Goal: Task Accomplishment & Management: Use online tool/utility

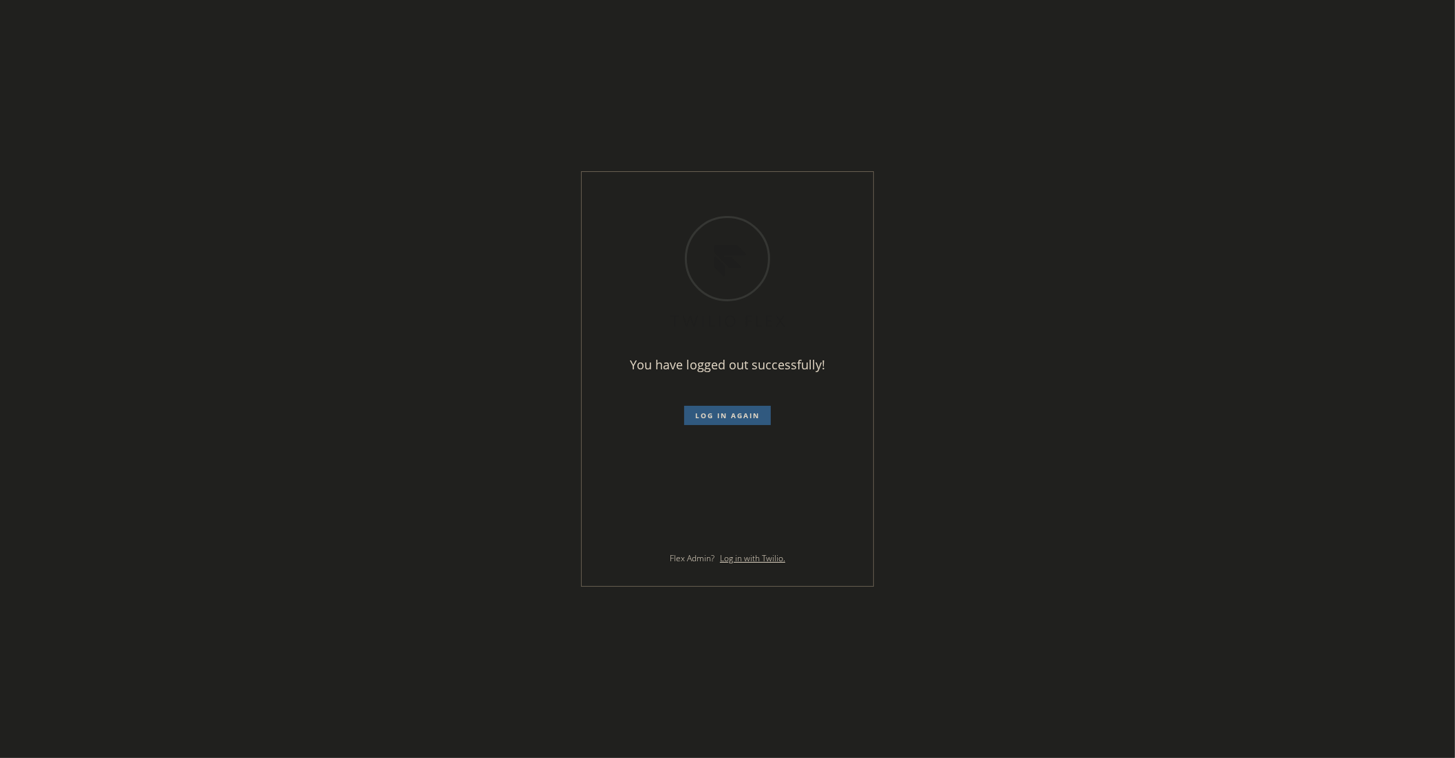
drag, startPoint x: 1023, startPoint y: 71, endPoint x: 1012, endPoint y: 72, distance: 11.1
click at [1012, 72] on div "You have logged out successfully! Log in again Flex Admin? Log in with Twilio." at bounding box center [727, 379] width 1455 height 758
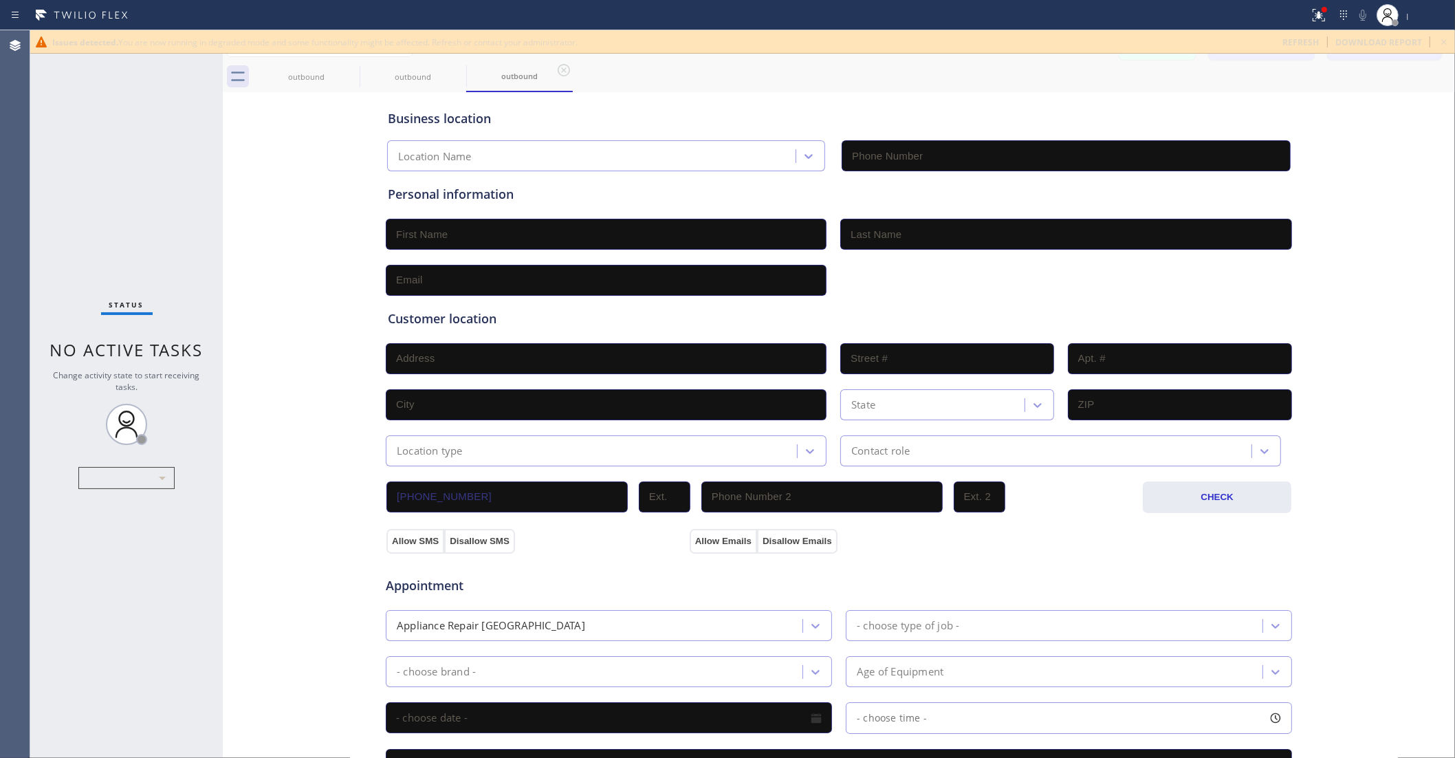
type input "[PHONE_NUMBER]"
click at [1319, 43] on span "refresh" at bounding box center [1300, 42] width 36 height 12
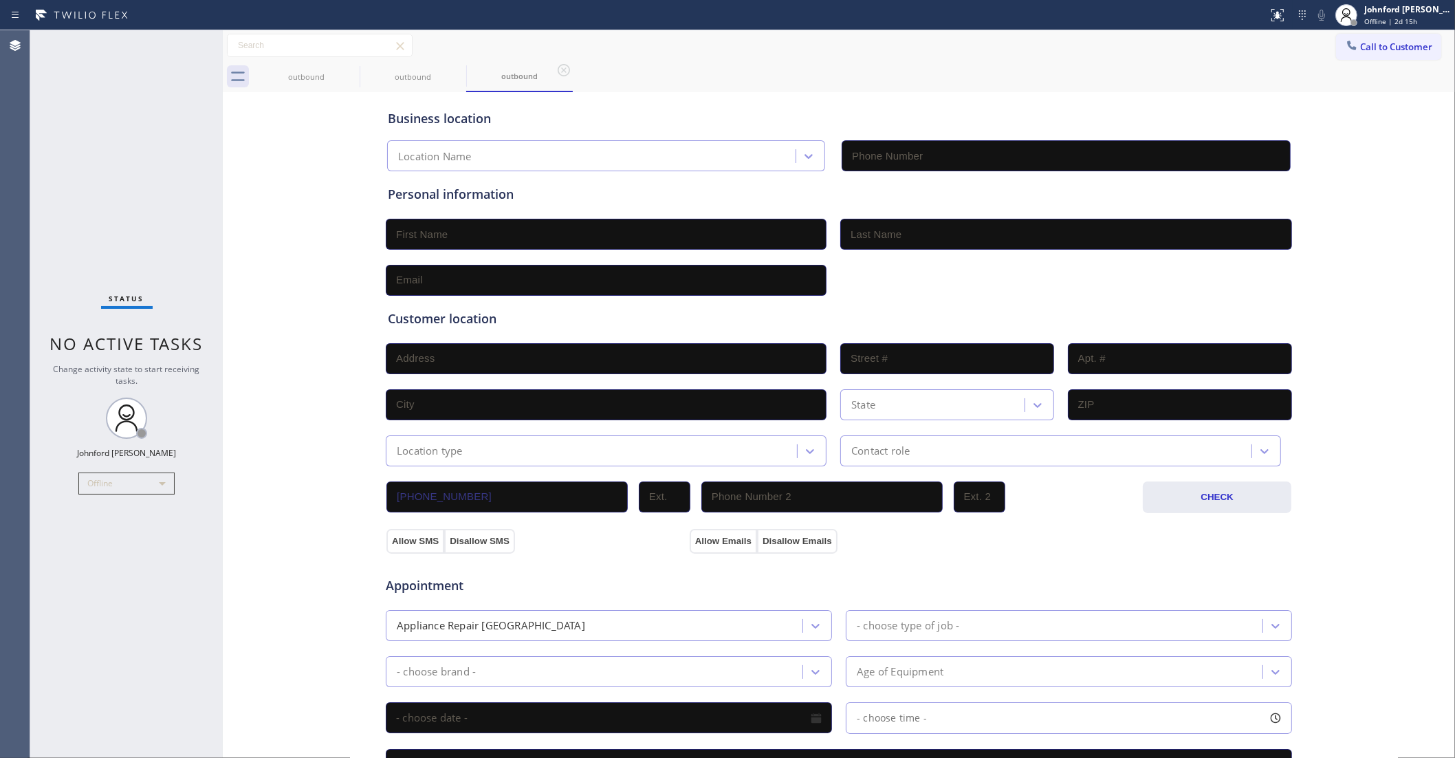
type input "[PHONE_NUMBER]"
click at [289, 232] on div "Business location Spectrum Appliance Repair Cicero (708) 616-1662 Personal info…" at bounding box center [838, 565] width 1225 height 939
click at [347, 73] on icon at bounding box center [350, 70] width 17 height 17
click at [346, 73] on icon at bounding box center [351, 70] width 12 height 12
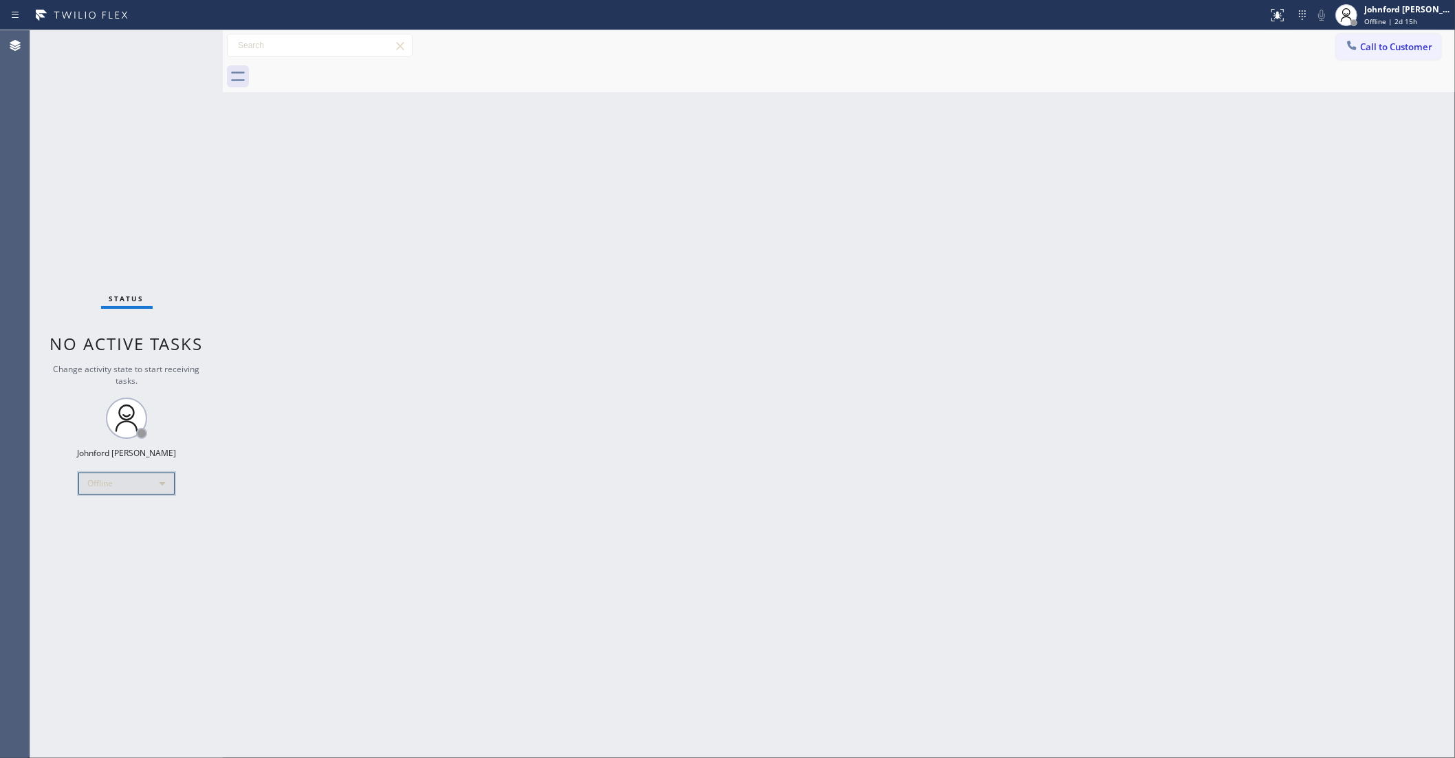
click at [107, 485] on div "Offline" at bounding box center [126, 483] width 96 height 22
click at [94, 534] on li "Unavailable" at bounding box center [126, 536] width 94 height 17
click at [433, 394] on div "Back to Dashboard Change Sender ID Customers Technicians Select a contact Outbo…" at bounding box center [839, 394] width 1232 height 728
click at [760, 107] on div "Back to Dashboard Change Sender ID Customers Technicians Select a contact Outbo…" at bounding box center [839, 394] width 1232 height 728
drag, startPoint x: 63, startPoint y: 180, endPoint x: 135, endPoint y: 74, distance: 128.2
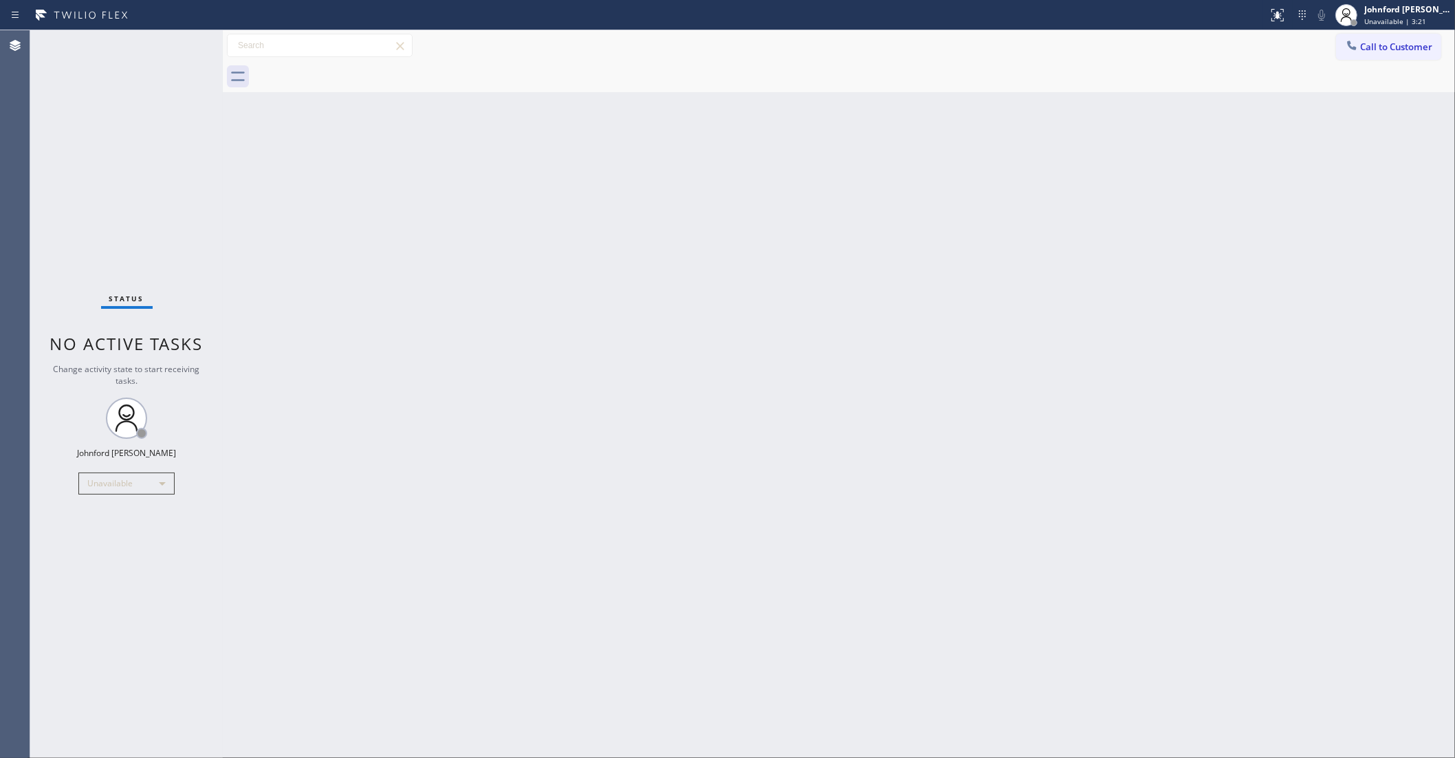
click at [63, 180] on div "Status No active tasks Change activity state to start receiving tasks. [PERSON_…" at bounding box center [126, 394] width 193 height 728
click at [1026, 393] on div "Back to Dashboard Change Sender ID Customers Technicians Select a contact Outbo…" at bounding box center [839, 394] width 1232 height 728
click at [100, 186] on div "Status No active tasks Change activity state to start receiving tasks. [PERSON_…" at bounding box center [126, 394] width 193 height 728
click at [1283, 239] on div "Back to Dashboard Change Sender ID Customers Technicians Select a contact Outbo…" at bounding box center [839, 394] width 1232 height 728
click at [86, 140] on div "Status No active tasks Change activity state to start receiving tasks. [PERSON_…" at bounding box center [126, 394] width 193 height 728
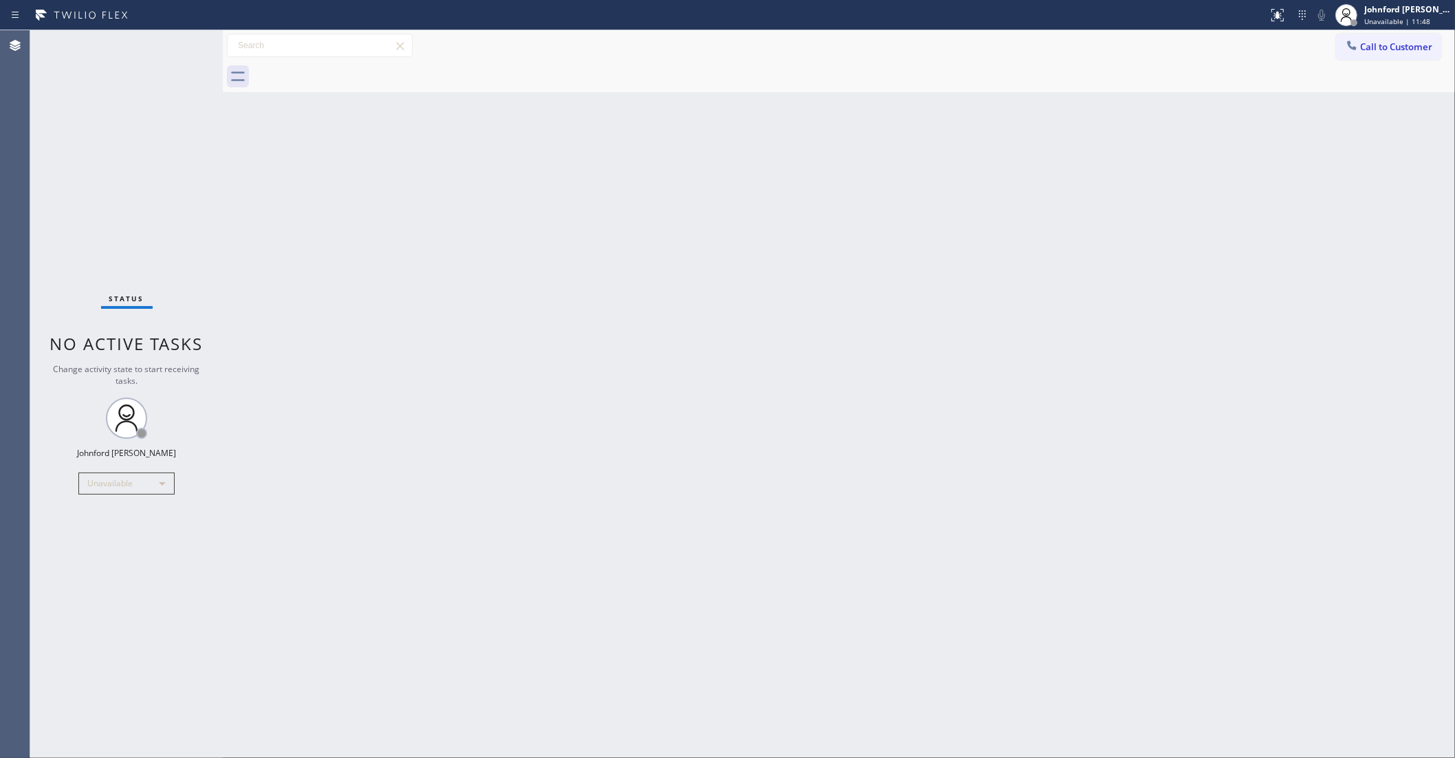
click at [84, 191] on div "Status No active tasks Change activity state to start receiving tasks. [PERSON_…" at bounding box center [126, 394] width 193 height 728
drag, startPoint x: 1016, startPoint y: 162, endPoint x: 655, endPoint y: 54, distance: 376.8
click at [1014, 162] on div "Back to Dashboard Change Sender ID Customers Technicians Select a contact Outbo…" at bounding box center [839, 394] width 1232 height 728
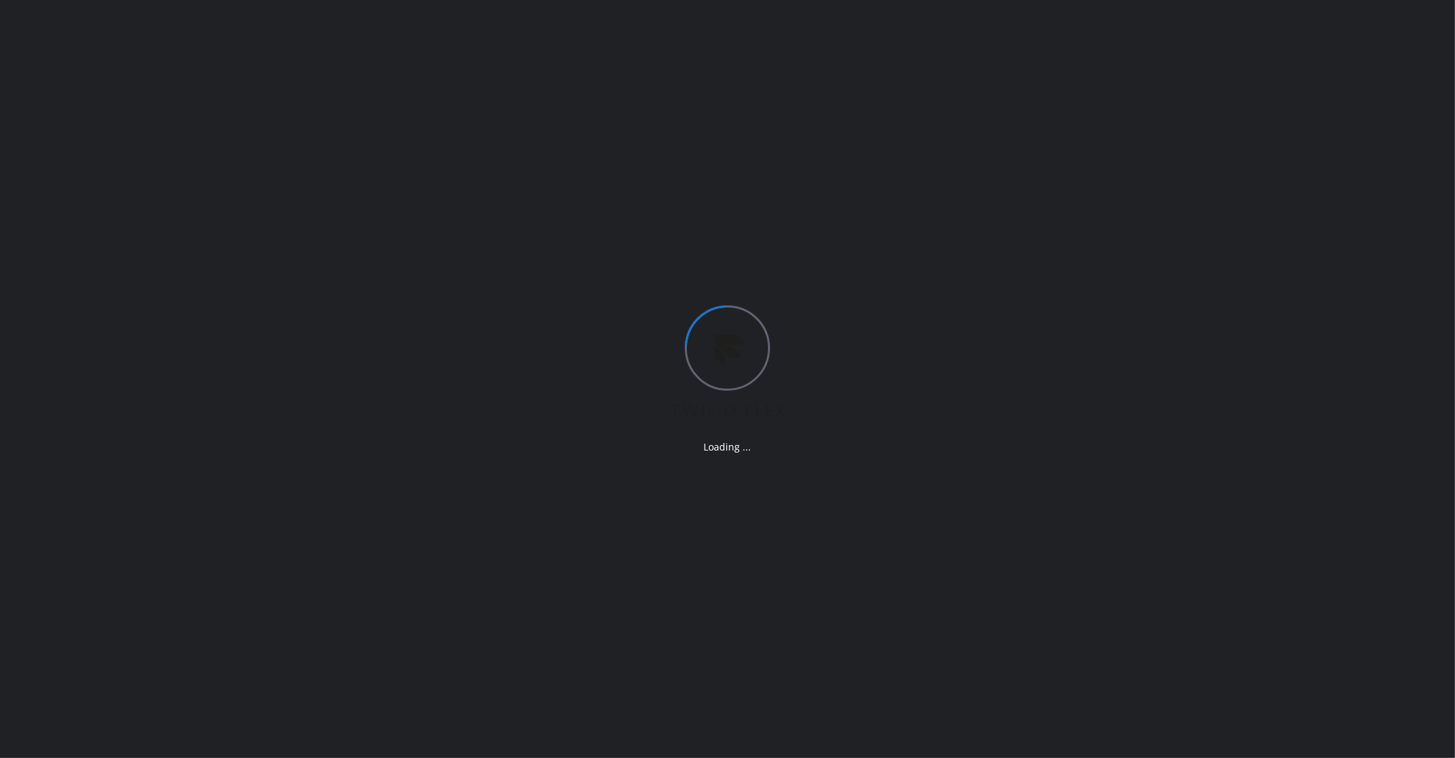
click at [79, 45] on div "Loading ..." at bounding box center [727, 379] width 1455 height 758
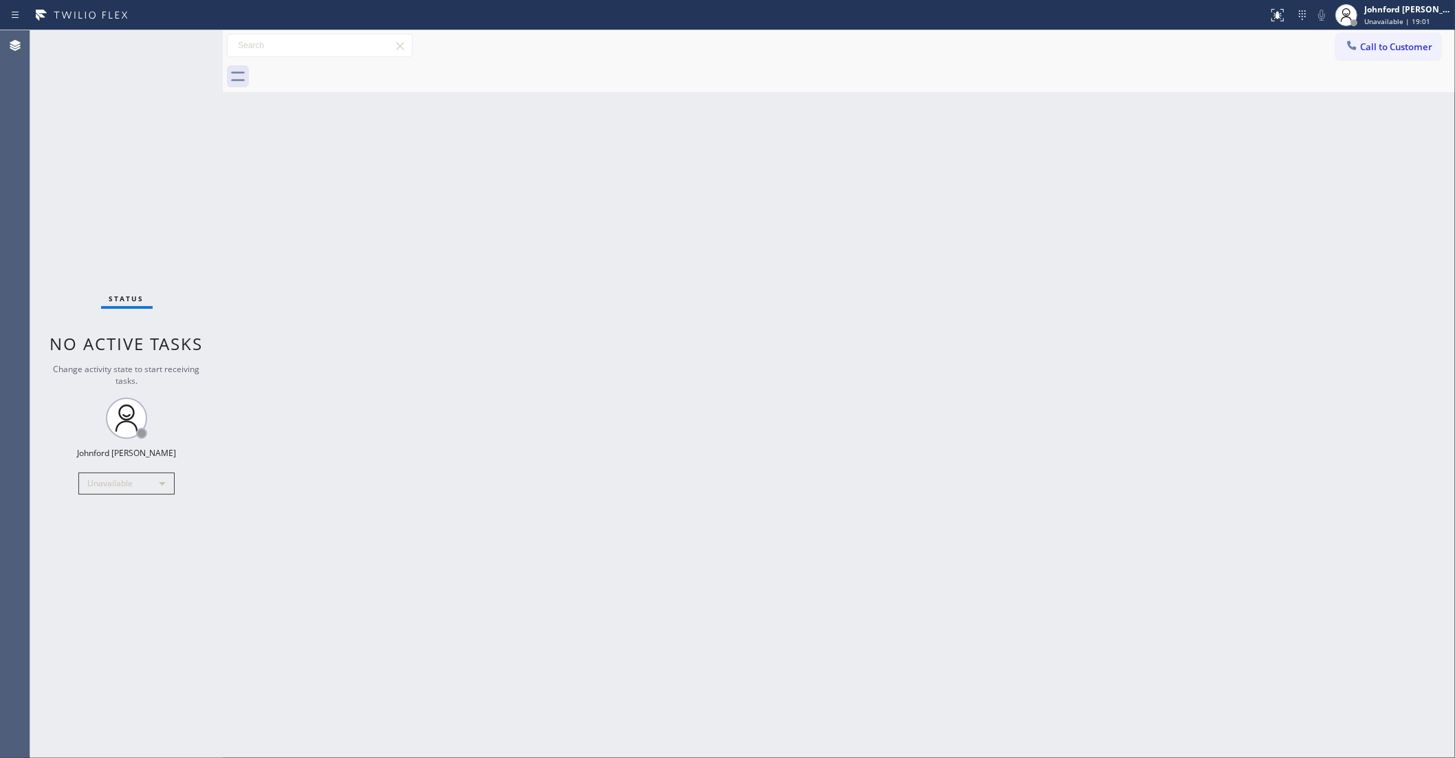
click at [59, 104] on div "Status No active tasks Change activity state to start receiving tasks. [PERSON_…" at bounding box center [126, 394] width 193 height 728
click at [100, 163] on div "Status No active tasks Change activity state to start receiving tasks. [PERSON_…" at bounding box center [126, 394] width 193 height 728
click at [1128, 227] on div "Back to Dashboard Change Sender ID Customers Technicians Select a contact Outbo…" at bounding box center [839, 394] width 1232 height 728
click at [1381, 53] on button "Call to Customer" at bounding box center [1388, 47] width 105 height 26
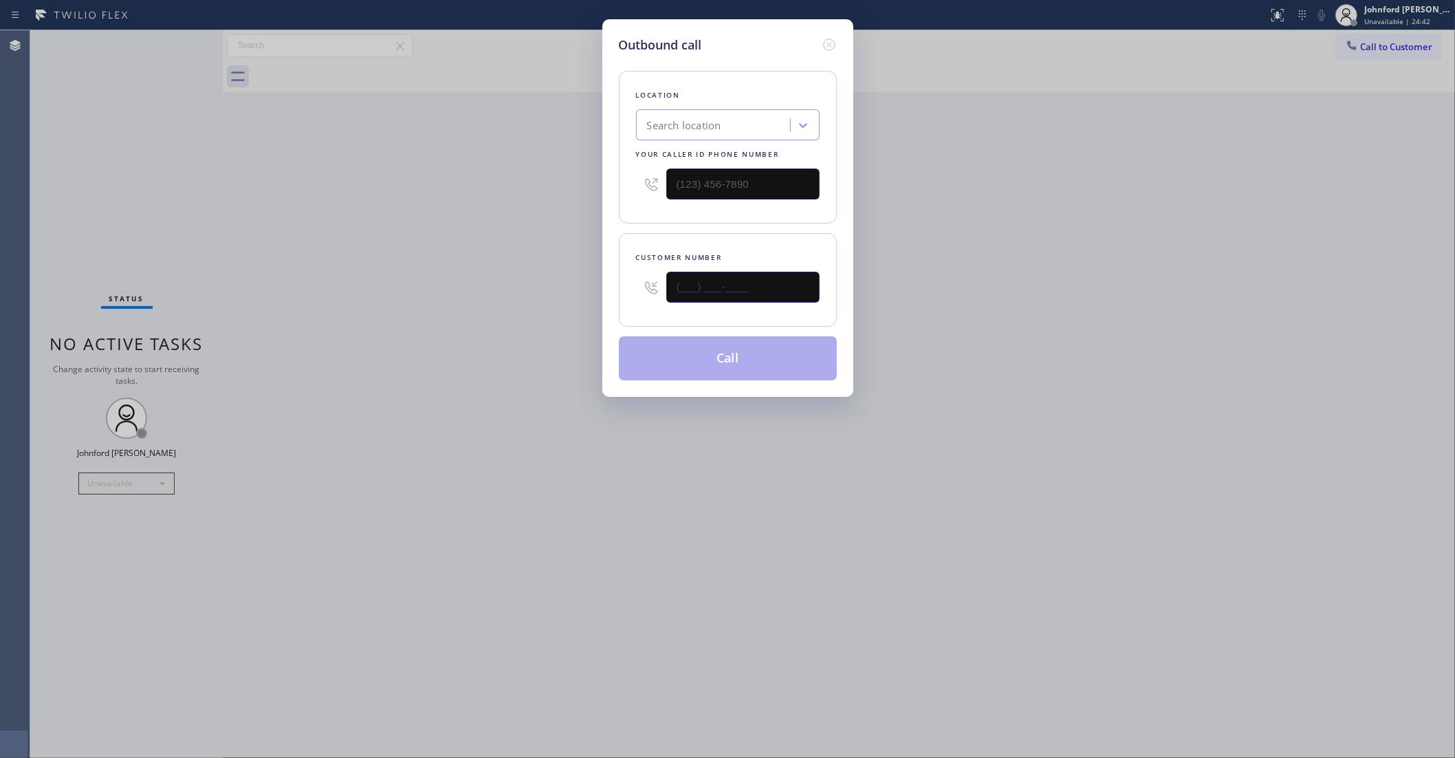
drag, startPoint x: 664, startPoint y: 294, endPoint x: 512, endPoint y: 294, distance: 151.3
click at [517, 294] on div "Outbound call Location Search location Your caller id phone number Customer num…" at bounding box center [727, 379] width 1455 height 758
paste input "562) 569-5920"
type input "[PHONE_NUMBER]"
drag, startPoint x: 479, startPoint y: 291, endPoint x: 813, endPoint y: 146, distance: 364.1
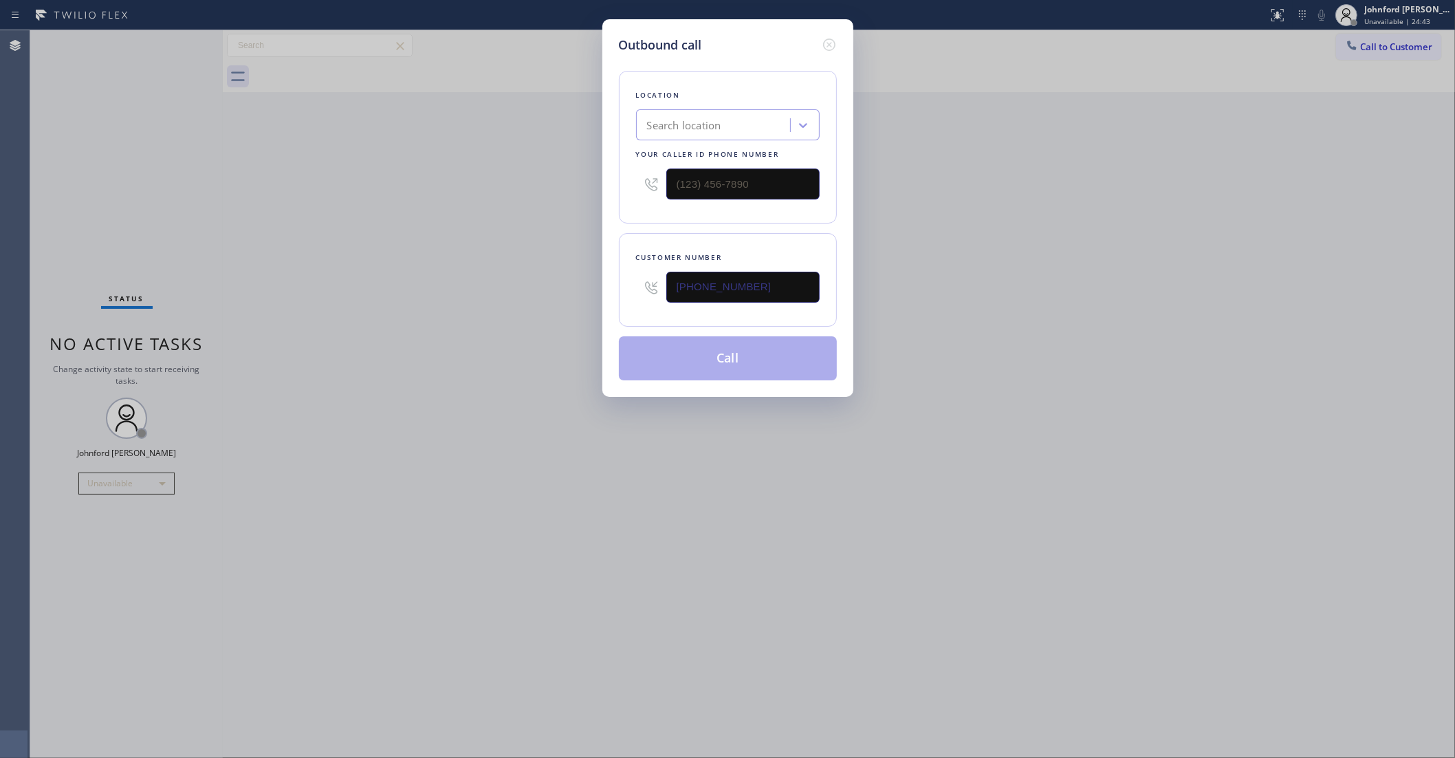
click at [479, 291] on div "Outbound call Location Search location Your caller id phone number Customer num…" at bounding box center [727, 379] width 1455 height 758
drag, startPoint x: 727, startPoint y: 177, endPoint x: 507, endPoint y: 184, distance: 220.1
click at [538, 177] on div "Outbound call Location Search location Your caller id phone number (___) ___-__…" at bounding box center [727, 379] width 1455 height 758
paste input "800) 686-5038"
type input "[PHONE_NUMBER]"
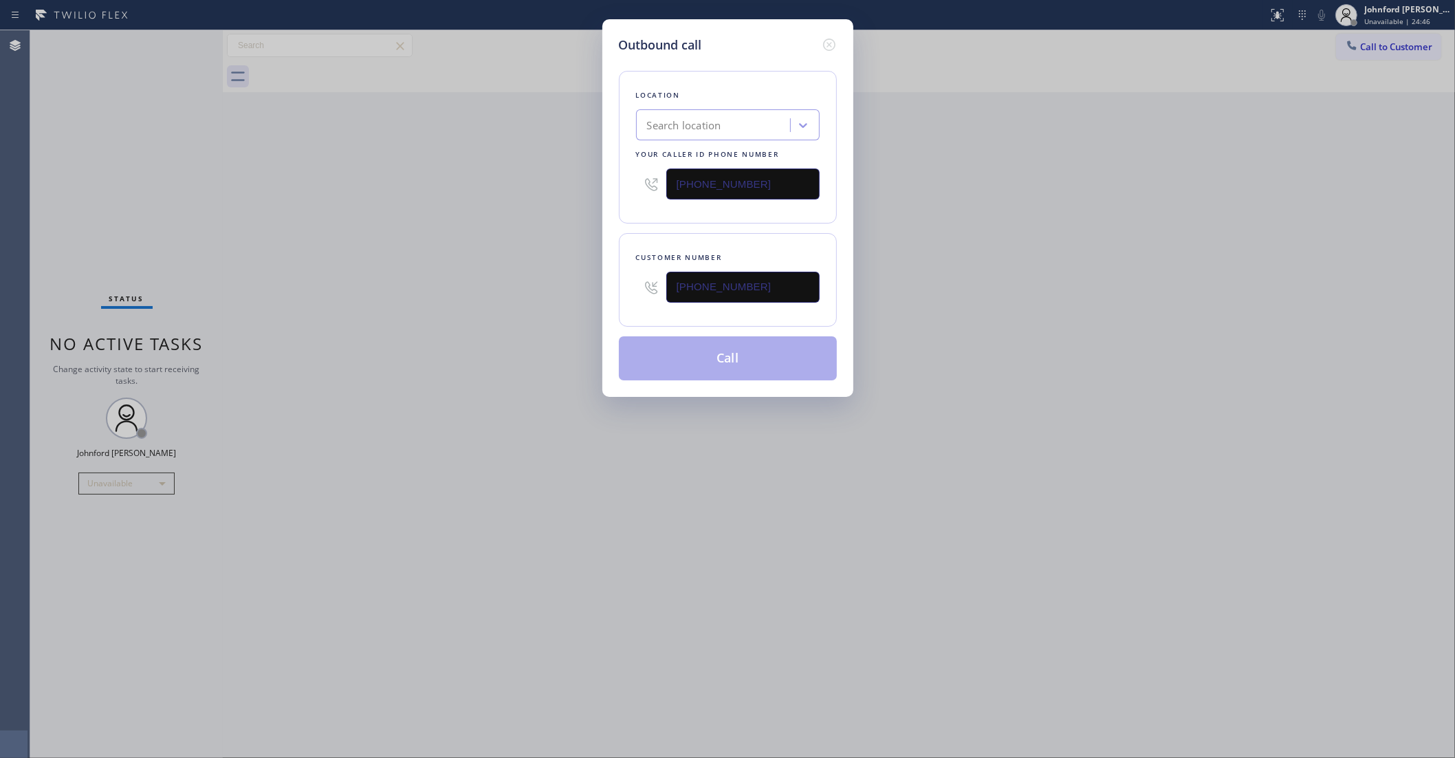
click at [479, 186] on div "Outbound call Location Search location Your caller id phone number [PHONE_NUMBE…" at bounding box center [727, 379] width 1455 height 758
click at [701, 361] on button "Call" at bounding box center [728, 358] width 218 height 44
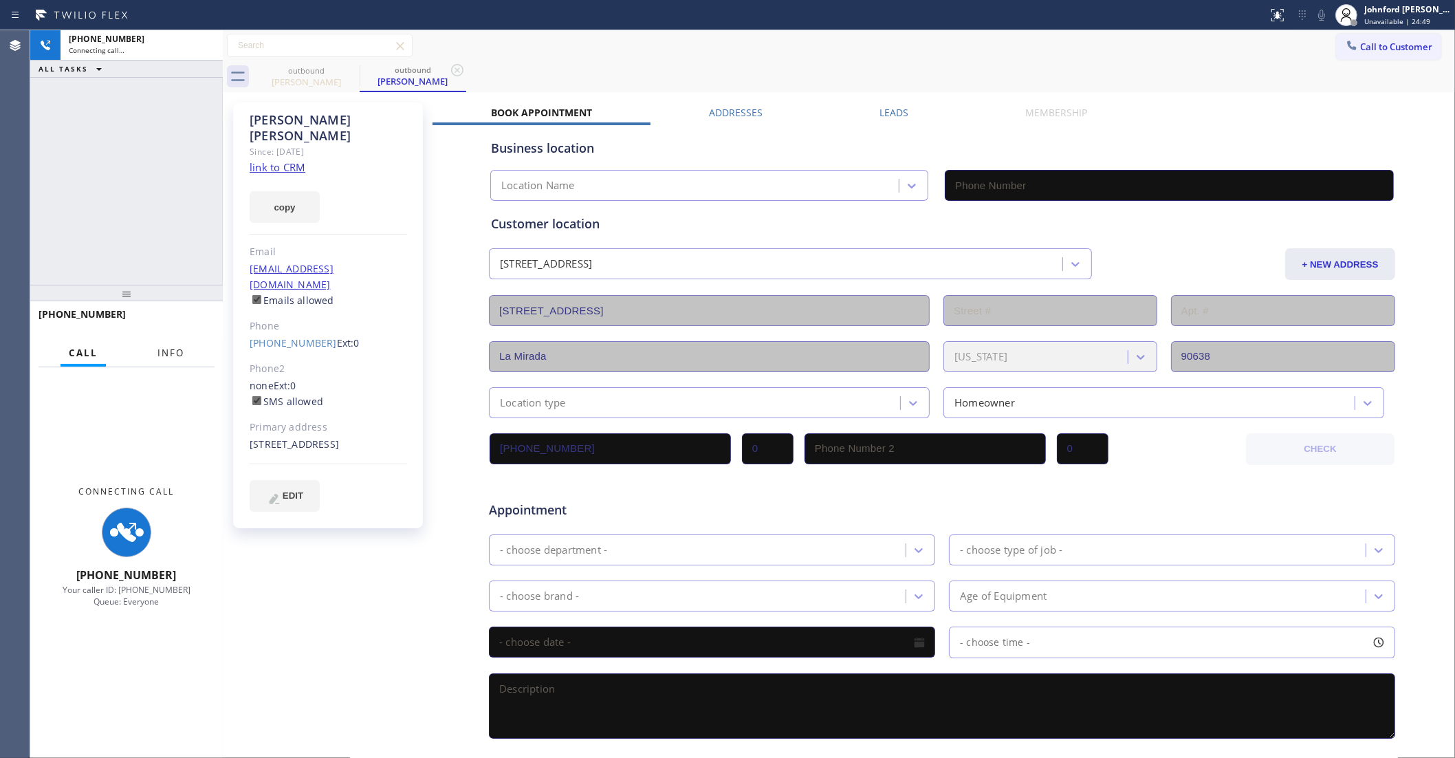
click at [162, 348] on span "Info" at bounding box center [170, 353] width 27 height 12
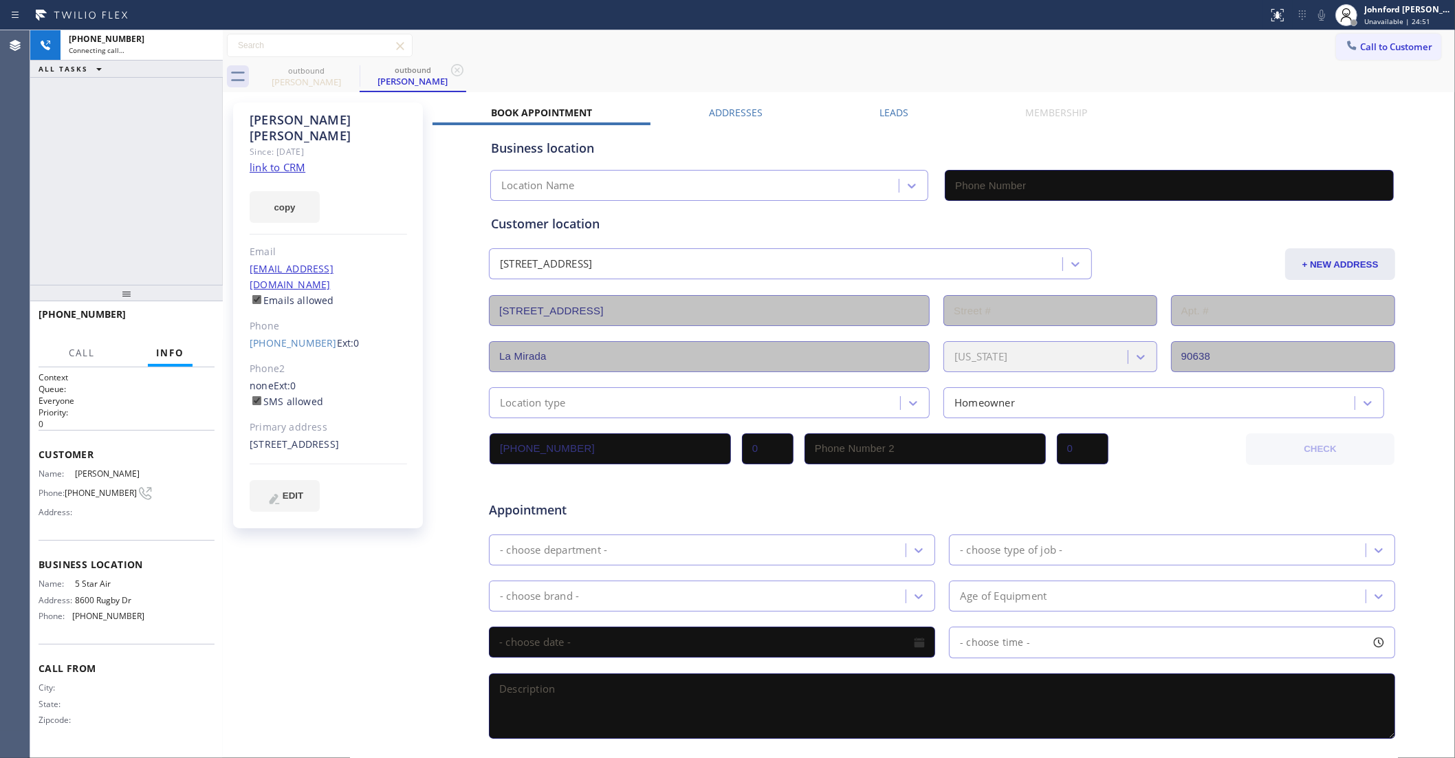
drag, startPoint x: 120, startPoint y: 289, endPoint x: 265, endPoint y: 138, distance: 209.1
click at [158, 117] on div "+15625695920 Connecting call… ALL TASKS ALL TASKS ACTIVE TASKS TASKS IN WRAP UP…" at bounding box center [126, 394] width 193 height 728
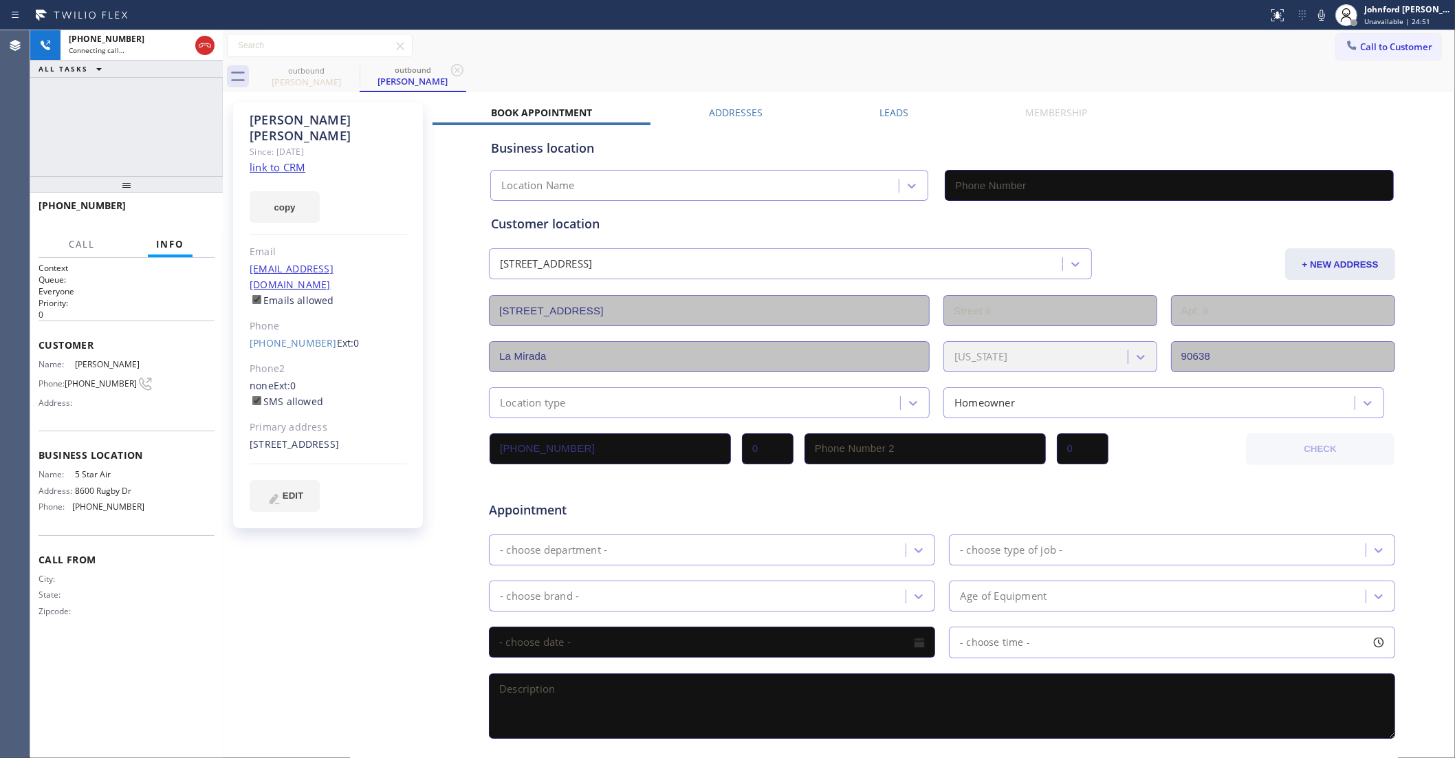
click at [272, 160] on link "link to CRM" at bounding box center [278, 167] width 56 height 14
type input "(800) 686-5038"
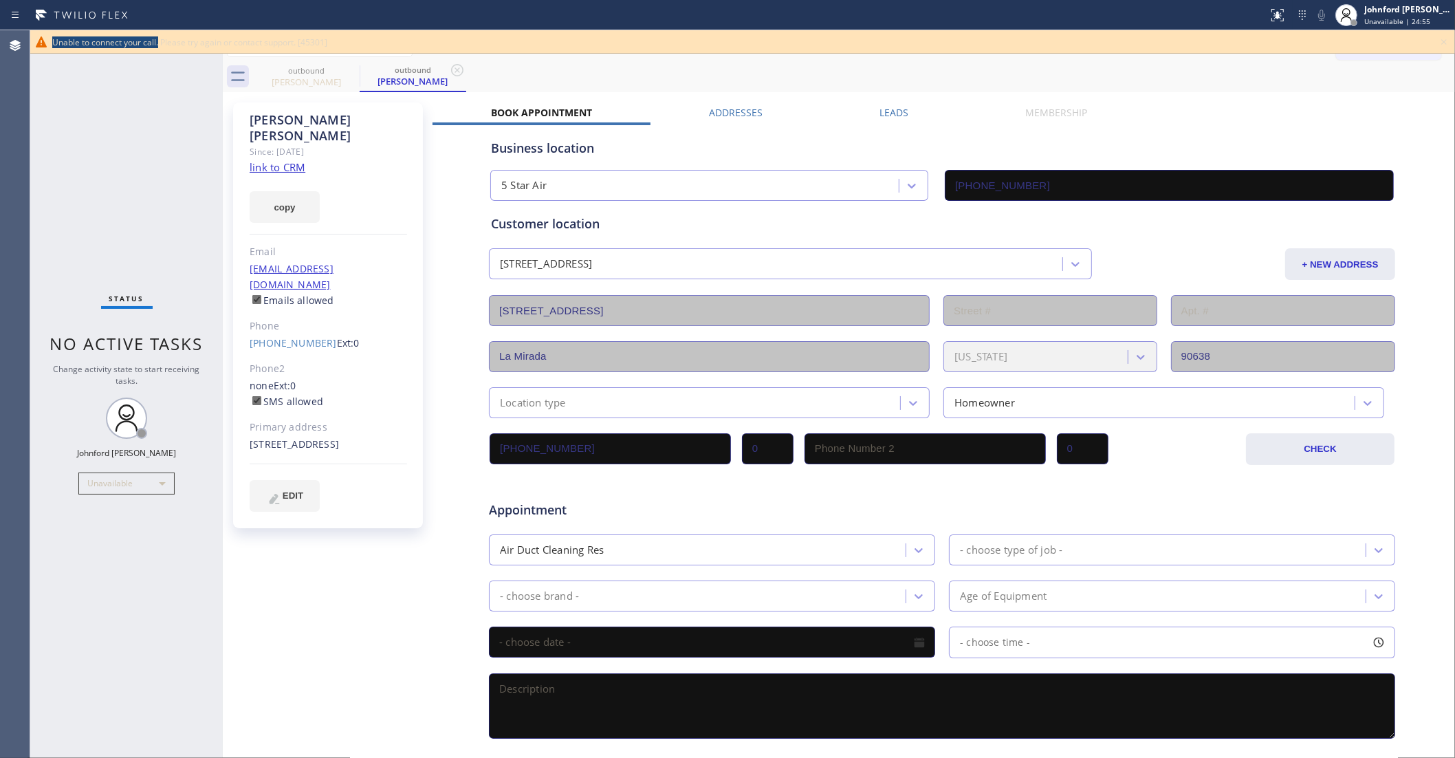
drag, startPoint x: 45, startPoint y: 46, endPoint x: 158, endPoint y: 46, distance: 112.8
click at [158, 46] on div "Unable to connect your call. Please try again or contact support. [45301]" at bounding box center [742, 41] width 1425 height 23
copy span "Unable to connect your call."
click at [287, 336] on link "(562) 569-5920" at bounding box center [293, 342] width 87 height 13
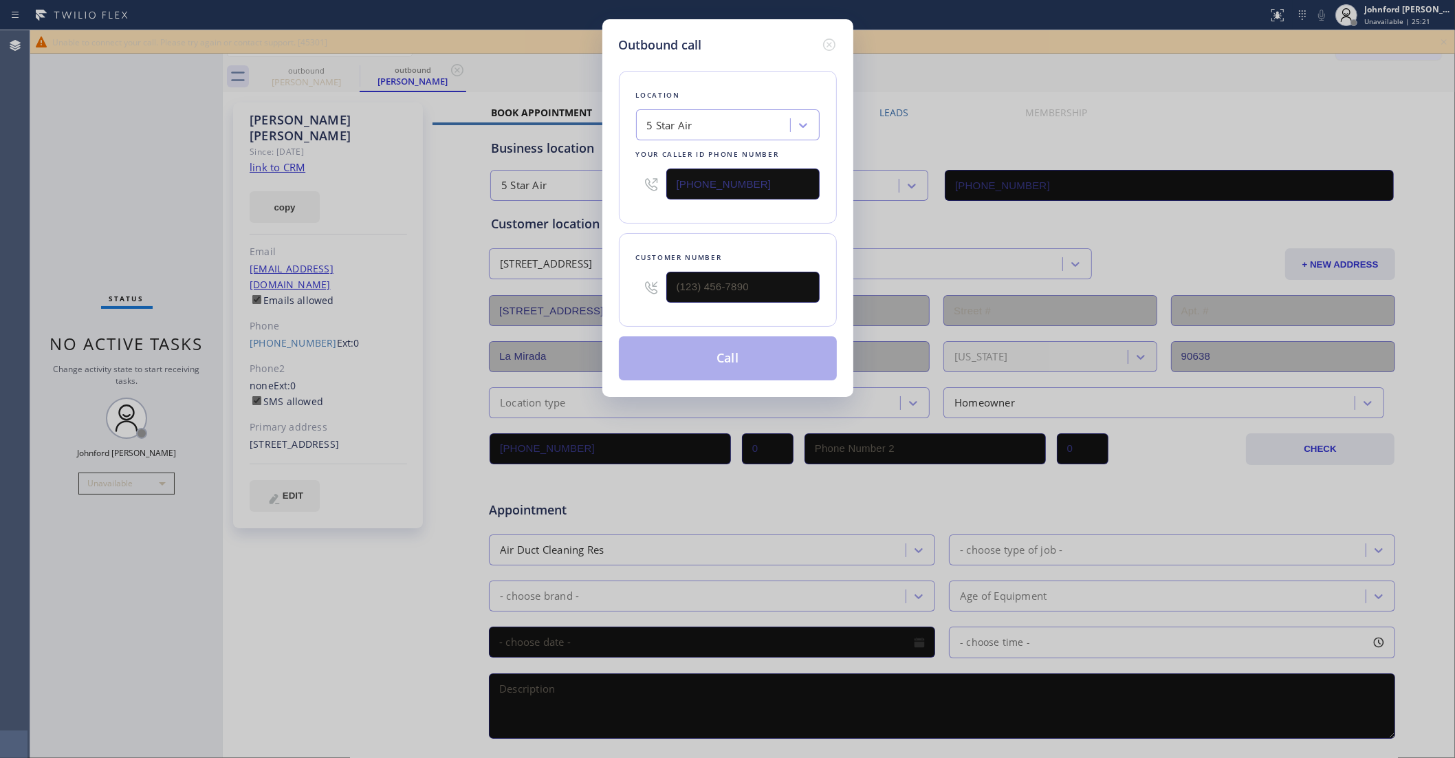
type input "(562) 569-5920"
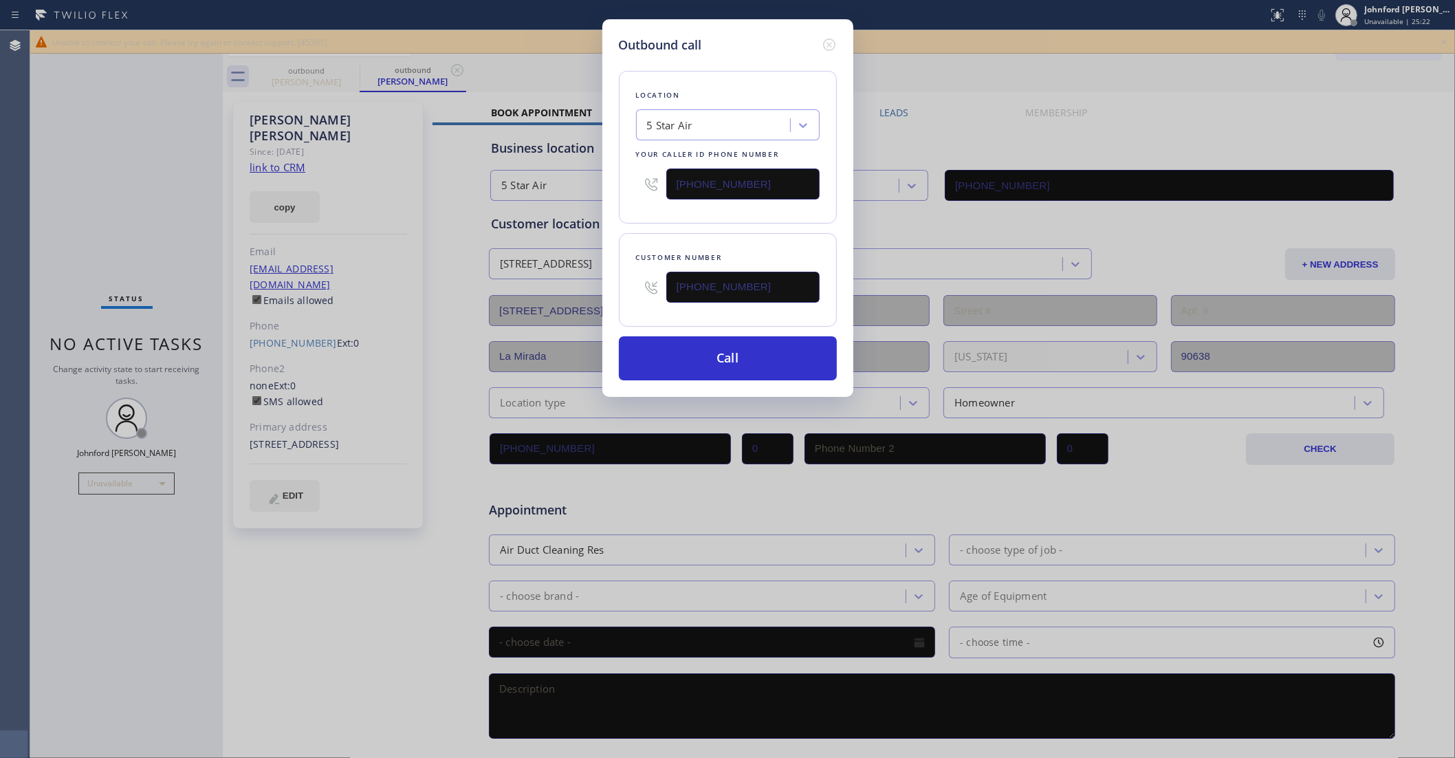
click at [695, 186] on input "(800) 686-5038" at bounding box center [742, 183] width 153 height 31
paste input "657) 216-6792"
type input "(657) 216-6792"
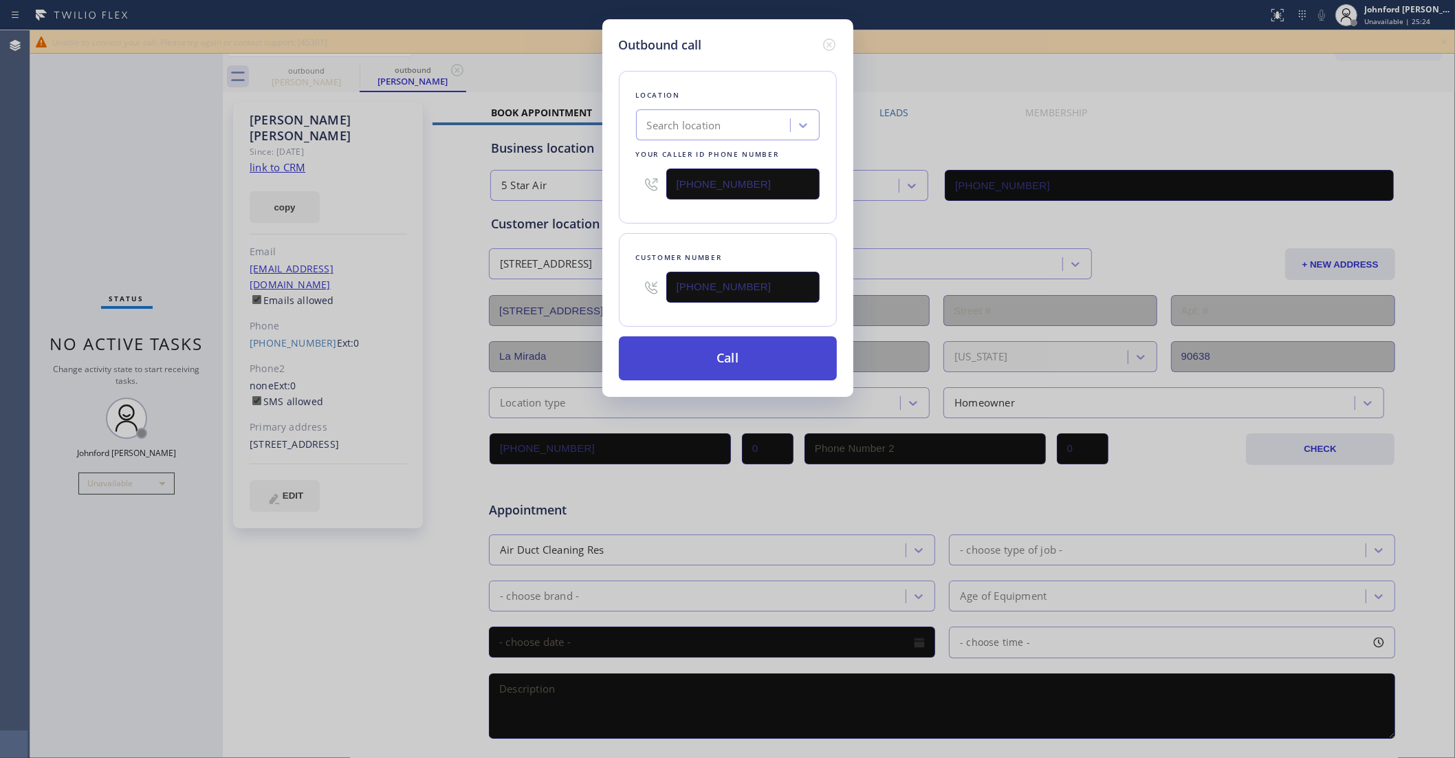
click at [710, 341] on button "Call" at bounding box center [728, 358] width 218 height 44
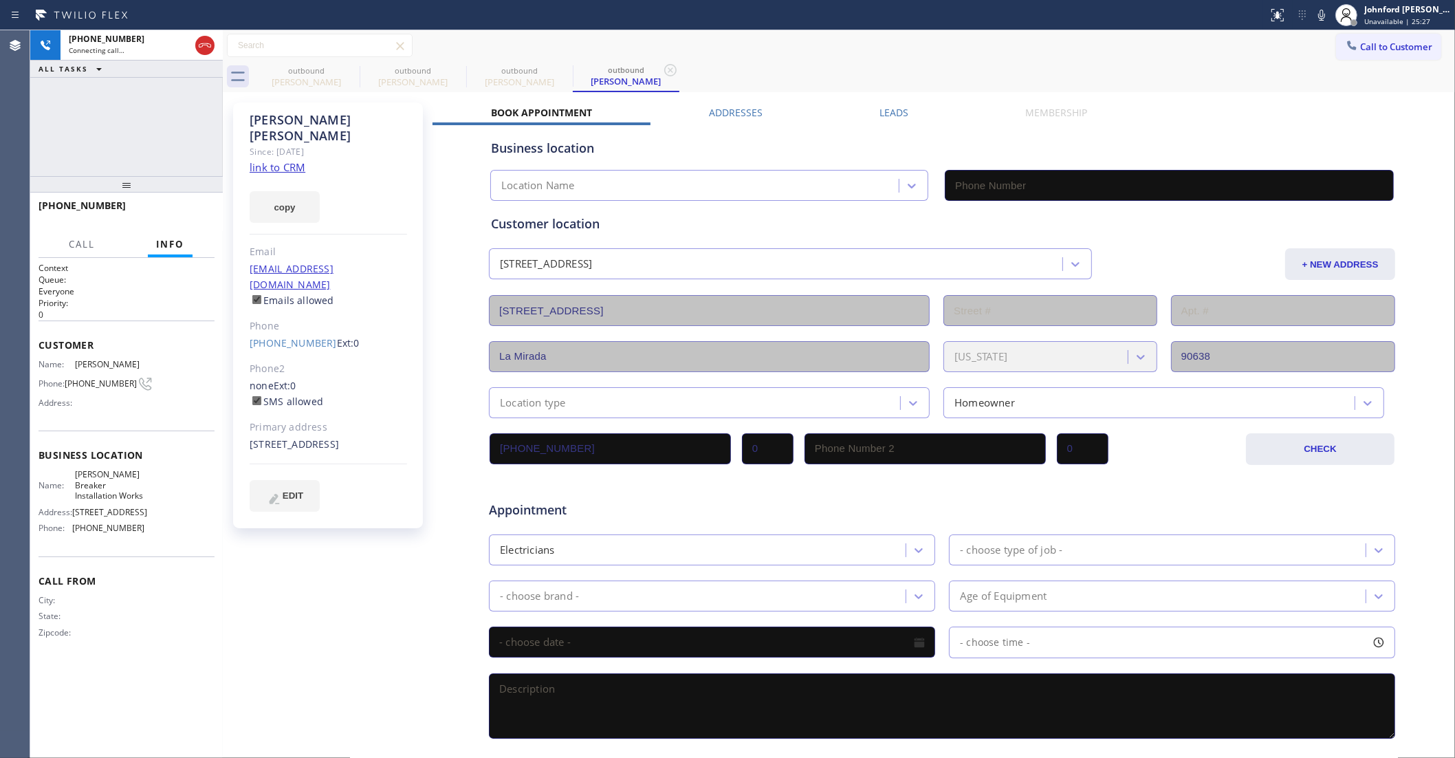
type input "(657) 216-6792"
click at [162, 112] on div "+15625695920 Connecting call… ALL TASKS ALL TASKS ACTIVE TASKS TASKS IN WRAP UP" at bounding box center [126, 103] width 193 height 146
click at [884, 105] on div "Lorena Pinedo Since: 20 may 2020 link to CRM copy Email lpinedo90650@gmail.com …" at bounding box center [838, 541] width 1225 height 891
drag, startPoint x: 913, startPoint y: 116, endPoint x: 893, endPoint y: 115, distance: 20.6
click at [893, 115] on div "Leads" at bounding box center [894, 115] width 146 height 19
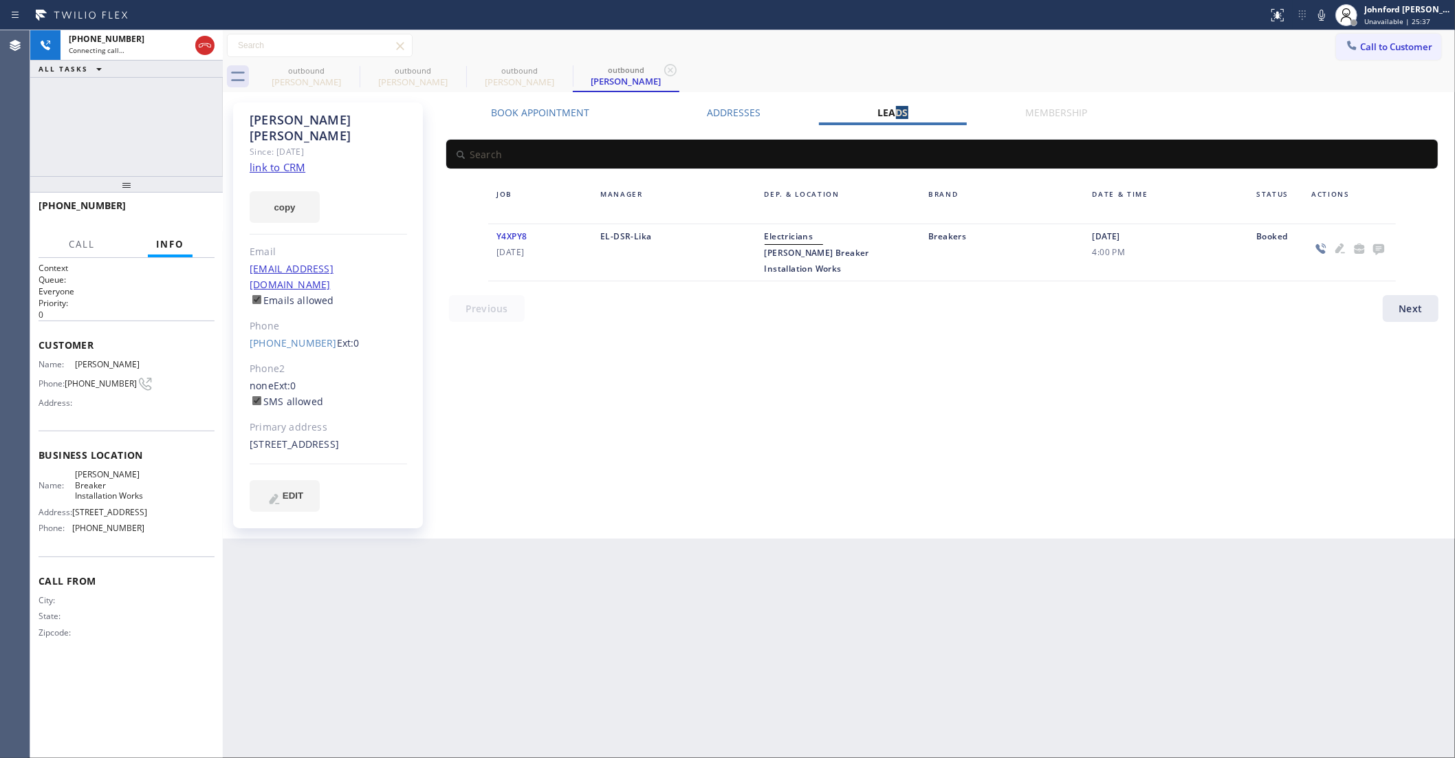
click at [893, 115] on label "Leads" at bounding box center [893, 112] width 30 height 13
click at [1376, 245] on icon at bounding box center [1378, 249] width 11 height 11
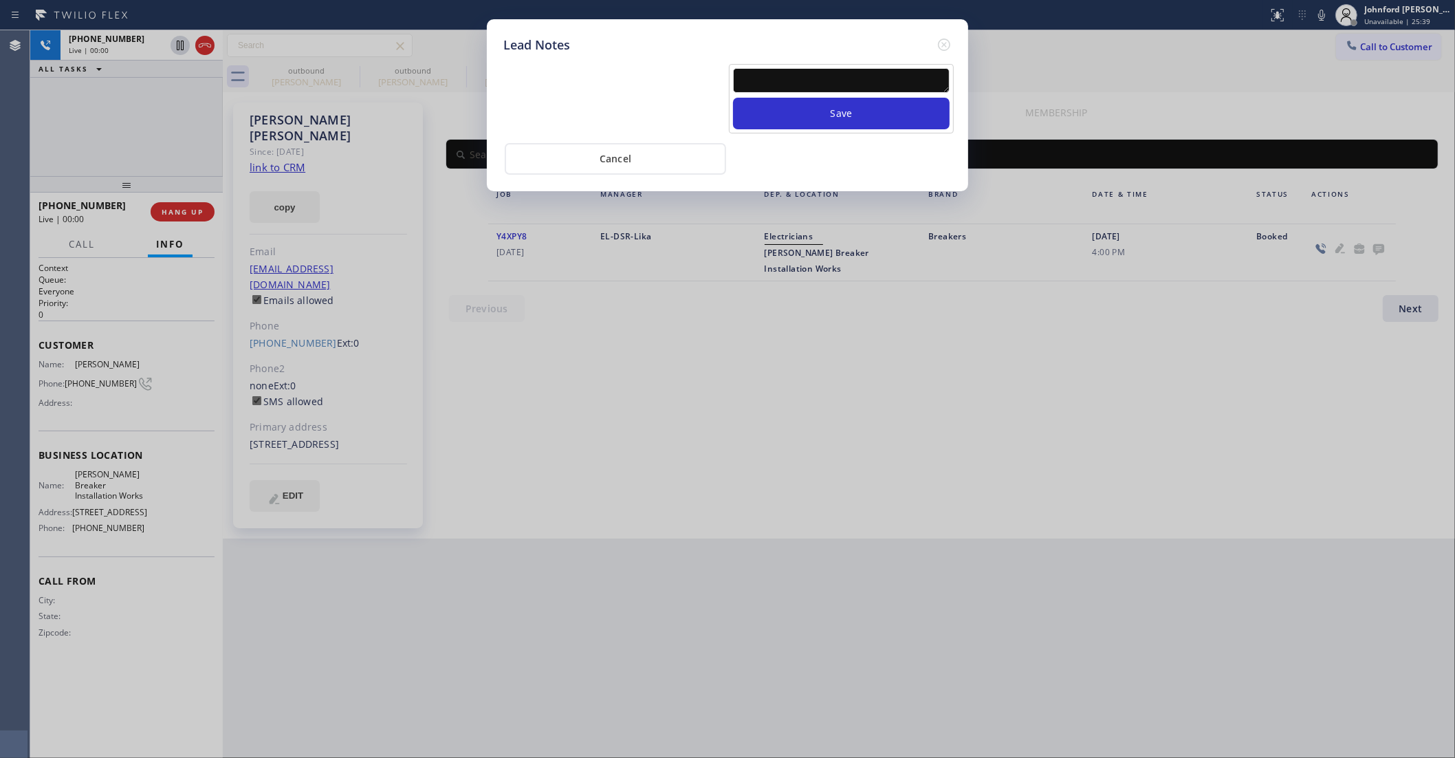
click at [799, 78] on textarea at bounding box center [841, 80] width 217 height 25
paste textarea "NPS cold calling - transfer"
type textarea "NPS cold calling - transfer"
click at [798, 98] on button "Save" at bounding box center [841, 114] width 217 height 32
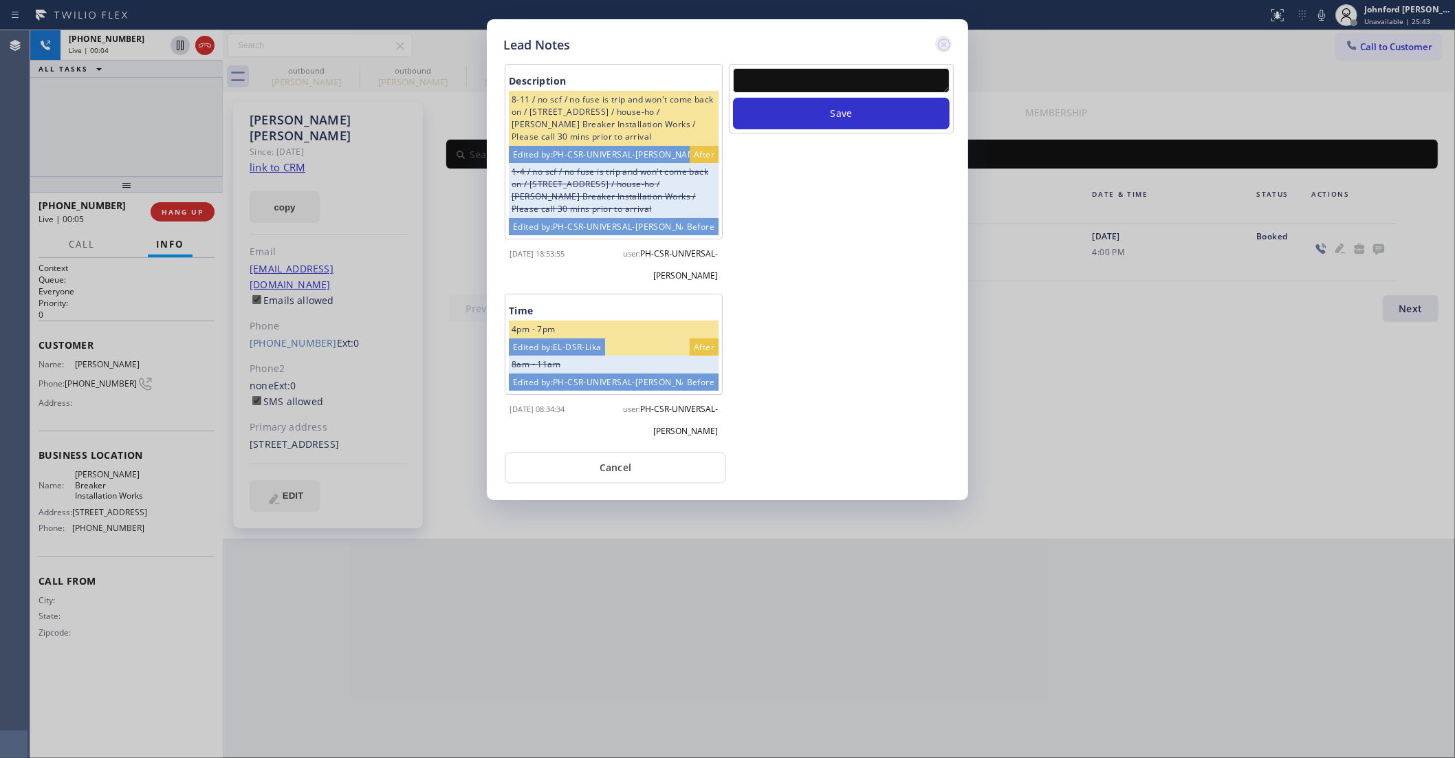
click at [943, 43] on icon at bounding box center [944, 44] width 17 height 17
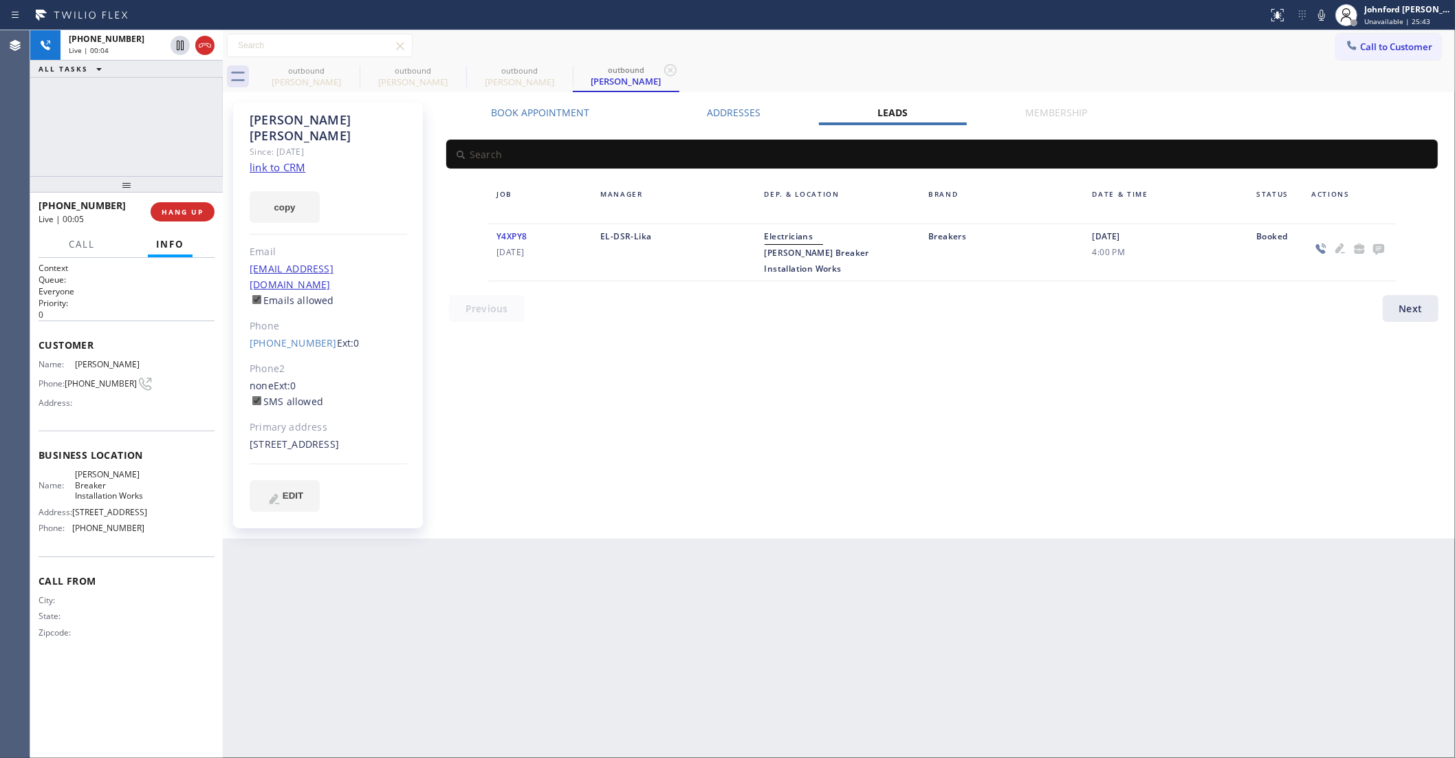
click at [1139, 54] on div "Call to Customer Outbound call Location 5 Star Air Your caller id phone number …" at bounding box center [839, 46] width 1232 height 24
click at [1318, 21] on icon at bounding box center [1321, 15] width 17 height 17
click at [771, 49] on div "Call to Customer Outbound call Location 5 Star Air Your caller id phone number …" at bounding box center [839, 46] width 1232 height 24
click at [760, 65] on div "outbound Lorena Pinedo outbound Lorena Pinedo outbound Lorena Pinedo outbound L…" at bounding box center [854, 76] width 1202 height 31
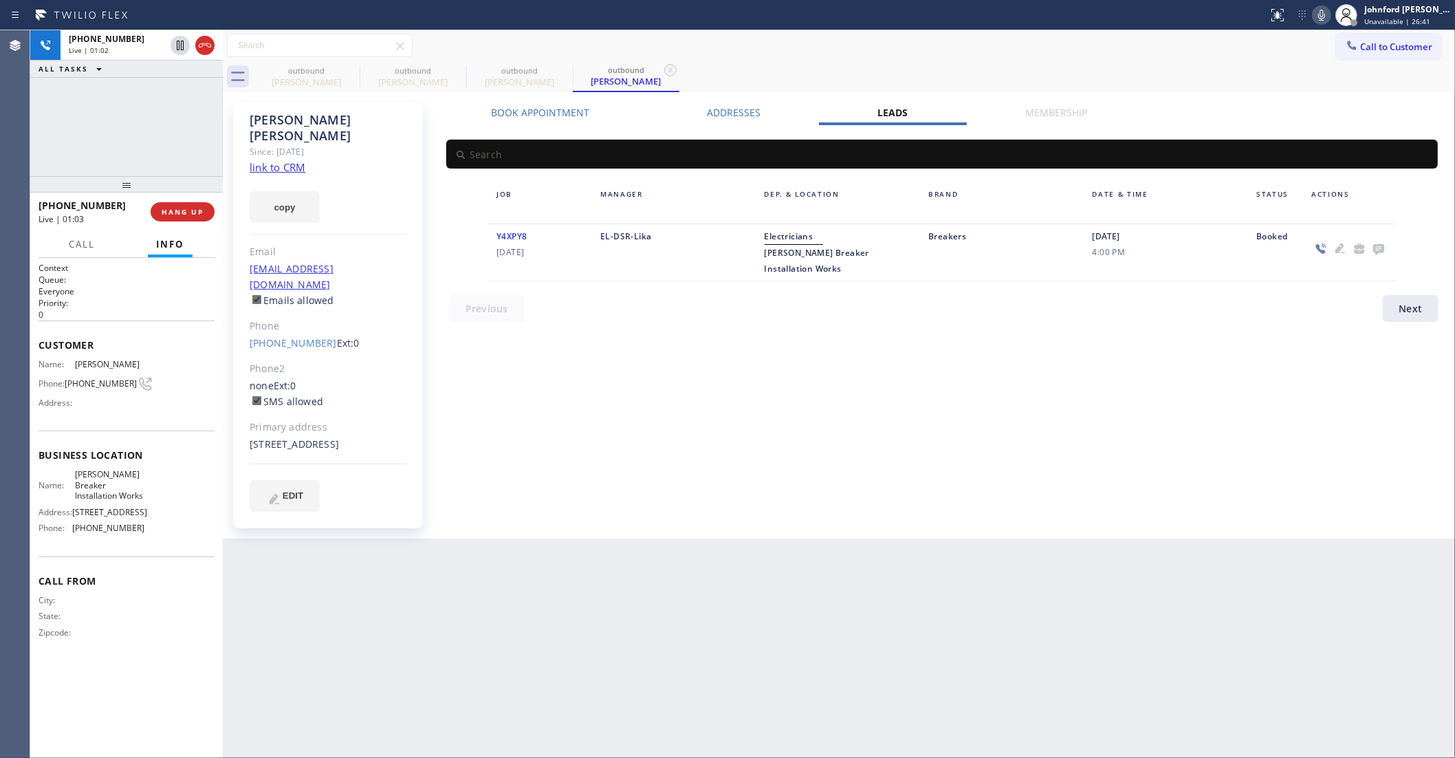
click at [1102, 66] on div "outbound Lorena Pinedo outbound Lorena Pinedo outbound Lorena Pinedo outbound L…" at bounding box center [854, 76] width 1202 height 31
click at [122, 187] on div at bounding box center [126, 184] width 193 height 17
drag, startPoint x: 951, startPoint y: 52, endPoint x: 1164, endPoint y: 70, distance: 214.0
click at [954, 52] on div "Call to Customer Outbound call Location 5 Star Air Your caller id phone number …" at bounding box center [839, 46] width 1232 height 24
click at [52, 110] on div "+15625695920 Live | 01:07 ALL TASKS ALL TASKS ACTIVE TASKS TASKS IN WRAP UP" at bounding box center [126, 103] width 193 height 146
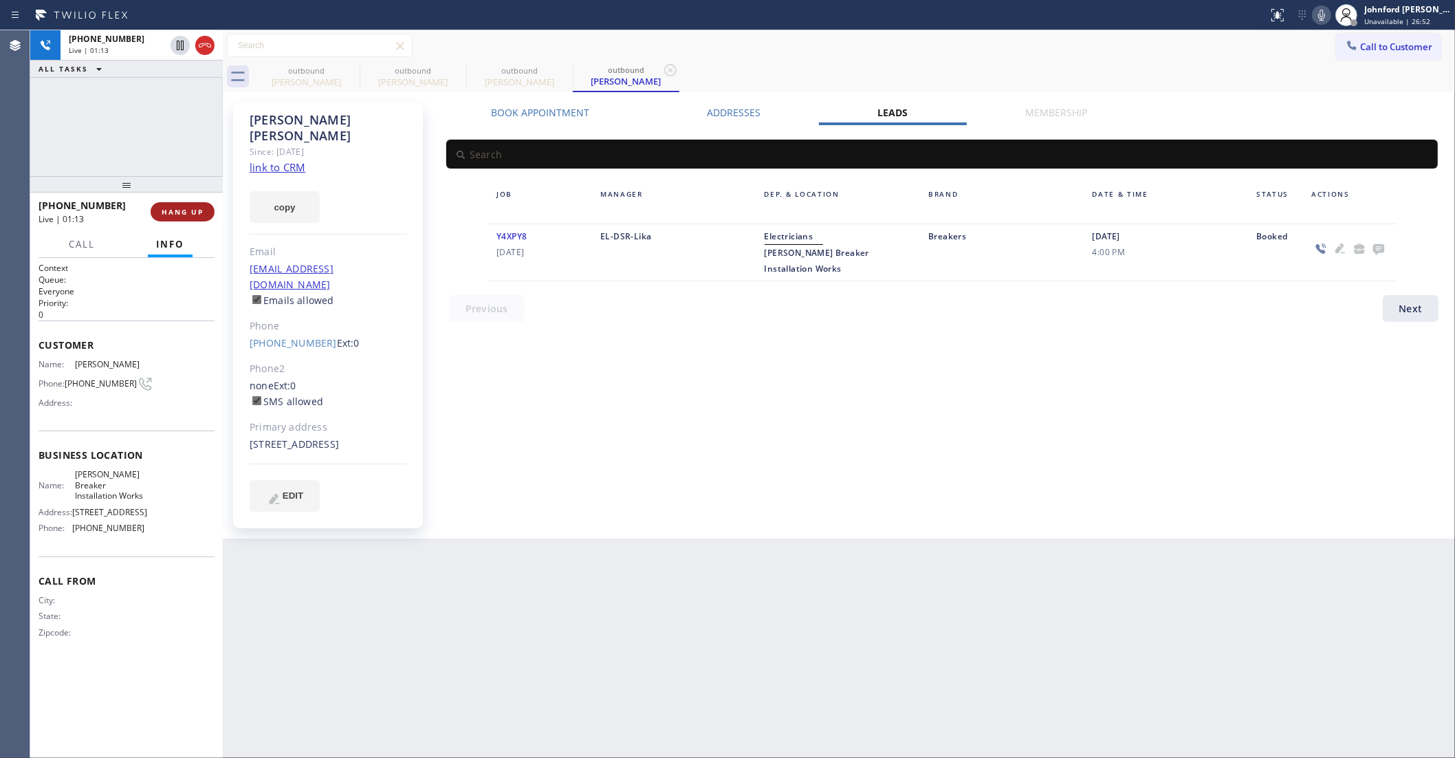
click at [193, 214] on span "HANG UP" at bounding box center [183, 212] width 42 height 10
click at [193, 214] on span "COMPLETE" at bounding box center [179, 212] width 47 height 10
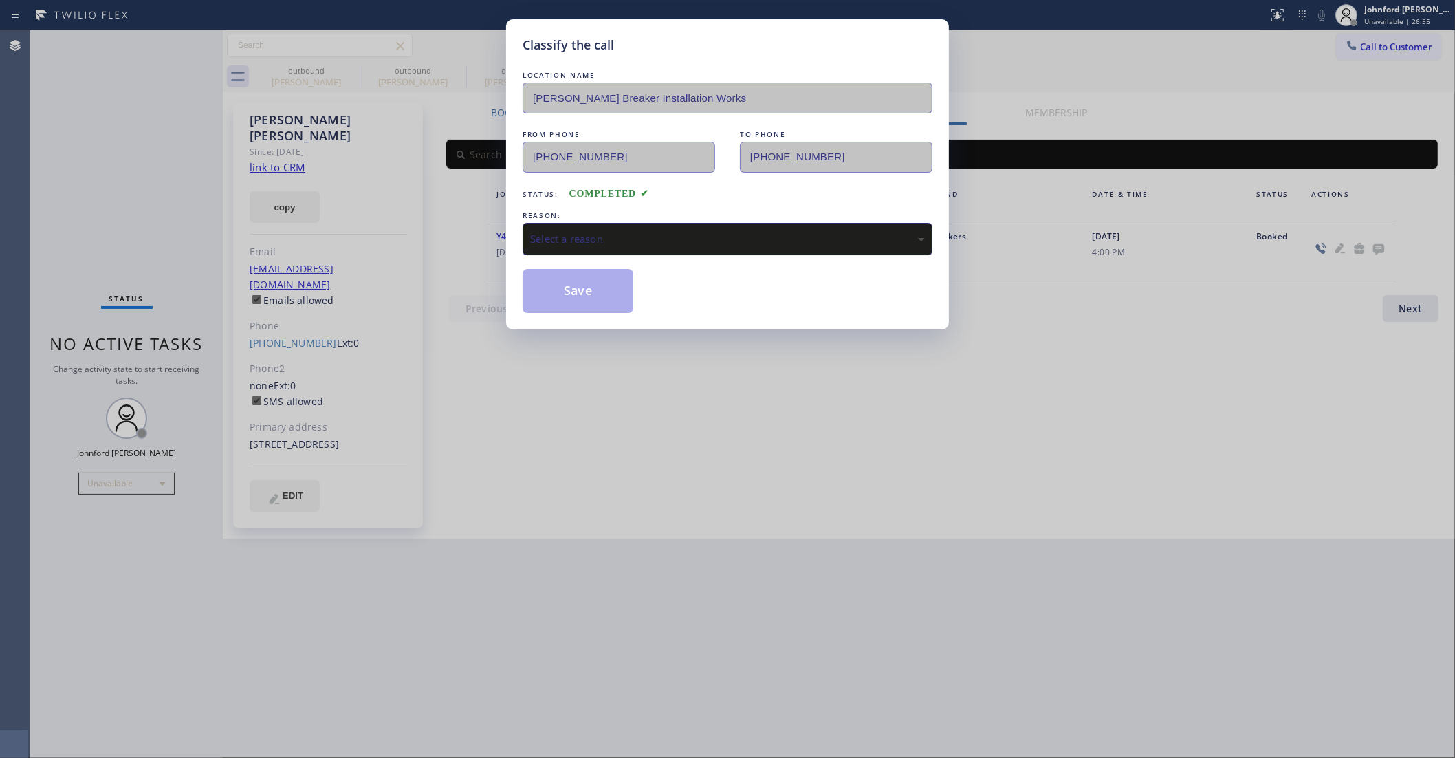
click at [604, 231] on div "Select a reason" at bounding box center [727, 239] width 395 height 16
click at [559, 296] on button "Save" at bounding box center [578, 291] width 111 height 44
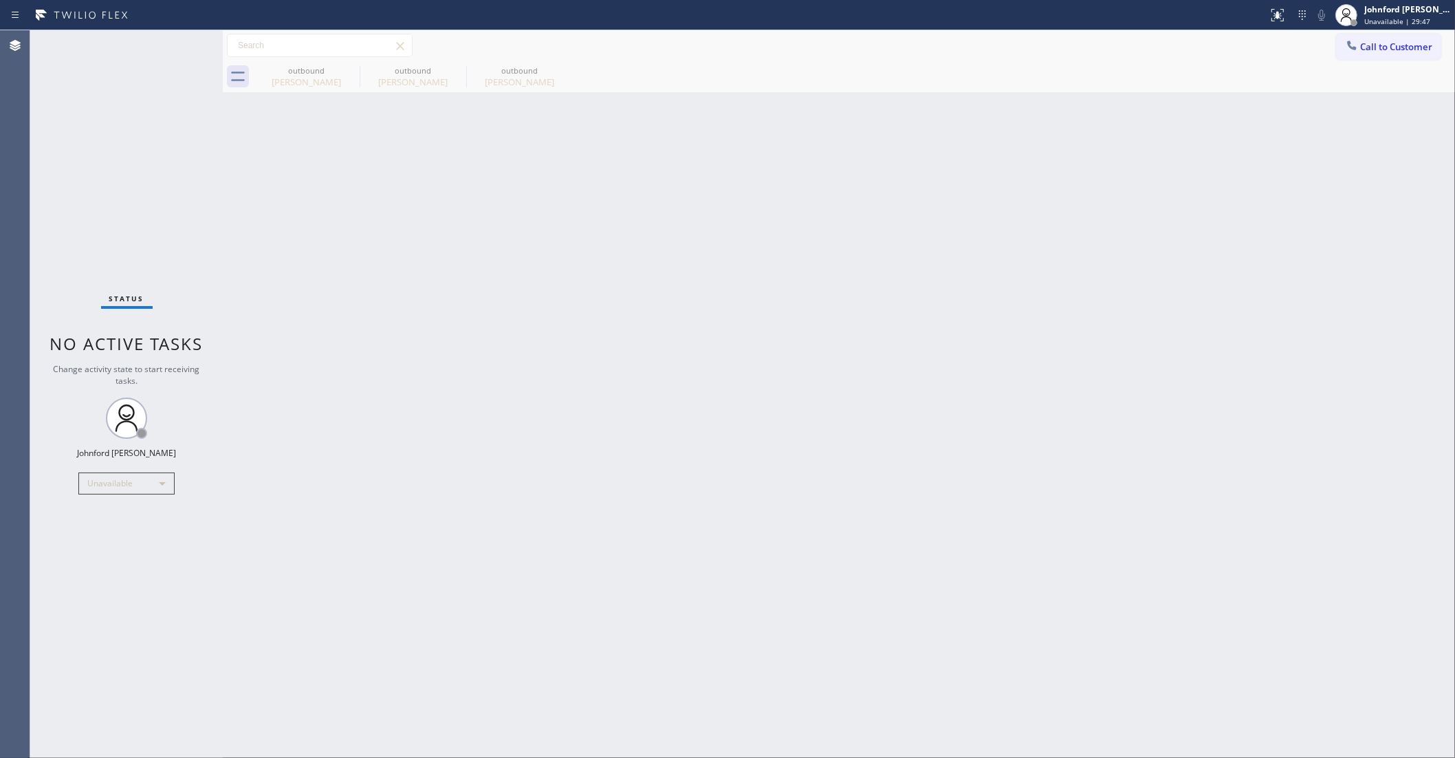
click at [1344, 56] on button "Call to Customer" at bounding box center [1388, 47] width 105 height 26
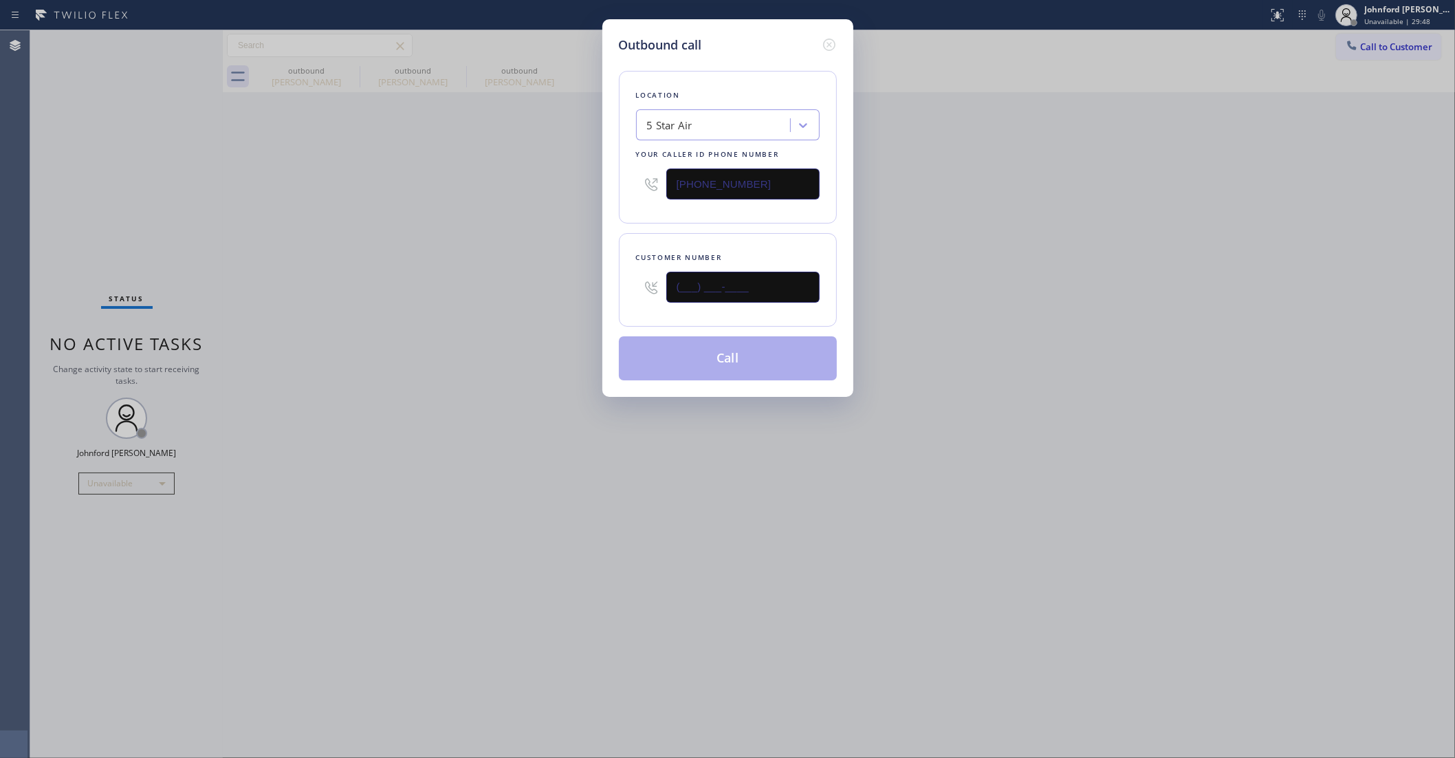
drag, startPoint x: 726, startPoint y: 299, endPoint x: 444, endPoint y: 331, distance: 284.4
click at [586, 303] on div "Outbound call Location 5 Star Air Your caller id phone number (800) 686-5038 Cu…" at bounding box center [727, 379] width 1455 height 758
paste input "347) 605-8045"
type input "(347) 605-8045"
click at [340, 365] on div "Outbound call Location 5 Star Air Your caller id phone number (800) 686-5038 Cu…" at bounding box center [727, 379] width 1455 height 758
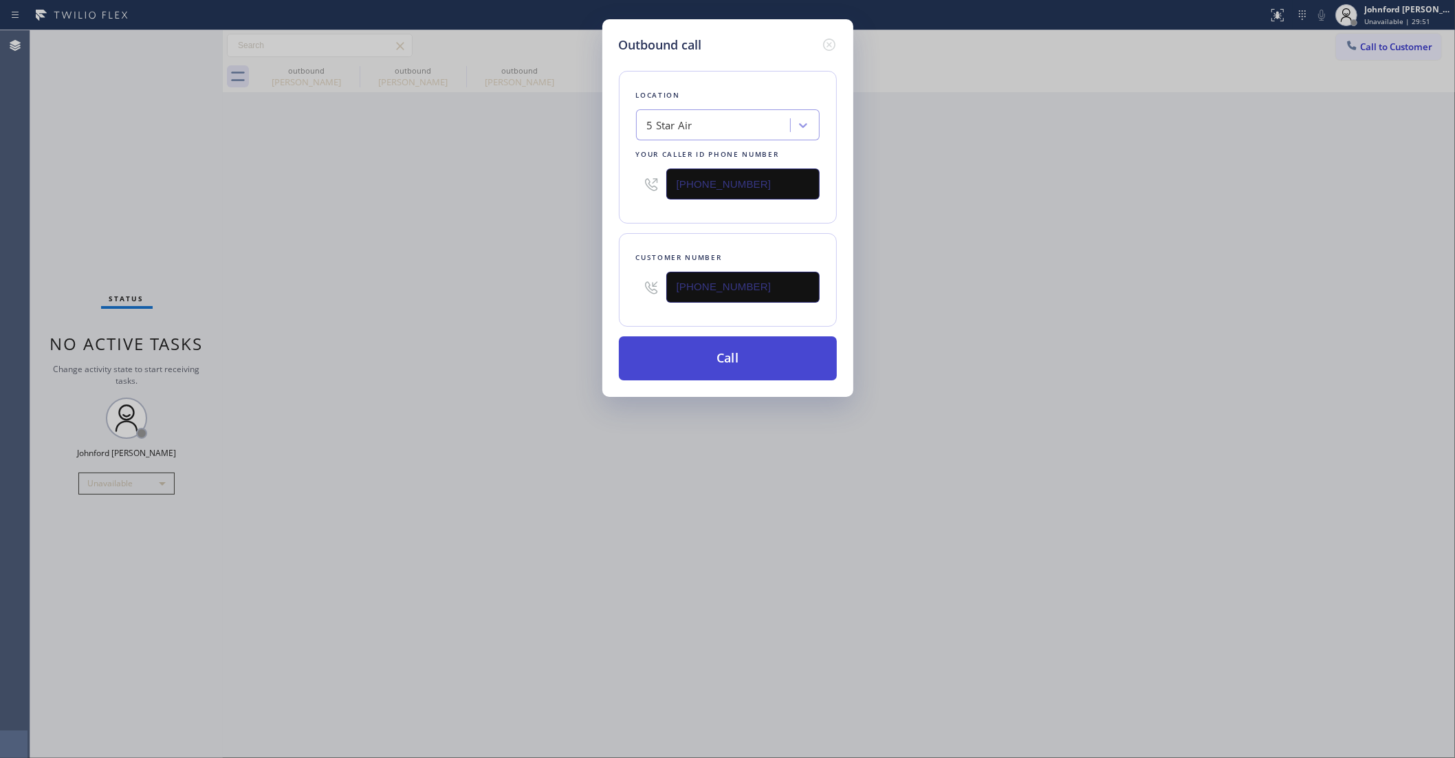
click at [684, 370] on button "Call" at bounding box center [728, 358] width 218 height 44
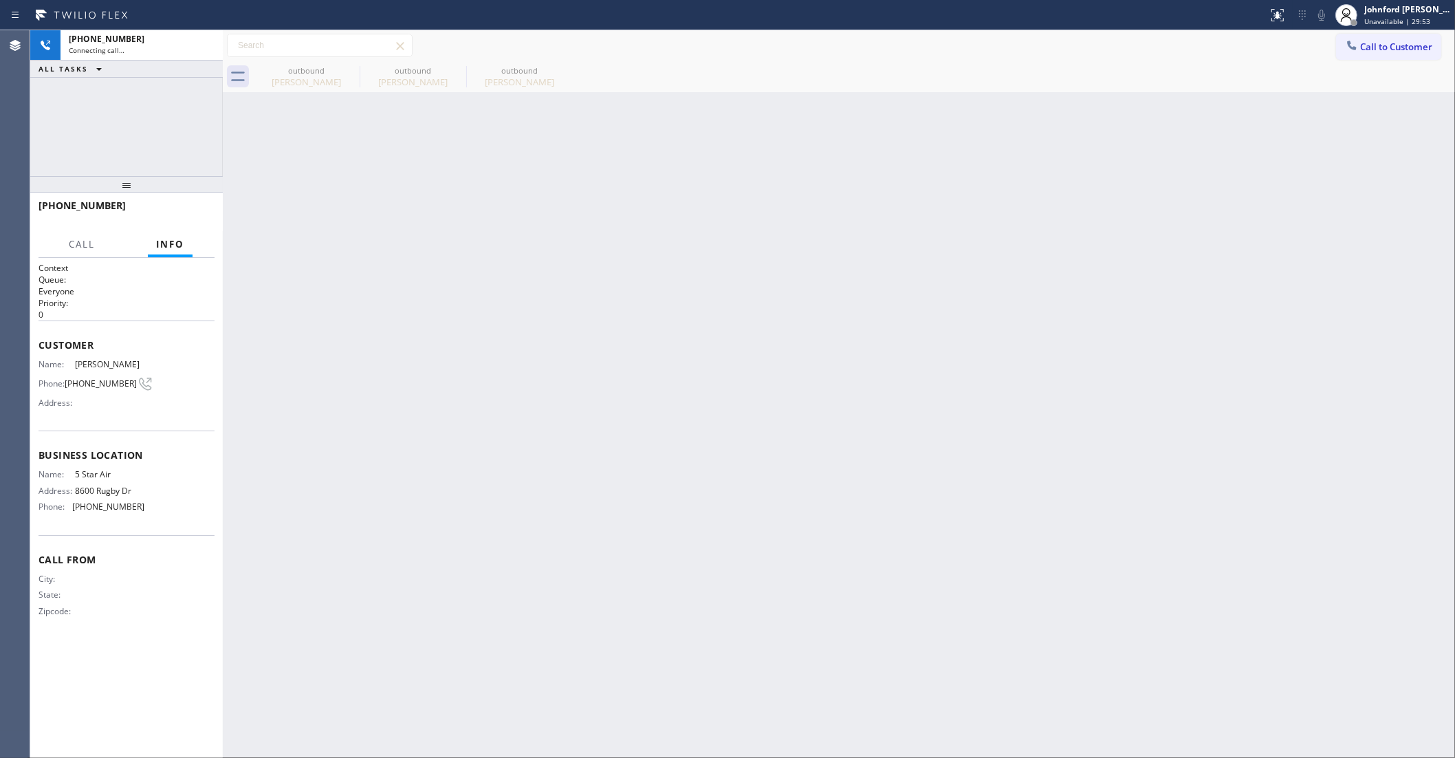
click at [0, 0] on icon at bounding box center [0, 0] width 0 height 0
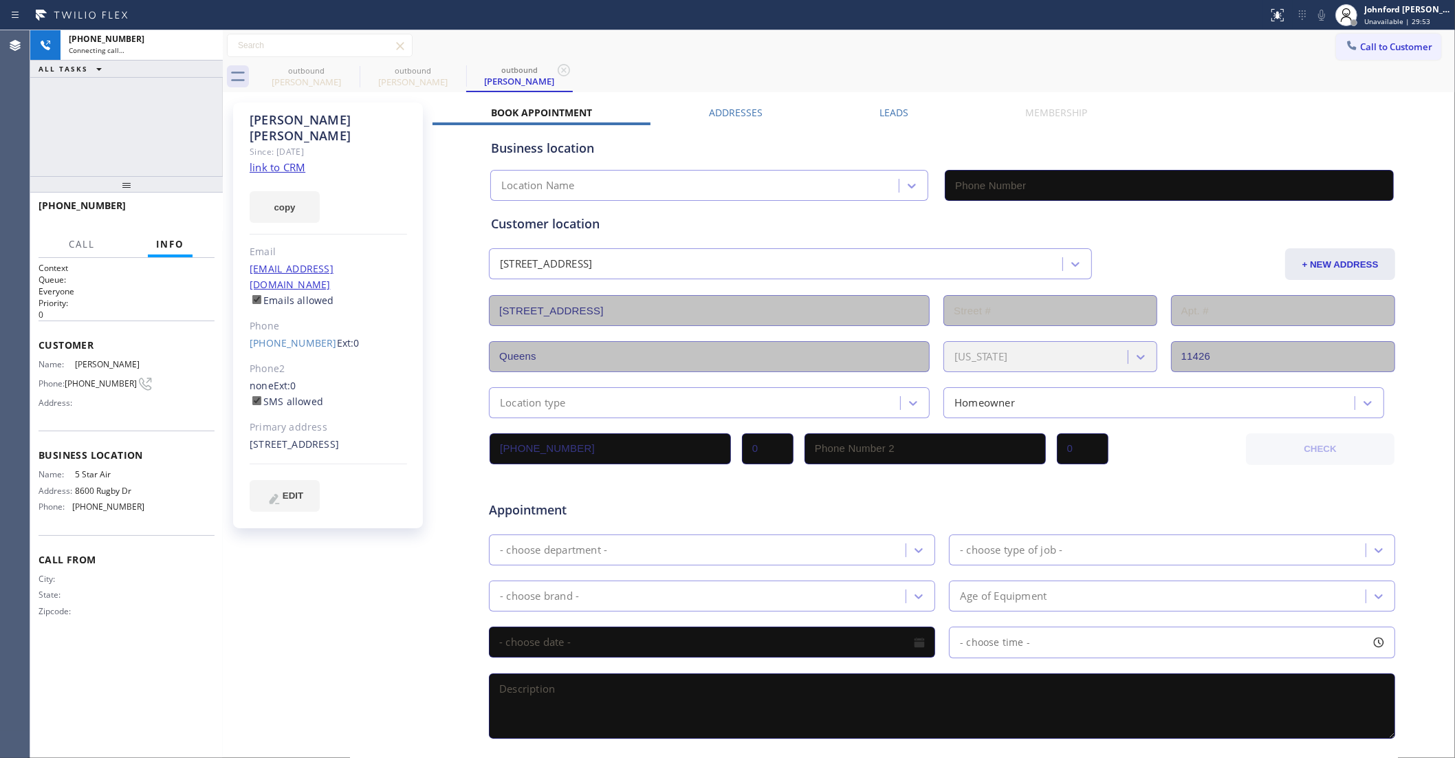
click at [0, 0] on icon at bounding box center [0, 0] width 0 height 0
type input "(800) 686-5038"
click at [290, 160] on link "link to CRM" at bounding box center [278, 167] width 56 height 14
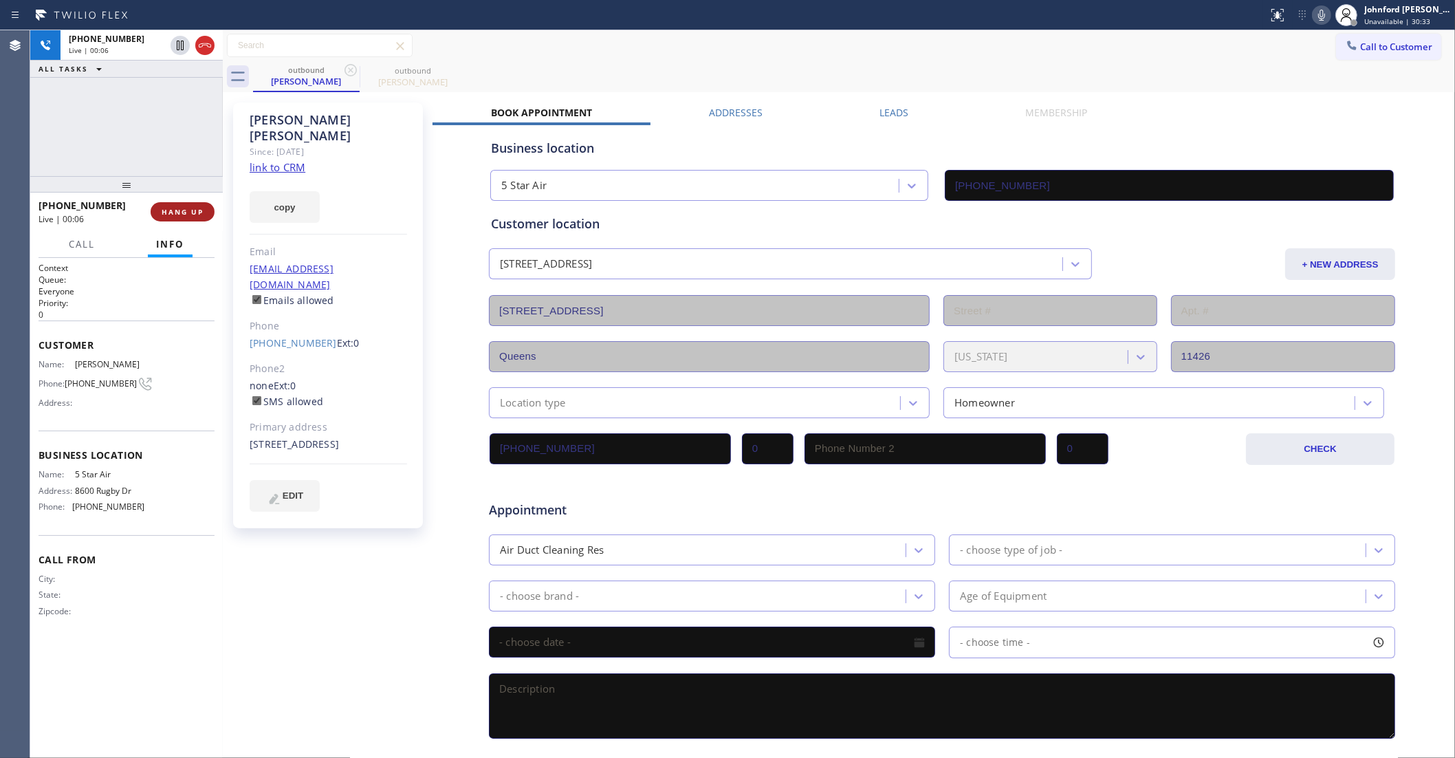
click at [179, 205] on button "HANG UP" at bounding box center [183, 211] width 64 height 19
click at [179, 205] on button "COMPLETE" at bounding box center [179, 211] width 69 height 19
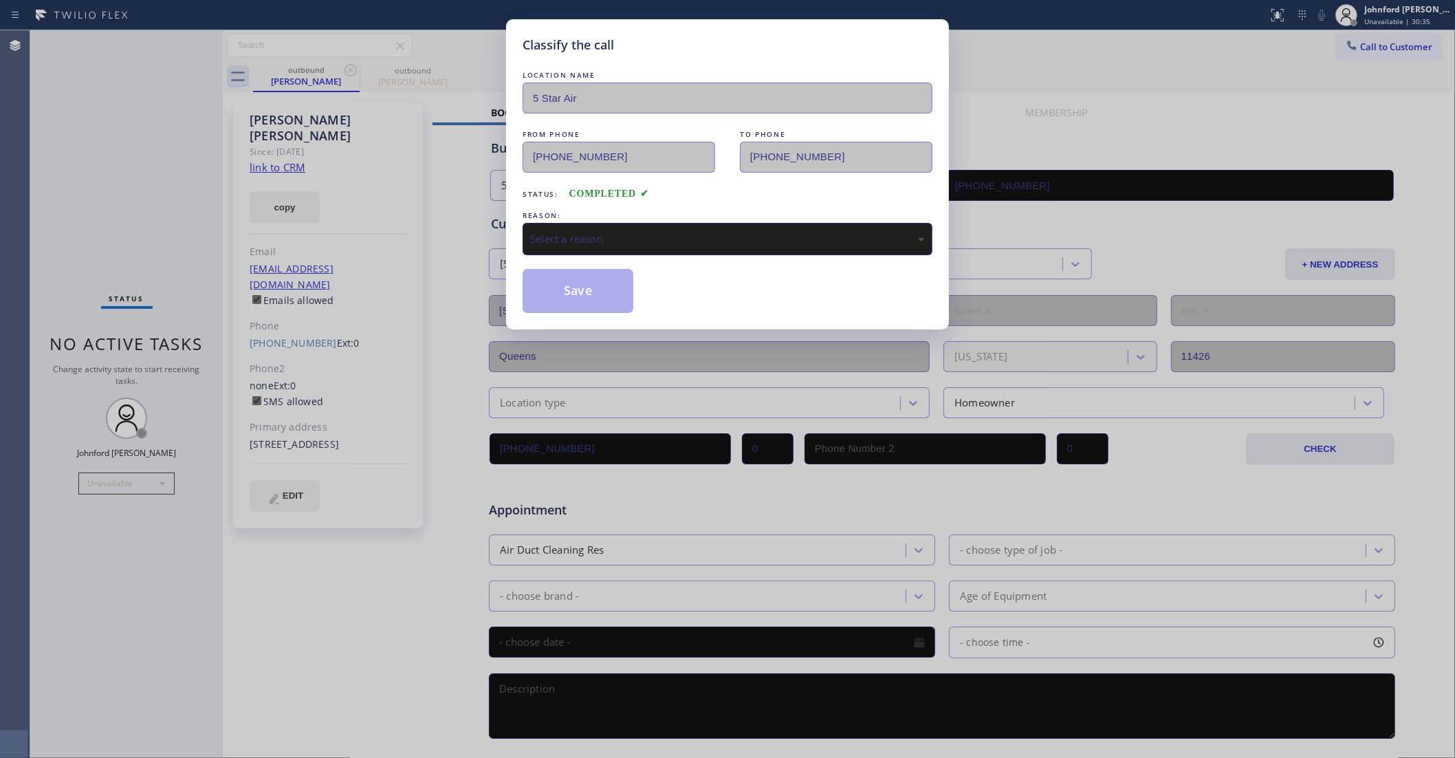
click at [692, 234] on div "Select a reason" at bounding box center [727, 239] width 395 height 16
click at [578, 307] on button "Save" at bounding box center [578, 291] width 111 height 44
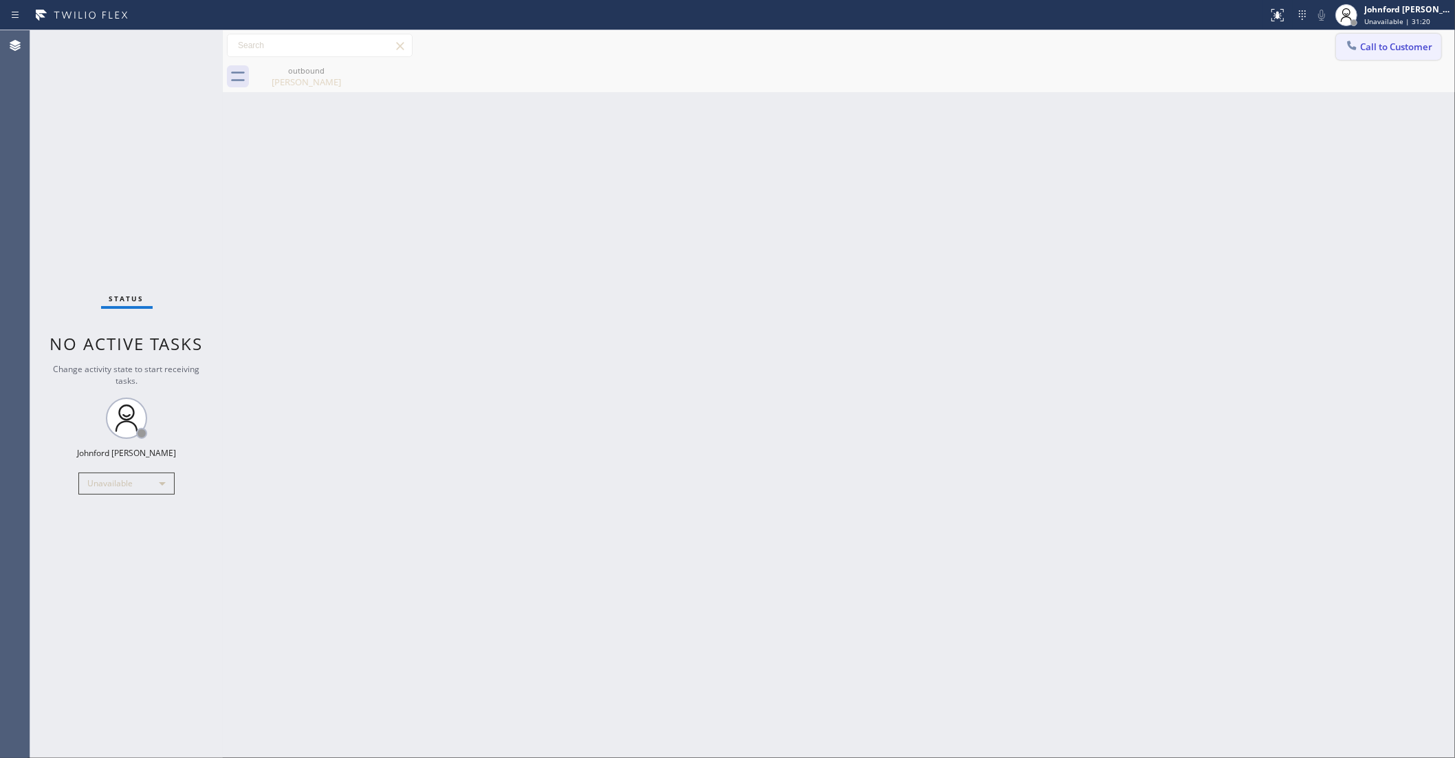
click at [1375, 43] on span "Call to Customer" at bounding box center [1396, 47] width 72 height 12
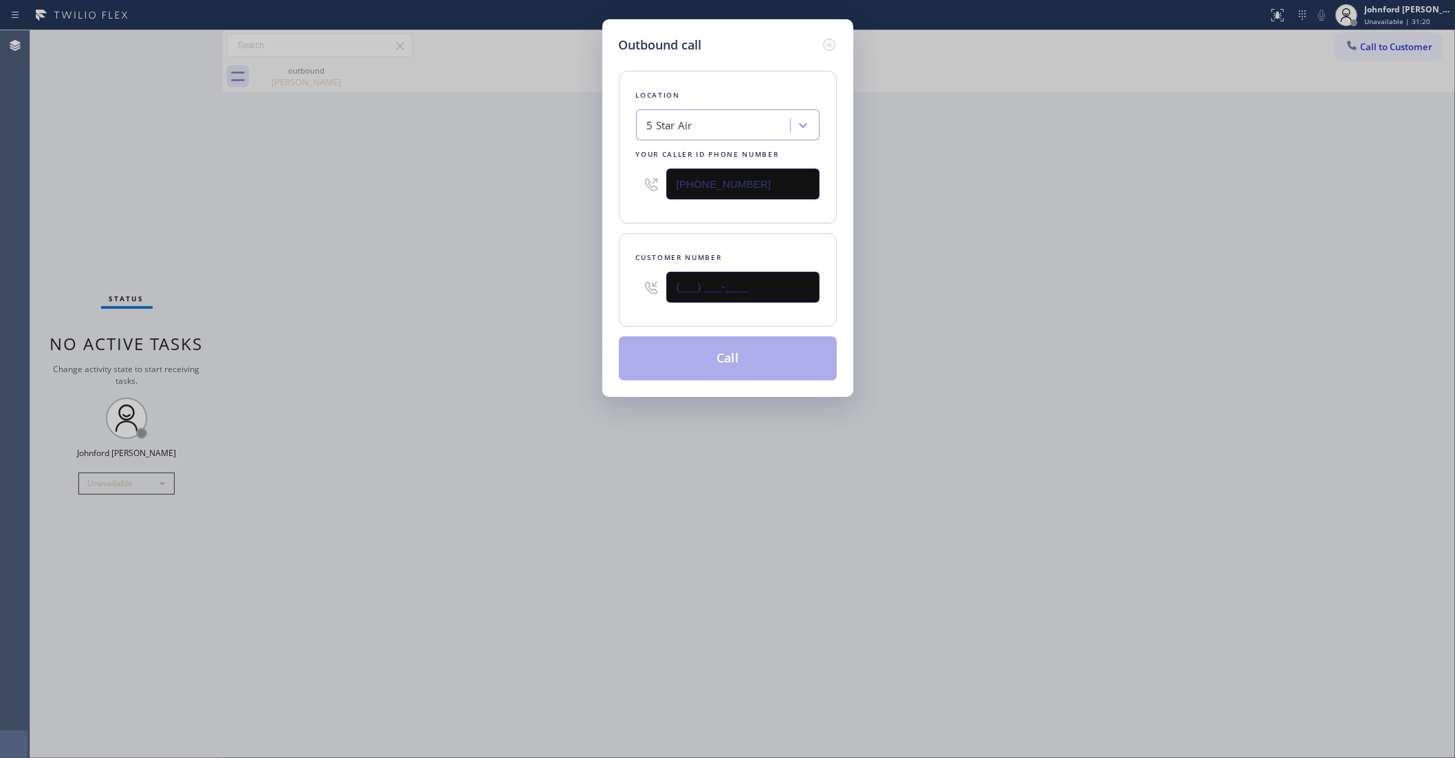
drag, startPoint x: 793, startPoint y: 289, endPoint x: 516, endPoint y: 298, distance: 277.3
click at [516, 298] on div "Outbound call Location 5 Star Air Your caller id phone number (800) 686-5038 Cu…" at bounding box center [727, 379] width 1455 height 758
paste input "310) 729-5202"
type input "(310) 729-5202"
click at [499, 298] on div "Outbound call Location 5 Star Air Your caller id phone number (800) 686-5038 Cu…" at bounding box center [727, 379] width 1455 height 758
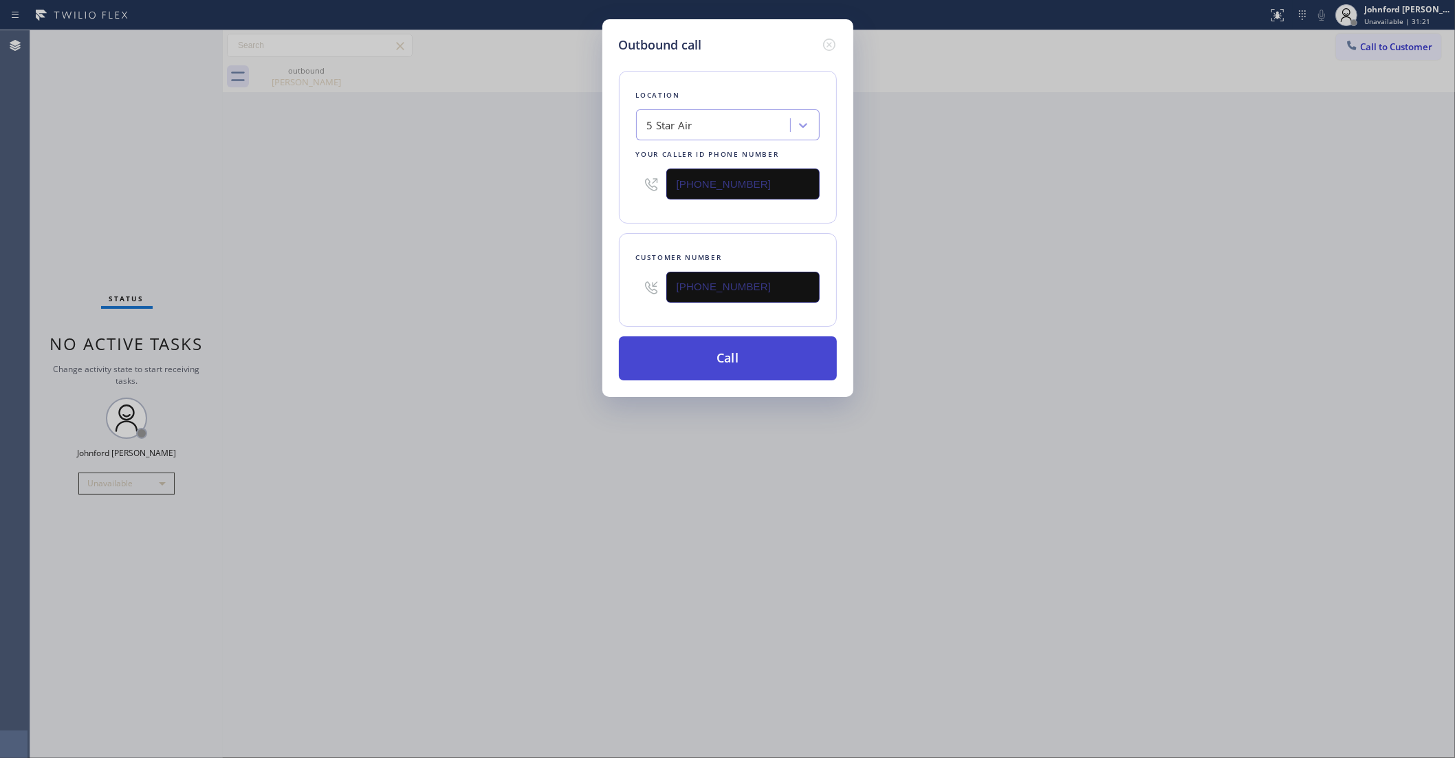
click at [644, 364] on button "Call" at bounding box center [728, 358] width 218 height 44
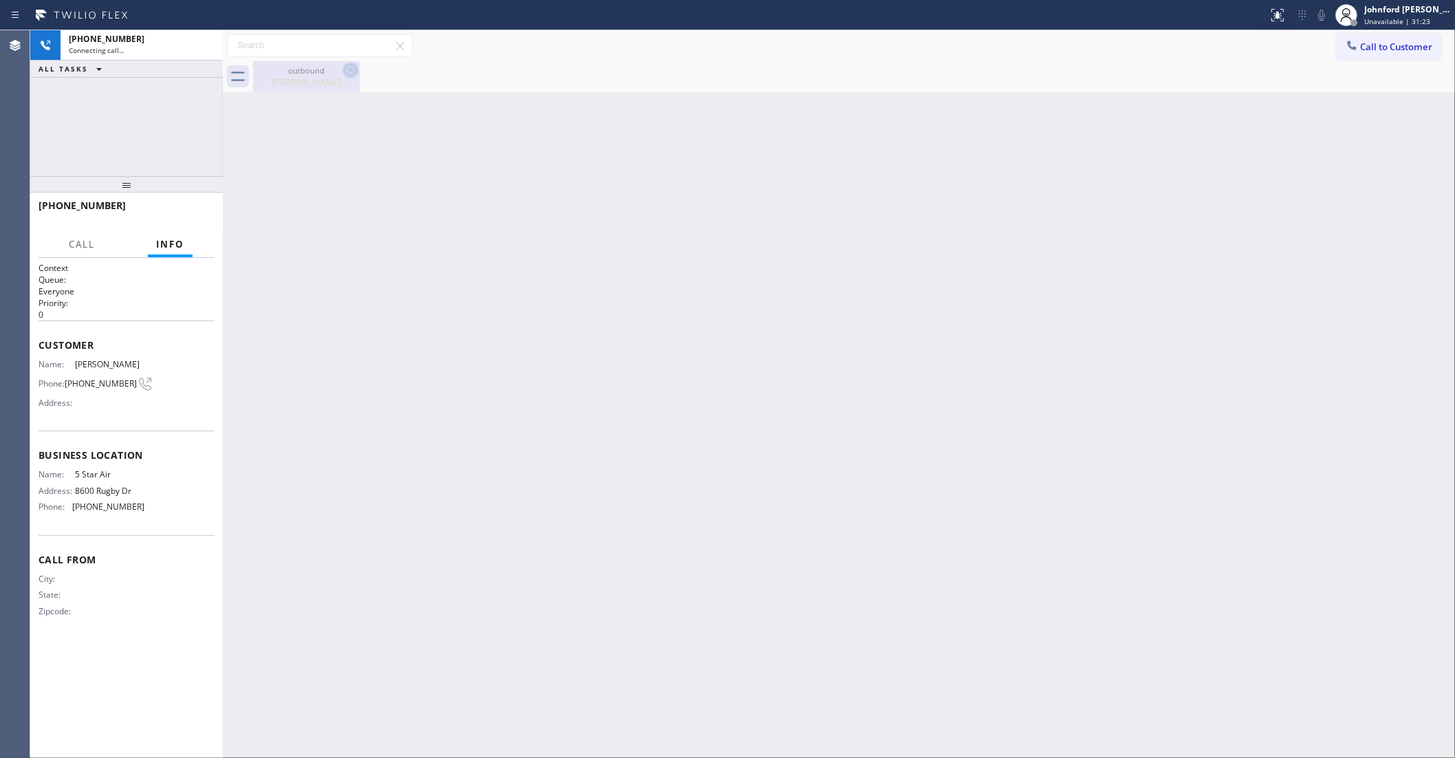
click at [346, 69] on icon at bounding box center [350, 70] width 17 height 17
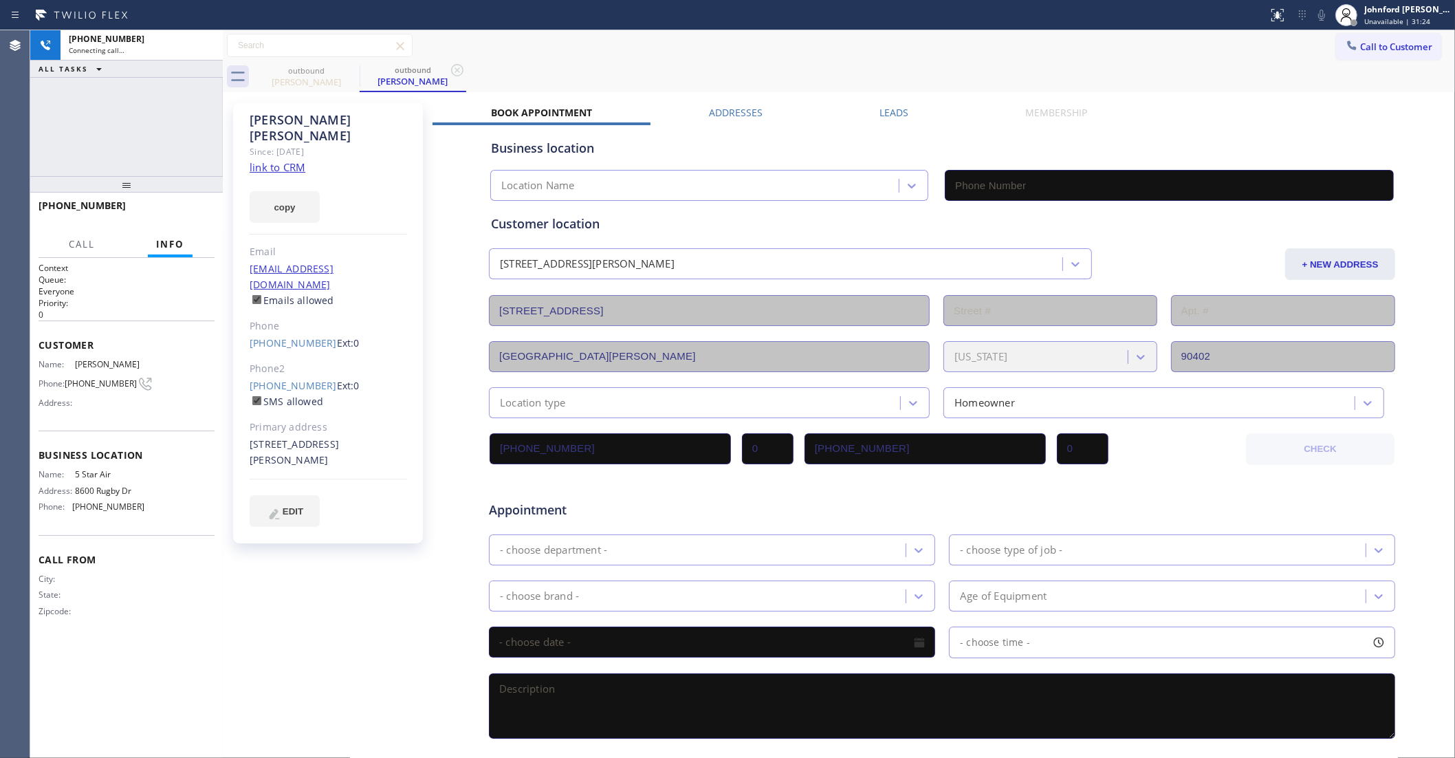
click at [287, 160] on link "link to CRM" at bounding box center [278, 167] width 56 height 14
type input "(800) 686-5038"
click at [190, 210] on span "HANG UP" at bounding box center [183, 212] width 42 height 10
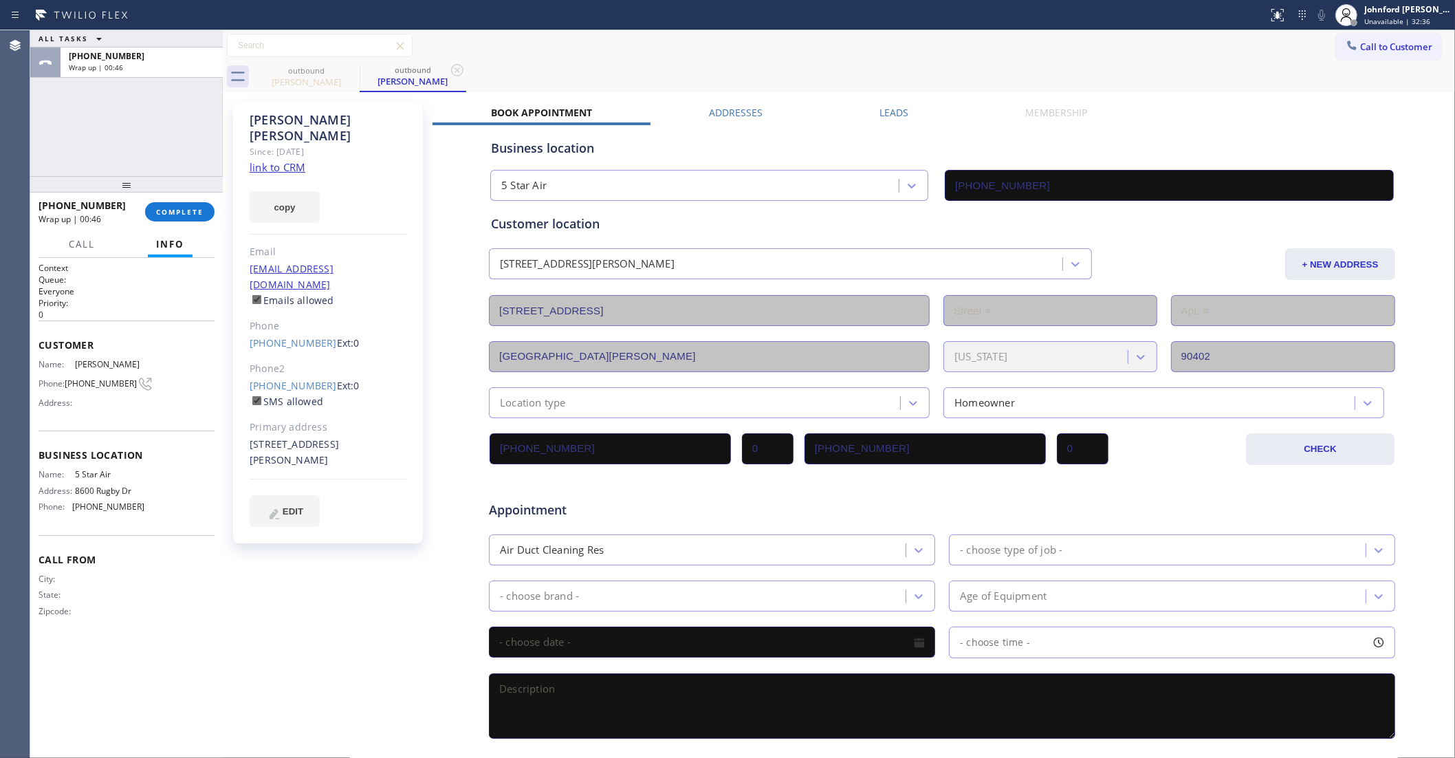
click at [884, 118] on label "Leads" at bounding box center [893, 112] width 29 height 13
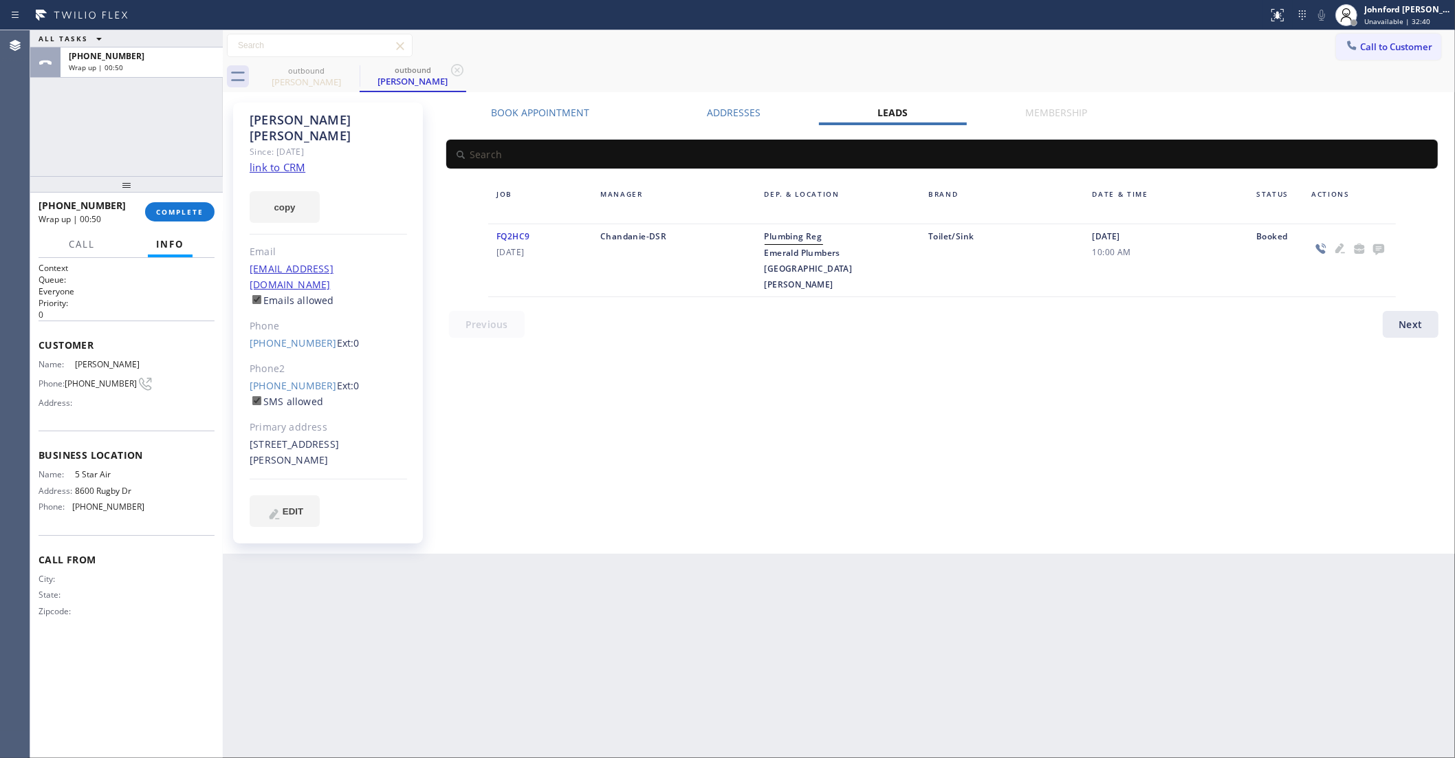
click at [882, 355] on div "Book Appointment Addresses Leads Membership Business location 5 Star Air (800) …" at bounding box center [942, 328] width 1019 height 444
click at [1377, 248] on icon at bounding box center [1378, 249] width 11 height 11
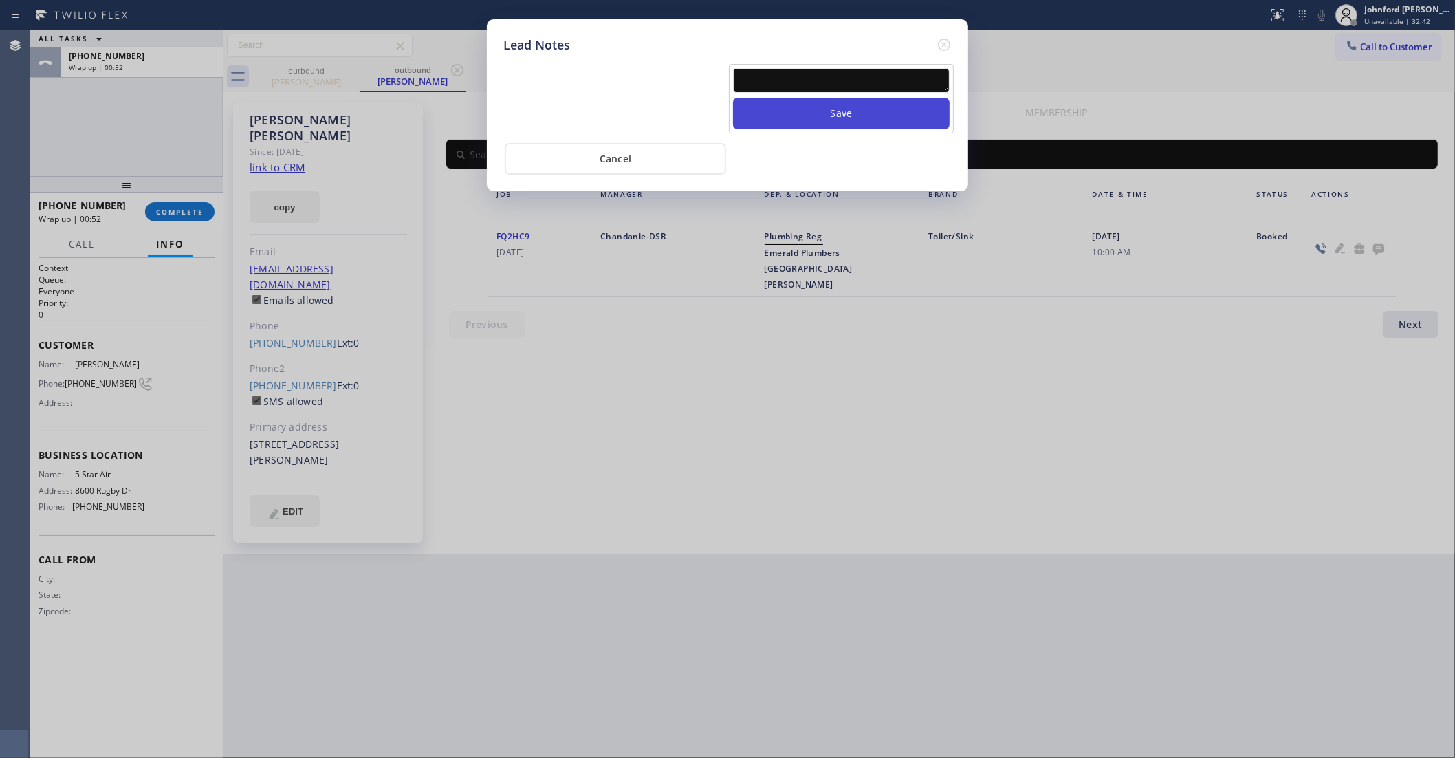
click at [837, 98] on button "Save" at bounding box center [841, 114] width 217 height 32
click at [820, 73] on textarea at bounding box center [841, 80] width 217 height 25
paste textarea "NPS cold calling - transfer"
type textarea "NPS cold calling - transfer"
click at [813, 107] on button "Save" at bounding box center [841, 114] width 217 height 32
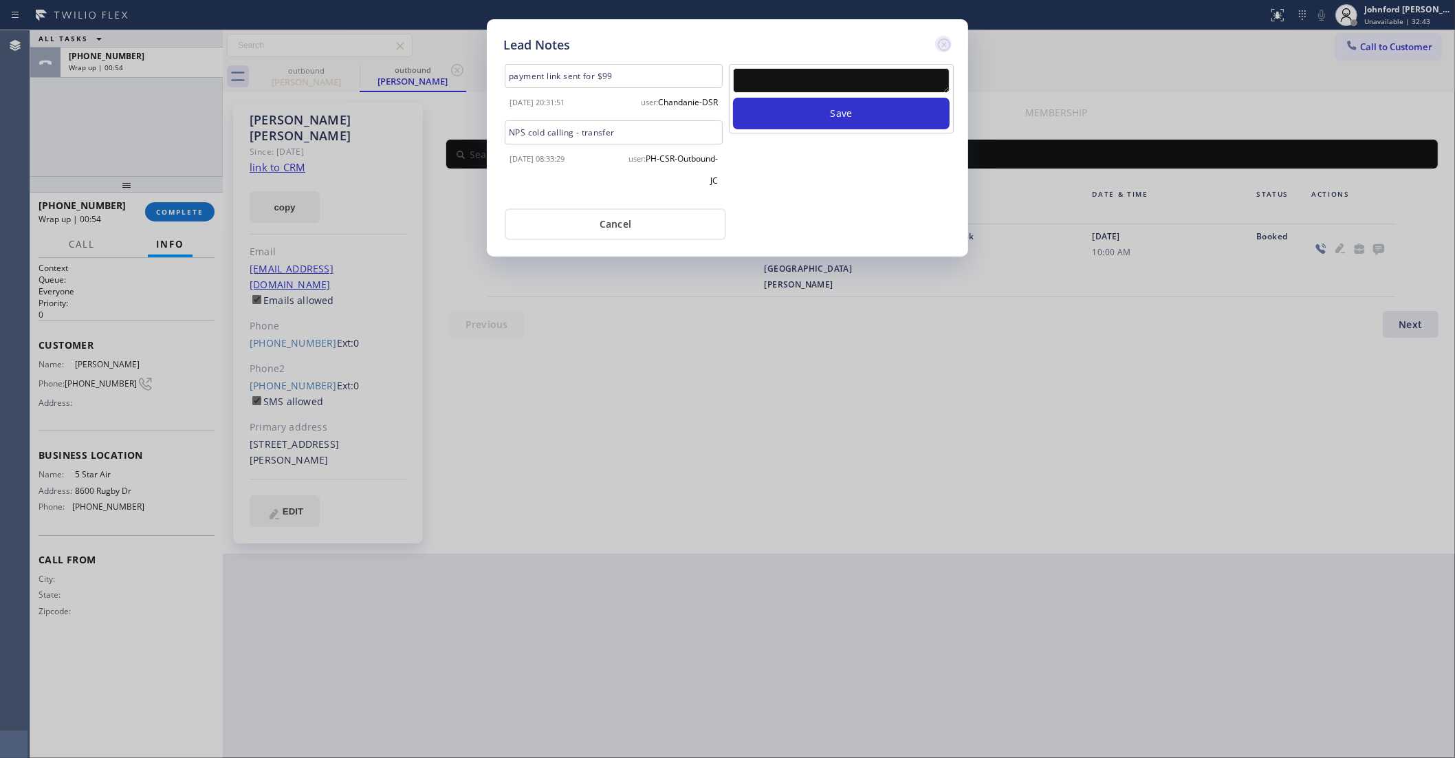
click at [939, 36] on icon at bounding box center [944, 44] width 17 height 17
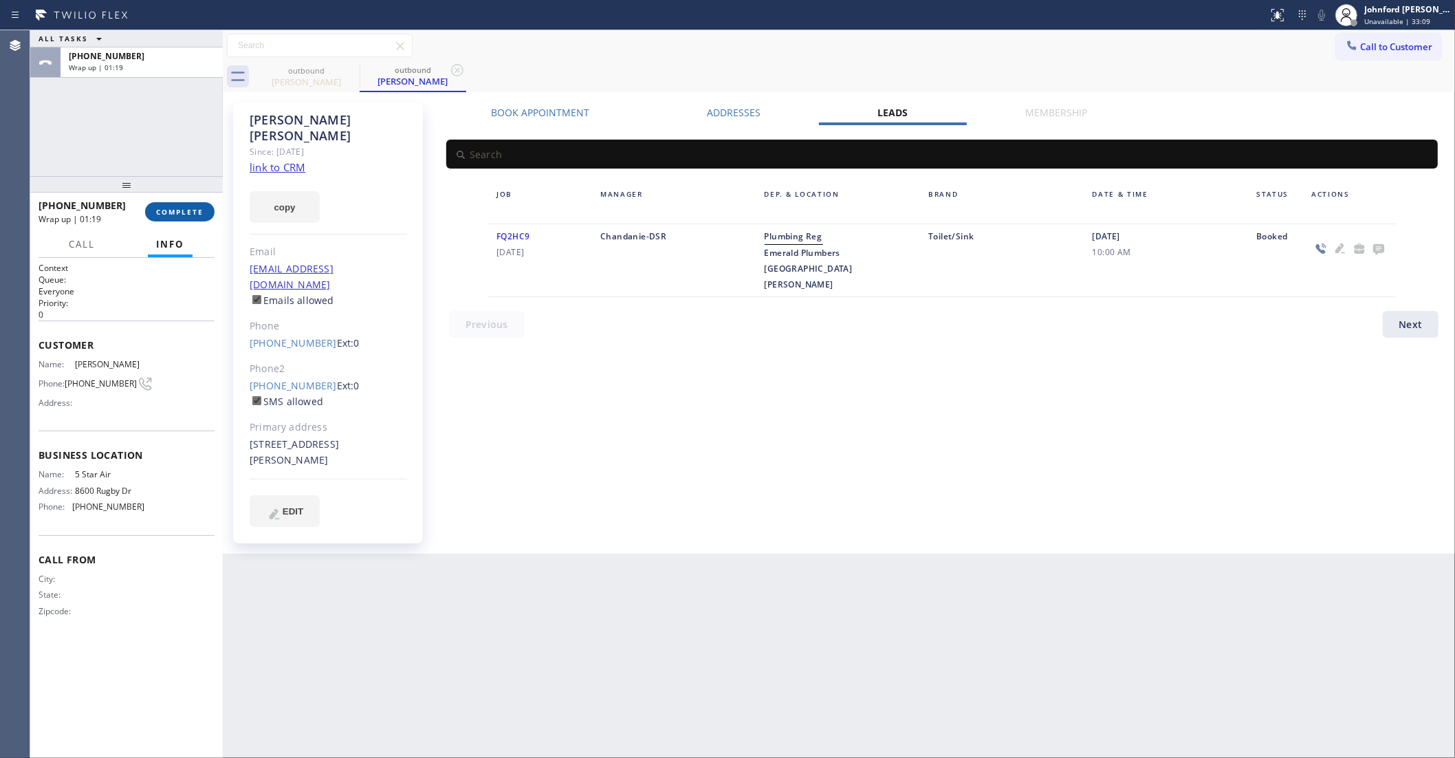
click at [172, 203] on button "COMPLETE" at bounding box center [179, 211] width 69 height 19
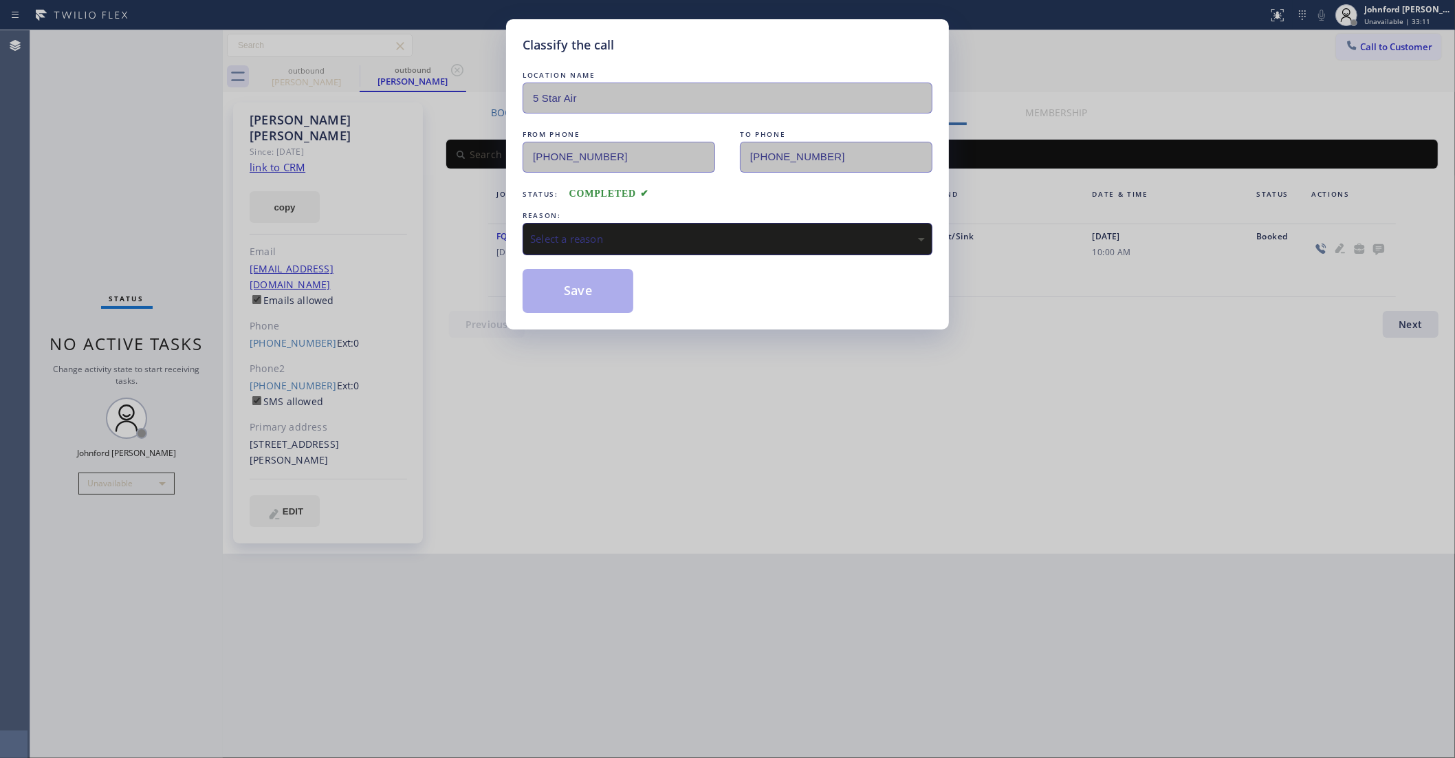
click at [613, 242] on div "Select a reason" at bounding box center [727, 239] width 395 height 16
click at [626, 308] on button "Save" at bounding box center [578, 291] width 111 height 44
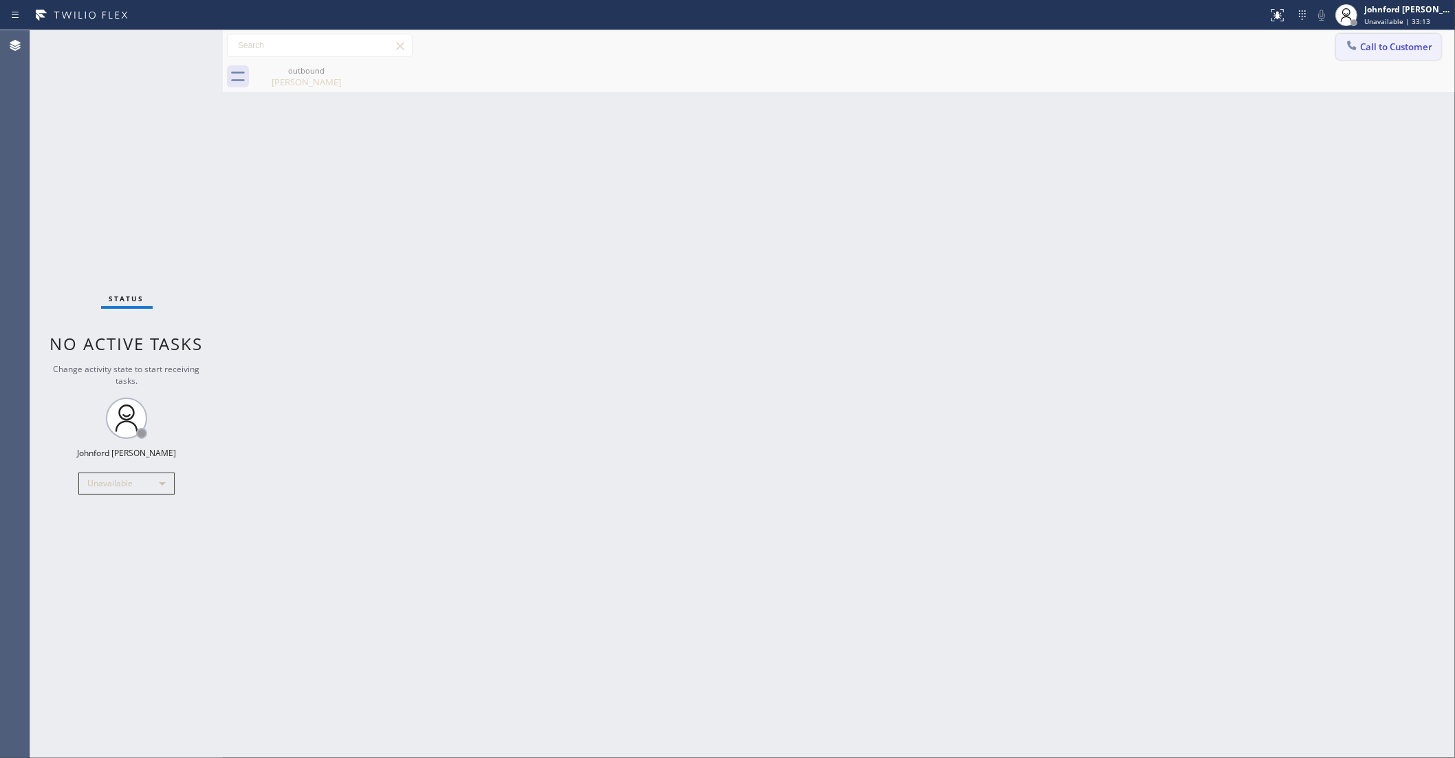
click at [1372, 41] on button "Call to Customer" at bounding box center [1388, 47] width 105 height 26
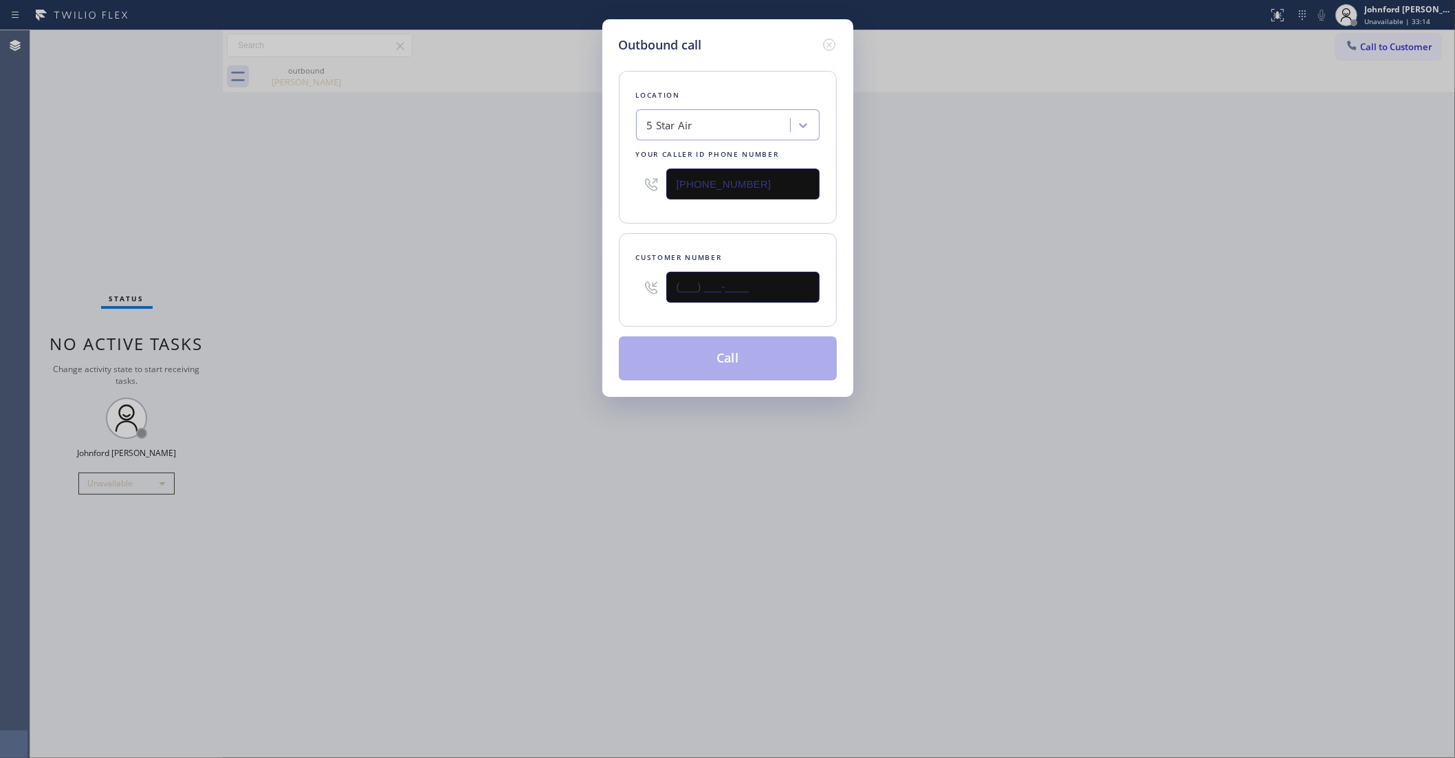
drag, startPoint x: 788, startPoint y: 280, endPoint x: 589, endPoint y: 283, distance: 199.4
click at [630, 278] on div "Customer number (___) ___-____" at bounding box center [728, 280] width 218 height 94
paste input "415) 939-4473"
type input "(415) 939-4473"
drag, startPoint x: 535, startPoint y: 286, endPoint x: 699, endPoint y: 335, distance: 171.4
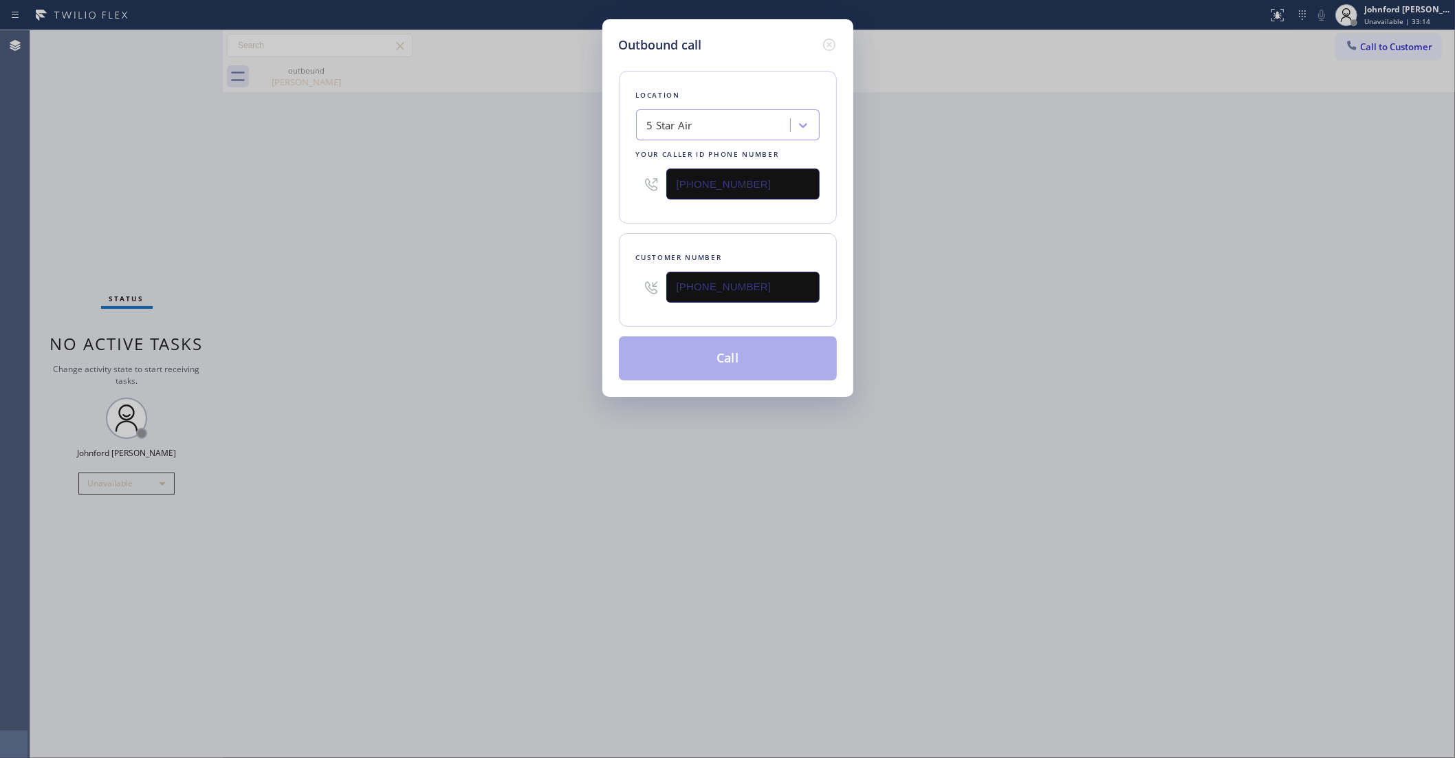
click at [579, 294] on div "Outbound call Location 5 Star Air Your caller id phone number (800) 686-5038 Cu…" at bounding box center [727, 379] width 1455 height 758
click at [714, 351] on button "Call" at bounding box center [728, 358] width 218 height 44
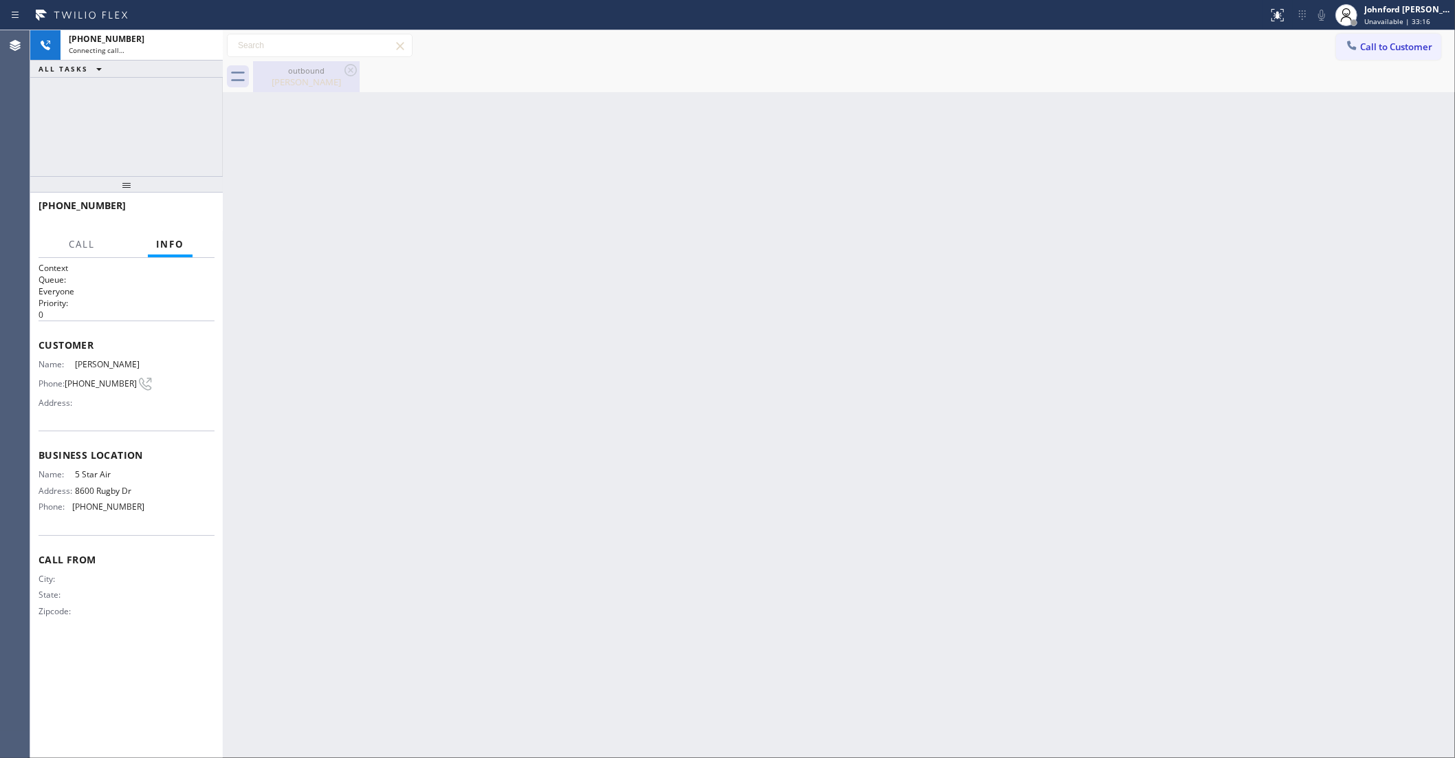
click at [345, 73] on icon at bounding box center [351, 70] width 12 height 12
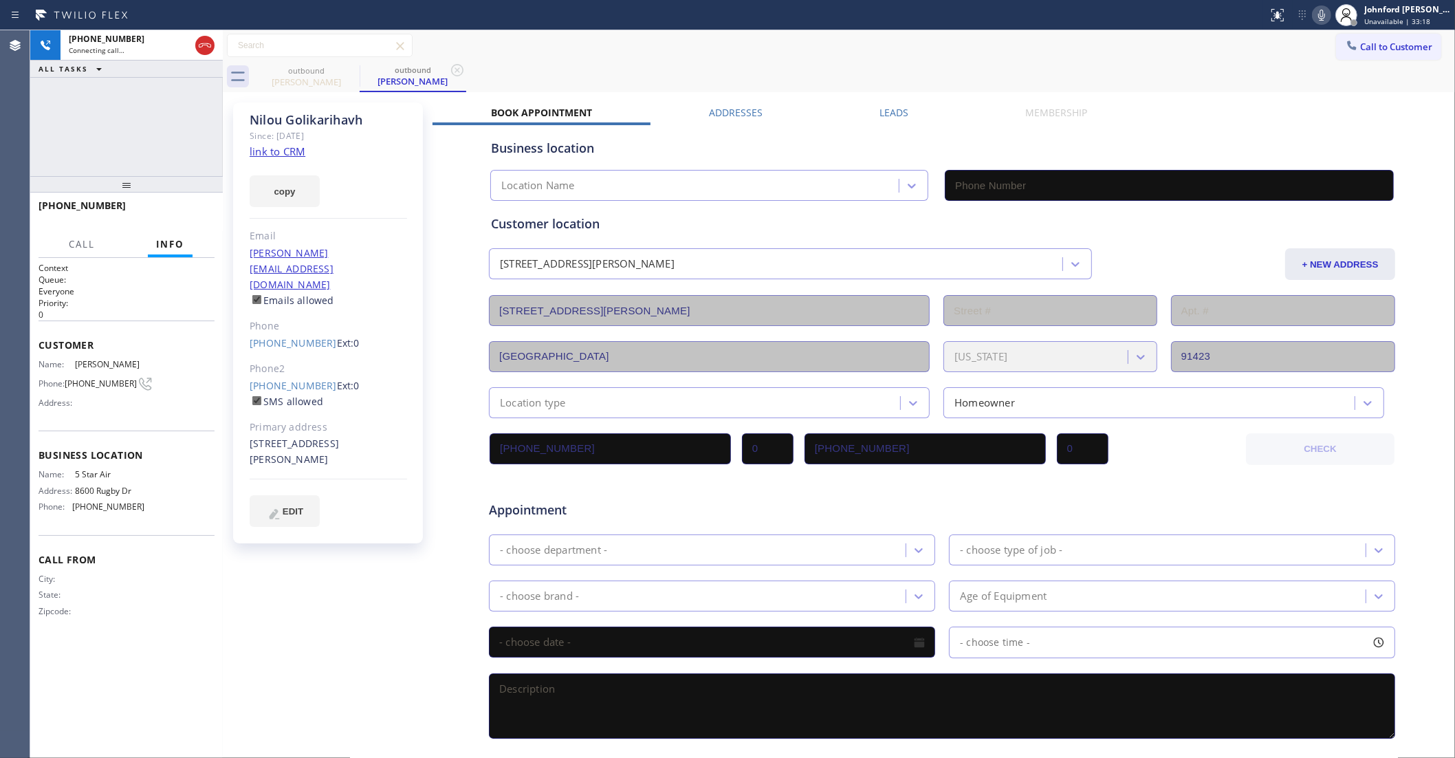
click at [283, 149] on link "link to CRM" at bounding box center [278, 151] width 56 height 14
type input "(800) 686-5038"
click at [197, 205] on button "HANG UP" at bounding box center [183, 211] width 64 height 19
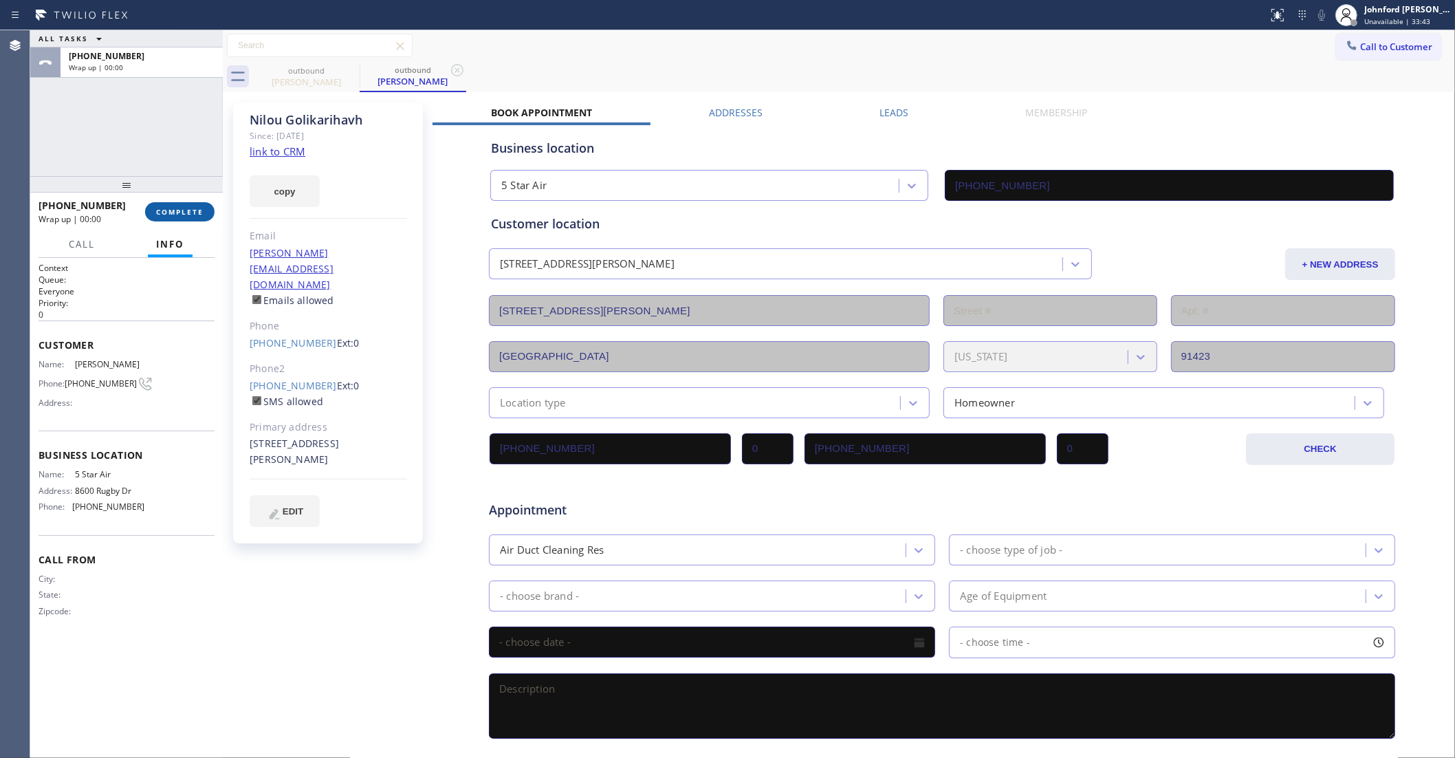
click at [195, 207] on span "COMPLETE" at bounding box center [179, 212] width 47 height 10
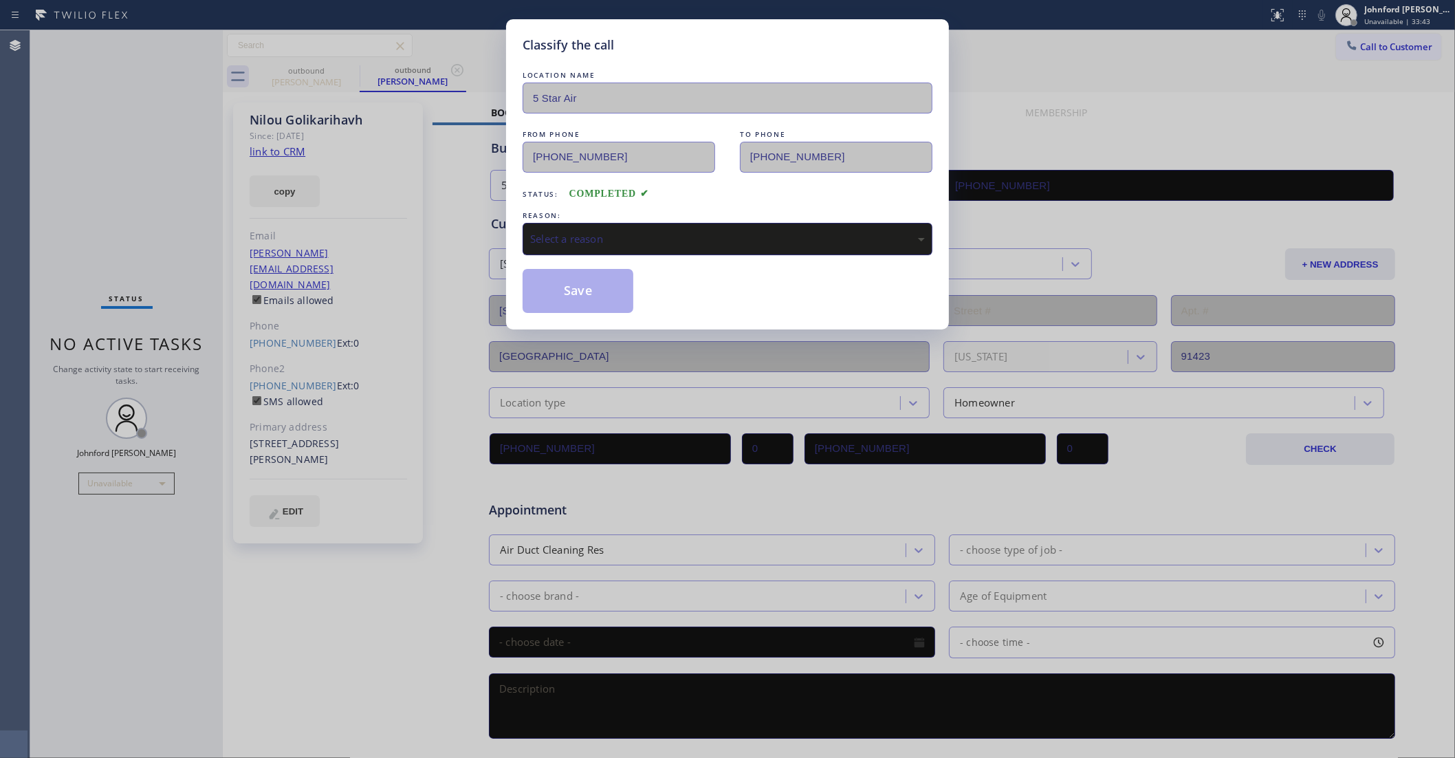
click at [661, 236] on div "Select a reason" at bounding box center [727, 239] width 395 height 16
drag, startPoint x: 558, startPoint y: 301, endPoint x: 549, endPoint y: 300, distance: 9.0
click at [554, 300] on button "Save" at bounding box center [578, 291] width 111 height 44
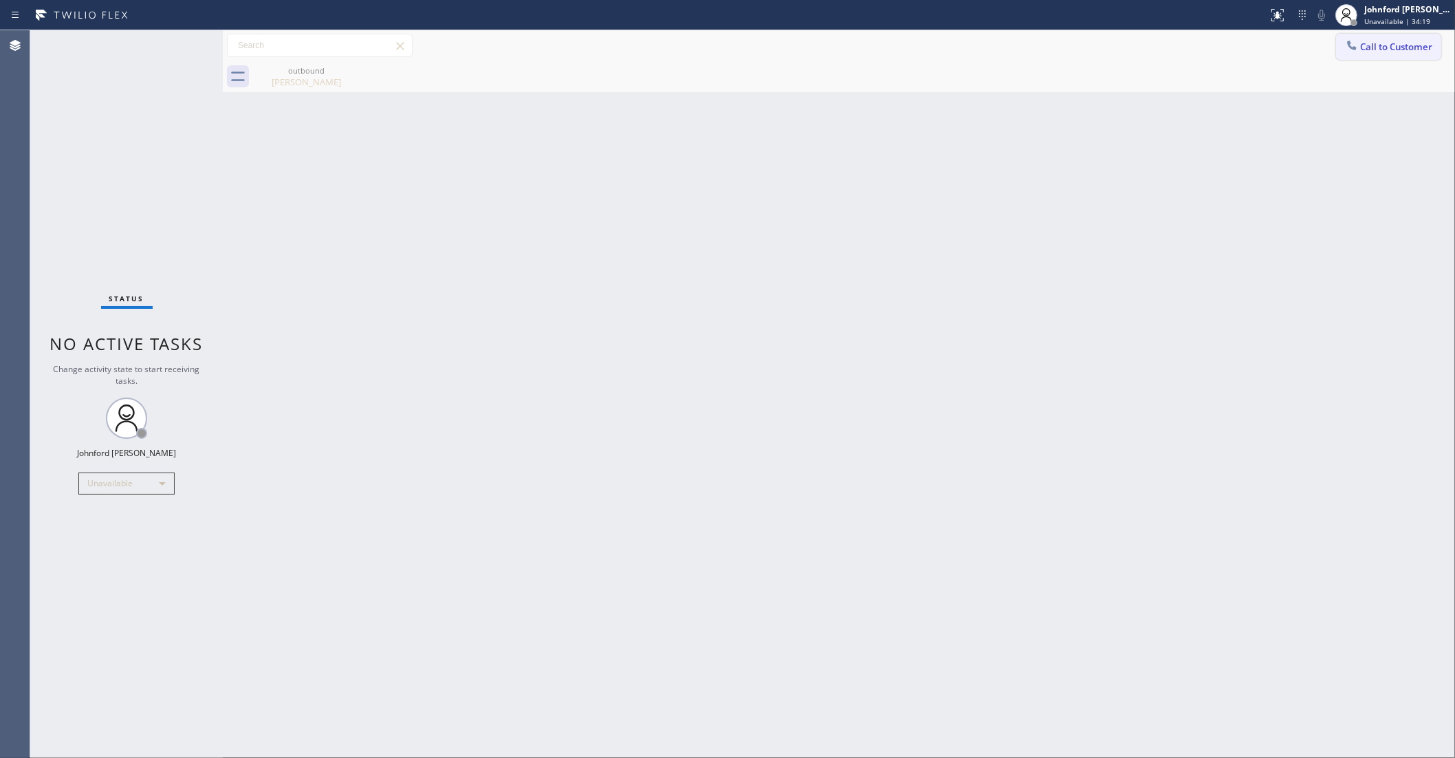
click at [1384, 45] on span "Call to Customer" at bounding box center [1396, 47] width 72 height 12
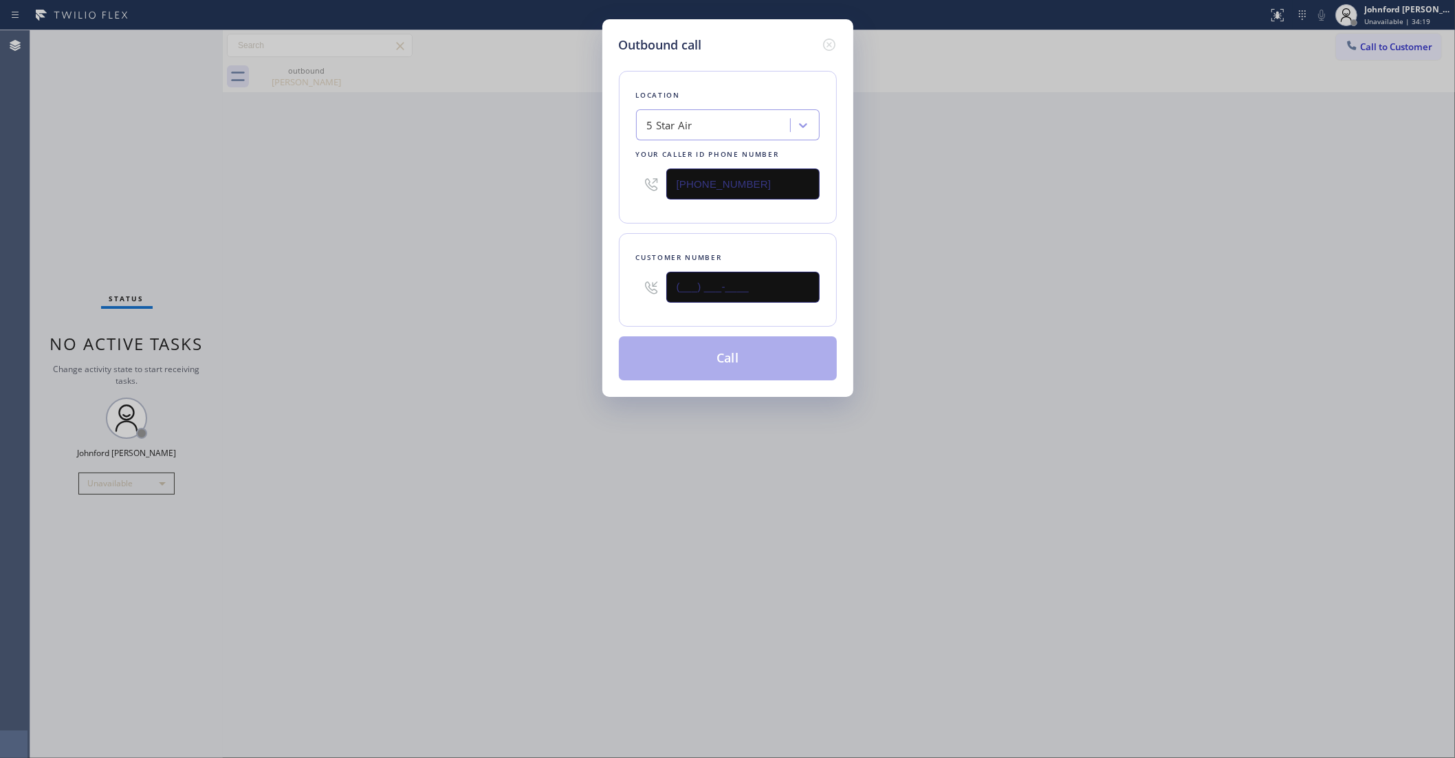
drag, startPoint x: 734, startPoint y: 289, endPoint x: 565, endPoint y: 304, distance: 169.8
click at [582, 301] on div "Outbound call Location 5 Star Air Your caller id phone number (800) 686-5038 Cu…" at bounding box center [727, 379] width 1455 height 758
paste input "415) 999-0051"
type input "(415) 999-0051"
click at [304, 327] on div "Outbound call Location 5 Star Air Your caller id phone number (800) 686-5038 Cu…" at bounding box center [727, 379] width 1455 height 758
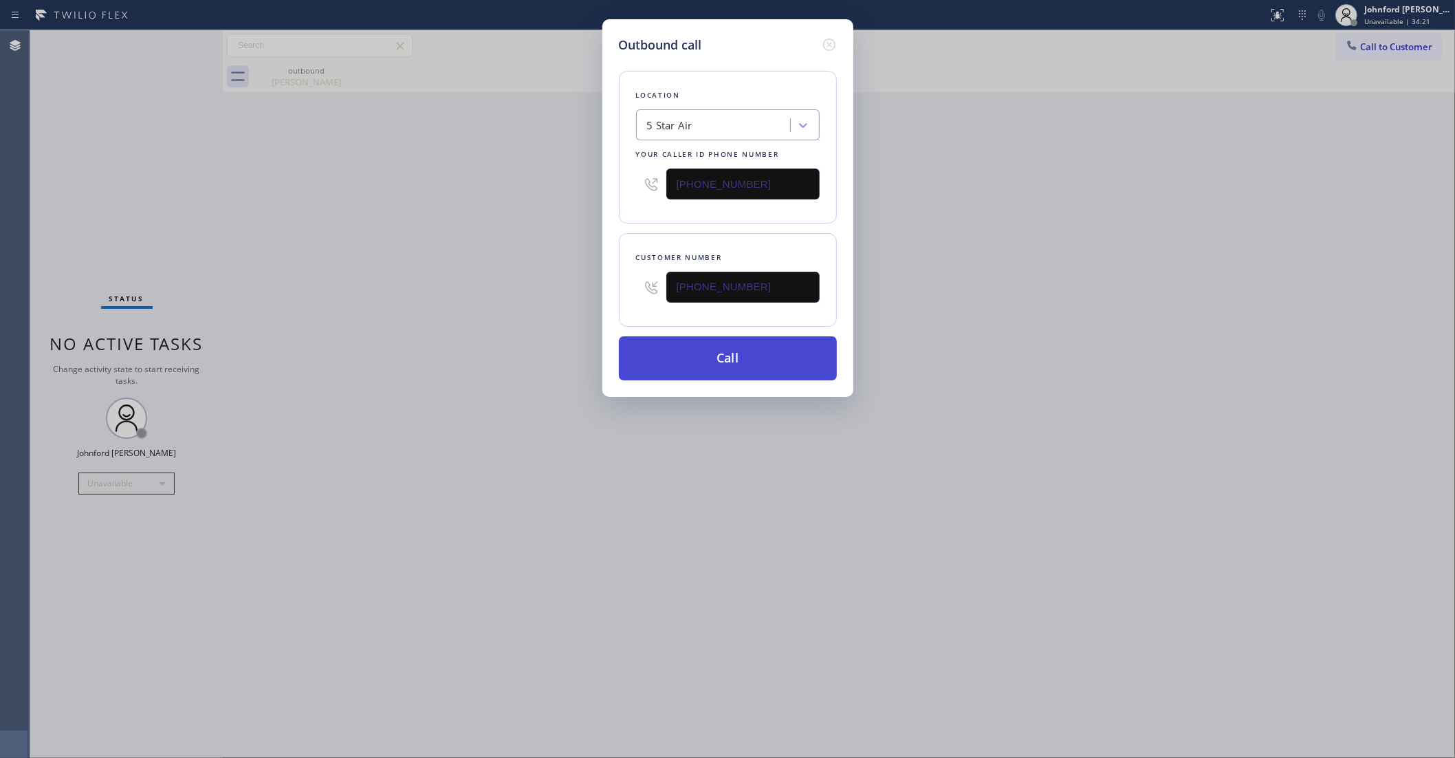
click at [637, 358] on button "Call" at bounding box center [728, 358] width 218 height 44
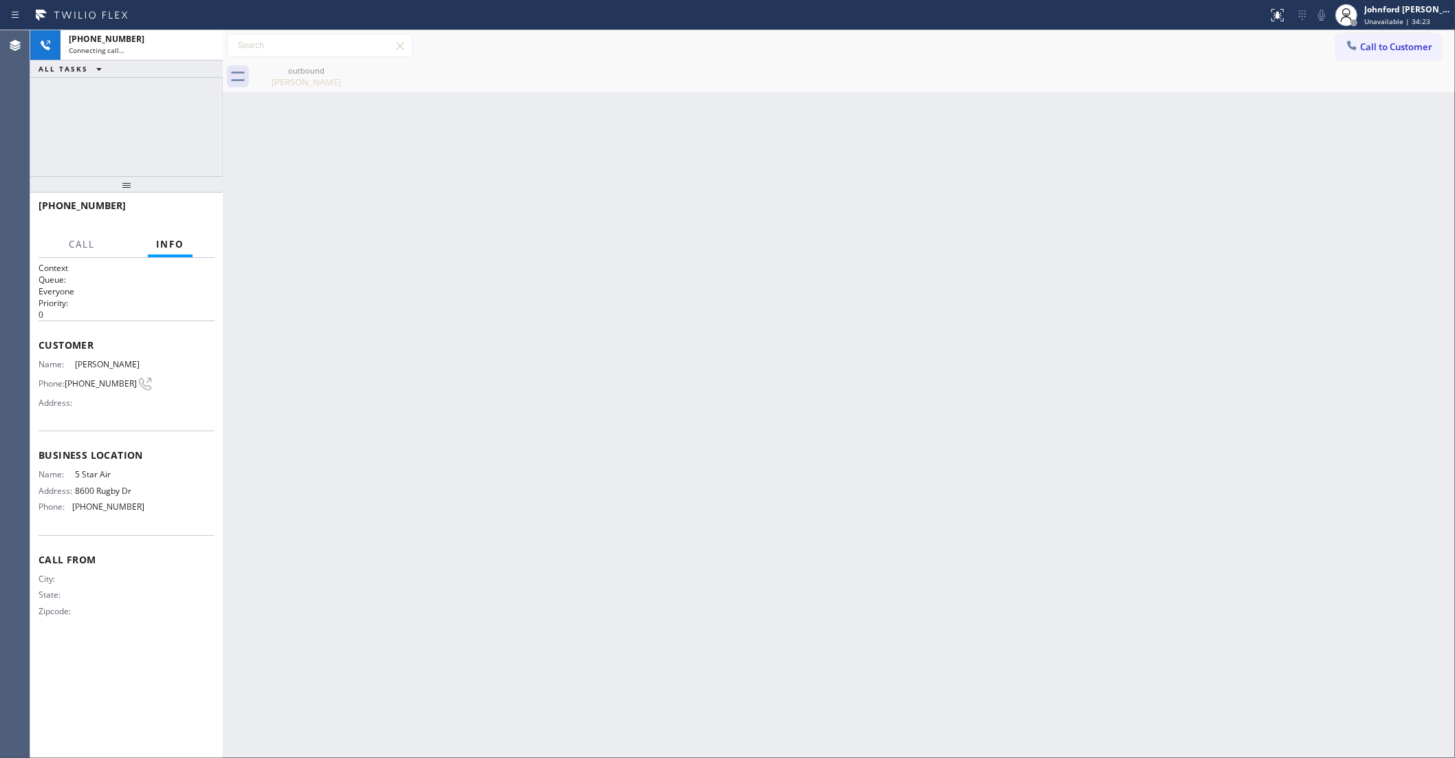
click at [0, 0] on icon at bounding box center [0, 0] width 0 height 0
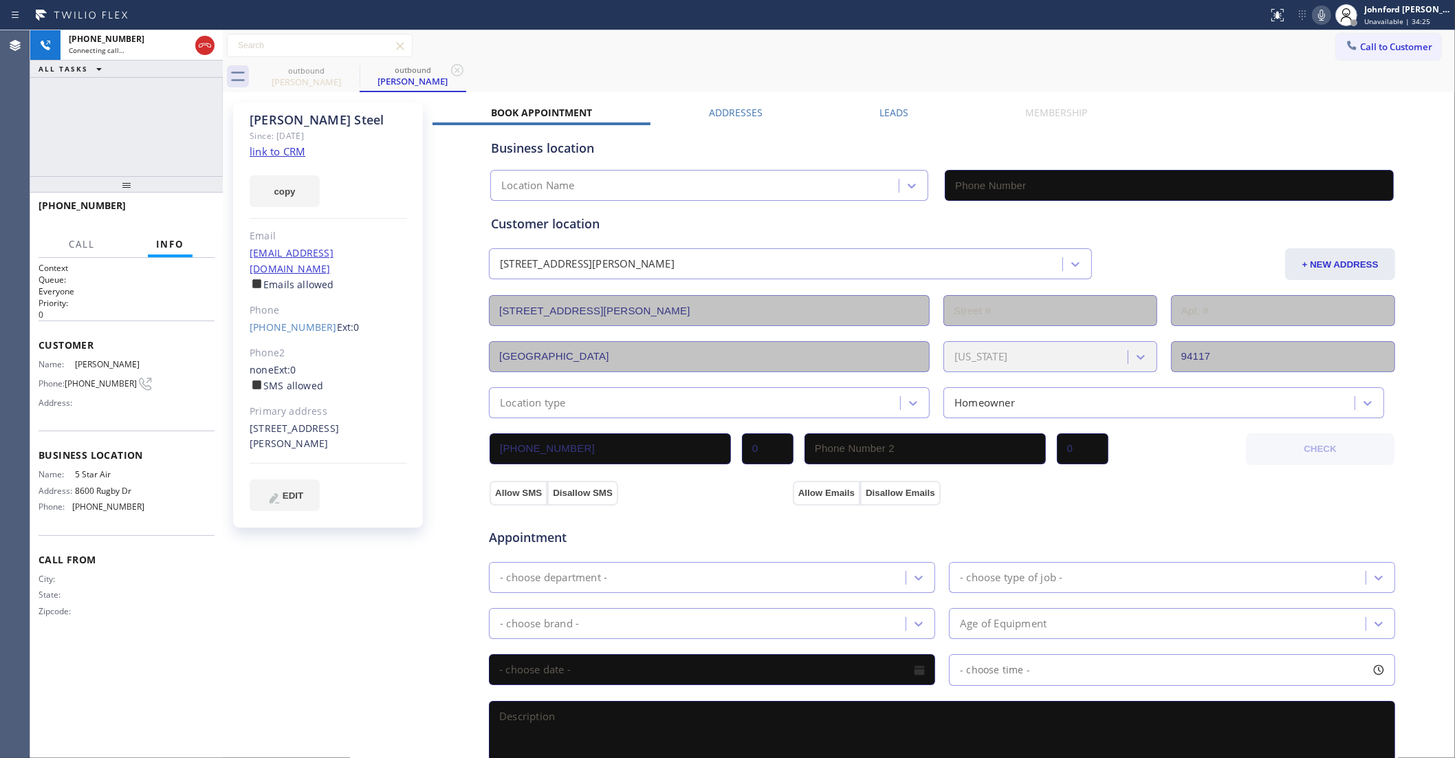
click at [266, 150] on link "link to CRM" at bounding box center [278, 151] width 56 height 14
type input "(800) 686-5038"
click at [1318, 18] on icon at bounding box center [1321, 15] width 17 height 17
click at [1320, 12] on icon at bounding box center [1321, 15] width 7 height 11
click at [197, 214] on span "HANG UP" at bounding box center [183, 212] width 42 height 10
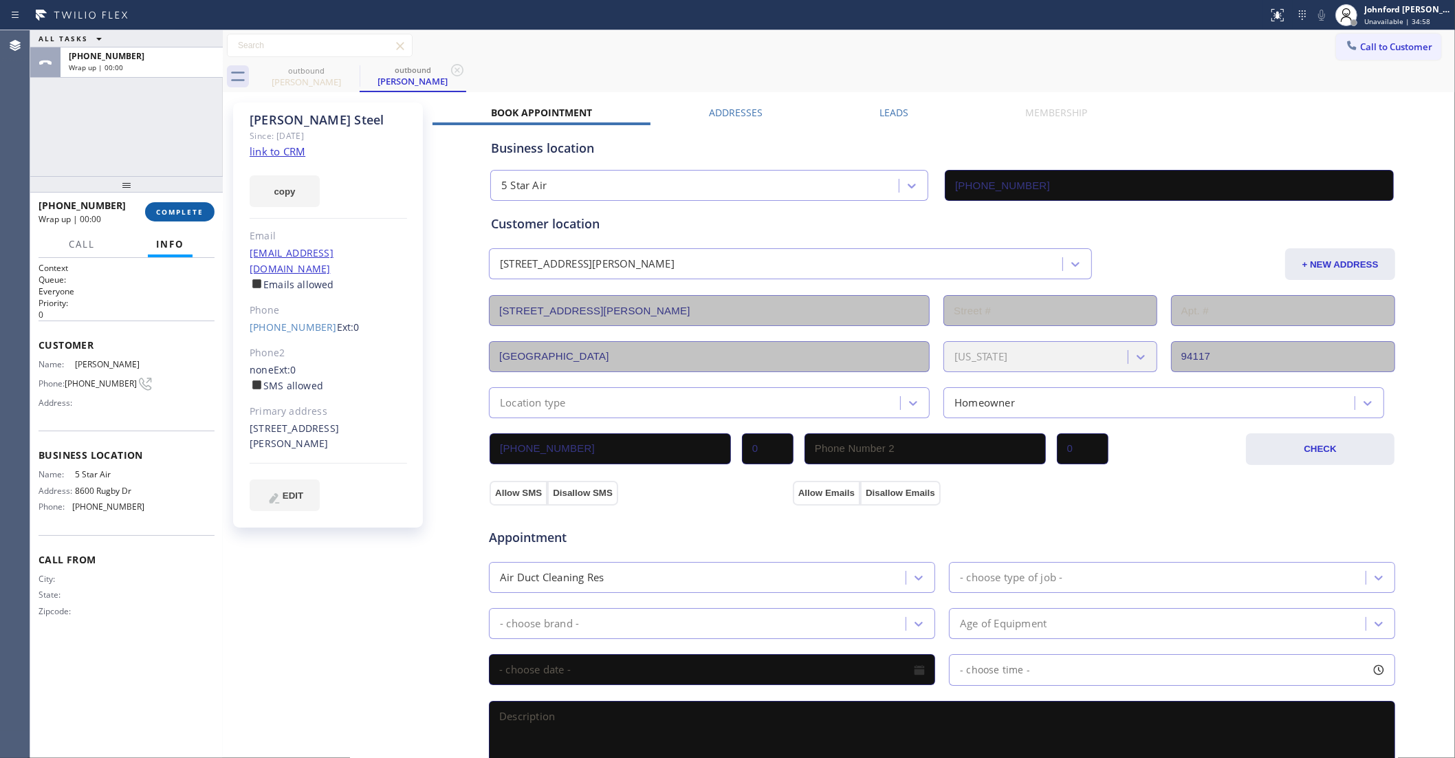
click at [198, 215] on span "COMPLETE" at bounding box center [179, 212] width 47 height 10
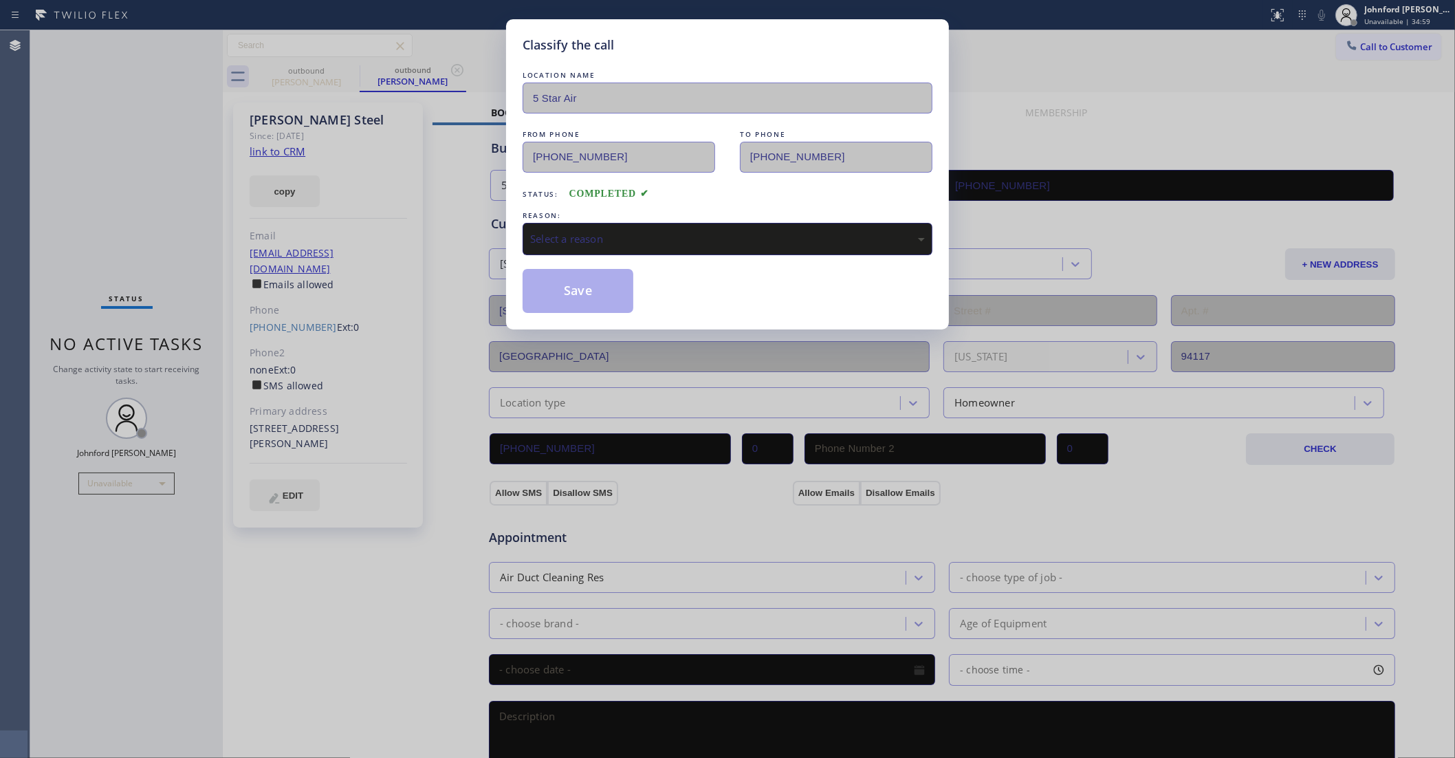
click at [653, 253] on div "LOCATION NAME 5 Star Air FROM PHONE (800) 686-5038 TO PHONE (415) 999-0051 Stat…" at bounding box center [728, 190] width 410 height 245
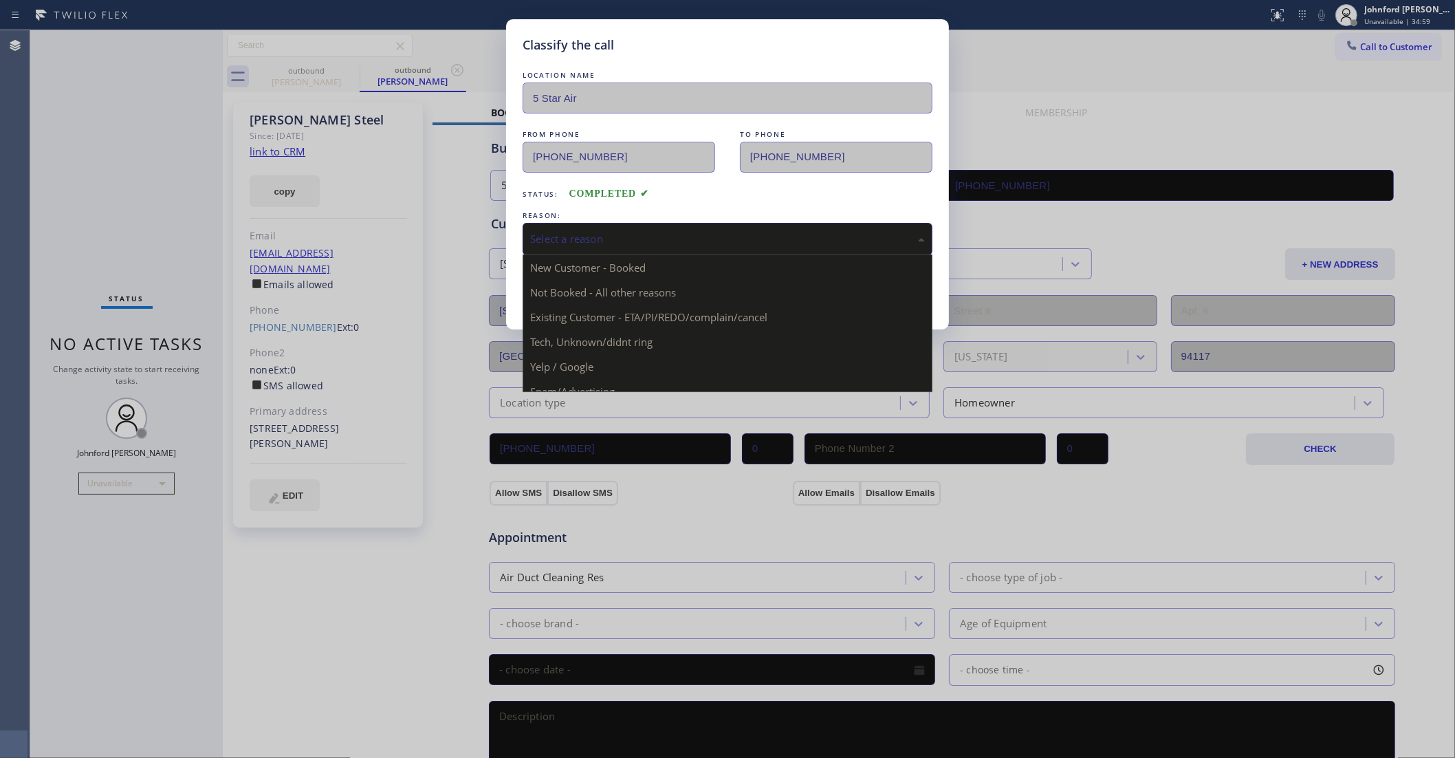
click at [648, 239] on div "Select a reason" at bounding box center [727, 239] width 395 height 16
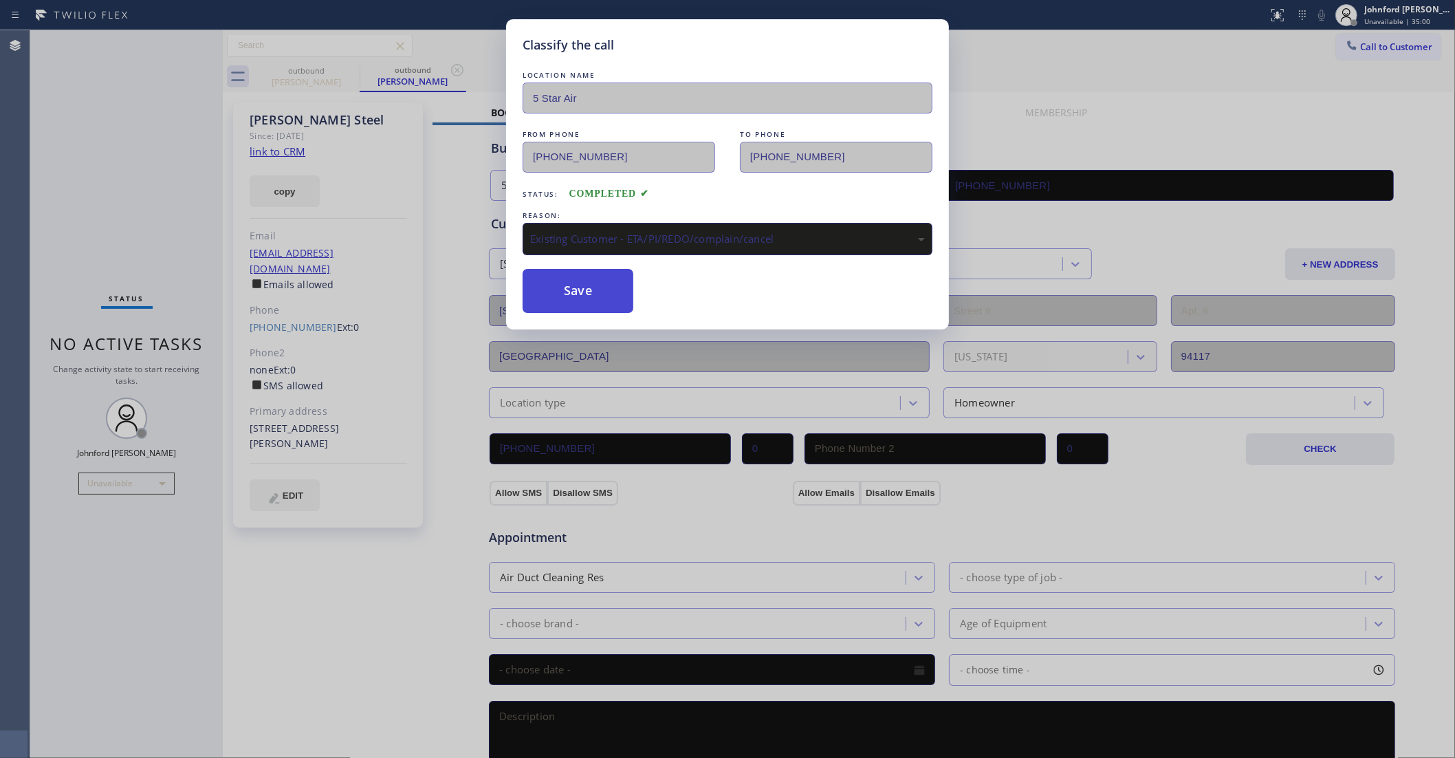
click at [582, 287] on button "Save" at bounding box center [578, 291] width 111 height 44
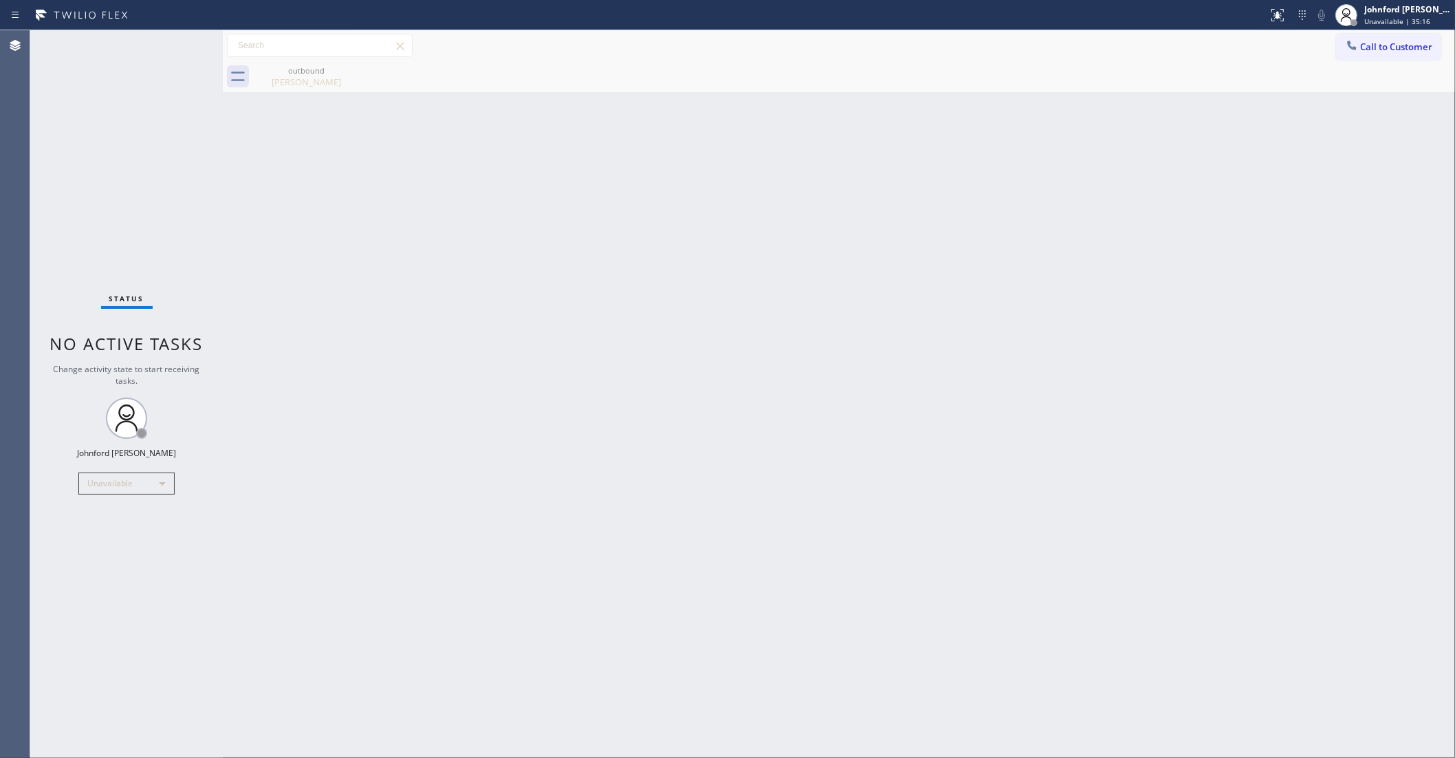
drag, startPoint x: 1373, startPoint y: 49, endPoint x: 1212, endPoint y: 116, distance: 173.5
click at [1373, 49] on span "Call to Customer" at bounding box center [1396, 47] width 72 height 12
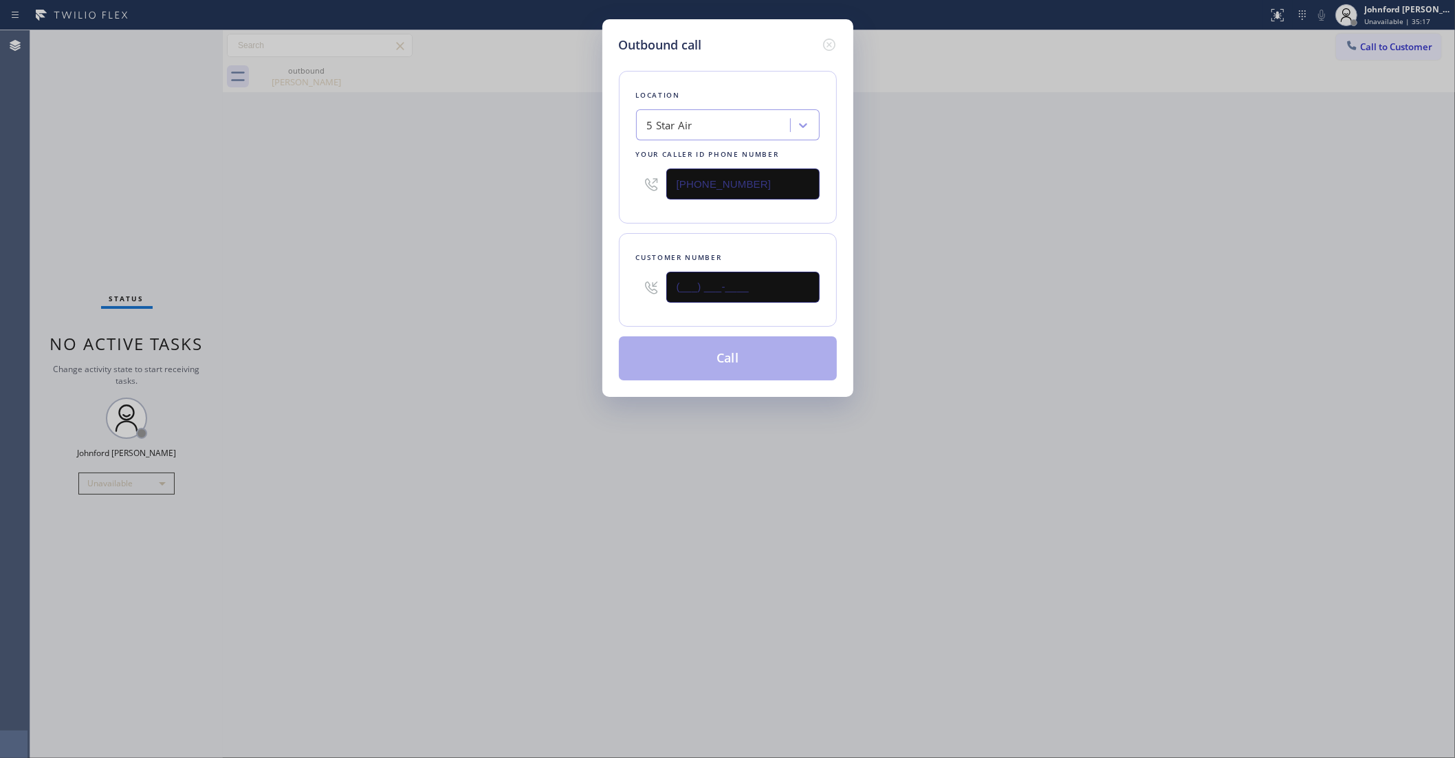
drag, startPoint x: 761, startPoint y: 286, endPoint x: 496, endPoint y: 287, distance: 264.1
click at [523, 287] on div "Outbound call Location 5 Star Air Your caller id phone number (800) 686-5038 Cu…" at bounding box center [727, 379] width 1455 height 758
paste input "909) 472-8013"
type input "(909) 472-8013"
click at [404, 289] on div "Outbound call Location 5 Star Air Your caller id phone number (800) 686-5038 Cu…" at bounding box center [727, 379] width 1455 height 758
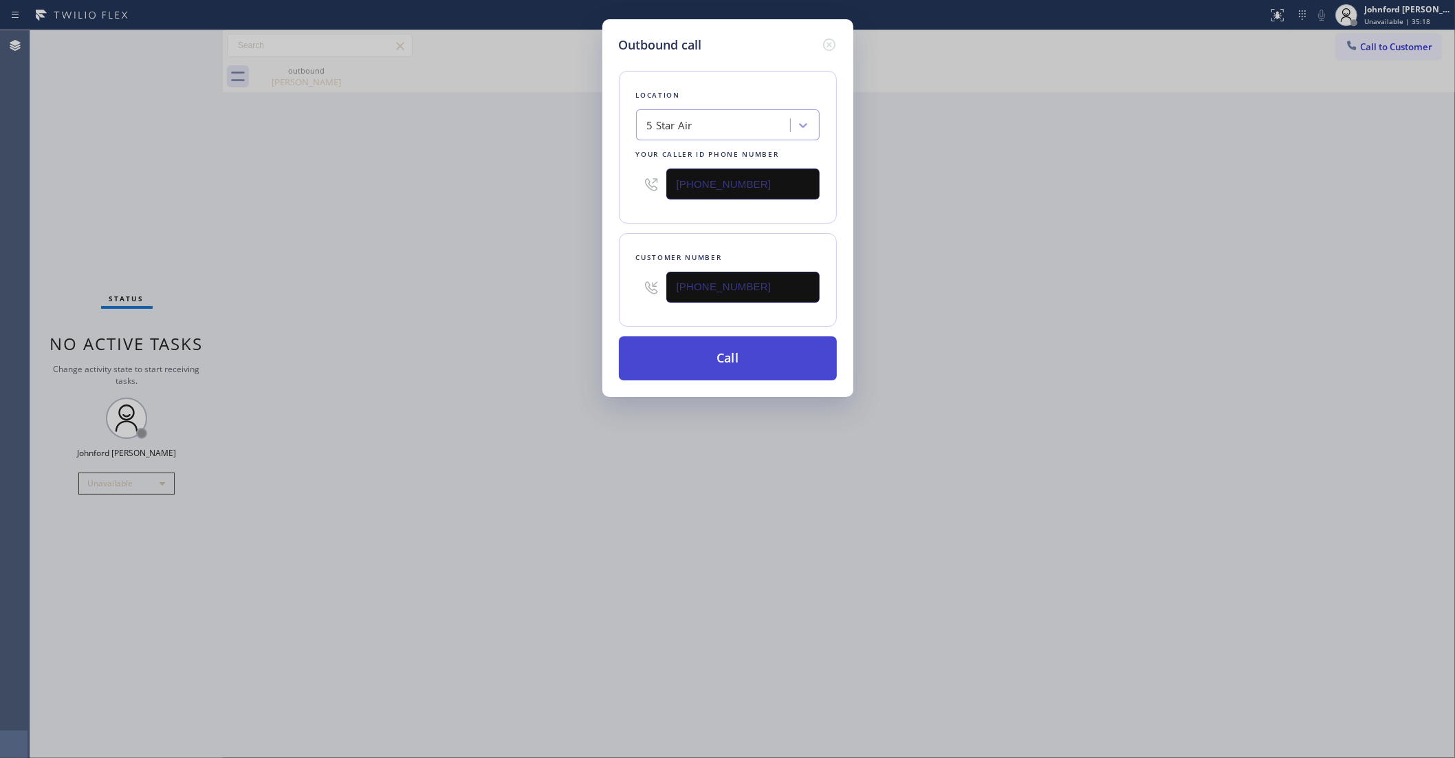
click at [673, 356] on button "Call" at bounding box center [728, 358] width 218 height 44
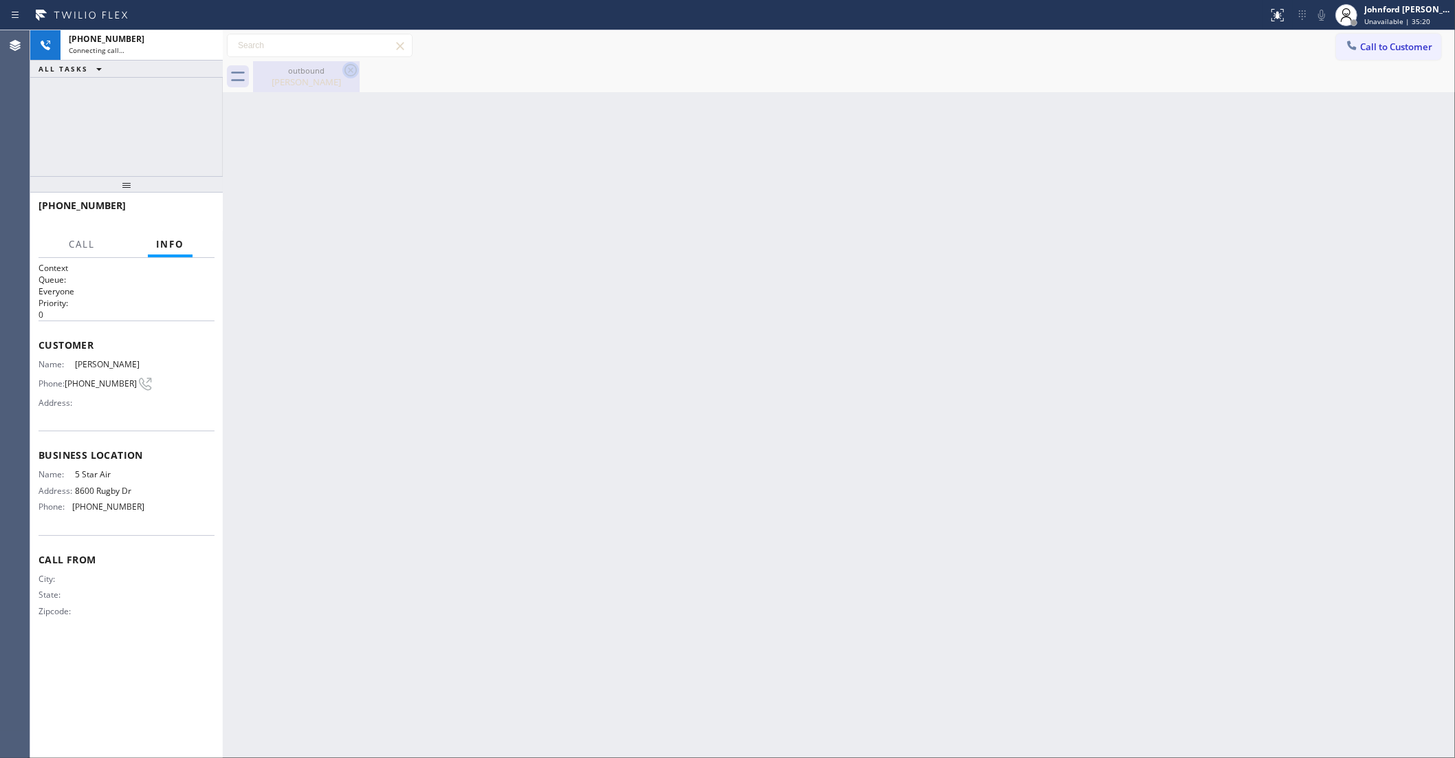
click at [347, 66] on icon at bounding box center [351, 70] width 12 height 12
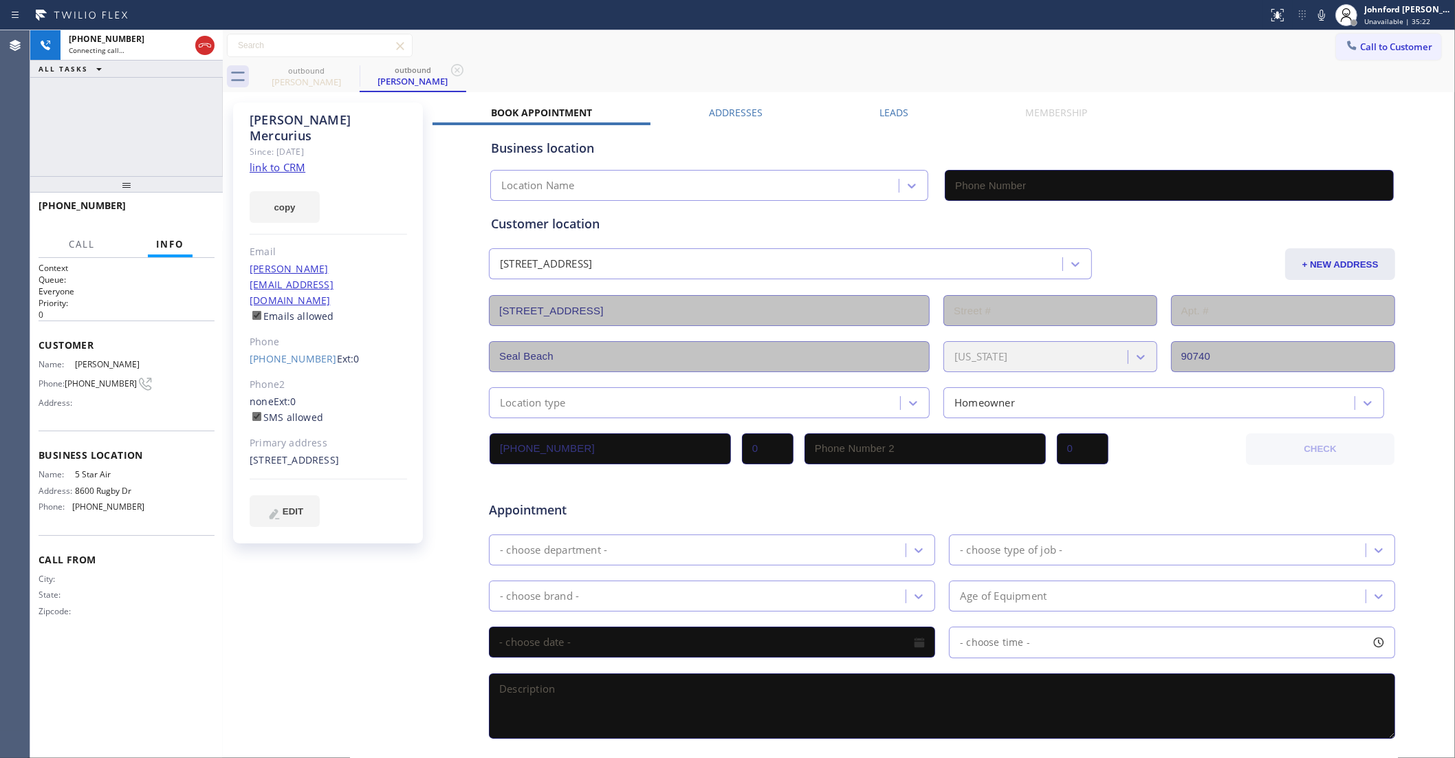
click at [278, 160] on link "link to CRM" at bounding box center [278, 167] width 56 height 14
type input "(800) 686-5038"
click at [203, 203] on button "HANG UP" at bounding box center [183, 211] width 64 height 19
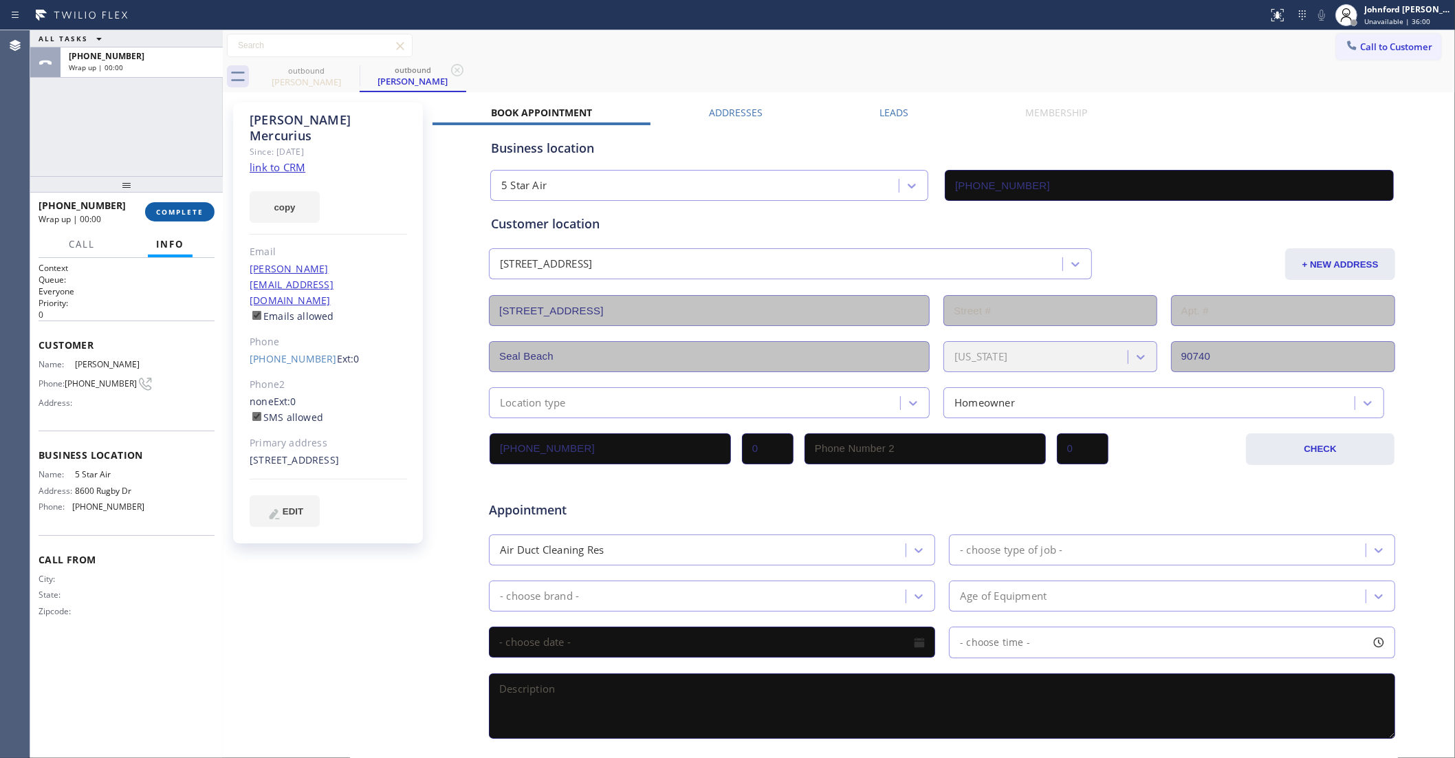
click at [203, 203] on button "COMPLETE" at bounding box center [179, 211] width 69 height 19
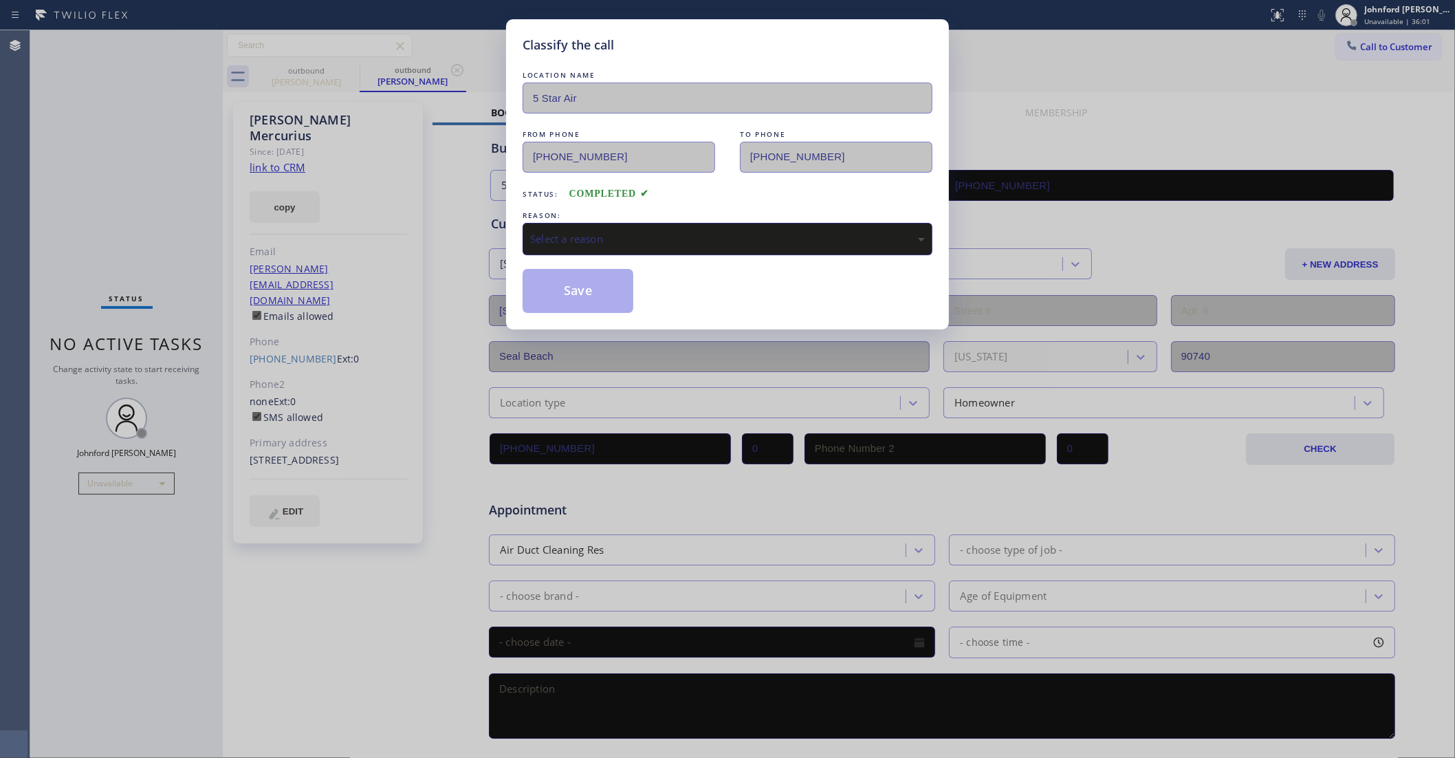
click at [614, 249] on div "Select a reason" at bounding box center [728, 239] width 410 height 32
drag, startPoint x: 571, startPoint y: 290, endPoint x: 861, endPoint y: 69, distance: 364.0
click at [571, 289] on button "Save" at bounding box center [578, 291] width 111 height 44
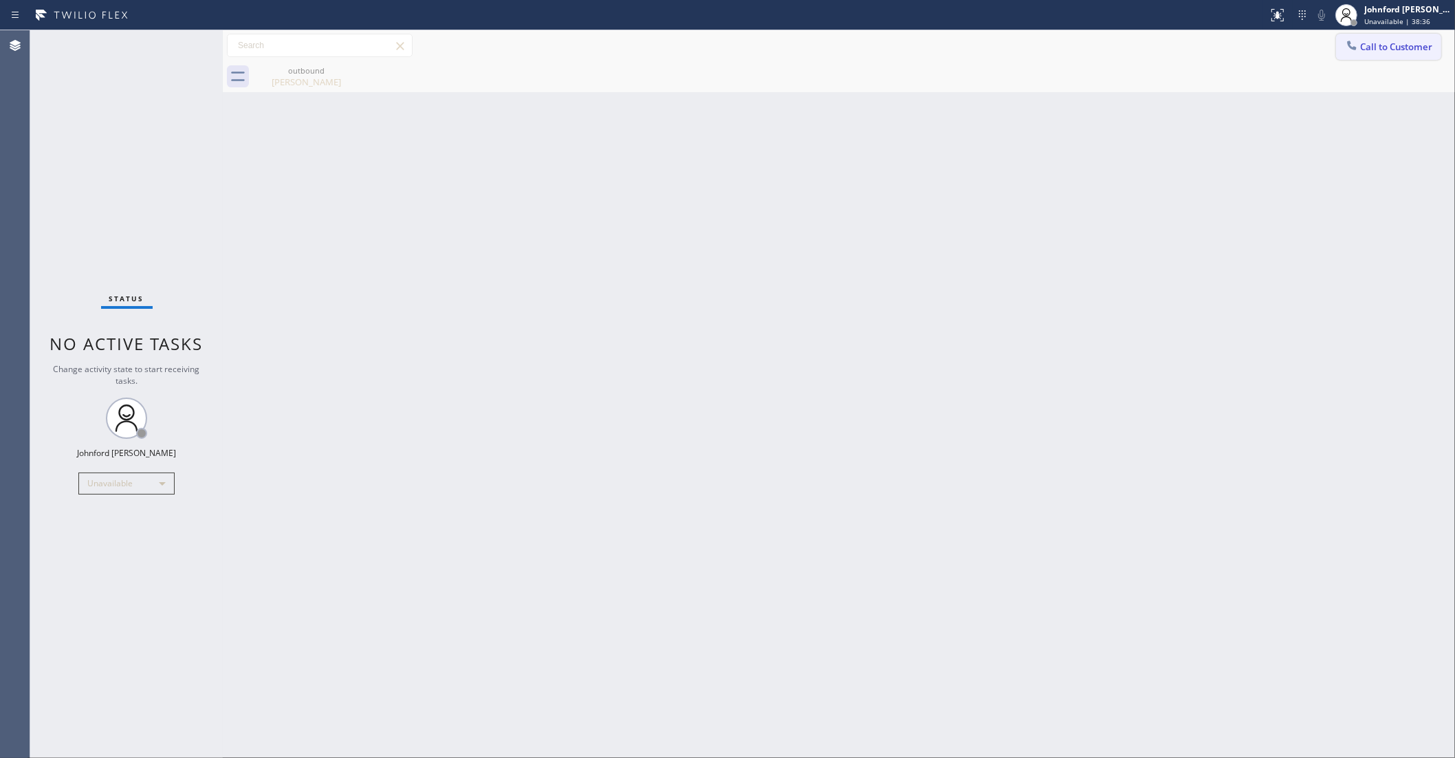
click at [1390, 43] on span "Call to Customer" at bounding box center [1396, 47] width 72 height 12
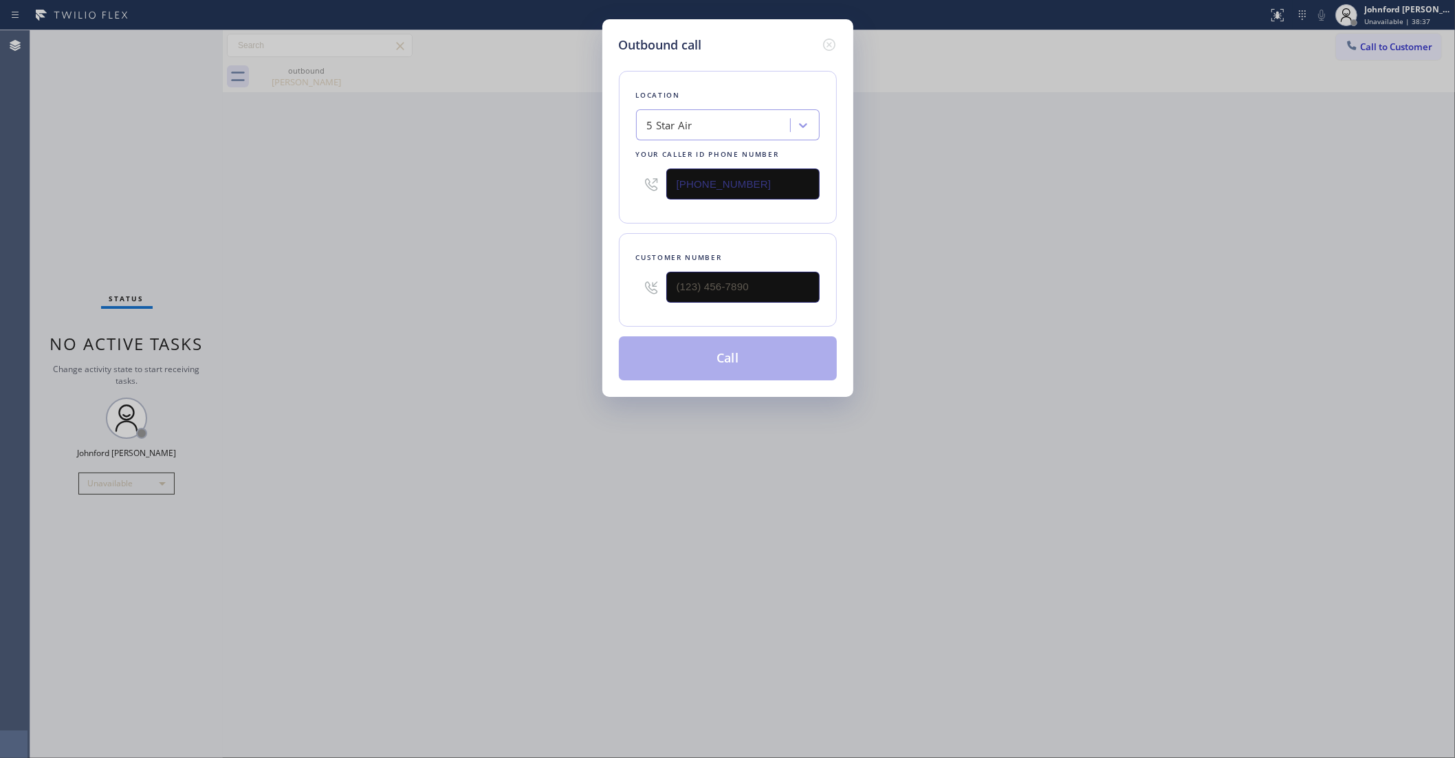
drag, startPoint x: 762, startPoint y: 303, endPoint x: 628, endPoint y: 299, distance: 134.2
click at [629, 301] on div "Customer number" at bounding box center [728, 280] width 218 height 94
click at [686, 277] on input "(___) ___-____" at bounding box center [742, 287] width 153 height 31
paste input "786) 479-3415"
type input "(786) 479-3415"
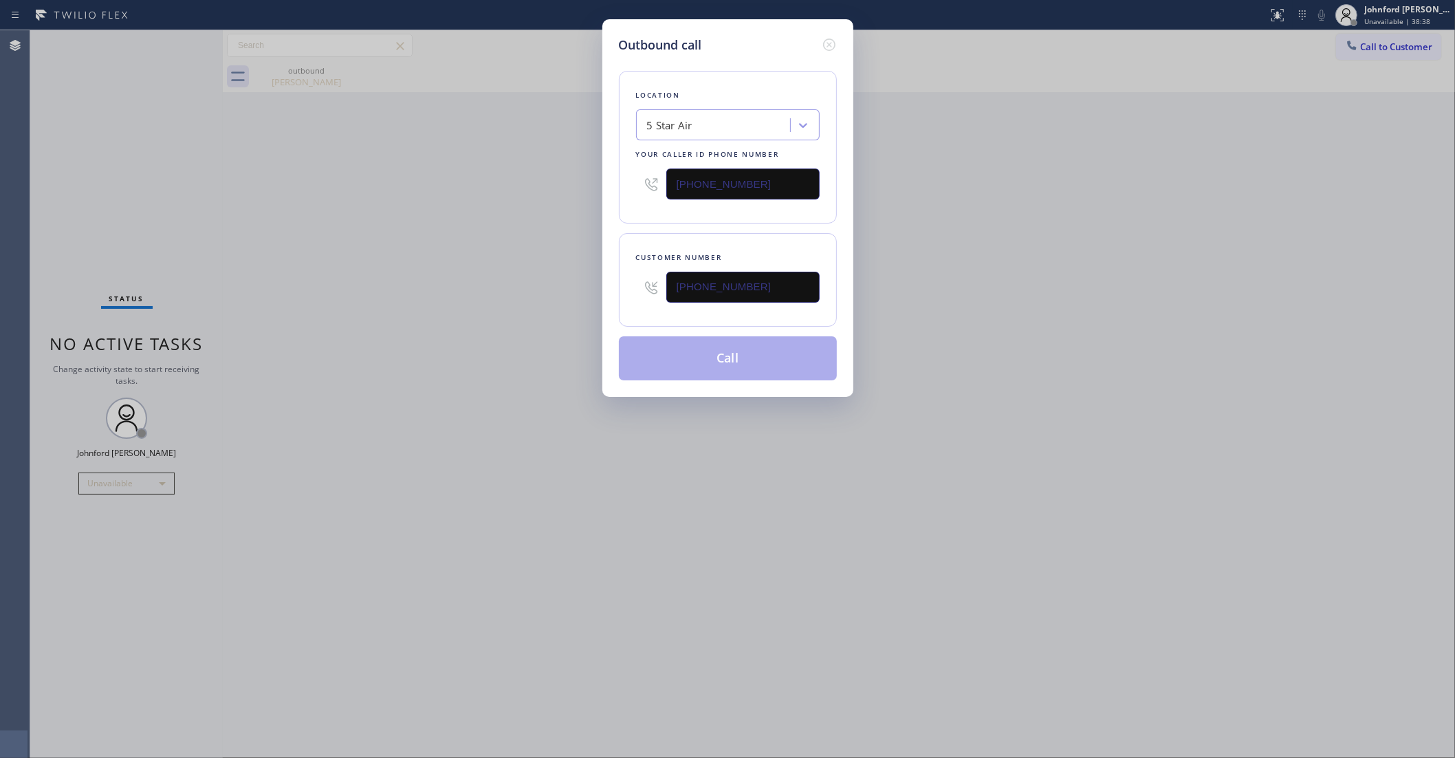
click at [502, 329] on div "Outbound call Location 5 Star Air Your caller id phone number (800) 686-5038 Cu…" at bounding box center [727, 379] width 1455 height 758
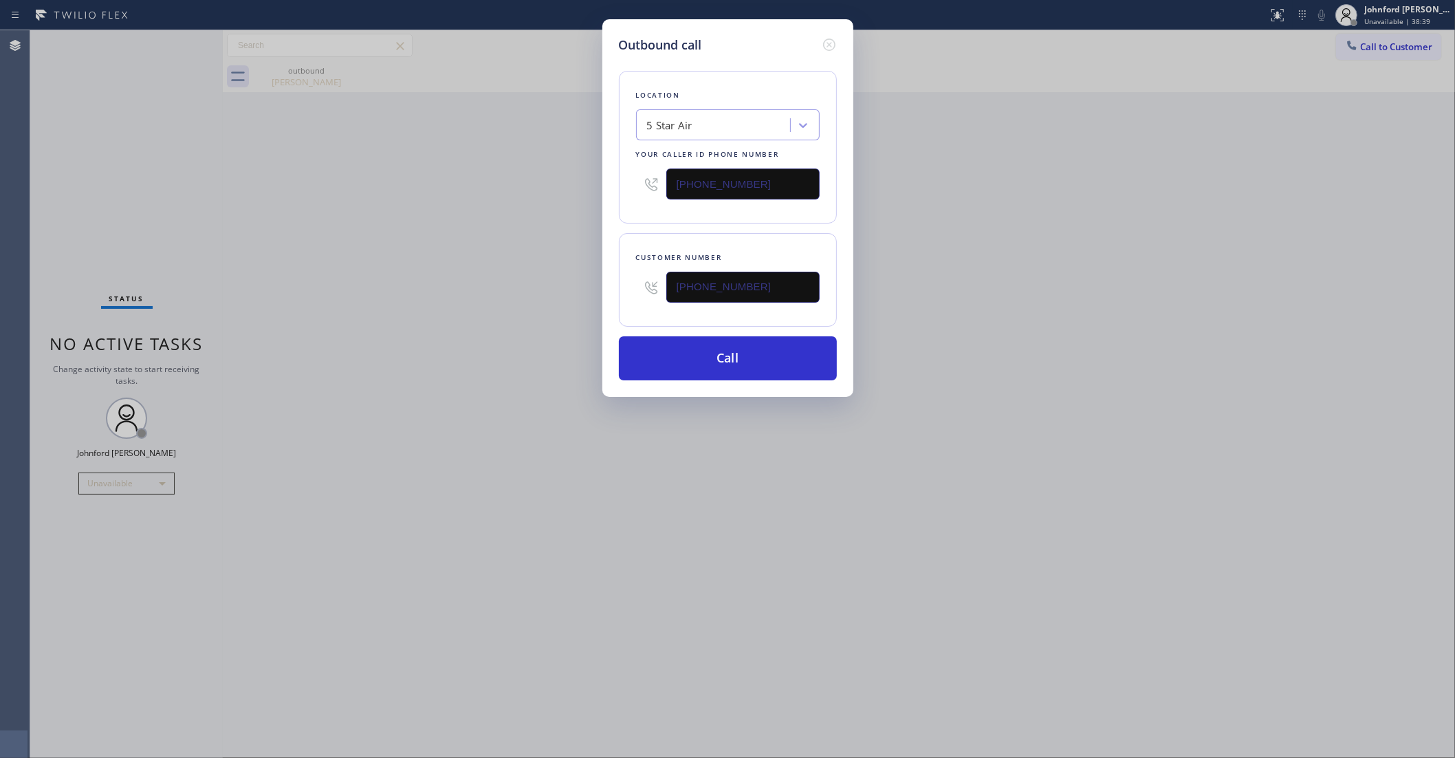
click at [738, 387] on div "Outbound call Location 5 Star Air Your caller id phone number (800) 686-5038 Cu…" at bounding box center [727, 208] width 251 height 378
click at [738, 361] on button "Call" at bounding box center [728, 358] width 218 height 44
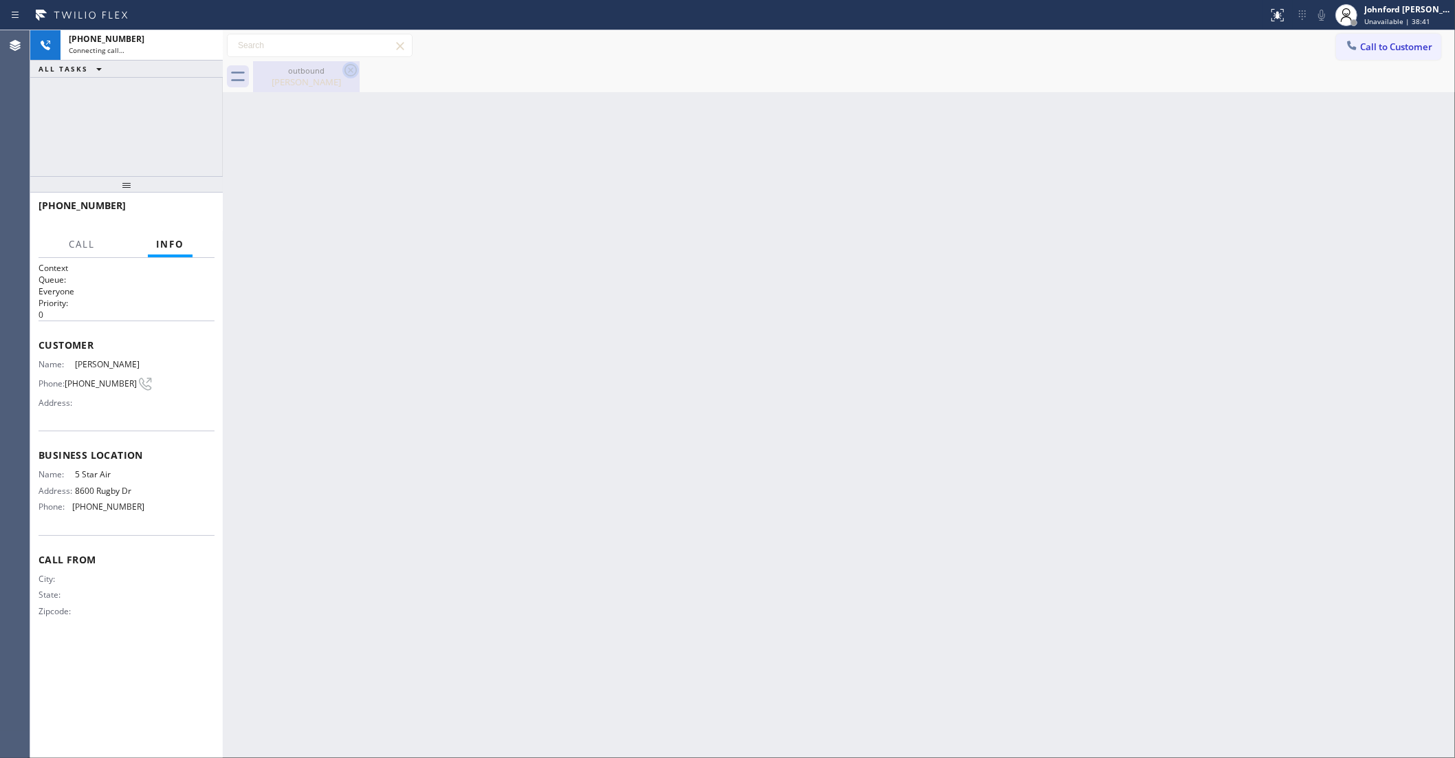
click at [352, 66] on icon at bounding box center [350, 70] width 17 height 17
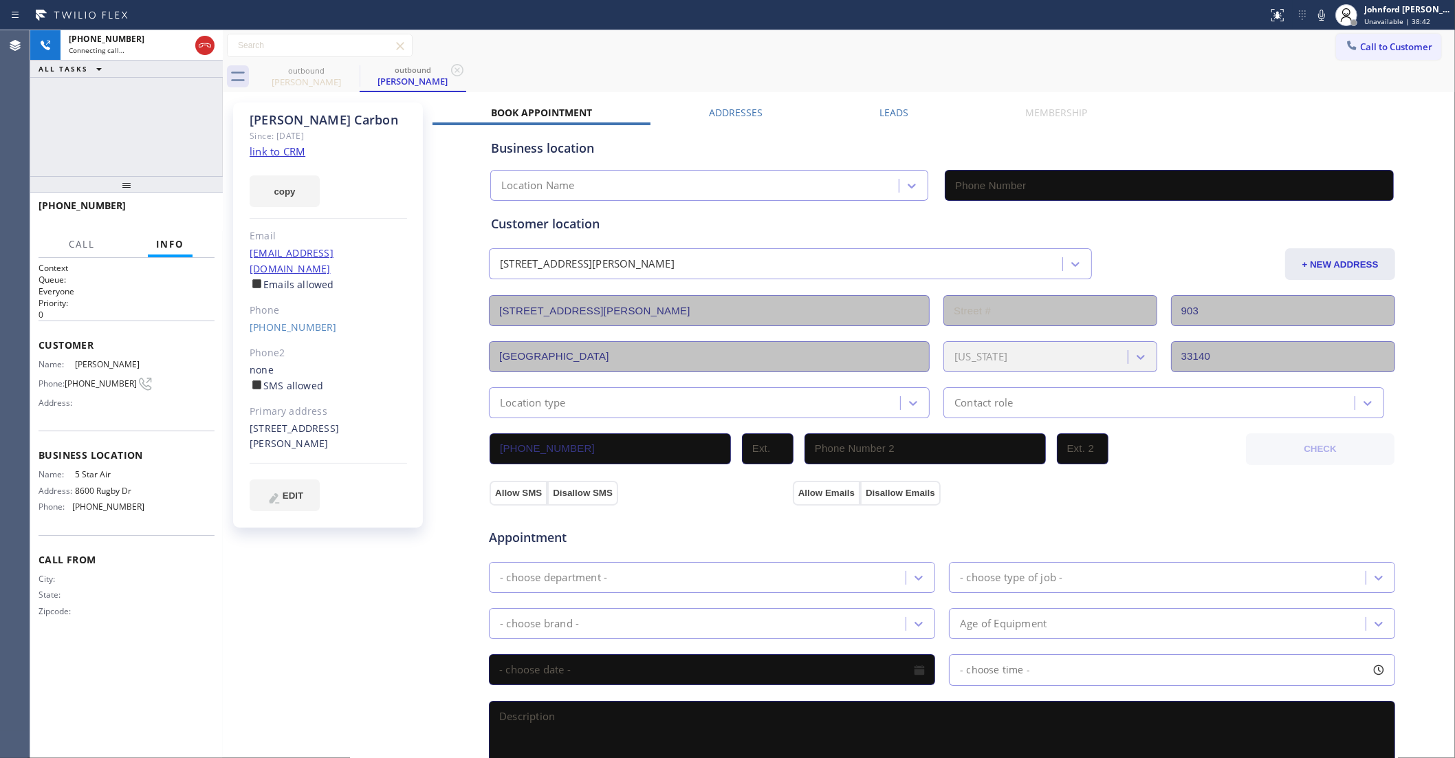
click at [287, 150] on link "link to CRM" at bounding box center [278, 151] width 56 height 14
type input "(800) 686-5038"
click at [1315, 14] on icon at bounding box center [1321, 15] width 17 height 17
click at [1317, 14] on icon at bounding box center [1321, 15] width 17 height 17
drag, startPoint x: 135, startPoint y: 184, endPoint x: 125, endPoint y: 110, distance: 74.3
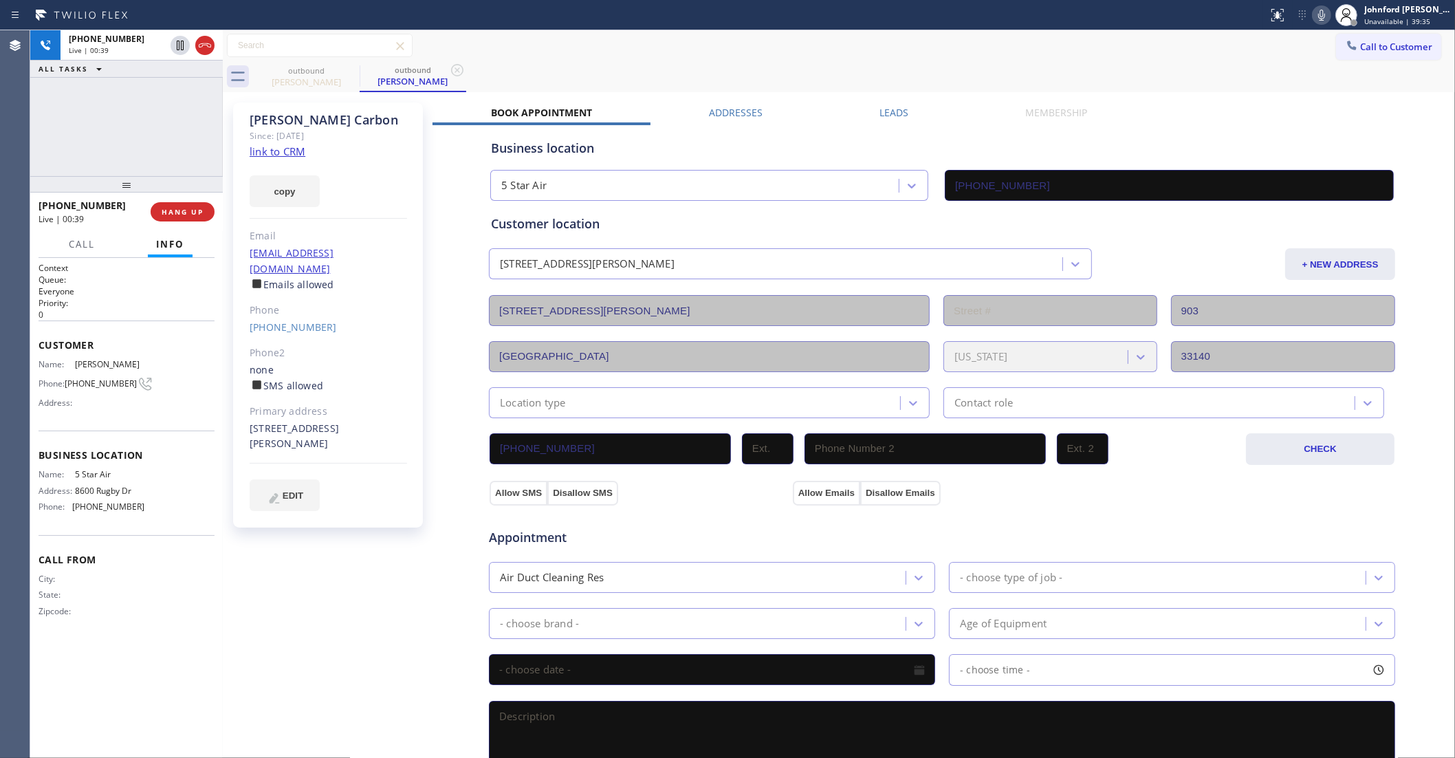
click at [125, 110] on div "+17864793415 Live | 00:39 ALL TASKS ALL TASKS ACTIVE TASKS TASKS IN WRAP UP +17…" at bounding box center [126, 394] width 193 height 728
click at [151, 142] on div "+17864793415 Live | 00:40 ALL TASKS ALL TASKS ACTIVE TASKS TASKS IN WRAP UP" at bounding box center [126, 103] width 193 height 146
click at [122, 42] on span "+17864793415" at bounding box center [107, 39] width 76 height 12
drag, startPoint x: 128, startPoint y: 184, endPoint x: 107, endPoint y: 115, distance: 72.4
click at [107, 115] on div "+17864793415 Live | 00:43 ALL TASKS ALL TASKS ACTIVE TASKS TASKS IN WRAP UP +17…" at bounding box center [126, 394] width 193 height 728
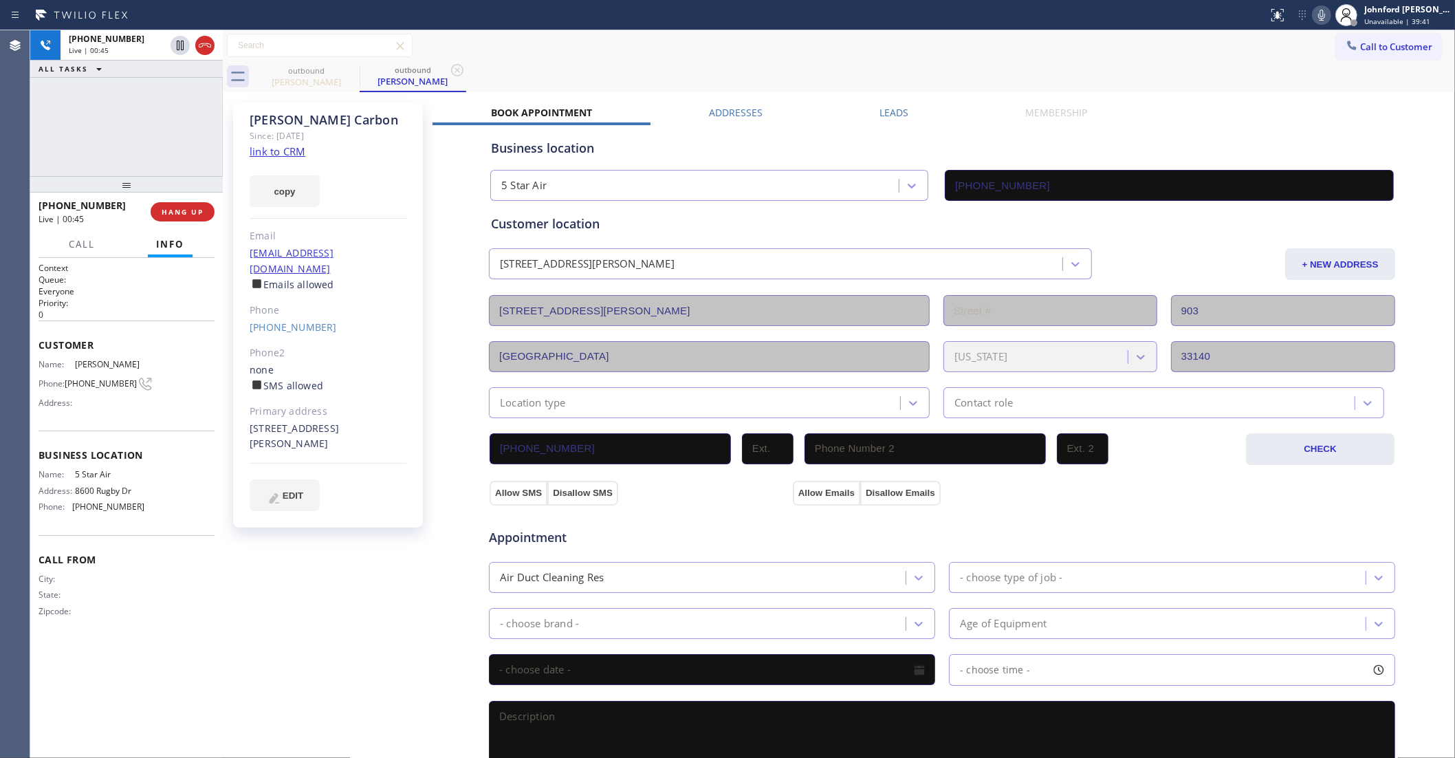
click at [201, 114] on div "+17864793415 Live | 00:45 ALL TASKS ALL TASKS ACTIVE TASKS TASKS IN WRAP UP" at bounding box center [126, 103] width 193 height 146
drag, startPoint x: 204, startPoint y: 203, endPoint x: 193, endPoint y: 203, distance: 11.0
click at [200, 203] on button "COMPLETE" at bounding box center [179, 211] width 69 height 19
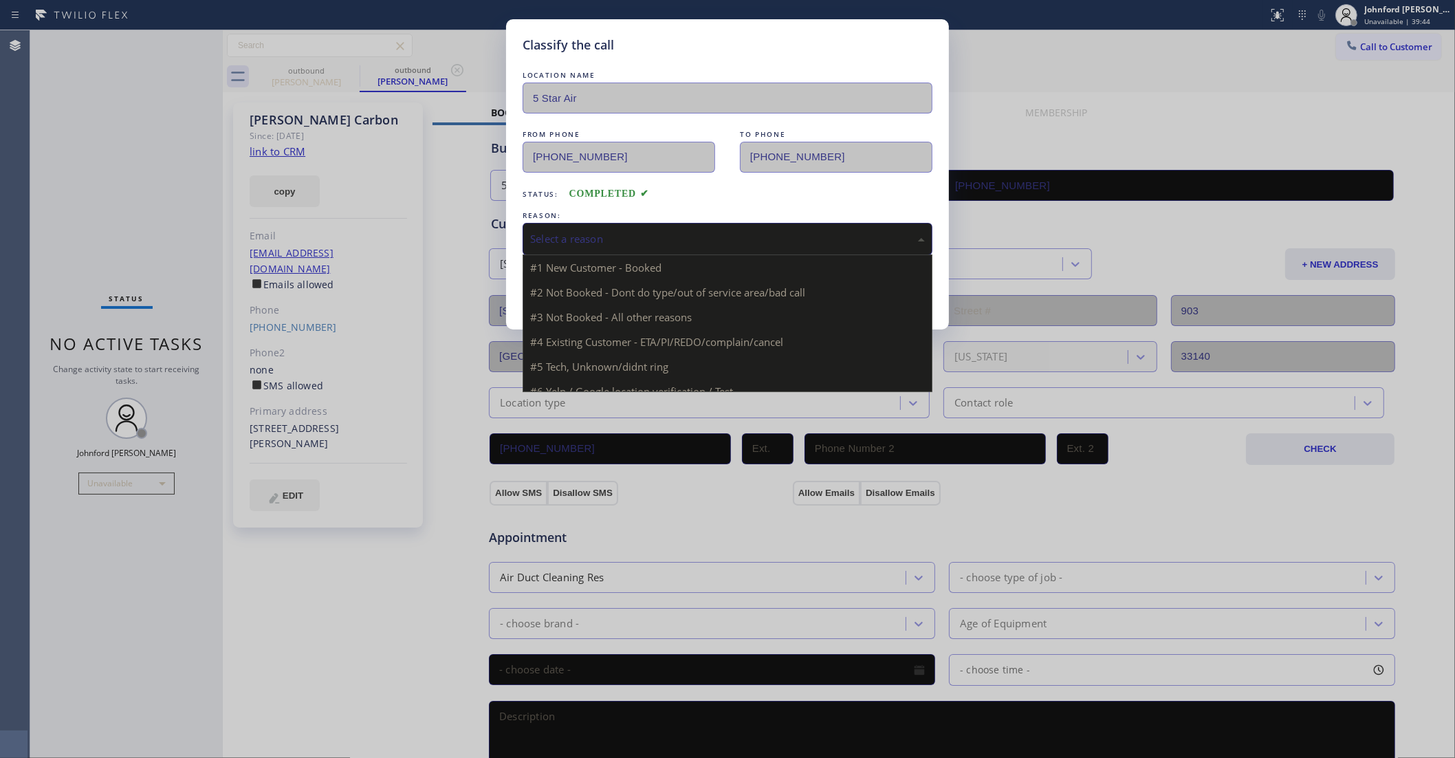
click at [568, 223] on div "Select a reason" at bounding box center [728, 239] width 410 height 32
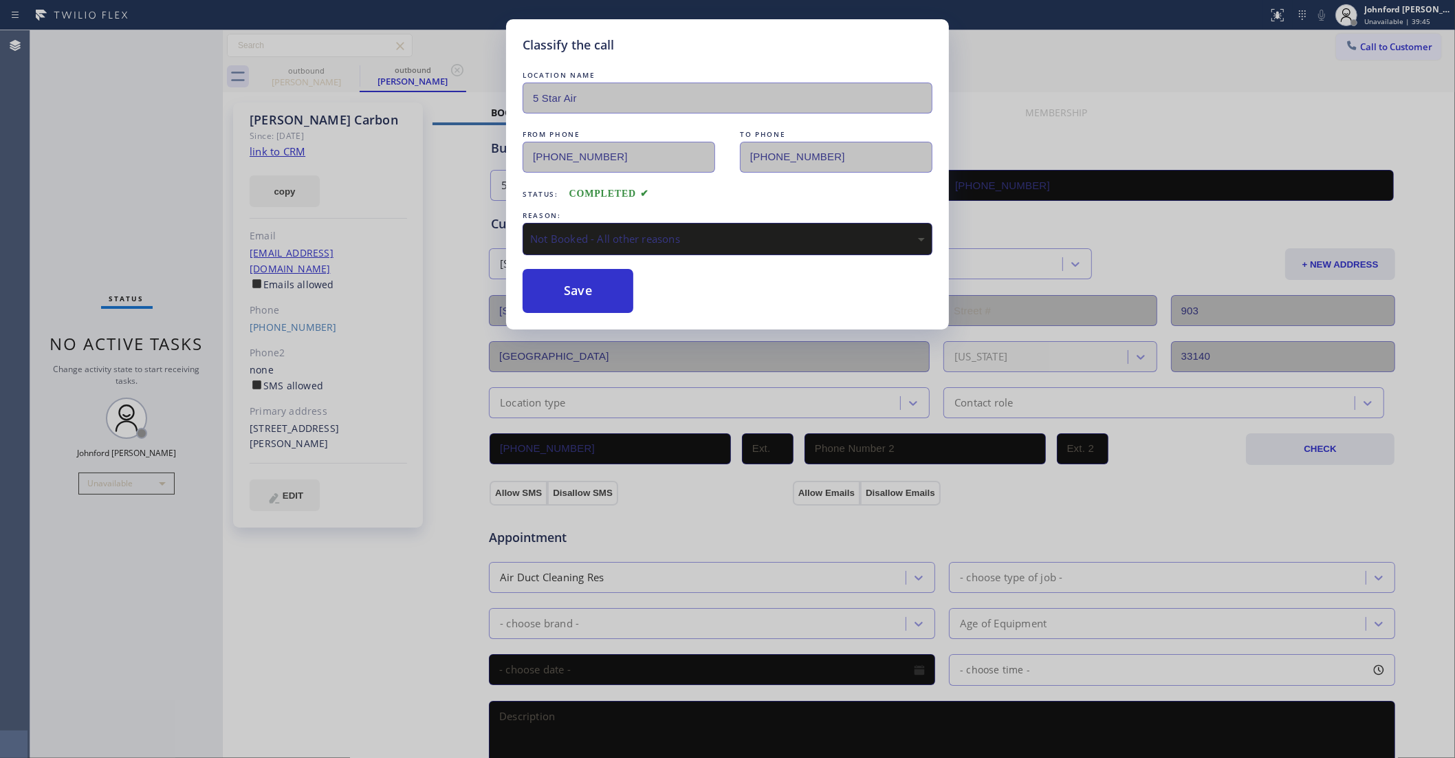
click at [558, 263] on div "LOCATION NAME 5 Star Air FROM PHONE (800) 686-5038 TO PHONE (786) 479-3415 Stat…" at bounding box center [728, 190] width 410 height 245
click at [572, 235] on div "Not Booked - All other reasons" at bounding box center [727, 239] width 395 height 16
drag, startPoint x: 569, startPoint y: 287, endPoint x: 899, endPoint y: 12, distance: 430.2
click at [569, 287] on button "Save" at bounding box center [578, 291] width 111 height 44
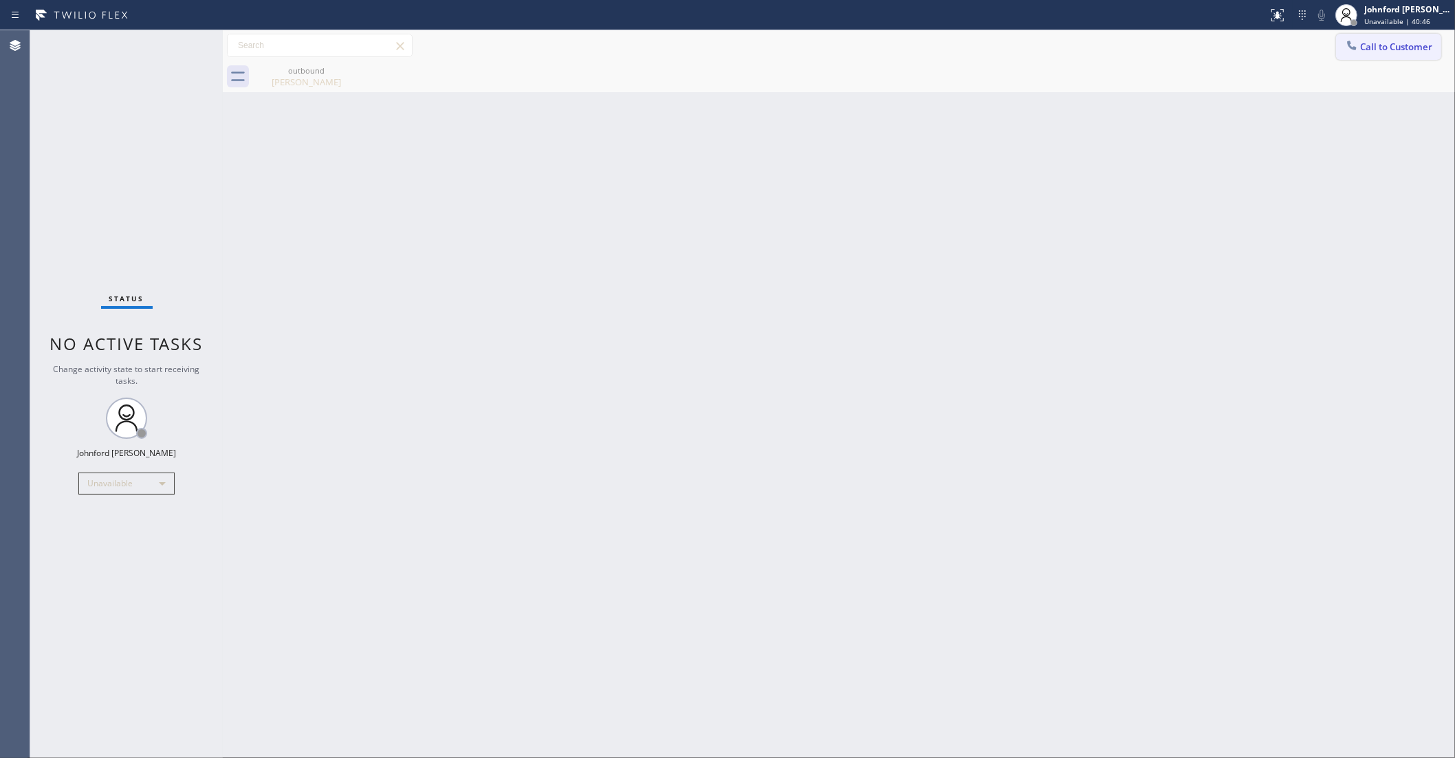
click at [1366, 50] on span "Call to Customer" at bounding box center [1396, 47] width 72 height 12
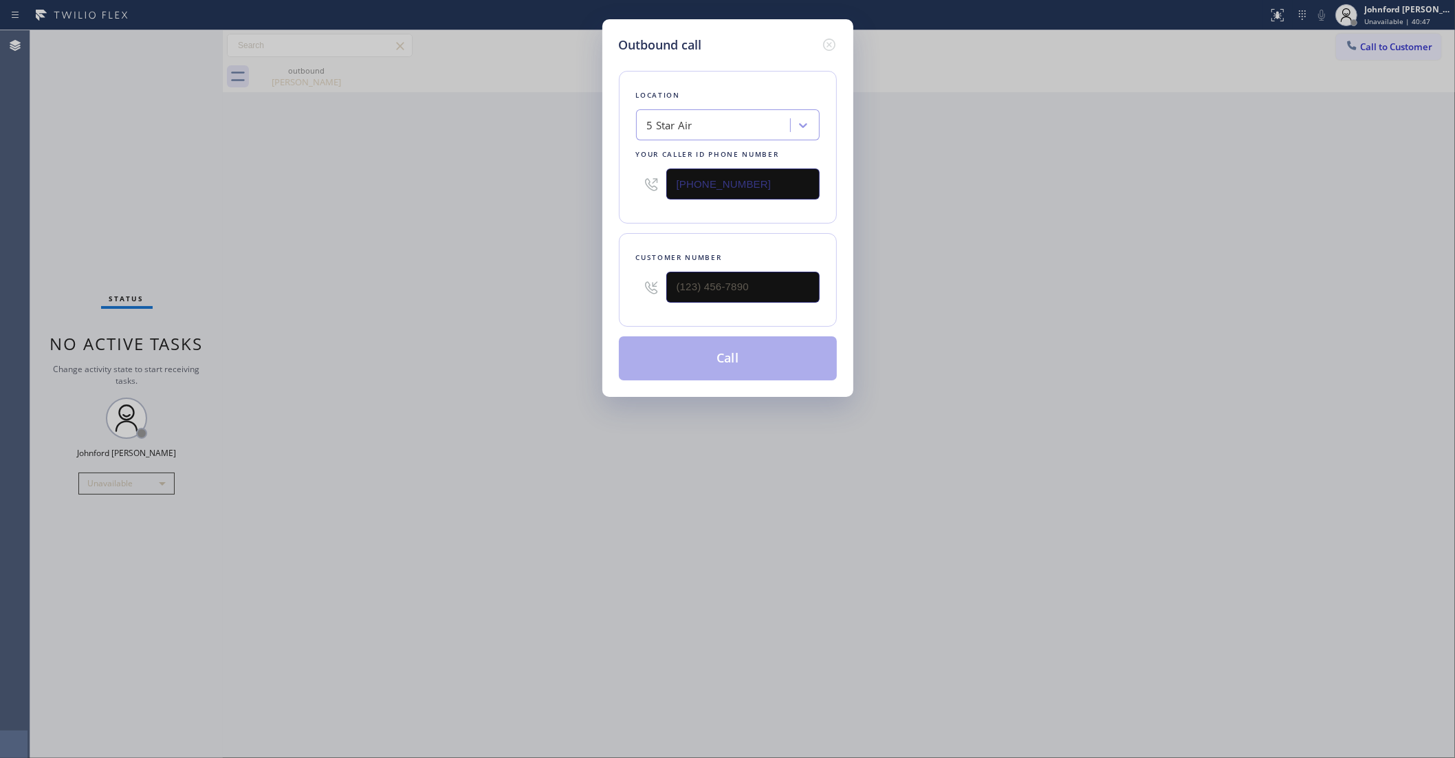
drag, startPoint x: 776, startPoint y: 263, endPoint x: 528, endPoint y: 267, distance: 247.6
click at [528, 267] on div "Outbound call Location 5 Star Air Your caller id phone number (800) 686-5038 Cu…" at bounding box center [727, 379] width 1455 height 758
click at [699, 289] on input "(___) ___-____" at bounding box center [742, 287] width 153 height 31
paste input "206) 730-8876"
type input "(206) 730-8876"
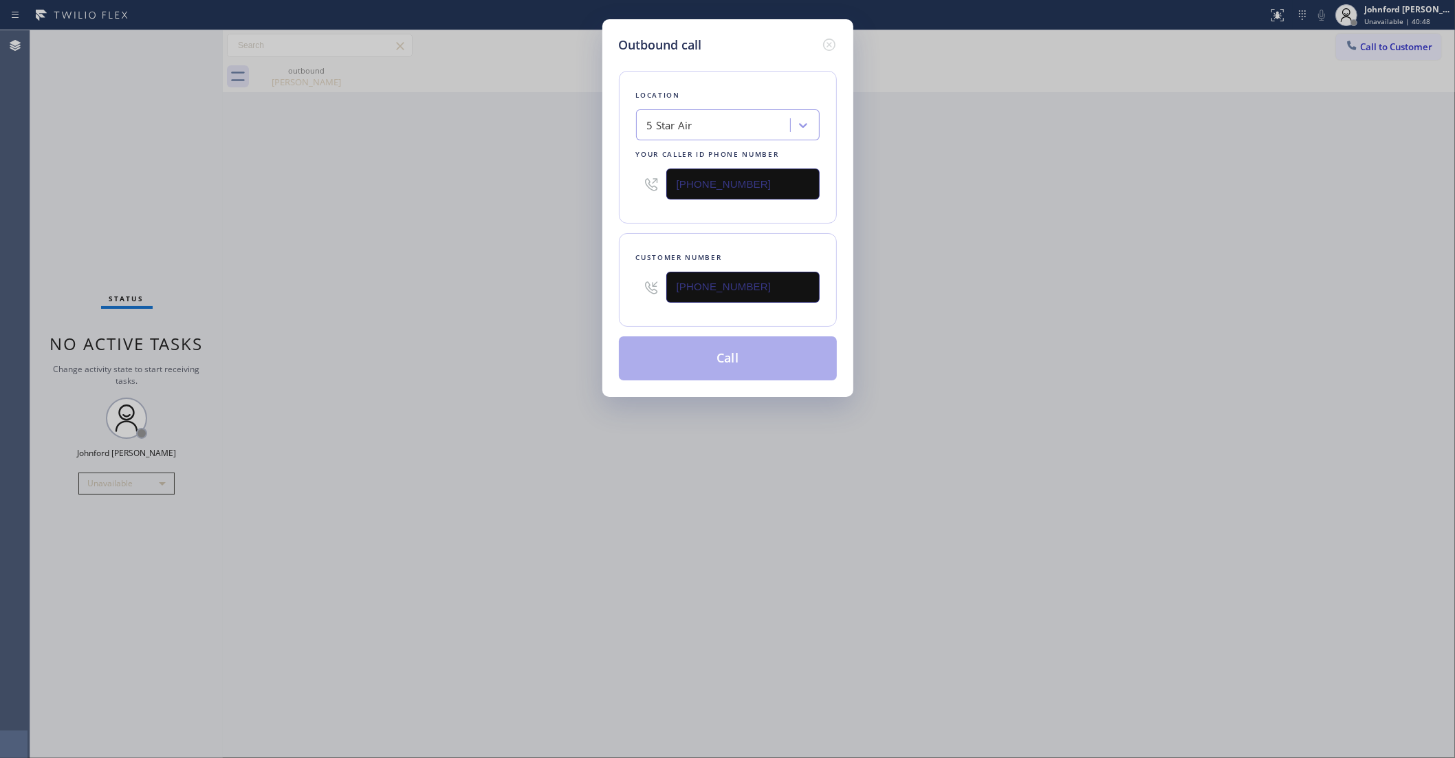
click at [529, 281] on div "Outbound call Location 5 Star Air Your caller id phone number (800) 686-5038 Cu…" at bounding box center [727, 379] width 1455 height 758
click at [669, 363] on button "Call" at bounding box center [728, 358] width 218 height 44
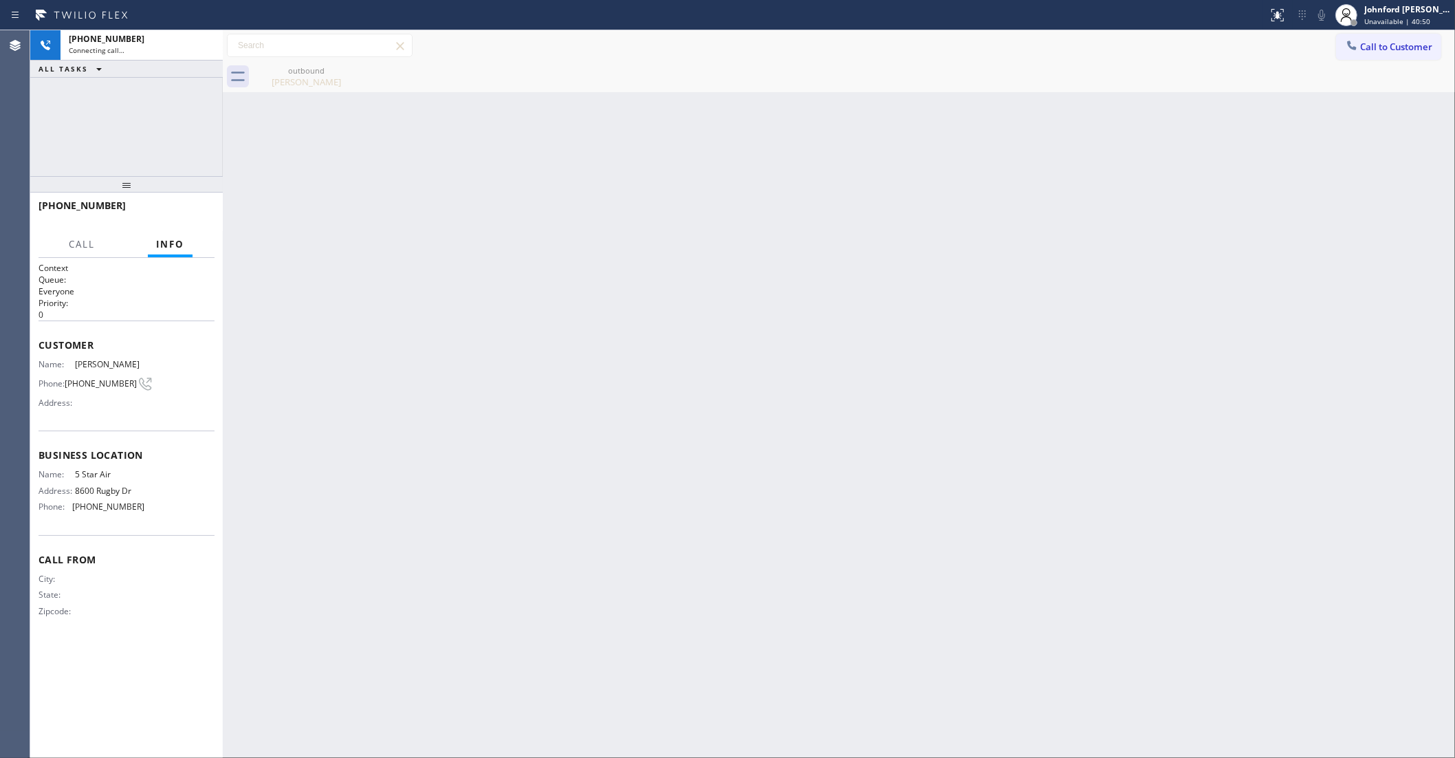
click at [0, 0] on icon at bounding box center [0, 0] width 0 height 0
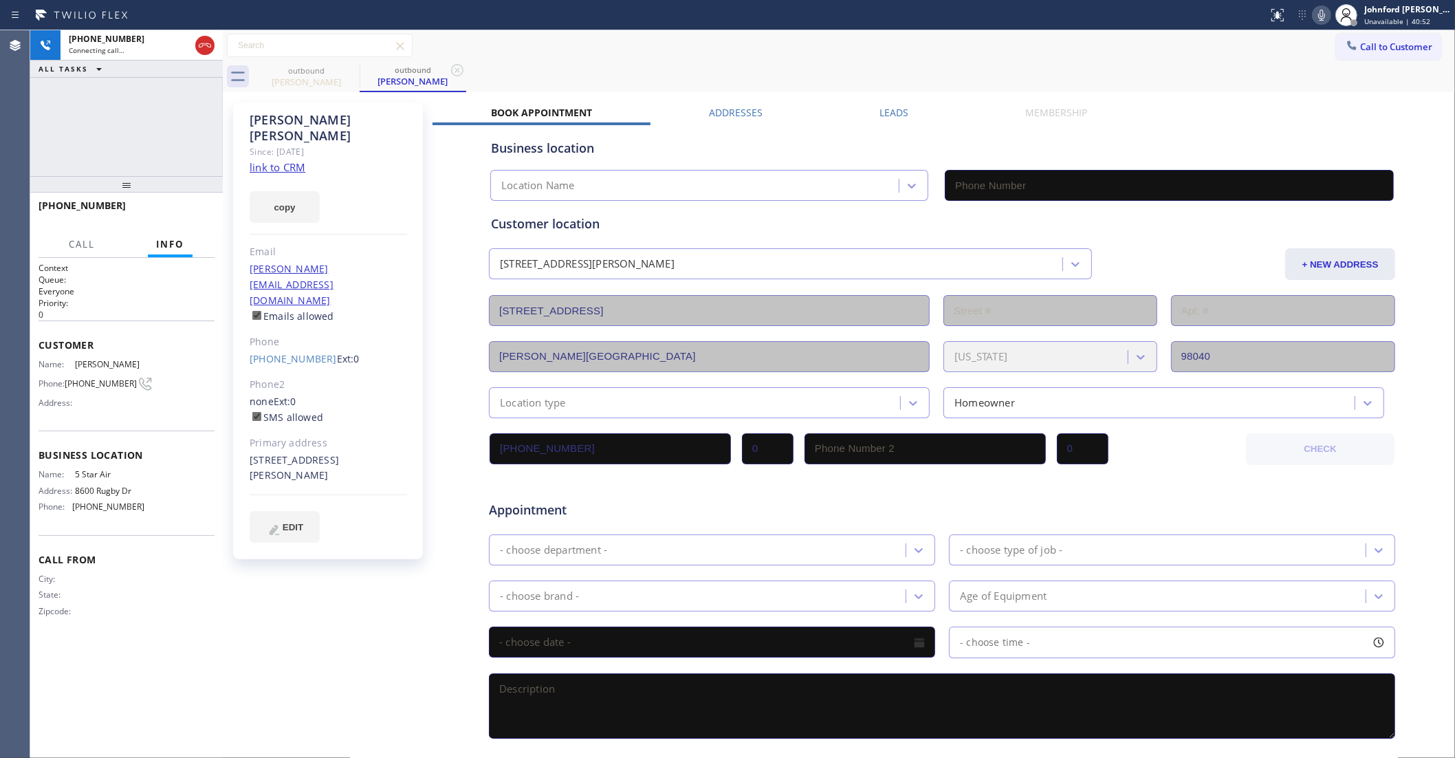
click at [278, 160] on link "link to CRM" at bounding box center [278, 167] width 56 height 14
type input "(800) 686-5038"
click at [195, 205] on button "HANG UP" at bounding box center [183, 211] width 64 height 19
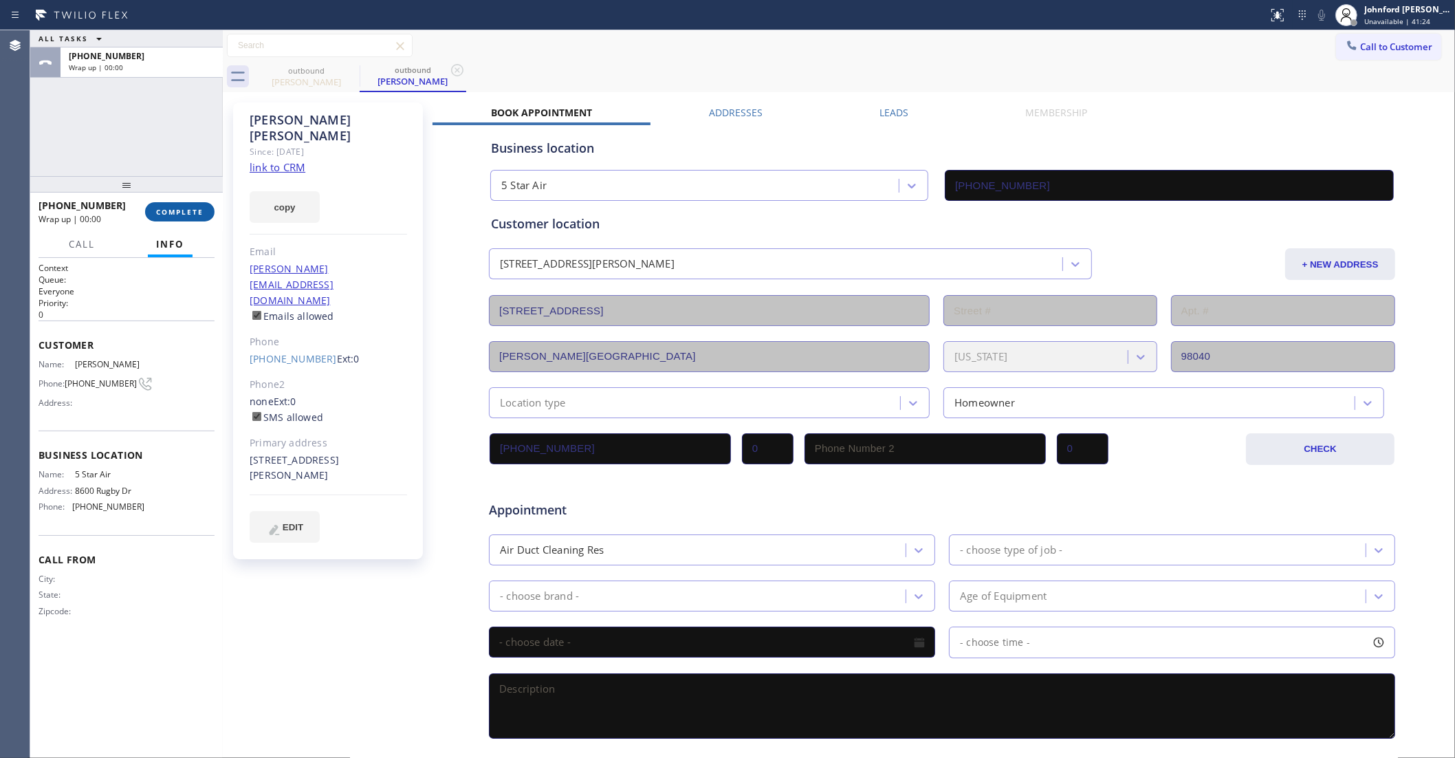
click at [195, 205] on button "COMPLETE" at bounding box center [179, 211] width 69 height 19
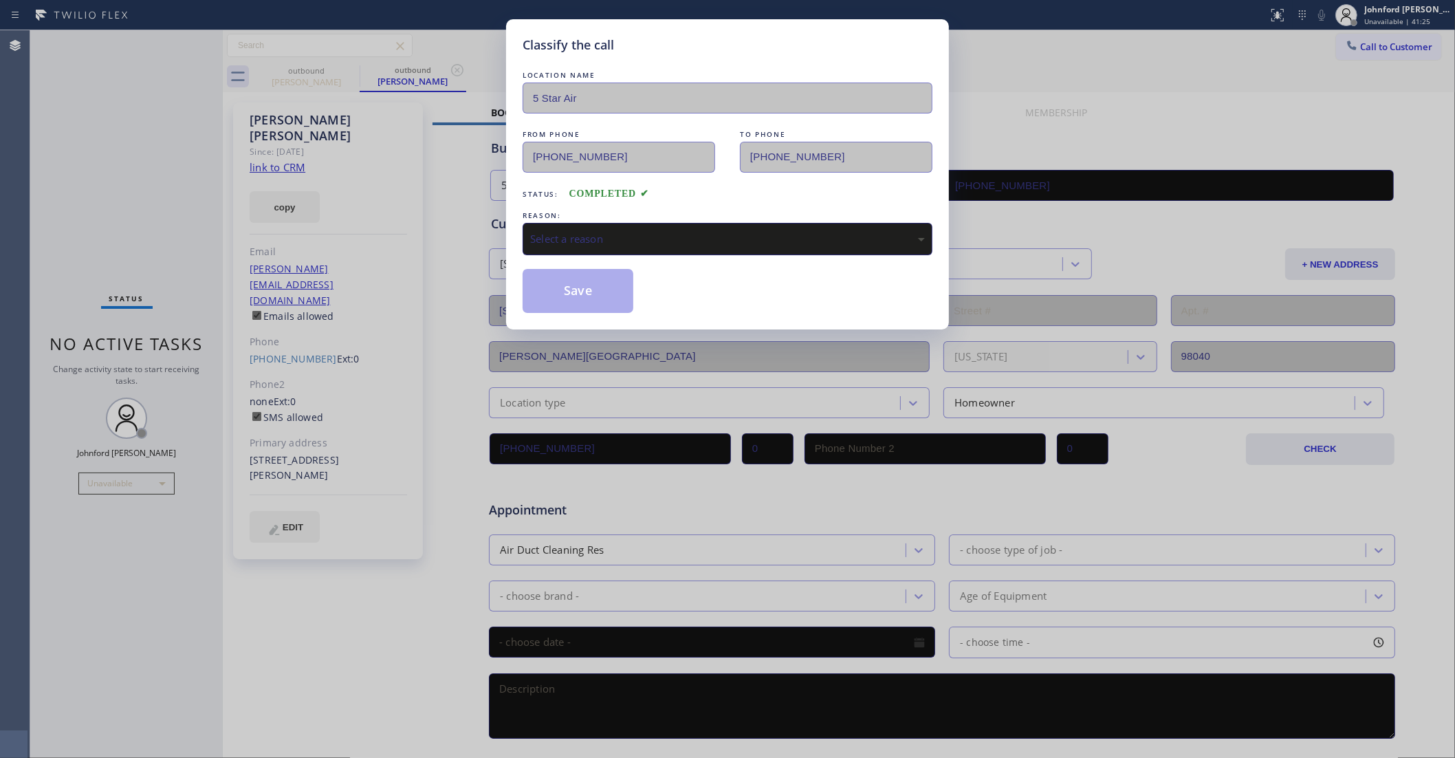
click at [616, 231] on div "Select a reason" at bounding box center [727, 239] width 395 height 16
click at [611, 294] on button "Save" at bounding box center [578, 291] width 111 height 44
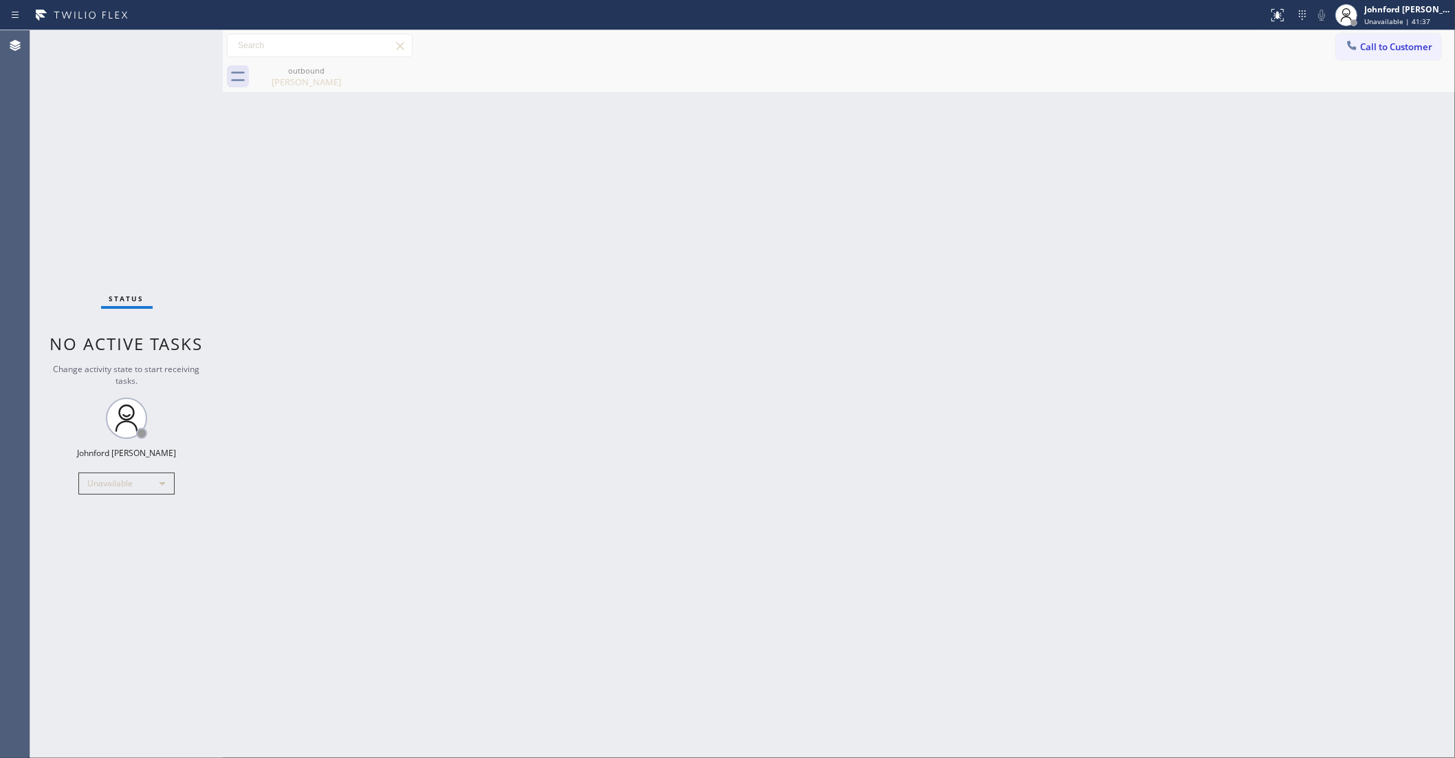
click at [1362, 47] on span "Call to Customer" at bounding box center [1396, 47] width 72 height 12
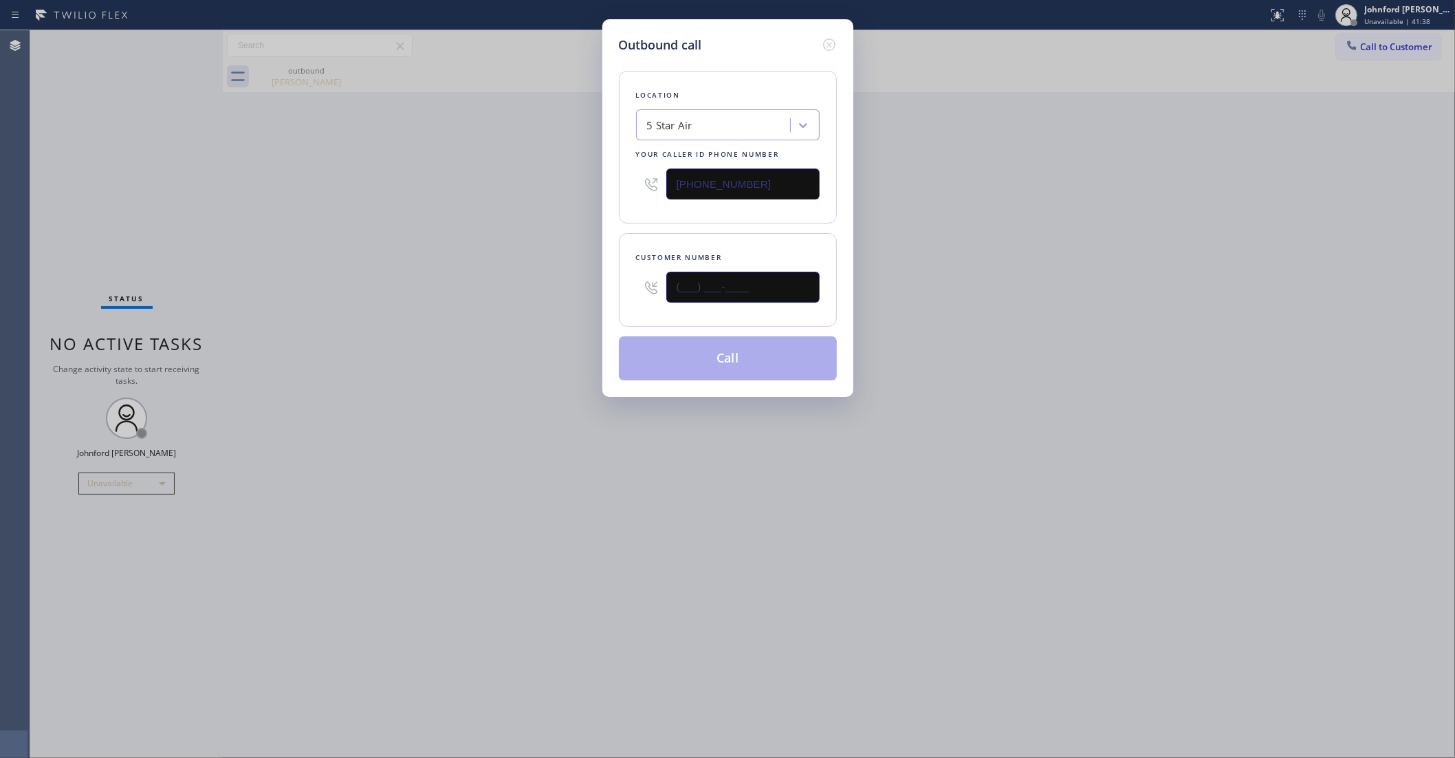
drag, startPoint x: 699, startPoint y: 280, endPoint x: 510, endPoint y: 317, distance: 192.0
click at [644, 284] on div "(___) ___-____" at bounding box center [728, 287] width 184 height 45
paste input "805) 814-0683"
type input "(805) 814-0683"
drag, startPoint x: 430, startPoint y: 320, endPoint x: 669, endPoint y: 329, distance: 238.8
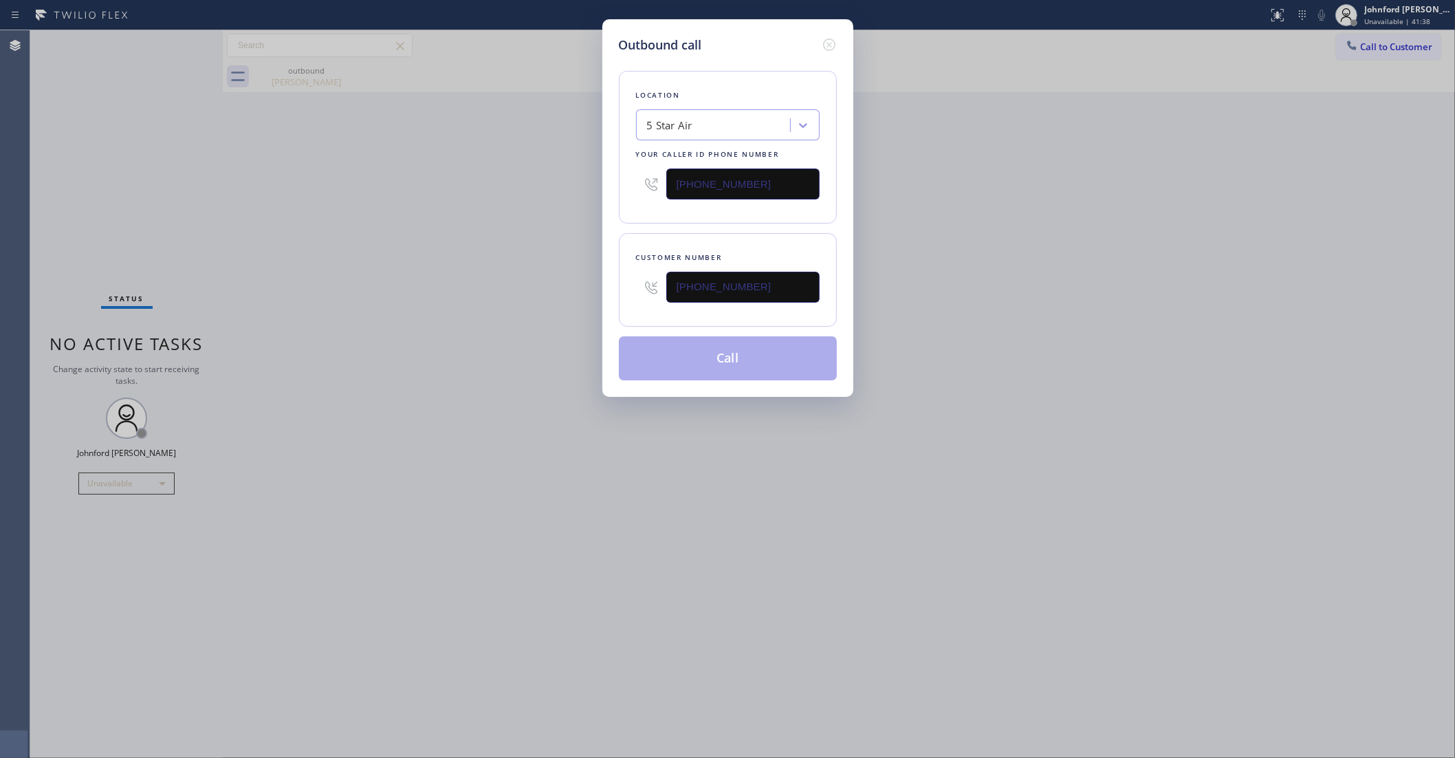
click at [529, 320] on div "Outbound call Location 5 Star Air Your caller id phone number (800) 686-5038 Cu…" at bounding box center [727, 379] width 1455 height 758
click at [688, 351] on button "Call" at bounding box center [728, 358] width 218 height 44
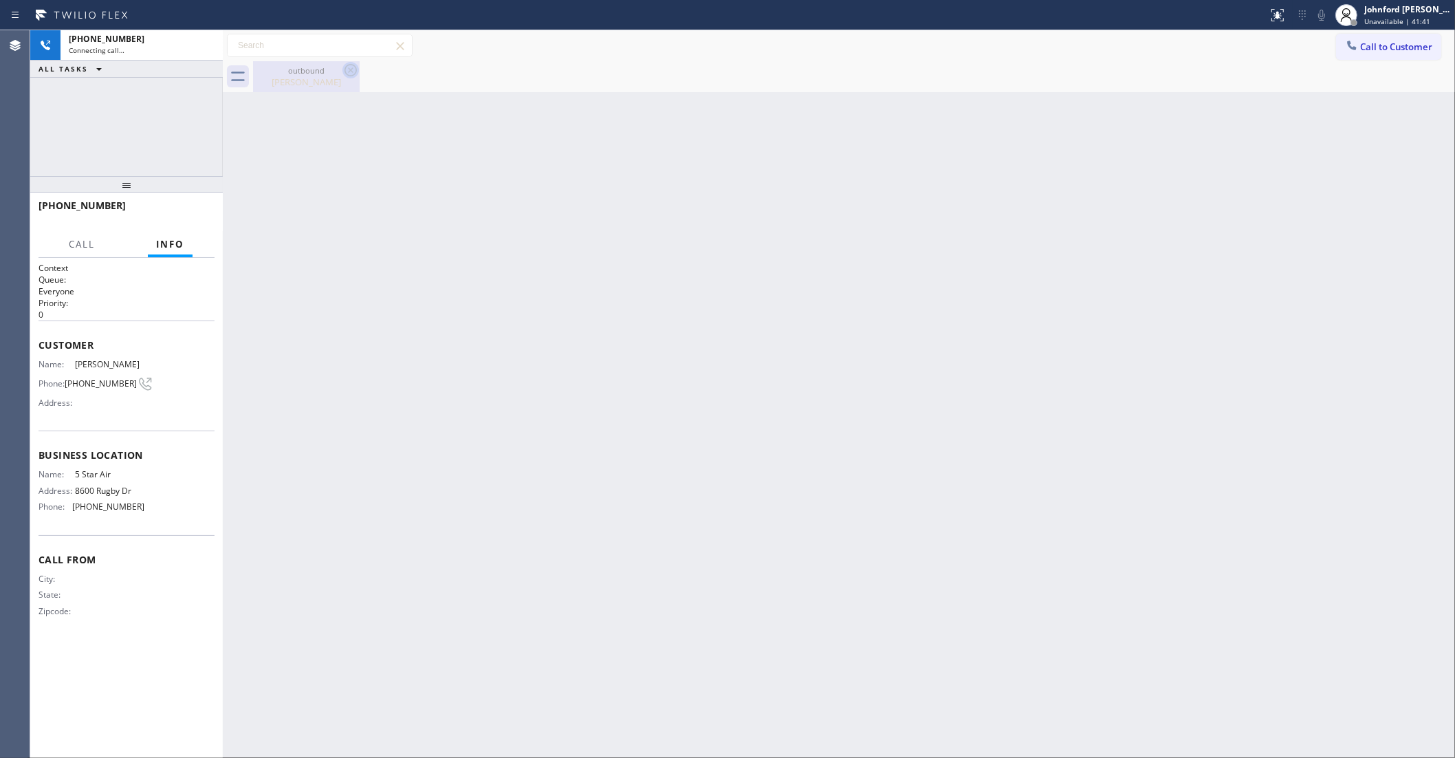
click at [351, 72] on icon at bounding box center [350, 70] width 17 height 17
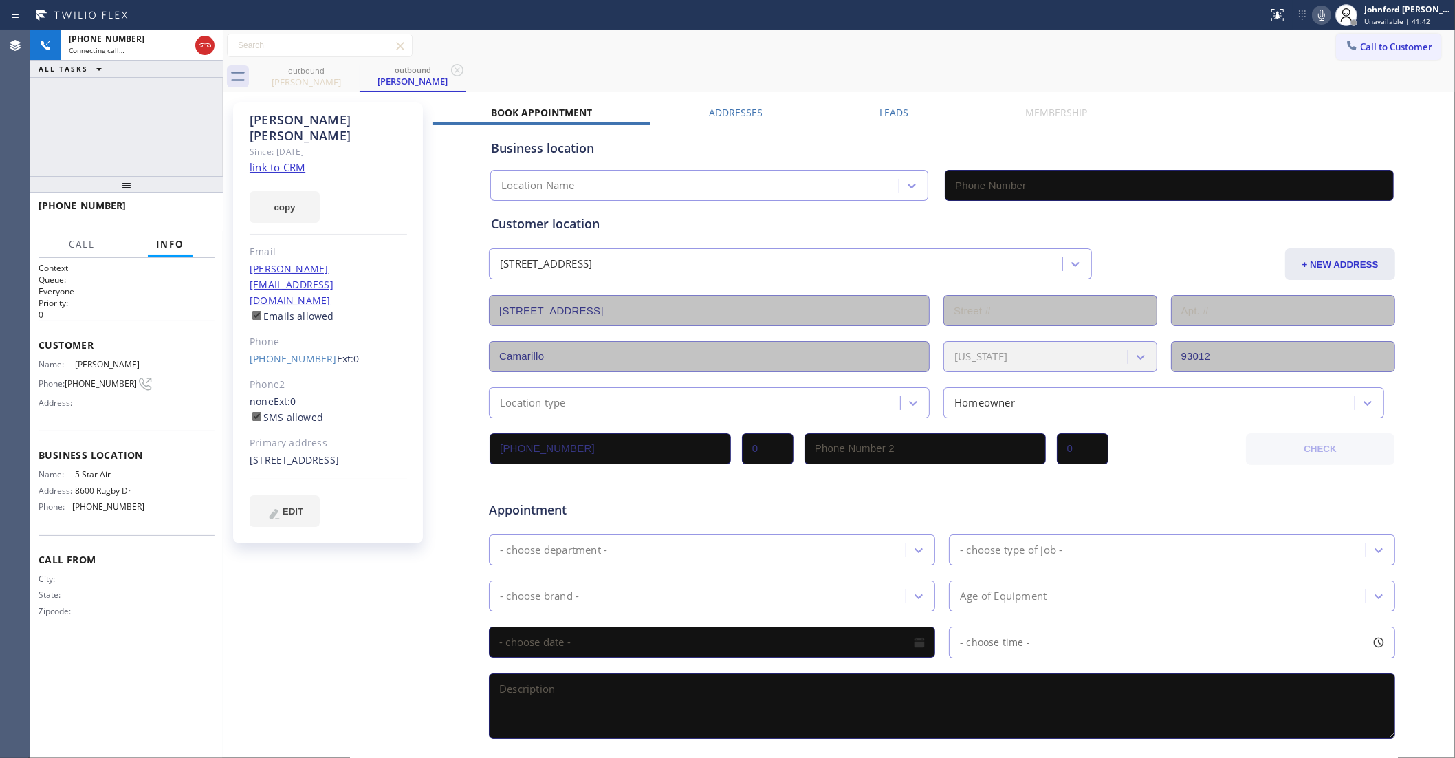
click at [292, 160] on link "link to CRM" at bounding box center [278, 167] width 56 height 14
type input "(800) 686-5038"
click at [1318, 12] on icon at bounding box center [1321, 15] width 17 height 17
click at [1322, 14] on icon at bounding box center [1321, 15] width 17 height 17
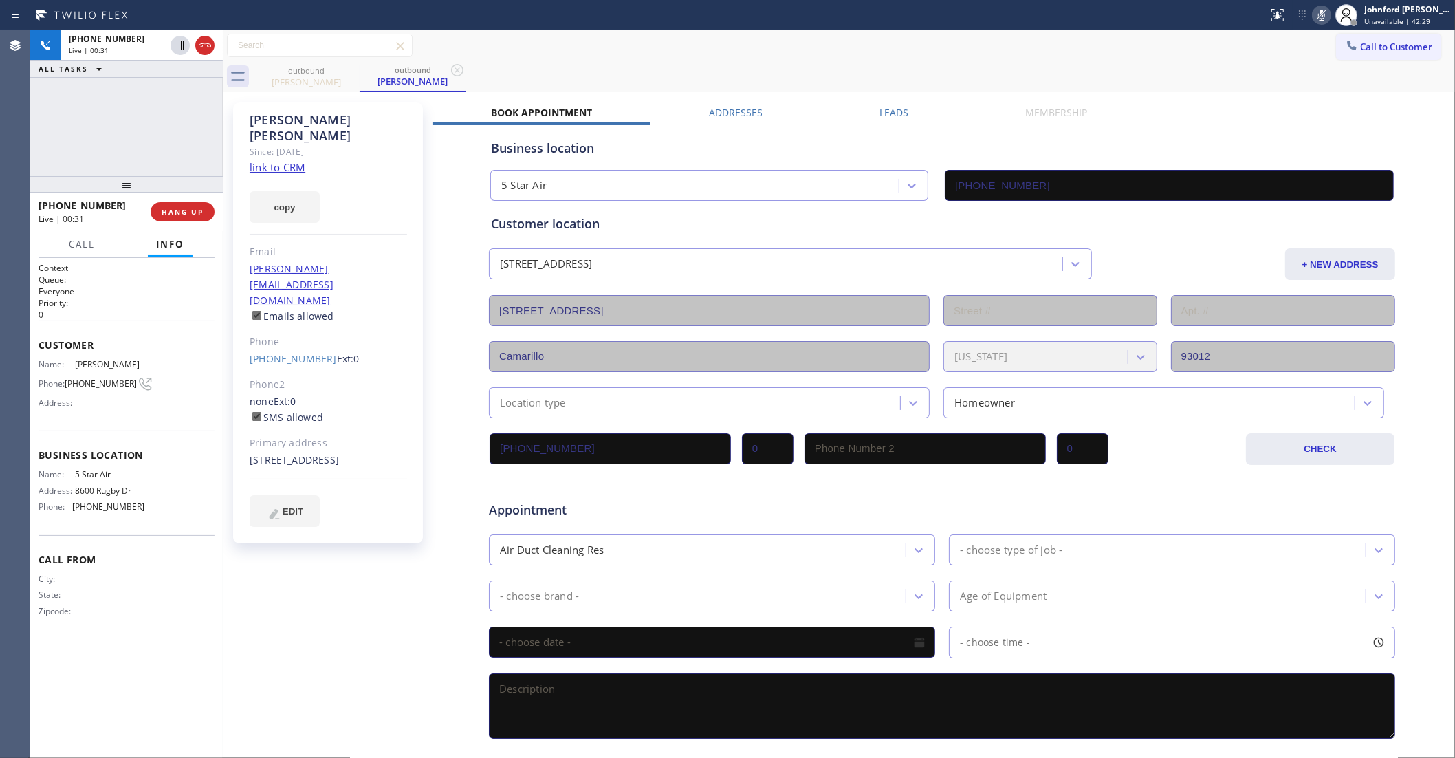
click at [1322, 14] on icon at bounding box center [1321, 15] width 17 height 17
click at [879, 74] on div "outbound Lorie Knudson outbound Lorie Knudson" at bounding box center [854, 76] width 1202 height 31
click at [1314, 11] on icon at bounding box center [1321, 15] width 17 height 17
click at [310, 452] on div "851 Channel Islands Drive Camarillo, 93012 CA" at bounding box center [328, 460] width 157 height 16
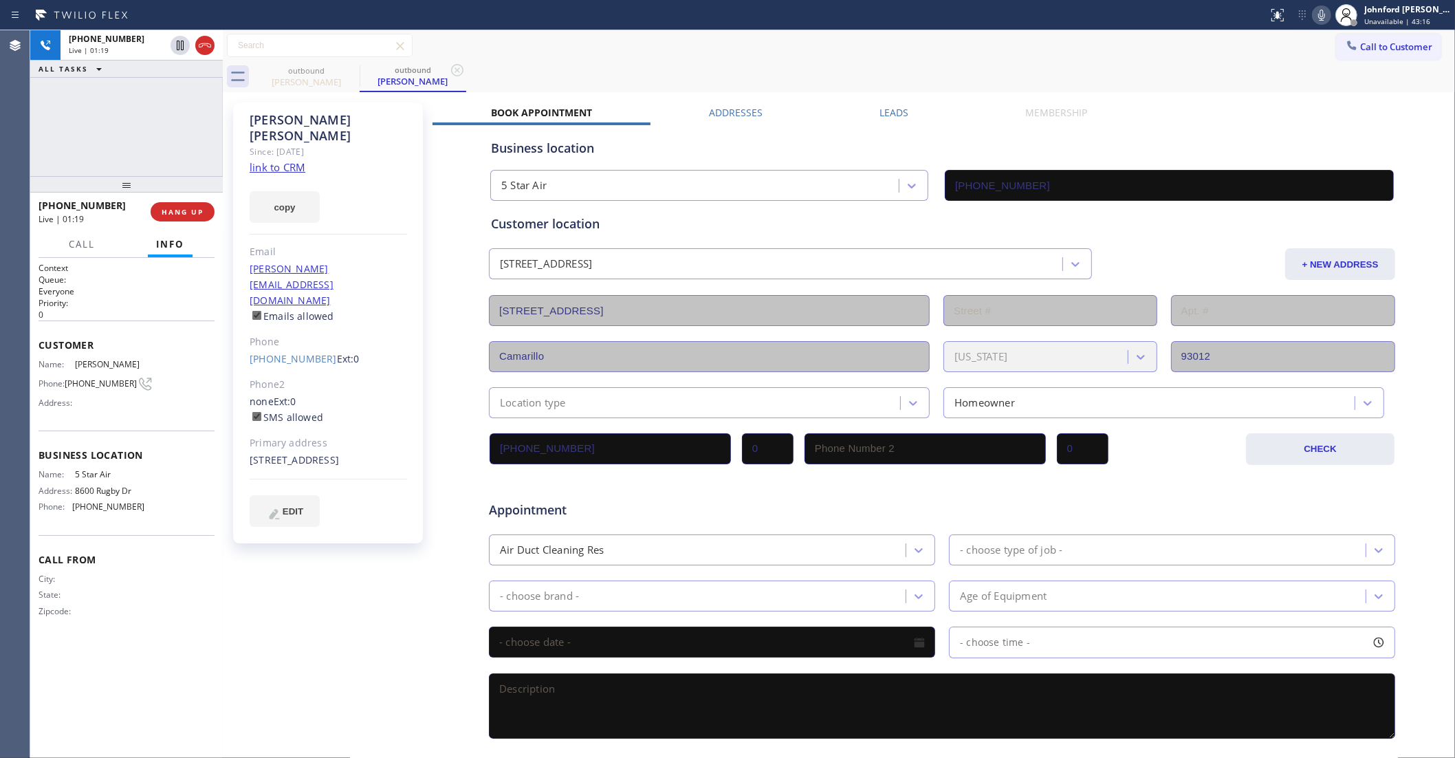
click at [310, 452] on div "851 Channel Islands Drive Camarillo, 93012 CA" at bounding box center [328, 460] width 157 height 16
copy div "93012"
click at [1015, 50] on div "Call to Customer Outbound call Location 5 Star Air Your caller id phone number …" at bounding box center [839, 46] width 1232 height 24
click at [191, 202] on button "COMPLETE" at bounding box center [179, 211] width 69 height 19
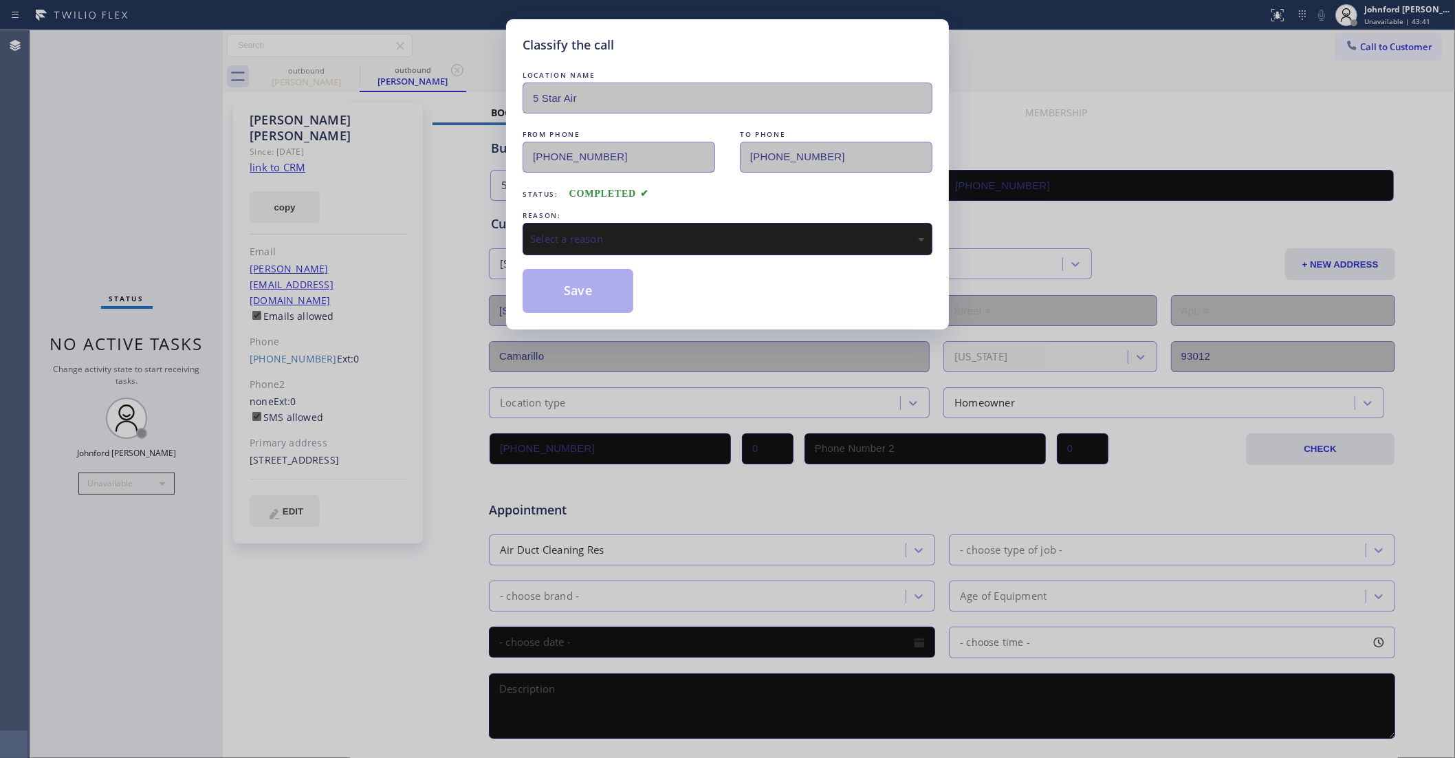
click at [585, 232] on div "Select a reason" at bounding box center [727, 239] width 395 height 16
click at [562, 306] on button "Save" at bounding box center [578, 291] width 111 height 44
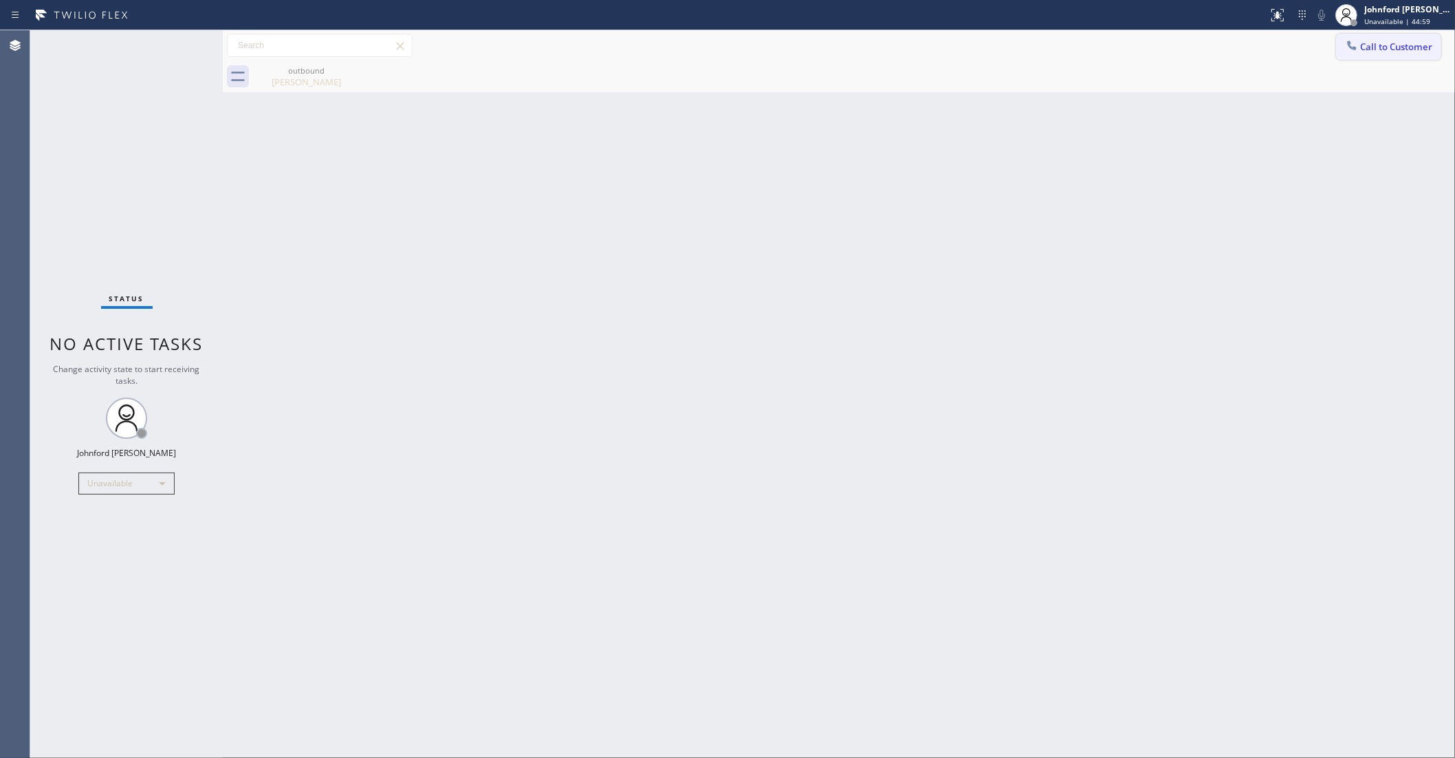
click at [1373, 34] on button "Call to Customer" at bounding box center [1388, 47] width 105 height 26
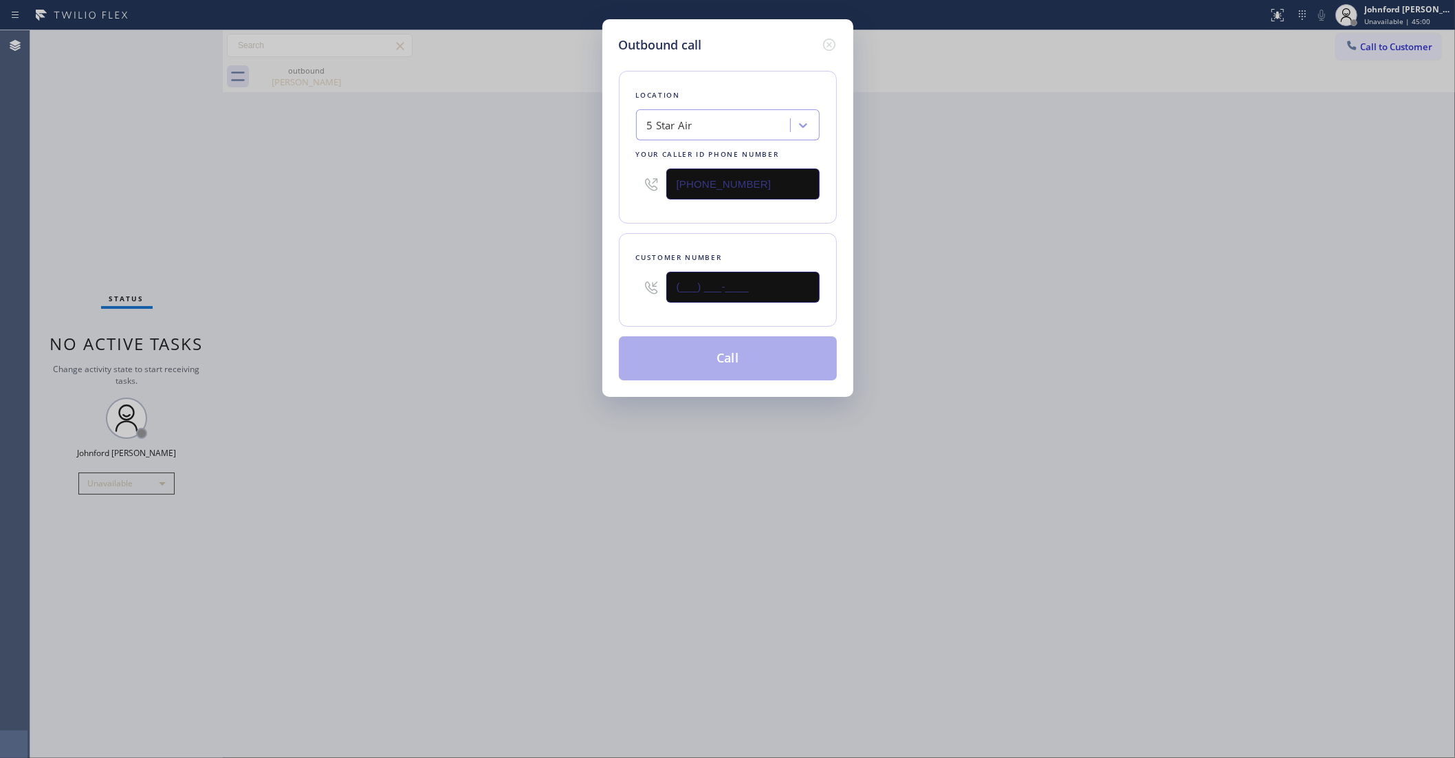
drag, startPoint x: 780, startPoint y: 273, endPoint x: 503, endPoint y: 289, distance: 278.3
click at [520, 289] on div "Outbound call Location 5 Star Air Your caller id phone number (800) 686-5038 Cu…" at bounding box center [727, 379] width 1455 height 758
paste input "480) 221-9785"
type input "(480) 221-9785"
click at [424, 305] on div "Outbound call Location 5 Star Air Your caller id phone number (800) 686-5038 Cu…" at bounding box center [727, 379] width 1455 height 758
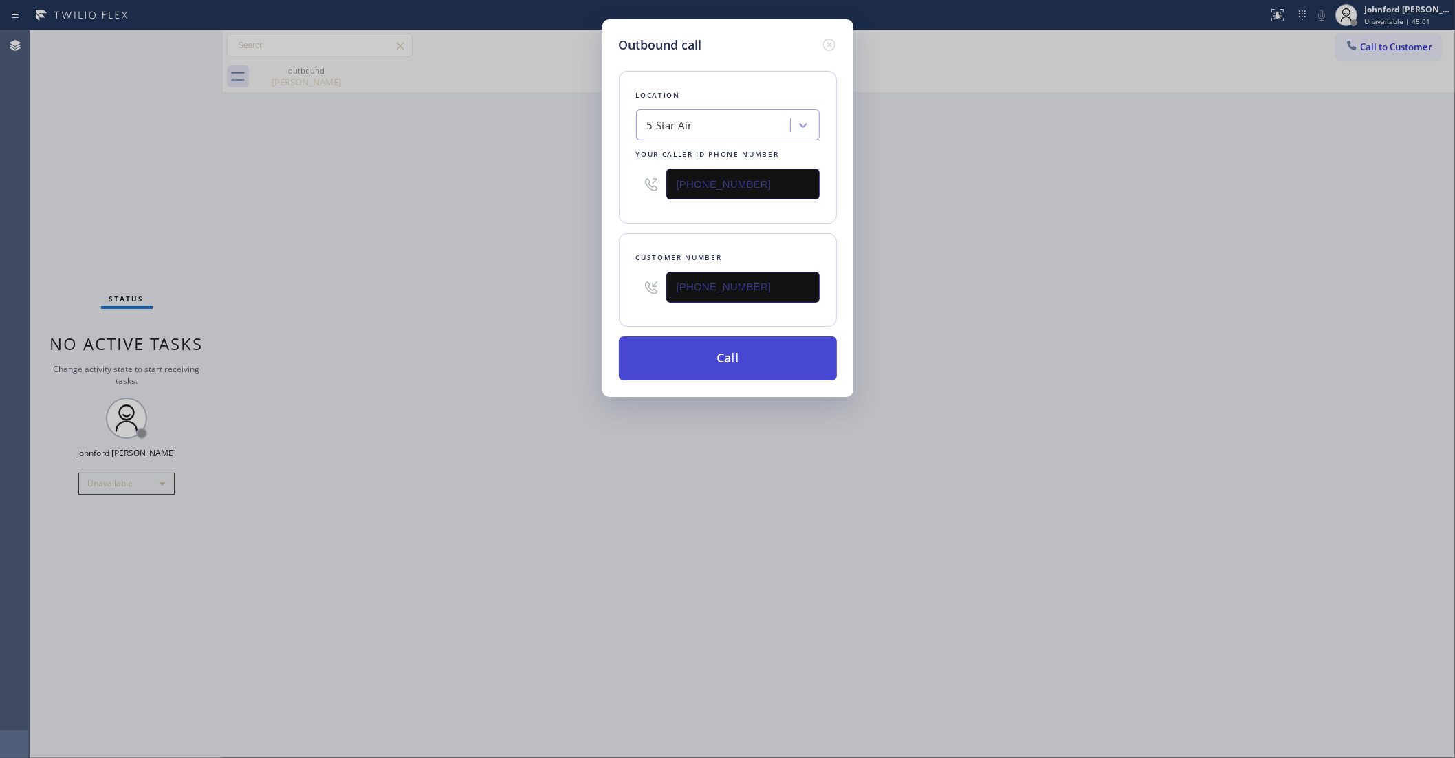
click at [732, 358] on button "Call" at bounding box center [728, 358] width 218 height 44
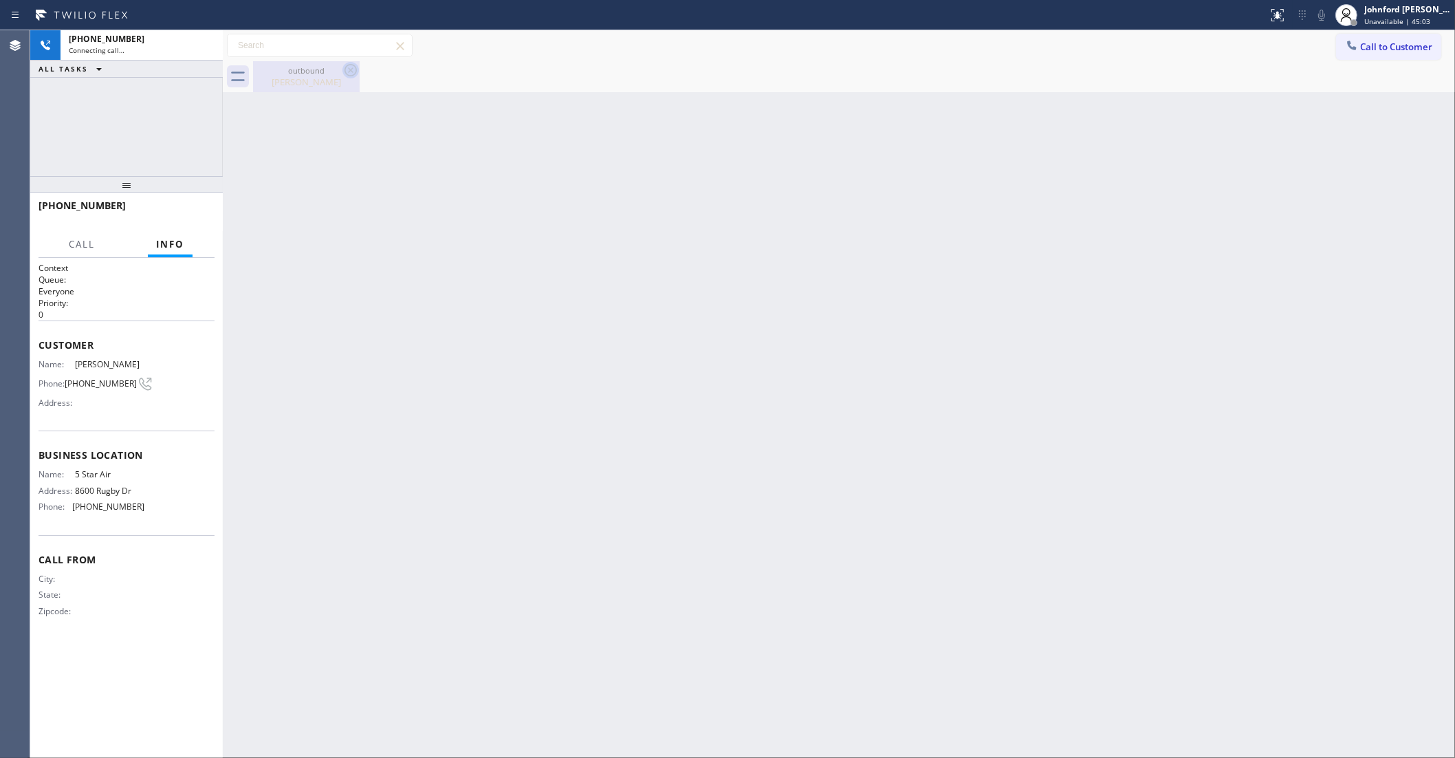
click at [356, 69] on icon at bounding box center [351, 70] width 12 height 12
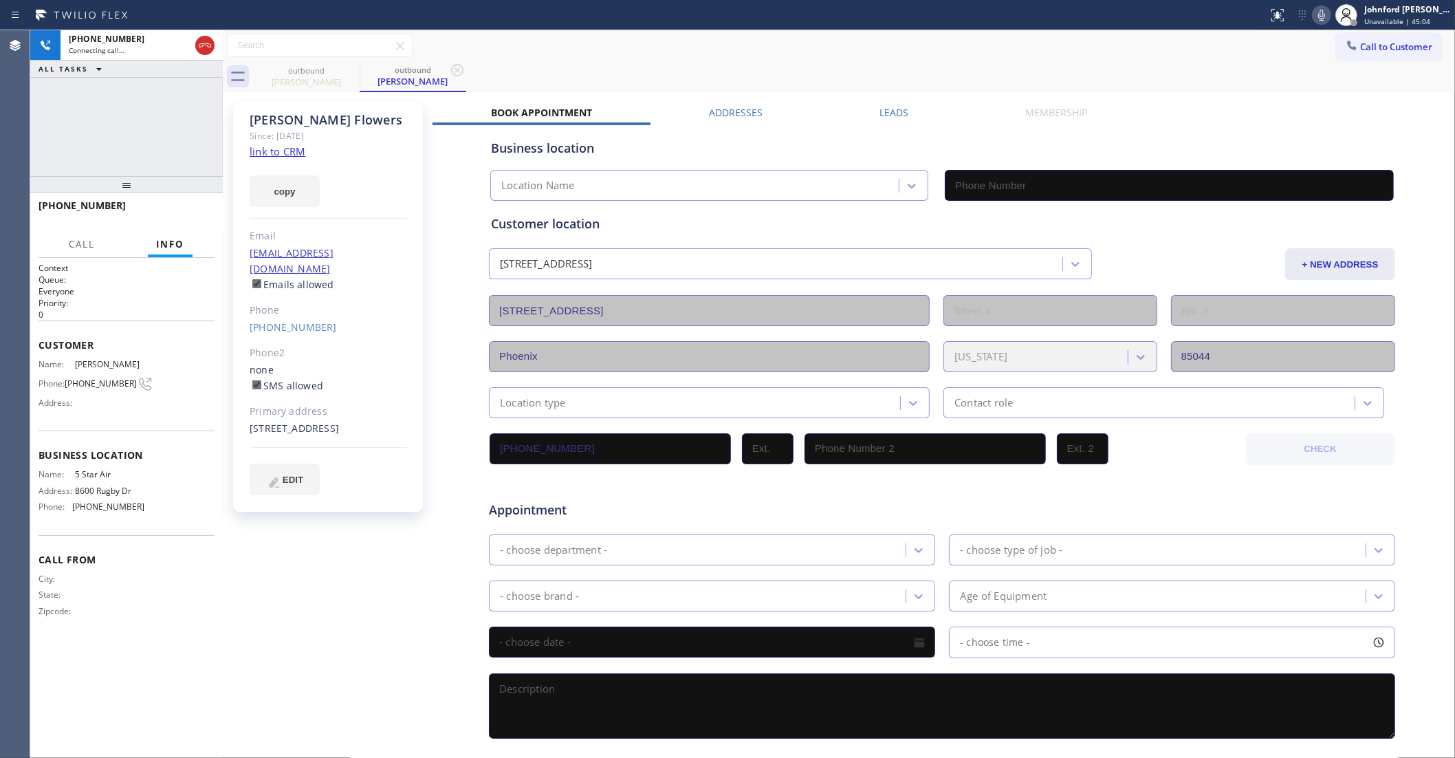
click at [287, 150] on link "link to CRM" at bounding box center [278, 151] width 56 height 14
type input "(800) 686-5038"
click at [888, 108] on label "Leads" at bounding box center [893, 112] width 29 height 13
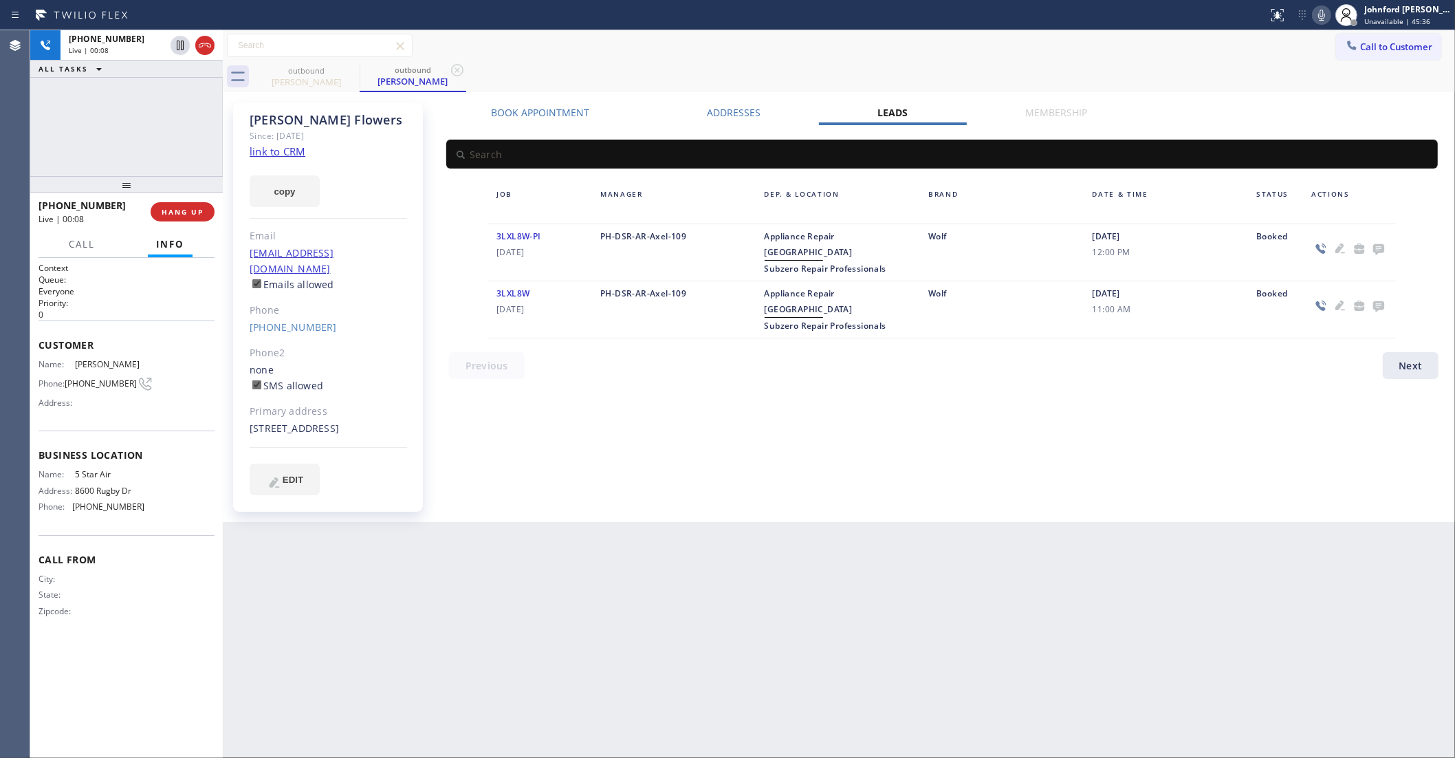
click at [1377, 245] on icon at bounding box center [1378, 248] width 17 height 17
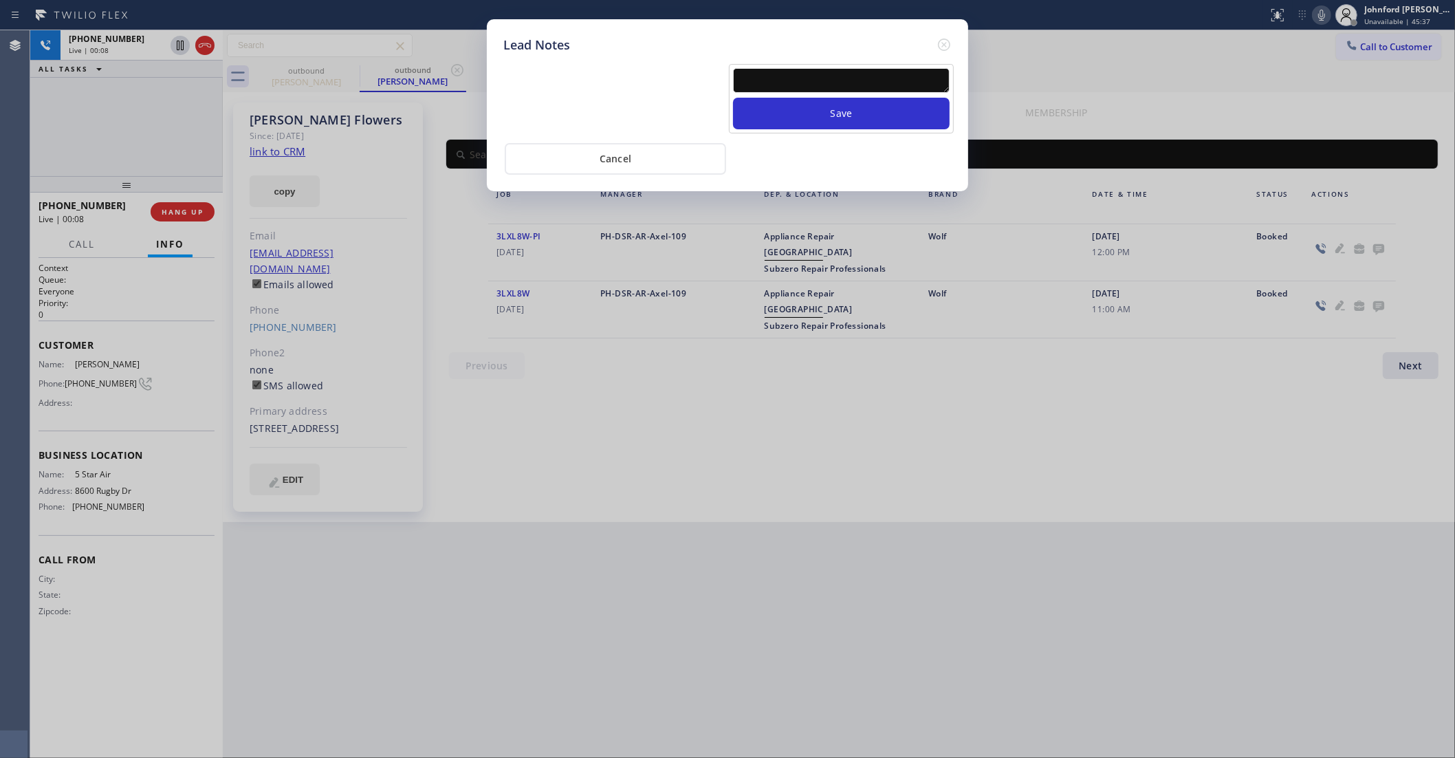
click at [851, 73] on textarea at bounding box center [841, 80] width 217 height 25
paste textarea "NPS cold calling - transfer"
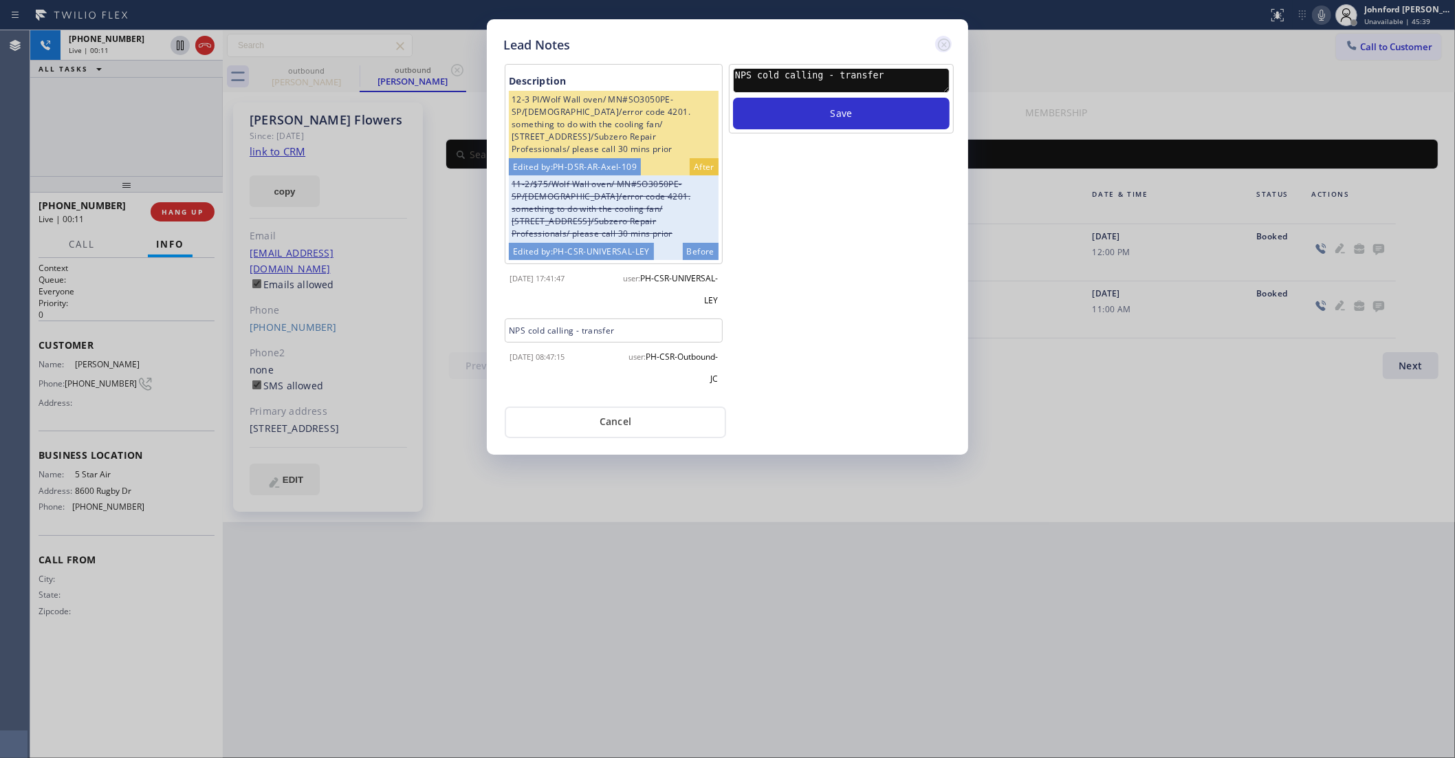
type textarea "NPS cold calling - transfer"
click at [940, 40] on icon at bounding box center [944, 44] width 17 height 17
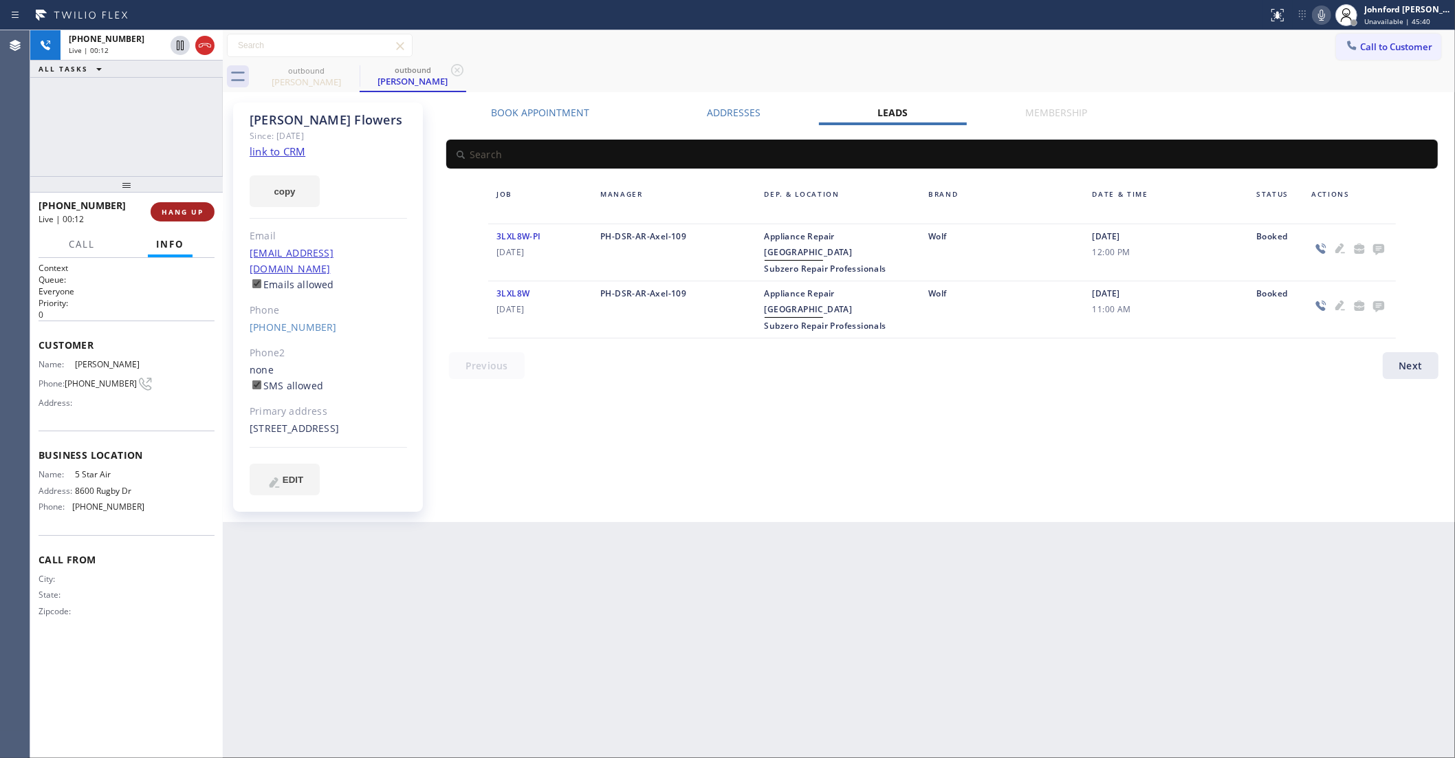
click at [169, 215] on span "HANG UP" at bounding box center [183, 212] width 42 height 10
click at [169, 215] on span "COMPLETE" at bounding box center [179, 212] width 47 height 10
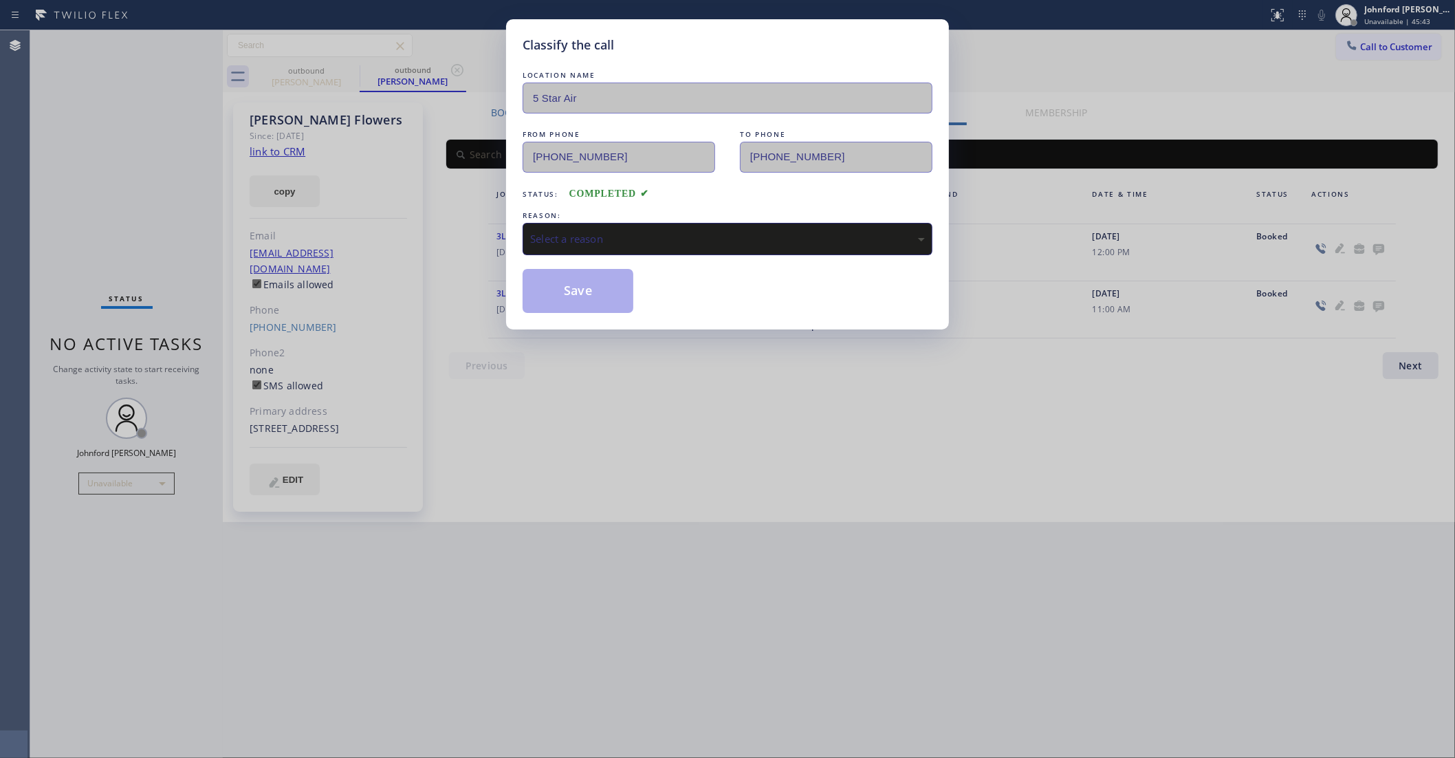
click at [600, 215] on div "REASON:" at bounding box center [728, 215] width 410 height 14
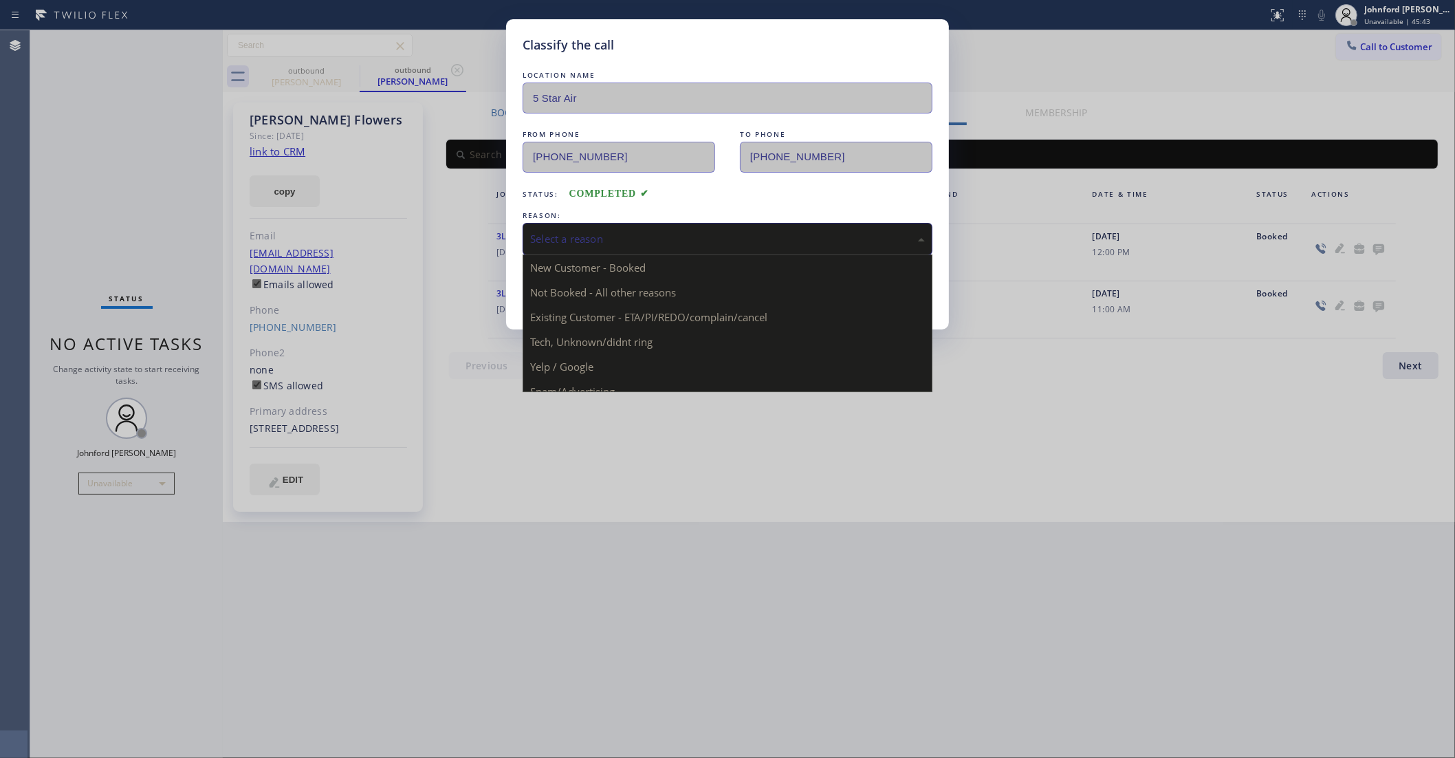
click at [613, 231] on div "Select a reason" at bounding box center [727, 239] width 395 height 16
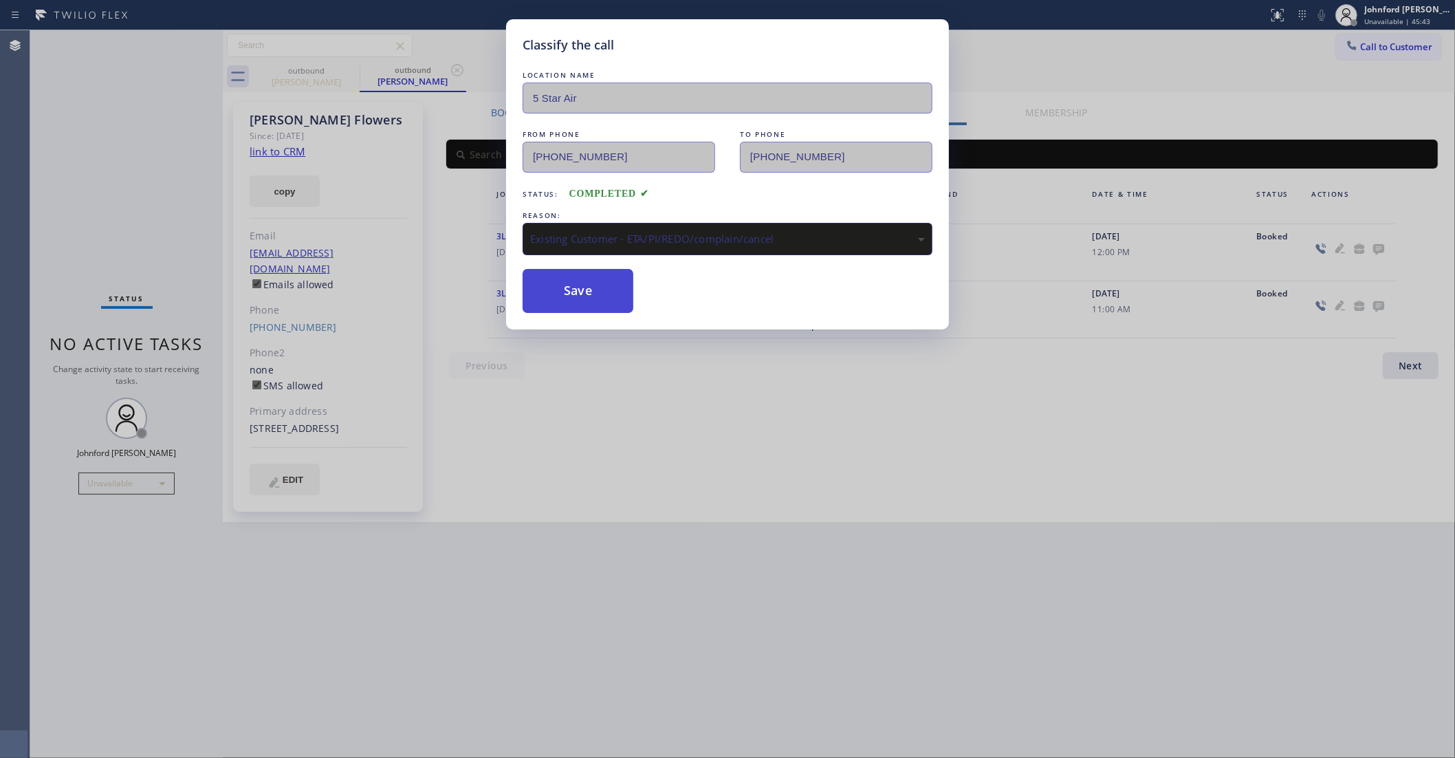
click at [620, 301] on button "Save" at bounding box center [578, 291] width 111 height 44
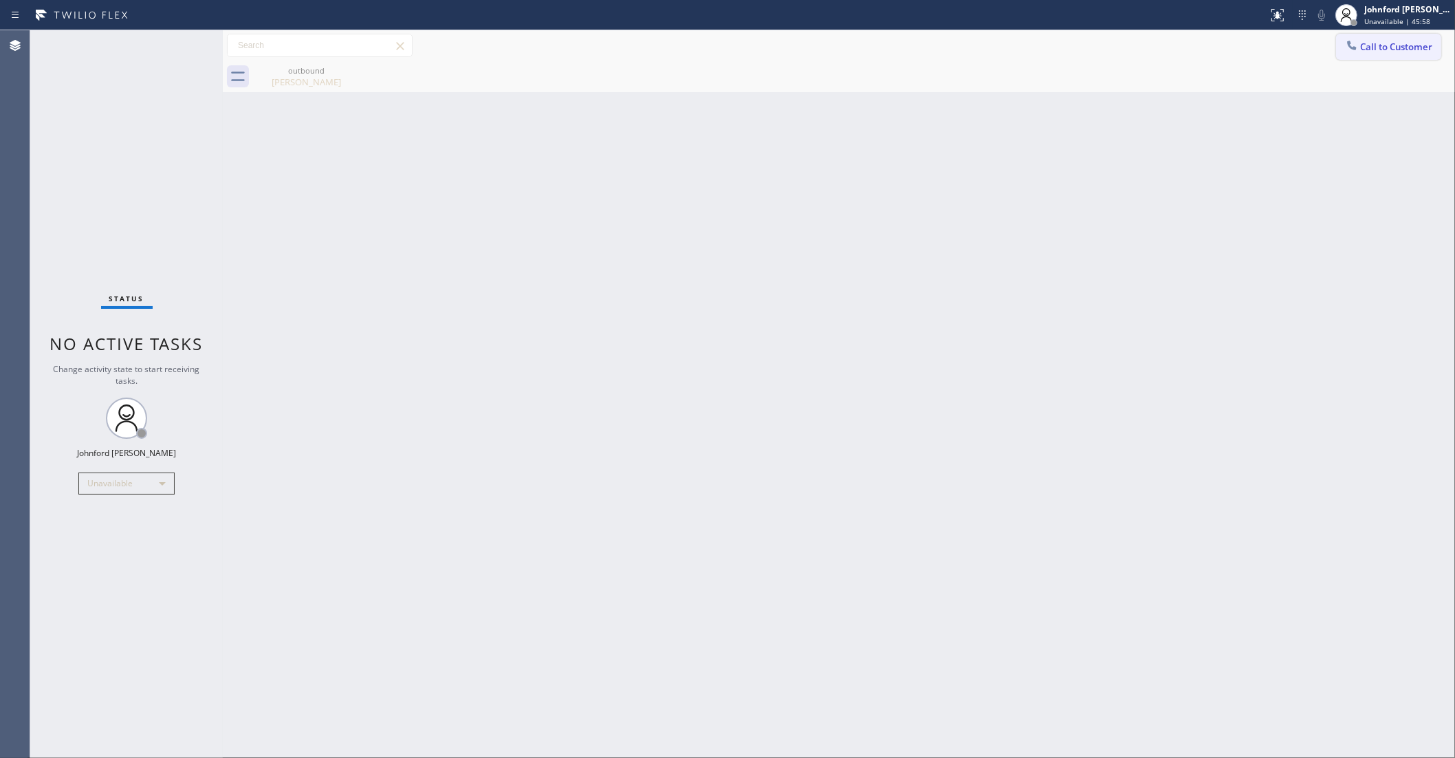
click at [1373, 49] on span "Call to Customer" at bounding box center [1396, 47] width 72 height 12
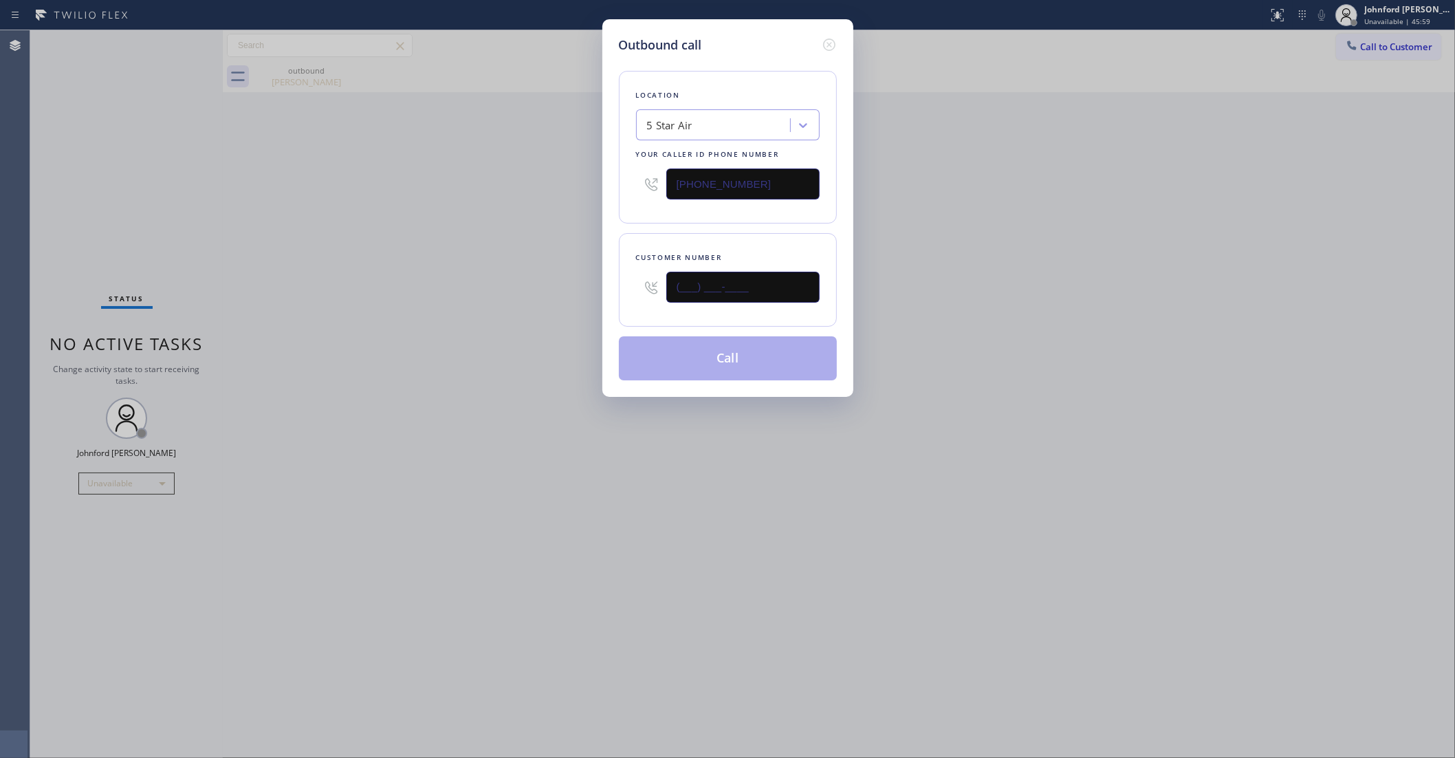
drag, startPoint x: 765, startPoint y: 294, endPoint x: 523, endPoint y: 300, distance: 242.1
click at [559, 300] on div "Outbound call Location 5 Star Air Your caller id phone number (800) 686-5038 Cu…" at bounding box center [727, 379] width 1455 height 758
paste input "253) 507-3634"
type input "(253) 507-3634"
click at [435, 301] on div "Outbound call Location 5 Star Air Your caller id phone number (800) 686-5038 Cu…" at bounding box center [727, 379] width 1455 height 758
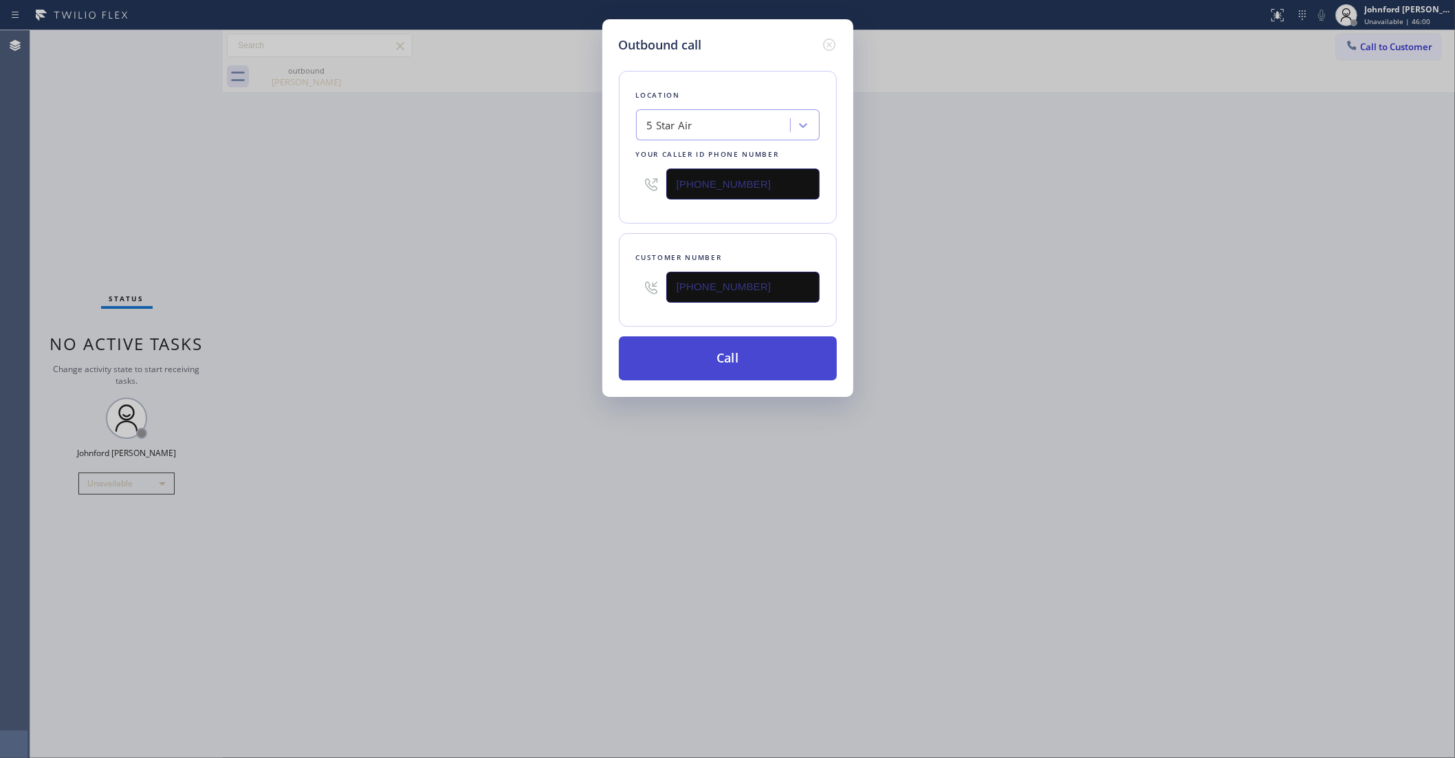
click at [662, 344] on button "Call" at bounding box center [728, 358] width 218 height 44
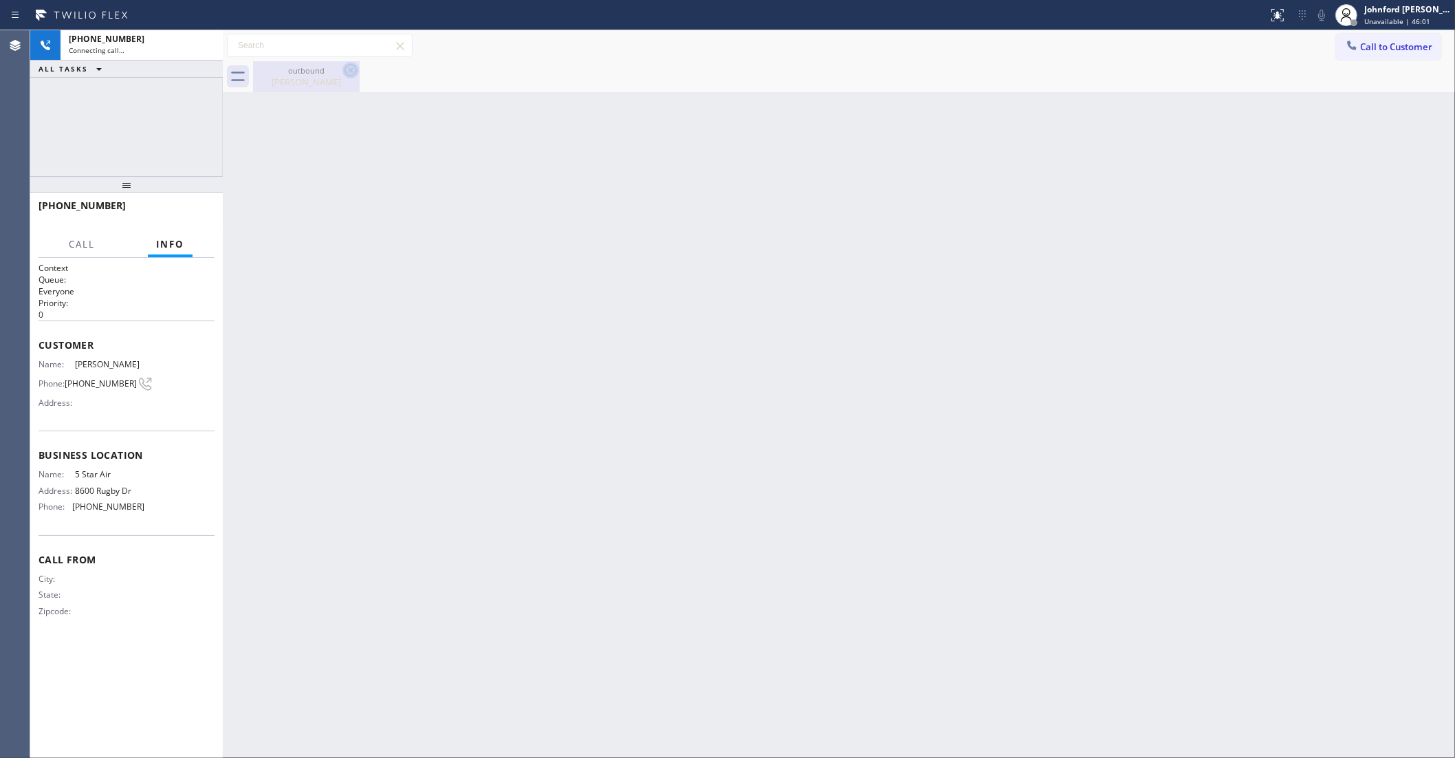
click at [351, 70] on icon at bounding box center [351, 70] width 12 height 12
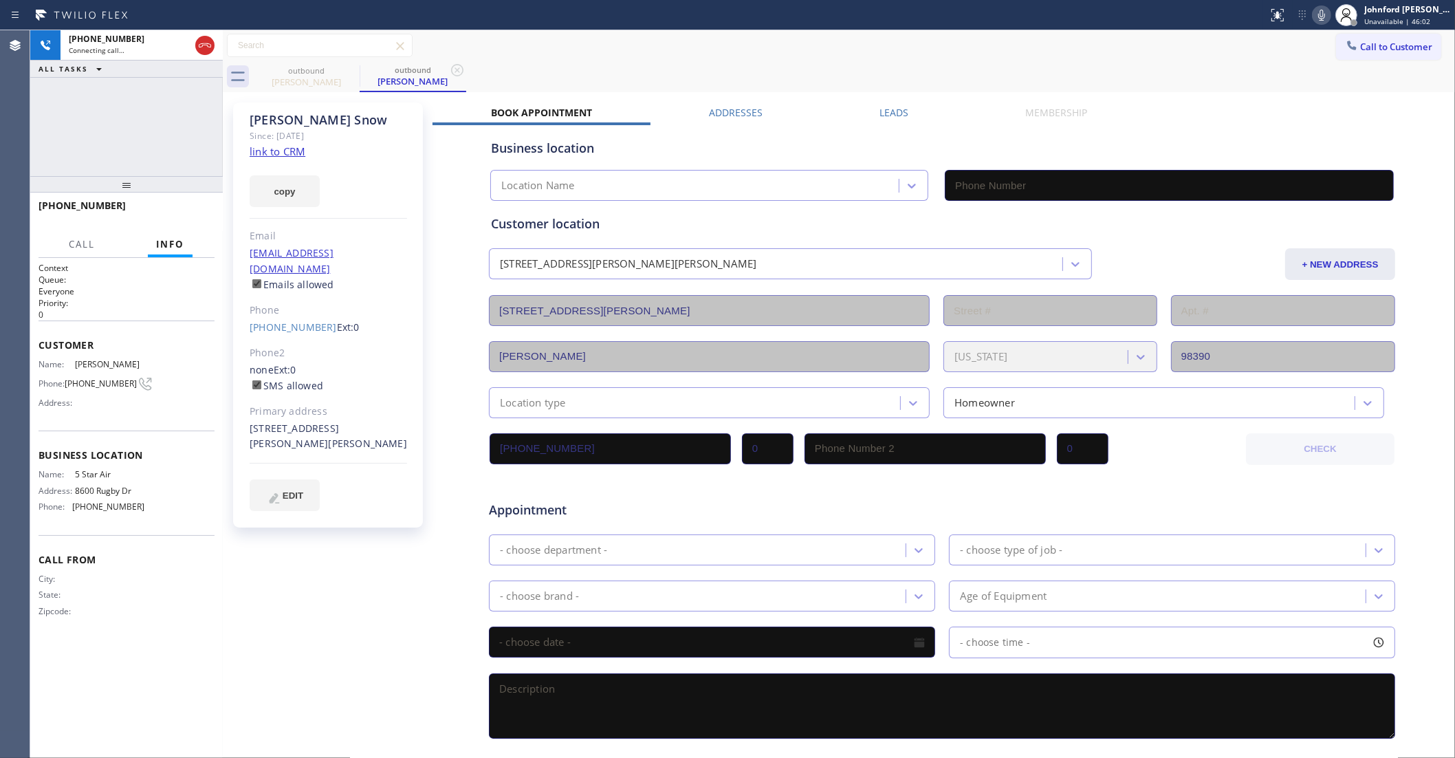
click at [289, 157] on link "link to CRM" at bounding box center [278, 151] width 56 height 14
type input "(800) 686-5038"
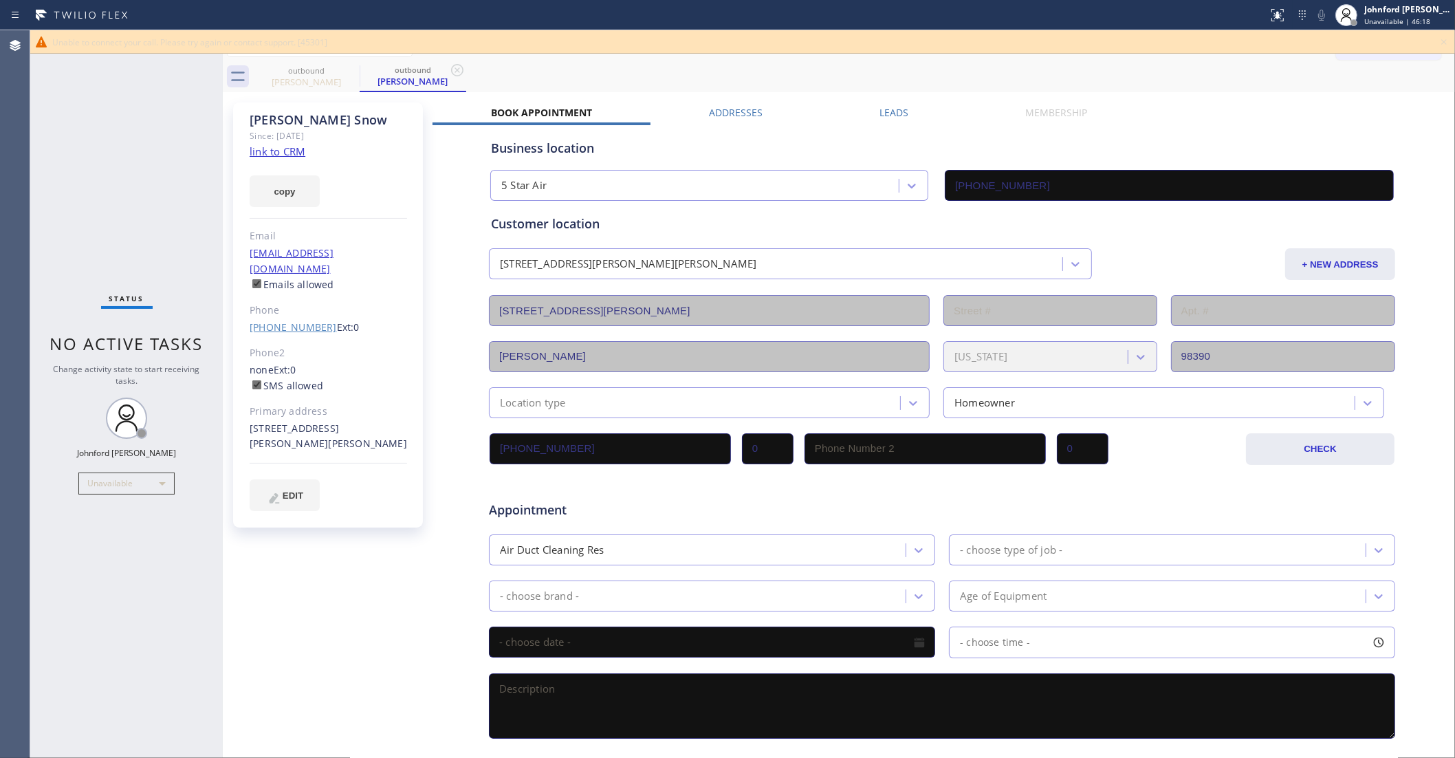
click at [307, 320] on link "(253) 507-3634" at bounding box center [293, 326] width 87 height 13
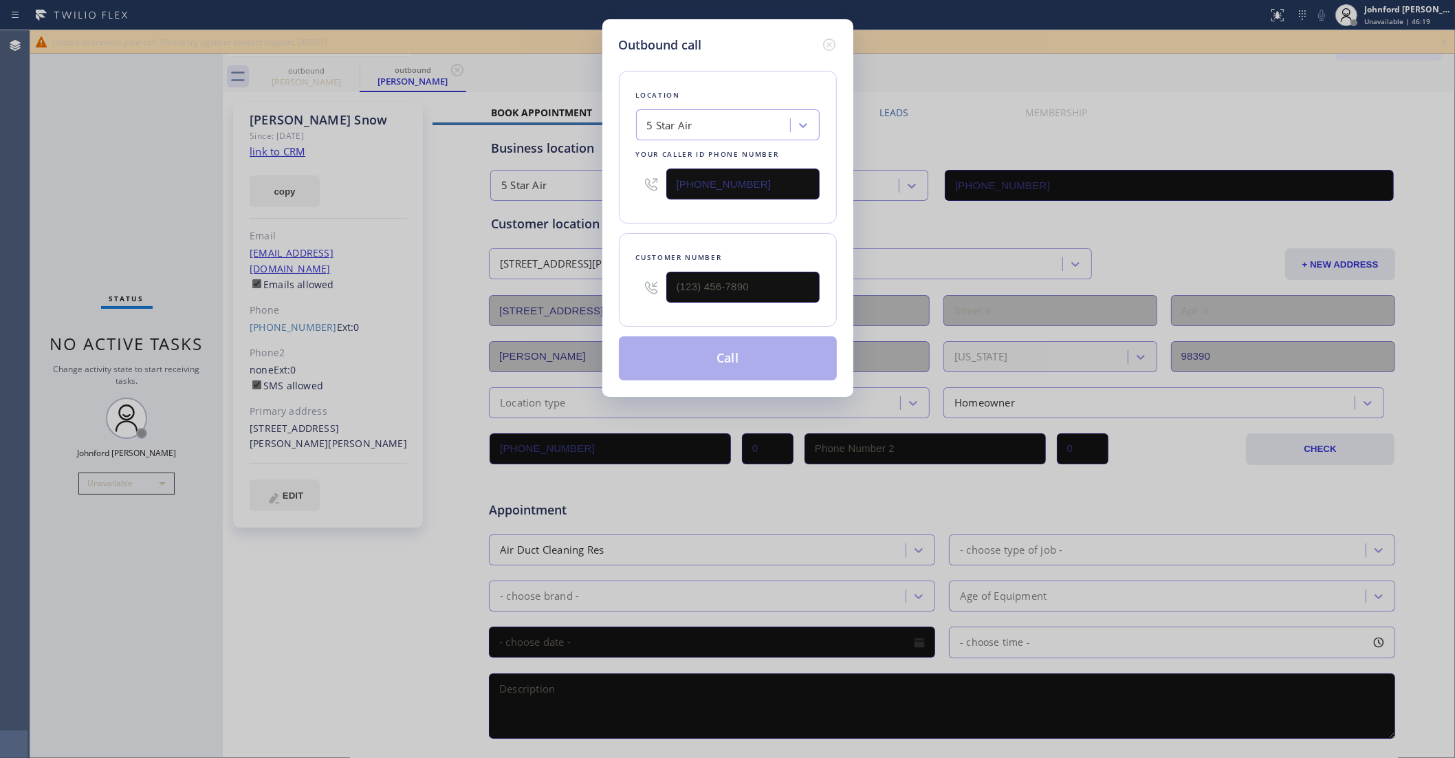
type input "(253) 507-3634"
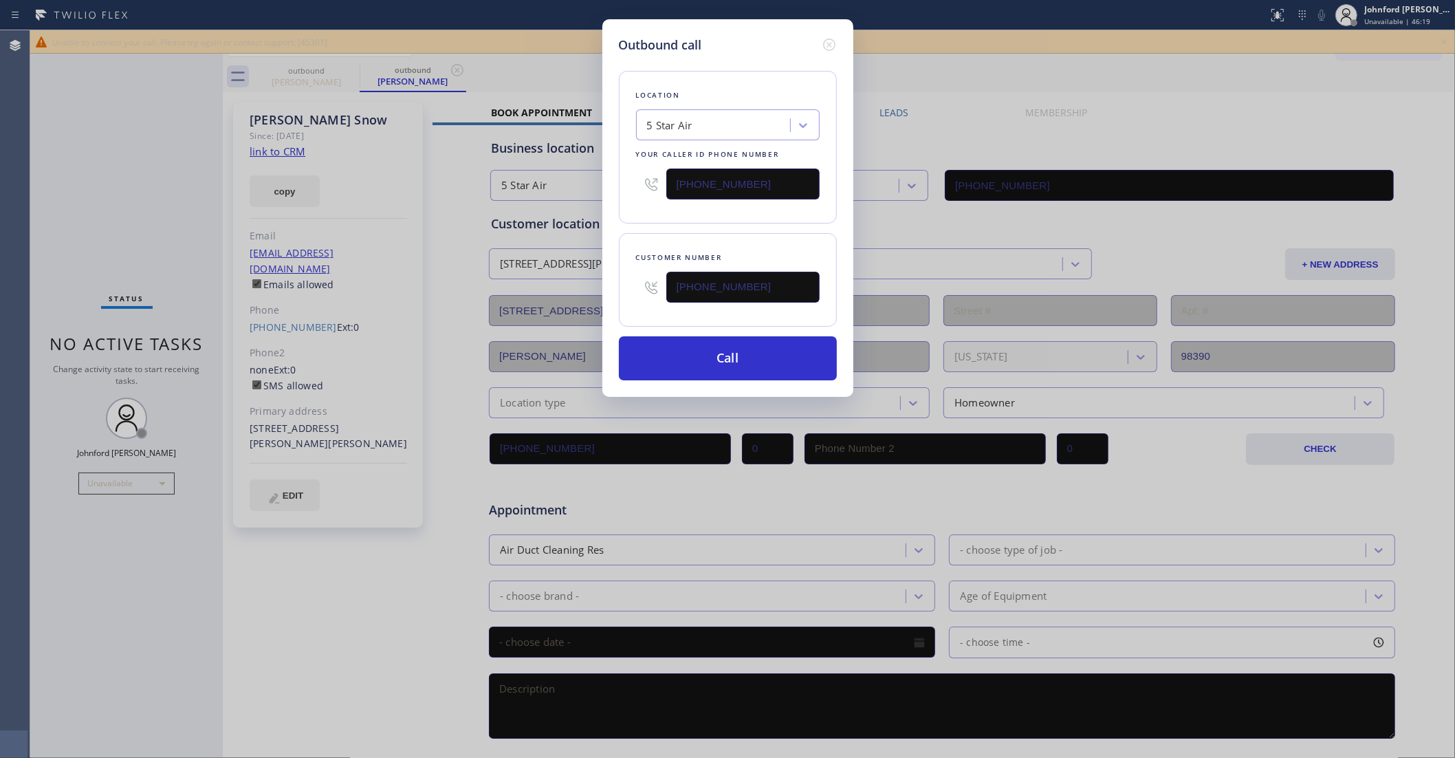
click at [728, 177] on input "(800) 686-5038" at bounding box center [742, 183] width 153 height 31
paste input "253) 528-7596"
type input "(253) 528-7596"
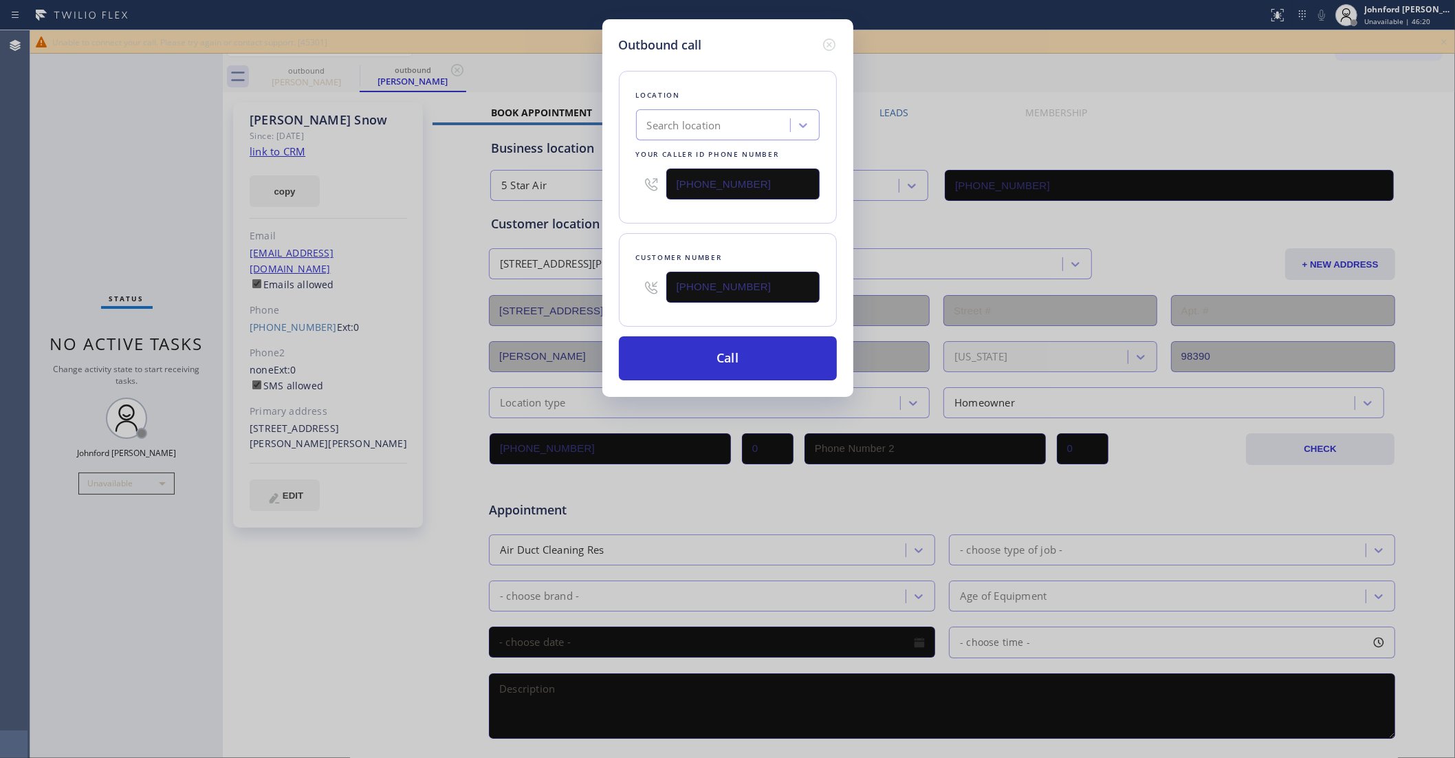
click at [659, 233] on div "Customer number (253) 507-3634" at bounding box center [728, 280] width 218 height 94
click at [712, 358] on button "Call" at bounding box center [728, 358] width 218 height 44
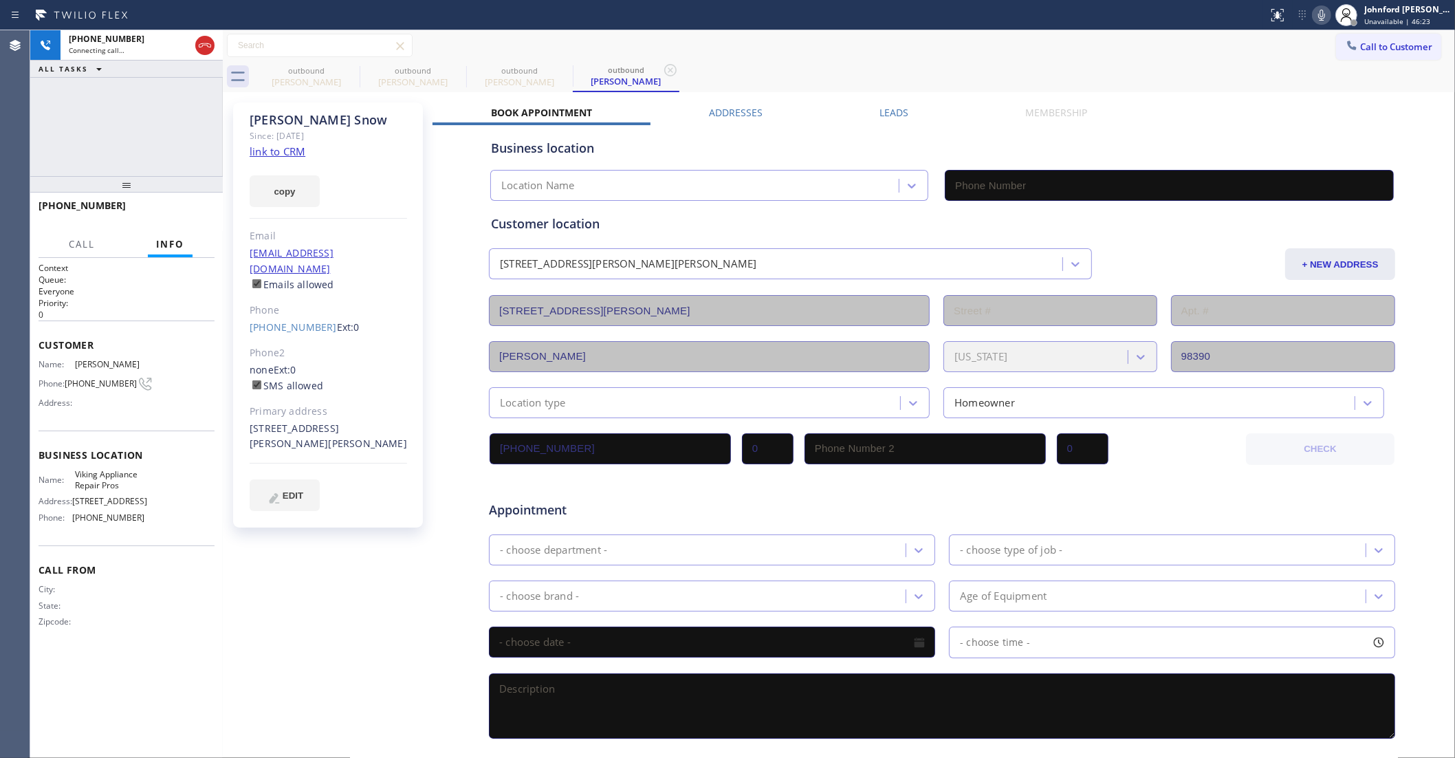
type input "(253) 528-7596"
click at [351, 67] on icon at bounding box center [350, 70] width 17 height 17
type input "(253) 528-7596"
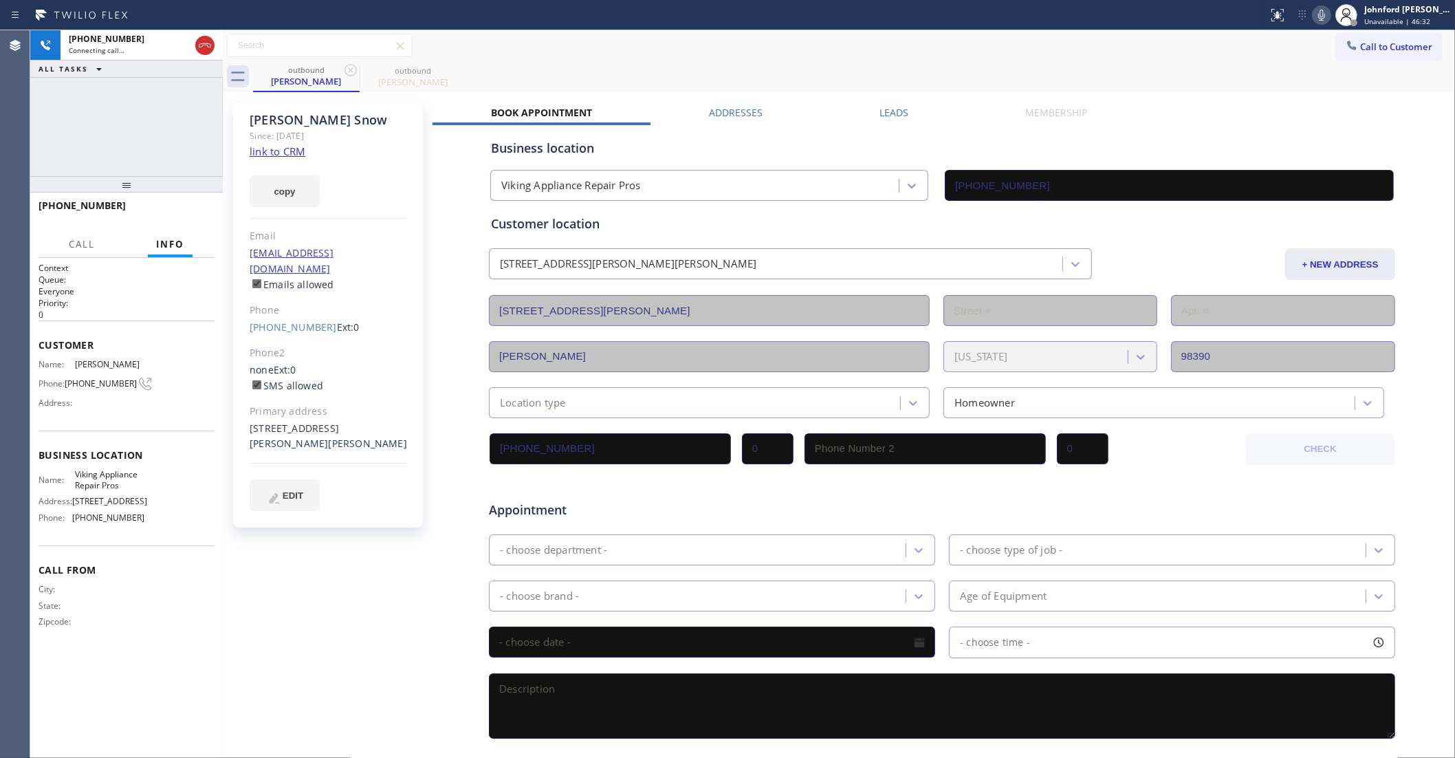
click at [142, 109] on div "+12535073634 Connecting call… ALL TASKS ALL TASKS ACTIVE TASKS TASKS IN WRAP UP" at bounding box center [126, 103] width 193 height 146
click at [633, 74] on div "outbound Edna Snow outbound Edna Snow" at bounding box center [854, 76] width 1202 height 31
click at [827, 52] on div "Call to Customer Outbound call Location 5 Star Air Your caller id phone number …" at bounding box center [839, 46] width 1232 height 24
click at [187, 142] on div "+12535073634 Live | 01:46 ALL TASKS ALL TASKS ACTIVE TASKS TASKS IN WRAP UP" at bounding box center [126, 103] width 193 height 146
drag, startPoint x: 128, startPoint y: 187, endPoint x: 127, endPoint y: 133, distance: 54.3
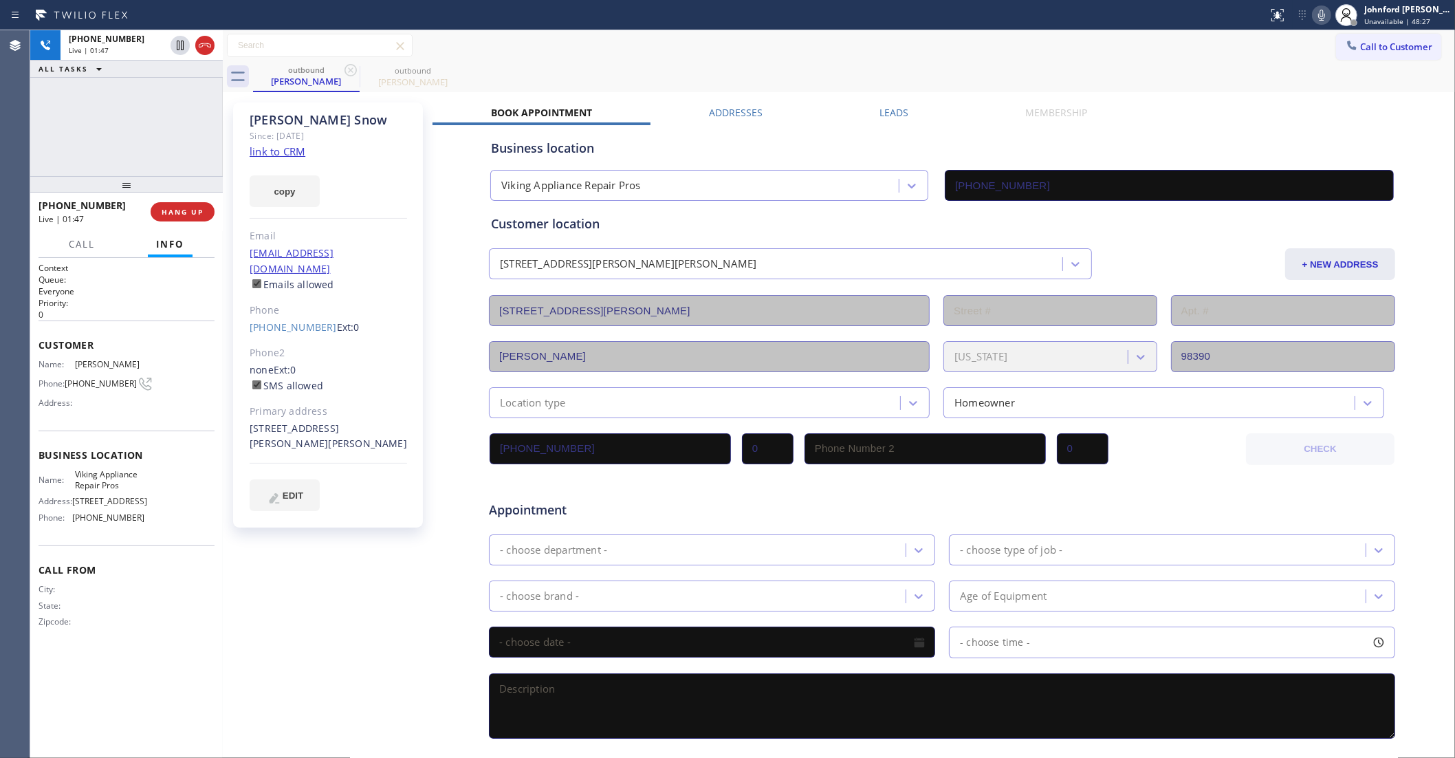
click at [127, 133] on div "+12535073634 Live | 01:47 ALL TASKS ALL TASKS ACTIVE TASKS TASKS IN WRAP UP +12…" at bounding box center [126, 394] width 193 height 728
click at [777, 69] on div "outbound Edna Snow outbound Edna Snow" at bounding box center [854, 76] width 1202 height 31
click at [1321, 12] on icon at bounding box center [1321, 15] width 17 height 17
click at [1321, 12] on icon at bounding box center [1321, 15] width 7 height 11
click at [184, 207] on span "HANG UP" at bounding box center [183, 212] width 42 height 10
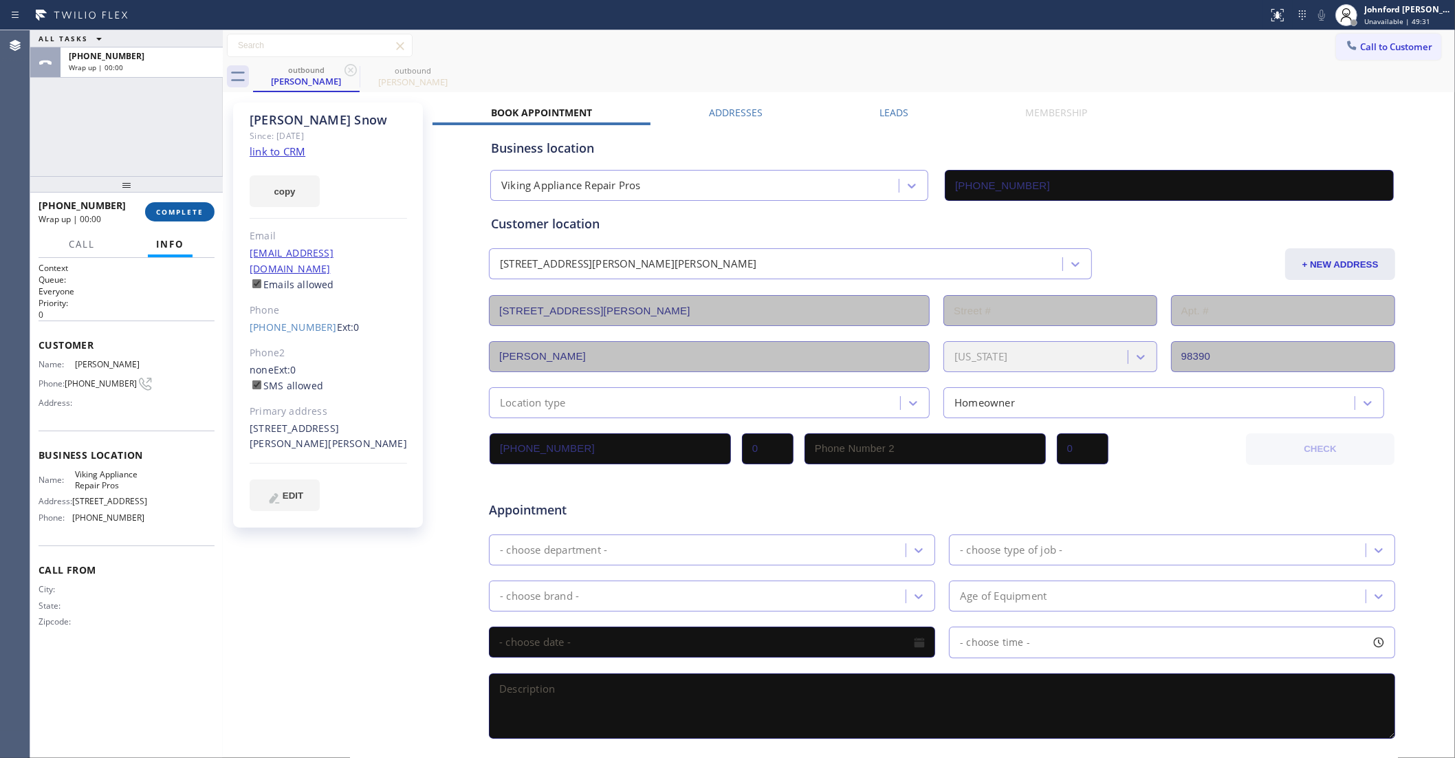
click at [184, 207] on span "COMPLETE" at bounding box center [179, 212] width 47 height 10
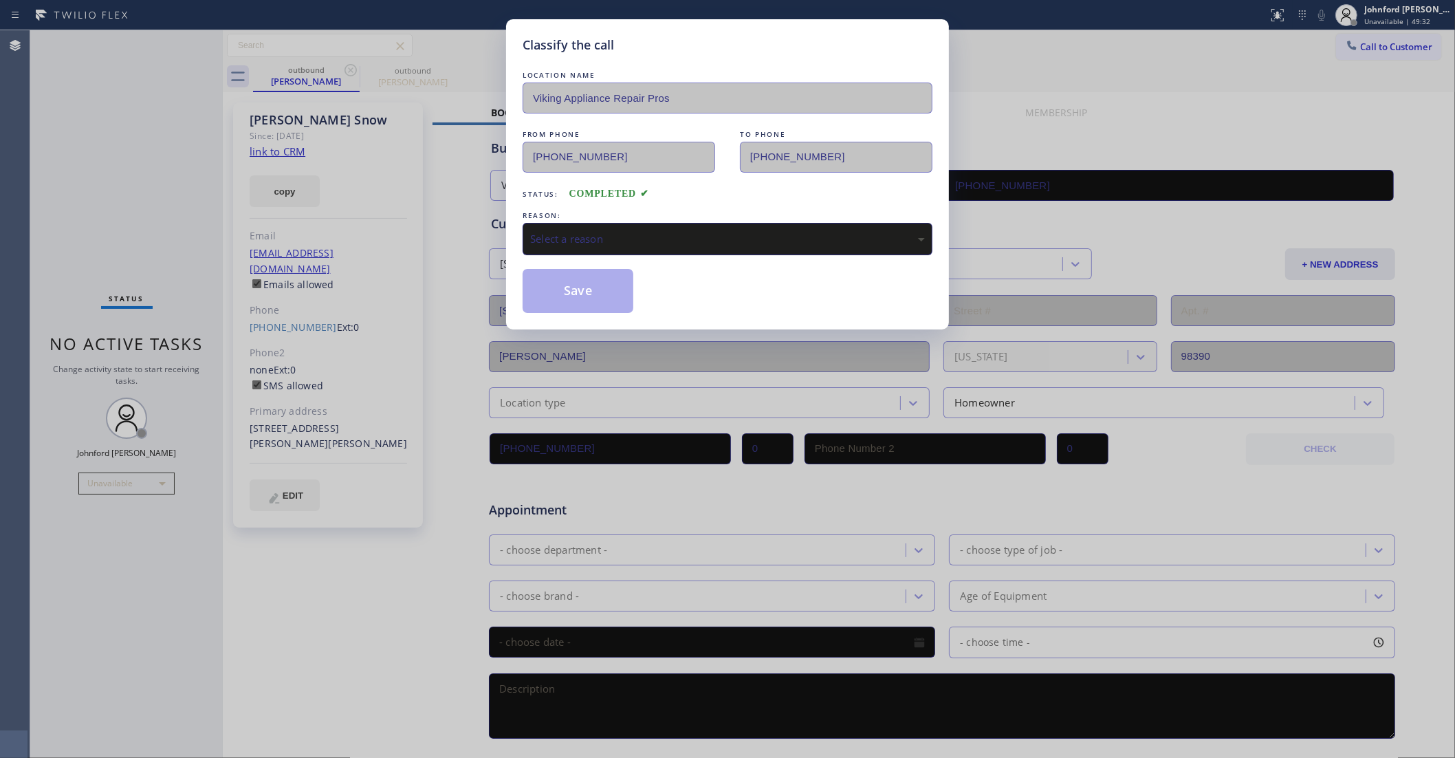
click at [598, 231] on div "Select a reason" at bounding box center [727, 239] width 395 height 16
click at [561, 269] on button "Save" at bounding box center [578, 291] width 111 height 44
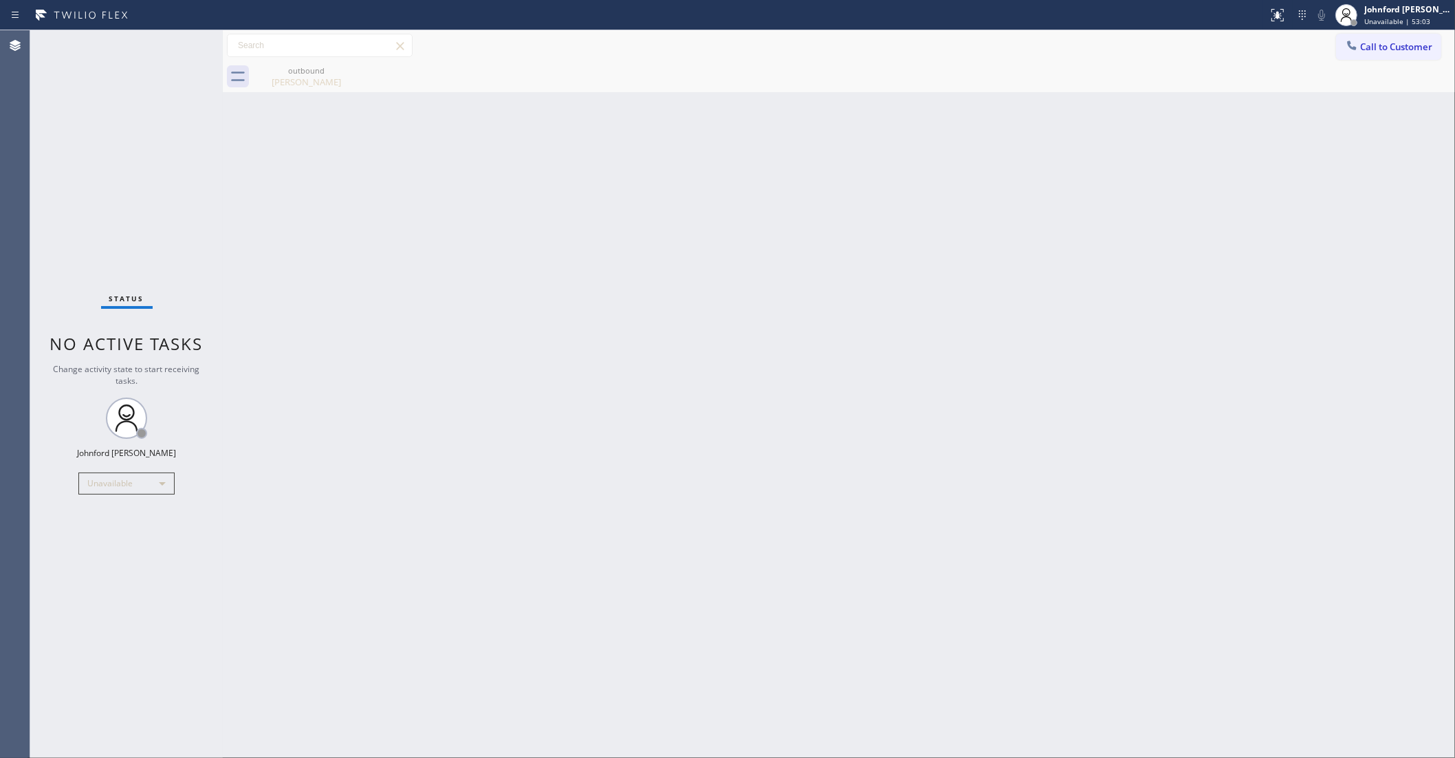
click at [1153, 277] on div "Back to Dashboard Change Sender ID Customers Technicians Select a contact Outbo…" at bounding box center [839, 394] width 1232 height 728
click at [1355, 52] on div at bounding box center [1352, 47] width 17 height 17
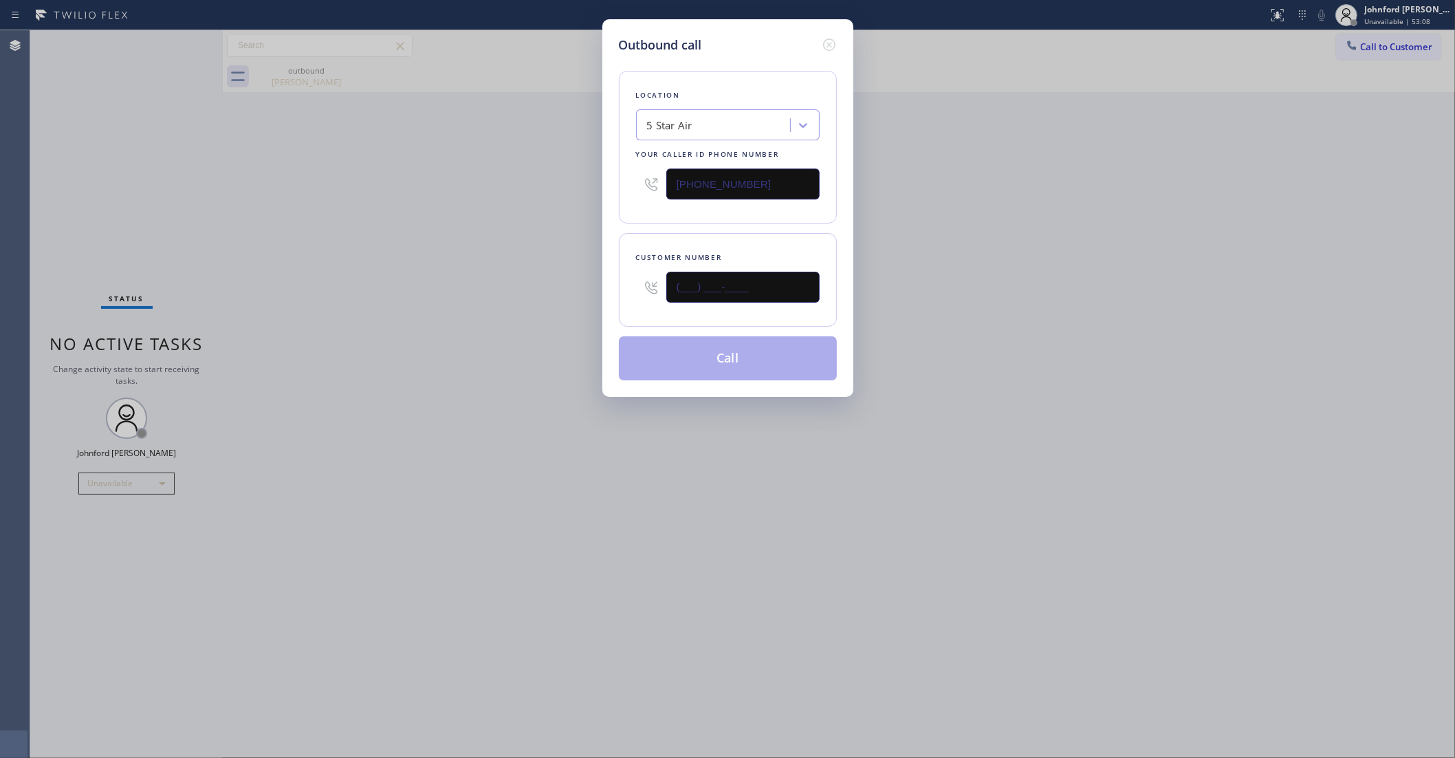
drag, startPoint x: 796, startPoint y: 276, endPoint x: 527, endPoint y: 279, distance: 268.9
click at [545, 279] on div "Outbound call Location 5 Star Air Your caller id phone number (800) 686-5038 Cu…" at bounding box center [727, 379] width 1455 height 758
paste input "206) 678-5781"
type input "(206) 678-5781"
click at [428, 294] on div "Outbound call Location 5 Star Air Your caller id phone number (800) 686-5038 Cu…" at bounding box center [727, 379] width 1455 height 758
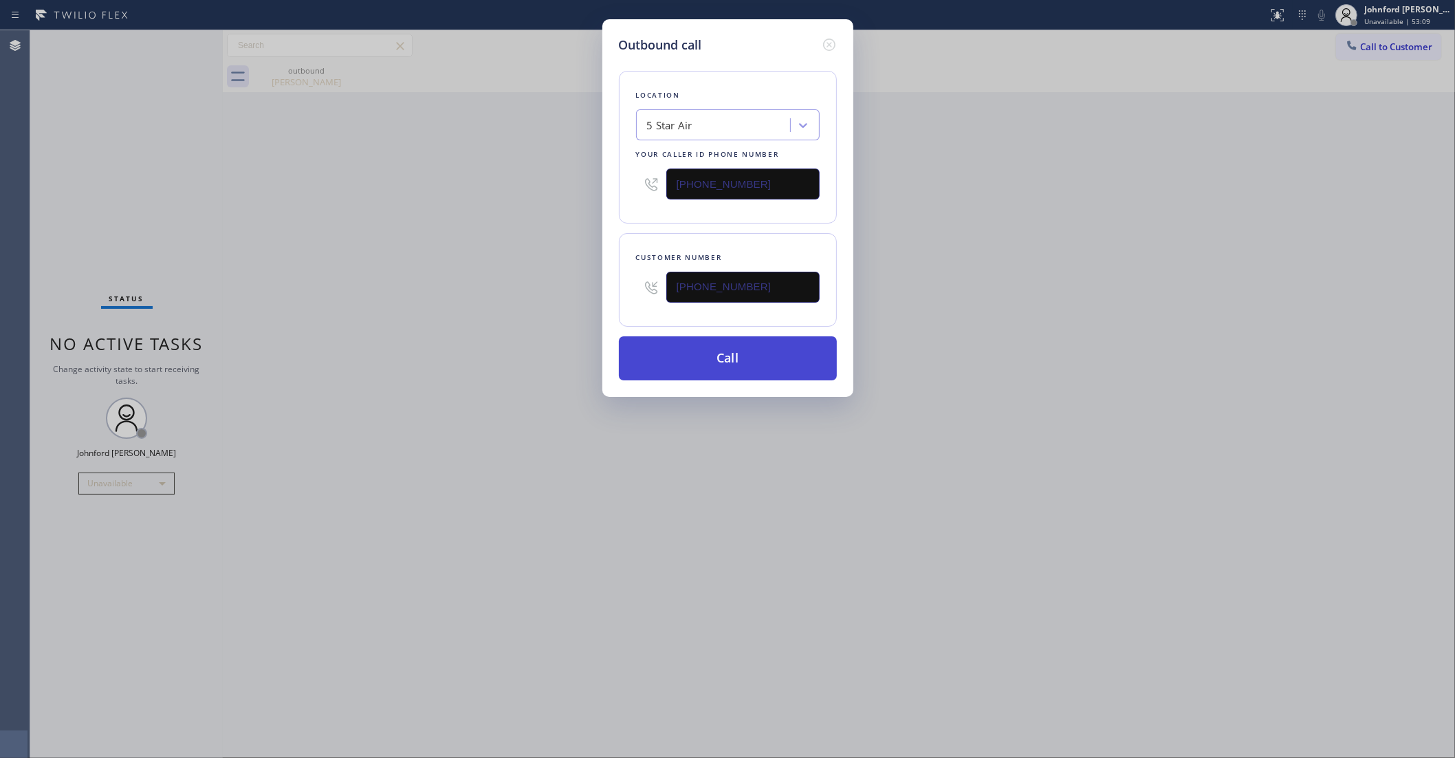
click at [706, 356] on button "Call" at bounding box center [728, 358] width 218 height 44
click at [344, 72] on div "outbound Edna Snow" at bounding box center [306, 76] width 107 height 31
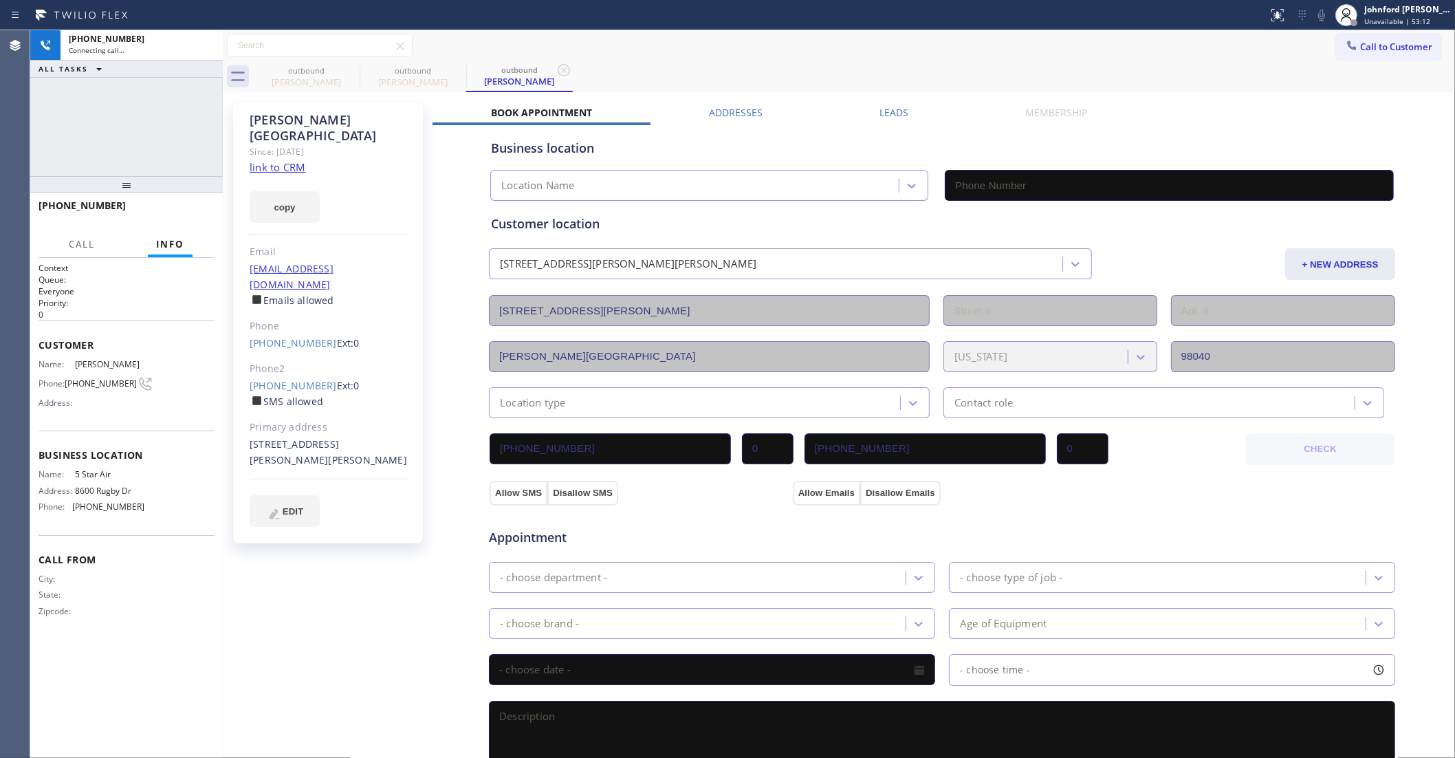
click at [292, 160] on link "link to CRM" at bounding box center [278, 167] width 56 height 14
type input "(800) 686-5038"
click at [1315, 14] on icon at bounding box center [1321, 15] width 17 height 17
click at [835, 67] on div "outbound Edna Snow outbound Jen Lyon outbound Jen Lyon" at bounding box center [854, 76] width 1202 height 31
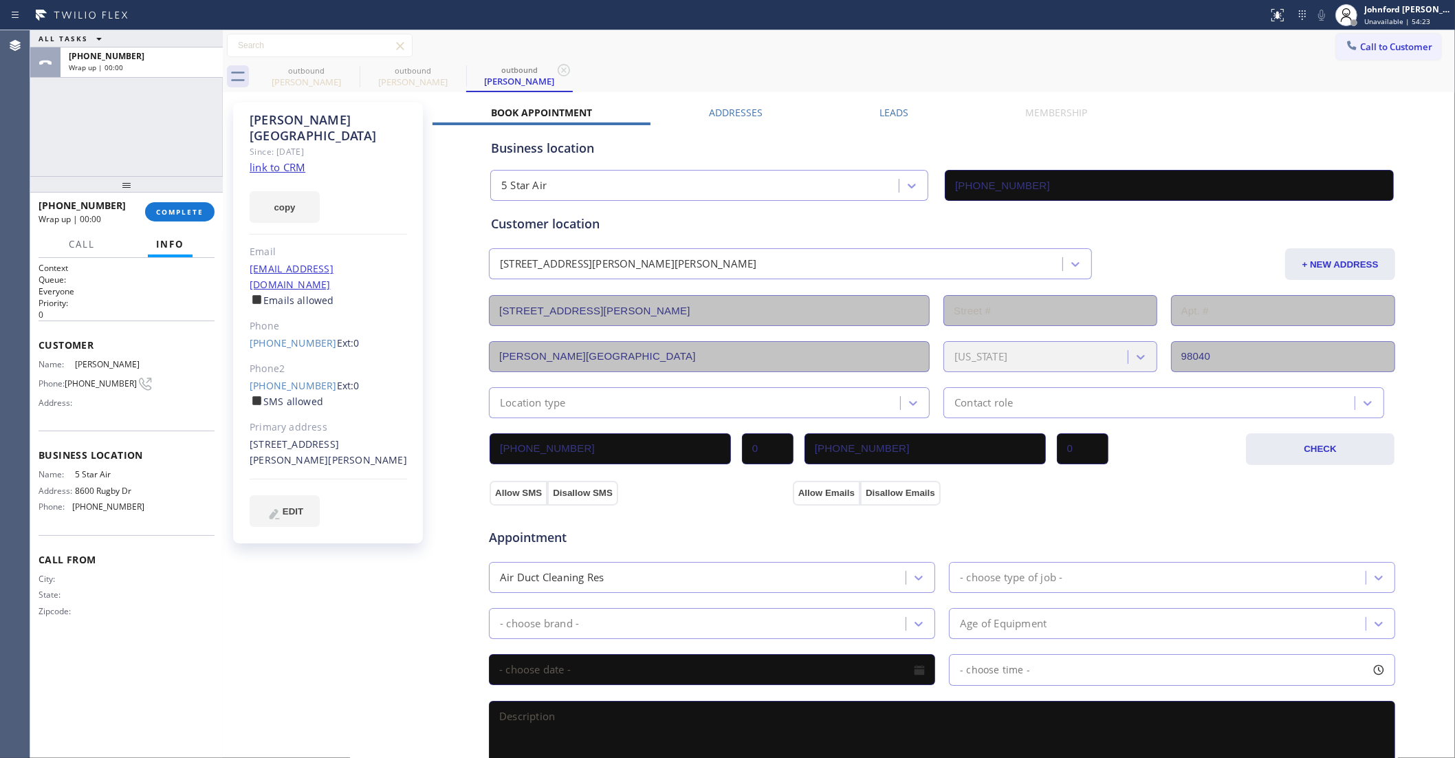
click at [172, 140] on div "ALL TASKS ALL TASKS ACTIVE TASKS TASKS IN WRAP UP +12066785781 Wrap up | 00:00" at bounding box center [126, 103] width 193 height 146
click at [177, 217] on button "COMPLETE" at bounding box center [179, 211] width 69 height 19
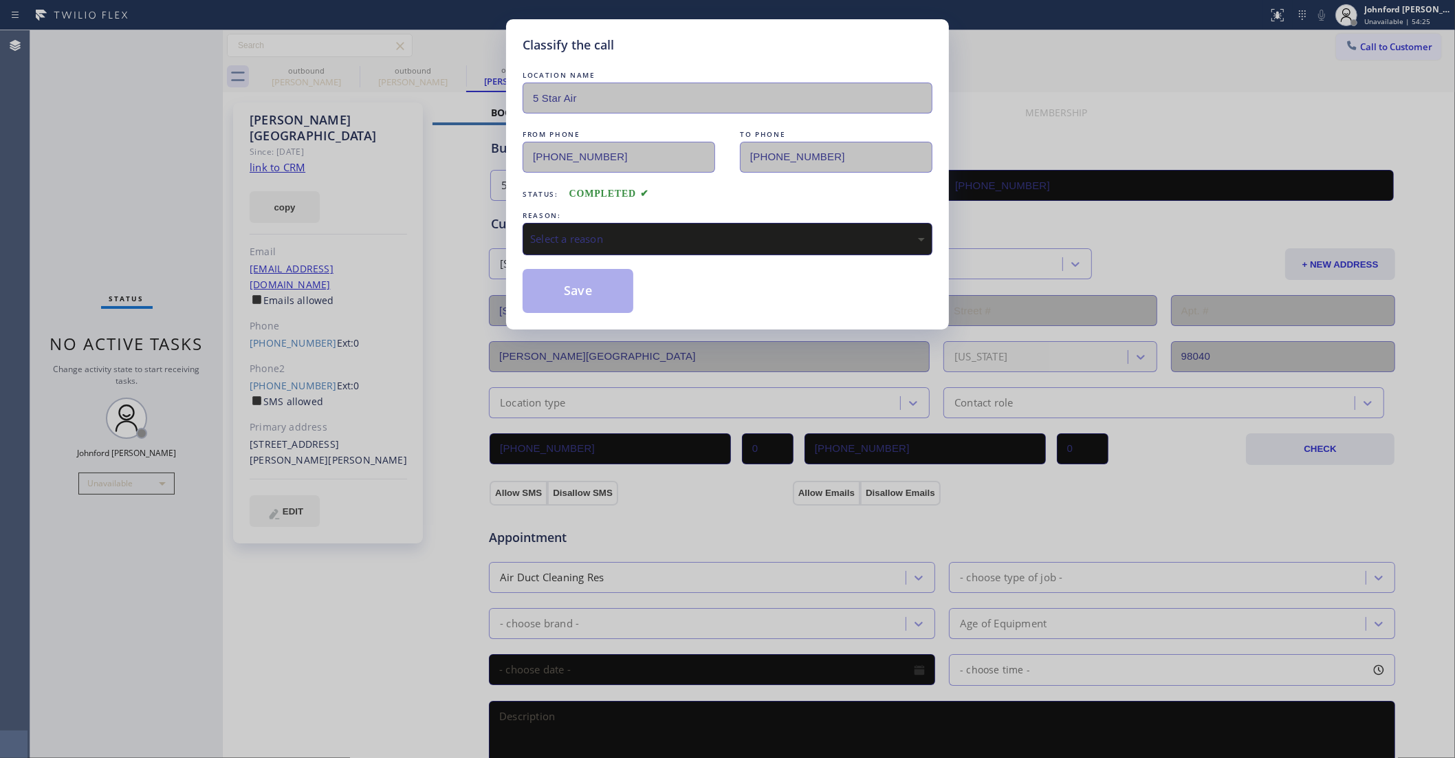
drag, startPoint x: 610, startPoint y: 226, endPoint x: 699, endPoint y: 231, distance: 88.9
click at [623, 223] on div "Select a reason" at bounding box center [728, 239] width 410 height 32
click at [578, 290] on button "Save" at bounding box center [578, 291] width 111 height 44
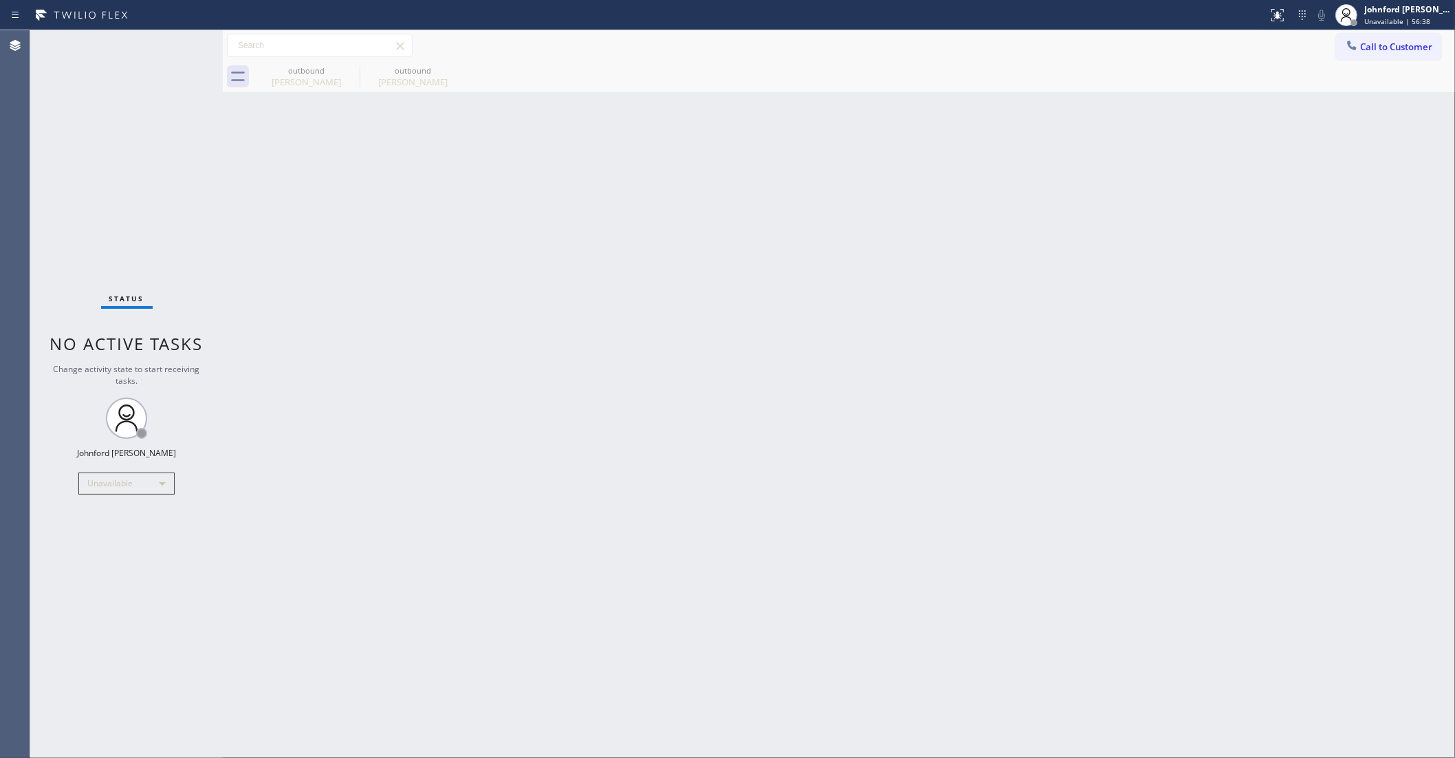
click at [1040, 386] on div "Back to Dashboard Change Sender ID Customers Technicians Select a contact Outbo…" at bounding box center [839, 394] width 1232 height 728
drag, startPoint x: 844, startPoint y: 193, endPoint x: 901, endPoint y: 76, distance: 130.1
click at [844, 190] on div "Back to Dashboard Change Sender ID Customers Technicians Select a contact Outbo…" at bounding box center [839, 394] width 1232 height 728
click at [1383, 56] on button "Call to Customer" at bounding box center [1388, 47] width 105 height 26
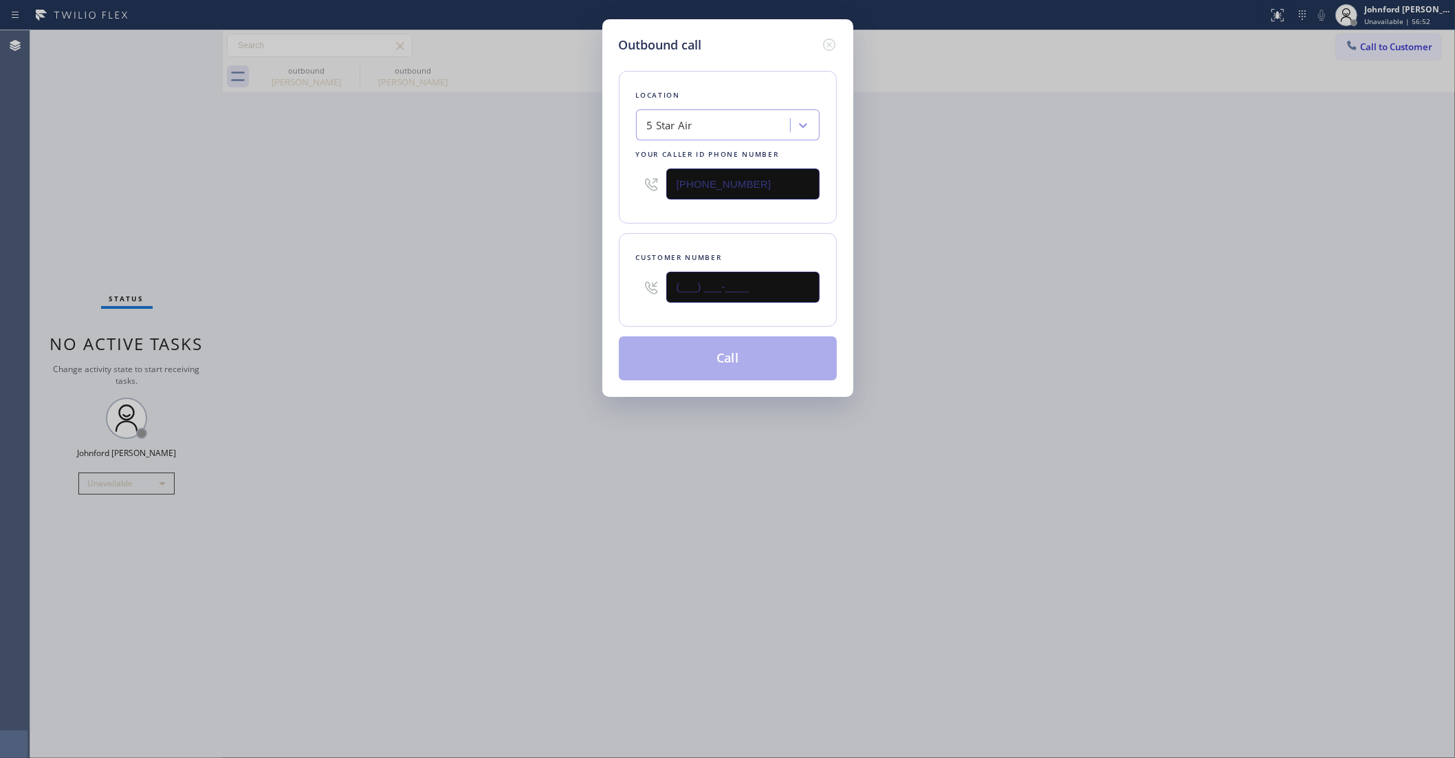
drag, startPoint x: 688, startPoint y: 300, endPoint x: 527, endPoint y: 310, distance: 161.2
click at [552, 309] on div "Outbound call Location 5 Star Air Your caller id phone number (800) 686-5038 Cu…" at bounding box center [727, 379] width 1455 height 758
paste input "949) 395-3733"
type input "(949) 395-3733"
drag, startPoint x: 473, startPoint y: 315, endPoint x: 787, endPoint y: 393, distance: 323.7
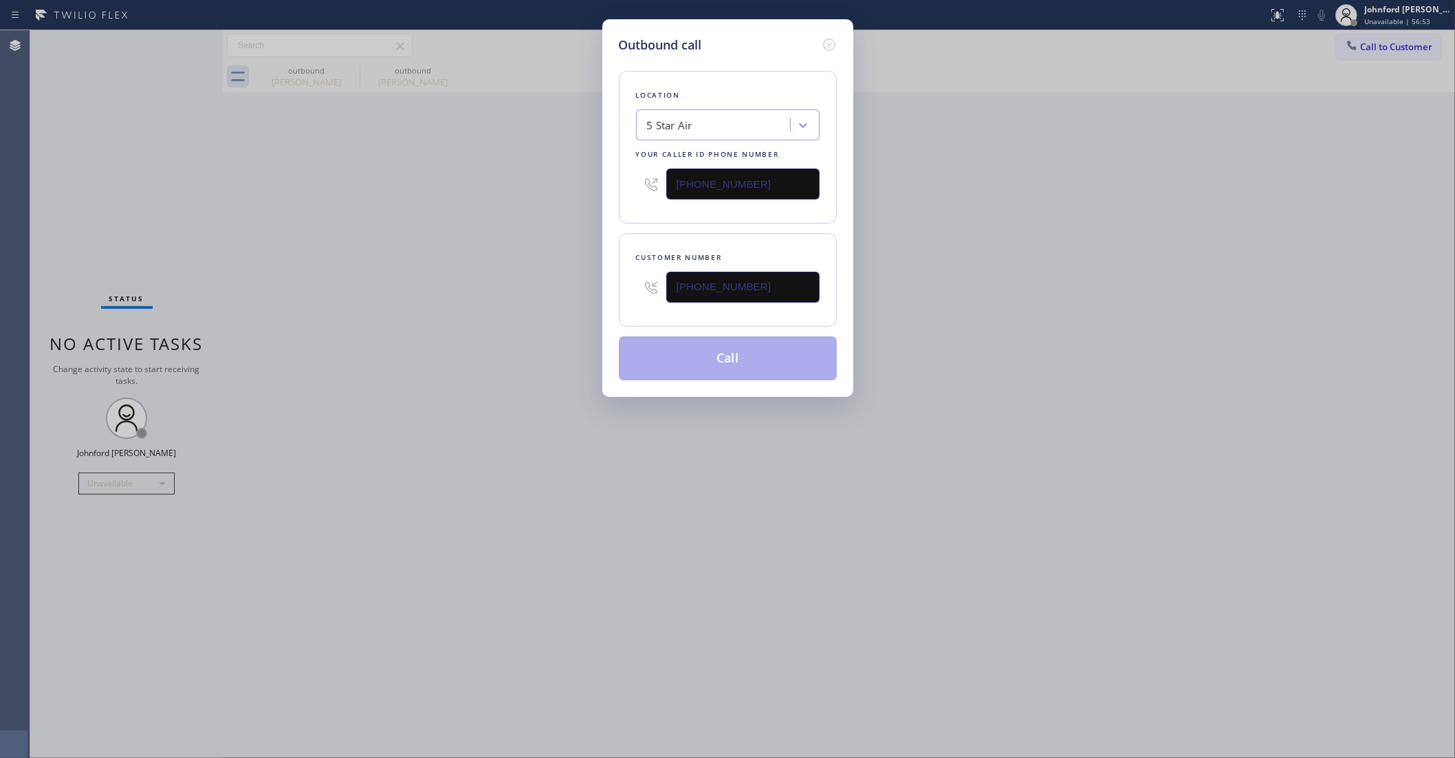
click at [480, 315] on div "Outbound call Location 5 Star Air Your caller id phone number (800) 686-5038 Cu…" at bounding box center [727, 379] width 1455 height 758
click at [744, 370] on button "Call" at bounding box center [728, 358] width 218 height 44
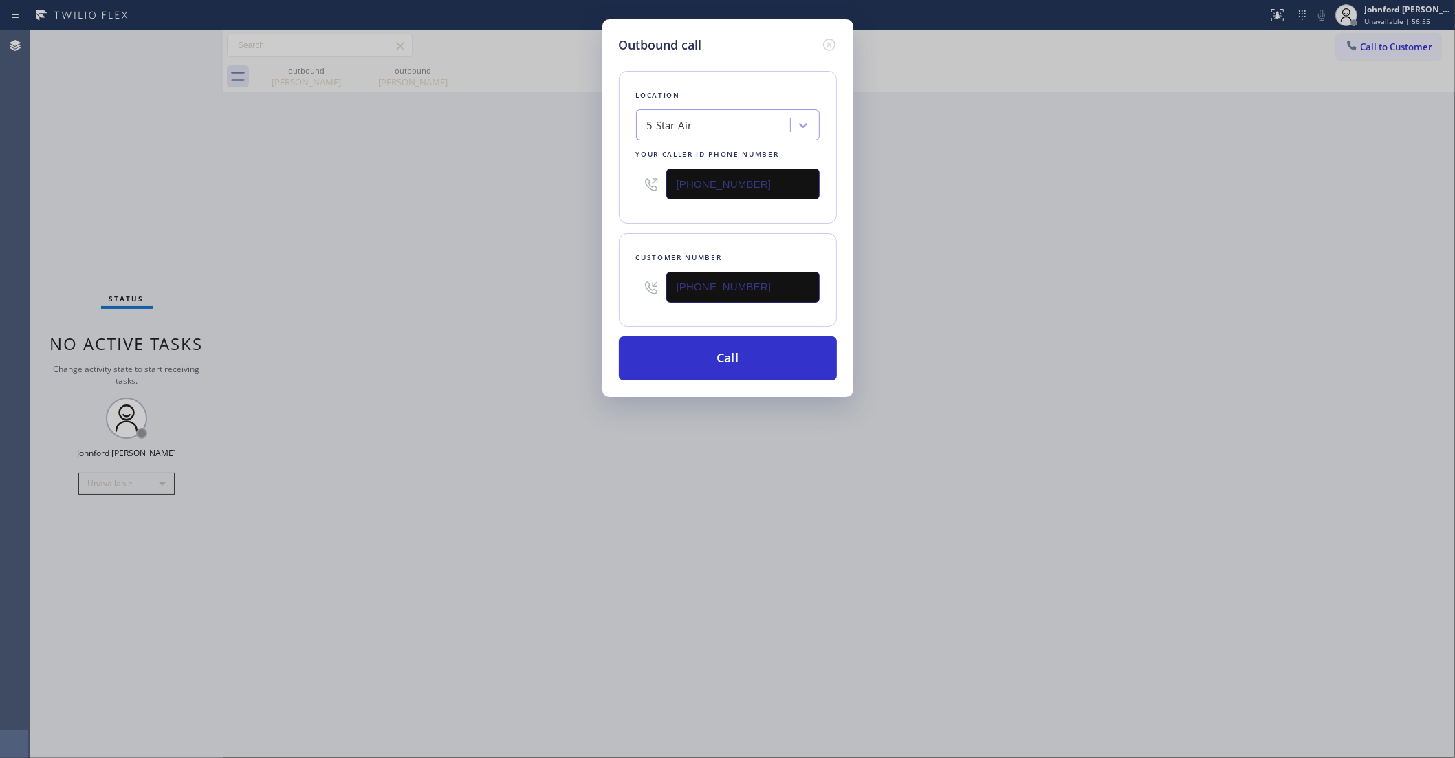
click at [347, 73] on div "Outbound call Location 5 Star Air Your caller id phone number (800) 686-5038 Cu…" at bounding box center [727, 379] width 1455 height 758
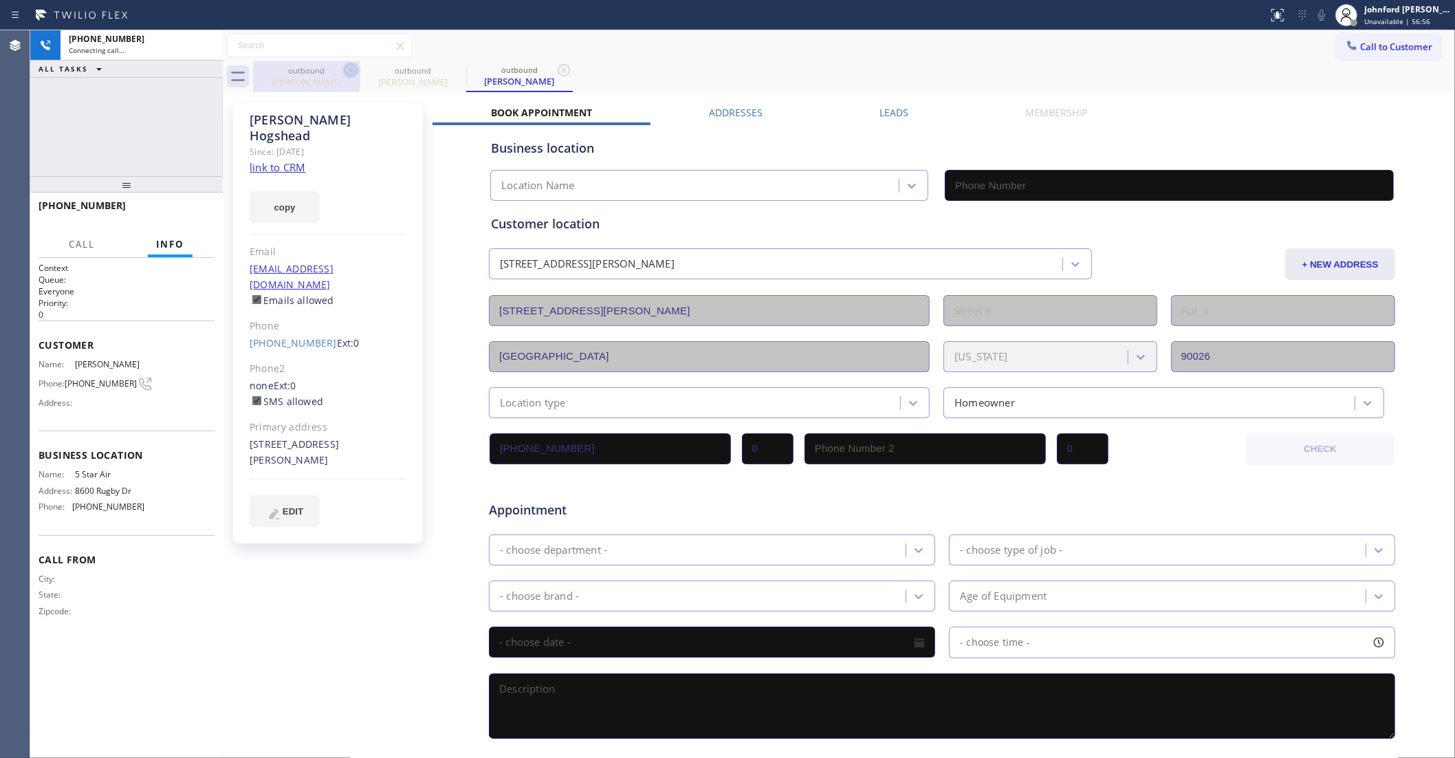
click at [349, 69] on icon at bounding box center [351, 70] width 12 height 12
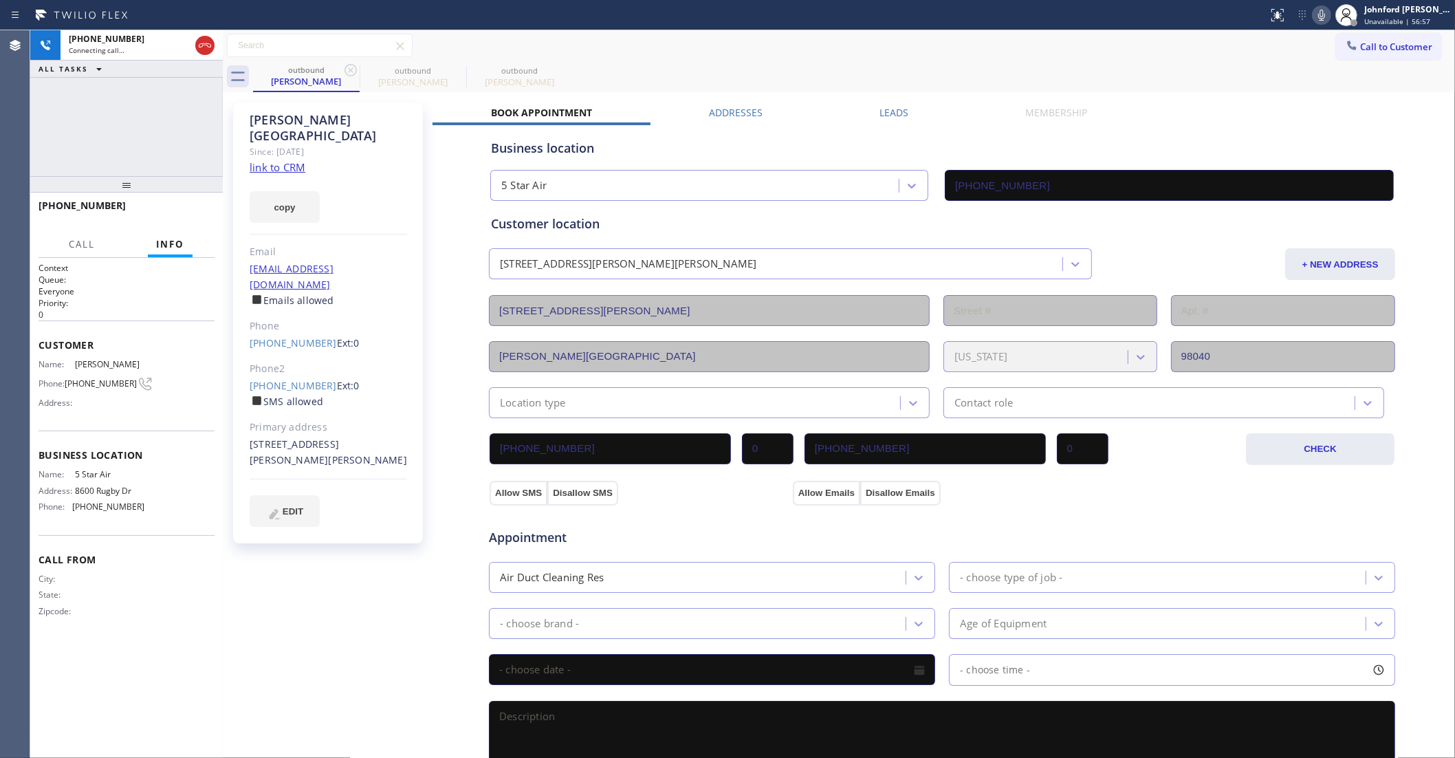
click at [349, 69] on icon at bounding box center [351, 70] width 12 height 12
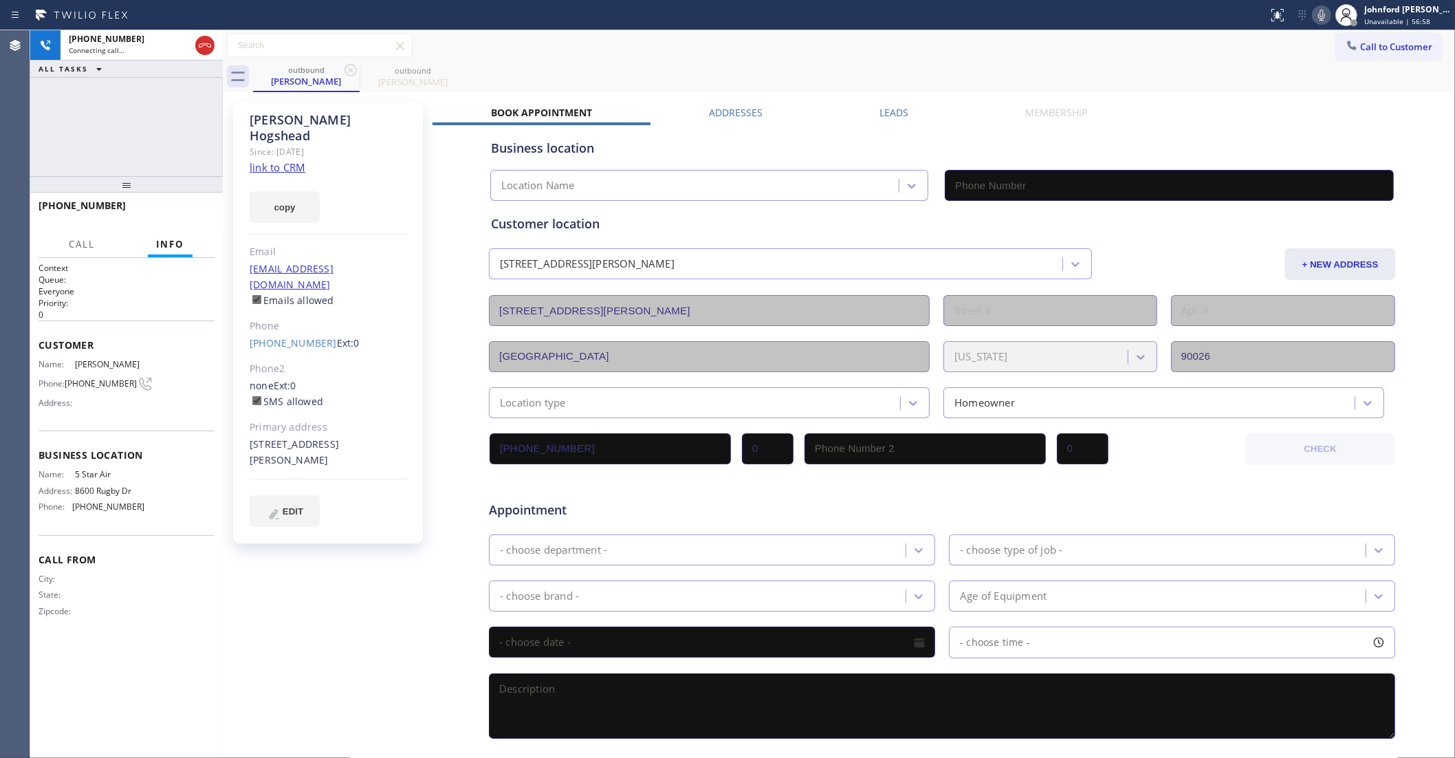
type input "(800) 686-5038"
click at [282, 160] on link "link to CRM" at bounding box center [278, 167] width 56 height 14
click at [183, 219] on button "HANG UP" at bounding box center [183, 211] width 64 height 19
click at [283, 336] on link "(949) 395-3733" at bounding box center [293, 342] width 87 height 13
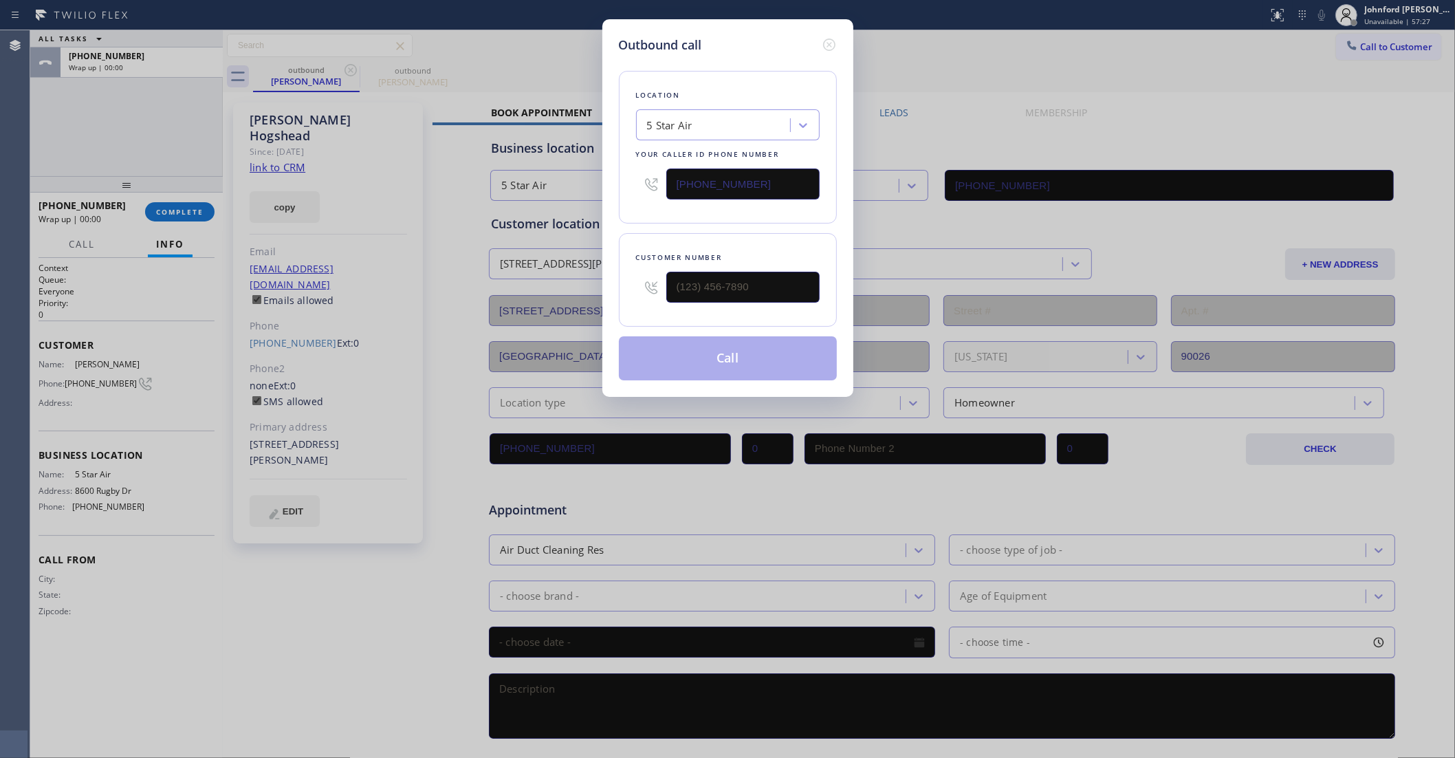
type input "(949) 395-3733"
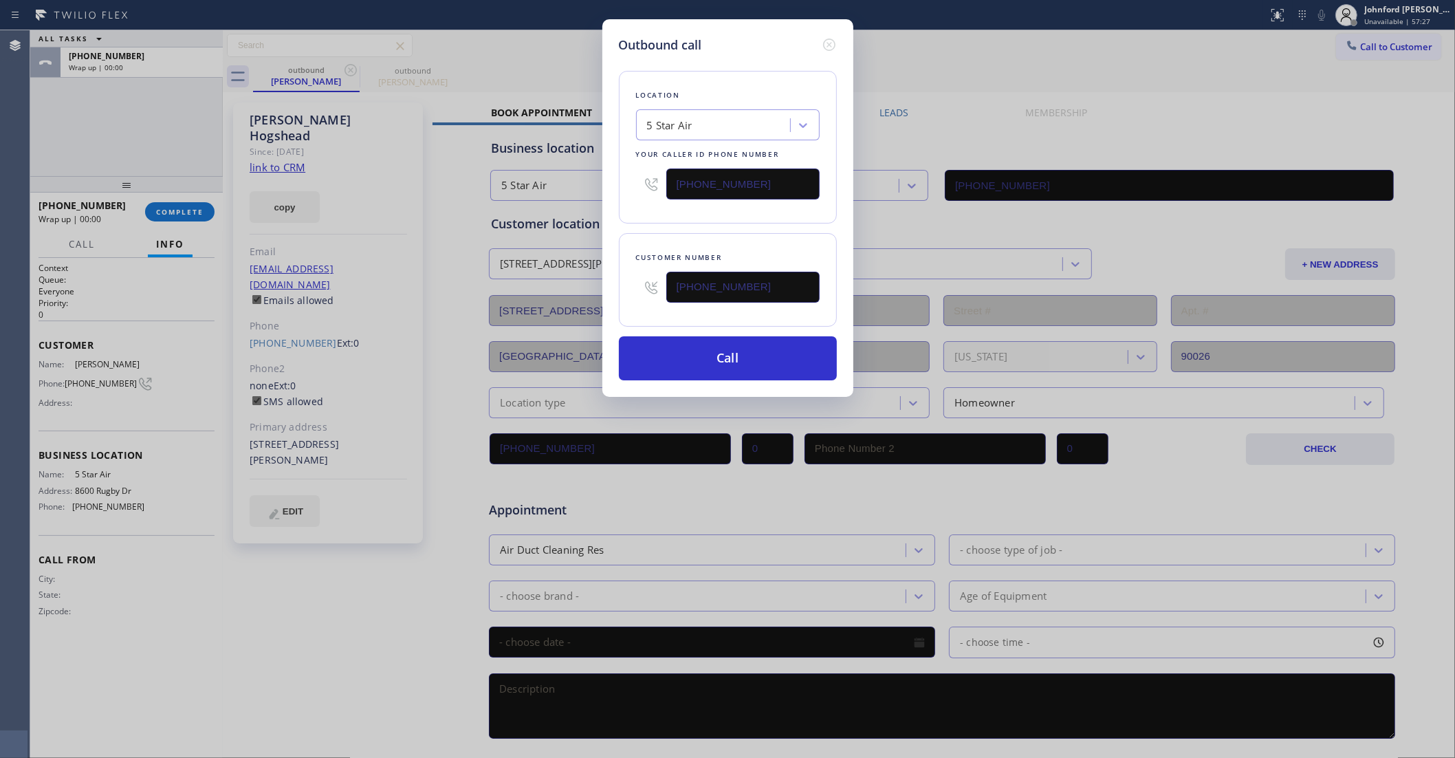
click at [677, 179] on input "(800) 686-5038" at bounding box center [742, 183] width 153 height 31
paste input "18) 210-4541"
type input "(818) 210-4541"
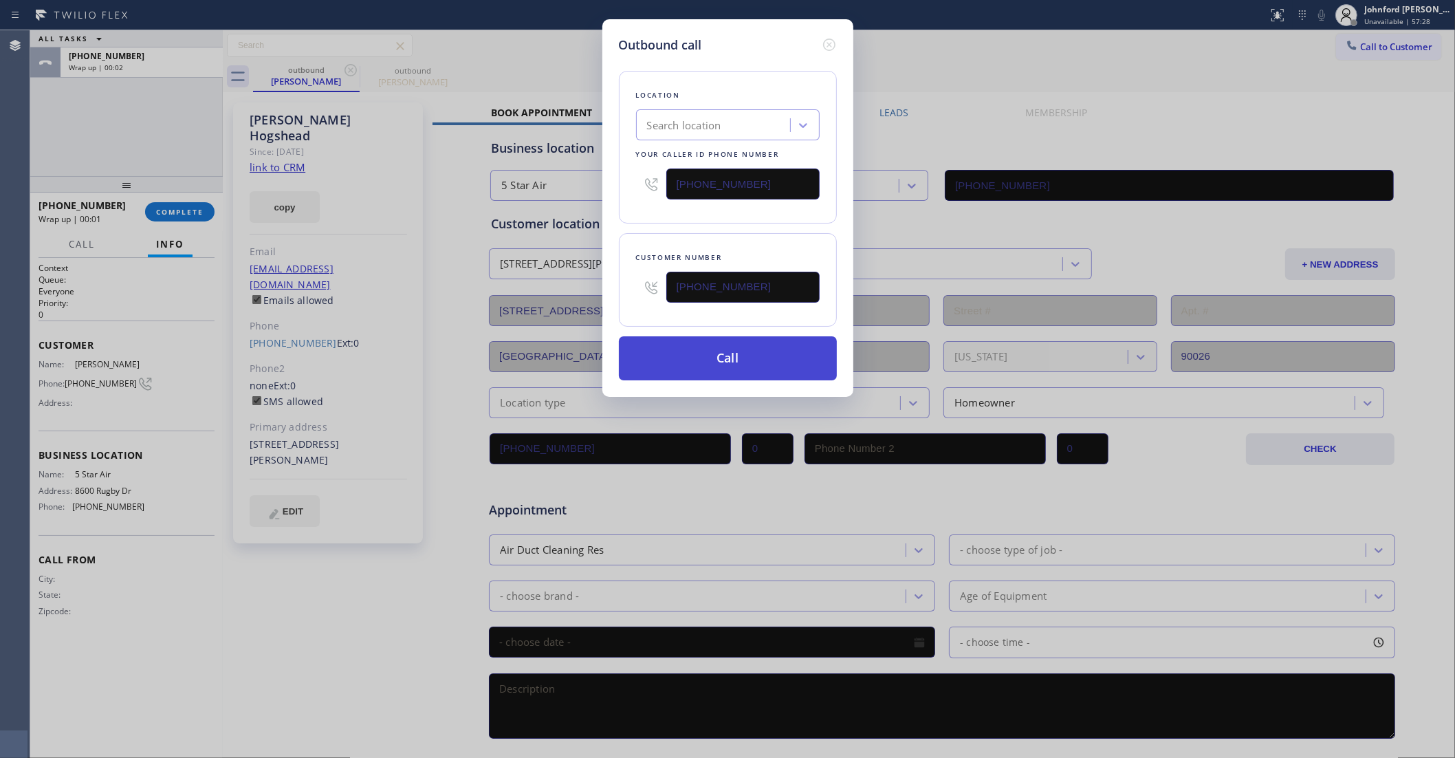
click at [725, 364] on button "Call" at bounding box center [728, 358] width 218 height 44
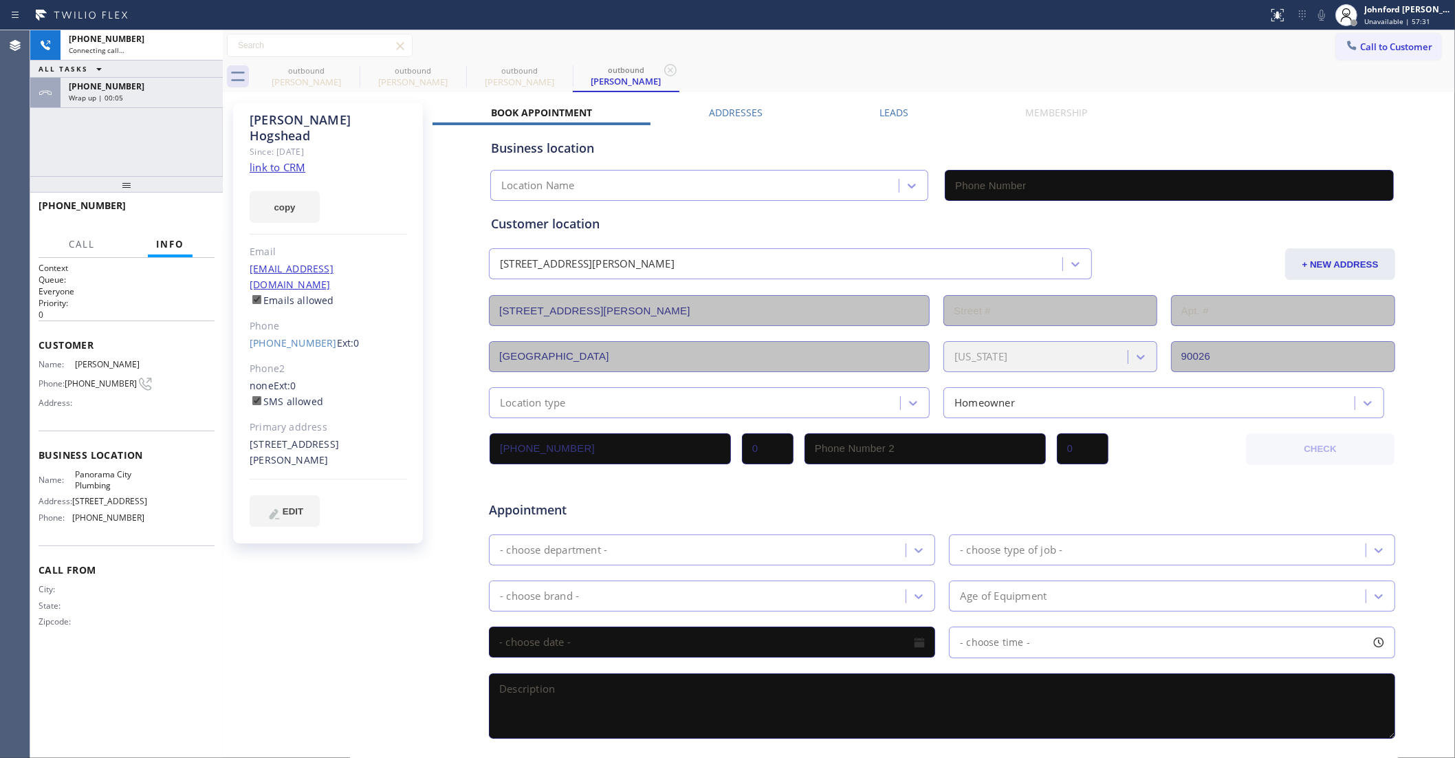
type input "(818) 210-4541"
click at [173, 207] on span "HANG UP" at bounding box center [183, 212] width 42 height 10
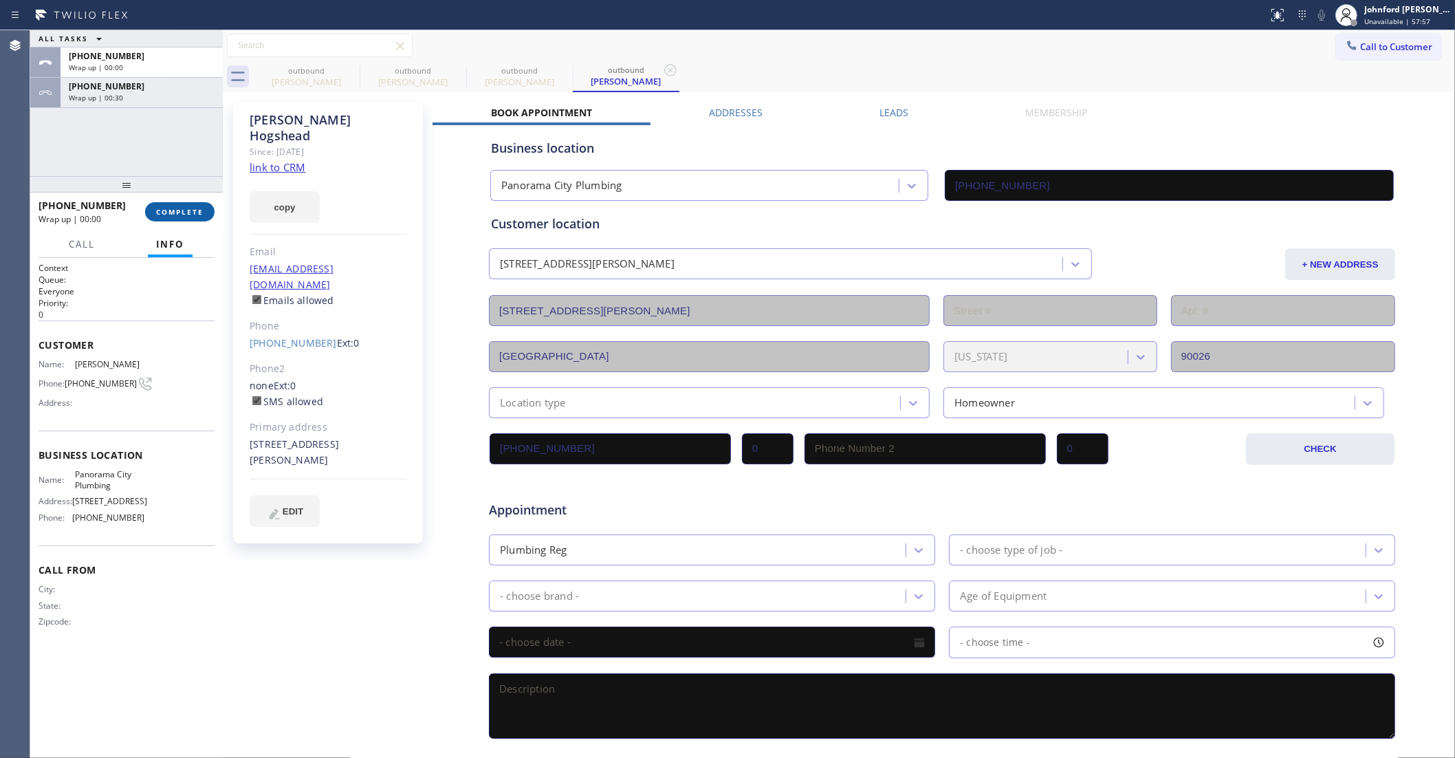
click at [173, 207] on span "COMPLETE" at bounding box center [179, 212] width 47 height 10
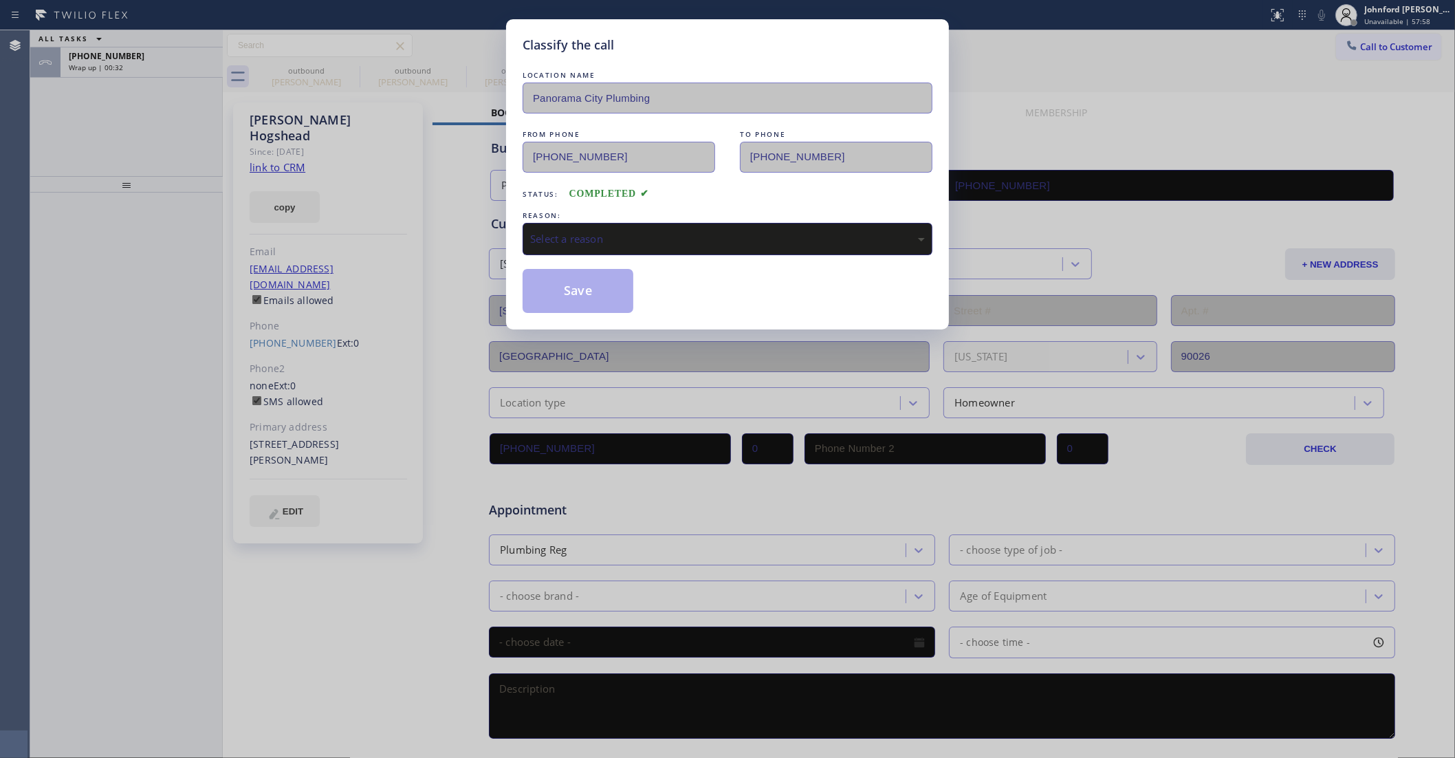
click at [605, 210] on div "REASON:" at bounding box center [728, 215] width 410 height 14
click at [607, 231] on div "Select a reason" at bounding box center [727, 239] width 395 height 16
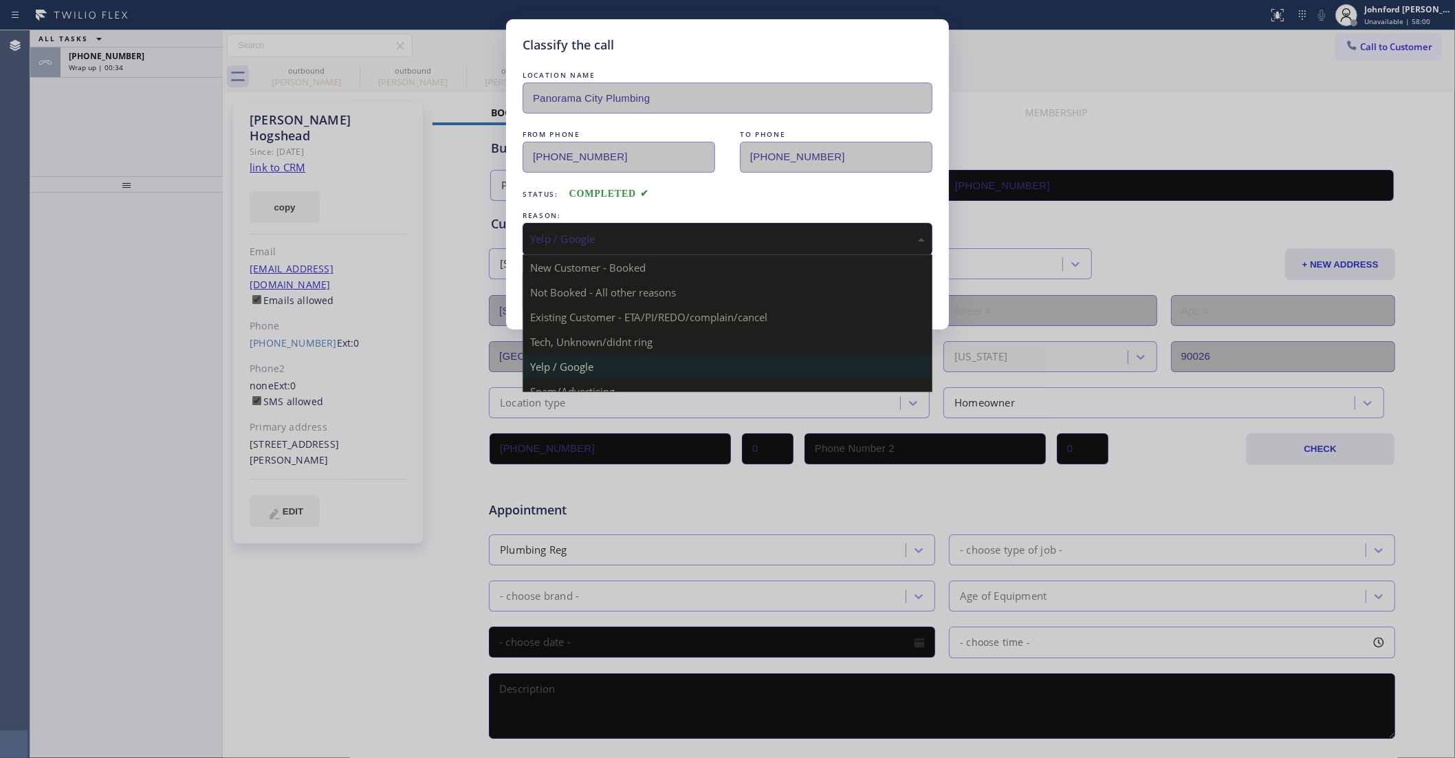
click at [590, 231] on div "Yelp / Google" at bounding box center [727, 239] width 395 height 16
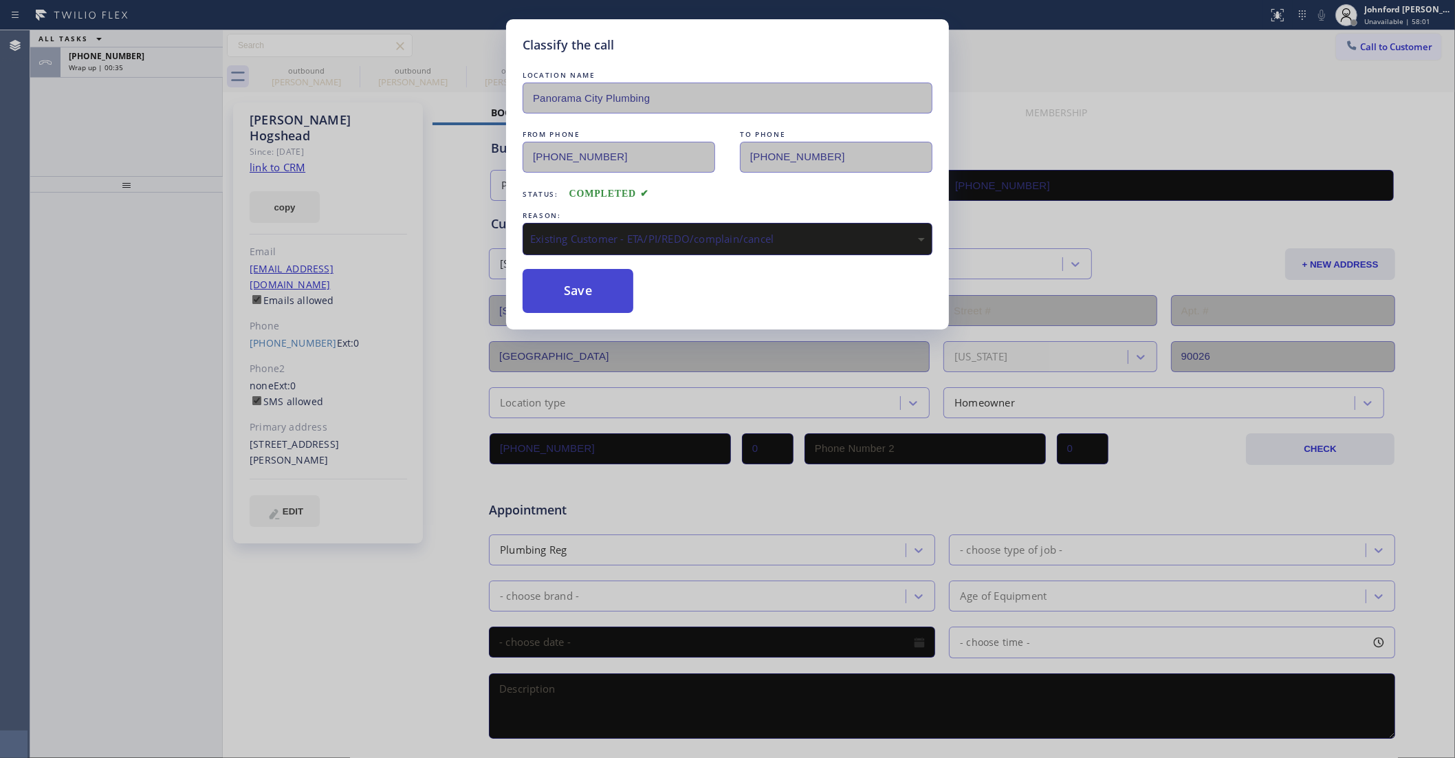
click at [584, 289] on button "Save" at bounding box center [578, 291] width 111 height 44
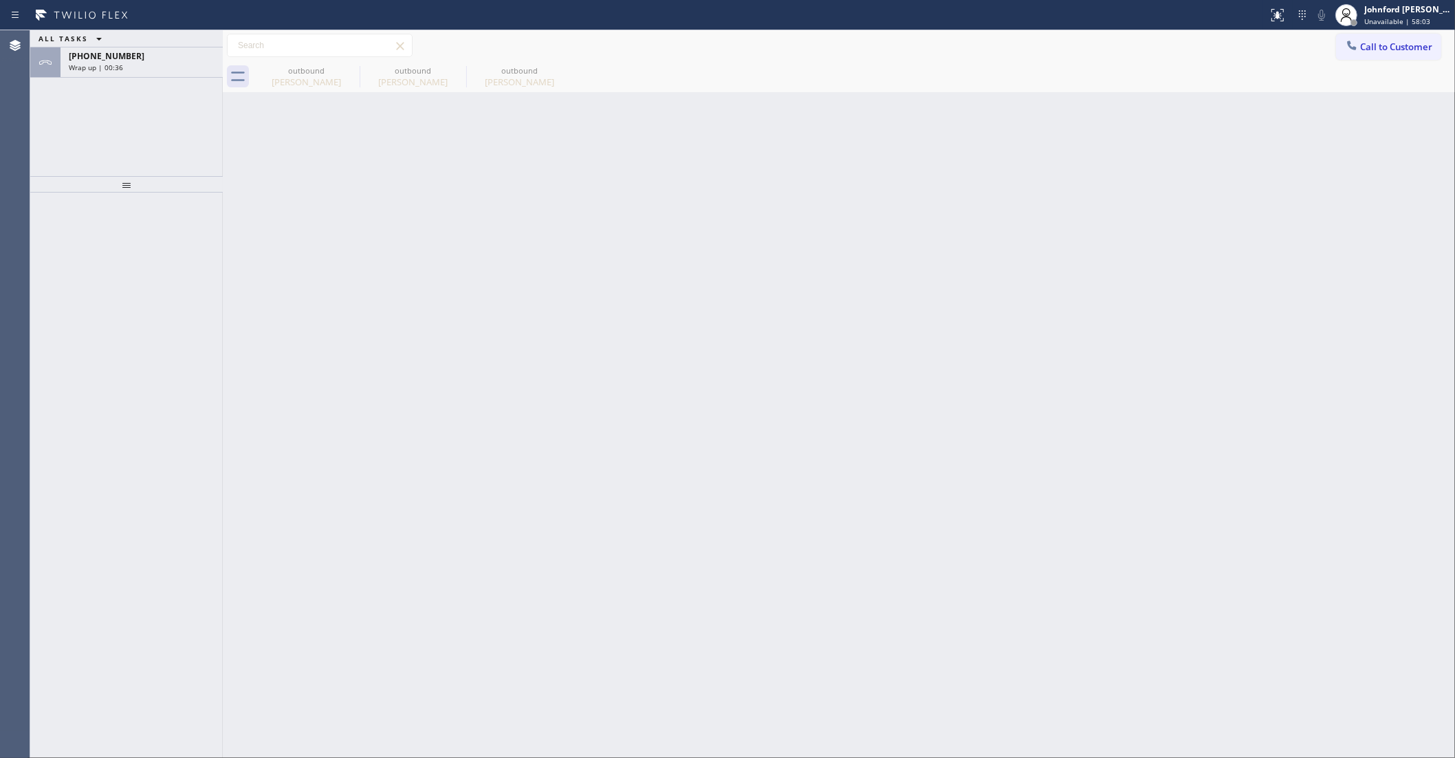
click at [149, 69] on div "Wrap up | 00:36" at bounding box center [142, 68] width 146 height 10
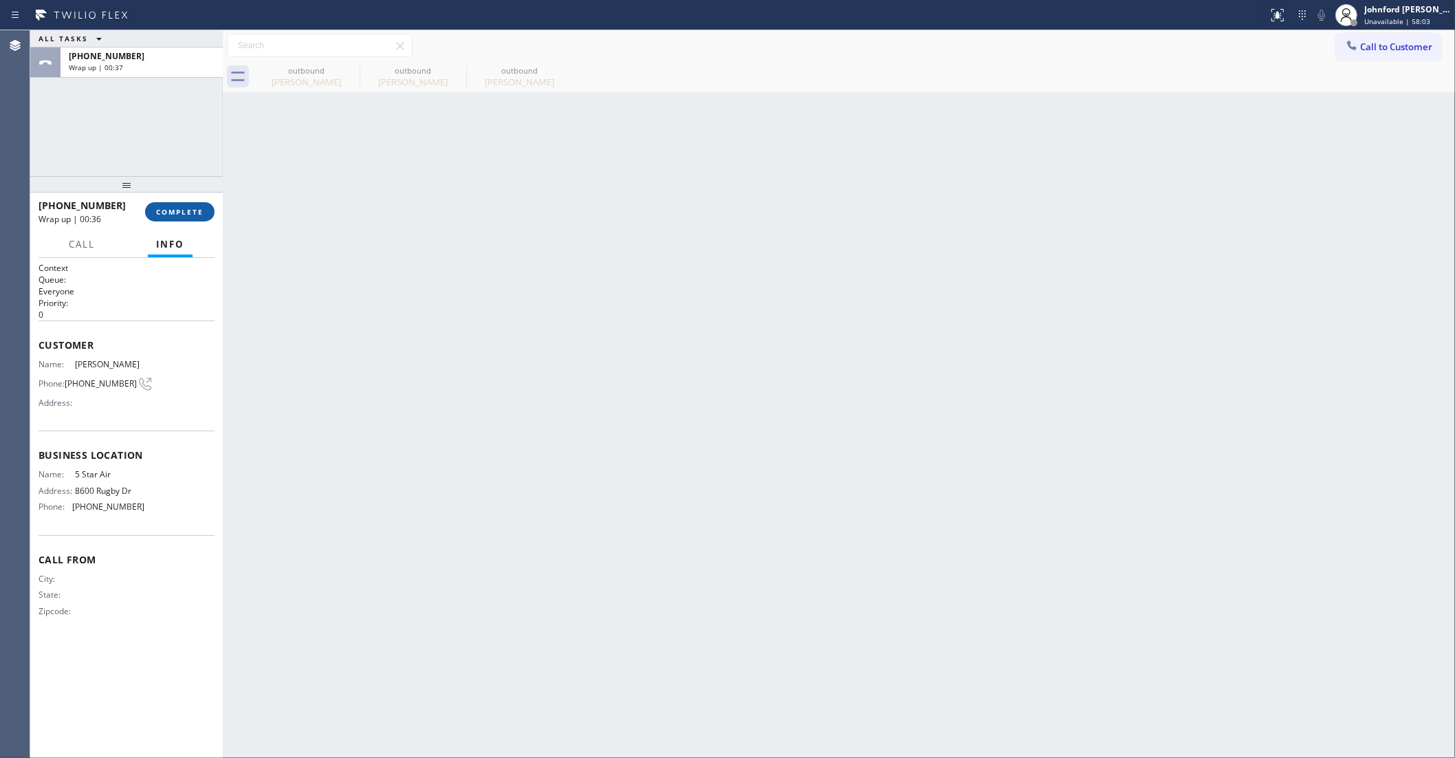
click at [164, 207] on span "COMPLETE" at bounding box center [179, 212] width 47 height 10
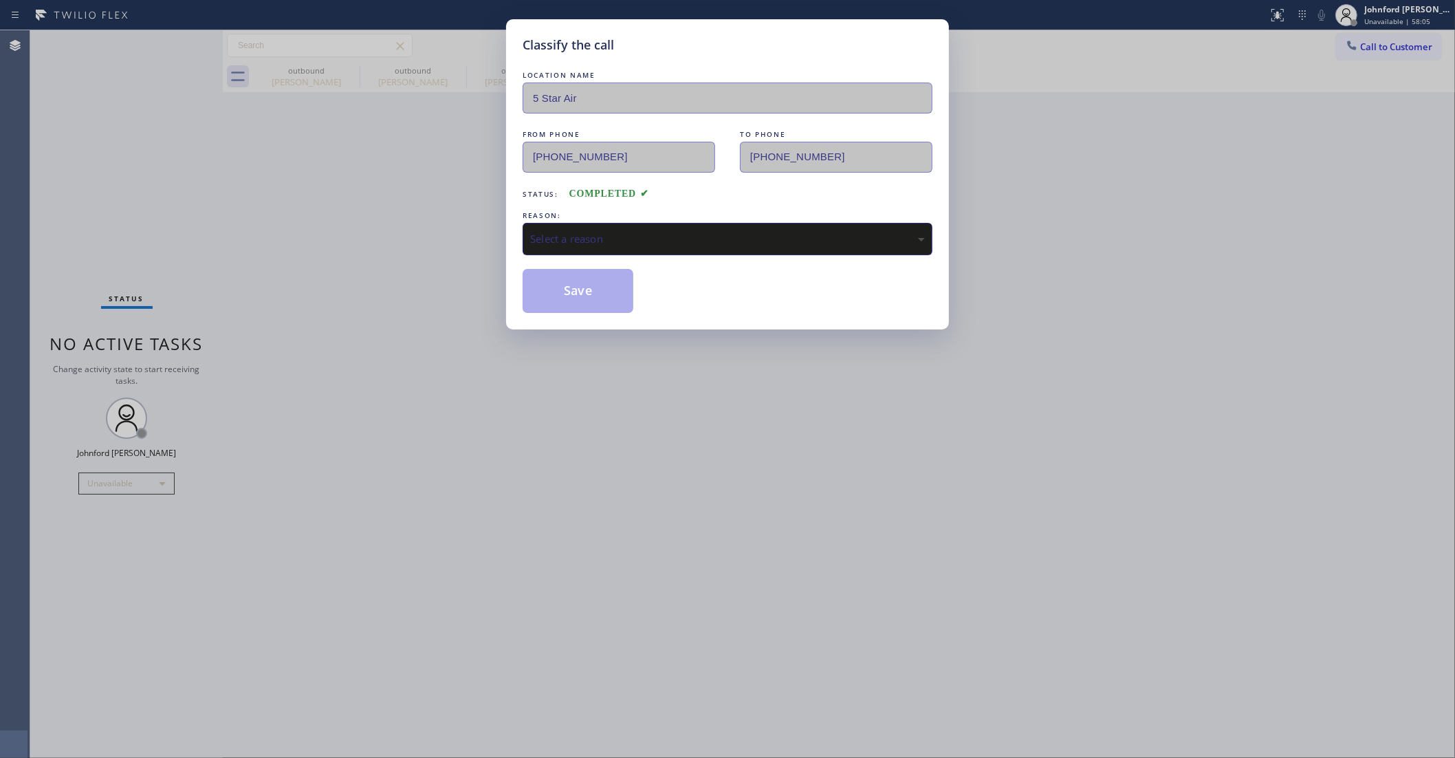
click at [586, 235] on div "Select a reason" at bounding box center [727, 239] width 395 height 16
click at [559, 282] on button "Save" at bounding box center [578, 291] width 111 height 44
type input "(800) 686-5038"
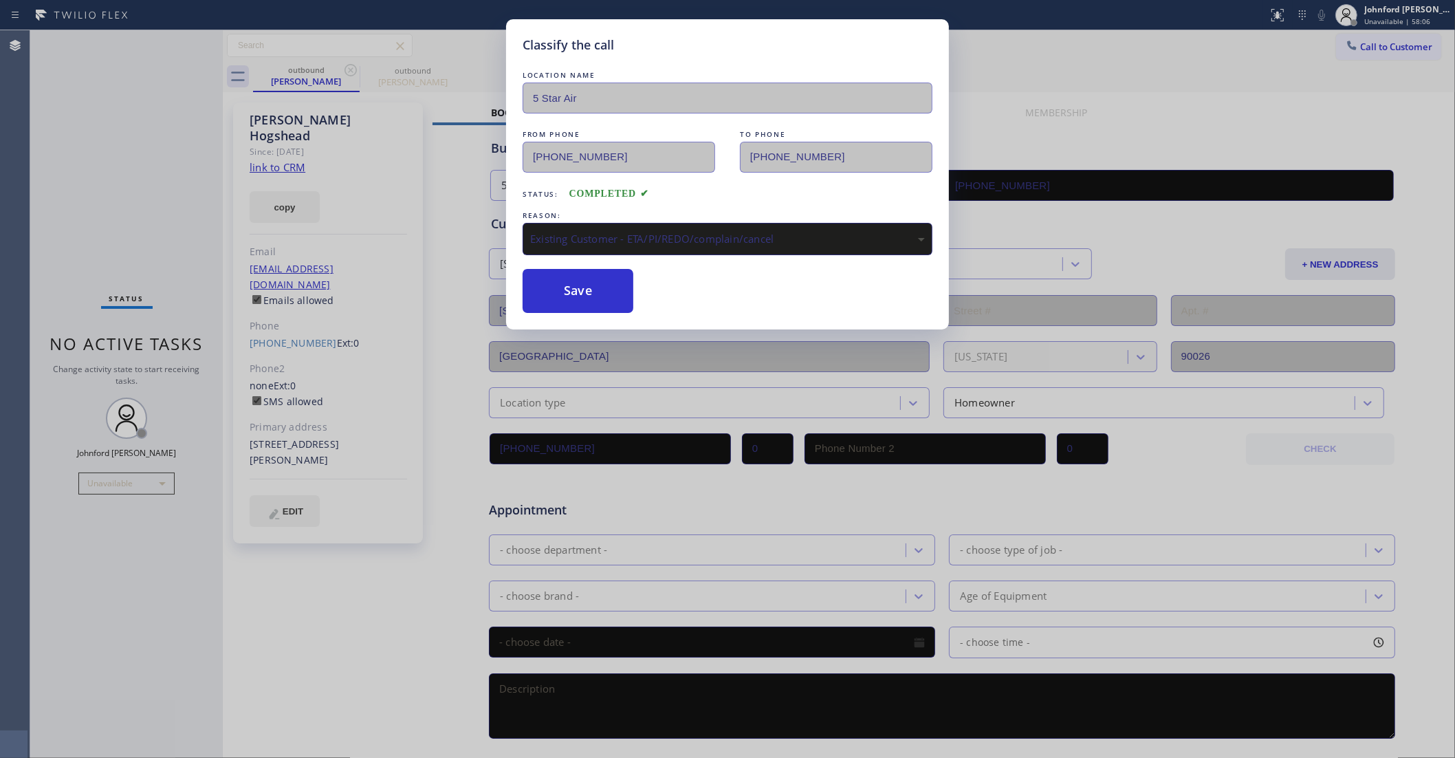
click at [364, 230] on div "Classify the call LOCATION NAME 5 Star Air FROM PHONE (800) 686-5038 TO PHONE (…" at bounding box center [727, 379] width 1455 height 758
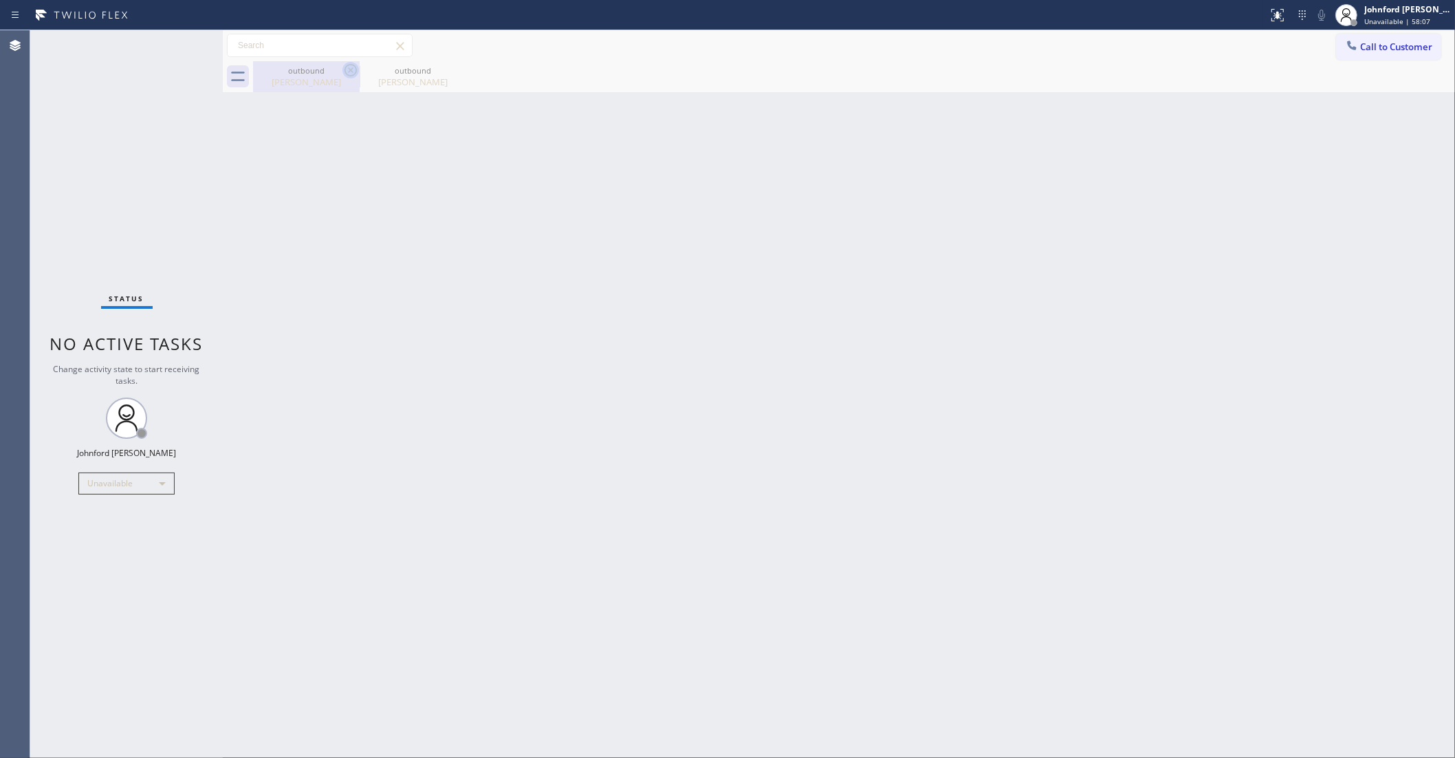
click at [345, 67] on icon at bounding box center [350, 70] width 17 height 17
type input "(818) 210-4541"
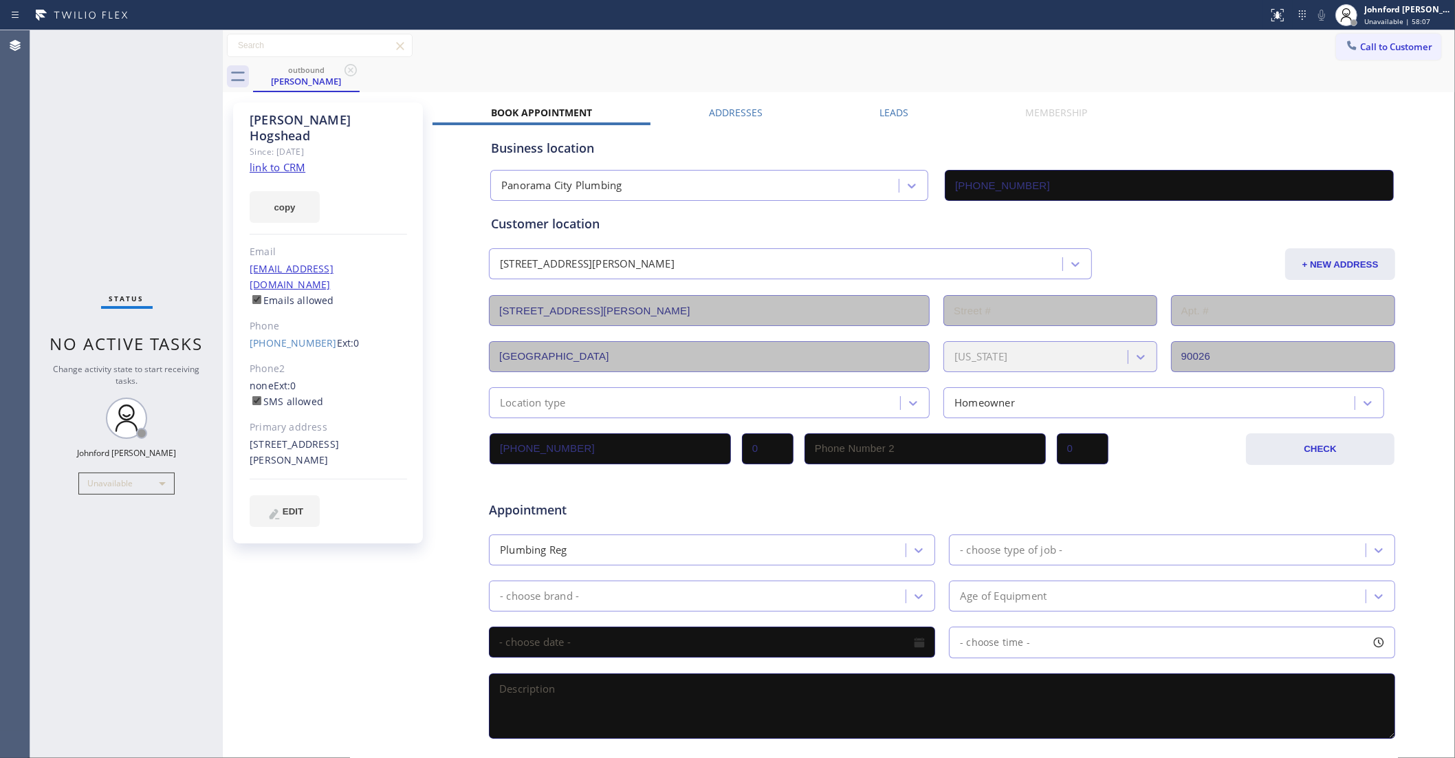
click at [345, 67] on icon at bounding box center [350, 70] width 17 height 17
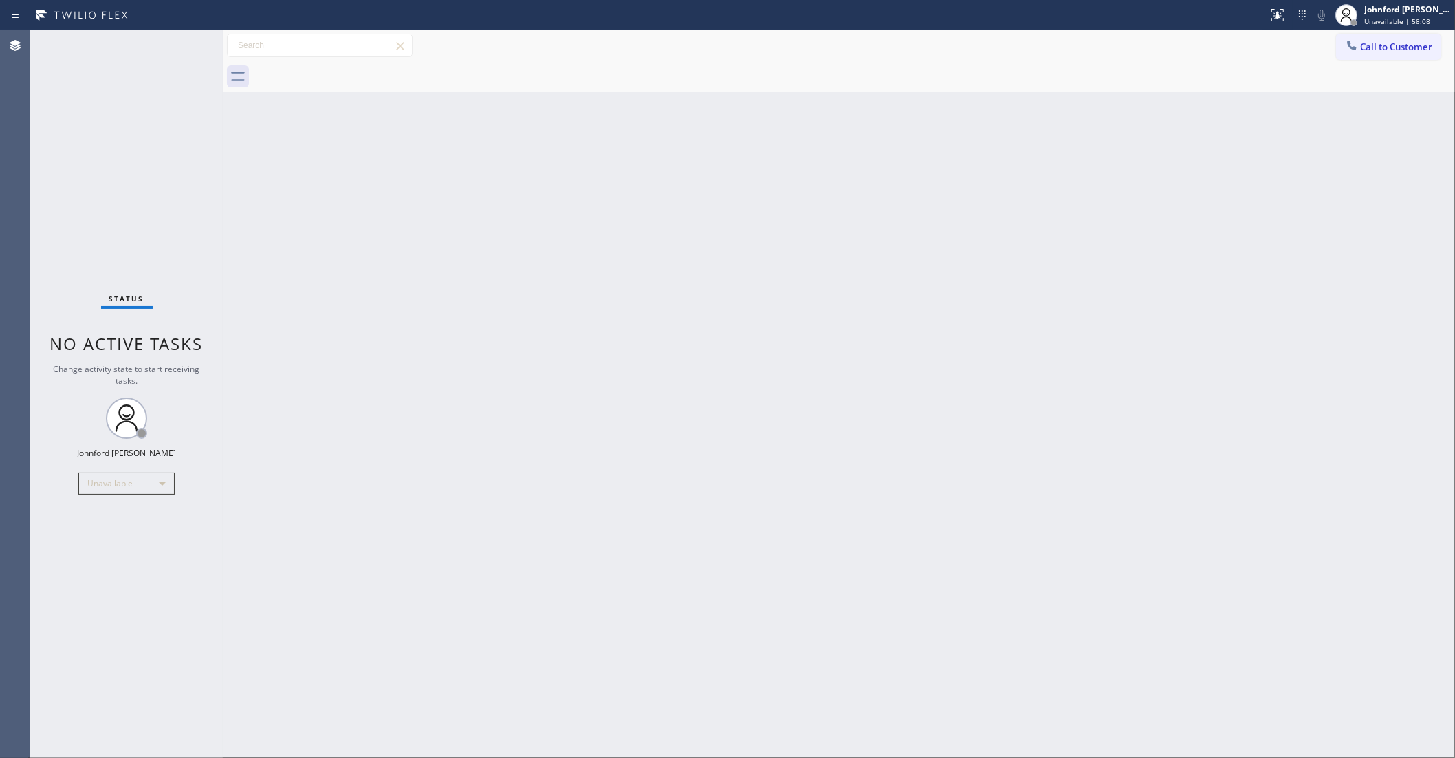
drag, startPoint x: 621, startPoint y: 56, endPoint x: 638, endPoint y: 56, distance: 17.2
click at [631, 56] on div "Call to Customer Outbound call Location 5 Star Air Your caller id phone number …" at bounding box center [839, 46] width 1232 height 24
click at [1327, 52] on div "Call to Customer Outbound call Location 5 Star Air Your caller id phone number …" at bounding box center [839, 46] width 1232 height 24
click at [1407, 61] on div at bounding box center [854, 76] width 1202 height 31
click at [1408, 56] on button "Call to Customer" at bounding box center [1388, 47] width 105 height 26
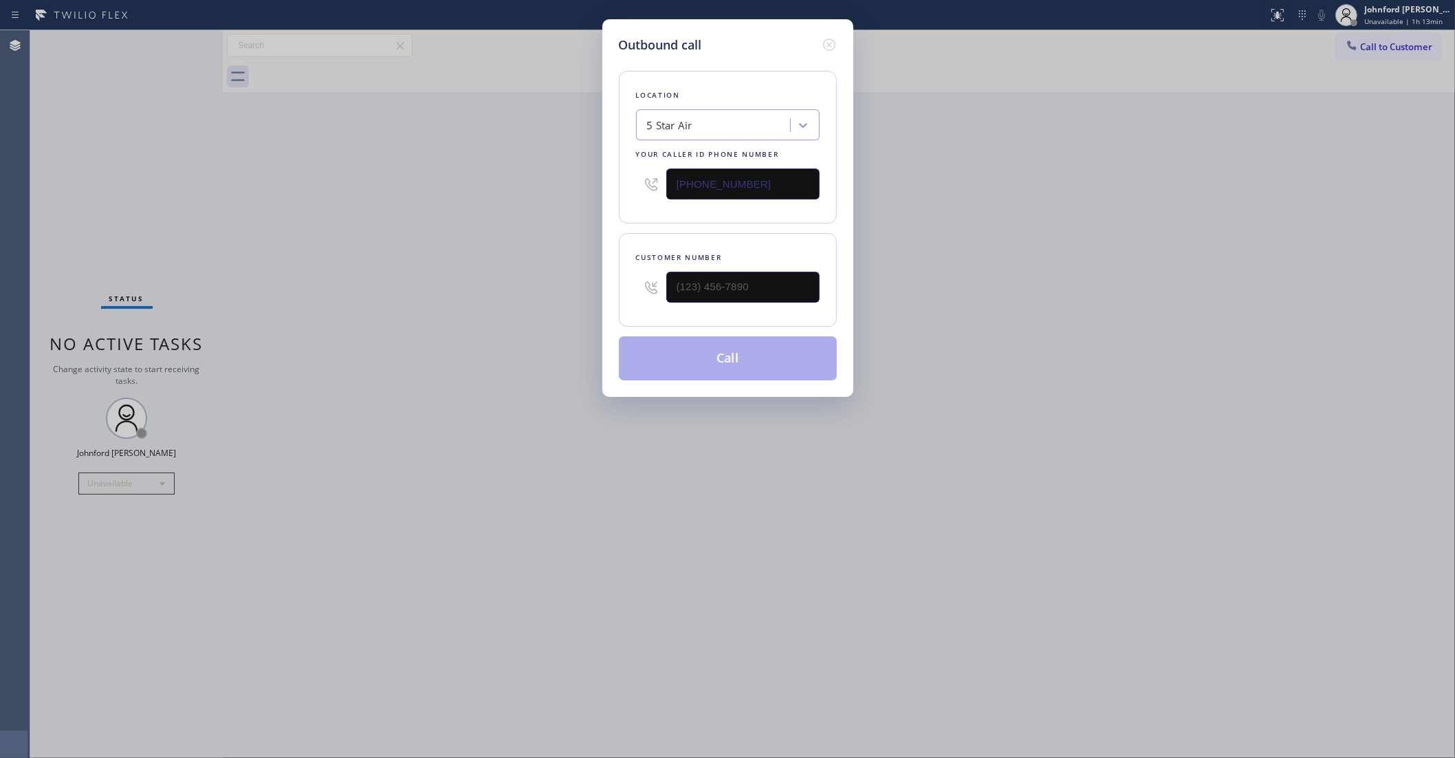
drag, startPoint x: 777, startPoint y: 260, endPoint x: 590, endPoint y: 270, distance: 187.3
click at [637, 269] on div at bounding box center [728, 287] width 184 height 45
click at [698, 279] on input "(___) ___-____" at bounding box center [742, 287] width 153 height 31
paste input "215) 900-3567"
type input "(215) 900-3567"
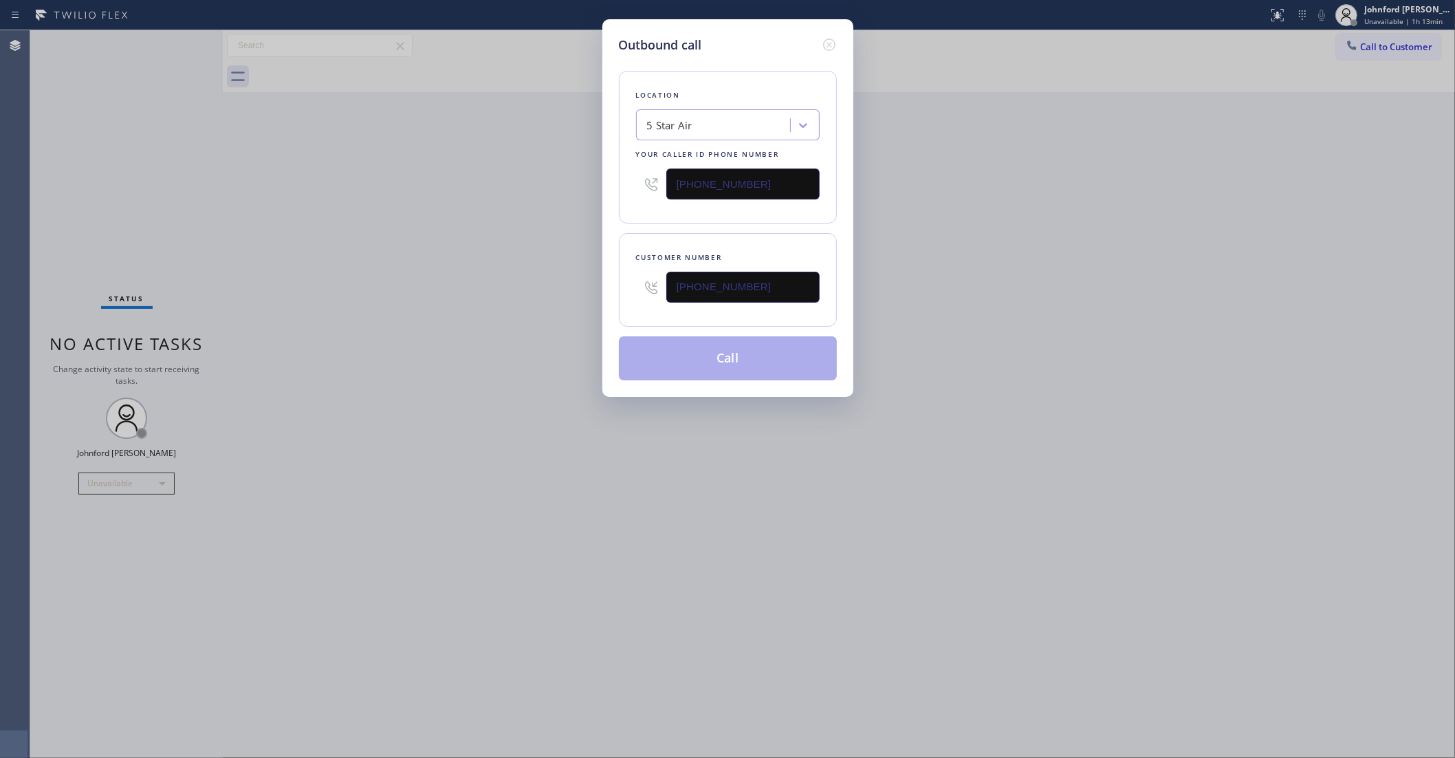
click at [458, 286] on div "Outbound call Location 5 Star Air Your caller id phone number (800) 686-5038 Cu…" at bounding box center [727, 379] width 1455 height 758
click at [723, 341] on button "Call" at bounding box center [728, 358] width 218 height 44
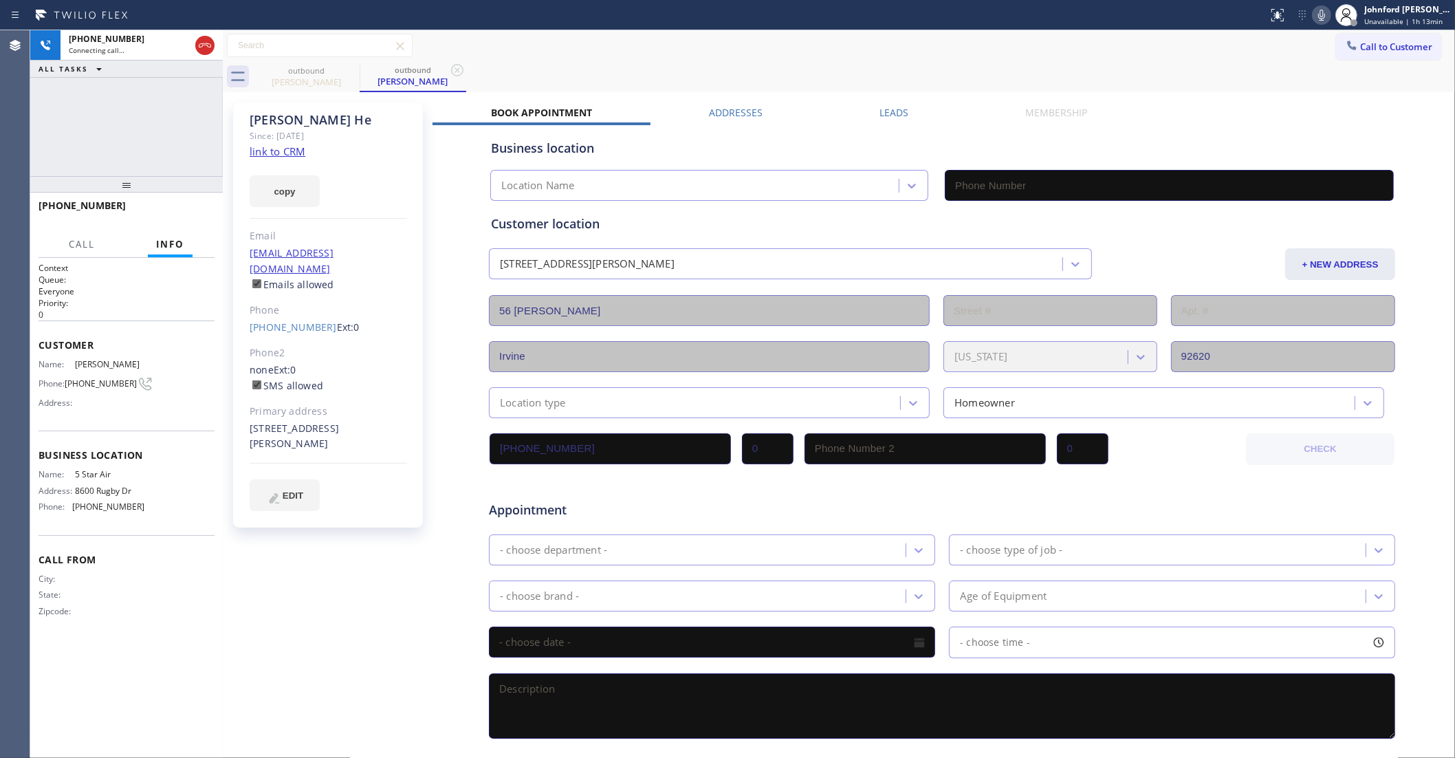
click at [283, 152] on link "link to CRM" at bounding box center [278, 151] width 56 height 14
type input "(800) 686-5038"
click at [179, 210] on span "HANG UP" at bounding box center [183, 212] width 42 height 10
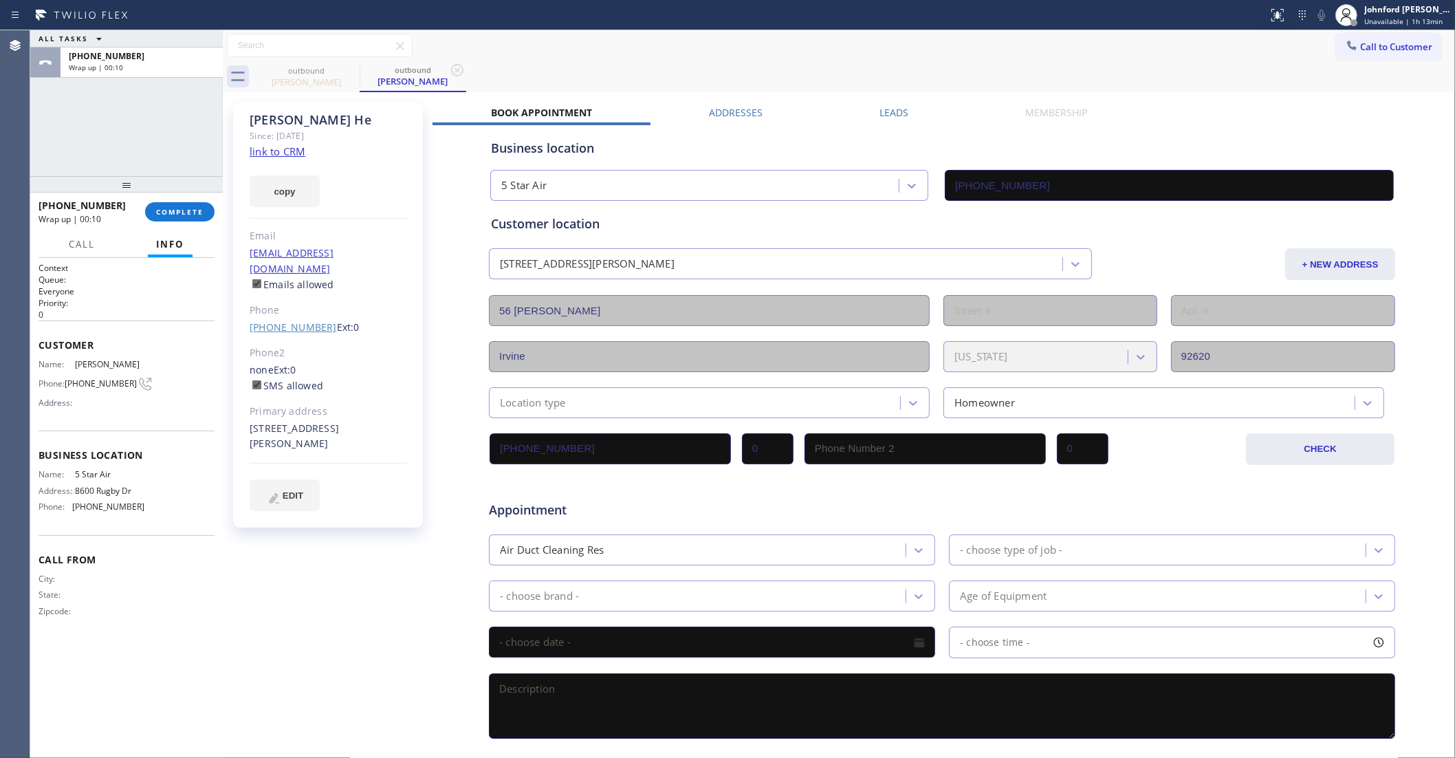
click at [265, 320] on link "(215) 900-3567" at bounding box center [293, 326] width 87 height 13
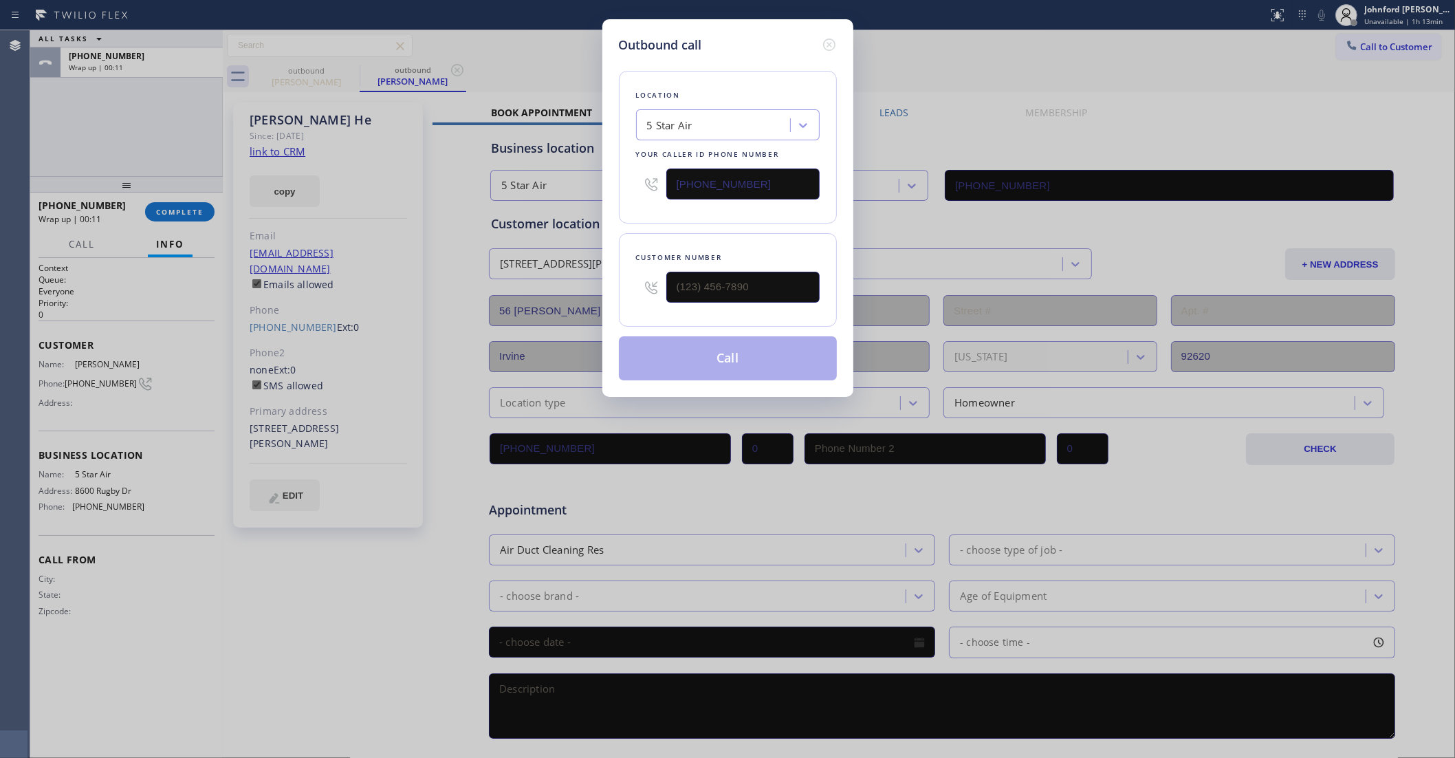
type input "(215) 900-3567"
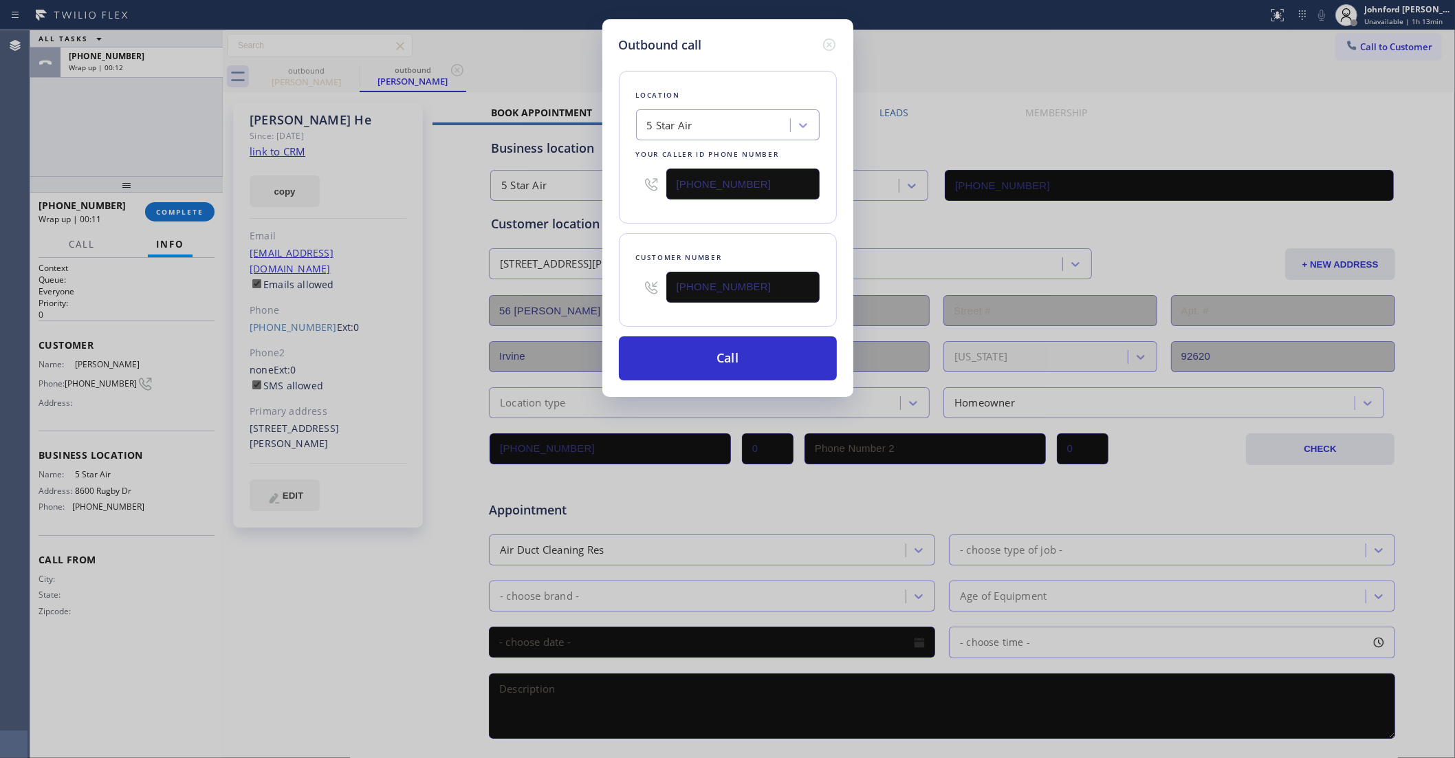
click at [726, 168] on input "(800) 686-5038" at bounding box center [742, 183] width 153 height 31
paste input "949) 353-6929"
type input "(949) 353-6929"
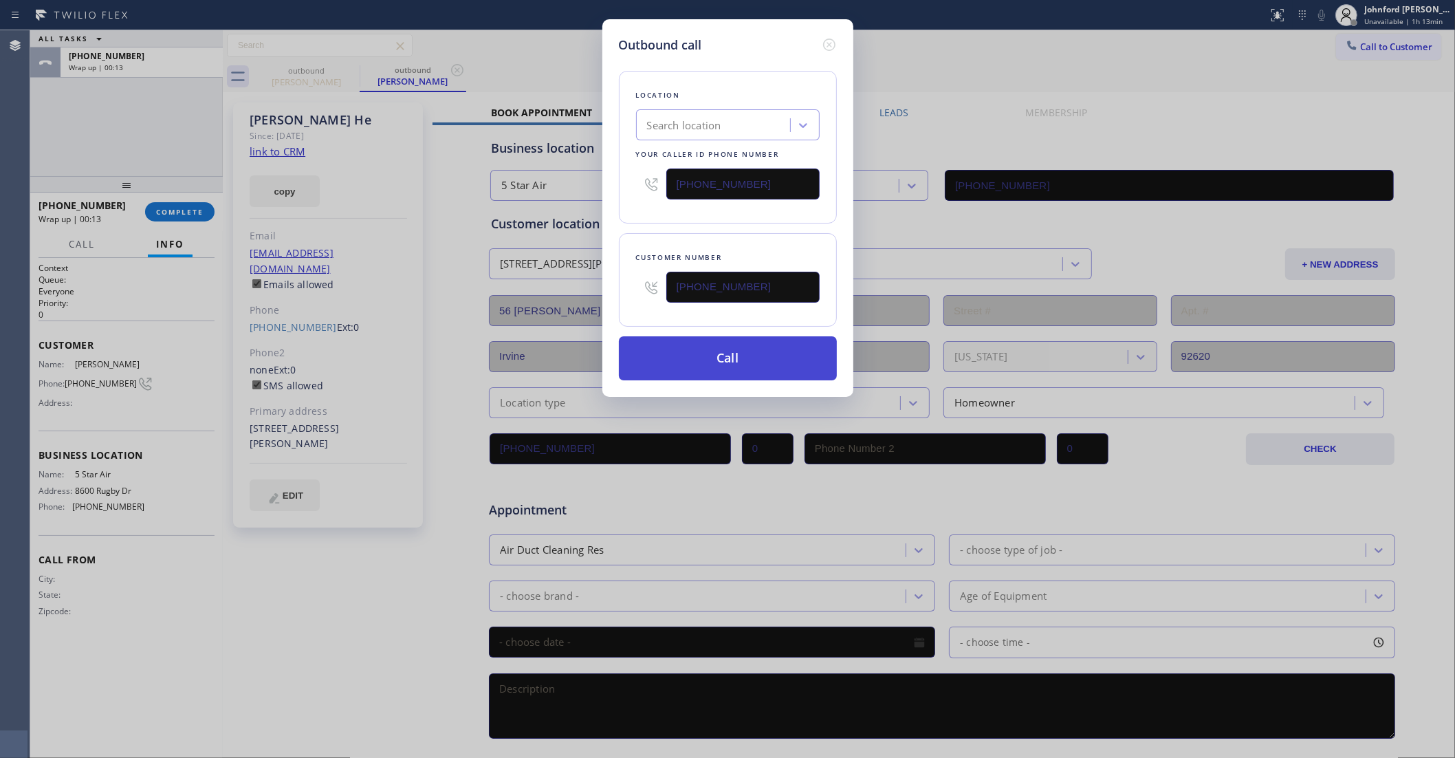
click at [696, 364] on button "Call" at bounding box center [728, 358] width 218 height 44
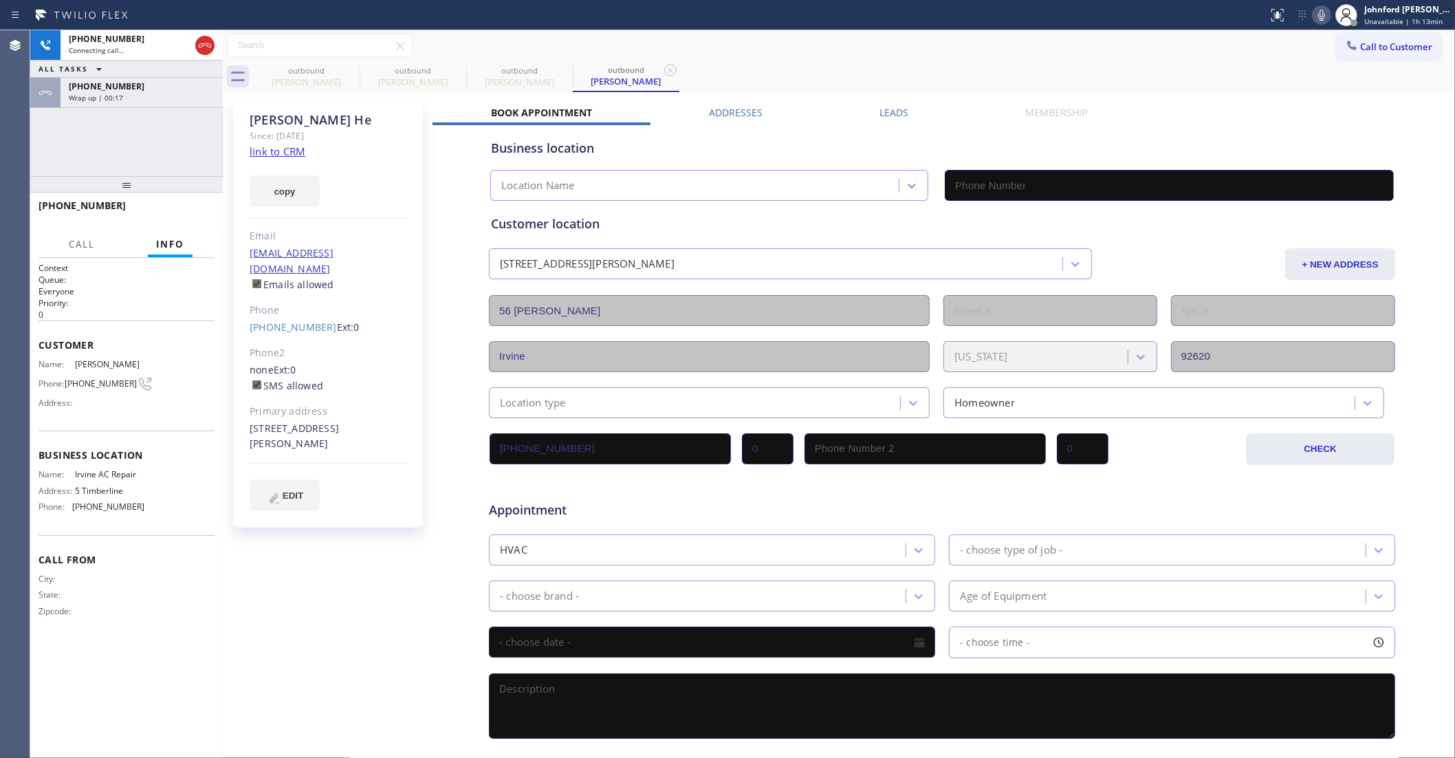
type input "(949) 353-6929"
click at [70, 83] on span "+12159003567" at bounding box center [107, 86] width 76 height 12
click at [176, 221] on button "COMPLETE" at bounding box center [179, 211] width 69 height 19
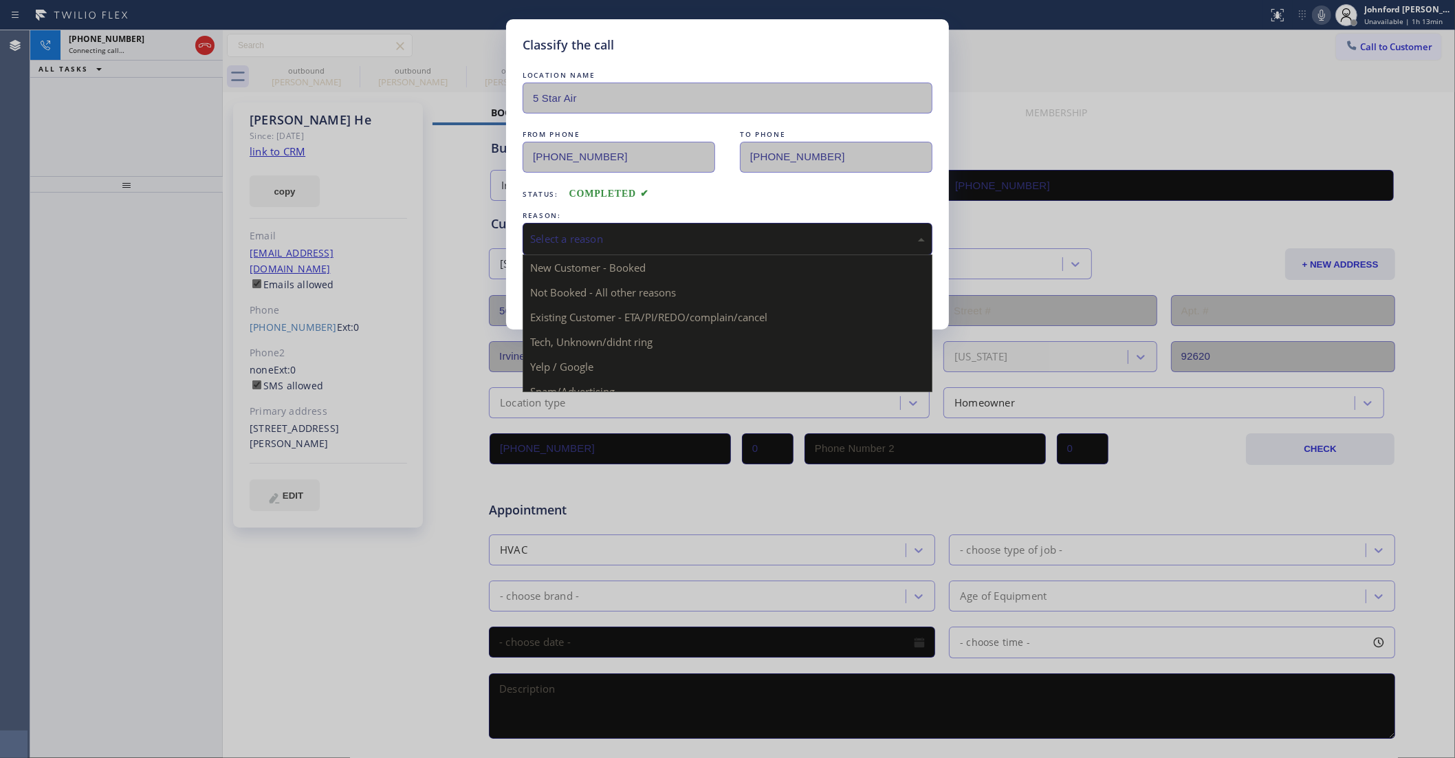
click at [631, 234] on div "Select a reason" at bounding box center [727, 239] width 395 height 16
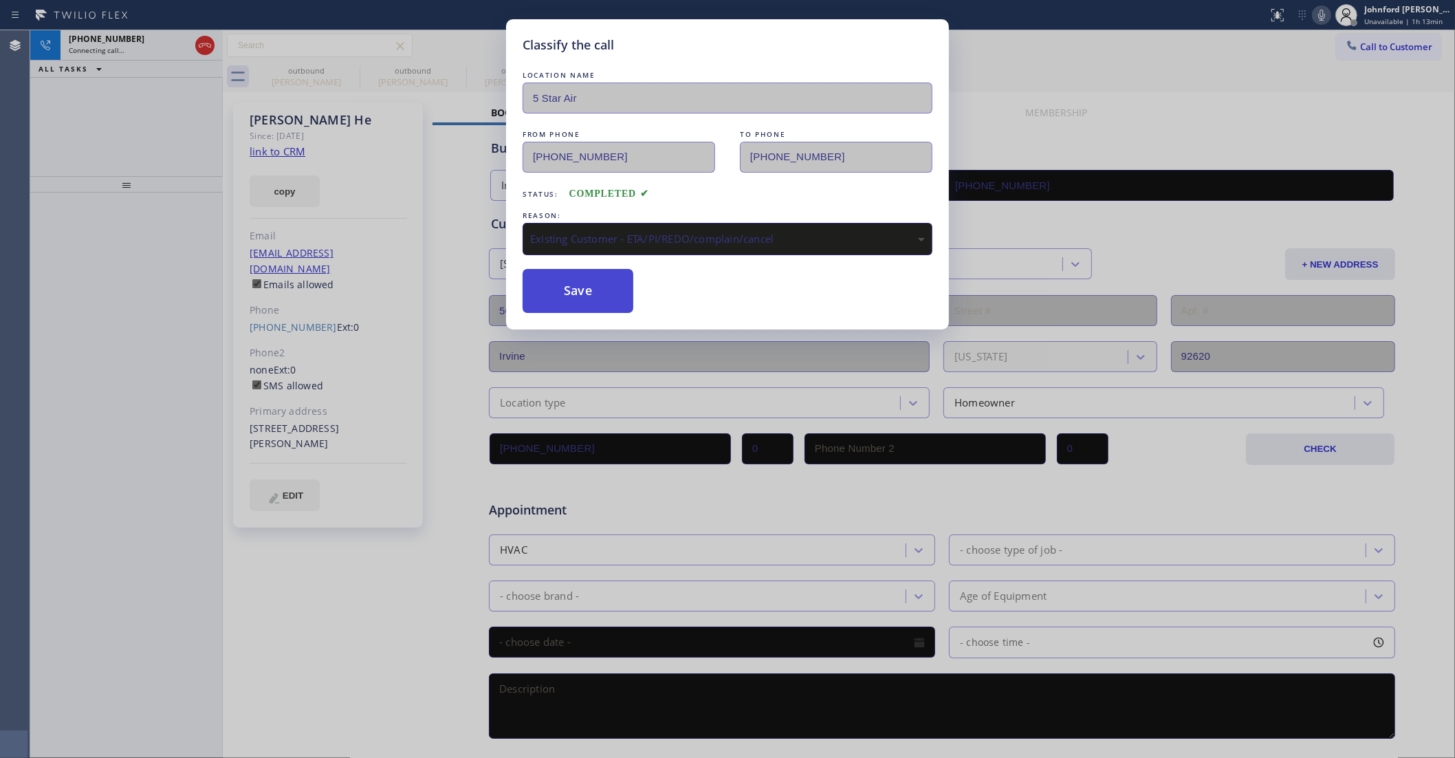
click at [603, 303] on button "Save" at bounding box center [578, 291] width 111 height 44
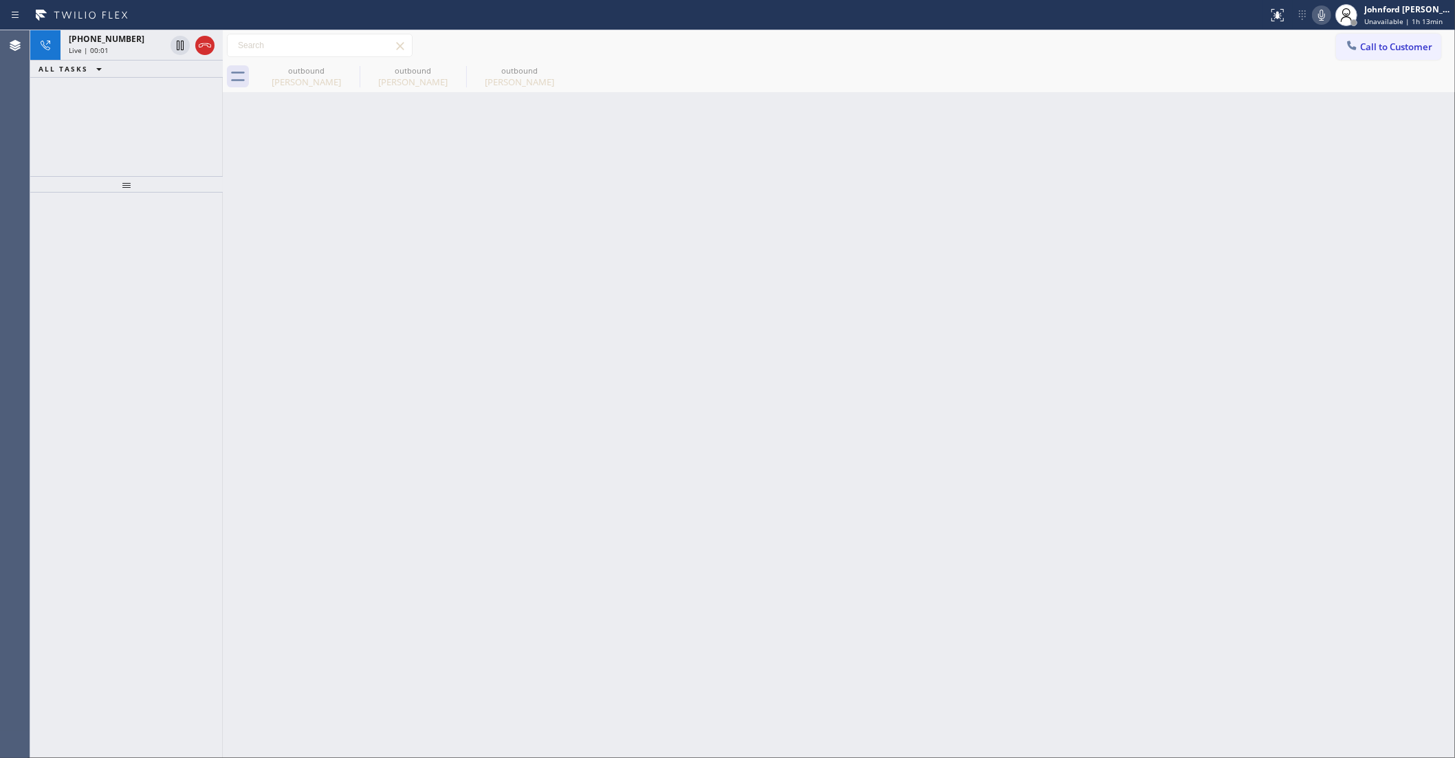
drag, startPoint x: 1080, startPoint y: 272, endPoint x: 1106, endPoint y: 49, distance: 224.2
click at [1122, 172] on div "Back to Dashboard Change Sender ID Customers Technicians Select a contact Outbo…" at bounding box center [839, 394] width 1232 height 728
click at [346, 71] on icon at bounding box center [350, 70] width 17 height 17
type input "(949) 353-6929"
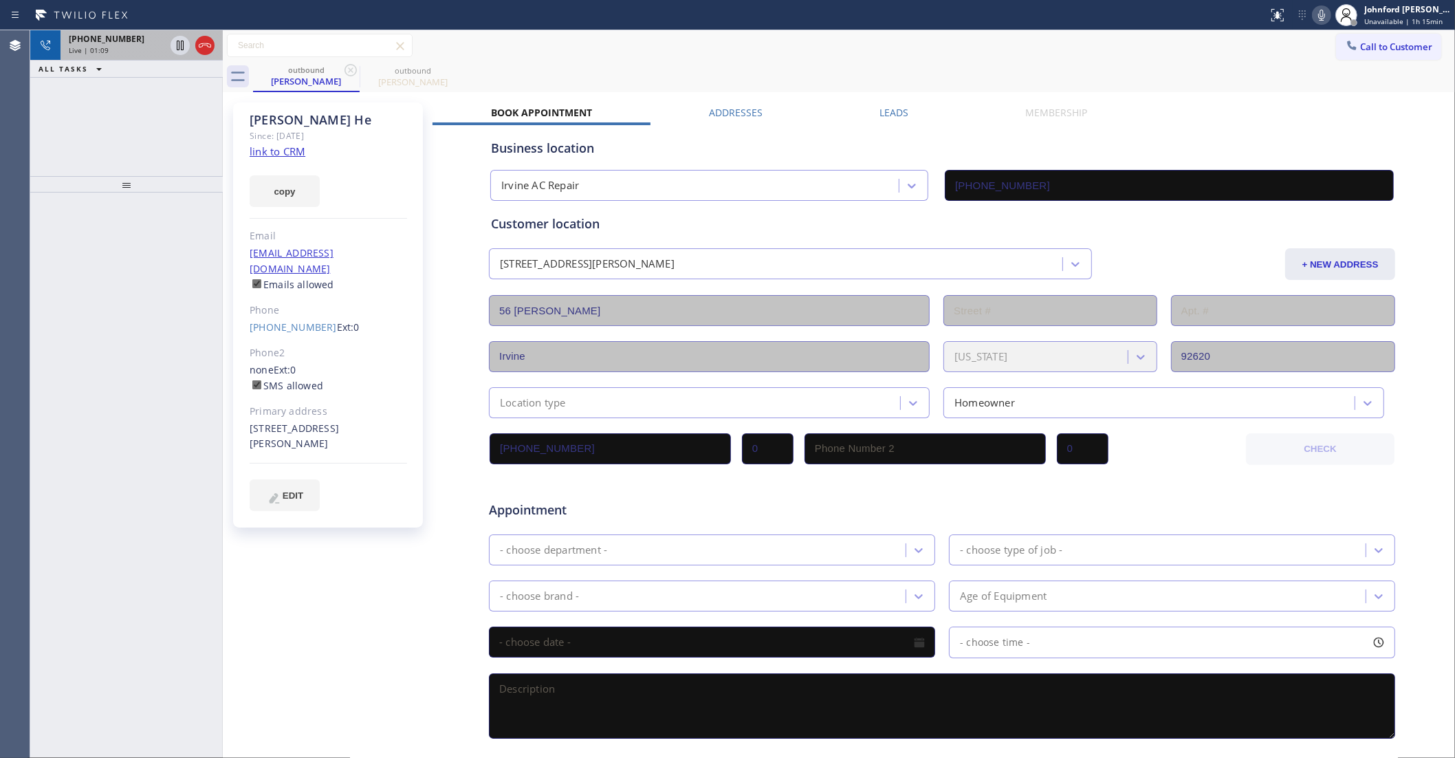
click at [145, 52] on div "Live | 01:09" at bounding box center [117, 50] width 96 height 10
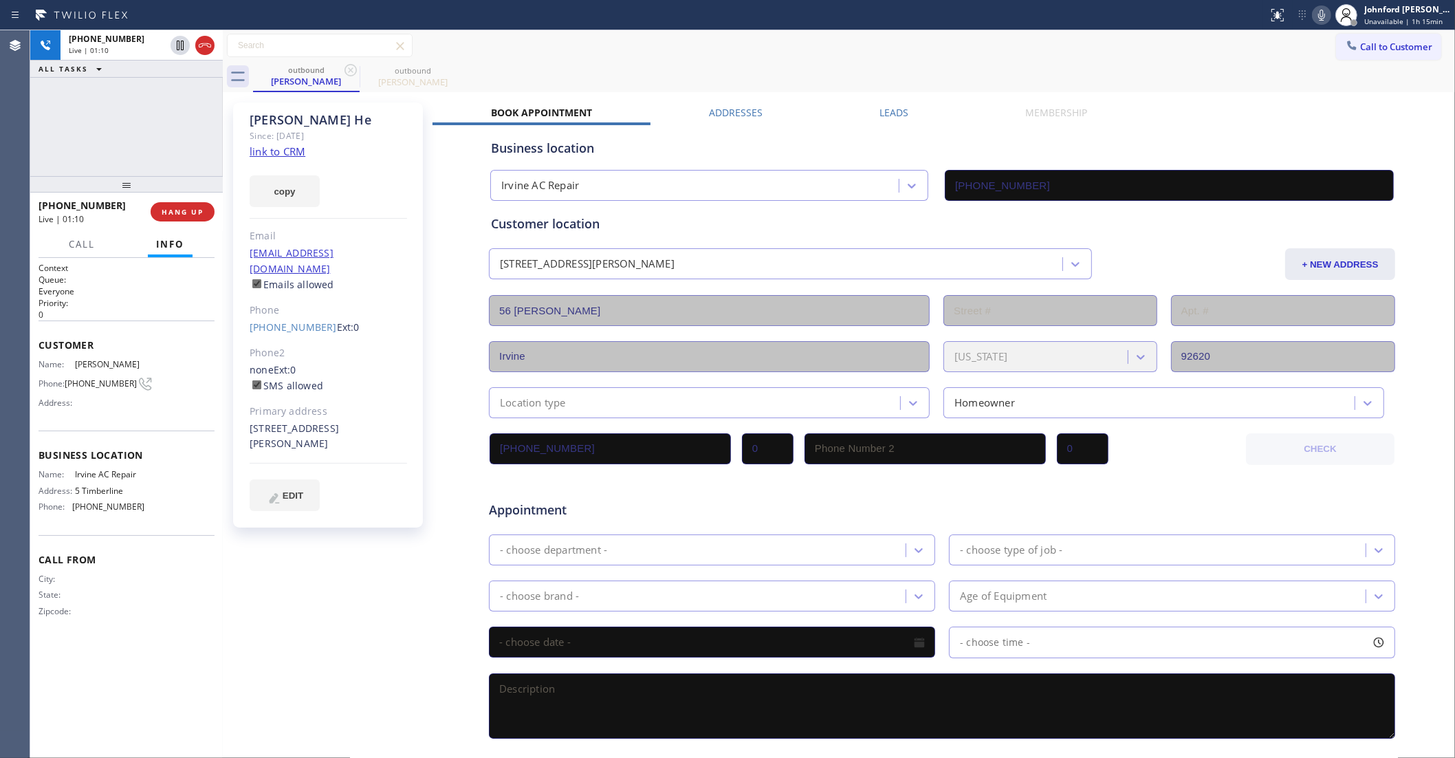
click at [603, 60] on div "Call to Customer Outbound call Location 5 Star Air Your caller id phone number …" at bounding box center [839, 45] width 1232 height 31
click at [1324, 15] on icon at bounding box center [1321, 15] width 7 height 11
drag, startPoint x: 689, startPoint y: 76, endPoint x: 626, endPoint y: 96, distance: 66.3
click at [690, 76] on div "outbound Nick He outbound Nick He" at bounding box center [854, 76] width 1202 height 31
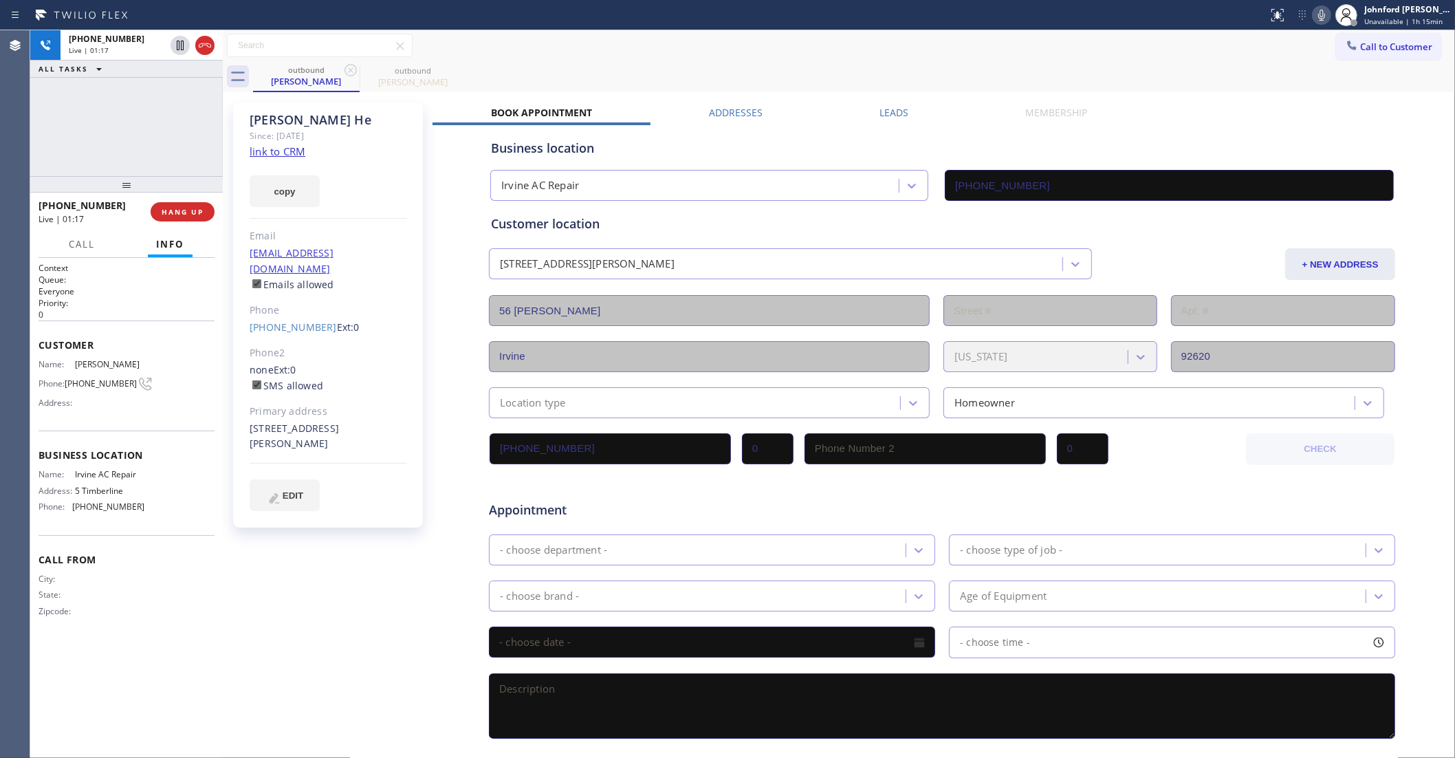
click at [162, 139] on div "+12159003567 Live | 01:17 ALL TASKS ALL TASKS ACTIVE TASKS TASKS IN WRAP UP" at bounding box center [126, 103] width 193 height 146
drag, startPoint x: 118, startPoint y: 197, endPoint x: 121, endPoint y: 190, distance: 8.0
click at [121, 190] on div "+12159003567 Live | 01:17 ALL TASKS ALL TASKS ACTIVE TASKS TASKS IN WRAP UP +12…" at bounding box center [126, 394] width 193 height 728
drag, startPoint x: 134, startPoint y: 183, endPoint x: 139, endPoint y: 148, distance: 35.4
click at [139, 148] on div "+12159003567 Live | 01:18 ALL TASKS ALL TASKS ACTIVE TASKS TASKS IN WRAP UP +12…" at bounding box center [126, 394] width 193 height 728
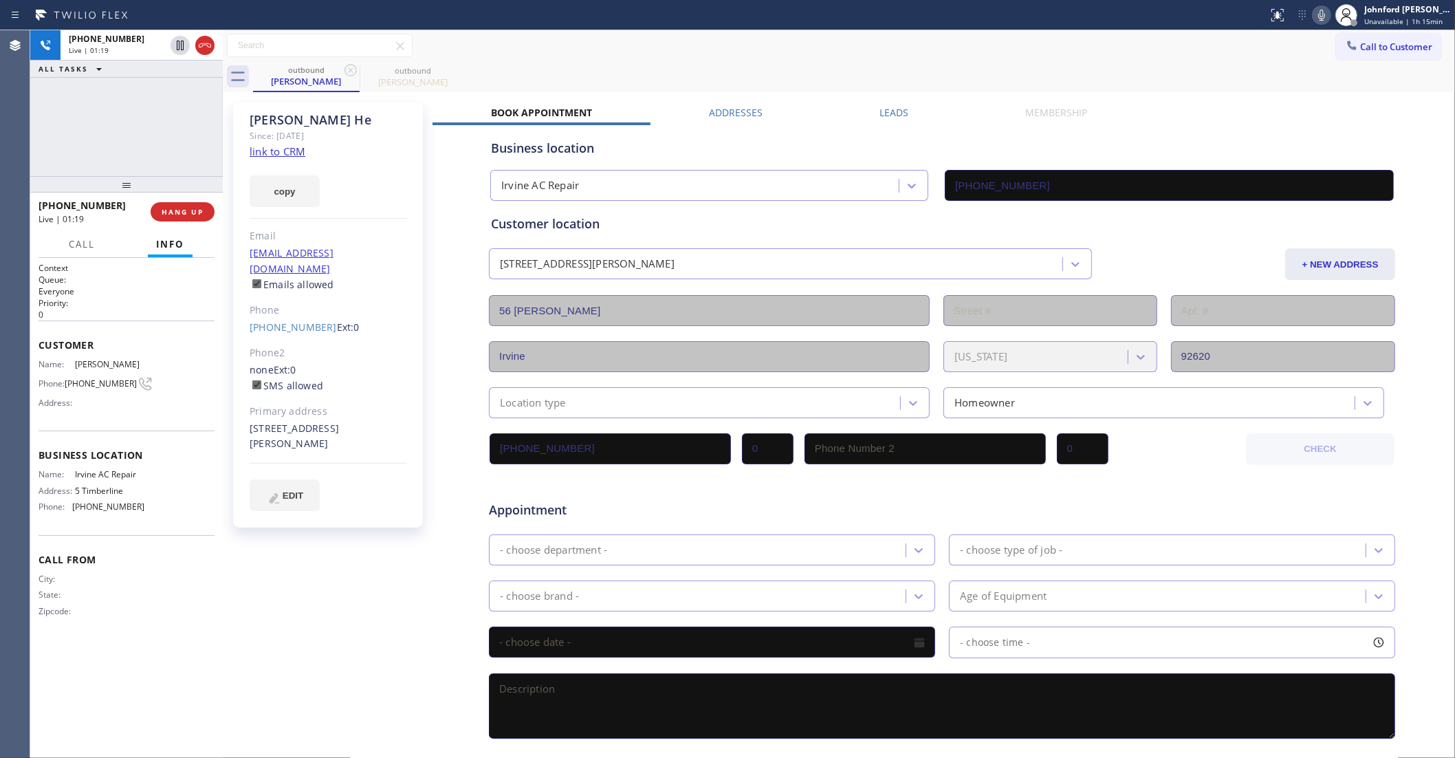
click at [643, 49] on div "Call to Customer Outbound call Location 5 Star Air Your caller id phone number …" at bounding box center [839, 46] width 1232 height 24
click at [155, 206] on button "HANG UP" at bounding box center [183, 211] width 64 height 19
click at [899, 100] on div "Nick He Since: 20 may 2020 link to CRM copy Email nickhe09@hotmail.com Emails a…" at bounding box center [838, 541] width 1225 height 891
click at [193, 203] on button "COMPLETE" at bounding box center [179, 211] width 69 height 19
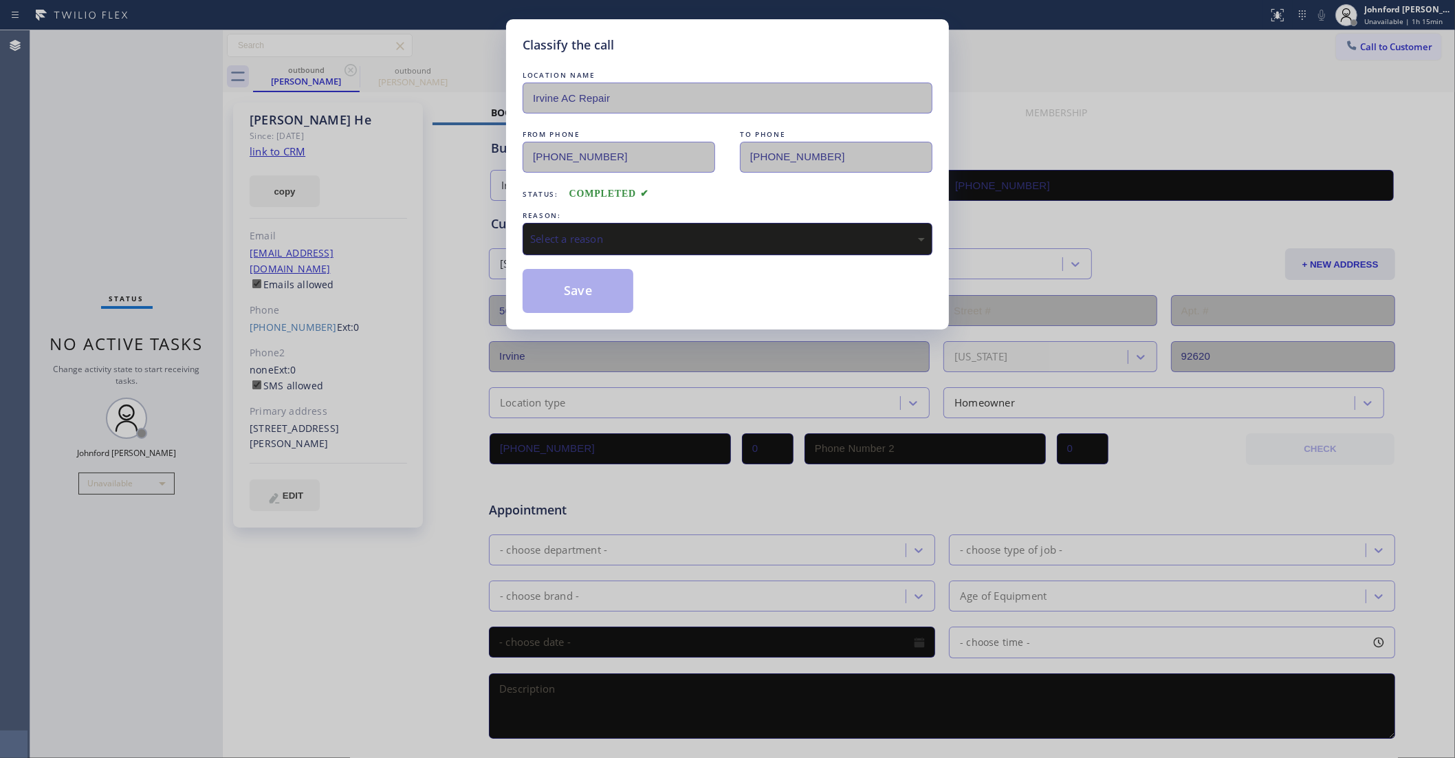
click at [578, 239] on div "Select a reason" at bounding box center [727, 239] width 395 height 16
click at [605, 298] on button "Save" at bounding box center [578, 291] width 111 height 44
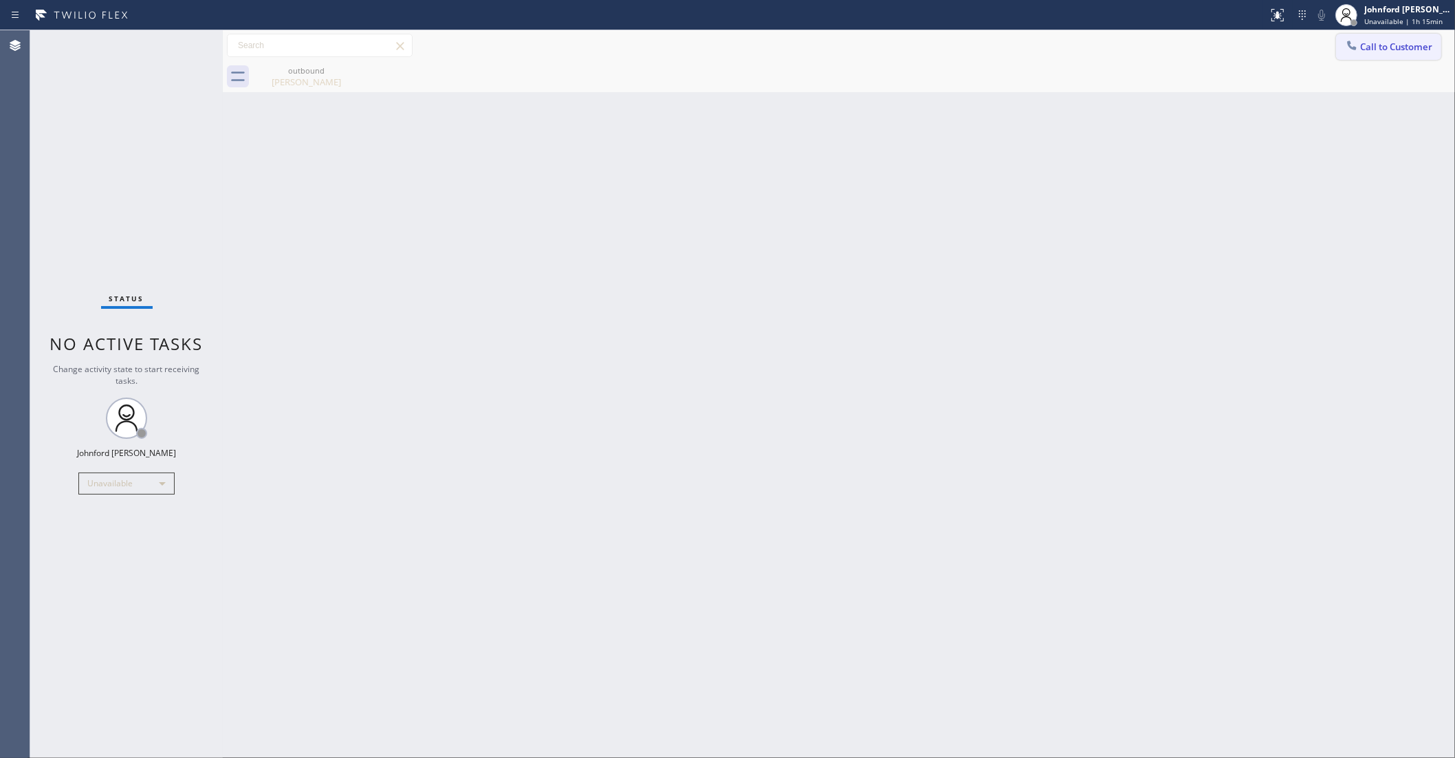
click at [1377, 45] on span "Call to Customer" at bounding box center [1396, 47] width 72 height 12
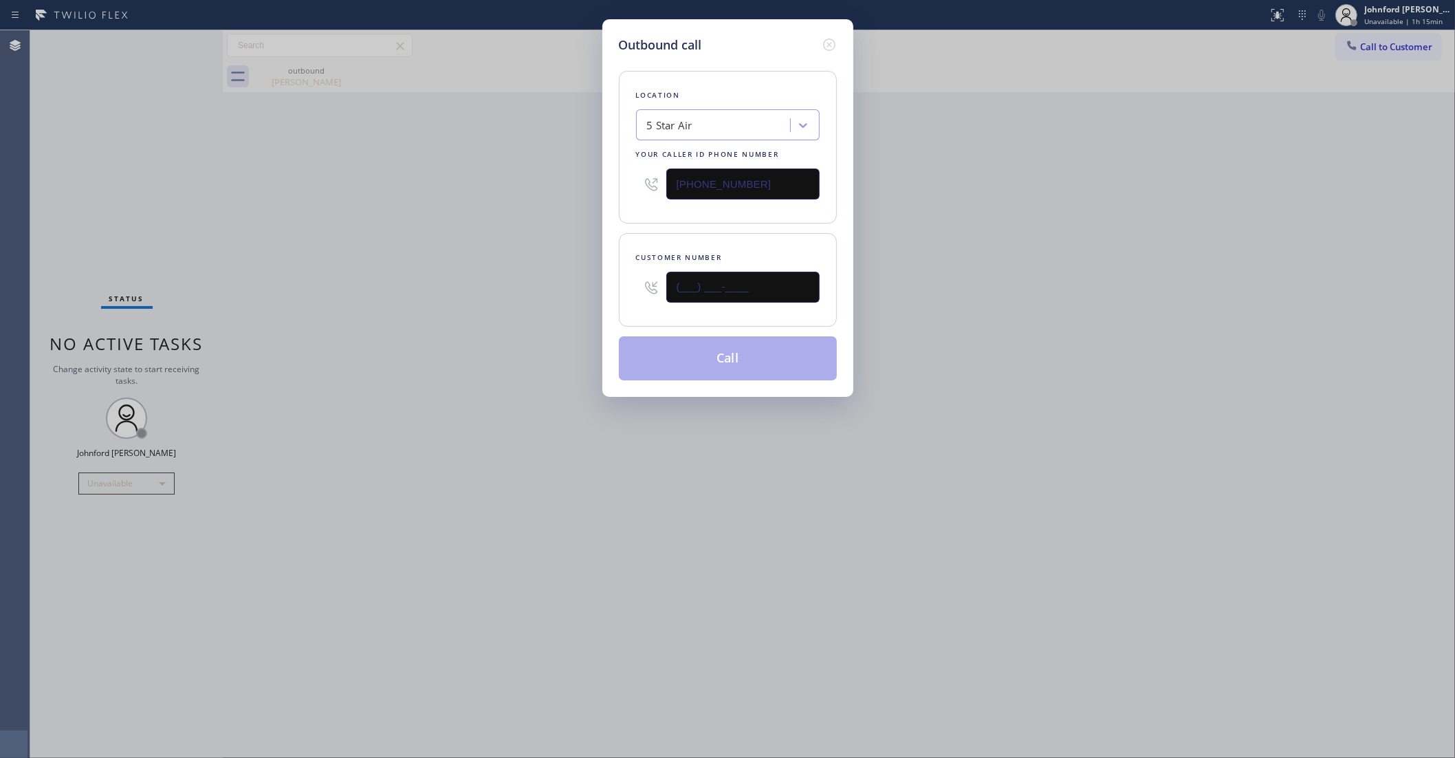
drag, startPoint x: 760, startPoint y: 283, endPoint x: 486, endPoint y: 289, distance: 273.7
click at [525, 283] on div "Outbound call Location 5 Star Air Your caller id phone number (800) 686-5038 Cu…" at bounding box center [727, 379] width 1455 height 758
paste input "949) 375-5232"
type input "(949) 375-5232"
click at [454, 298] on div "Outbound call Location 5 Star Air Your caller id phone number (800) 686-5038 Cu…" at bounding box center [727, 379] width 1455 height 758
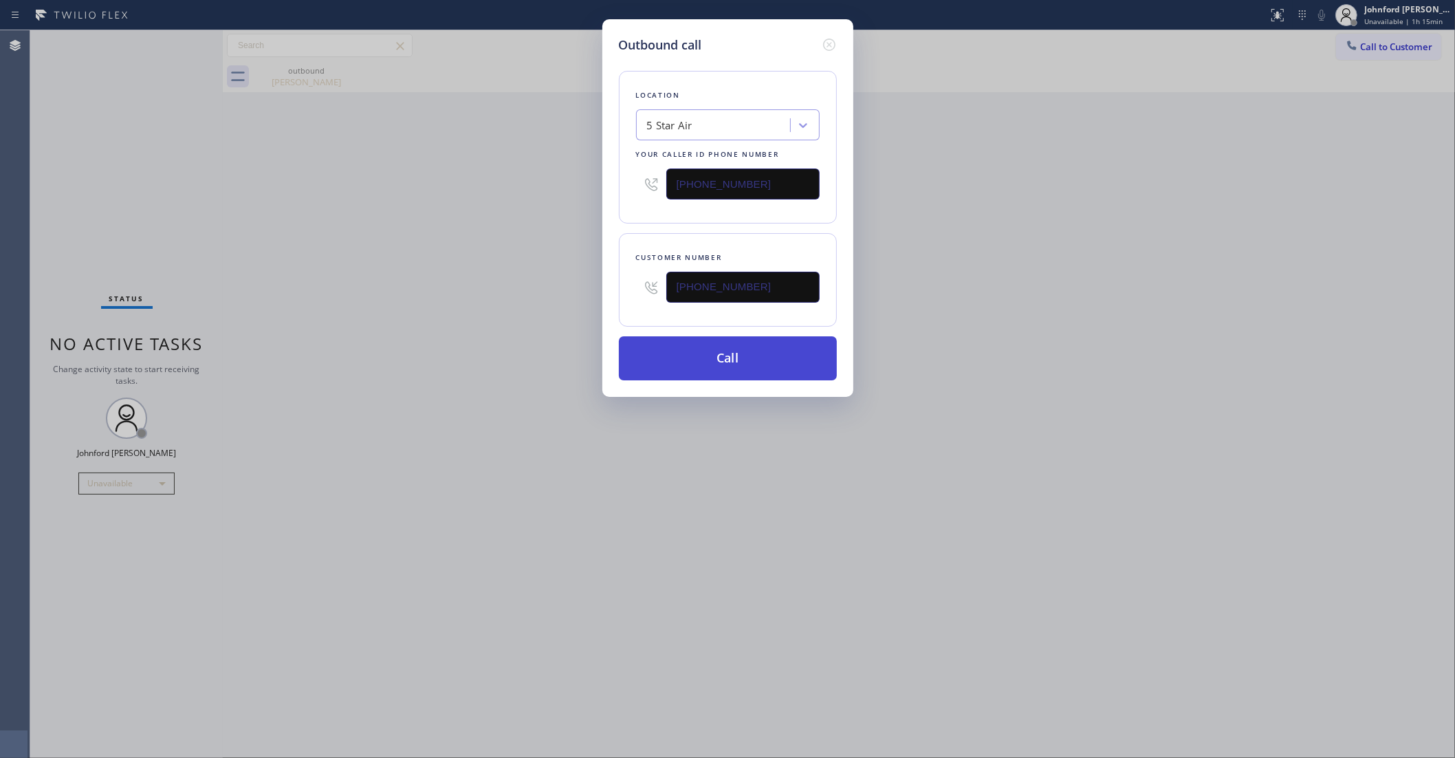
click at [719, 360] on button "Call" at bounding box center [728, 358] width 218 height 44
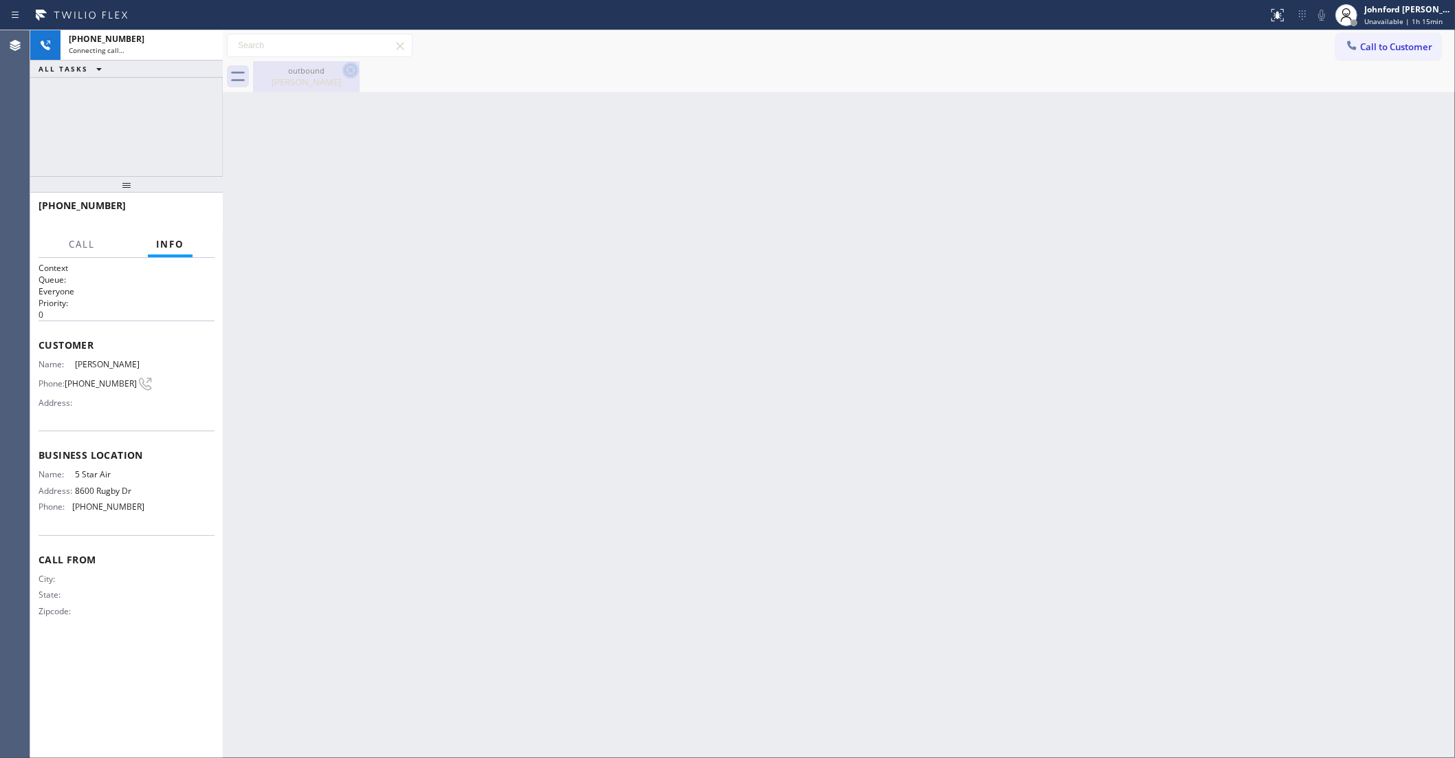
click at [351, 72] on icon at bounding box center [350, 70] width 17 height 17
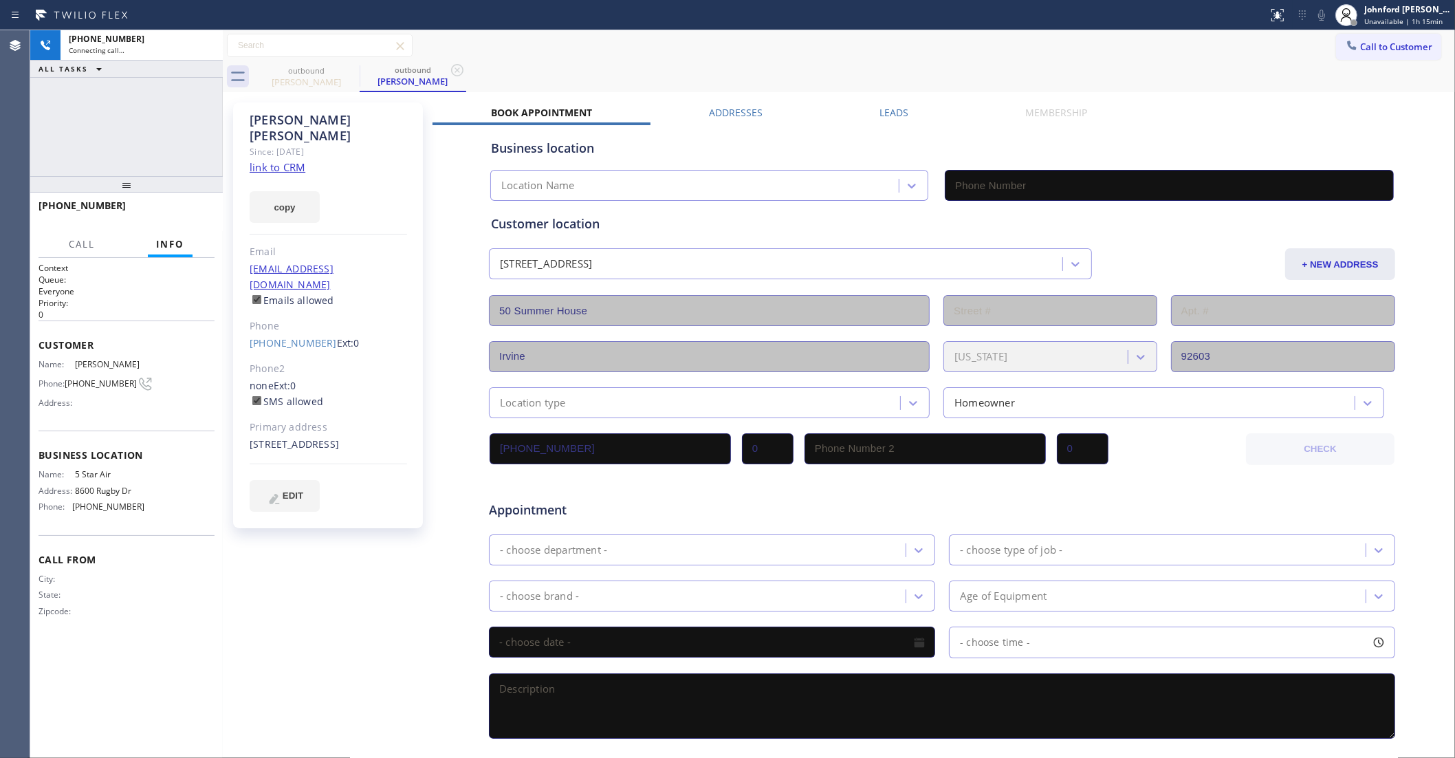
click at [286, 160] on link "link to CRM" at bounding box center [278, 167] width 56 height 14
type input "(800) 686-5038"
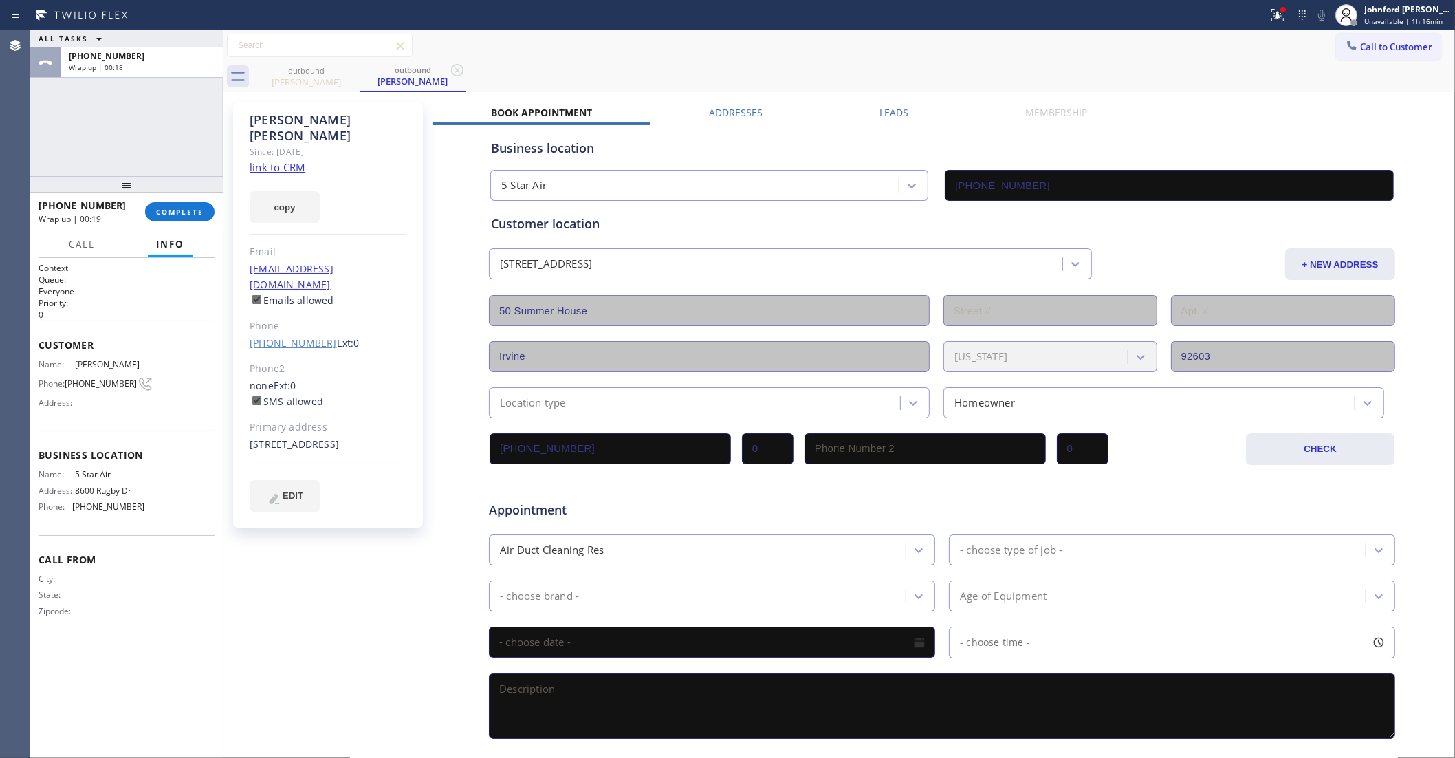
click at [296, 336] on link "(949) 375-5232" at bounding box center [293, 342] width 87 height 13
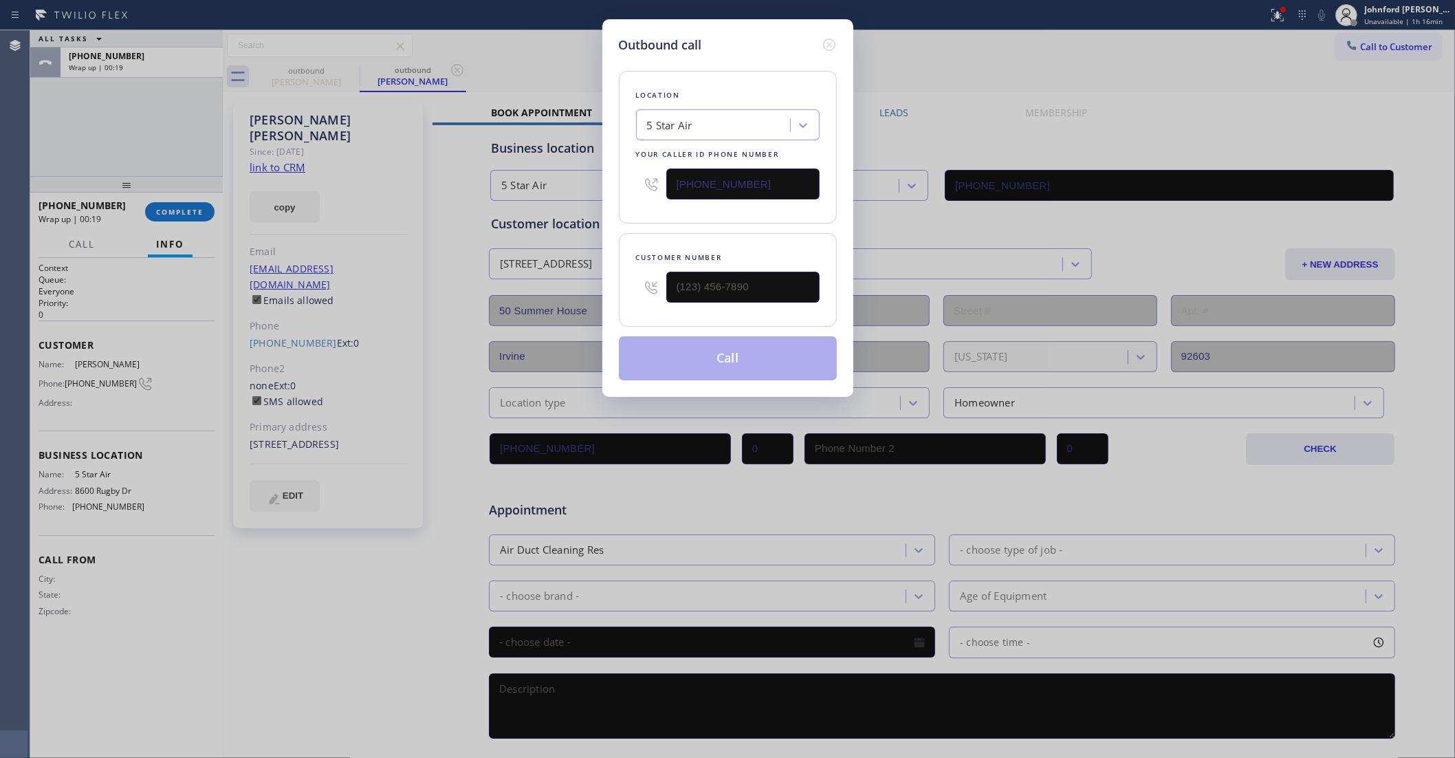
type input "(949) 375-5232"
click at [690, 175] on input "(800) 686-5038" at bounding box center [742, 183] width 153 height 31
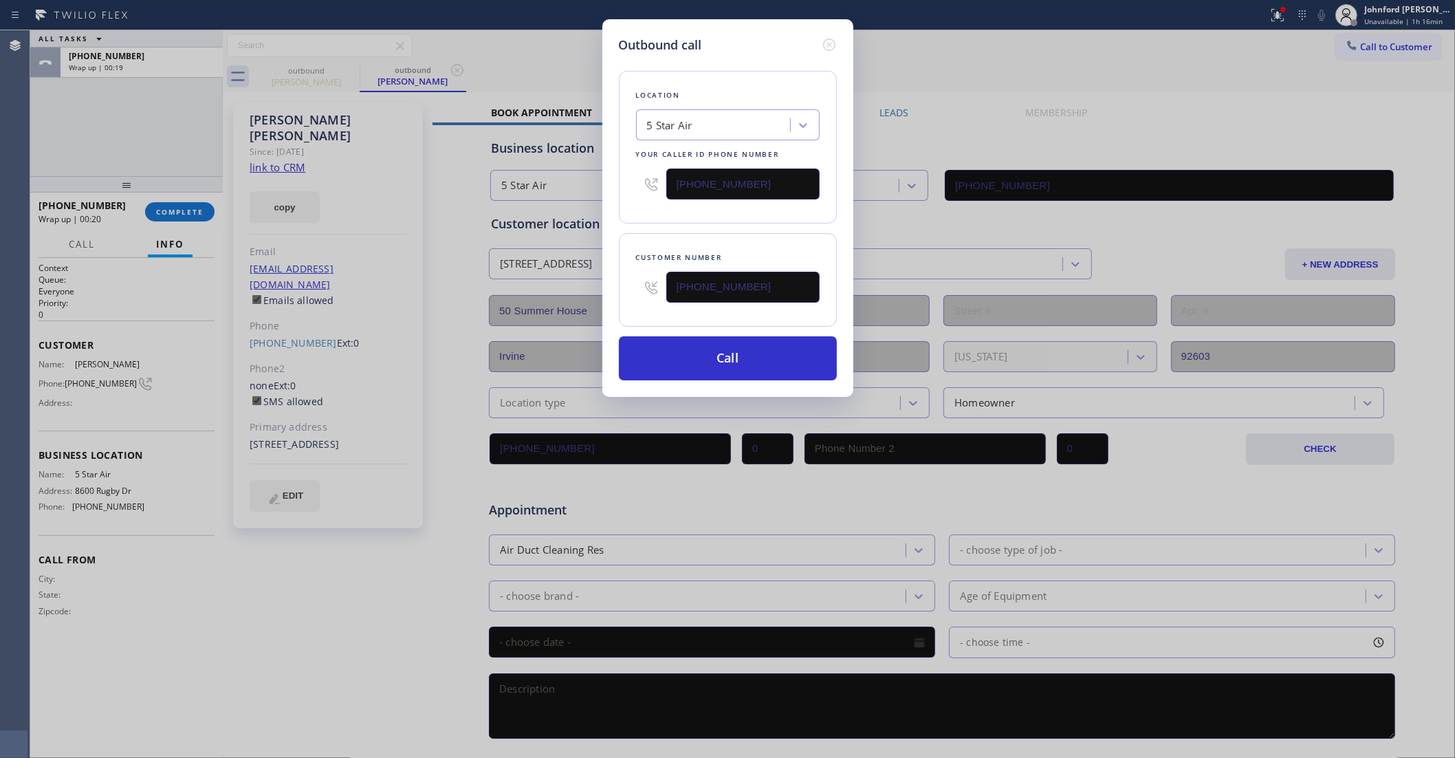
click at [690, 175] on input "(800) 686-5038" at bounding box center [742, 183] width 153 height 31
paste input "949) 523-3220"
type input "(949) 523-3220"
click at [712, 366] on button "Call" at bounding box center [728, 358] width 218 height 44
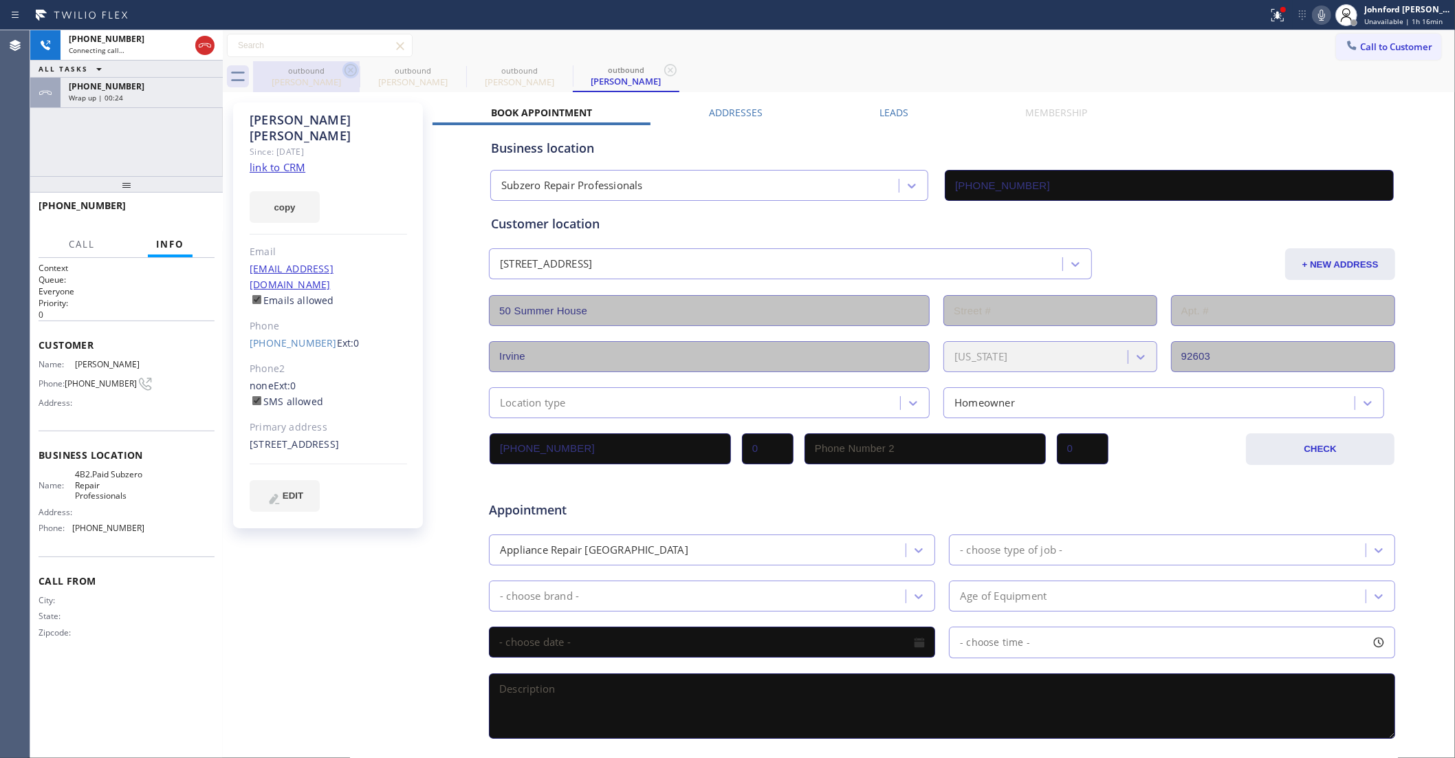
type input "(949) 523-3220"
click at [355, 67] on icon at bounding box center [351, 70] width 12 height 12
type input "(949) 523-3220"
click at [155, 110] on div "+19493755232 Connecting call… ALL TASKS ALL TASKS ACTIVE TASKS TASKS IN WRAP UP…" at bounding box center [126, 103] width 193 height 146
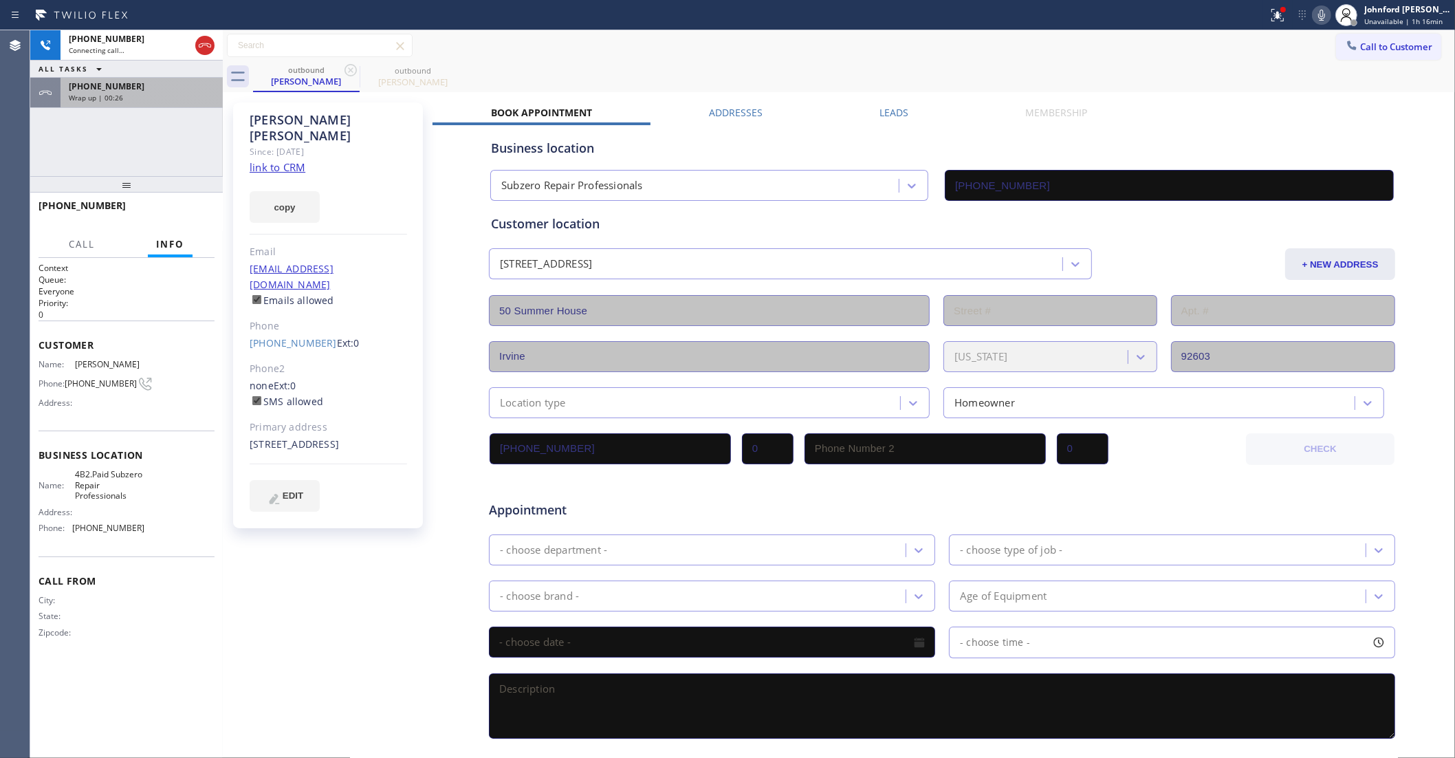
click at [156, 90] on div "+19493755232" at bounding box center [142, 86] width 146 height 12
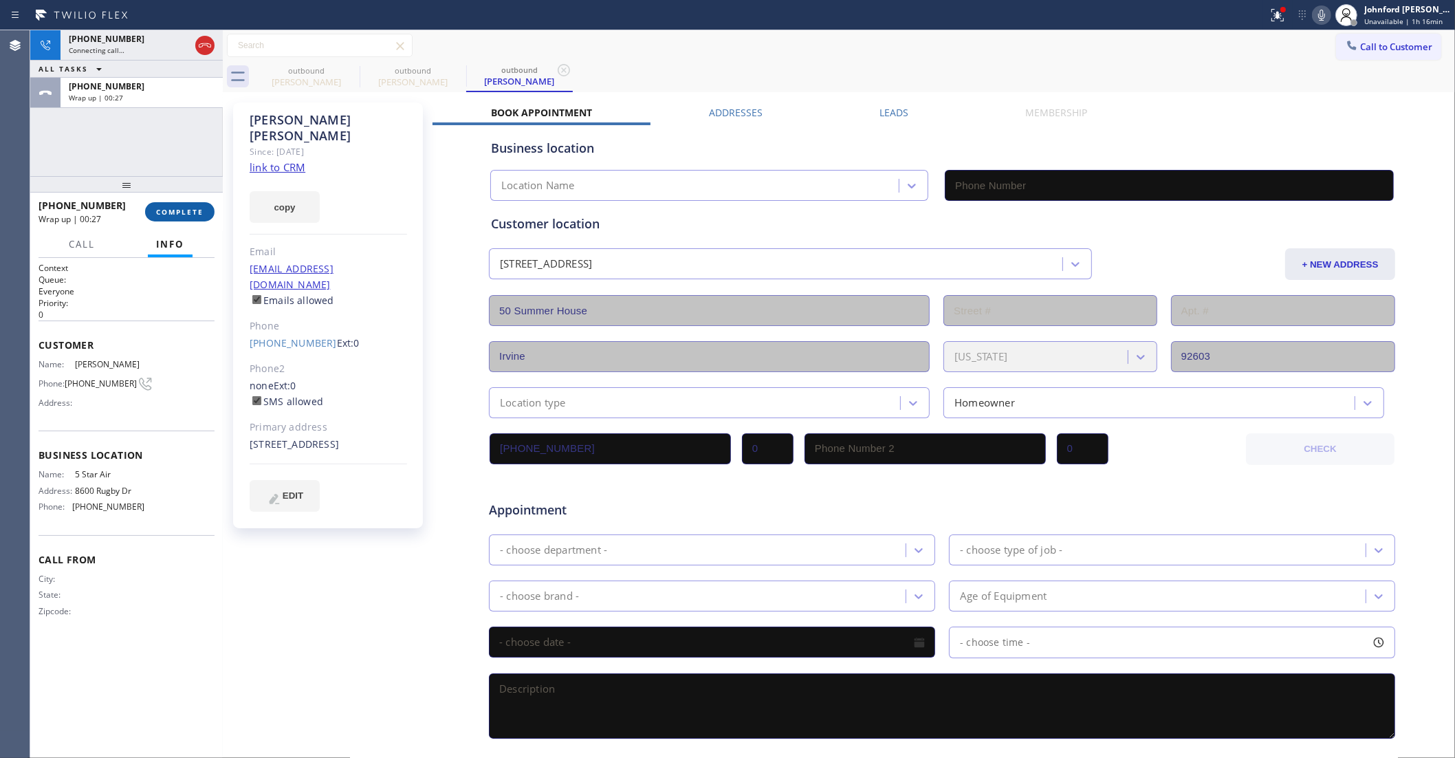
click at [177, 214] on span "COMPLETE" at bounding box center [179, 212] width 47 height 10
type input "(800) 686-5038"
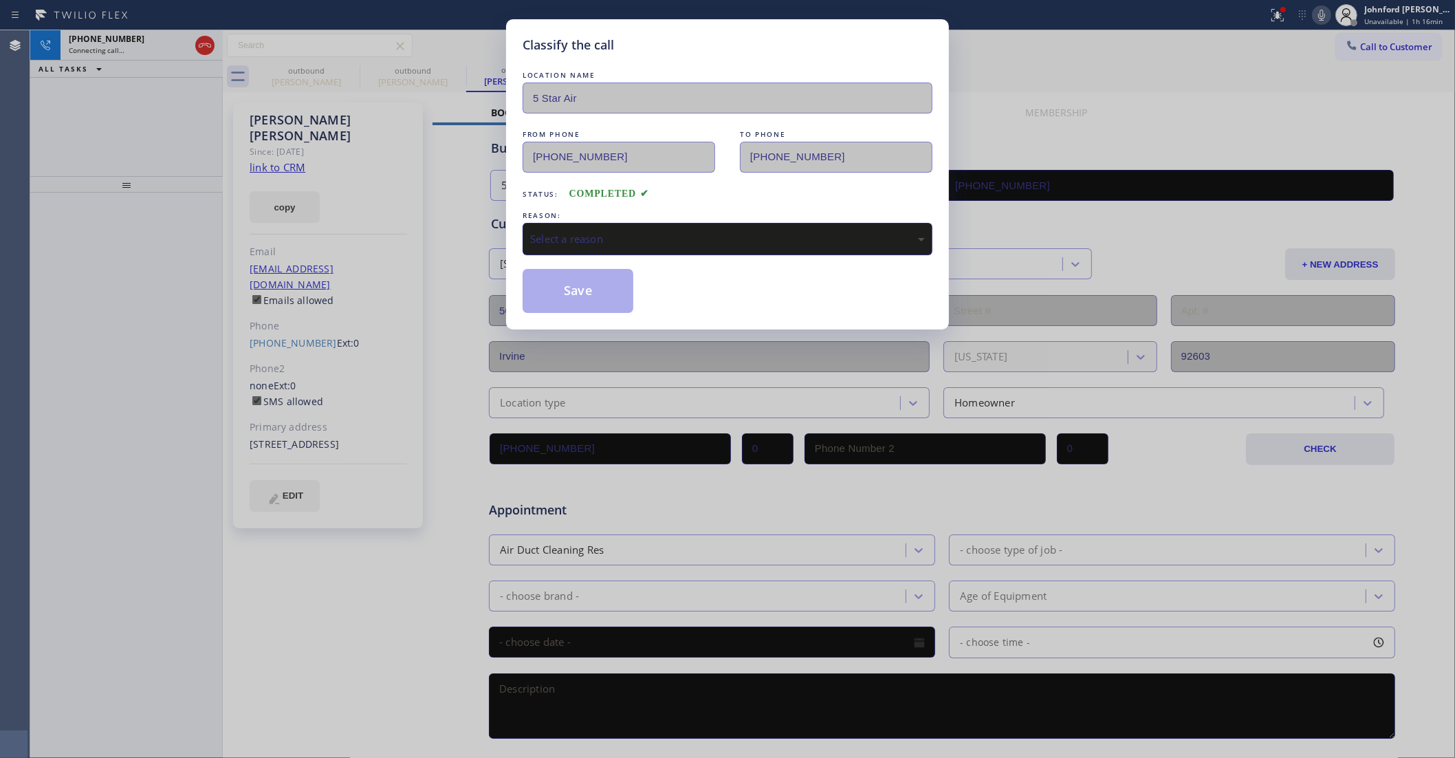
click at [585, 241] on div "Select a reason" at bounding box center [727, 239] width 395 height 16
click at [614, 293] on button "Save" at bounding box center [578, 291] width 111 height 44
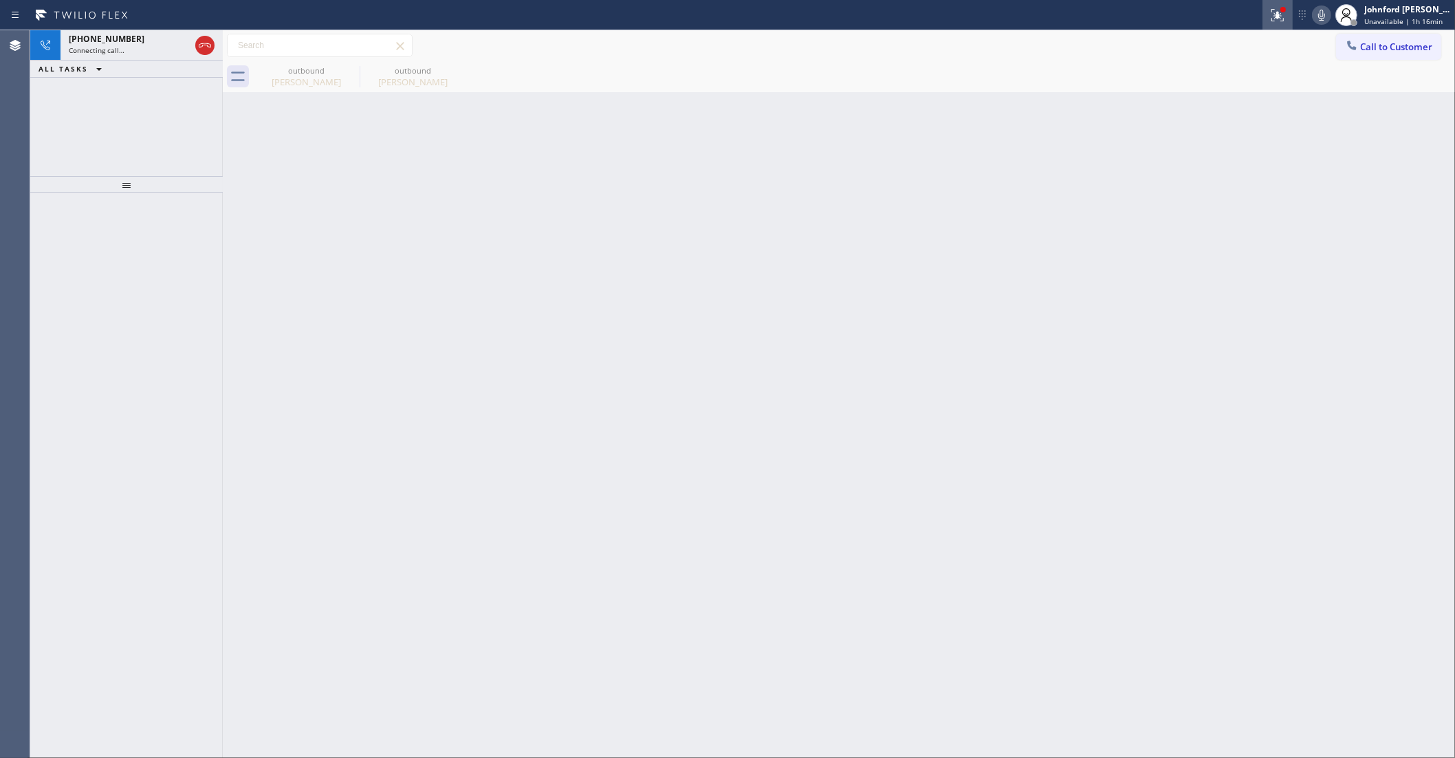
drag, startPoint x: 1276, startPoint y: 9, endPoint x: 1273, endPoint y: 28, distance: 18.8
click at [1276, 10] on icon at bounding box center [1277, 15] width 17 height 17
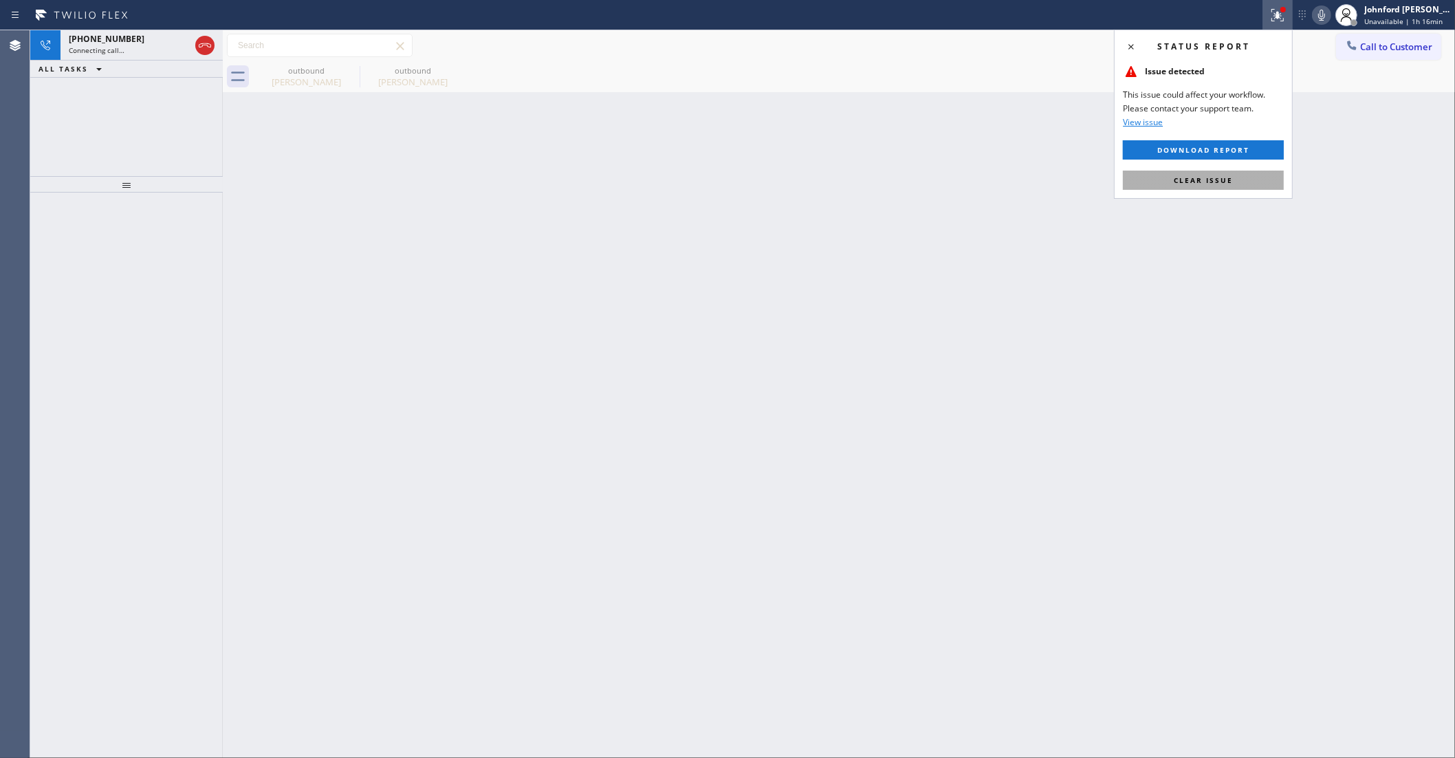
drag, startPoint x: 1188, startPoint y: 187, endPoint x: 813, endPoint y: 155, distance: 375.4
click at [1188, 188] on button "Clear issue" at bounding box center [1203, 180] width 161 height 19
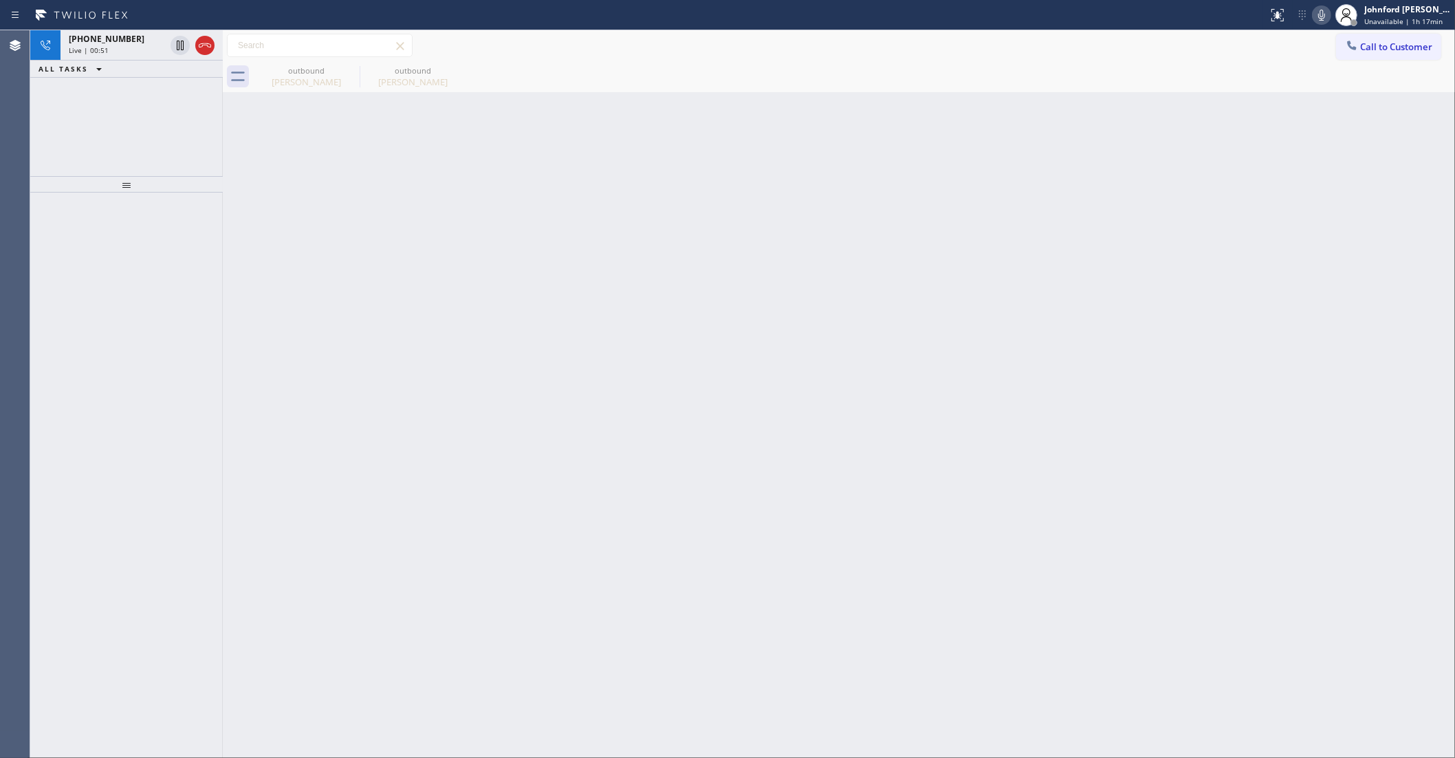
click at [1315, 12] on icon at bounding box center [1321, 15] width 17 height 17
click at [78, 43] on span "+19493755232" at bounding box center [107, 39] width 76 height 12
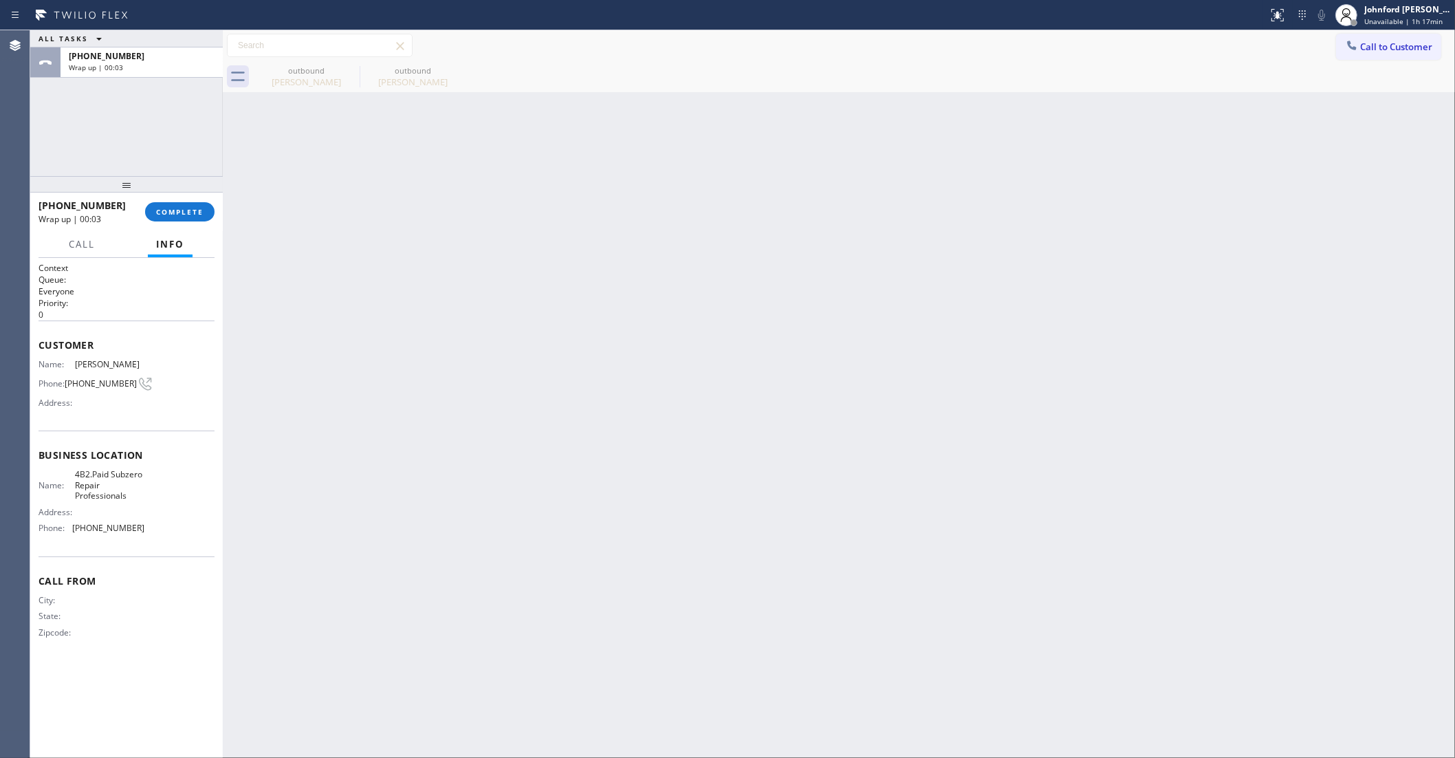
click at [103, 367] on div "Name: Sarah Kim Phone: (949) 375-5232 Address:" at bounding box center [92, 386] width 106 height 54
click at [100, 378] on span "(949) 375-5232" at bounding box center [101, 383] width 72 height 10
copy div "(949) 375-5232"
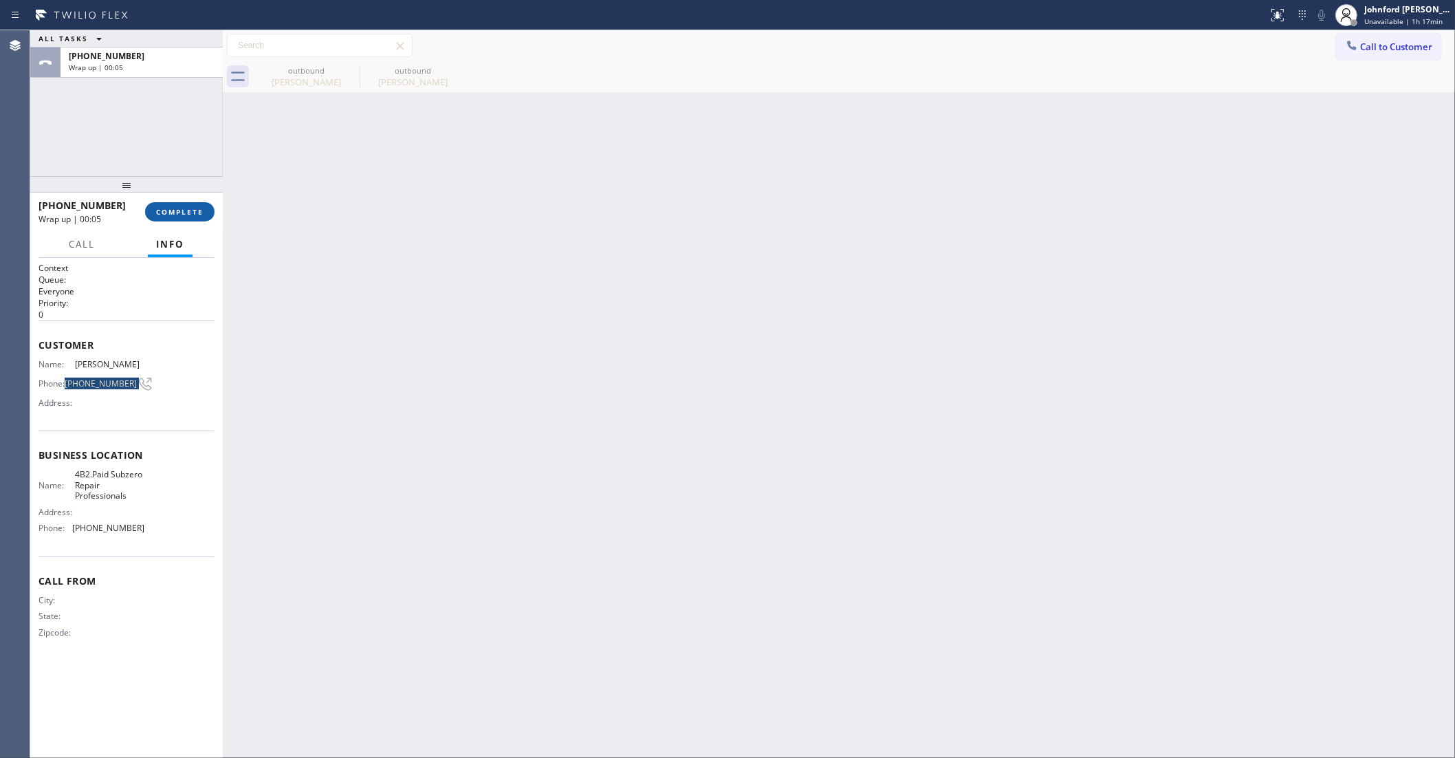
click at [193, 207] on span "COMPLETE" at bounding box center [179, 212] width 47 height 10
click at [190, 220] on button "COMPLETE" at bounding box center [179, 211] width 69 height 19
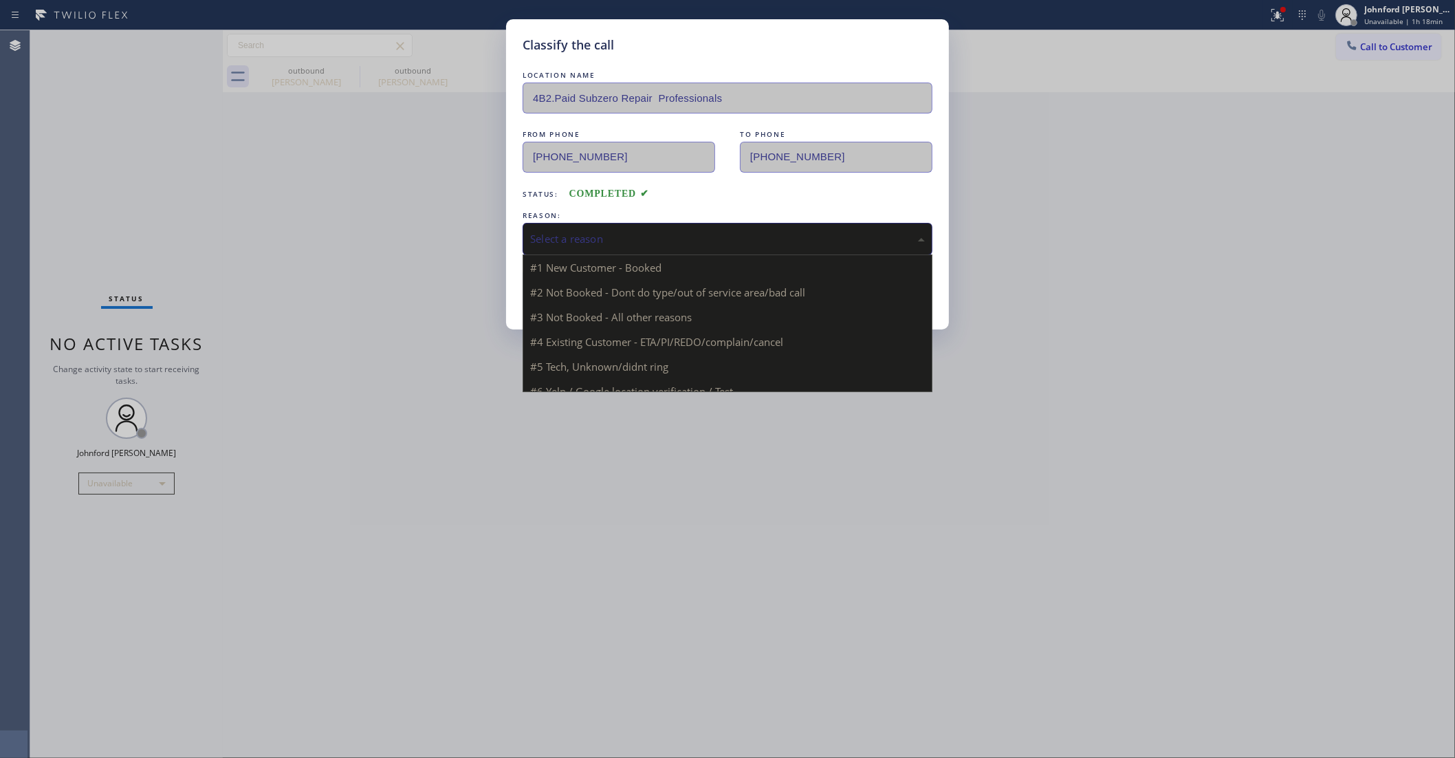
click at [667, 223] on div "Select a reason" at bounding box center [728, 239] width 410 height 32
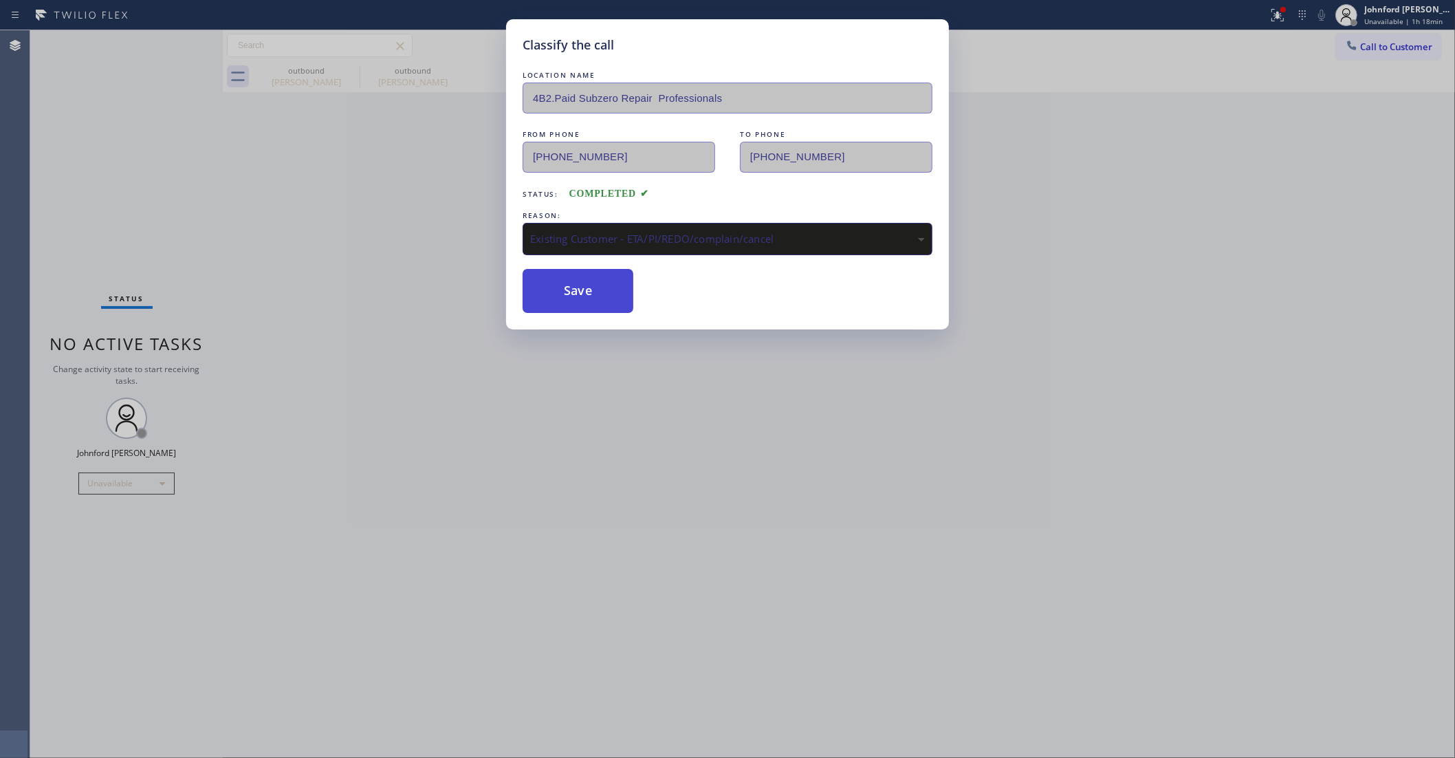
click at [557, 270] on button "Save" at bounding box center [578, 291] width 111 height 44
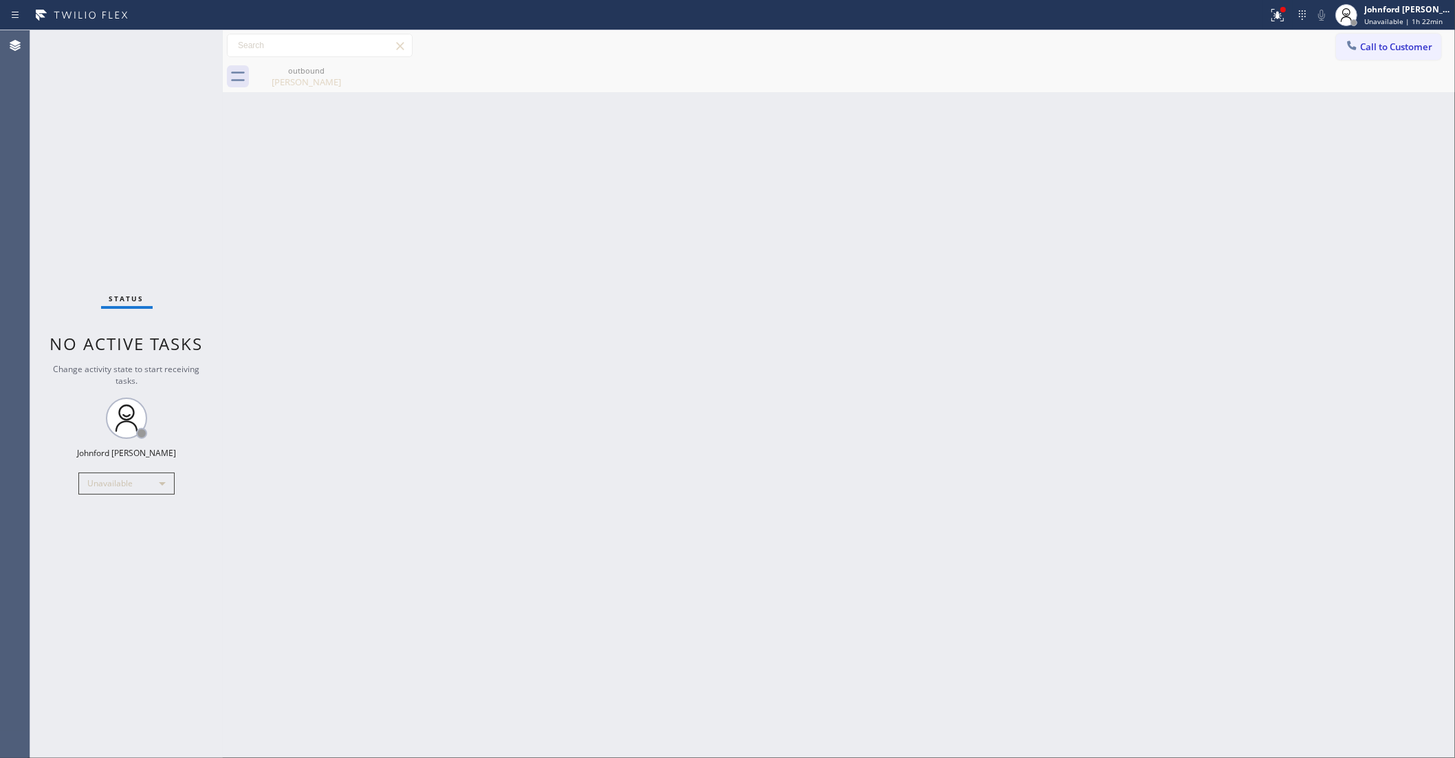
click at [1360, 45] on span "Call to Customer" at bounding box center [1396, 47] width 72 height 12
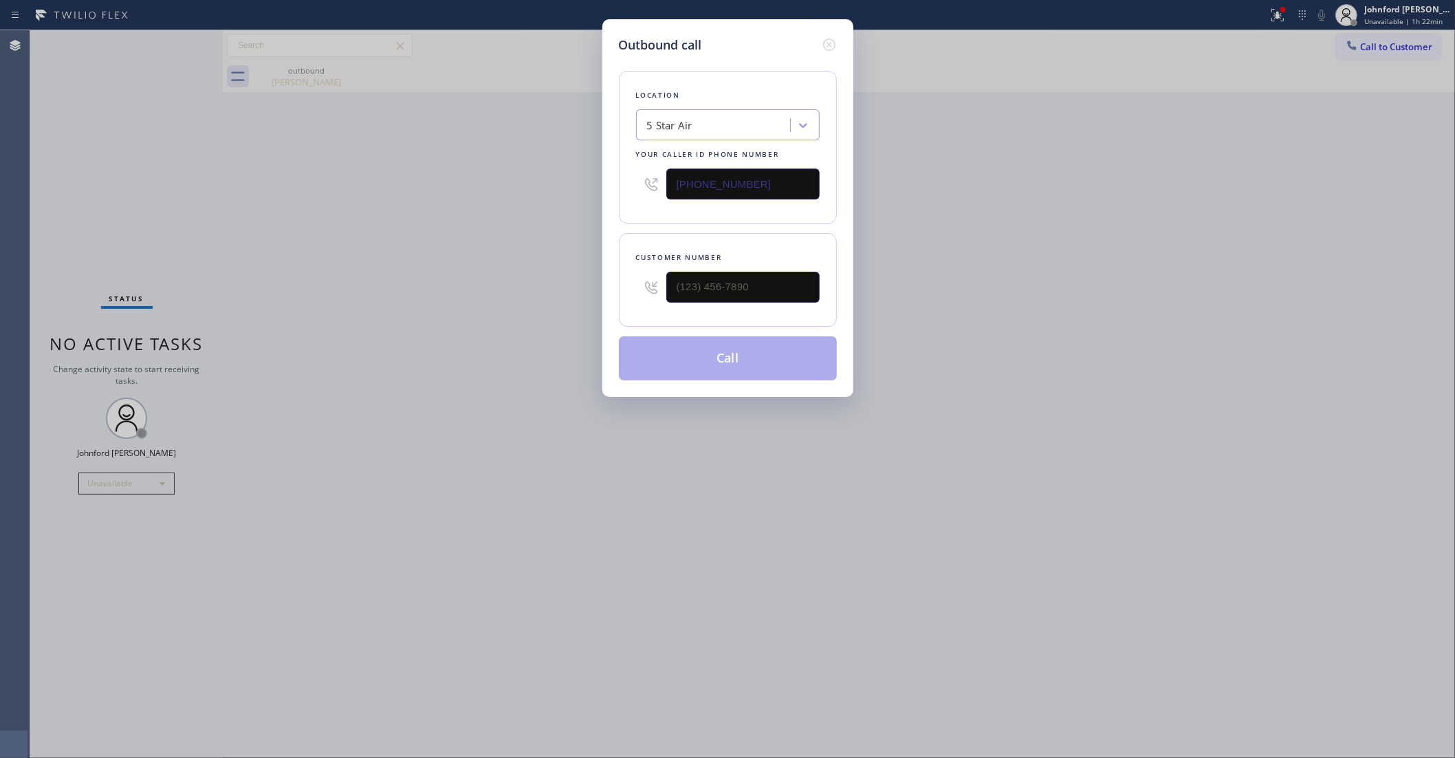
drag, startPoint x: 682, startPoint y: 166, endPoint x: 596, endPoint y: 164, distance: 86.0
click at [622, 164] on div "Location 5 Star Air Your caller id phone number (800) 686-5038" at bounding box center [728, 147] width 218 height 153
paste input "510) 361-0551"
type input "(510) 361-0551"
drag, startPoint x: 770, startPoint y: 285, endPoint x: 582, endPoint y: 307, distance: 189.0
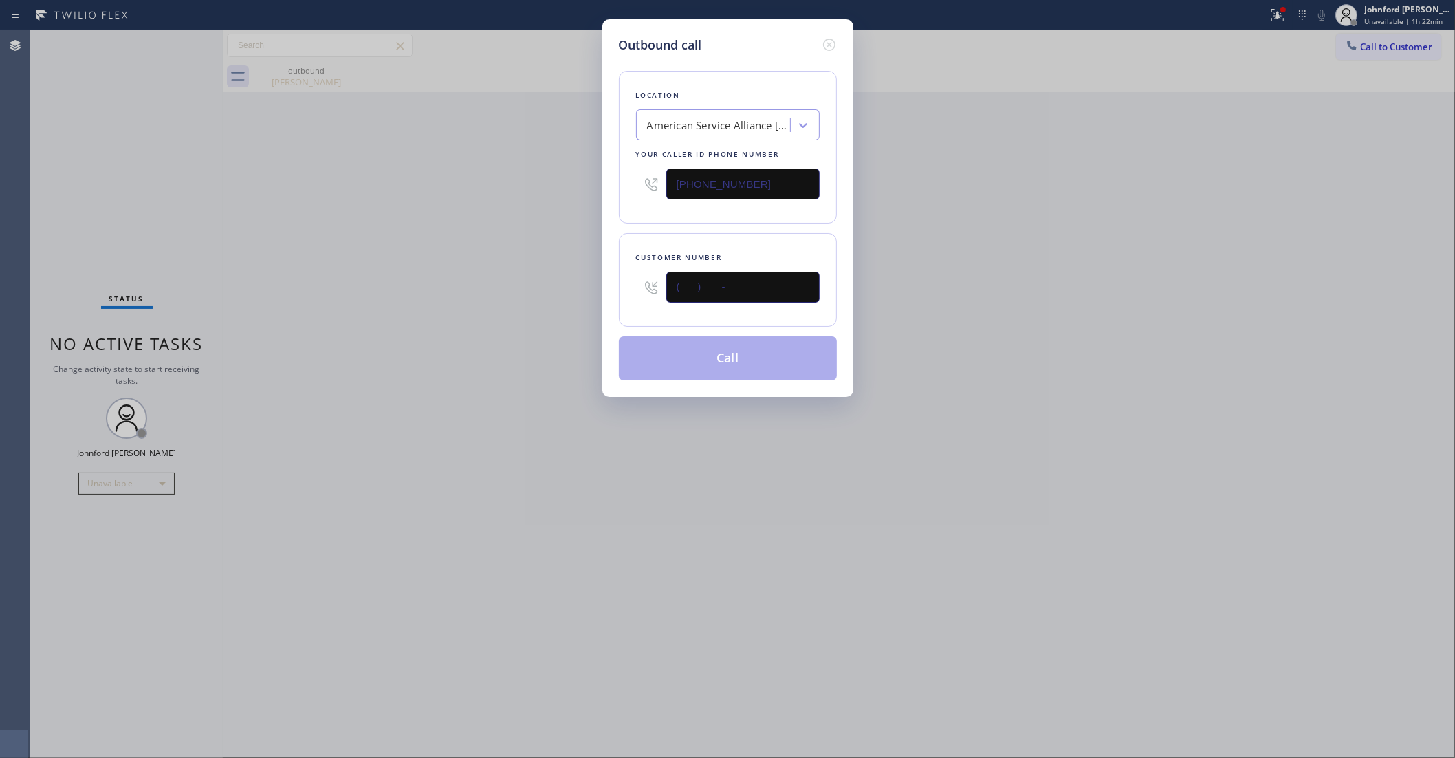
click at [582, 307] on div "Outbound call Location American Service Alliance San Leandro Your caller id pho…" at bounding box center [727, 379] width 1455 height 758
paste input "510) 519-0184"
type input "(510) 519-0184"
drag, startPoint x: 510, startPoint y: 313, endPoint x: 525, endPoint y: 315, distance: 14.6
click at [511, 314] on div "Outbound call Location American Service Alliance San Leandro Your caller id pho…" at bounding box center [727, 379] width 1455 height 758
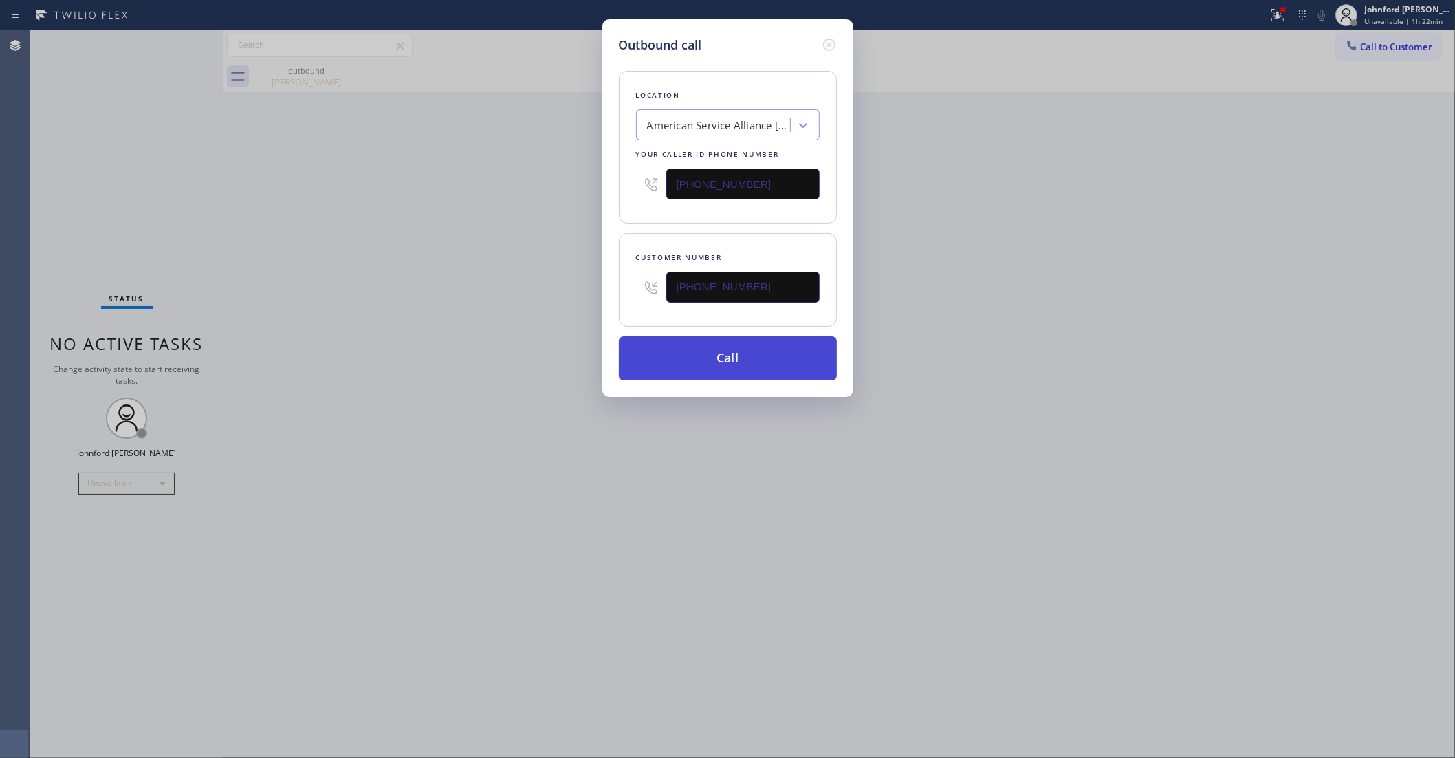
click at [683, 369] on button "Call" at bounding box center [728, 358] width 218 height 44
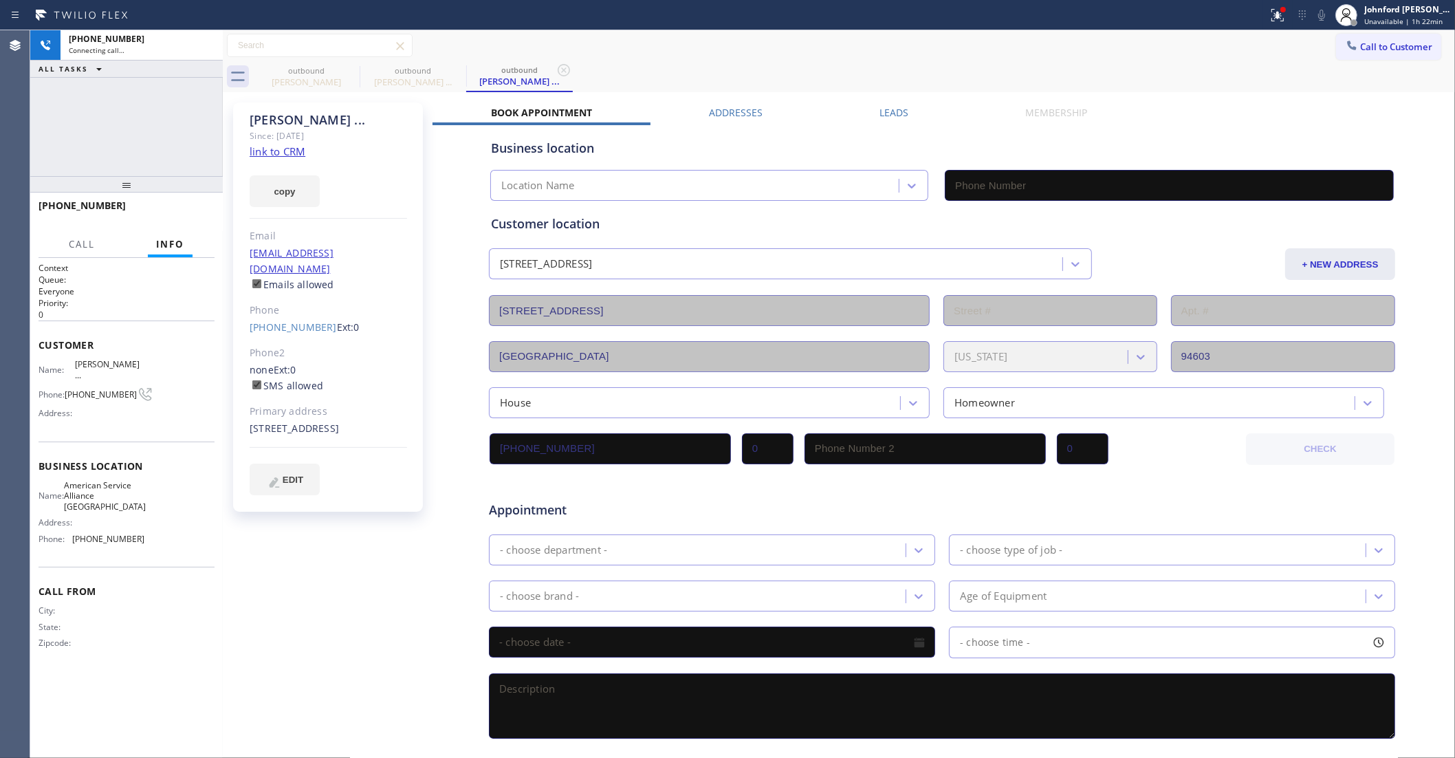
drag, startPoint x: 297, startPoint y: 197, endPoint x: 345, endPoint y: 10, distance: 192.3
click at [297, 197] on button "copy" at bounding box center [285, 191] width 70 height 32
type input "(510) 361-0551"
click at [90, 98] on div "+15105190184 Connecting call… ALL TASKS ALL TASKS ACTIVE TASKS TASKS IN WRAP UP" at bounding box center [126, 103] width 193 height 146
click at [270, 428] on div "1349 104th Avenue Oakland, 94603 CA" at bounding box center [328, 429] width 157 height 16
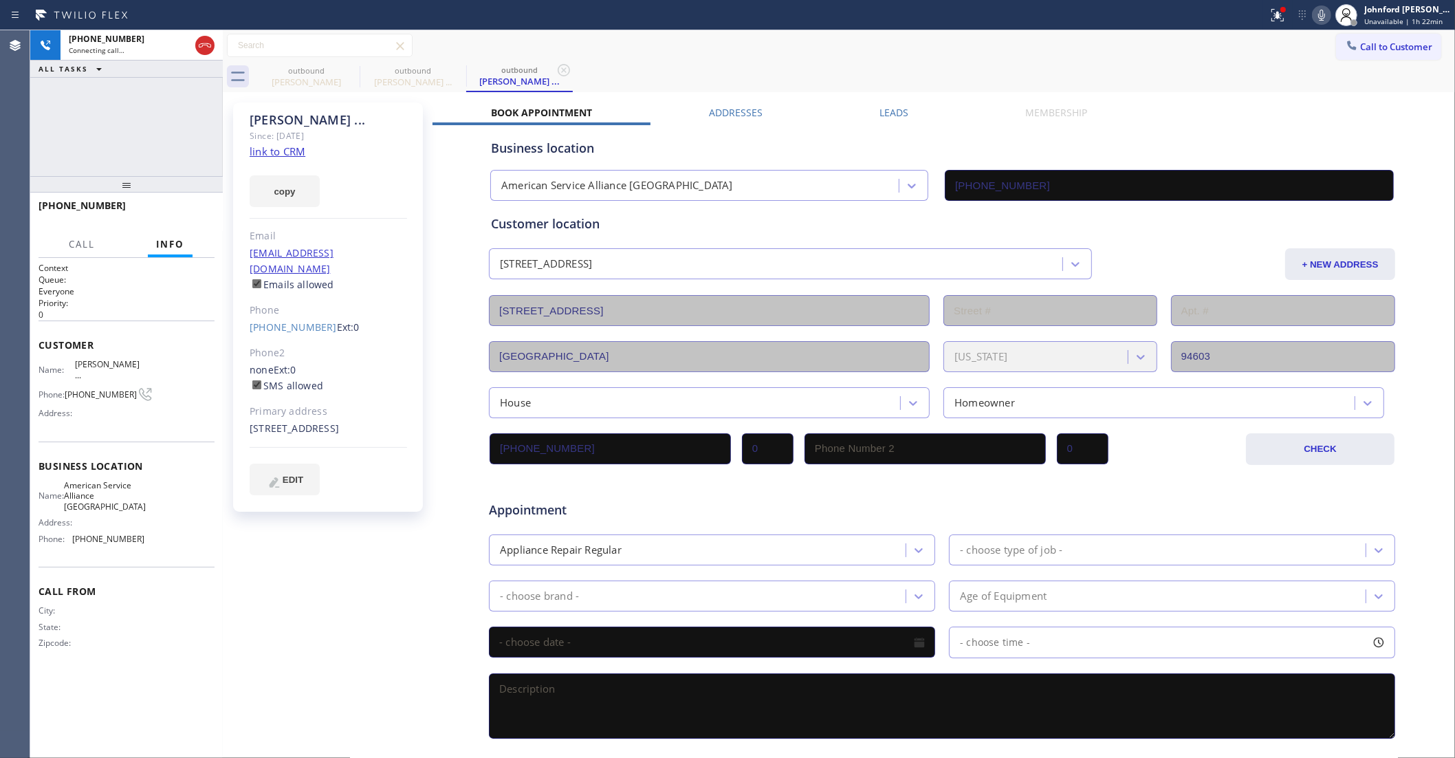
click at [270, 428] on div "1349 104th Avenue Oakland, 94603 CA" at bounding box center [328, 429] width 157 height 16
copy div "94603"
click at [1043, 61] on div "outbound Sarah Kim outbound Monica ... outbound Monica ..." at bounding box center [854, 76] width 1202 height 31
click at [208, 41] on icon at bounding box center [205, 45] width 17 height 17
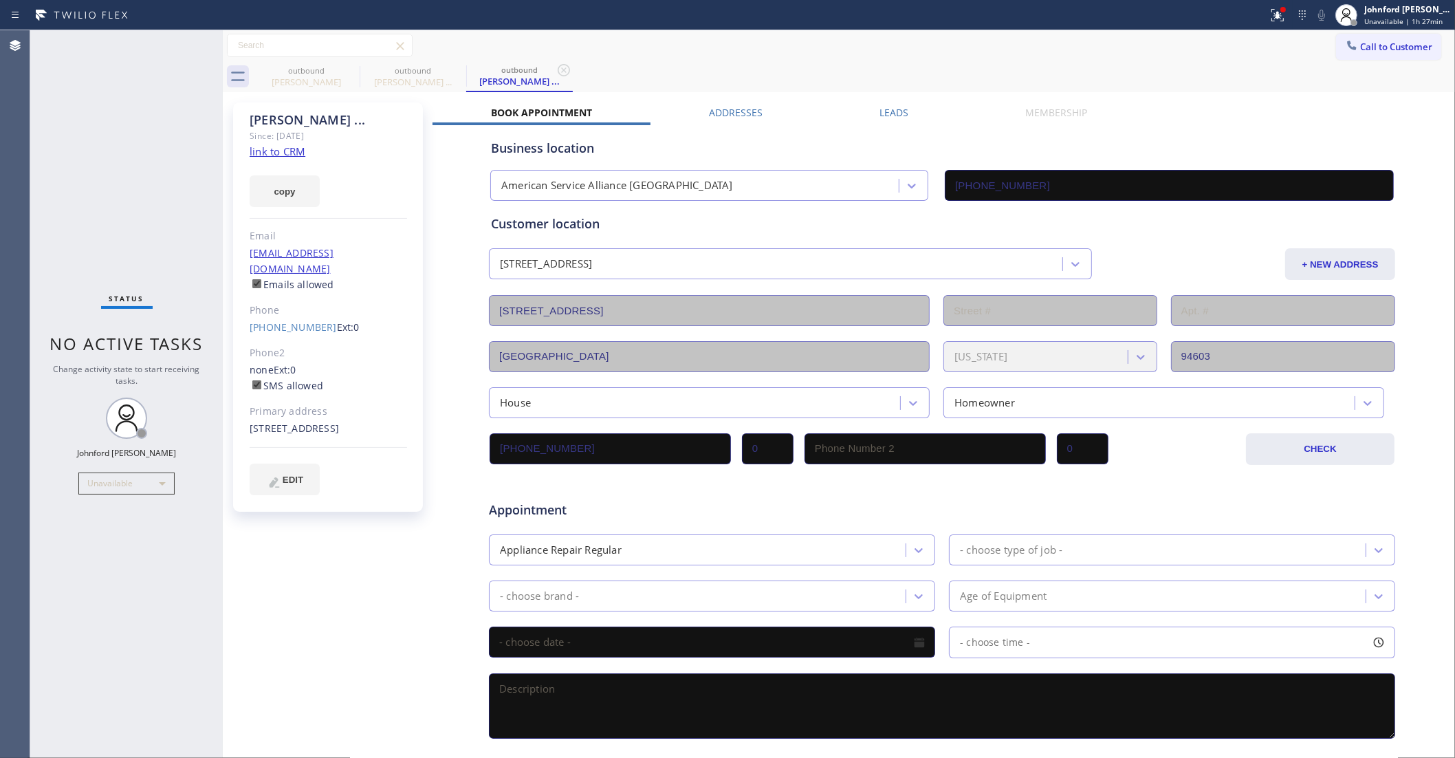
click at [1359, 66] on div "outbound Sarah Kim outbound Monica ... outbound Monica ..." at bounding box center [854, 76] width 1202 height 31
click at [1336, 50] on button "Call to Customer" at bounding box center [1388, 47] width 105 height 26
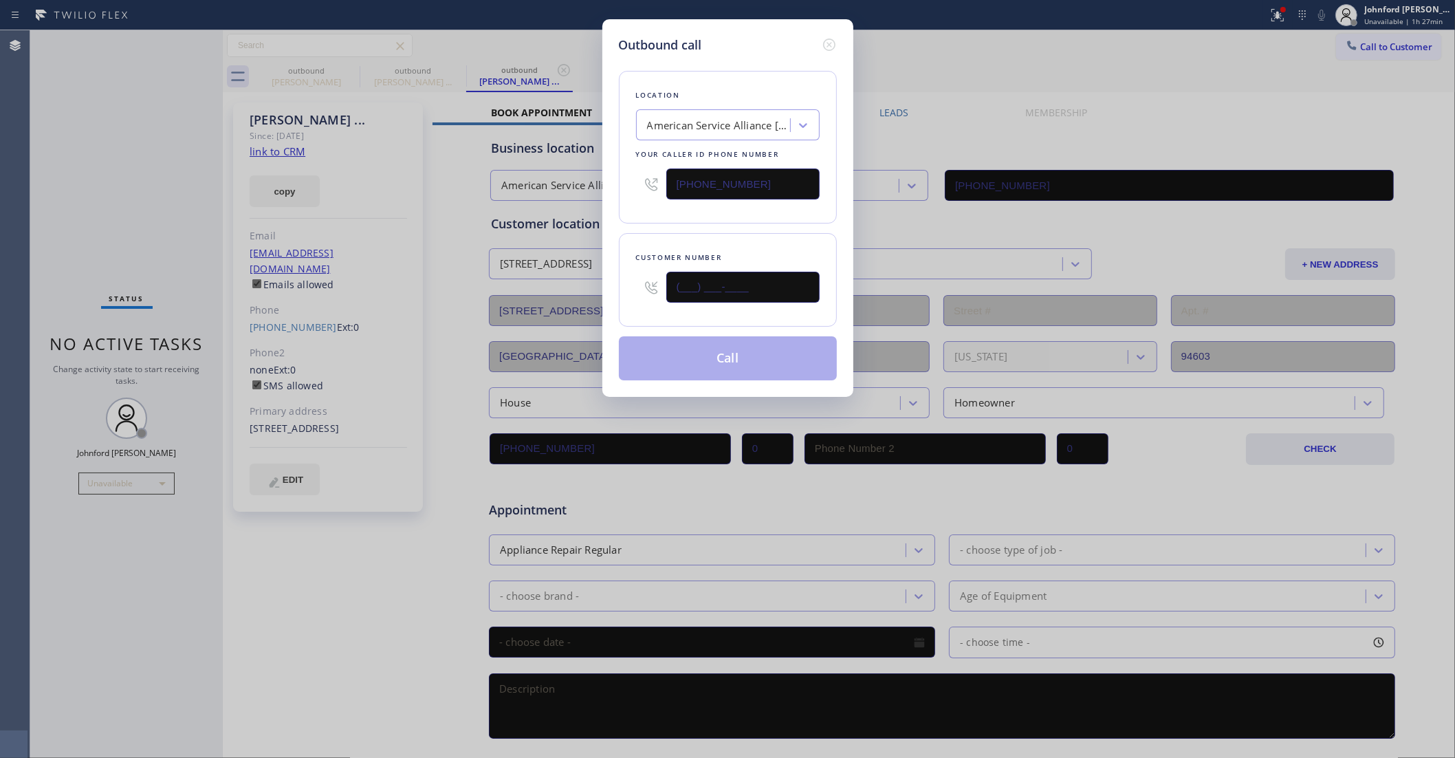
drag, startPoint x: 754, startPoint y: 294, endPoint x: 611, endPoint y: 294, distance: 143.7
click at [611, 294] on div "Outbound call Location American Service Alliance San Leandro Your caller id pho…" at bounding box center [727, 208] width 251 height 378
paste input "510) 519-0184"
type input "(510) 519-0184"
click at [646, 227] on div "Location American Service Alliance San Leandro Your caller id phone number (510…" at bounding box center [728, 217] width 218 height 326
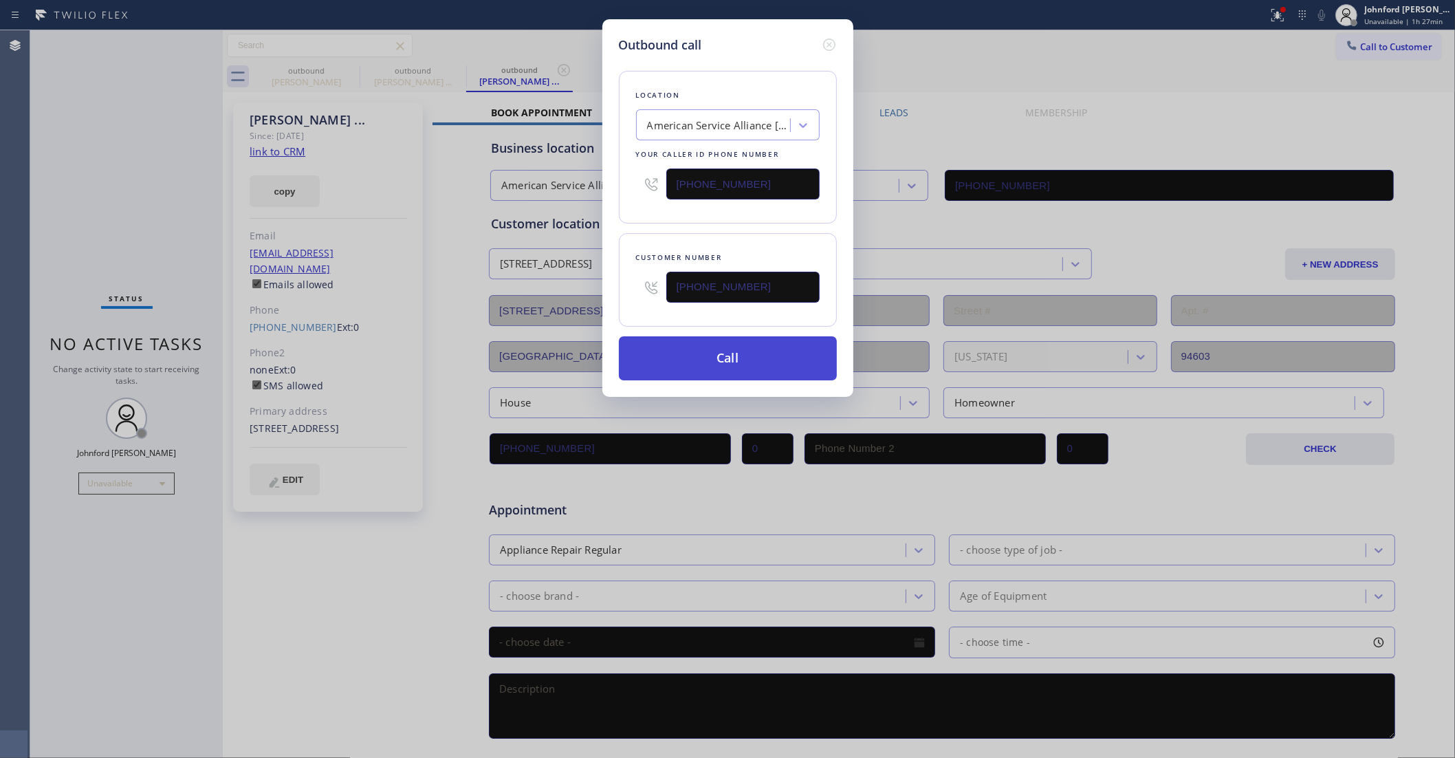
click at [719, 362] on button "Call" at bounding box center [728, 358] width 218 height 44
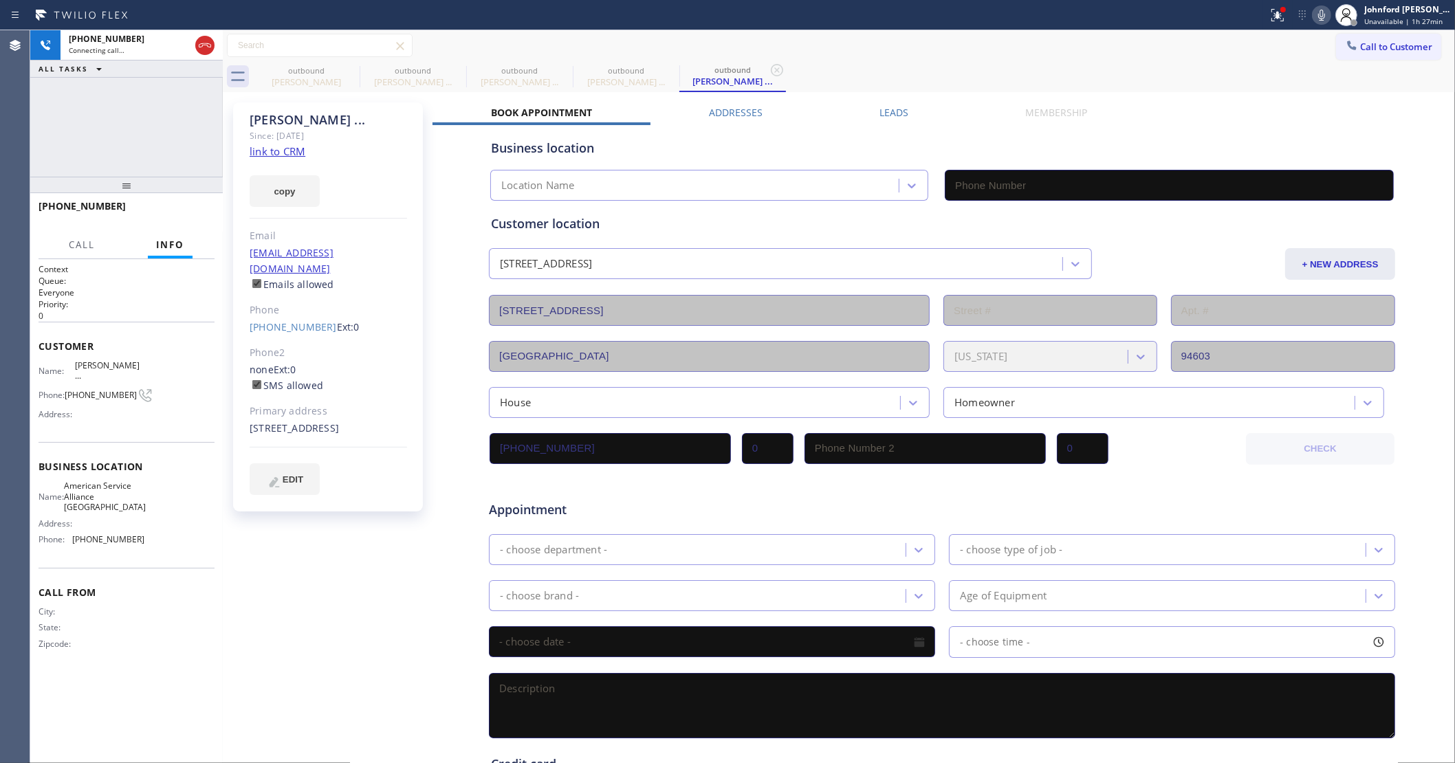
click at [1326, 11] on icon at bounding box center [1321, 15] width 17 height 17
type input "(510) 361-0551"
click at [1326, 11] on icon at bounding box center [1321, 15] width 17 height 17
click at [184, 208] on span "HANG UP" at bounding box center [183, 213] width 42 height 10
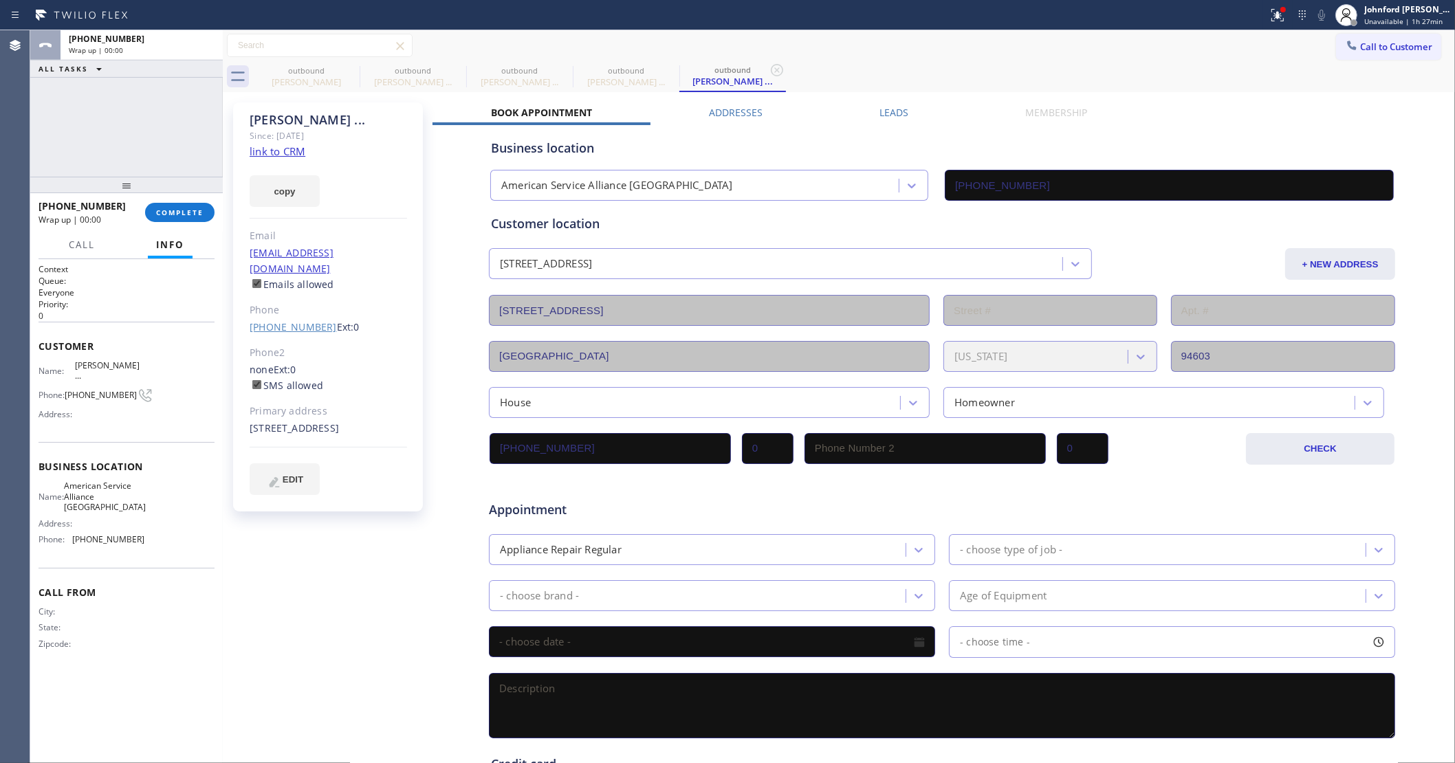
click at [260, 320] on link "(510) 519-0184" at bounding box center [293, 326] width 87 height 13
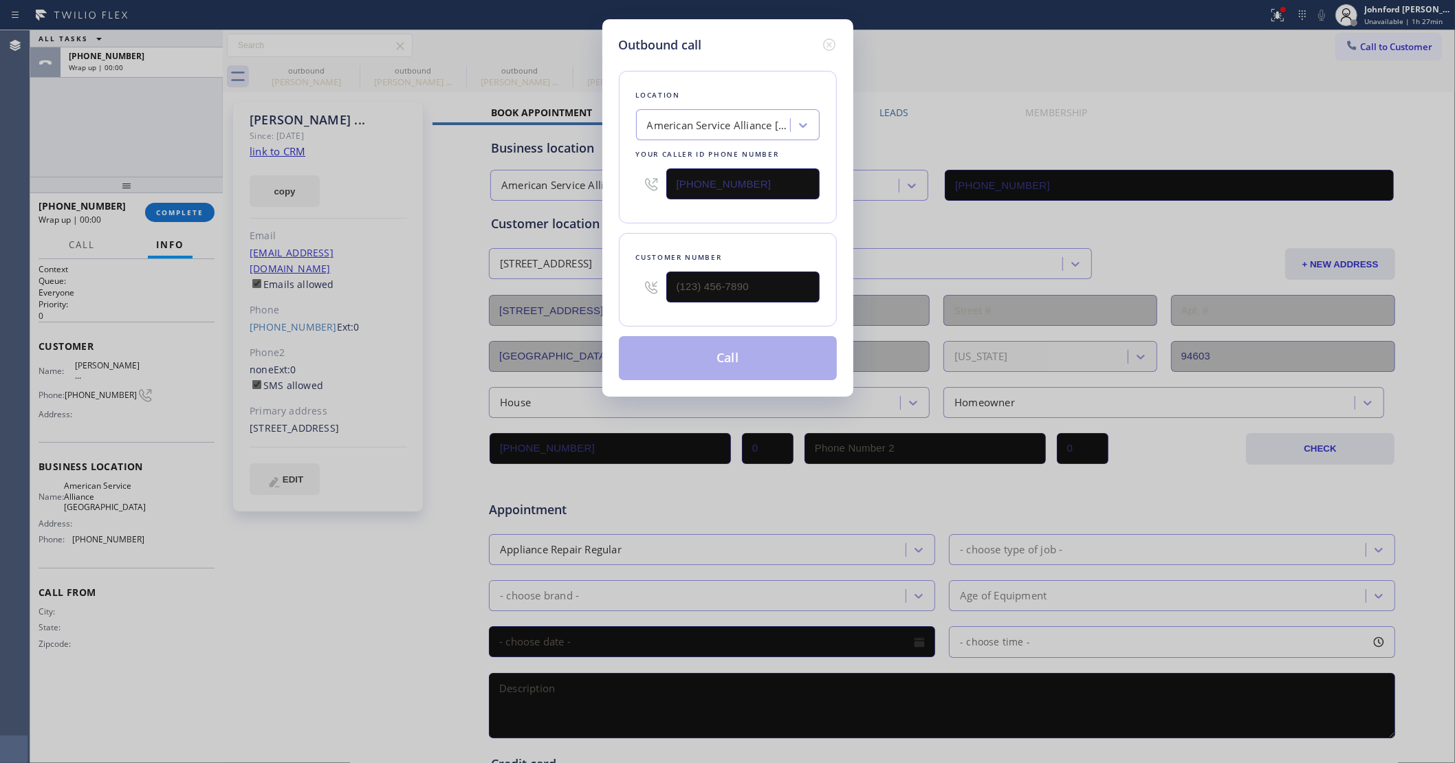
type input "(510) 519-0184"
click at [672, 358] on button "Call" at bounding box center [728, 358] width 218 height 44
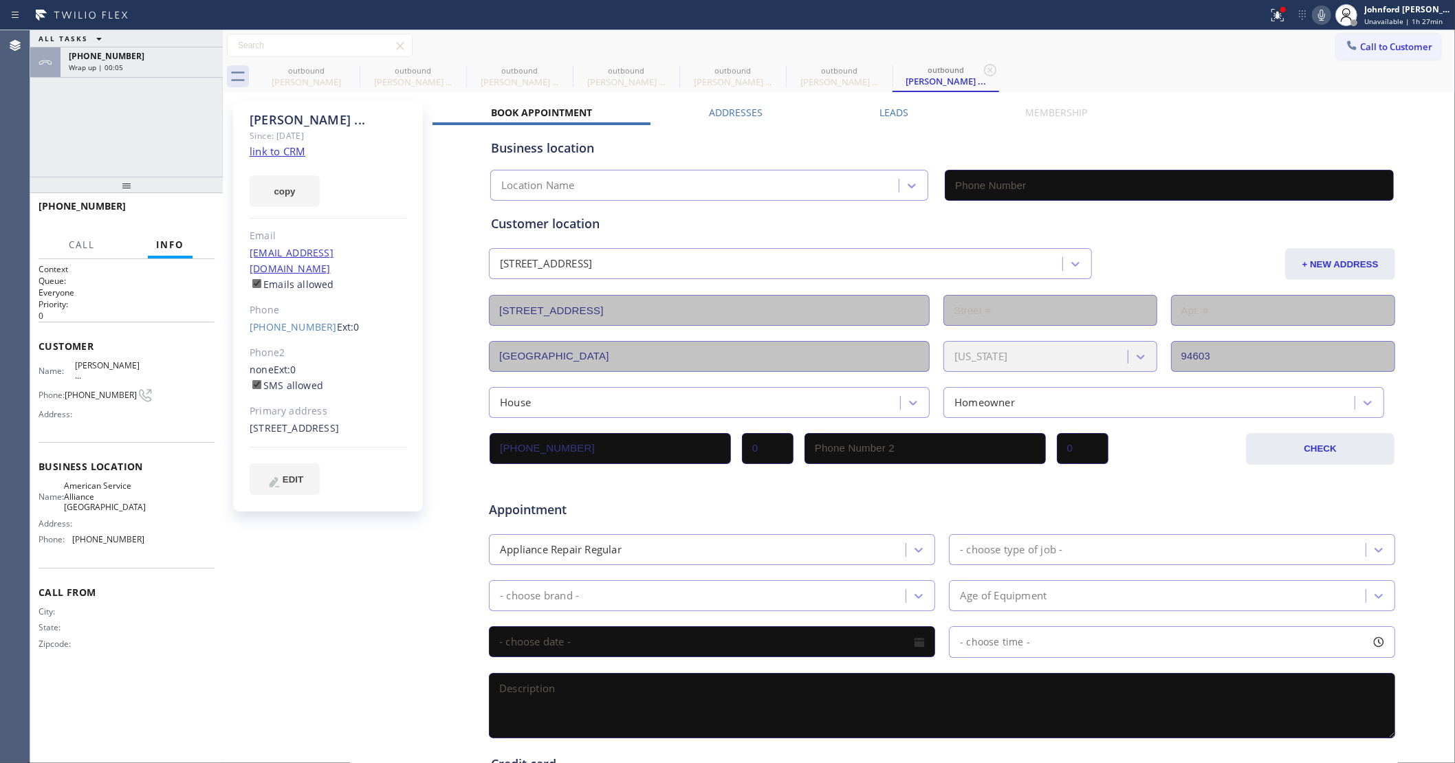
type input "(510) 361-0551"
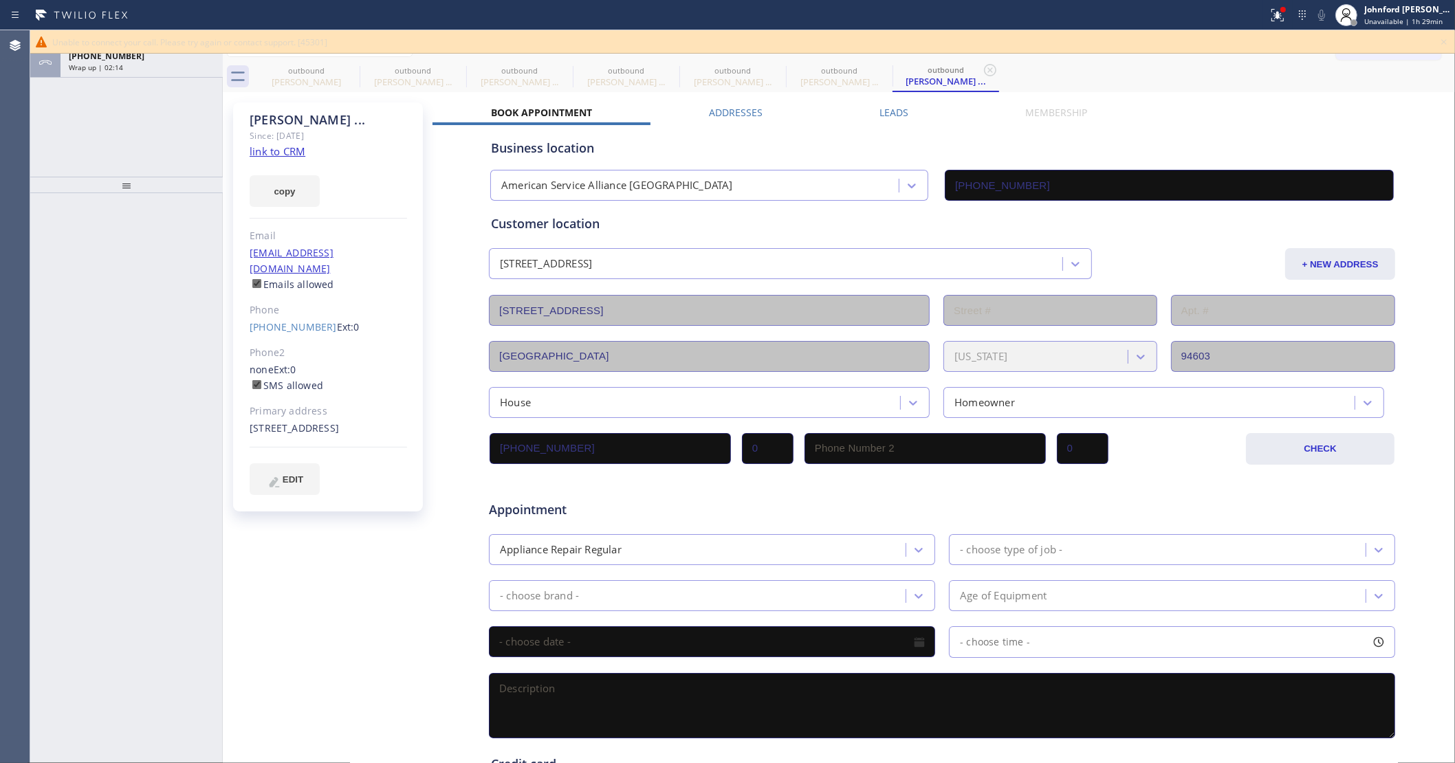
click at [167, 190] on div "ALL TASKS ALL TASKS ACTIVE TASKS TASKS IN WRAP UP +15105190184 Wrap up | 02:14" at bounding box center [126, 396] width 193 height 733
click at [156, 69] on div "Wrap up | 02:15" at bounding box center [142, 68] width 146 height 10
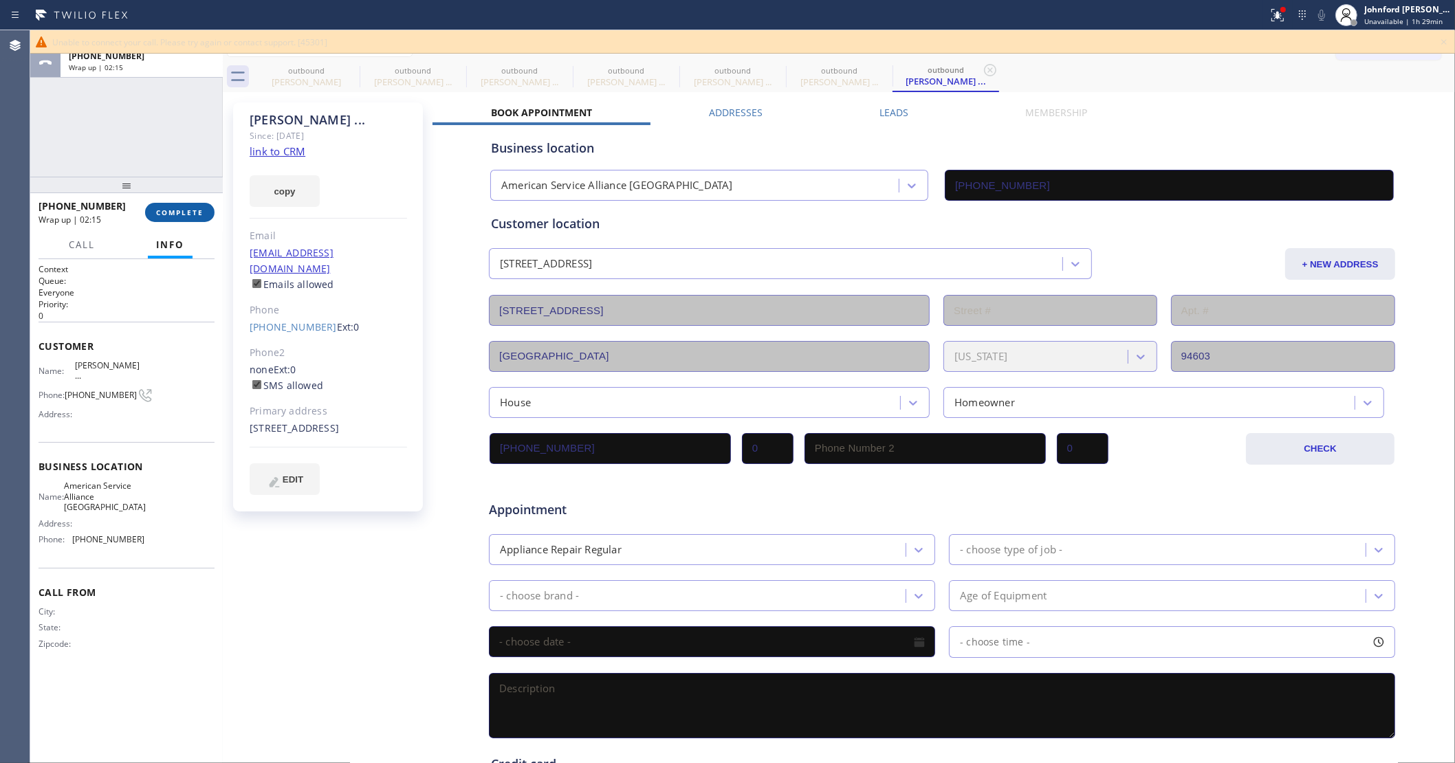
click at [180, 206] on button "COMPLETE" at bounding box center [179, 212] width 69 height 19
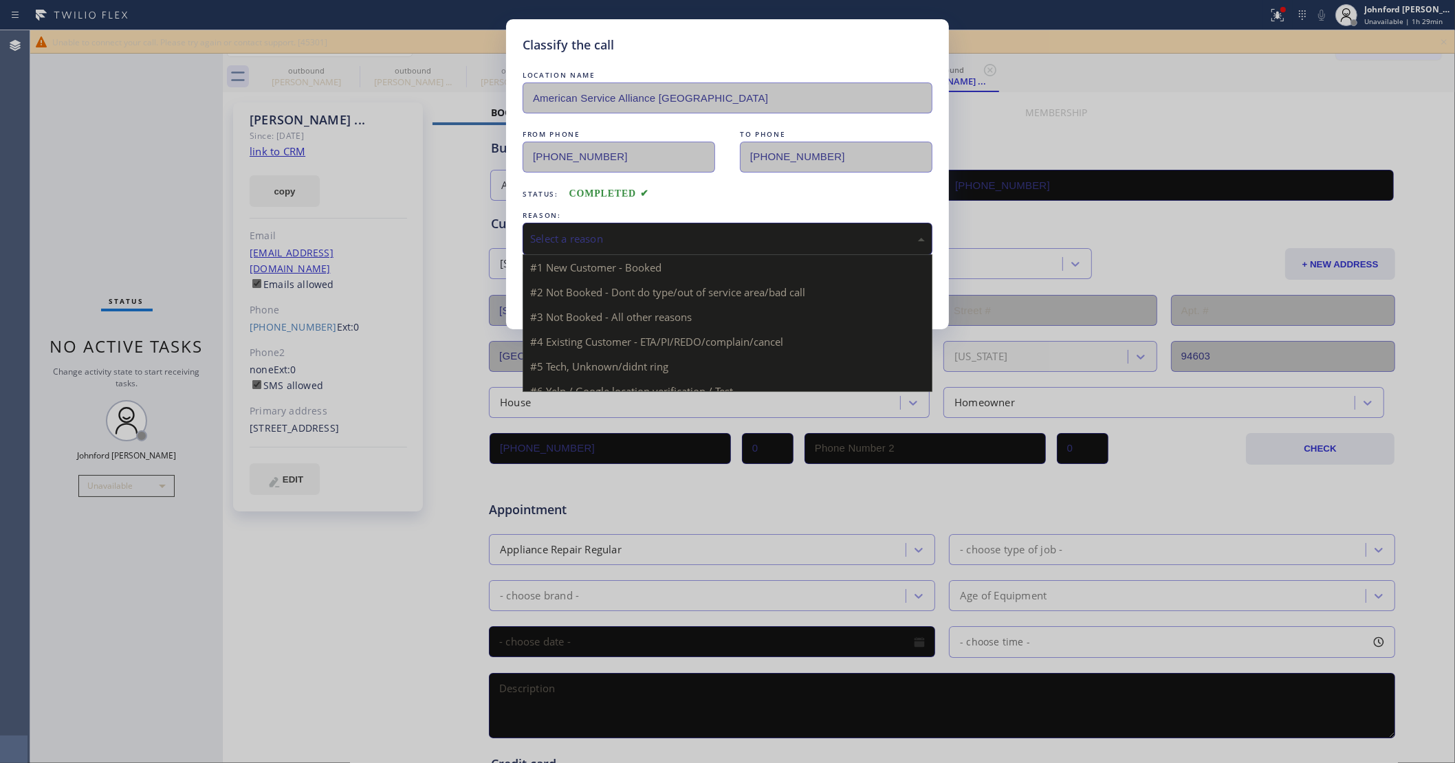
click at [606, 249] on div "Select a reason" at bounding box center [728, 239] width 410 height 32
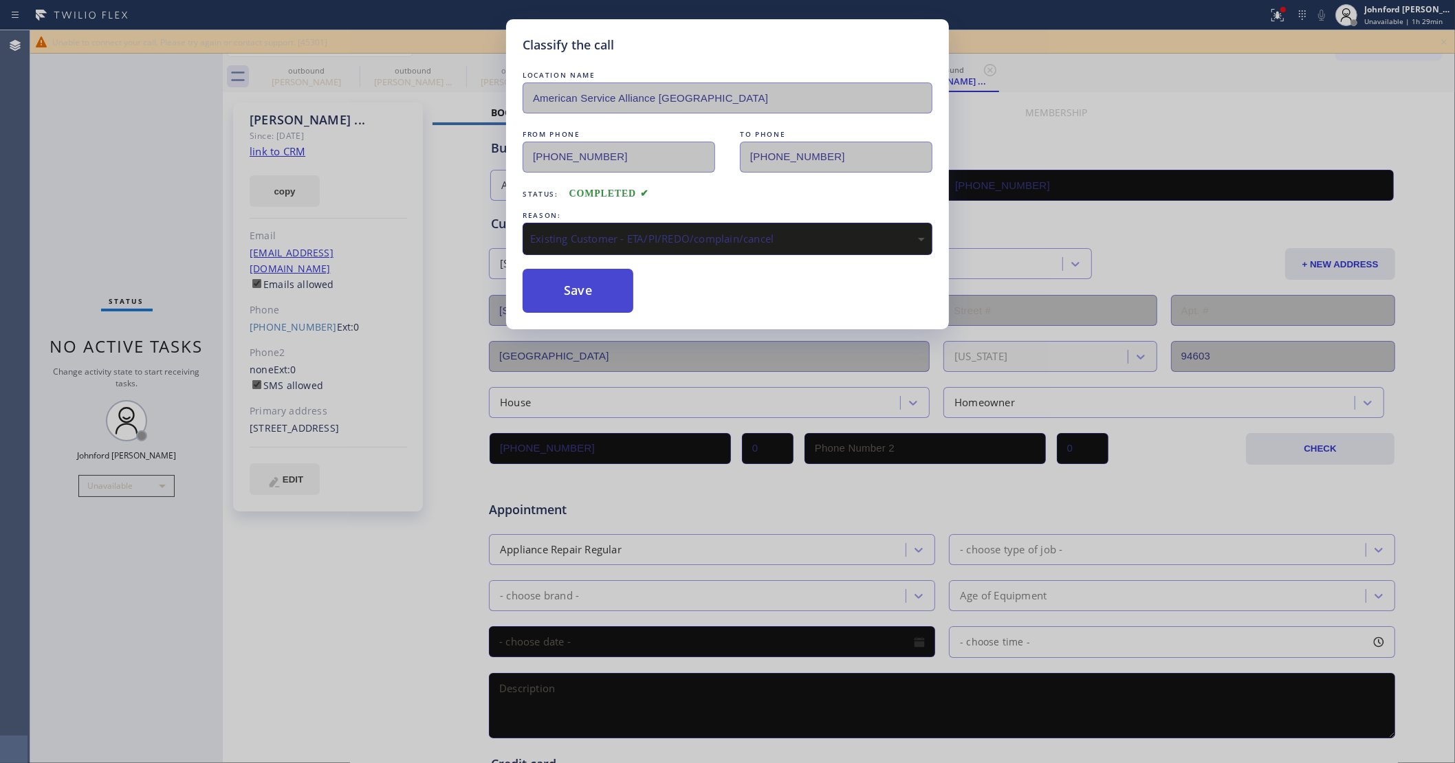
click at [572, 278] on button "Save" at bounding box center [578, 291] width 111 height 44
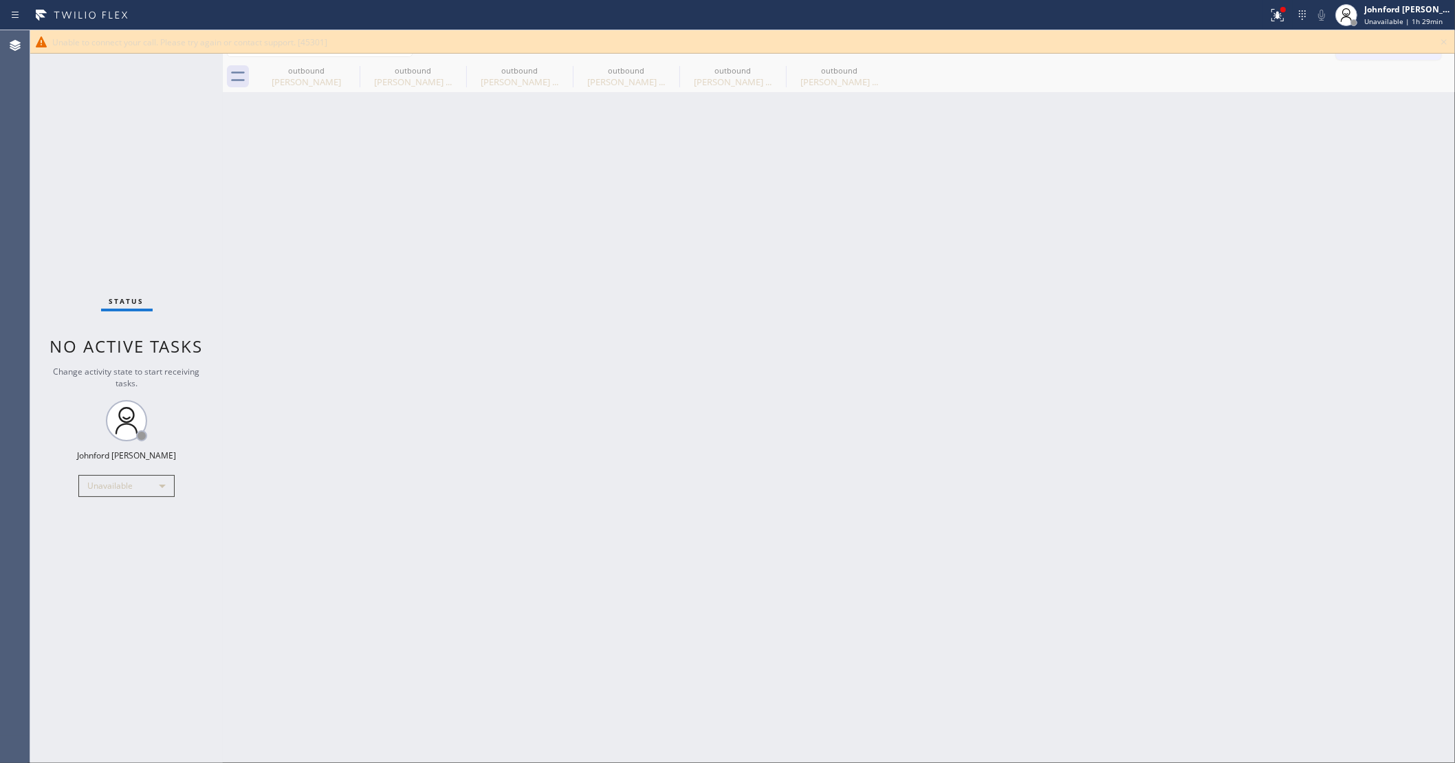
click at [97, 184] on div "Status No active tasks Change activity state to start receiving tasks. Johnford…" at bounding box center [126, 396] width 193 height 733
click at [349, 71] on icon at bounding box center [351, 70] width 12 height 12
click at [0, 0] on icon at bounding box center [0, 0] width 0 height 0
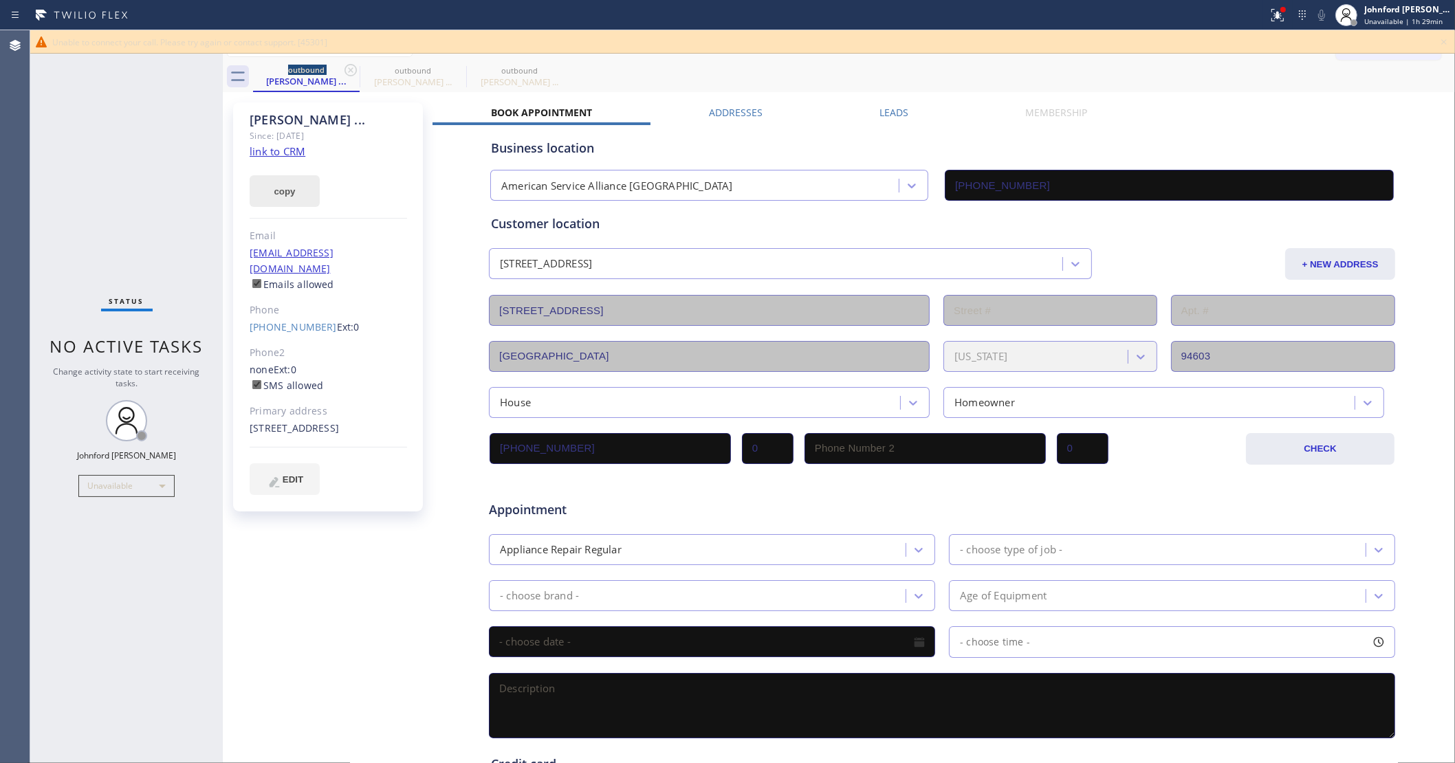
click at [293, 190] on button "copy" at bounding box center [285, 191] width 70 height 32
click at [39, 243] on div "Status No active tasks Change activity state to start receiving tasks. Johnford…" at bounding box center [126, 396] width 193 height 733
click at [1256, 23] on div at bounding box center [634, 15] width 1257 height 22
click at [1272, 14] on icon at bounding box center [1277, 15] width 17 height 17
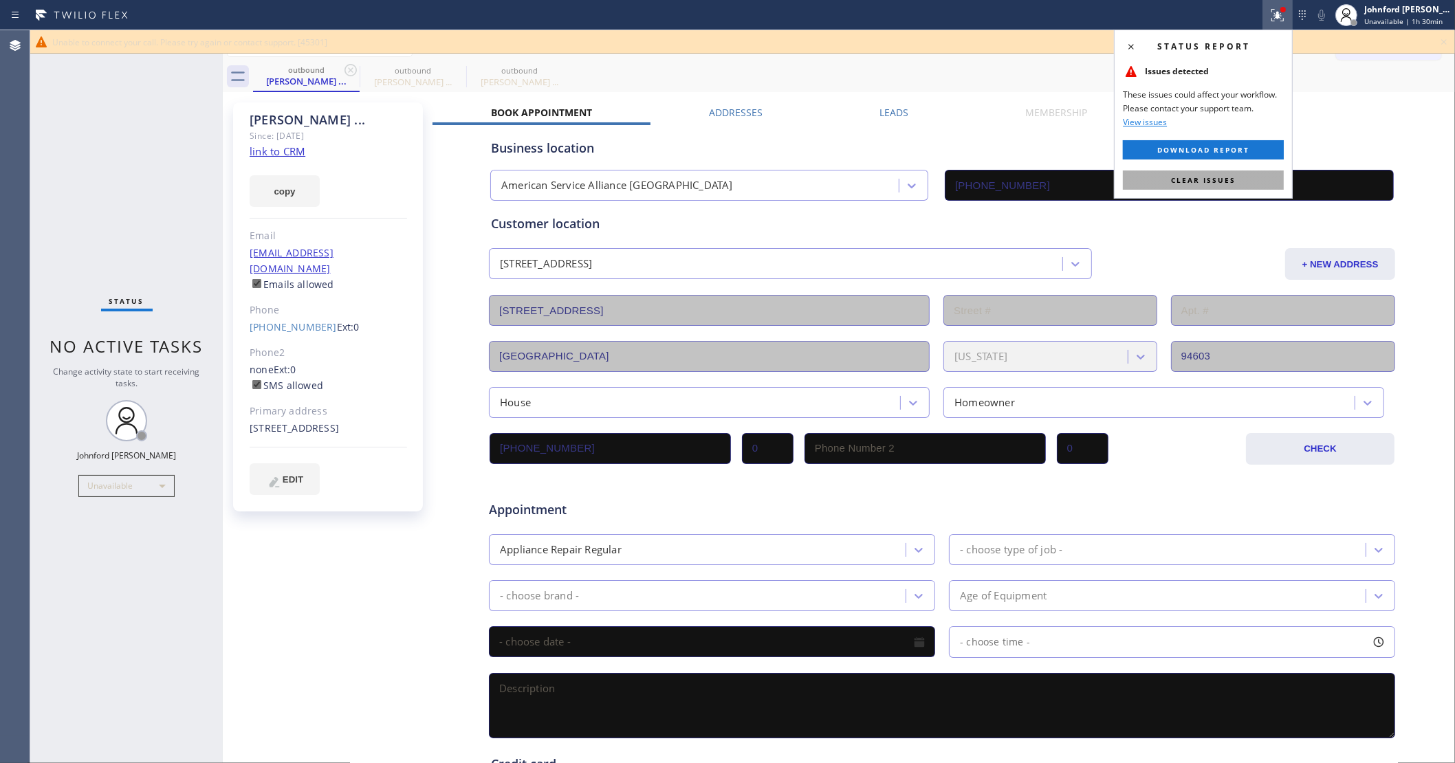
click at [1199, 179] on span "Clear issues" at bounding box center [1203, 180] width 65 height 10
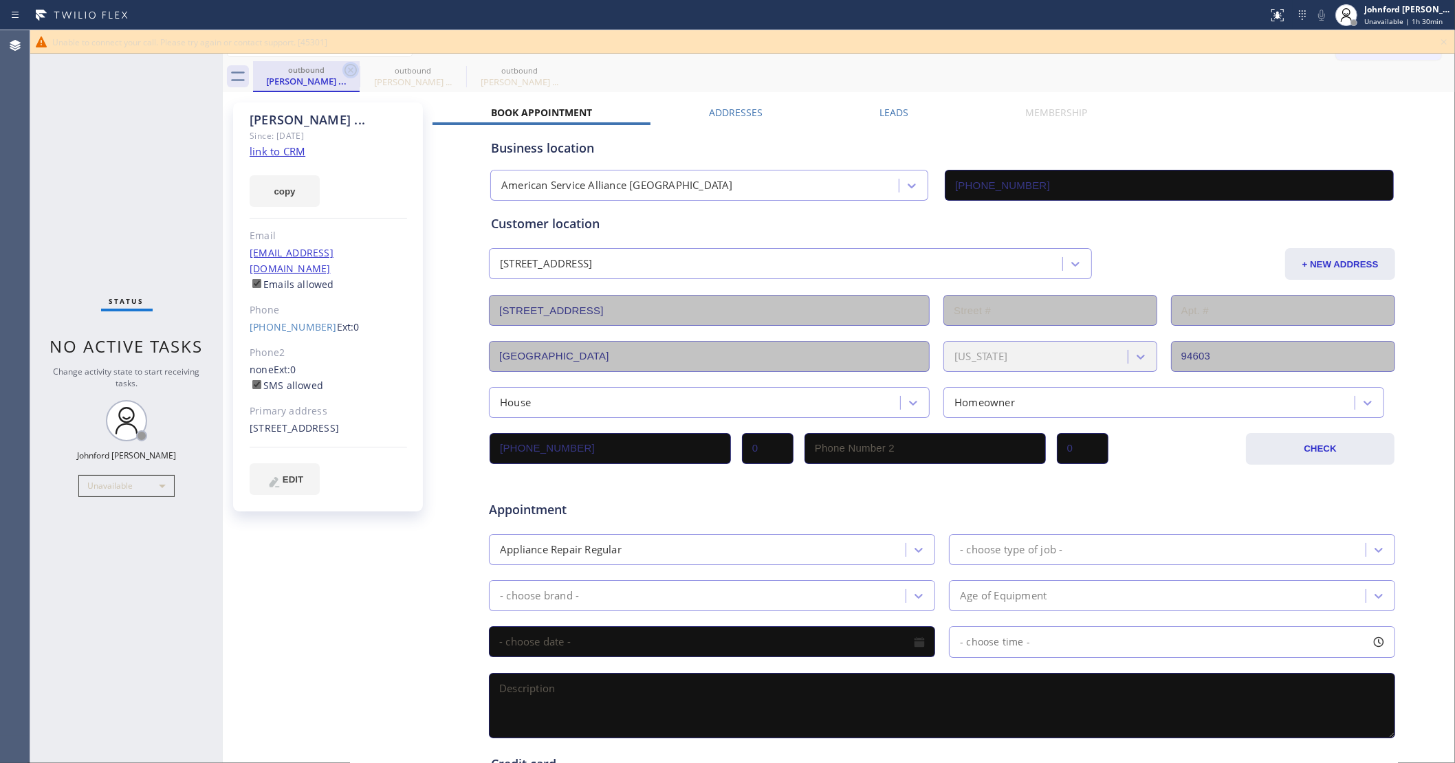
click at [356, 70] on icon at bounding box center [351, 70] width 12 height 12
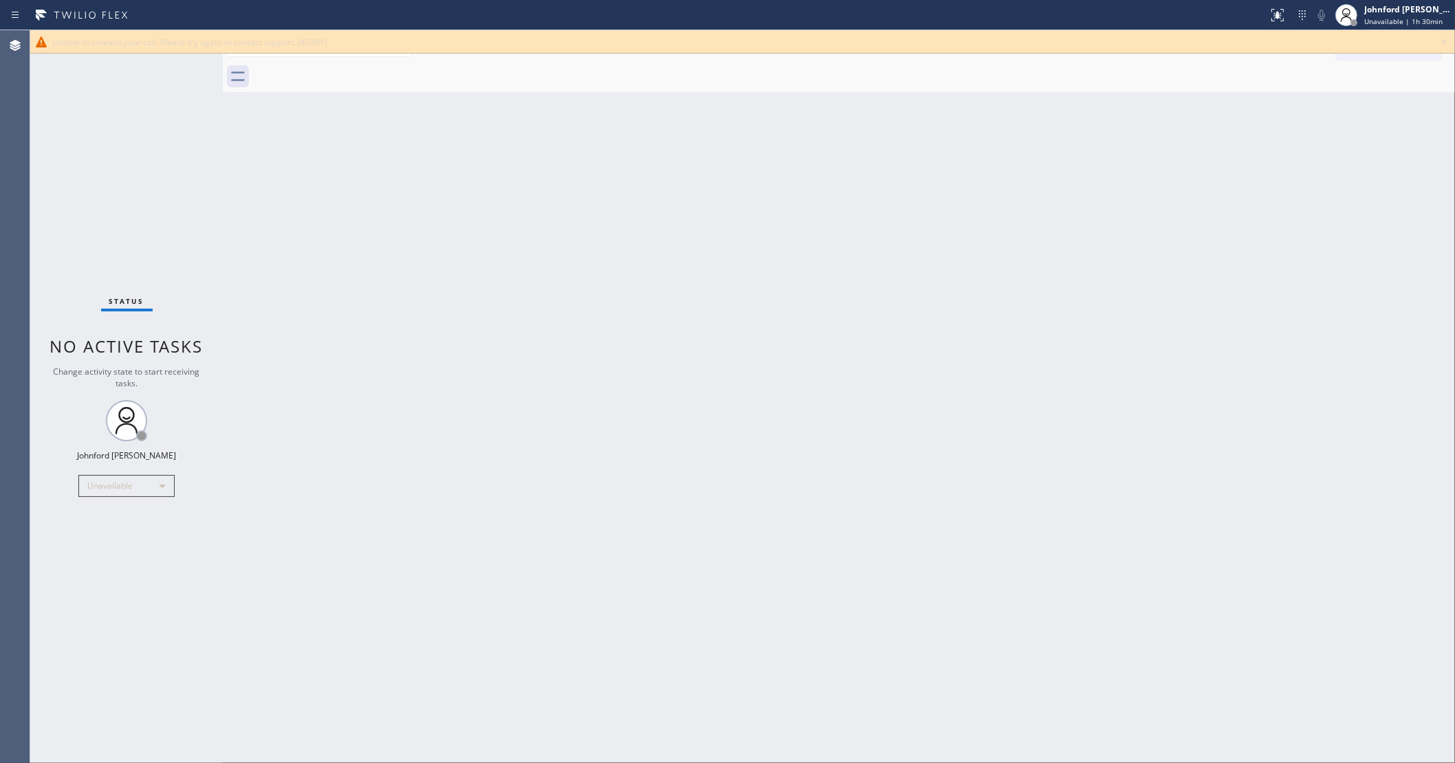
click at [1442, 43] on icon at bounding box center [1444, 42] width 6 height 6
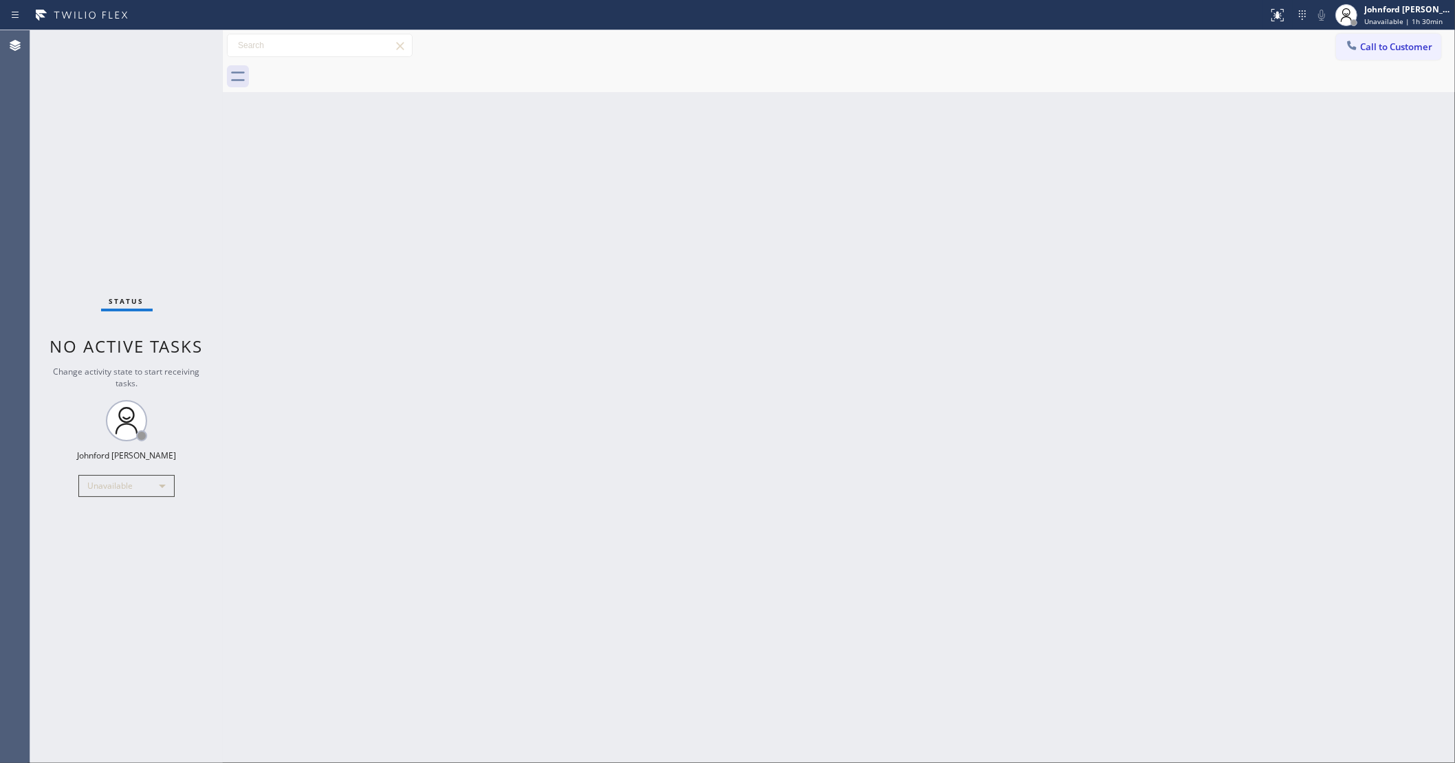
drag, startPoint x: 1379, startPoint y: 43, endPoint x: 1297, endPoint y: 57, distance: 83.1
click at [1372, 42] on span "Call to Customer" at bounding box center [1396, 47] width 72 height 12
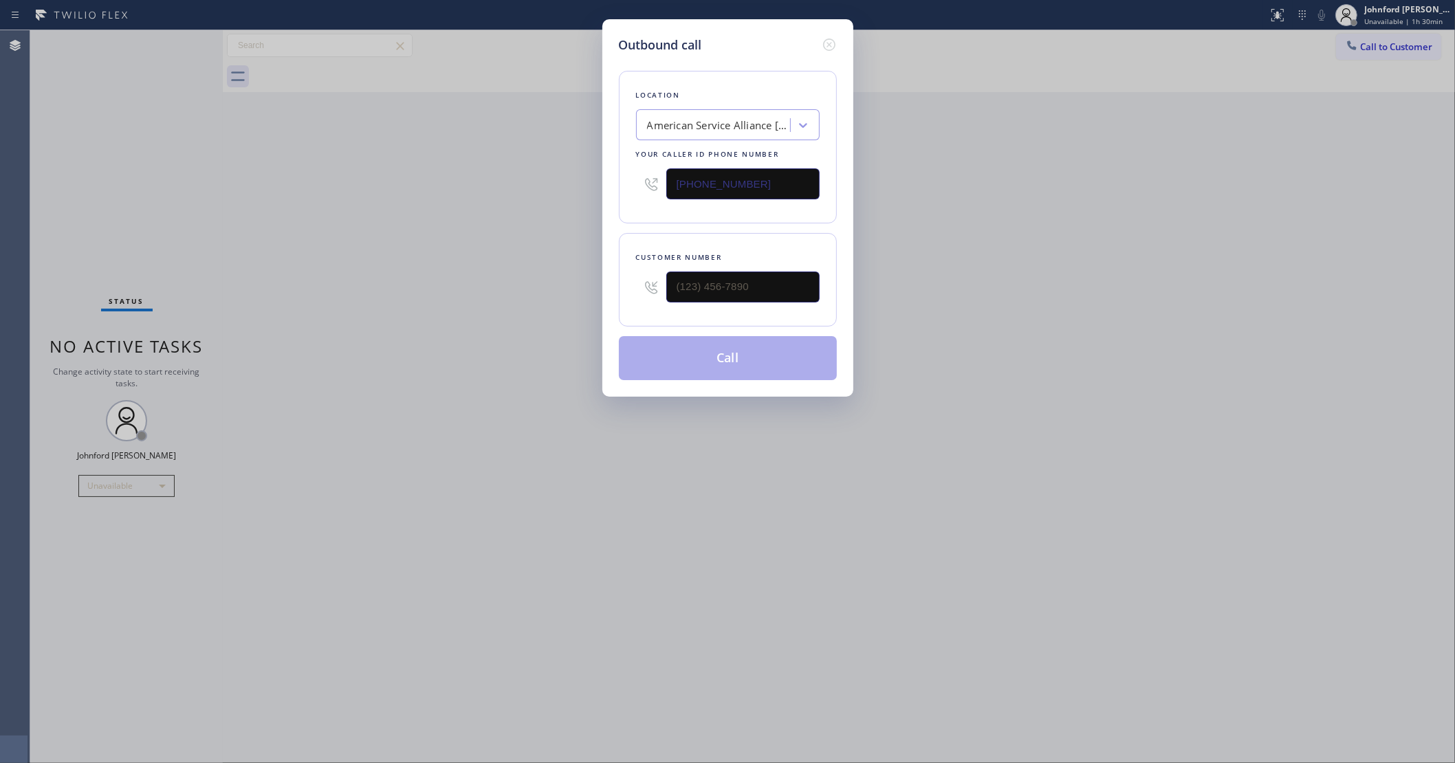
type input "(___) ___-____"
click at [771, 272] on input "(___) ___-____" at bounding box center [742, 287] width 153 height 31
drag, startPoint x: 397, startPoint y: 213, endPoint x: 547, endPoint y: 118, distance: 177.2
click at [396, 212] on div "Outbound call Location American Service Alliance San Leandro Your caller id pho…" at bounding box center [727, 381] width 1455 height 763
click at [1386, 39] on div "Outbound call Location American Service Alliance San Leandro Your caller id pho…" at bounding box center [727, 381] width 1455 height 763
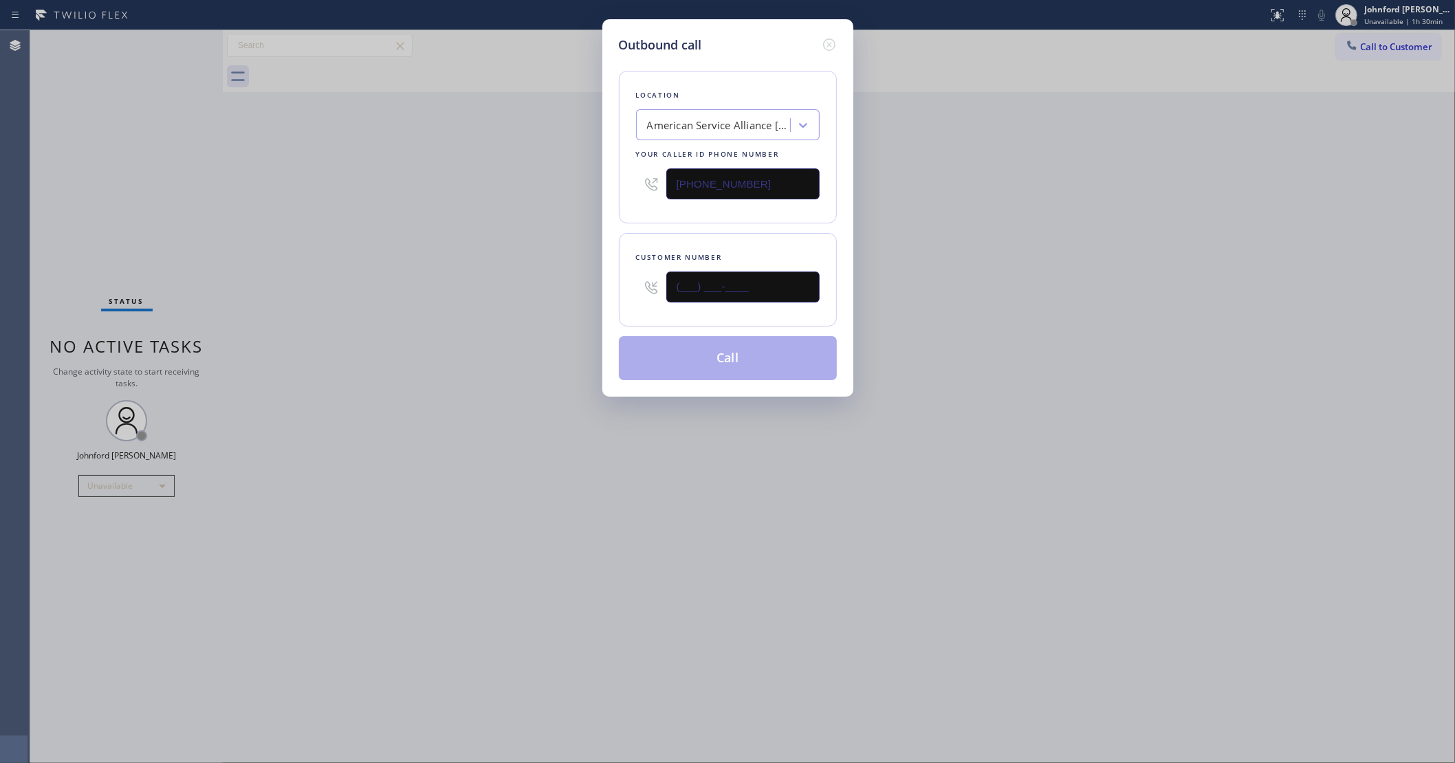
drag, startPoint x: 772, startPoint y: 267, endPoint x: 536, endPoint y: 285, distance: 235.9
click at [545, 284] on div "Outbound call Location American Service Alliance San Leandro Your caller id pho…" at bounding box center [727, 381] width 1455 height 763
paste input "425) 305-6155"
type input "(425) 305-6155"
drag, startPoint x: 510, startPoint y: 283, endPoint x: 719, endPoint y: 152, distance: 247.5
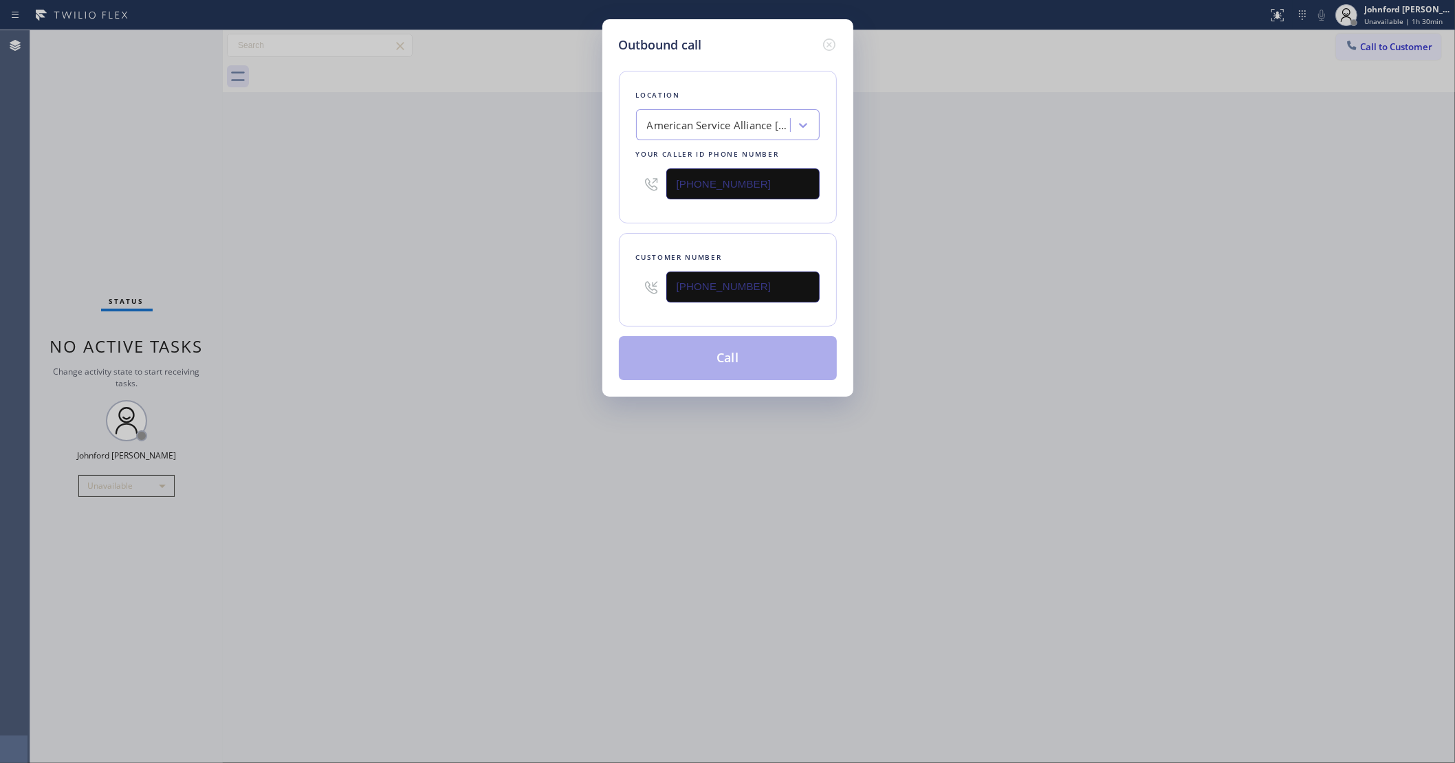
click at [509, 279] on div "Outbound call Location American Service Alliance San Leandro Your caller id pho…" at bounding box center [727, 381] width 1455 height 763
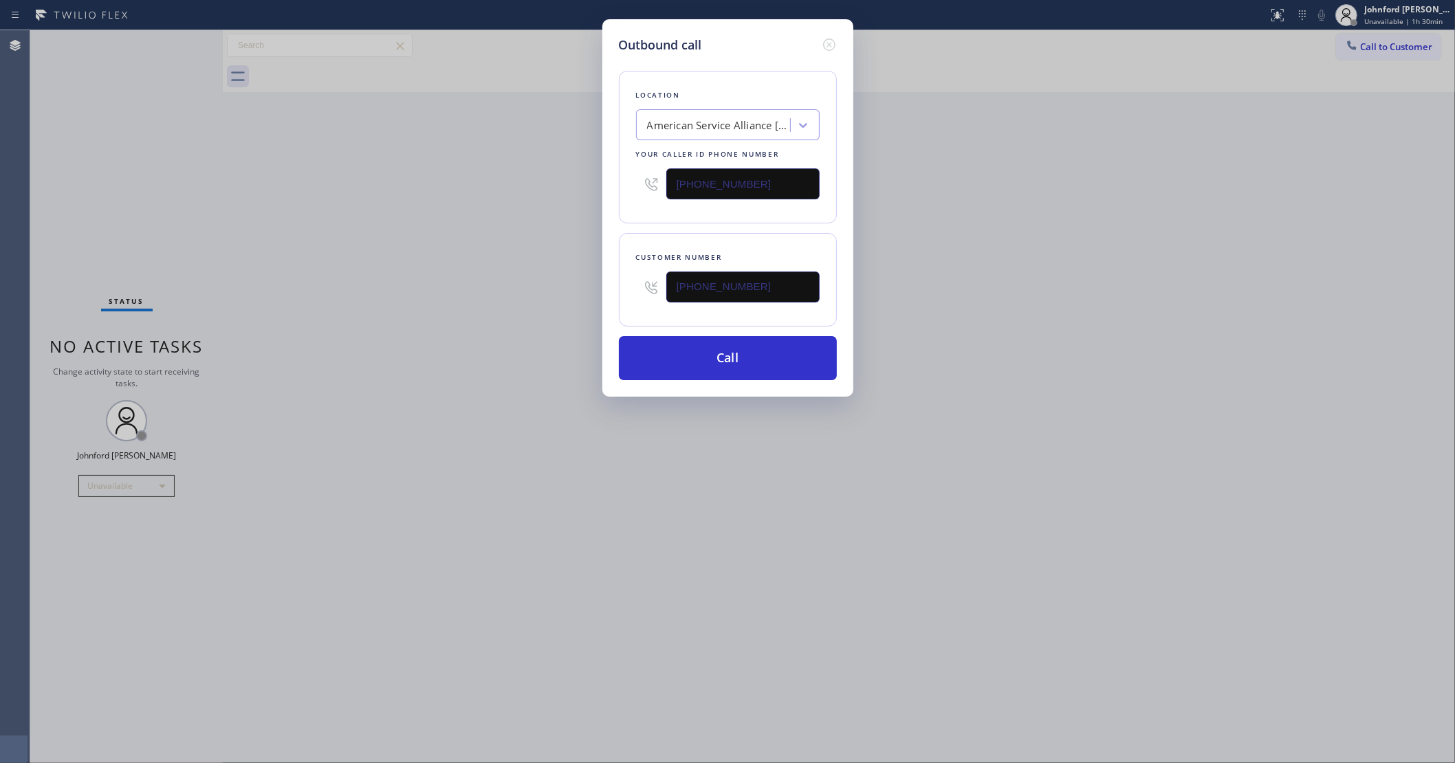
drag, startPoint x: 720, startPoint y: 162, endPoint x: 586, endPoint y: 174, distance: 134.7
click at [603, 173] on div "Outbound call Location American Service Alliance San Leandro Your caller id pho…" at bounding box center [727, 208] width 251 height 378
paste input "800) 686-5038"
type input "(800) 686-5038"
click at [408, 195] on div "Outbound call Location American Service Alliance San Leandro Your caller id pho…" at bounding box center [727, 381] width 1455 height 763
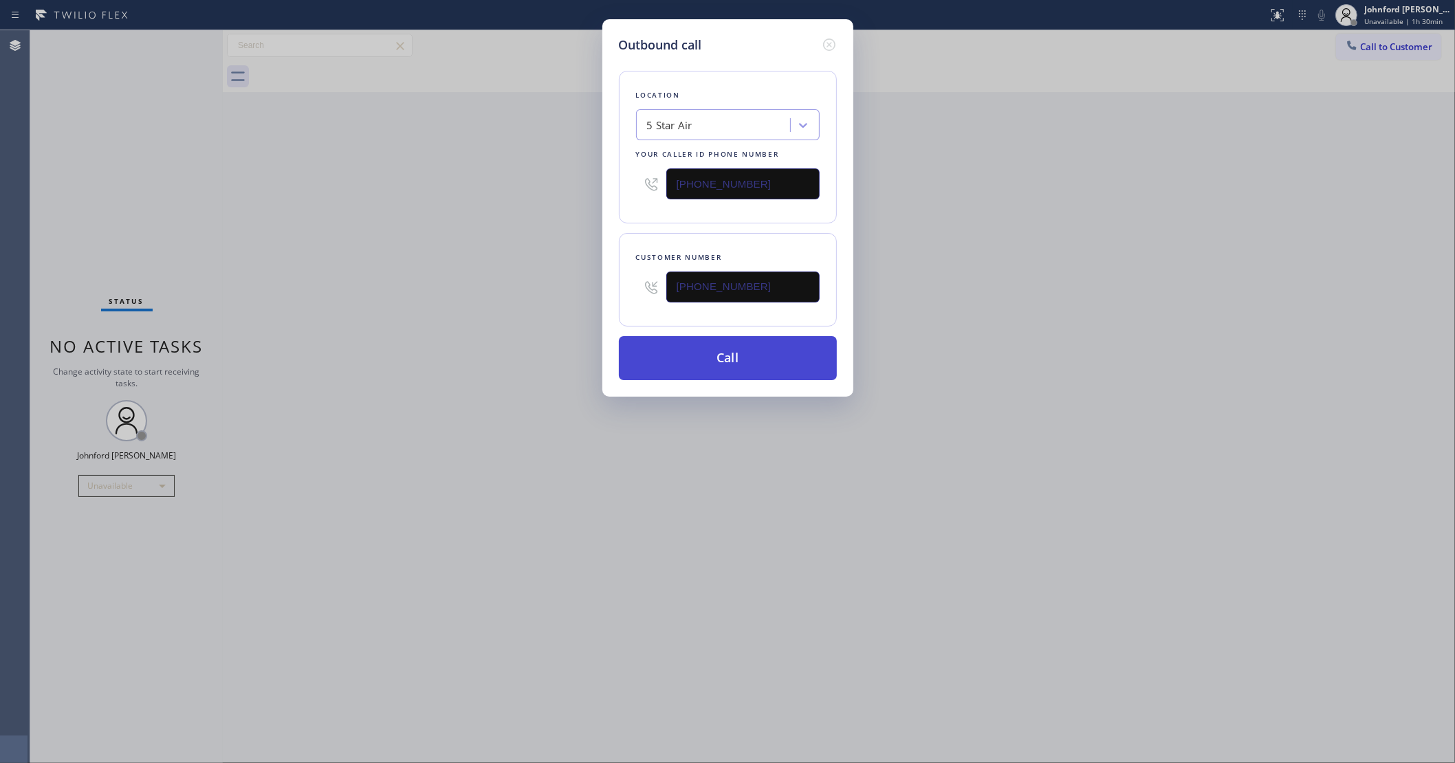
click at [701, 349] on button "Call" at bounding box center [728, 358] width 218 height 44
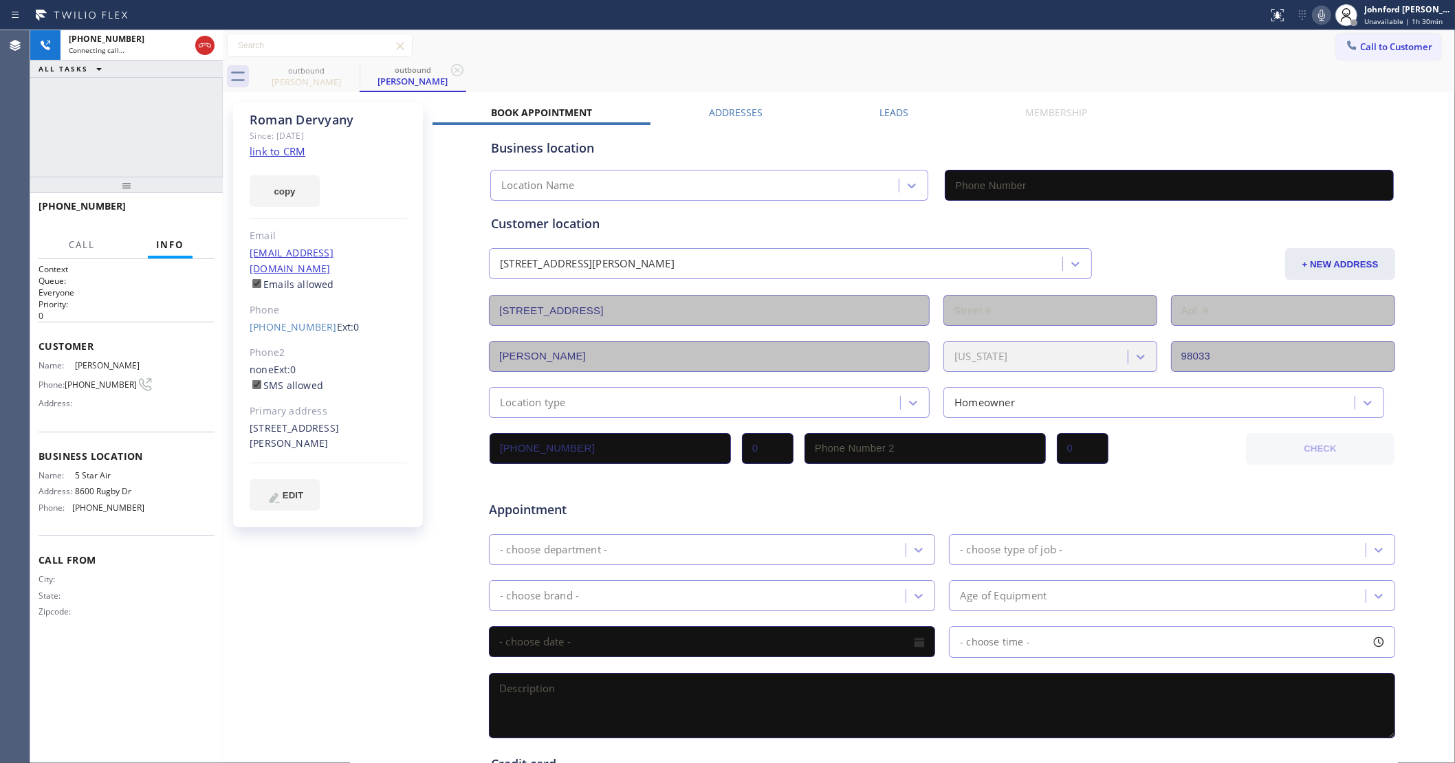
click at [292, 150] on link "link to CRM" at bounding box center [278, 151] width 56 height 14
type input "(800) 686-5038"
click at [179, 220] on button "HANG UP" at bounding box center [183, 212] width 64 height 19
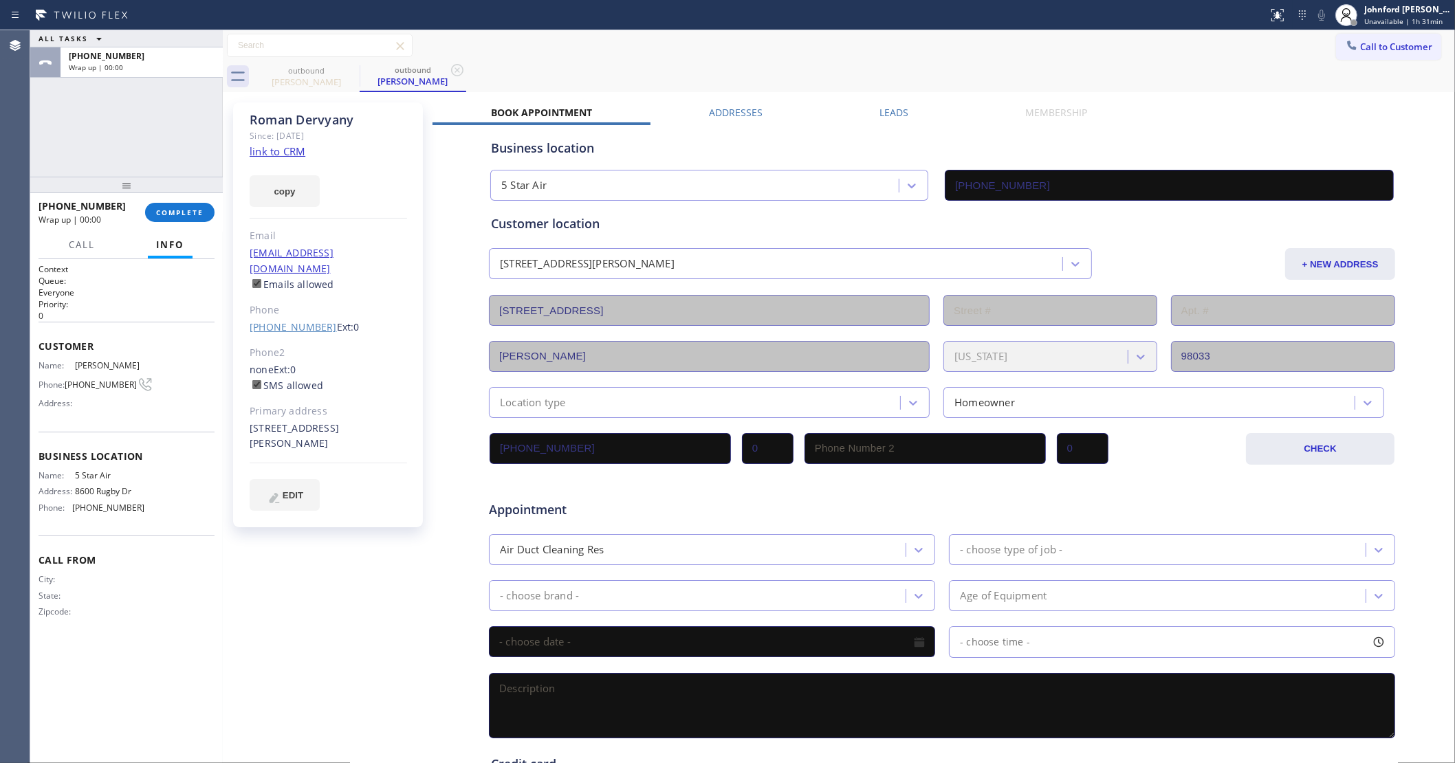
click at [290, 320] on link "(425) 305-6155" at bounding box center [293, 326] width 87 height 13
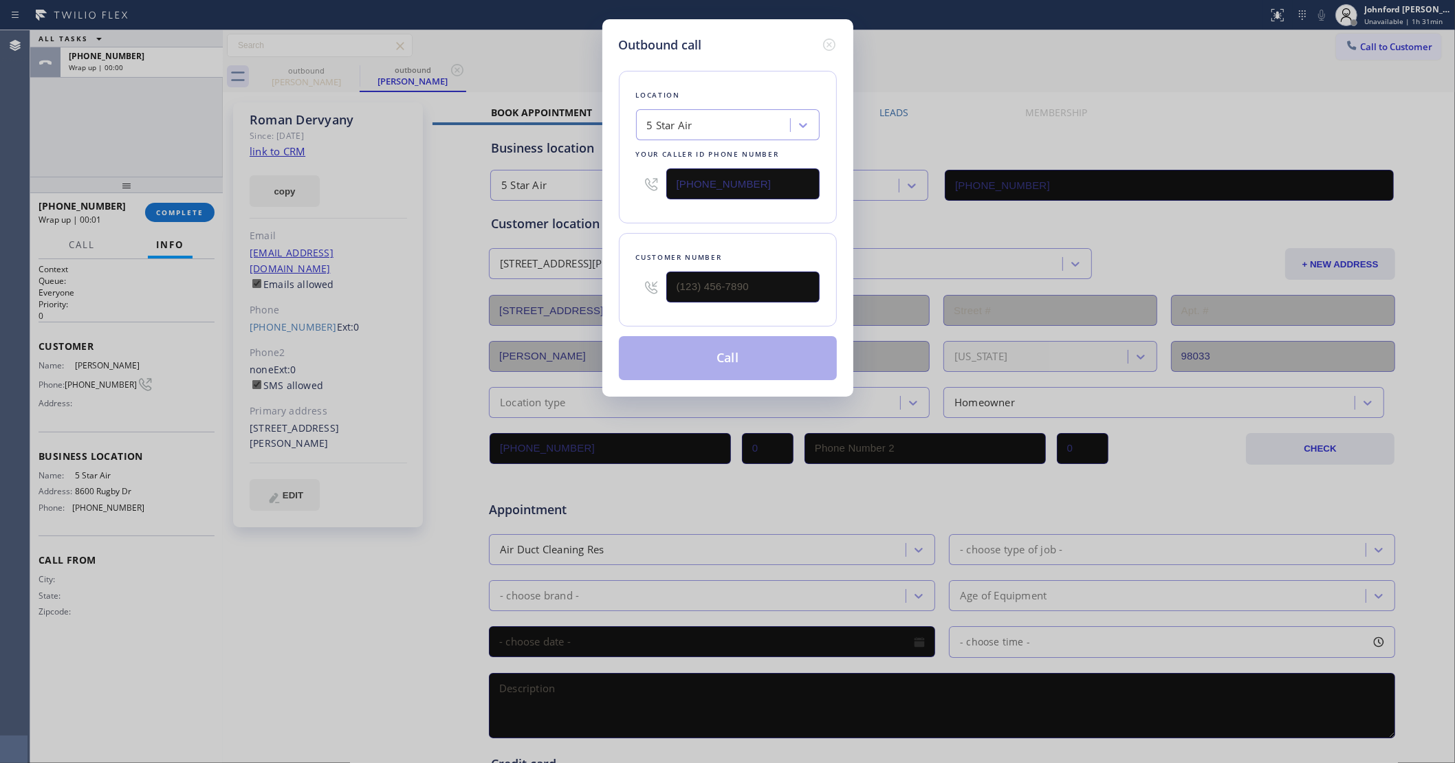
type input "(425) 305-6155"
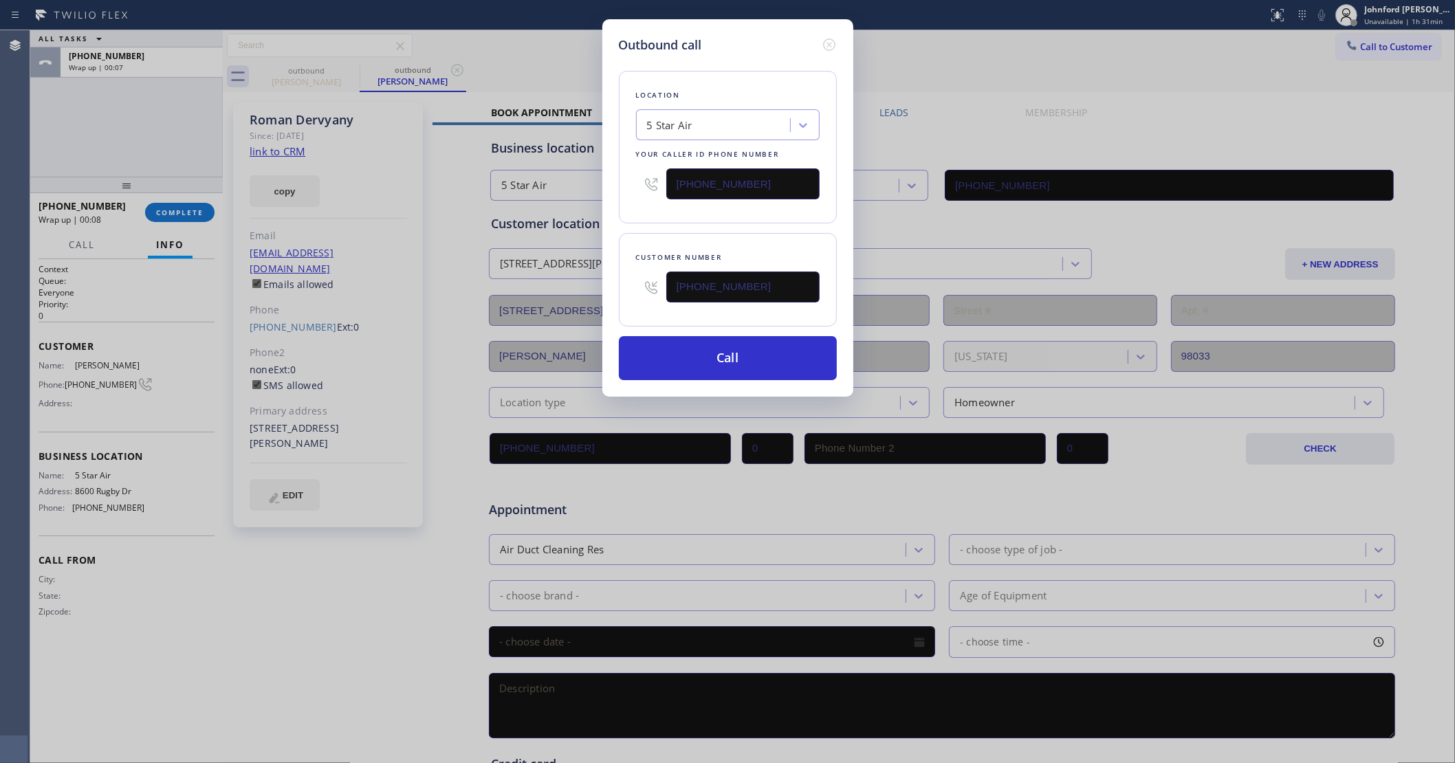
click at [612, 184] on div "Outbound call Location 5 Star Air Your caller id phone number (800) 686-5038 Cu…" at bounding box center [727, 208] width 251 height 378
paste input "206) 312-1612"
type input "(206) 312-1612"
click at [635, 220] on div "Location 5 Star Air Your caller id phone number (206) 312-1612 Customer number …" at bounding box center [728, 217] width 218 height 326
click at [692, 363] on button "Call" at bounding box center [728, 358] width 218 height 44
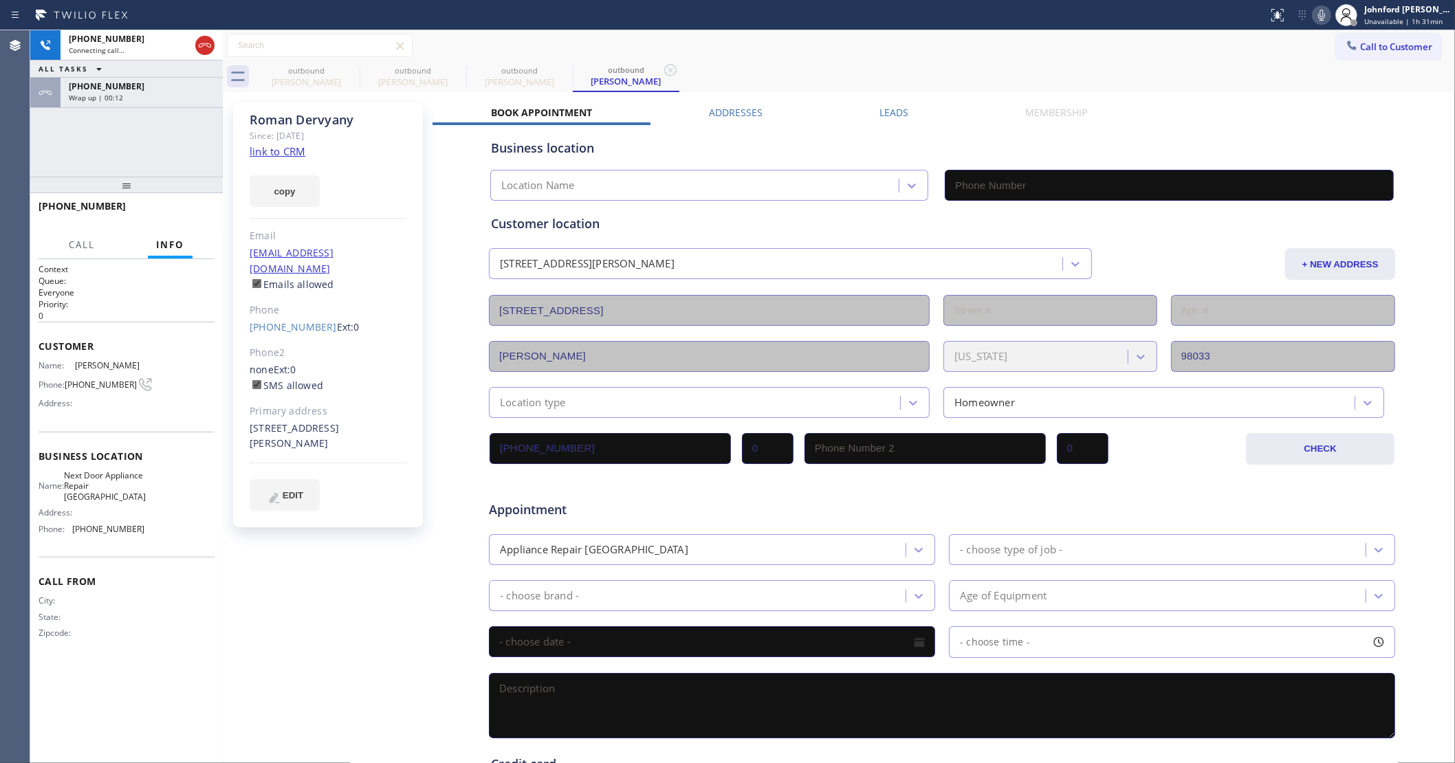
type input "(206) 312-1612"
click at [100, 94] on span "Wrap up | 00:16" at bounding box center [96, 98] width 54 height 10
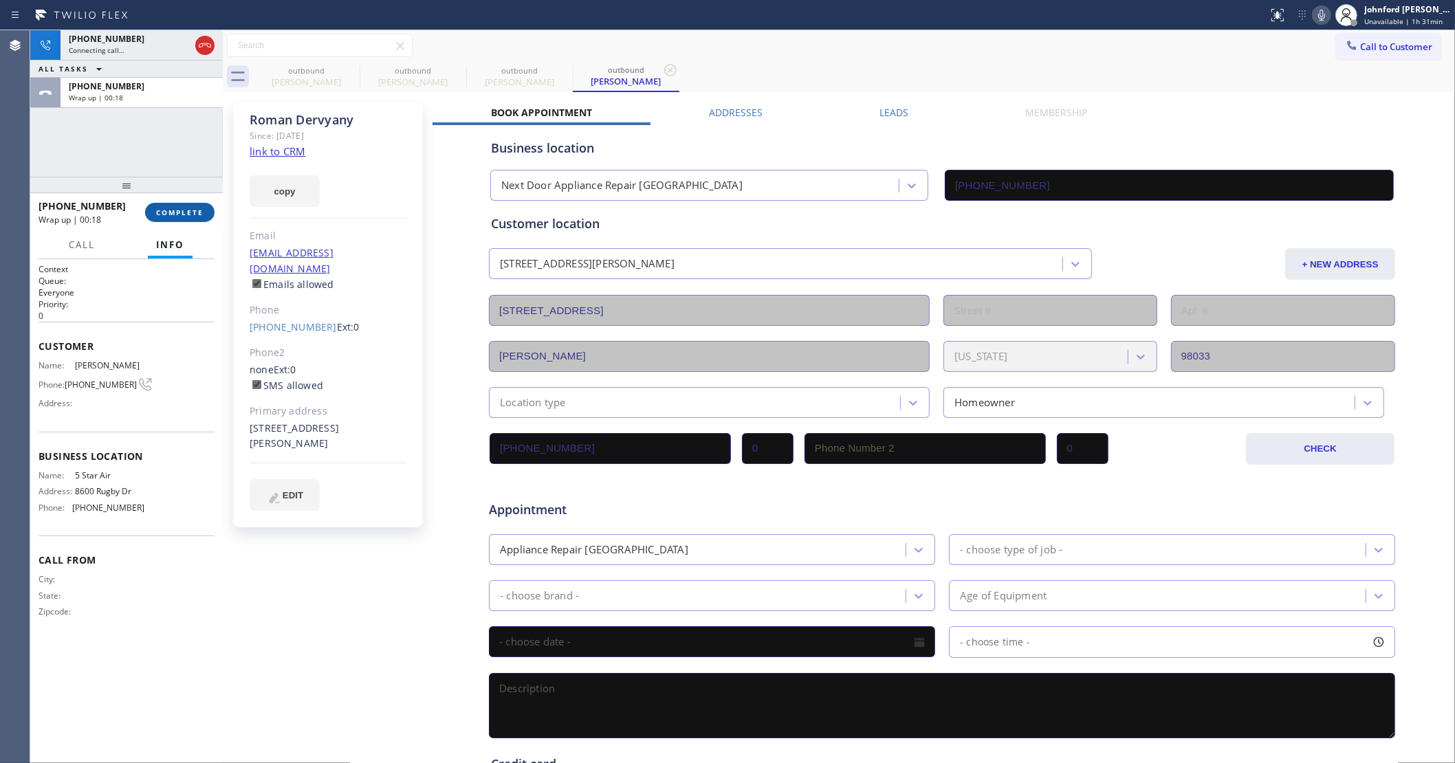
click at [204, 217] on button "COMPLETE" at bounding box center [179, 212] width 69 height 19
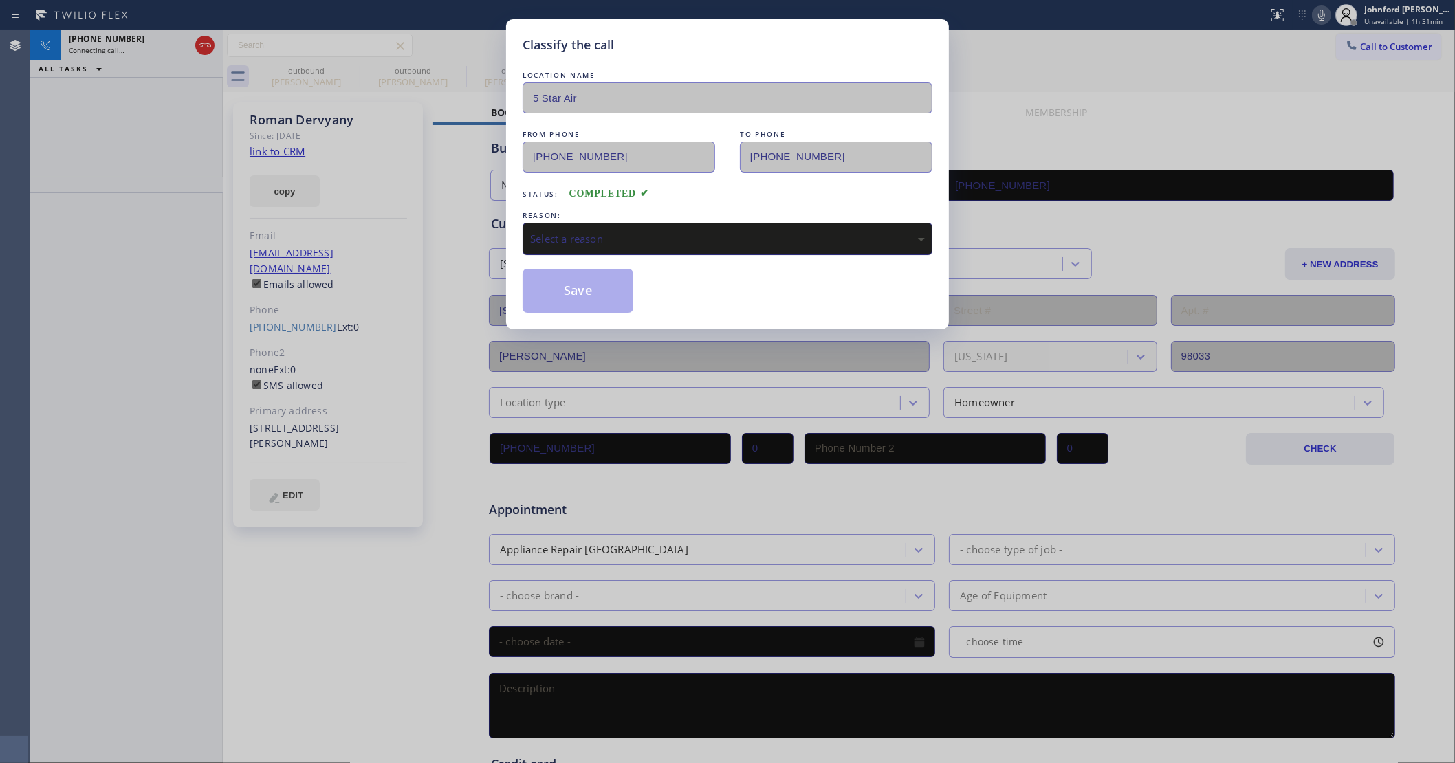
click at [569, 223] on div "Select a reason" at bounding box center [728, 239] width 410 height 32
drag, startPoint x: 580, startPoint y: 283, endPoint x: 837, endPoint y: 32, distance: 359.4
click at [580, 283] on button "Save" at bounding box center [578, 291] width 111 height 44
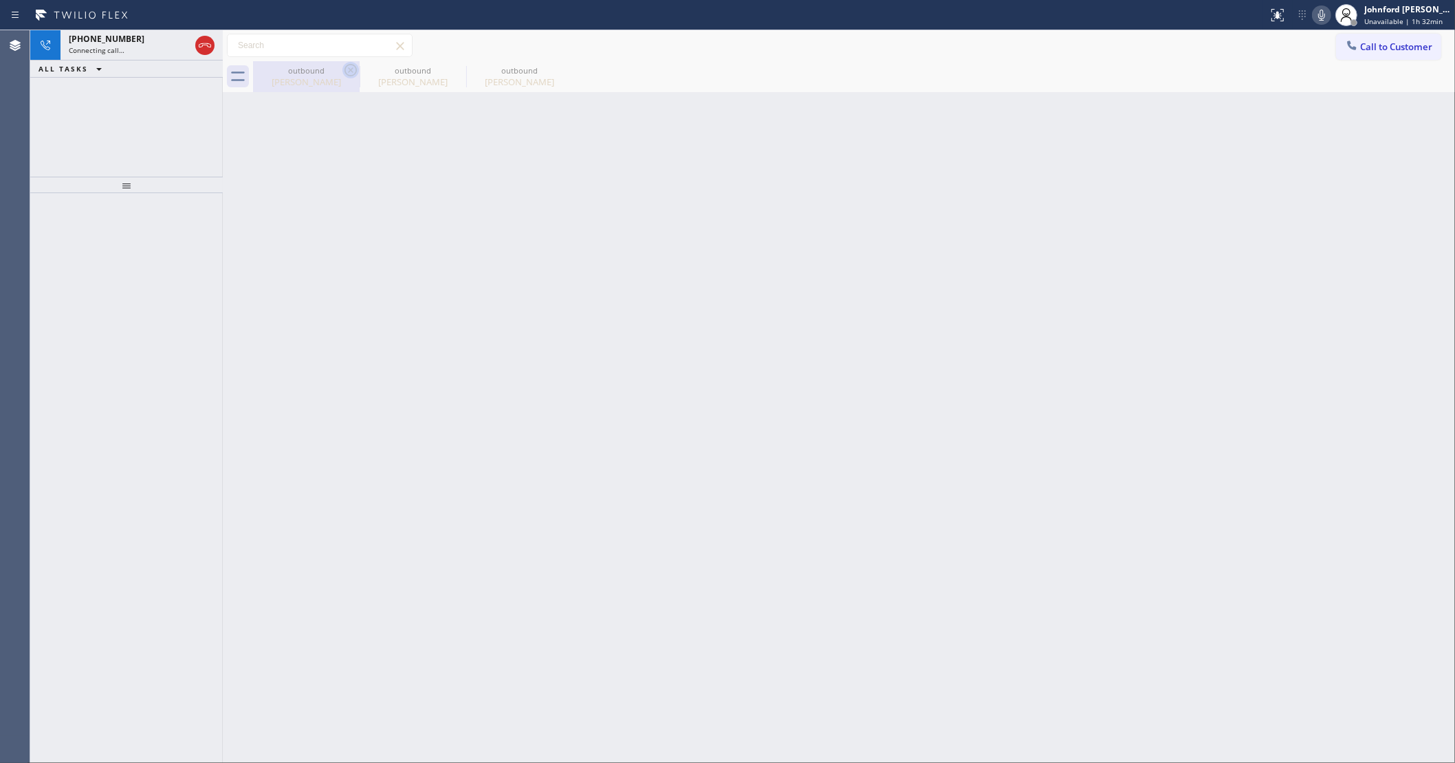
click at [346, 74] on icon at bounding box center [351, 70] width 12 height 12
type input "(206) 312-1612"
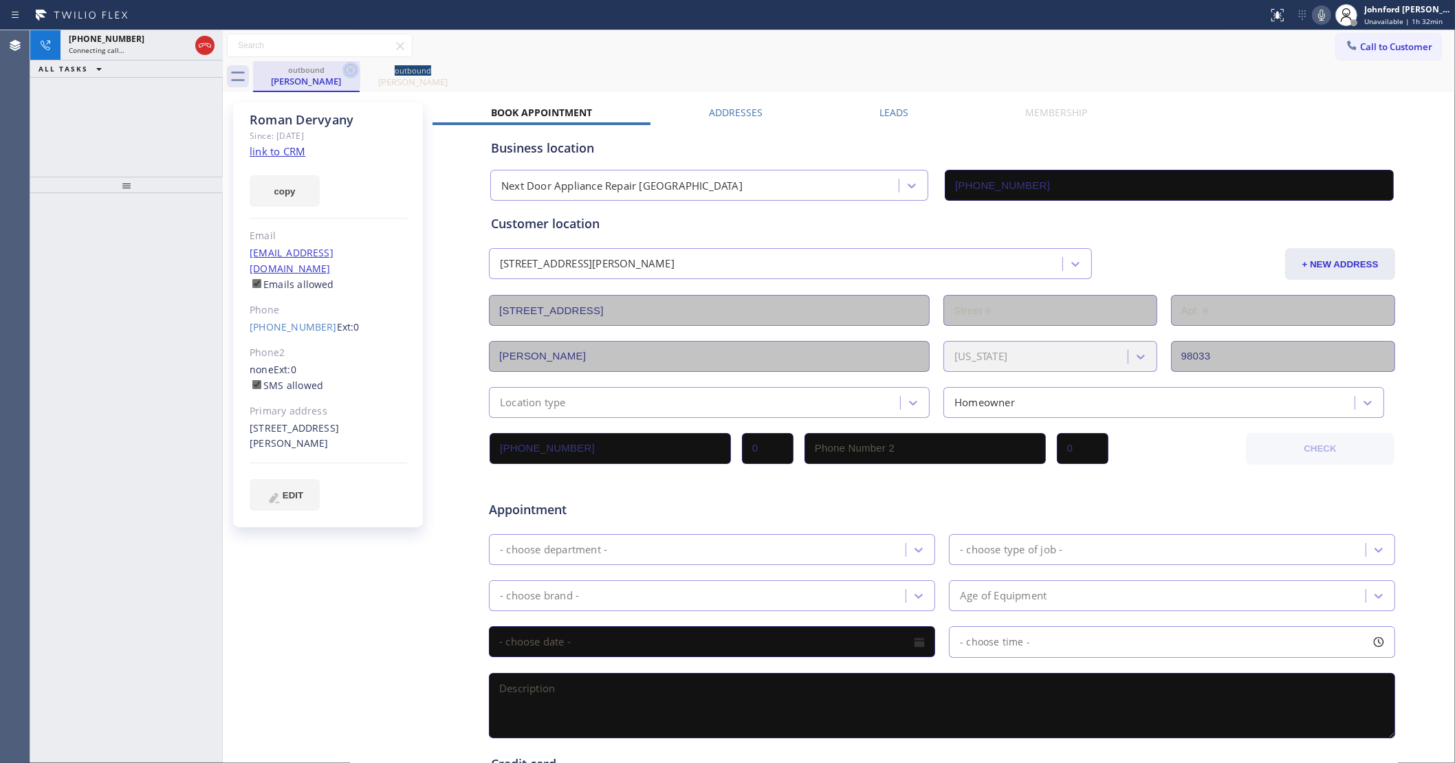
click at [345, 73] on icon at bounding box center [351, 70] width 12 height 12
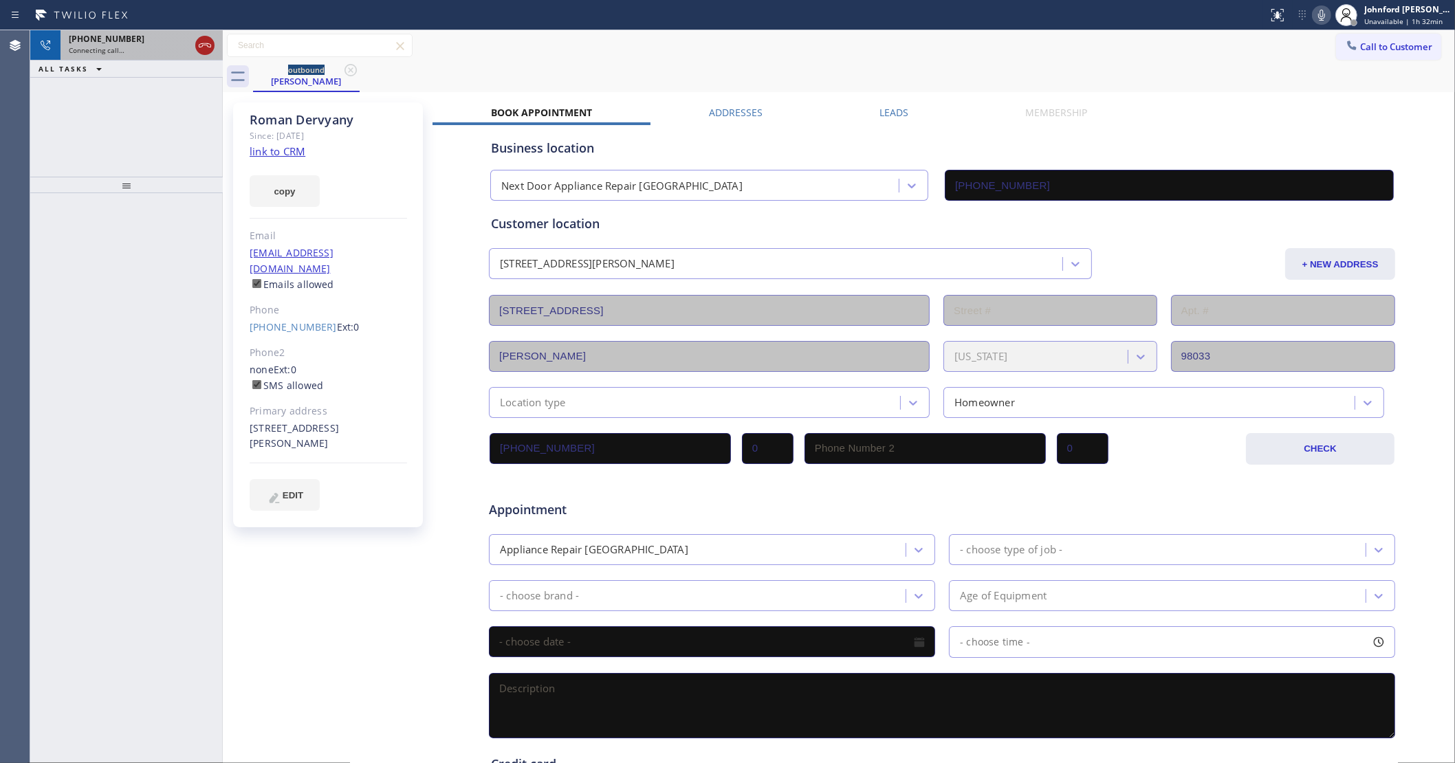
click at [201, 52] on icon at bounding box center [205, 45] width 17 height 17
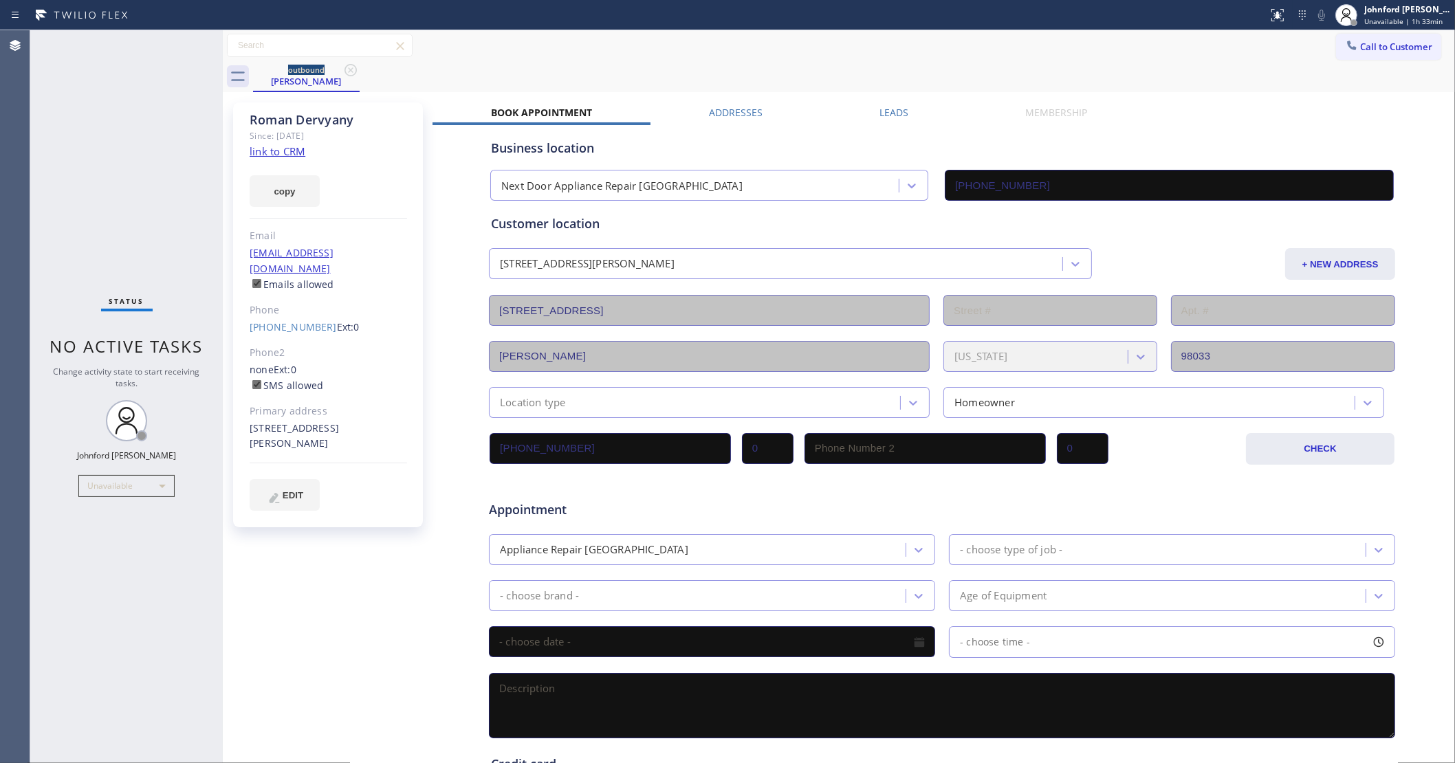
click at [1372, 50] on span "Call to Customer" at bounding box center [1396, 47] width 72 height 12
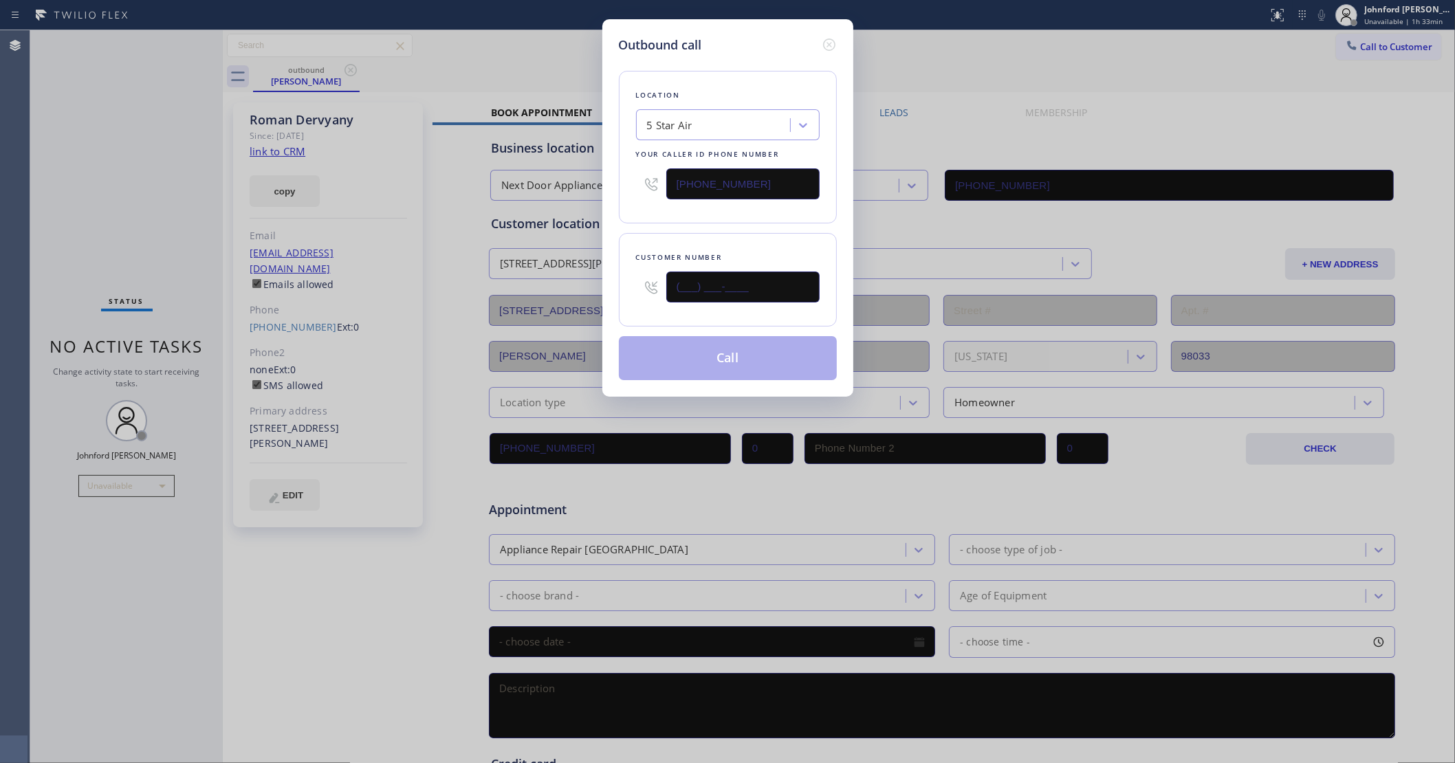
drag, startPoint x: 661, startPoint y: 300, endPoint x: 576, endPoint y: 300, distance: 85.3
click at [578, 300] on div "Outbound call Location 5 Star Air Your caller id phone number (800) 686-5038 Cu…" at bounding box center [727, 381] width 1455 height 763
paste input "206) 818-8965"
type input "(206) 818-8965"
drag, startPoint x: 662, startPoint y: 207, endPoint x: 702, endPoint y: 337, distance: 135.9
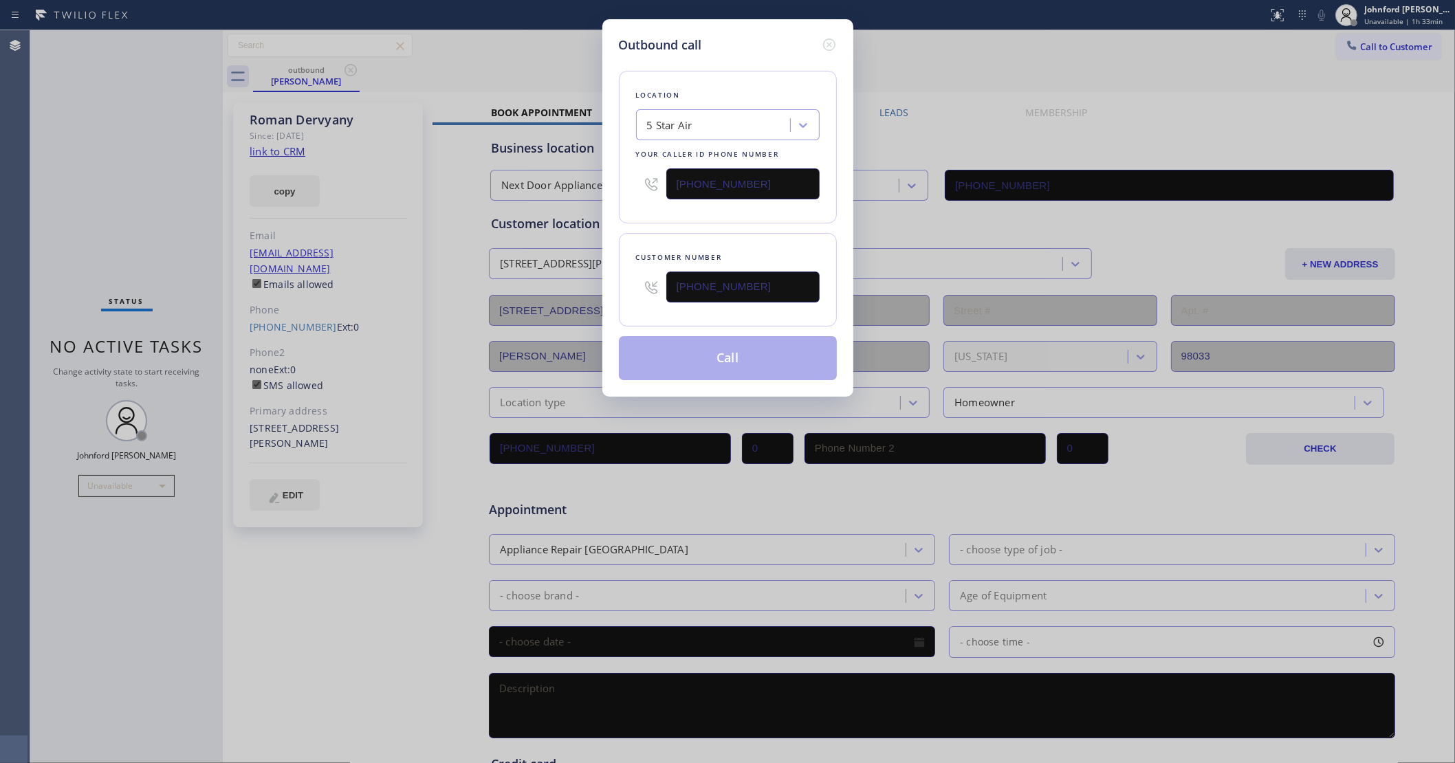
click at [664, 208] on div "Location 5 Star Air Your caller id phone number (800) 686-5038" at bounding box center [728, 147] width 218 height 153
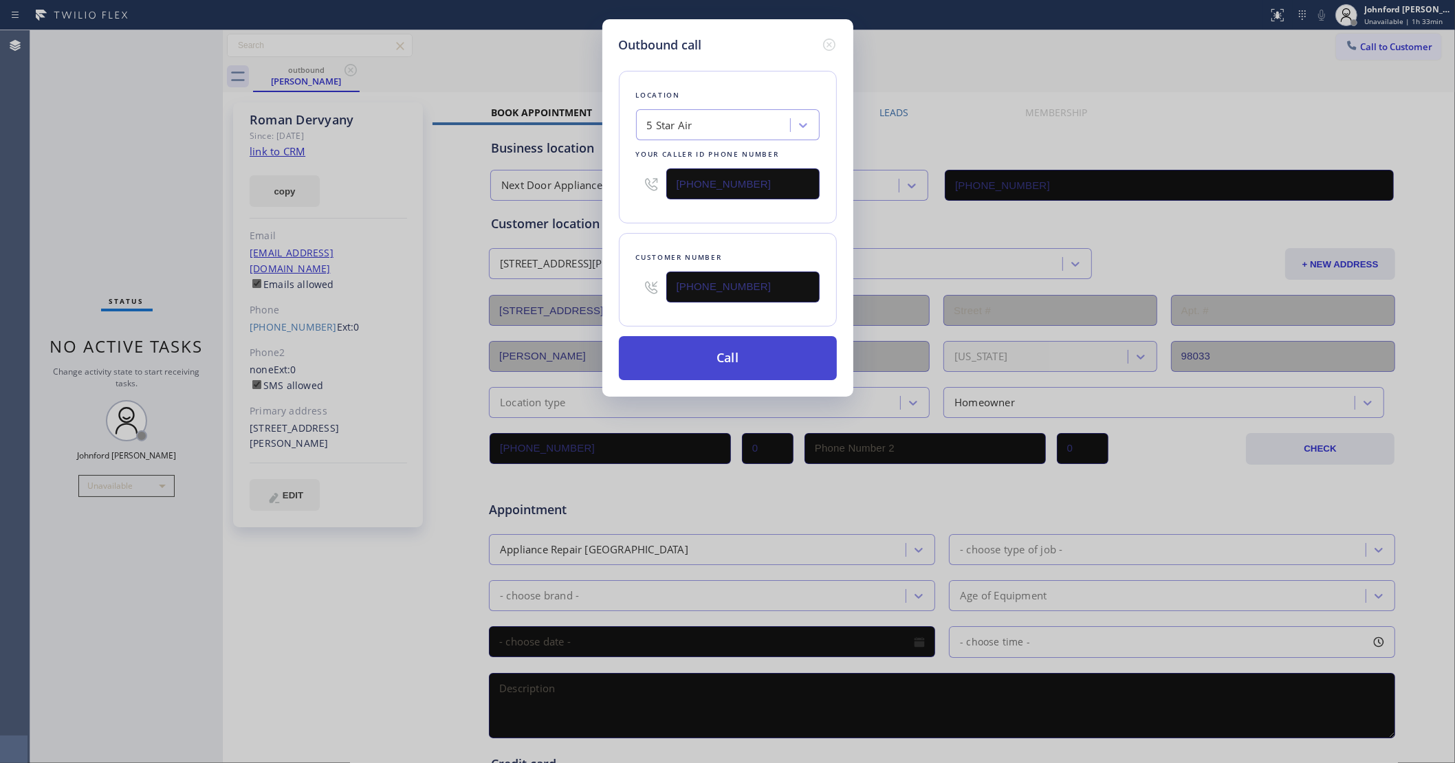
click at [699, 366] on button "Call" at bounding box center [728, 358] width 218 height 44
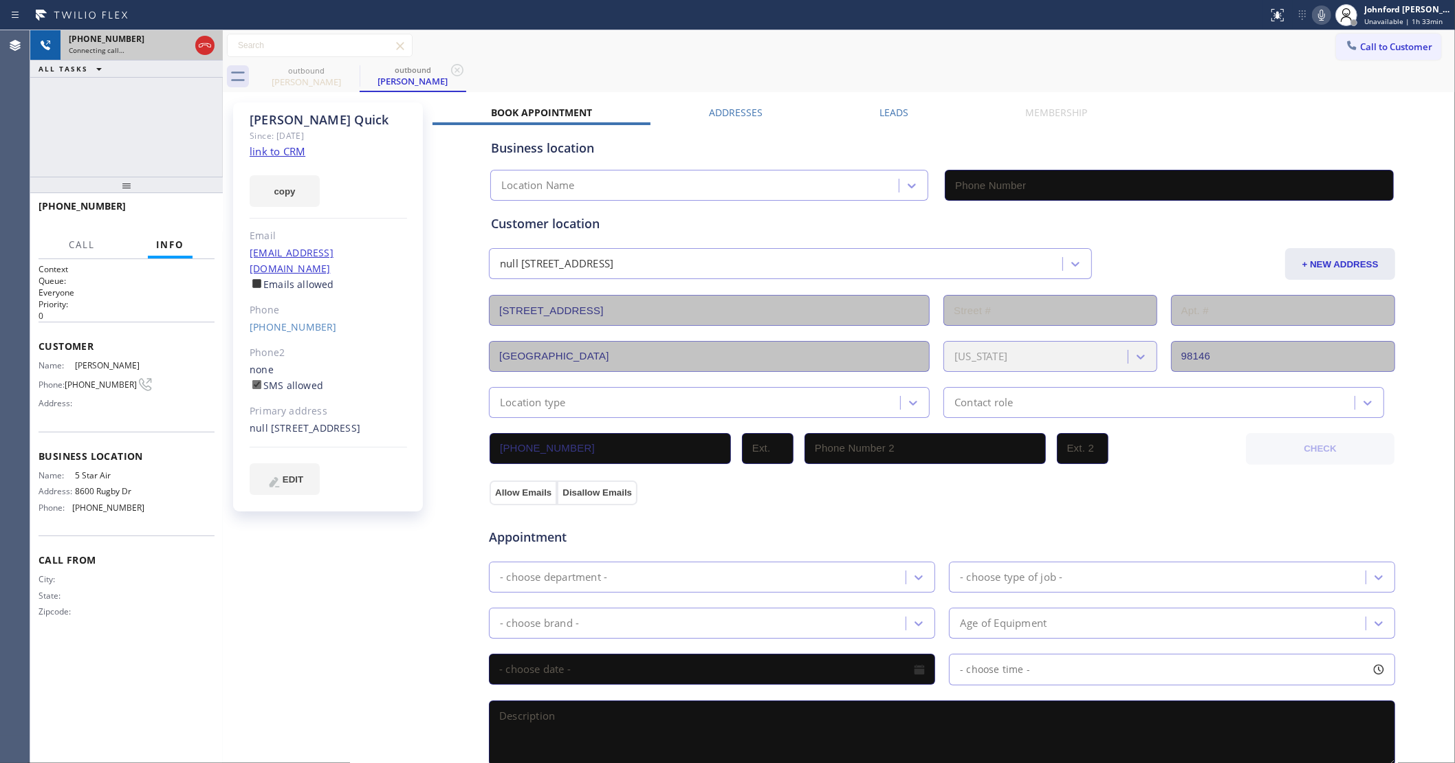
click at [158, 54] on div "Connecting call…" at bounding box center [129, 50] width 121 height 10
click at [345, 64] on icon at bounding box center [350, 70] width 17 height 17
click at [290, 152] on link "link to CRM" at bounding box center [278, 151] width 56 height 14
type input "(800) 686-5038"
click at [195, 208] on span "HANG UP" at bounding box center [183, 213] width 42 height 10
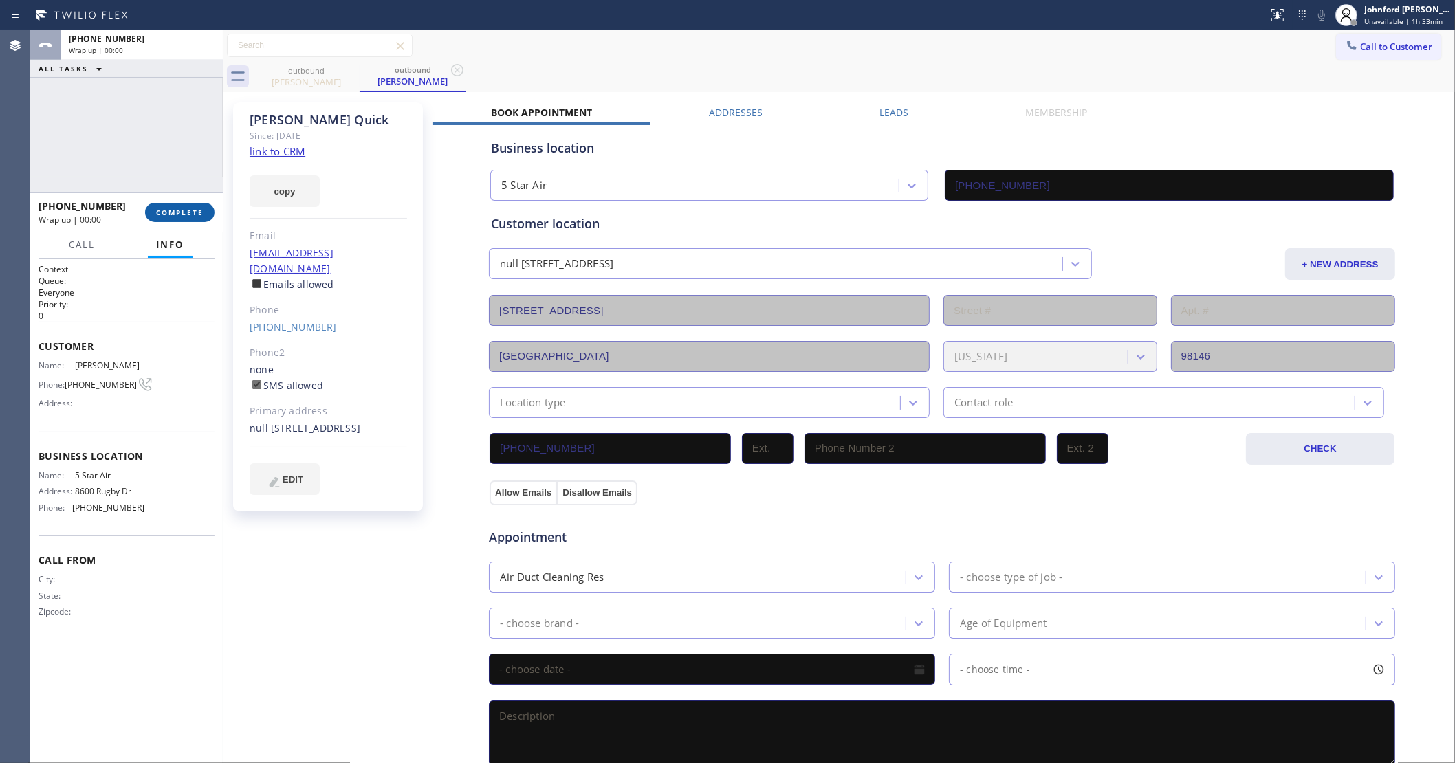
click at [190, 208] on span "COMPLETE" at bounding box center [179, 213] width 47 height 10
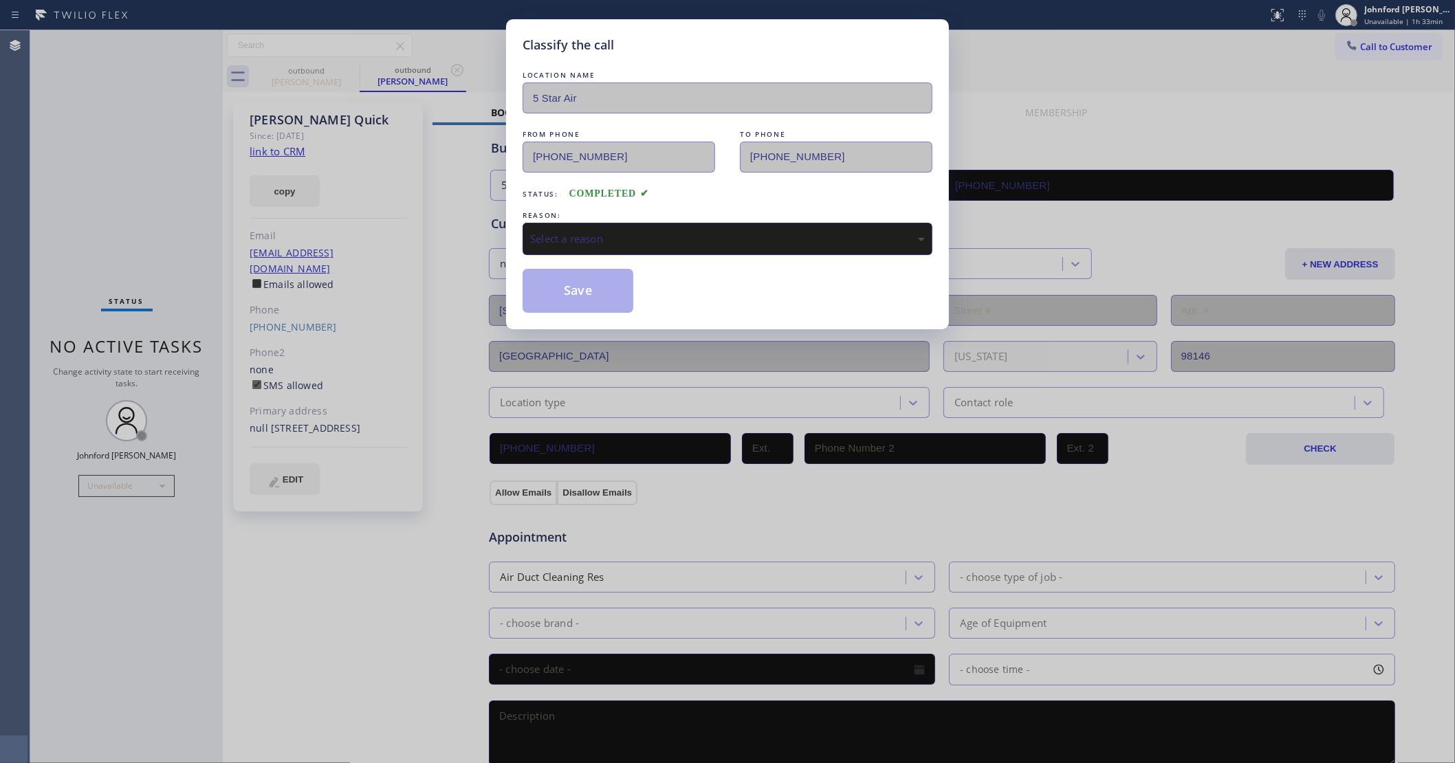
click at [613, 234] on div "Select a reason" at bounding box center [727, 239] width 395 height 16
click at [630, 307] on button "Save" at bounding box center [578, 291] width 111 height 44
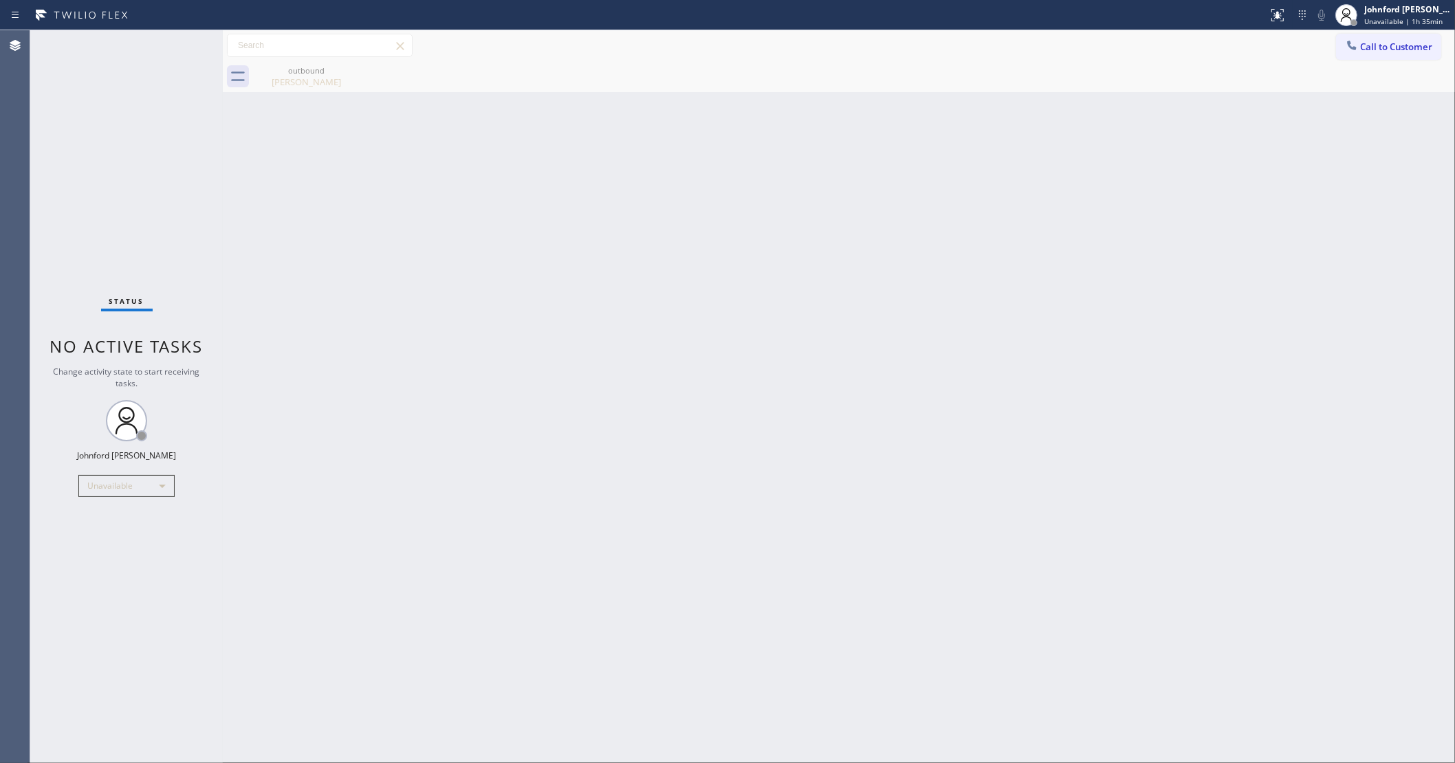
click at [1373, 42] on span "Call to Customer" at bounding box center [1396, 47] width 72 height 12
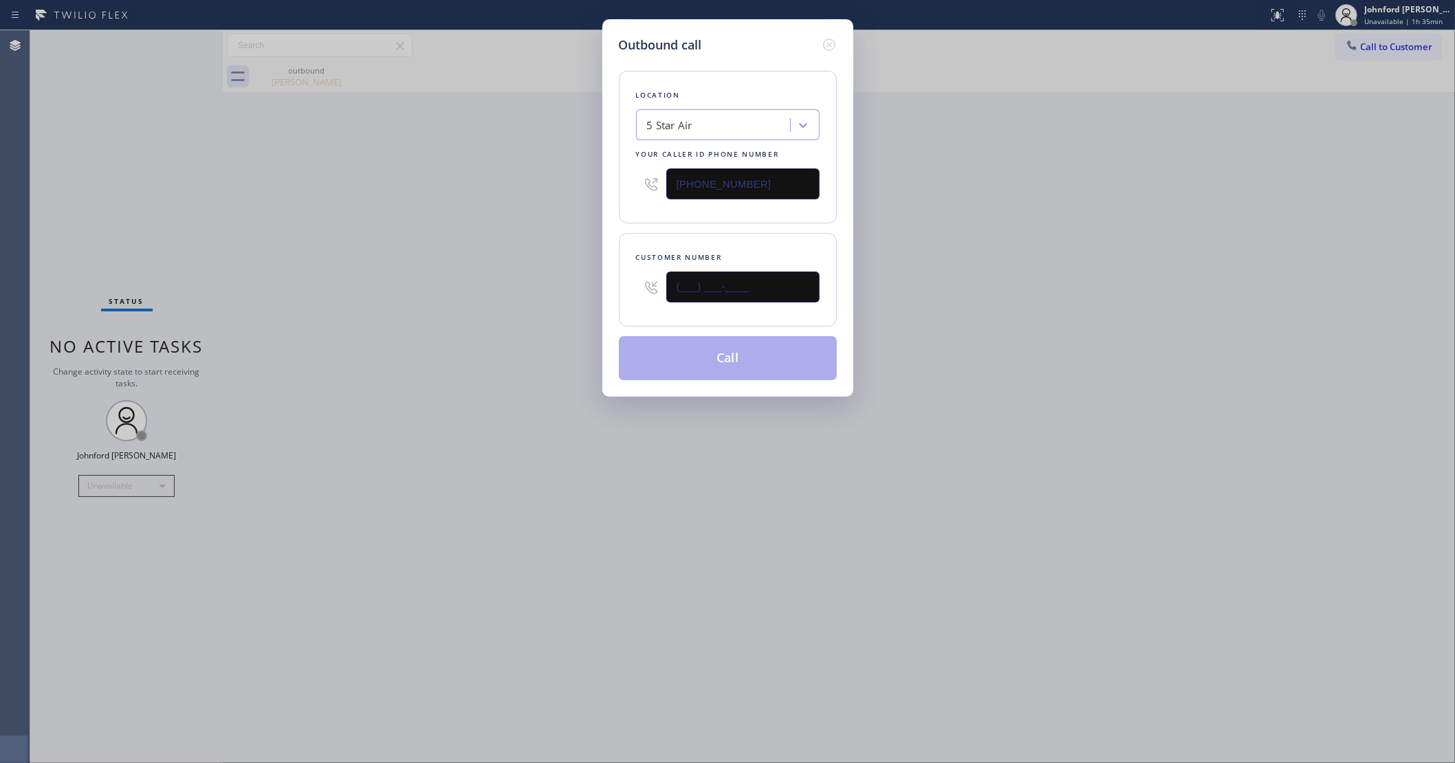
drag, startPoint x: 686, startPoint y: 285, endPoint x: 434, endPoint y: 289, distance: 252.4
click at [492, 285] on div "Outbound call Location 5 Star Air Your caller id phone number (800) 686-5038 Cu…" at bounding box center [727, 381] width 1455 height 763
paste input "650) 740-5768"
type input "(650) 740-5768"
click at [411, 301] on div "Outbound call Location 5 Star Air Your caller id phone number (800) 686-5038 Cu…" at bounding box center [727, 381] width 1455 height 763
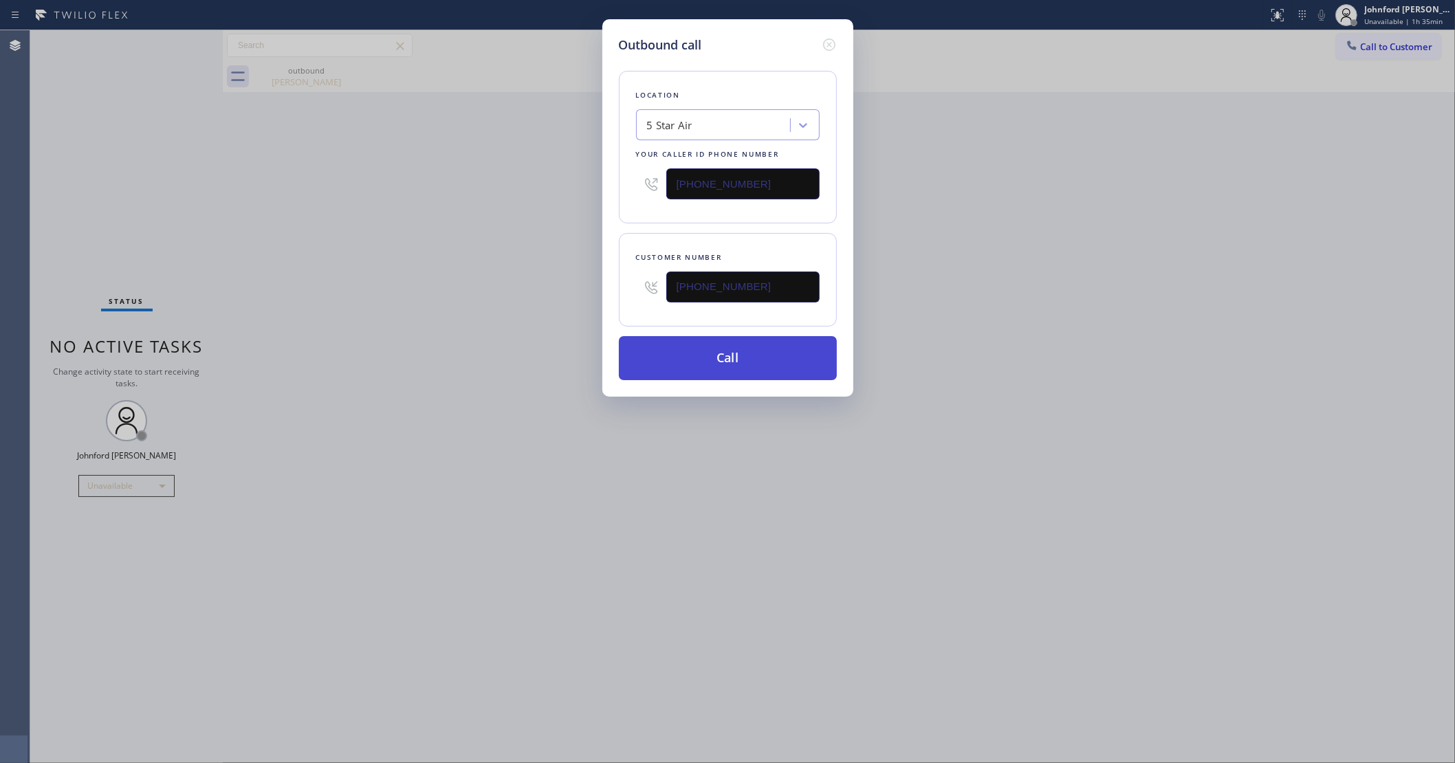
click at [672, 369] on button "Call" at bounding box center [728, 358] width 218 height 44
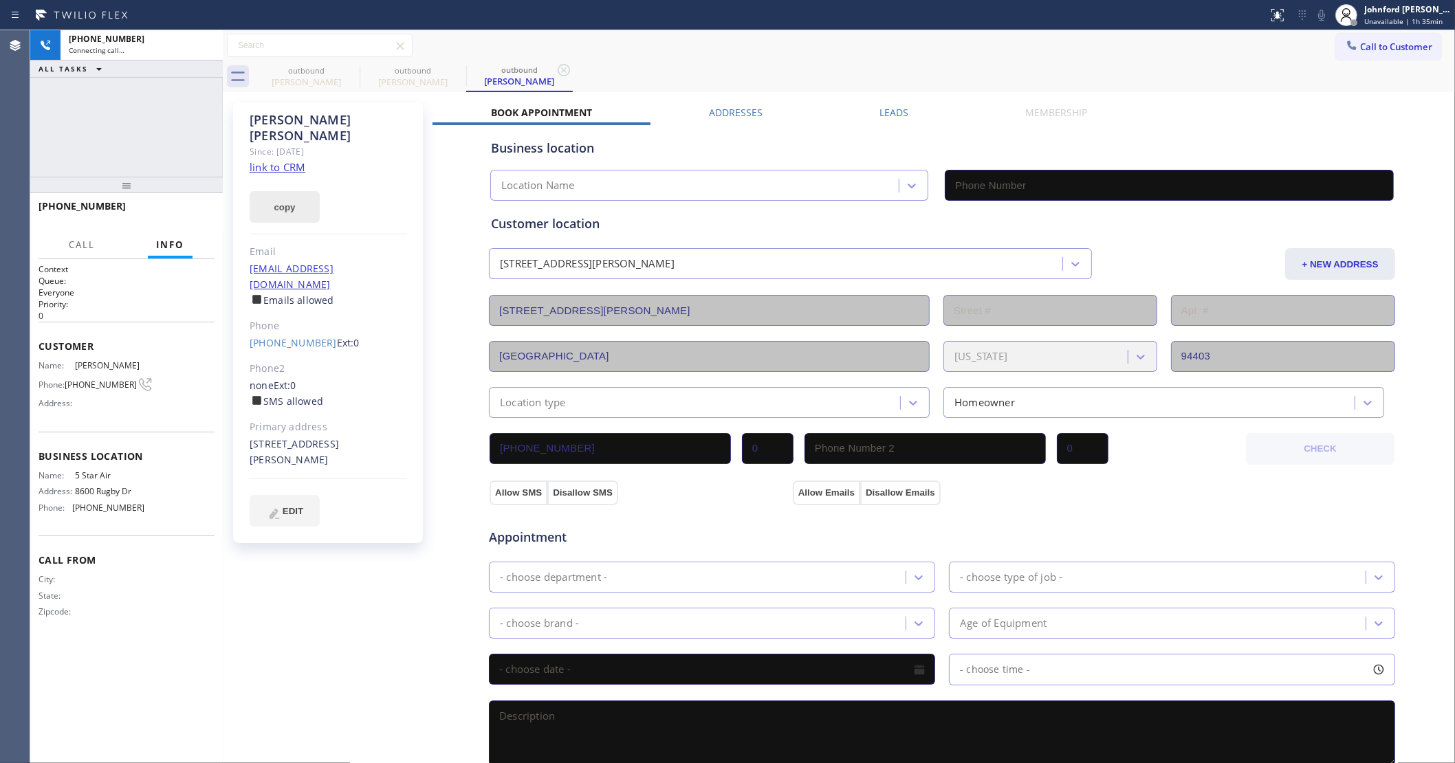
click at [293, 191] on button "copy" at bounding box center [285, 207] width 70 height 32
type input "(800) 686-5038"
click at [290, 160] on link "link to CRM" at bounding box center [278, 167] width 56 height 14
click at [166, 211] on span "HANG UP" at bounding box center [183, 213] width 42 height 10
click at [289, 336] on link "(650) 740-5768" at bounding box center [293, 342] width 87 height 13
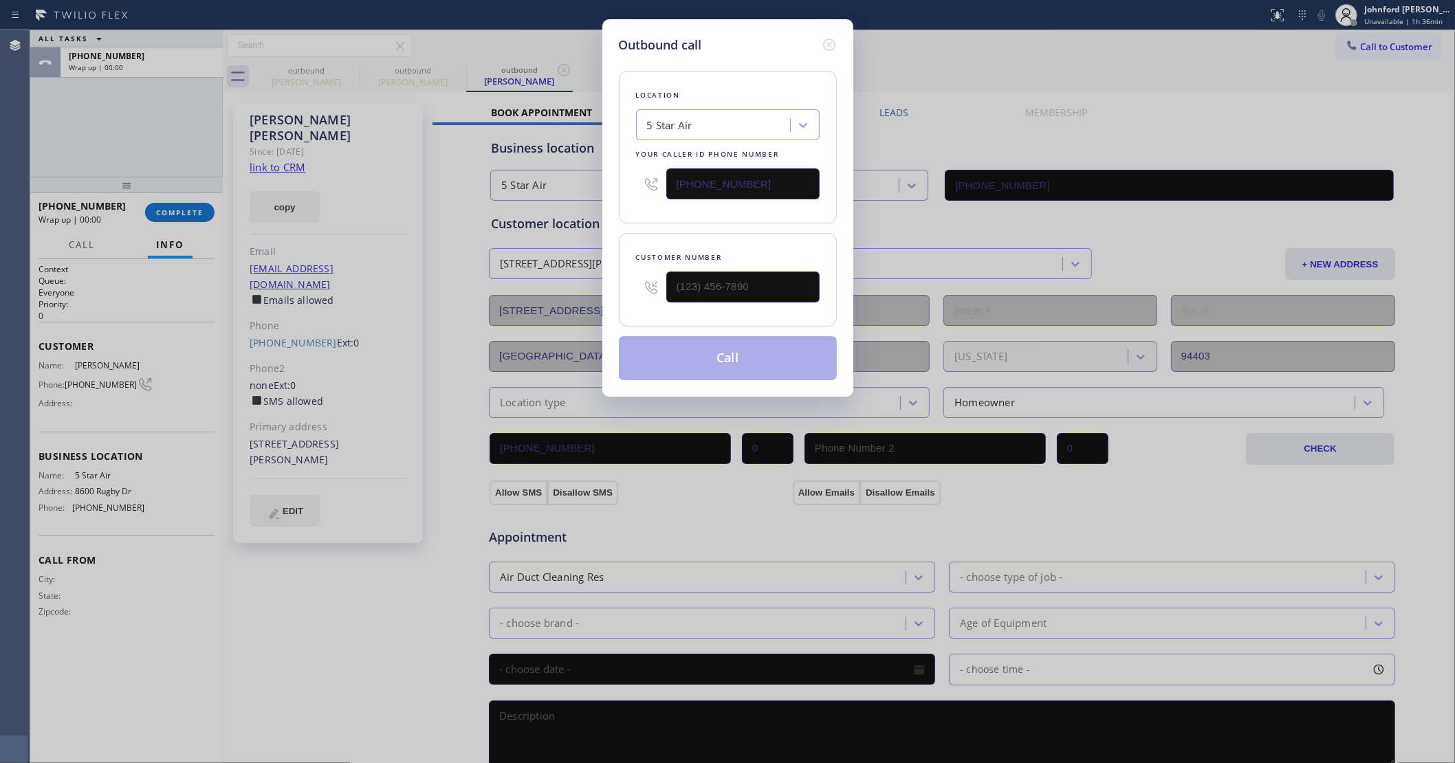
type input "(650) 740-5768"
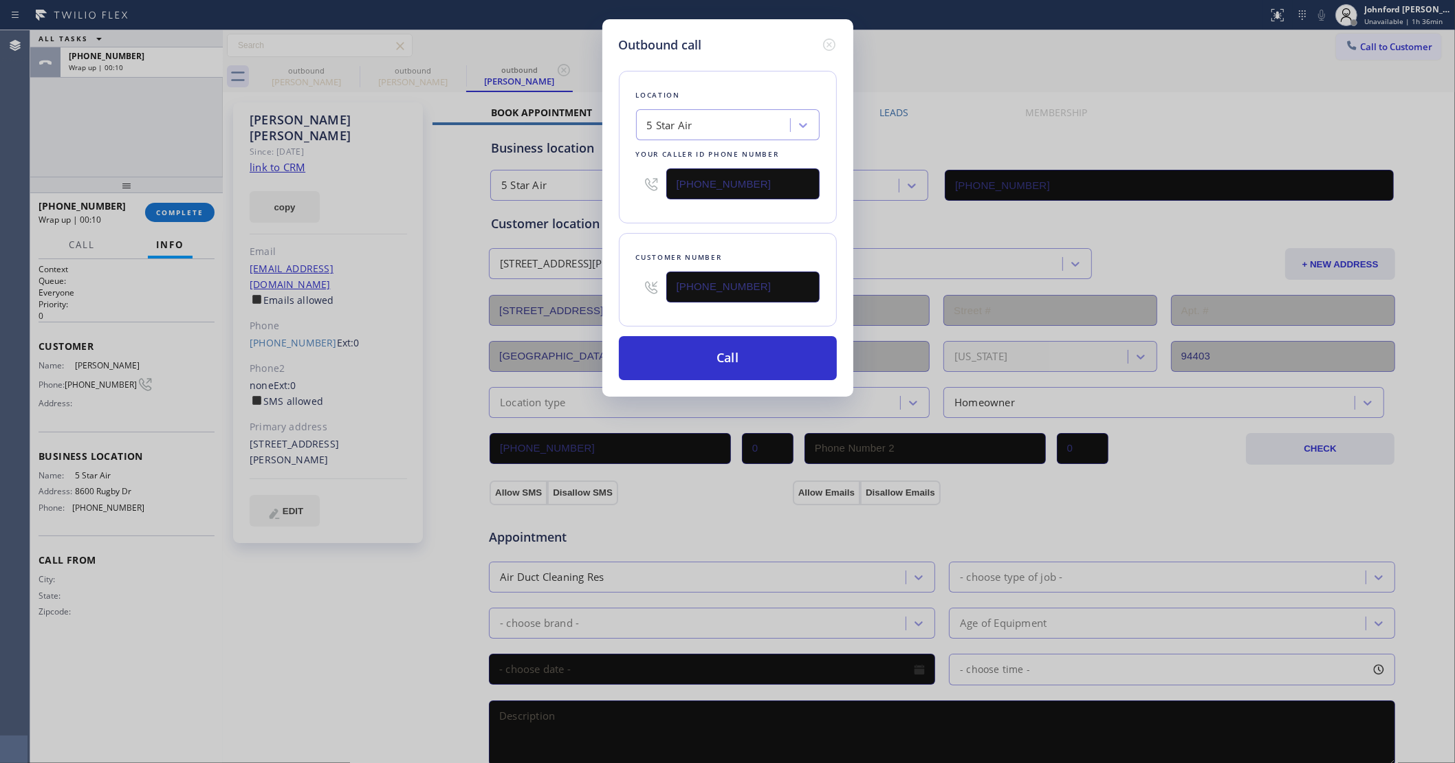
drag, startPoint x: 619, startPoint y: 195, endPoint x: 575, endPoint y: 195, distance: 44.0
click at [579, 195] on div "Outbound call Location 5 Star Air Your caller id phone number (800) 686-5038 Cu…" at bounding box center [727, 381] width 1455 height 763
paste input "650) 699-5665"
type input "(650) 699-5665"
click at [709, 353] on button "Call" at bounding box center [728, 358] width 218 height 44
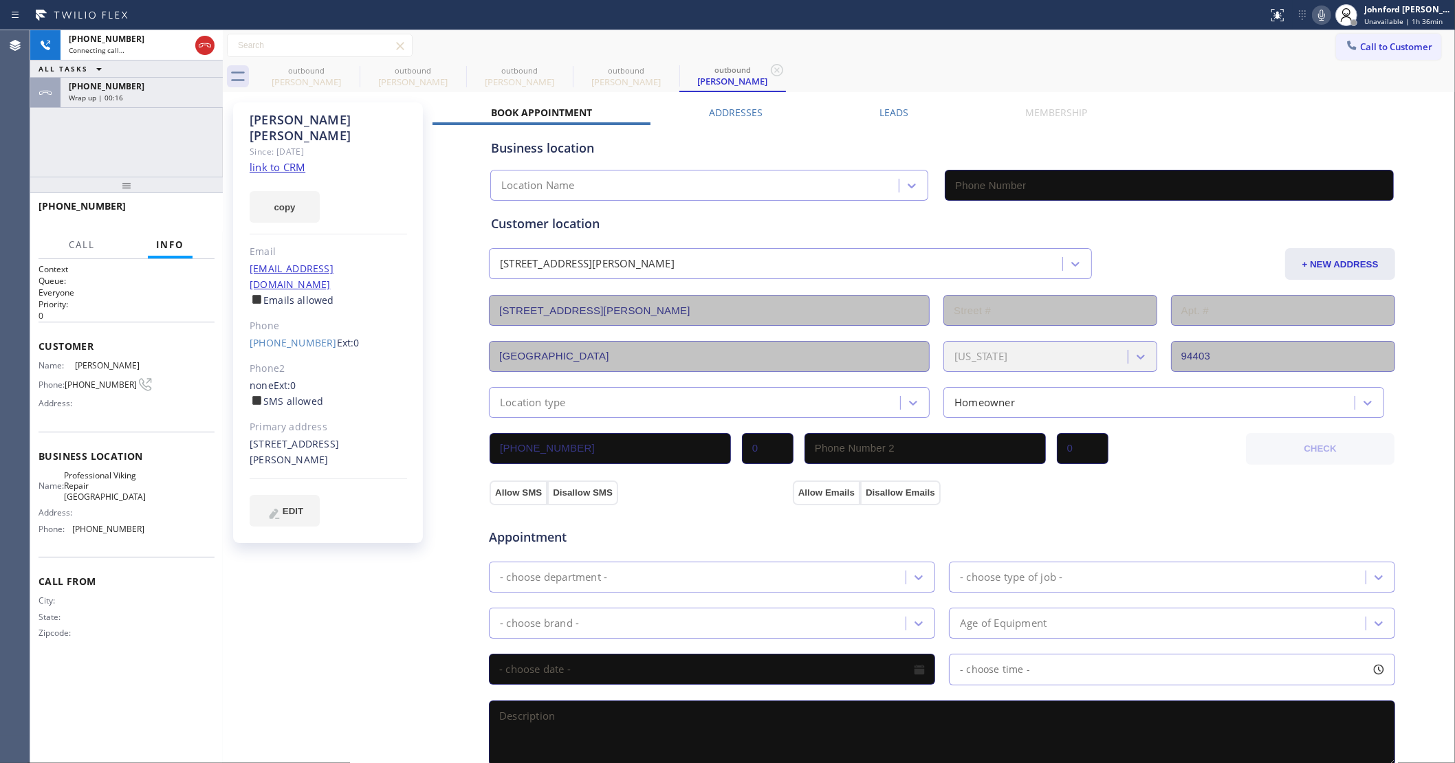
type input "(650) 699-5665"
click at [71, 127] on div "+16507405768 Connecting call… ALL TASKS ALL TASKS ACTIVE TASKS TASKS IN WRAP UP…" at bounding box center [126, 103] width 193 height 146
click at [208, 213] on button "HANG UP" at bounding box center [183, 212] width 64 height 19
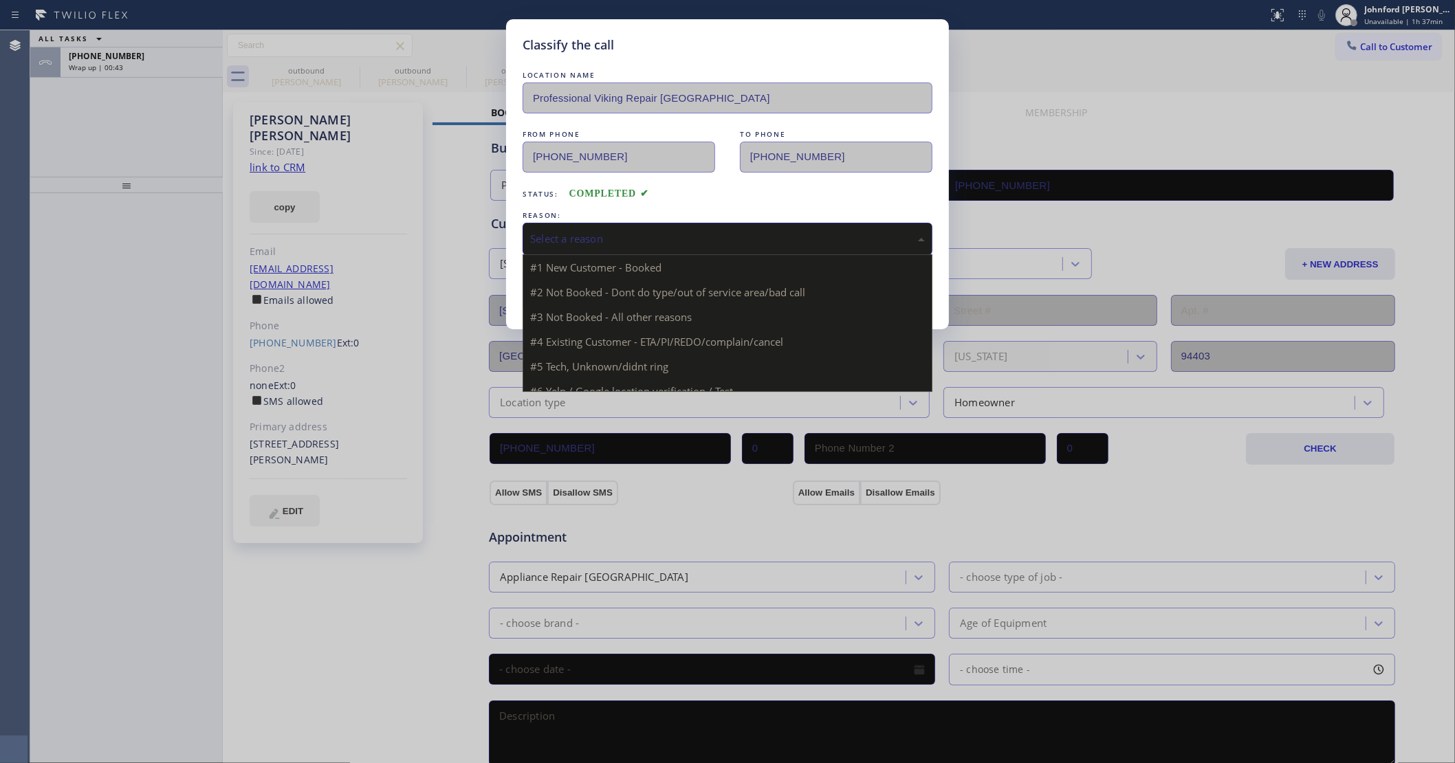
click at [662, 237] on div "Select a reason" at bounding box center [727, 239] width 395 height 16
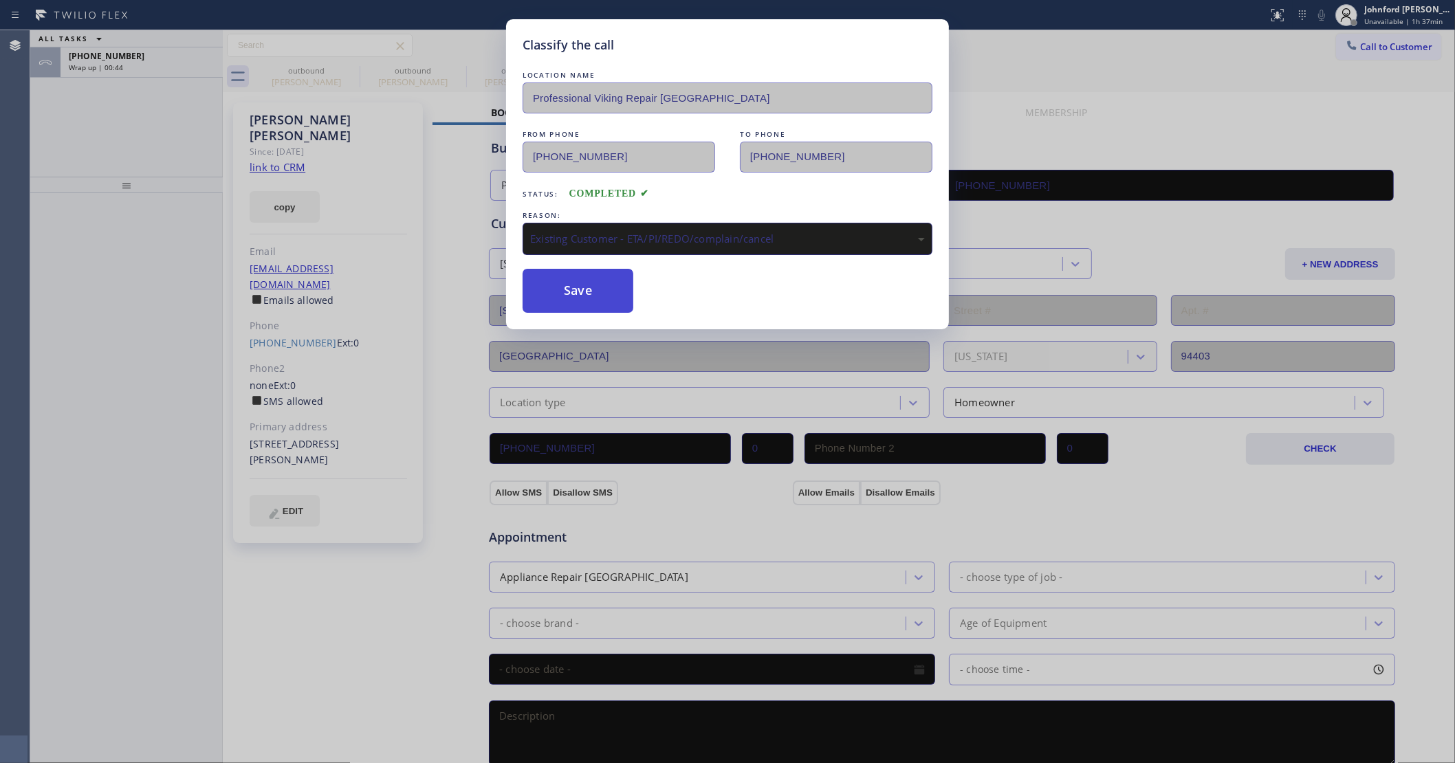
click at [591, 305] on button "Save" at bounding box center [578, 291] width 111 height 44
click at [156, 64] on div "Wrap up | 00:45" at bounding box center [142, 68] width 146 height 10
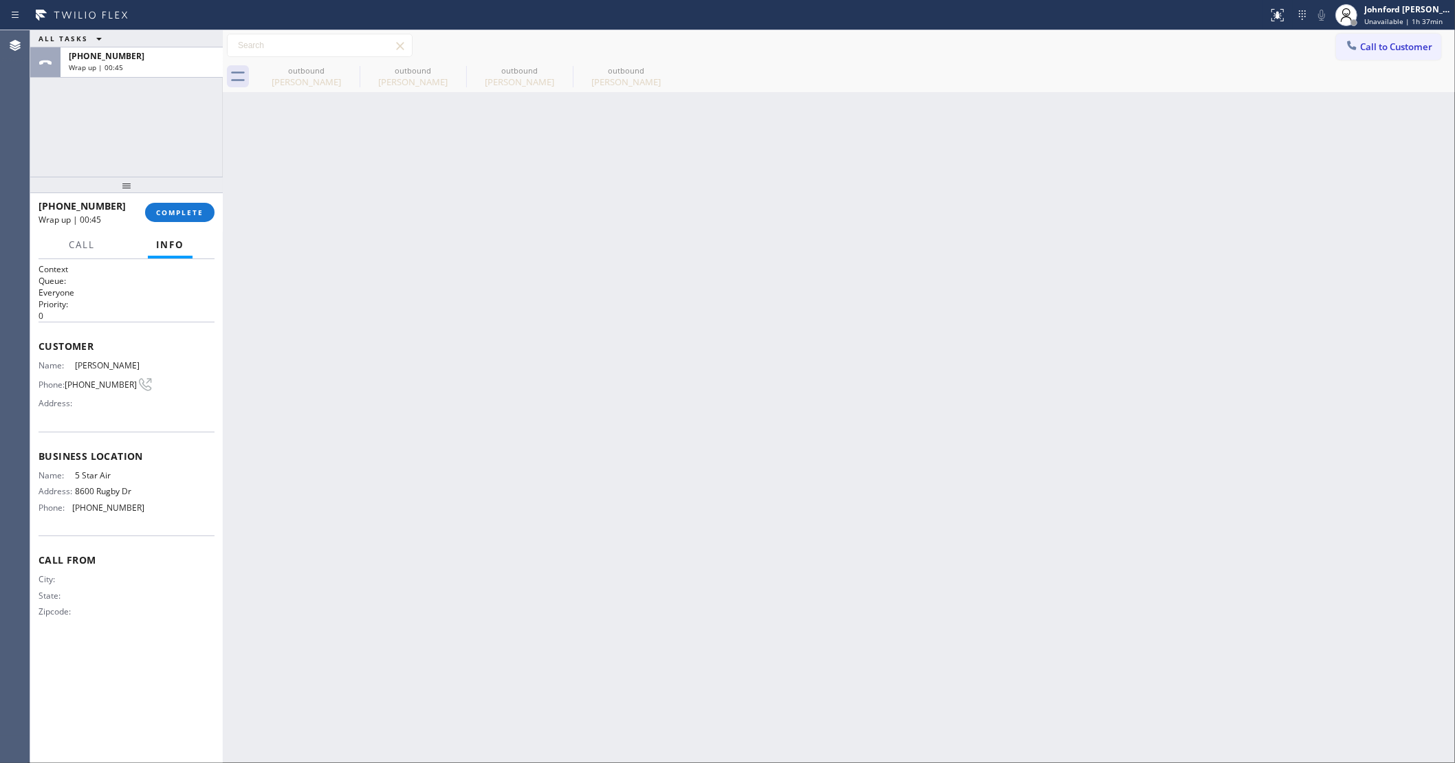
click at [156, 64] on div "Wrap up | 00:45" at bounding box center [142, 68] width 146 height 10
click at [184, 208] on span "COMPLETE" at bounding box center [179, 213] width 47 height 10
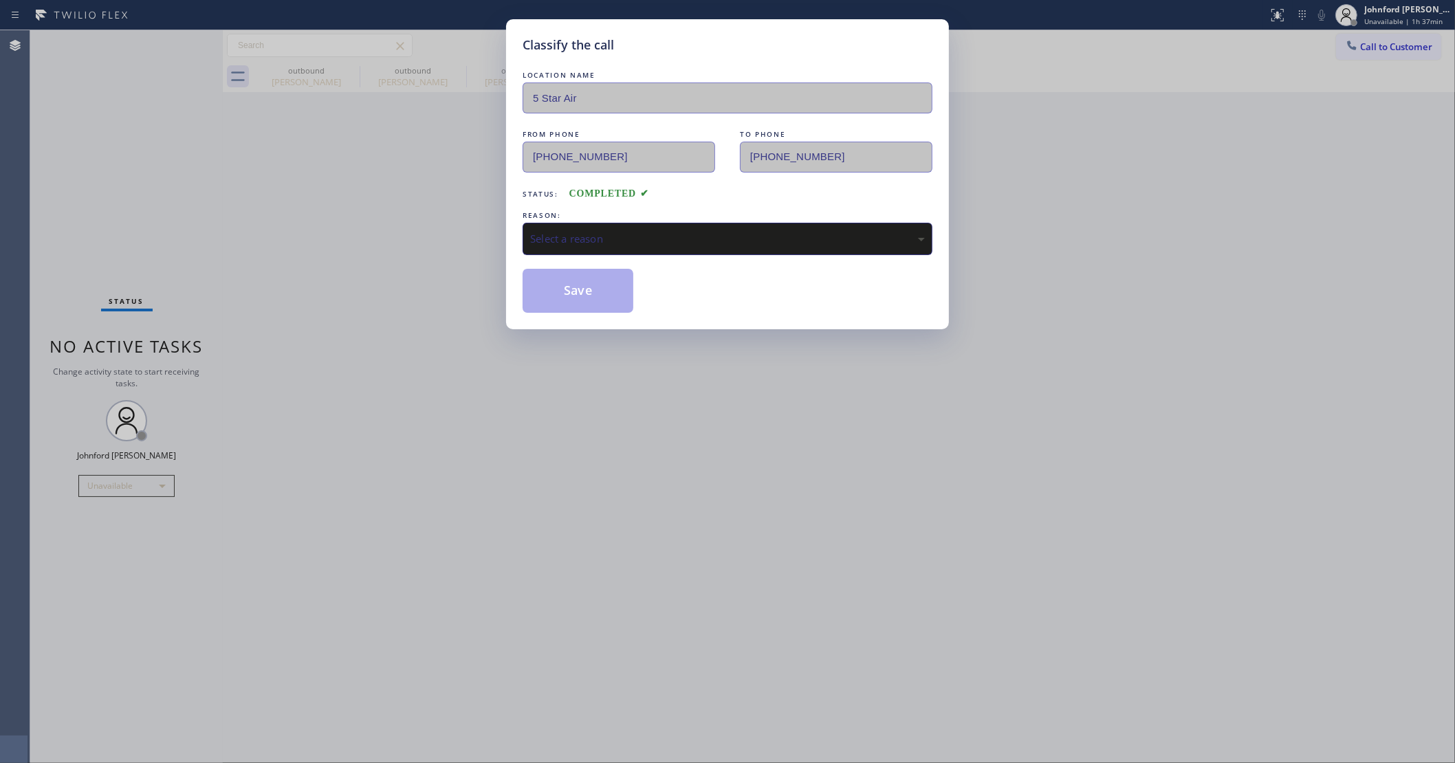
drag, startPoint x: 580, startPoint y: 228, endPoint x: 645, endPoint y: 248, distance: 68.3
click at [585, 231] on div "Select a reason" at bounding box center [727, 239] width 395 height 16
drag, startPoint x: 592, startPoint y: 280, endPoint x: 1005, endPoint y: 2, distance: 498.0
click at [591, 278] on button "Save" at bounding box center [578, 291] width 111 height 44
type input "(800) 686-5038"
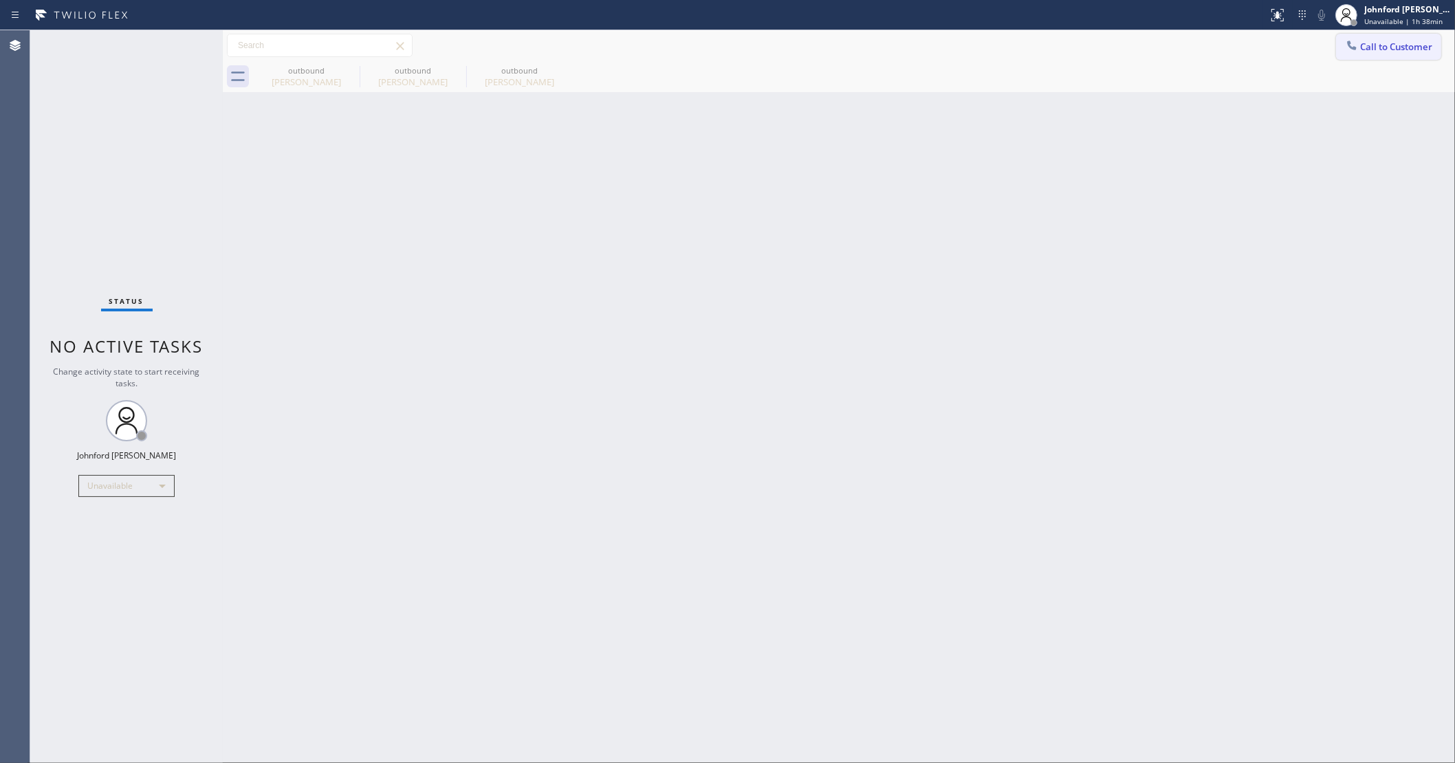
click at [1374, 50] on span "Call to Customer" at bounding box center [1396, 47] width 72 height 12
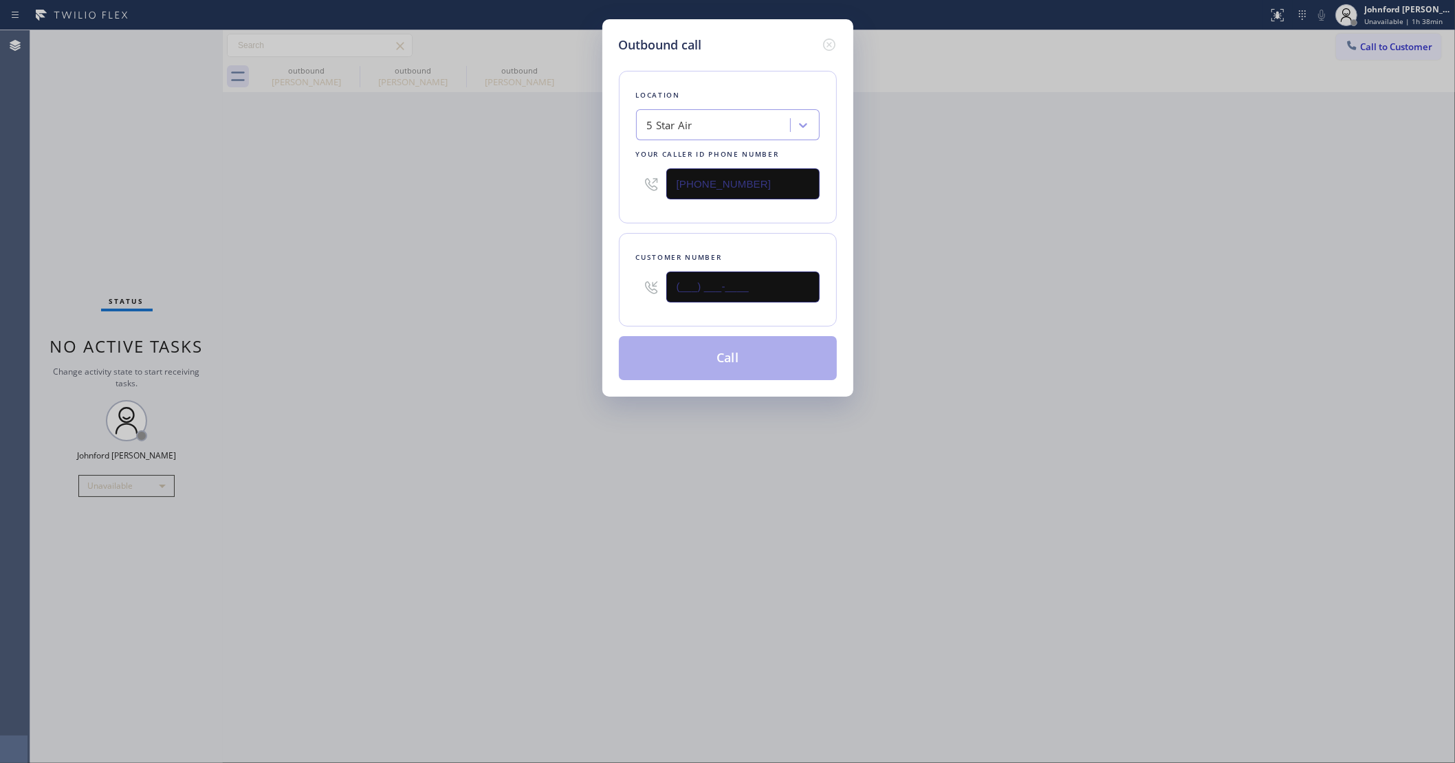
drag, startPoint x: 769, startPoint y: 283, endPoint x: 605, endPoint y: 283, distance: 163.7
click at [605, 283] on div "Outbound call Location 5 Star Air Your caller id phone number (800) 686-5038 Cu…" at bounding box center [727, 208] width 251 height 378
paste input "310) 612-3017"
type input "(310) 612-3017"
click at [519, 305] on div "Outbound call Location 5 Star Air Your caller id phone number (800) 686-5038 Cu…" at bounding box center [727, 381] width 1455 height 763
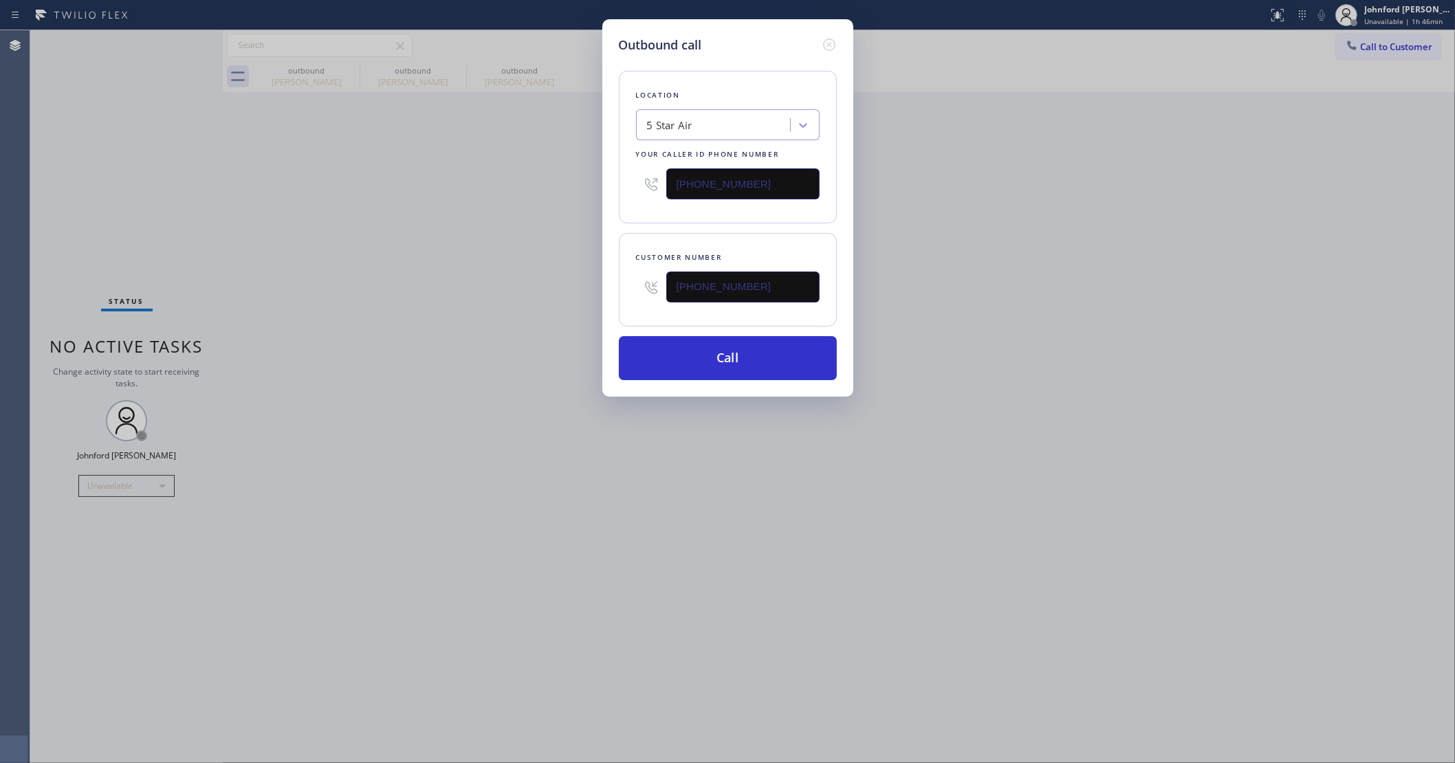
click at [776, 424] on div "Outbound call Location 5 Star Air Your caller id phone number (800) 686-5038 Cu…" at bounding box center [727, 381] width 1455 height 763
click at [891, 201] on div "Outbound call Location 5 Star Air Your caller id phone number (800) 686-5038 Cu…" at bounding box center [727, 381] width 1455 height 763
click at [817, 36] on div "Outbound call" at bounding box center [728, 45] width 218 height 19
drag, startPoint x: 829, startPoint y: 38, endPoint x: 758, endPoint y: 39, distance: 71.5
click at [827, 38] on icon at bounding box center [829, 44] width 17 height 17
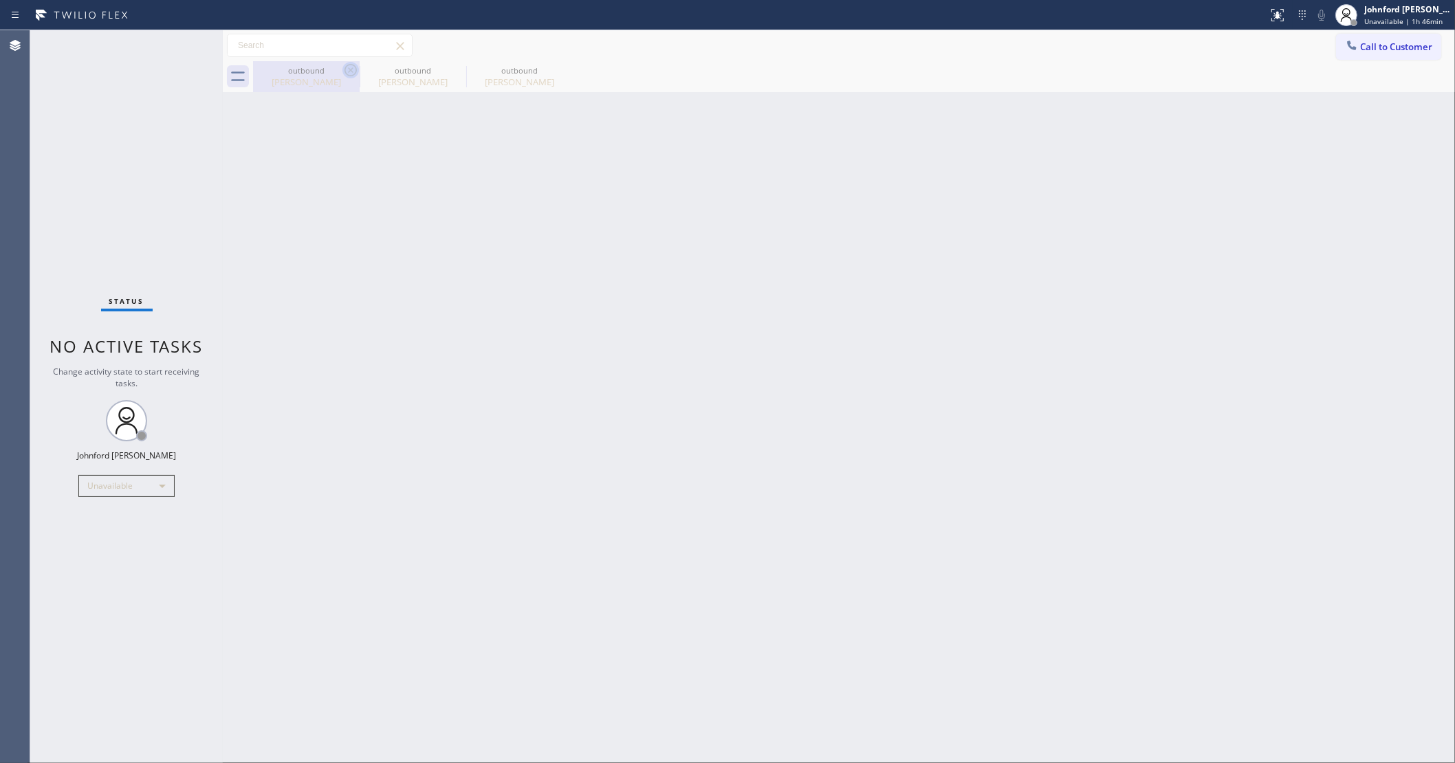
drag, startPoint x: 362, startPoint y: 65, endPoint x: 346, endPoint y: 69, distance: 16.9
click at [360, 65] on div "outbound Christina Stefanac" at bounding box center [413, 76] width 107 height 31
click at [354, 65] on icon at bounding box center [351, 70] width 12 height 12
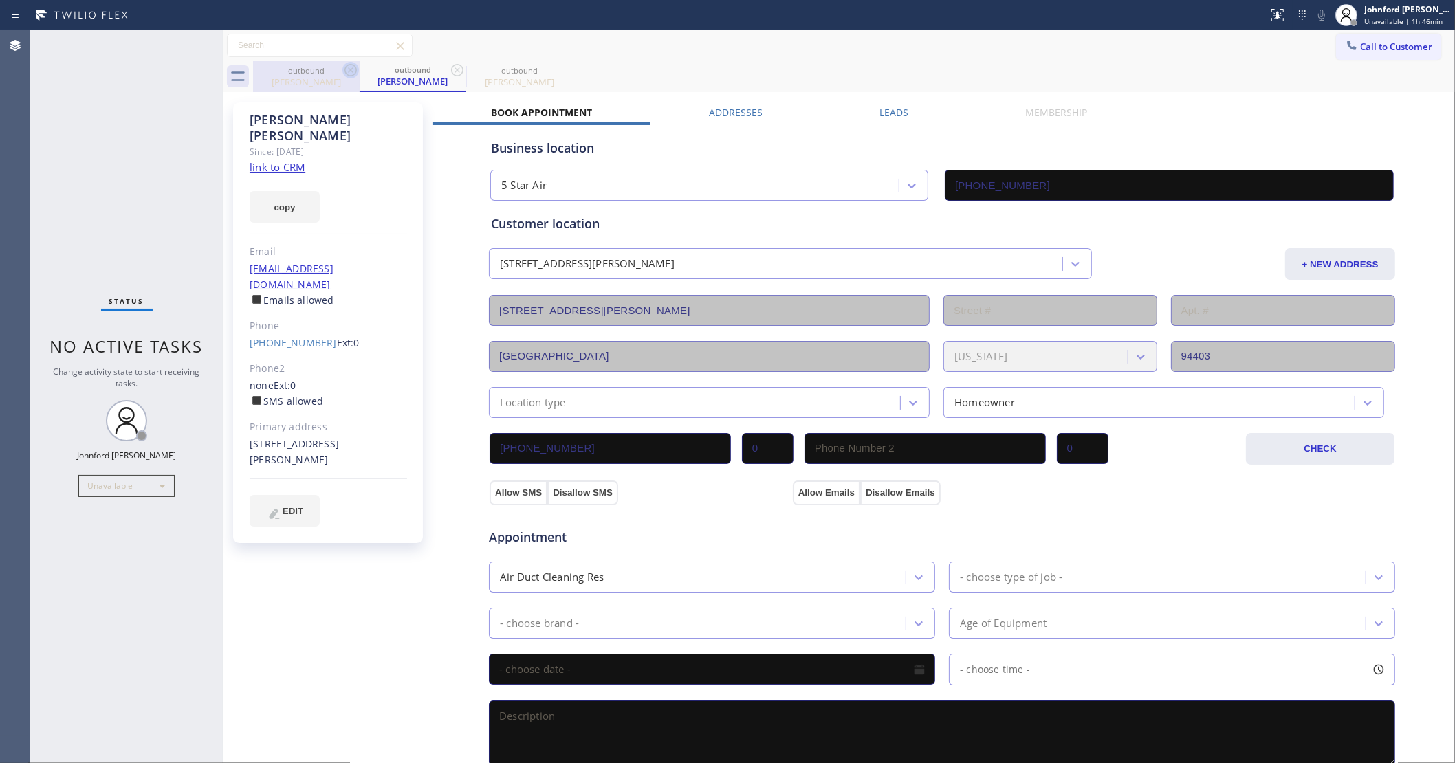
click at [346, 69] on icon at bounding box center [350, 70] width 17 height 17
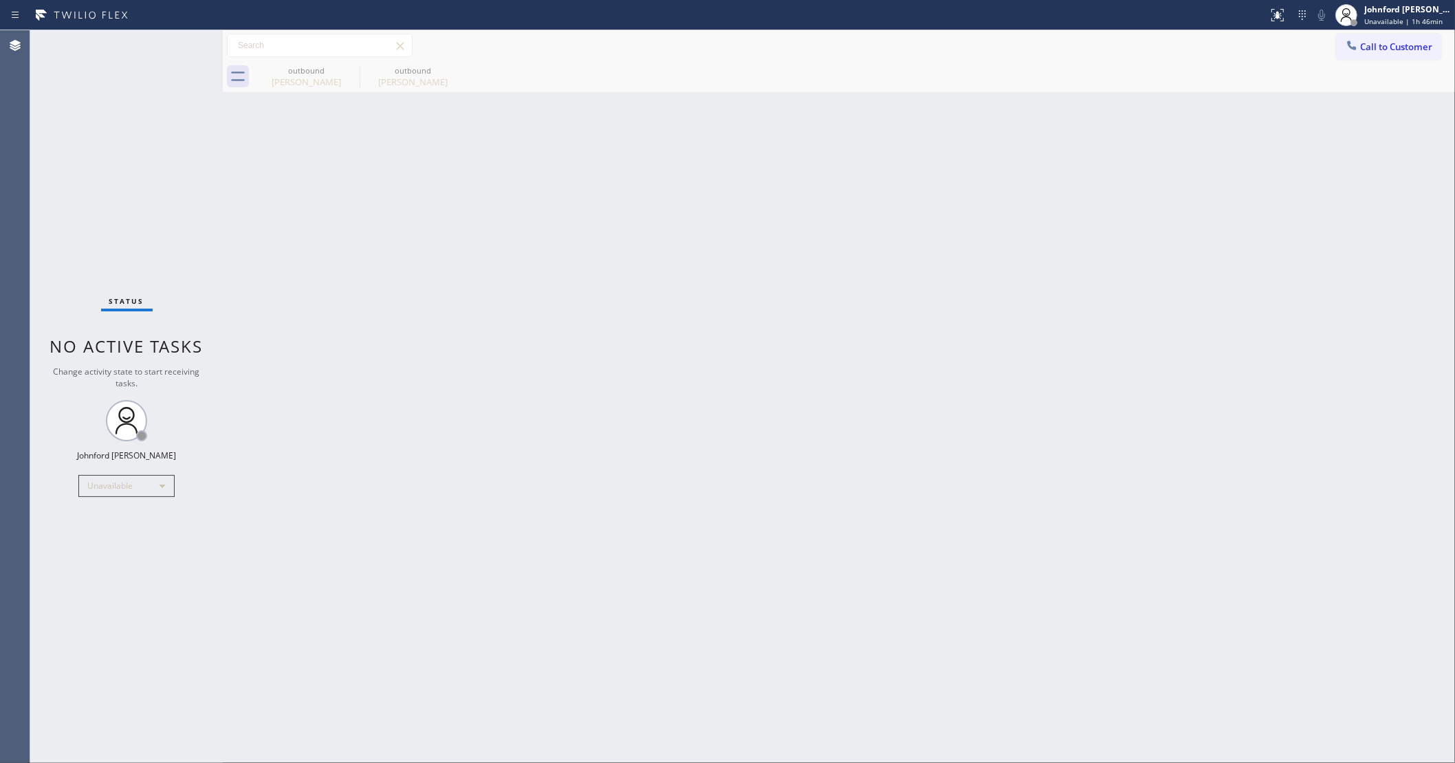
click at [346, 69] on div "outbound Christina Stefanac" at bounding box center [306, 76] width 107 height 31
click at [0, 0] on icon at bounding box center [0, 0] width 0 height 0
drag, startPoint x: 1430, startPoint y: 48, endPoint x: 1401, endPoint y: 48, distance: 28.9
click at [1425, 48] on button "Call to Customer" at bounding box center [1388, 47] width 105 height 26
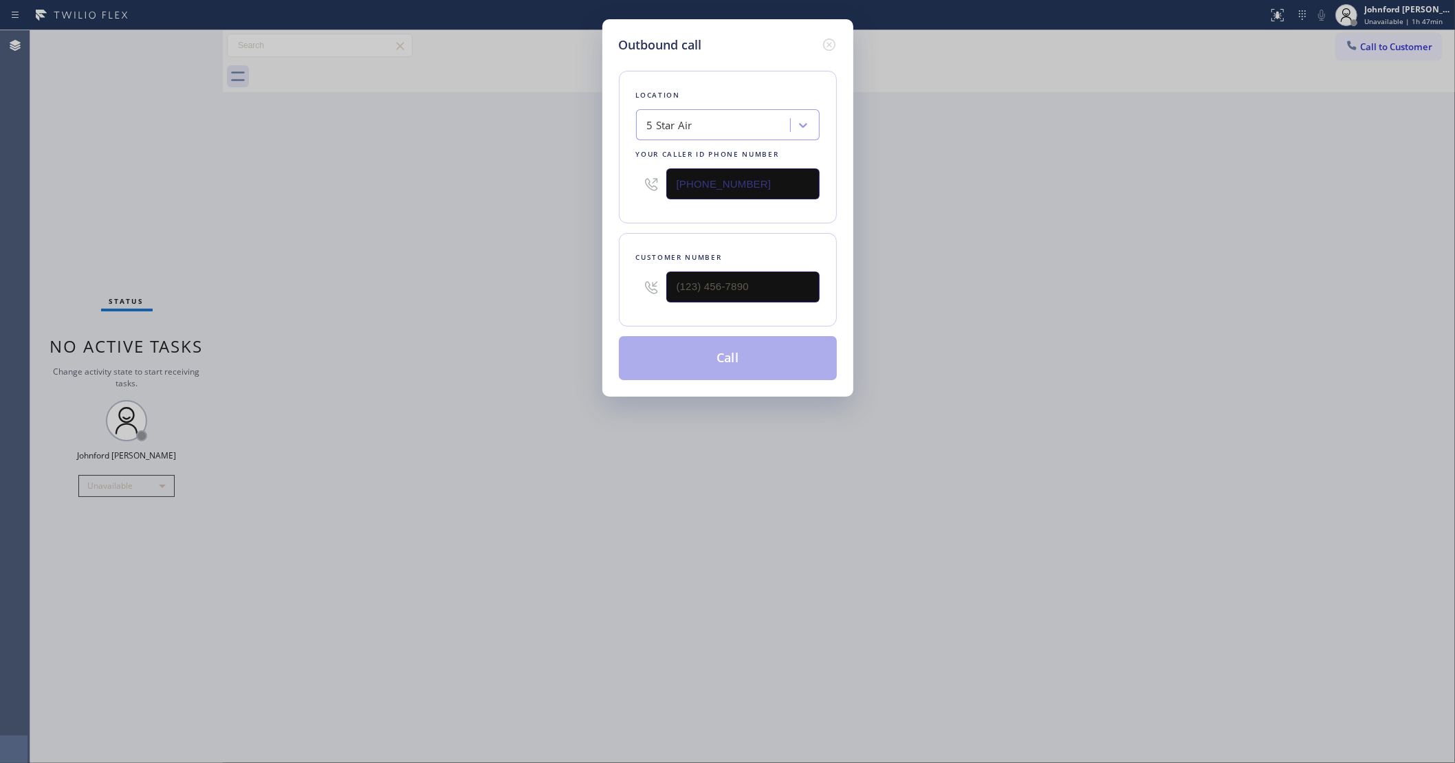
drag, startPoint x: 775, startPoint y: 187, endPoint x: 595, endPoint y: 203, distance: 180.9
click at [606, 199] on div "Outbound call Location 5 Star Air Your caller id phone number (800) 686-5038 Cu…" at bounding box center [727, 208] width 251 height 378
paste input "424) 389-4989"
type input "(424) 389-4989"
click at [576, 303] on div "Outbound call Location KitchenAid Appliance Professionals Hermosa Beach Your ca…" at bounding box center [727, 381] width 1455 height 763
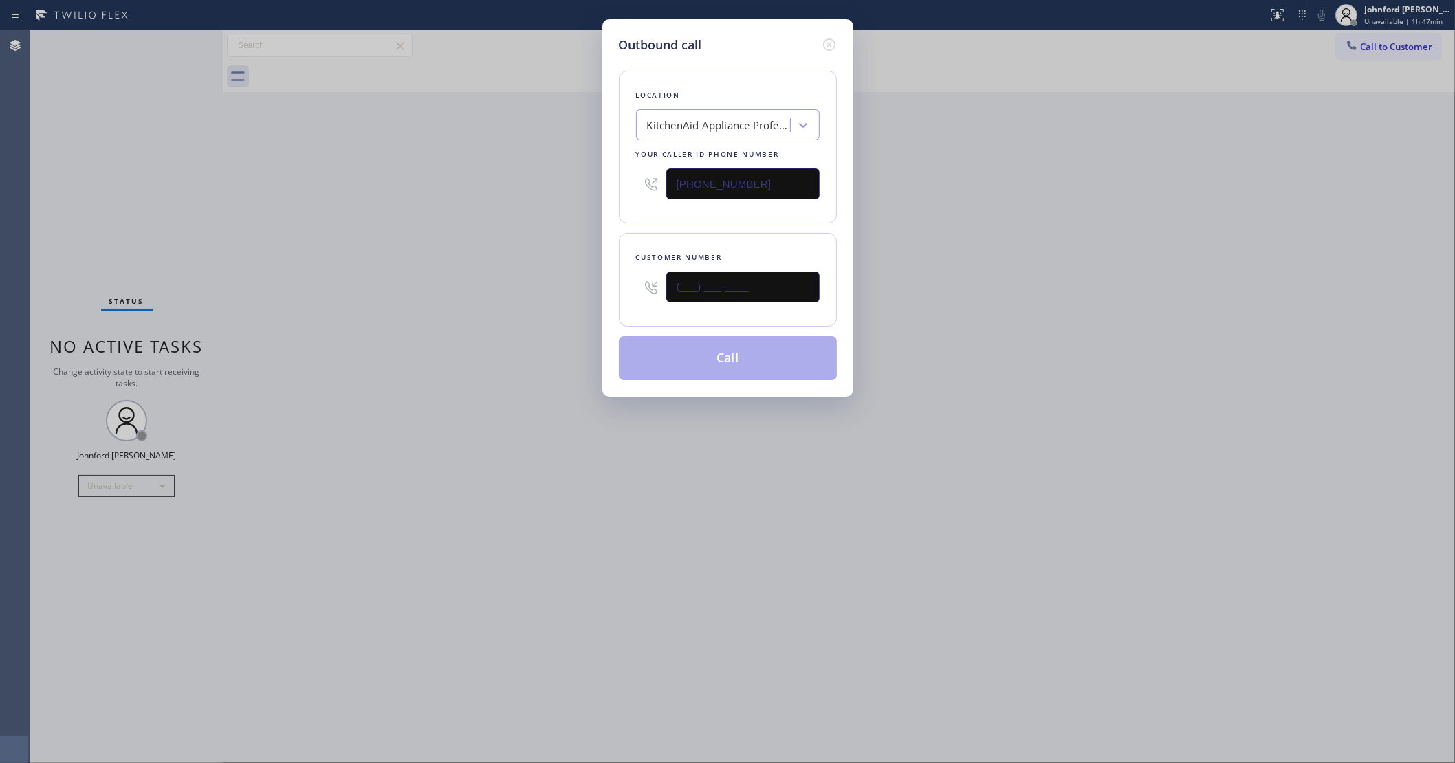
paste input "310) 612-3017"
type input "(310) 612-3017"
click at [483, 289] on div "Outbound call Location KitchenAid Appliance Professionals Hermosa Beach Your ca…" at bounding box center [727, 381] width 1455 height 763
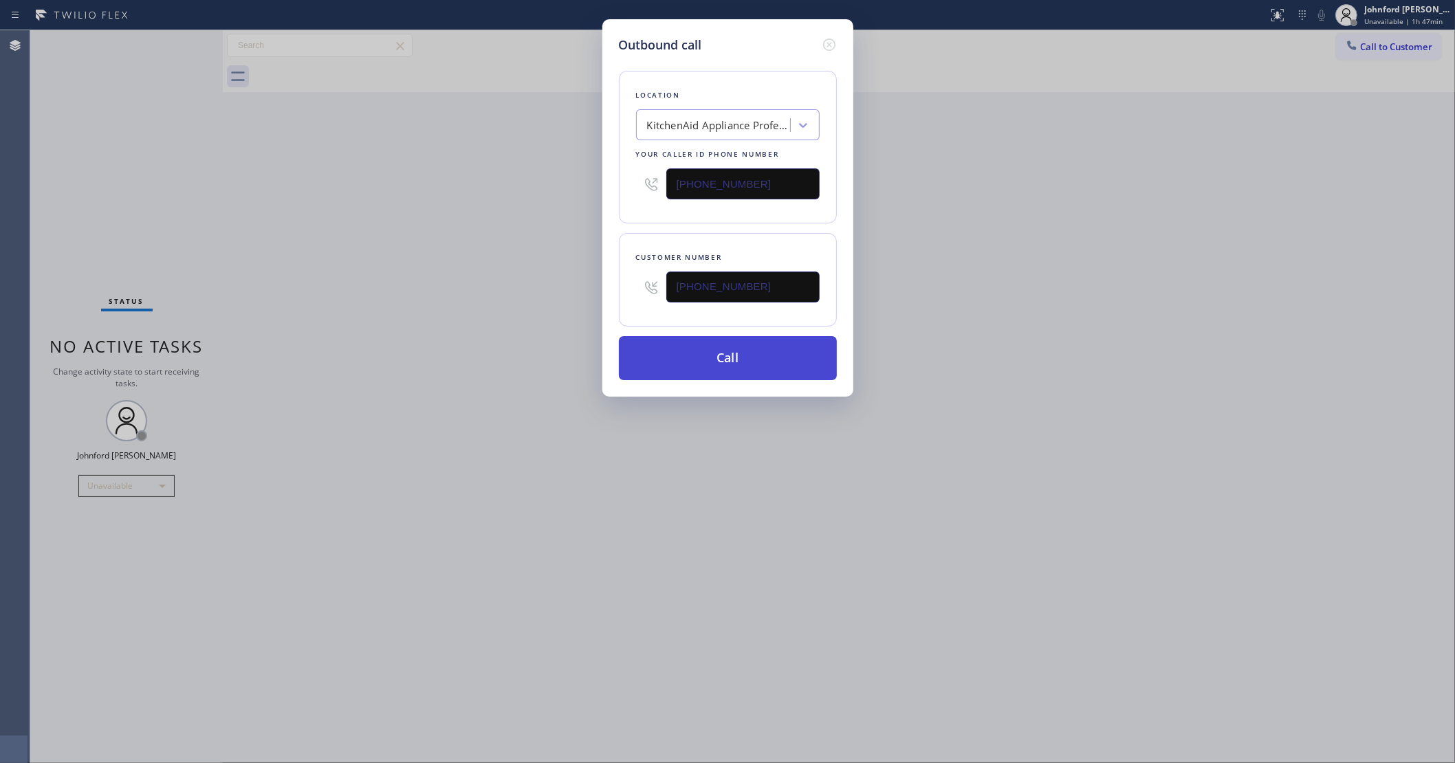
click at [679, 358] on button "Call" at bounding box center [728, 358] width 218 height 44
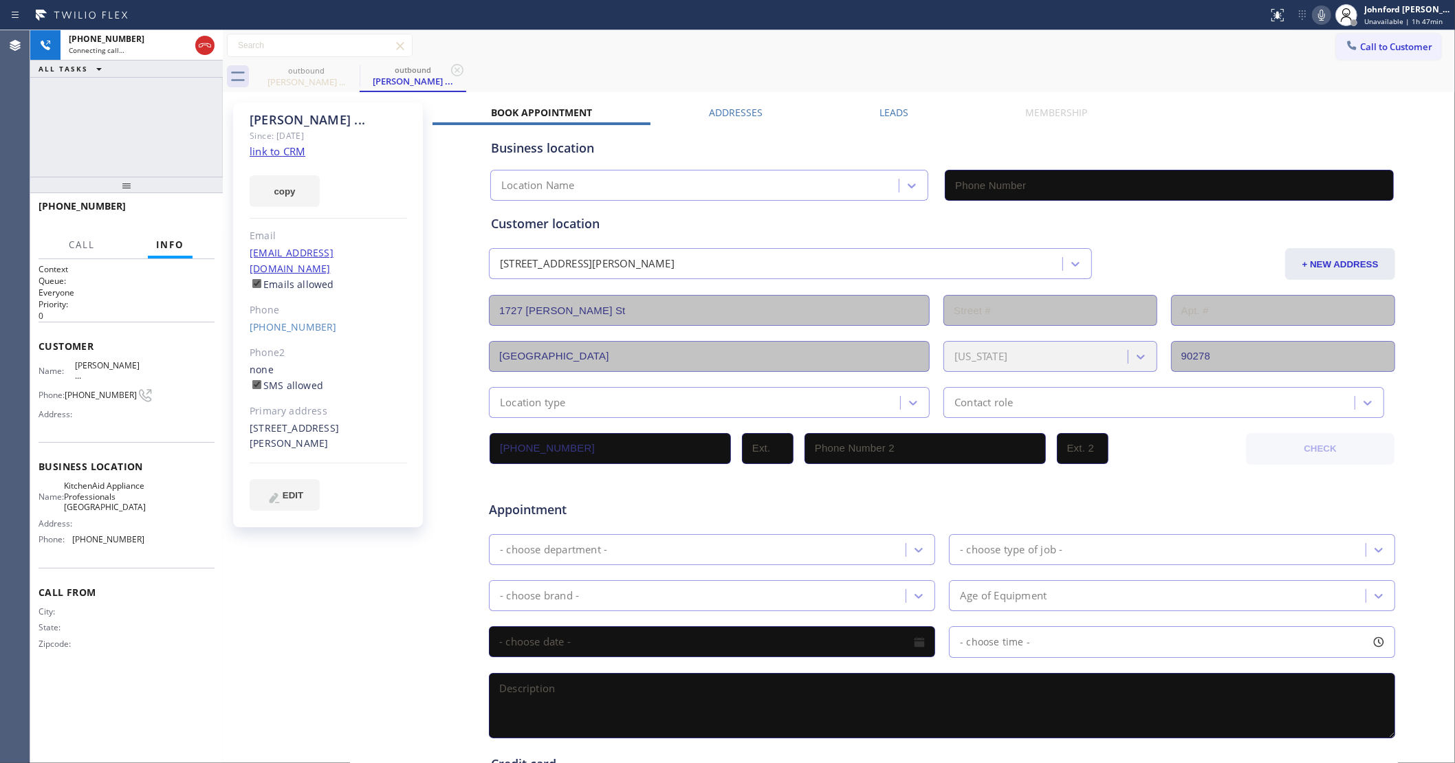
type input "(424) 389-4989"
click at [173, 111] on div "+13106123017 Connecting call… ALL TASKS ALL TASKS ACTIVE TASKS TASKS IN WRAP UP" at bounding box center [126, 103] width 193 height 146
click at [1326, 19] on icon at bounding box center [1321, 15] width 17 height 17
click at [1118, 50] on div "Call to Customer Outbound call Location KitchenAid Appliance Professionals Herm…" at bounding box center [839, 46] width 1232 height 24
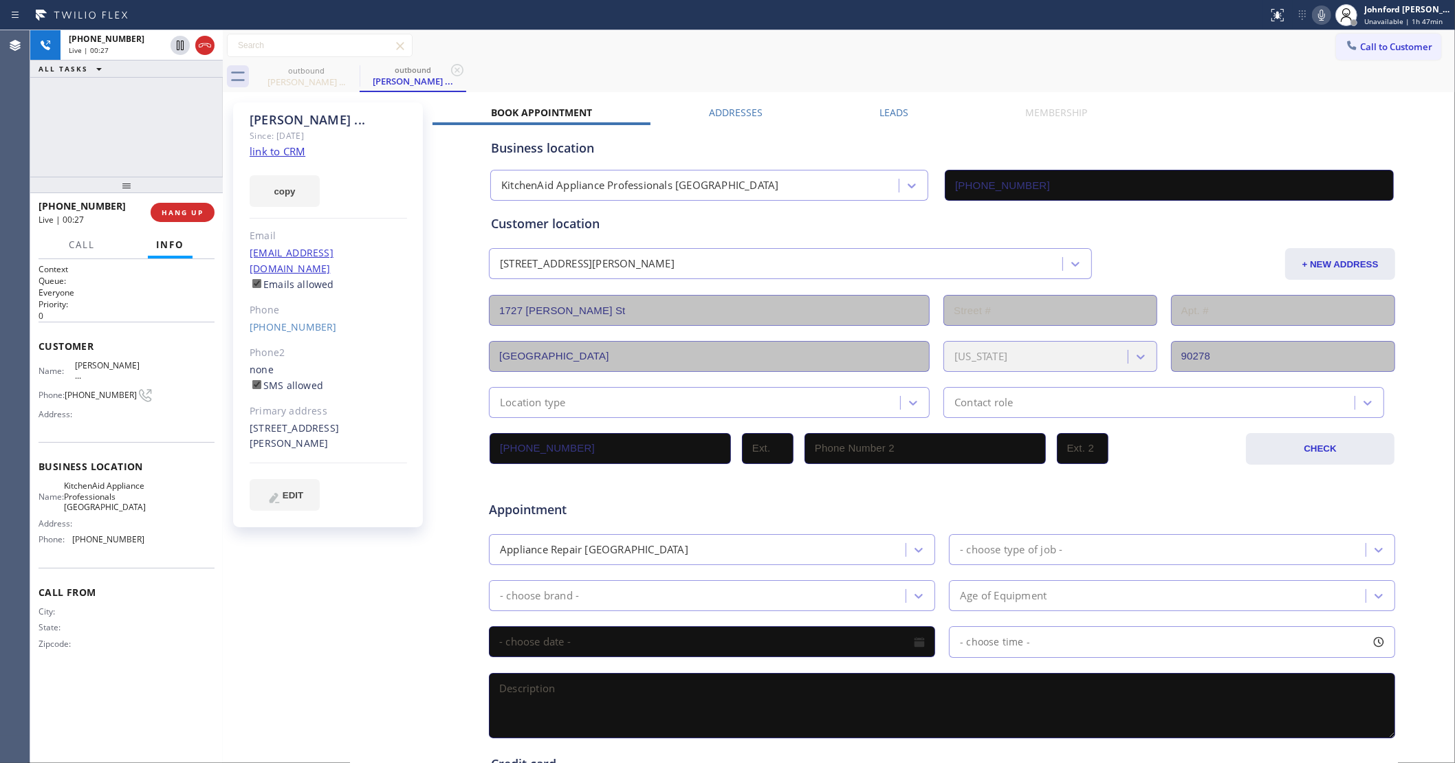
click at [753, 31] on div "Call to Customer Outbound call Location KitchenAid Appliance Professionals Herm…" at bounding box center [839, 45] width 1232 height 31
click at [180, 107] on div "+13106123017 Live | 00:28 ALL TASKS ALL TASKS ACTIVE TASKS TASKS IN WRAP UP" at bounding box center [126, 103] width 193 height 146
click at [188, 214] on span "HANG UP" at bounding box center [183, 213] width 42 height 10
click at [895, 105] on div "Patrick ... Since: 20 may 2020 link to CRM copy Email no@gmail.com Emails allow…" at bounding box center [838, 541] width 1225 height 891
click at [879, 106] on label "Leads" at bounding box center [893, 112] width 29 height 13
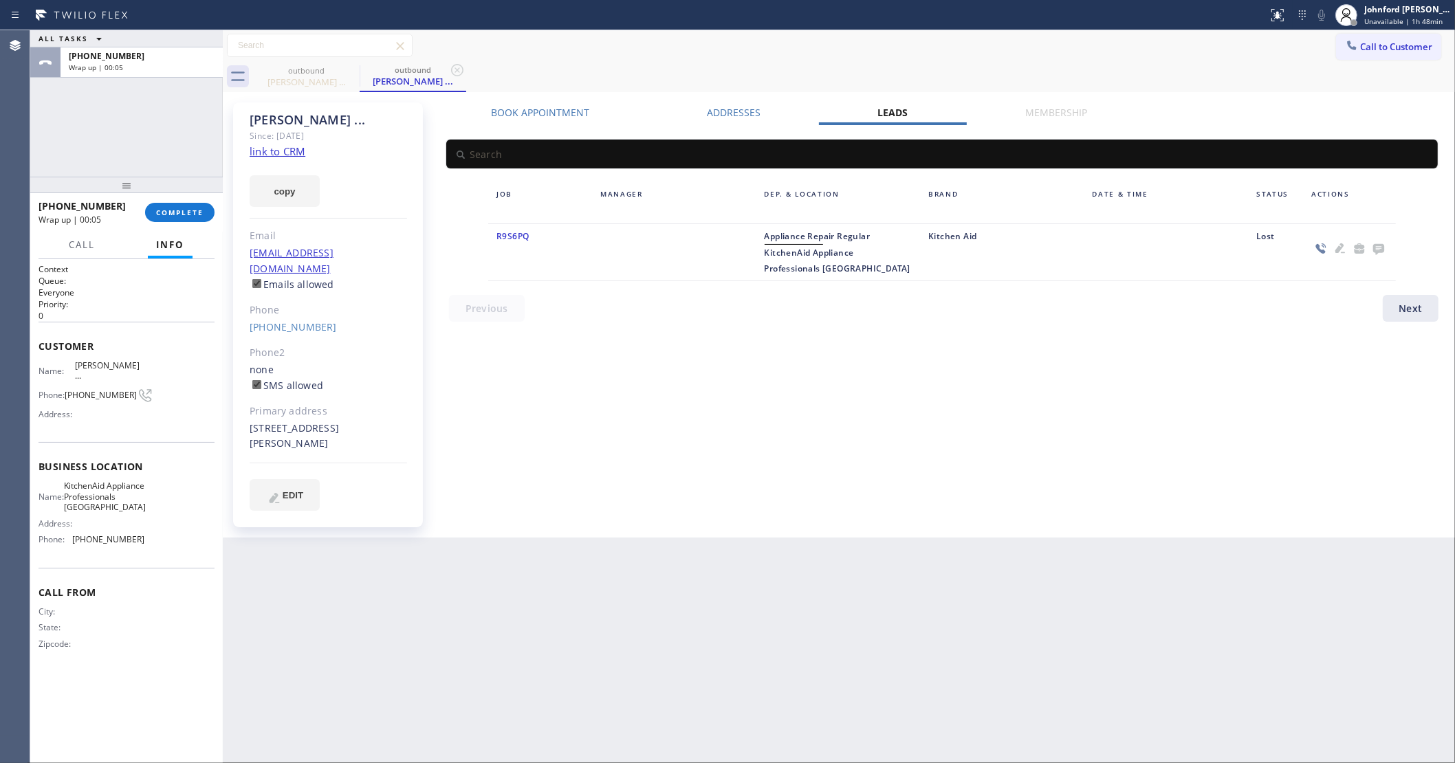
click at [1381, 244] on icon at bounding box center [1378, 249] width 11 height 11
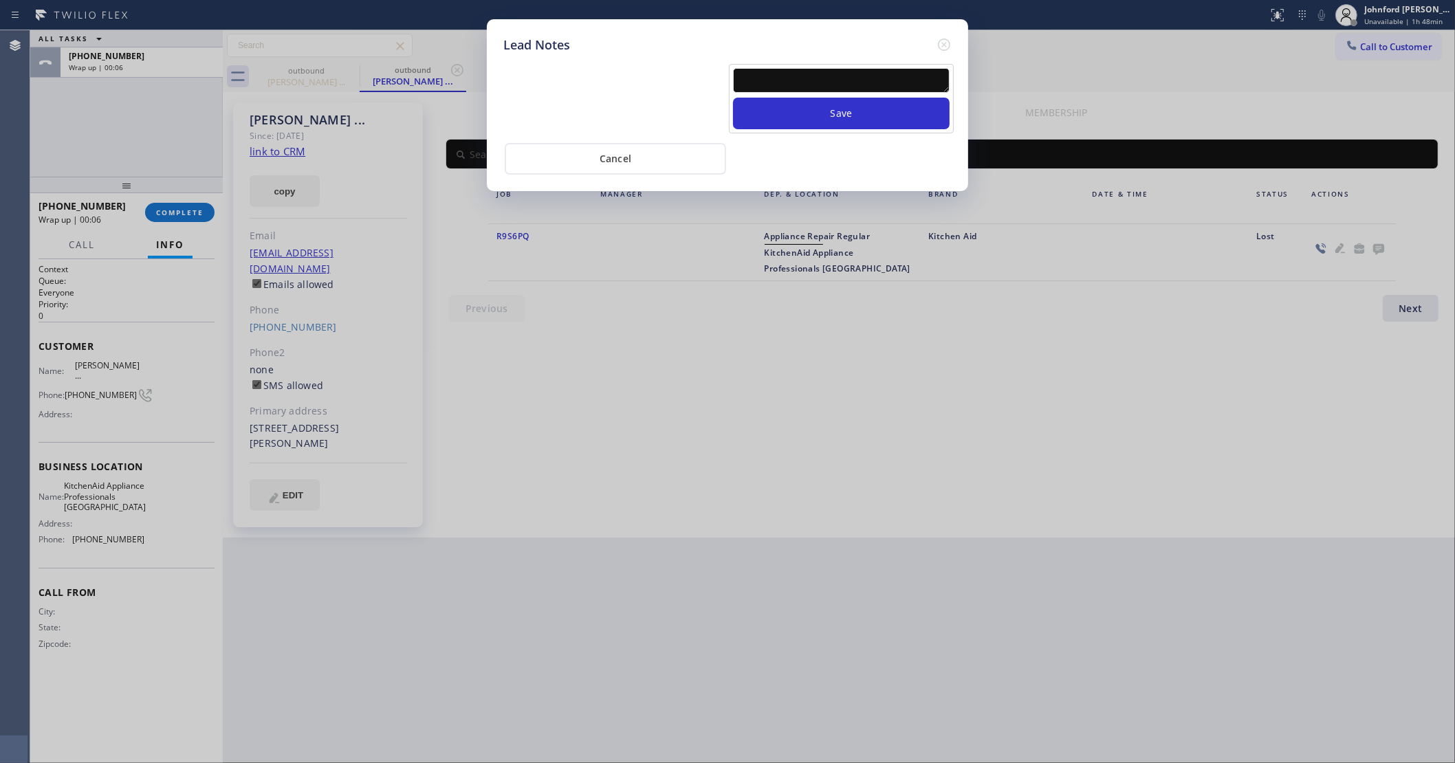
click at [801, 72] on textarea at bounding box center [841, 80] width 217 height 25
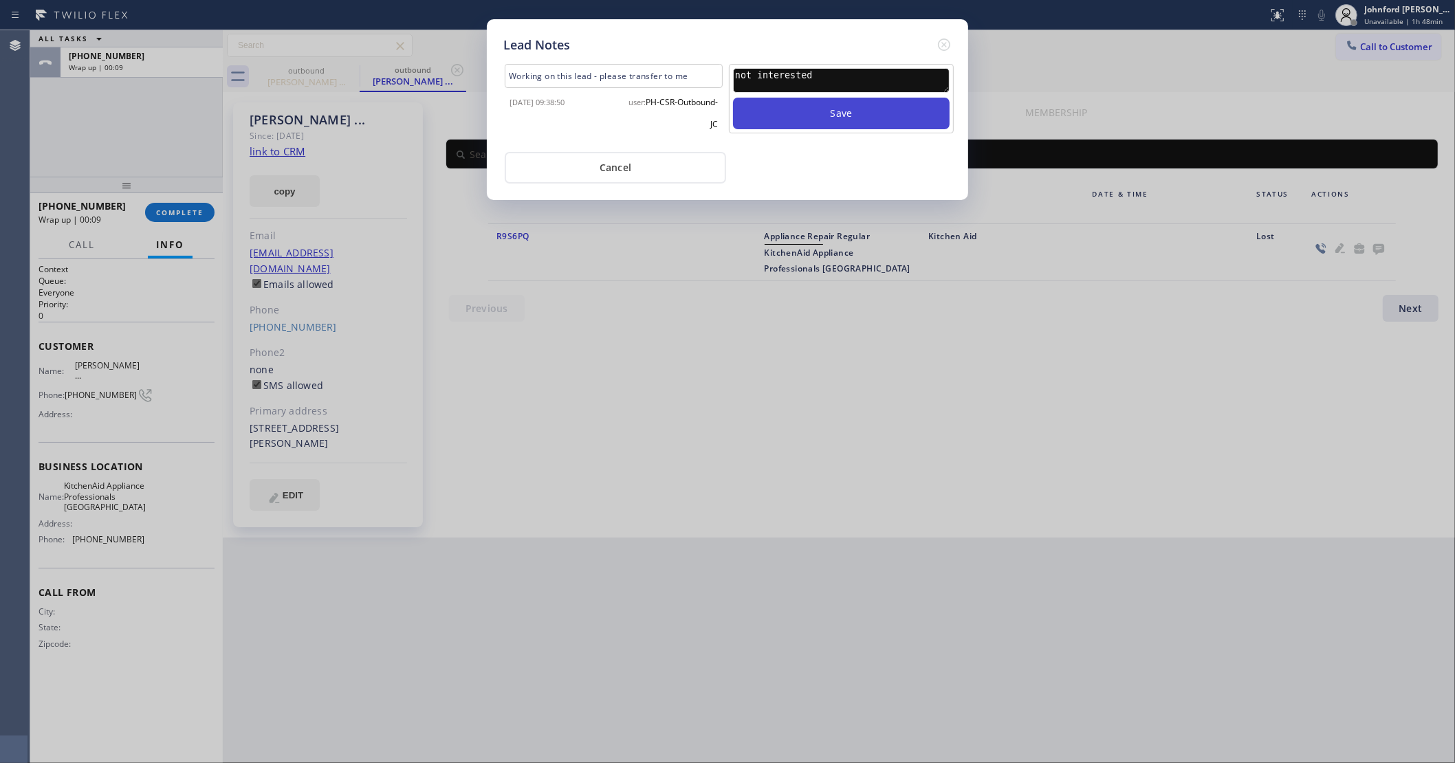
type textarea "not interested"
click at [733, 98] on button "Save" at bounding box center [841, 114] width 217 height 32
click at [942, 39] on icon at bounding box center [944, 45] width 12 height 12
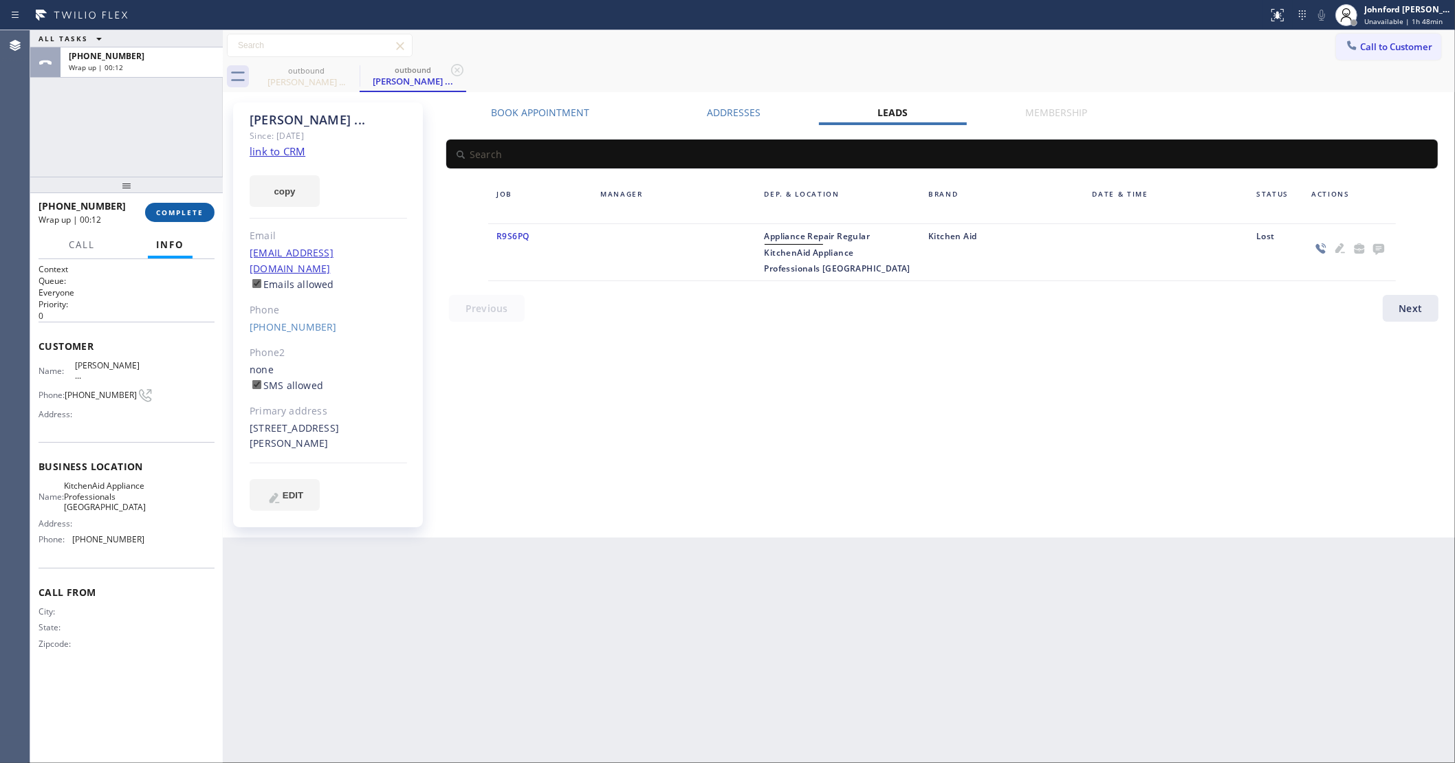
click at [212, 215] on button "COMPLETE" at bounding box center [179, 212] width 69 height 19
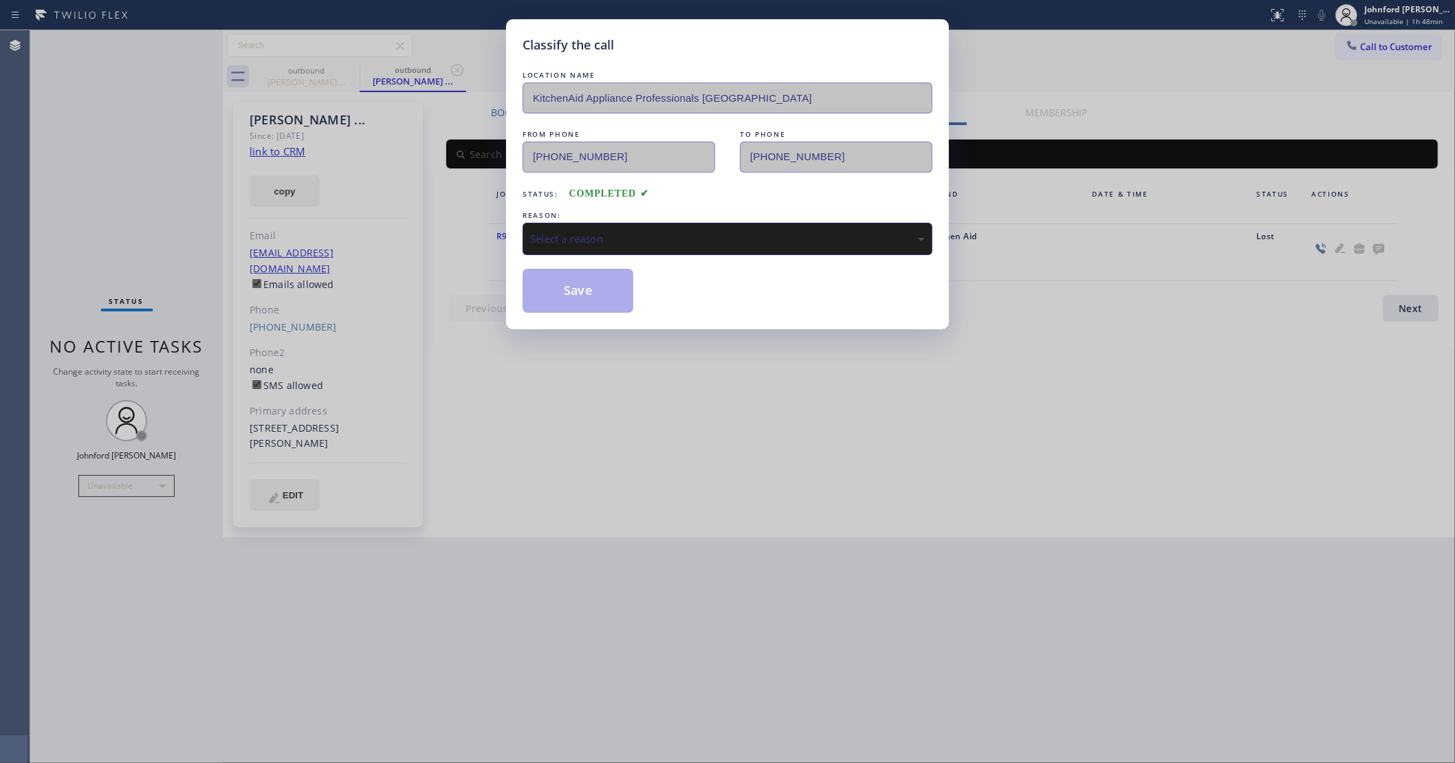
click at [710, 238] on div "Select a reason" at bounding box center [727, 239] width 395 height 16
drag, startPoint x: 600, startPoint y: 294, endPoint x: 758, endPoint y: 197, distance: 186.1
click at [598, 293] on button "Save" at bounding box center [578, 291] width 111 height 44
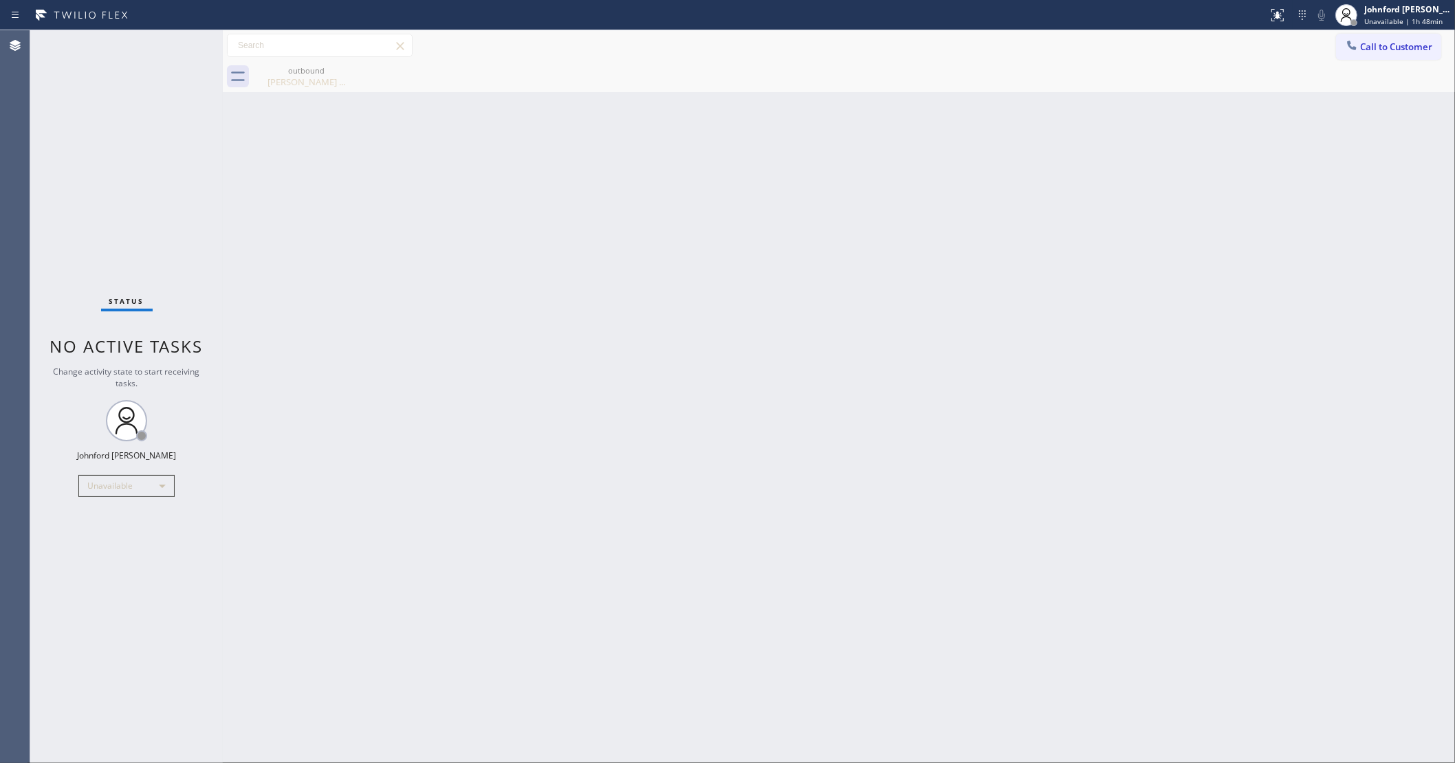
drag, startPoint x: 1386, startPoint y: 48, endPoint x: 1185, endPoint y: 124, distance: 214.6
click at [1383, 50] on span "Call to Customer" at bounding box center [1396, 47] width 72 height 12
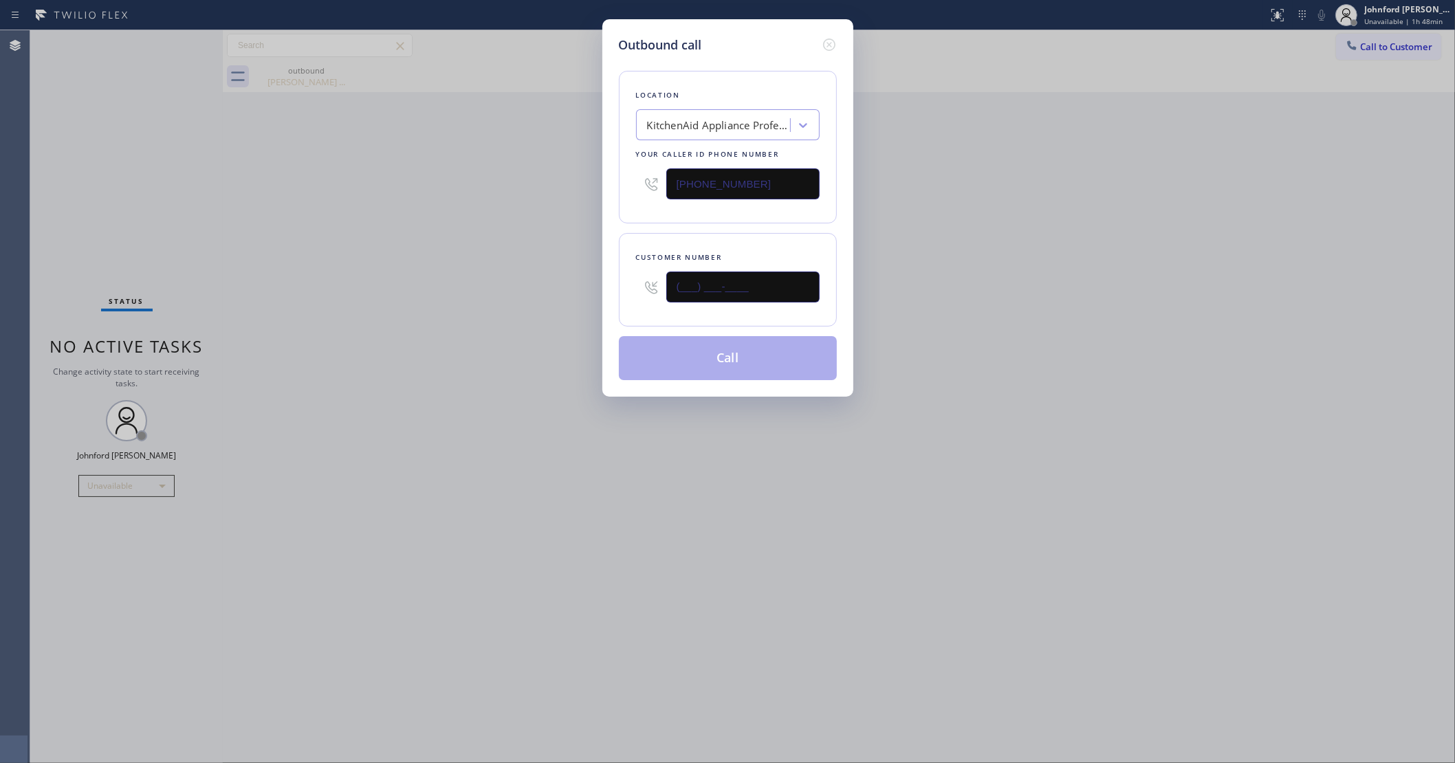
drag, startPoint x: 816, startPoint y: 272, endPoint x: 600, endPoint y: 286, distance: 216.4
click at [609, 286] on div "Outbound call Location KitchenAid Appliance Professionals Hermosa Beach Your ca…" at bounding box center [727, 208] width 251 height 378
paste input "917) 513-9999"
type input "(917) 513-9999"
click at [493, 304] on div "Outbound call Location KitchenAid Appliance Professionals Hermosa Beach Your ca…" at bounding box center [727, 381] width 1455 height 763
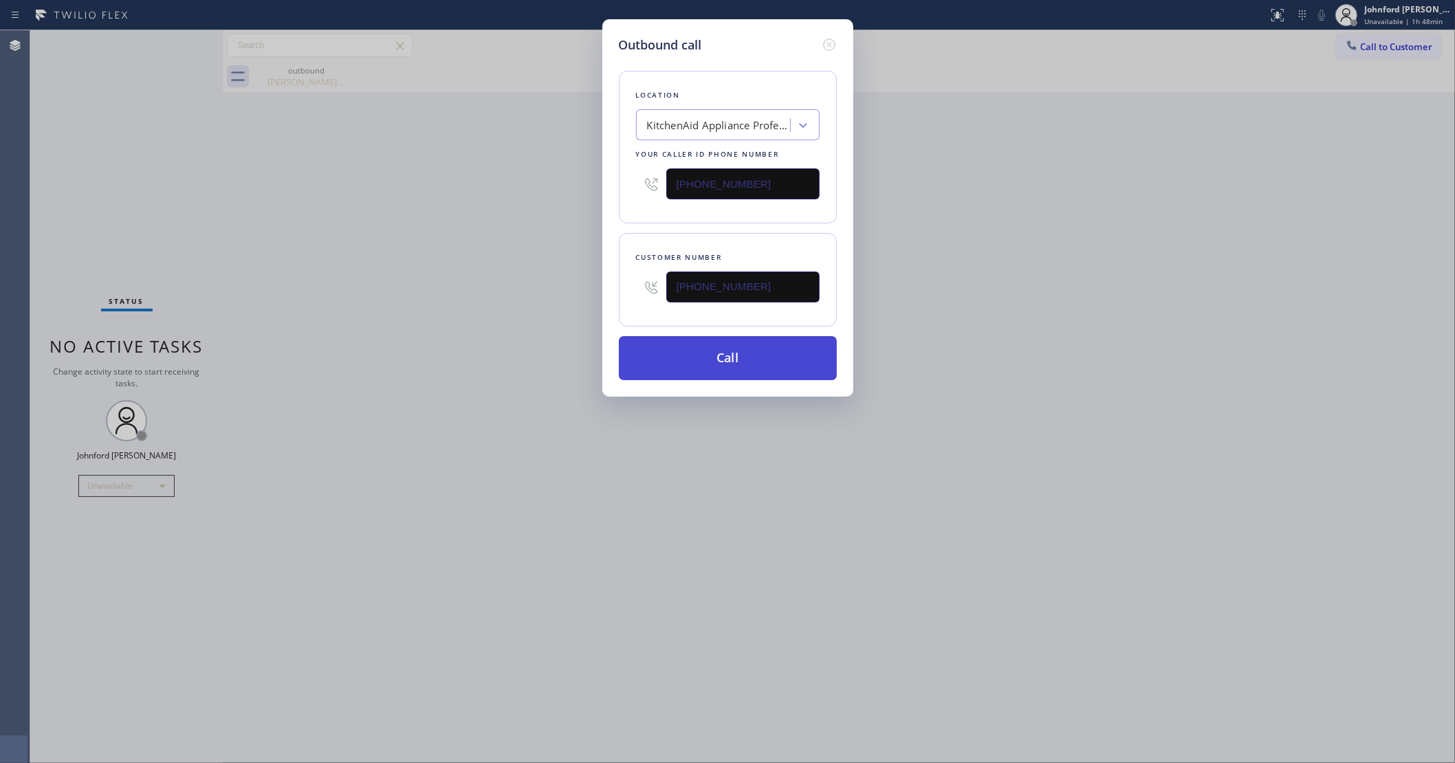
drag, startPoint x: 738, startPoint y: 342, endPoint x: 703, endPoint y: 342, distance: 34.4
click at [738, 342] on button "Call" at bounding box center [728, 358] width 218 height 44
click at [439, 310] on div "Outbound call Location KitchenAid Appliance Professionals Hermosa Beach Your ca…" at bounding box center [727, 381] width 1455 height 763
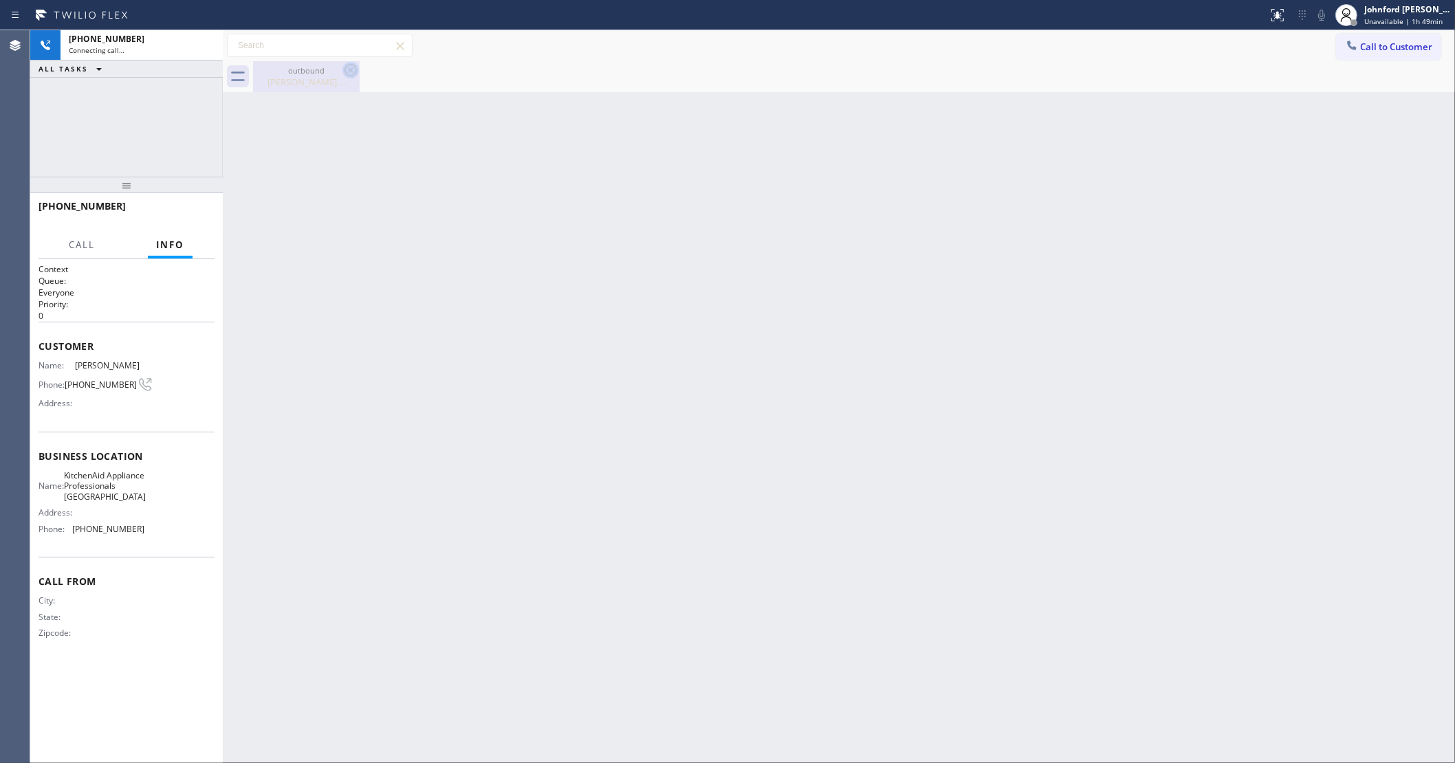
click at [352, 72] on icon at bounding box center [351, 70] width 12 height 12
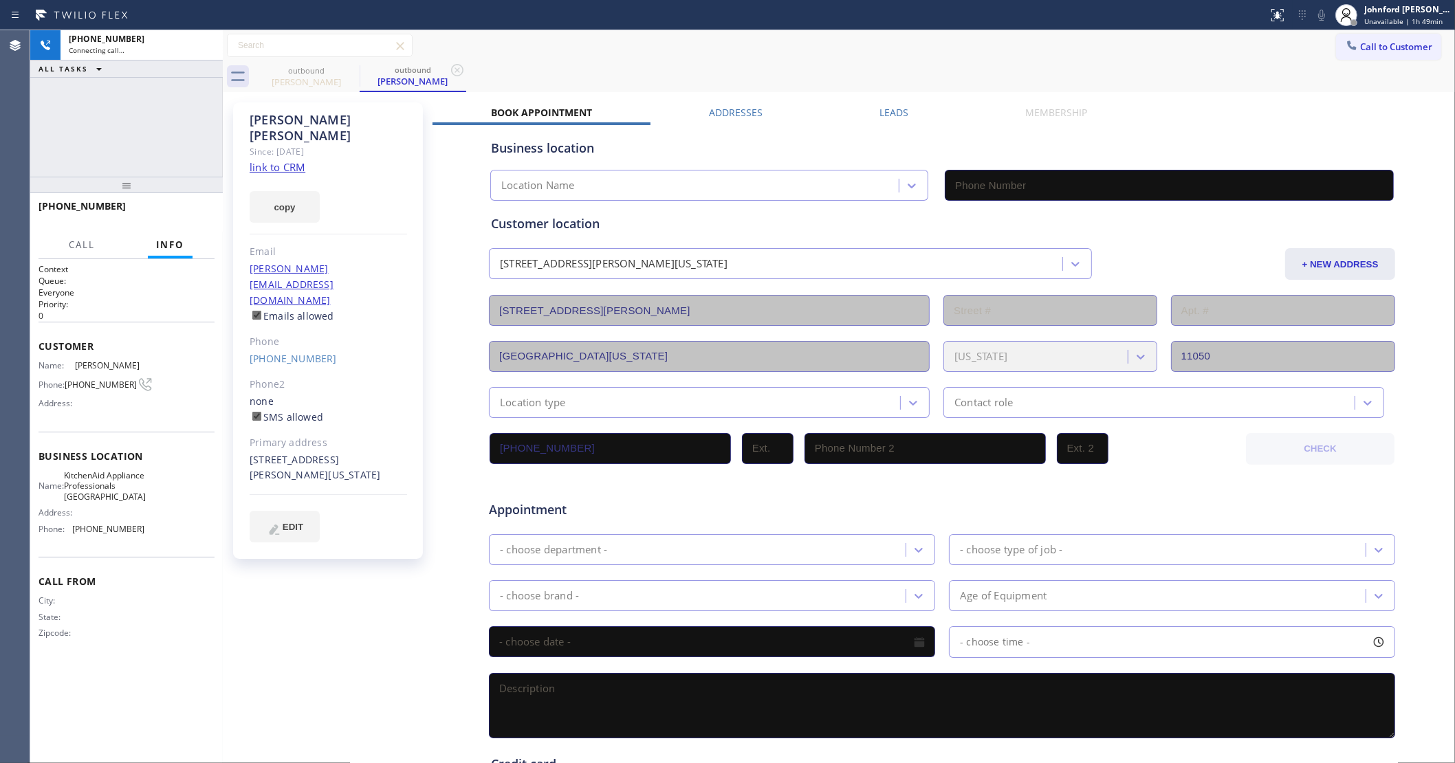
click at [296, 160] on link "link to CRM" at bounding box center [278, 167] width 56 height 14
type input "(424) 389-4989"
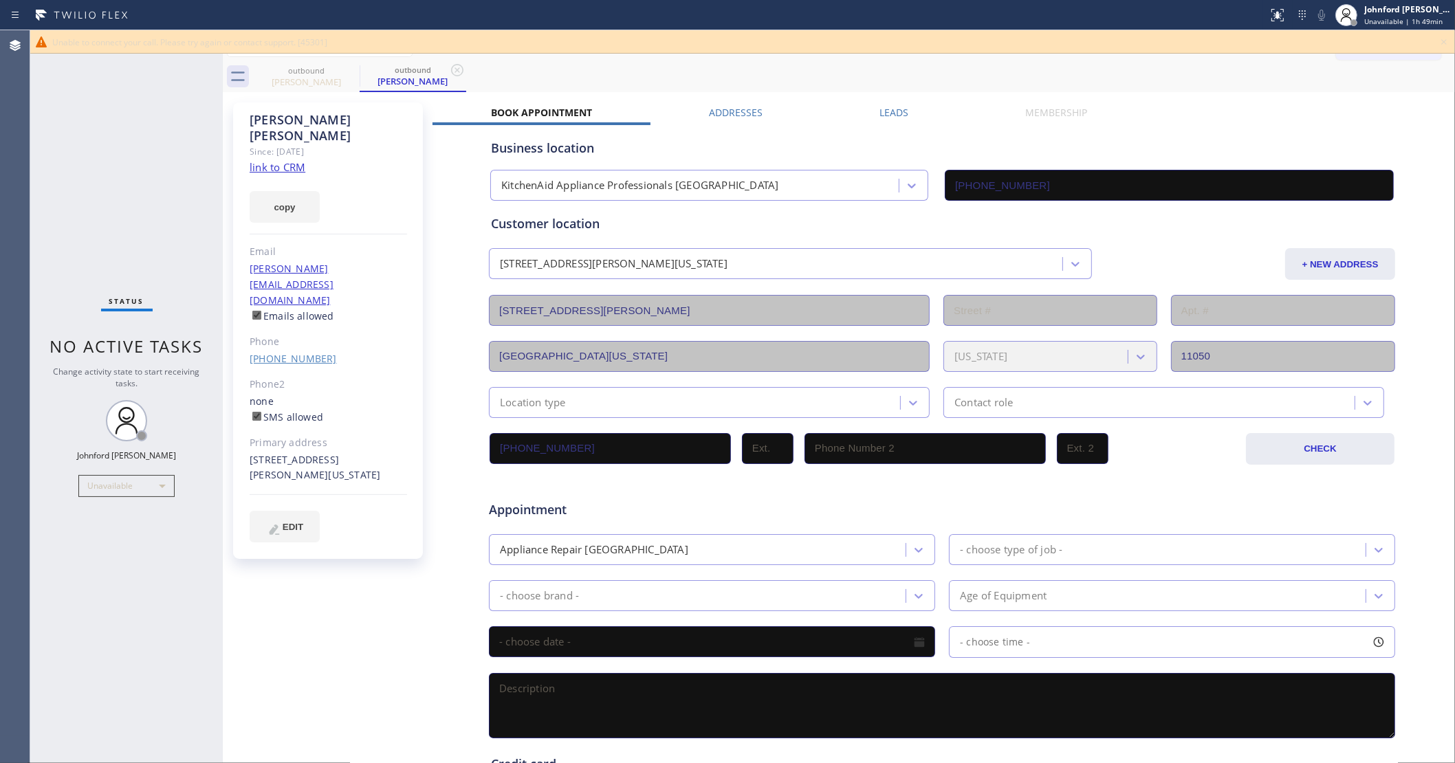
click at [281, 352] on link "(917) 513-9999" at bounding box center [293, 358] width 87 height 13
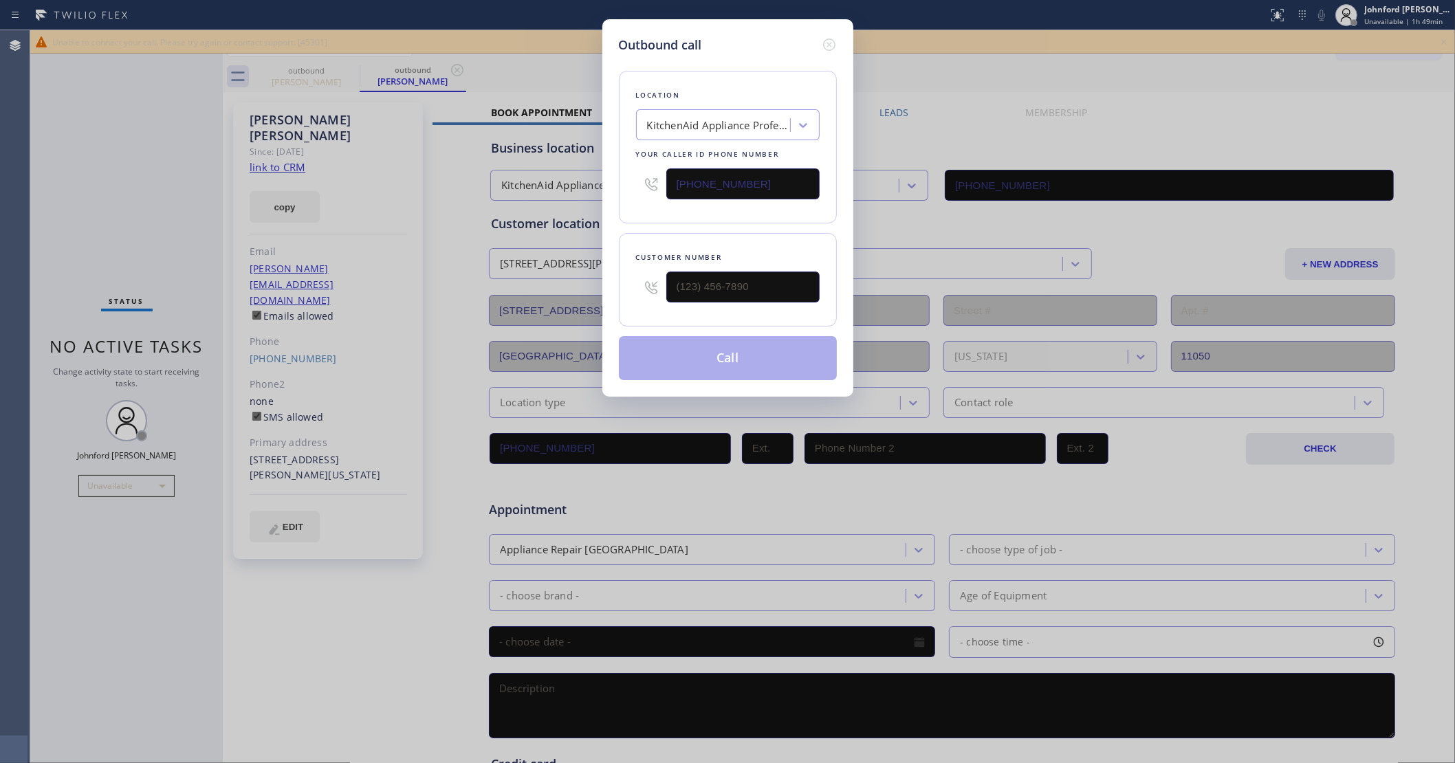
type input "(917) 513-9999"
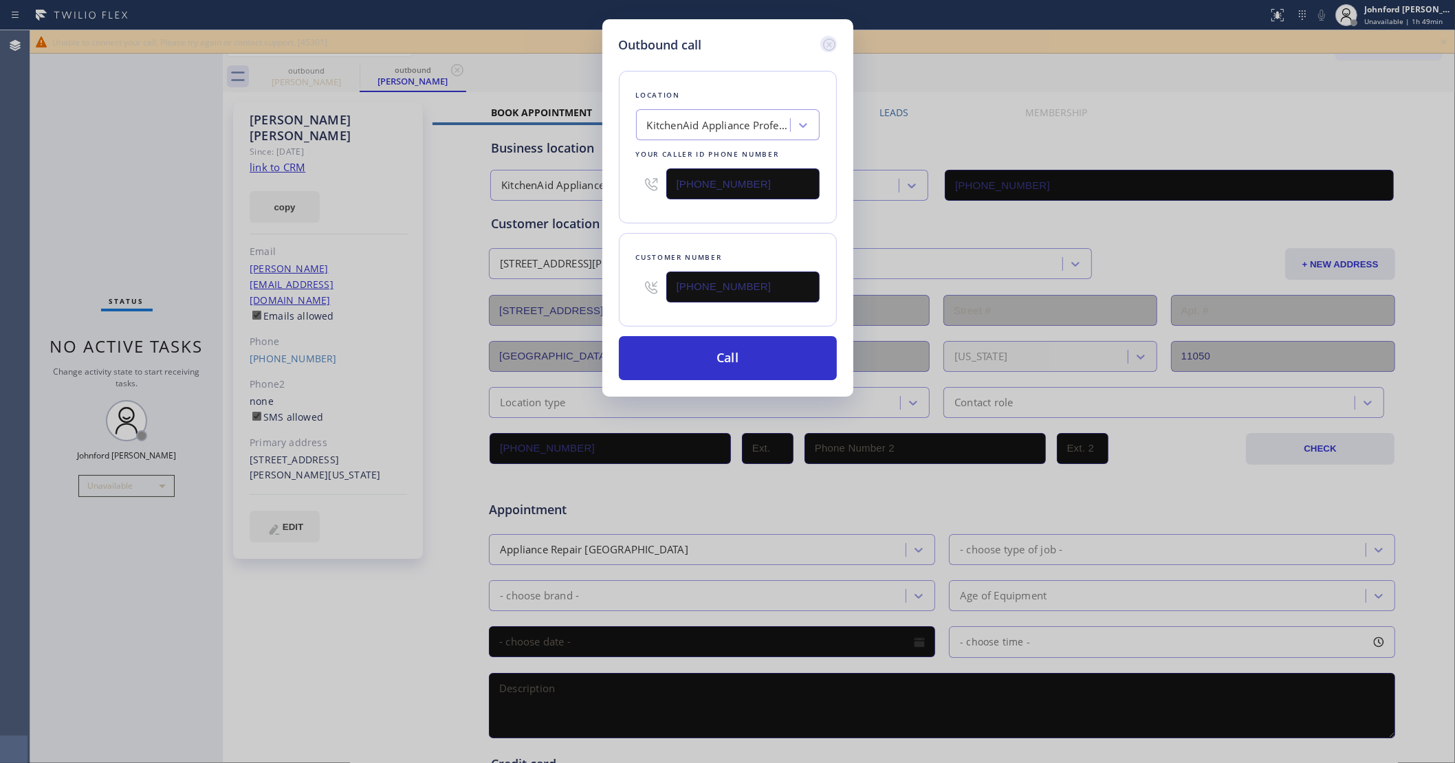
click at [833, 39] on icon at bounding box center [828, 45] width 12 height 12
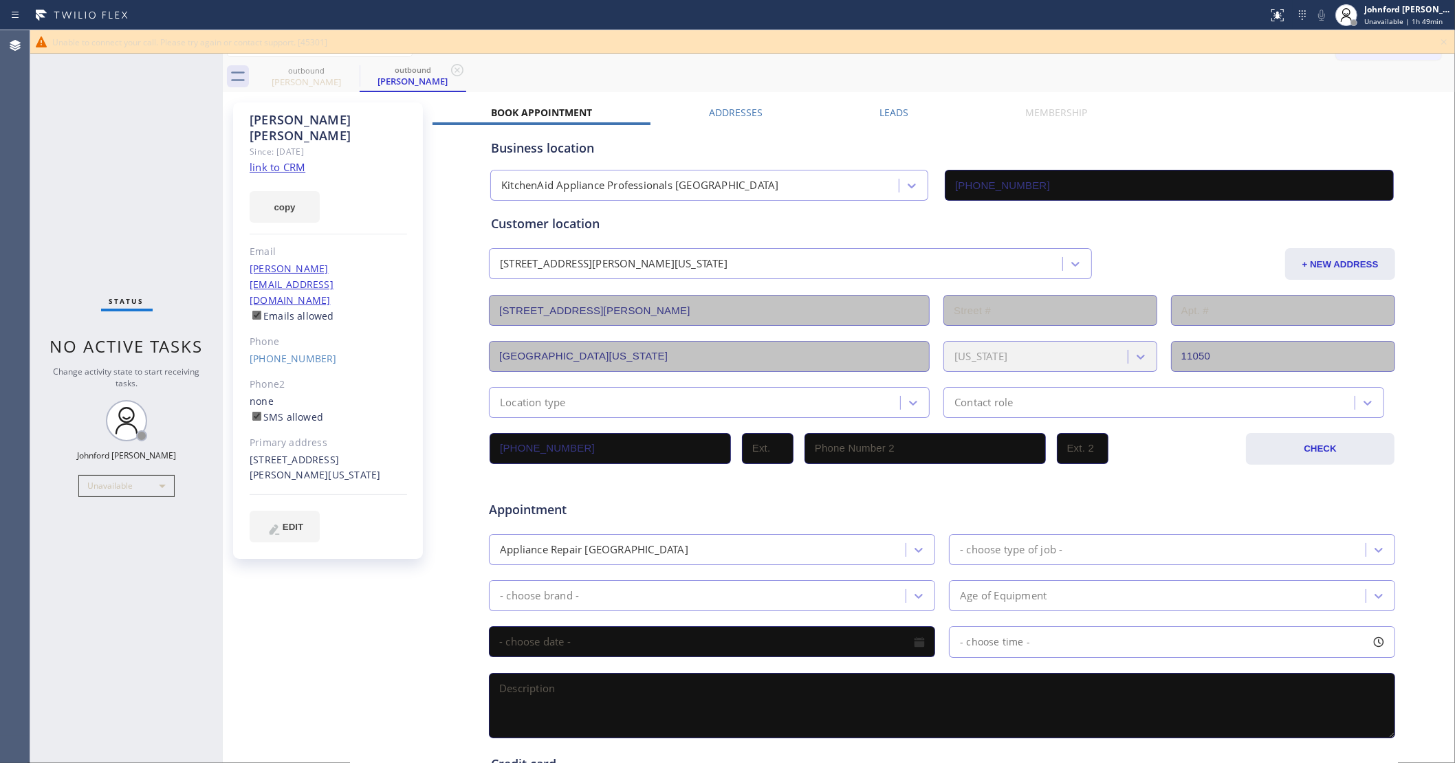
click at [283, 175] on div "copy" at bounding box center [328, 198] width 157 height 47
click at [294, 160] on link "link to CRM" at bounding box center [278, 167] width 56 height 14
click at [273, 351] on div "(917) 513-9999" at bounding box center [328, 359] width 157 height 16
click at [273, 352] on link "(917) 513-9999" at bounding box center [293, 358] width 87 height 13
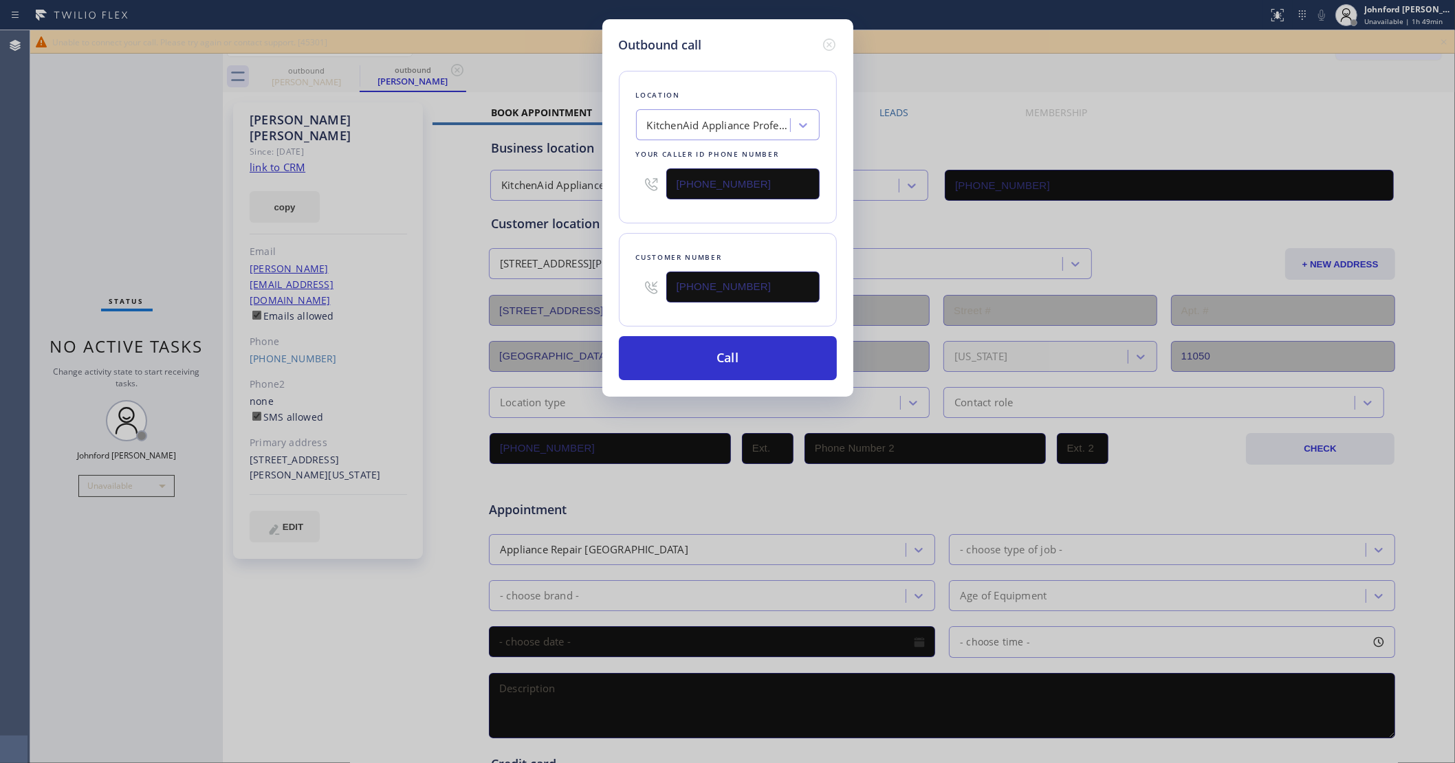
drag, startPoint x: 710, startPoint y: 177, endPoint x: 564, endPoint y: 180, distance: 146.5
click at [583, 180] on div "Outbound call Location KitchenAid Appliance Professionals Hermosa Beach Your ca…" at bounding box center [727, 381] width 1455 height 763
paste input "516) 430-7756"
type input "(516) 430-7756"
click at [708, 356] on button "Call" at bounding box center [728, 358] width 218 height 44
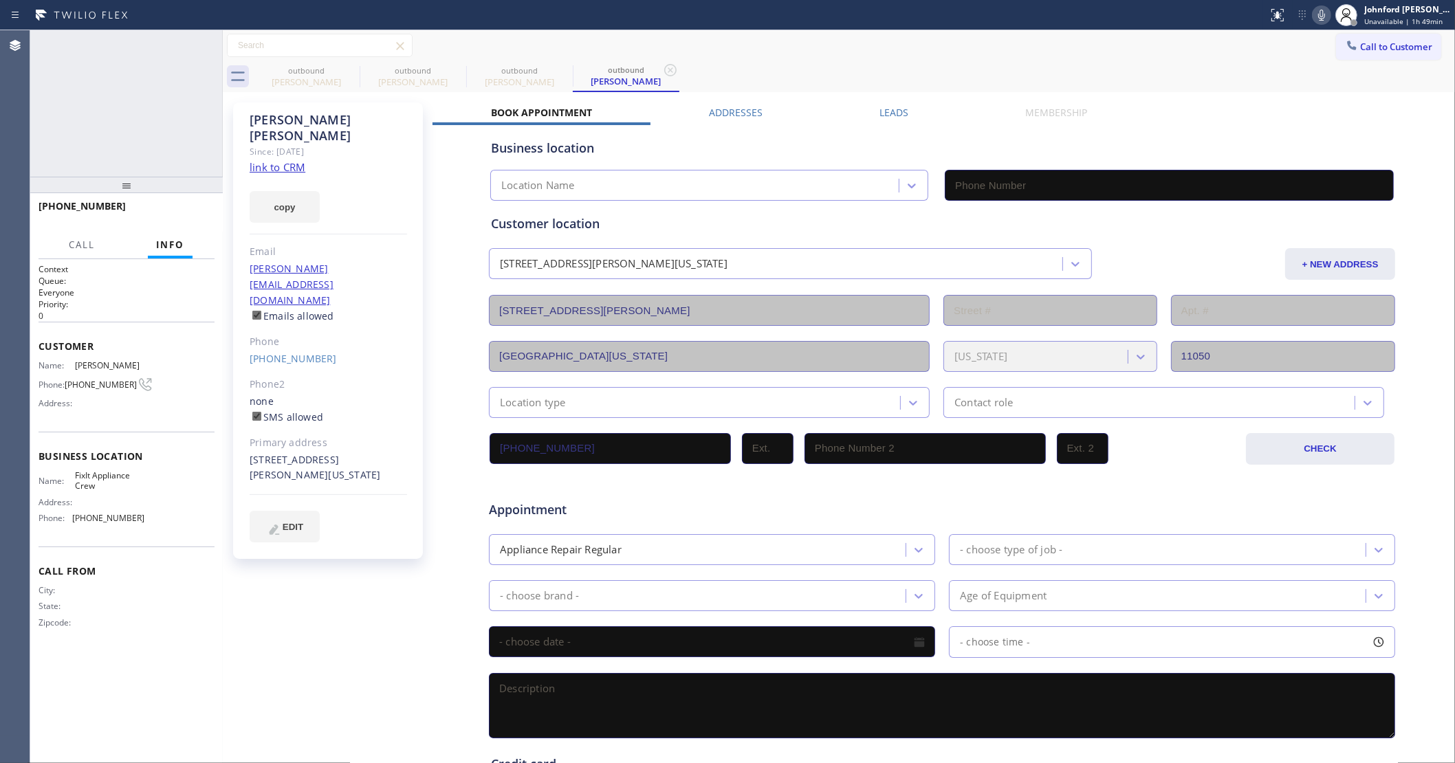
type input "(516) 430-7756"
click at [113, 136] on div "+19175139999 Live | 00:01 ALL TASKS ALL TASKS ACTIVE TASKS TASKS IN WRAP UP" at bounding box center [126, 103] width 193 height 146
click at [196, 205] on button "HANG UP" at bounding box center [183, 212] width 64 height 19
click at [355, 71] on icon at bounding box center [350, 70] width 17 height 17
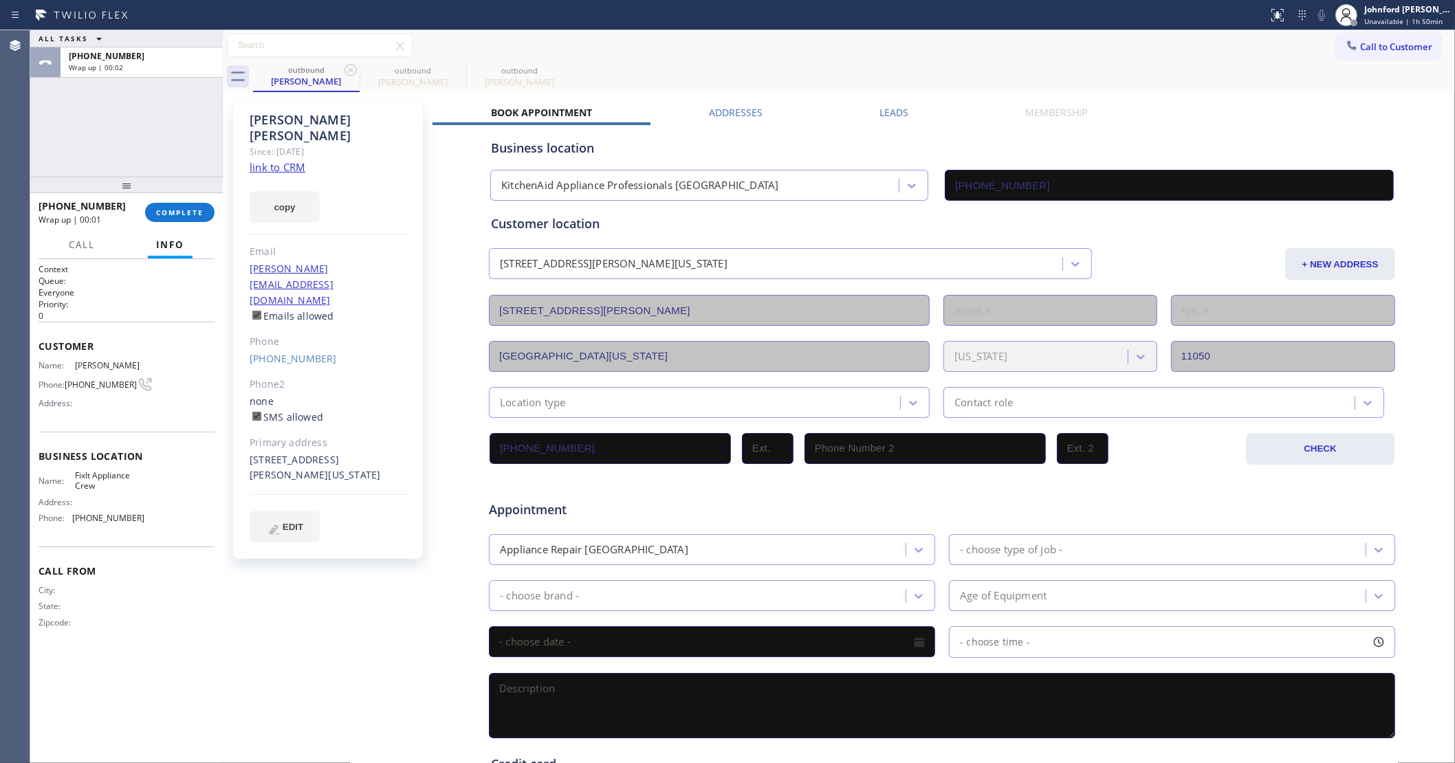
click at [355, 71] on icon at bounding box center [350, 70] width 17 height 17
click at [0, 0] on icon at bounding box center [0, 0] width 0 height 0
type input "(516) 430-7756"
click at [200, 201] on div "+19175139999 Wrap up | 00:03 COMPLETE" at bounding box center [127, 213] width 176 height 36
click at [193, 213] on span "COMPLETE" at bounding box center [179, 213] width 47 height 10
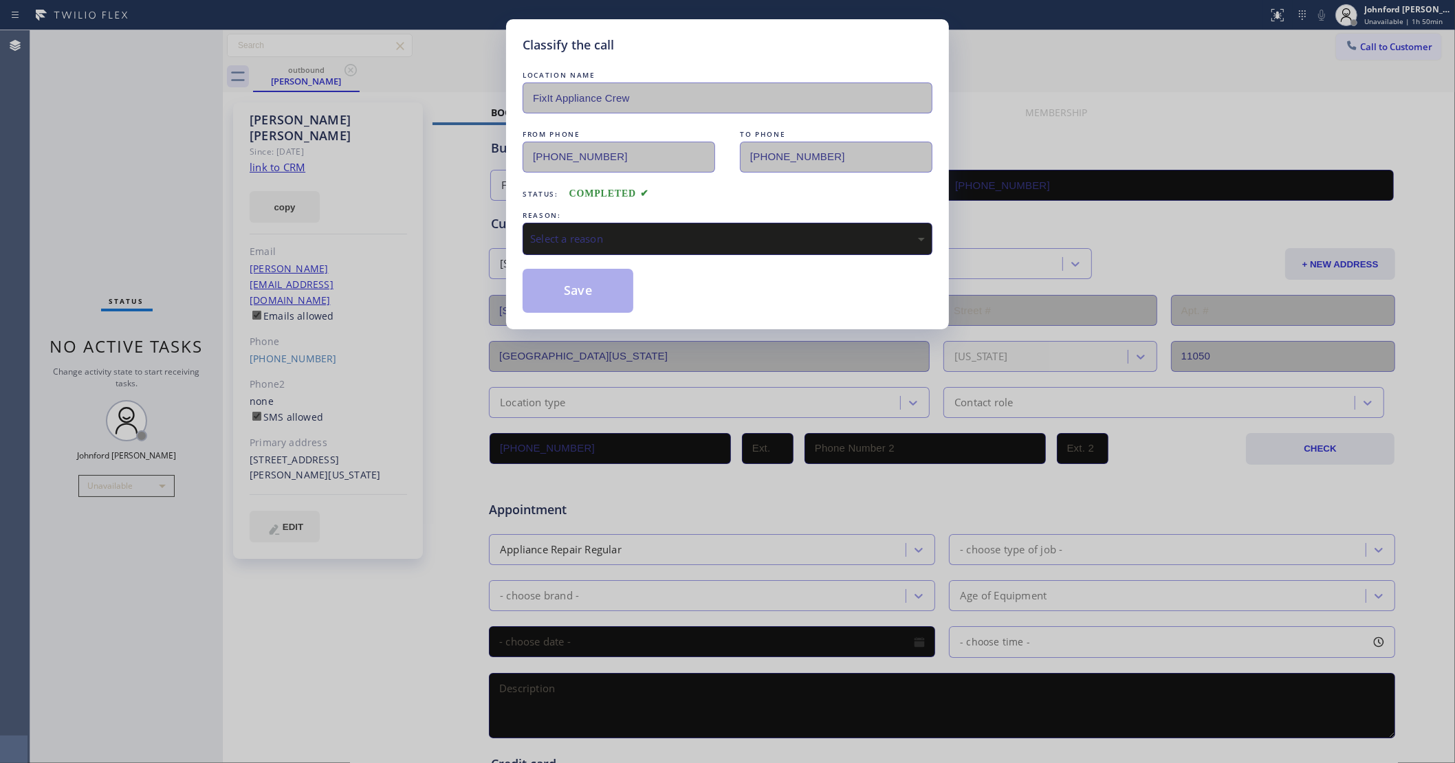
click at [583, 252] on div "LOCATION NAME FixIt Appliance Crew FROM PHONE (516) 430-7756 TO PHONE (917) 513…" at bounding box center [728, 190] width 410 height 245
drag, startPoint x: 610, startPoint y: 214, endPoint x: 810, endPoint y: 231, distance: 200.8
click at [774, 213] on div "REASON:" at bounding box center [728, 215] width 410 height 14
click at [686, 217] on div "REASON:" at bounding box center [728, 215] width 410 height 14
click at [781, 235] on div "Select a reason" at bounding box center [727, 239] width 395 height 16
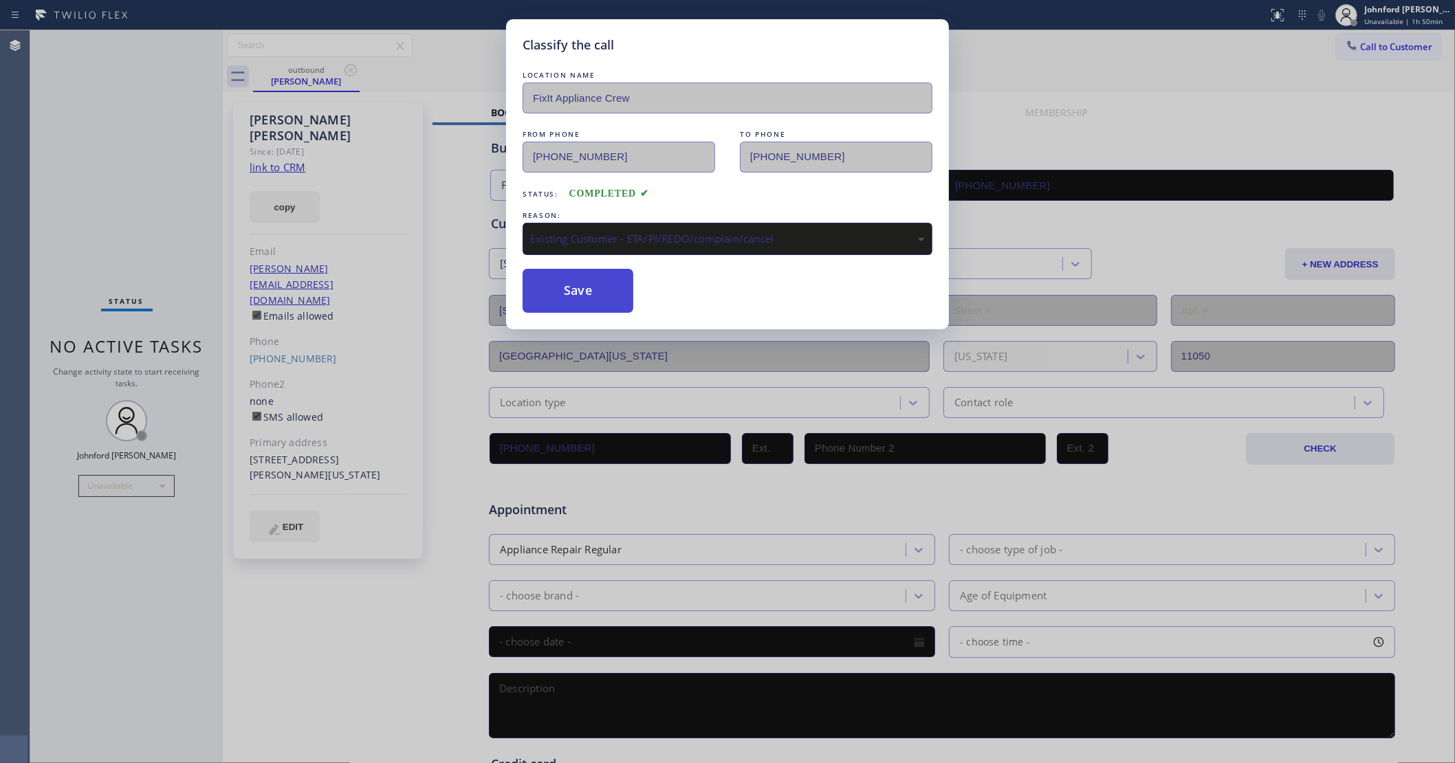
click at [593, 300] on button "Save" at bounding box center [578, 291] width 111 height 44
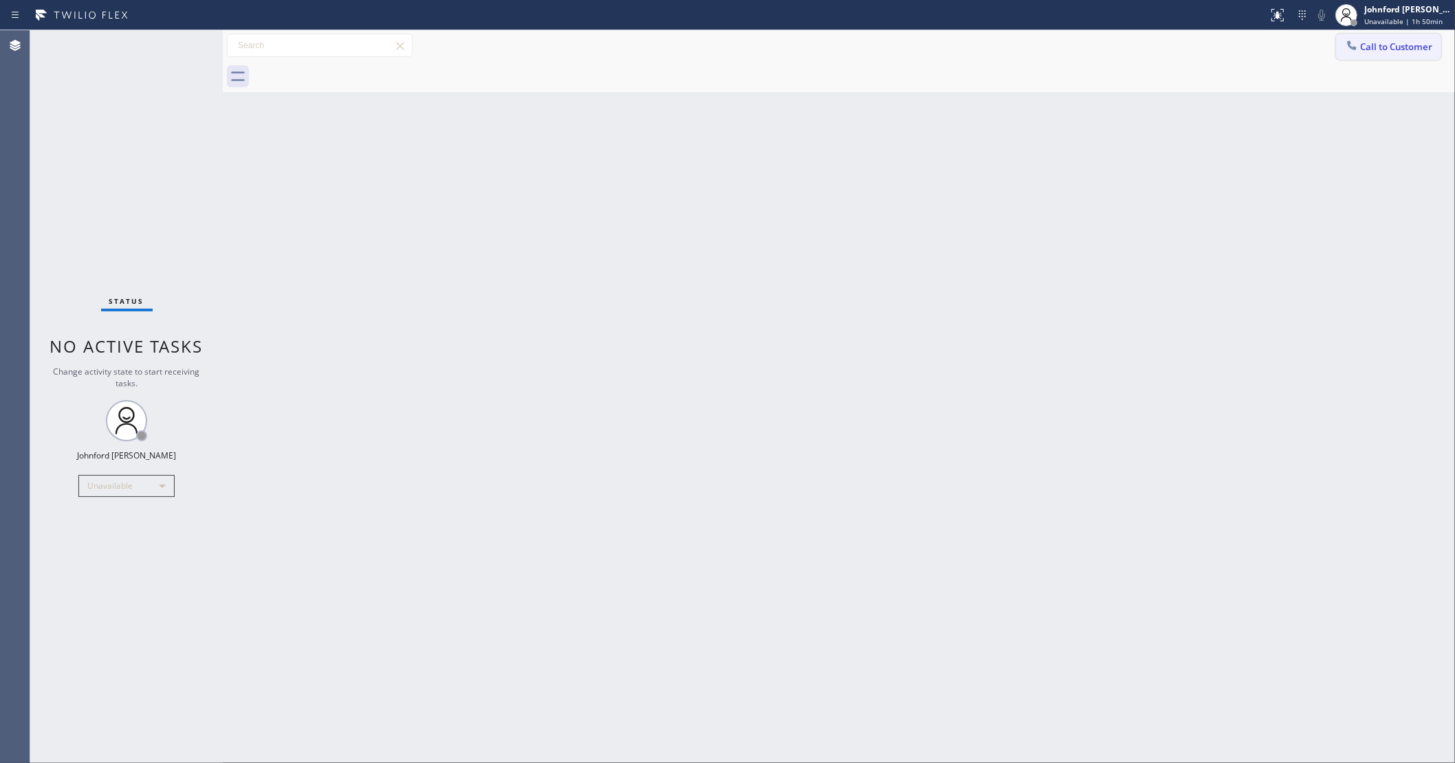
click at [1386, 41] on button "Call to Customer" at bounding box center [1388, 47] width 105 height 26
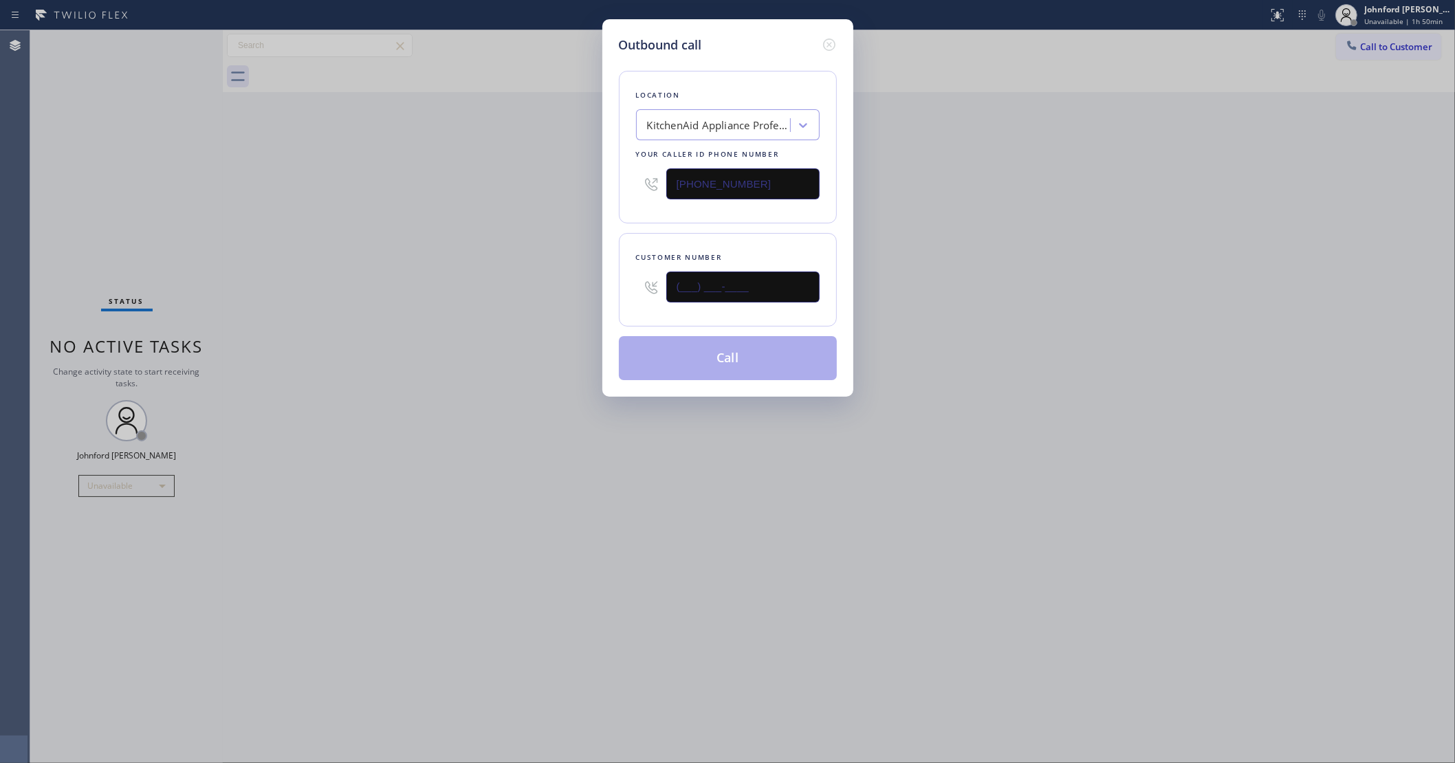
click at [558, 286] on div "Outbound call Location KitchenAid Appliance Professionals Hermosa Beach Your ca…" at bounding box center [727, 381] width 1455 height 763
paste input "908) 507-0653"
type input "(908) 507-0653"
click at [373, 303] on div "Outbound call Location KitchenAid Appliance Professionals Hermosa Beach Your ca…" at bounding box center [727, 381] width 1455 height 763
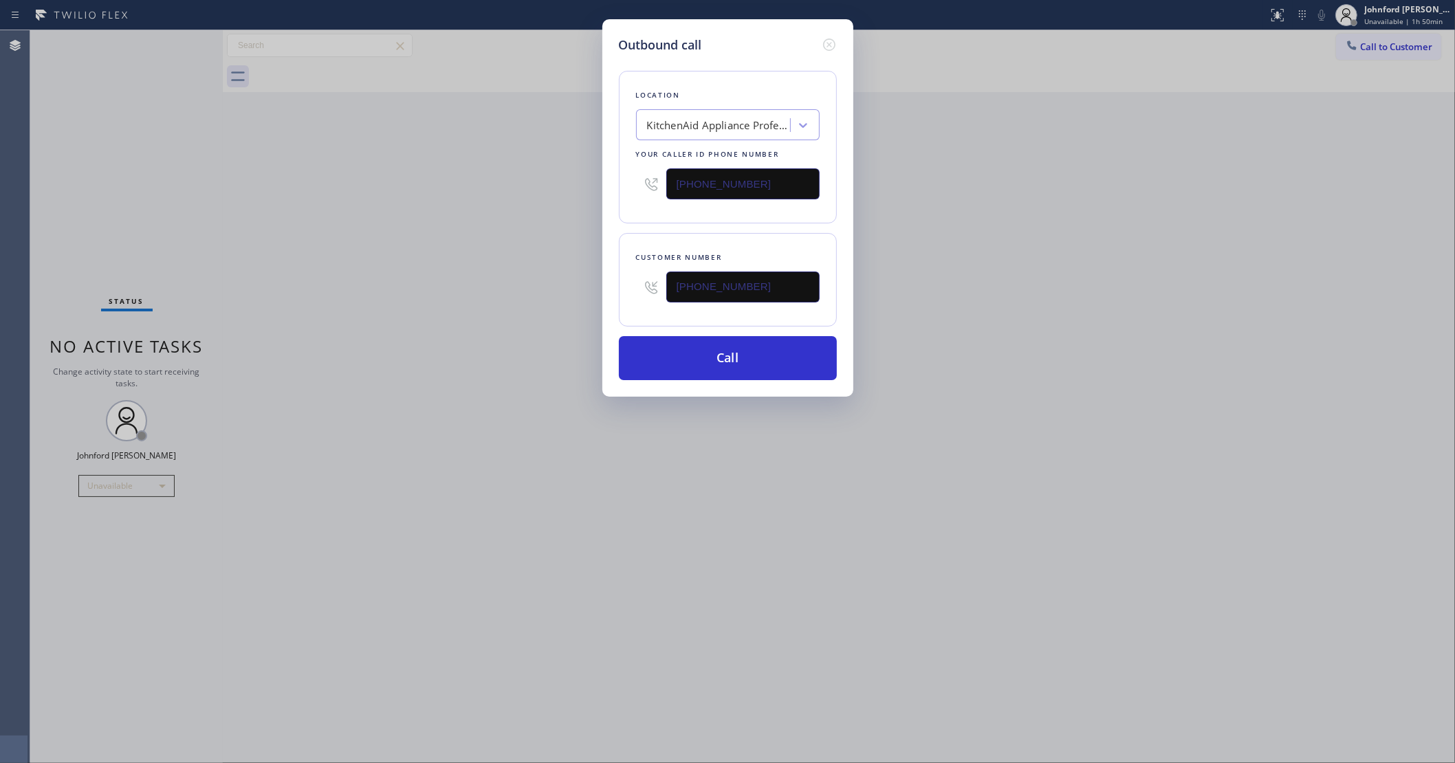
drag, startPoint x: 672, startPoint y: 182, endPoint x: 418, endPoint y: 219, distance: 256.3
click at [560, 193] on div "Outbound call Location KitchenAid Appliance Professionals Hermosa Beach Your ca…" at bounding box center [727, 381] width 1455 height 763
paste input "800) 686-5038"
type input "(800) 686-5038"
click at [318, 244] on div "Outbound call Location KitchenAid Appliance Professionals Hermosa Beach Your ca…" at bounding box center [727, 381] width 1455 height 763
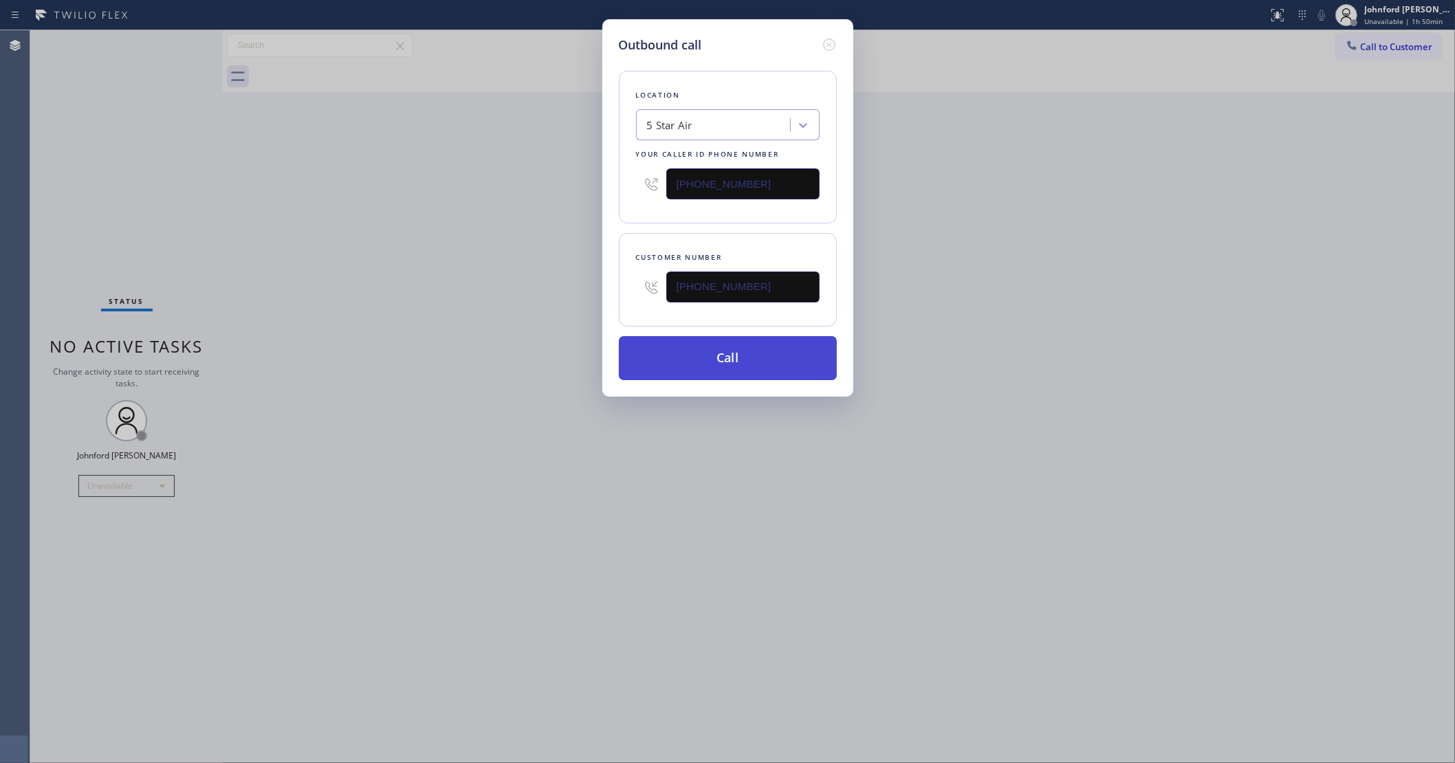
click at [675, 336] on button "Call" at bounding box center [728, 358] width 218 height 44
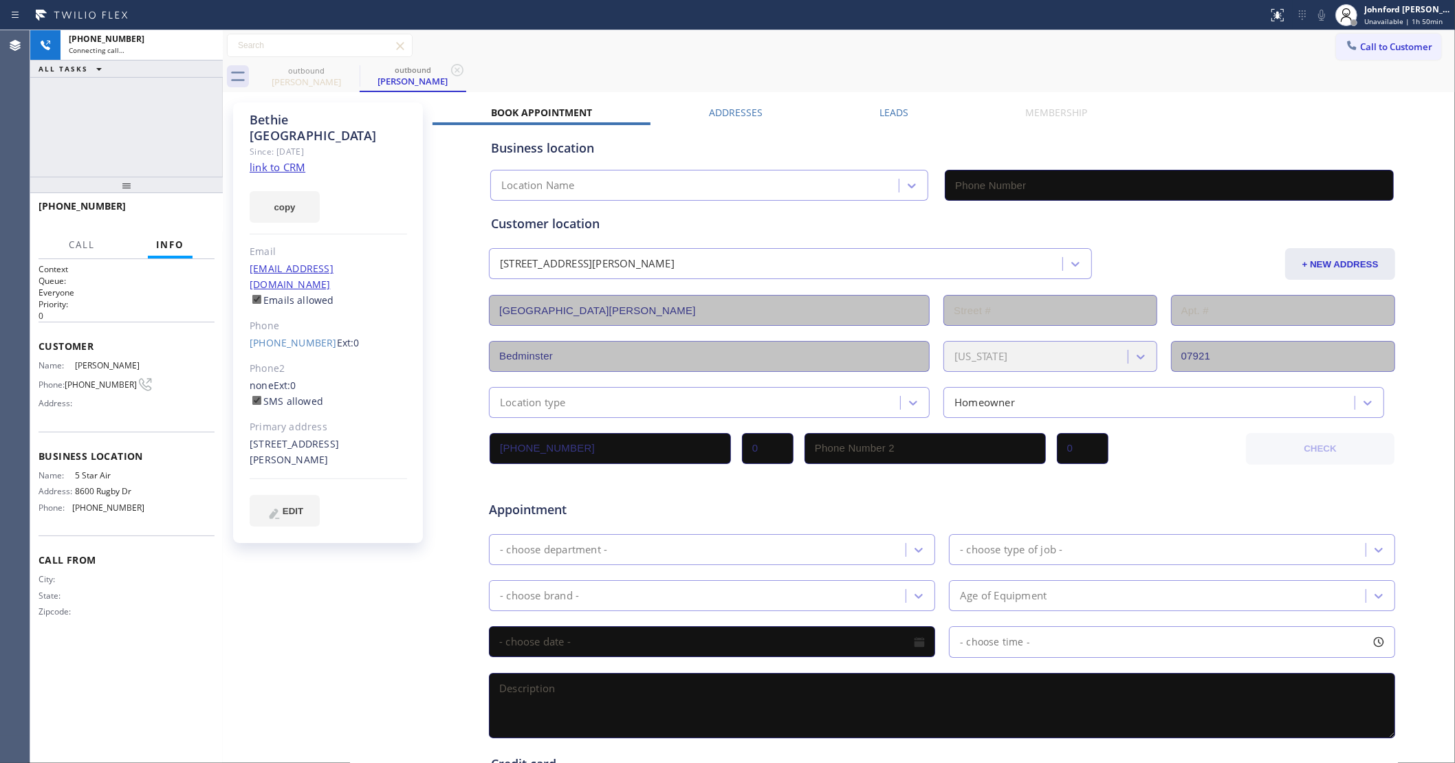
click at [298, 160] on link "link to CRM" at bounding box center [278, 167] width 56 height 14
type input "(800) 686-5038"
click at [1312, 14] on div "Status report No issues detected If you experience an issue, please download th…" at bounding box center [1358, 15] width 193 height 30
click at [158, 112] on div "+19085070653 Connecting call… ALL TASKS ALL TASKS ACTIVE TASKS TASKS IN WRAP UP" at bounding box center [126, 103] width 193 height 146
click at [204, 53] on icon at bounding box center [205, 45] width 17 height 17
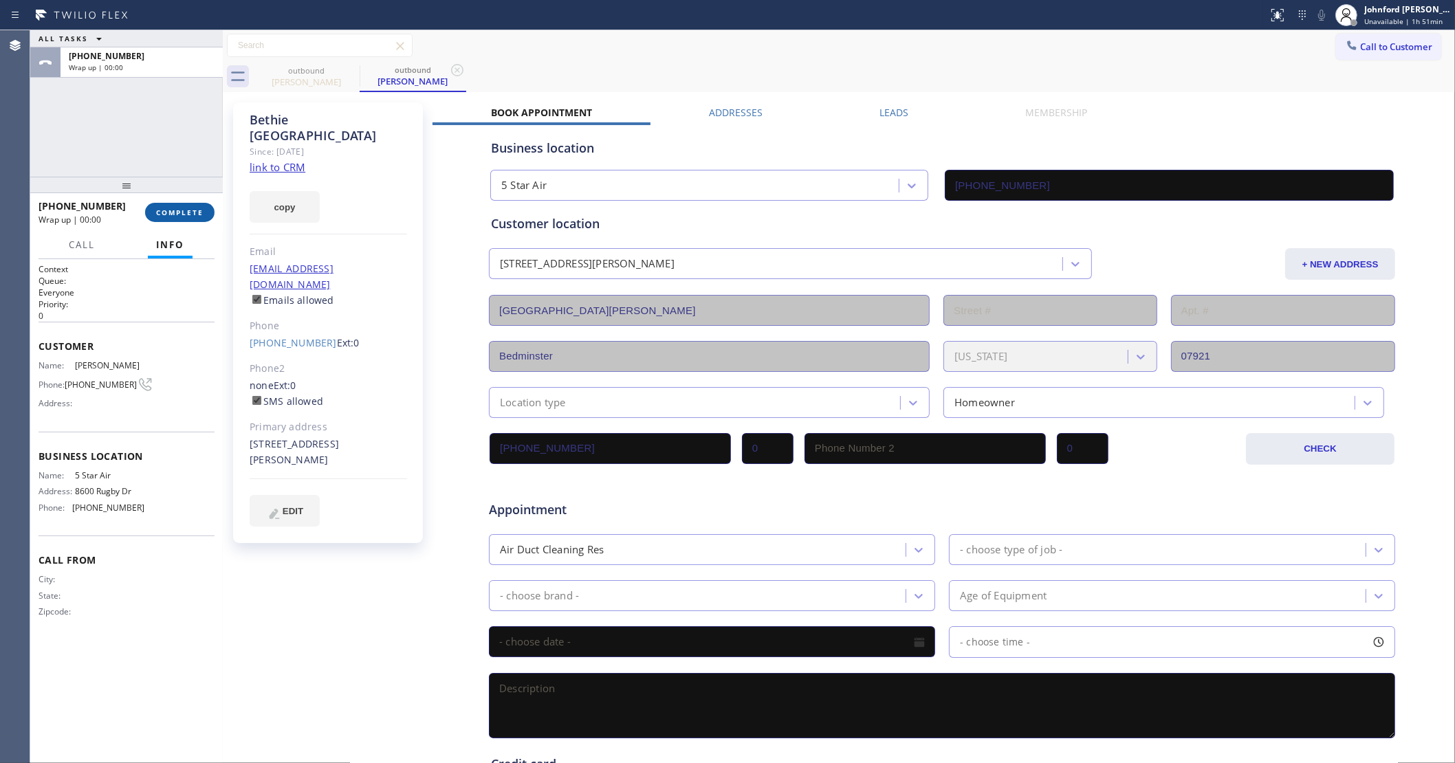
click at [189, 208] on span "COMPLETE" at bounding box center [179, 213] width 47 height 10
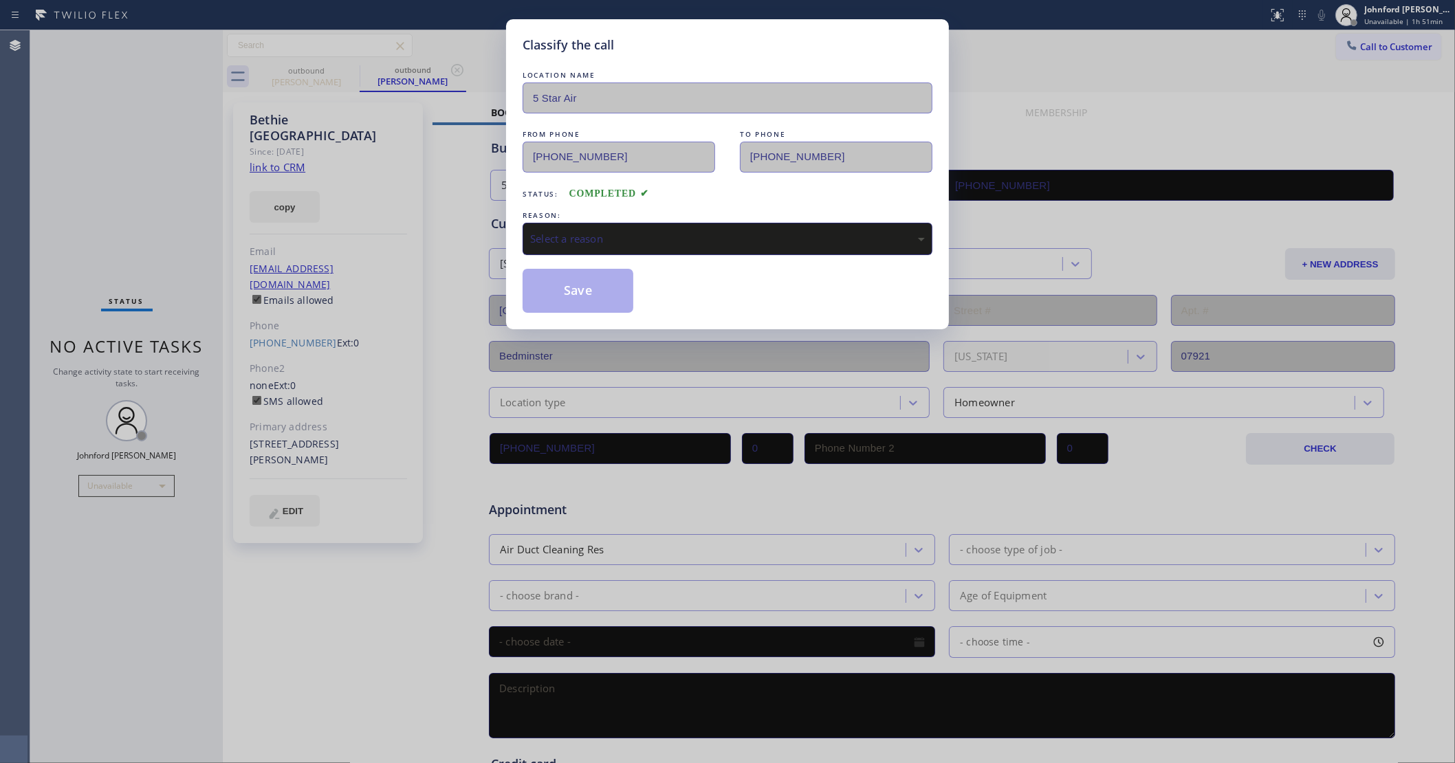
click at [681, 226] on div "Select a reason" at bounding box center [728, 239] width 410 height 32
click at [581, 298] on button "Save" at bounding box center [578, 291] width 111 height 44
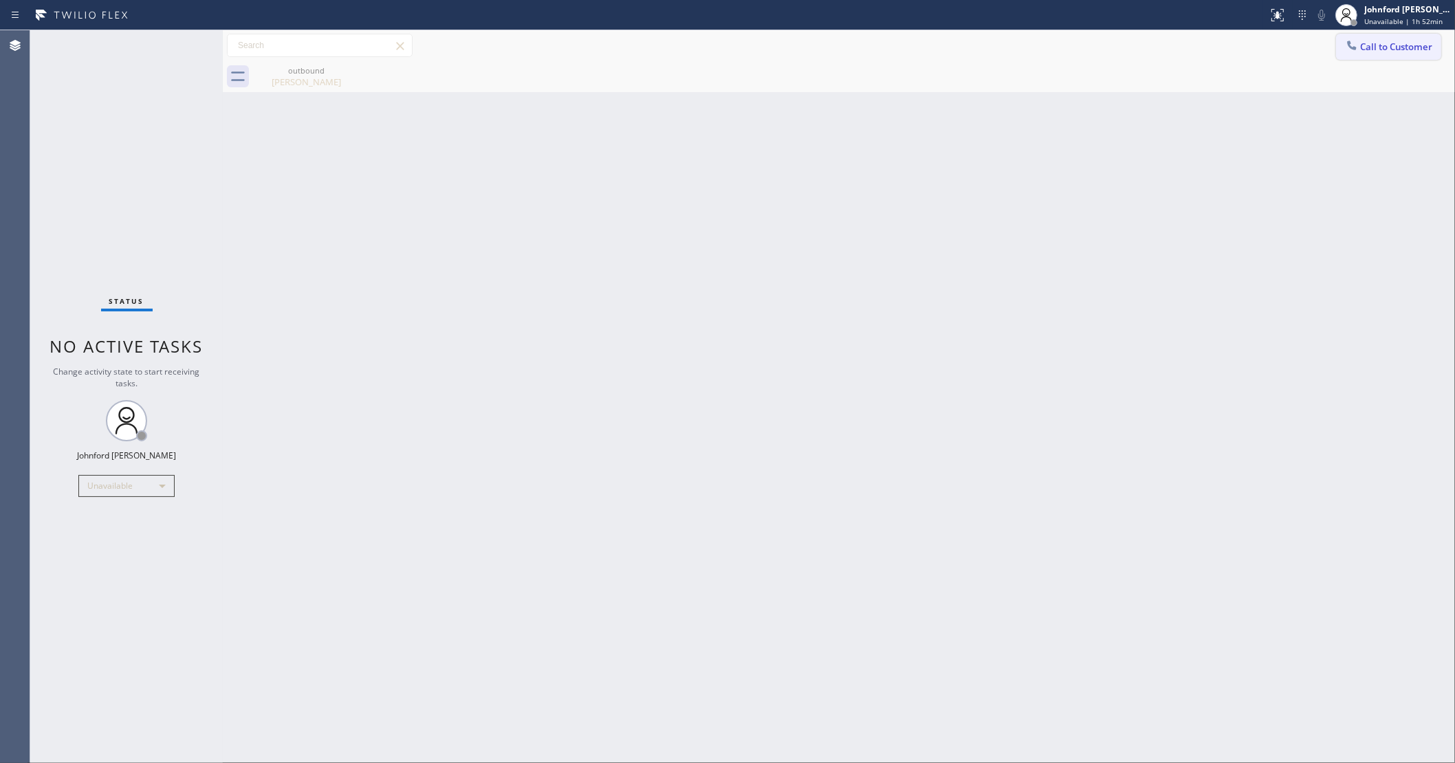
click at [1417, 40] on button "Call to Customer" at bounding box center [1388, 47] width 105 height 26
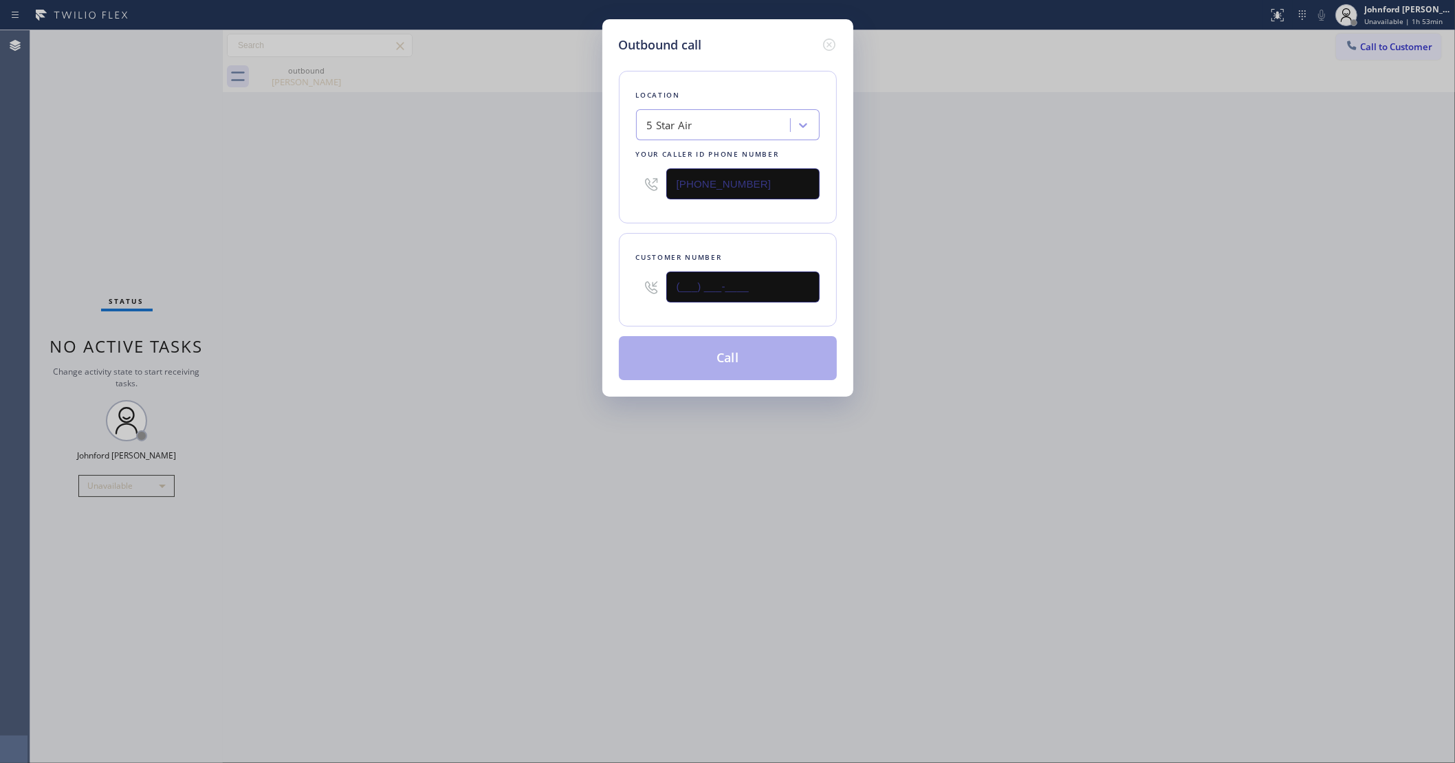
drag, startPoint x: 754, startPoint y: 291, endPoint x: 558, endPoint y: 310, distance: 196.9
click at [558, 310] on div "Outbound call Location 5 Star Air Your caller id phone number (800) 686-5038 Cu…" at bounding box center [727, 381] width 1455 height 763
paste input "312) 659-3803"
type input "(312) 659-3803"
click at [507, 306] on div "Outbound call Location 5 Star Air Your caller id phone number (800) 686-5038 Cu…" at bounding box center [727, 381] width 1455 height 763
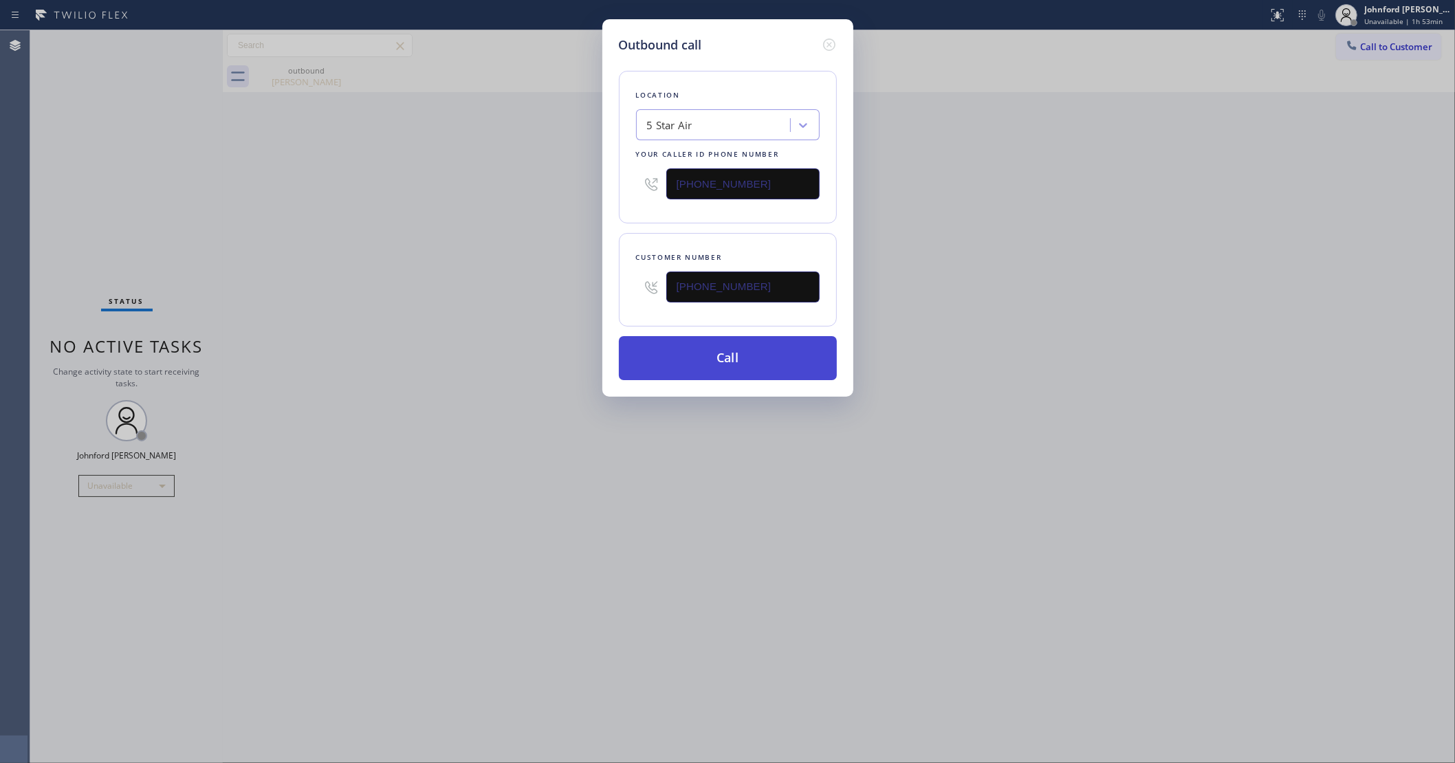
click at [627, 345] on button "Call" at bounding box center [728, 358] width 218 height 44
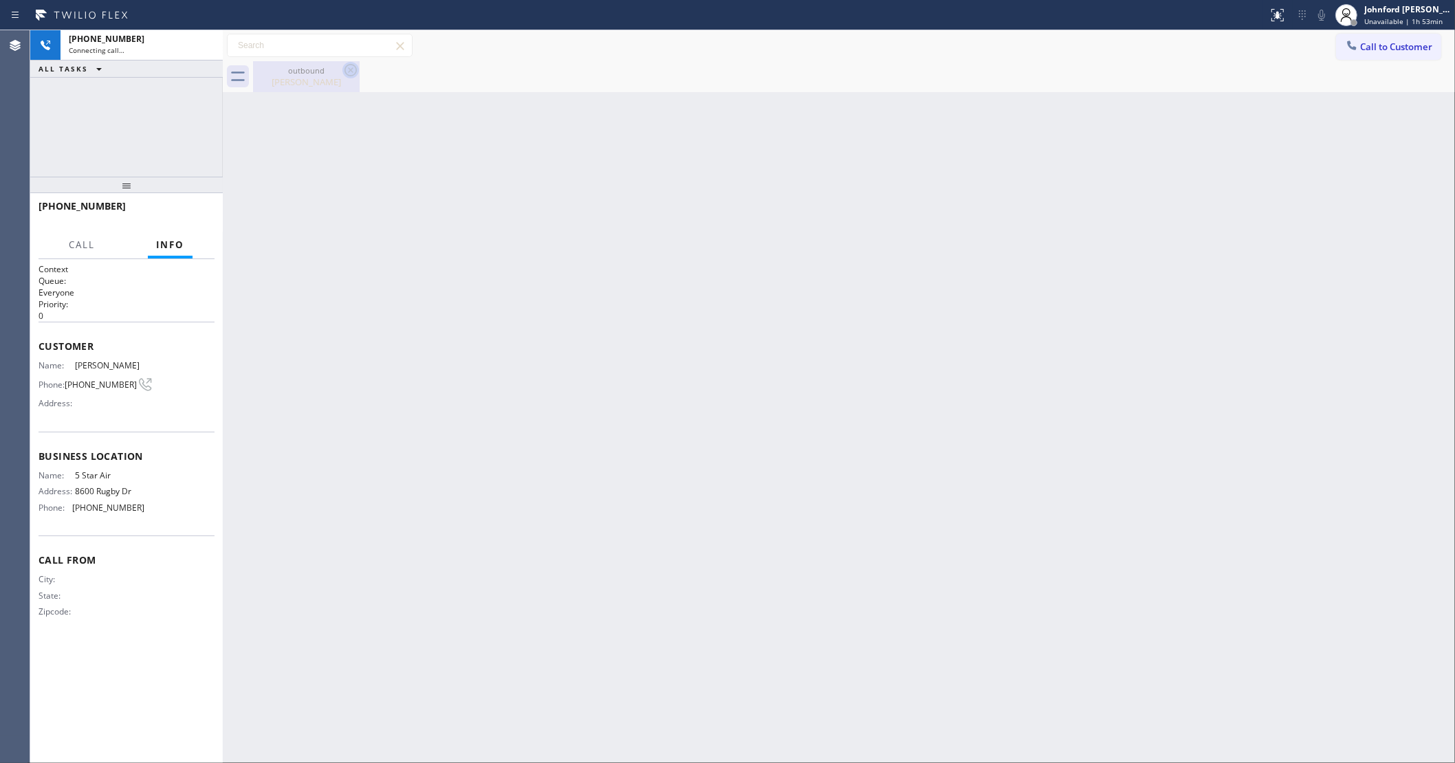
click at [354, 72] on icon at bounding box center [350, 70] width 17 height 17
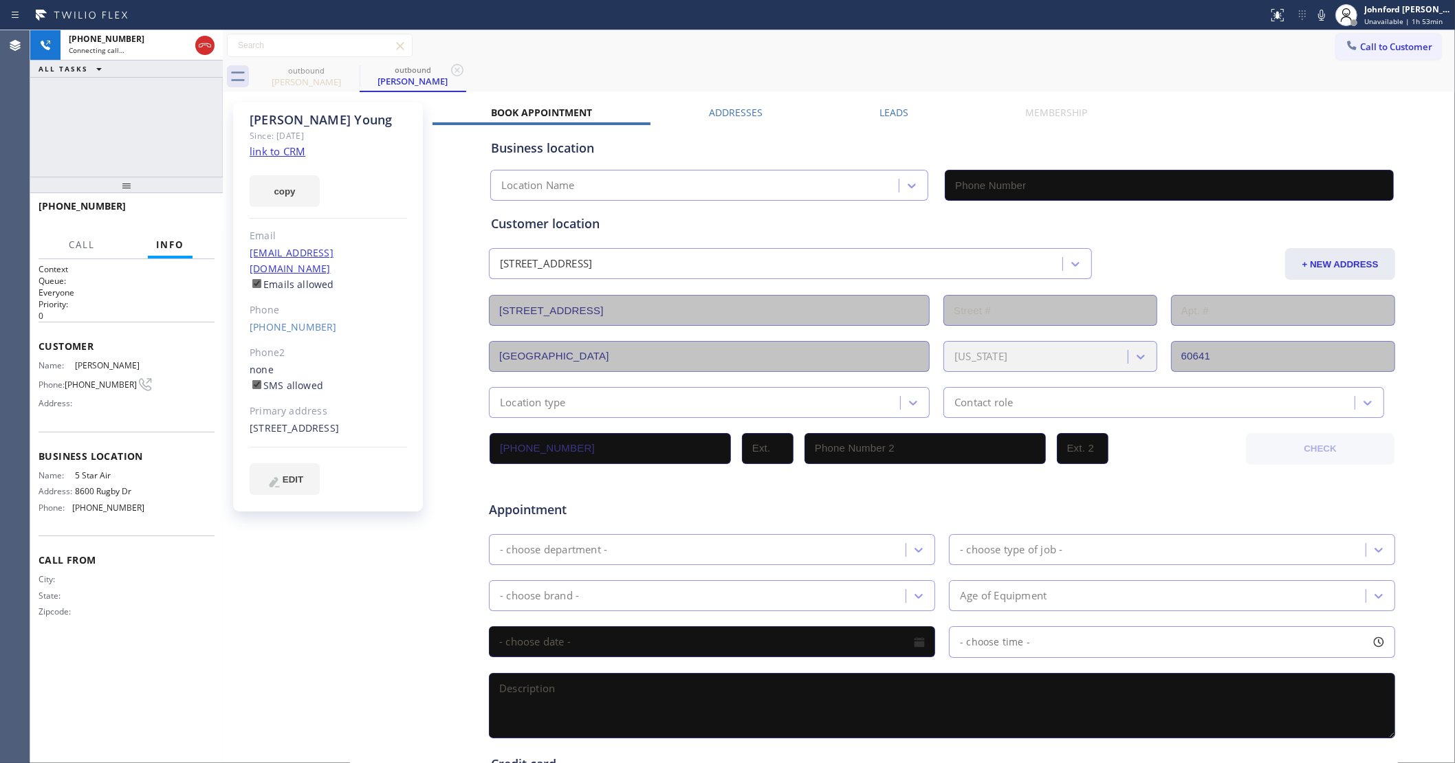
click at [272, 149] on link "link to CRM" at bounding box center [278, 151] width 56 height 14
type input "(800) 686-5038"
click at [1318, 14] on icon at bounding box center [1321, 15] width 17 height 17
click at [1319, 14] on icon at bounding box center [1321, 15] width 17 height 17
click at [173, 149] on div "+13126593803 Live | 00:54 ALL TASKS ALL TASKS ACTIVE TASKS TASKS IN WRAP UP" at bounding box center [126, 103] width 193 height 146
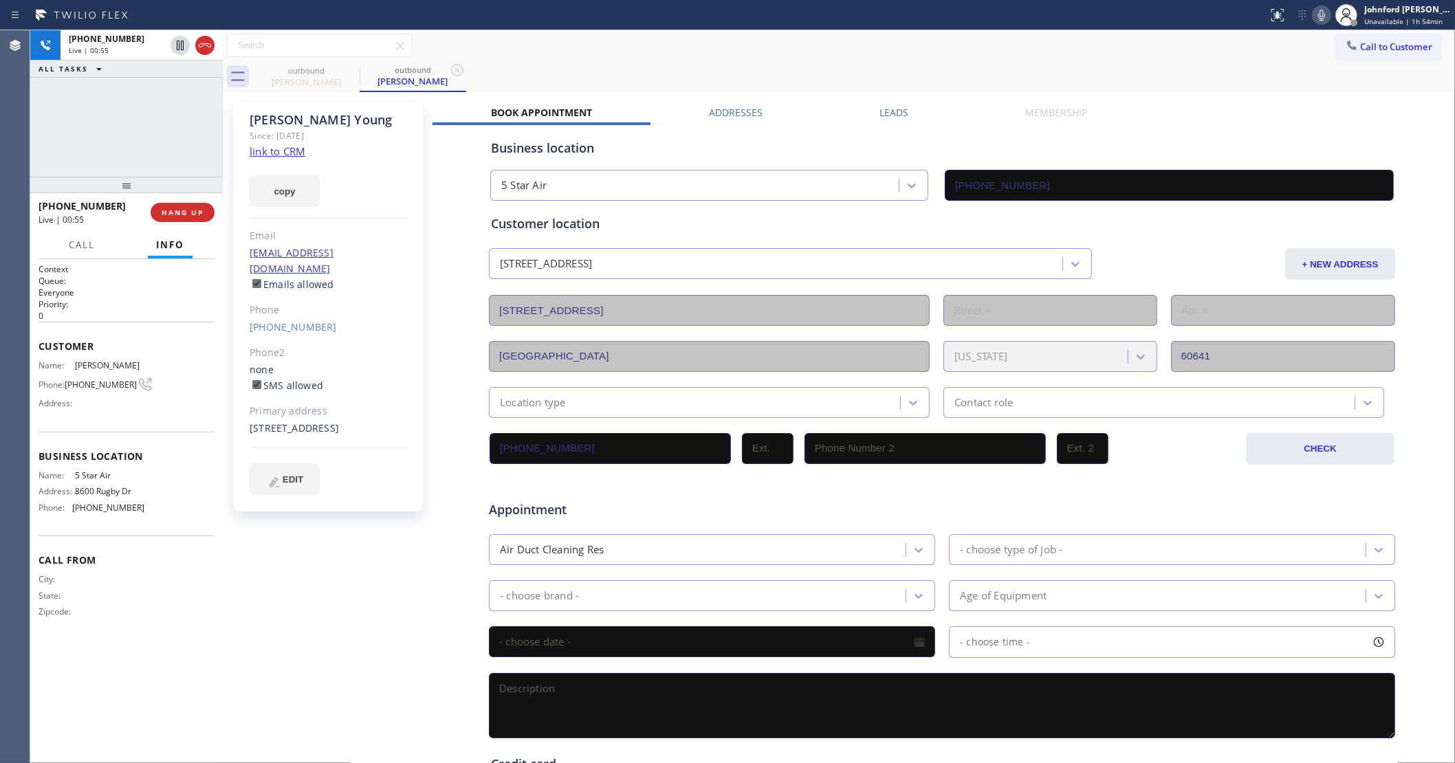
click at [829, 74] on div "outbound Blake Young outbound Blake Young" at bounding box center [854, 76] width 1202 height 31
click at [1311, 17] on div "Status report No issues detected If you experience an issue, please download th…" at bounding box center [1358, 15] width 193 height 30
click at [703, 79] on div "outbound Blake Young outbound Blake Young" at bounding box center [854, 76] width 1202 height 31
click at [164, 210] on span "HANG UP" at bounding box center [183, 213] width 42 height 10
click at [211, 184] on div at bounding box center [126, 185] width 193 height 17
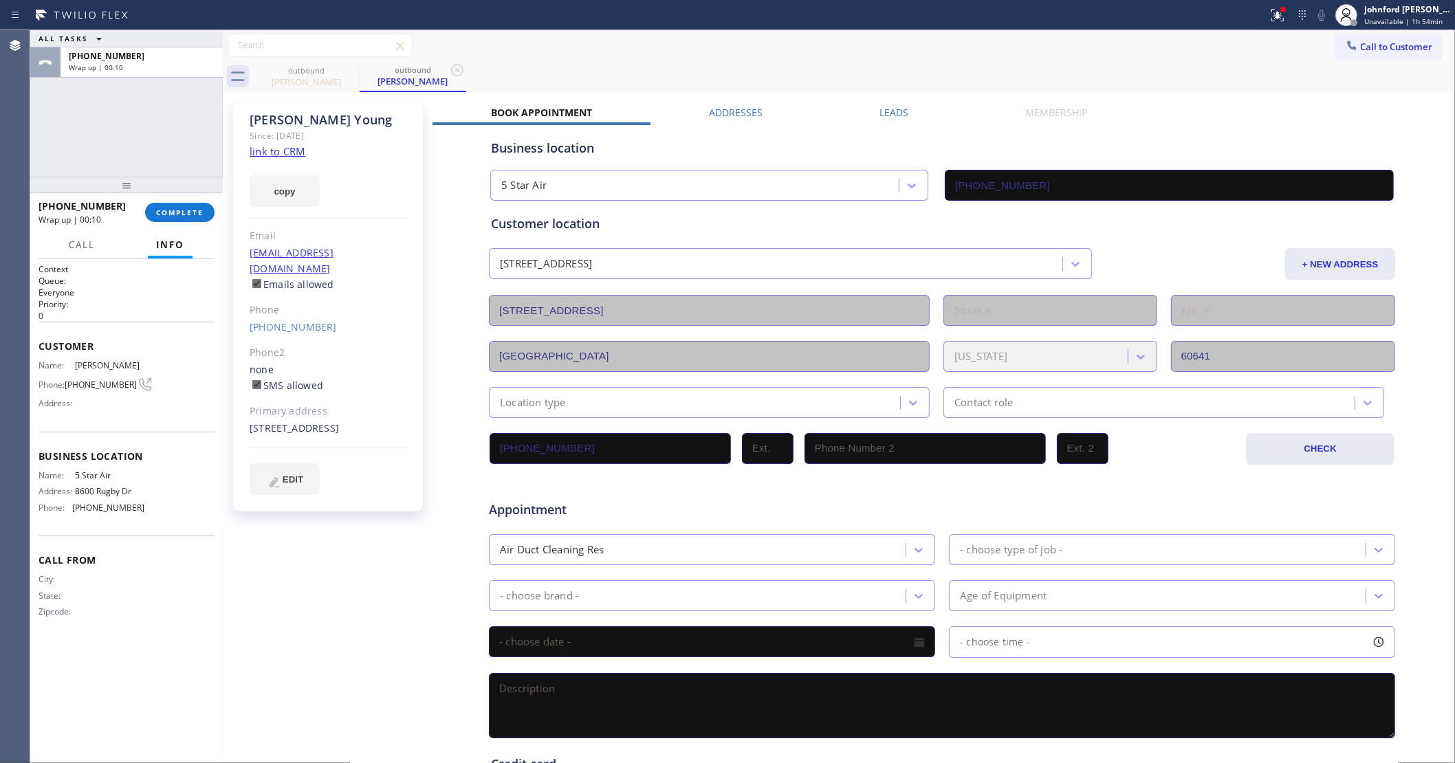
click at [197, 193] on div at bounding box center [126, 185] width 193 height 17
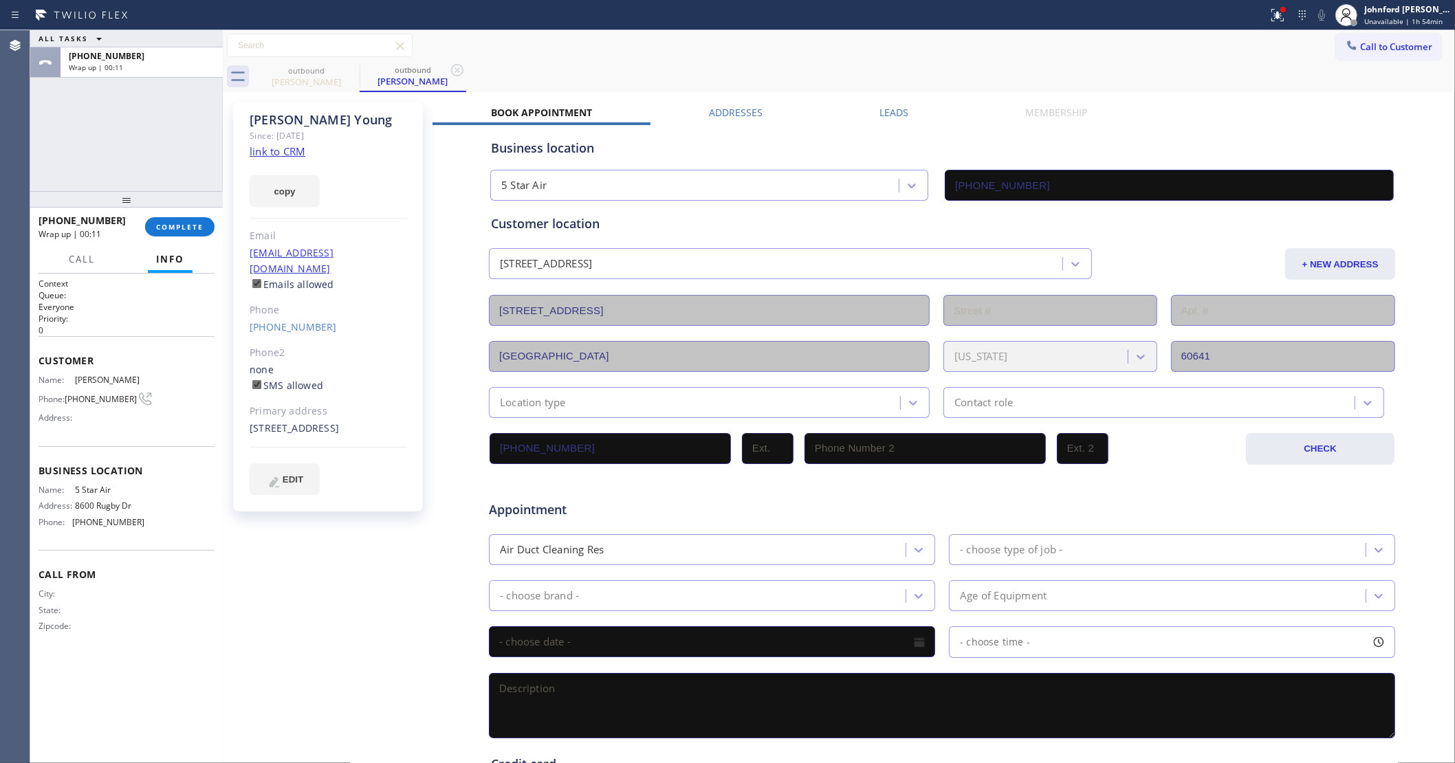
click at [193, 214] on div "+13126593803 Wrap up | 00:11 COMPLETE" at bounding box center [127, 227] width 176 height 36
click at [190, 222] on span "COMPLETE" at bounding box center [179, 227] width 47 height 10
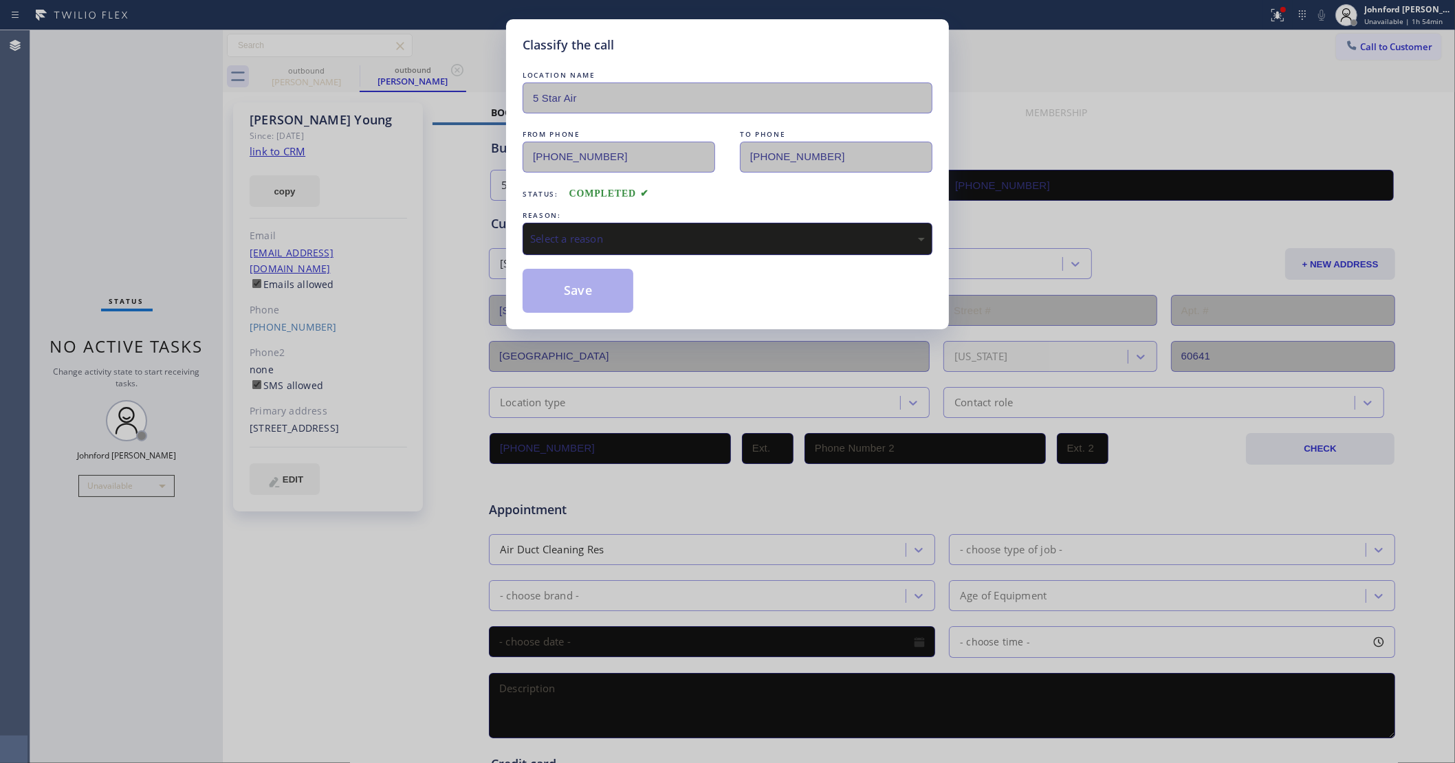
drag, startPoint x: 543, startPoint y: 245, endPoint x: 587, endPoint y: 248, distance: 43.4
click at [547, 245] on div "Select a reason" at bounding box center [728, 239] width 410 height 32
drag, startPoint x: 576, startPoint y: 282, endPoint x: 606, endPoint y: 226, distance: 64.3
click at [576, 273] on button "Save" at bounding box center [578, 291] width 111 height 44
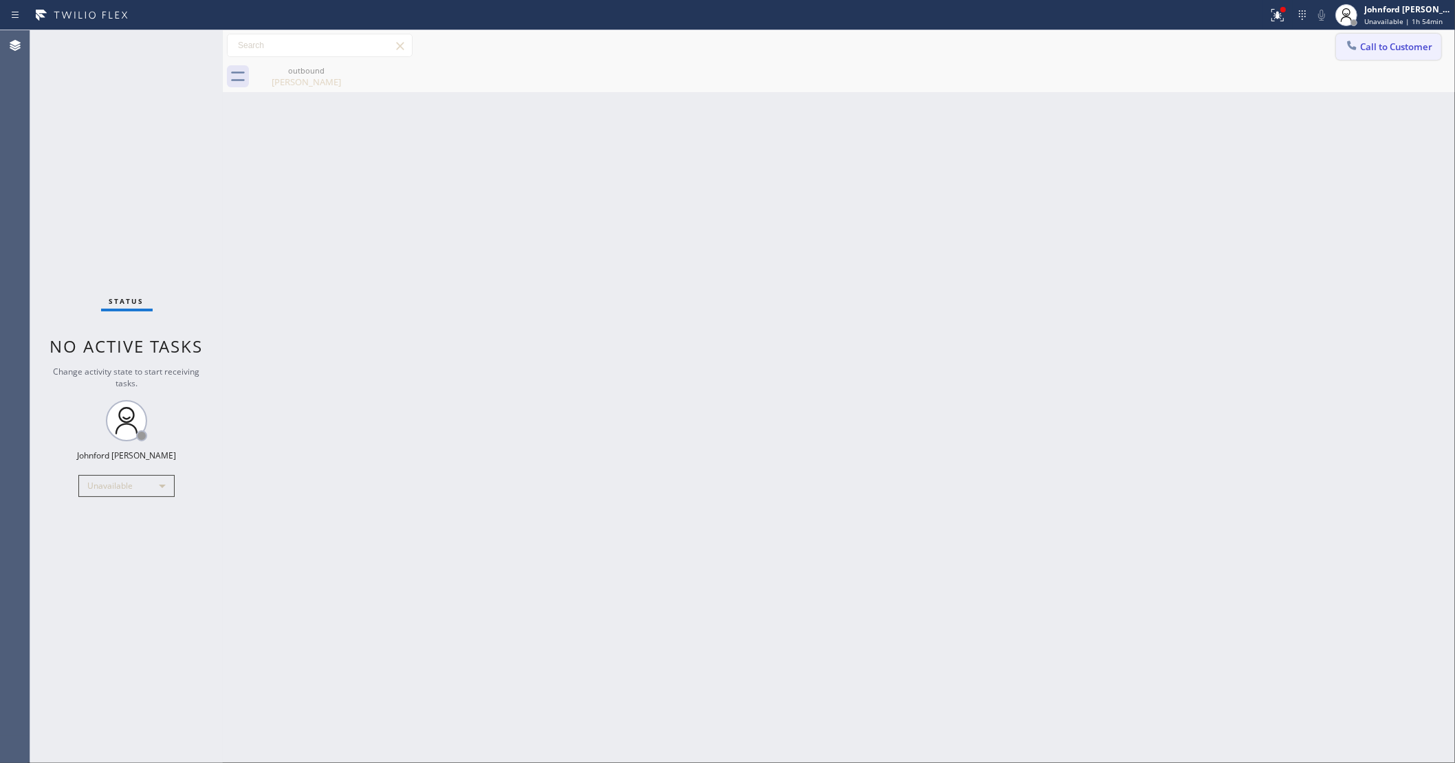
click at [1373, 34] on div "Call to Customer Outbound call Location 5 Star Air Your caller id phone number …" at bounding box center [839, 45] width 1232 height 31
click at [1320, 42] on div "Call to Customer Outbound call Location 5 Star Air Your caller id phone number …" at bounding box center [839, 46] width 1232 height 24
drag, startPoint x: 1348, startPoint y: 42, endPoint x: 741, endPoint y: 241, distance: 639.1
click at [1350, 42] on icon at bounding box center [1352, 45] width 9 height 9
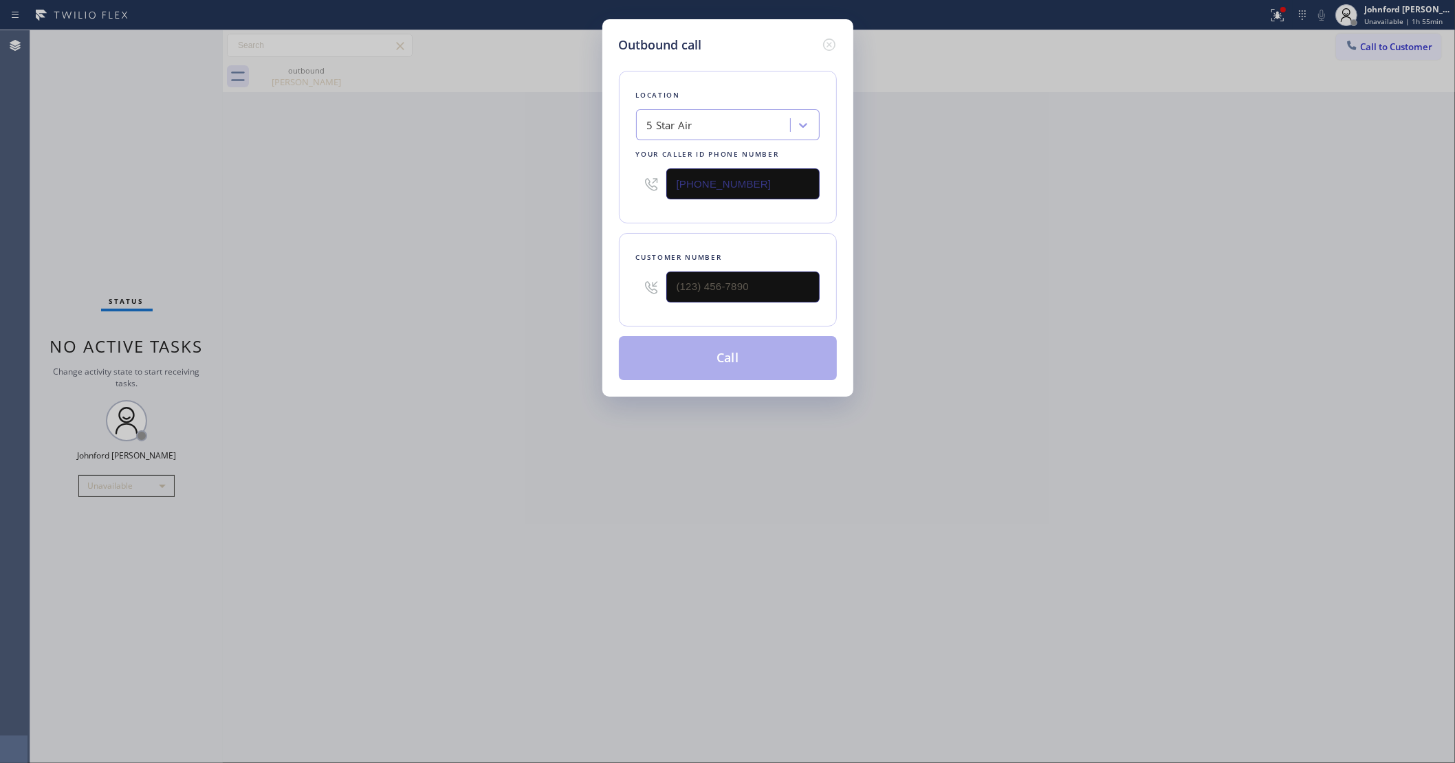
drag, startPoint x: 770, startPoint y: 263, endPoint x: 544, endPoint y: 276, distance: 226.6
click at [544, 276] on div "Outbound call Location 5 Star Air Your caller id phone number (800) 686-5038 Cu…" at bounding box center [727, 381] width 1455 height 763
click at [730, 279] on input "(___) ___-____" at bounding box center [742, 287] width 153 height 31
paste input "908) 507-0653"
type input "(908) 507-0653"
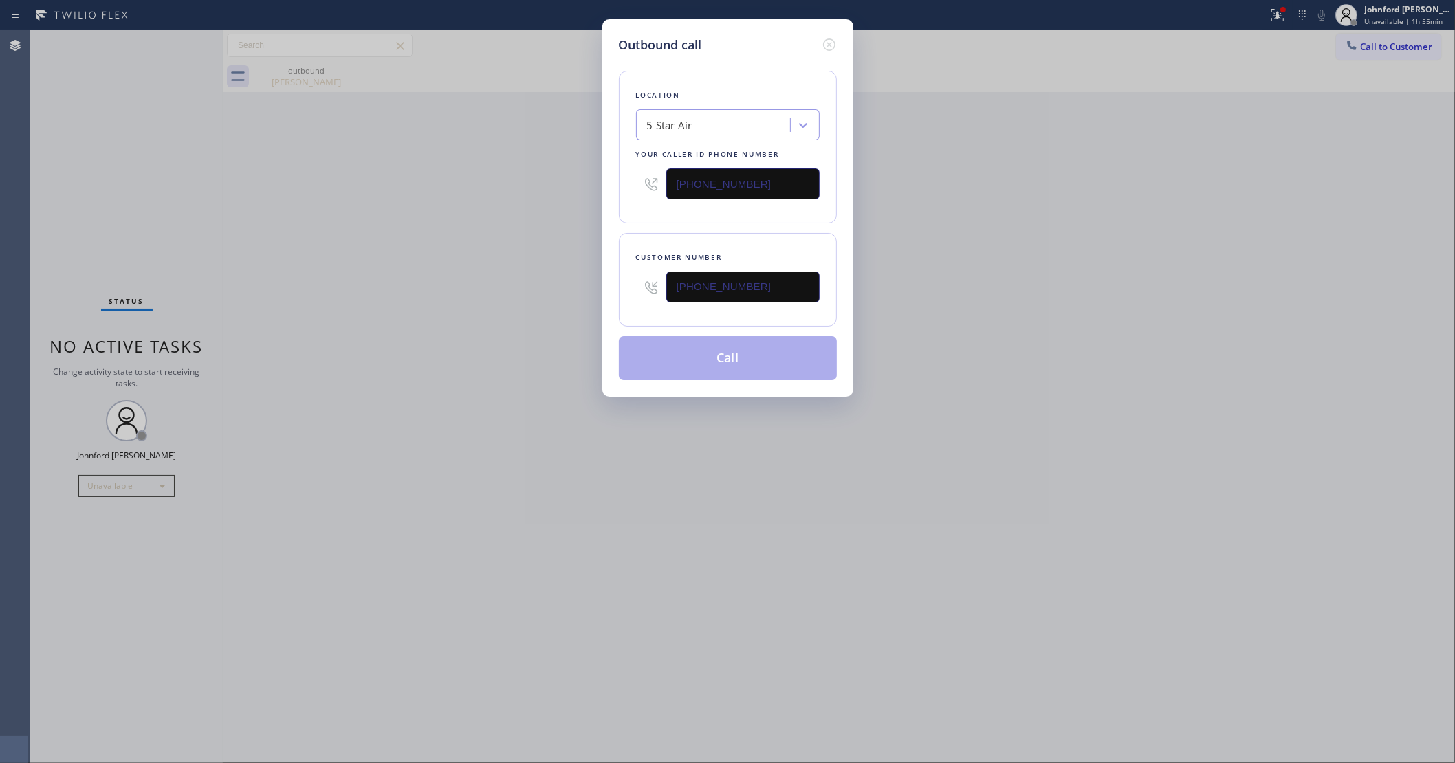
click at [325, 283] on div "Outbound call Location 5 Star Air Your caller id phone number (800) 686-5038 Cu…" at bounding box center [727, 381] width 1455 height 763
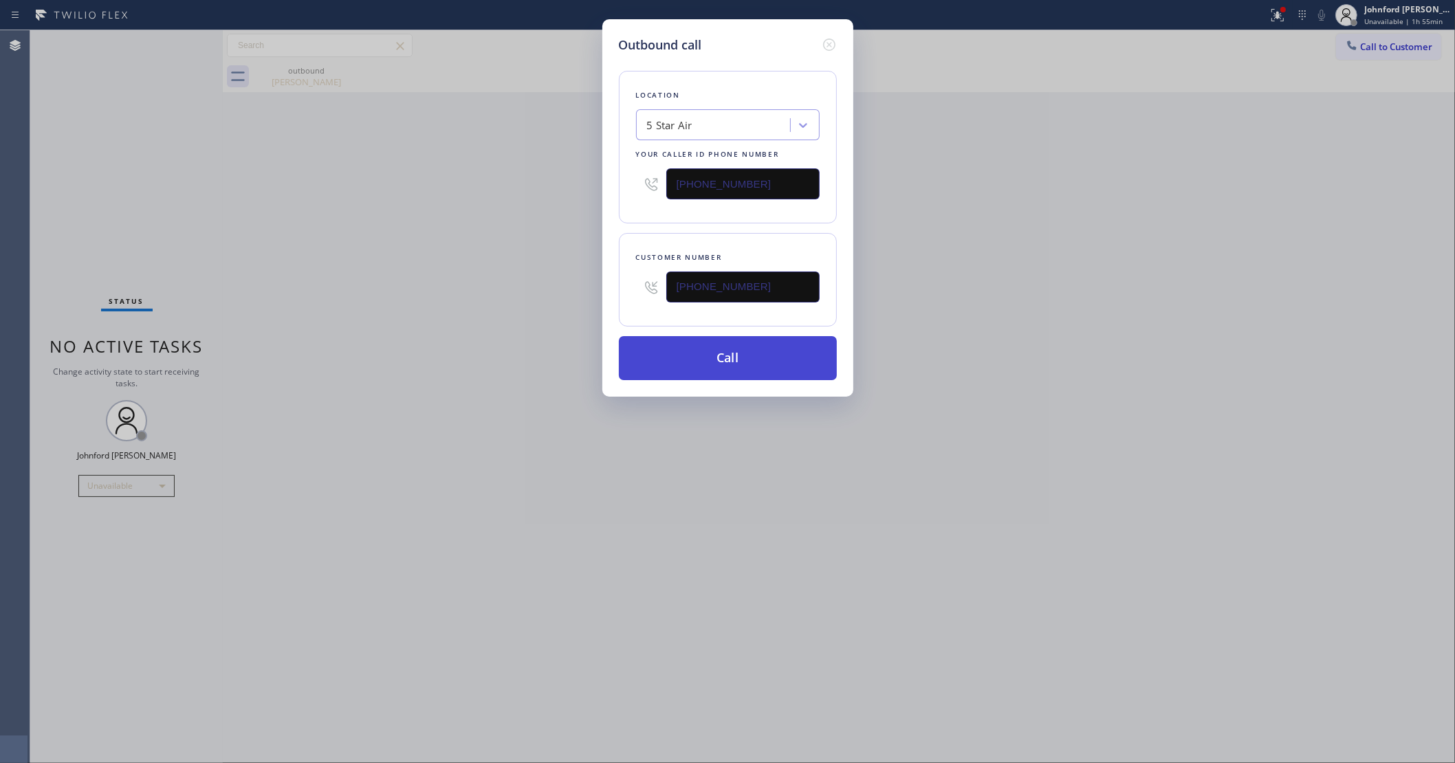
click at [761, 362] on button "Call" at bounding box center [728, 358] width 218 height 44
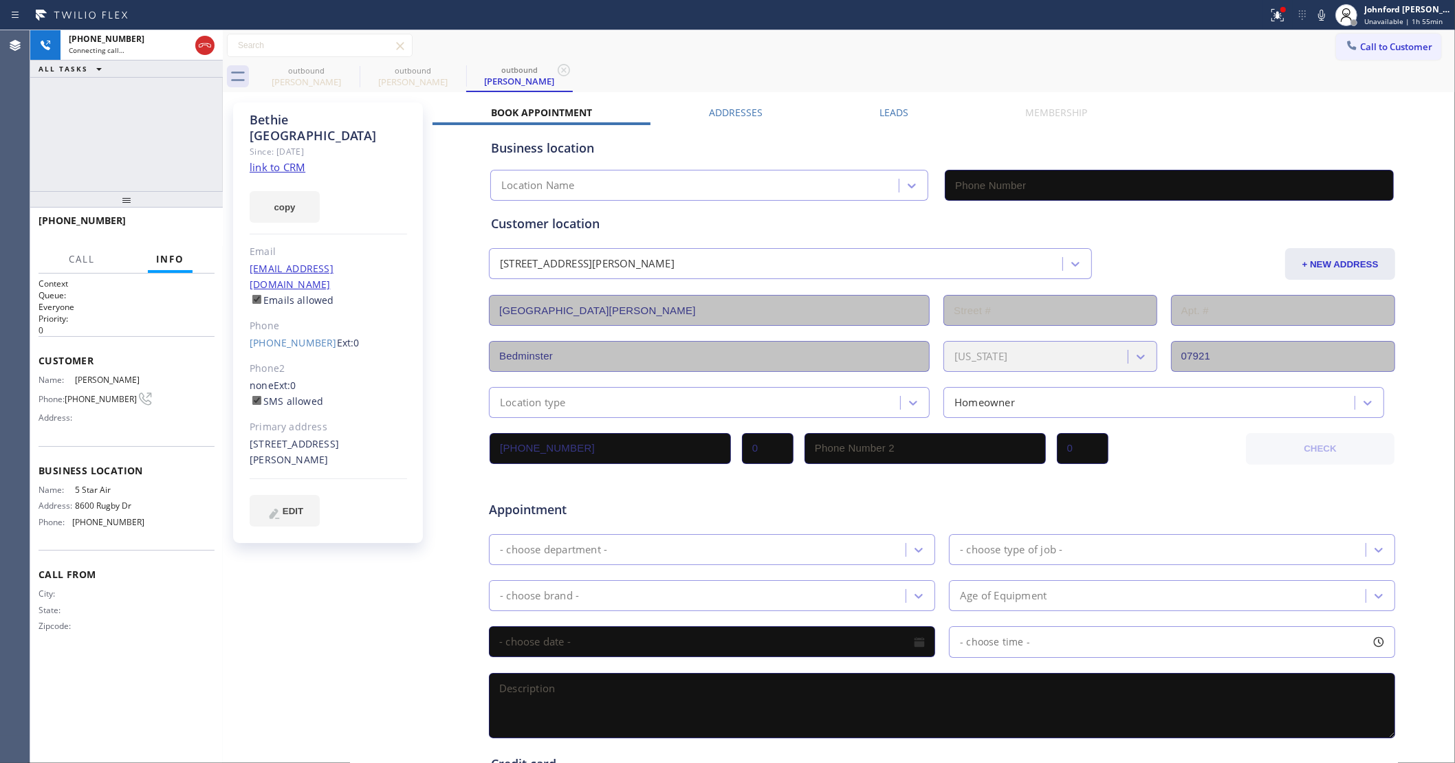
type input "(800) 686-5038"
click at [182, 108] on div "+19085070653 Connecting call… ALL TASKS ALL TASKS ACTIVE TASKS TASKS IN WRAP UP" at bounding box center [126, 110] width 193 height 161
click at [360, 71] on div at bounding box center [360, 77] width 1 height 22
click at [348, 73] on icon at bounding box center [350, 70] width 17 height 17
click at [1178, 81] on div "outbound Bethie Dayton outbound Bethie Dayton" at bounding box center [854, 76] width 1202 height 31
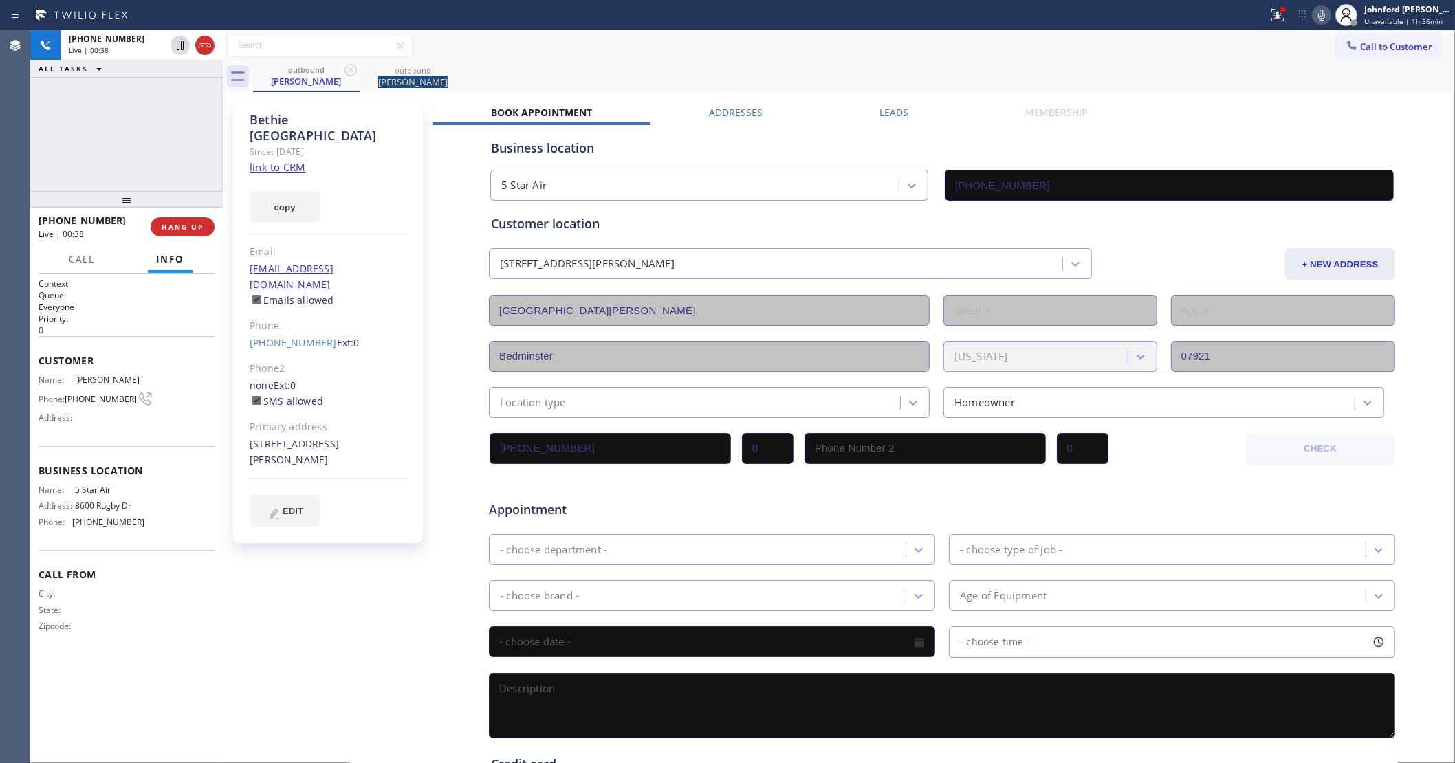
click at [1319, 14] on icon at bounding box center [1321, 15] width 17 height 17
drag, startPoint x: 1319, startPoint y: 14, endPoint x: 1301, endPoint y: 0, distance: 23.0
click at [1318, 14] on icon at bounding box center [1321, 15] width 17 height 17
drag, startPoint x: 824, startPoint y: 52, endPoint x: 882, endPoint y: 52, distance: 57.8
click at [818, 52] on div "Call to Customer Outbound call Location 5 Star Air Your caller id phone number …" at bounding box center [839, 46] width 1232 height 24
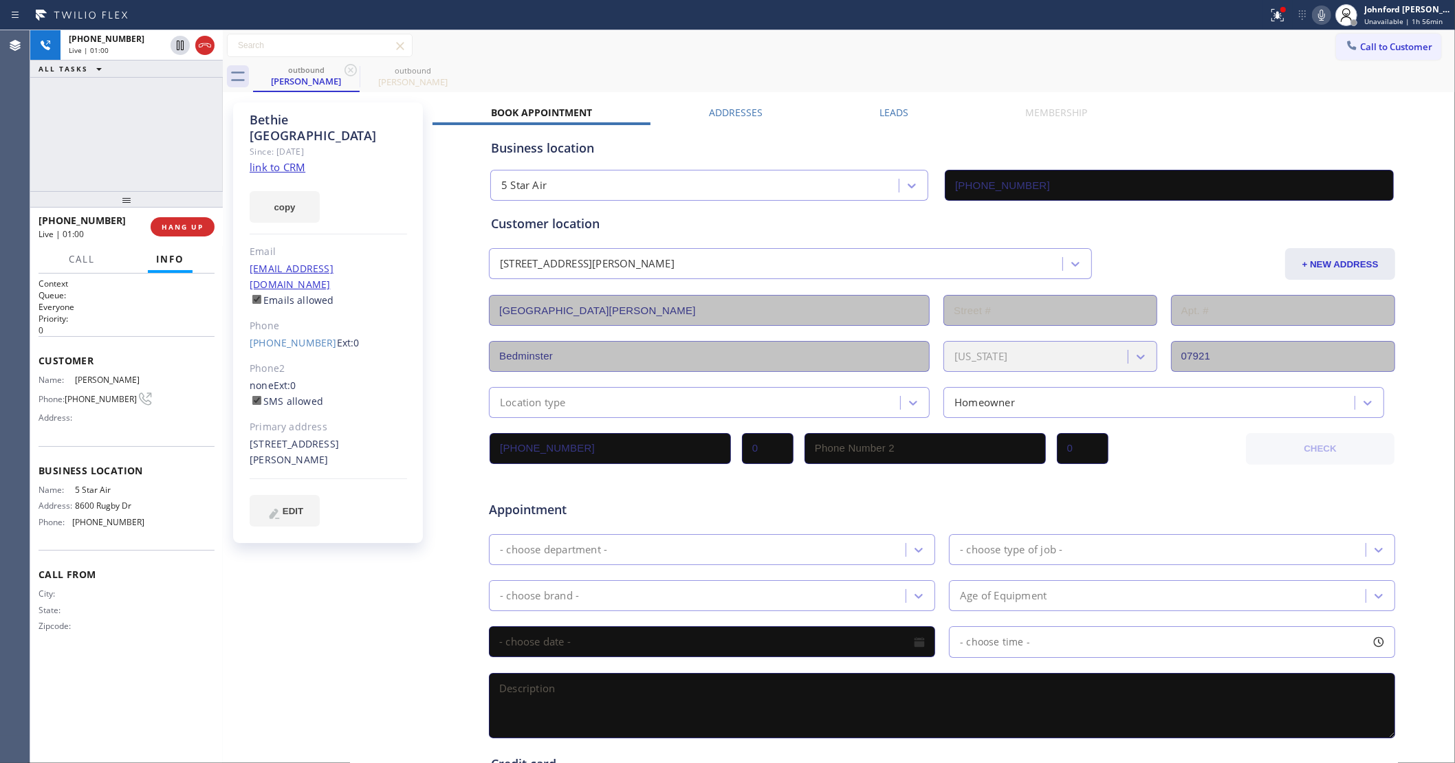
click at [1318, 19] on icon at bounding box center [1321, 15] width 17 height 17
click at [1287, 24] on button at bounding box center [1277, 15] width 30 height 30
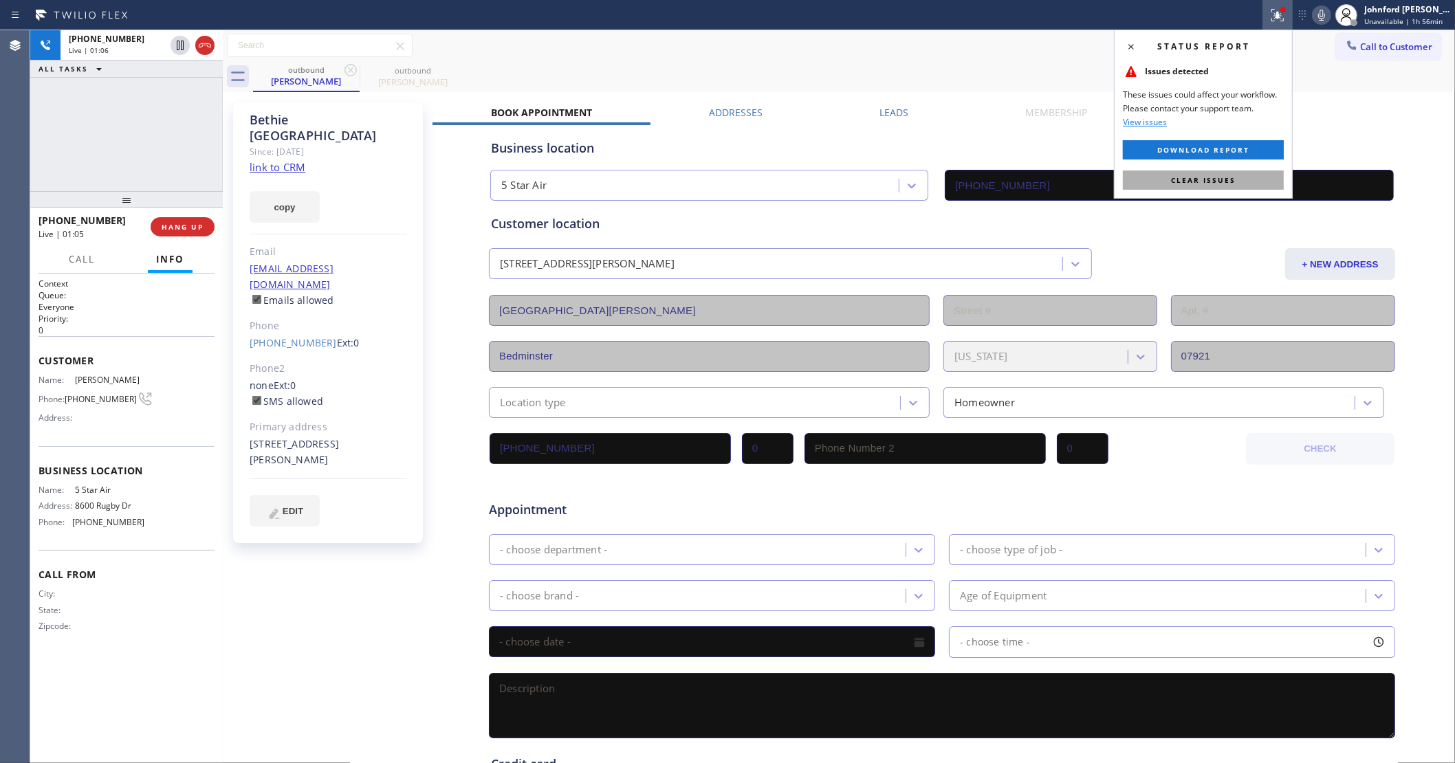
click at [1183, 177] on span "Clear issues" at bounding box center [1203, 180] width 65 height 10
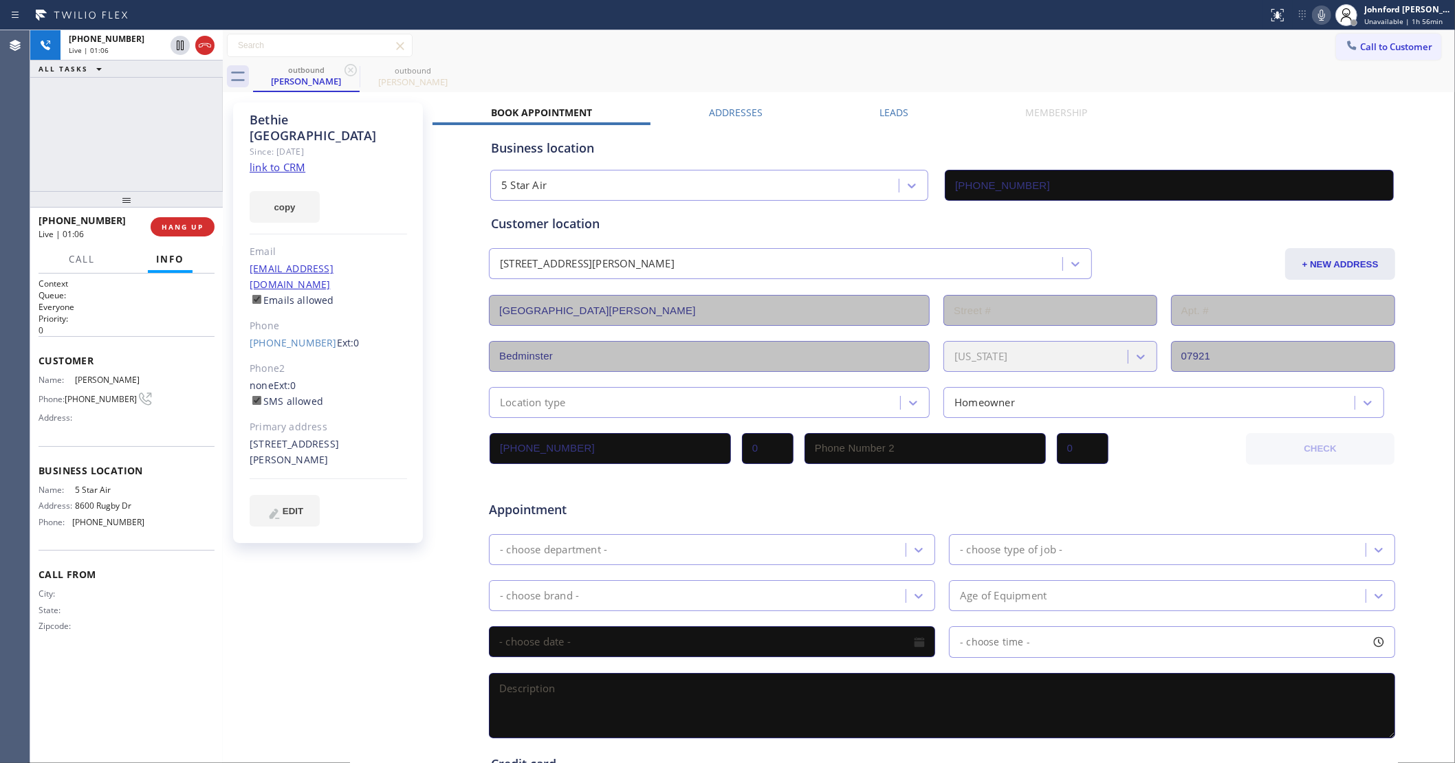
click at [1328, 14] on icon at bounding box center [1321, 15] width 17 height 17
click at [1318, 17] on rect at bounding box center [1322, 14] width 10 height 10
click at [776, 60] on div "Call to Customer Outbound call Location 5 Star Air Your caller id phone number …" at bounding box center [839, 45] width 1232 height 31
click at [745, 59] on div "Call to Customer Outbound call Location 5 Star Air Your caller id phone number …" at bounding box center [839, 45] width 1232 height 31
click at [1320, 14] on icon at bounding box center [1321, 15] width 7 height 11
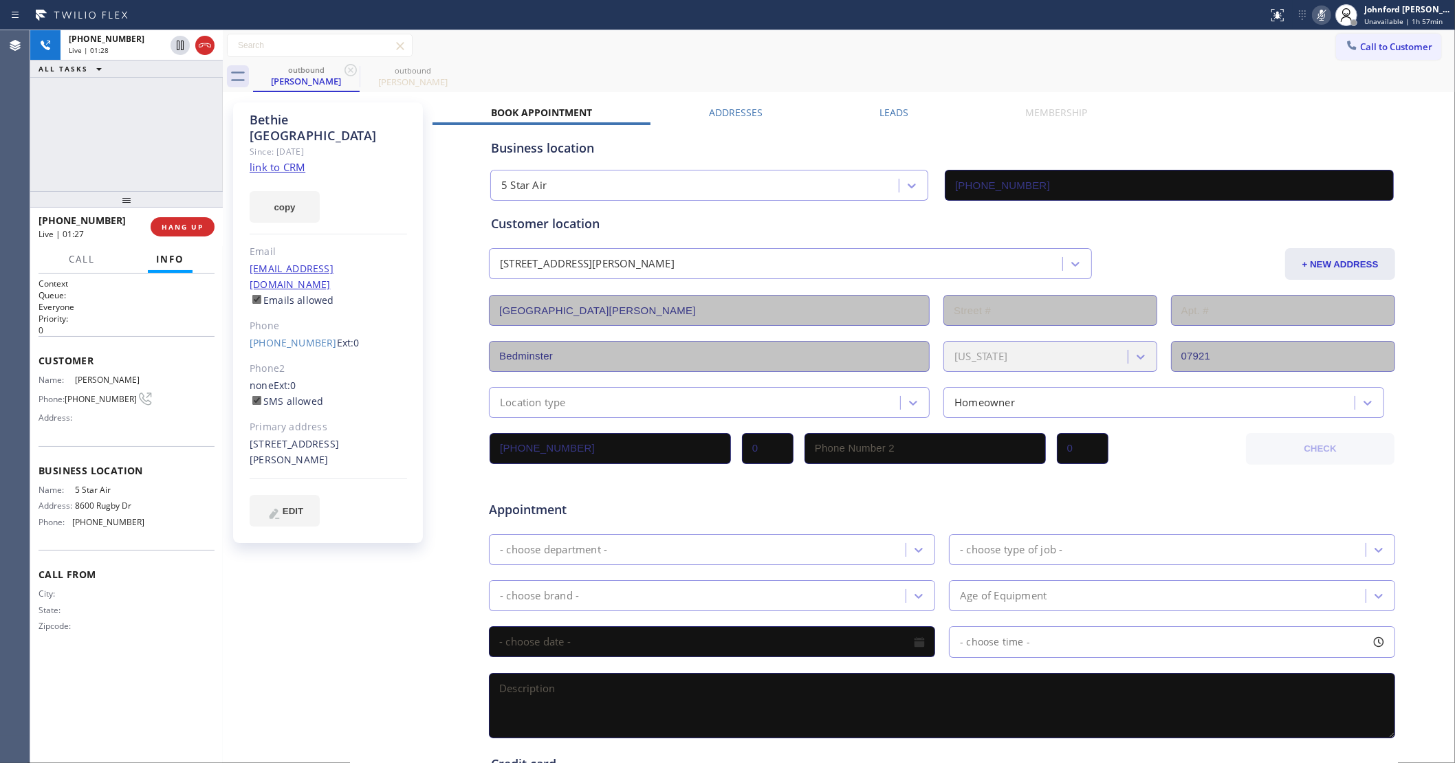
click at [1320, 14] on icon at bounding box center [1321, 15] width 17 height 17
click at [1157, 52] on div "Call to Customer Outbound call Location 5 Star Air Your caller id phone number …" at bounding box center [839, 46] width 1232 height 24
click at [138, 134] on div "+19085070653 Live | 01:49 ALL TASKS ALL TASKS ACTIVE TASKS TASKS IN WRAP UP" at bounding box center [126, 110] width 193 height 161
click at [179, 231] on span "HANG UP" at bounding box center [183, 227] width 42 height 10
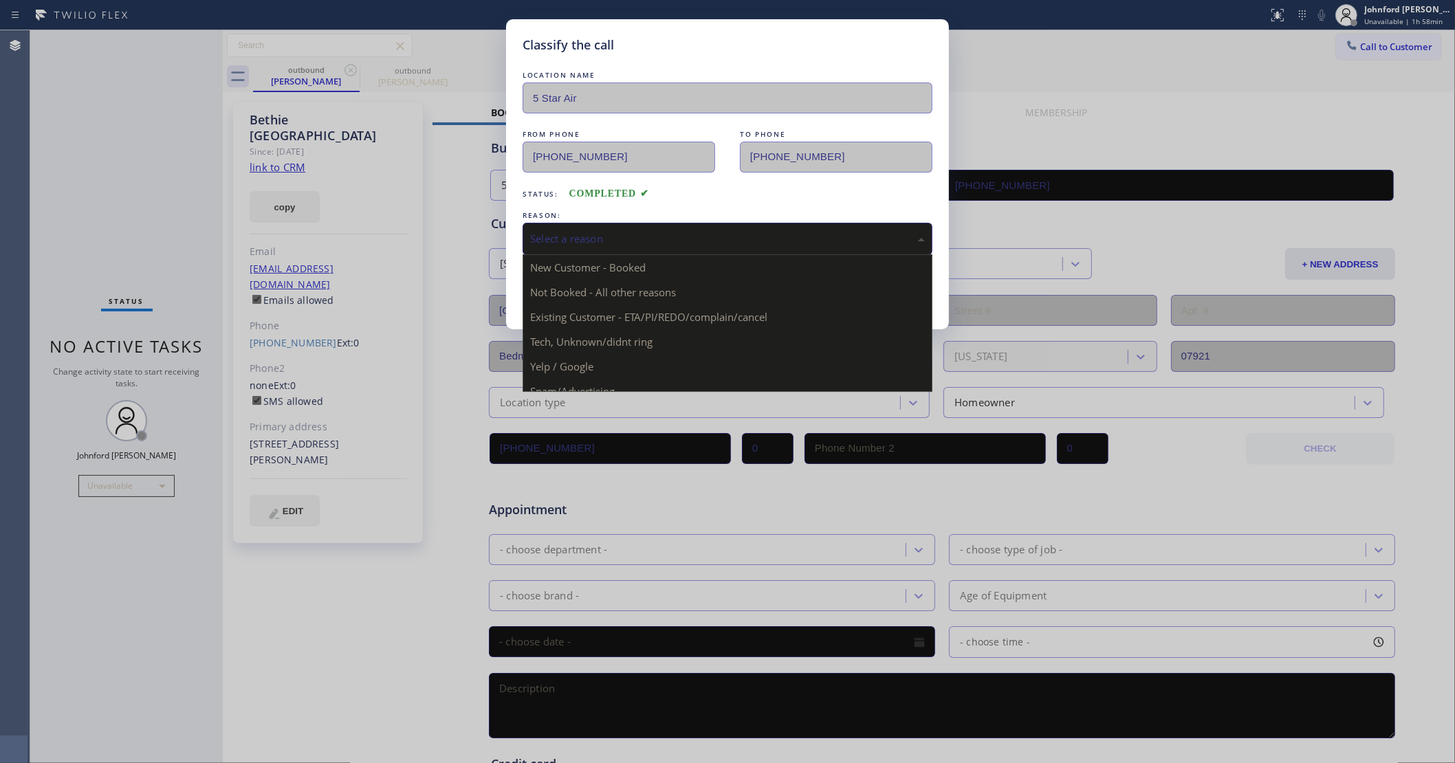
click at [624, 238] on div "Select a reason" at bounding box center [727, 239] width 395 height 16
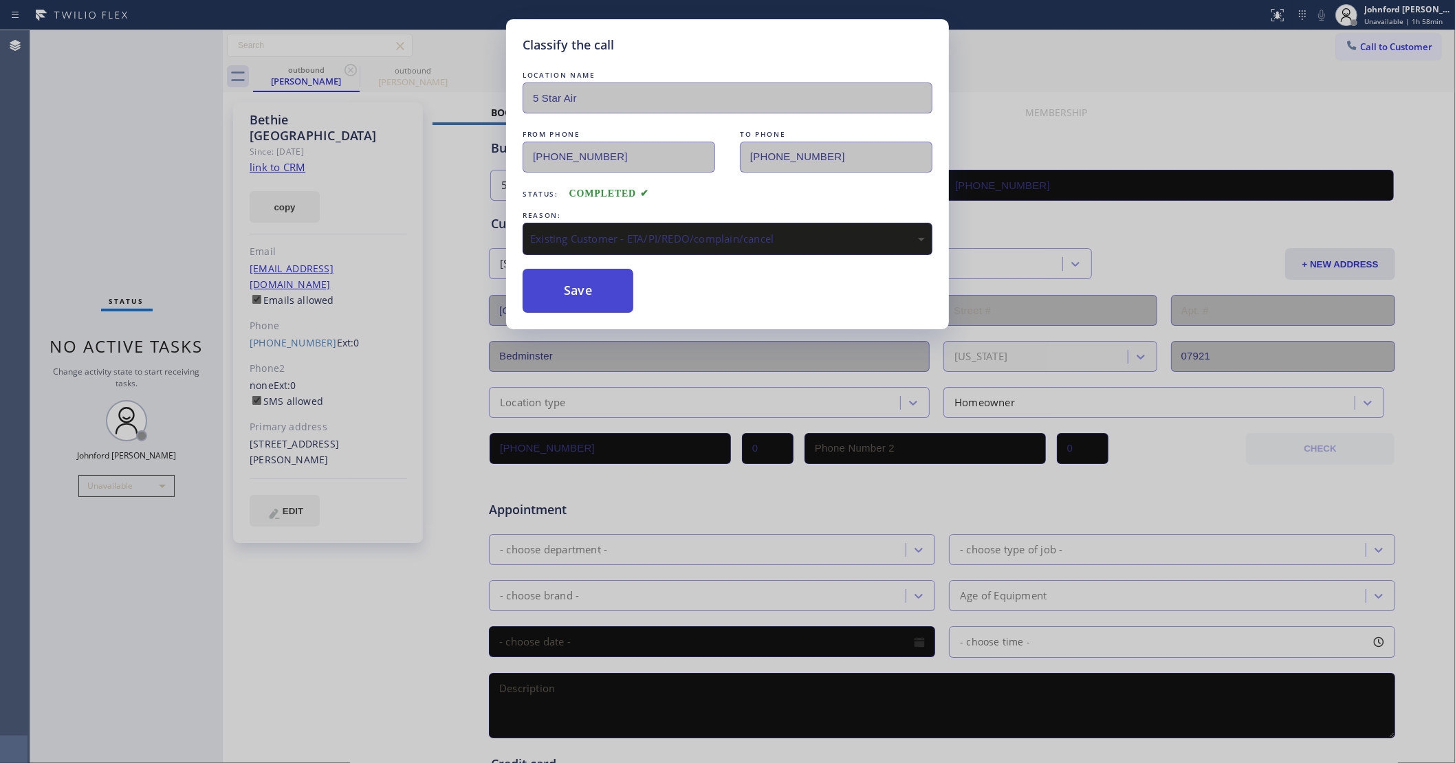
click at [580, 300] on button "Save" at bounding box center [578, 291] width 111 height 44
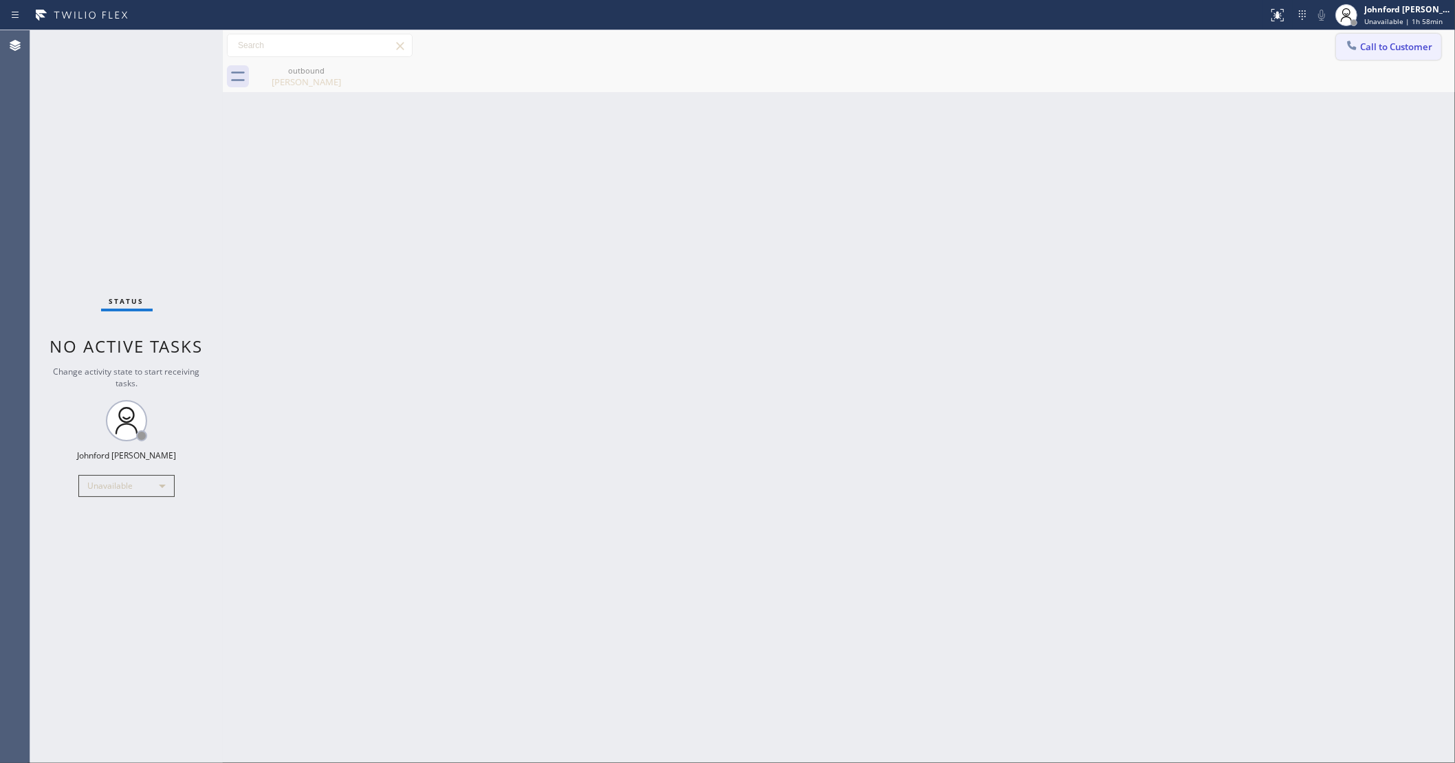
click at [1370, 46] on span "Call to Customer" at bounding box center [1396, 47] width 72 height 12
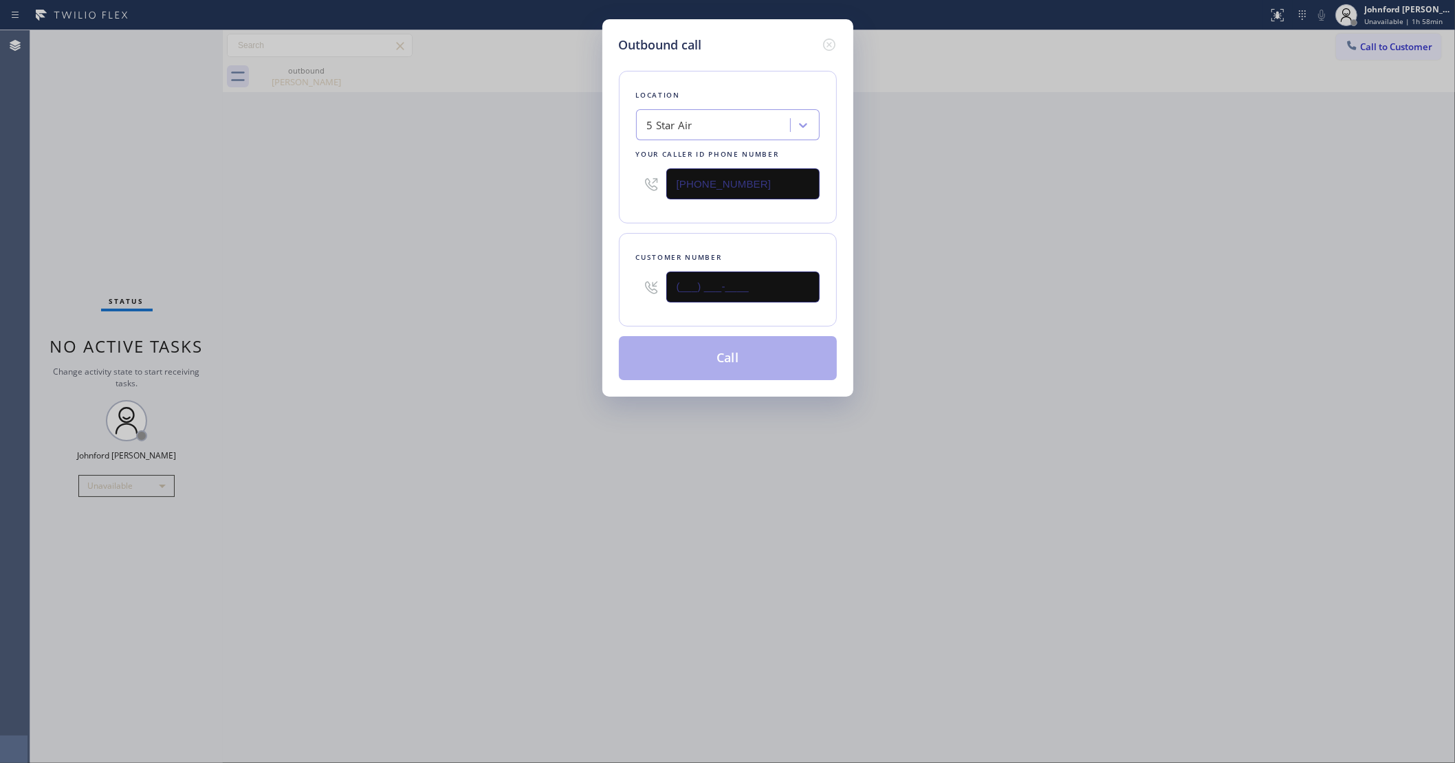
drag, startPoint x: 753, startPoint y: 276, endPoint x: 496, endPoint y: 307, distance: 259.0
click at [496, 307] on div "Outbound call Location 5 Star Air Your caller id phone number (800) 686-5038 Cu…" at bounding box center [727, 381] width 1455 height 763
paste input "908) 507-0653"
type input "(908) 507-0653"
click at [392, 322] on div "Outbound call Location 5 Star Air Your caller id phone number (800) 686-5038 Cu…" at bounding box center [727, 381] width 1455 height 763
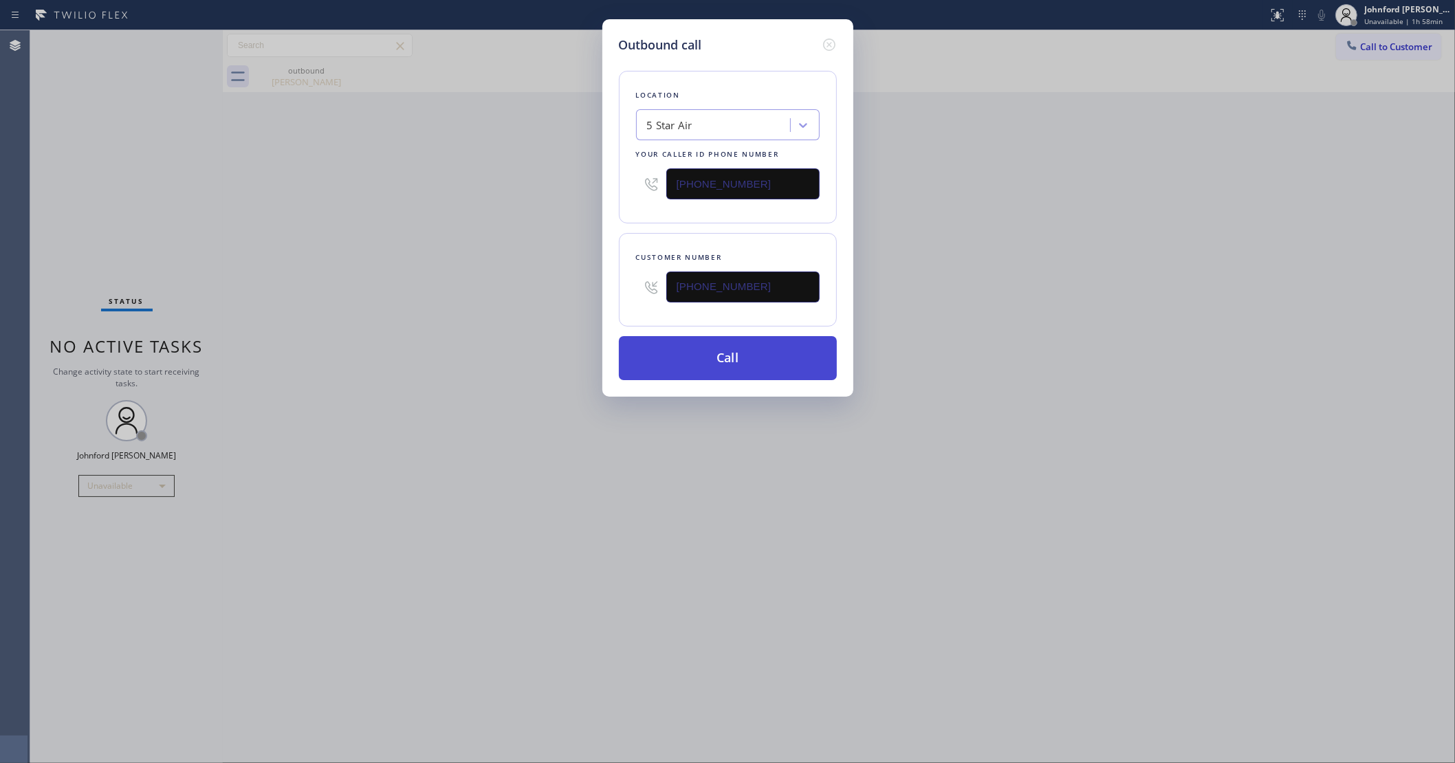
click at [719, 365] on button "Call" at bounding box center [728, 358] width 218 height 44
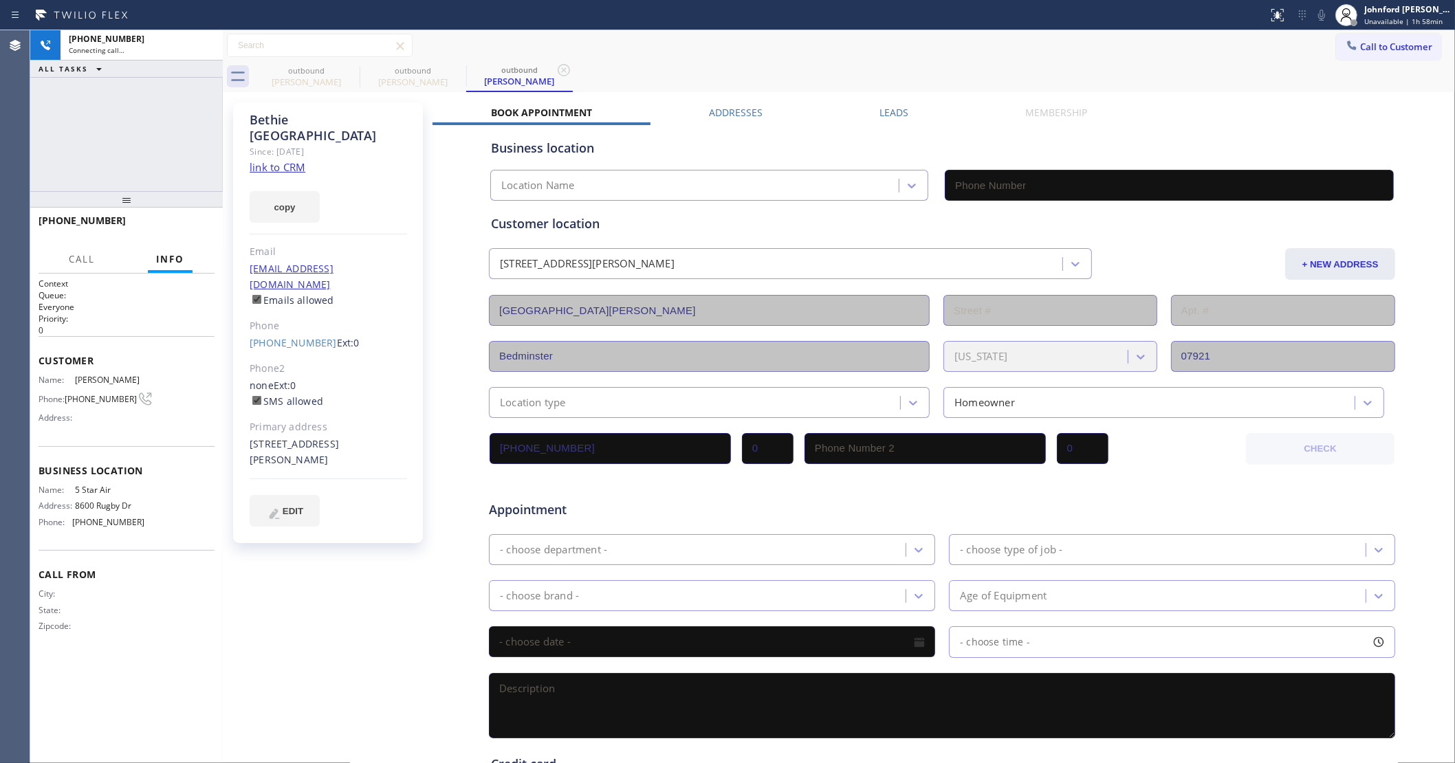
type input "(800) 686-5038"
click at [351, 71] on icon at bounding box center [350, 70] width 17 height 17
drag, startPoint x: 83, startPoint y: 162, endPoint x: 205, endPoint y: 162, distance: 121.7
click at [83, 162] on div "+19085070653 Connecting call… ALL TASKS ALL TASKS ACTIVE TASKS TASKS IN WRAP UP" at bounding box center [126, 110] width 193 height 161
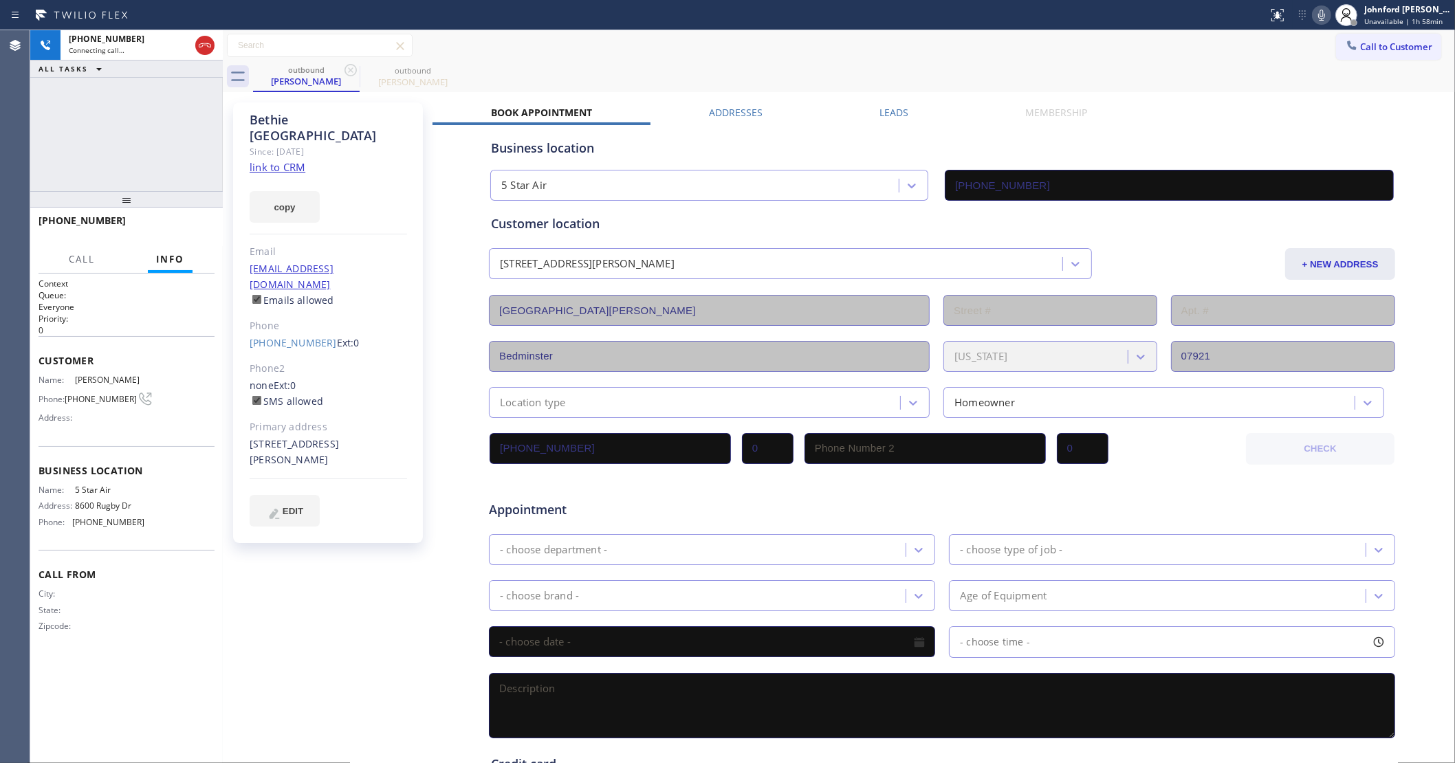
click at [1321, 14] on icon at bounding box center [1321, 15] width 17 height 17
click at [1321, 14] on rect at bounding box center [1322, 14] width 10 height 10
click at [1325, 11] on icon at bounding box center [1321, 15] width 17 height 17
click at [949, 46] on div "Call to Customer Outbound call Location 5 Star Air Your caller id phone number …" at bounding box center [839, 46] width 1232 height 24
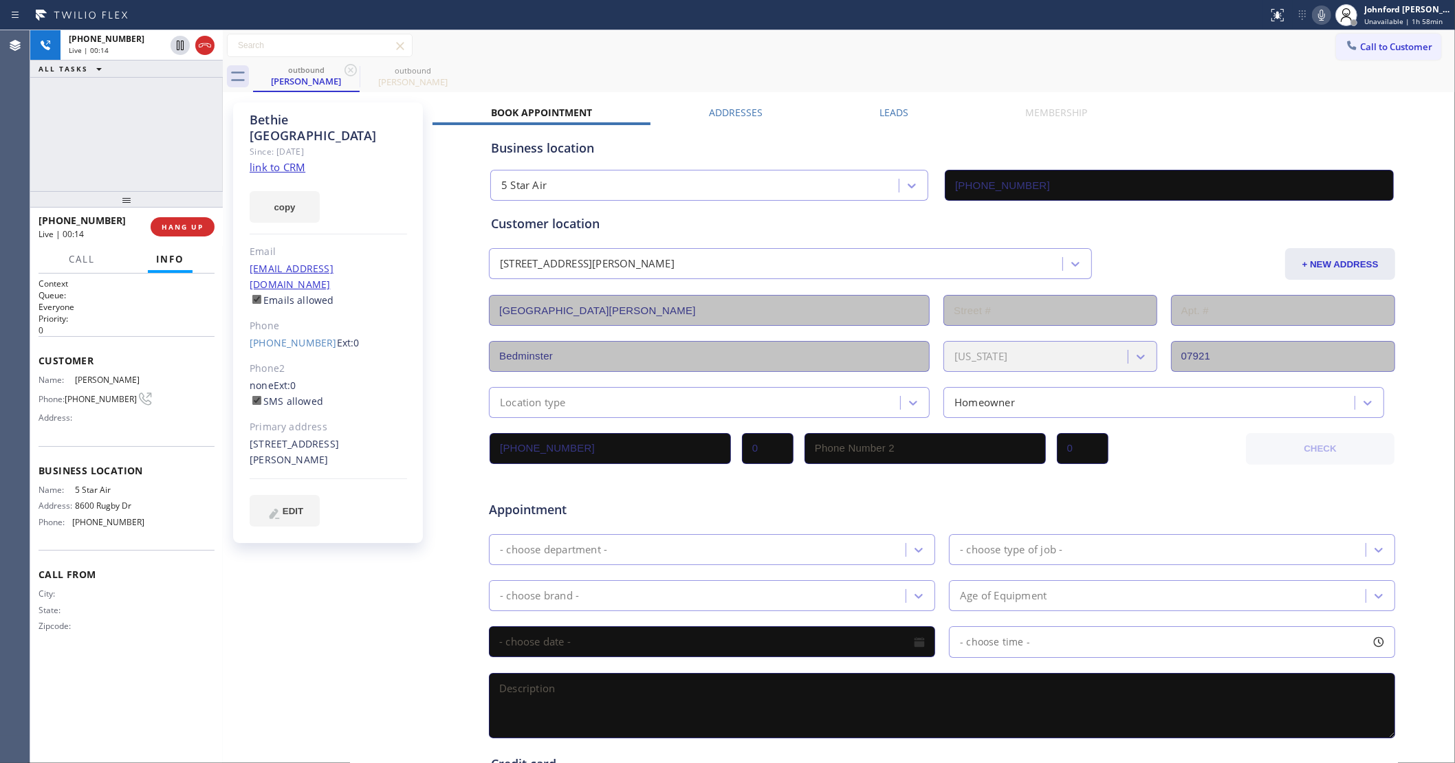
click at [1317, 21] on icon at bounding box center [1321, 15] width 17 height 17
click at [1317, 19] on icon at bounding box center [1321, 15] width 17 height 17
click at [176, 246] on button "Info" at bounding box center [170, 259] width 45 height 27
click at [180, 214] on div "+19085070653 Live | 00:21 HANG UP" at bounding box center [127, 227] width 176 height 36
click at [179, 215] on div "+19085070653 Wrap up | 00:00 COMPLETE" at bounding box center [127, 227] width 176 height 36
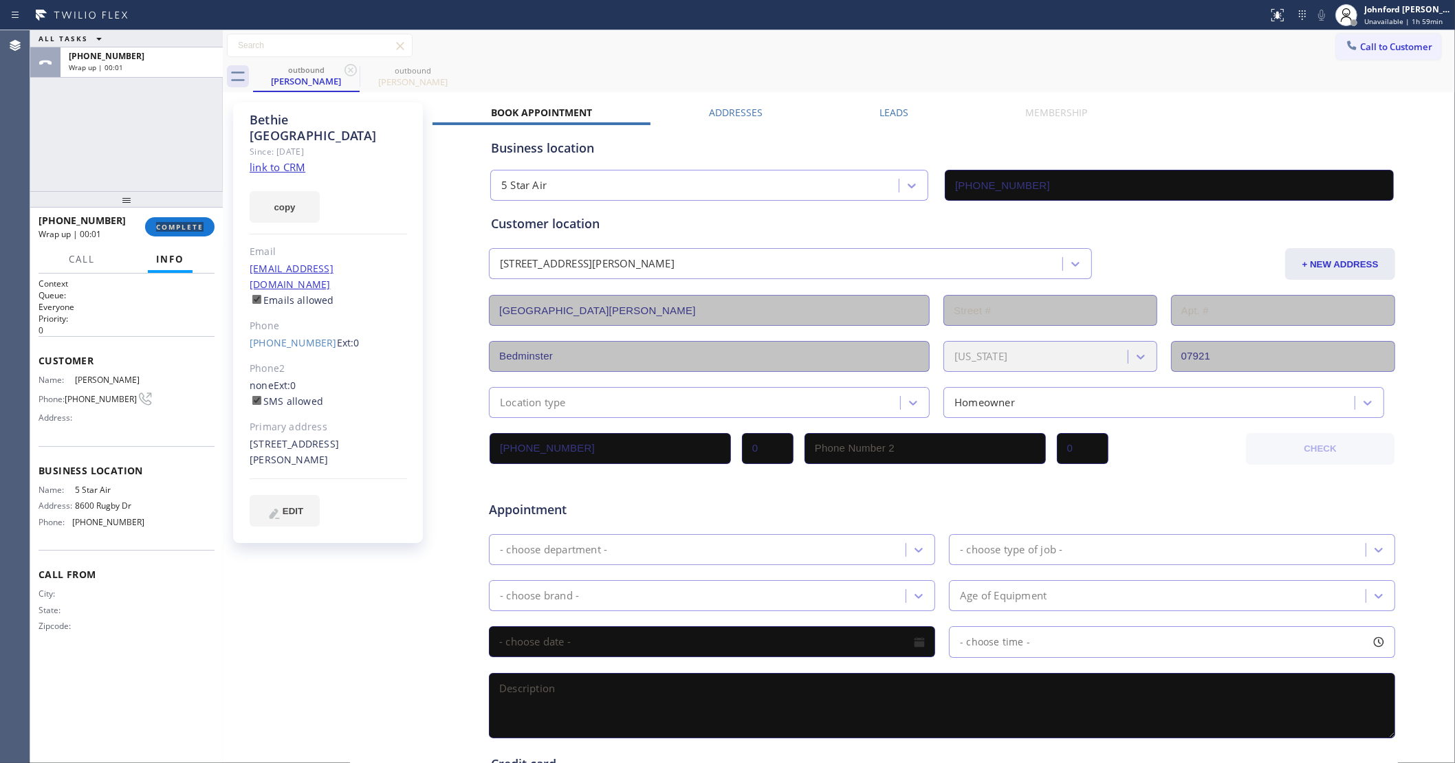
click at [179, 215] on div "+19085070653 Wrap up | 00:01 COMPLETE" at bounding box center [127, 227] width 176 height 36
click at [166, 232] on button "COMPLETE" at bounding box center [179, 226] width 69 height 19
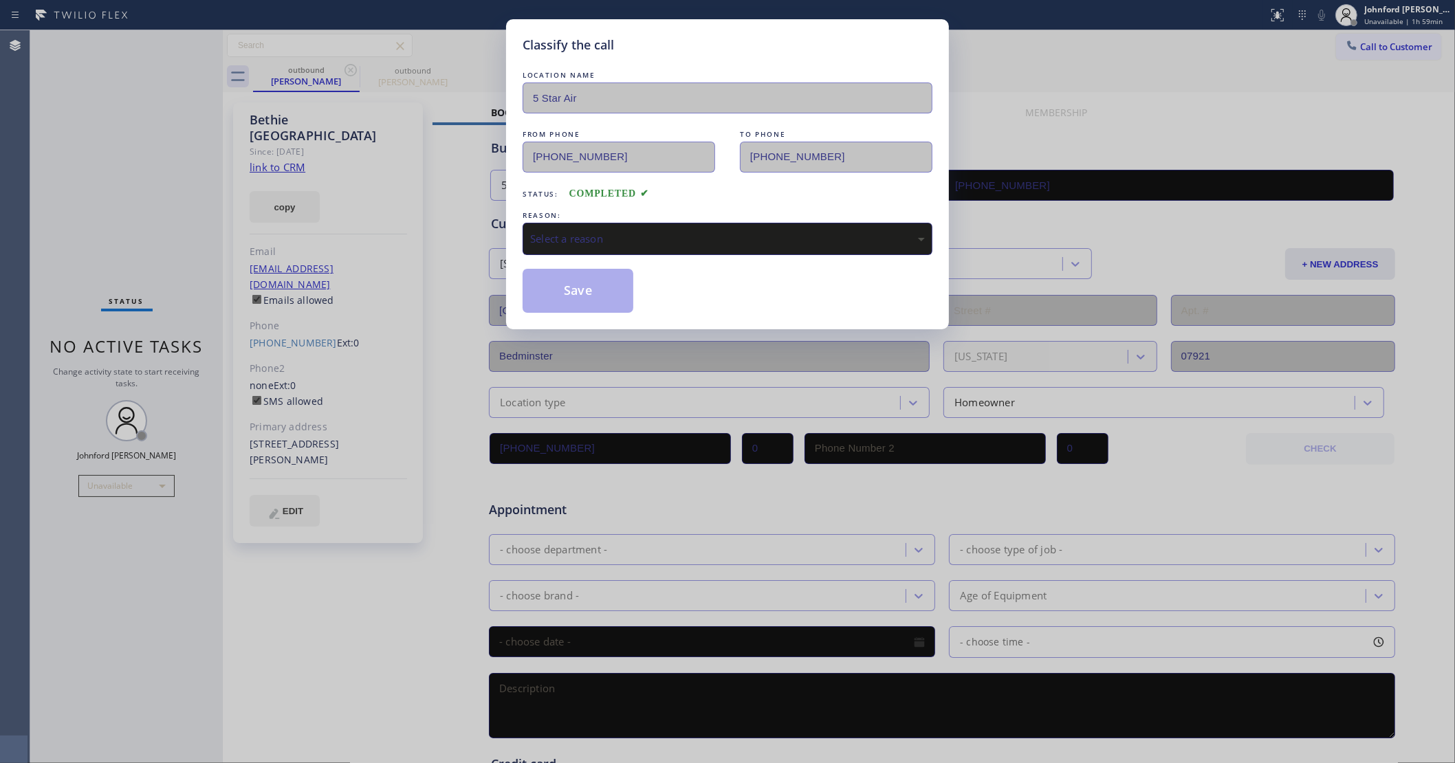
drag, startPoint x: 558, startPoint y: 263, endPoint x: 562, endPoint y: 256, distance: 8.0
click at [561, 262] on div "LOCATION NAME 5 Star Air FROM PHONE (800) 686-5038 TO PHONE (908) 507-0653 Stat…" at bounding box center [728, 190] width 410 height 245
click at [571, 245] on div "Select a reason" at bounding box center [728, 239] width 410 height 32
drag, startPoint x: 565, startPoint y: 289, endPoint x: 799, endPoint y: 166, distance: 264.2
click at [565, 287] on button "Save" at bounding box center [578, 291] width 111 height 44
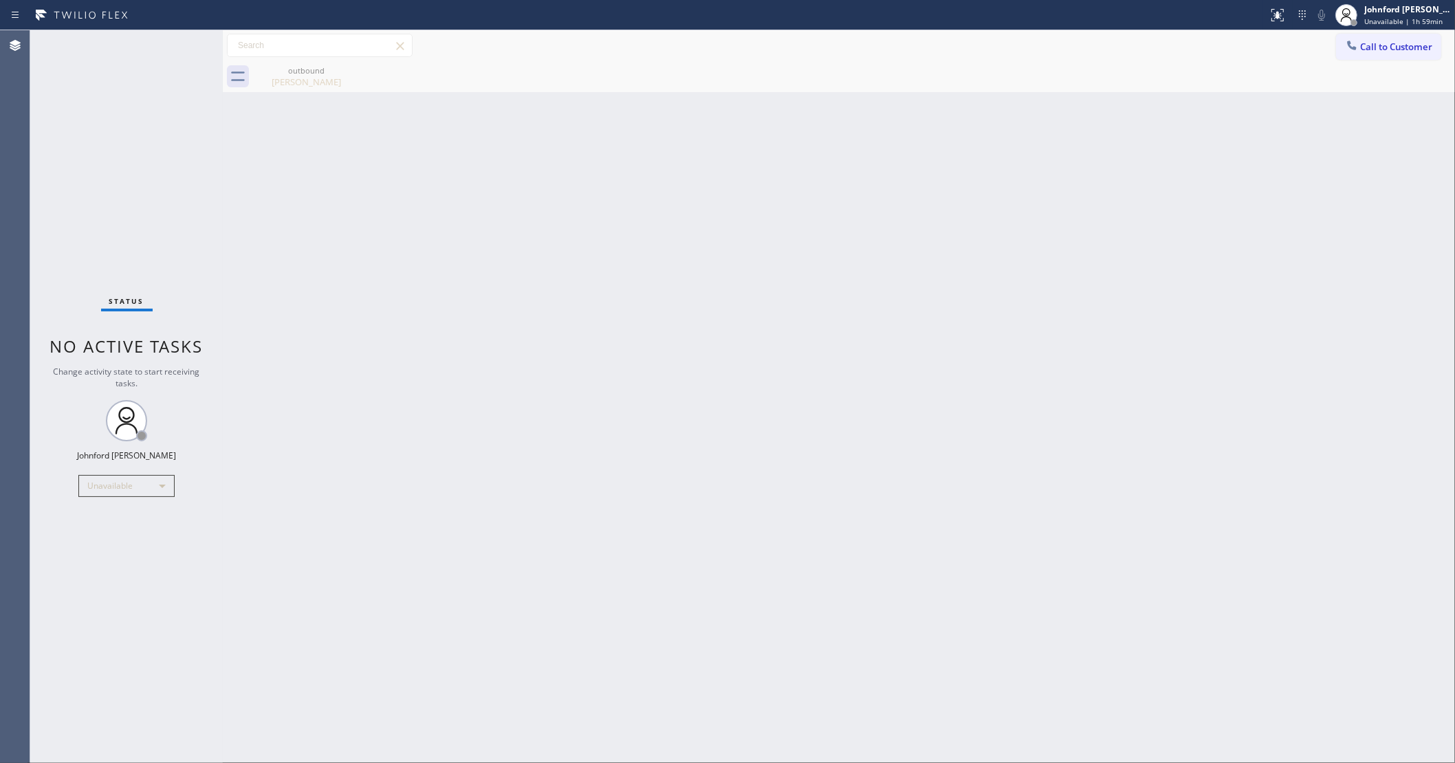
drag, startPoint x: 826, startPoint y: 151, endPoint x: 857, endPoint y: 116, distance: 47.7
click at [826, 149] on div "Back to Dashboard Change Sender ID Customers Technicians Select a contact Outbo…" at bounding box center [839, 396] width 1232 height 733
click at [1368, 62] on div "outbound Bethie Dayton" at bounding box center [854, 76] width 1202 height 31
click at [1366, 50] on span "Call to Customer" at bounding box center [1396, 47] width 72 height 12
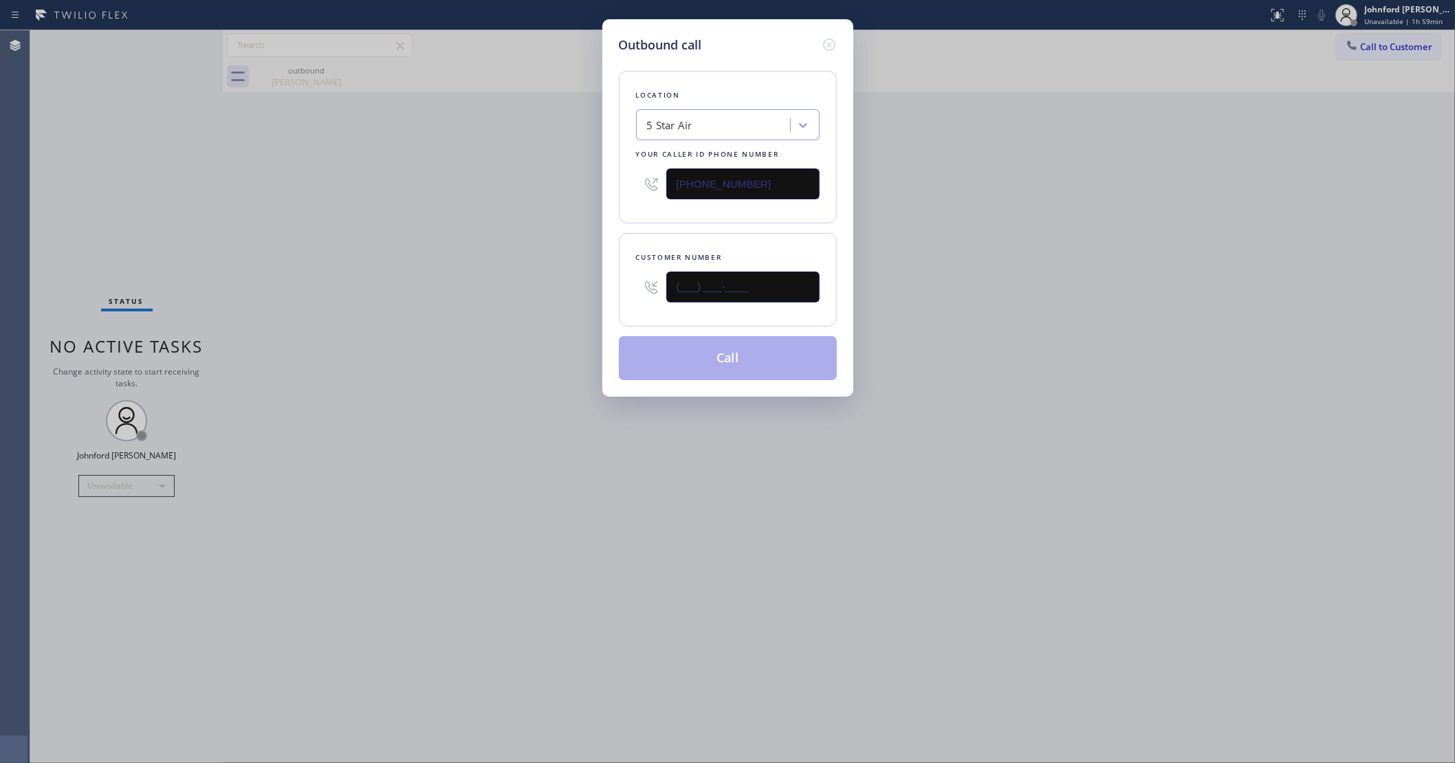
drag, startPoint x: 769, startPoint y: 272, endPoint x: 538, endPoint y: 282, distance: 231.2
click at [544, 282] on div "Outbound call Location 5 Star Air Your caller id phone number (800) 686-5038 Cu…" at bounding box center [727, 381] width 1455 height 763
paste input "818) 800-1927"
type input "(818) 800-1927"
click at [510, 284] on div "Outbound call Location 5 Star Air Your caller id phone number (800) 686-5038 Cu…" at bounding box center [727, 381] width 1455 height 763
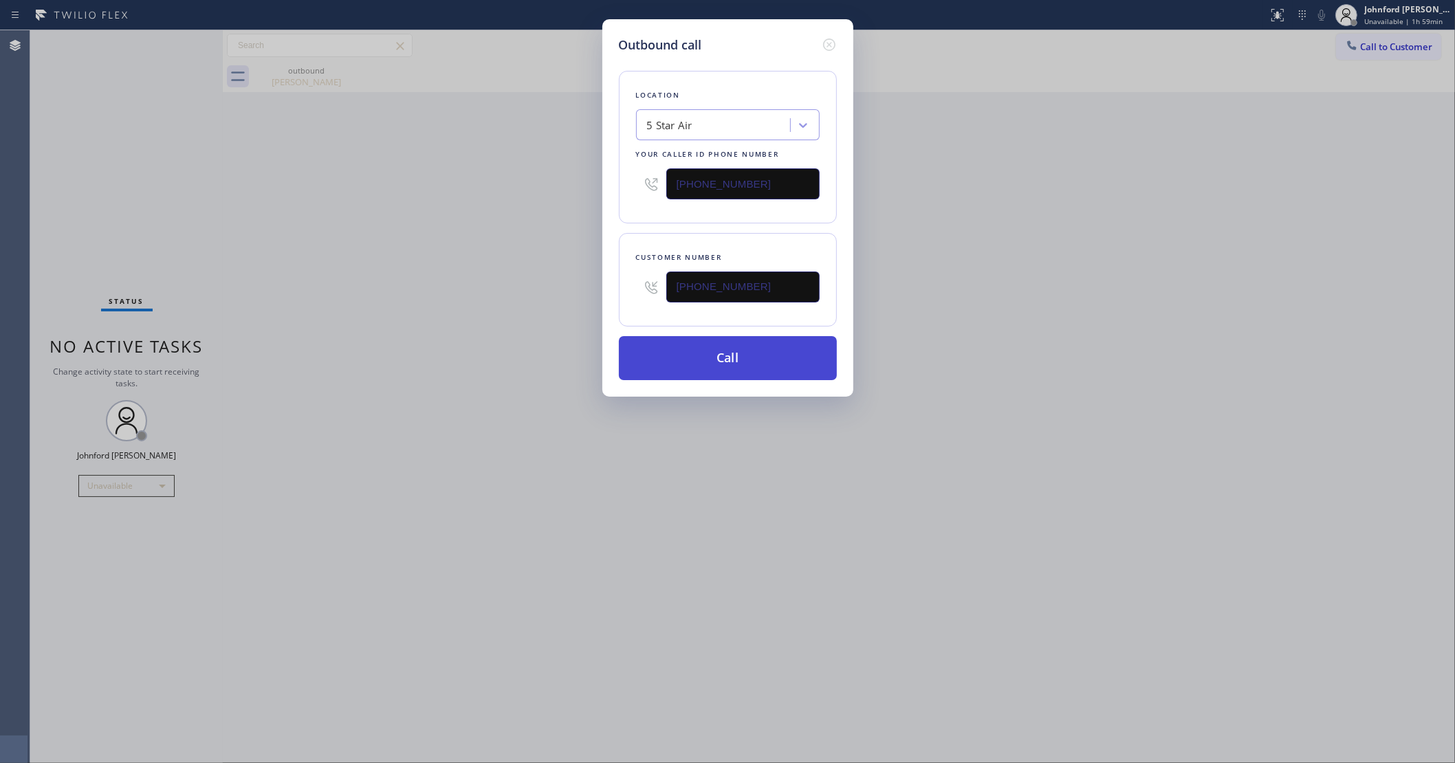
click at [690, 369] on button "Call" at bounding box center [728, 358] width 218 height 44
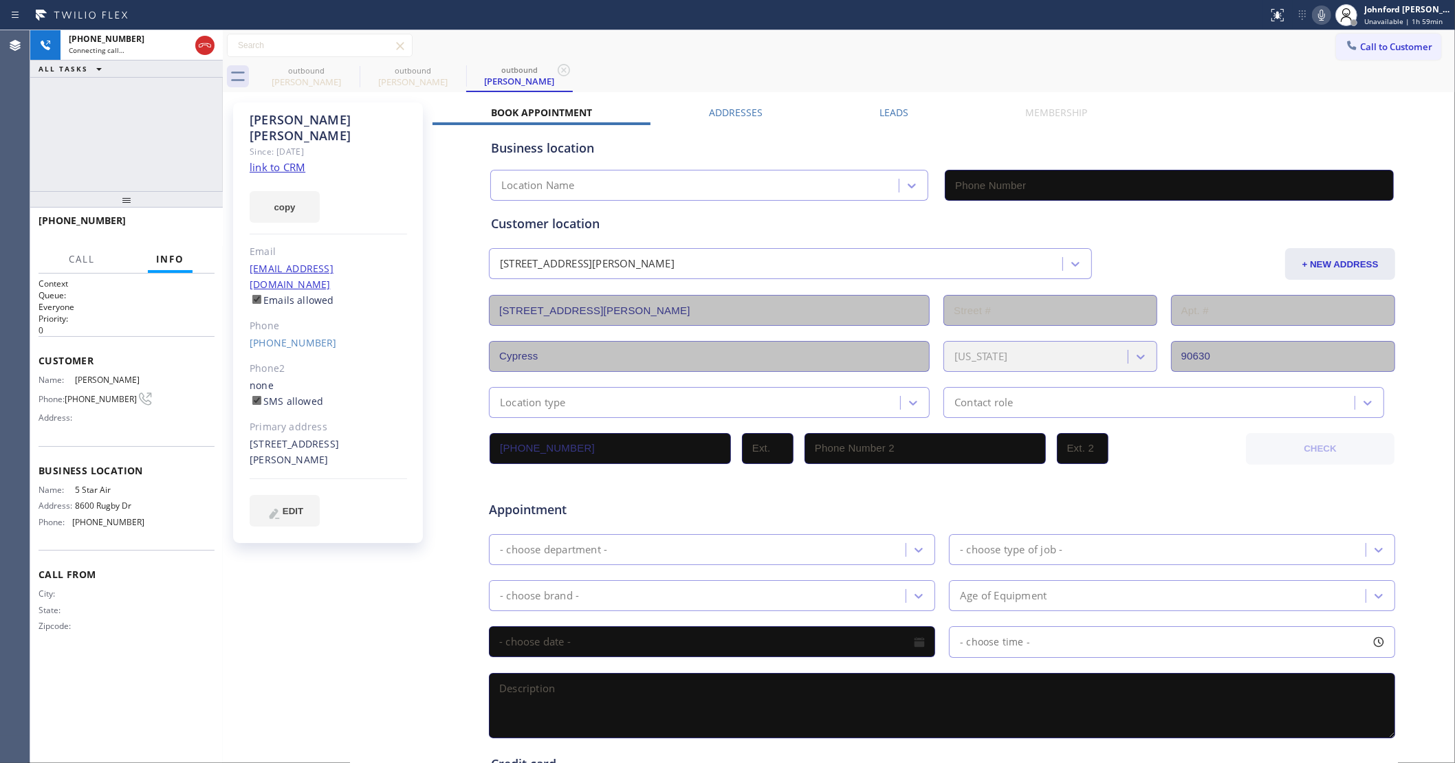
type input "(800) 686-5038"
click at [287, 160] on link "link to CRM" at bounding box center [278, 167] width 56 height 14
click at [180, 226] on span "HANG UP" at bounding box center [183, 227] width 42 height 10
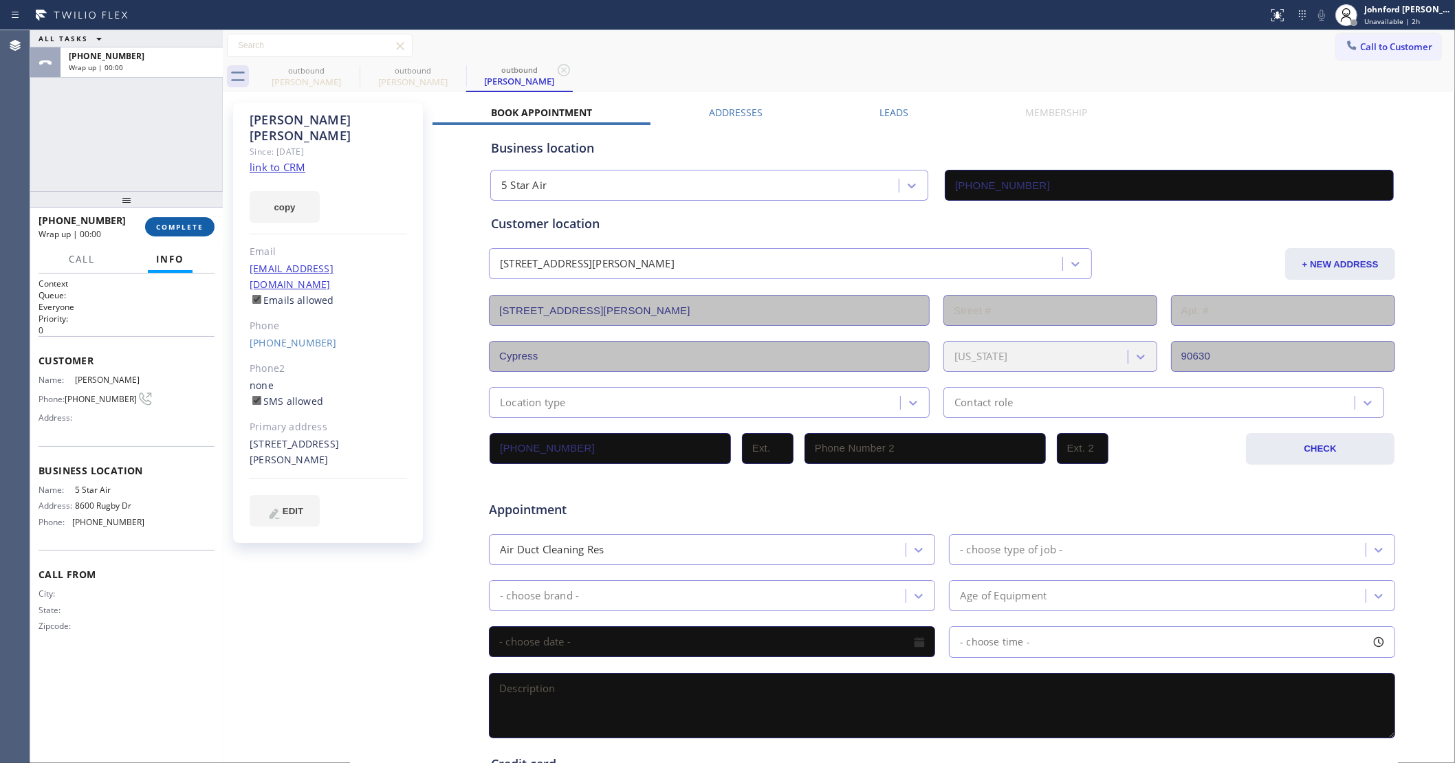
click at [180, 226] on span "COMPLETE" at bounding box center [179, 227] width 47 height 10
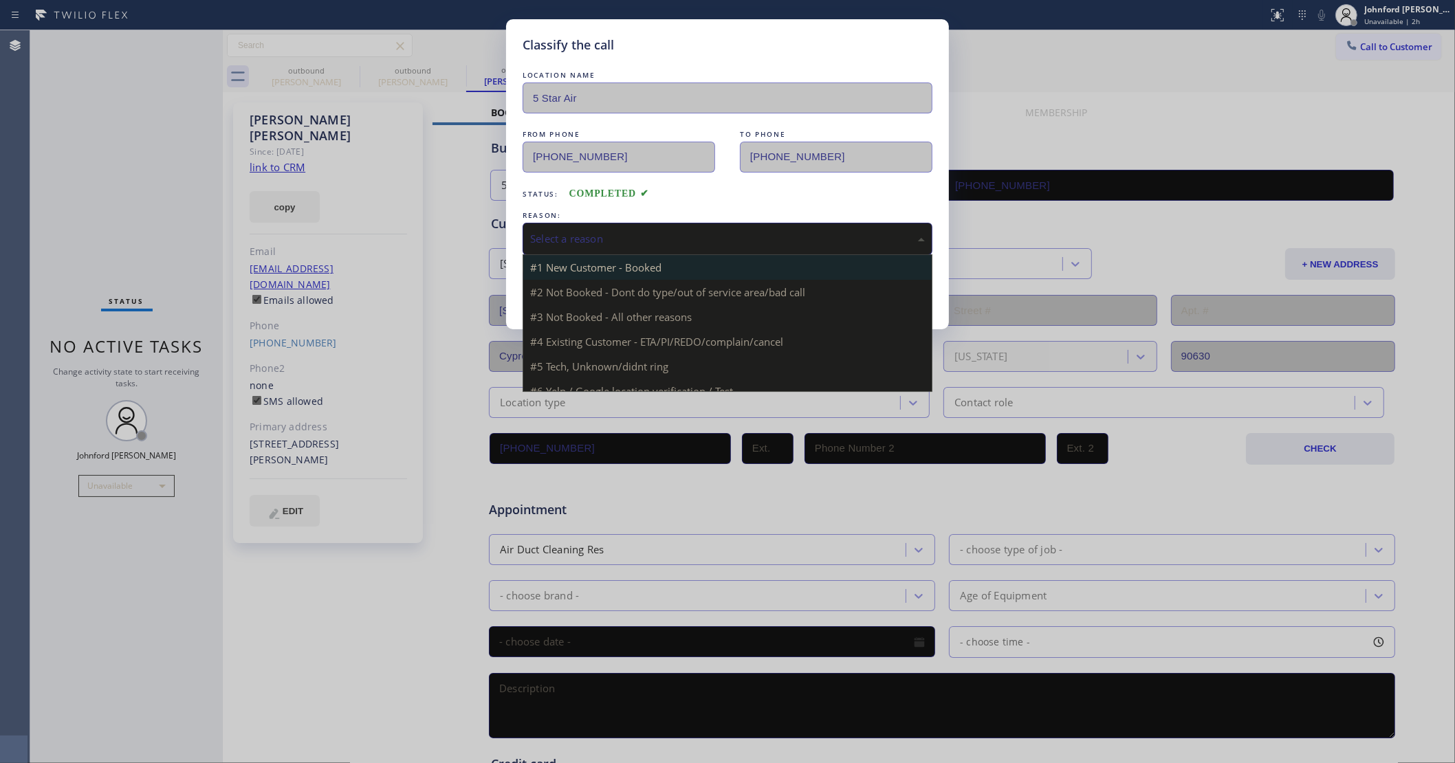
drag, startPoint x: 626, startPoint y: 228, endPoint x: 768, endPoint y: 256, distance: 144.4
click at [645, 231] on div "Select a reason" at bounding box center [727, 239] width 395 height 16
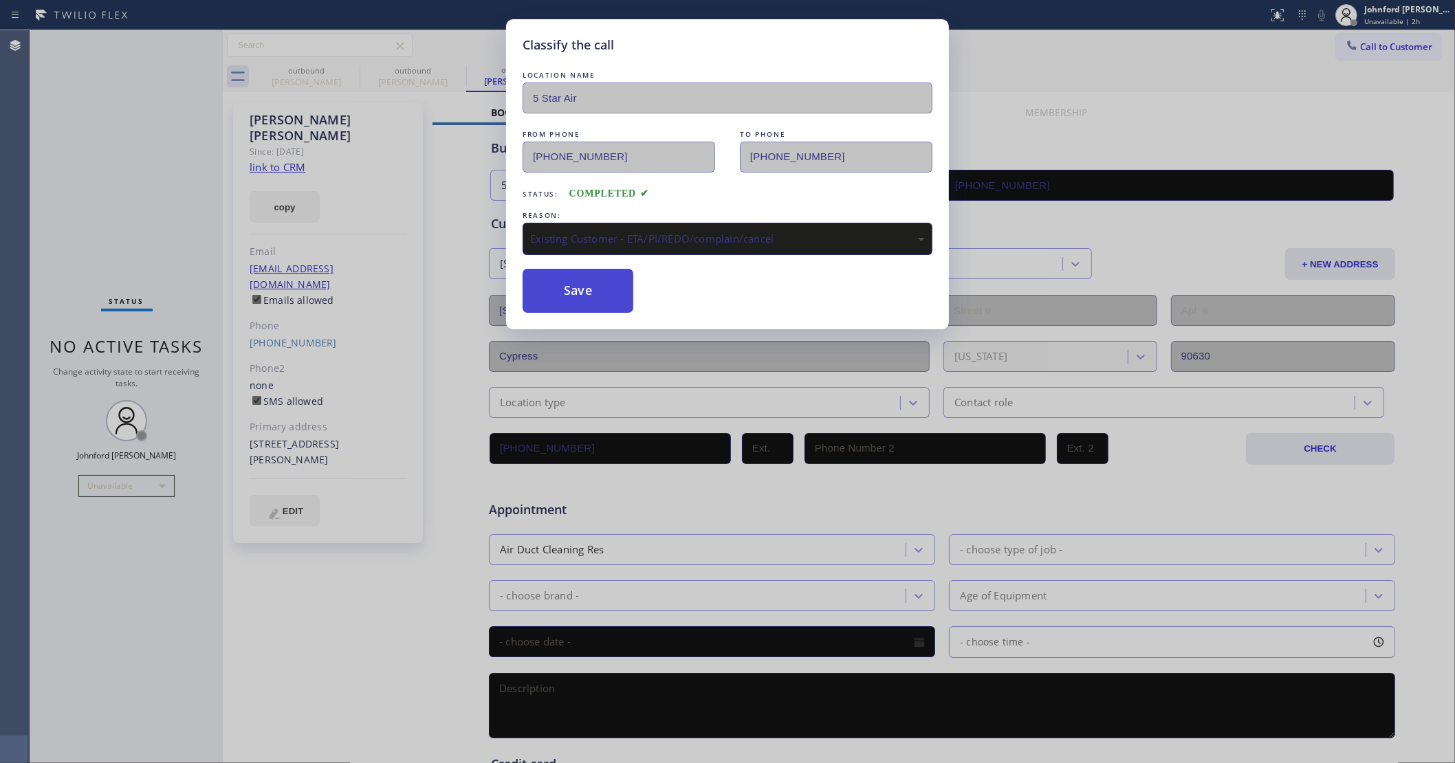
click at [602, 297] on button "Save" at bounding box center [578, 291] width 111 height 44
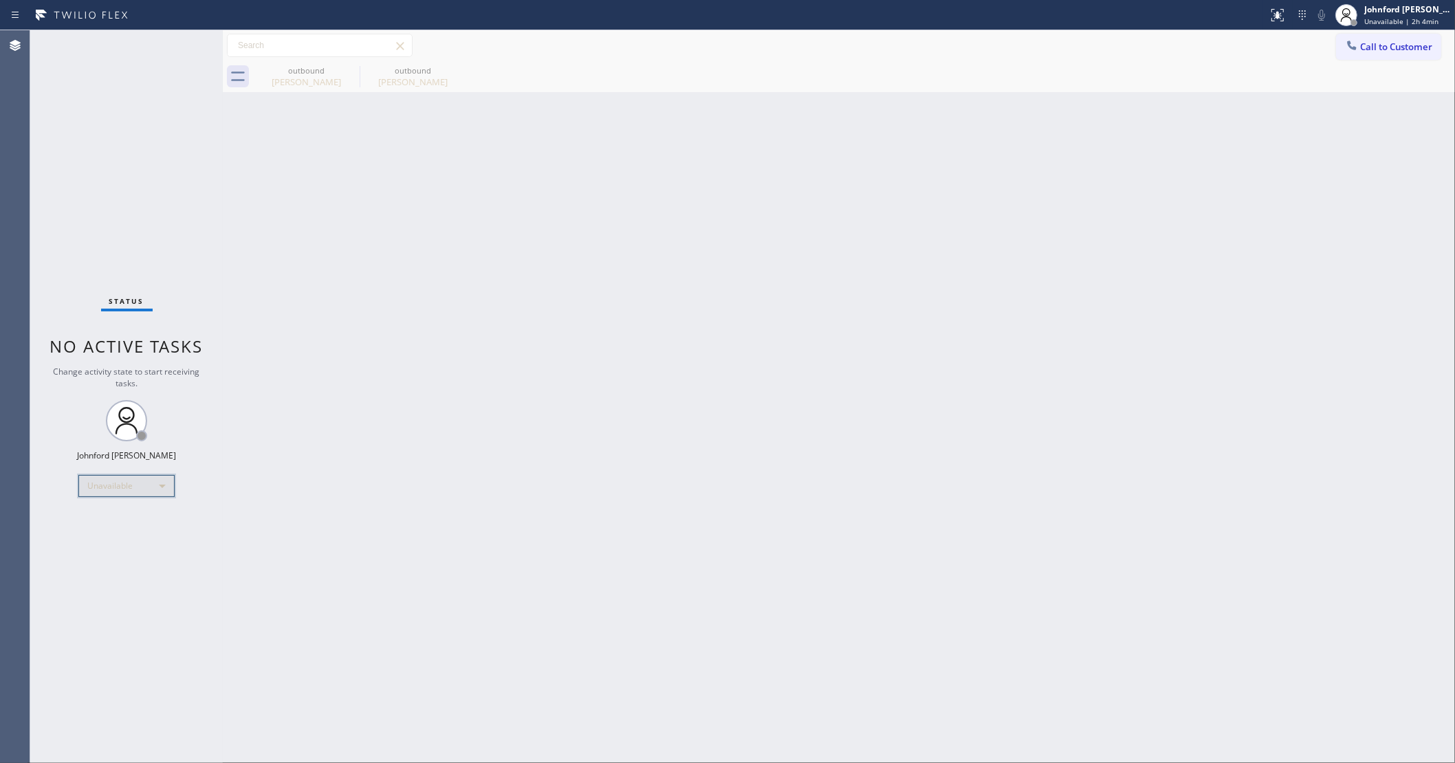
click at [112, 479] on div "Unavailable" at bounding box center [126, 486] width 96 height 22
click at [112, 551] on li "Break" at bounding box center [126, 556] width 94 height 17
click at [107, 472] on div "Status No active tasks Change activity state to start receiving tasks. Johnford…" at bounding box center [126, 396] width 193 height 733
click at [109, 479] on div "Break" at bounding box center [126, 486] width 96 height 22
click at [115, 536] on li "Unavailable" at bounding box center [126, 539] width 94 height 17
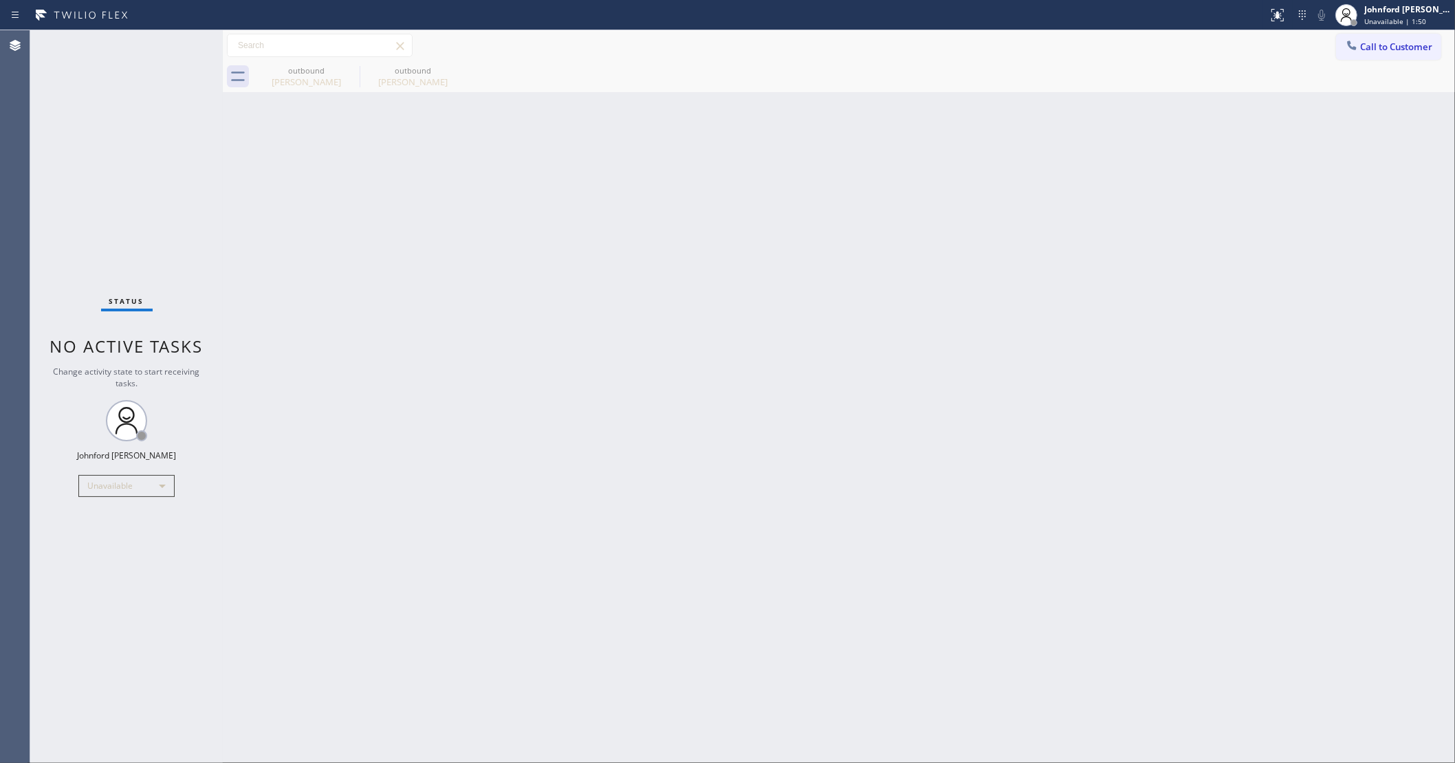
click at [93, 253] on div "Status No active tasks Change activity state to start receiving tasks. Johnford…" at bounding box center [126, 396] width 193 height 733
click at [95, 576] on div "Status No active tasks Change activity state to start receiving tasks. Johnford…" at bounding box center [126, 396] width 193 height 733
click at [117, 193] on div "Status No active tasks Change activity state to start receiving tasks. Johnford…" at bounding box center [126, 396] width 193 height 733
click at [1369, 47] on span "Call to Customer" at bounding box center [1396, 47] width 72 height 12
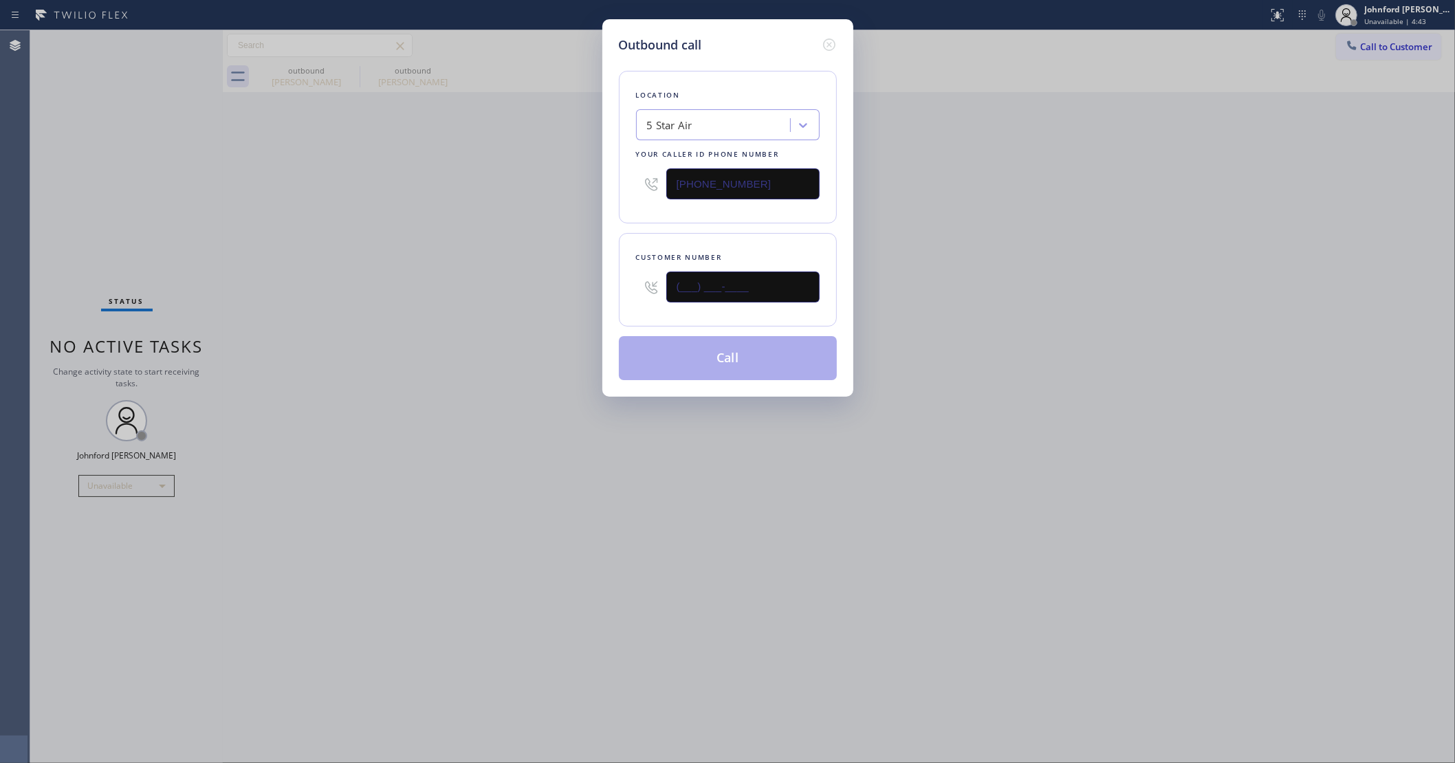
drag, startPoint x: 758, startPoint y: 278, endPoint x: 584, endPoint y: 304, distance: 175.1
click at [629, 304] on div "Customer number (___) ___-____" at bounding box center [728, 280] width 218 height 94
paste input "609) 922-5239"
type input "(609) 922-5239"
click at [534, 301] on div "Outbound call Location 5 Star Air Your caller id phone number (800) 686-5038 Cu…" at bounding box center [727, 381] width 1455 height 763
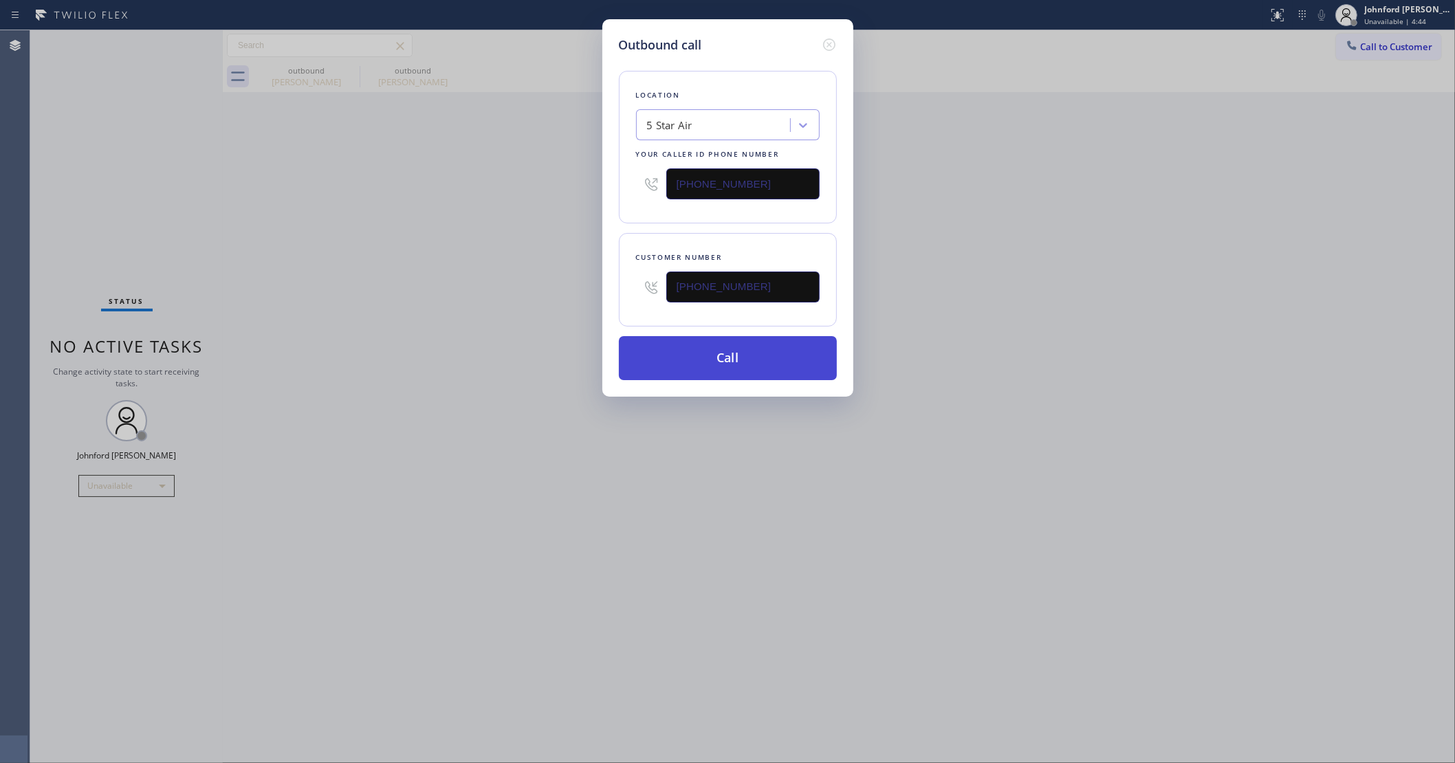
click at [662, 344] on button "Call" at bounding box center [728, 358] width 218 height 44
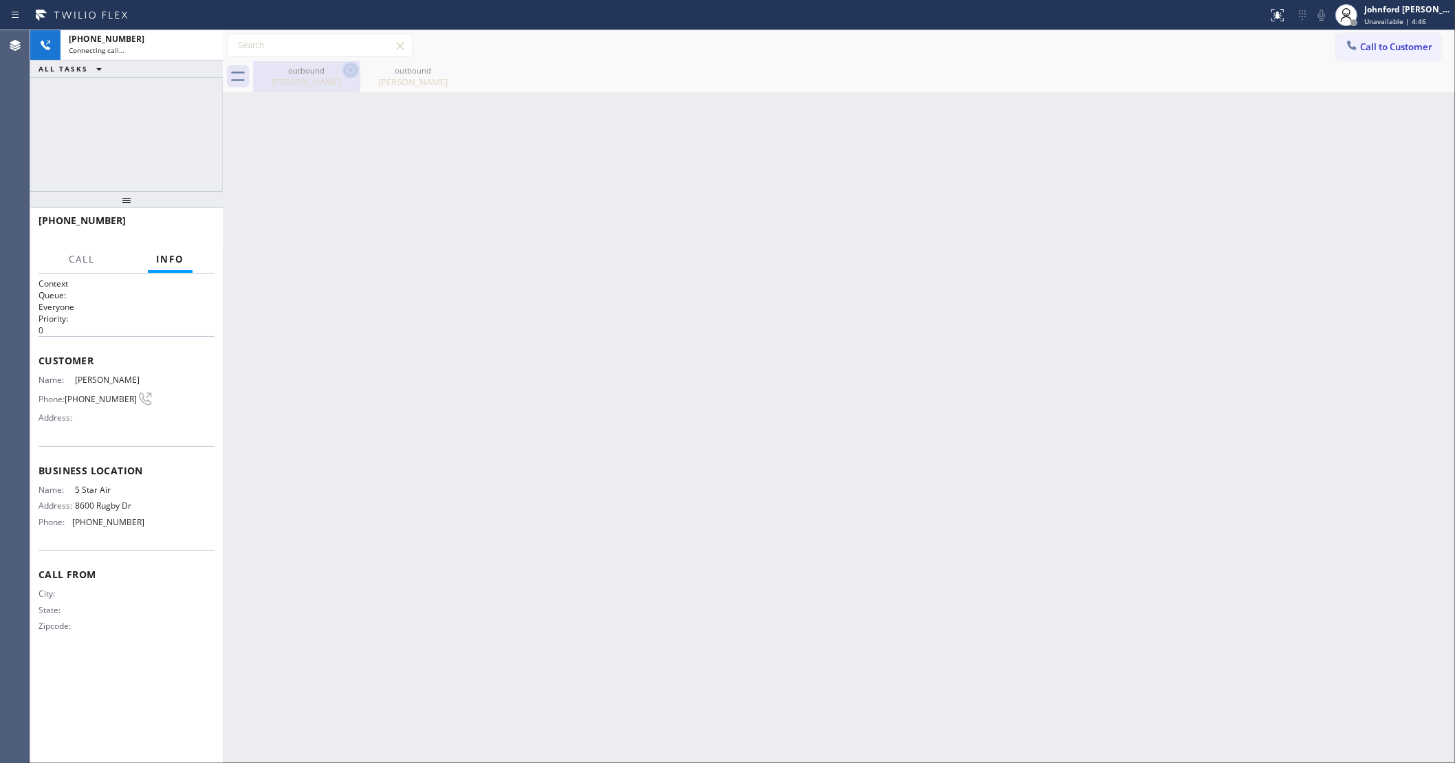
click at [345, 72] on icon at bounding box center [350, 70] width 17 height 17
click at [0, 0] on icon at bounding box center [0, 0] width 0 height 0
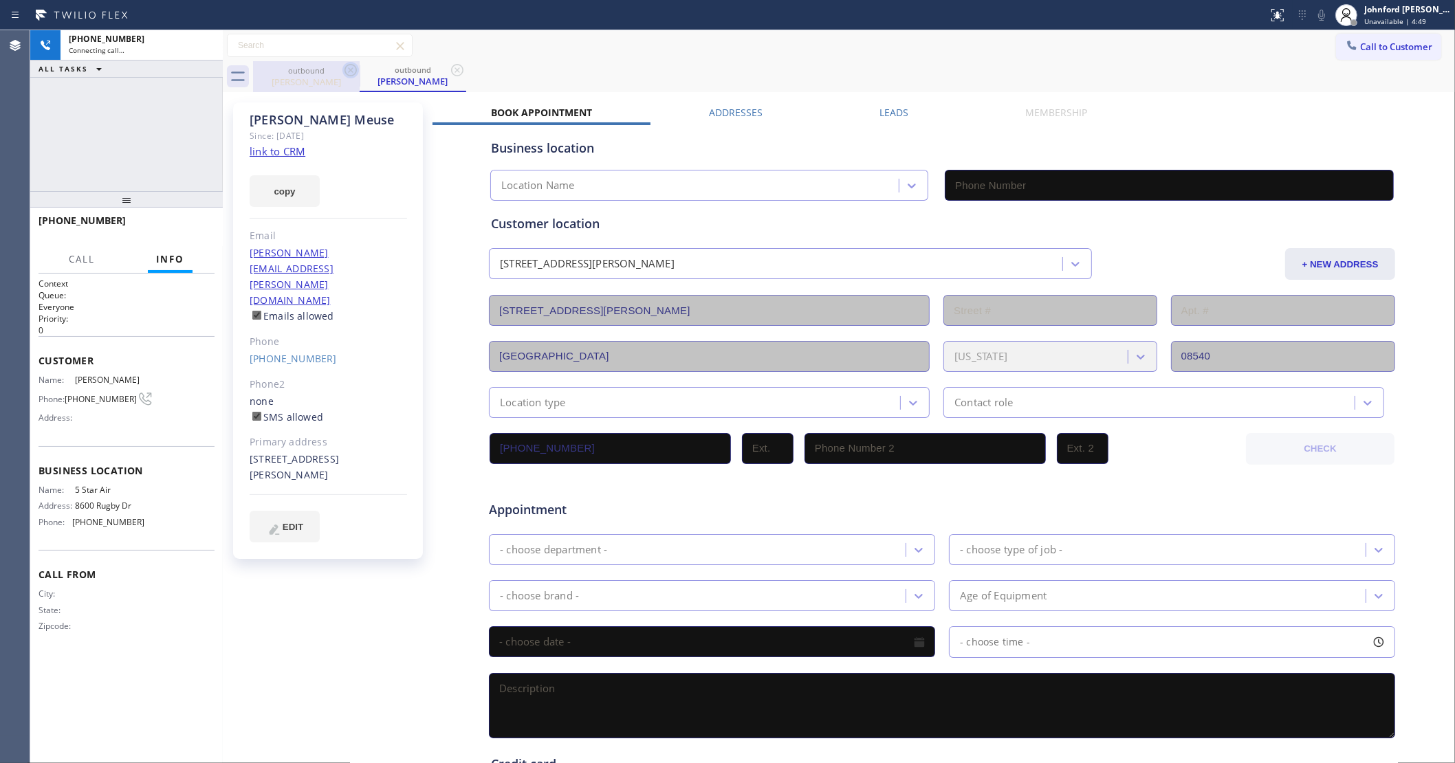
click at [349, 71] on icon at bounding box center [351, 70] width 12 height 12
click at [291, 152] on link "link to CRM" at bounding box center [278, 151] width 56 height 14
type input "(800) 686-5038"
click at [1321, 15] on icon at bounding box center [1321, 15] width 17 height 17
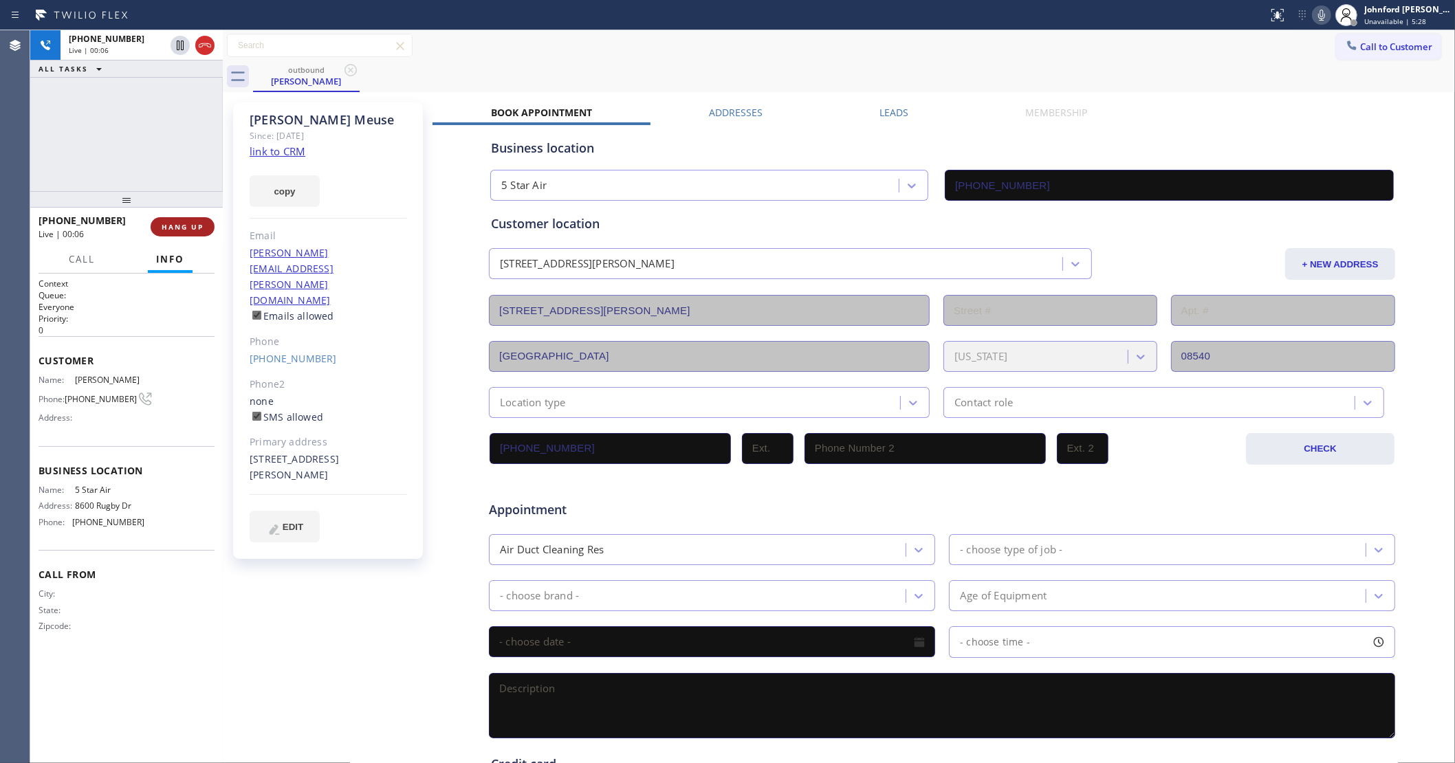
click at [184, 235] on button "HANG UP" at bounding box center [183, 226] width 64 height 19
click at [186, 223] on span "COMPLETE" at bounding box center [179, 227] width 47 height 10
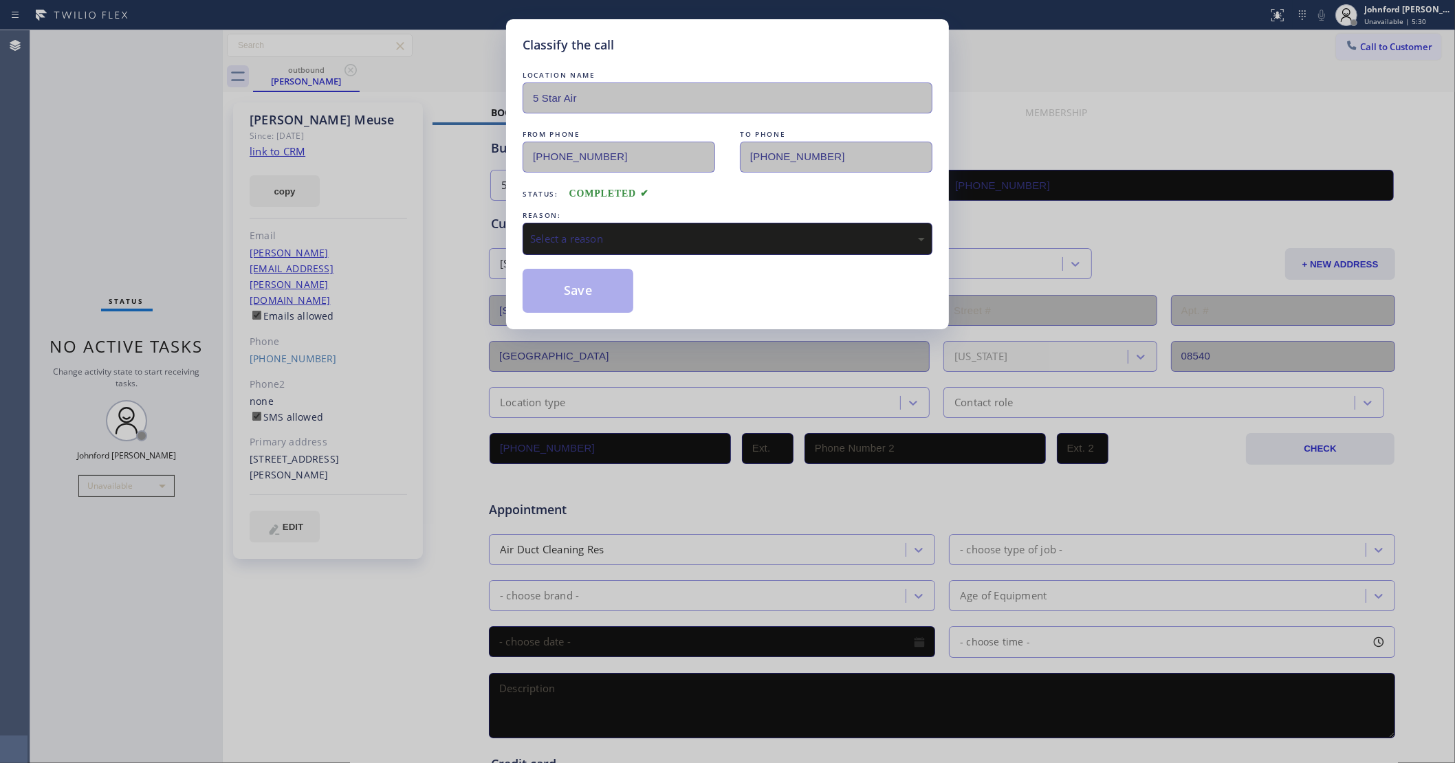
click at [532, 256] on div "LOCATION NAME 5 Star Air FROM PHONE (800) 686-5038 TO PHONE (609) 922-5239 Stat…" at bounding box center [728, 190] width 410 height 245
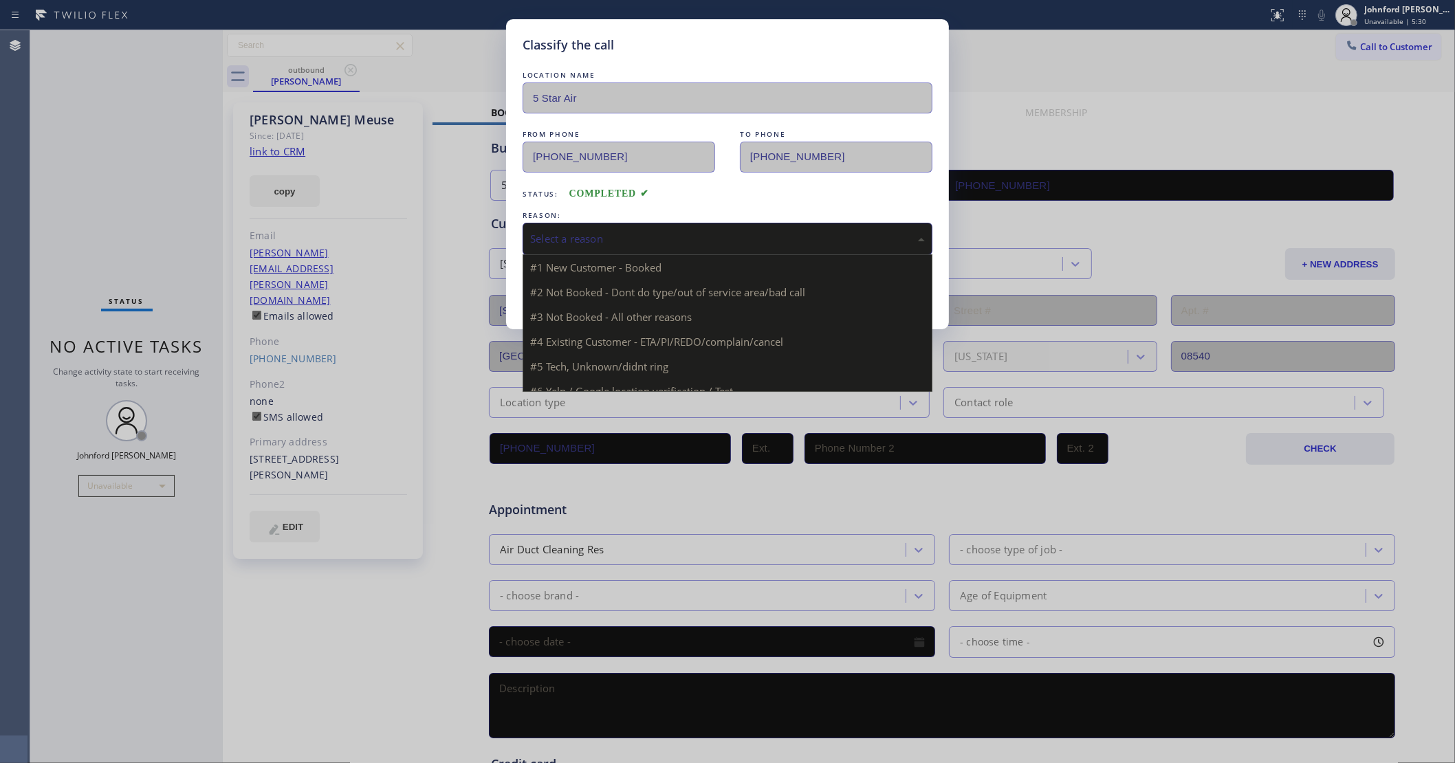
click at [540, 239] on div "Select a reason" at bounding box center [727, 239] width 395 height 16
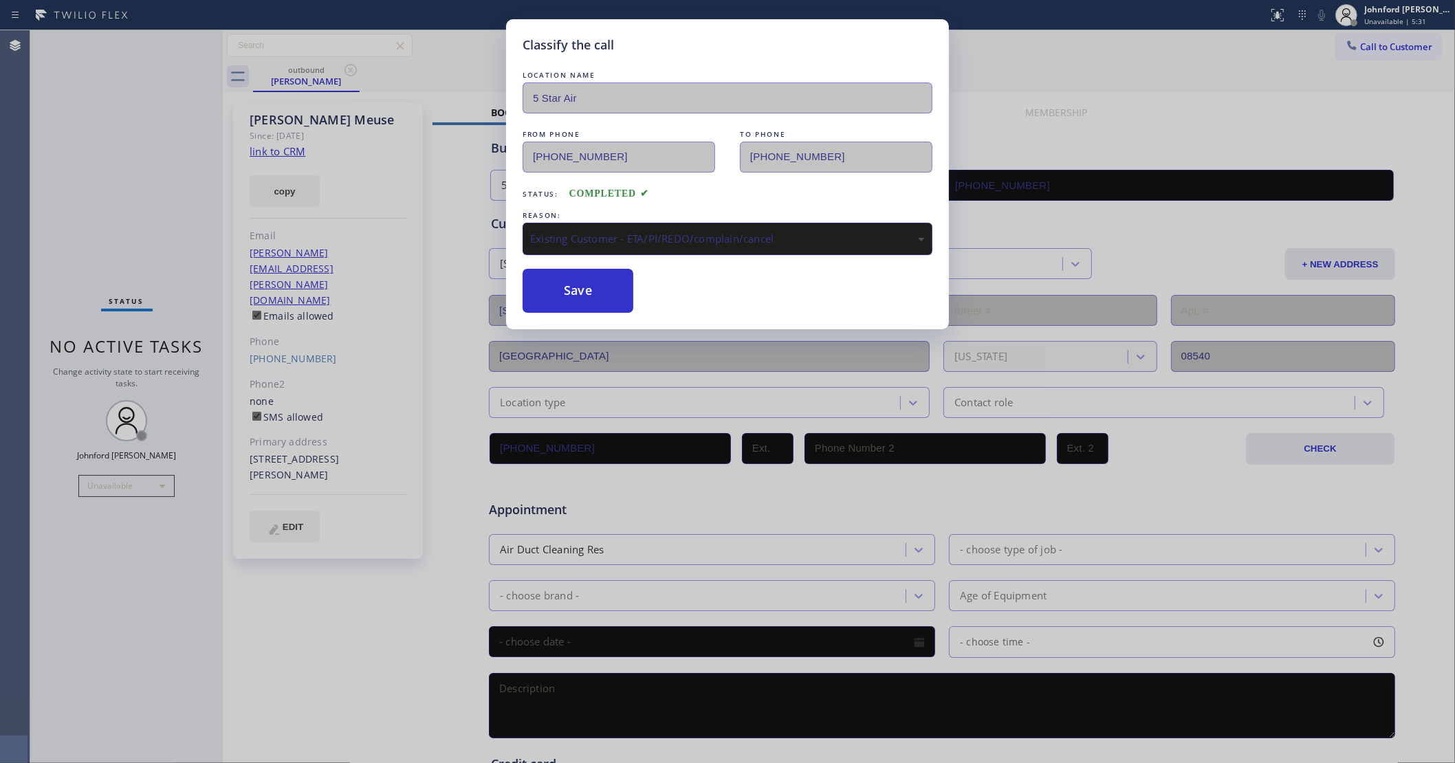
click at [602, 238] on div "Existing Customer - ETA/PI/REDO/complain/cancel" at bounding box center [727, 239] width 395 height 16
click at [591, 291] on button "Save" at bounding box center [578, 291] width 111 height 44
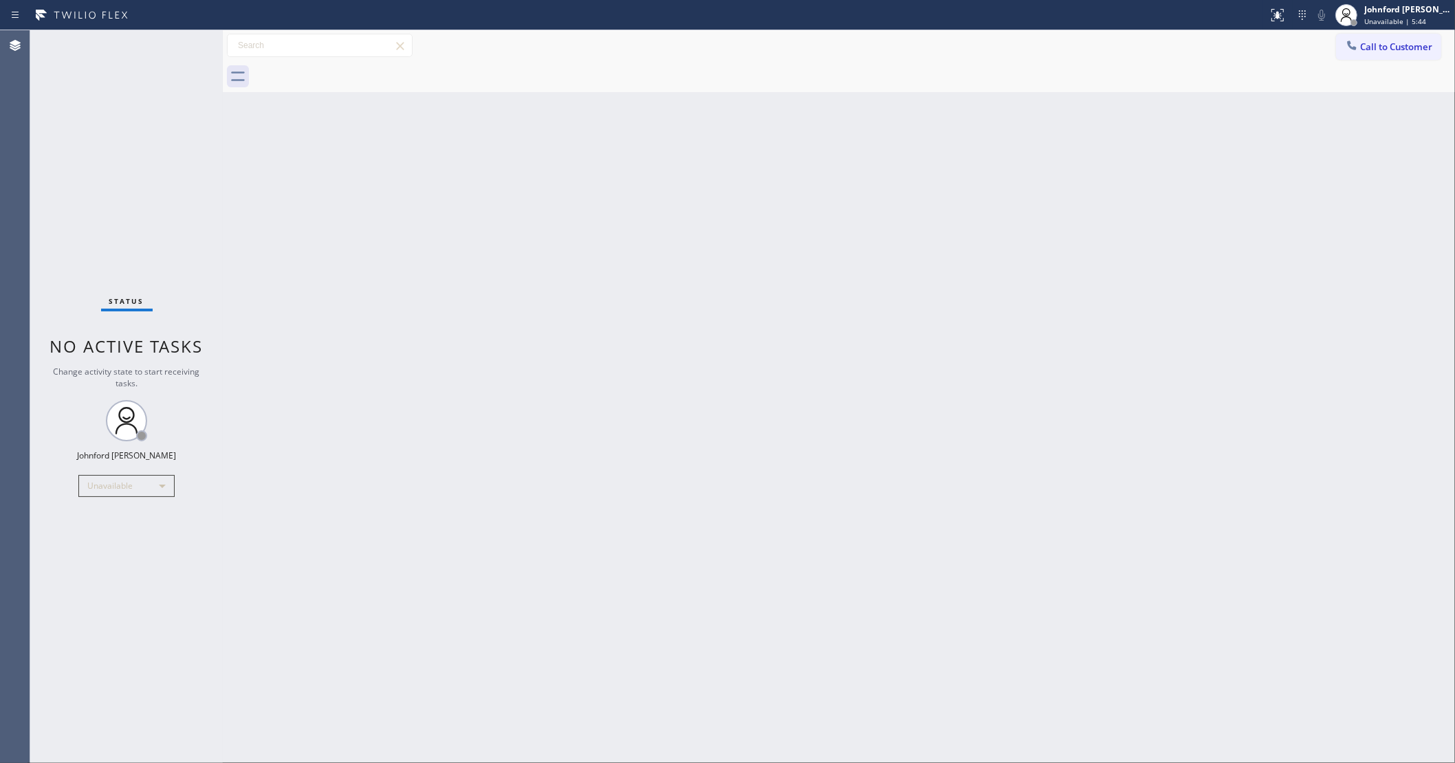
drag, startPoint x: 1363, startPoint y: 52, endPoint x: 1327, endPoint y: 65, distance: 38.1
click at [1367, 52] on button "Call to Customer" at bounding box center [1388, 47] width 105 height 26
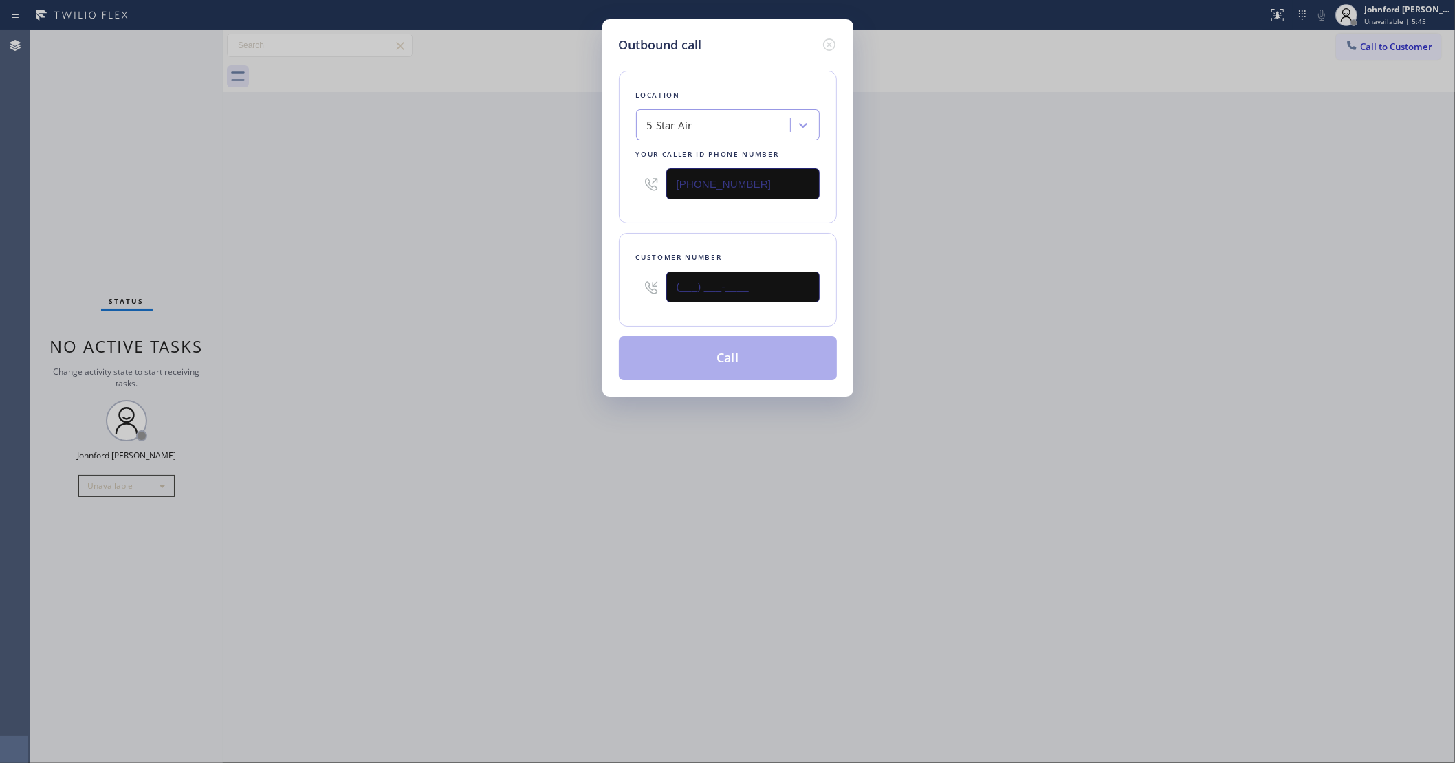
drag, startPoint x: 720, startPoint y: 277, endPoint x: 585, endPoint y: 277, distance: 134.8
click at [668, 277] on input "(___) ___-____" at bounding box center [742, 287] width 153 height 31
paste input "714) 423-6875"
type input "(714) 423-6875"
drag, startPoint x: 463, startPoint y: 272, endPoint x: 518, endPoint y: 285, distance: 56.5
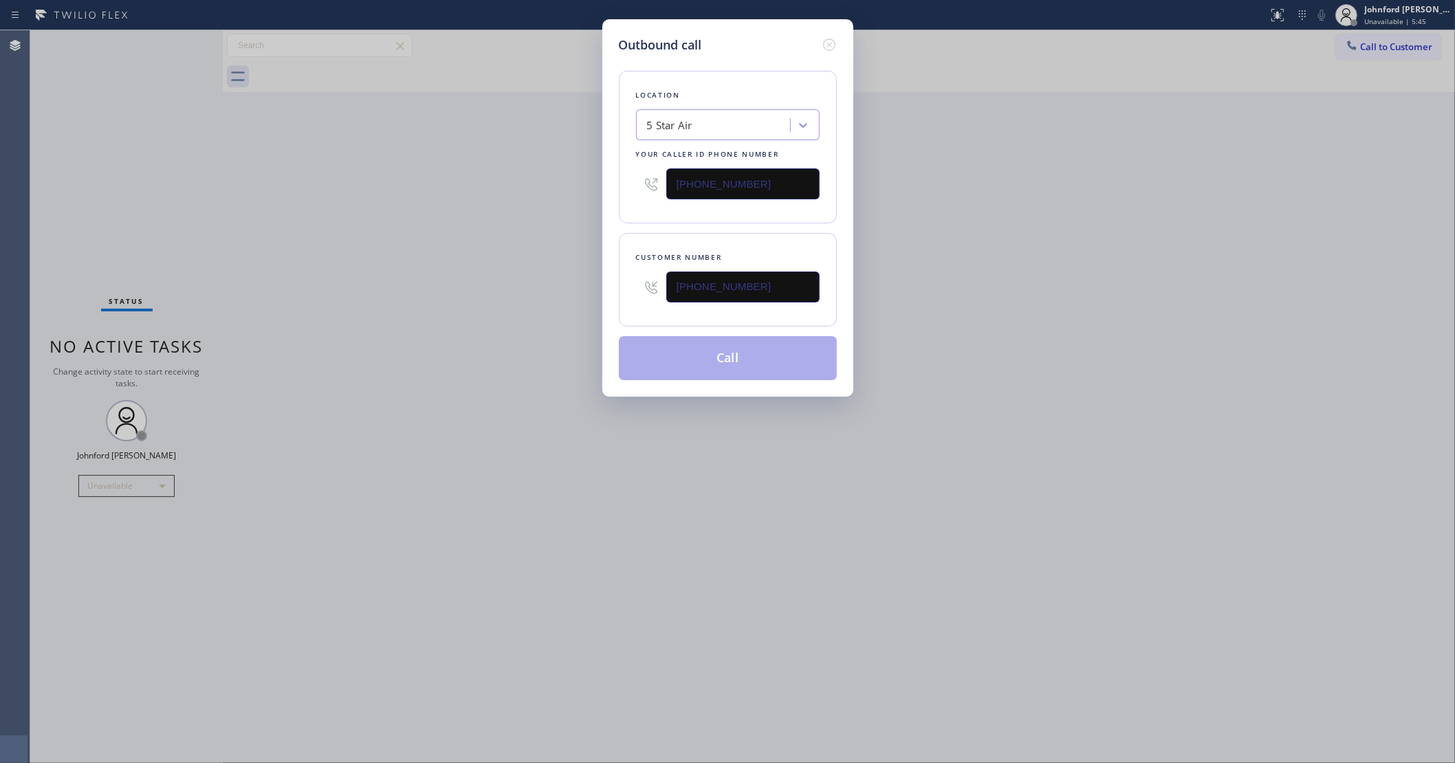
click at [501, 280] on div "Outbound call Location 5 Star Air Your caller id phone number (800) 686-5038 Cu…" at bounding box center [727, 381] width 1455 height 763
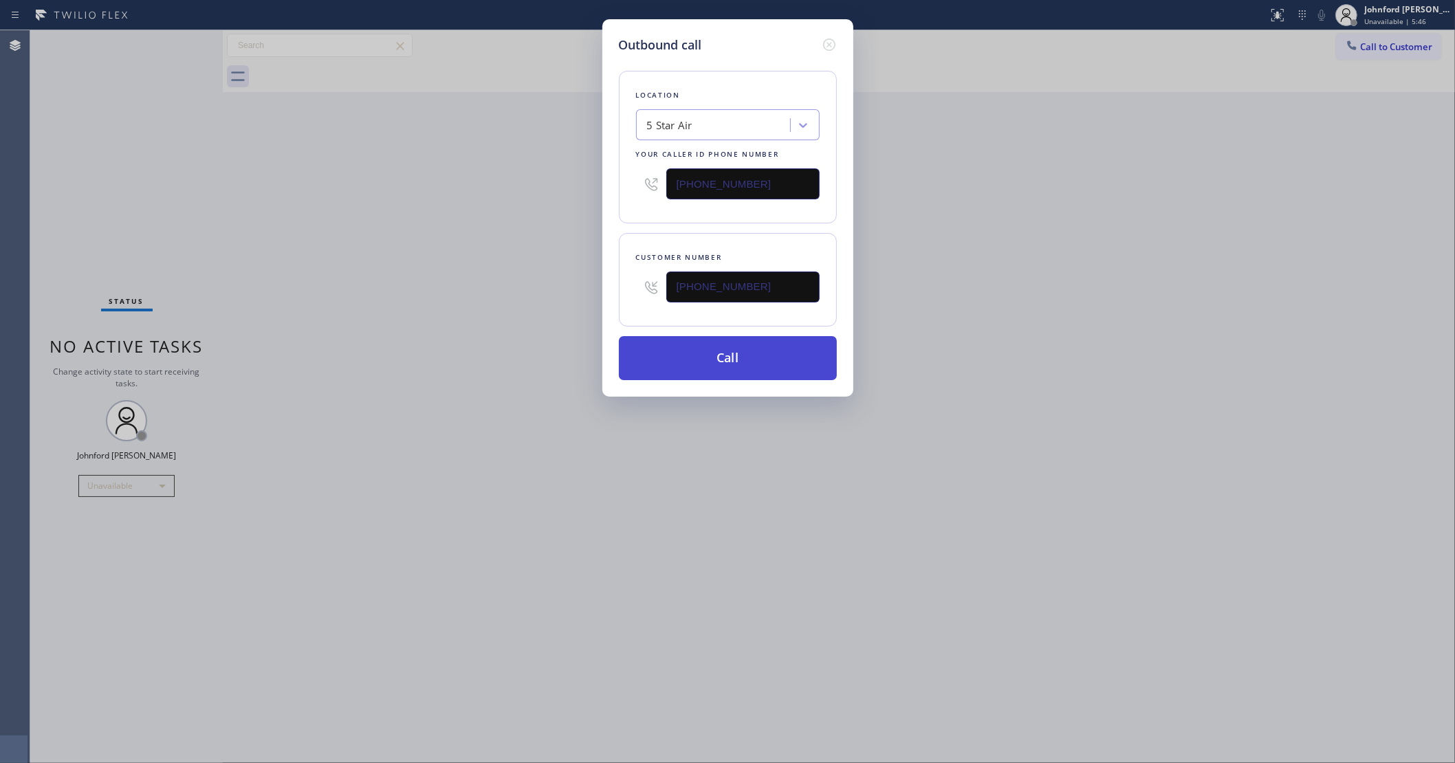
click at [674, 342] on button "Call" at bounding box center [728, 358] width 218 height 44
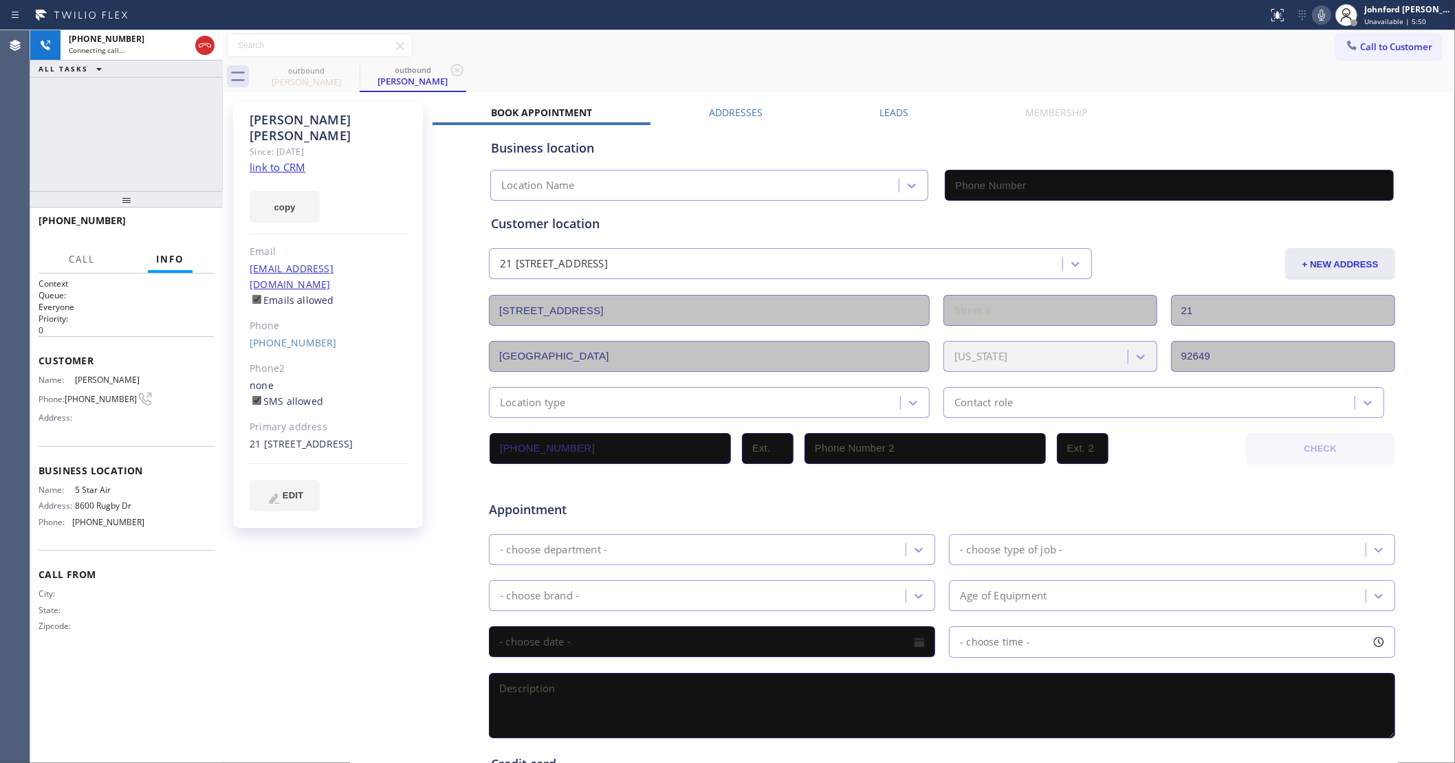
click at [282, 160] on link "link to CRM" at bounding box center [278, 167] width 56 height 14
type input "(800) 686-5038"
click at [182, 222] on span "HANG UP" at bounding box center [183, 227] width 42 height 10
click at [280, 336] on link "(714) 423-6875" at bounding box center [293, 342] width 87 height 13
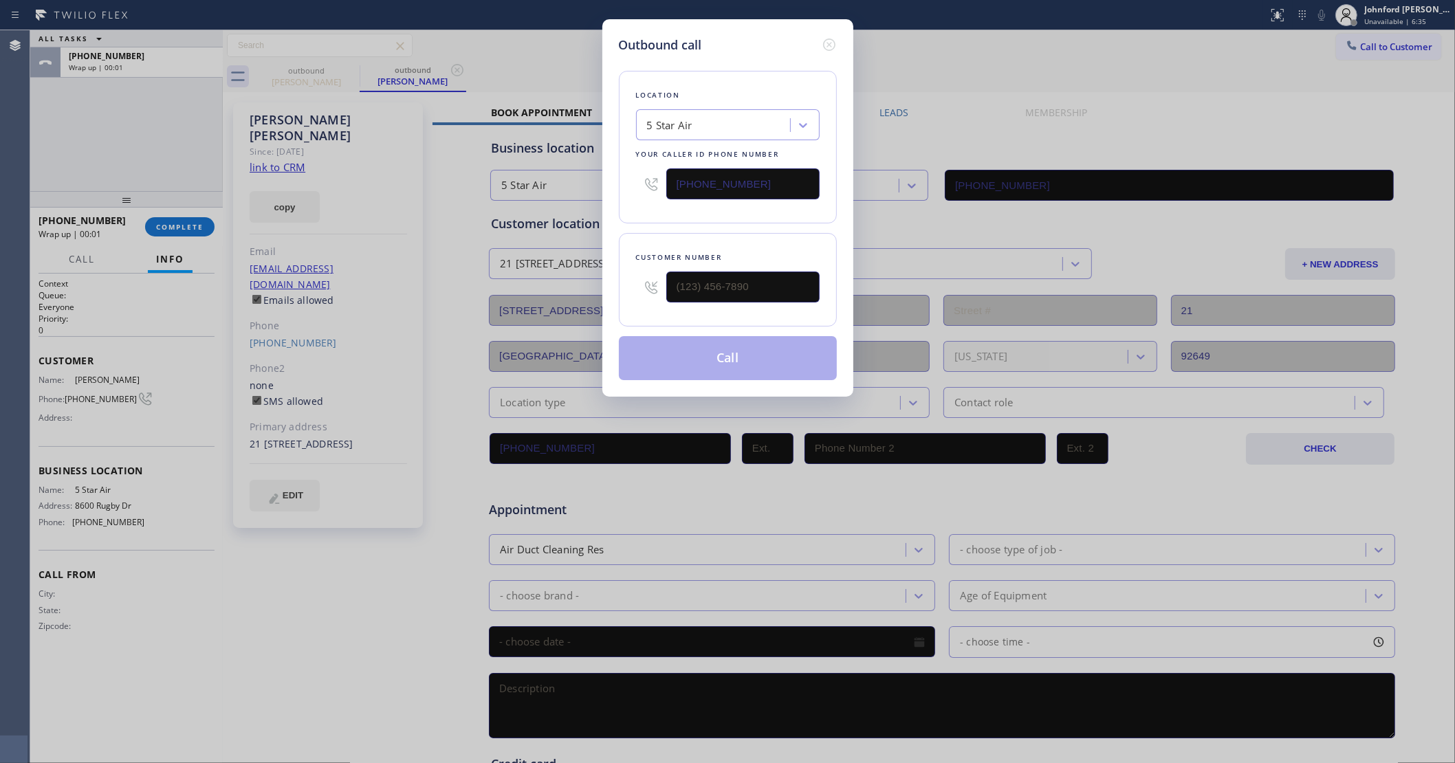
click at [750, 174] on input "(800) 686-5038" at bounding box center [742, 183] width 153 height 31
type input "(714) 423-6875"
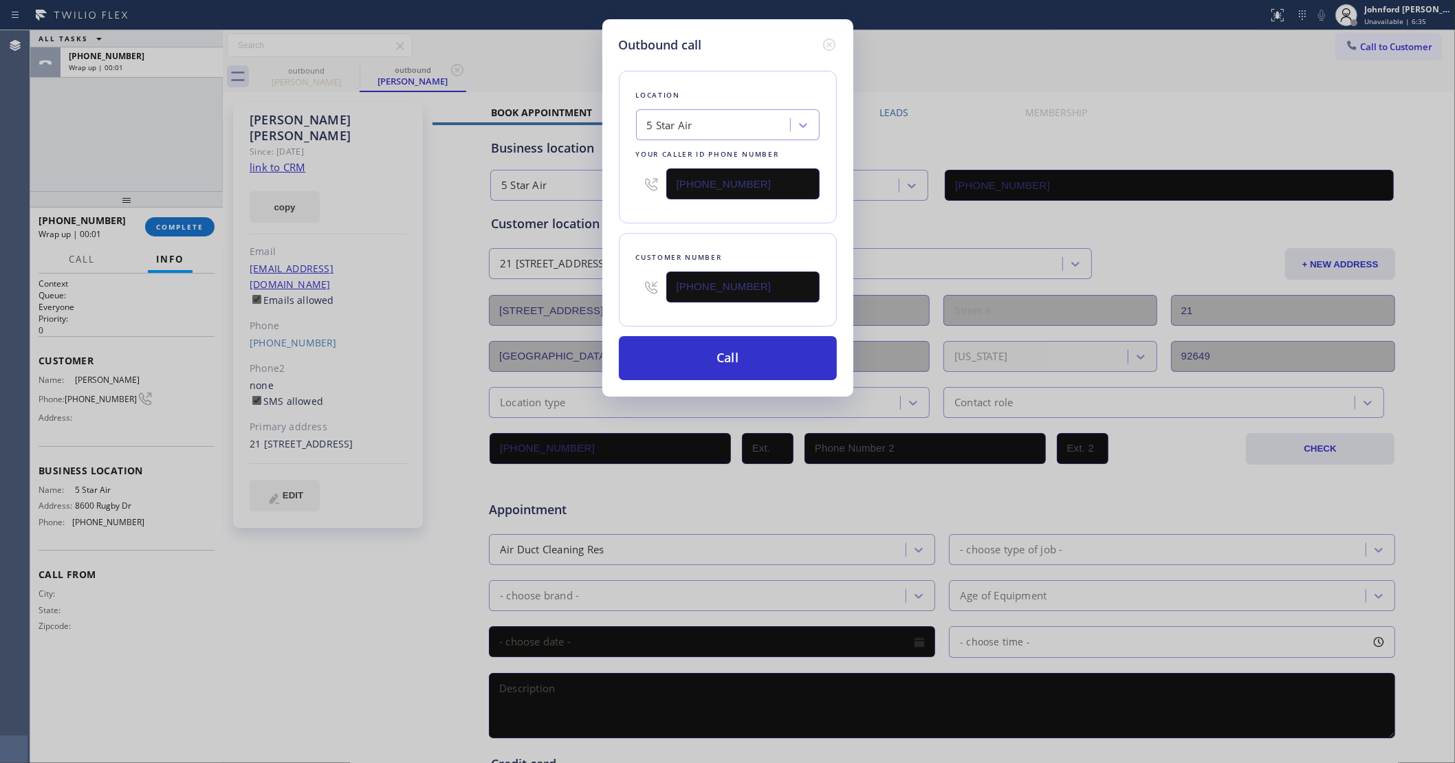
click at [750, 174] on input "(800) 686-5038" at bounding box center [742, 183] width 153 height 31
paste input "77) 748-5179"
type input "(877) 748-5179"
click at [707, 366] on button "Call" at bounding box center [728, 358] width 218 height 44
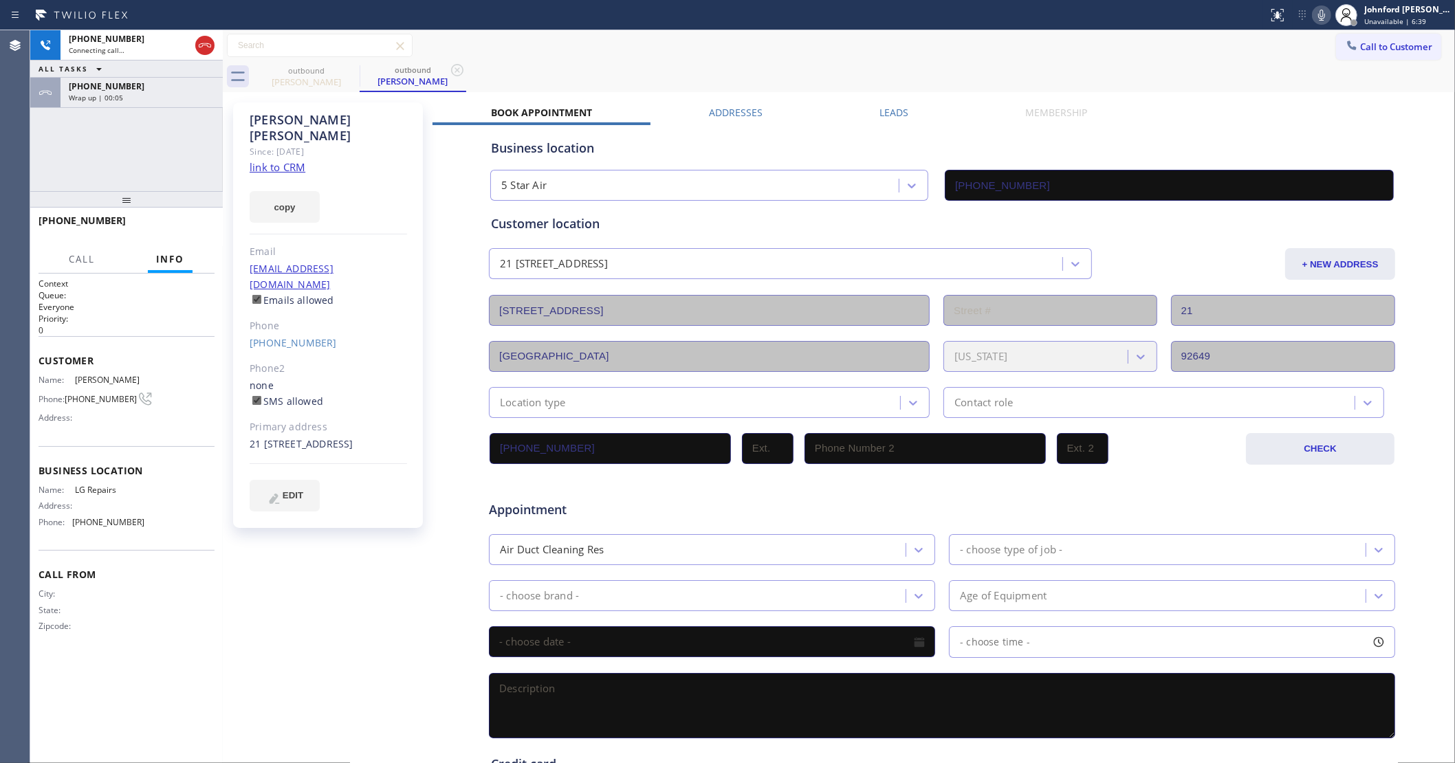
click at [162, 90] on div "+17144236875" at bounding box center [142, 86] width 146 height 12
click at [179, 191] on div at bounding box center [126, 199] width 193 height 17
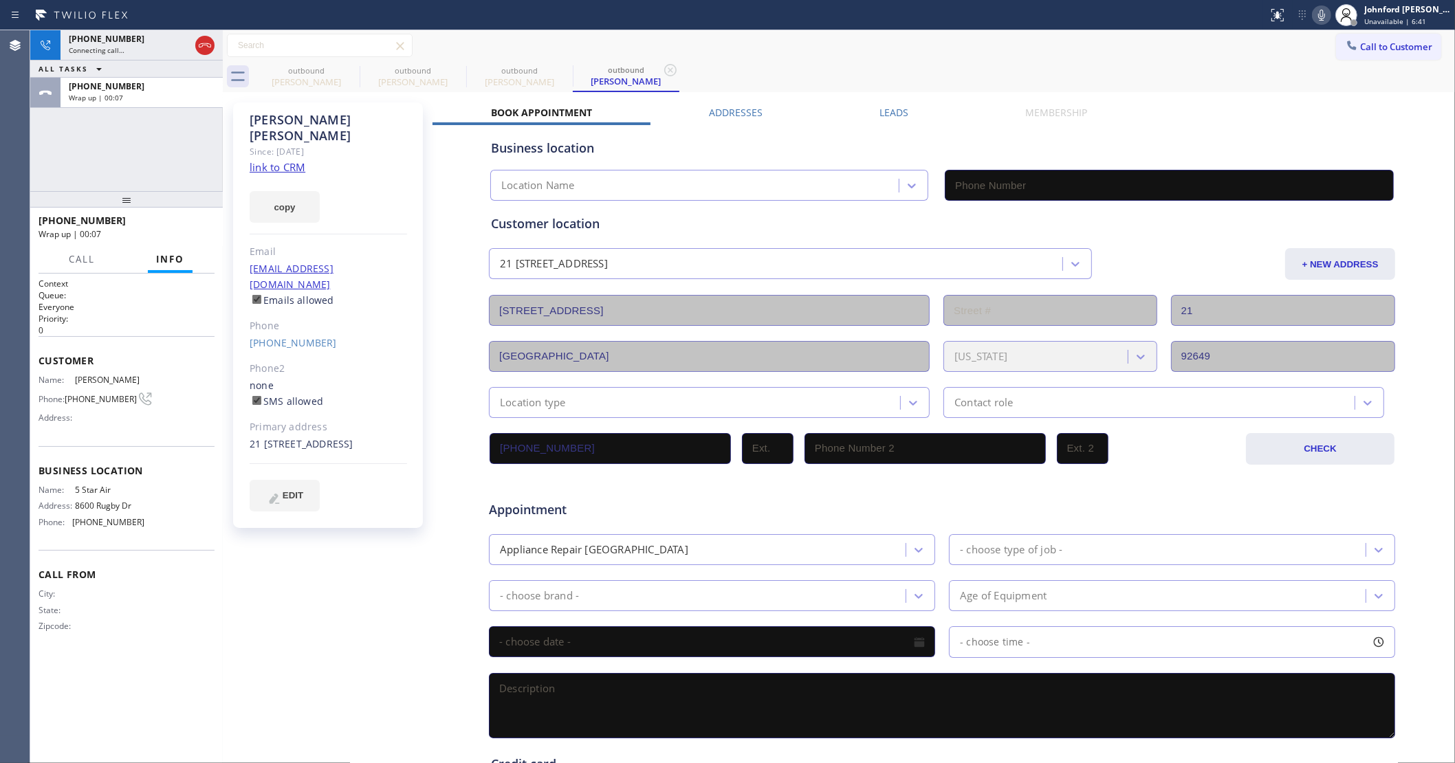
type input "(877) 748-5179"
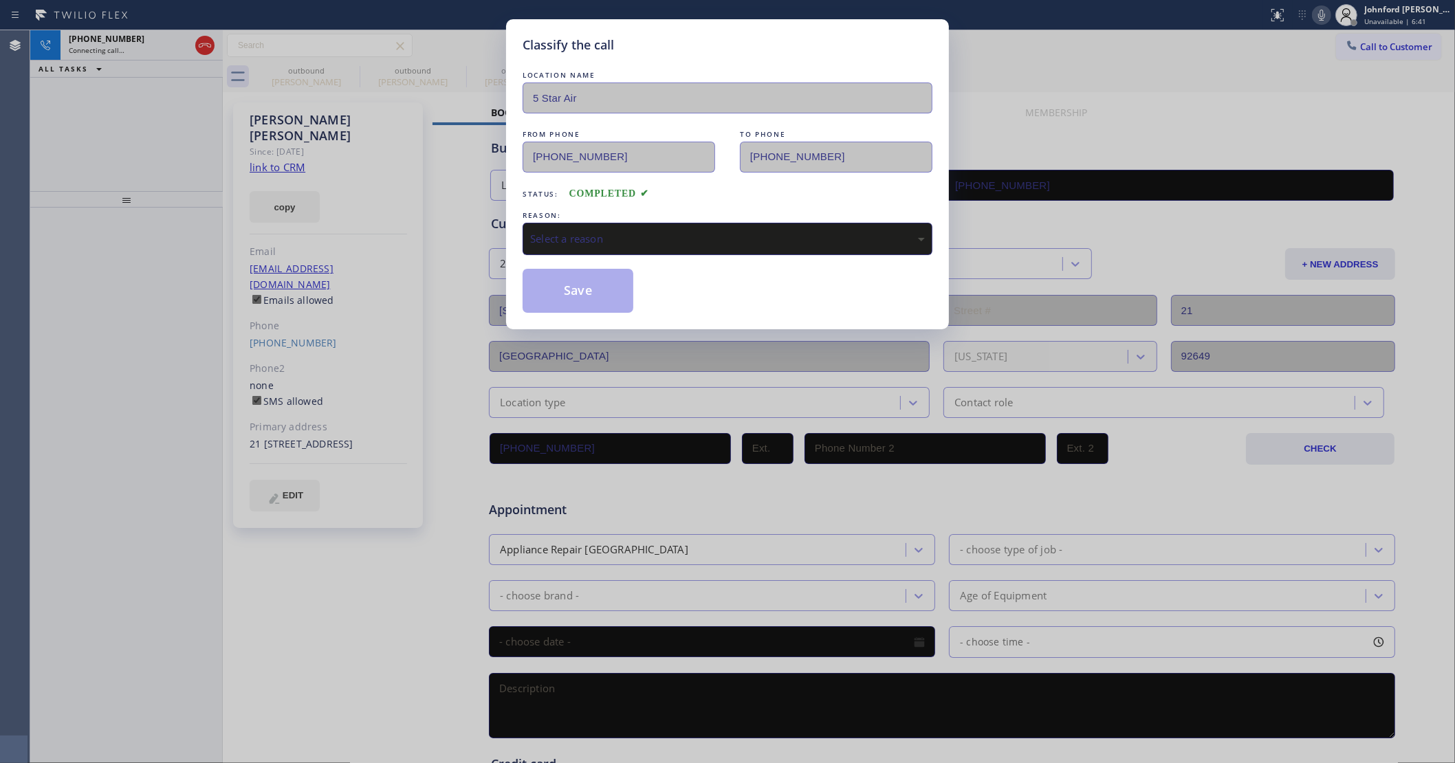
click at [695, 239] on div "Select a reason" at bounding box center [727, 239] width 395 height 16
drag, startPoint x: 626, startPoint y: 241, endPoint x: 636, endPoint y: 243, distance: 9.8
click at [626, 238] on div "Existing Customer - ETA/PI/REDO/complain/cancel" at bounding box center [727, 239] width 395 height 16
drag, startPoint x: 635, startPoint y: 308, endPoint x: 607, endPoint y: 290, distance: 32.8
click at [607, 290] on button "Save" at bounding box center [578, 291] width 111 height 44
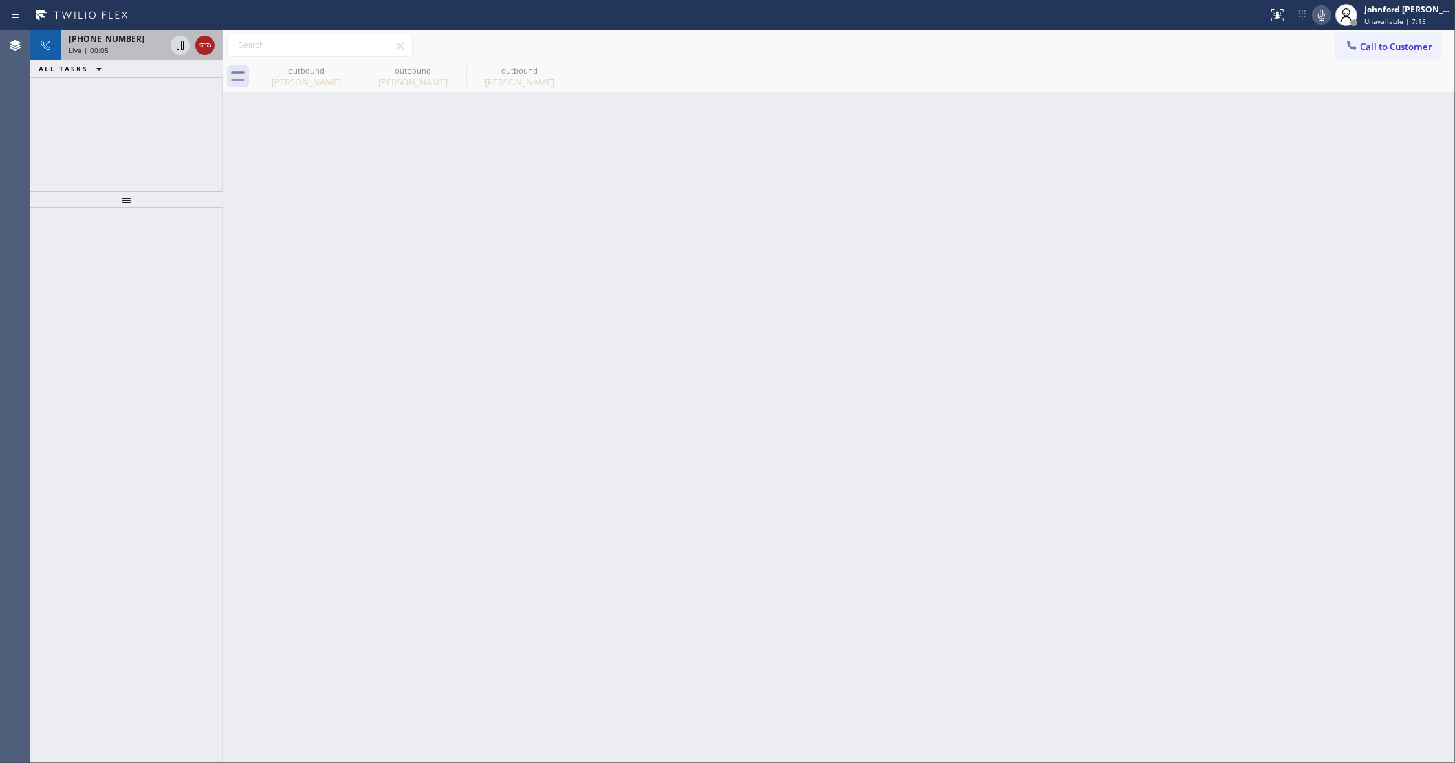
drag, startPoint x: 183, startPoint y: 40, endPoint x: 201, endPoint y: 40, distance: 18.6
click at [193, 40] on div at bounding box center [193, 45] width 50 height 30
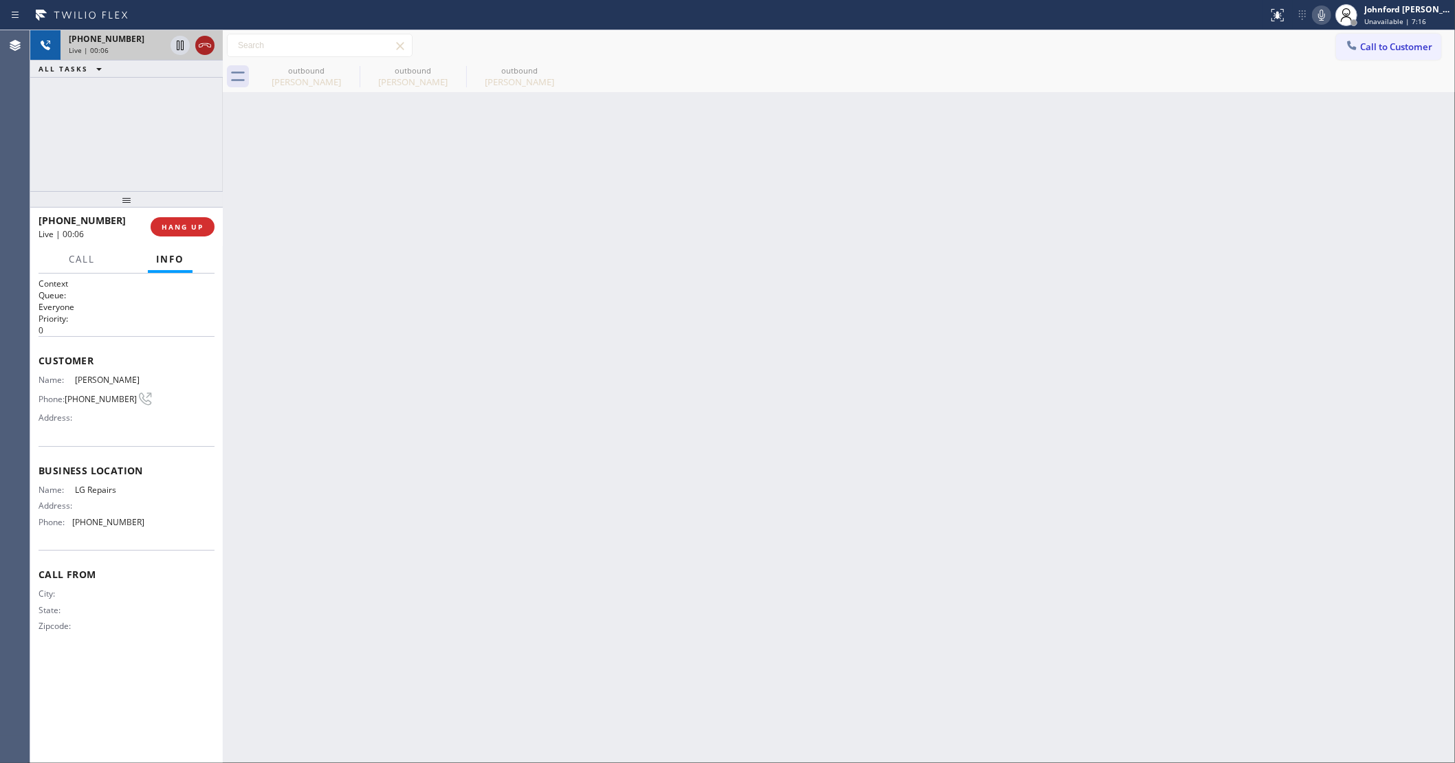
click at [201, 40] on icon at bounding box center [205, 45] width 17 height 17
click at [356, 62] on icon at bounding box center [350, 70] width 17 height 17
type input "(877) 748-5179"
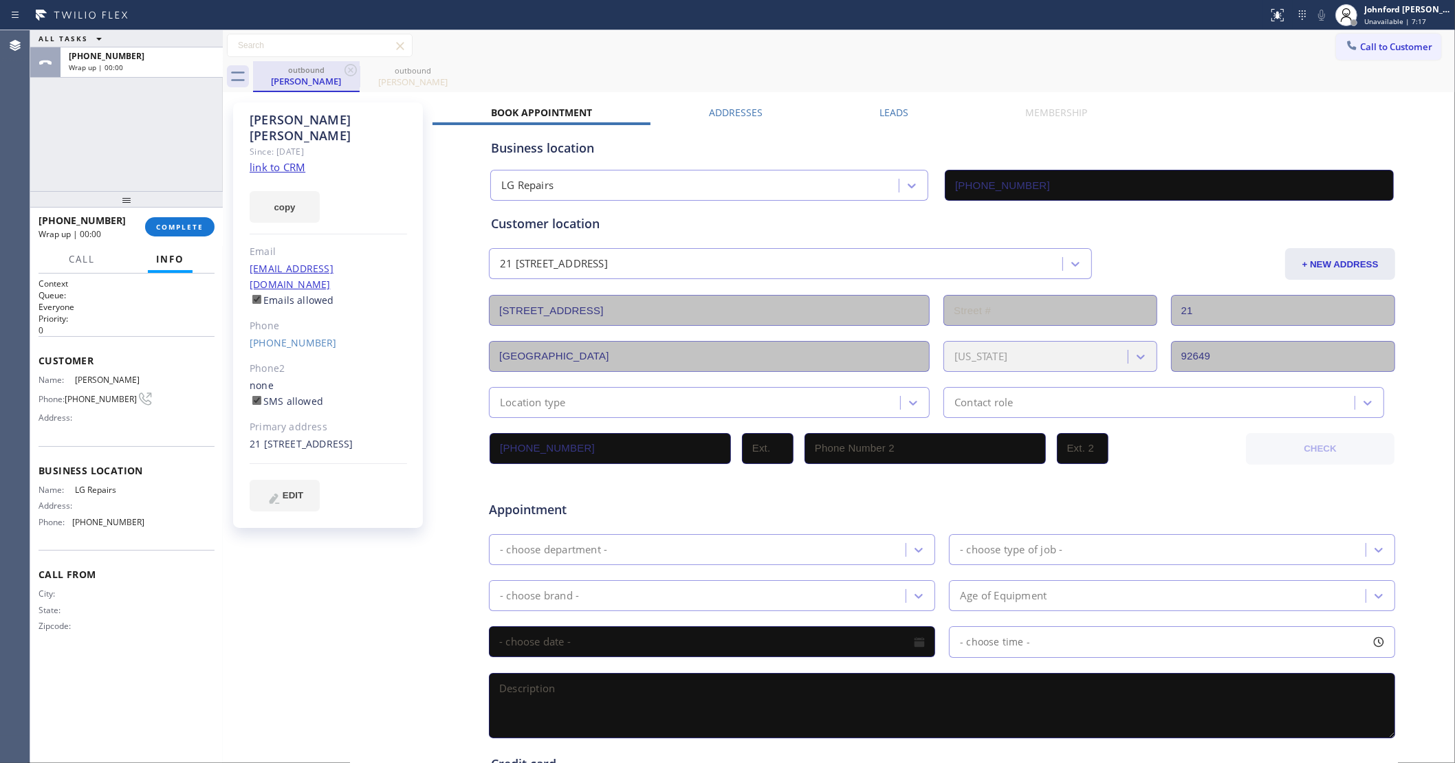
click at [339, 63] on div "outbound Randy Browning" at bounding box center [306, 76] width 104 height 30
click at [358, 64] on icon at bounding box center [350, 70] width 17 height 17
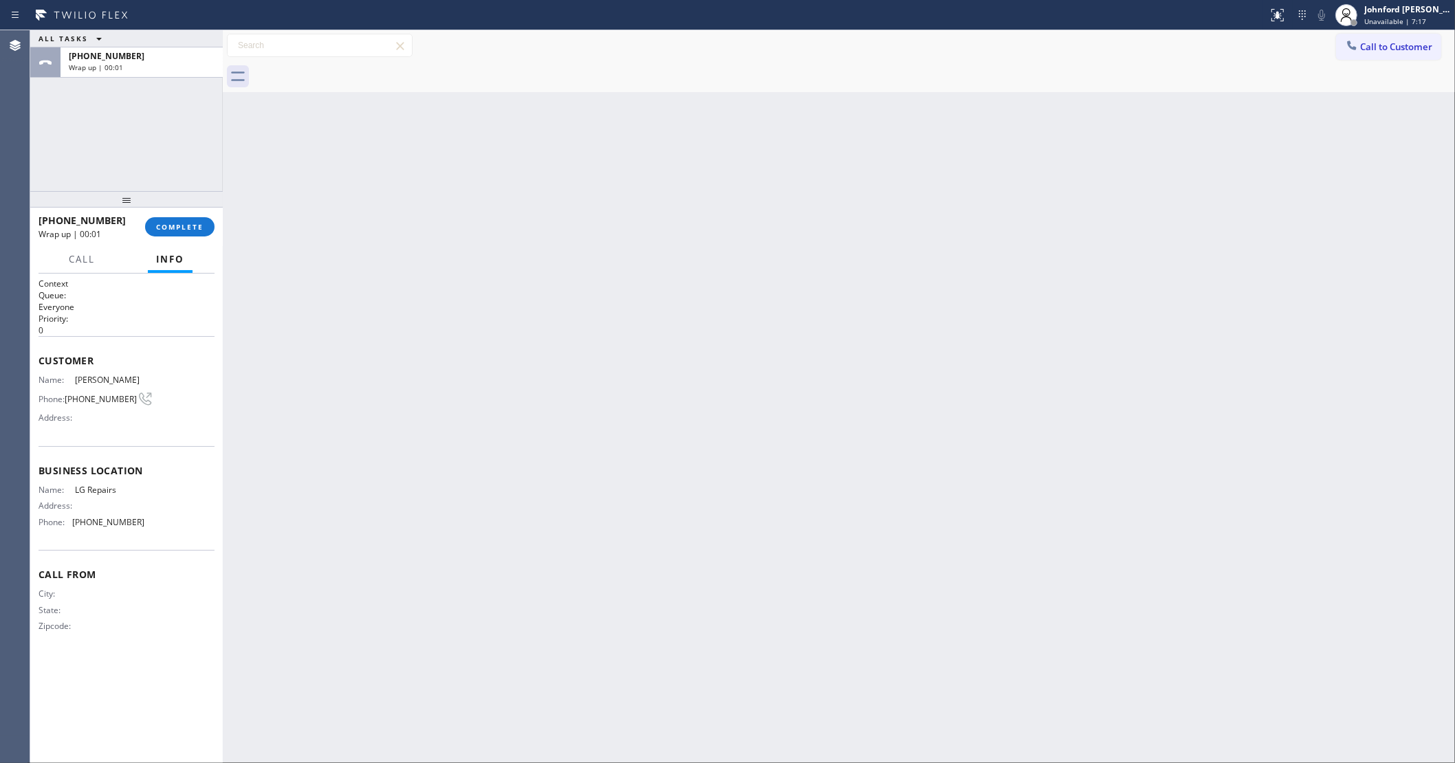
click at [349, 64] on div at bounding box center [854, 76] width 1202 height 31
click at [180, 214] on div "+17144236875 Wrap up | 00:01 COMPLETE" at bounding box center [127, 227] width 176 height 36
click at [187, 238] on div "+17144236875 Wrap up | 00:01 COMPLETE" at bounding box center [127, 227] width 176 height 36
click at [187, 234] on button "COMPLETE" at bounding box center [179, 226] width 69 height 19
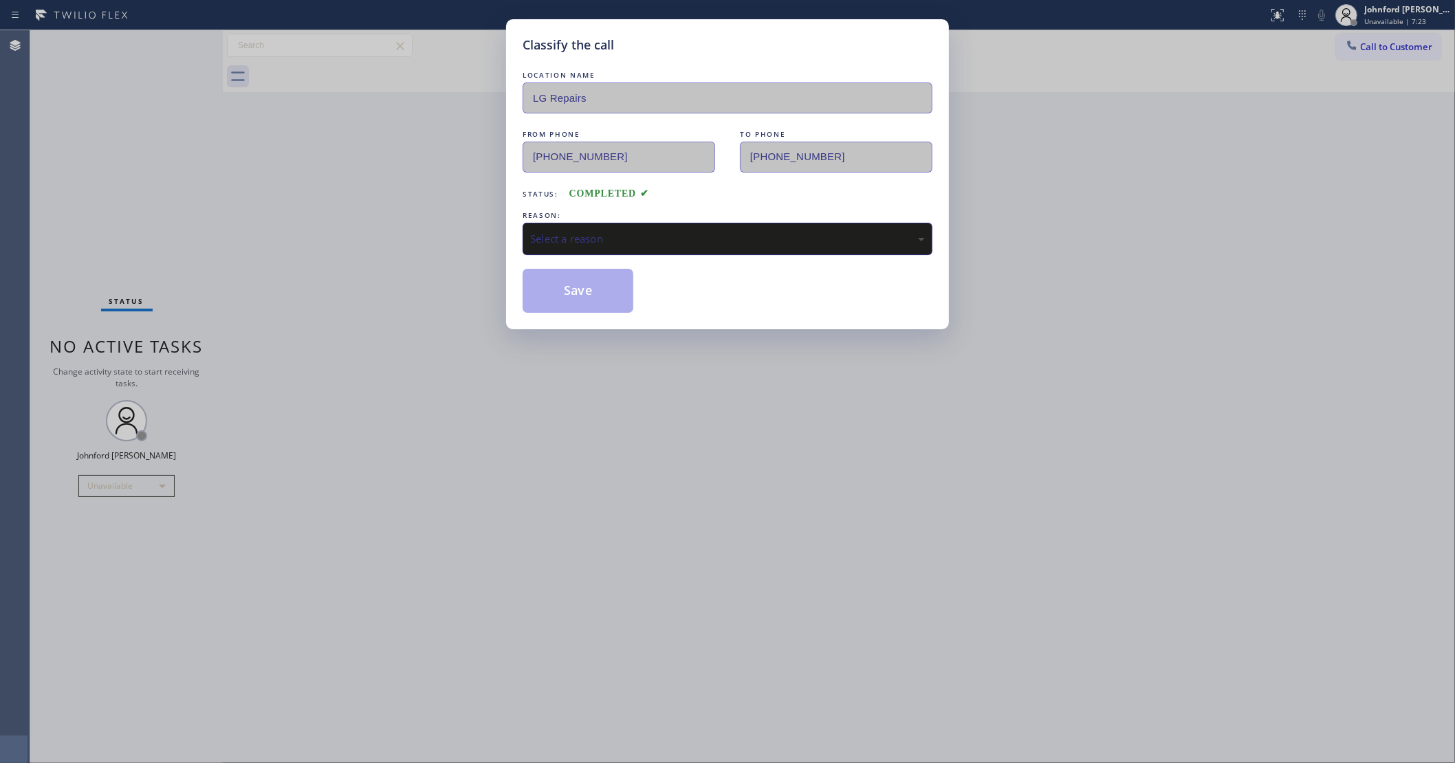
click at [576, 234] on div "Select a reason" at bounding box center [727, 239] width 395 height 16
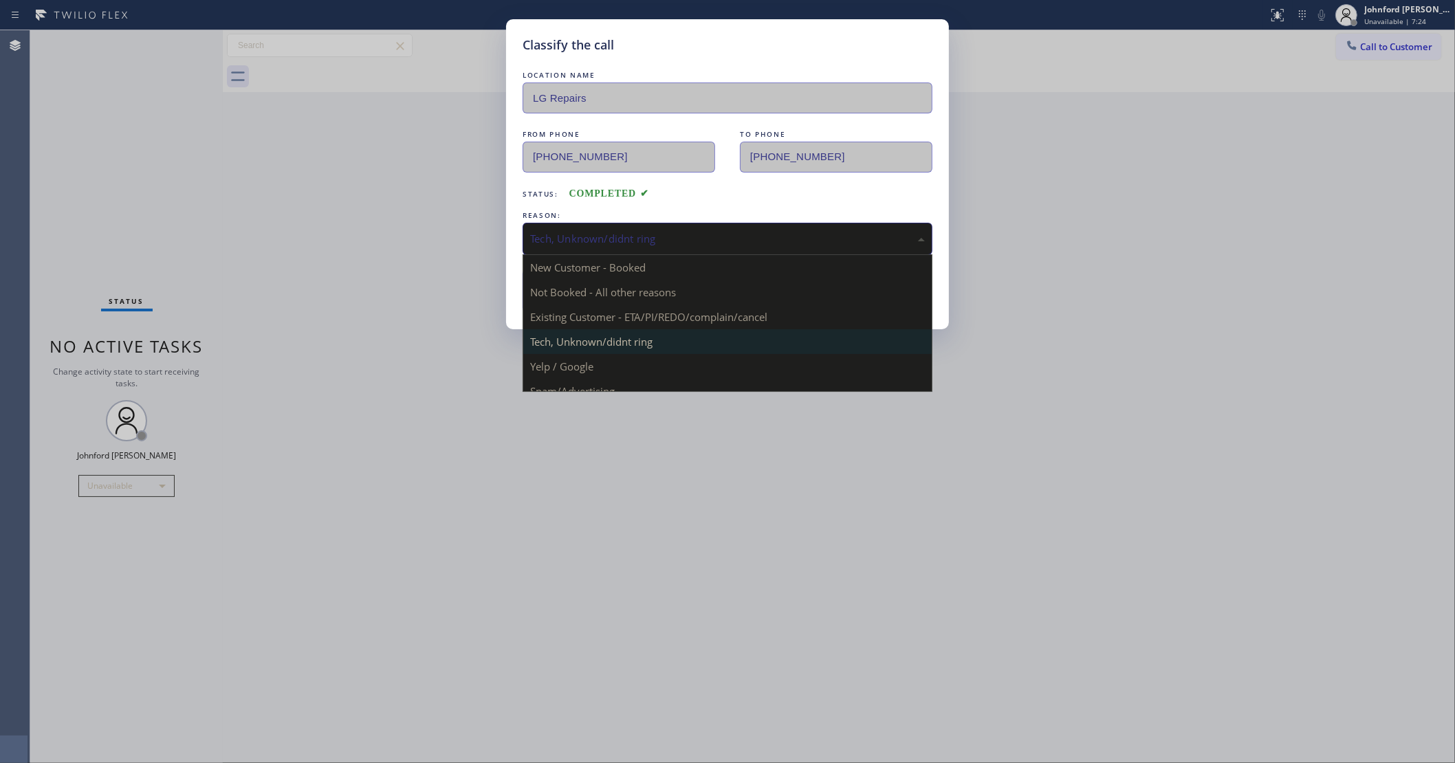
click at [606, 245] on div "Tech, Unknown/didnt ring" at bounding box center [728, 239] width 410 height 32
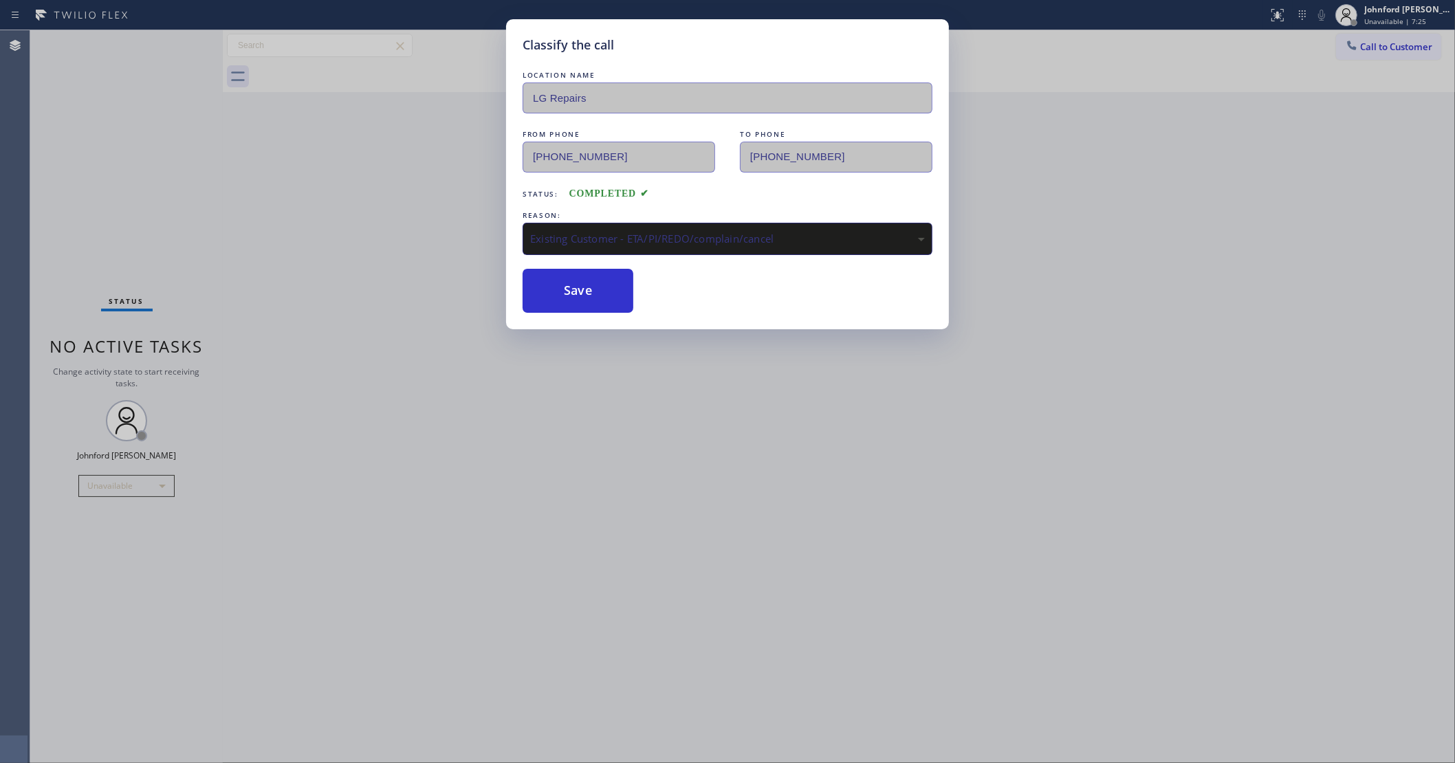
drag, startPoint x: 566, startPoint y: 289, endPoint x: 1102, endPoint y: 5, distance: 606.3
click at [566, 284] on button "Save" at bounding box center [578, 291] width 111 height 44
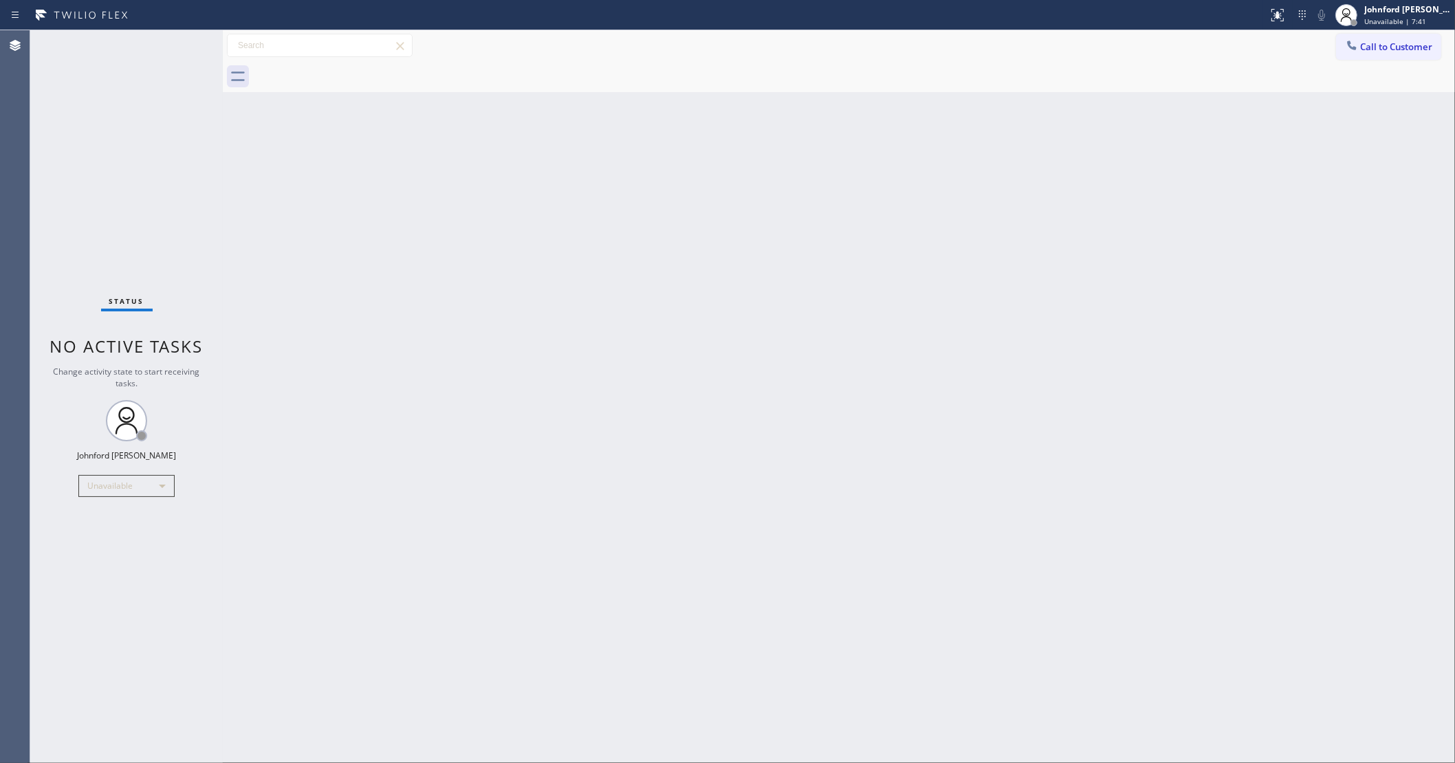
click at [1353, 56] on button "Call to Customer" at bounding box center [1388, 47] width 105 height 26
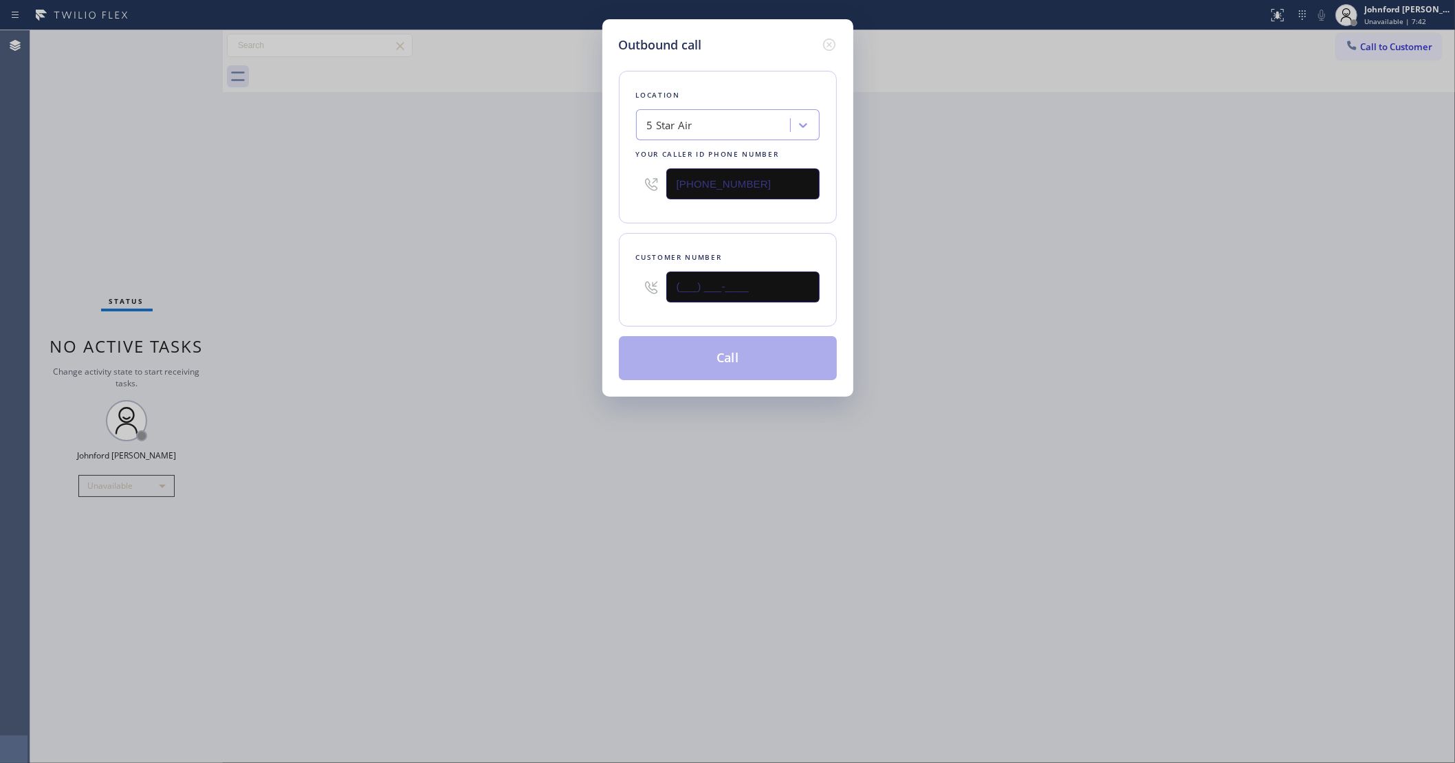
drag, startPoint x: 699, startPoint y: 289, endPoint x: 580, endPoint y: 304, distance: 120.6
click at [583, 304] on div "Outbound call Location 5 Star Air Your caller id phone number (800) 686-5038 Cu…" at bounding box center [727, 381] width 1455 height 763
paste input "949) 745-4353"
type input "(949) 745-4353"
click at [490, 314] on div "Outbound call Location 5 Star Air Your caller id phone number (800) 686-5038 Cu…" at bounding box center [727, 381] width 1455 height 763
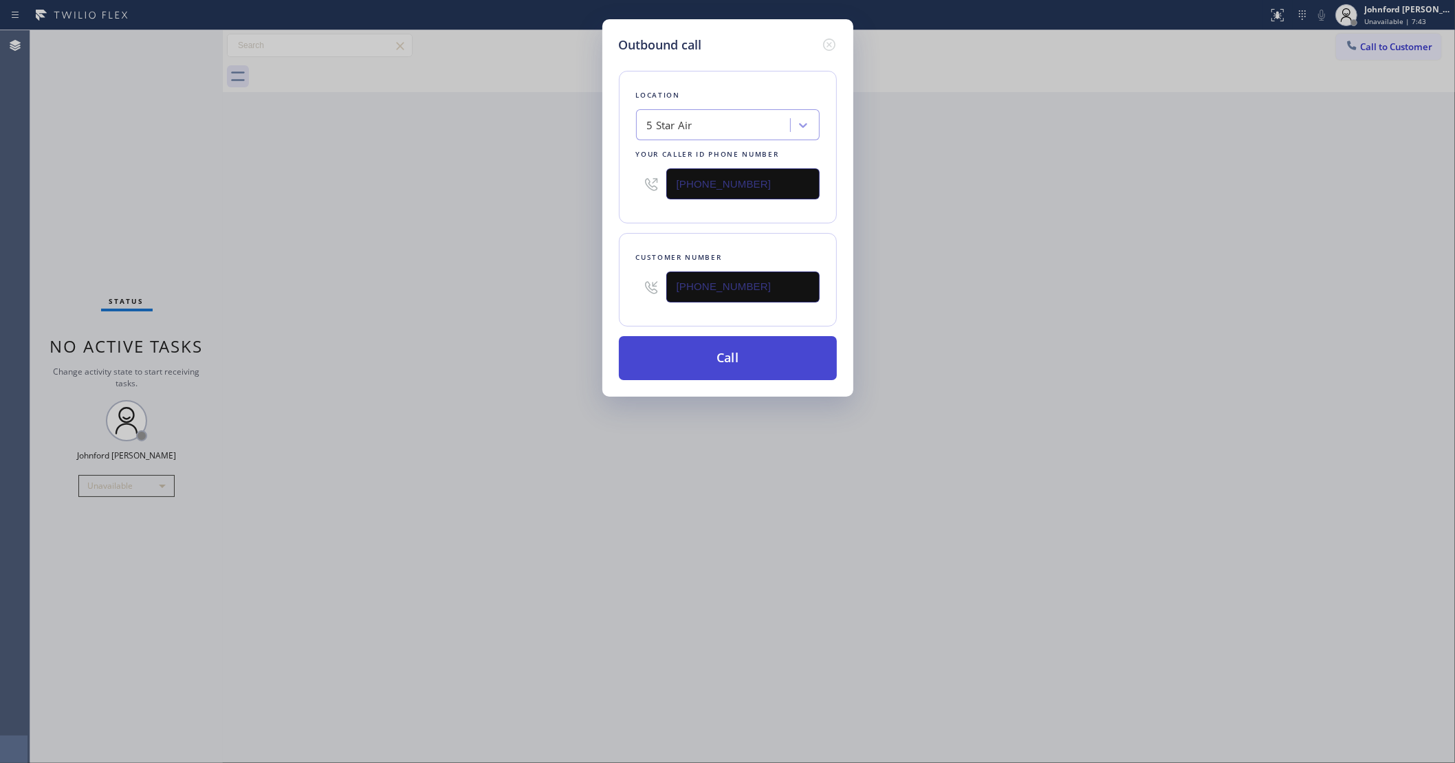
click at [666, 364] on button "Call" at bounding box center [728, 358] width 218 height 44
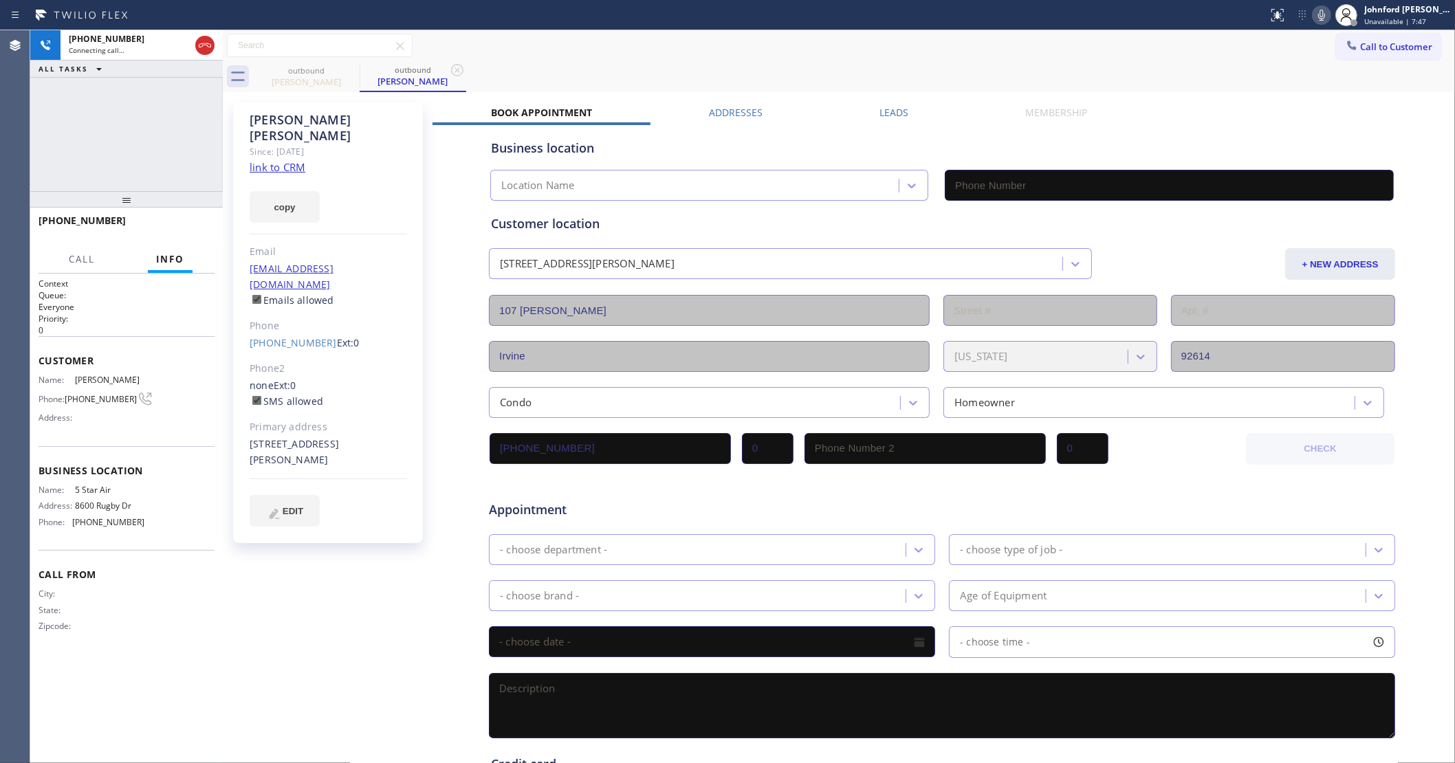
click at [292, 160] on link "link to CRM" at bounding box center [278, 167] width 56 height 14
type input "(800) 686-5038"
click at [193, 222] on span "HANG UP" at bounding box center [183, 227] width 42 height 10
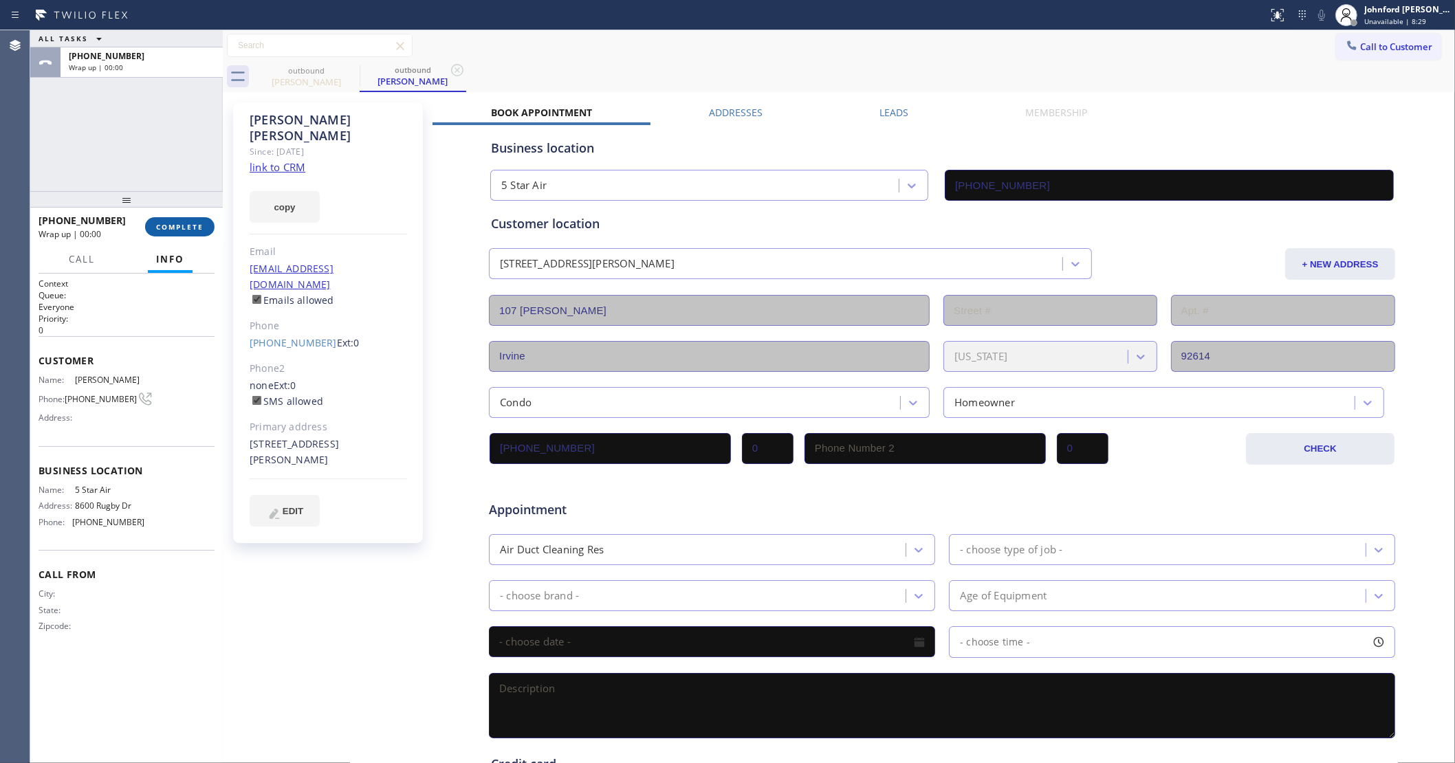
click at [193, 222] on span "COMPLETE" at bounding box center [179, 227] width 47 height 10
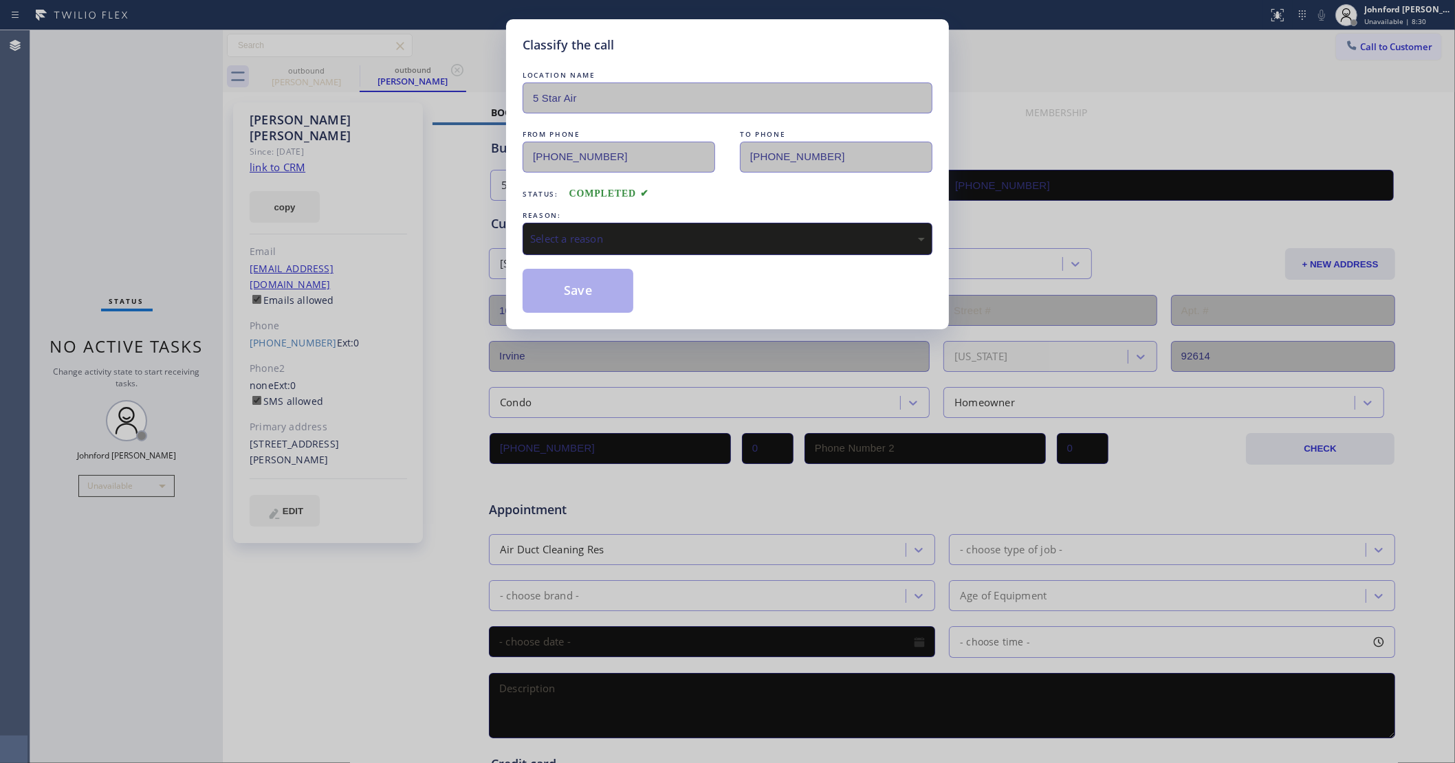
click at [717, 231] on div "Select a reason" at bounding box center [727, 239] width 395 height 16
click at [606, 291] on button "Save" at bounding box center [578, 291] width 111 height 44
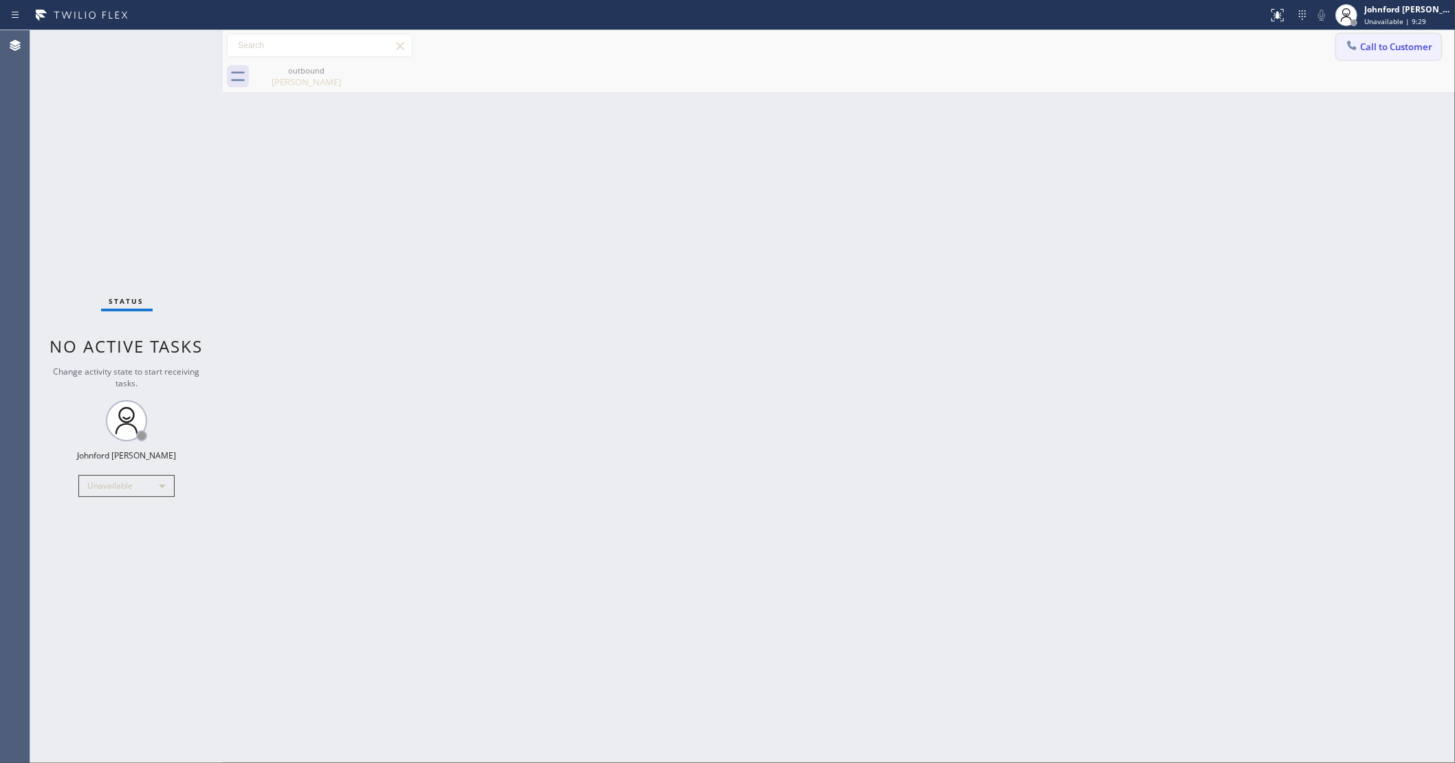
click at [1392, 58] on button "Call to Customer" at bounding box center [1388, 47] width 105 height 26
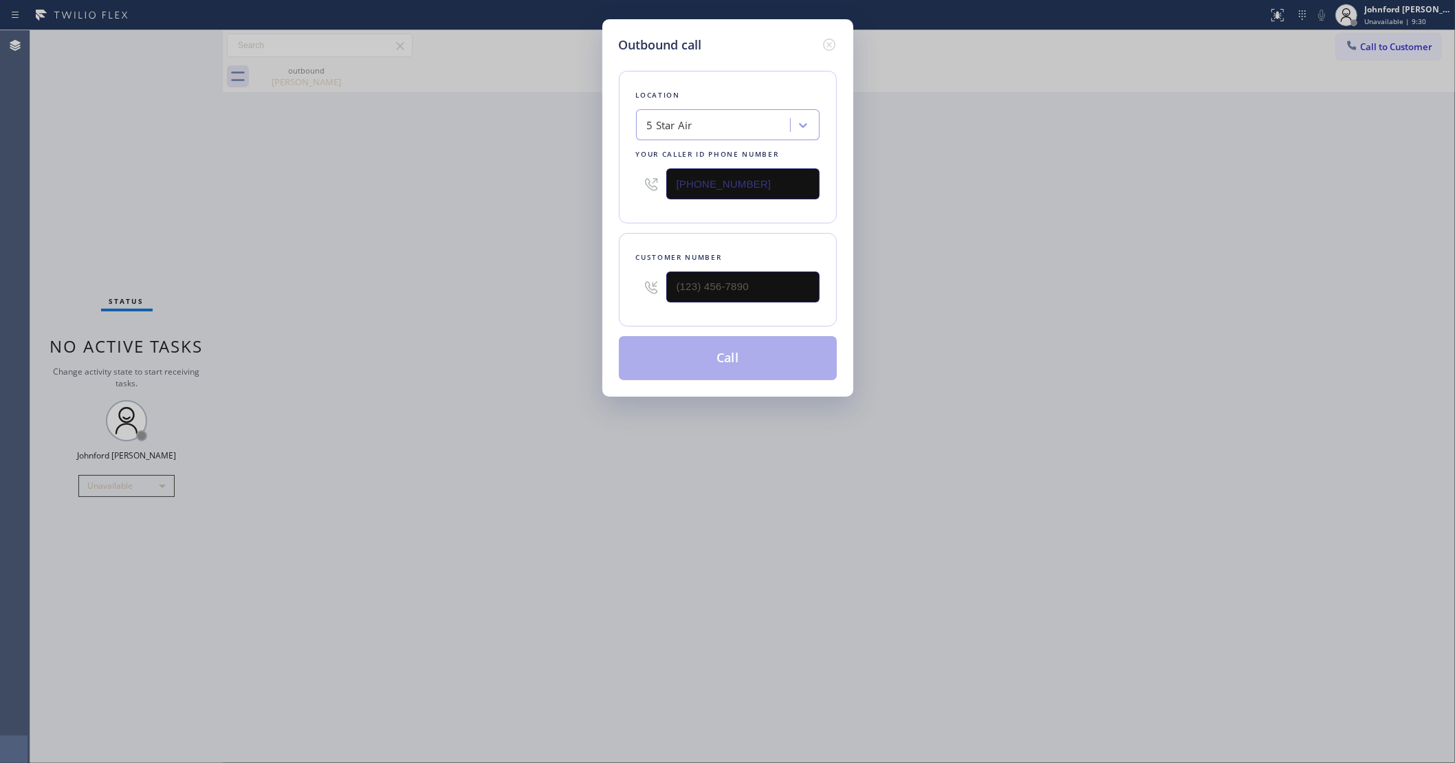
click at [1389, 43] on div "Outbound call Location 5 Star Air Your caller id phone number (800) 686-5038 Cu…" at bounding box center [727, 381] width 1455 height 763
drag, startPoint x: 652, startPoint y: 303, endPoint x: 538, endPoint y: 325, distance: 115.6
click at [549, 325] on div "Outbound call Location 5 Star Air Your caller id phone number (800) 686-5038 Cu…" at bounding box center [727, 381] width 1455 height 763
paste input "818) 635-4307"
type input "(818) 635-4307"
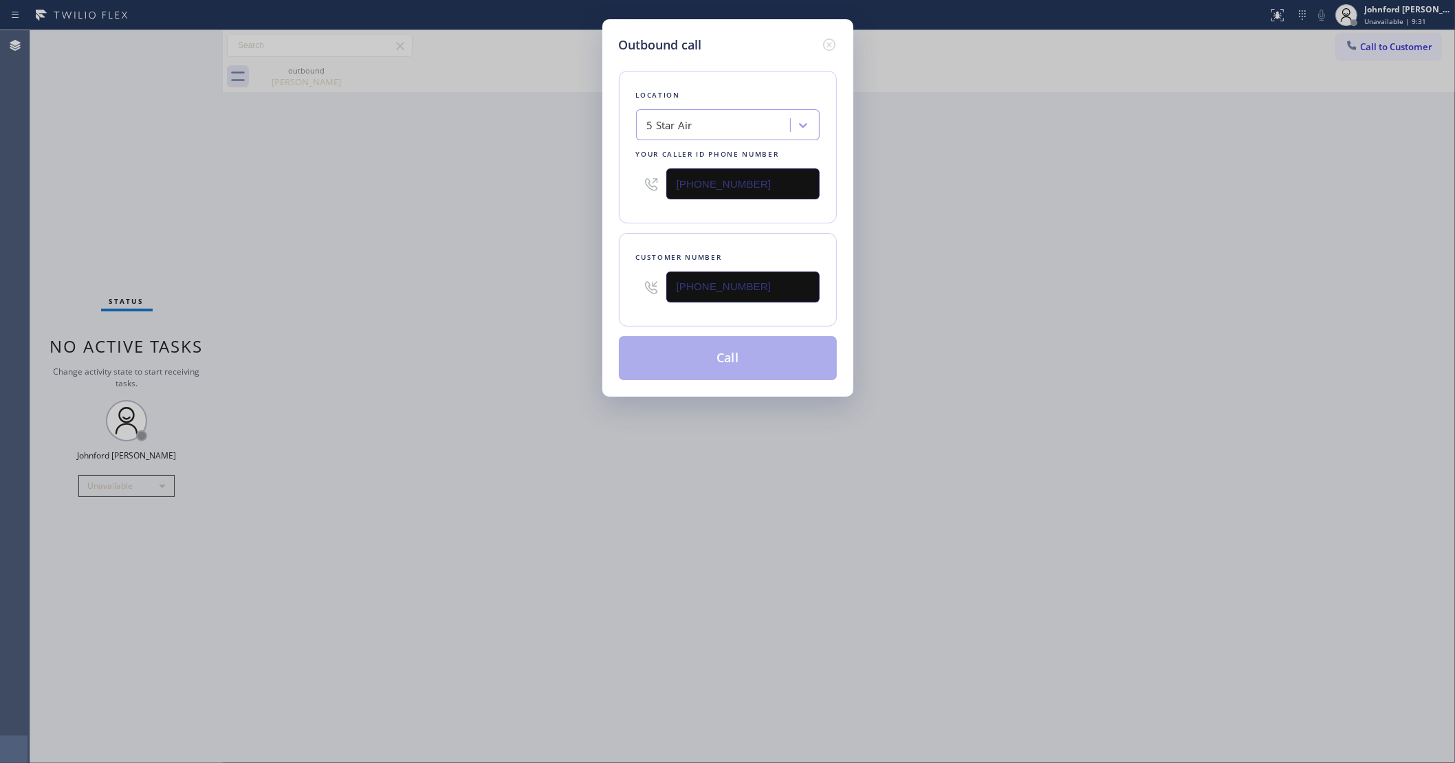
click at [479, 323] on div "Outbound call Location 5 Star Air Your caller id phone number (800) 686-5038 Cu…" at bounding box center [727, 381] width 1455 height 763
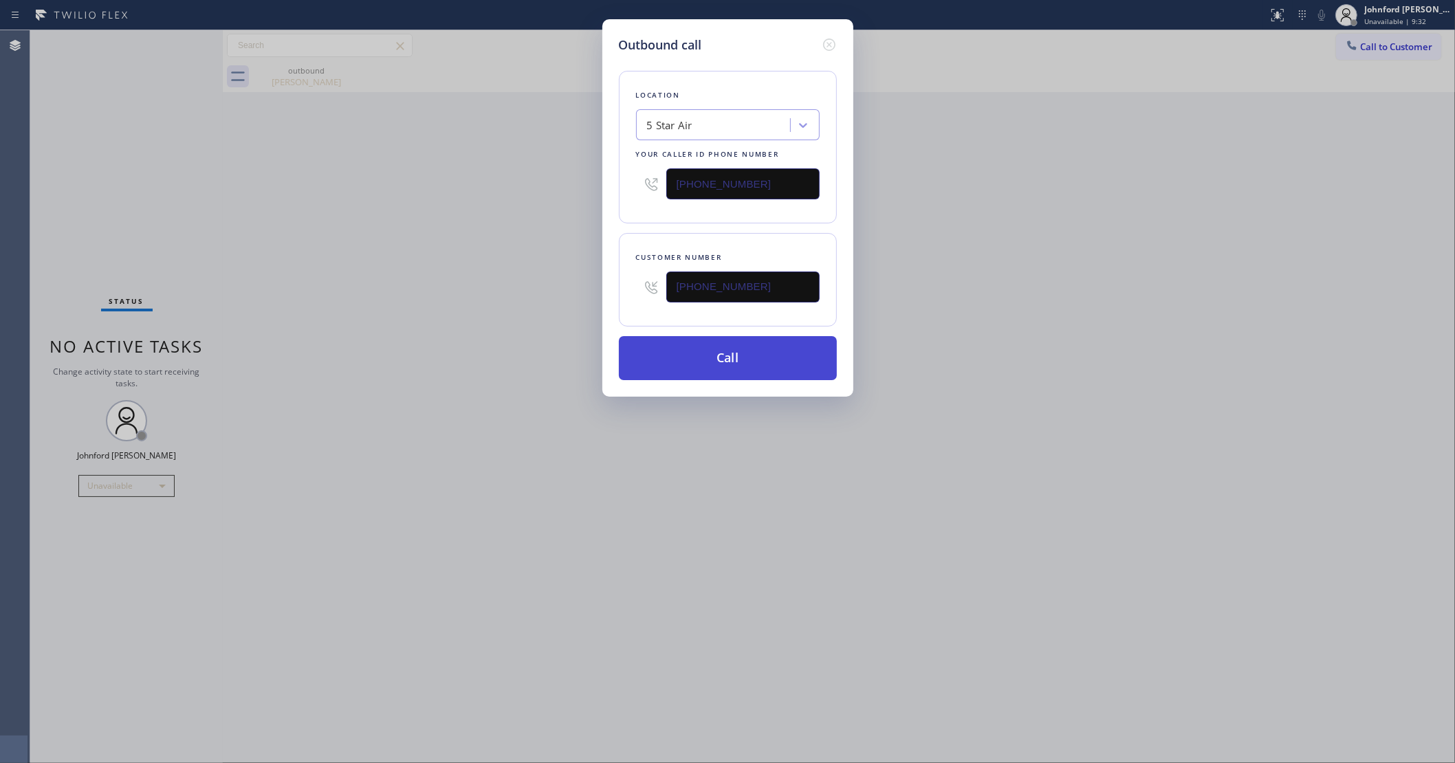
click at [795, 356] on button "Call" at bounding box center [728, 358] width 218 height 44
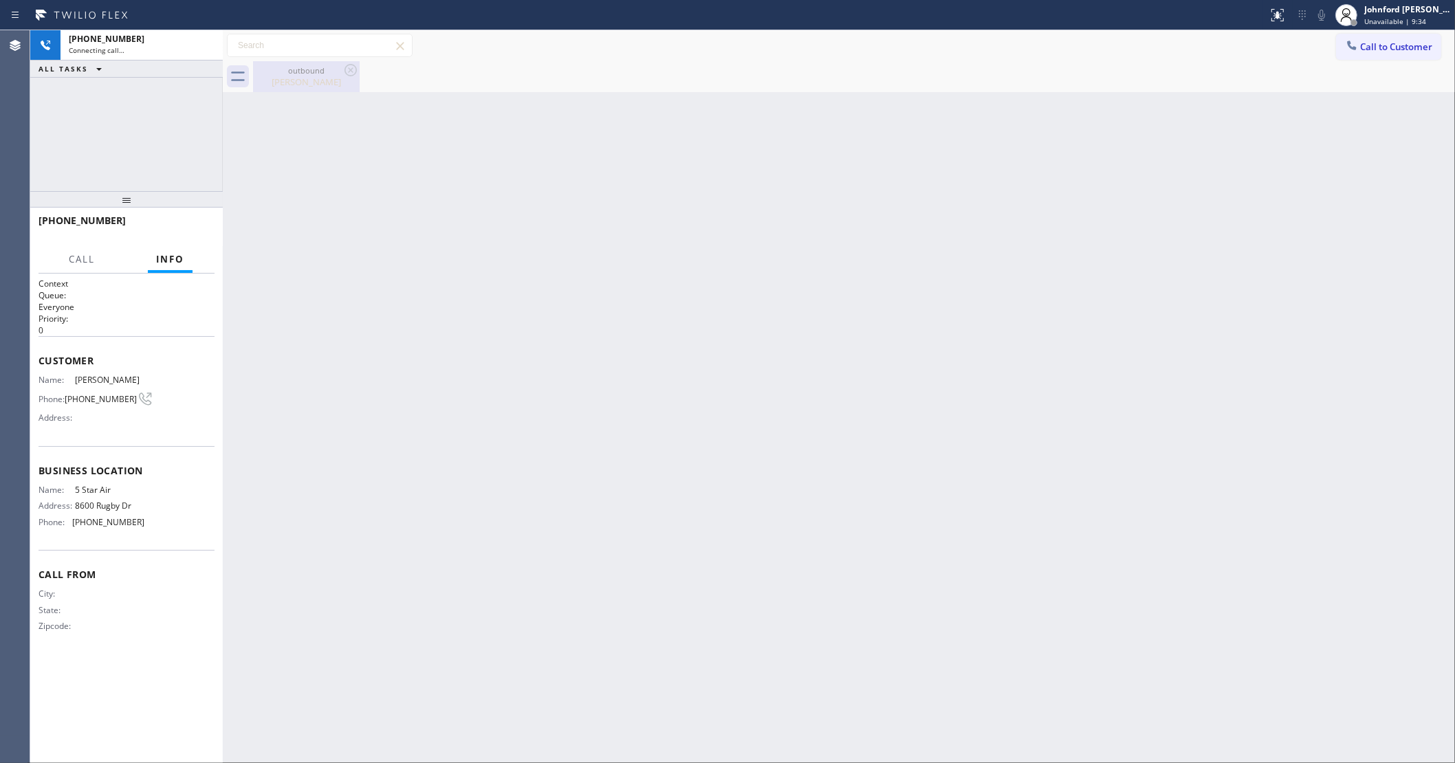
click at [346, 71] on icon at bounding box center [350, 70] width 17 height 17
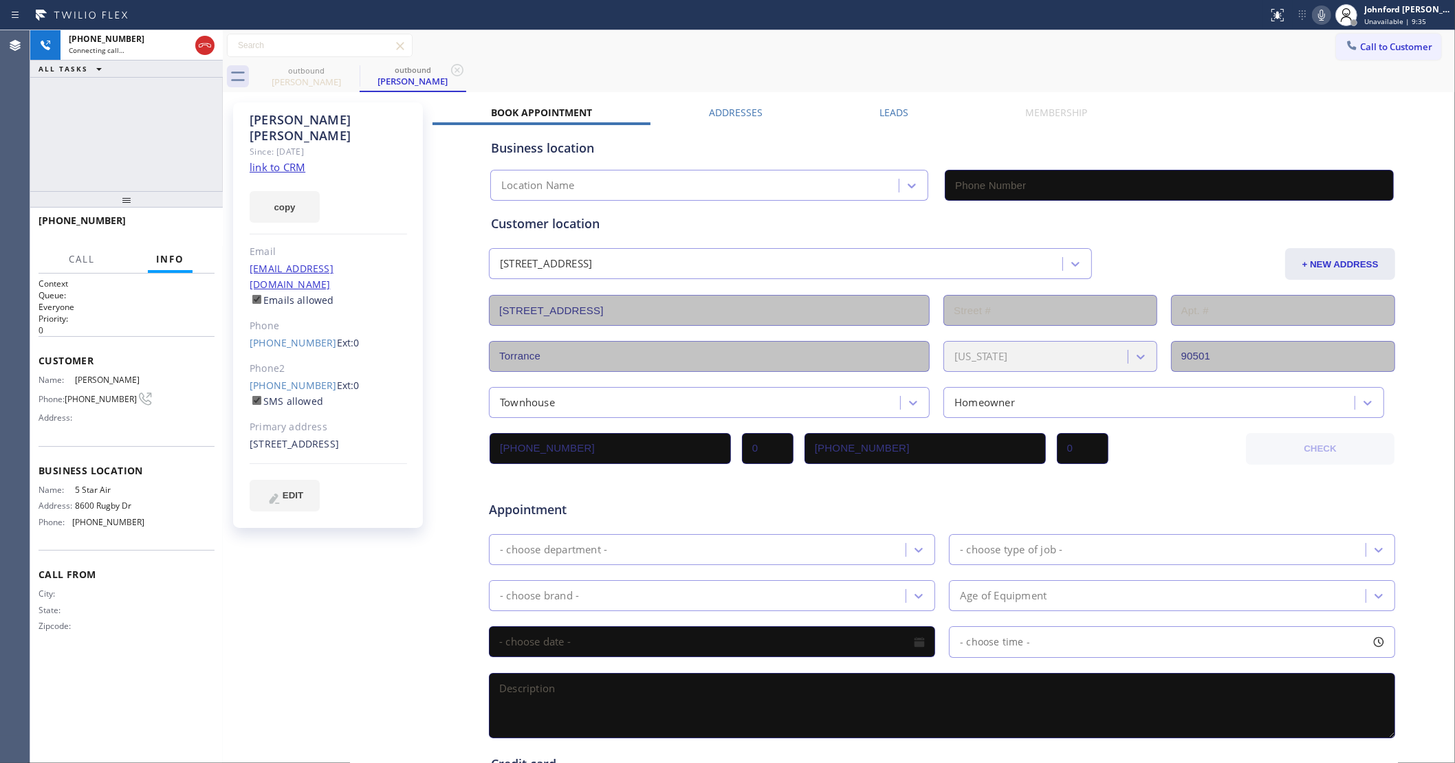
click at [281, 160] on link "link to CRM" at bounding box center [278, 167] width 56 height 14
type input "(800) 686-5038"
click at [1321, 17] on icon at bounding box center [1321, 15] width 17 height 17
click at [1317, 18] on icon at bounding box center [1321, 15] width 17 height 17
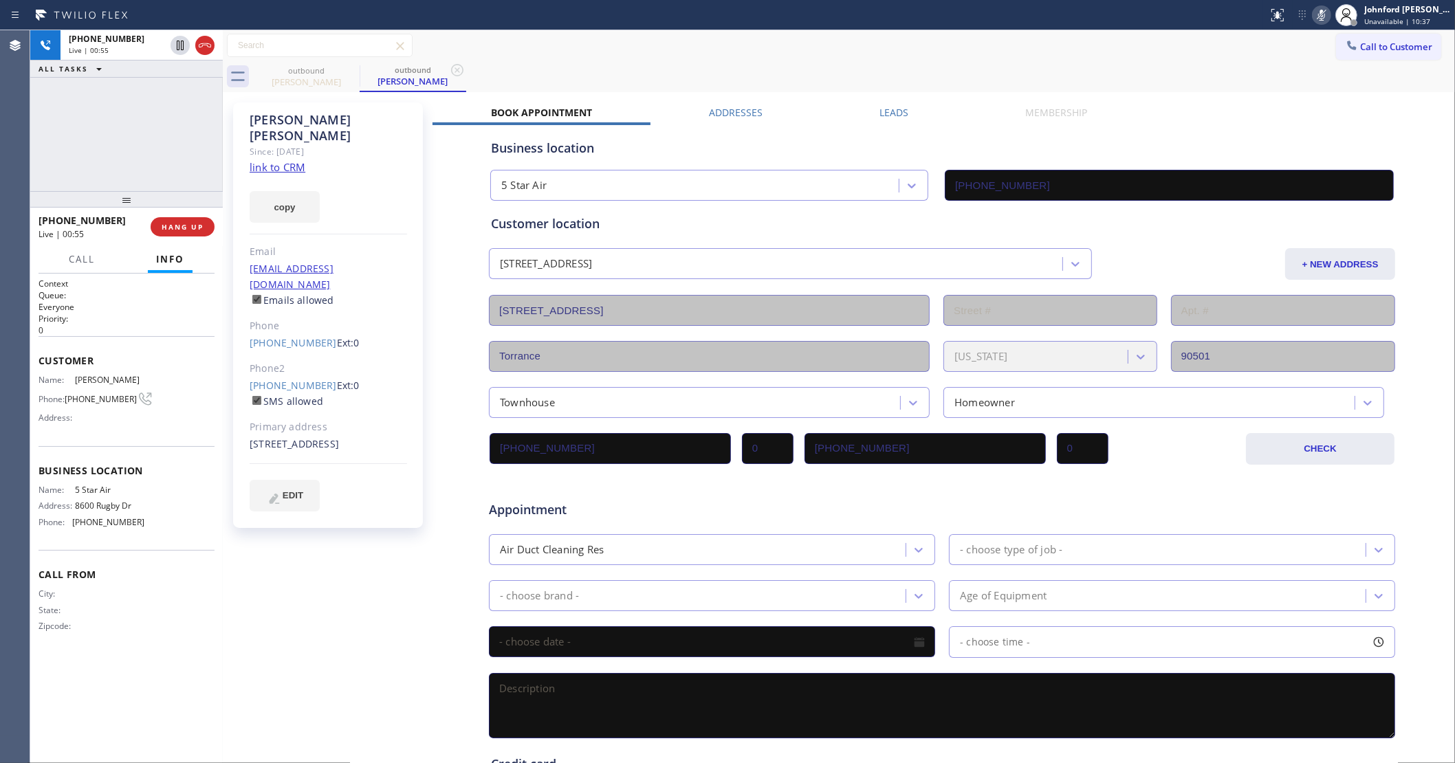
click at [1317, 18] on icon at bounding box center [1321, 15] width 17 height 17
click at [831, 69] on div "outbound Shannon Delton outbound Shannon Delton" at bounding box center [854, 76] width 1202 height 31
click at [1319, 19] on icon at bounding box center [1321, 15] width 17 height 17
click at [166, 232] on button "COMPLETE" at bounding box center [179, 226] width 69 height 19
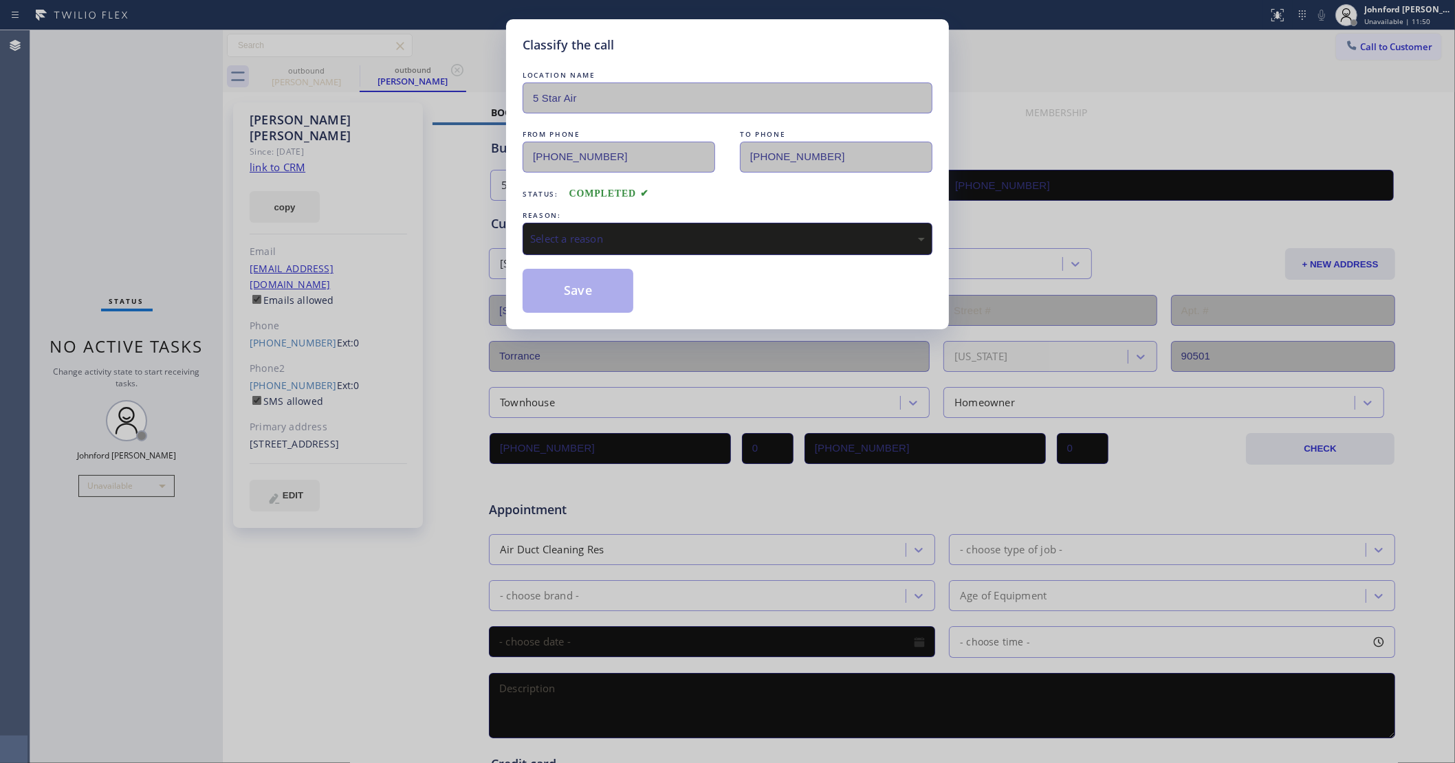
click at [558, 226] on div "Select a reason" at bounding box center [728, 239] width 410 height 32
click at [551, 287] on button "Save" at bounding box center [578, 291] width 111 height 44
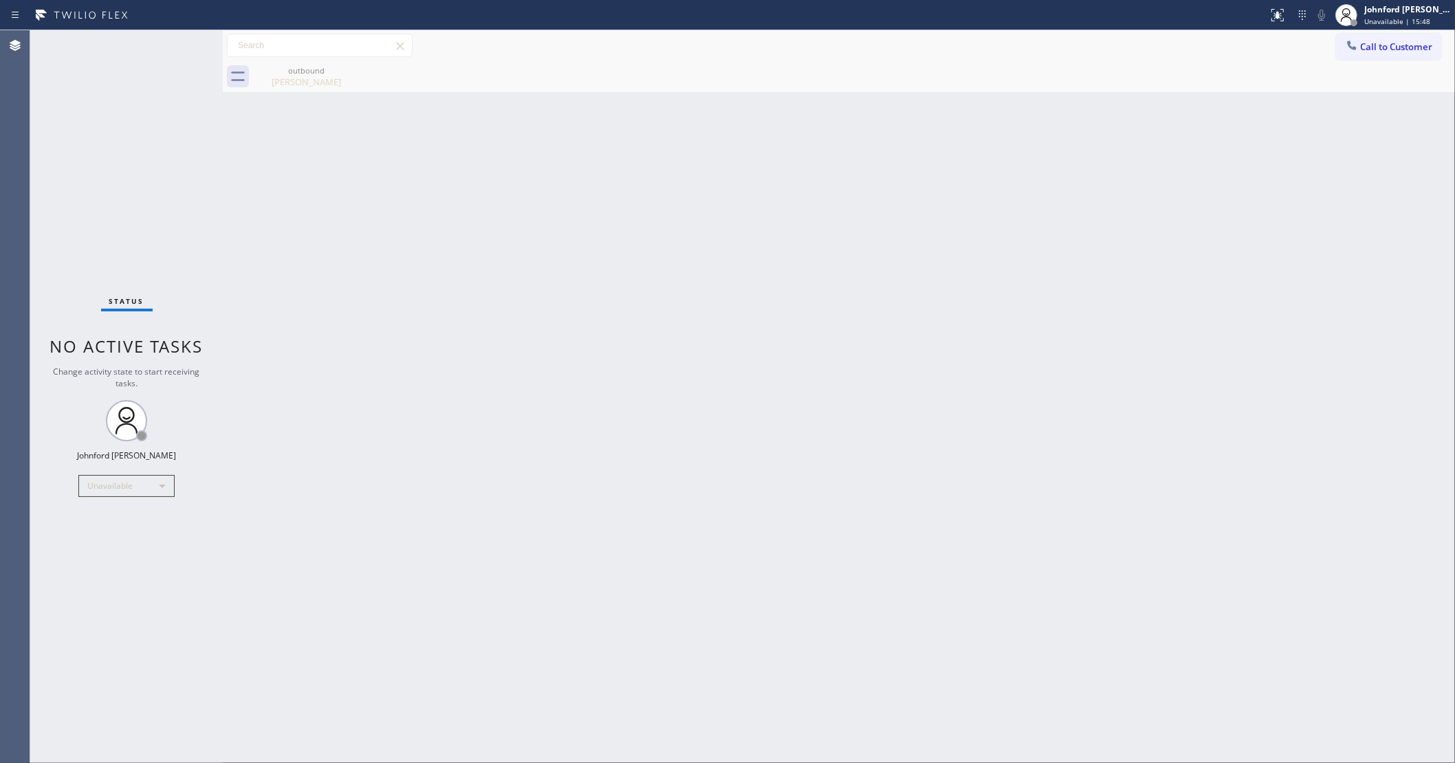
drag, startPoint x: 719, startPoint y: 215, endPoint x: 736, endPoint y: 176, distance: 42.2
click at [736, 176] on div "Back to Dashboard Change Sender ID Customers Technicians Select a contact Outbo…" at bounding box center [839, 396] width 1232 height 733
click at [1170, 300] on div "Back to Dashboard Change Sender ID Customers Technicians Select a contact Outbo…" at bounding box center [839, 396] width 1232 height 733
click at [1360, 64] on div "outbound Shannon Delton" at bounding box center [854, 76] width 1202 height 31
click at [1405, 40] on button "Call to Customer" at bounding box center [1388, 47] width 105 height 26
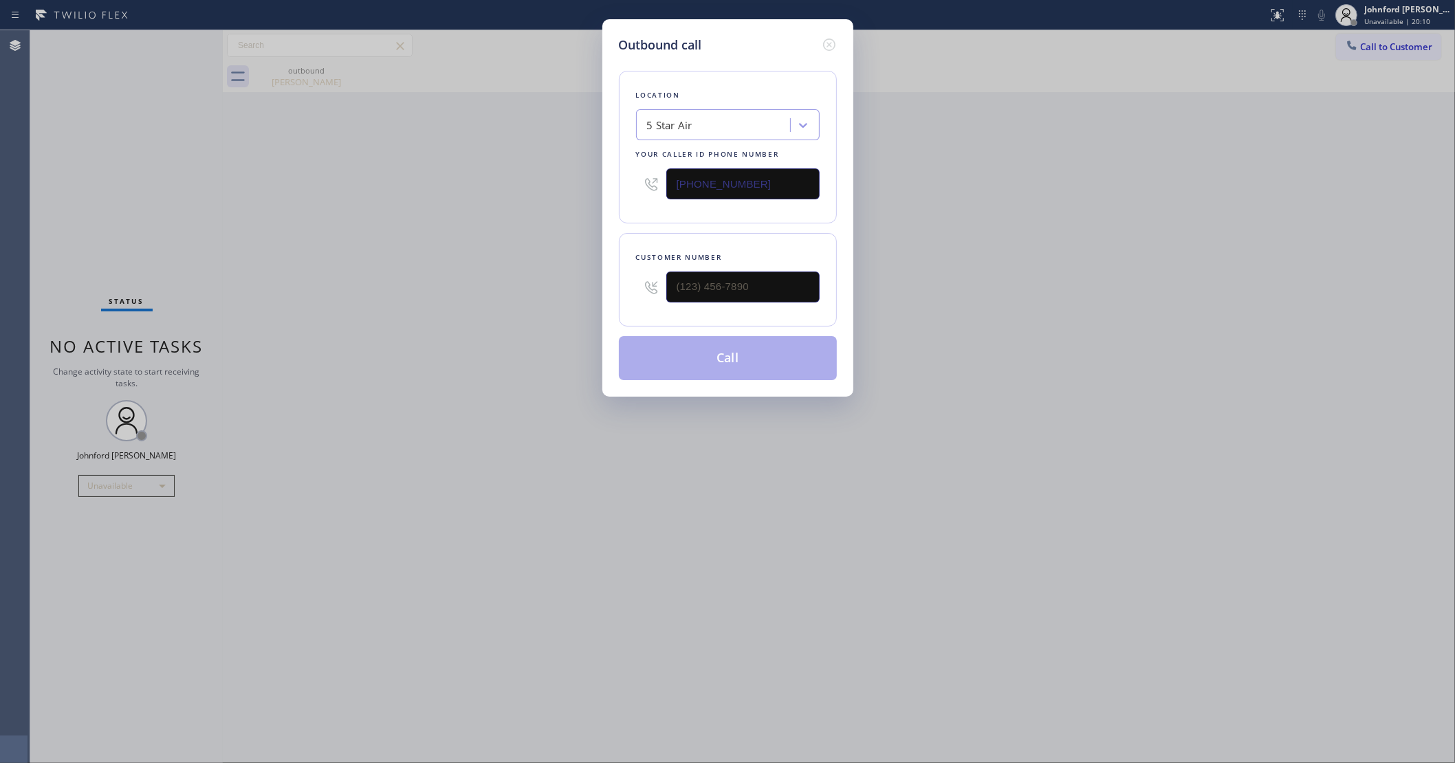
drag, startPoint x: 791, startPoint y: 168, endPoint x: 547, endPoint y: 177, distance: 243.6
click at [547, 177] on div "Outbound call Location 5 Star Air Your caller id phone number (800) 686-5038 Cu…" at bounding box center [727, 381] width 1455 height 763
paste input "88) 859-444"
type input "(888) 859-4448"
drag, startPoint x: 754, startPoint y: 259, endPoint x: 724, endPoint y: 272, distance: 33.0
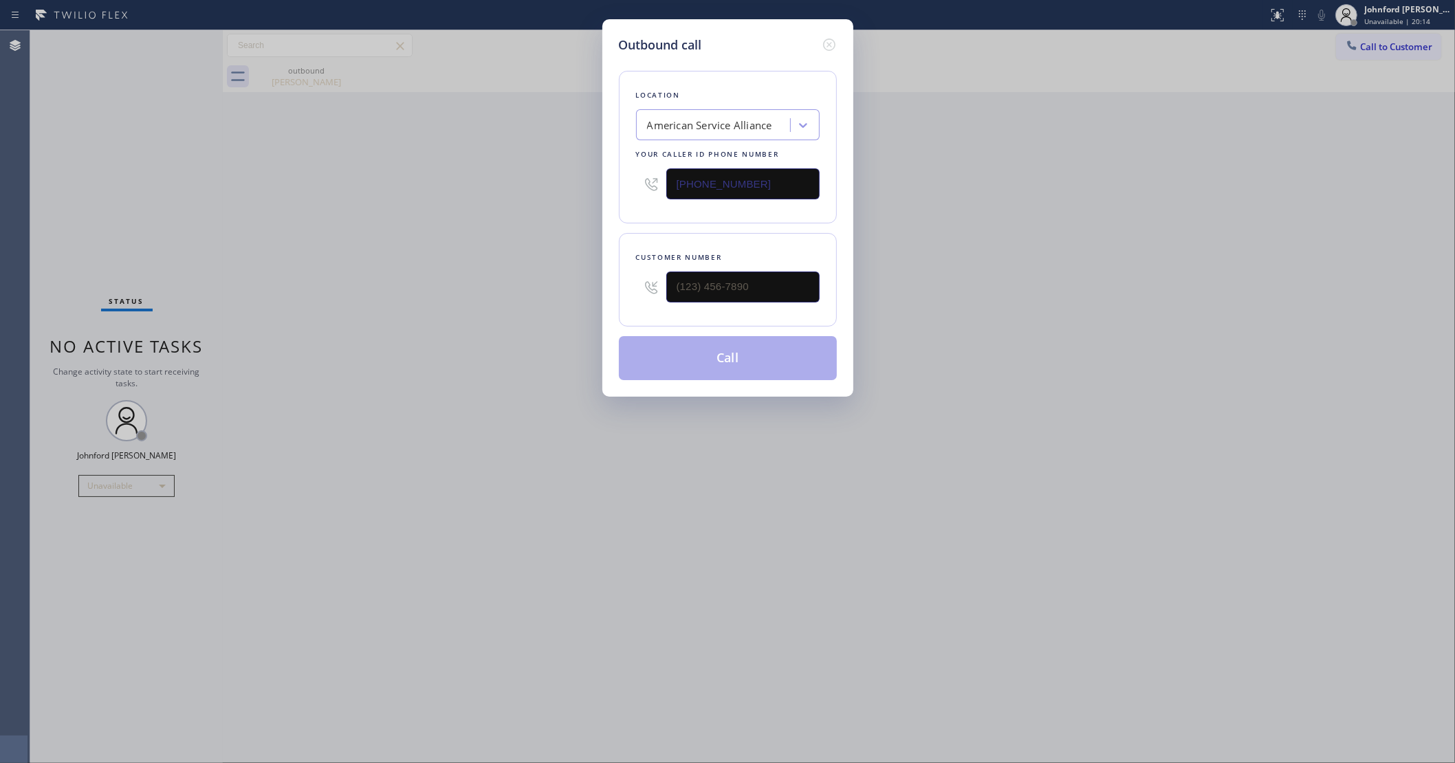
click at [725, 270] on div "Customer number" at bounding box center [728, 280] width 218 height 94
drag, startPoint x: 764, startPoint y: 283, endPoint x: 567, endPoint y: 293, distance: 196.9
click at [575, 291] on div "Outbound call Location American Service Alliance Your caller id phone number (8…" at bounding box center [727, 381] width 1455 height 763
paste input "805) 797-4099"
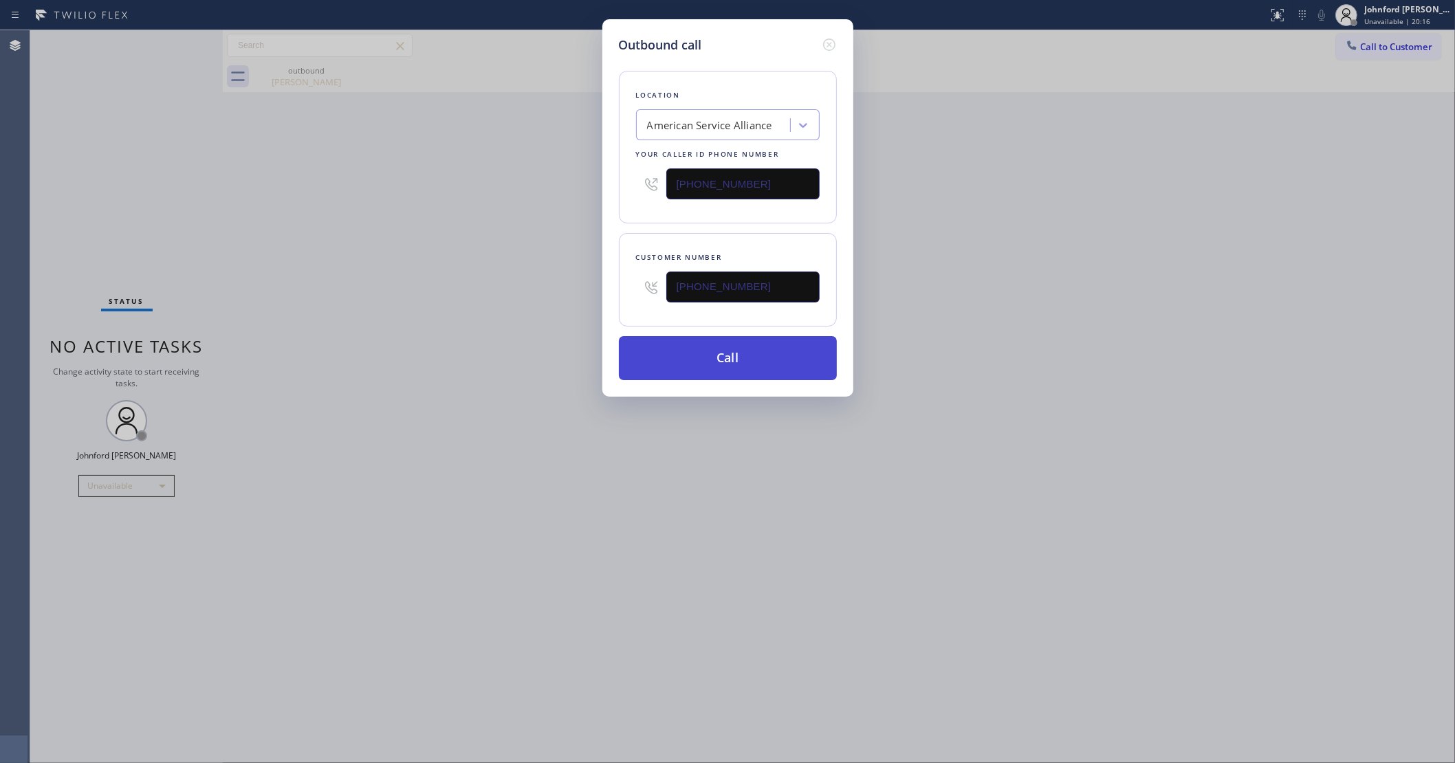
type input "(805) 797-4099"
click at [774, 360] on button "Call" at bounding box center [728, 358] width 218 height 44
click at [999, 338] on div "Outbound call Location American Service Alliance Your caller id phone number (8…" at bounding box center [727, 381] width 1455 height 763
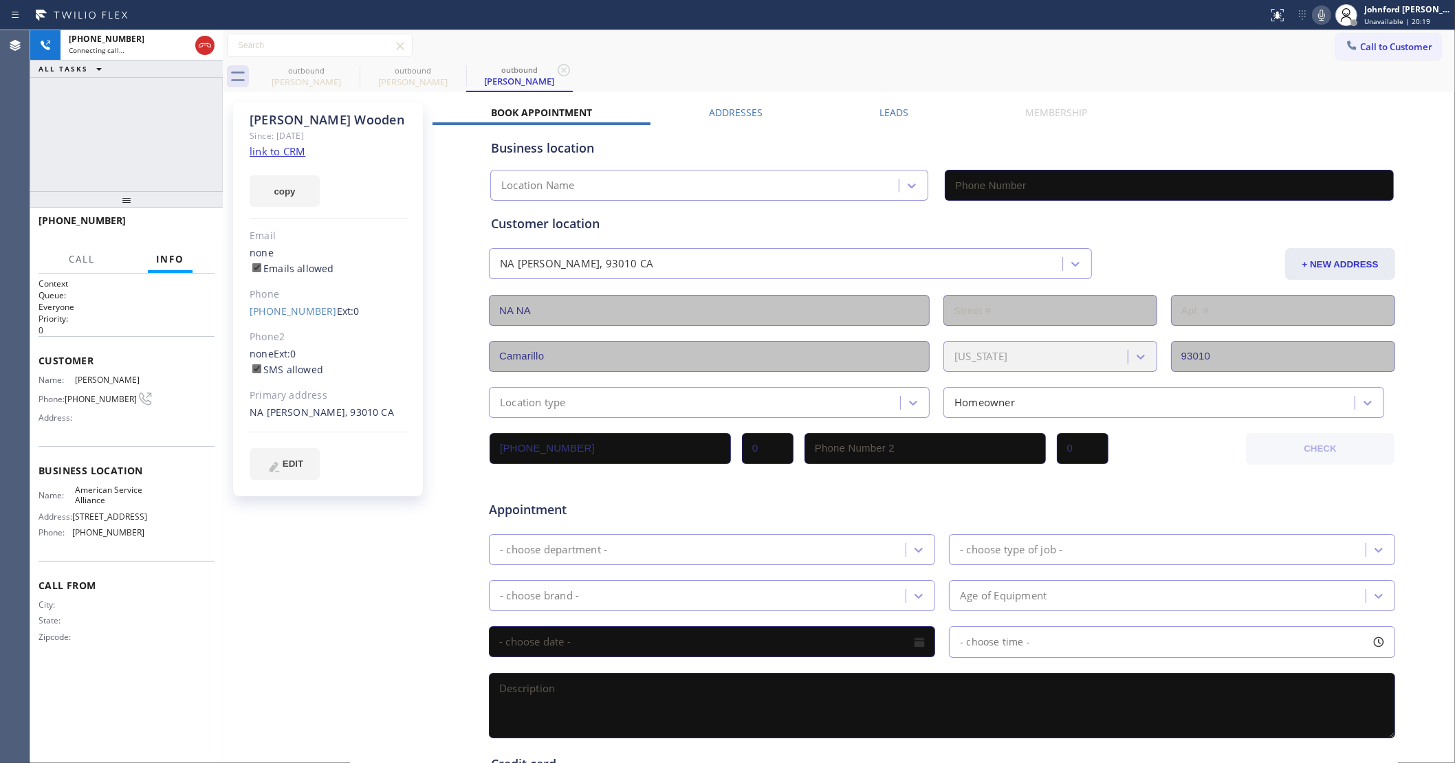
click at [0, 0] on icon at bounding box center [0, 0] width 0 height 0
type input "(888) 859-4448"
click at [308, 197] on button "copy" at bounding box center [285, 191] width 70 height 32
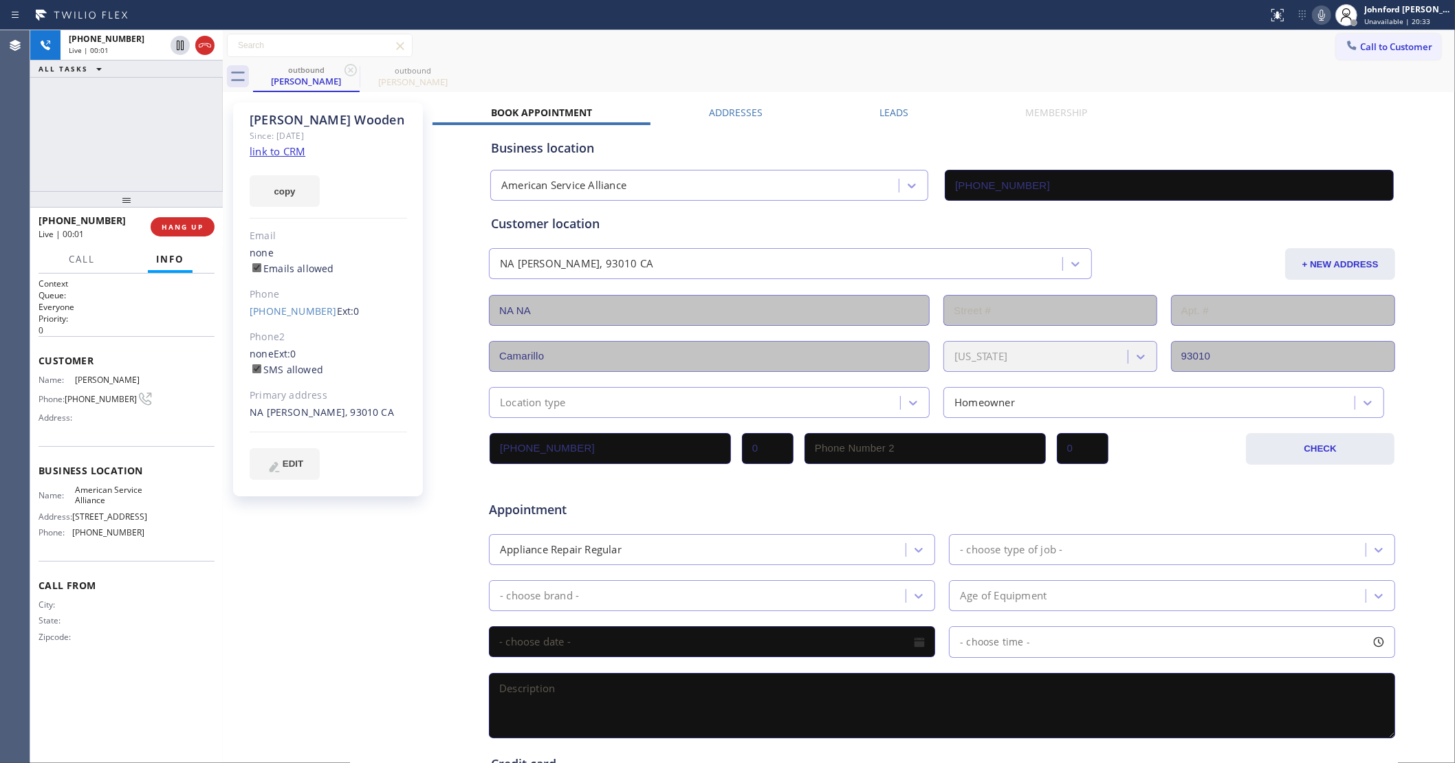
click at [772, 67] on div "outbound Jesse Wooden outbound Jesse Wooden" at bounding box center [854, 76] width 1202 height 31
click at [1321, 11] on icon at bounding box center [1321, 15] width 17 height 17
click at [1321, 11] on icon at bounding box center [1321, 15] width 7 height 11
click at [877, 67] on div "outbound Jesse Wooden outbound Jesse Wooden" at bounding box center [854, 76] width 1202 height 31
click at [1324, 14] on icon at bounding box center [1321, 15] width 17 height 17
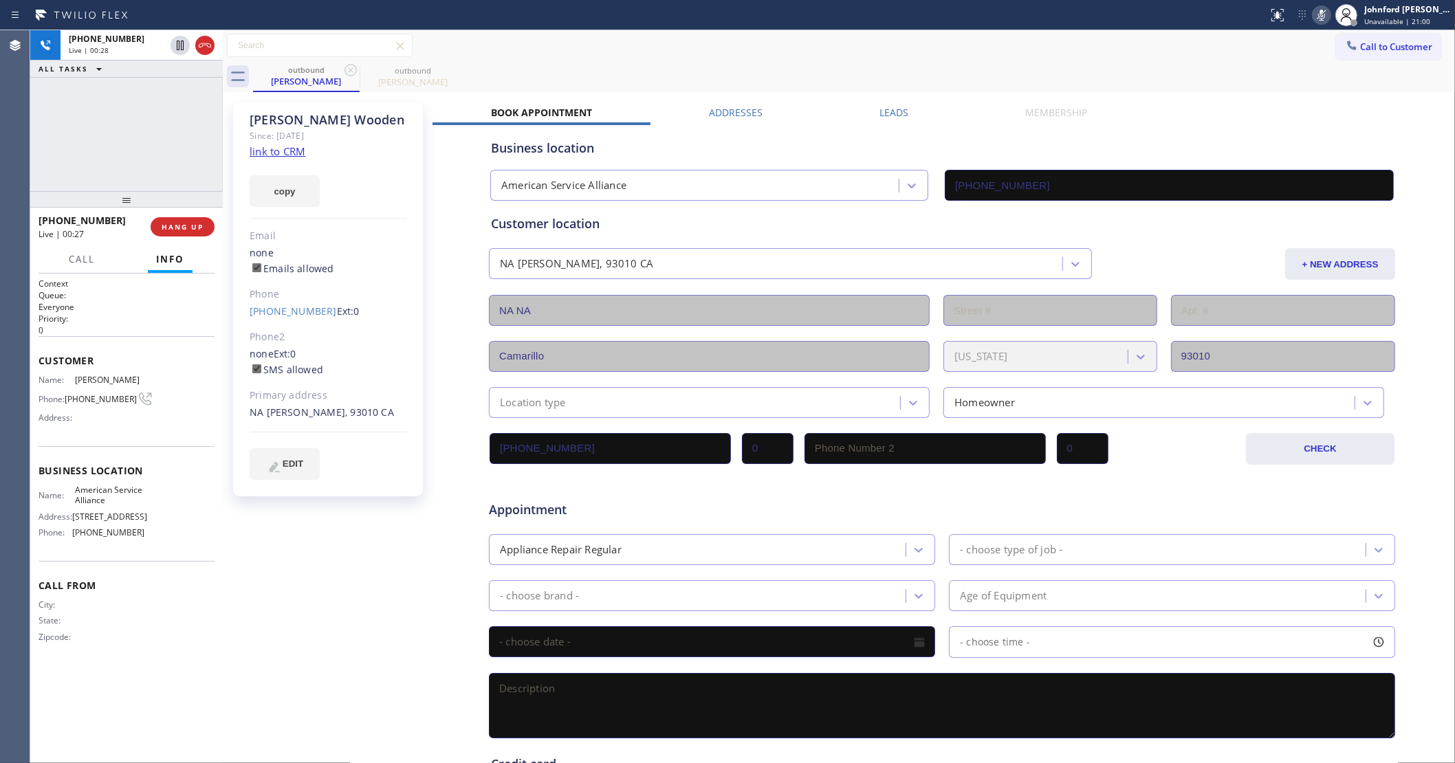
click at [1324, 14] on icon at bounding box center [1321, 15] width 17 height 17
drag, startPoint x: 710, startPoint y: 39, endPoint x: 788, endPoint y: 60, distance: 81.2
click at [710, 39] on div "Call to Customer Outbound call Location American Service Alliance Your caller i…" at bounding box center [839, 46] width 1232 height 24
click at [1318, 17] on icon at bounding box center [1321, 15] width 17 height 17
click at [1318, 15] on icon at bounding box center [1321, 15] width 17 height 17
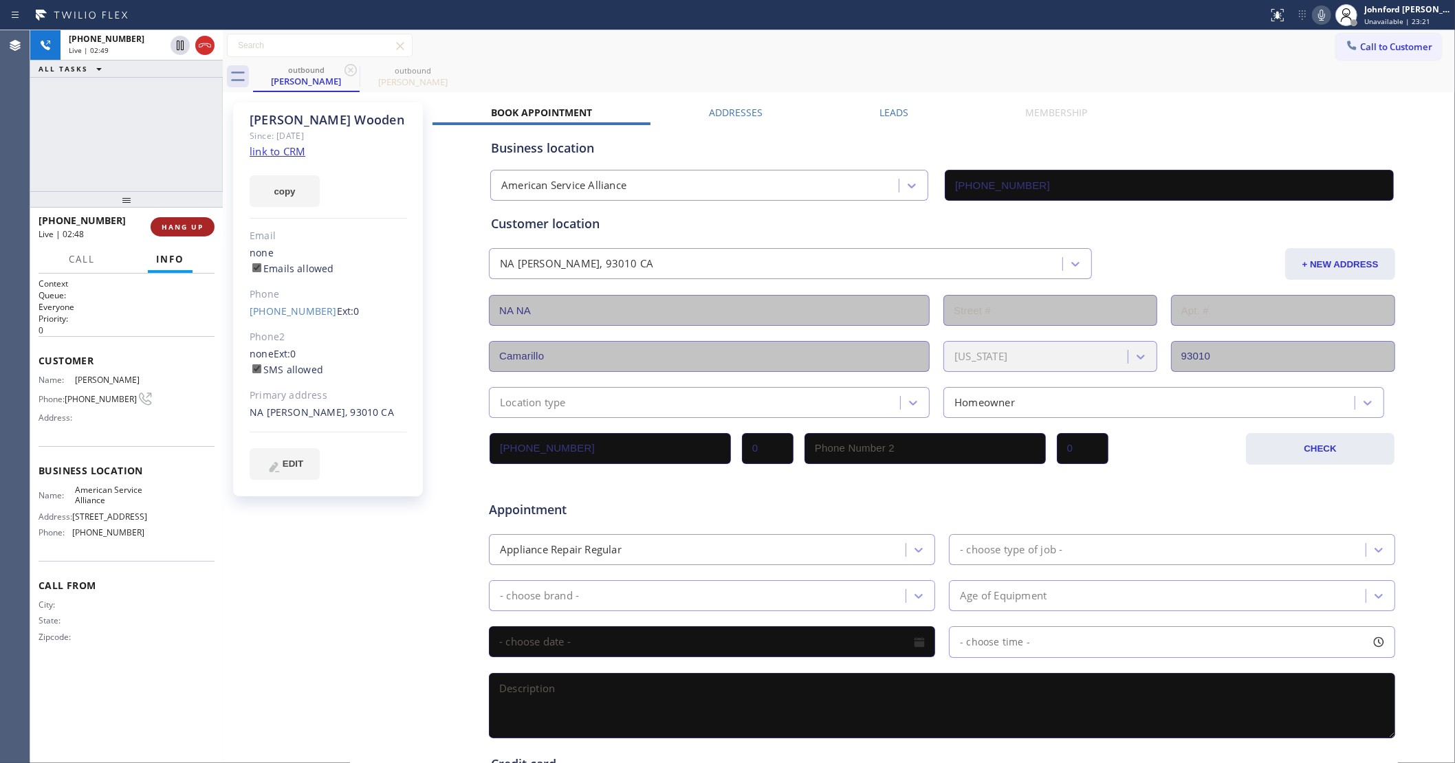
click at [184, 218] on button "HANG UP" at bounding box center [183, 226] width 64 height 19
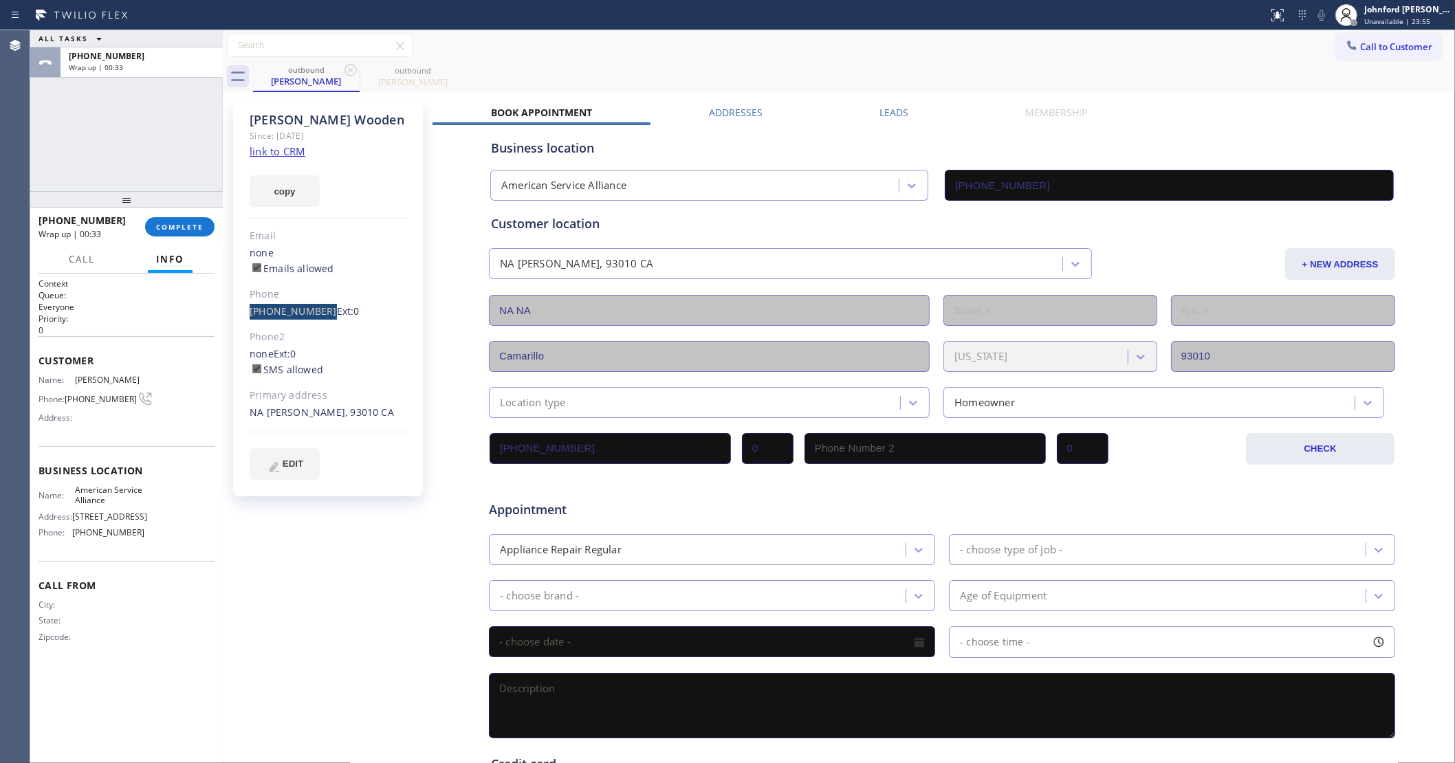
drag, startPoint x: 248, startPoint y: 315, endPoint x: 317, endPoint y: 316, distance: 68.8
click at [317, 316] on div "Jesse Wooden Since: 20 may 2020 link to CRM copy Email none Emails allowed Phon…" at bounding box center [328, 299] width 190 height 394
copy link "(805) 797-4099"
click at [191, 230] on span "COMPLETE" at bounding box center [179, 227] width 47 height 10
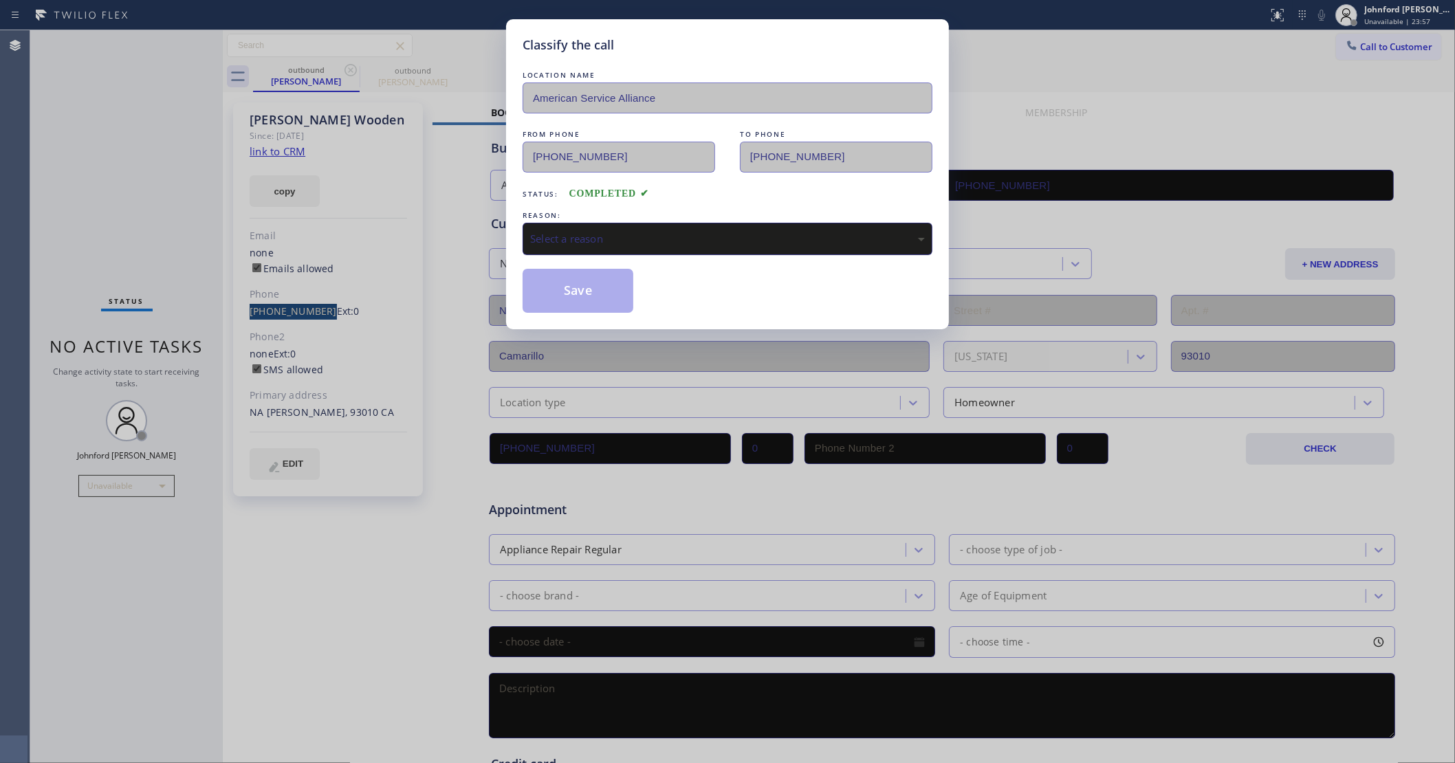
click at [666, 234] on div "Select a reason" at bounding box center [727, 239] width 395 height 16
click at [609, 310] on div "Classify the call LOCATION NAME American Service Alliance FROM PHONE (888) 859-…" at bounding box center [727, 174] width 443 height 310
click at [597, 289] on button "Save" at bounding box center [578, 291] width 111 height 44
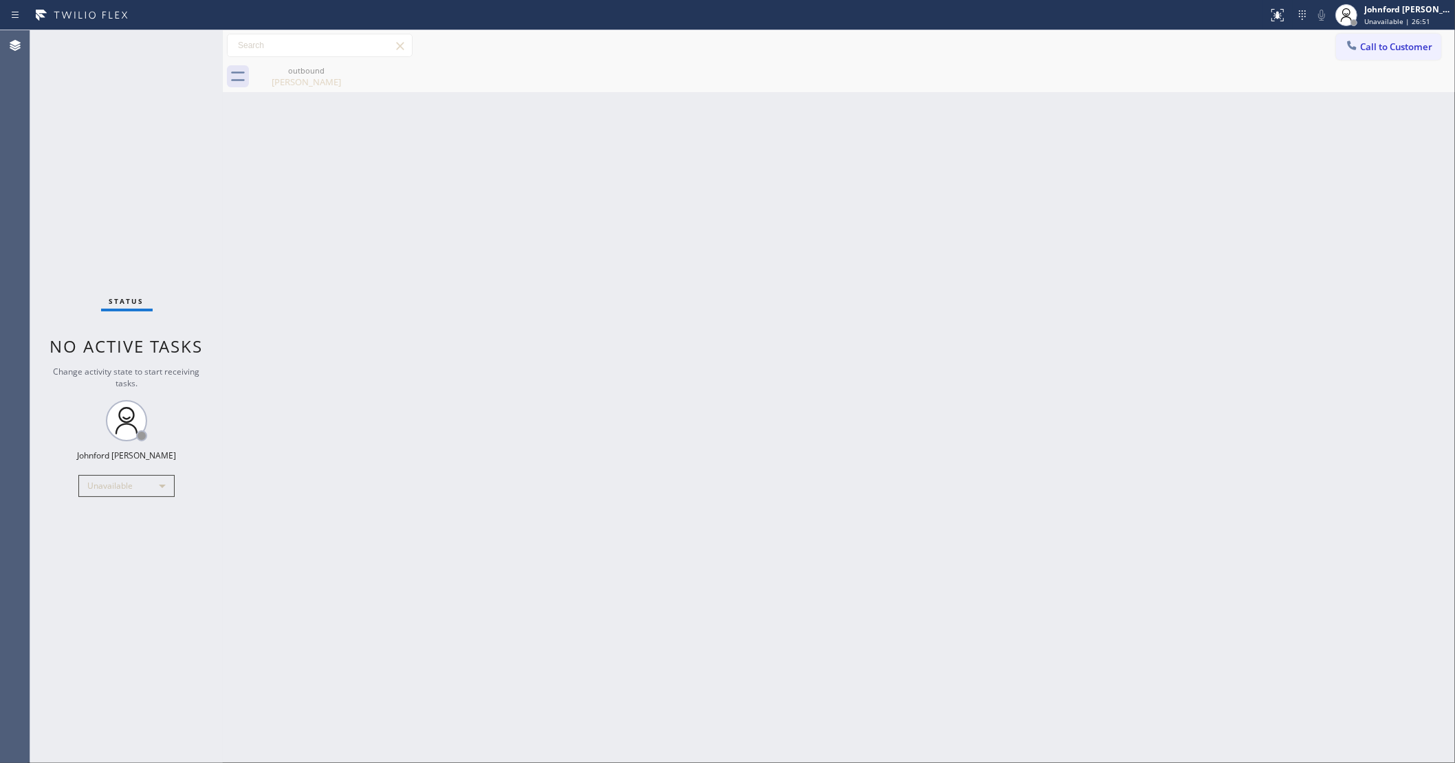
drag, startPoint x: 67, startPoint y: 655, endPoint x: 158, endPoint y: 619, distance: 98.4
click at [67, 655] on div "Status No active tasks Change activity state to start receiving tasks. Johnford…" at bounding box center [126, 396] width 193 height 733
click at [923, 293] on div "Back to Dashboard Change Sender ID Customers Technicians Select a contact Outbo…" at bounding box center [839, 396] width 1232 height 733
click at [1363, 40] on button "Call to Customer" at bounding box center [1388, 47] width 105 height 26
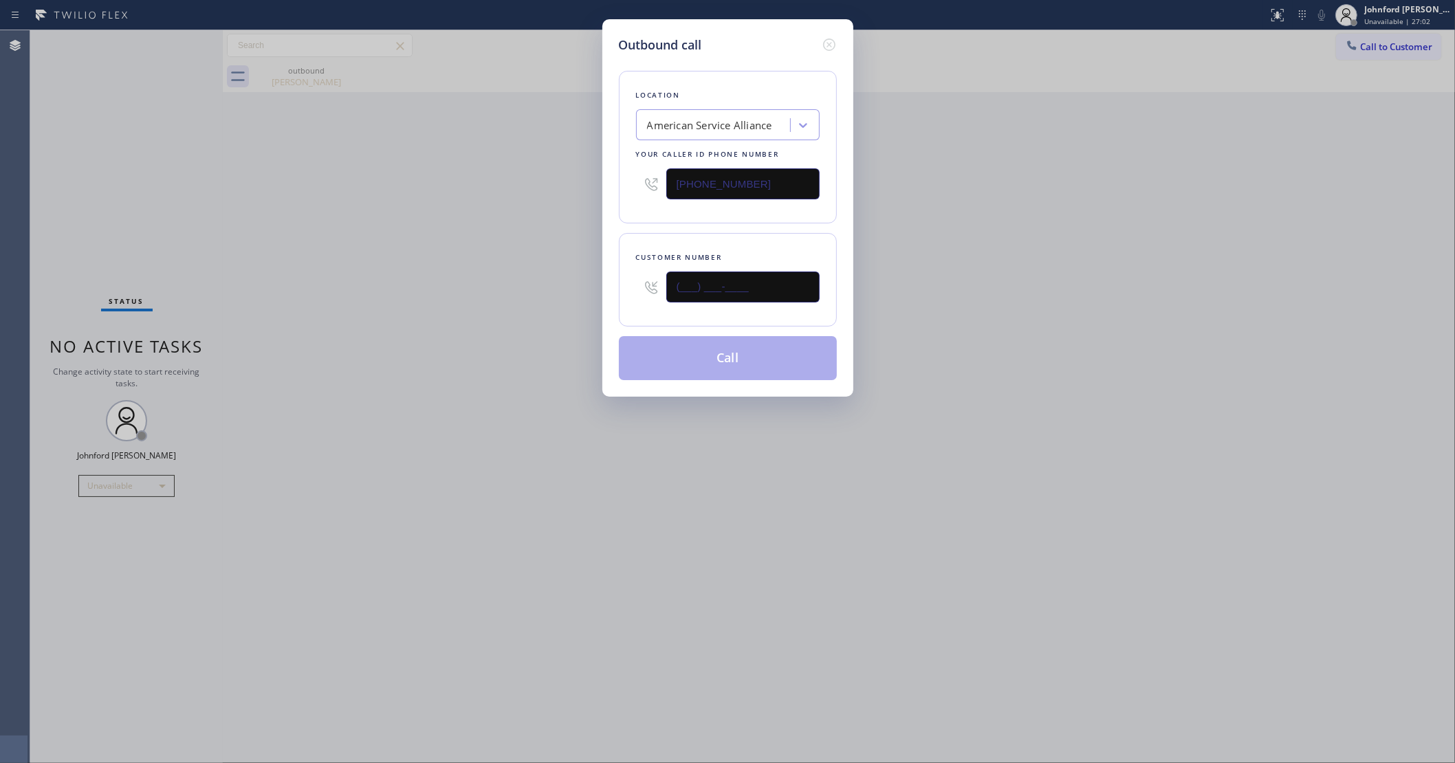
drag, startPoint x: 706, startPoint y: 292, endPoint x: 428, endPoint y: 303, distance: 278.0
click at [476, 297] on div "Outbound call Location American Service Alliance Your caller id phone number (8…" at bounding box center [727, 381] width 1455 height 763
paste input "949) 338-5780"
type input "(949) 338-5780"
click at [402, 305] on div "Outbound call Location American Service Alliance Your caller id phone number (8…" at bounding box center [727, 381] width 1455 height 763
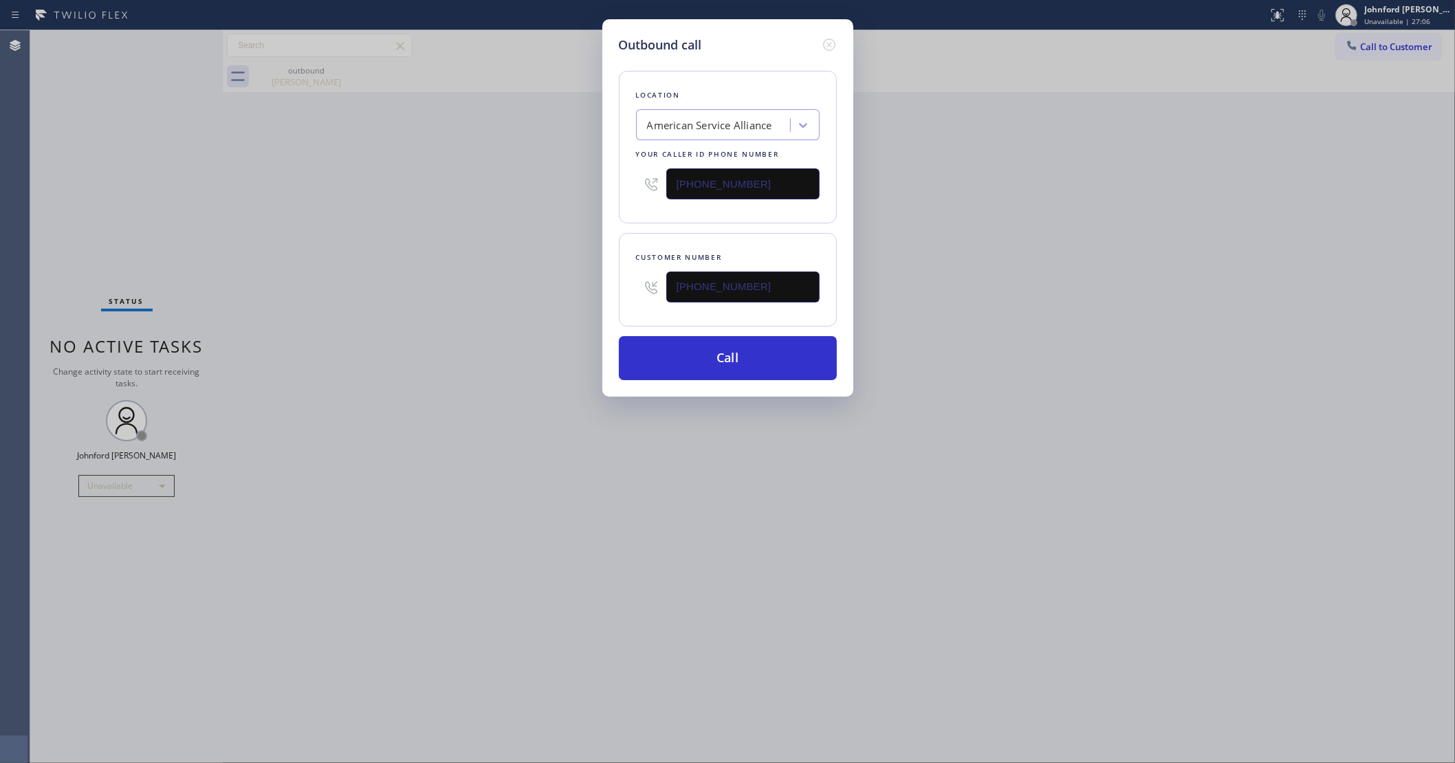
drag, startPoint x: 717, startPoint y: 183, endPoint x: 617, endPoint y: 190, distance: 100.6
click at [619, 190] on div "Location American Service Alliance Your caller id phone number (888) 859-4448" at bounding box center [728, 147] width 218 height 153
paste input "00) 686-503"
type input "(800) 686-5038"
click at [547, 206] on div "Outbound call Location American Service Alliance Your caller id phone number (8…" at bounding box center [727, 381] width 1455 height 763
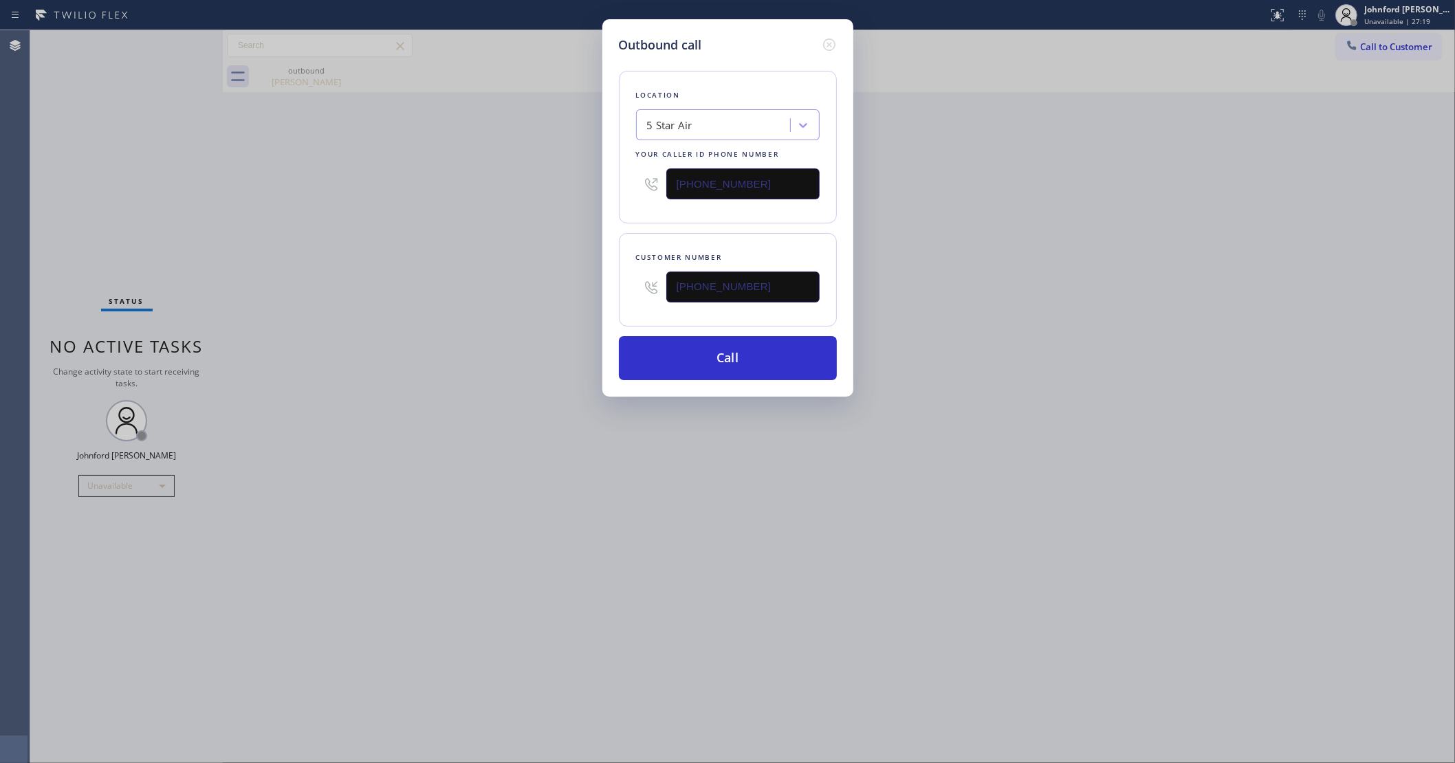
drag, startPoint x: 1108, startPoint y: 411, endPoint x: 1095, endPoint y: 417, distance: 14.5
click at [1108, 411] on div "Outbound call Location 5 Star Air Your caller id phone number (800) 686-5038 Cu…" at bounding box center [727, 381] width 1455 height 763
click at [746, 356] on button "Call" at bounding box center [728, 358] width 218 height 44
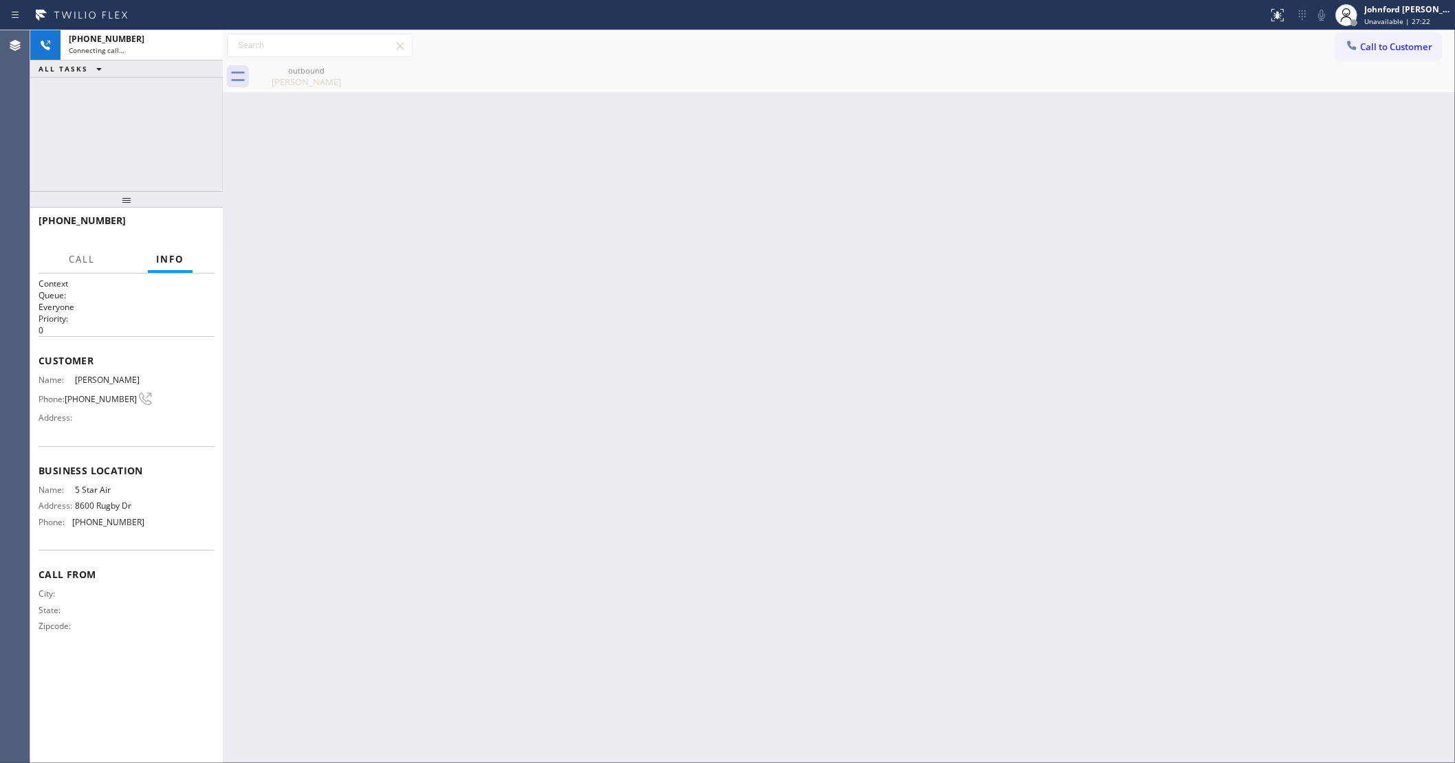
click at [0, 0] on icon at bounding box center [0, 0] width 0 height 0
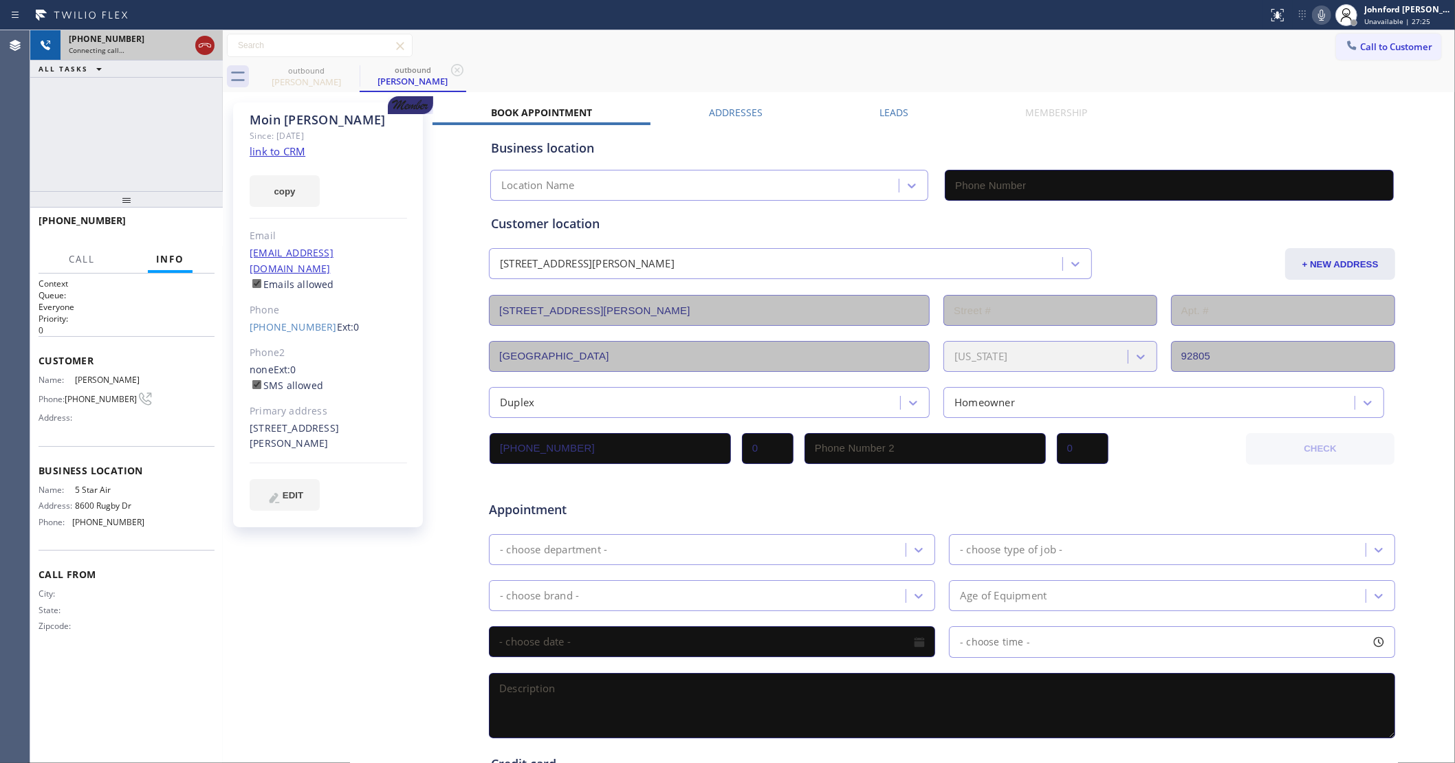
click at [208, 47] on icon at bounding box center [205, 45] width 17 height 17
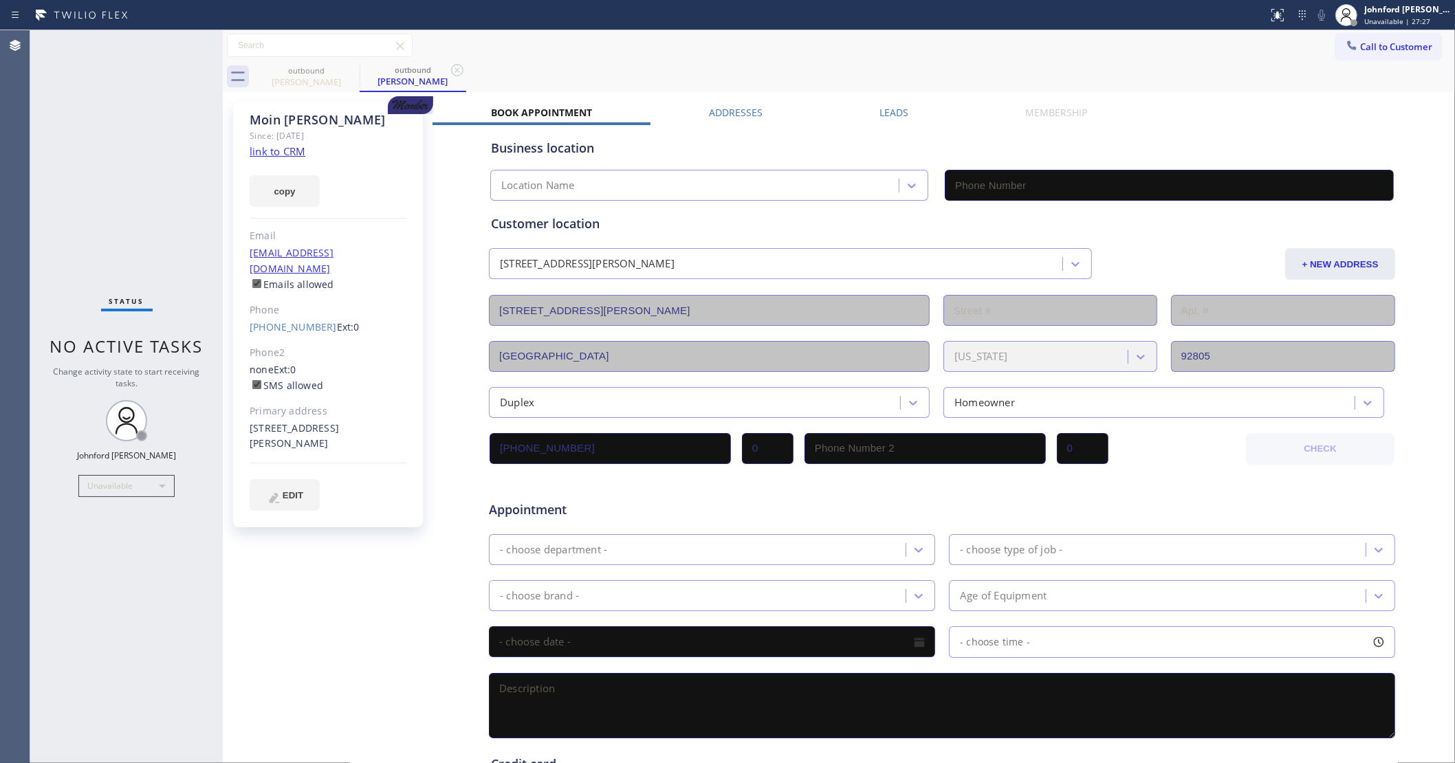
type input "(800) 686-5038"
click at [1375, 45] on span "Call to Customer" at bounding box center [1396, 47] width 72 height 12
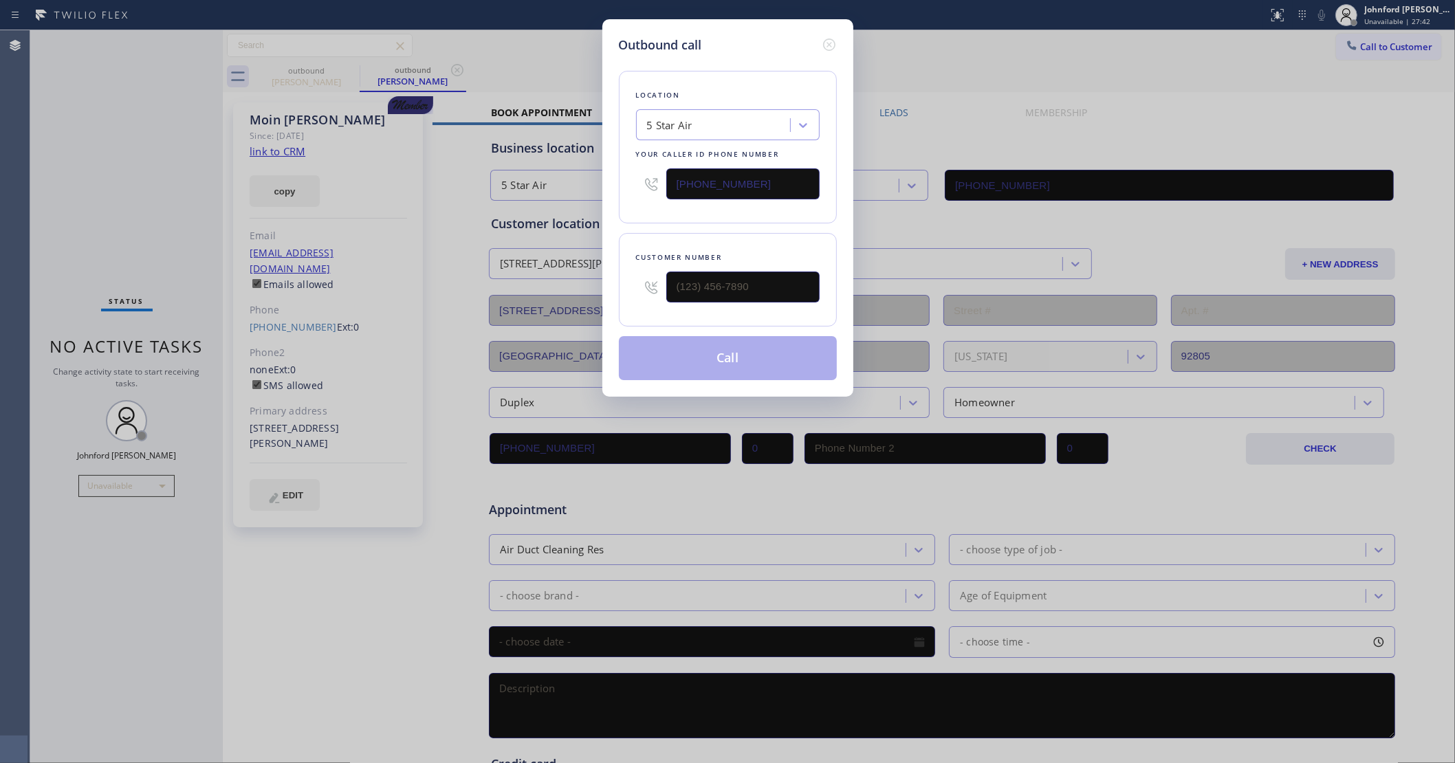
drag, startPoint x: 745, startPoint y: 306, endPoint x: 657, endPoint y: 303, distance: 87.4
click at [657, 303] on div "Customer number" at bounding box center [728, 280] width 218 height 94
click at [750, 289] on input "(___) ___-____" at bounding box center [742, 287] width 153 height 31
paste input "206) 954-8400"
type input "(206) 954-8400"
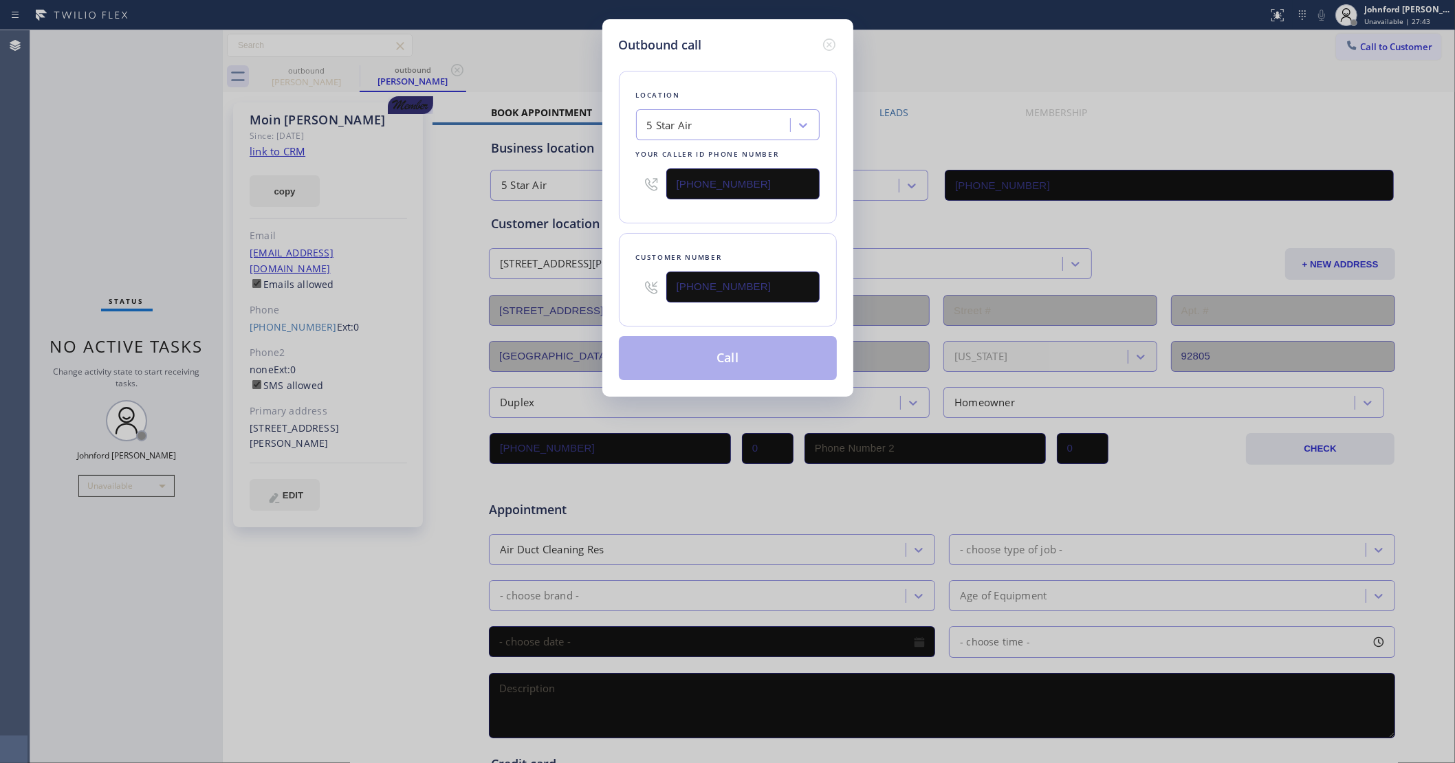
click at [746, 235] on div "Customer number (206) 954-8400" at bounding box center [728, 280] width 218 height 94
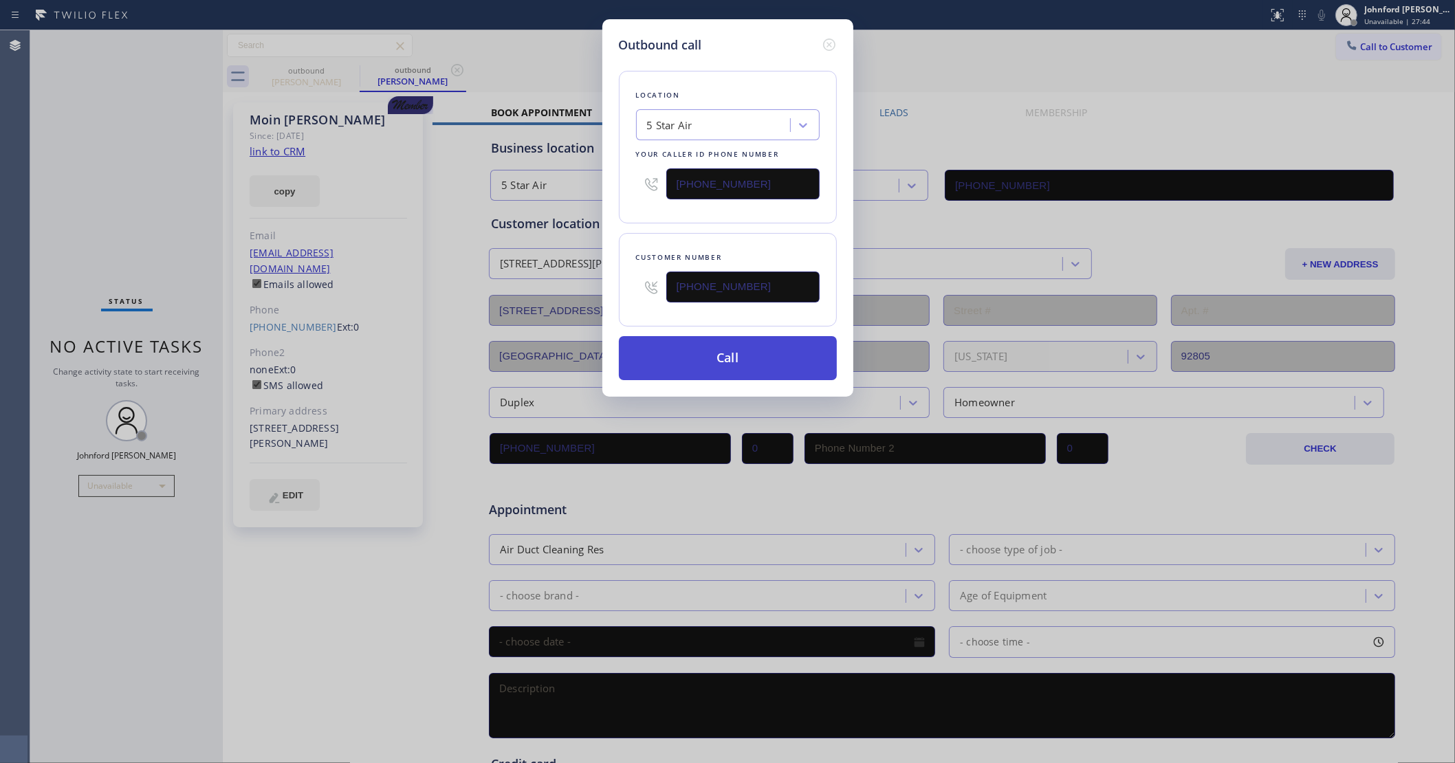
click at [721, 368] on button "Call" at bounding box center [728, 358] width 218 height 44
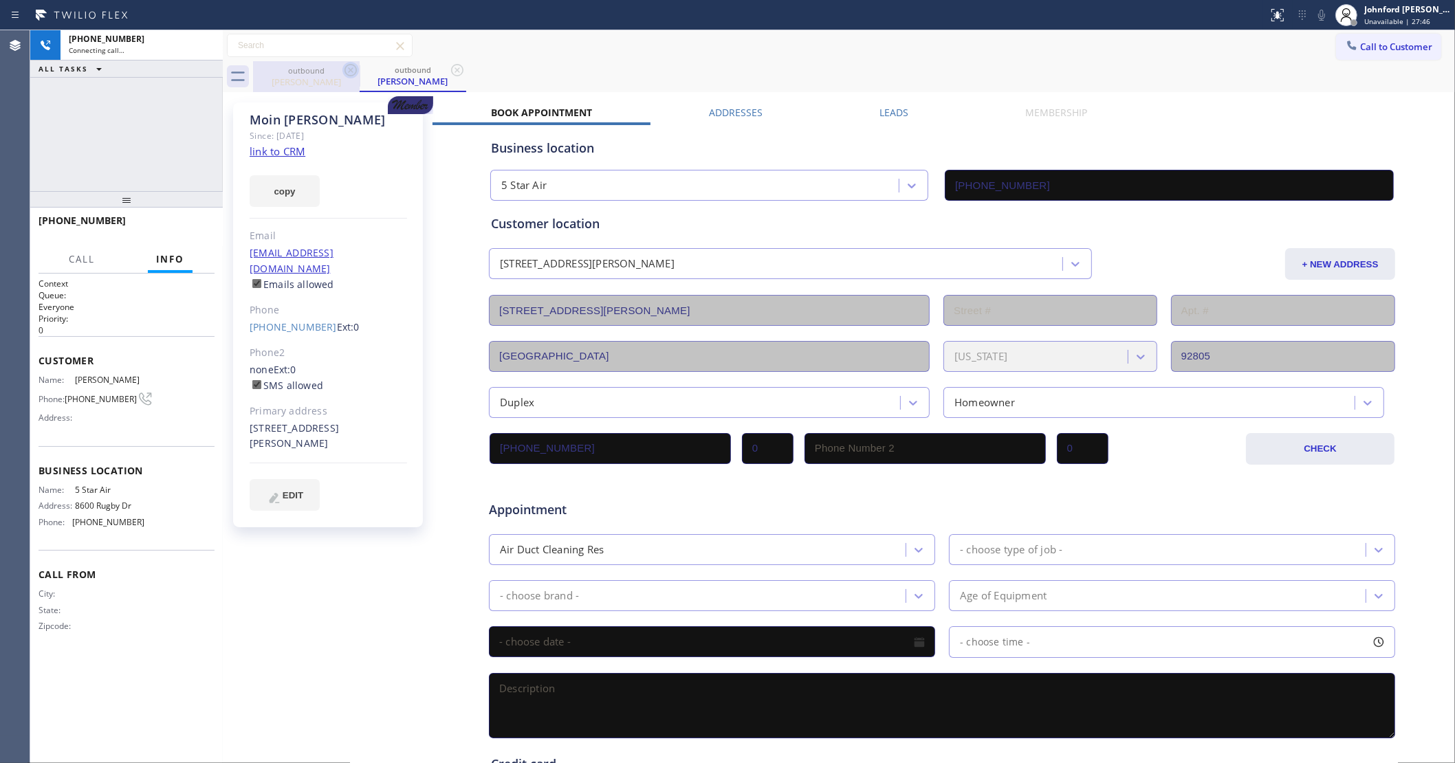
click at [346, 70] on icon at bounding box center [350, 70] width 17 height 17
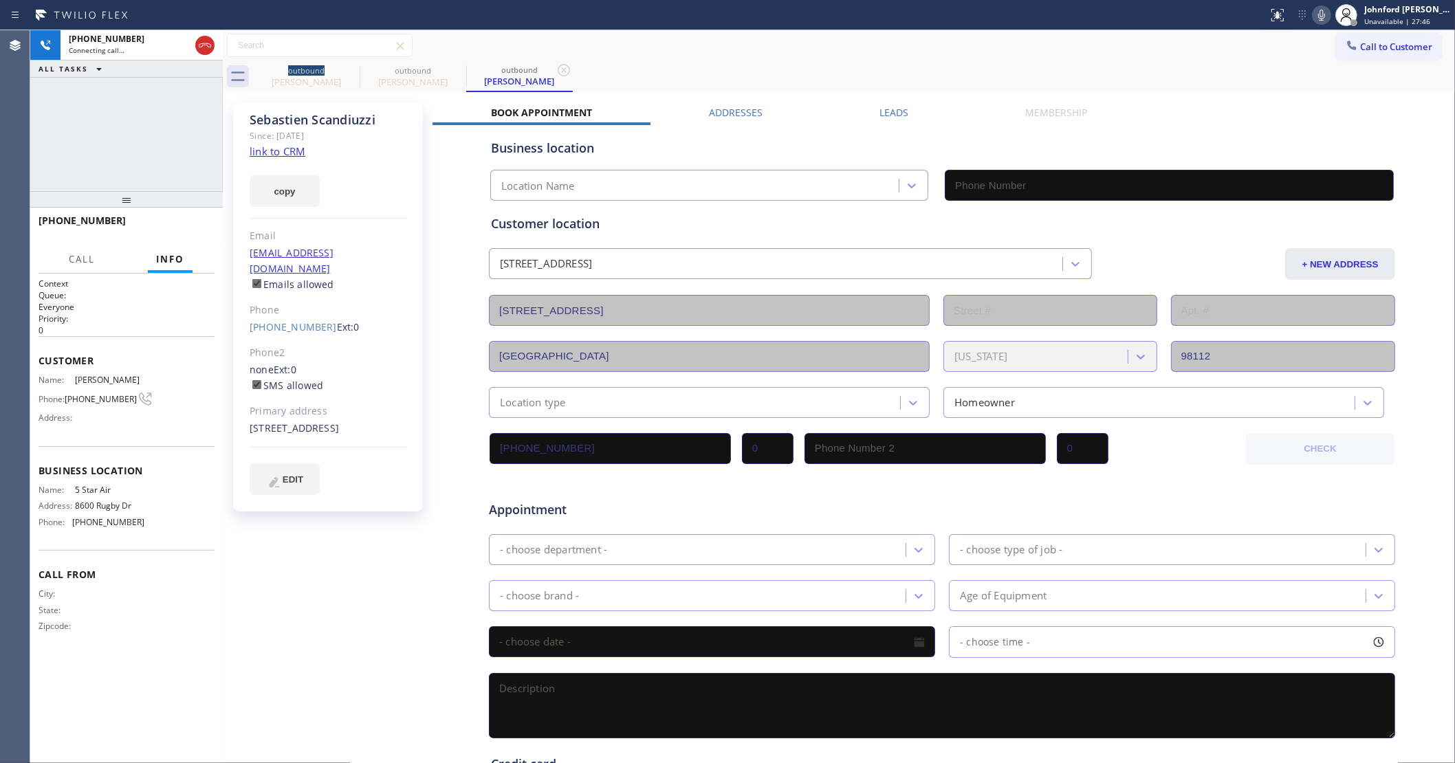
click at [0, 0] on icon at bounding box center [0, 0] width 0 height 0
click at [289, 149] on link "link to CRM" at bounding box center [278, 151] width 56 height 14
type input "(800) 686-5038"
click at [179, 223] on span "HANG UP" at bounding box center [183, 227] width 42 height 10
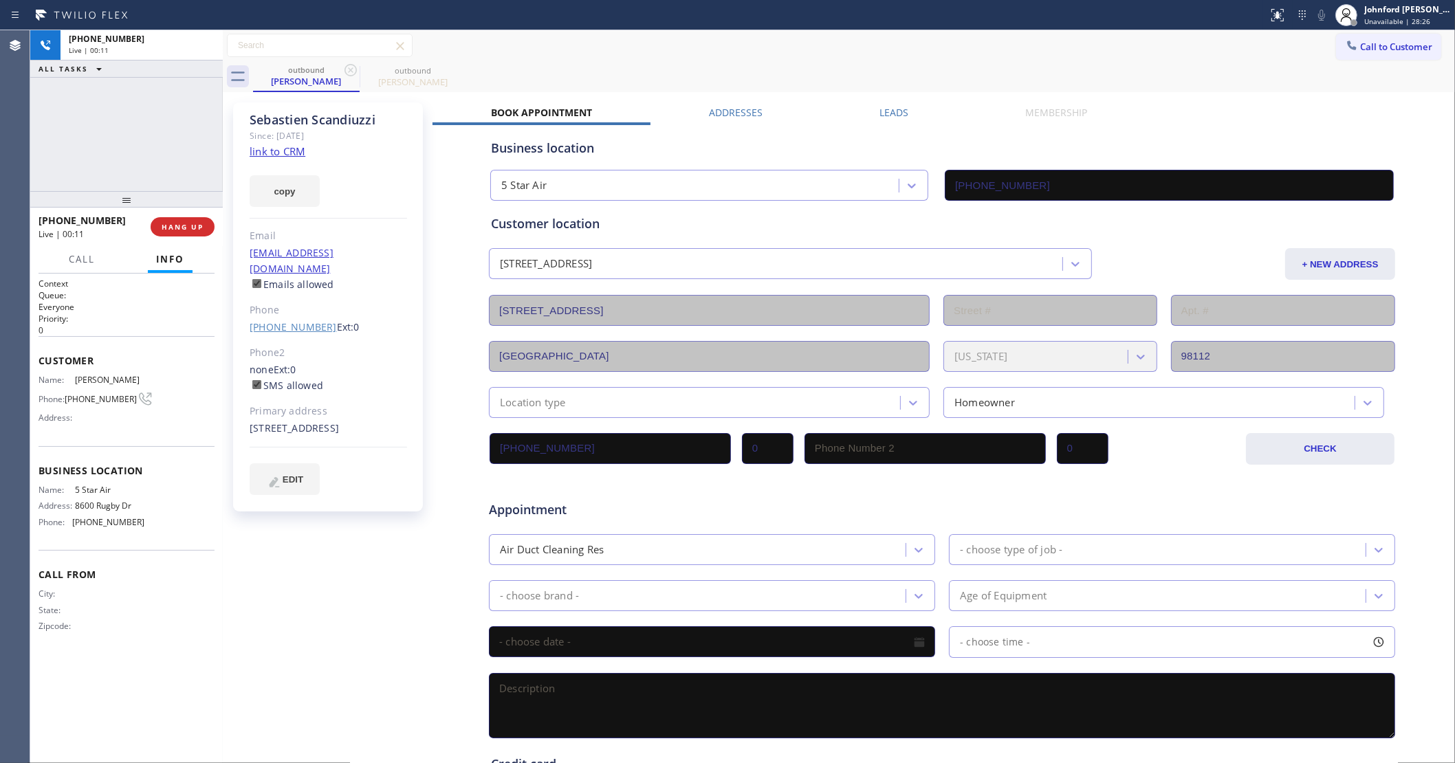
click at [292, 320] on link "(206) 954-8400" at bounding box center [293, 326] width 87 height 13
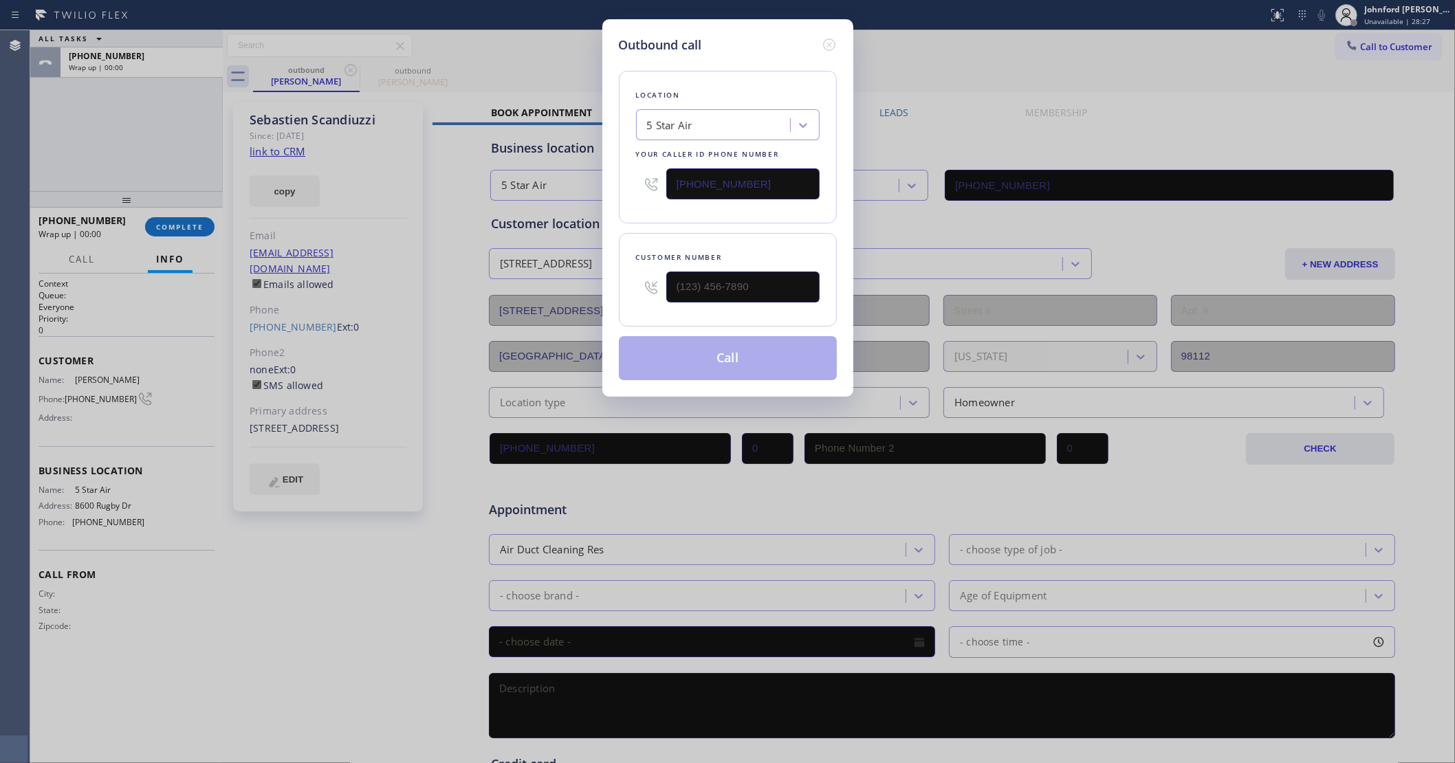
type input "(206) 954-8400"
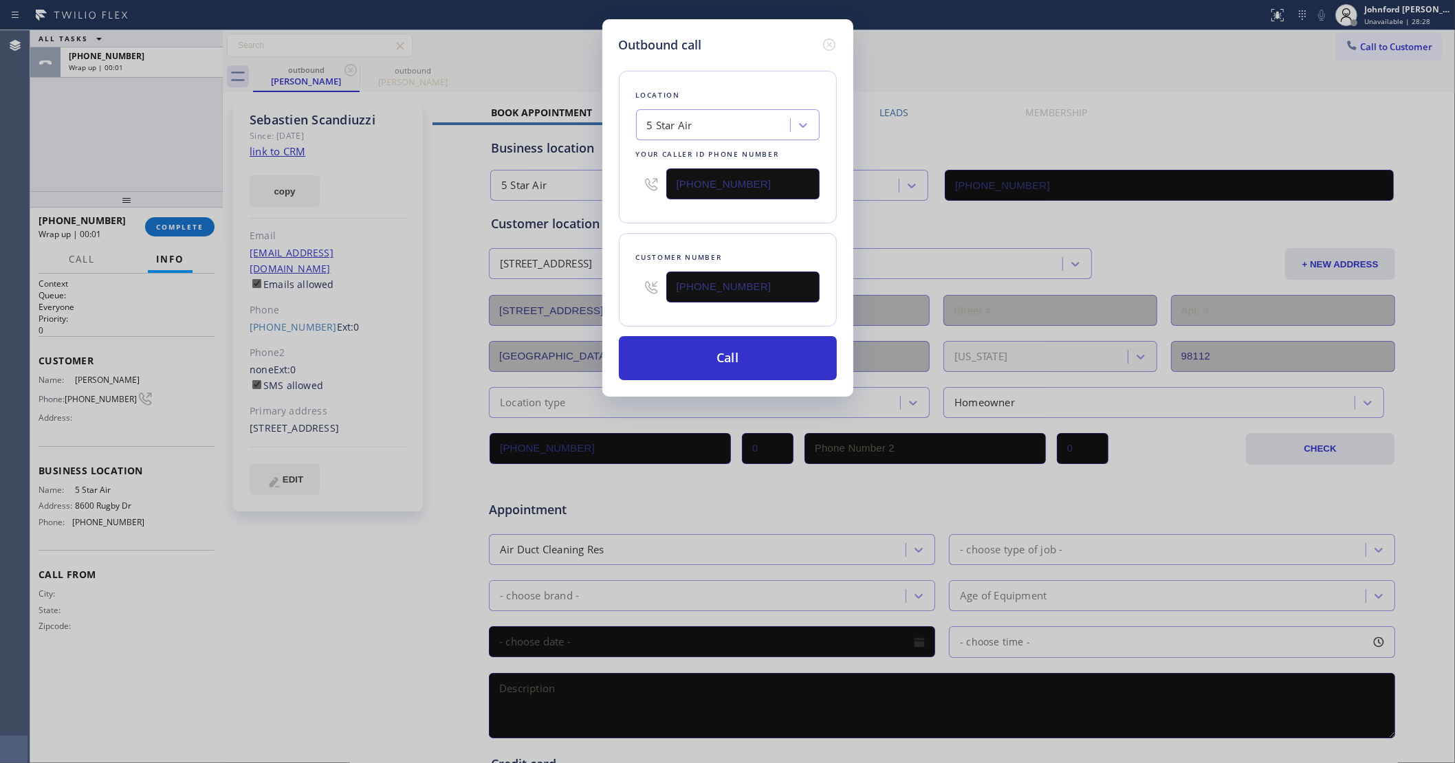
drag, startPoint x: 686, startPoint y: 181, endPoint x: 585, endPoint y: 193, distance: 101.1
click at [586, 181] on div "Outbound call Location 5 Star Air Your caller id phone number (800) 686-5038 Cu…" at bounding box center [727, 381] width 1455 height 763
paste input "425) 517-398"
type input "(425) 517-3988"
click at [722, 362] on button "Call" at bounding box center [728, 358] width 218 height 44
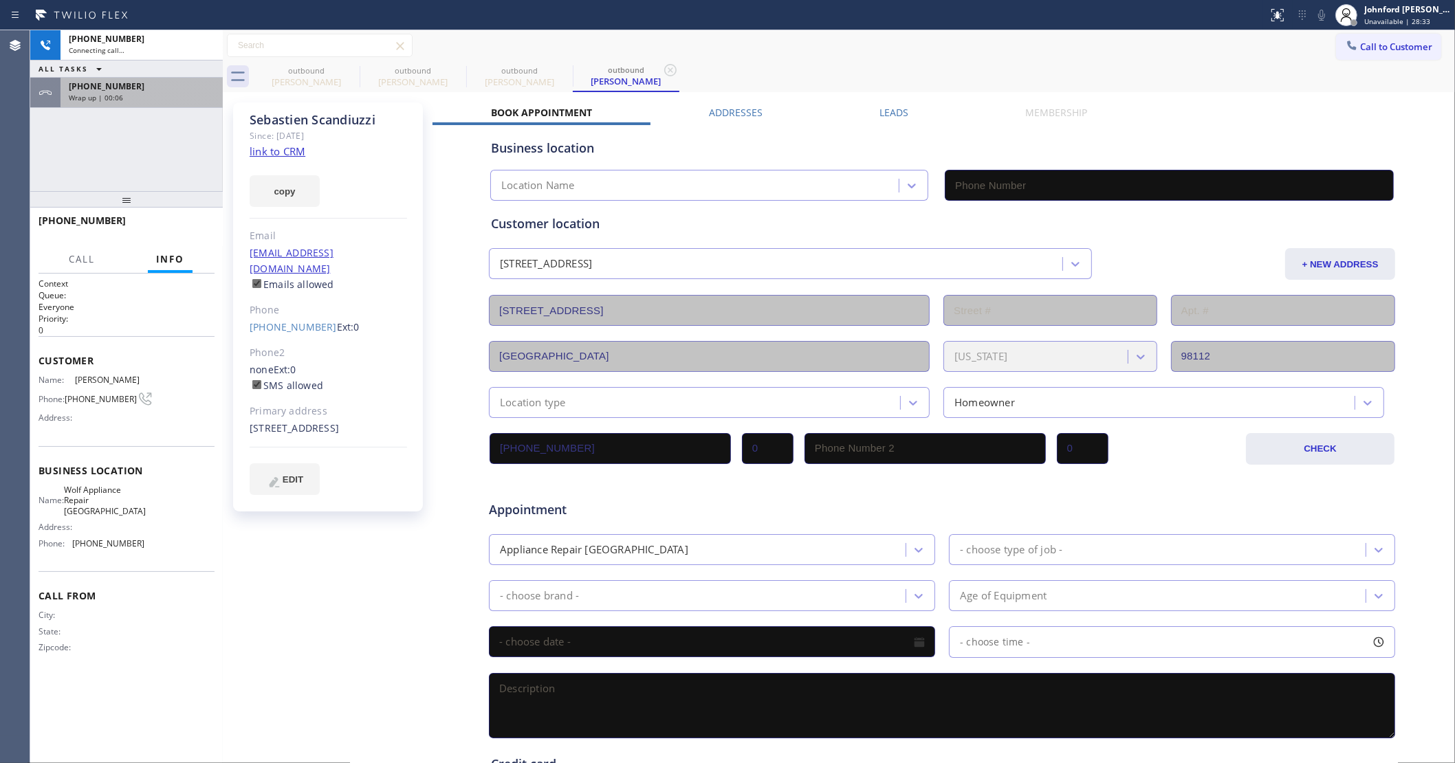
click at [164, 101] on div "Wrap up | 00:06" at bounding box center [142, 98] width 146 height 10
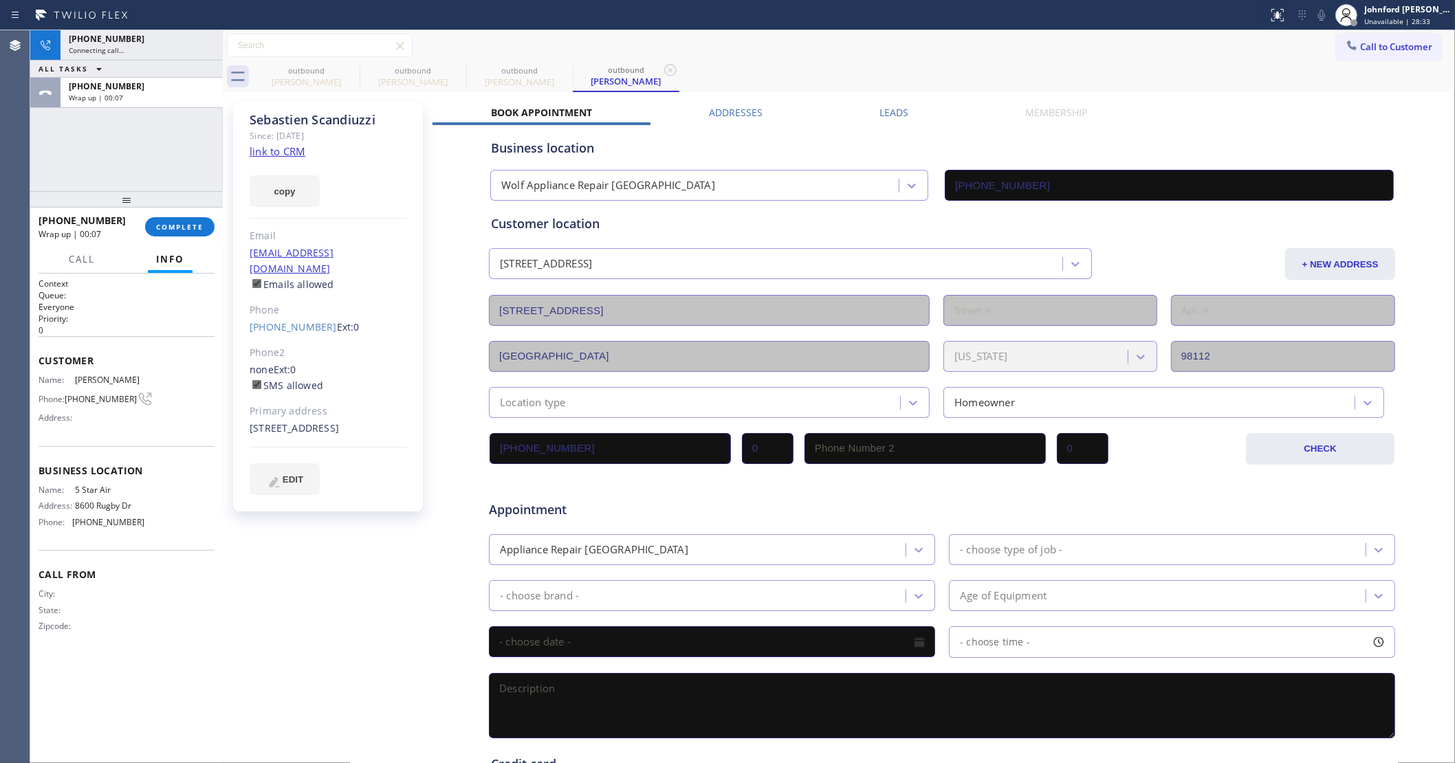
click at [187, 211] on div "+12069548400 Wrap up | 00:07 COMPLETE" at bounding box center [127, 227] width 176 height 36
click at [183, 227] on span "COMPLETE" at bounding box center [179, 227] width 47 height 10
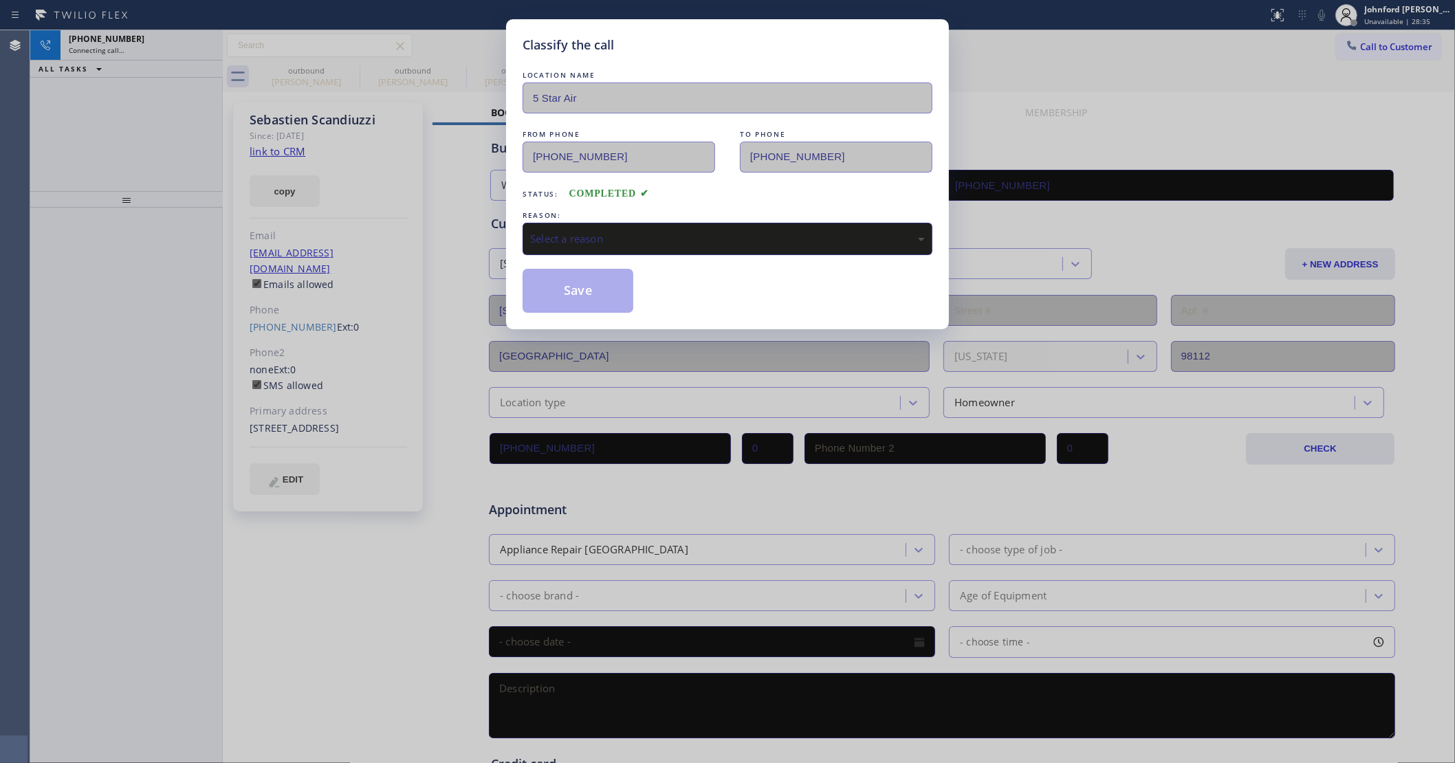
click at [634, 239] on div "Select a reason" at bounding box center [727, 239] width 395 height 16
click at [593, 285] on button "Save" at bounding box center [578, 291] width 111 height 44
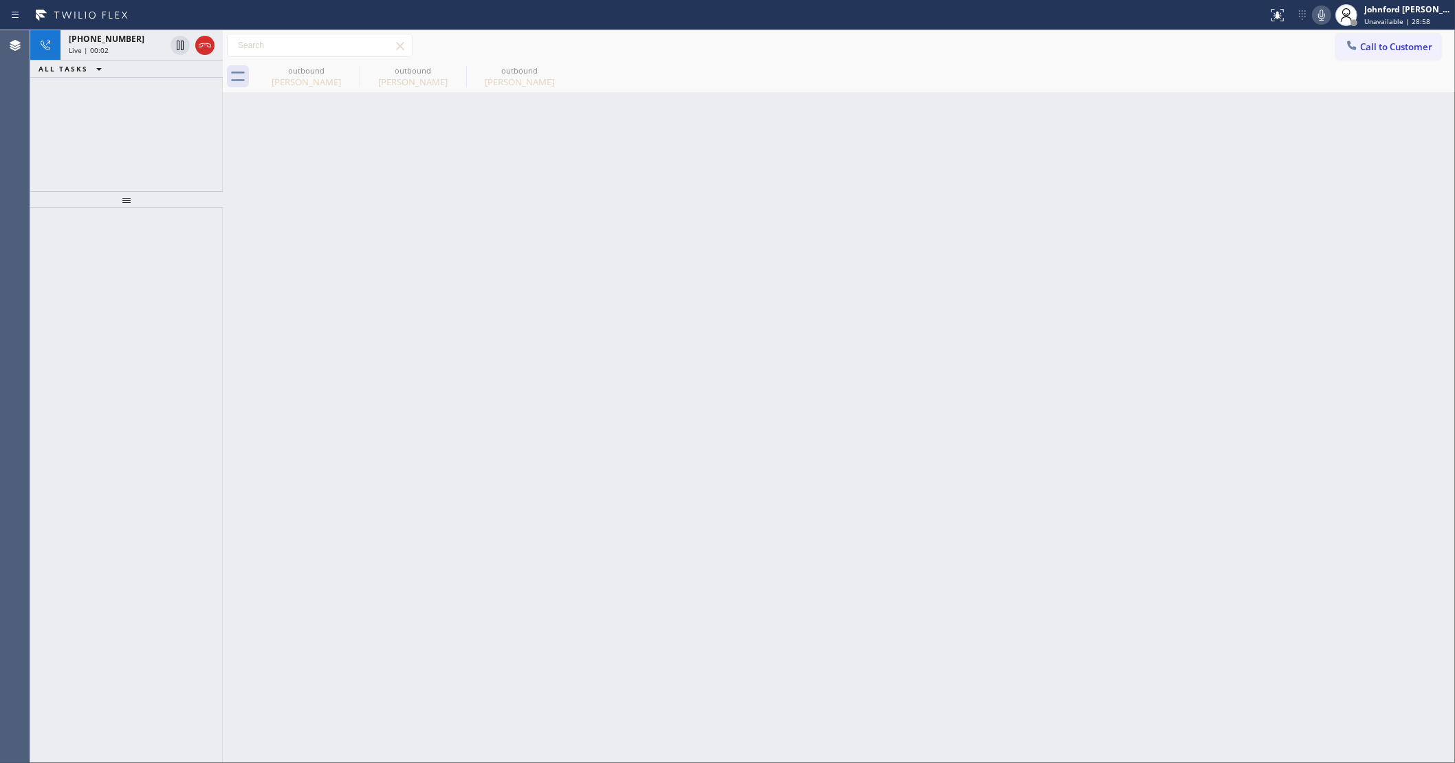
click at [77, 116] on div "+12069548400 Live | 00:02 ALL TASKS ALL TASKS ACTIVE TASKS TASKS IN WRAP UP" at bounding box center [126, 110] width 193 height 161
drag, startPoint x: 193, startPoint y: 48, endPoint x: 210, endPoint y: 45, distance: 18.2
click at [193, 46] on div at bounding box center [193, 45] width 50 height 30
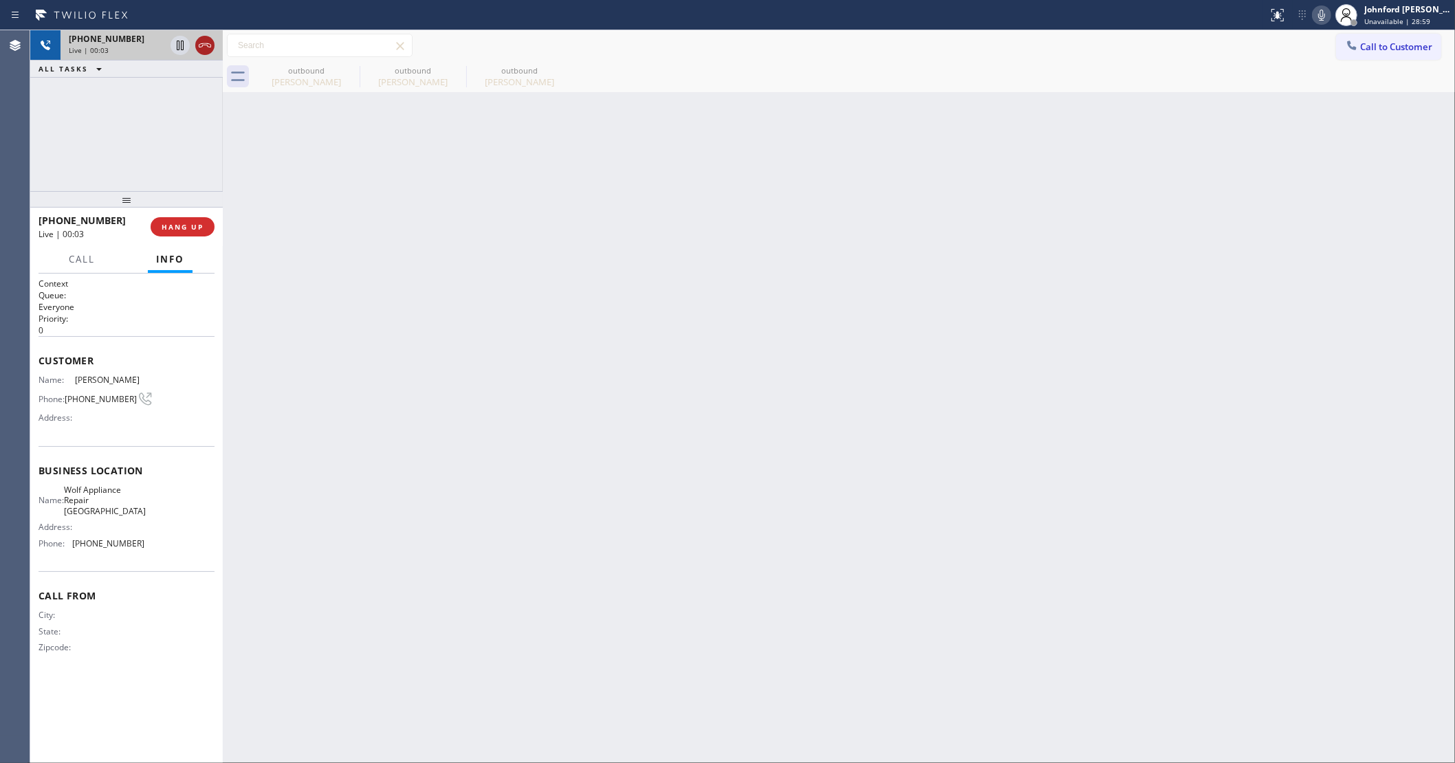
click at [213, 49] on div at bounding box center [204, 45] width 19 height 17
click at [182, 223] on span "COMPLETE" at bounding box center [179, 227] width 47 height 10
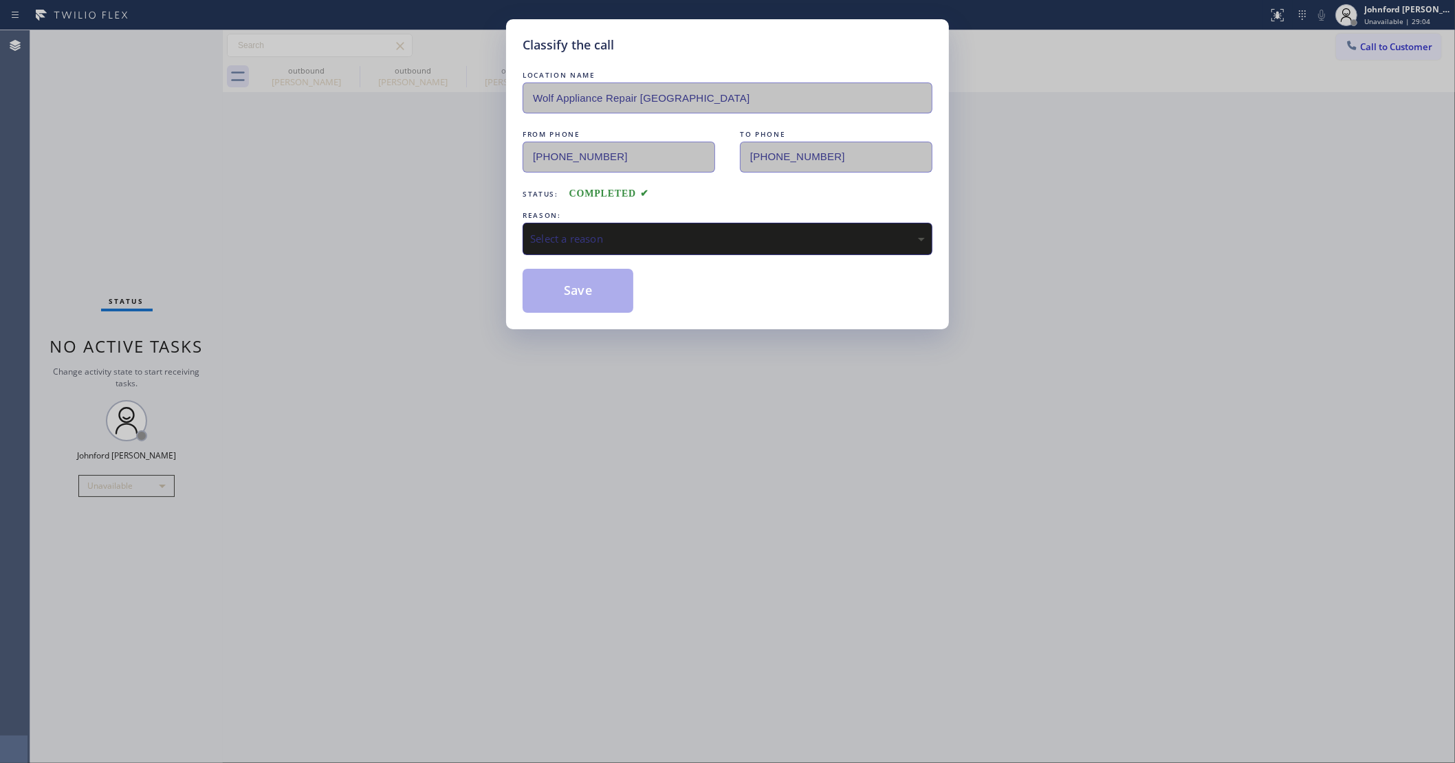
click at [613, 237] on div "Select a reason" at bounding box center [727, 239] width 395 height 16
click at [607, 294] on button "Save" at bounding box center [578, 291] width 111 height 44
type input "(425) 517-3988"
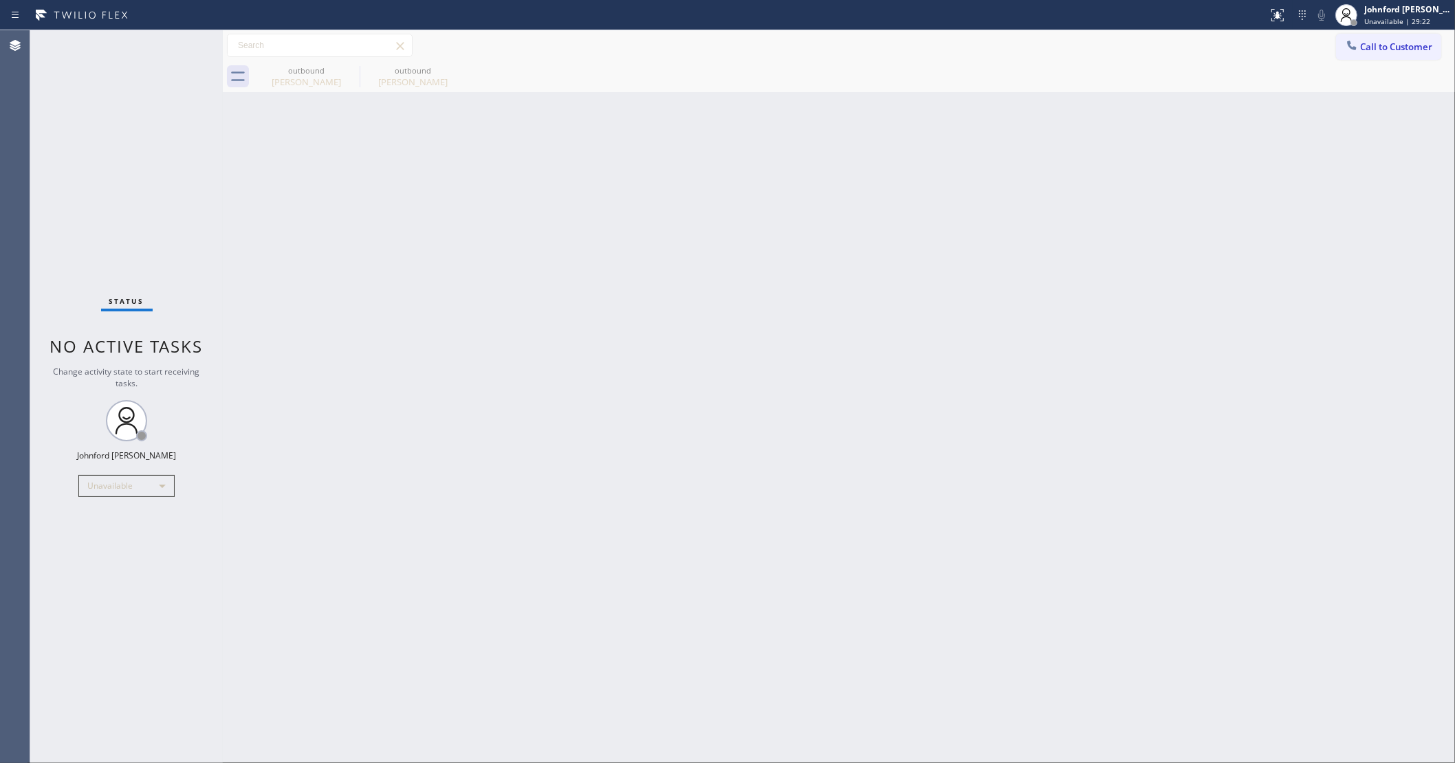
click at [1038, 358] on div "Back to Dashboard Change Sender ID Customers Technicians Select a contact Outbo…" at bounding box center [839, 396] width 1232 height 733
click at [1388, 48] on span "Call to Customer" at bounding box center [1396, 47] width 72 height 12
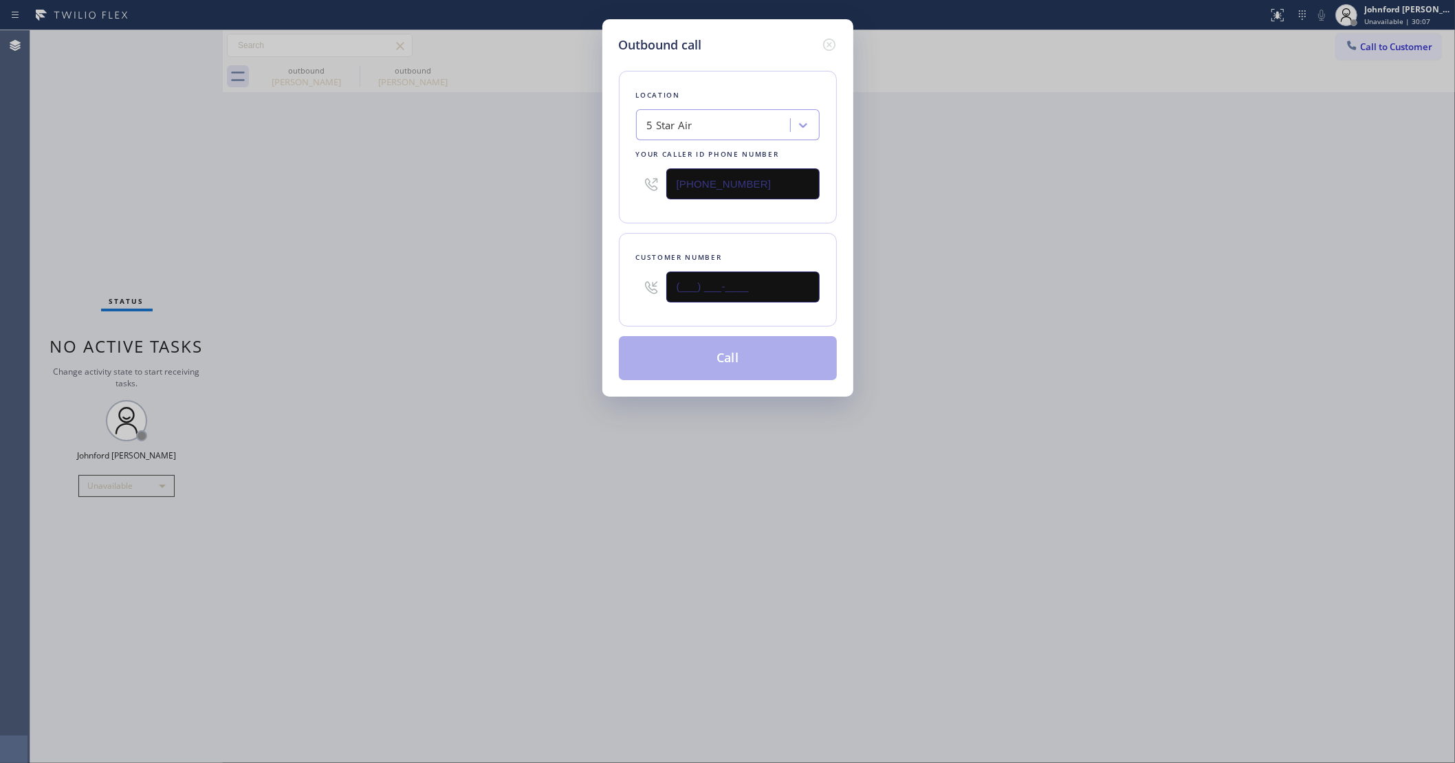
drag, startPoint x: 761, startPoint y: 278, endPoint x: 565, endPoint y: 305, distance: 197.7
click at [579, 303] on div "Outbound call Location 5 Star Air Your caller id phone number (800) 686-5038 Cu…" at bounding box center [727, 381] width 1455 height 763
paste input "321) 277-1498"
click at [441, 320] on div "Outbound call Location 5 Star Air Your caller id phone number (800) 686-5038 Cu…" at bounding box center [727, 381] width 1455 height 763
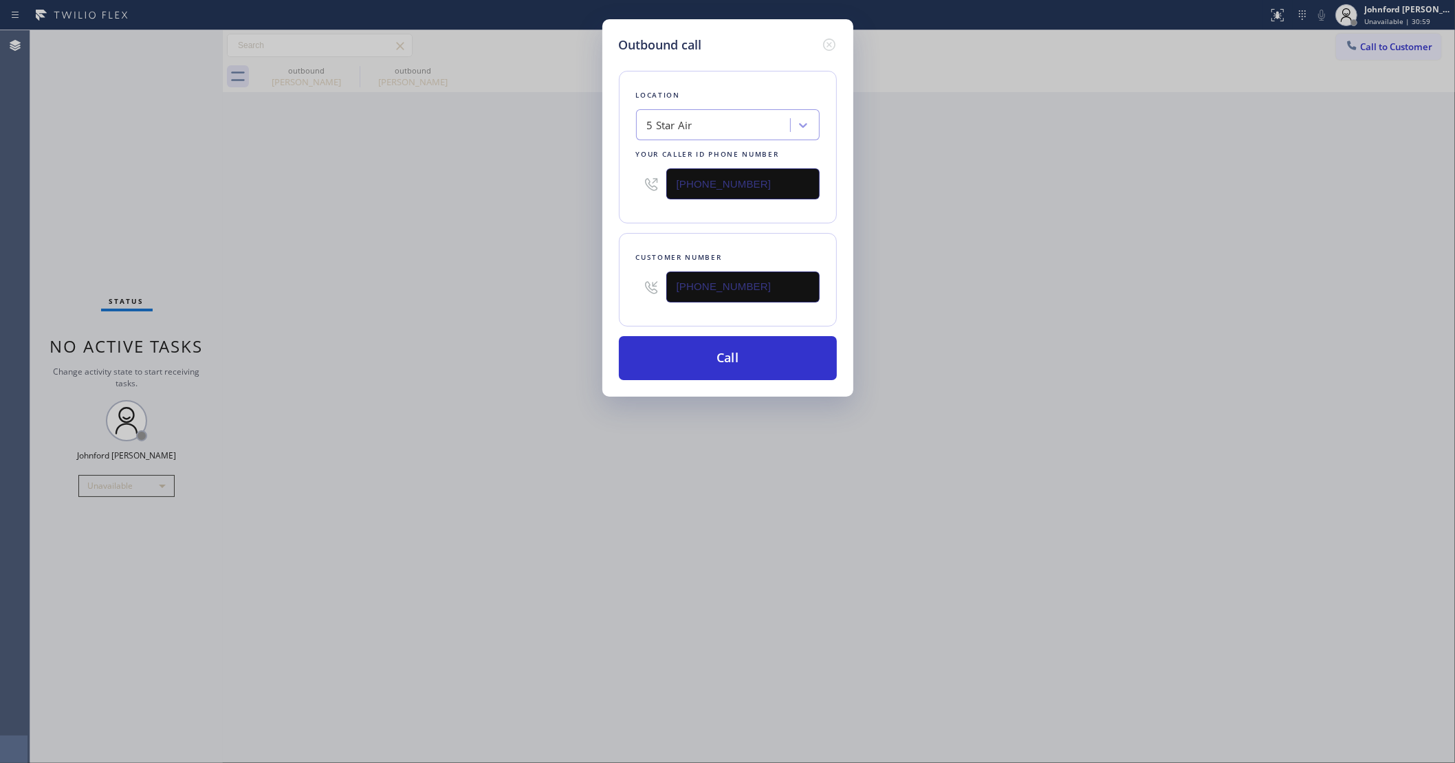
drag, startPoint x: 800, startPoint y: 285, endPoint x: 517, endPoint y: 303, distance: 283.1
click at [533, 296] on div "Outbound call Location 5 Star Air Your caller id phone number (800) 686-5038 Cu…" at bounding box center [727, 381] width 1455 height 763
paste input "text"
type input "(321) 277-1498"
click at [448, 314] on div "Outbound call Location 5 Star Air Your caller id phone number (800) 686-5038 Cu…" at bounding box center [727, 381] width 1455 height 763
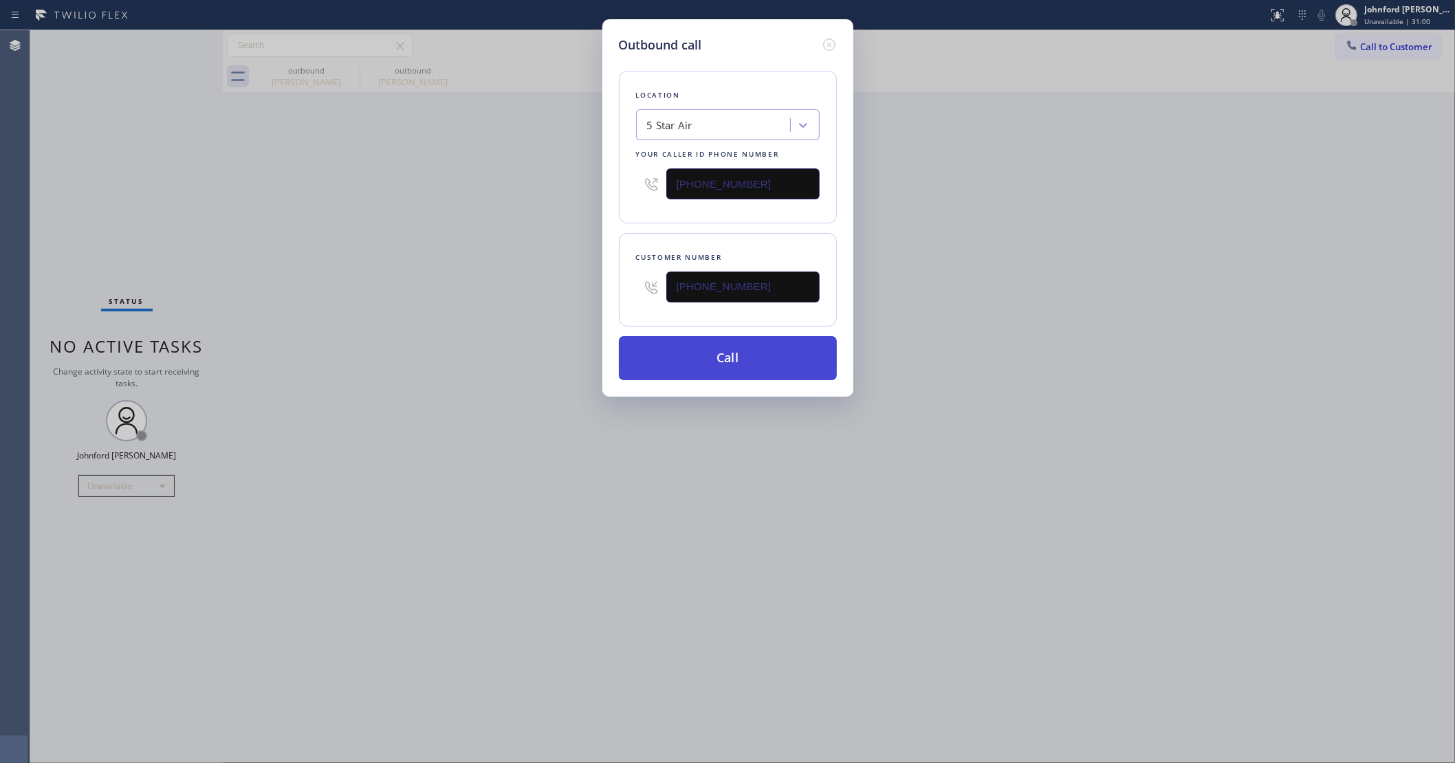
click at [665, 356] on button "Call" at bounding box center [728, 358] width 218 height 44
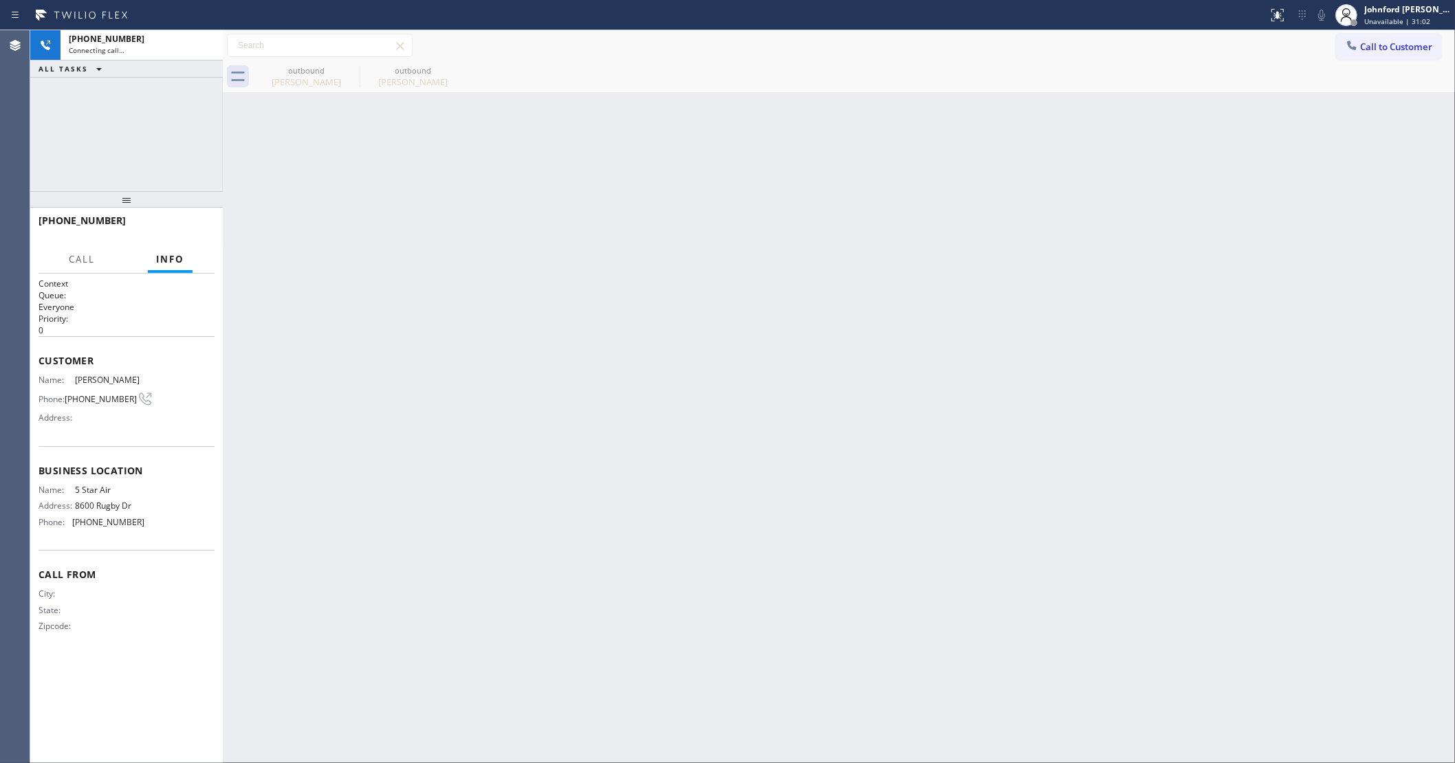
click at [0, 0] on icon at bounding box center [0, 0] width 0 height 0
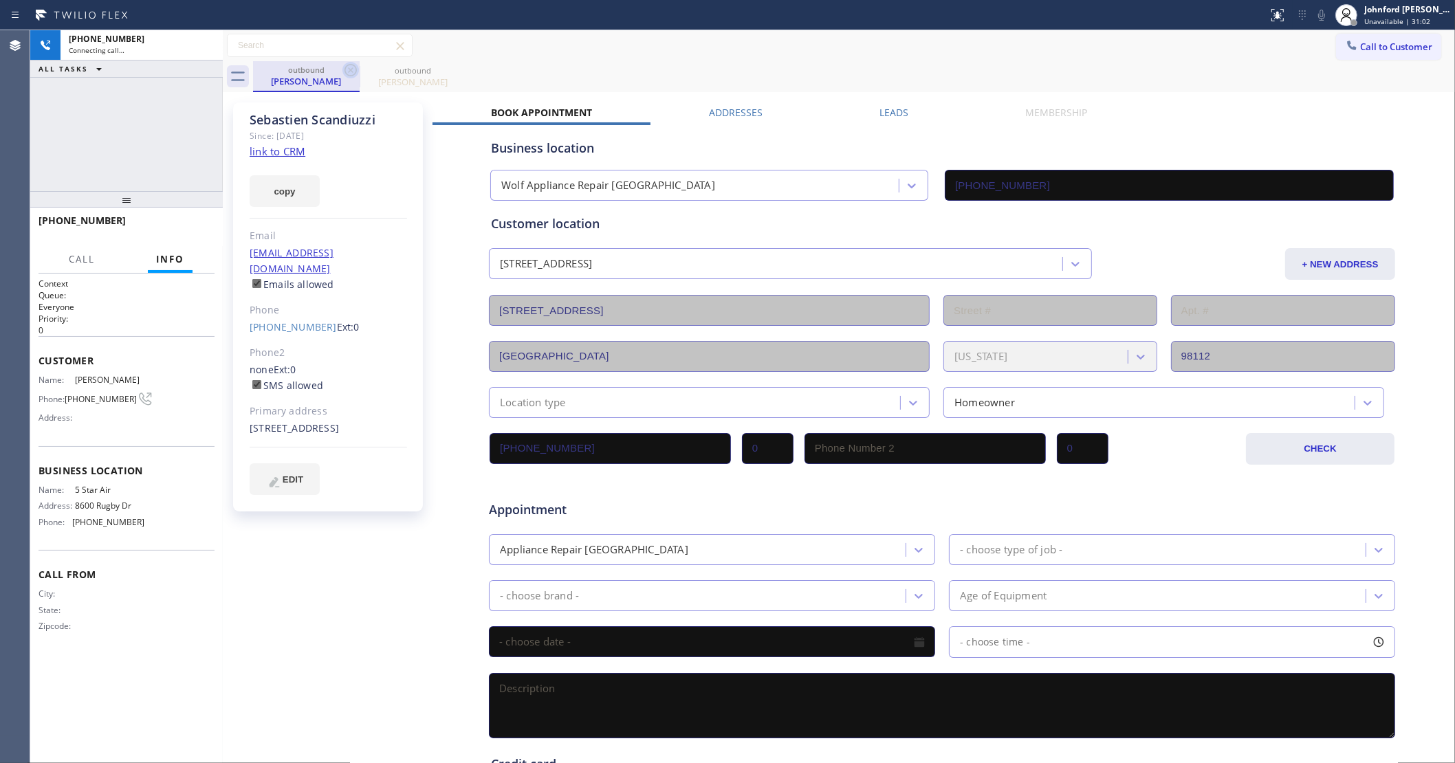
click at [348, 73] on icon at bounding box center [350, 70] width 17 height 17
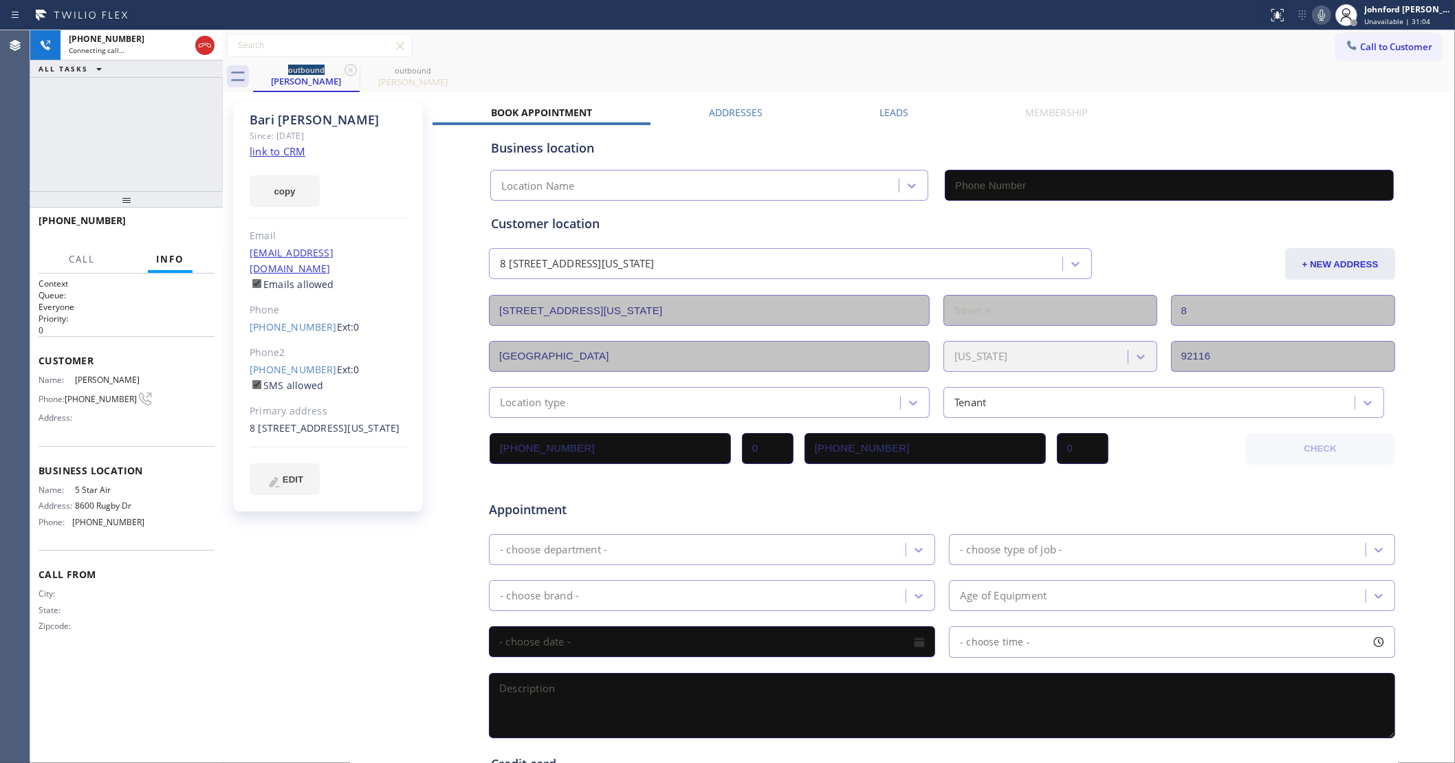
click at [287, 144] on link "link to CRM" at bounding box center [278, 151] width 56 height 14
type input "(800) 686-5038"
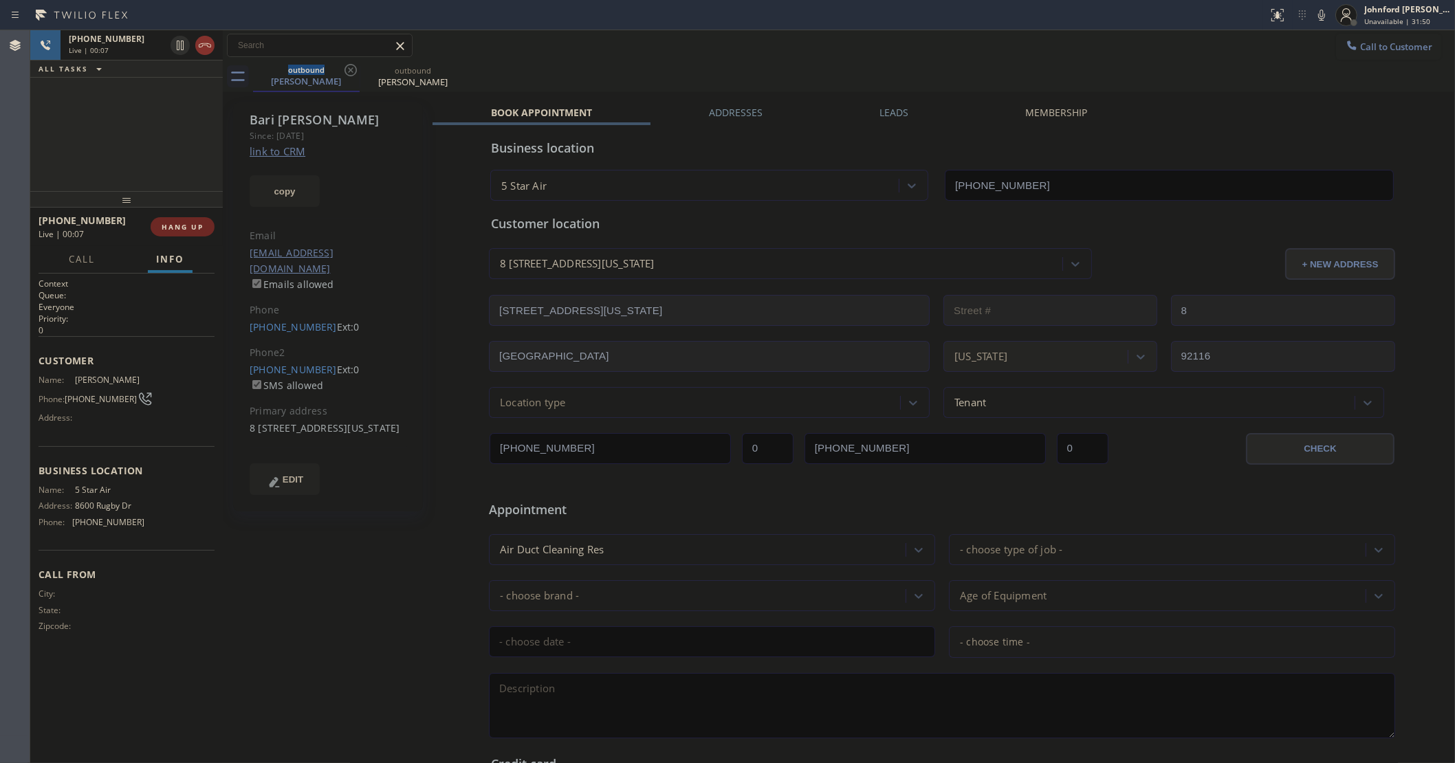
click at [179, 226] on span "HANG UP" at bounding box center [183, 227] width 42 height 10
click at [179, 226] on span "COMPLETE" at bounding box center [179, 227] width 47 height 10
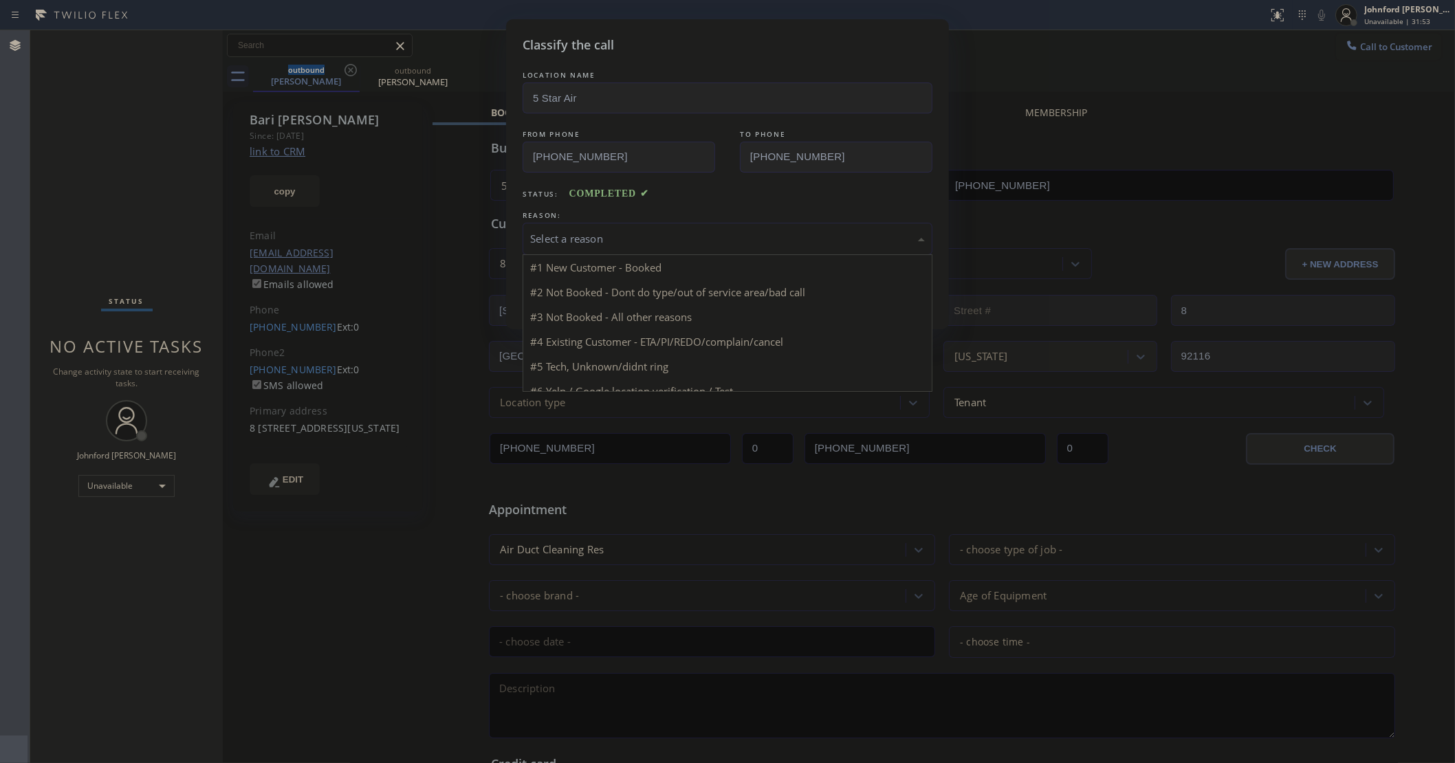
click at [664, 239] on div "Select a reason" at bounding box center [727, 239] width 395 height 16
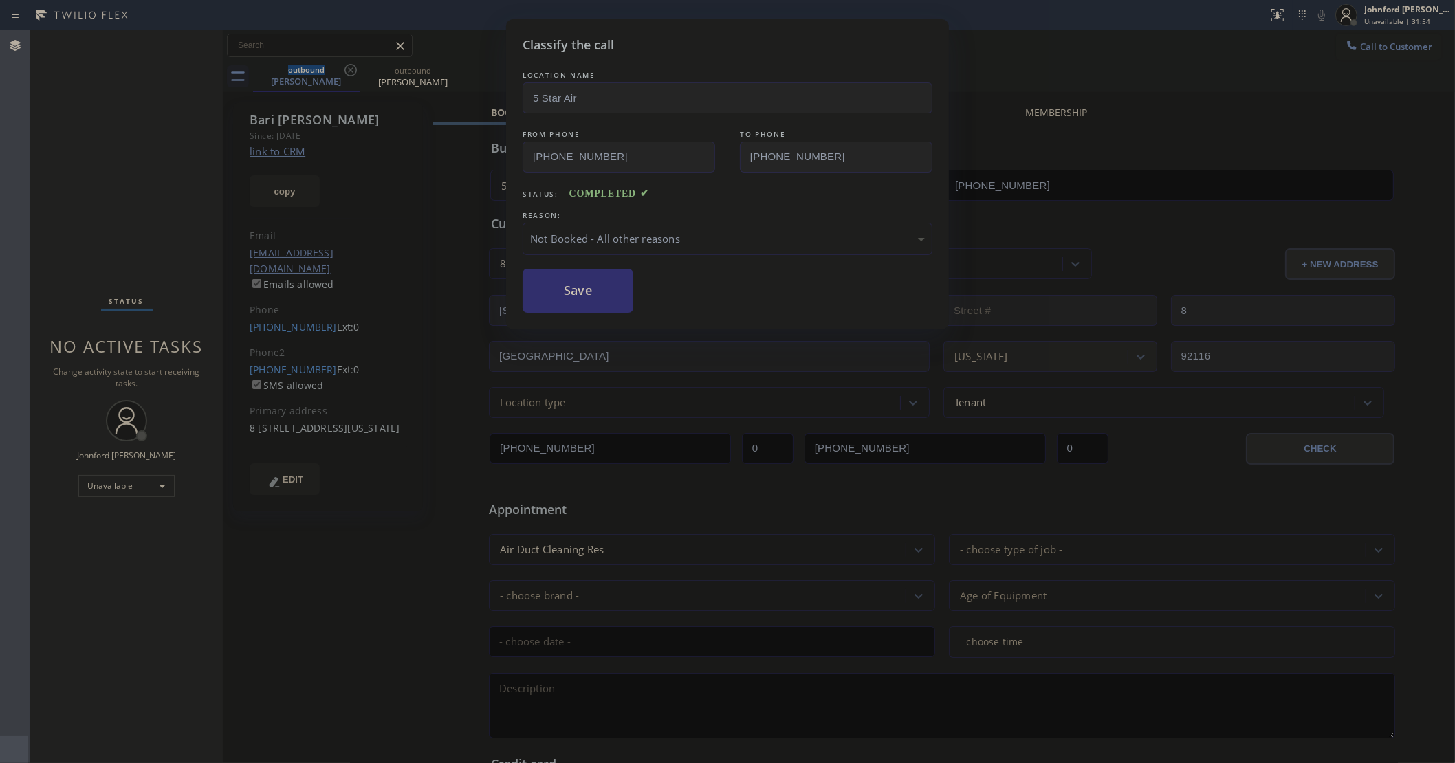
click at [583, 282] on button "Save" at bounding box center [578, 291] width 111 height 44
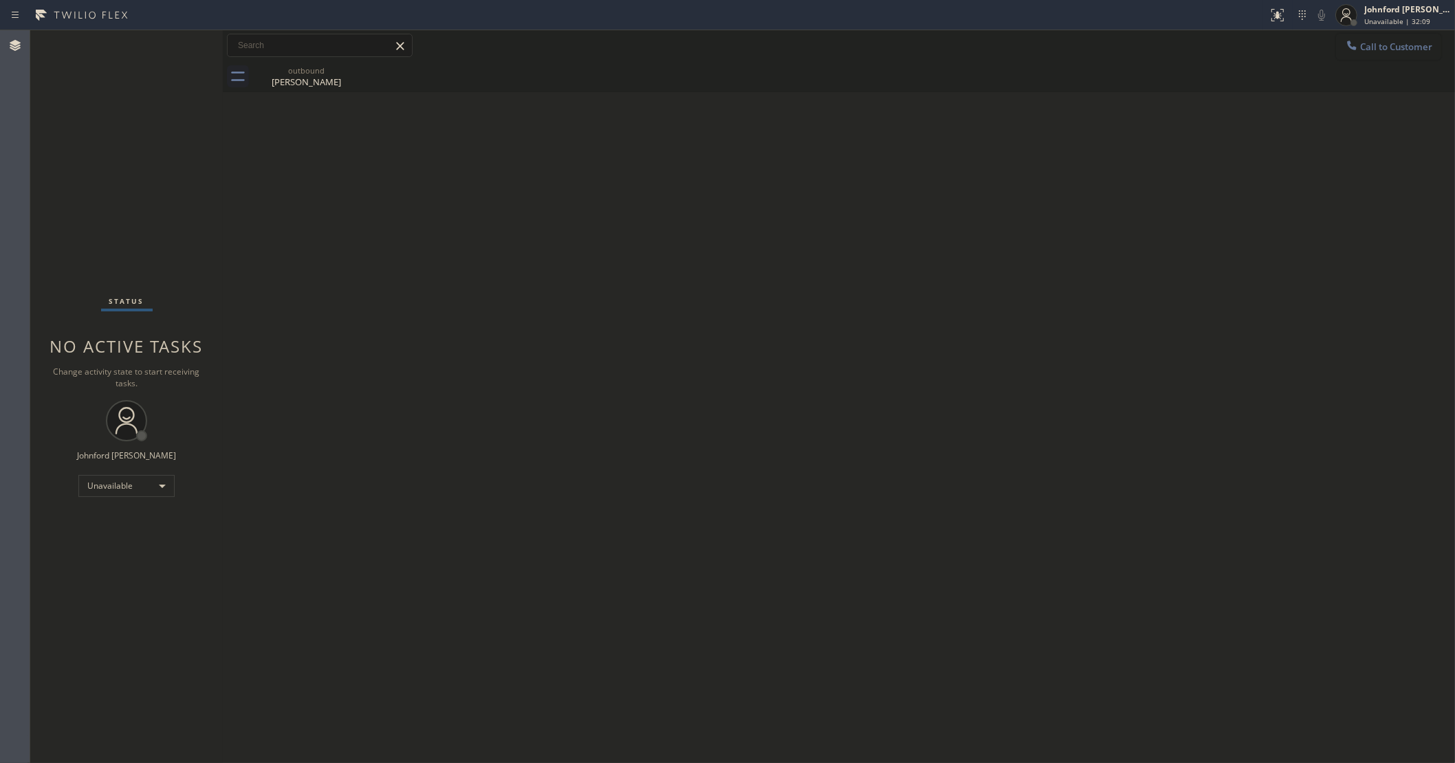
click at [1368, 34] on button "Call to Customer" at bounding box center [1388, 47] width 105 height 26
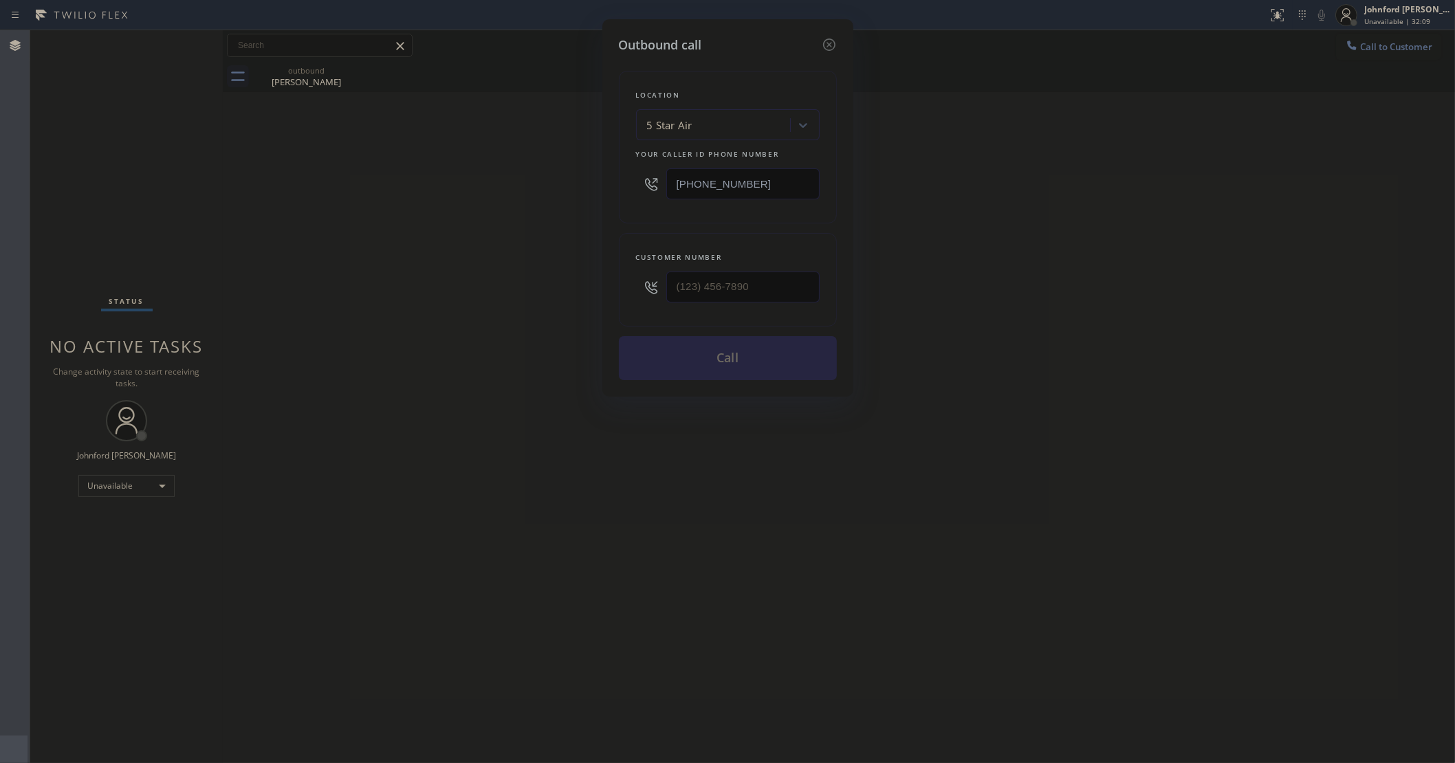
drag, startPoint x: 1370, startPoint y: 39, endPoint x: 1047, endPoint y: 95, distance: 328.1
click at [1368, 40] on div "Outbound call Location 5 Star Air Your caller id phone number (800) 686-5038 Cu…" at bounding box center [727, 381] width 1455 height 763
click at [832, 43] on icon at bounding box center [829, 44] width 17 height 17
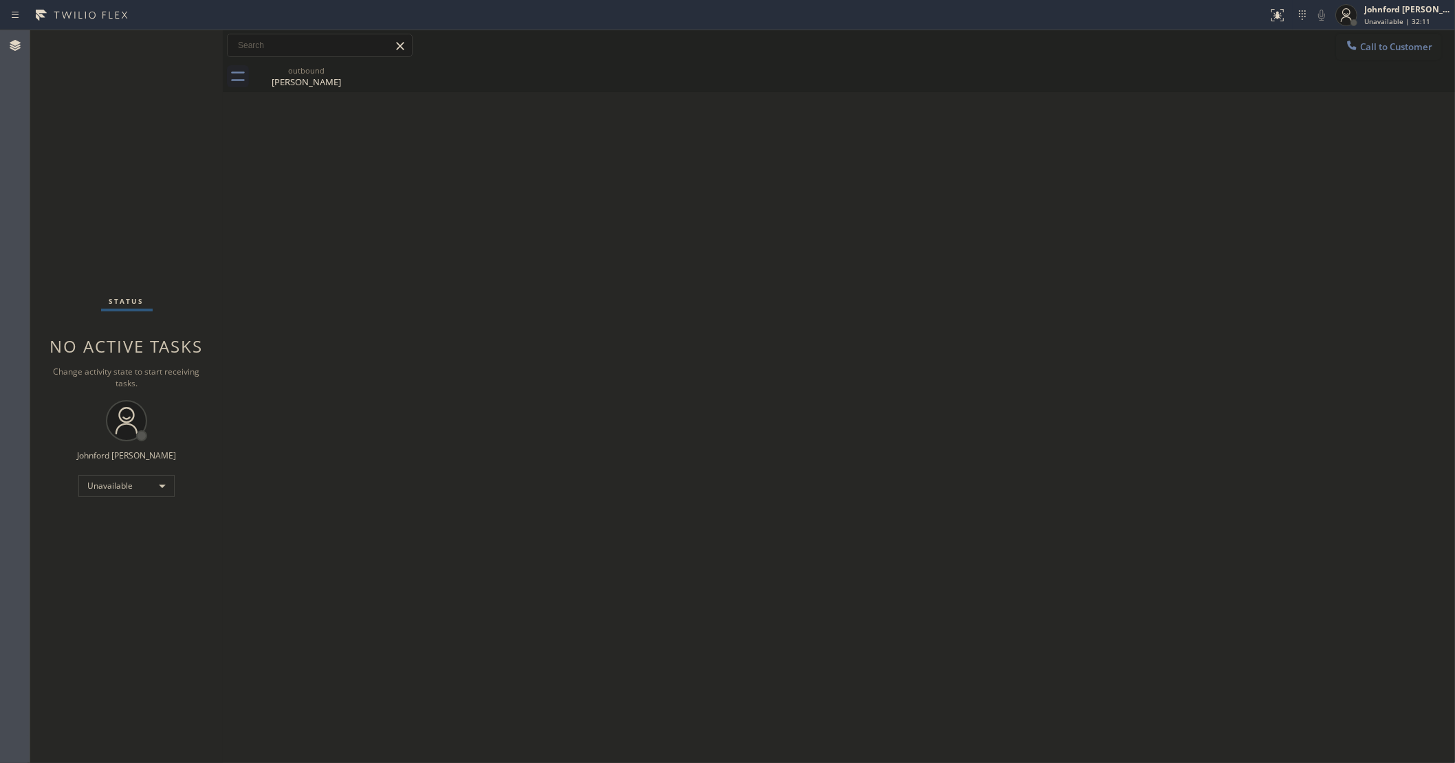
click at [1389, 50] on span "Call to Customer" at bounding box center [1396, 47] width 72 height 12
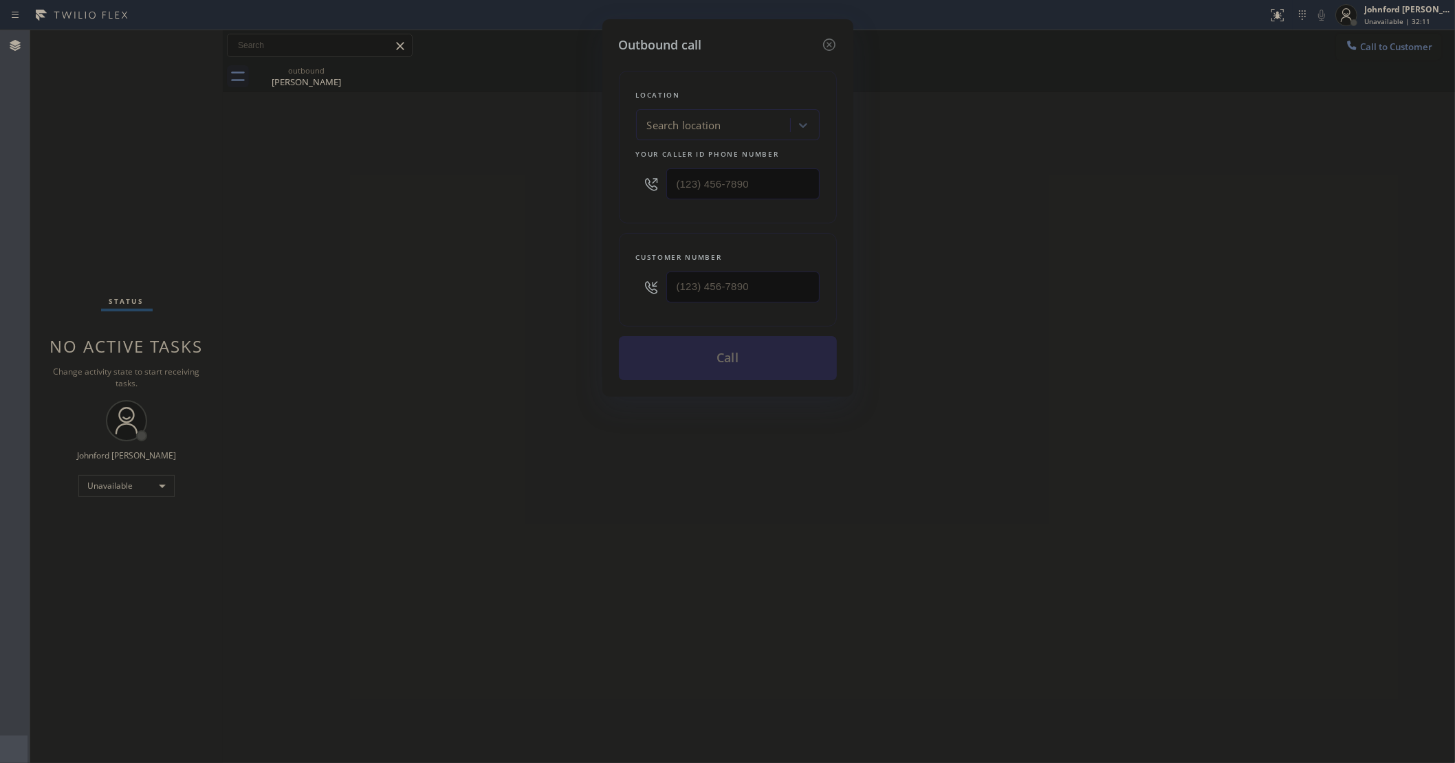
type input "(800) 686-5038"
drag, startPoint x: 798, startPoint y: 275, endPoint x: 646, endPoint y: 303, distance: 154.6
click at [633, 305] on div "Customer number" at bounding box center [728, 280] width 218 height 94
click at [717, 287] on input "(___) ___-____" at bounding box center [742, 287] width 153 height 31
paste input "562) 818-7472"
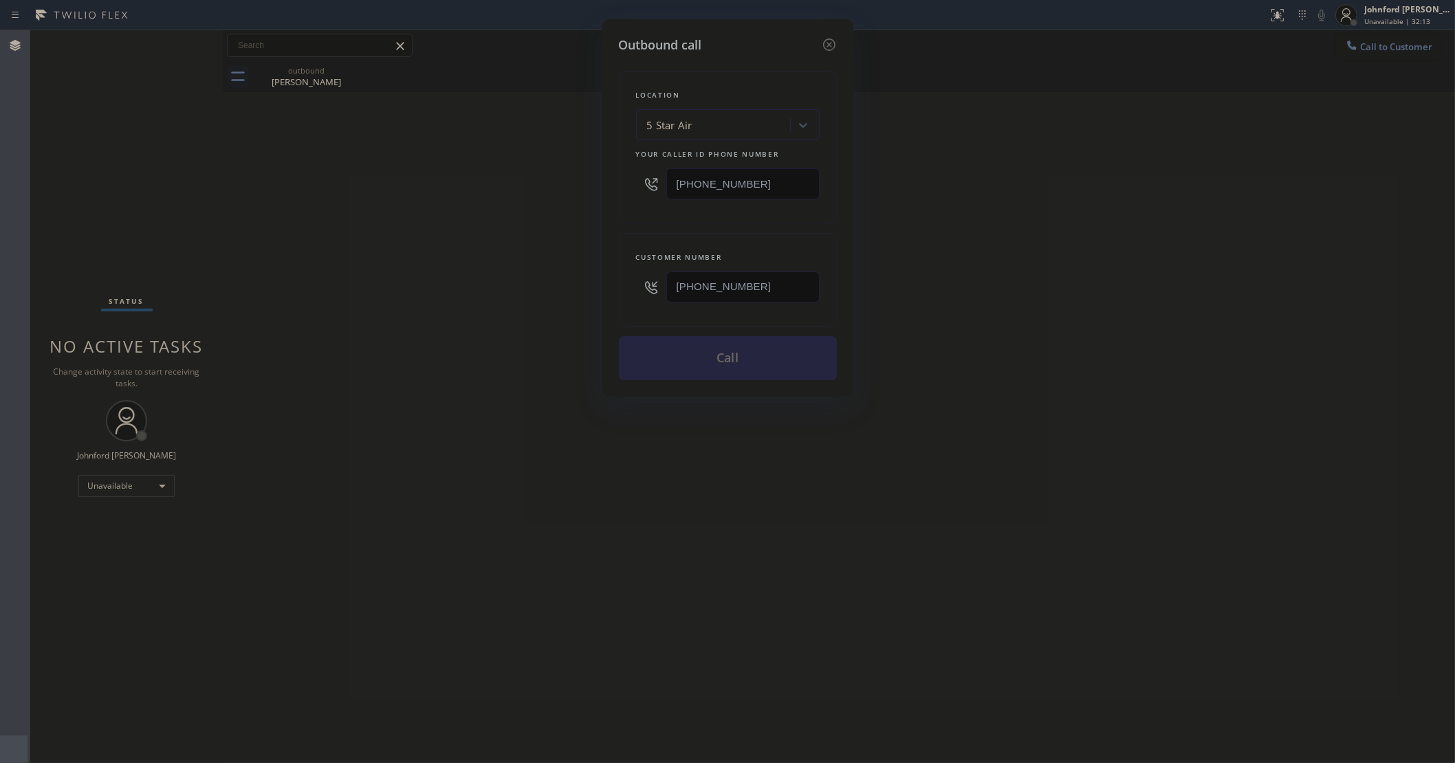
type input "(562) 818-7472"
click at [376, 287] on div "Outbound call Location 5 Star Air Your caller id phone number (800) 686-5038 Cu…" at bounding box center [727, 381] width 1455 height 763
click at [675, 346] on button "Call" at bounding box center [728, 358] width 218 height 44
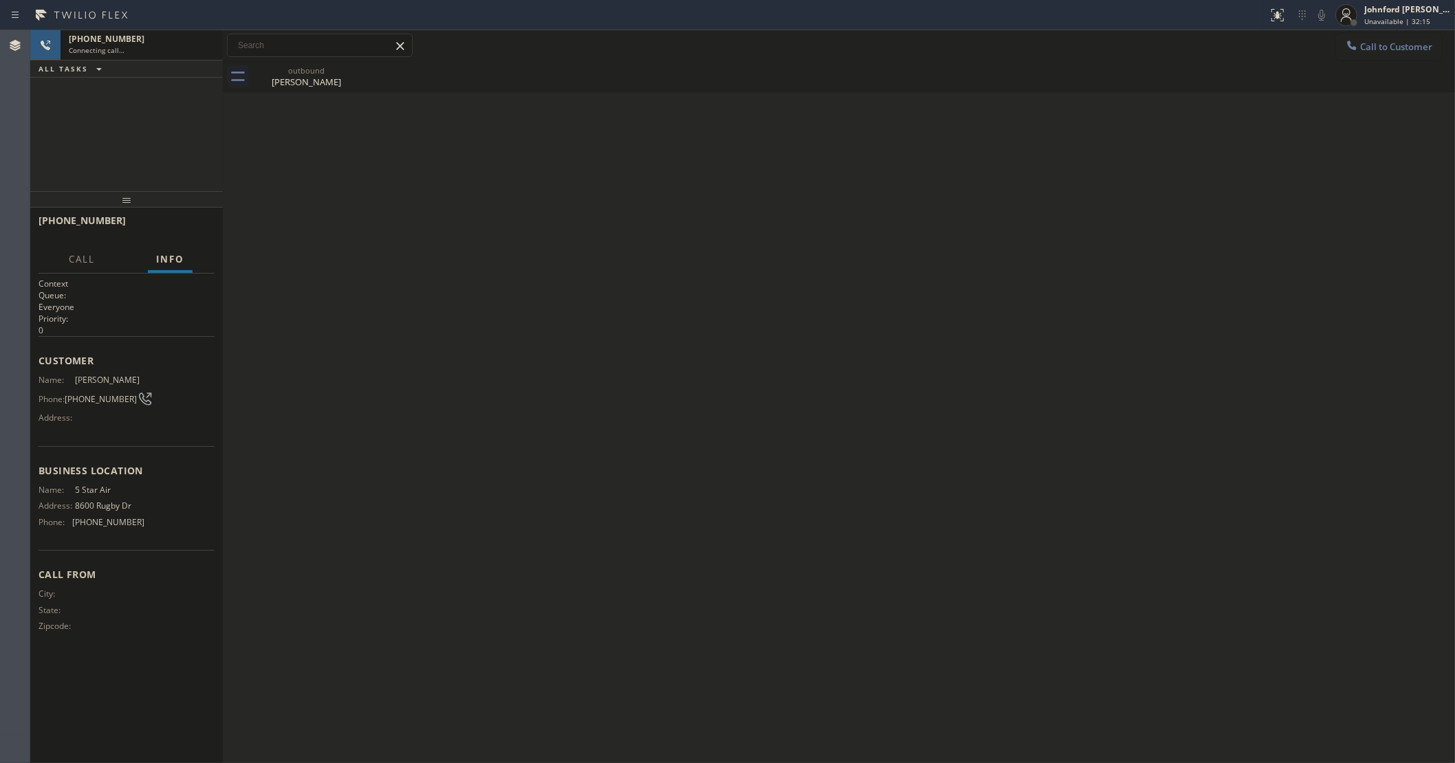
click at [0, 0] on icon at bounding box center [0, 0] width 0 height 0
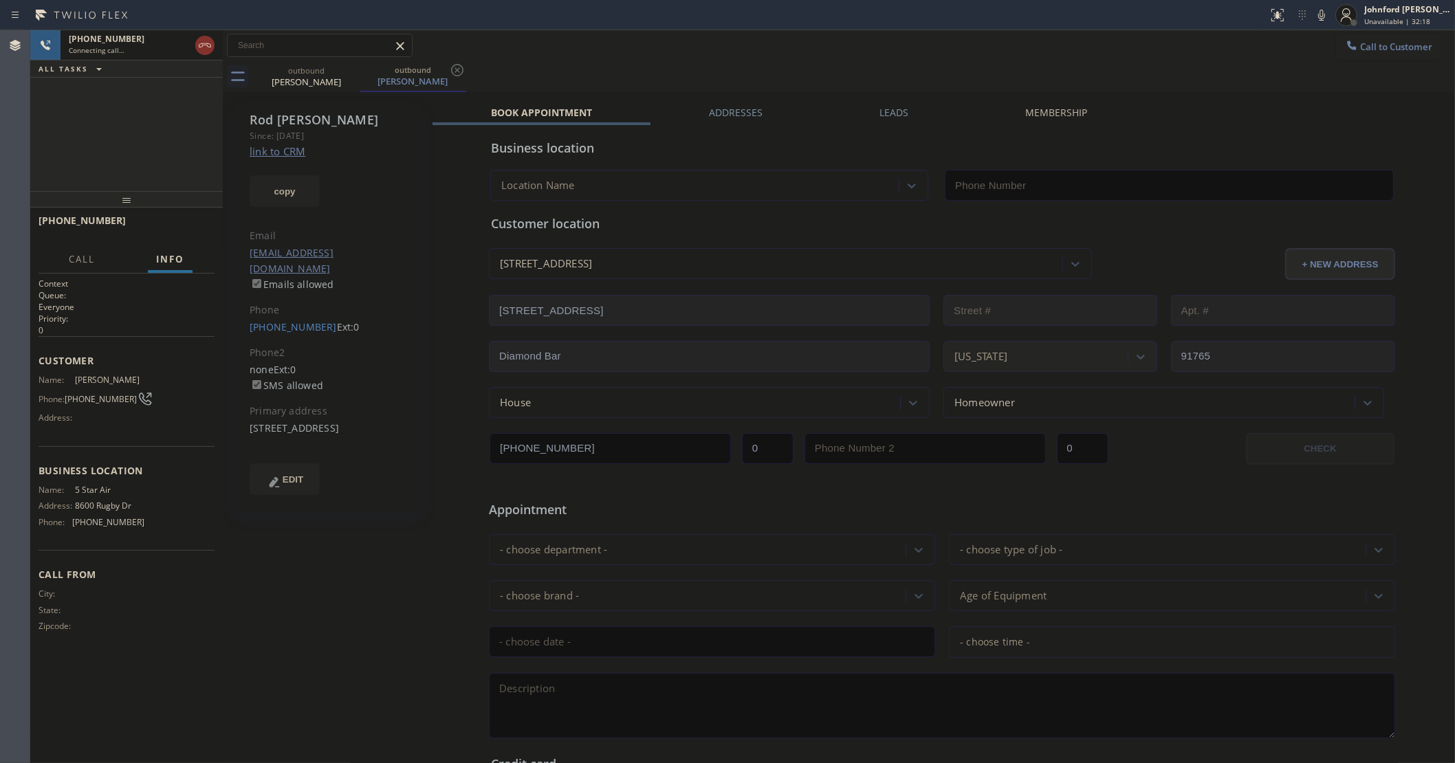
click at [289, 151] on link "link to CRM" at bounding box center [278, 151] width 56 height 14
type input "(800) 686-5038"
click at [1320, 16] on icon at bounding box center [1321, 15] width 17 height 17
click at [1322, 16] on icon at bounding box center [1321, 15] width 7 height 11
click at [1315, 16] on icon at bounding box center [1321, 15] width 17 height 17
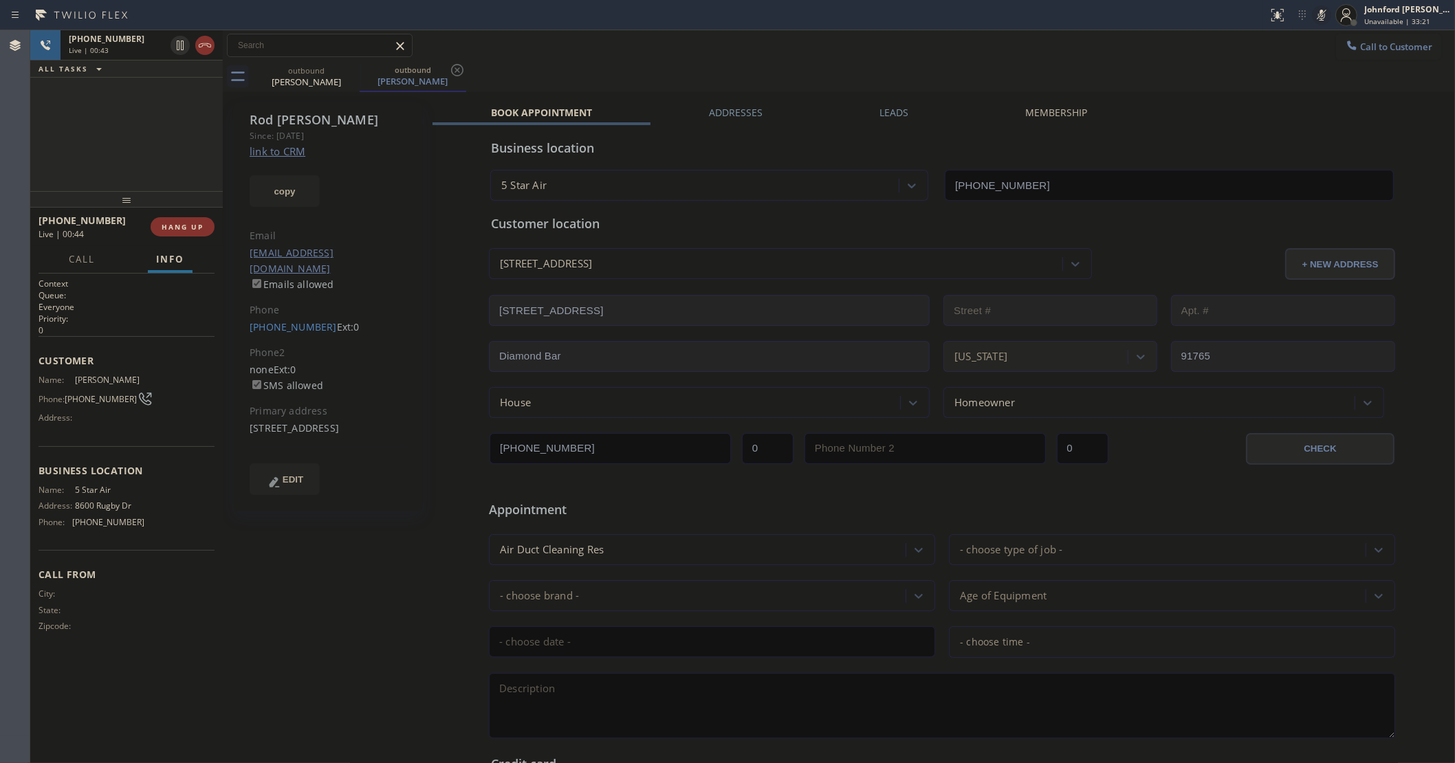
click at [1315, 16] on icon at bounding box center [1321, 15] width 17 height 17
click at [1325, 21] on icon at bounding box center [1321, 15] width 17 height 17
click at [1325, 14] on icon at bounding box center [1321, 15] width 17 height 17
click at [1327, 16] on icon at bounding box center [1321, 15] width 17 height 17
drag, startPoint x: 1322, startPoint y: 16, endPoint x: 1310, endPoint y: 21, distance: 12.9
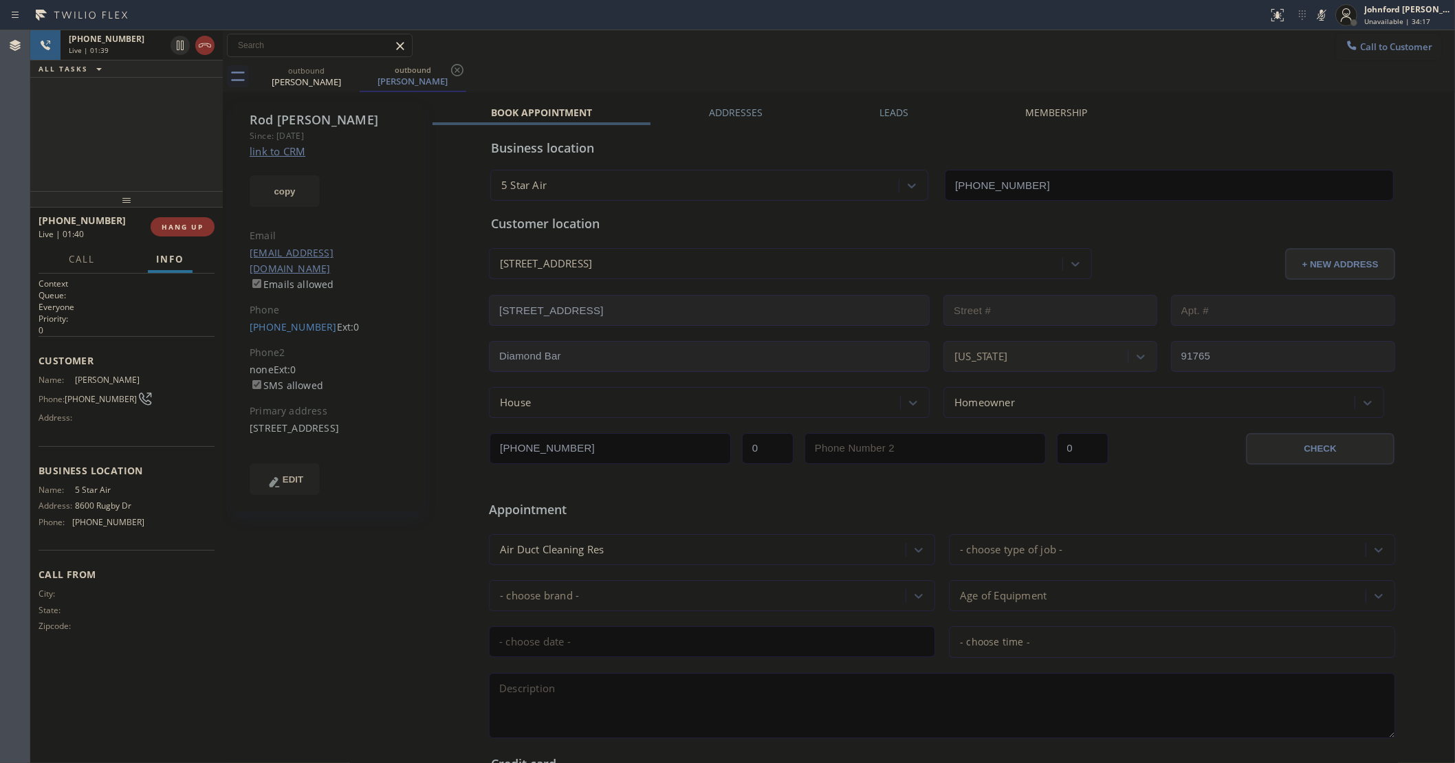
click at [1322, 16] on icon at bounding box center [1321, 15] width 7 height 11
click at [874, 62] on div "outbound Rod Mcelrea outbound Rod Mcelrea" at bounding box center [854, 76] width 1202 height 31
click at [156, 148] on div "+15628187472 Live | 01:50 ALL TASKS ALL TASKS ACTIVE TASKS TASKS IN WRAP UP" at bounding box center [126, 110] width 193 height 161
click at [1320, 17] on icon at bounding box center [1321, 15] width 17 height 17
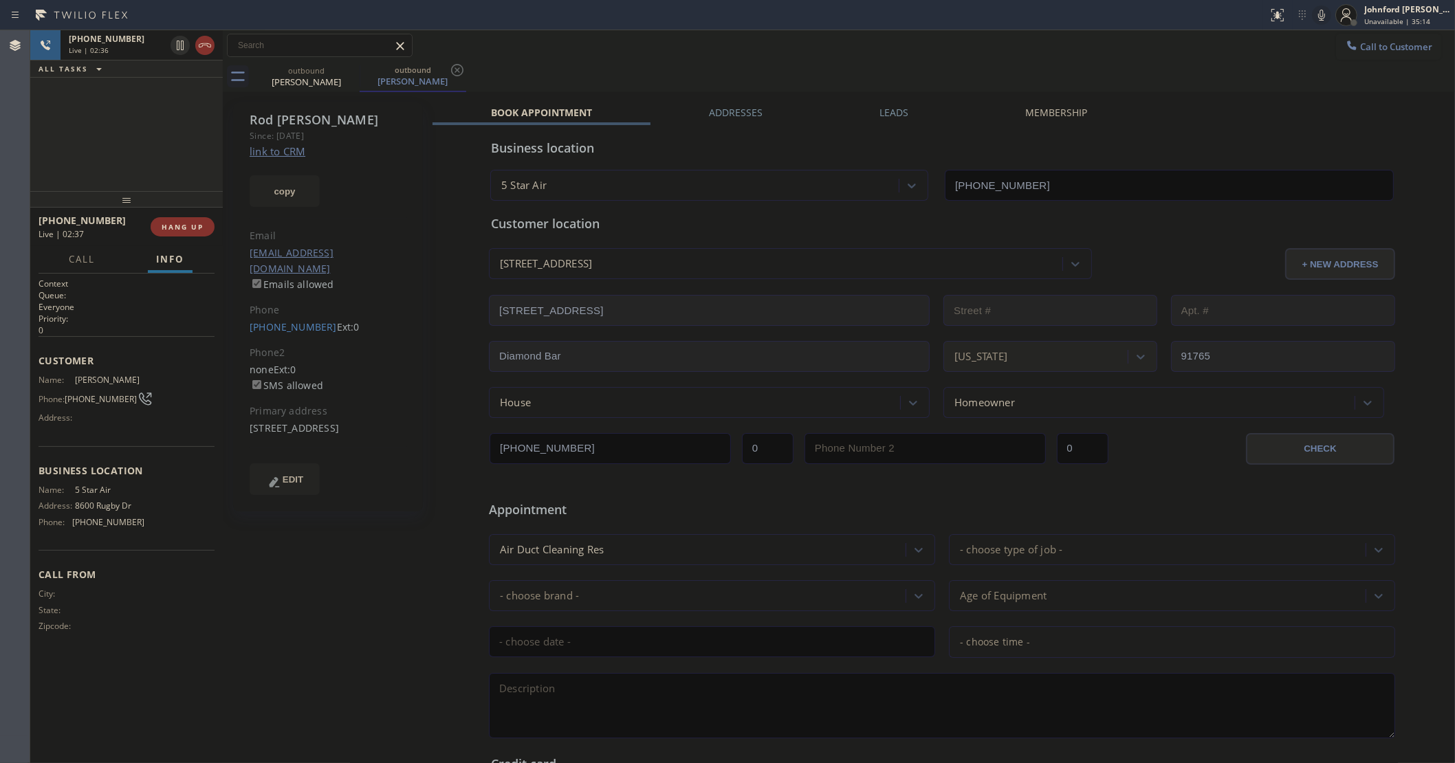
click at [752, 47] on div "Call to Customer Outbound call Location 5 Star Air Your caller id phone number …" at bounding box center [839, 46] width 1232 height 24
click at [1324, 12] on icon at bounding box center [1321, 15] width 17 height 17
click at [1324, 12] on rect at bounding box center [1322, 14] width 10 height 10
click at [160, 226] on button "HANG UP" at bounding box center [183, 226] width 64 height 19
drag, startPoint x: 238, startPoint y: 314, endPoint x: 320, endPoint y: 318, distance: 82.6
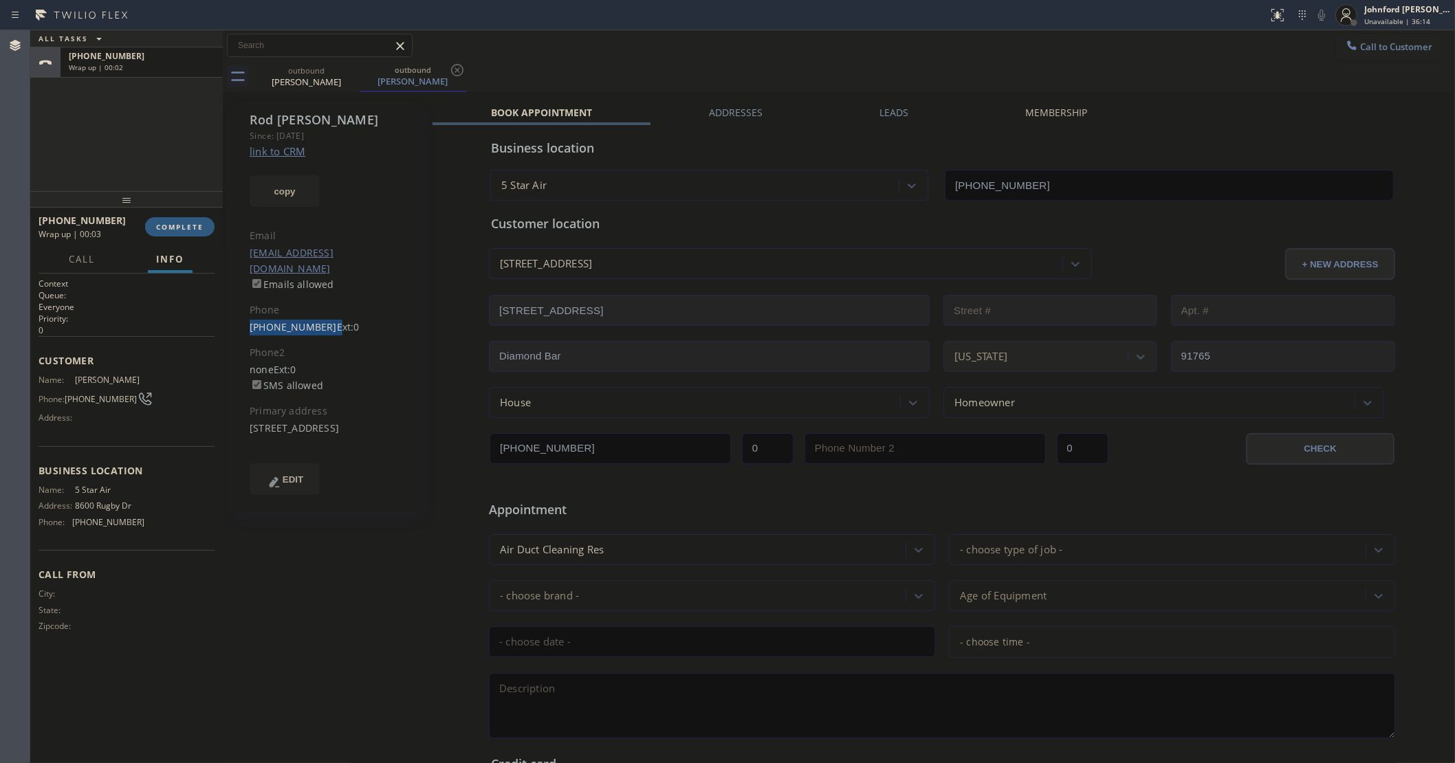
click at [320, 318] on div "Rod Mcelrea Since: 20 may 2020 link to CRM copy Email eagles1740@gmail.com Emai…" at bounding box center [328, 306] width 190 height 409
copy div "(562) 818-7472"
click at [223, 244] on div at bounding box center [223, 396] width 0 height 733
click at [207, 235] on button "COMPLETE" at bounding box center [179, 226] width 69 height 19
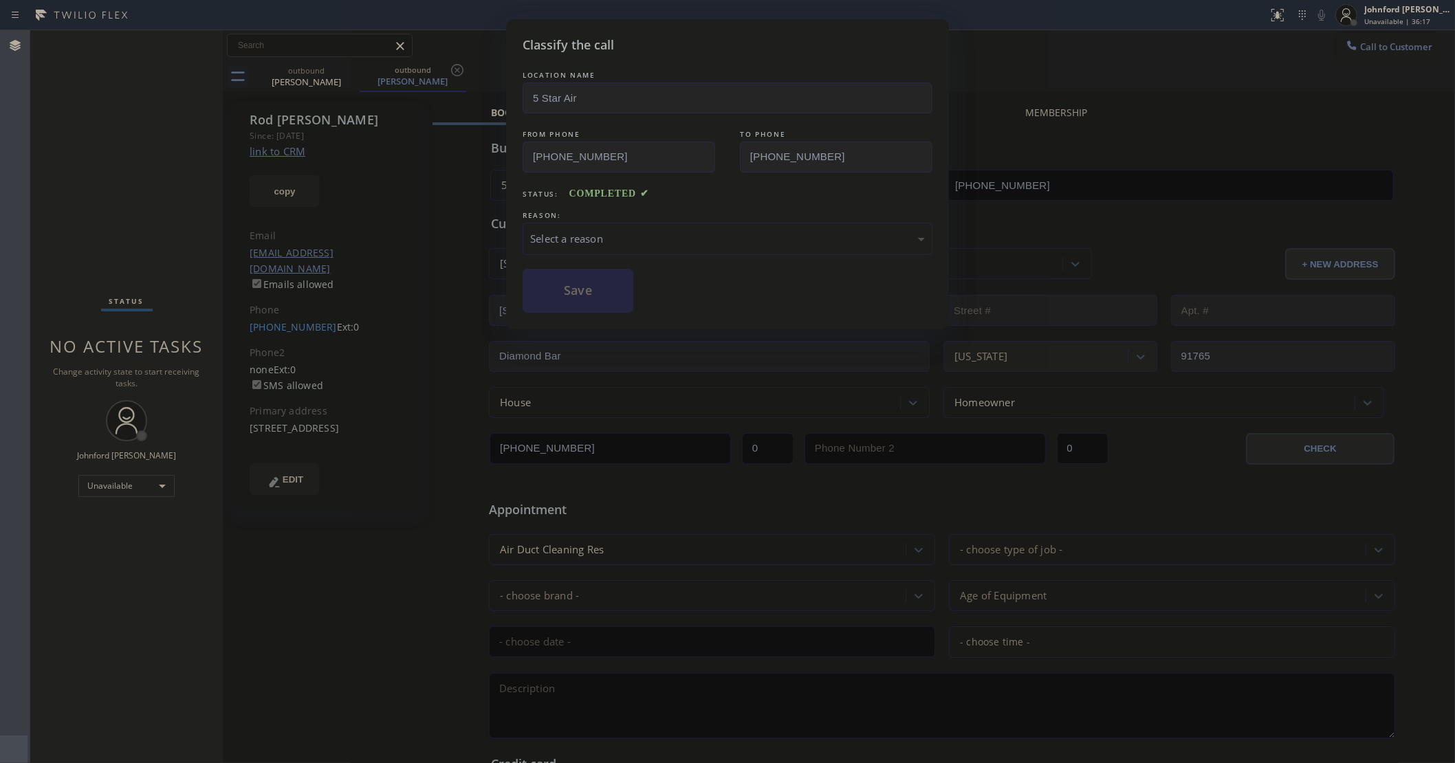
click at [657, 245] on div "Select a reason" at bounding box center [728, 239] width 410 height 32
click at [572, 296] on button "Save" at bounding box center [578, 291] width 111 height 44
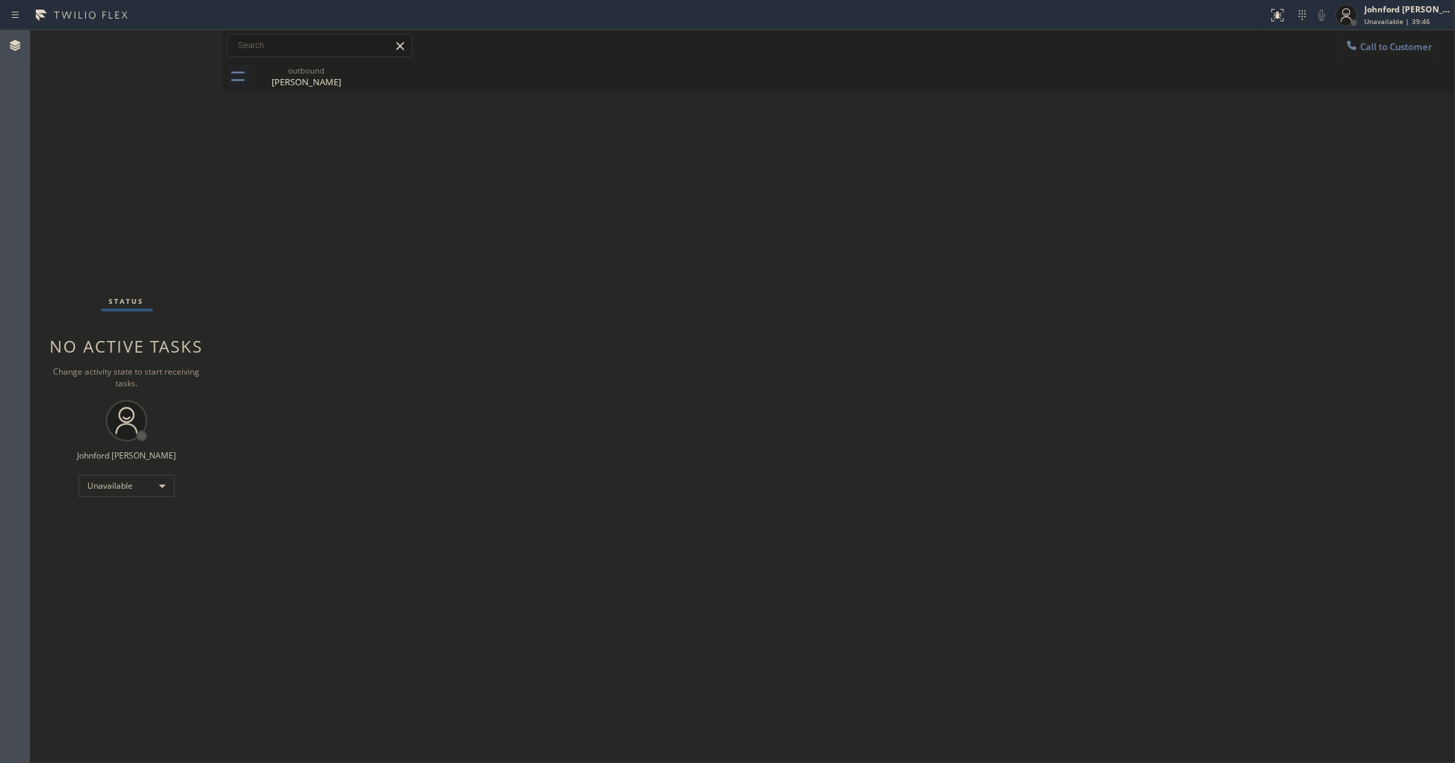
click at [1318, 144] on div "Back to Dashboard Change Sender ID Customers Technicians Select a contact Outbo…" at bounding box center [839, 396] width 1232 height 733
click at [1404, 47] on span "Call to Customer" at bounding box center [1396, 47] width 72 height 12
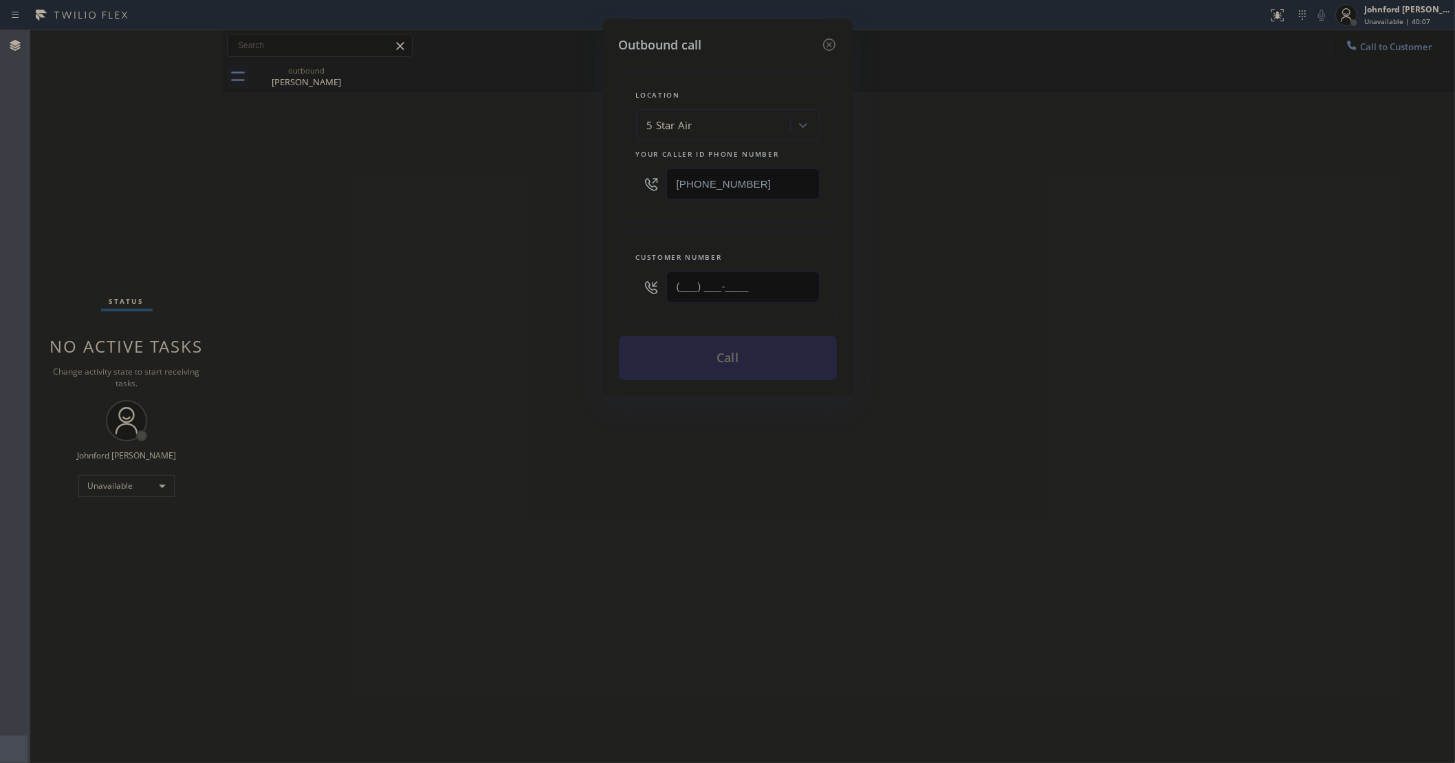
drag, startPoint x: 604, startPoint y: 310, endPoint x: 456, endPoint y: 325, distance: 148.5
click at [543, 318] on div "Outbound call Location 5 Star Air Your caller id phone number (800) 686-5038 Cu…" at bounding box center [727, 381] width 1455 height 763
paste input "818) 279-5436"
type input "(818) 279-5436"
click at [386, 320] on div "Outbound call Location 5 Star Air Your caller id phone number (800) 686-5038 Cu…" at bounding box center [727, 381] width 1455 height 763
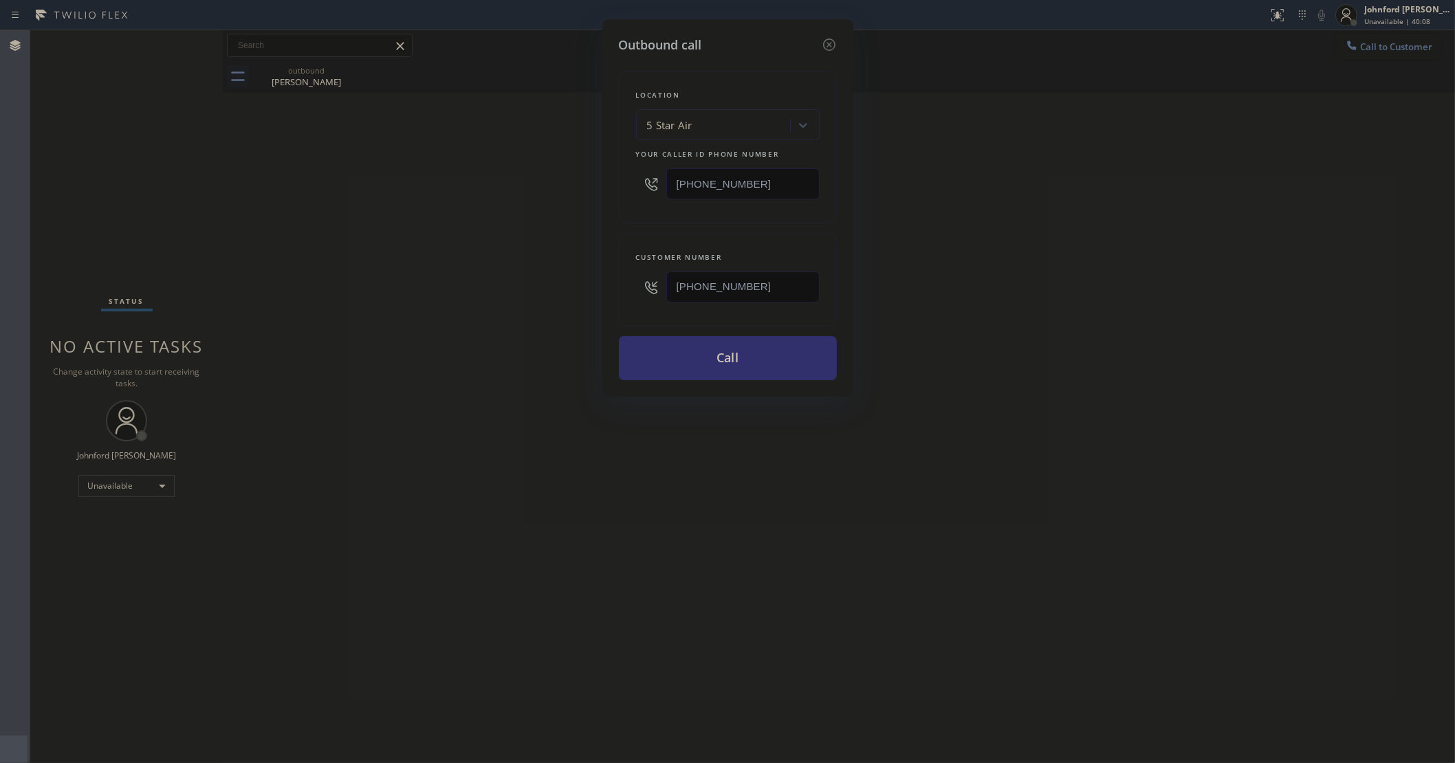
click at [664, 347] on button "Call" at bounding box center [728, 358] width 218 height 44
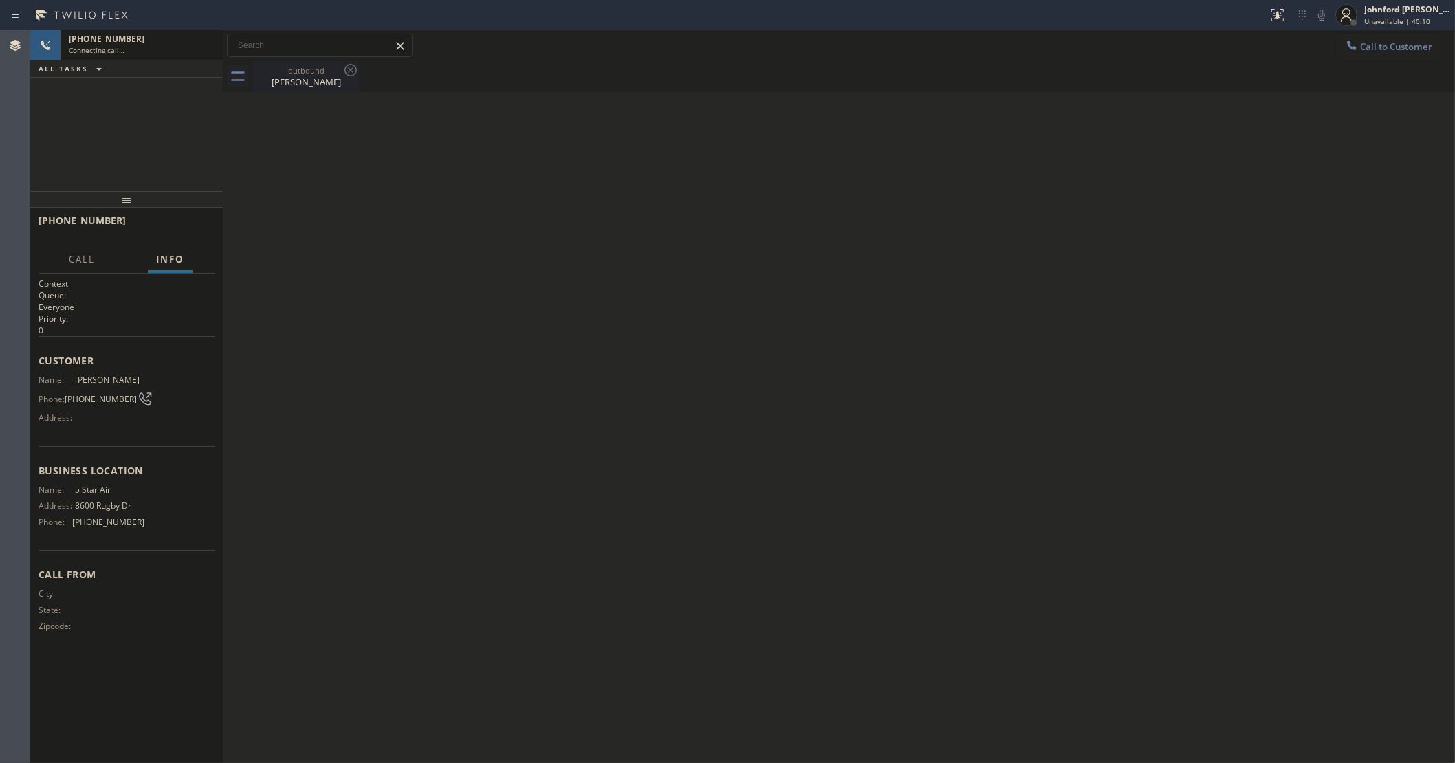
click at [346, 73] on icon at bounding box center [351, 70] width 12 height 12
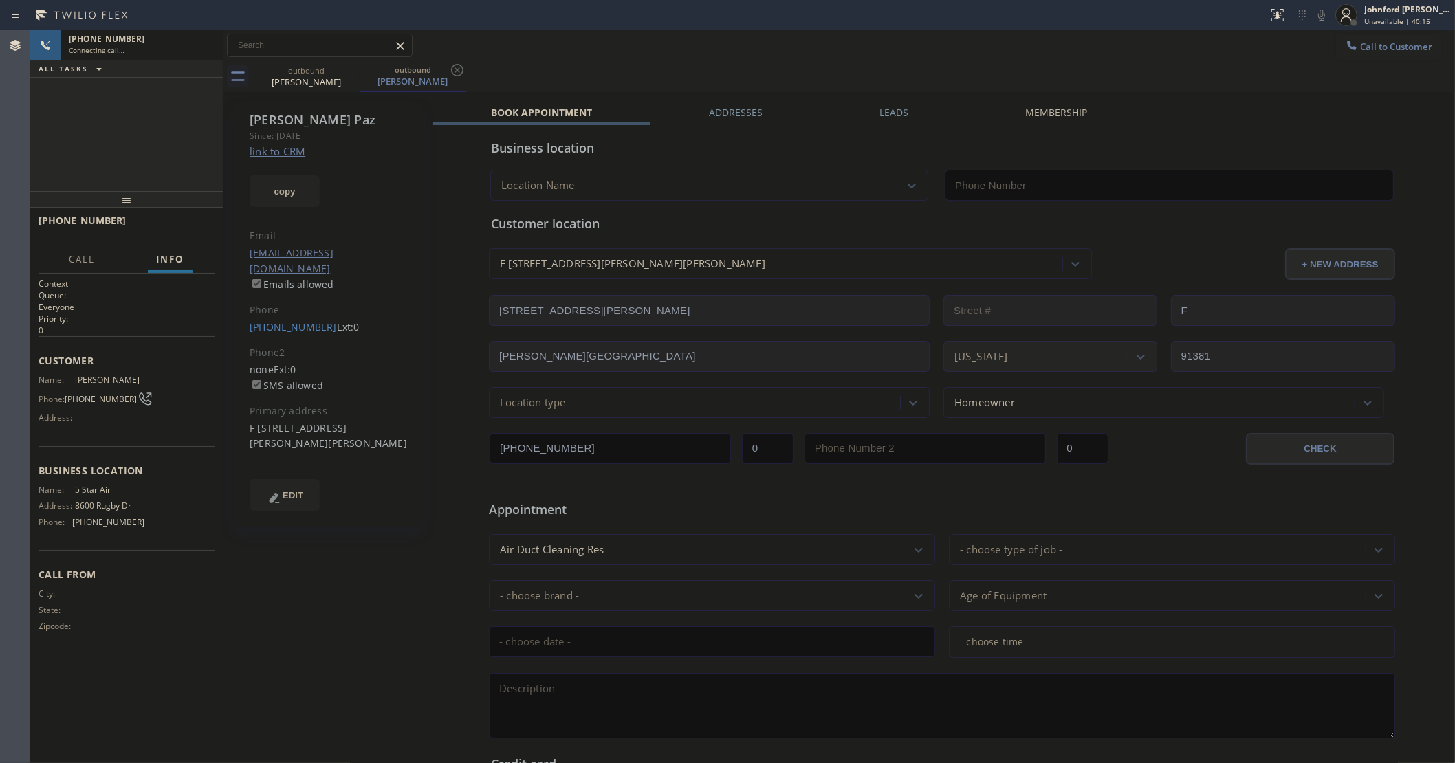
type input "(800) 686-5038"
click at [191, 224] on button "HANG UP" at bounding box center [183, 226] width 64 height 19
click at [190, 225] on span "HANG UP" at bounding box center [183, 227] width 42 height 10
click at [199, 224] on span "COMPLETE" at bounding box center [179, 227] width 47 height 10
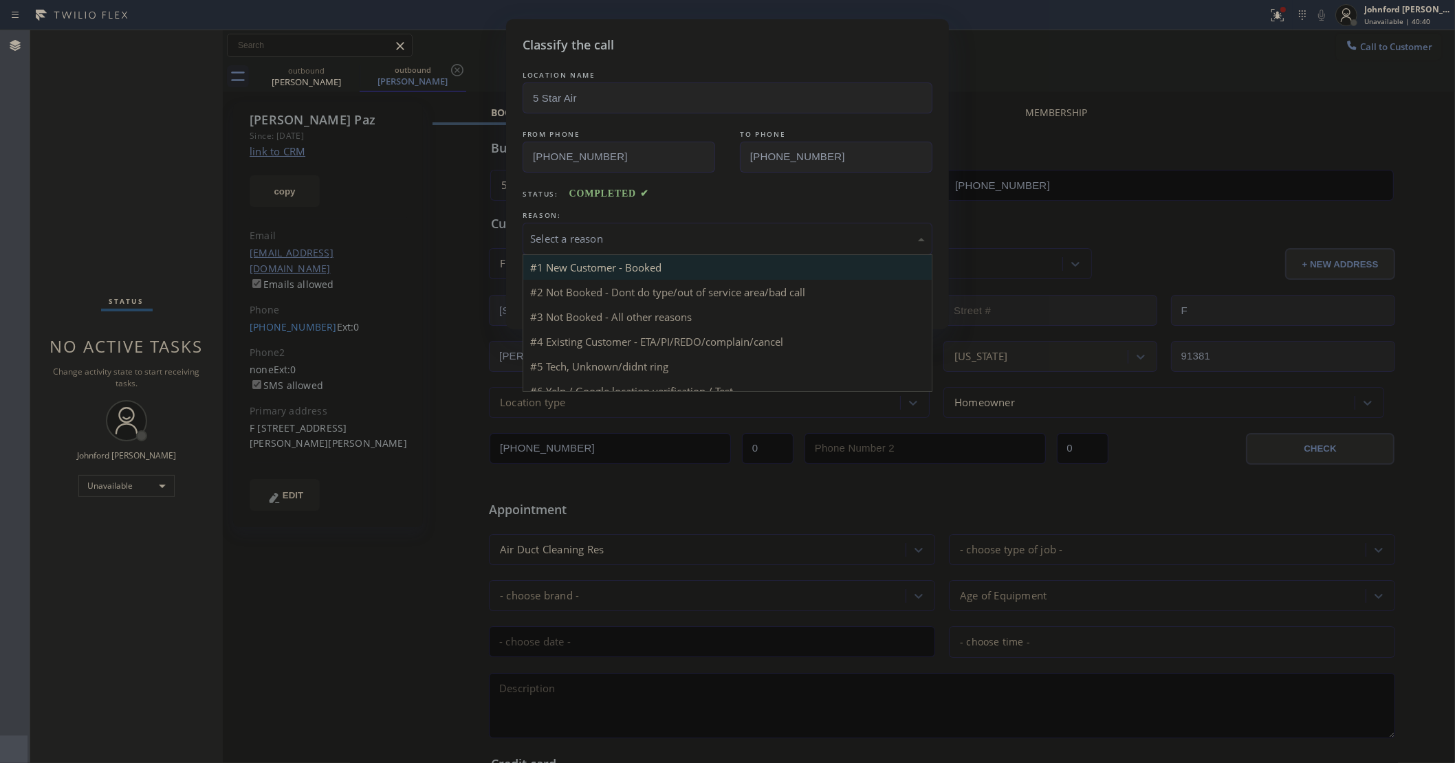
drag, startPoint x: 586, startPoint y: 243, endPoint x: 757, endPoint y: 259, distance: 172.0
click at [593, 241] on div "Select a reason" at bounding box center [728, 239] width 410 height 32
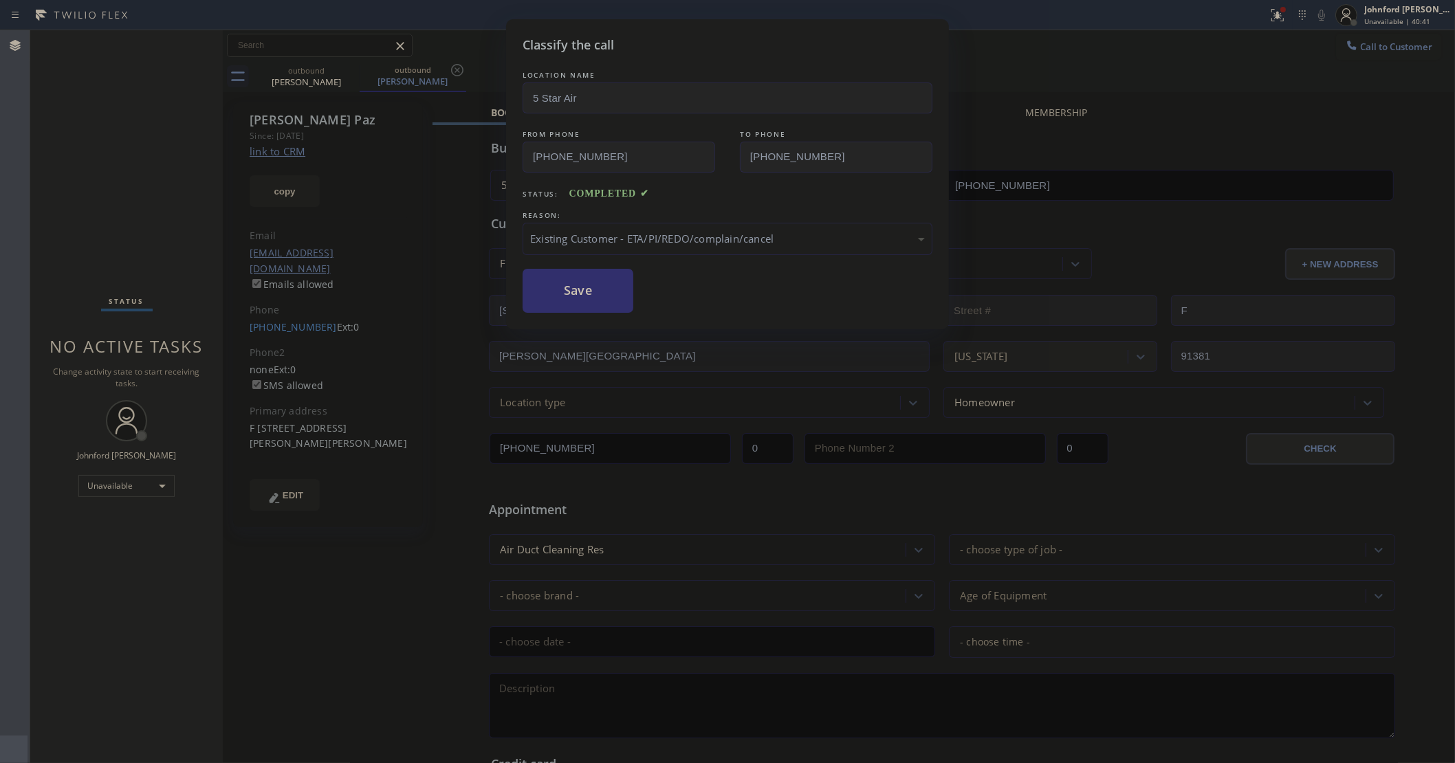
drag, startPoint x: 616, startPoint y: 308, endPoint x: 590, endPoint y: 296, distance: 28.9
click at [588, 294] on button "Save" at bounding box center [578, 291] width 111 height 44
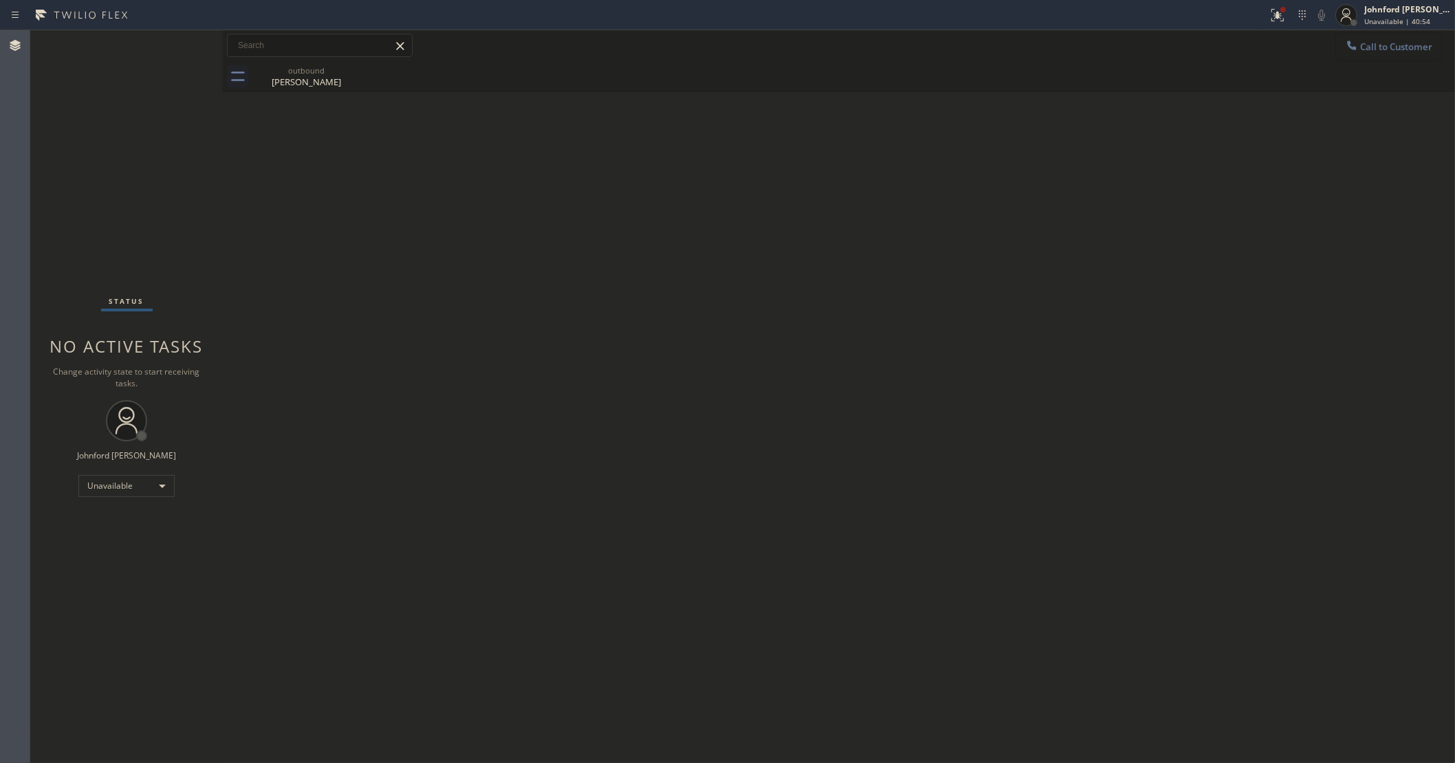
click at [1362, 43] on span "Call to Customer" at bounding box center [1396, 47] width 72 height 12
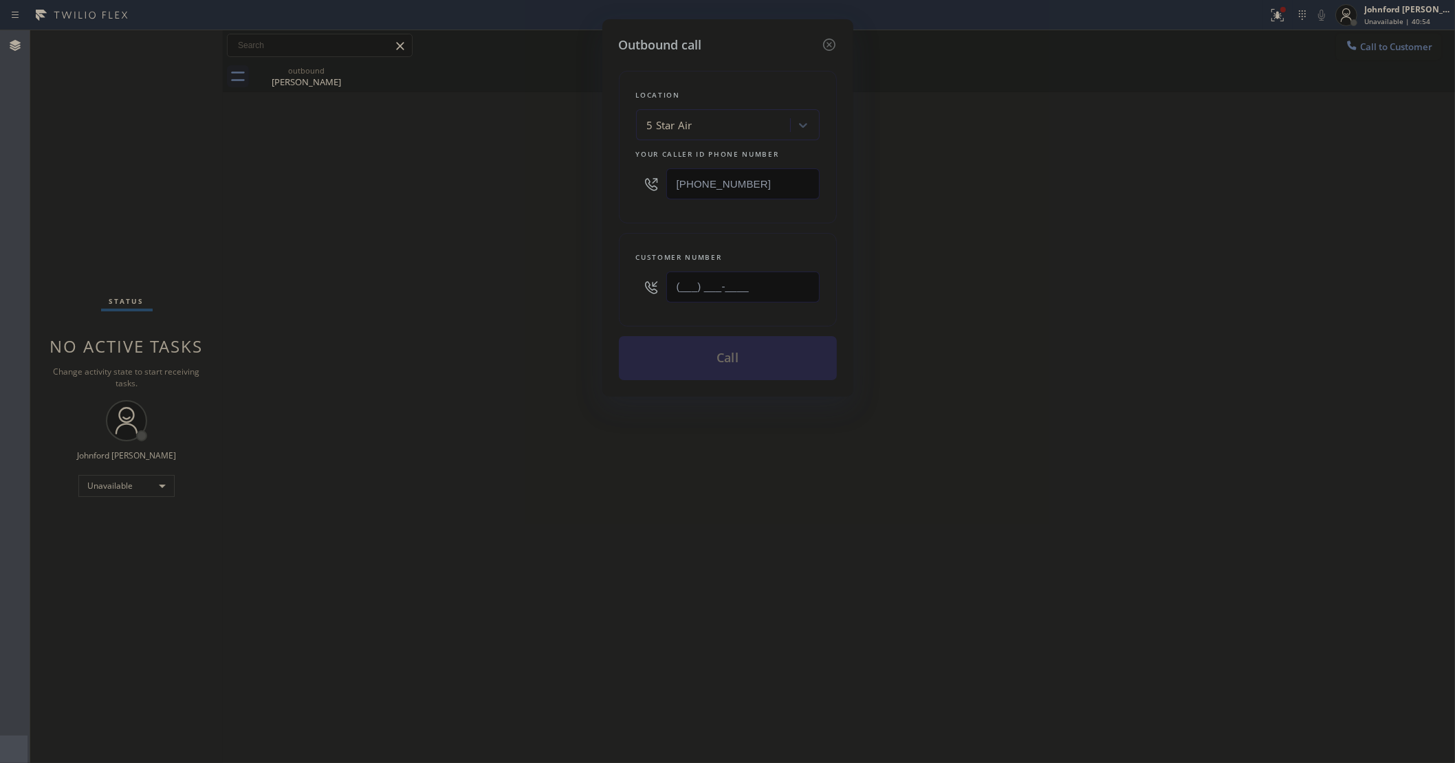
click at [565, 285] on div "Outbound call Location 5 Star Air Your caller id phone number (800) 686-5038 Cu…" at bounding box center [727, 381] width 1455 height 763
paste input "310) 425-4922"
type input "(310) 425-4922"
drag, startPoint x: 499, startPoint y: 297, endPoint x: 597, endPoint y: 351, distance: 111.4
click at [494, 304] on div "Outbound call Location 5 Star Air Your caller id phone number (800) 686-5038 Cu…" at bounding box center [727, 381] width 1455 height 763
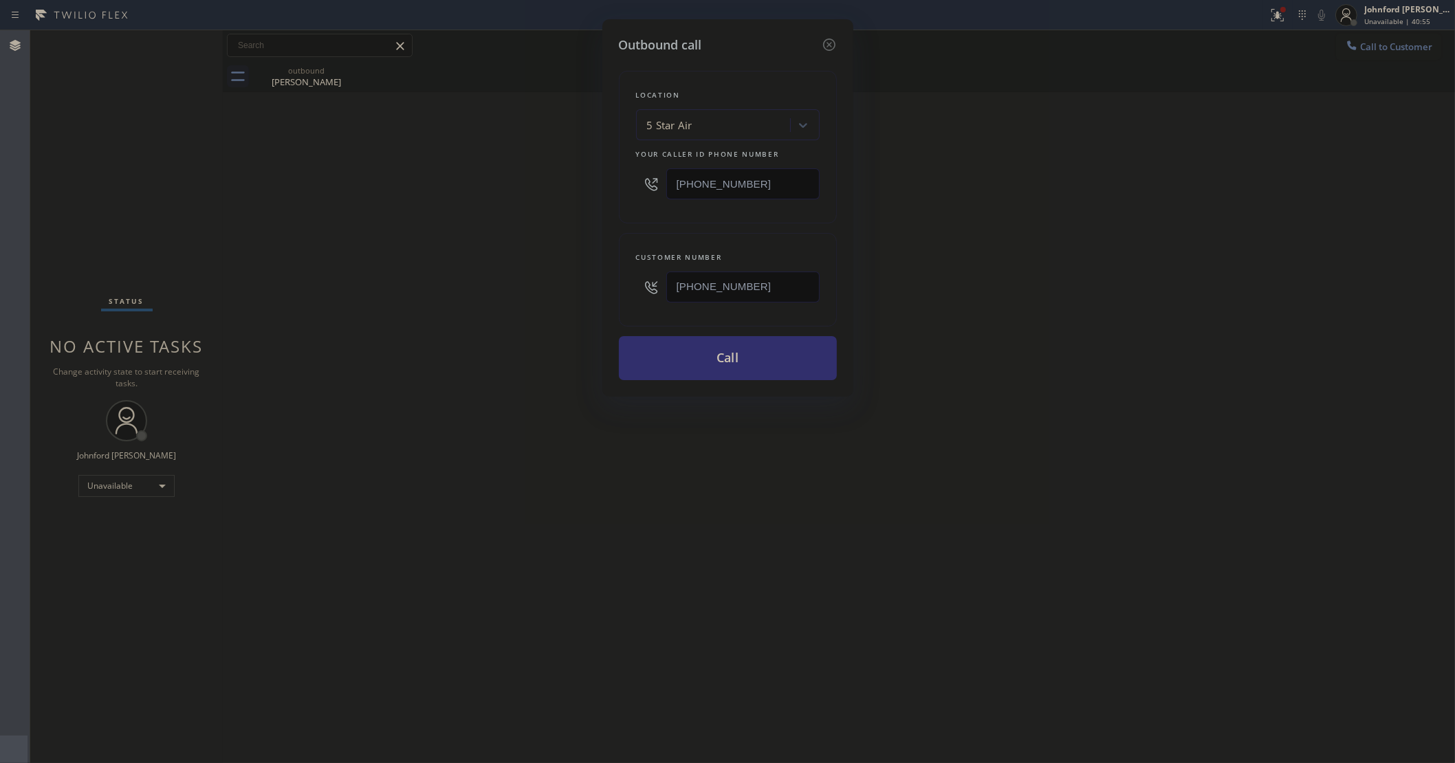
click at [679, 368] on button "Call" at bounding box center [728, 358] width 218 height 44
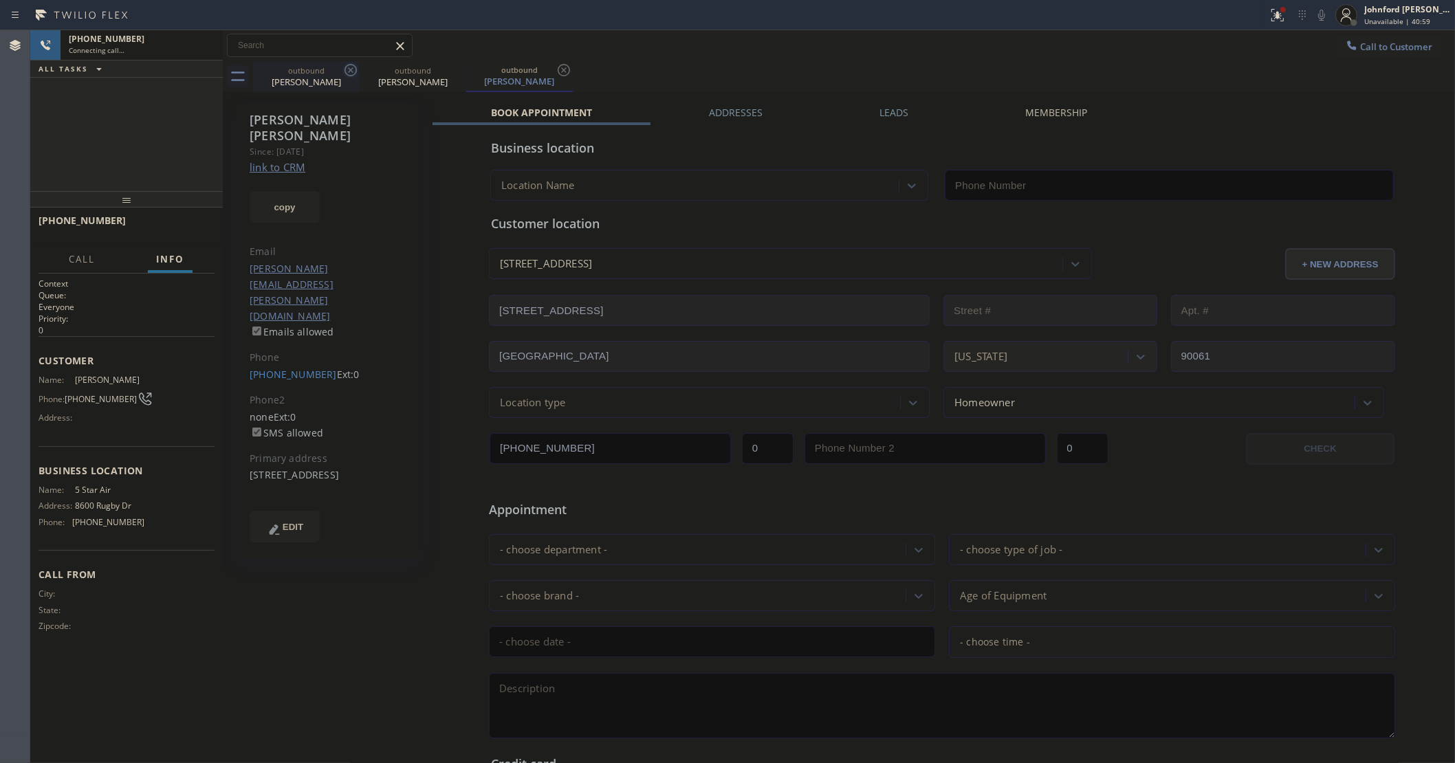
click at [347, 73] on icon at bounding box center [350, 70] width 17 height 17
type input "(800) 686-5038"
click at [895, 115] on label "Leads" at bounding box center [893, 112] width 29 height 13
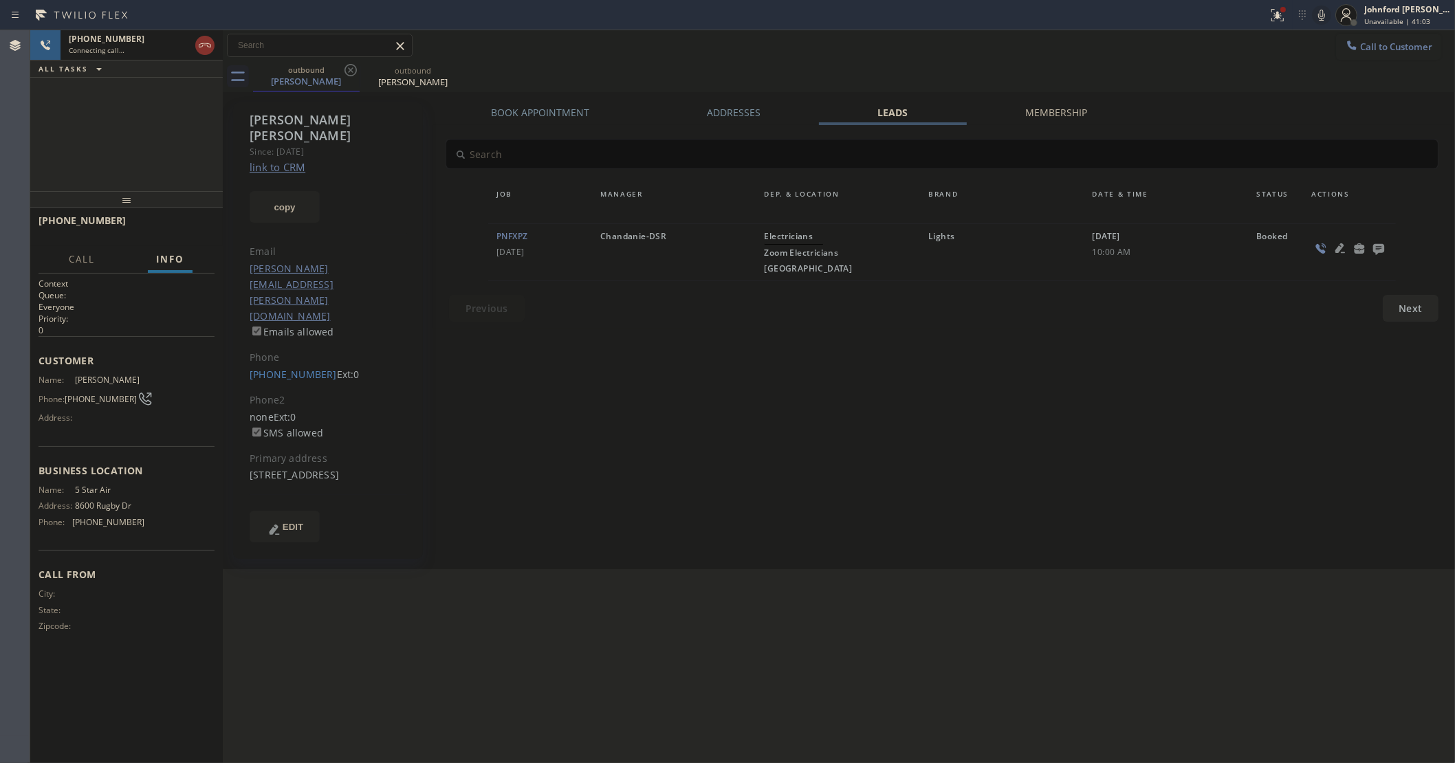
click at [277, 160] on link "link to CRM" at bounding box center [278, 167] width 56 height 14
click at [1279, 17] on g at bounding box center [1277, 15] width 12 height 12
click at [1224, 186] on button "Clear issues" at bounding box center [1203, 180] width 161 height 19
click at [1332, 19] on div at bounding box center [1346, 15] width 30 height 30
click at [1326, 15] on icon at bounding box center [1321, 15] width 17 height 17
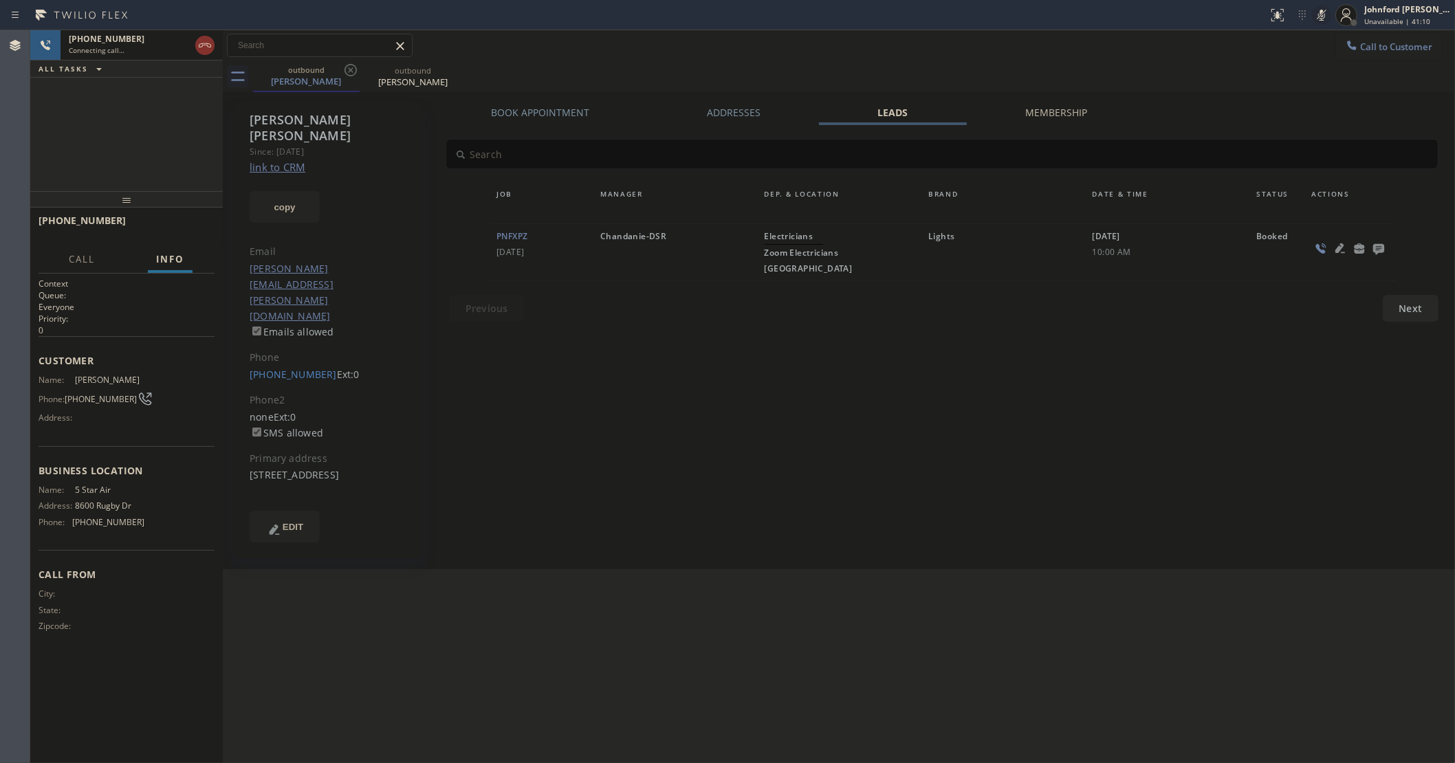
click at [1325, 15] on icon at bounding box center [1321, 15] width 17 height 17
drag, startPoint x: 201, startPoint y: 221, endPoint x: 194, endPoint y: 222, distance: 7.7
click at [196, 222] on button "HANG UP" at bounding box center [183, 226] width 64 height 19
click at [194, 222] on span "HANG UP" at bounding box center [183, 227] width 42 height 10
click at [194, 222] on span "COMPLETE" at bounding box center [179, 227] width 47 height 10
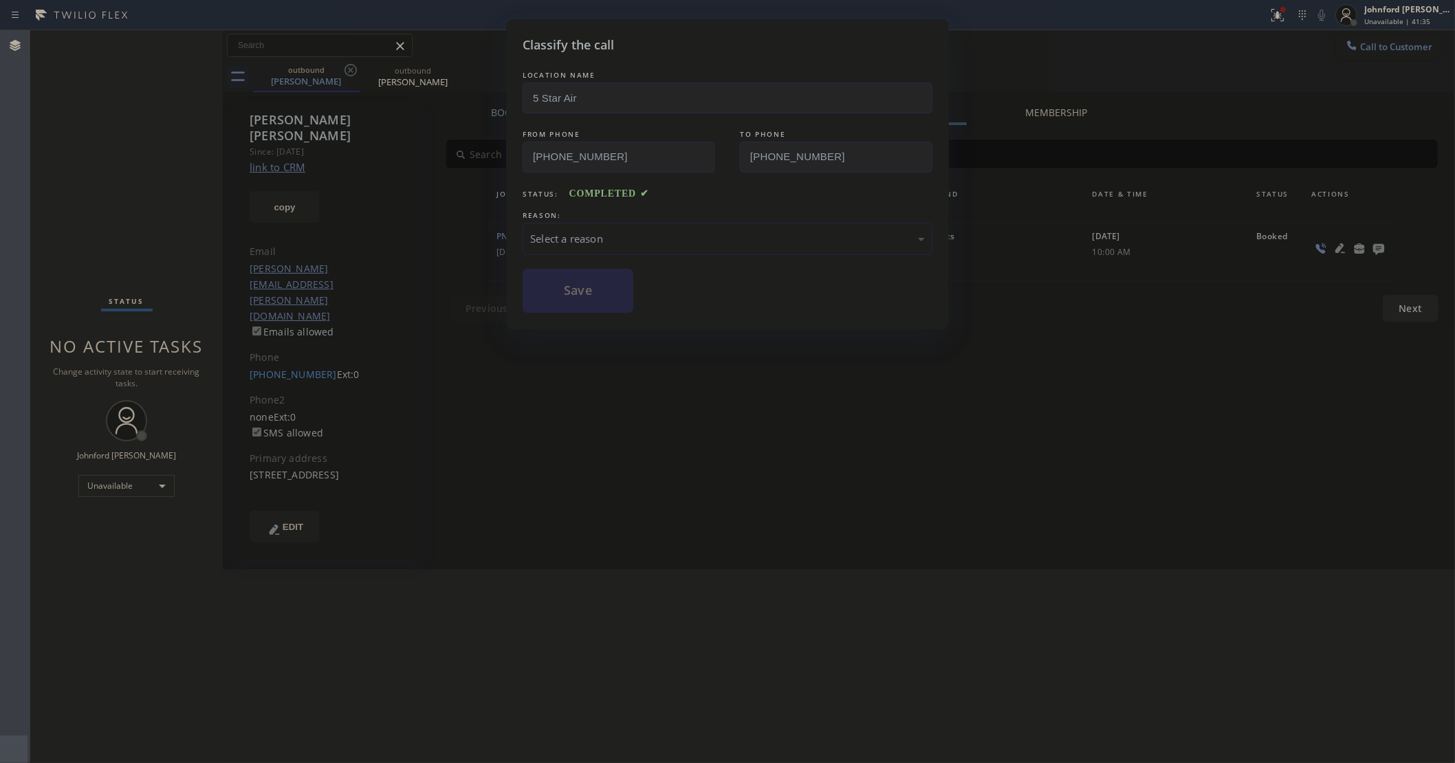
click at [569, 234] on div "Select a reason" at bounding box center [727, 239] width 395 height 16
click at [595, 231] on div "Tech, Unknown/didnt ring" at bounding box center [727, 239] width 395 height 16
click at [571, 301] on button "Save" at bounding box center [578, 291] width 111 height 44
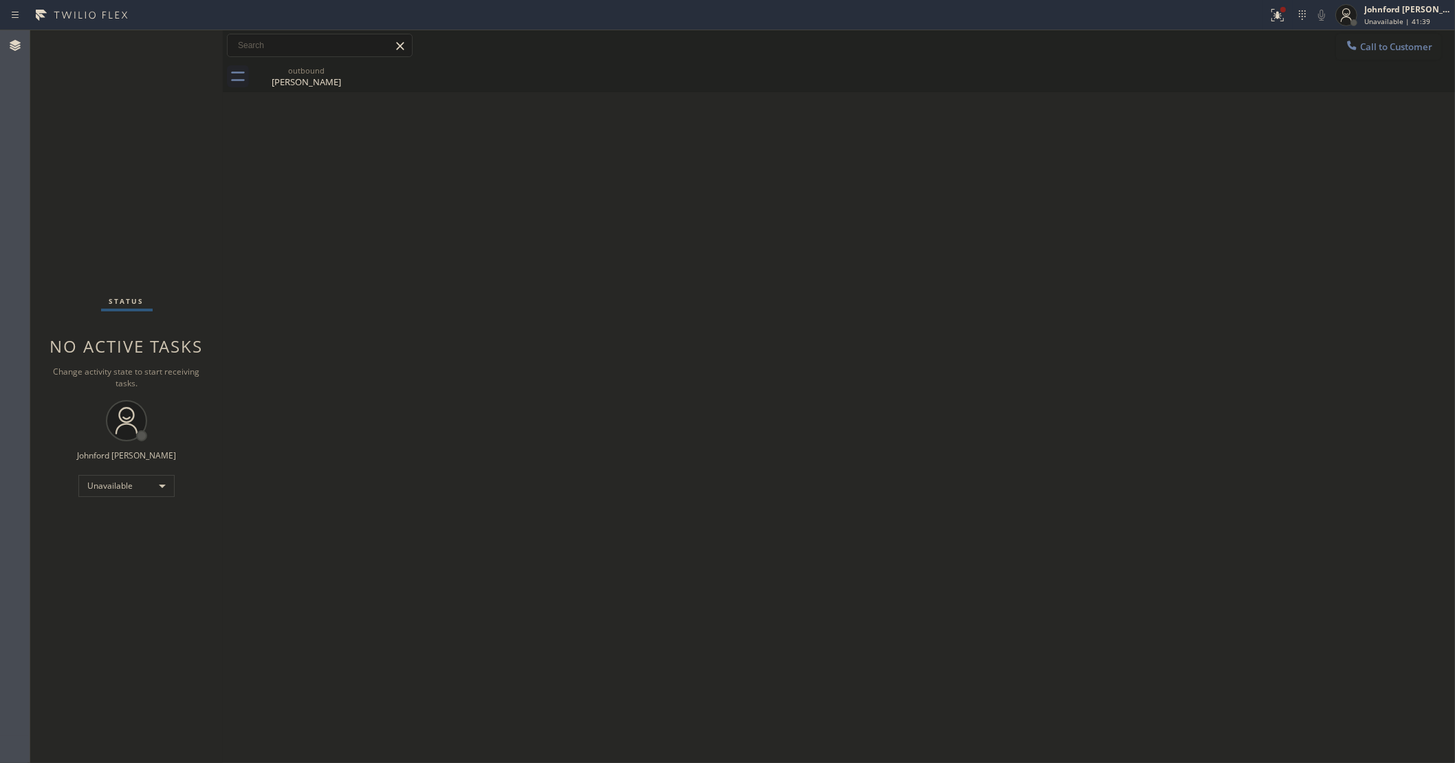
click at [674, 193] on div "Back to Dashboard Change Sender ID Customers Technicians Select a contact Outbo…" at bounding box center [839, 396] width 1232 height 733
drag, startPoint x: 1350, startPoint y: 36, endPoint x: 1293, endPoint y: 70, distance: 66.6
click at [1350, 38] on button "Call to Customer" at bounding box center [1388, 47] width 105 height 26
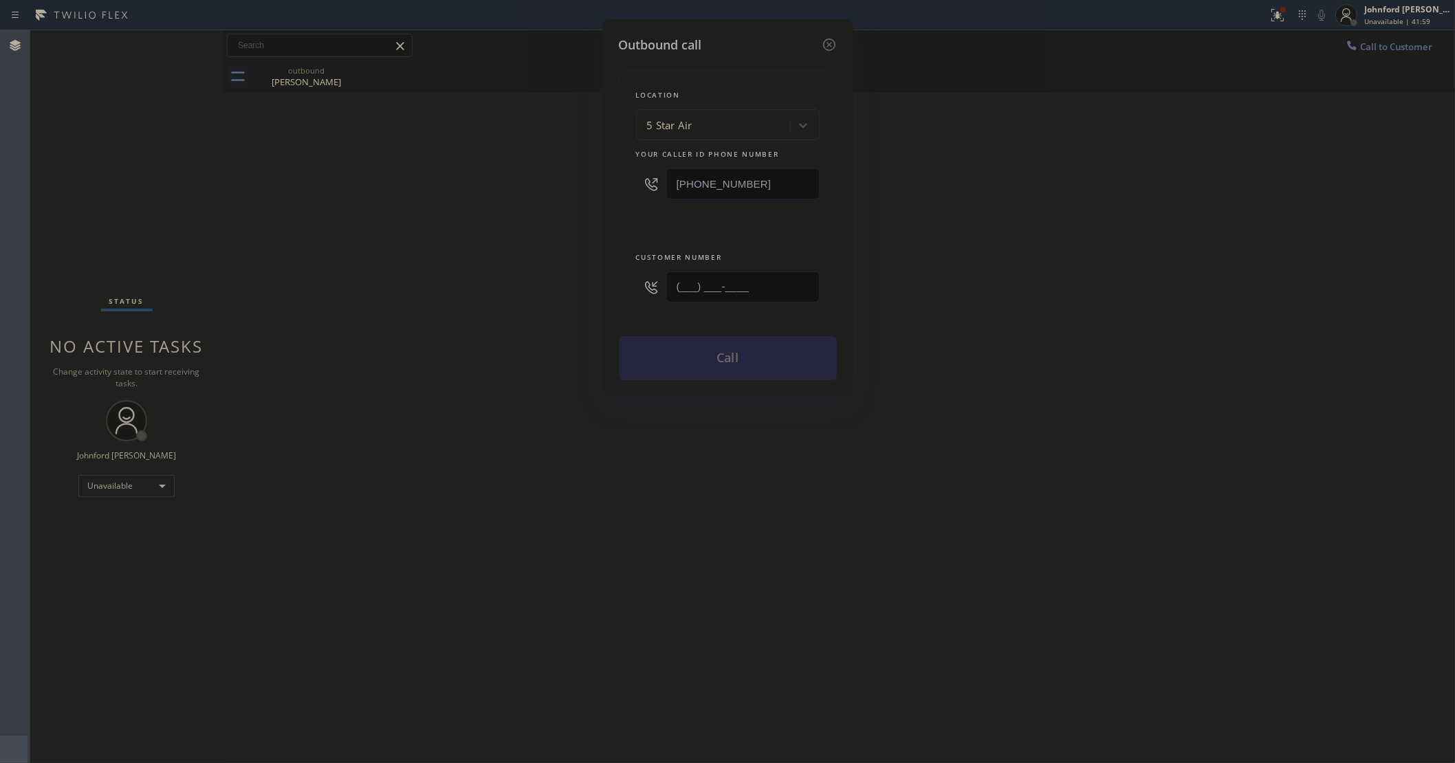
drag, startPoint x: 697, startPoint y: 300, endPoint x: 517, endPoint y: 314, distance: 180.1
click at [588, 306] on div "Outbound call Location 5 Star Air Your caller id phone number (800) 686-5038 Cu…" at bounding box center [727, 381] width 1455 height 763
paste input "516) 444-7214"
type input "(516) 444-7214"
click at [448, 320] on div "Outbound call Location 5 Star Air Your caller id phone number (800) 686-5038 Cu…" at bounding box center [727, 381] width 1455 height 763
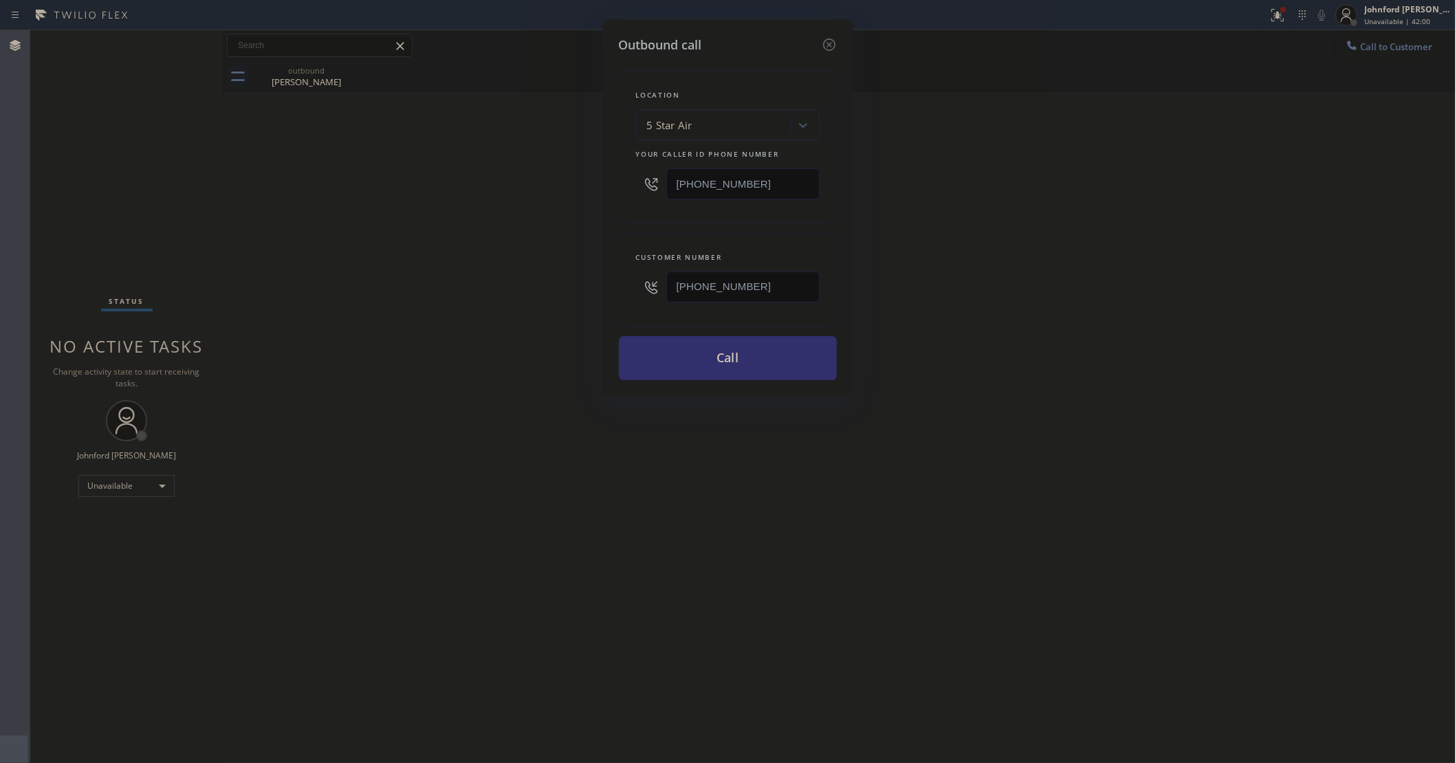
click at [724, 361] on button "Call" at bounding box center [728, 358] width 218 height 44
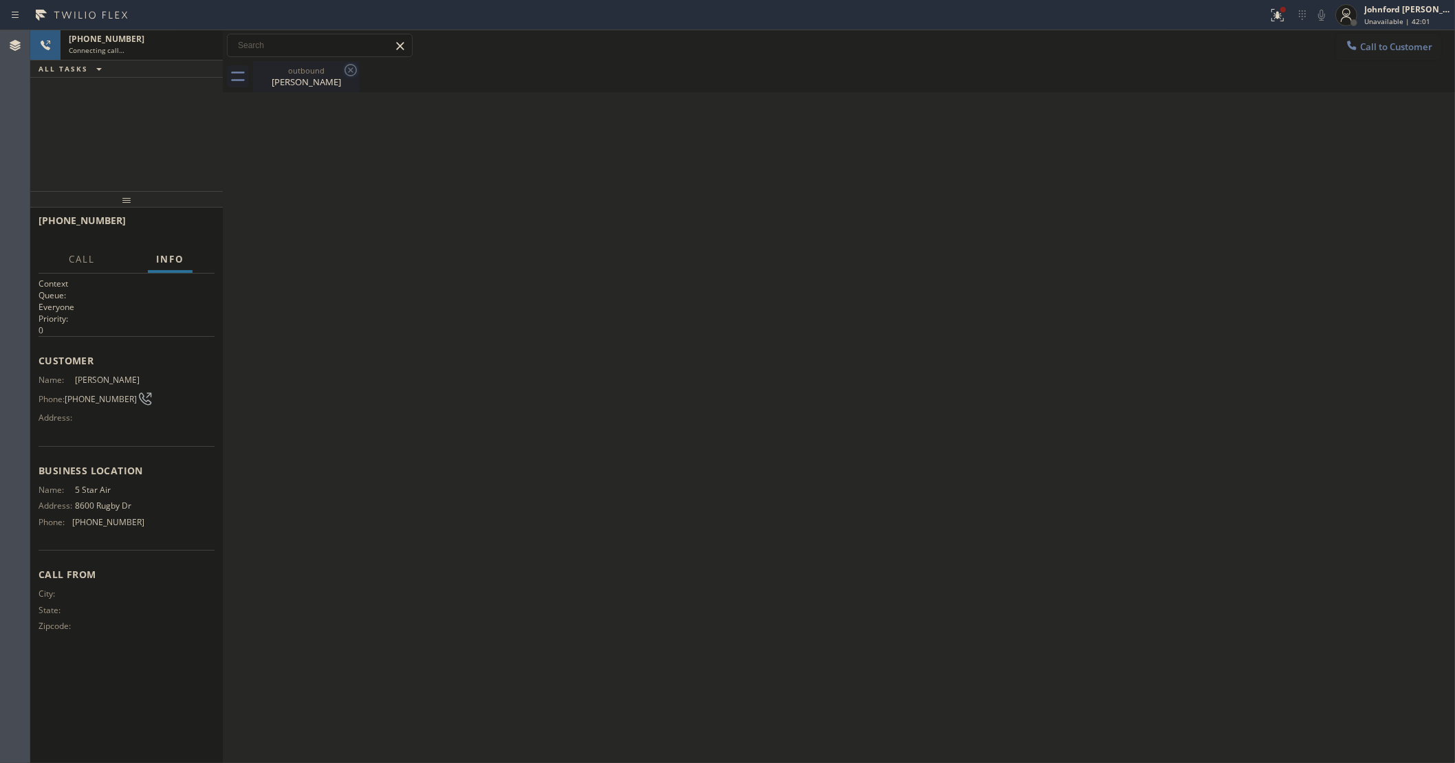
click at [345, 65] on icon at bounding box center [350, 70] width 17 height 17
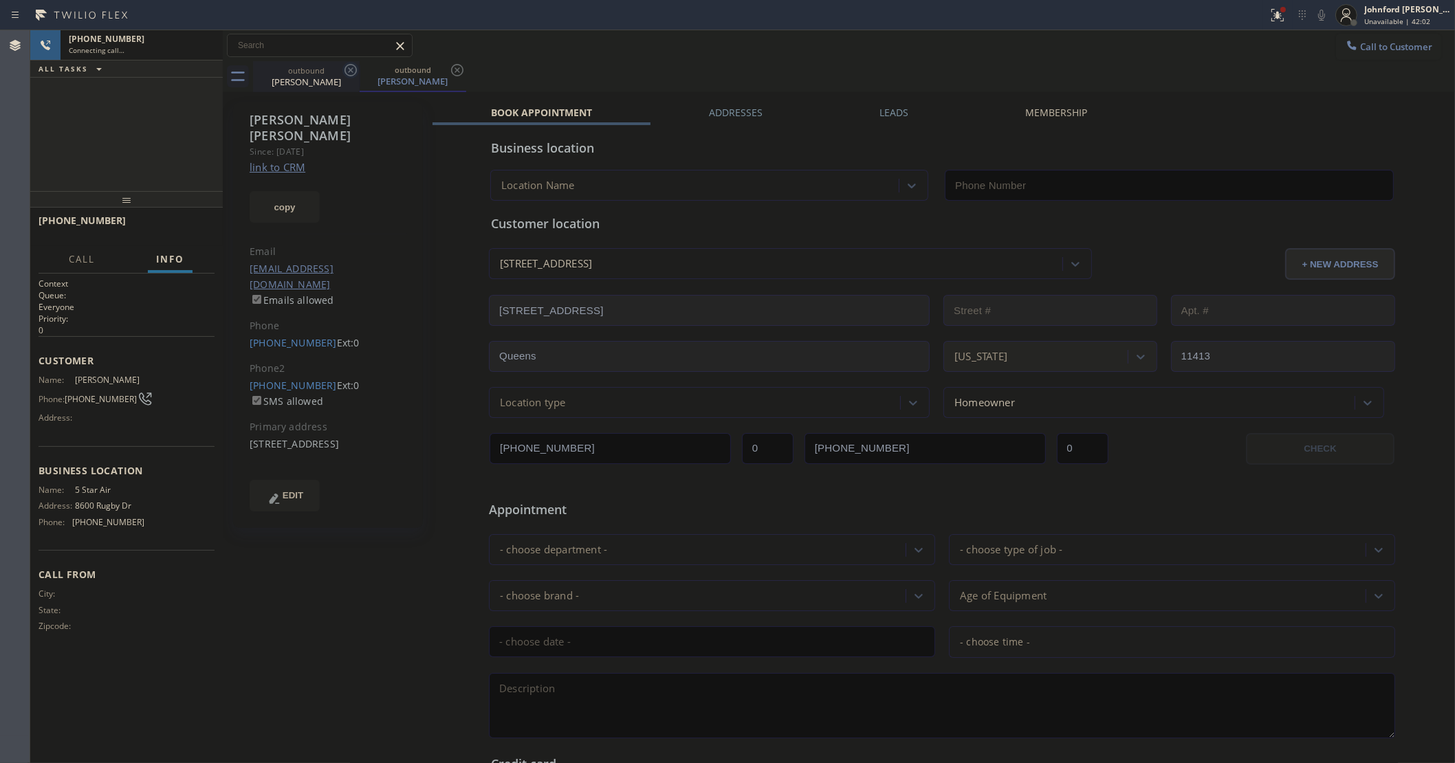
click at [349, 66] on icon at bounding box center [350, 70] width 17 height 17
click at [289, 160] on link "link to CRM" at bounding box center [278, 167] width 56 height 14
type input "(800) 686-5038"
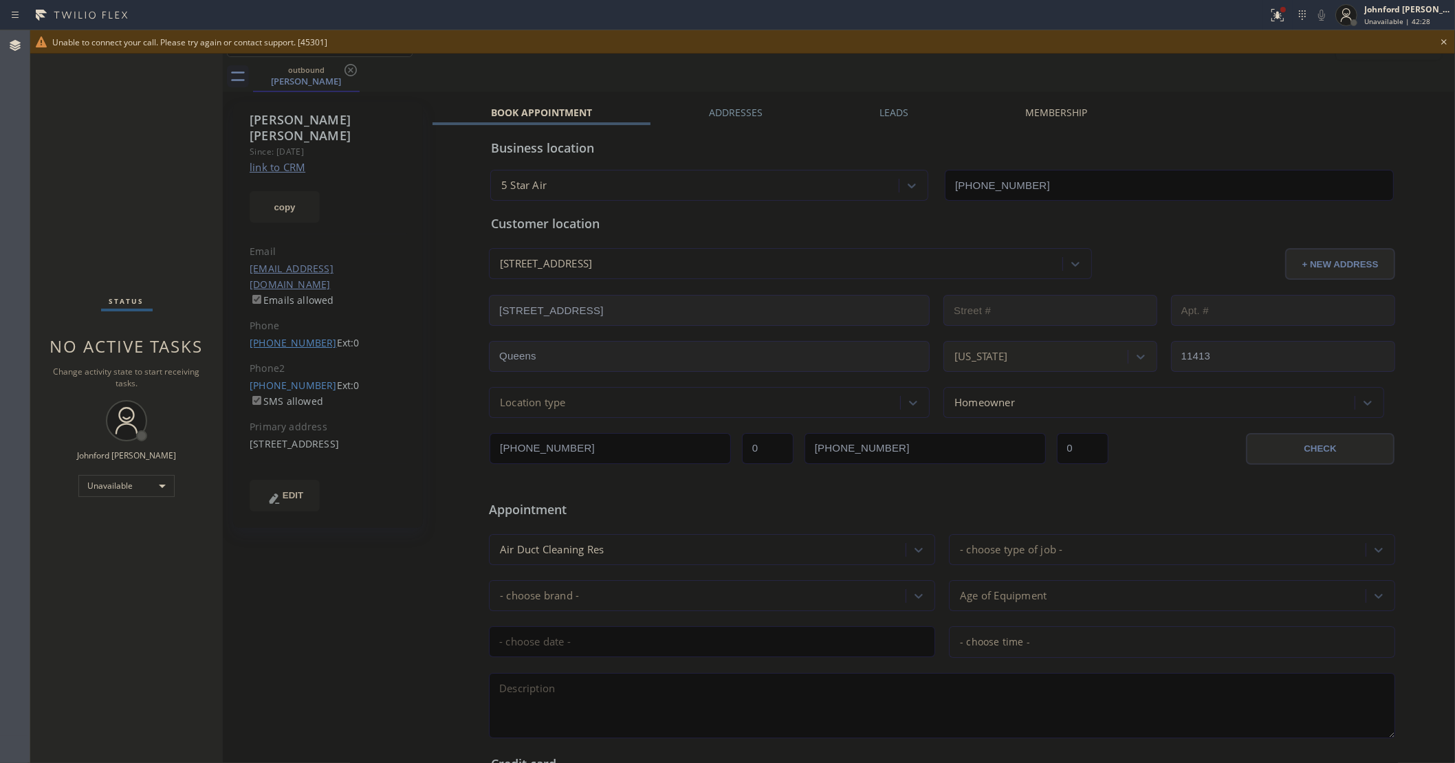
click at [300, 336] on link "(516) 444-7214" at bounding box center [293, 342] width 87 height 13
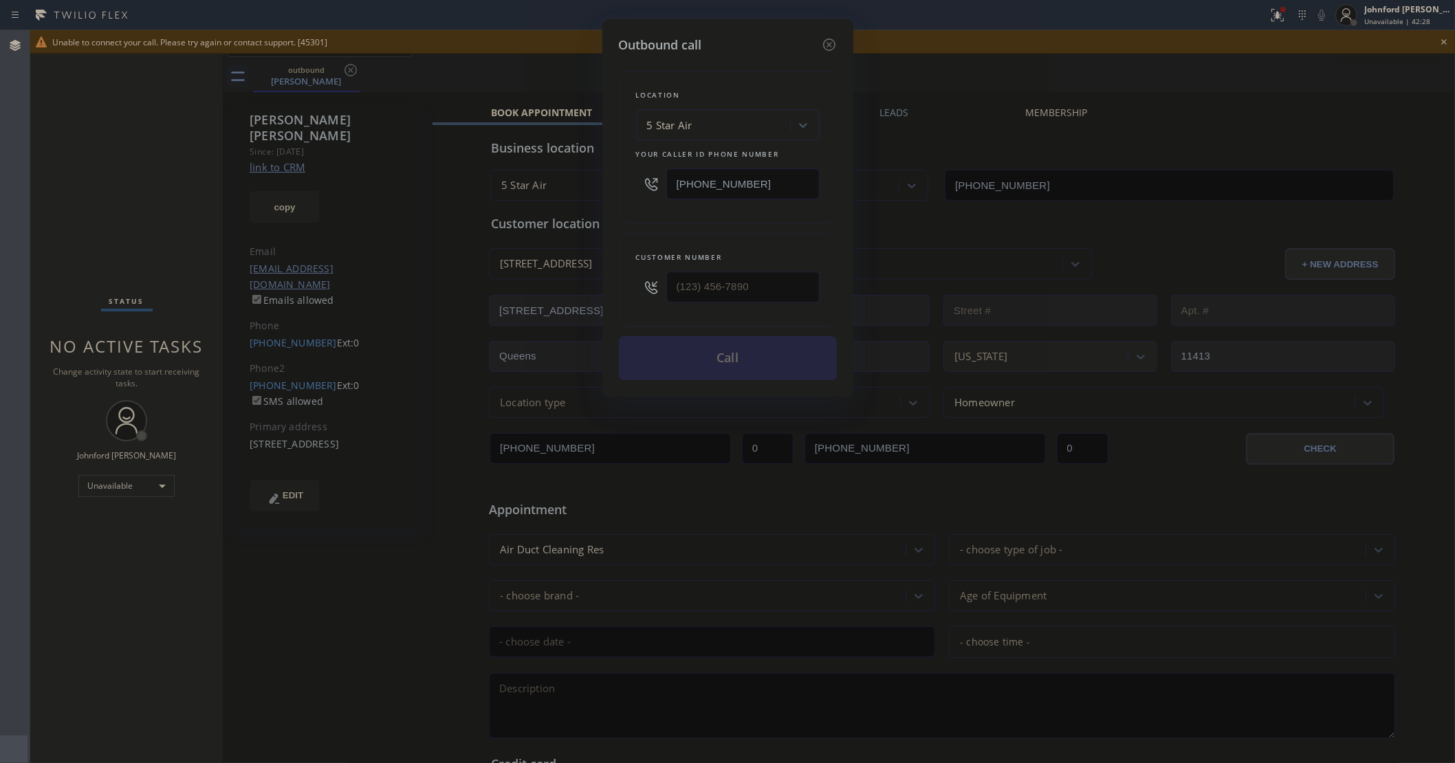
type input "(516) 444-7214"
drag, startPoint x: 767, startPoint y: 177, endPoint x: 658, endPoint y: 187, distance: 109.1
click at [658, 187] on div "(800) 686-5038" at bounding box center [728, 184] width 184 height 45
paste input "347) 284-6179"
type input "(347) 284-6179"
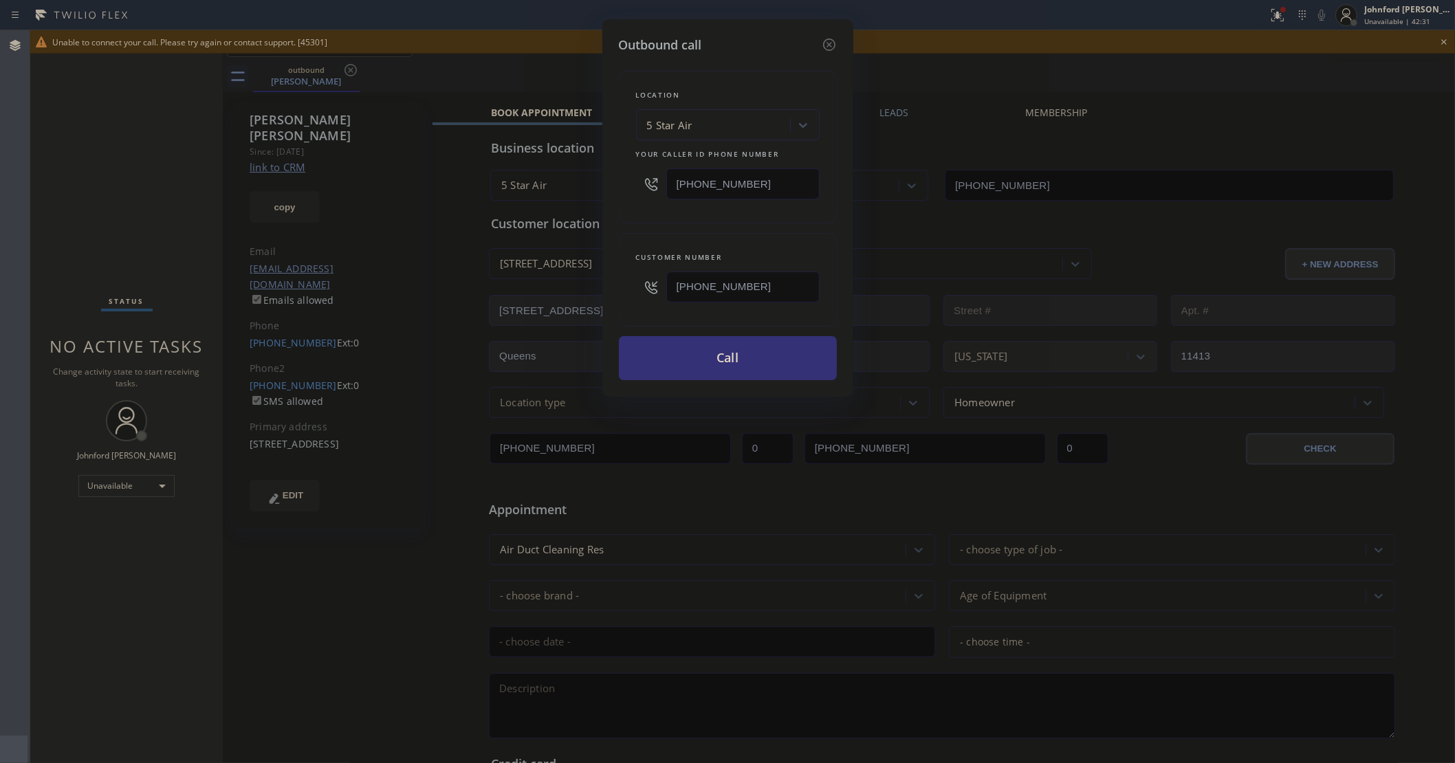
click at [713, 215] on div "Location 5 Star Air Your caller id phone number (347) 284-6179" at bounding box center [728, 147] width 218 height 153
click at [703, 349] on button "Call" at bounding box center [728, 358] width 218 height 44
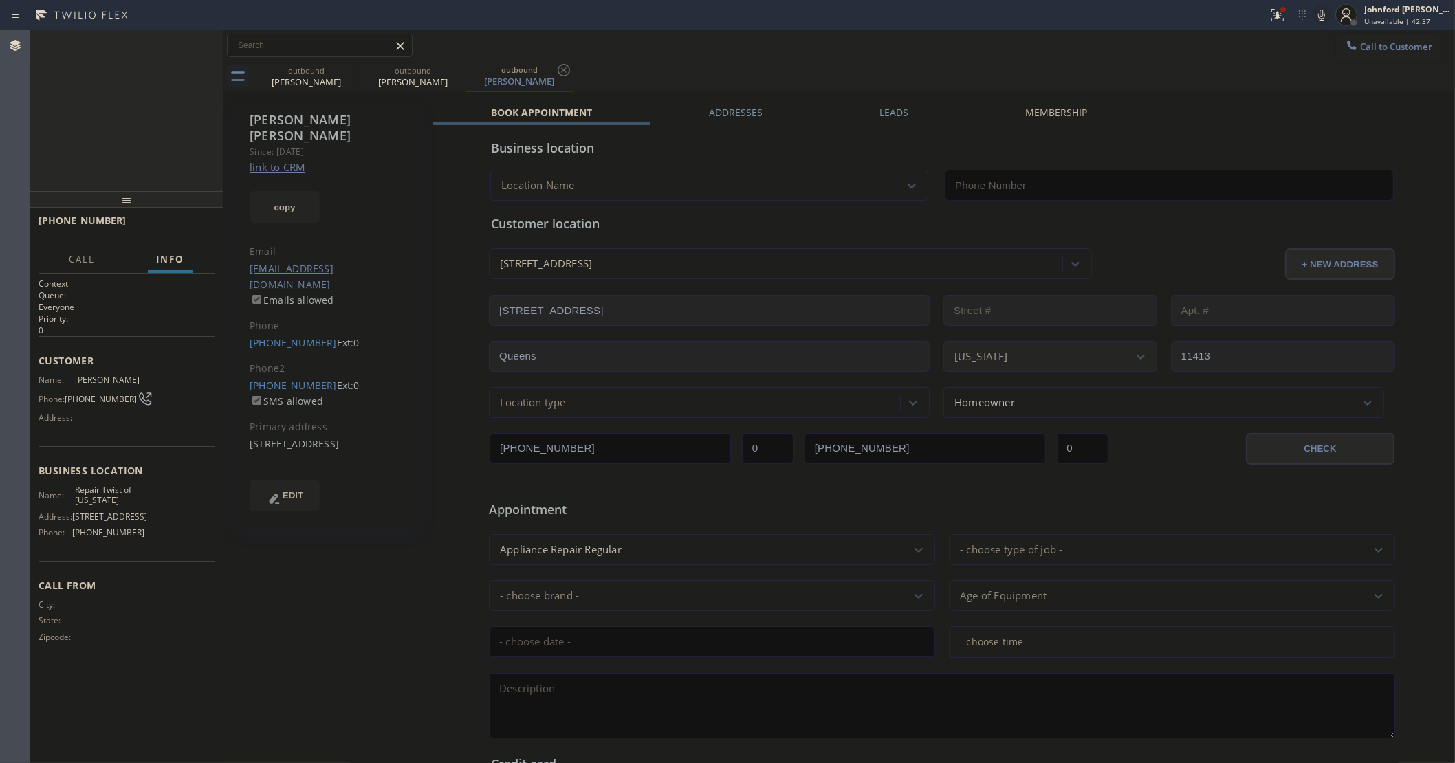
type input "(347) 284-6179"
click at [1269, 19] on div at bounding box center [1277, 15] width 30 height 17
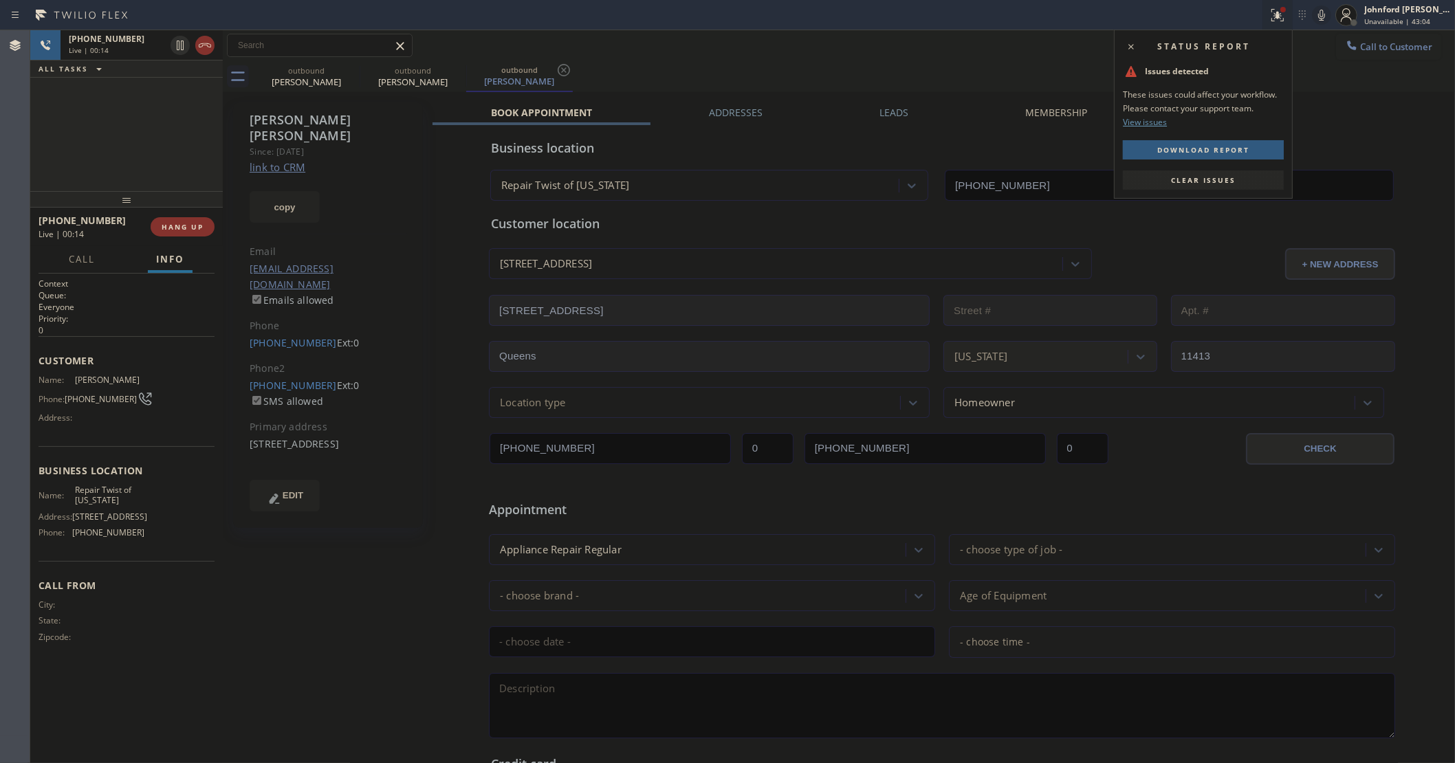
click at [1216, 187] on button "Clear issues" at bounding box center [1203, 180] width 161 height 19
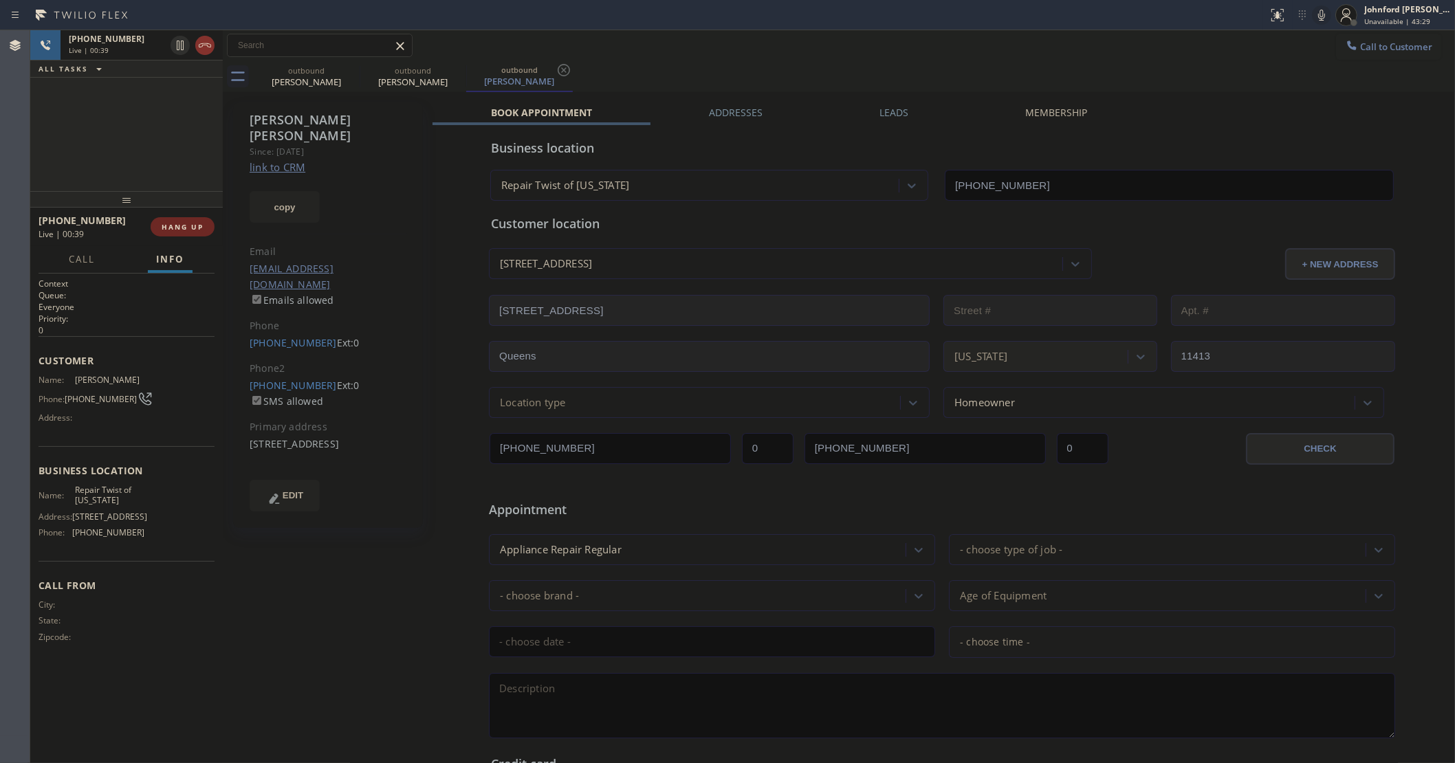
click at [164, 228] on span "HANG UP" at bounding box center [183, 227] width 42 height 10
click at [270, 379] on link "(718) 341-2032" at bounding box center [293, 385] width 87 height 13
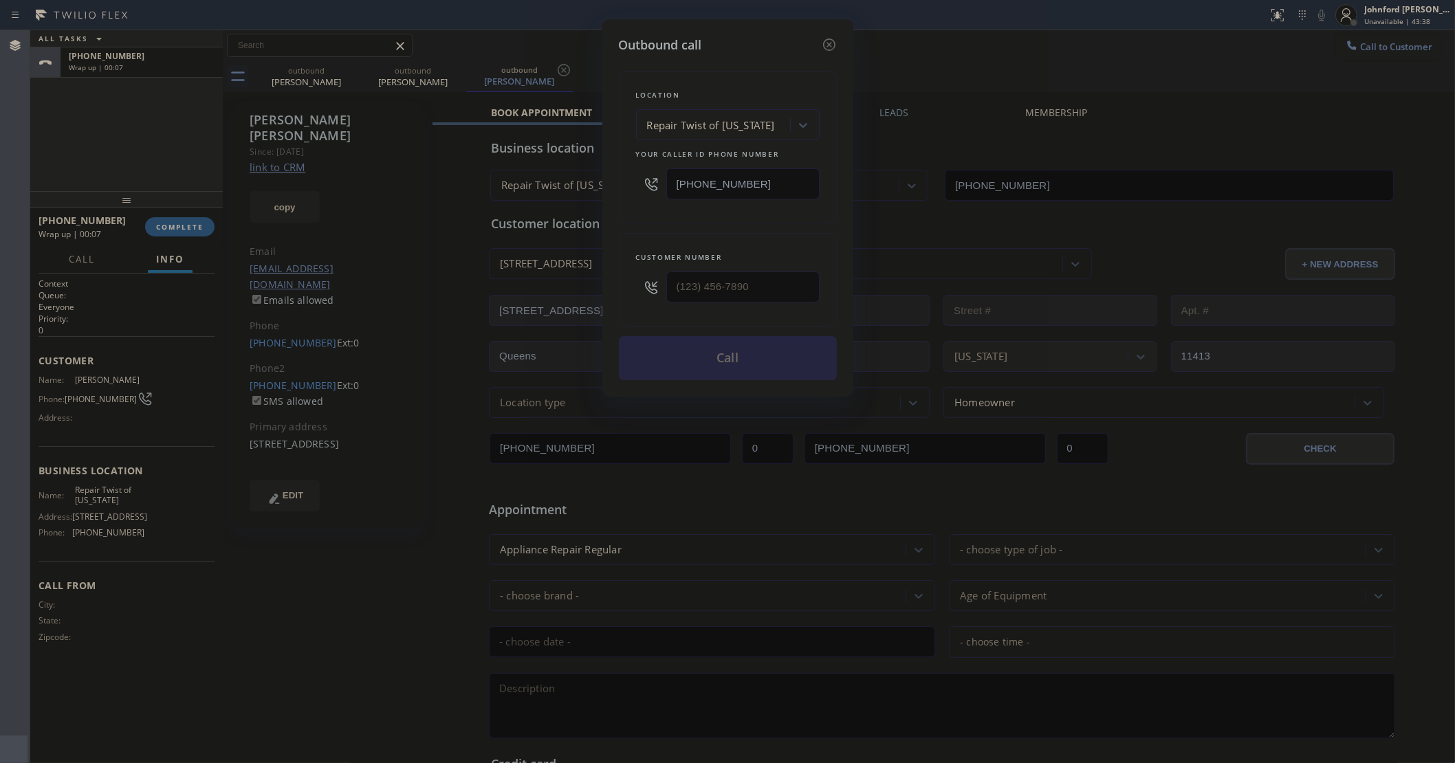
type input "(718) 341-2032"
click at [682, 345] on button "Call" at bounding box center [728, 358] width 218 height 44
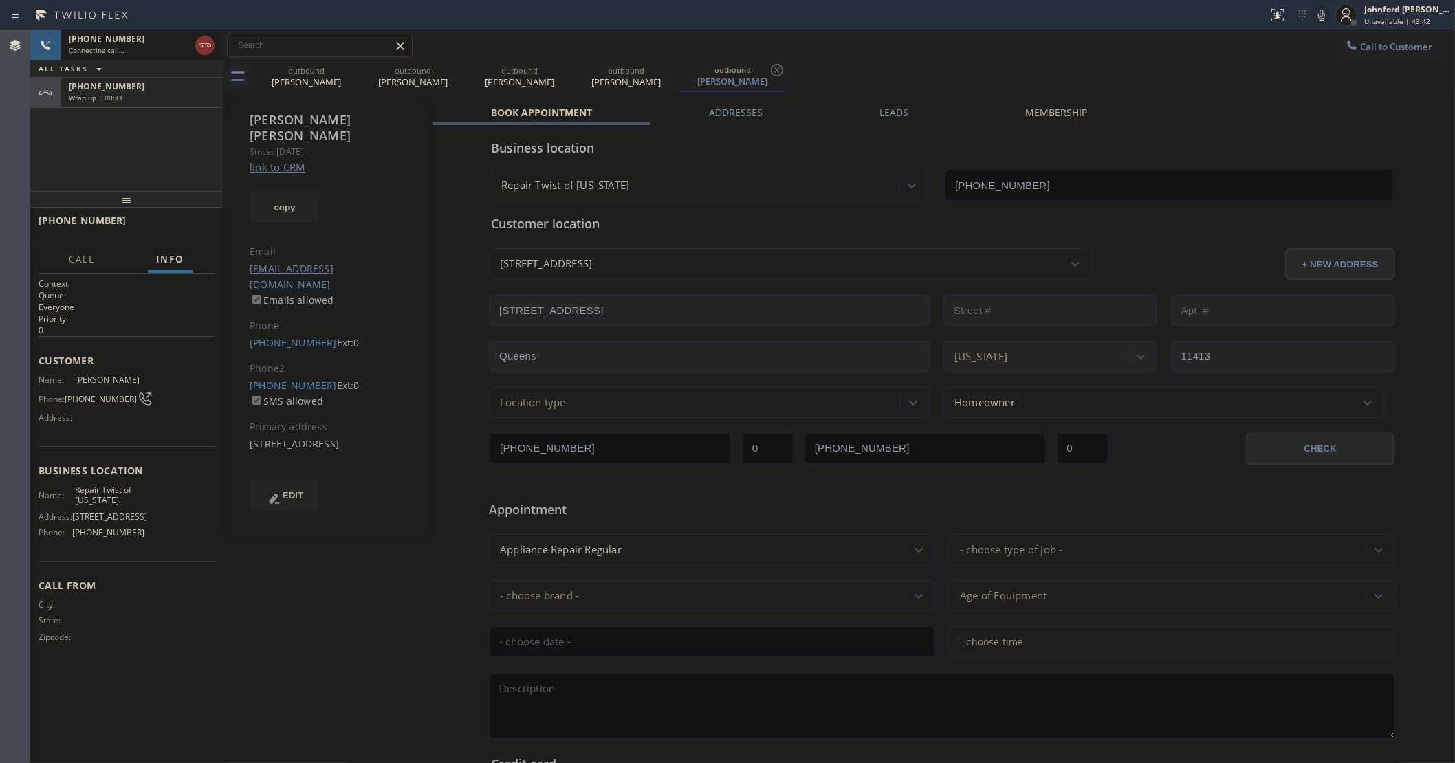
type input "(347) 284-6179"
click at [108, 111] on div "+17183412032 Connecting call… ALL TASKS ALL TASKS ACTIVE TASKS TASKS IN WRAP UP…" at bounding box center [126, 110] width 193 height 161
click at [122, 98] on div "Wrap up | 00:13" at bounding box center [142, 98] width 146 height 10
click at [173, 225] on span "COMPLETE" at bounding box center [179, 227] width 47 height 10
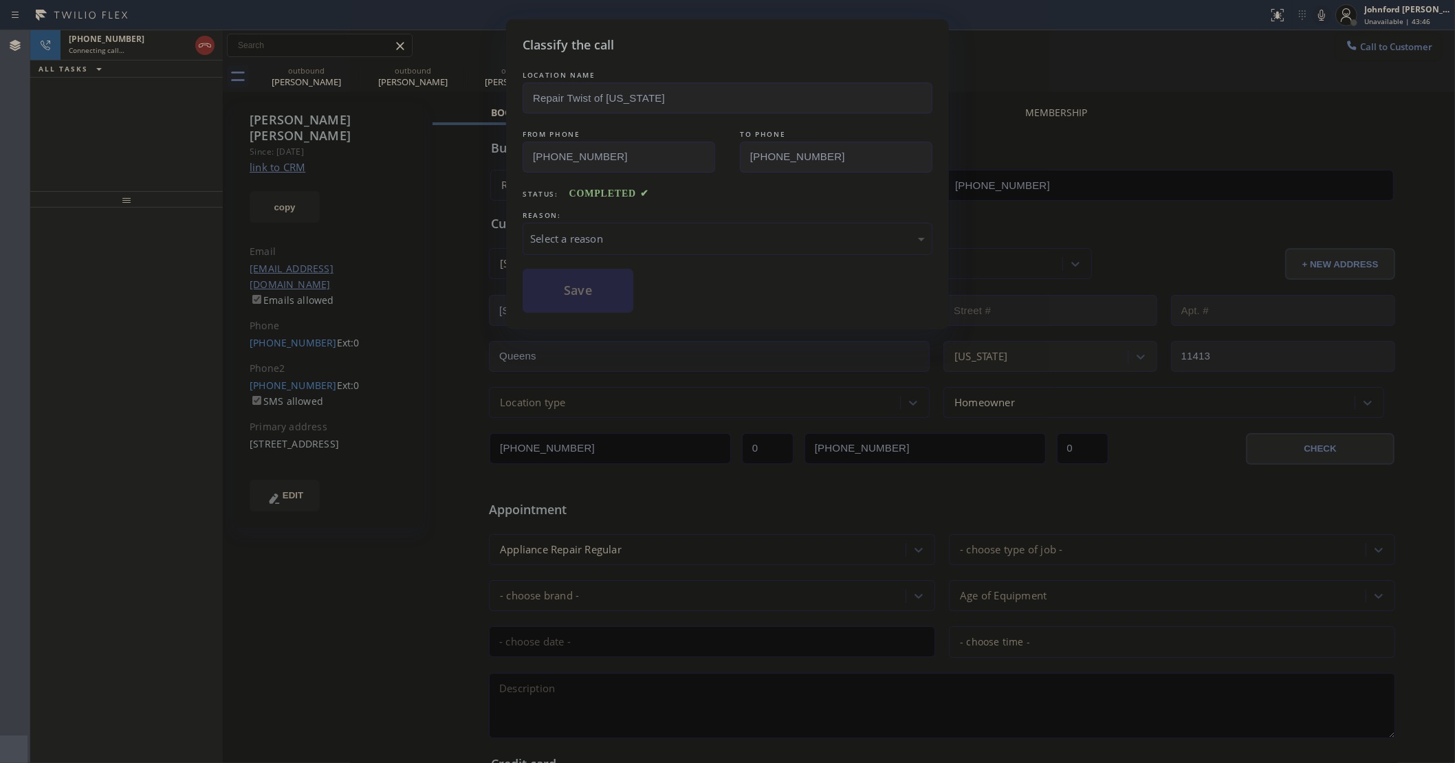
click at [658, 239] on div "Select a reason" at bounding box center [727, 239] width 395 height 16
click at [606, 289] on button "Save" at bounding box center [578, 291] width 111 height 44
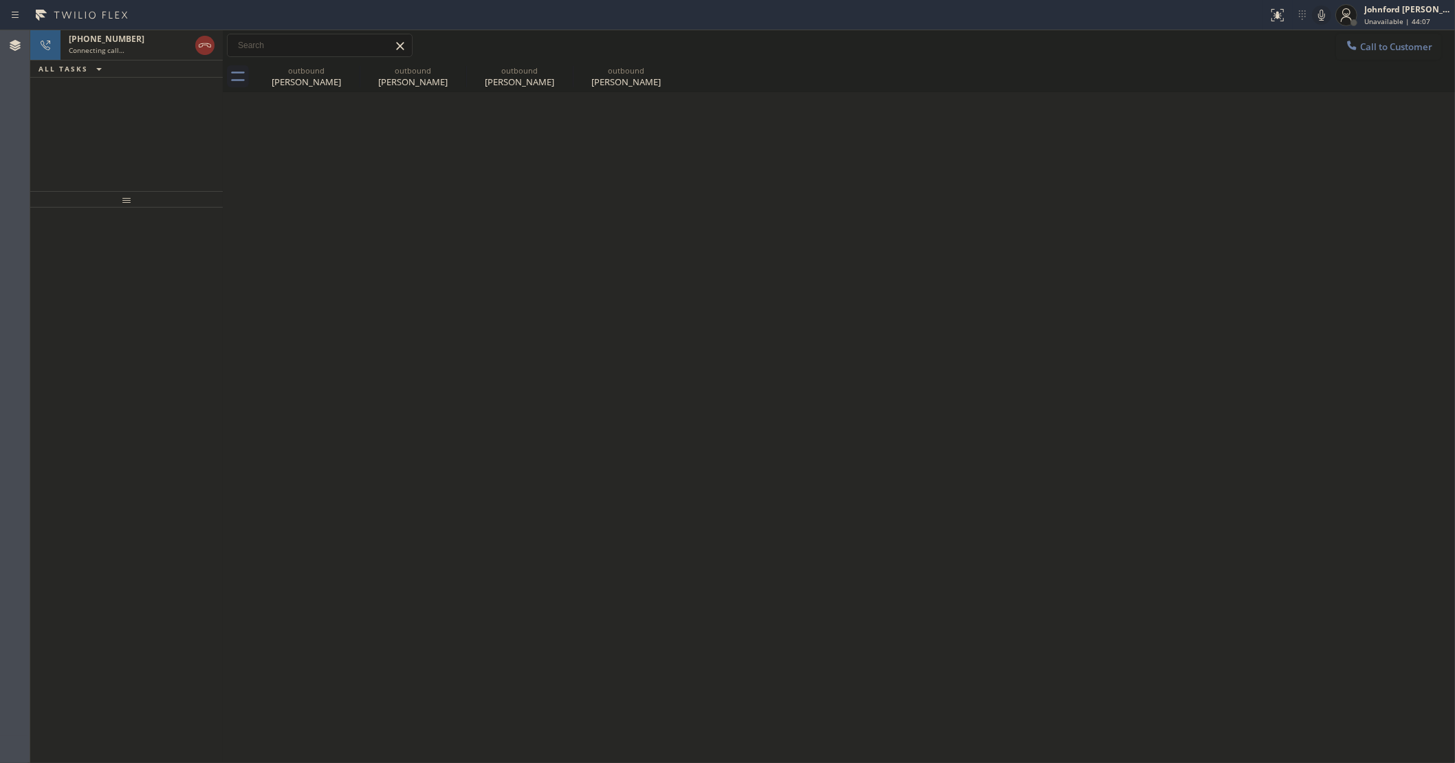
click at [39, 131] on div "+17183412032 Connecting call… ALL TASKS ALL TASKS ACTIVE TASKS TASKS IN WRAP UP" at bounding box center [126, 110] width 193 height 161
click at [121, 42] on span "+17183412032" at bounding box center [107, 39] width 76 height 12
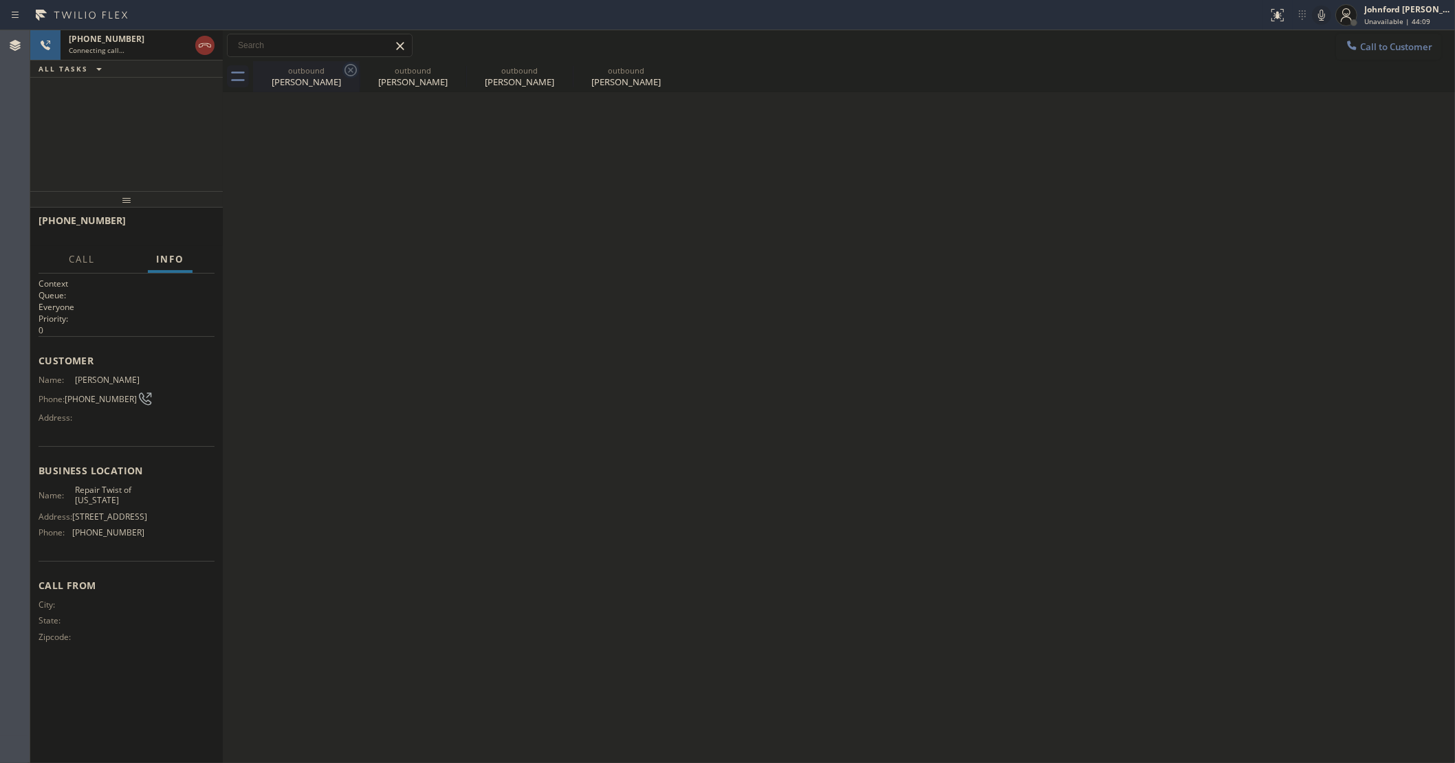
click at [346, 65] on icon at bounding box center [350, 70] width 17 height 17
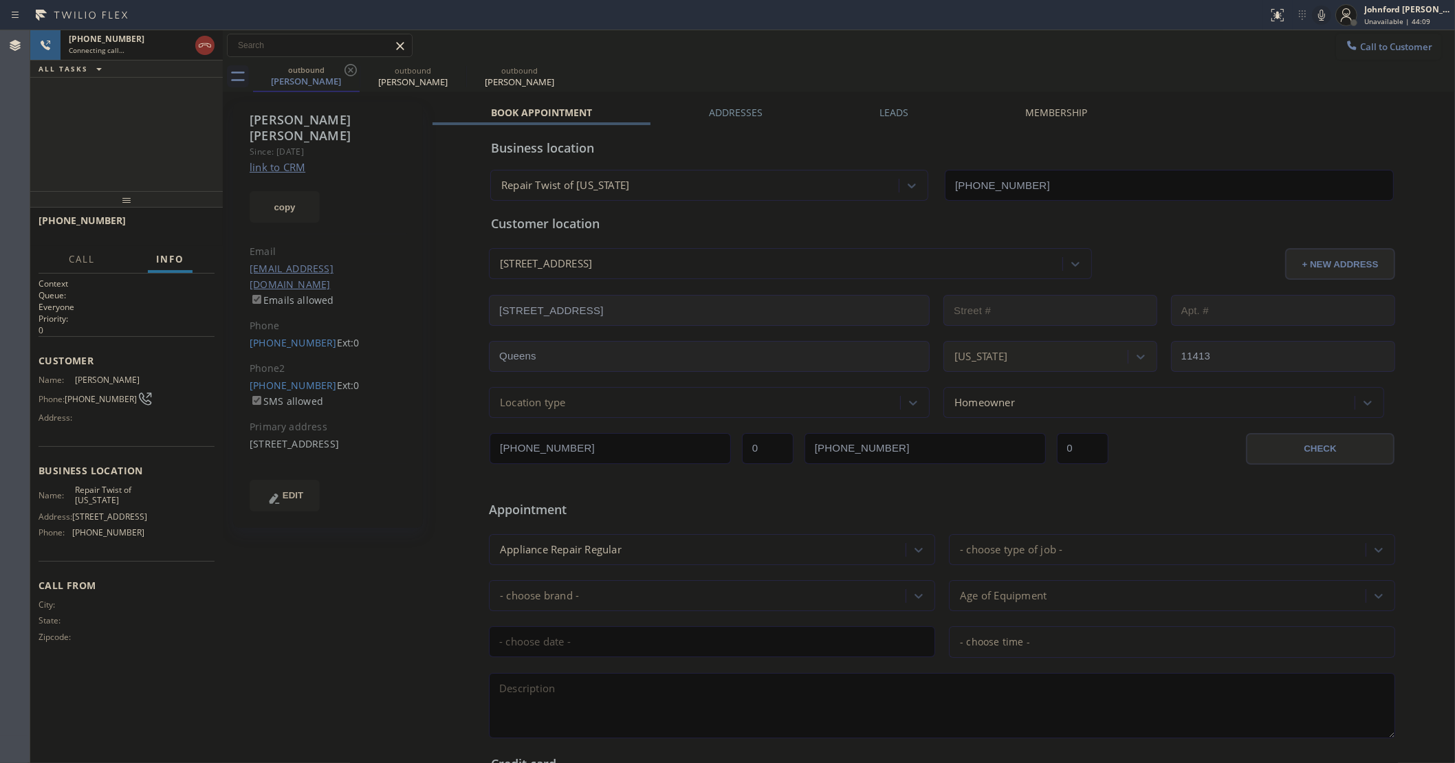
click at [346, 65] on icon at bounding box center [350, 70] width 17 height 17
click at [243, 101] on div "Marie Gabriel Since: 20 may 2020 link to CRM copy Email gabymedia@yahoo.com Ema…" at bounding box center [329, 541] width 206 height 891
click at [197, 42] on icon at bounding box center [205, 45] width 17 height 17
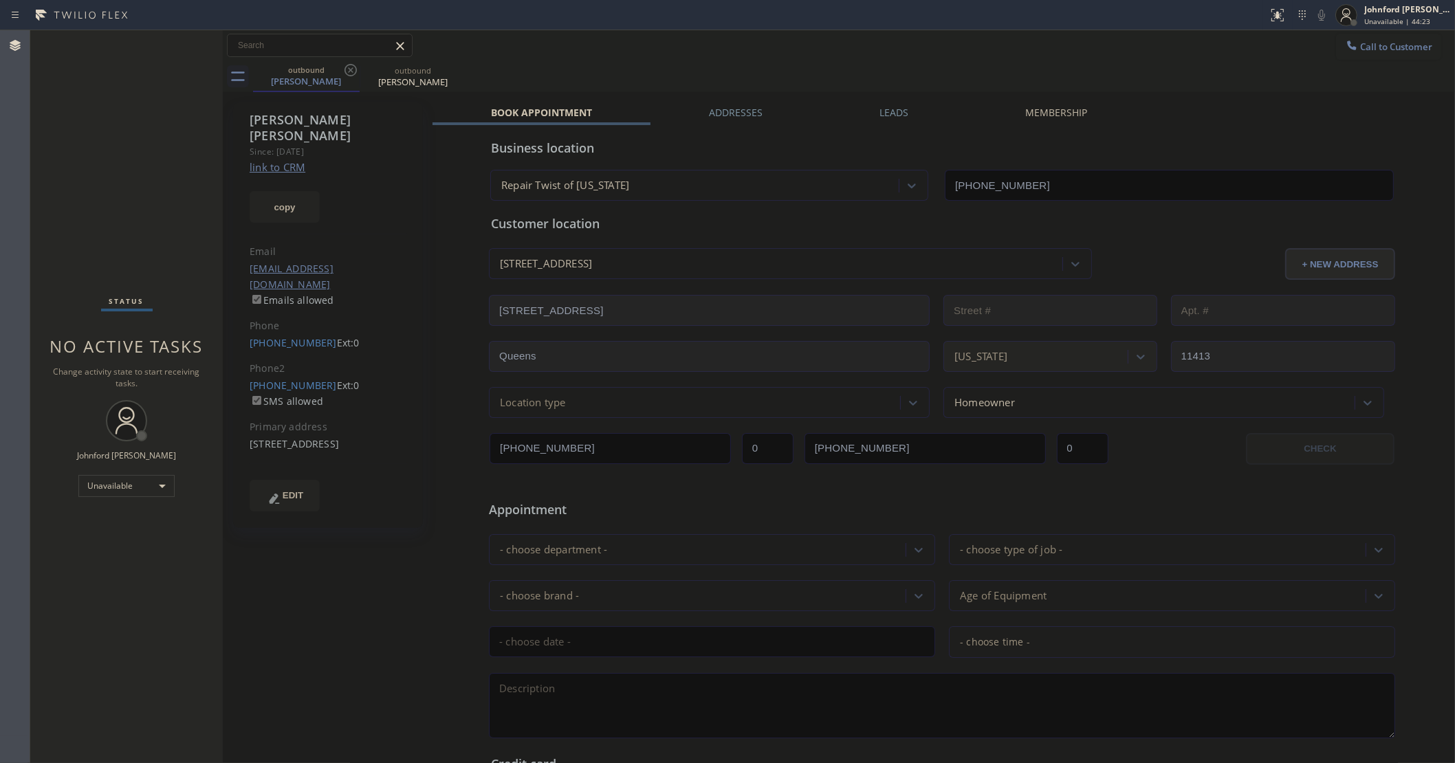
click at [283, 361] on div "Phone2" at bounding box center [328, 369] width 157 height 16
click at [296, 336] on div "(516) 444-7214 Ext: 0" at bounding box center [328, 344] width 157 height 16
click at [305, 336] on link "(516) 444-7214" at bounding box center [293, 342] width 87 height 13
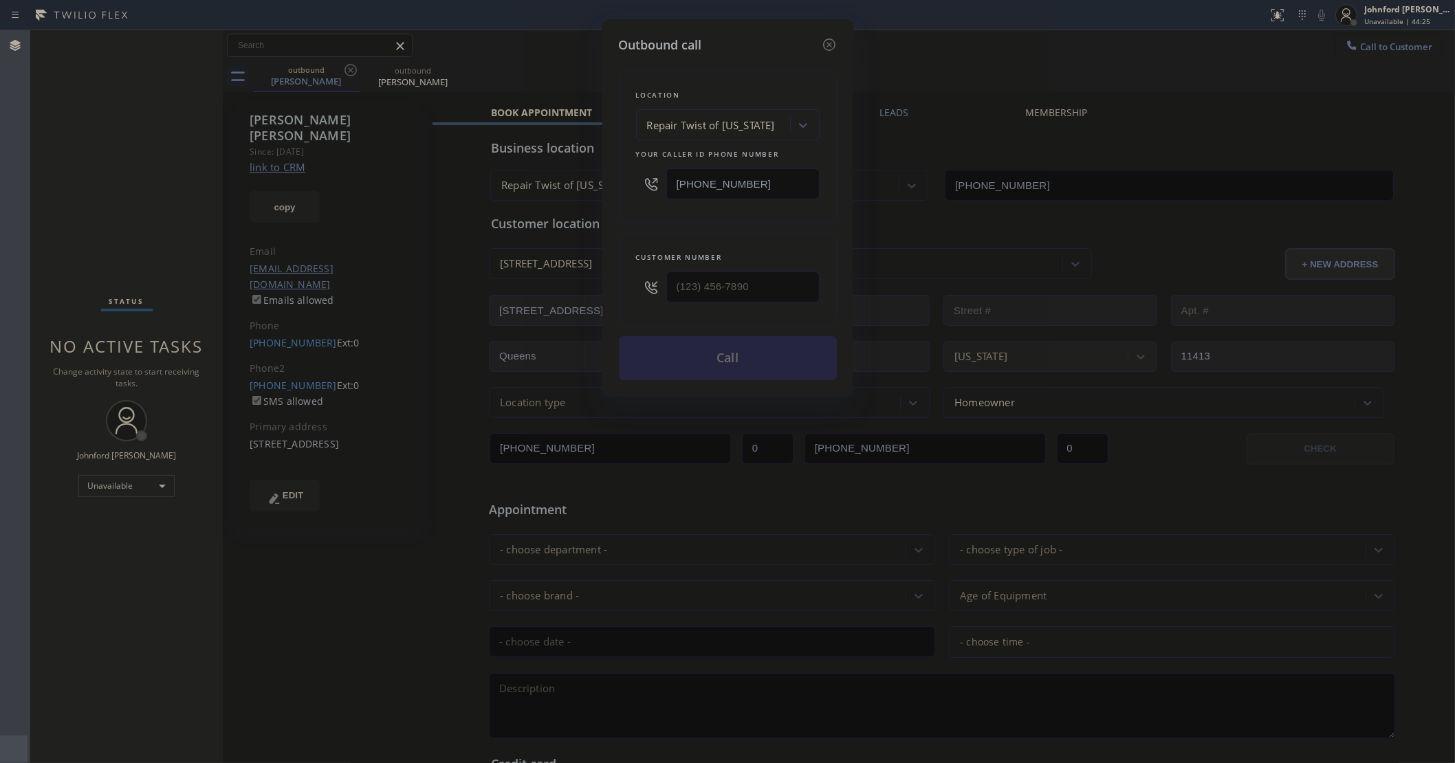
type input "(516) 444-7214"
click at [777, 342] on button "Call" at bounding box center [728, 358] width 218 height 44
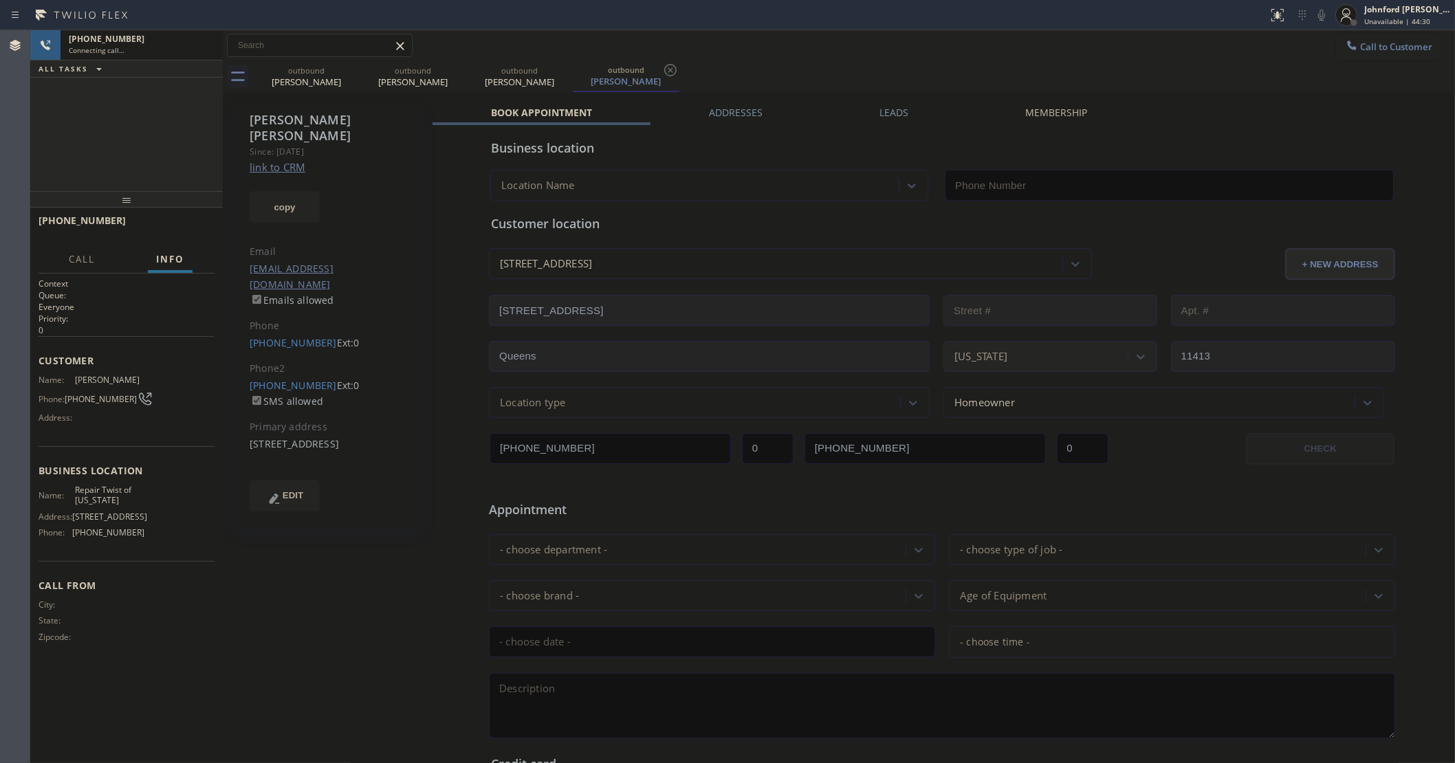
type input "(347) 284-6179"
click at [74, 142] on div "+15164447214 Connecting call… ALL TASKS ALL TASKS ACTIVE TASKS TASKS IN WRAP UP" at bounding box center [126, 110] width 193 height 161
click at [342, 72] on icon at bounding box center [350, 70] width 17 height 17
click at [0, 0] on icon at bounding box center [0, 0] width 0 height 0
click at [342, 72] on icon at bounding box center [350, 70] width 17 height 17
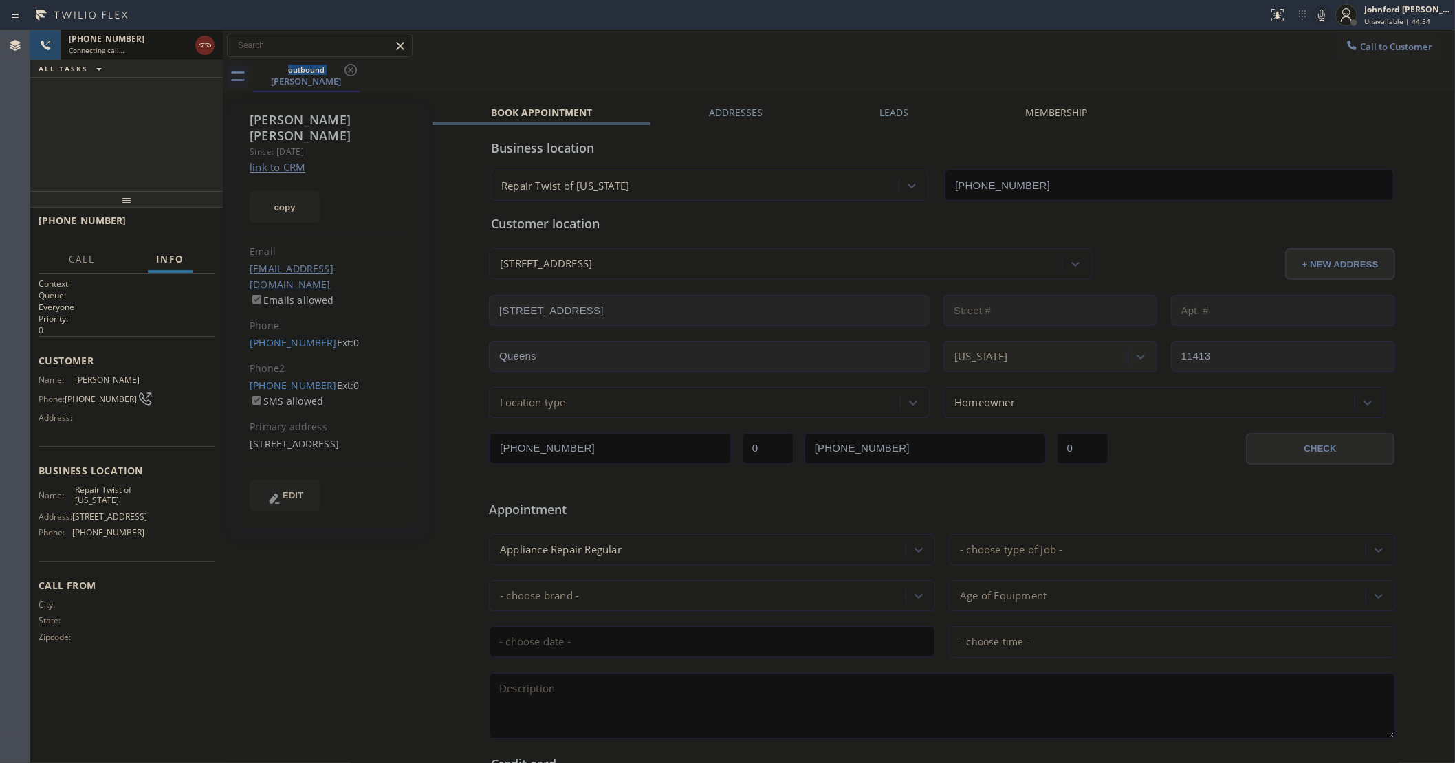
click at [210, 43] on icon at bounding box center [205, 45] width 17 height 17
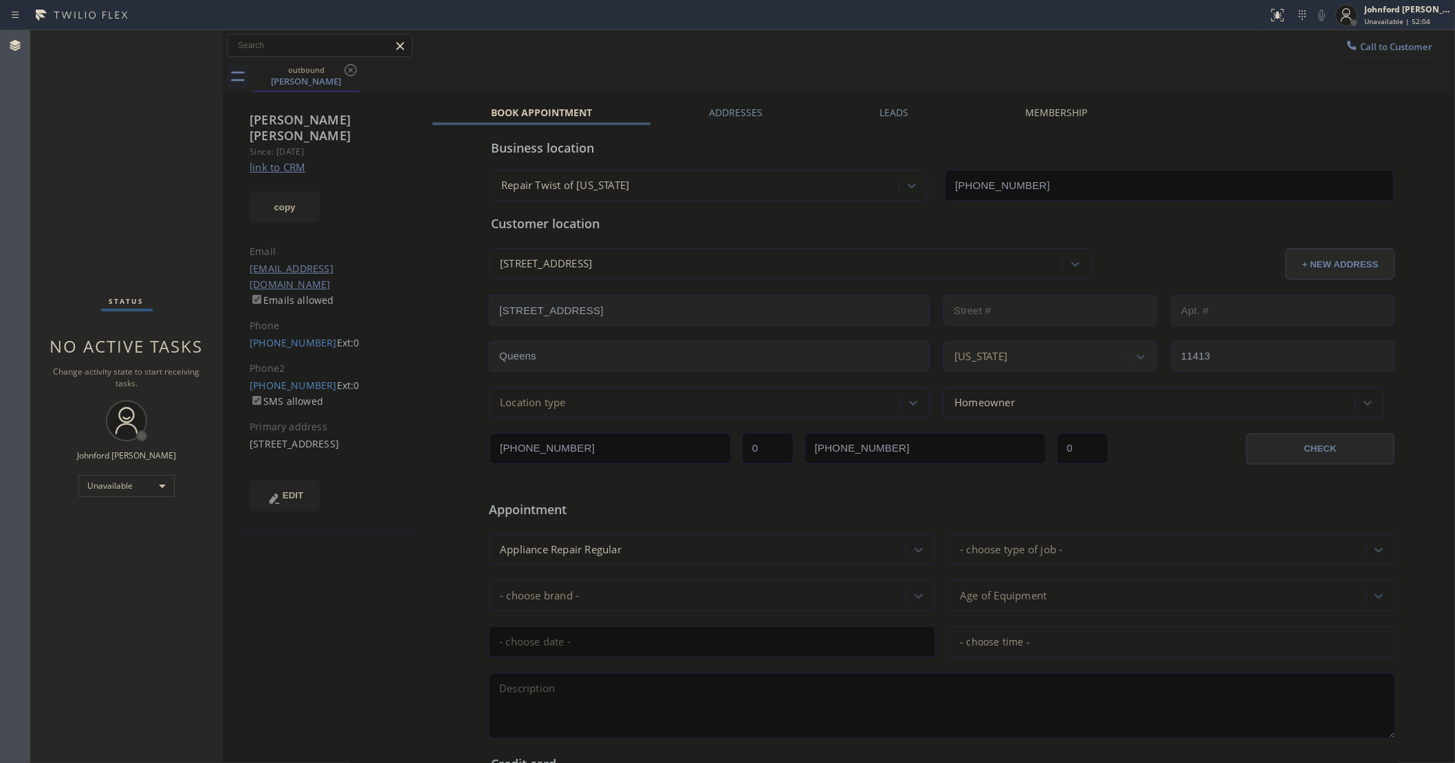
click at [1318, 45] on div "Call to Customer Outbound call Location 5 Star Air Your caller id phone number …" at bounding box center [839, 46] width 1232 height 24
click at [1345, 45] on icon at bounding box center [1352, 46] width 14 height 14
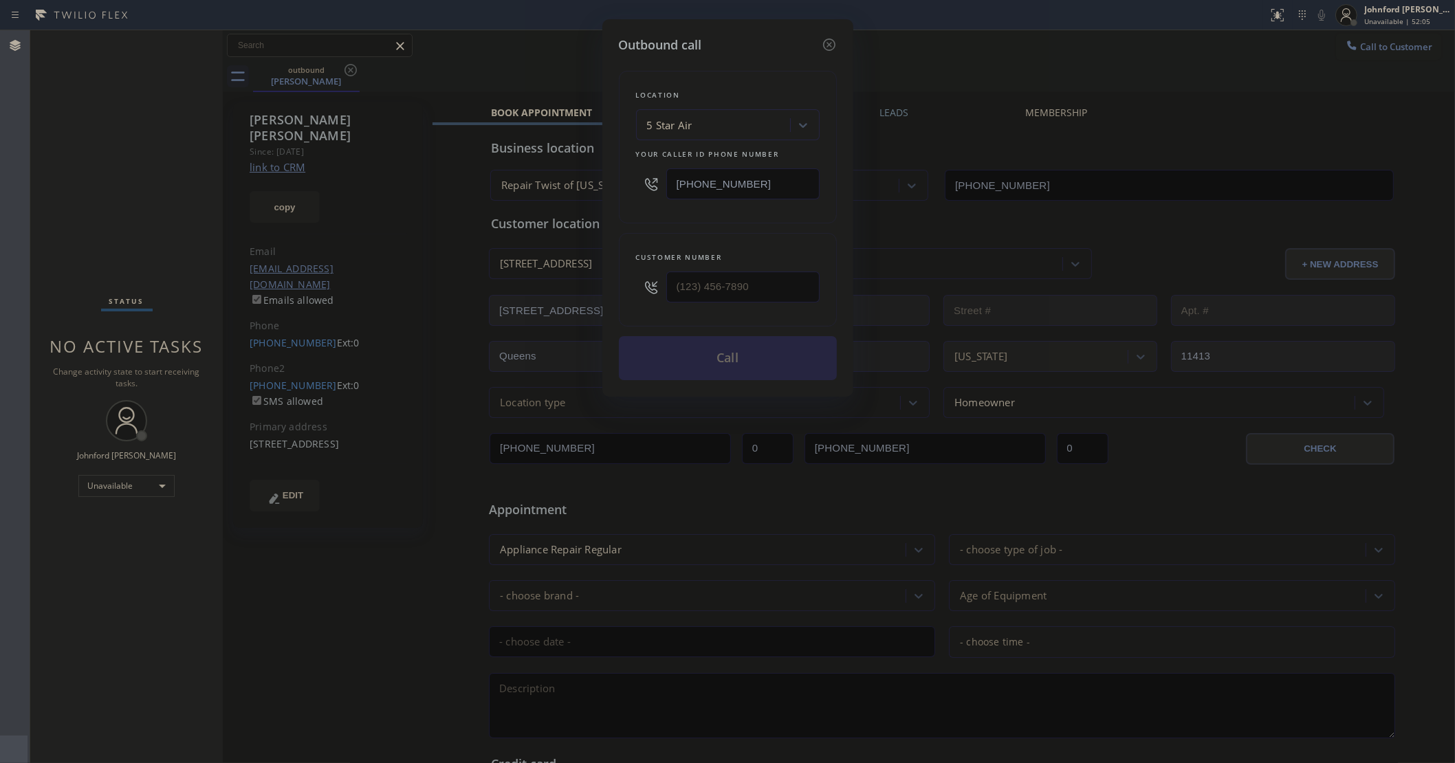
drag, startPoint x: 764, startPoint y: 304, endPoint x: 569, endPoint y: 289, distance: 195.8
click at [554, 314] on div "Outbound call Location 5 Star Air Your caller id phone number (800) 686-5038 Cu…" at bounding box center [727, 381] width 1455 height 763
click at [666, 283] on div at bounding box center [651, 287] width 30 height 45
click at [712, 279] on input "(___) ___-____" at bounding box center [742, 287] width 153 height 31
paste input "760) 828-8269"
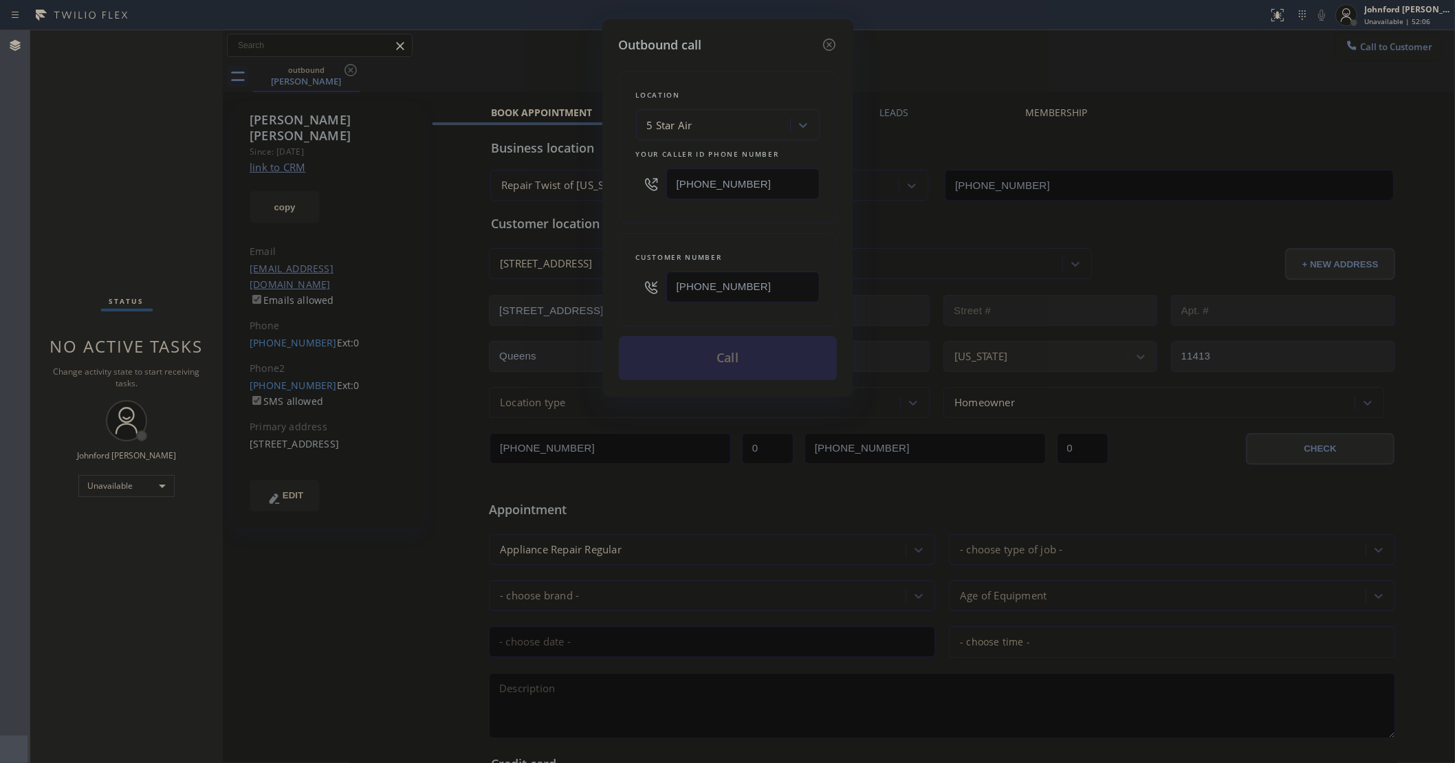
type input "(760) 828-8269"
click at [707, 242] on div "Customer number (760) 828-8269" at bounding box center [728, 280] width 218 height 94
click at [723, 358] on button "Call" at bounding box center [728, 358] width 218 height 44
click at [355, 73] on icon at bounding box center [351, 70] width 12 height 12
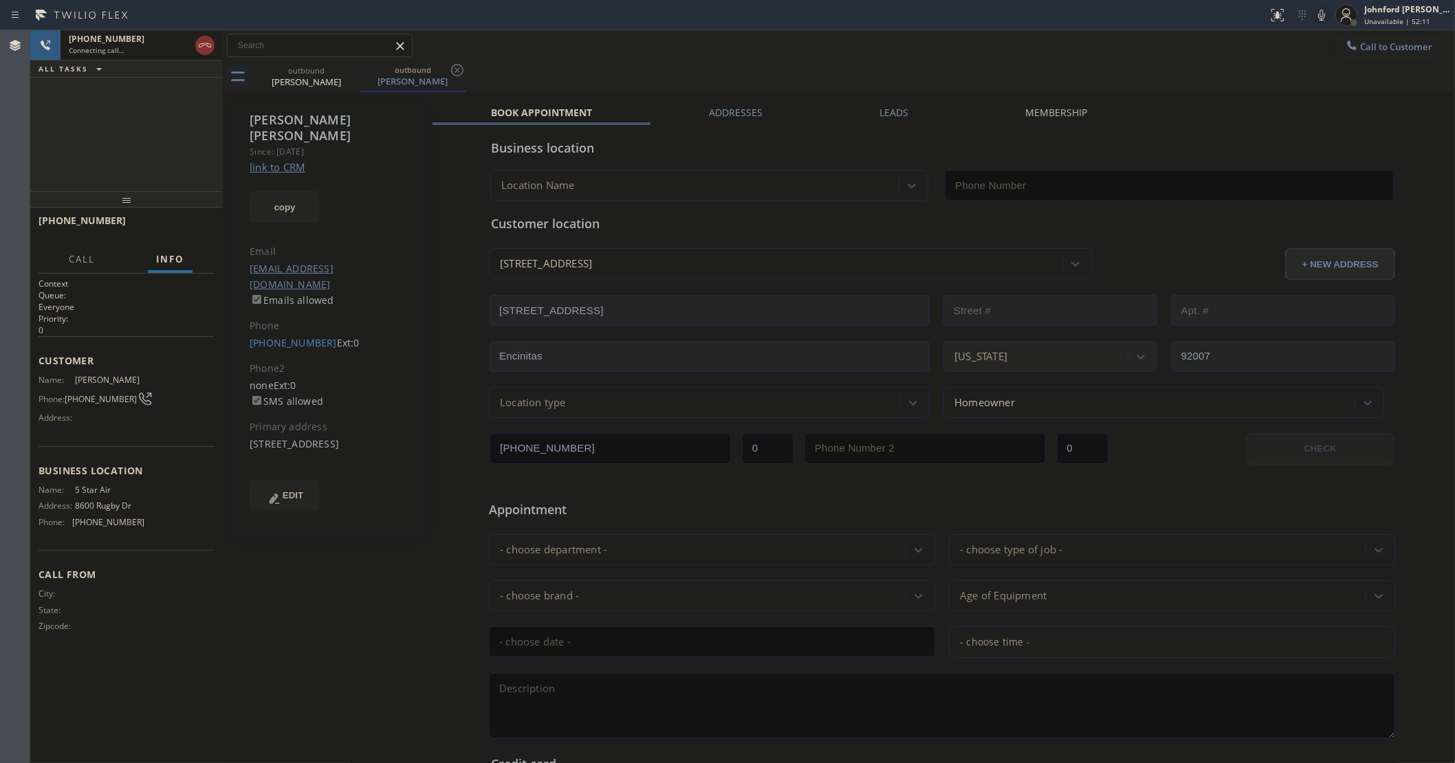
click at [289, 160] on link "link to CRM" at bounding box center [278, 167] width 56 height 14
type input "(800) 686-5038"
click at [1324, 17] on icon at bounding box center [1321, 15] width 17 height 17
click at [1322, 21] on icon at bounding box center [1321, 15] width 17 height 17
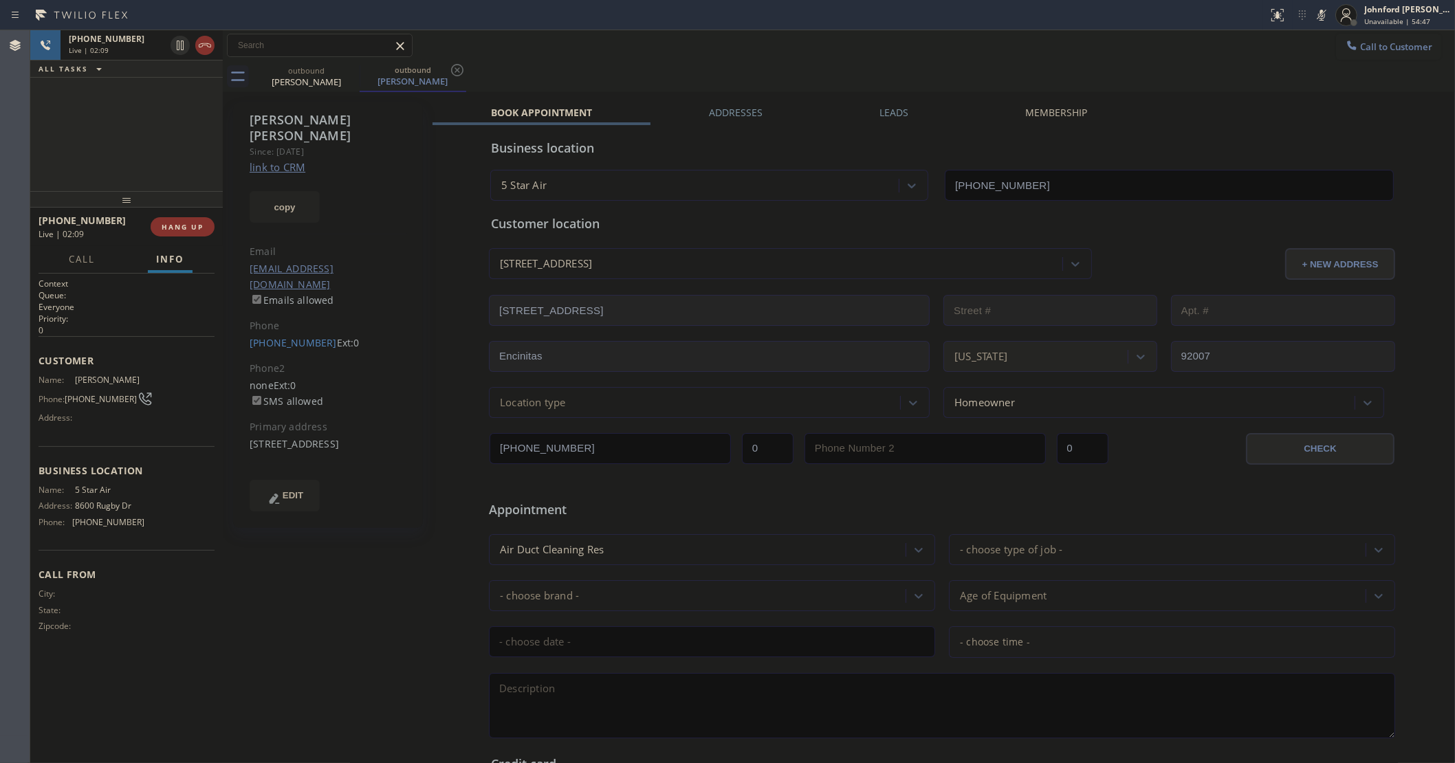
drag, startPoint x: 1322, startPoint y: 12, endPoint x: 1256, endPoint y: 1, distance: 66.9
click at [1322, 11] on icon at bounding box center [1321, 15] width 7 height 11
click at [1326, 16] on icon at bounding box center [1321, 15] width 17 height 17
click at [1322, 15] on icon at bounding box center [1321, 15] width 17 height 17
click at [805, 65] on div "outbound Steve Moore outbound Steve Moore" at bounding box center [854, 76] width 1202 height 31
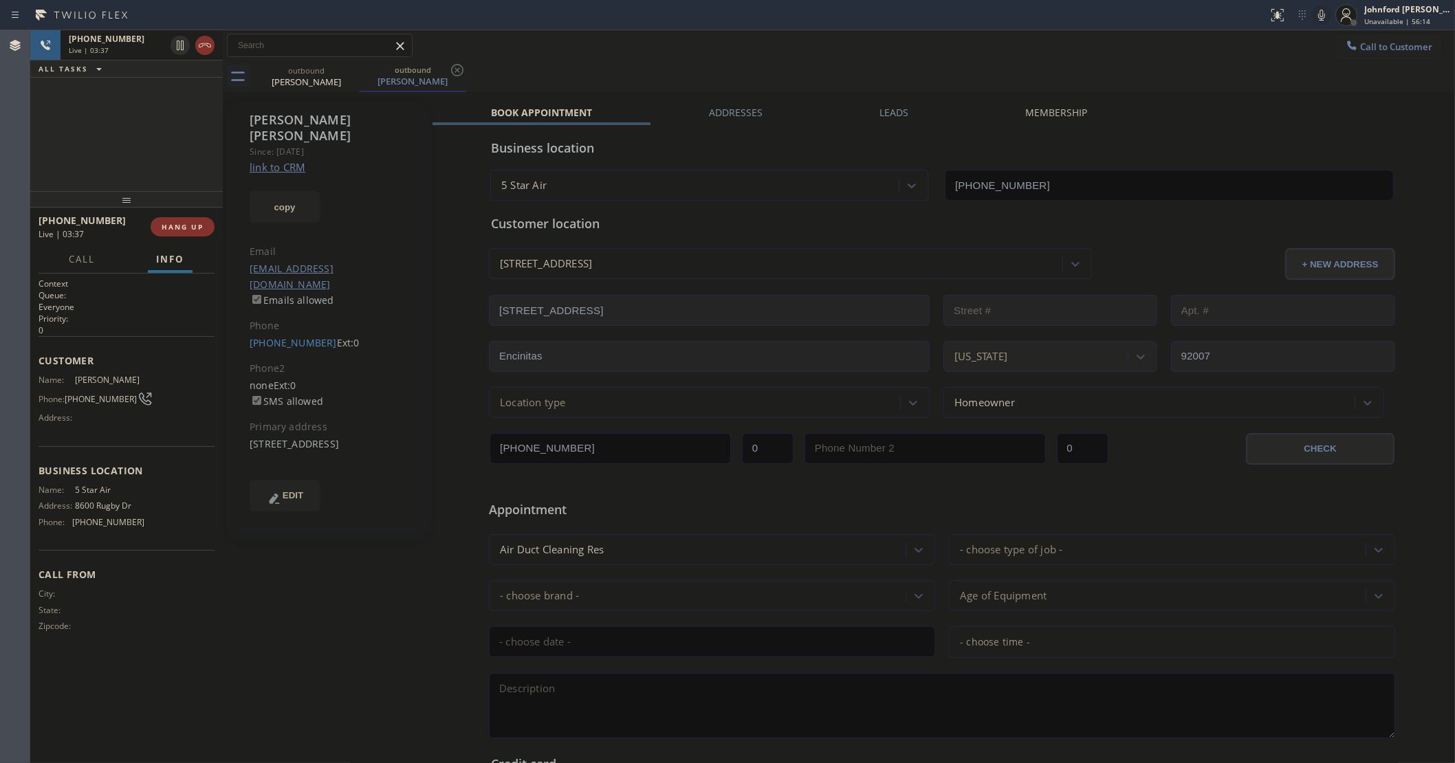
drag, startPoint x: 788, startPoint y: 66, endPoint x: 1097, endPoint y: 43, distance: 309.6
click at [808, 58] on div "Call to Customer Outbound call Location 5 Star Air Your caller id phone number …" at bounding box center [839, 61] width 1232 height 62
click at [1318, 17] on icon at bounding box center [1321, 15] width 17 height 17
click at [1318, 17] on rect at bounding box center [1322, 14] width 10 height 10
click at [174, 226] on span "HANG UP" at bounding box center [183, 227] width 42 height 10
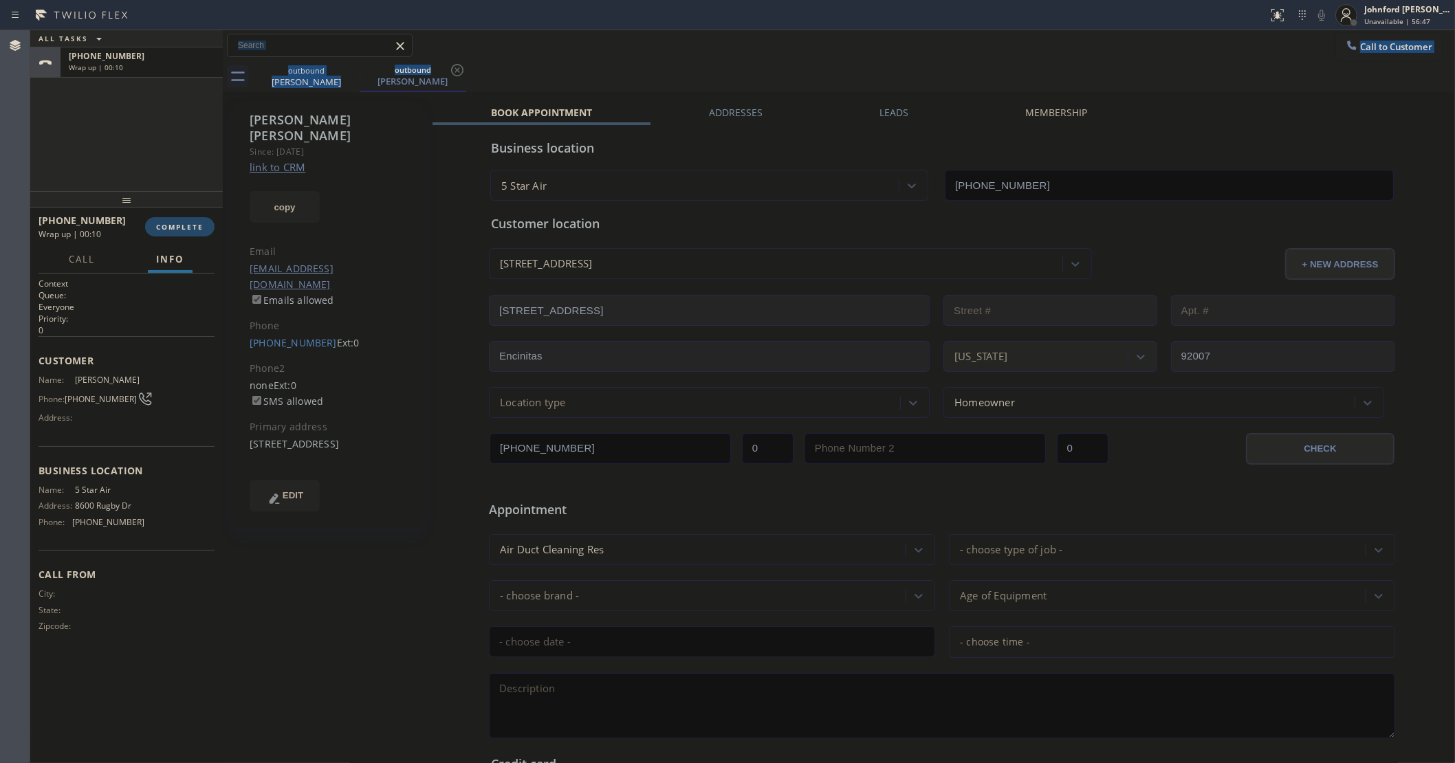
click at [184, 232] on button "COMPLETE" at bounding box center [179, 226] width 69 height 19
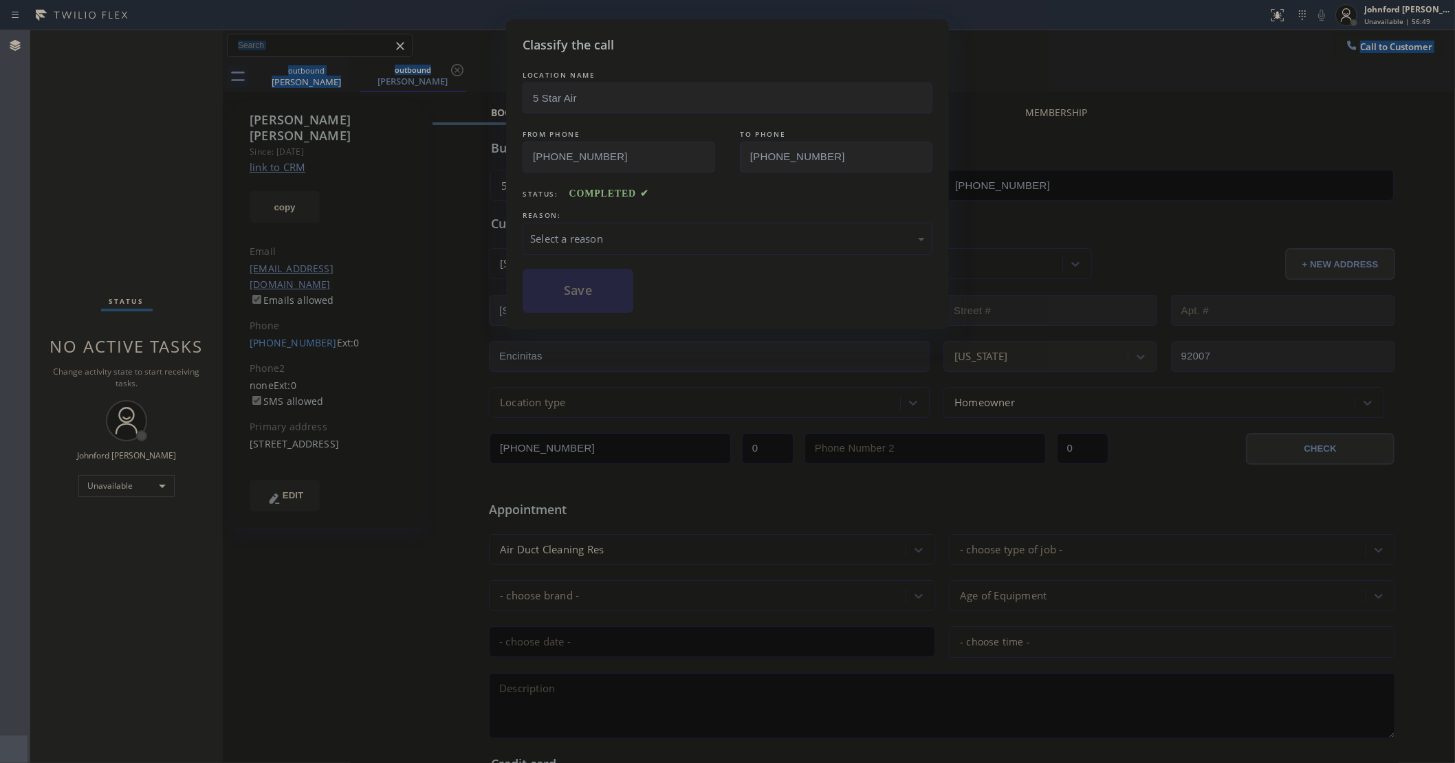
click at [635, 245] on div "Select a reason" at bounding box center [728, 239] width 410 height 32
click at [603, 285] on button "Save" at bounding box center [578, 291] width 111 height 44
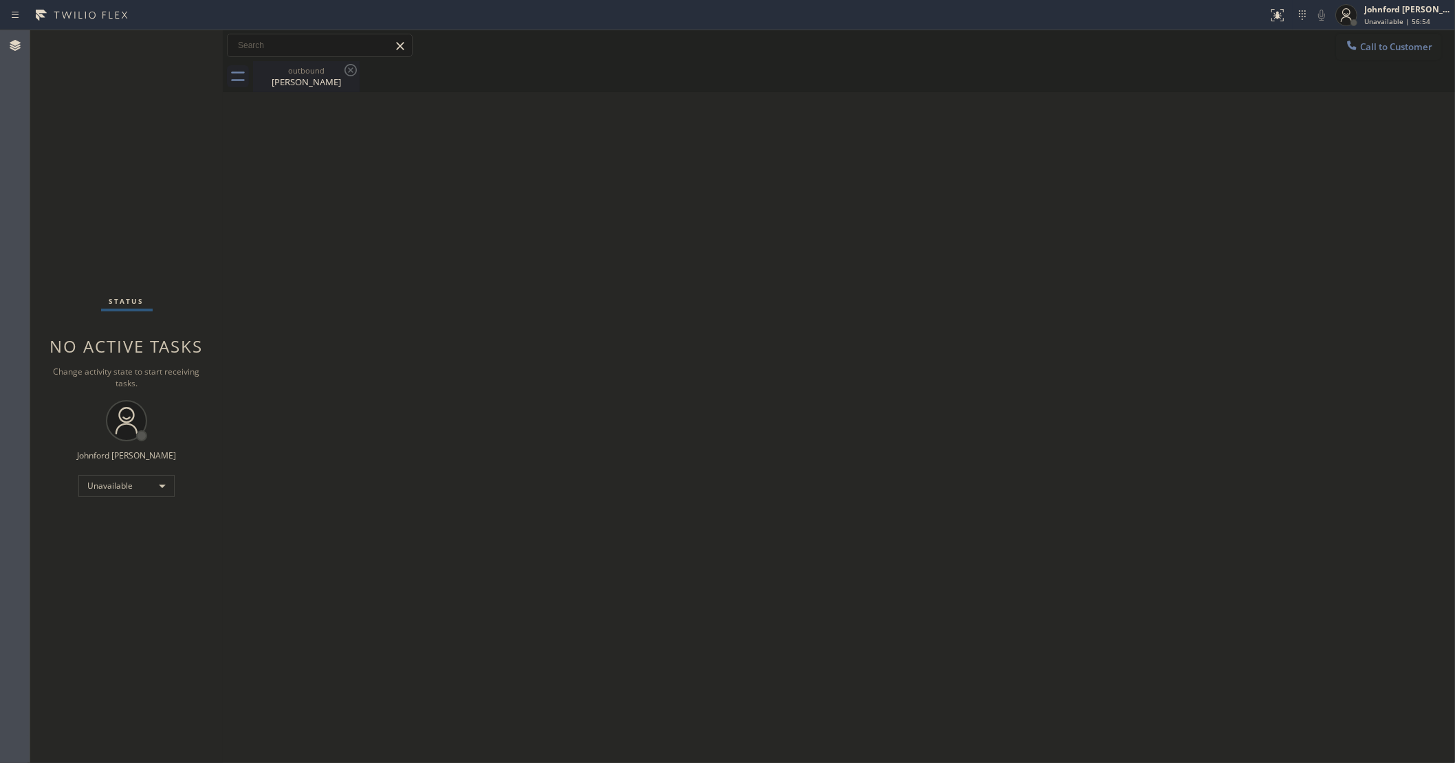
click at [272, 77] on div "Steve Moore" at bounding box center [306, 82] width 104 height 12
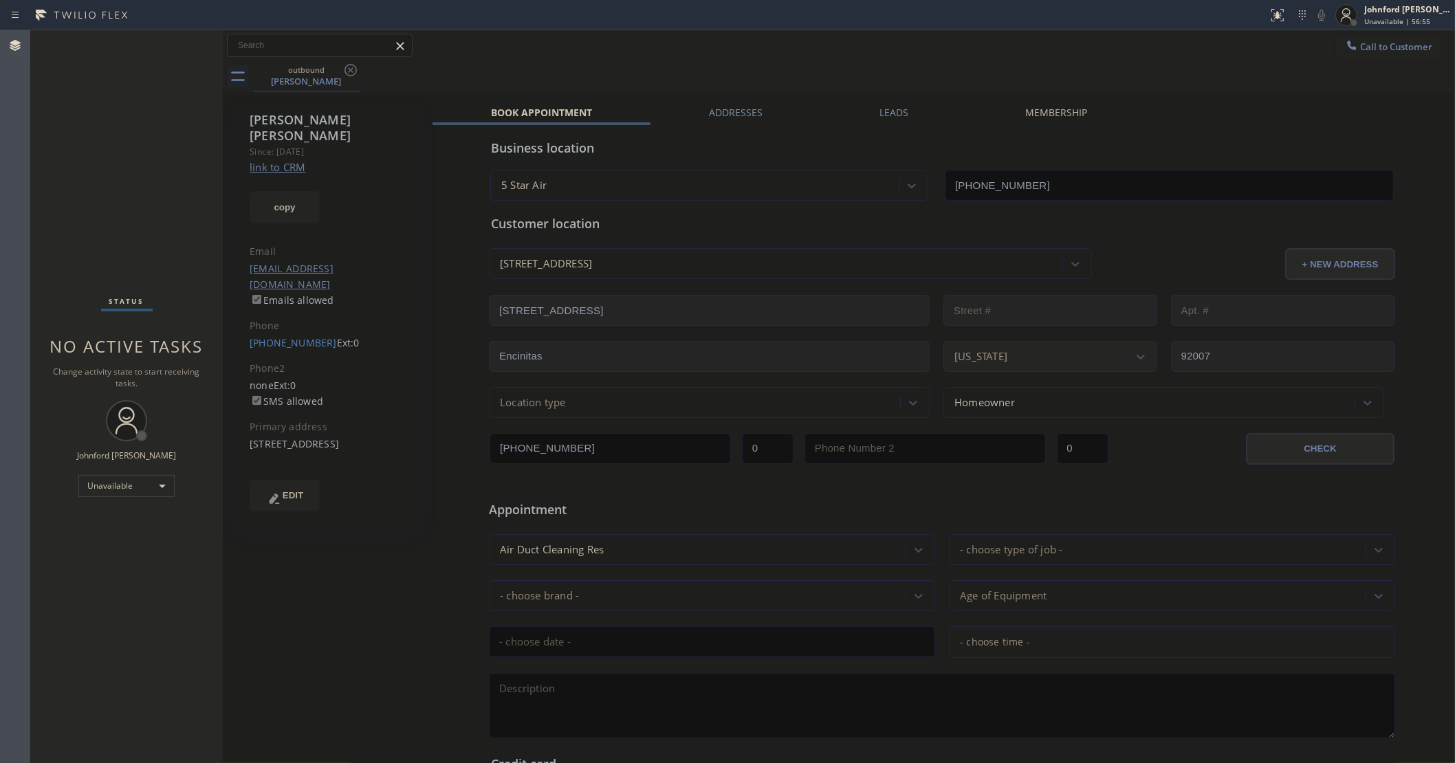
click at [886, 122] on div "Business location 5 Star Air (800) 686-5038" at bounding box center [942, 160] width 908 height 81
click at [895, 119] on div "Leads" at bounding box center [894, 115] width 146 height 19
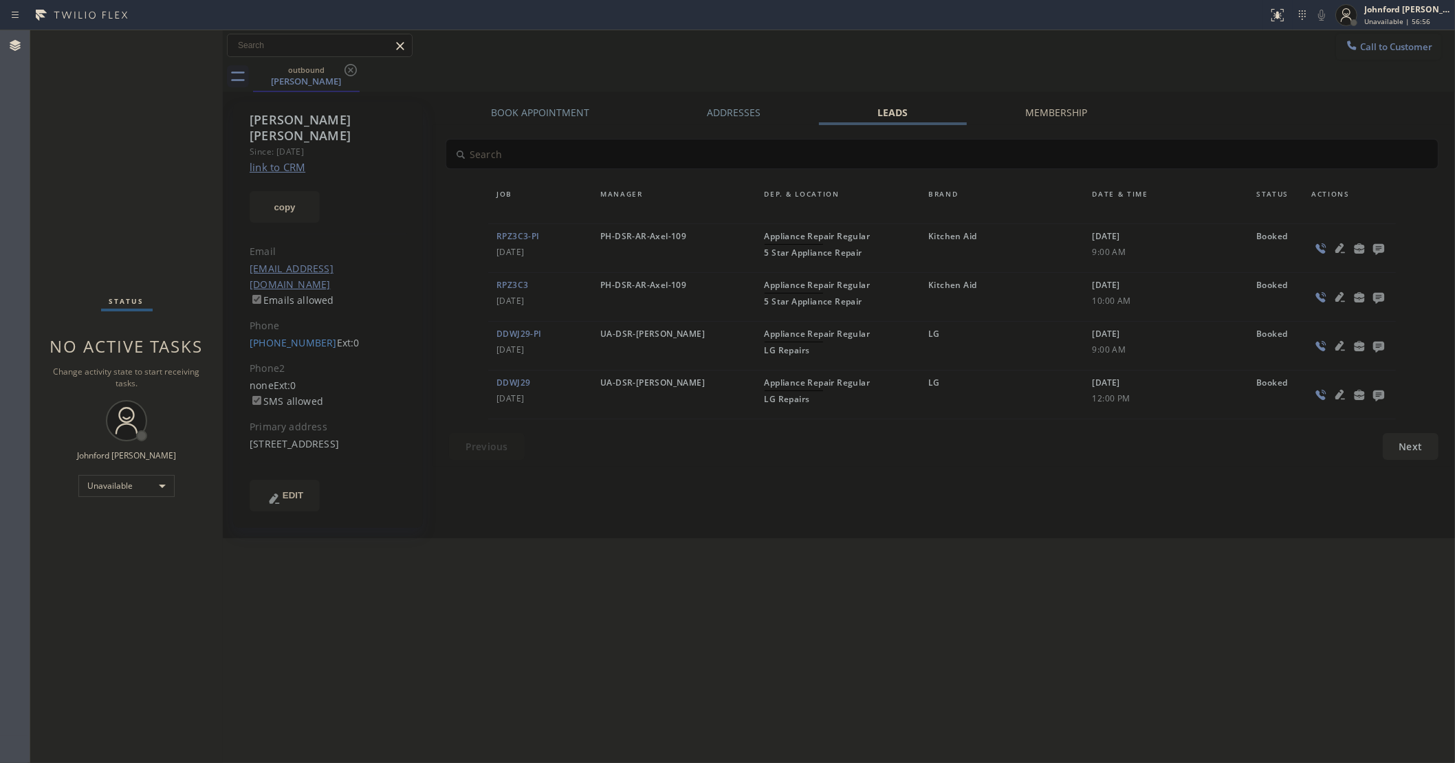
click at [1370, 245] on icon at bounding box center [1378, 248] width 17 height 17
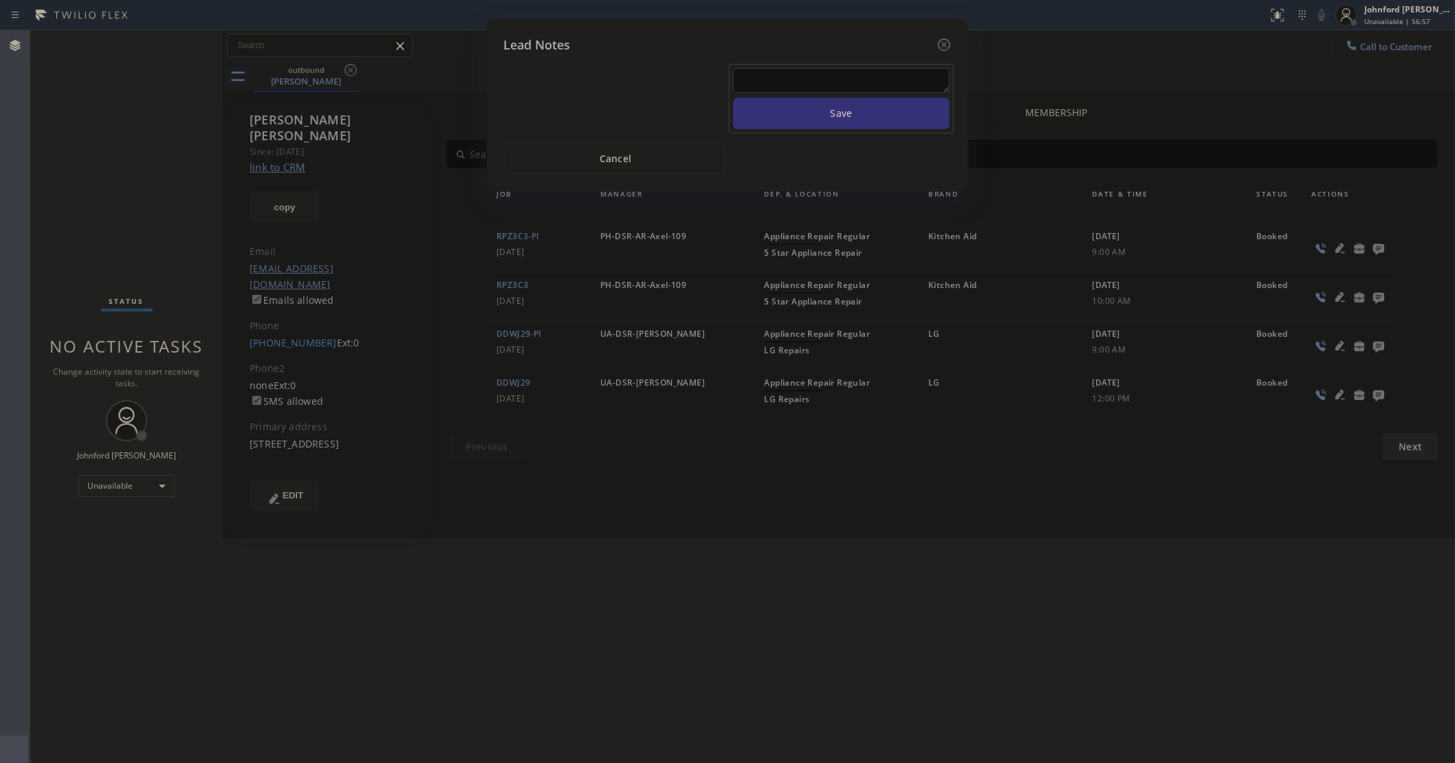
click at [791, 73] on textarea at bounding box center [841, 80] width 217 height 25
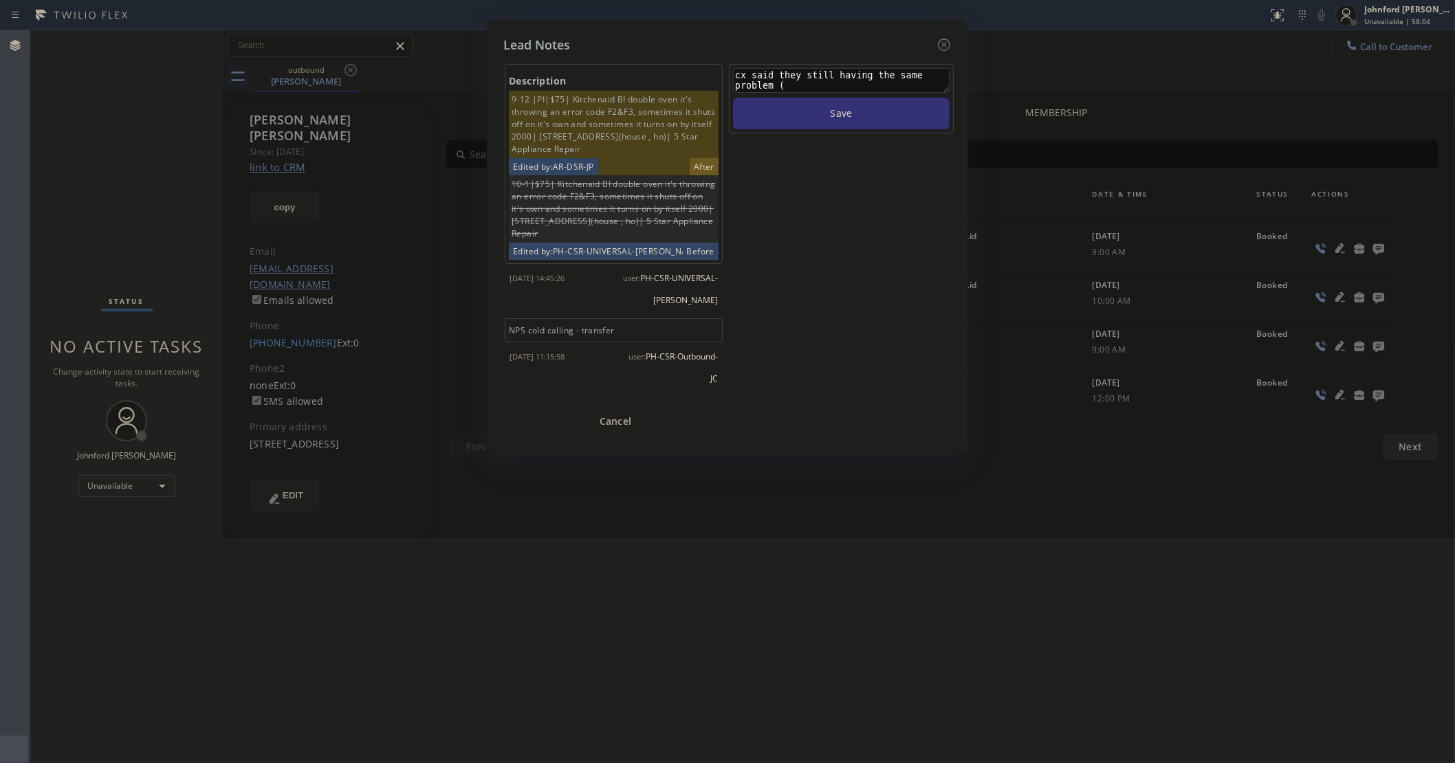
click at [899, 68] on textarea "cx said they still having the same problem (" at bounding box center [841, 80] width 217 height 25
paste textarea "it doesn't turn off anymore while its cooking and after they use it, up in the …"
type textarea "cx said they still having the same problem (it doesn't turn off anymore while i…"
click at [733, 98] on button "Save" at bounding box center [841, 114] width 217 height 32
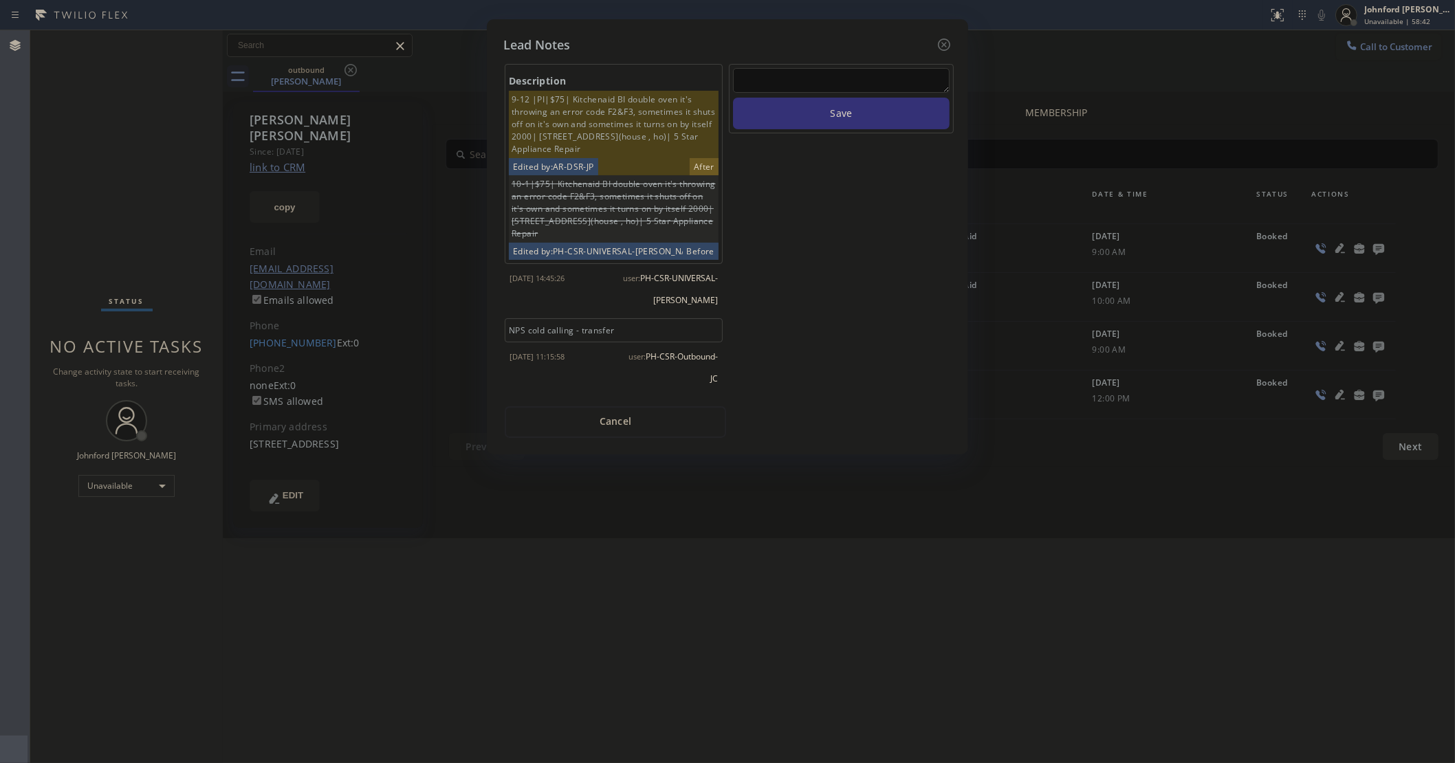
scroll to position [0, 0]
click at [946, 36] on icon at bounding box center [944, 44] width 17 height 17
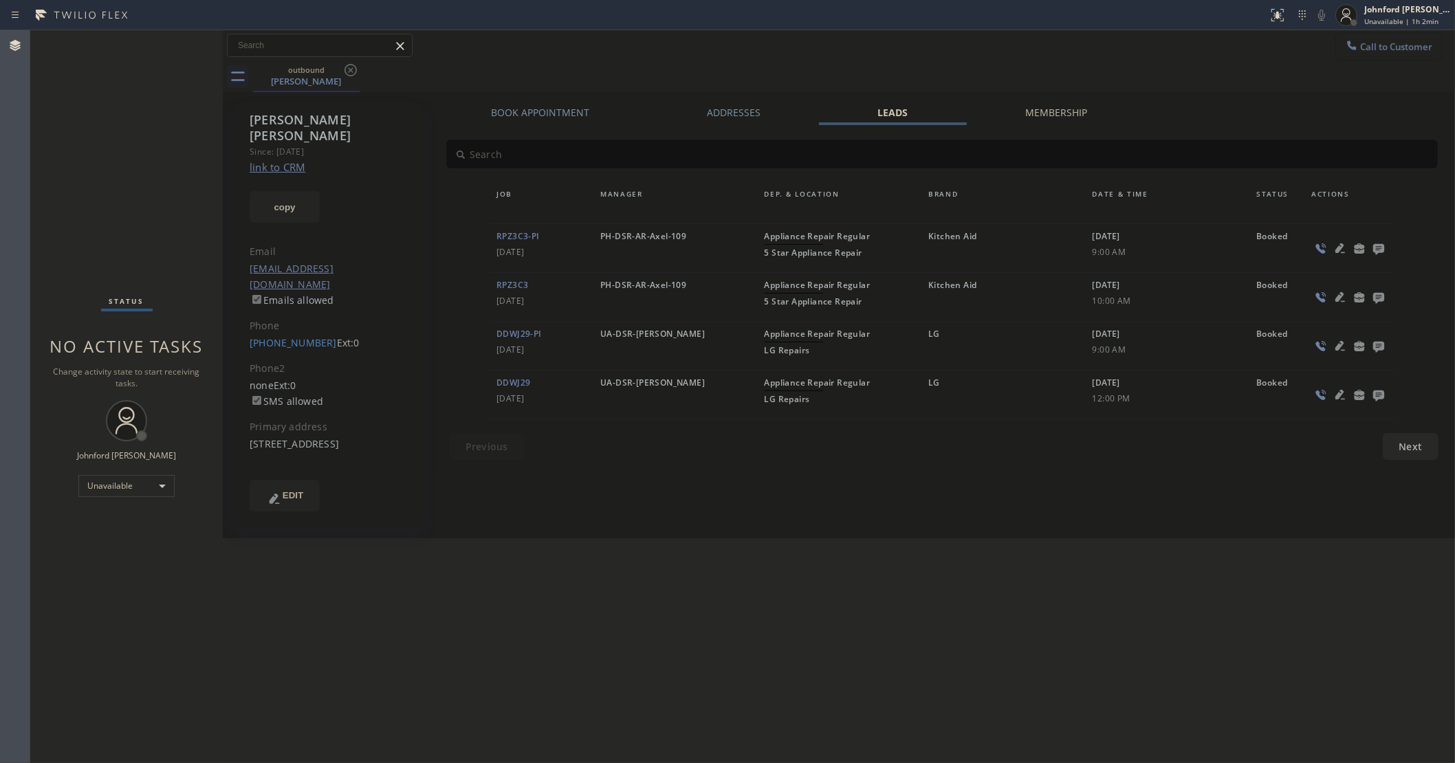
click at [1337, 45] on button "Call to Customer" at bounding box center [1388, 47] width 105 height 26
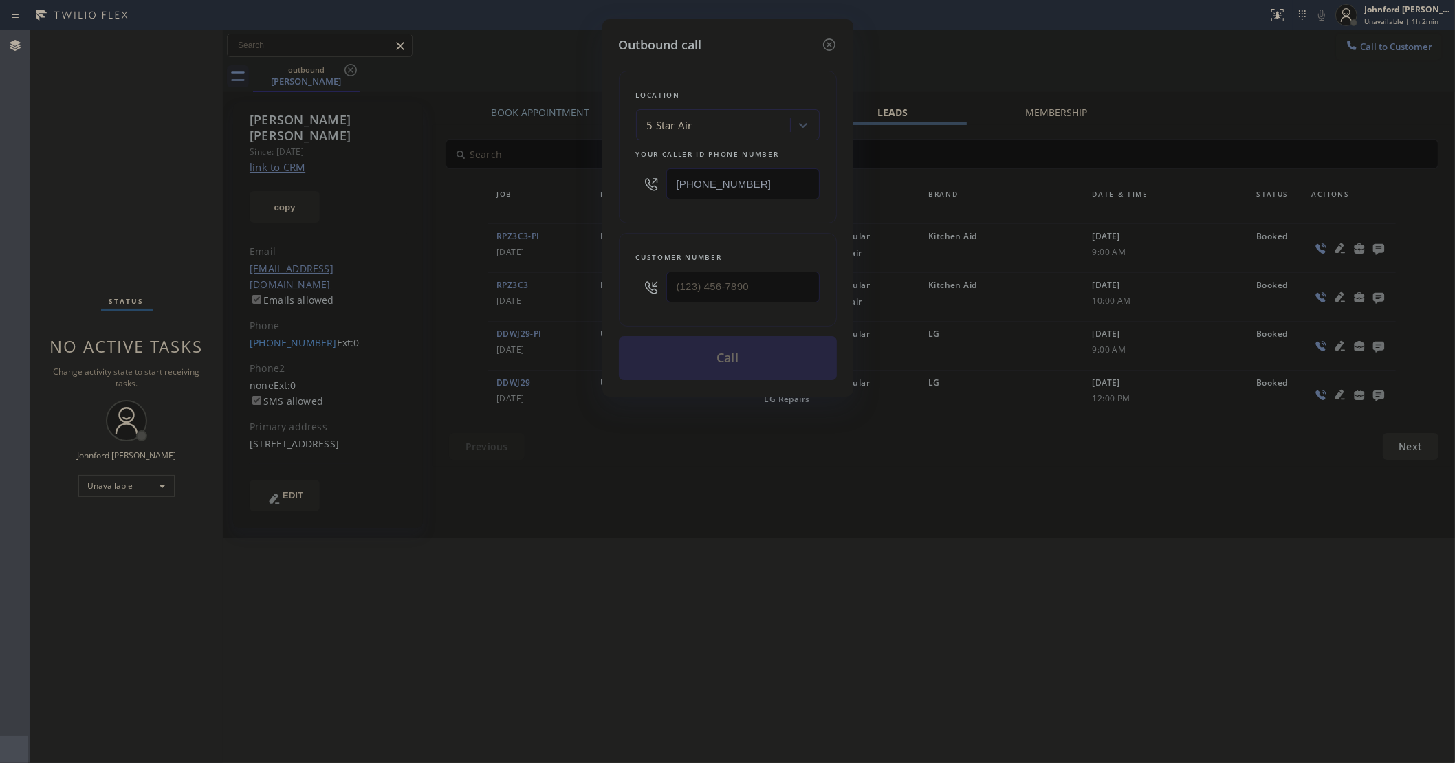
drag, startPoint x: 829, startPoint y: 287, endPoint x: 567, endPoint y: 280, distance: 262.1
click at [569, 282] on div "Outbound call Location 5 Star Air Your caller id phone number (800) 686-5038 Cu…" at bounding box center [727, 381] width 1455 height 763
click at [779, 259] on div "Customer number" at bounding box center [728, 257] width 184 height 14
click at [778, 272] on input "(___) ___-____" at bounding box center [742, 287] width 153 height 31
paste input "818) 606-2745"
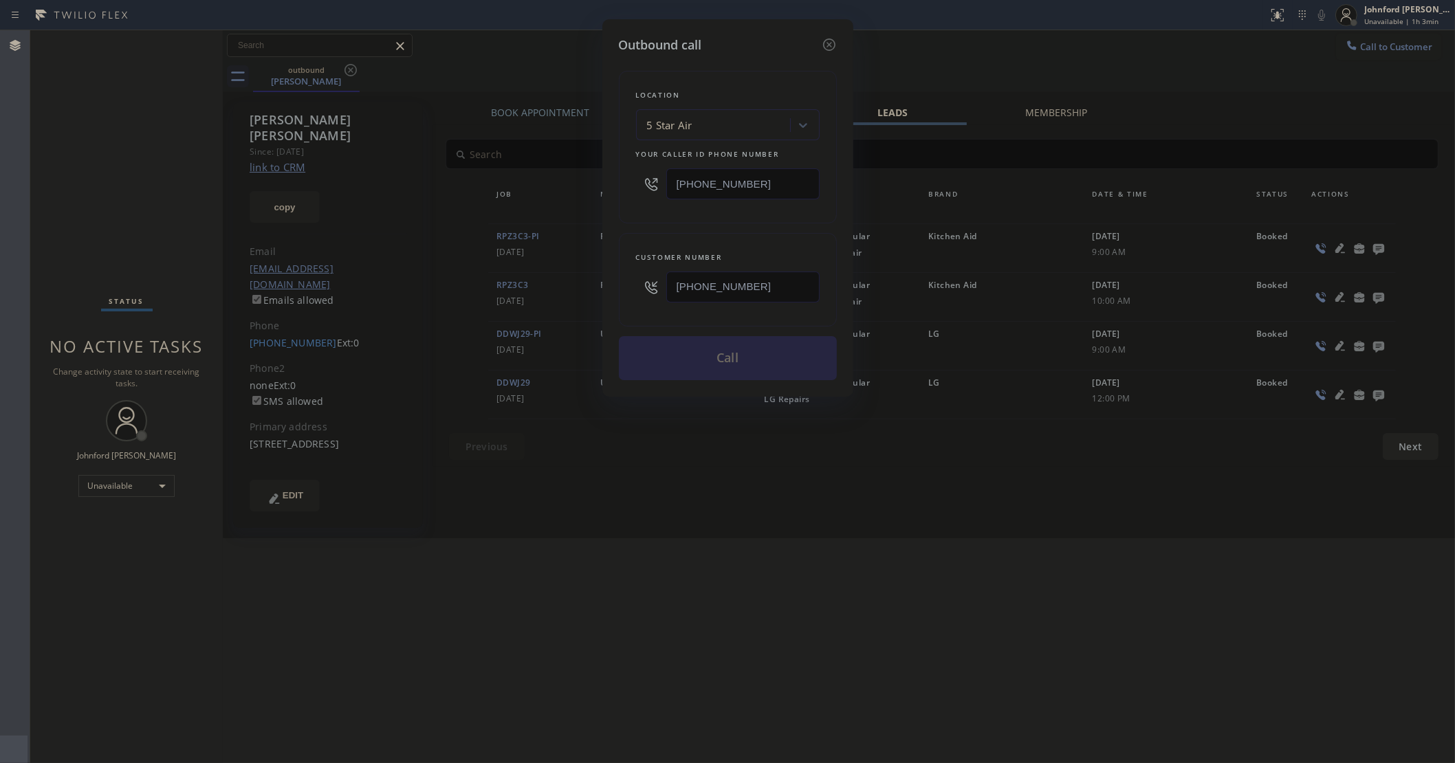
type input "(818) 606-2745"
click at [1025, 67] on div "Outbound call Location 5 Star Air Your caller id phone number (800) 686-5038 Cu…" at bounding box center [727, 381] width 1455 height 763
click at [722, 113] on div "5 Star Air" at bounding box center [715, 125] width 150 height 24
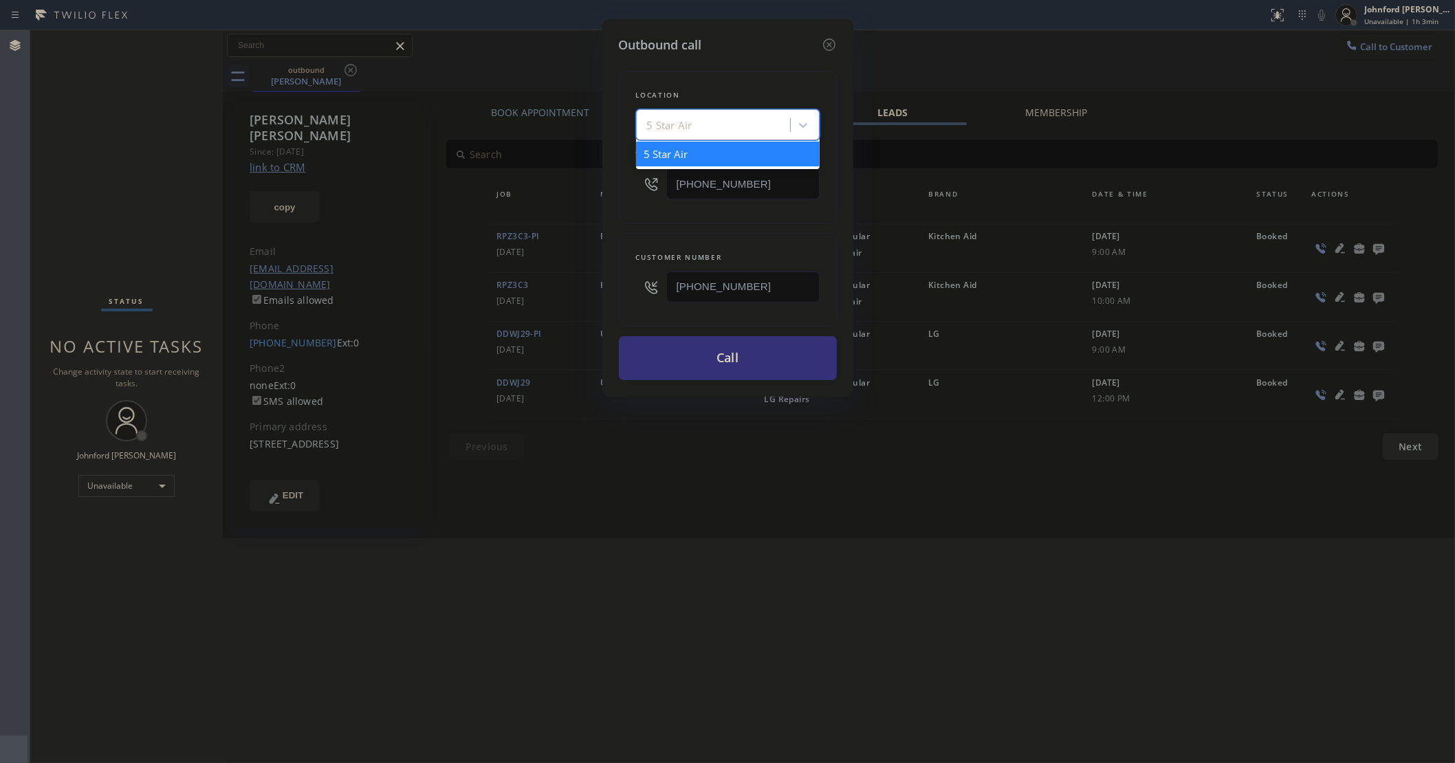
paste input "5 Star Electricians Silver Lake"
type input "5 Star Electricians Silver Lake"
click at [707, 152] on div "5 Star Electricians Silver Lake" at bounding box center [728, 161] width 184 height 39
type input "(213) 699-4215"
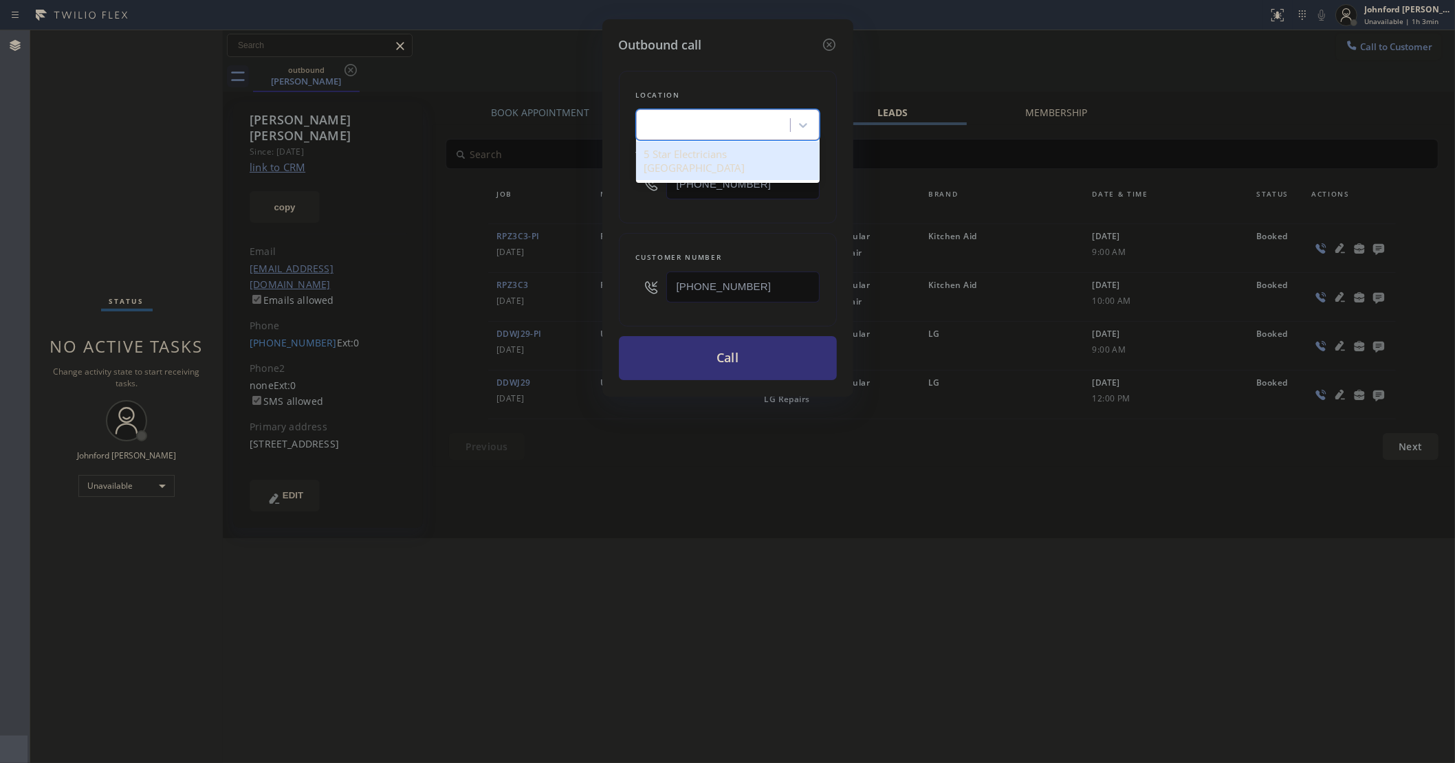
scroll to position [0, 0]
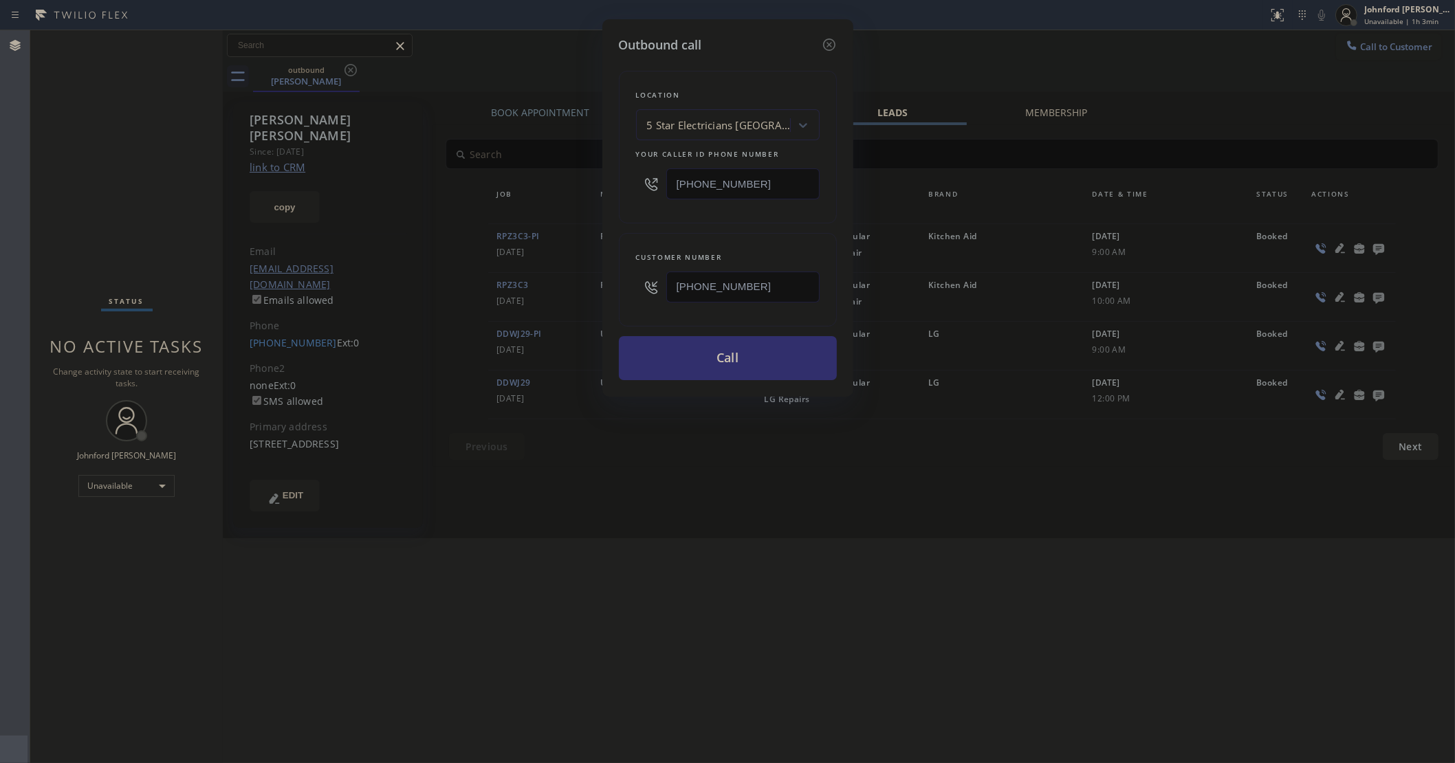
click at [703, 368] on button "Call" at bounding box center [728, 358] width 218 height 44
click at [726, 365] on button "Call" at bounding box center [728, 358] width 218 height 44
drag, startPoint x: 743, startPoint y: 523, endPoint x: 744, endPoint y: 514, distance: 9.7
click at [743, 523] on div "Outbound call Location 5 Star Electricians Silver Lake Your caller id phone num…" at bounding box center [727, 381] width 1455 height 763
click at [761, 351] on button "Call" at bounding box center [728, 358] width 218 height 44
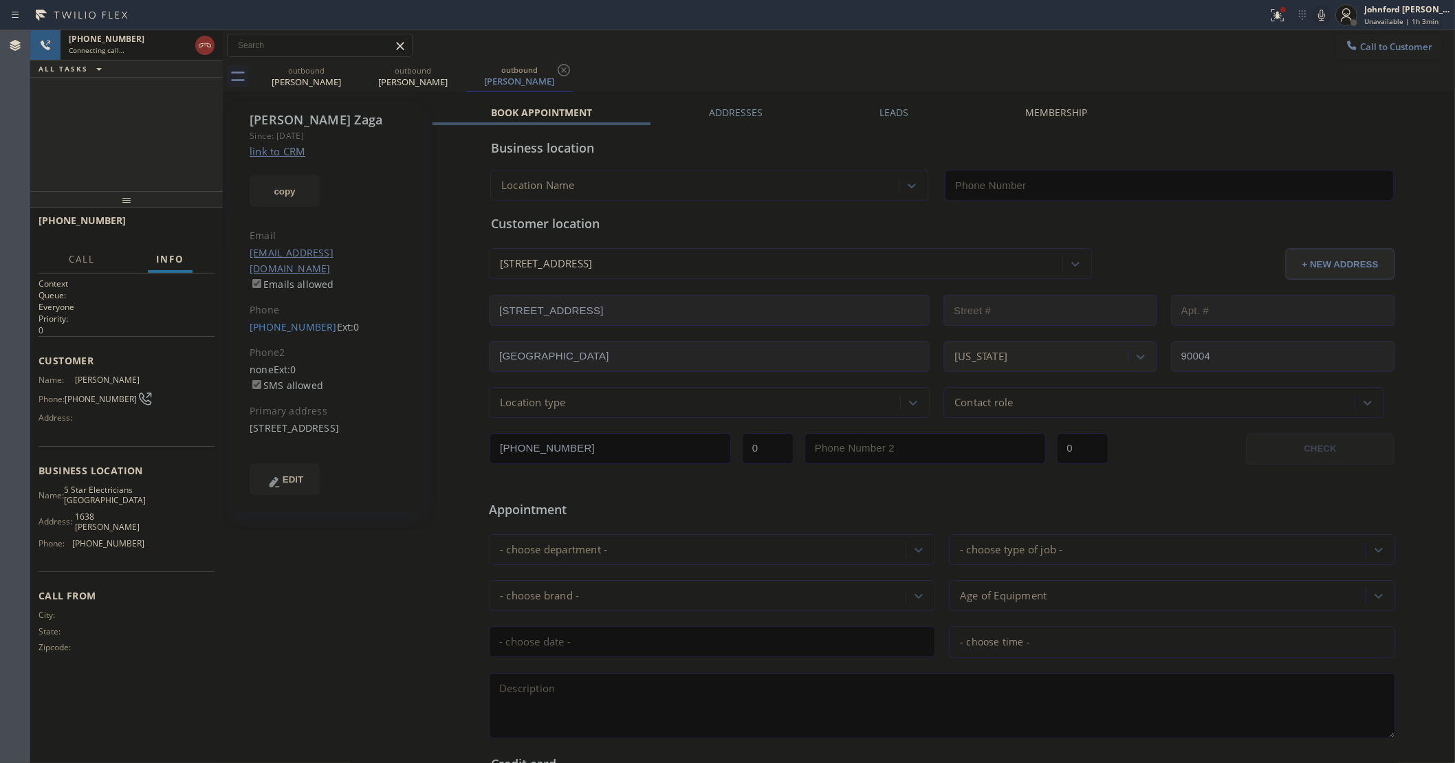
click at [299, 149] on link "link to CRM" at bounding box center [278, 151] width 56 height 14
type input "(213) 699-4215"
click at [349, 69] on icon at bounding box center [351, 70] width 12 height 12
click at [95, 153] on div "+18186062745 Live | 00:33 ALL TASKS ALL TASKS ACTIVE TASKS TASKS IN WRAP UP" at bounding box center [126, 110] width 193 height 161
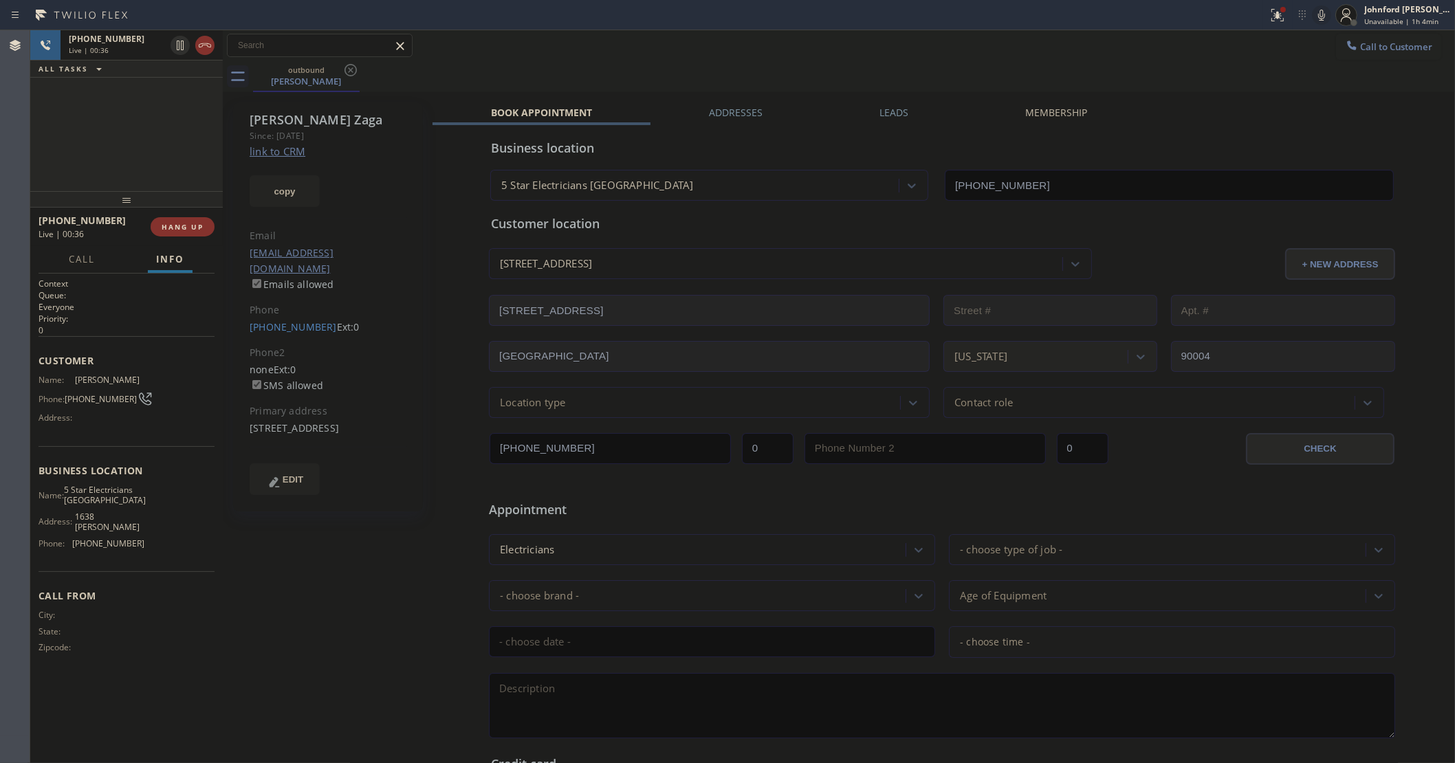
click at [166, 119] on div "+18186062745 Live | 00:36 ALL TASKS ALL TASKS ACTIVE TASKS TASKS IN WRAP UP" at bounding box center [126, 110] width 193 height 161
click at [98, 126] on div "+18186062745 Live | 00:42 ALL TASKS ALL TASKS ACTIVE TASKS TASKS IN WRAP UP" at bounding box center [126, 110] width 193 height 161
click at [179, 222] on span "HANG UP" at bounding box center [183, 227] width 42 height 10
drag, startPoint x: 259, startPoint y: 315, endPoint x: 316, endPoint y: 311, distance: 57.2
click at [316, 311] on div "Rony Zaga Since: 20 may 2020 link to CRM copy Email Betzalel1@yahoo.com Emails …" at bounding box center [328, 306] width 190 height 409
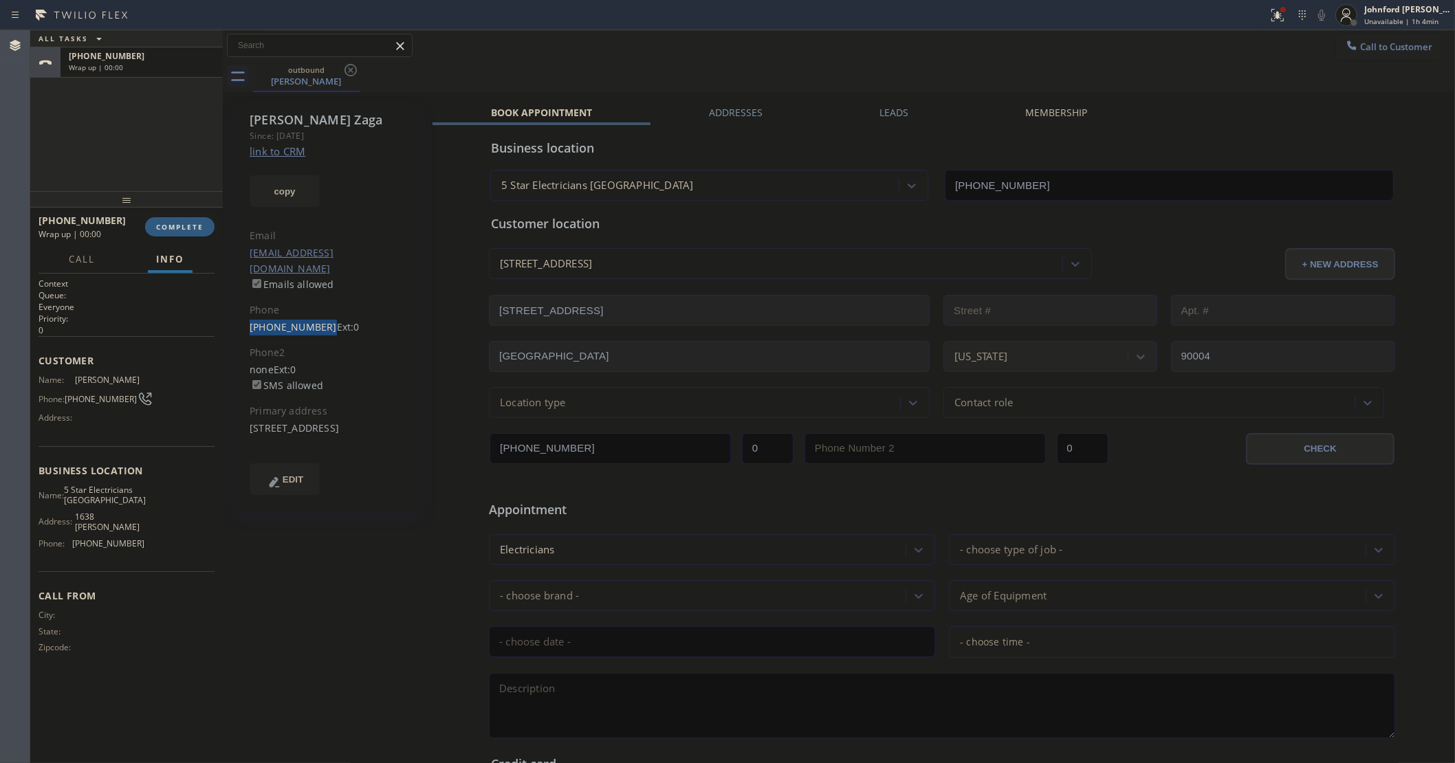
copy link "(818) 606-2745"
click at [183, 229] on span "COMPLETE" at bounding box center [179, 227] width 47 height 10
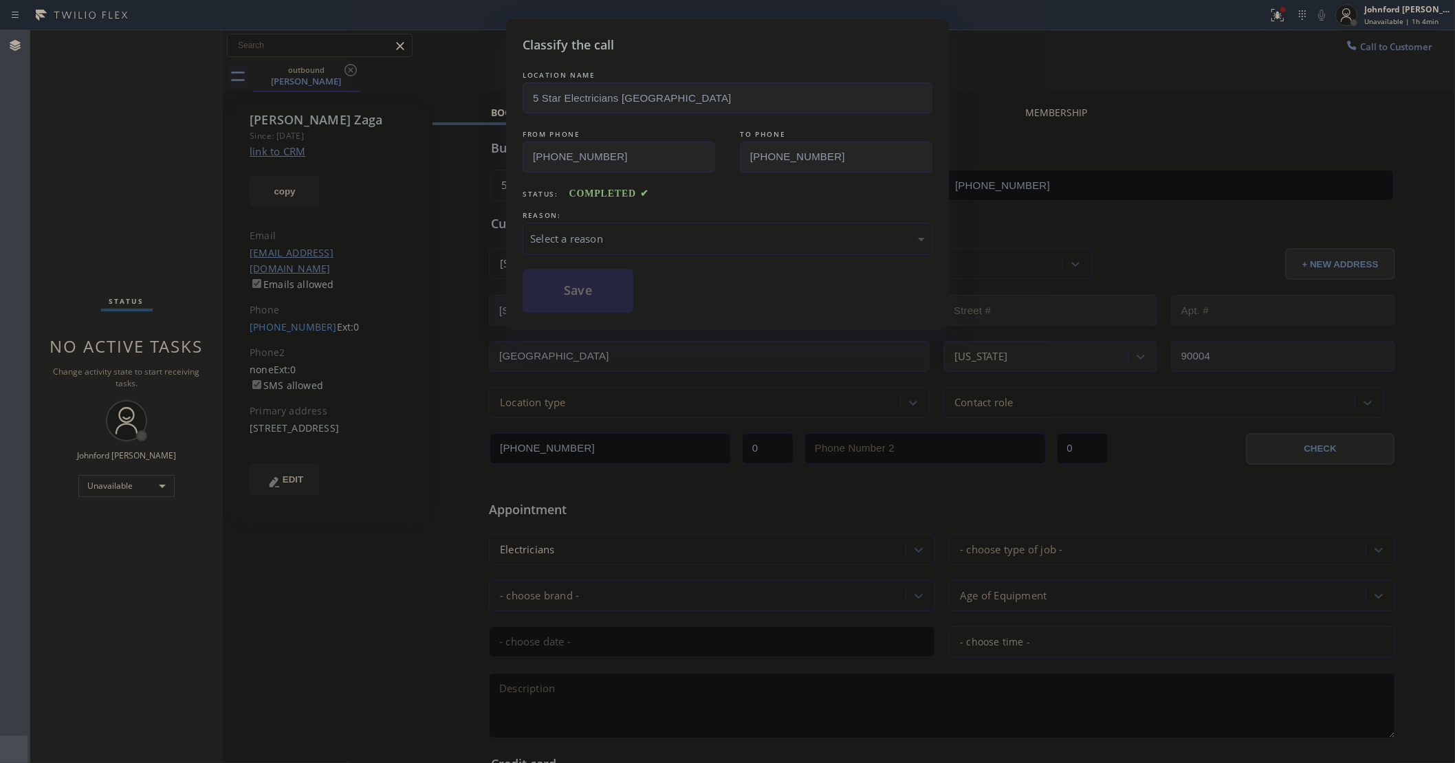
drag, startPoint x: 520, startPoint y: 253, endPoint x: 554, endPoint y: 245, distance: 34.7
click at [534, 253] on div "Classify the call LOCATION NAME 5 Star Electricians Silver Lake FROM PHONE (213…" at bounding box center [727, 174] width 443 height 310
drag, startPoint x: 576, startPoint y: 230, endPoint x: 616, endPoint y: 239, distance: 41.5
click at [581, 231] on div "Select a reason" at bounding box center [727, 239] width 395 height 16
click at [579, 285] on button "Save" at bounding box center [578, 291] width 111 height 44
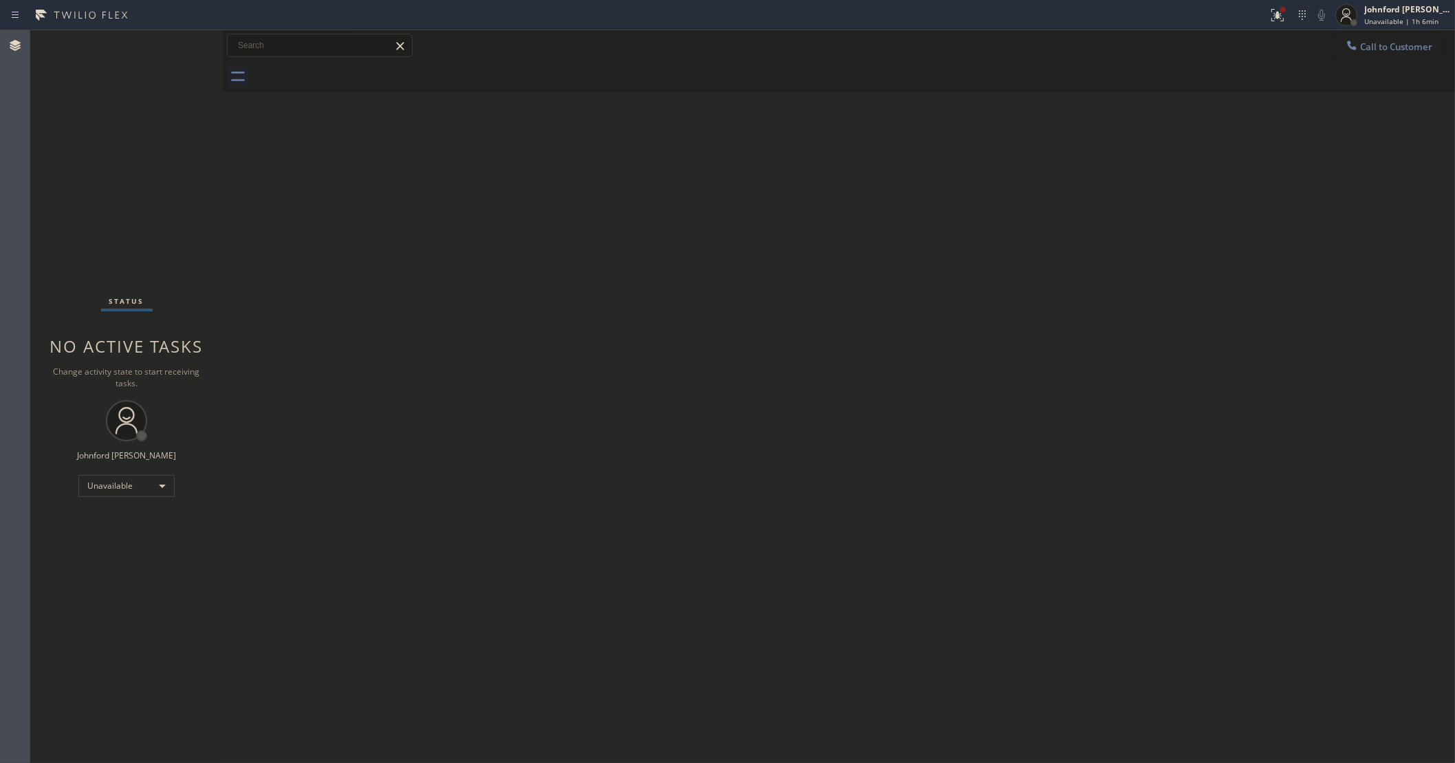
drag, startPoint x: 1418, startPoint y: 56, endPoint x: 1389, endPoint y: 60, distance: 29.1
click at [1414, 56] on button "Call to Customer" at bounding box center [1388, 47] width 105 height 26
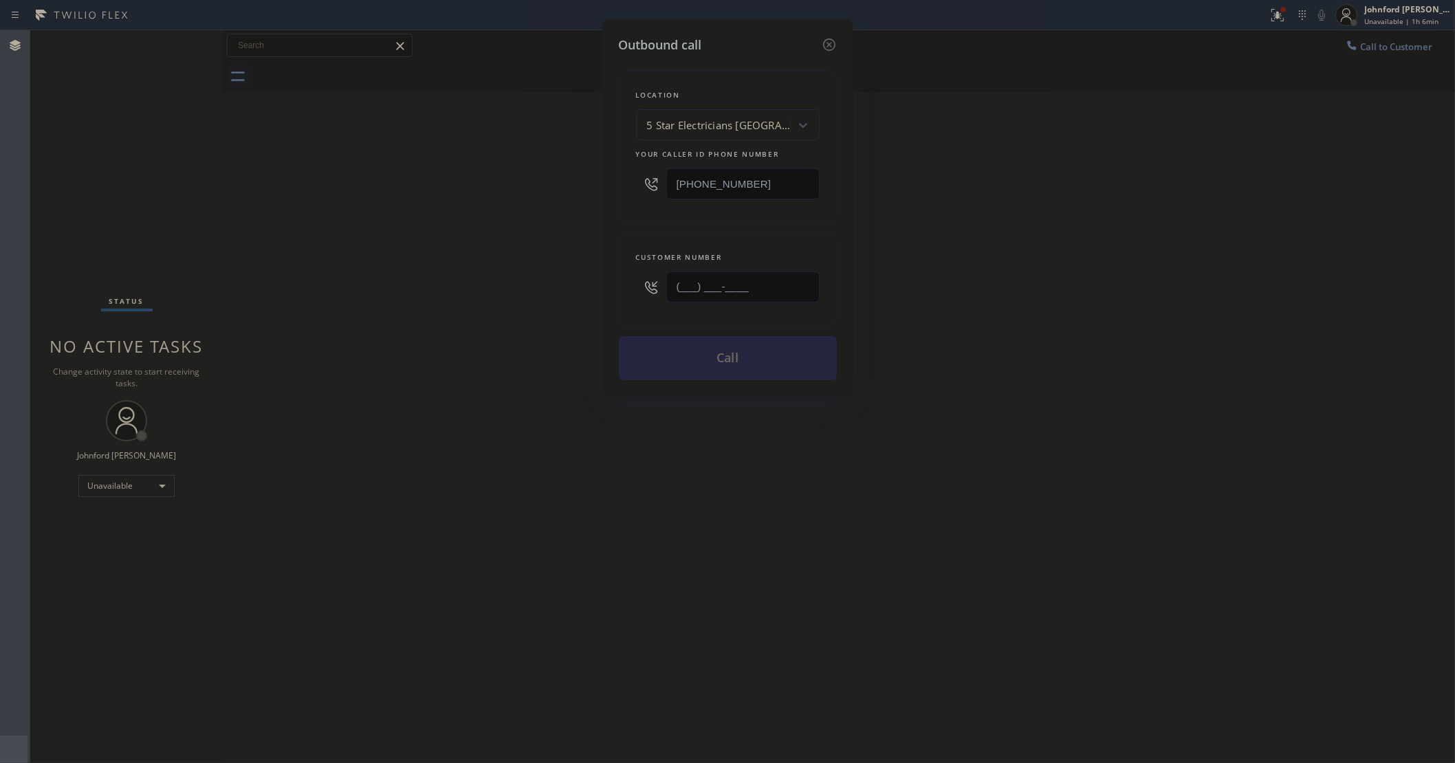
drag, startPoint x: 725, startPoint y: 278, endPoint x: 541, endPoint y: 281, distance: 184.3
click at [572, 278] on div "Outbound call Location 5 Star Electricians Silver Lake Your caller id phone num…" at bounding box center [727, 381] width 1455 height 763
paste input "818) 606-2745"
type input "(818) 606-2745"
click at [487, 281] on div "Outbound call Location 5 Star Electricians Silver Lake Your caller id phone num…" at bounding box center [727, 381] width 1455 height 763
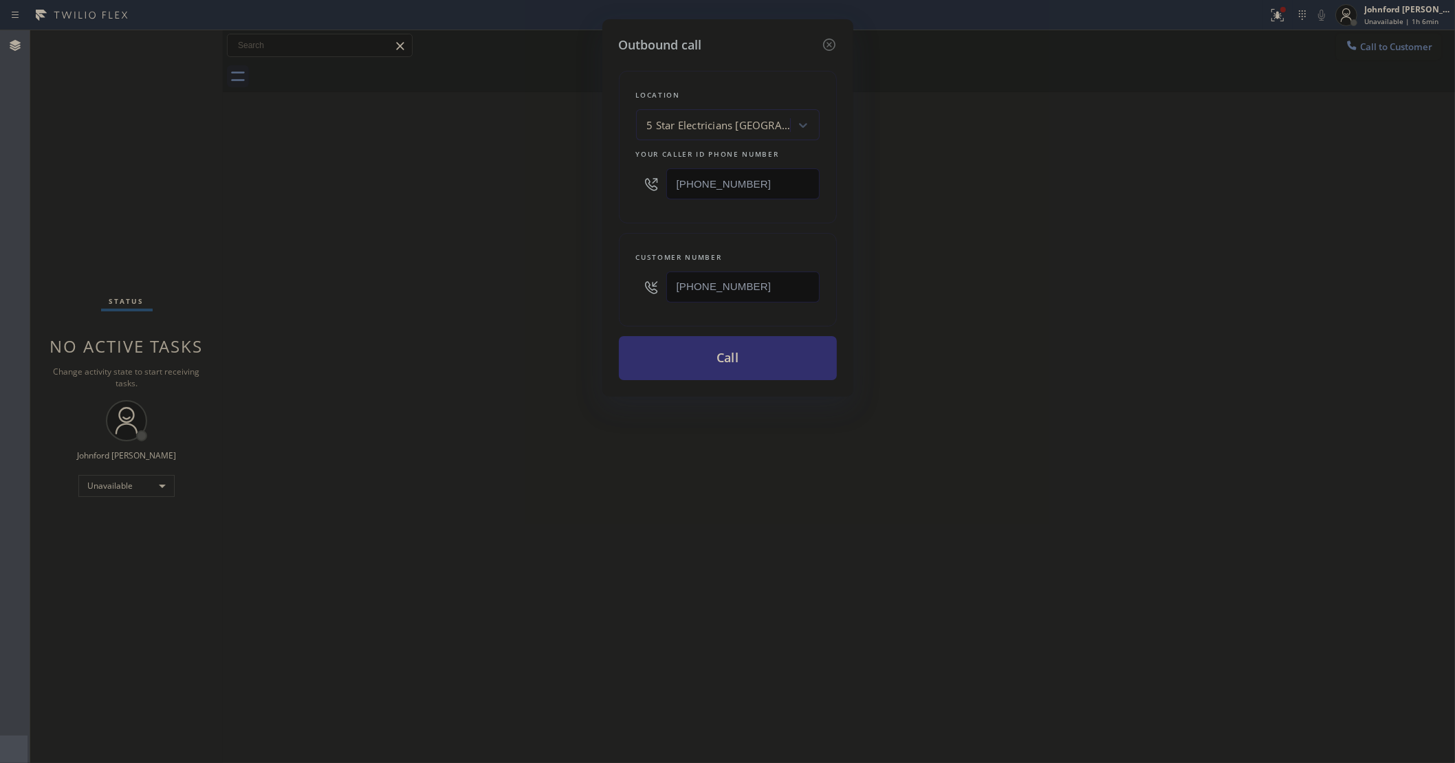
click at [644, 355] on button "Call" at bounding box center [728, 358] width 218 height 44
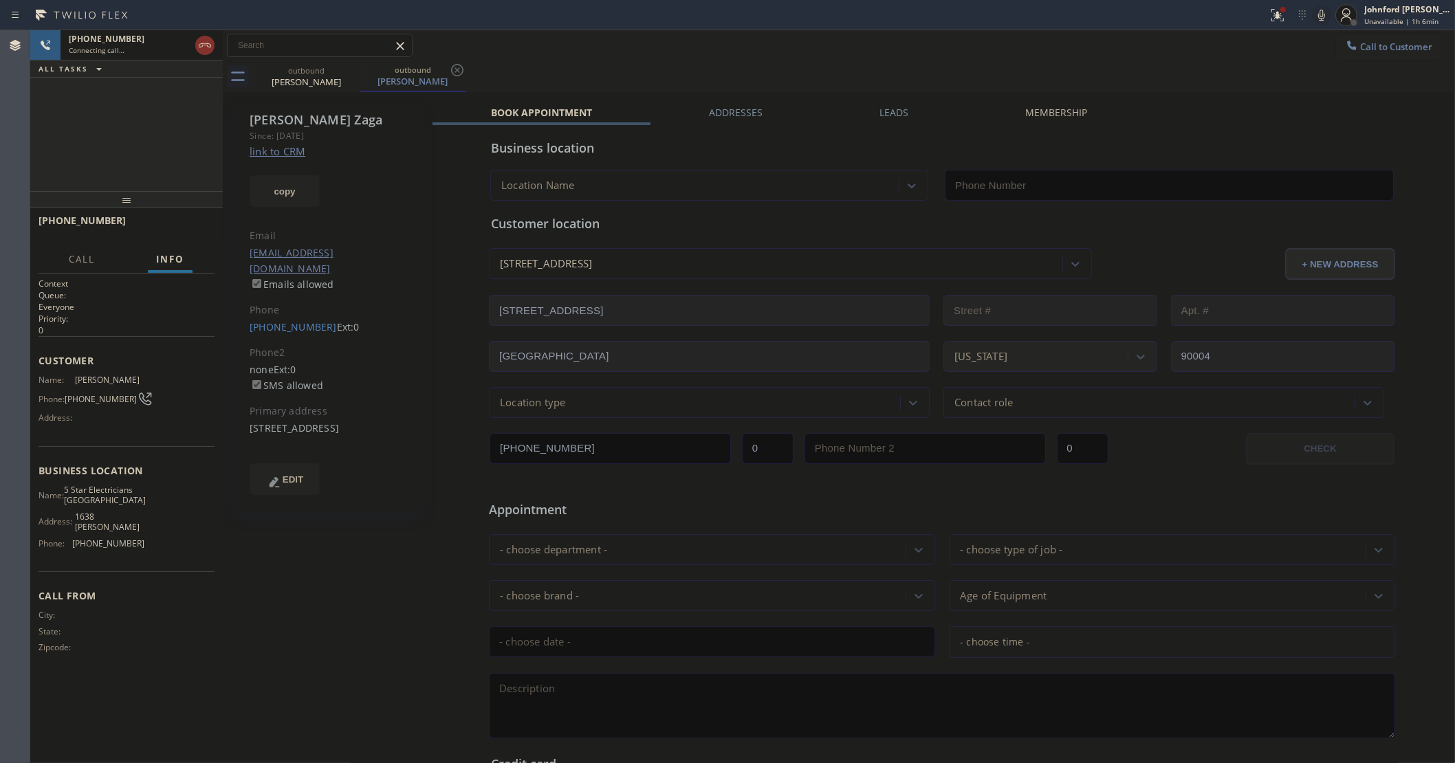
click at [669, 59] on div "Call to Customer Outbound call Location 5 Star Electricians Silver Lake Your ca…" at bounding box center [839, 45] width 1232 height 31
type input "(213) 699-4215"
click at [1314, 12] on icon at bounding box center [1321, 15] width 17 height 17
click at [1260, 15] on div at bounding box center [634, 15] width 1257 height 22
click at [1269, 17] on div at bounding box center [1277, 15] width 30 height 17
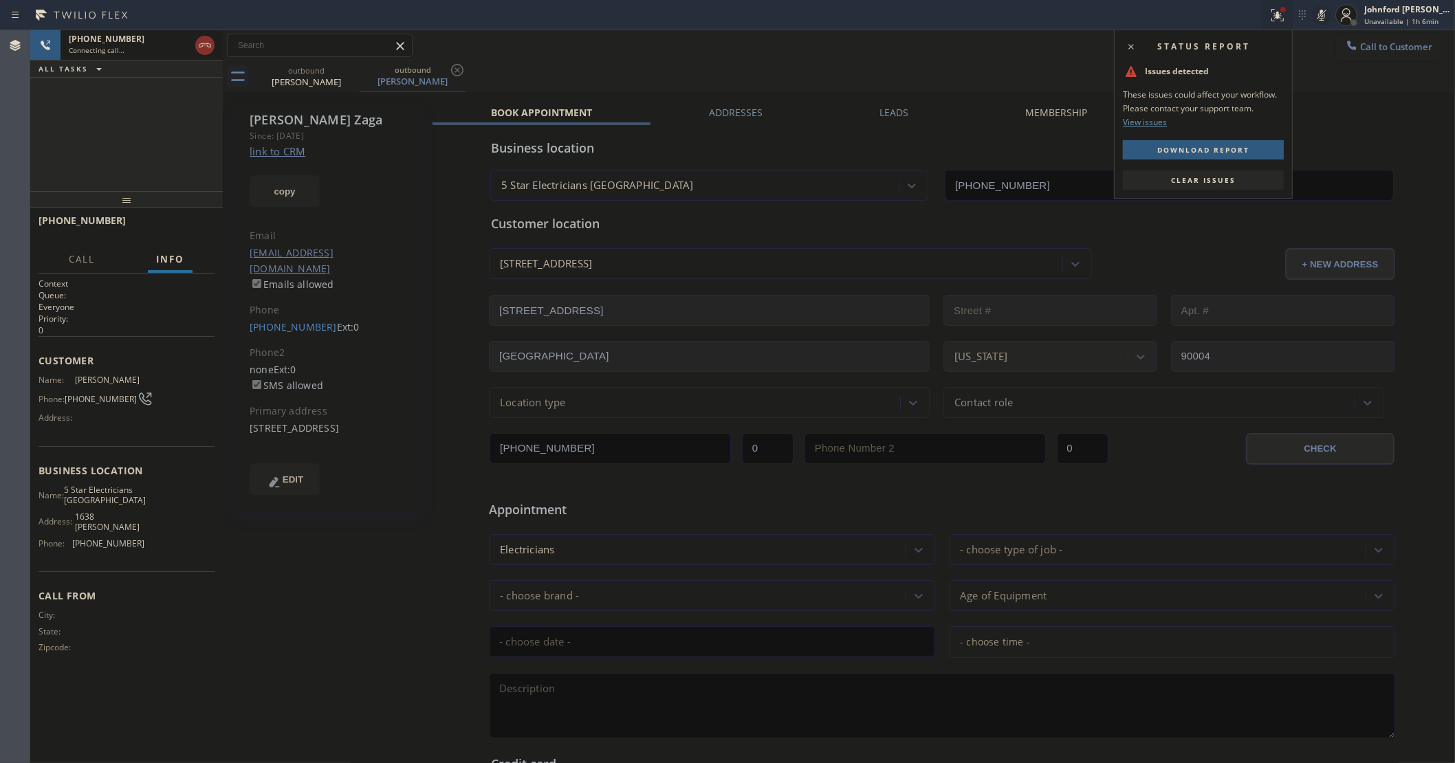
click at [1222, 179] on span "Clear issues" at bounding box center [1203, 180] width 65 height 10
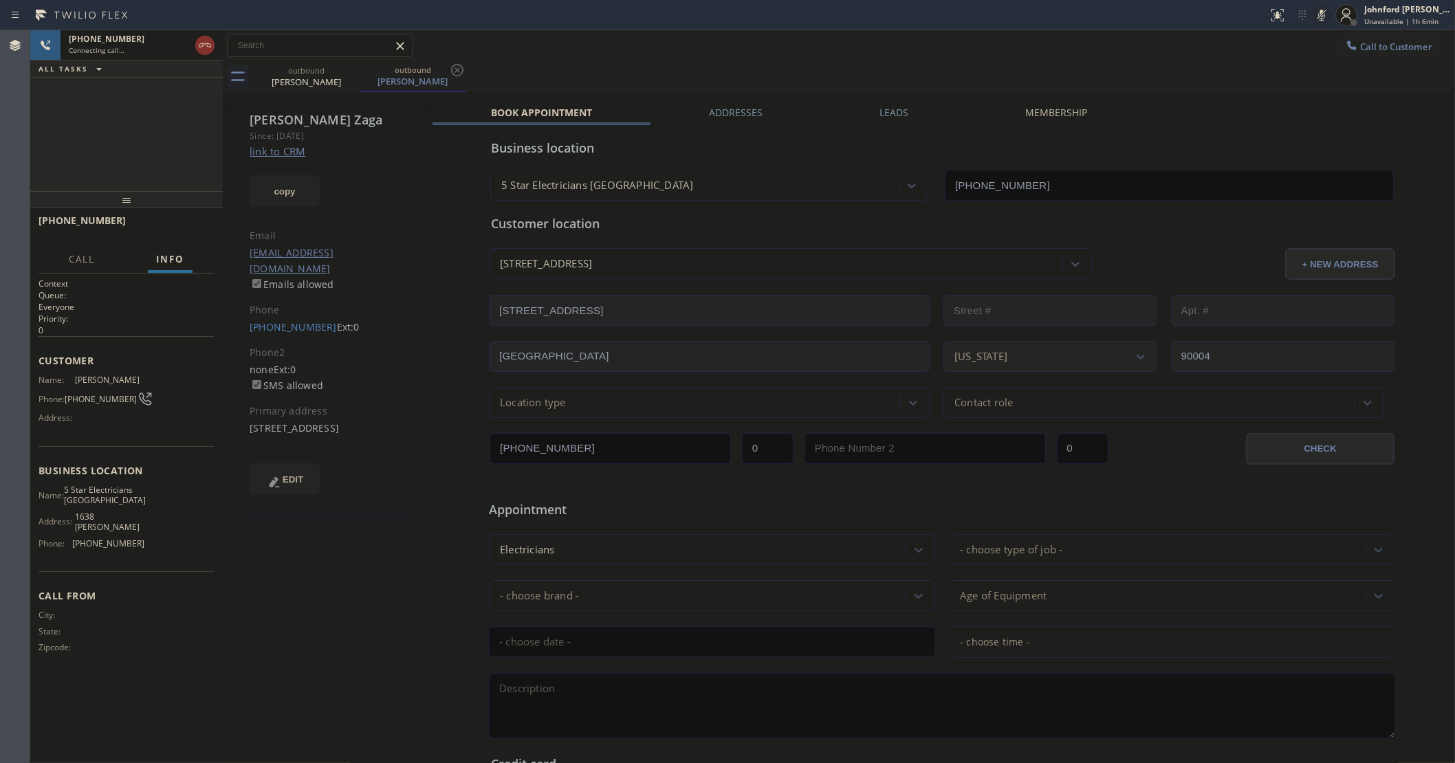
click at [1324, 18] on icon at bounding box center [1321, 15] width 7 height 11
drag, startPoint x: 1122, startPoint y: 28, endPoint x: 1115, endPoint y: 32, distance: 8.4
click at [1119, 28] on div "Status report No issues detected If you experience an issue, please download th…" at bounding box center [727, 15] width 1455 height 30
click at [1318, 19] on icon at bounding box center [1321, 15] width 17 height 17
click at [1318, 18] on rect at bounding box center [1322, 14] width 10 height 10
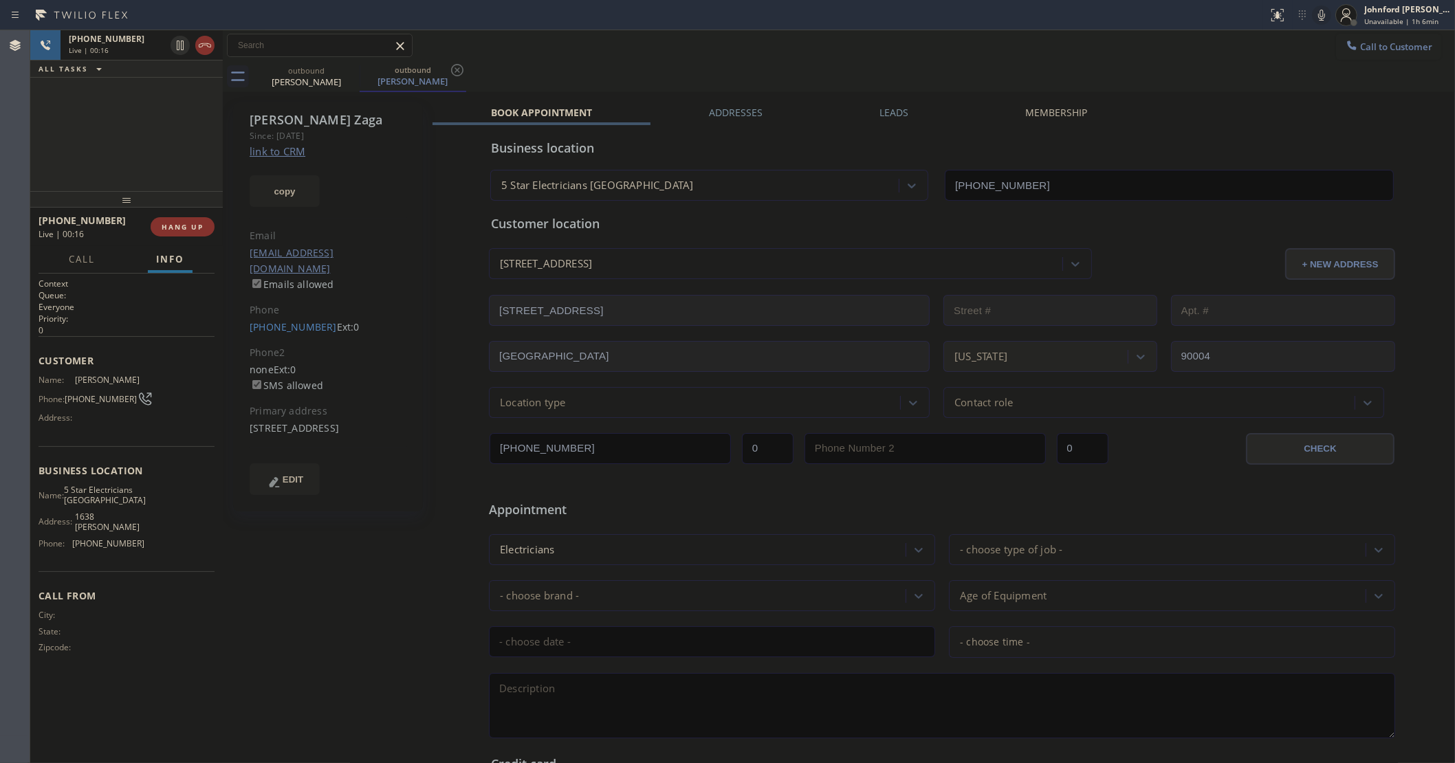
drag, startPoint x: 840, startPoint y: 57, endPoint x: 895, endPoint y: 17, distance: 67.9
click at [840, 57] on div "Call to Customer Outbound call Location 5 Star Electricians Silver Lake Your ca…" at bounding box center [839, 46] width 1232 height 24
click at [1325, 21] on icon at bounding box center [1321, 15] width 17 height 17
click at [1322, 14] on rect at bounding box center [1322, 14] width 10 height 10
drag, startPoint x: 779, startPoint y: 63, endPoint x: 1168, endPoint y: 84, distance: 389.1
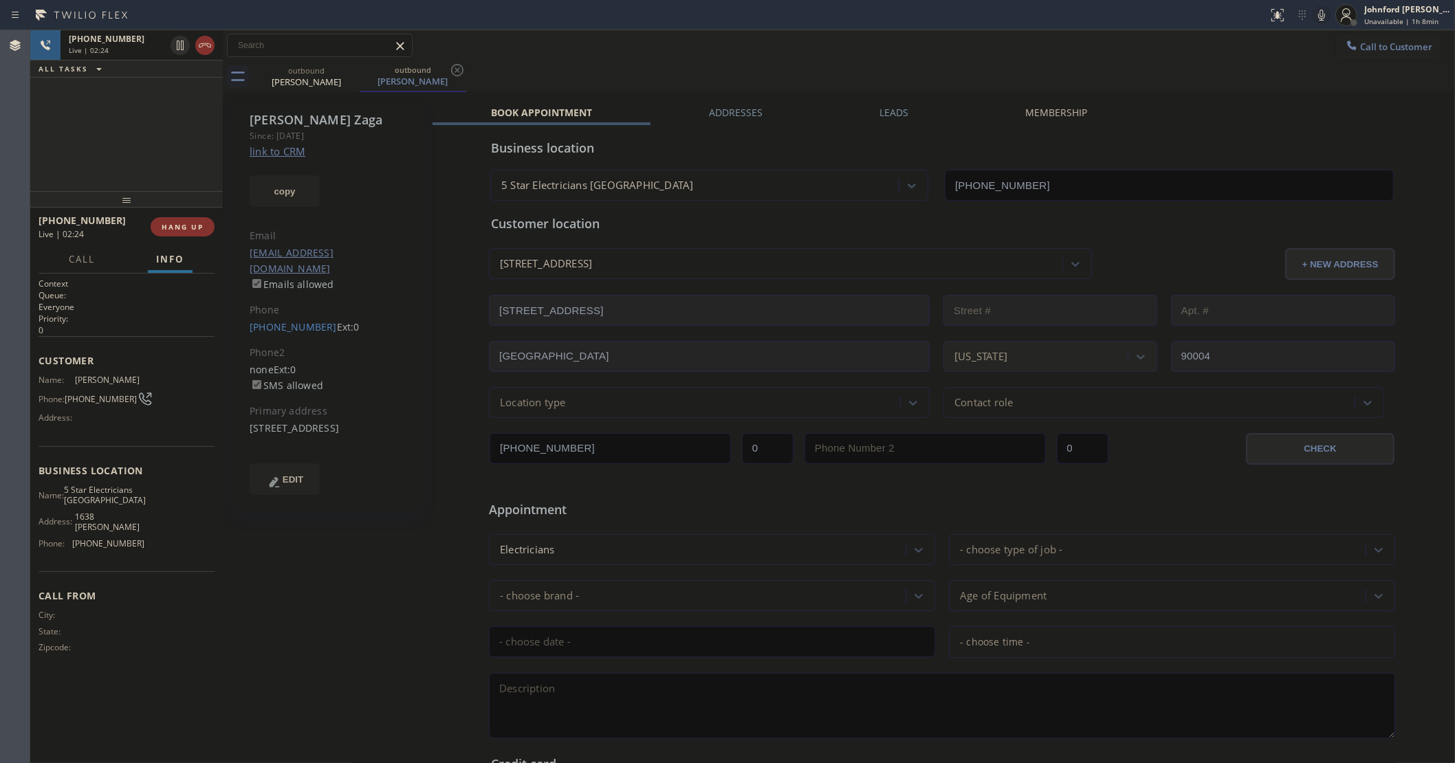
click at [802, 53] on div "Call to Customer Outbound call Location 5 Star Electricians Silver Lake Your ca…" at bounding box center [839, 61] width 1232 height 62
click at [1322, 18] on icon at bounding box center [1321, 15] width 7 height 11
drag, startPoint x: 827, startPoint y: 64, endPoint x: 1227, endPoint y: 56, distance: 401.0
click at [827, 63] on div "outbound Rony Zaga outbound Rony Zaga" at bounding box center [854, 76] width 1202 height 31
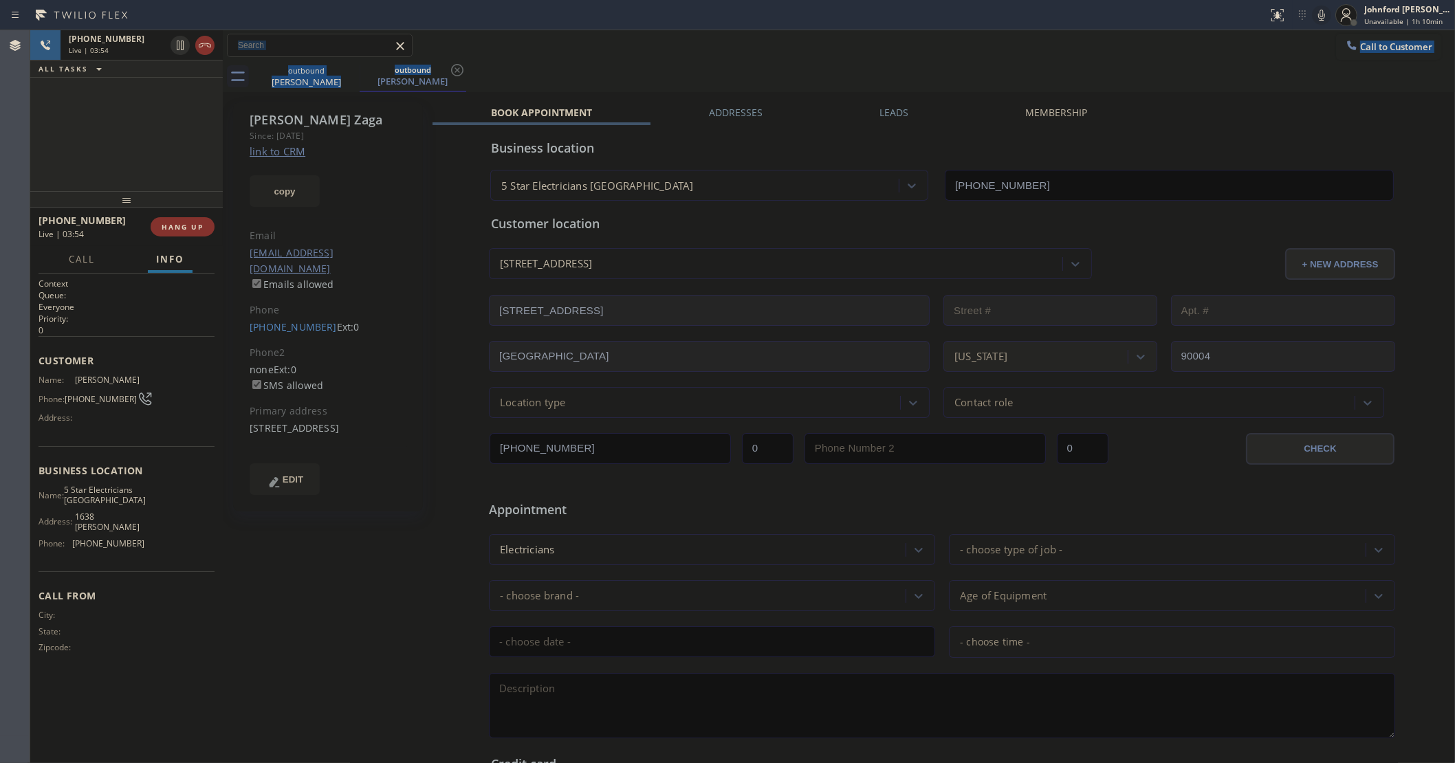
click at [1325, 12] on icon at bounding box center [1321, 15] width 17 height 17
click at [1243, 49] on div "Call to Customer Outbound call Location 5 Star Electricians Silver Lake Your ca…" at bounding box center [839, 46] width 1232 height 24
click at [1322, 12] on icon at bounding box center [1321, 15] width 17 height 17
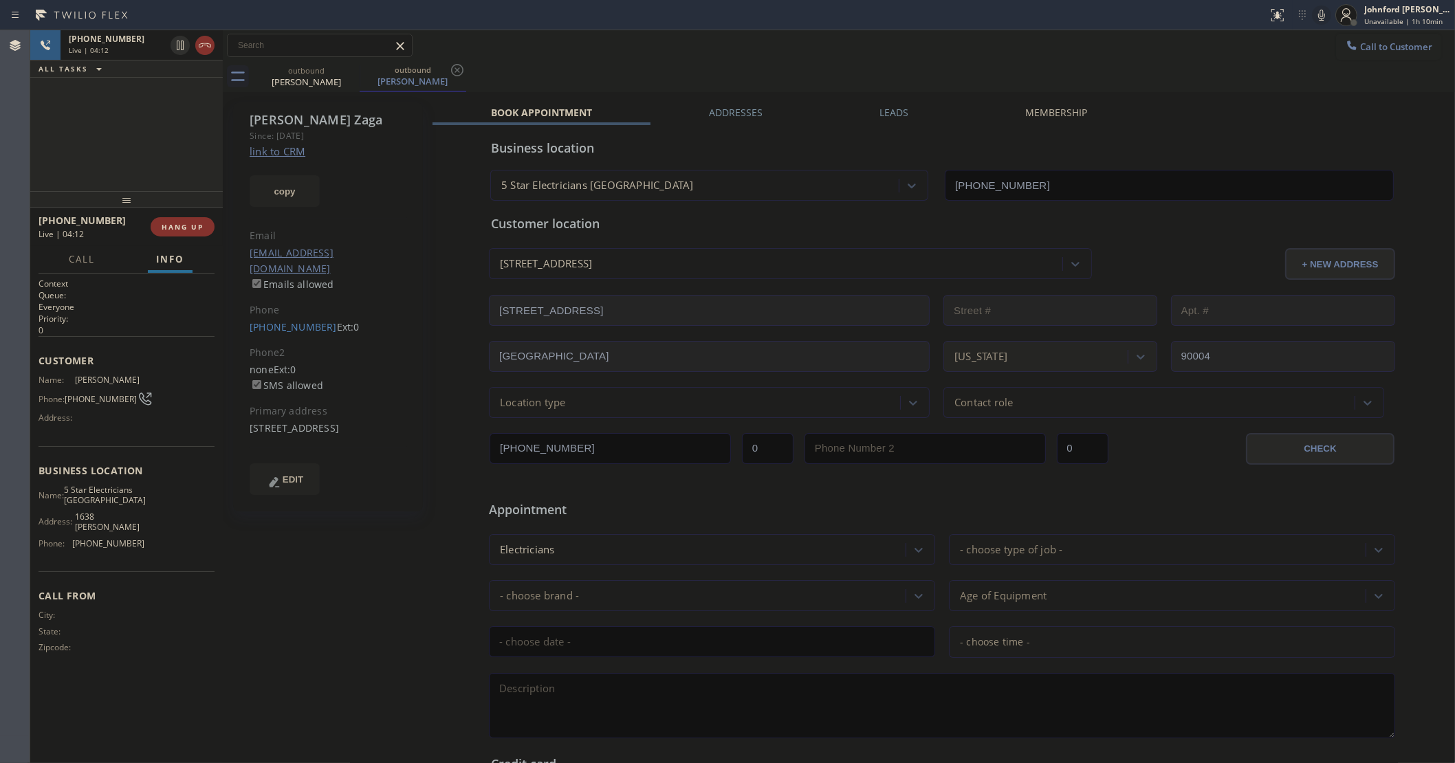
click at [1308, 57] on div "Call to Customer Outbound call Location 5 Star Electricians Silver Lake Your ca…" at bounding box center [839, 46] width 1232 height 24
click at [764, 60] on div "Call to Customer Outbound call Location 5 Star Electricians Silver Lake Your ca…" at bounding box center [839, 45] width 1232 height 31
click at [1315, 10] on icon at bounding box center [1321, 15] width 17 height 17
click at [1320, 14] on icon at bounding box center [1321, 15] width 7 height 11
click at [808, 58] on div "Call to Customer Outbound call Location 5 Star Electricians Silver Lake Your ca…" at bounding box center [839, 45] width 1232 height 31
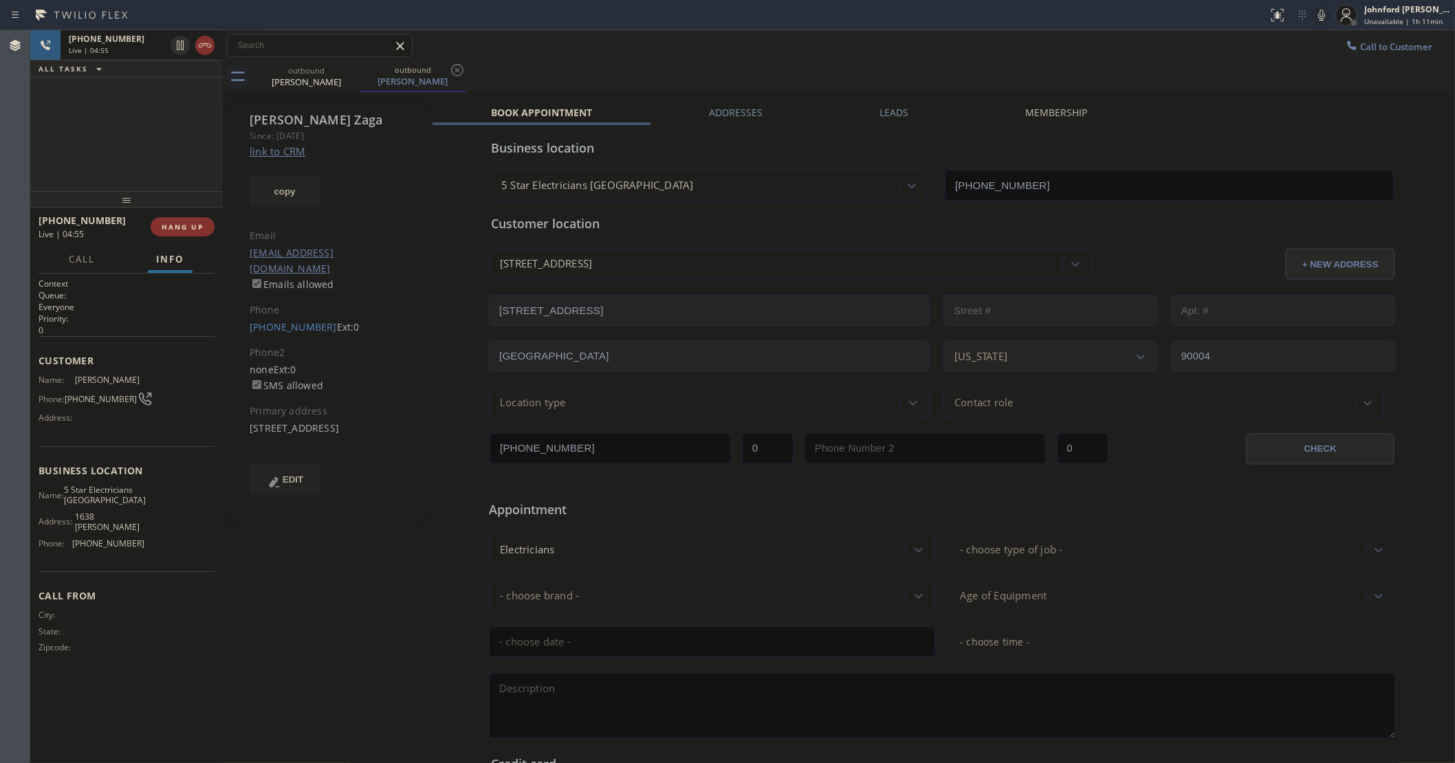
click at [1314, 14] on icon at bounding box center [1321, 15] width 17 height 17
click at [1135, 67] on div "outbound Rony Zaga outbound Rony Zaga" at bounding box center [854, 76] width 1202 height 31
click at [1042, 81] on div "outbound Rony Zaga outbound Rony Zaga" at bounding box center [854, 76] width 1202 height 31
click at [1321, 21] on icon at bounding box center [1321, 15] width 17 height 17
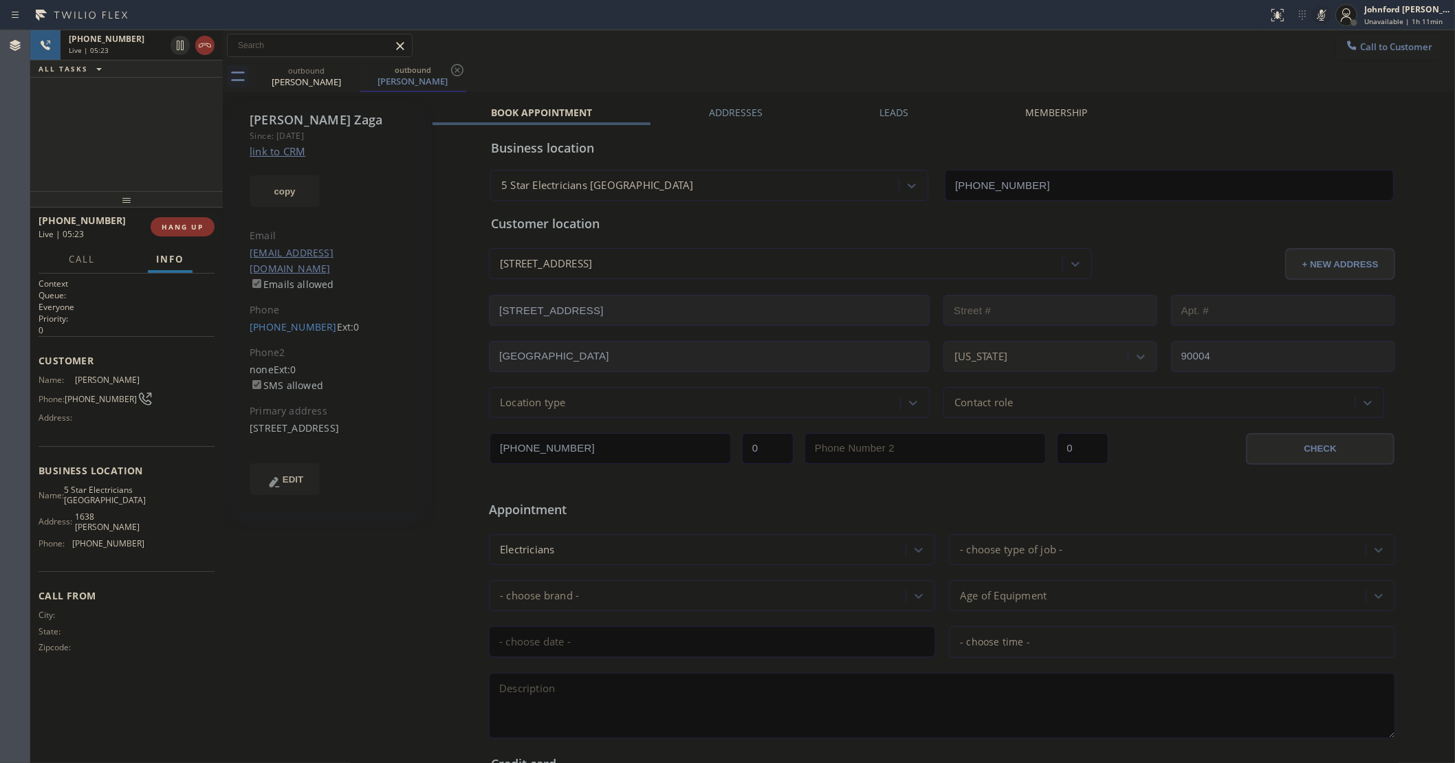
click at [1321, 21] on icon at bounding box center [1321, 15] width 17 height 17
click at [105, 142] on div "+18186062745 Live | 05:31 ALL TASKS ALL TASKS ACTIVE TASKS TASKS IN WRAP UP" at bounding box center [126, 110] width 193 height 161
click at [1033, 56] on div "Call to Customer Outbound call Location 5 Star Electricians Silver Lake Your ca…" at bounding box center [839, 46] width 1232 height 24
click at [191, 160] on div "+18186062745 Live | 05:57 ALL TASKS ALL TASKS ACTIVE TASKS TASKS IN WRAP UP" at bounding box center [126, 110] width 193 height 161
drag, startPoint x: 135, startPoint y: 198, endPoint x: 129, endPoint y: 122, distance: 76.5
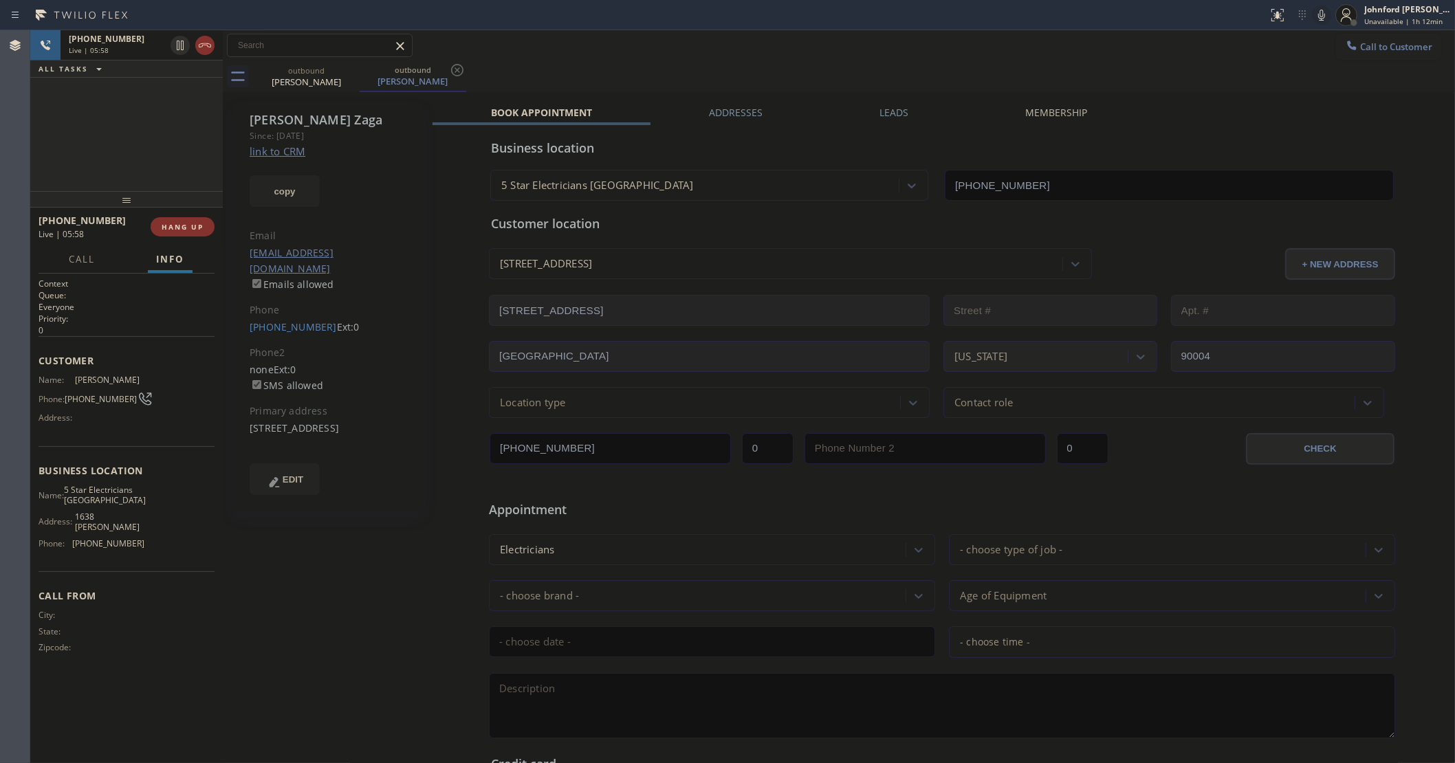
click at [129, 122] on div "+18186062745 Live | 05:58 ALL TASKS ALL TASKS ACTIVE TASKS TASKS IN WRAP UP +18…" at bounding box center [126, 396] width 193 height 733
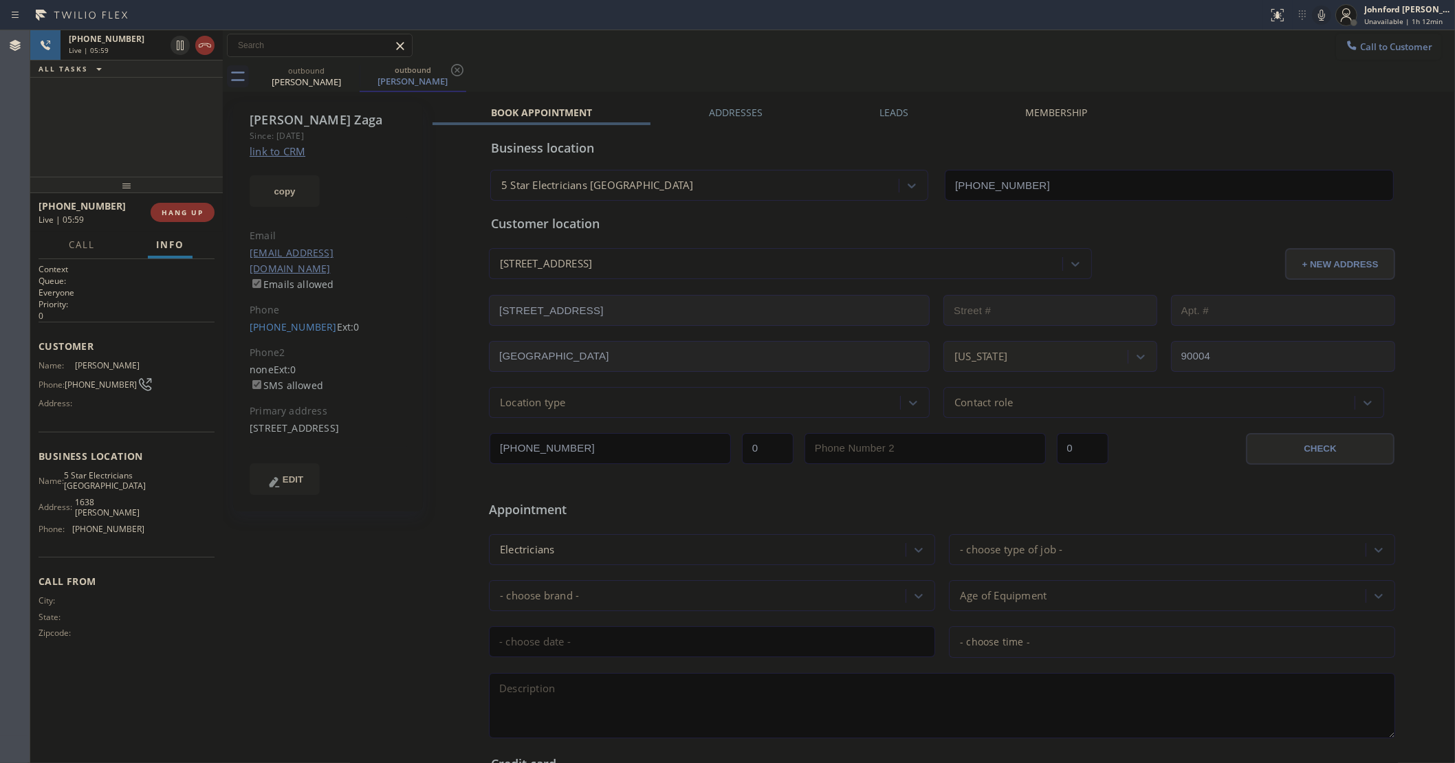
click at [695, 61] on div "outbound Rony Zaga outbound Rony Zaga" at bounding box center [854, 76] width 1202 height 31
click at [94, 136] on div "+18186062745 Live | 06:02 ALL TASKS ALL TASKS ACTIVE TASKS TASKS IN WRAP UP" at bounding box center [126, 103] width 193 height 146
click at [173, 208] on span "HANG UP" at bounding box center [183, 213] width 42 height 10
drag, startPoint x: 181, startPoint y: 200, endPoint x: 180, endPoint y: 207, distance: 6.9
click at [180, 199] on div "+18186062745 Wrap up | 00:01 COMPLETE" at bounding box center [127, 213] width 176 height 36
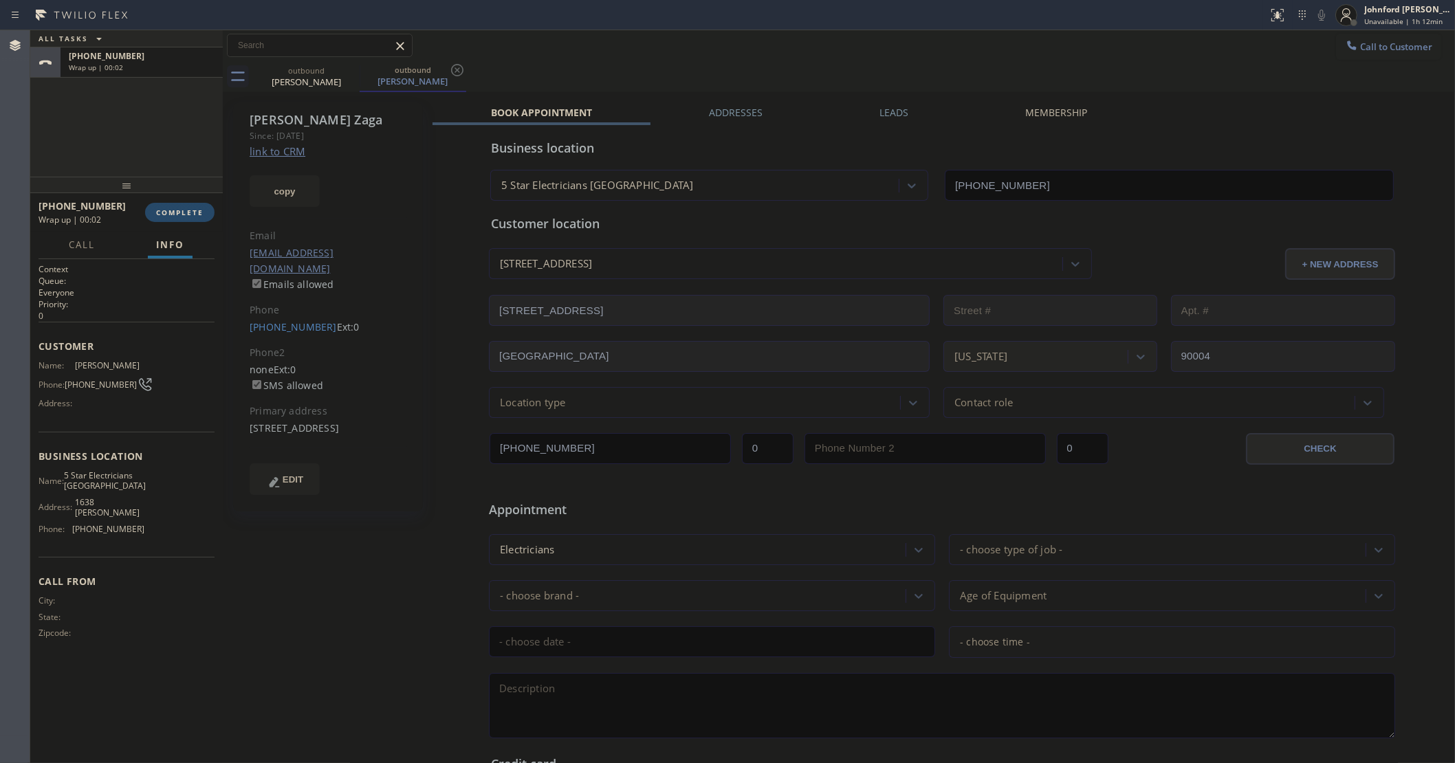
click at [183, 212] on span "COMPLETE" at bounding box center [179, 213] width 47 height 10
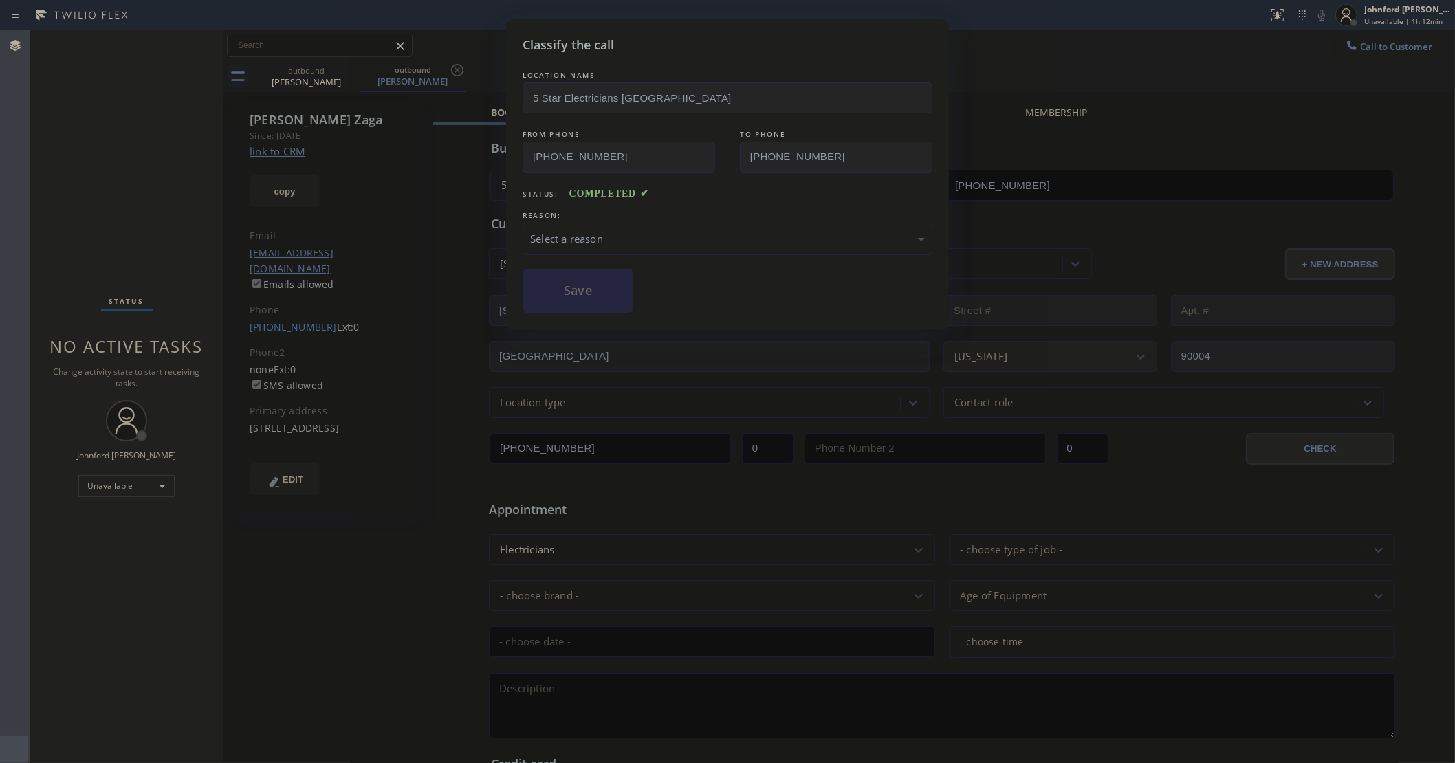
drag, startPoint x: 578, startPoint y: 213, endPoint x: 609, endPoint y: 220, distance: 32.4
click at [588, 213] on div "REASON:" at bounding box center [728, 215] width 410 height 14
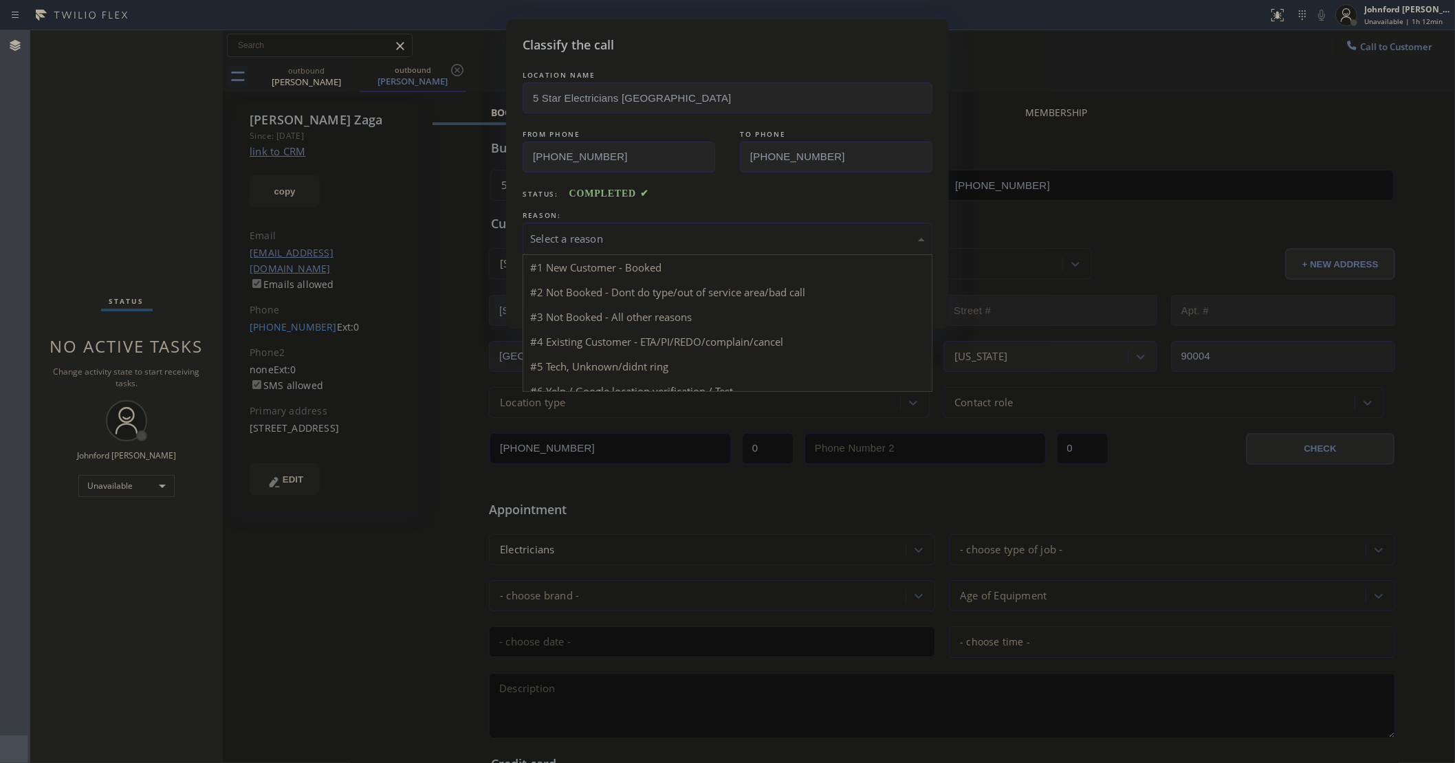
click at [614, 224] on div "Select a reason" at bounding box center [728, 239] width 410 height 32
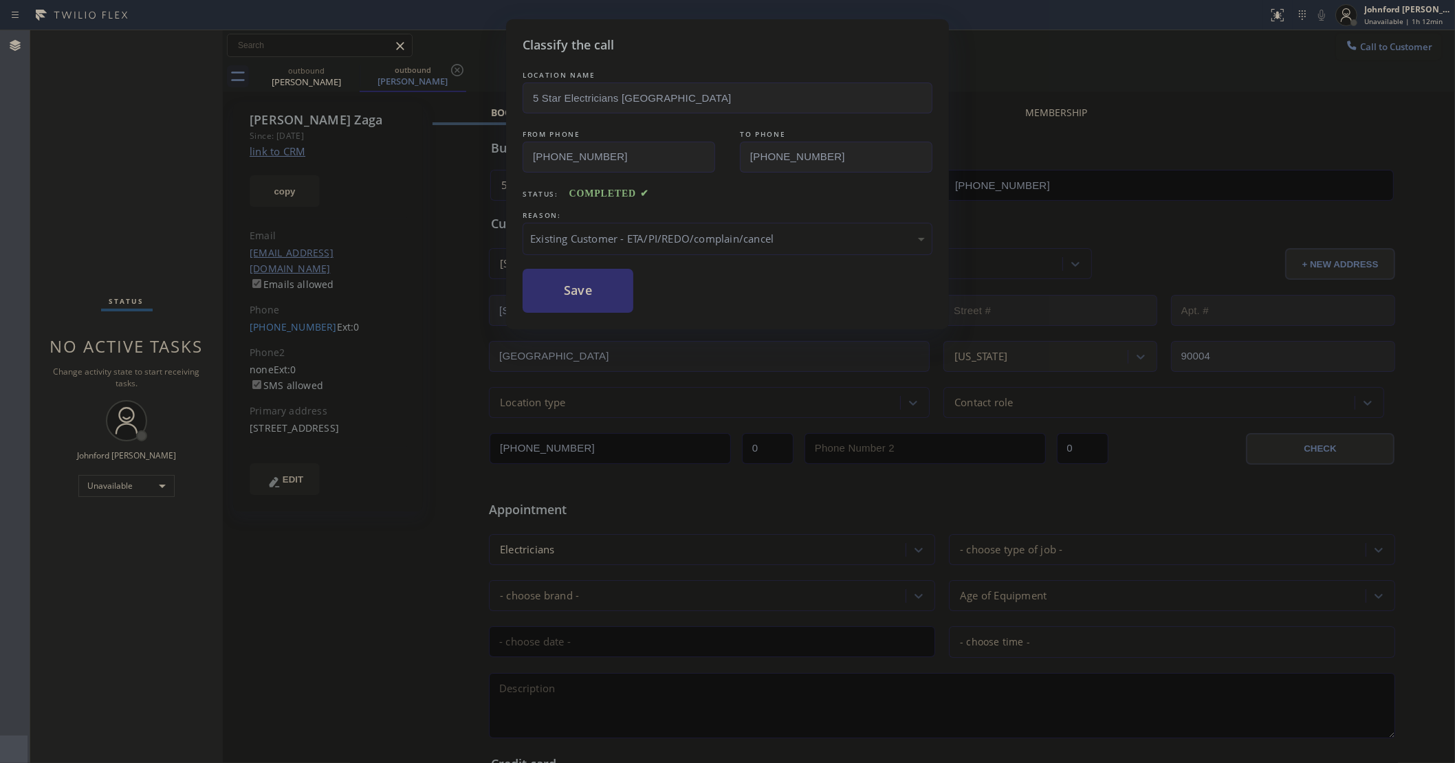
drag, startPoint x: 603, startPoint y: 284, endPoint x: 810, endPoint y: 117, distance: 266.0
click at [603, 283] on button "Save" at bounding box center [578, 291] width 111 height 44
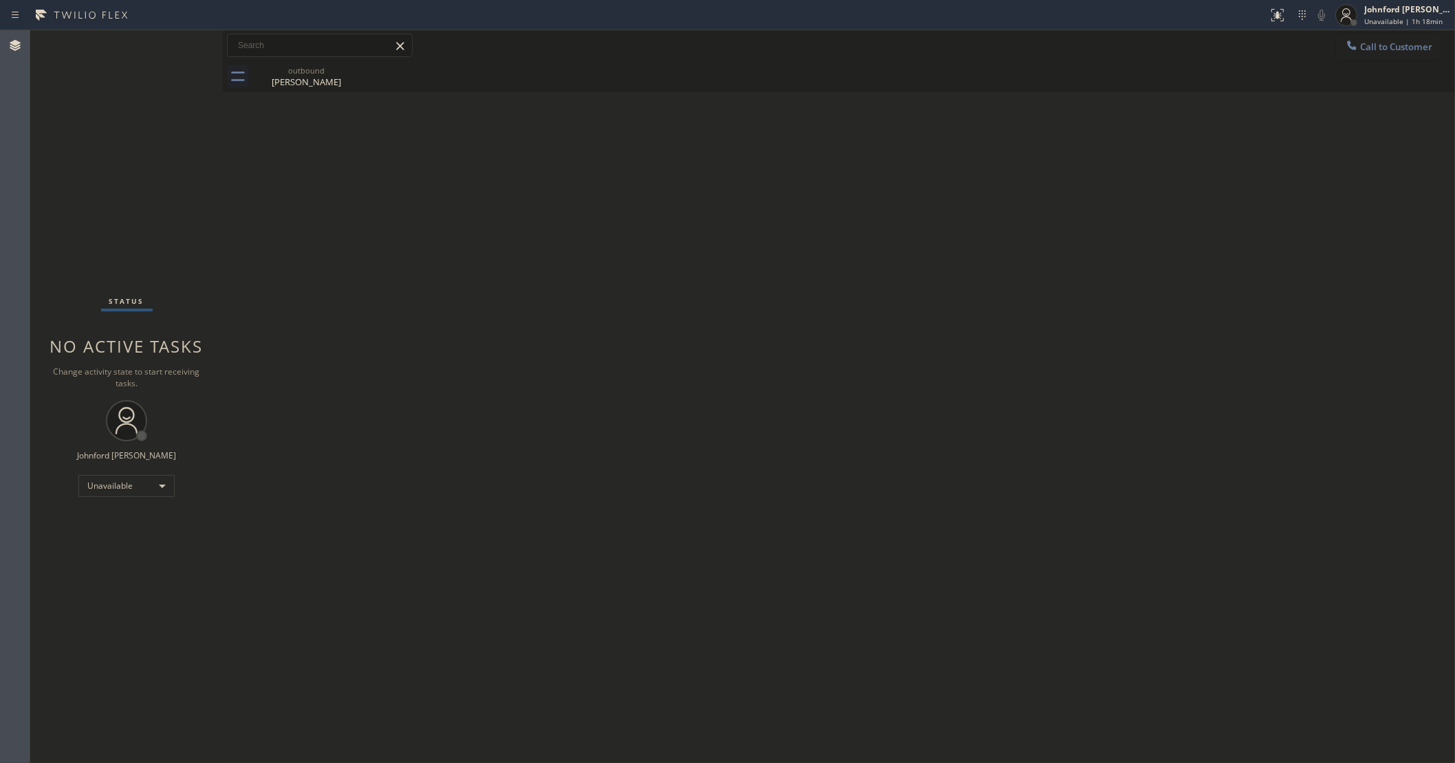
drag, startPoint x: 975, startPoint y: 277, endPoint x: 984, endPoint y: 244, distance: 34.2
click at [979, 278] on div "Back to Dashboard Change Sender ID Customers Technicians Select a contact Outbo…" at bounding box center [839, 396] width 1232 height 733
drag, startPoint x: 1365, startPoint y: 36, endPoint x: 923, endPoint y: 160, distance: 458.5
click at [1362, 36] on button "Call to Customer" at bounding box center [1388, 47] width 105 height 26
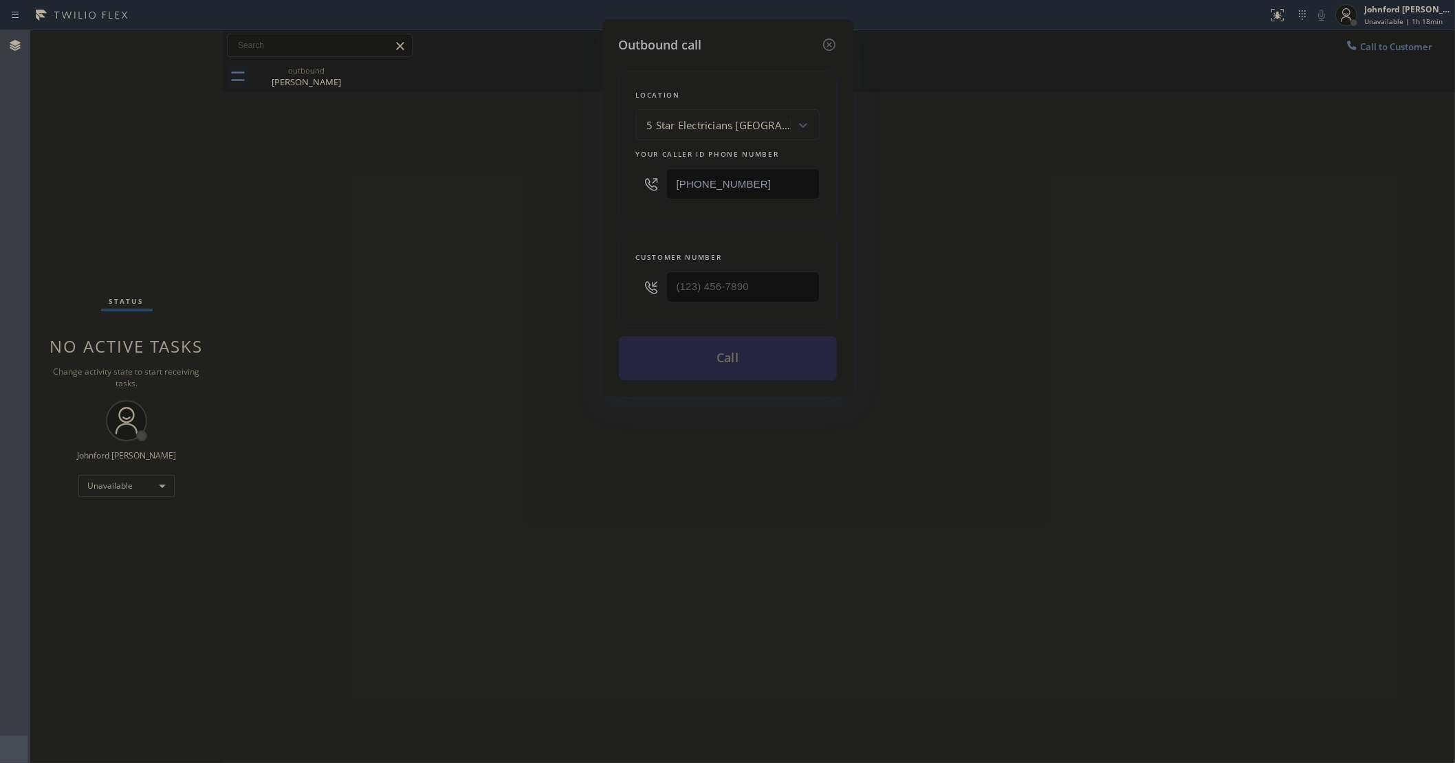
drag, startPoint x: 758, startPoint y: 174, endPoint x: 537, endPoint y: 190, distance: 222.0
click at [537, 190] on div "Outbound call Location 5 Star Electricians Silver Lake Your caller id phone num…" at bounding box center [727, 381] width 1455 height 763
paste input "text"
type input "(213) 699-4215"
drag, startPoint x: 744, startPoint y: 293, endPoint x: 572, endPoint y: 313, distance: 173.1
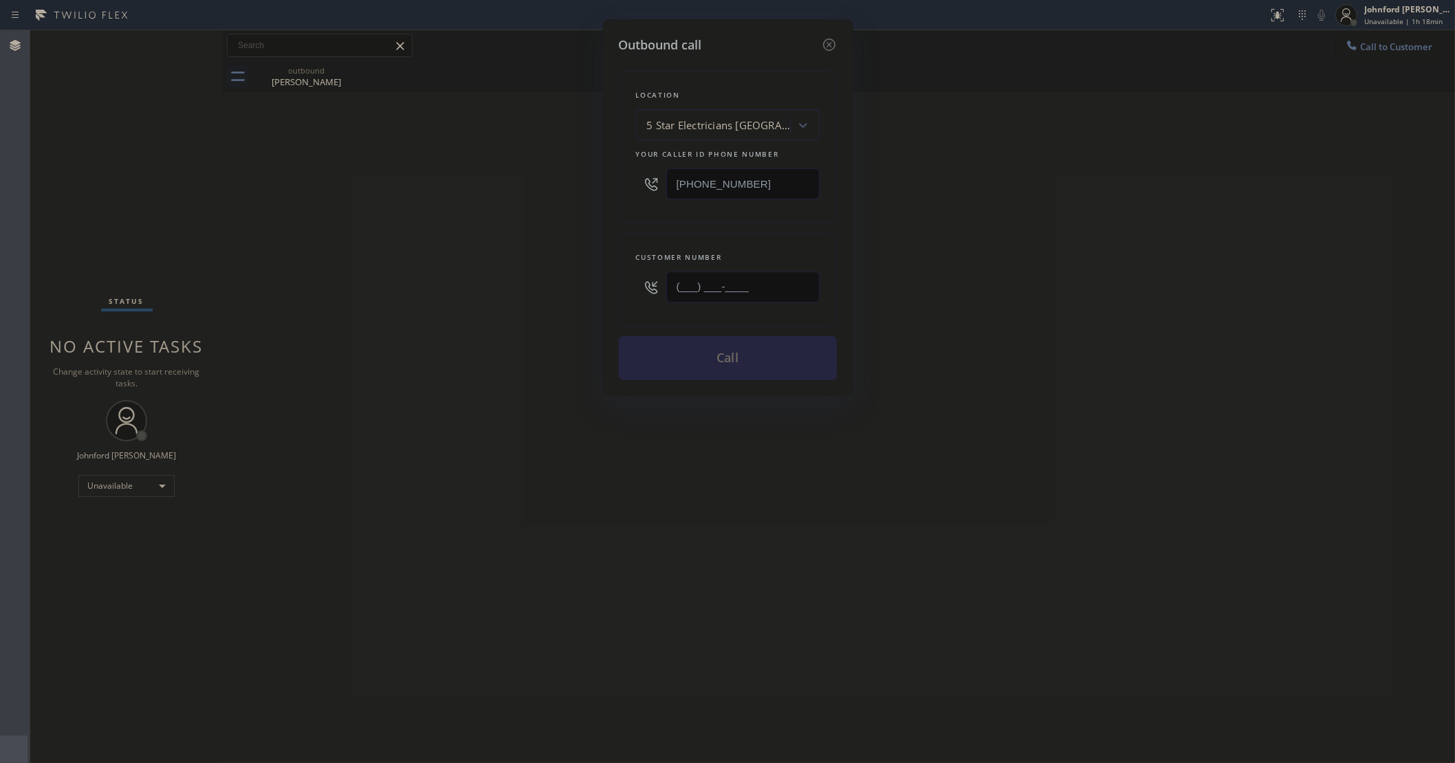
click at [595, 313] on div "Outbound call Location 5 Star Electricians Silver Lake Your caller id phone num…" at bounding box center [727, 381] width 1455 height 763
paste input "818) 606-2745"
type input "(818) 606-2745"
click at [454, 311] on div "Outbound call Location 5 Star Electricians Silver Lake Your caller id phone num…" at bounding box center [727, 381] width 1455 height 763
click at [665, 351] on button "Call" at bounding box center [728, 358] width 218 height 44
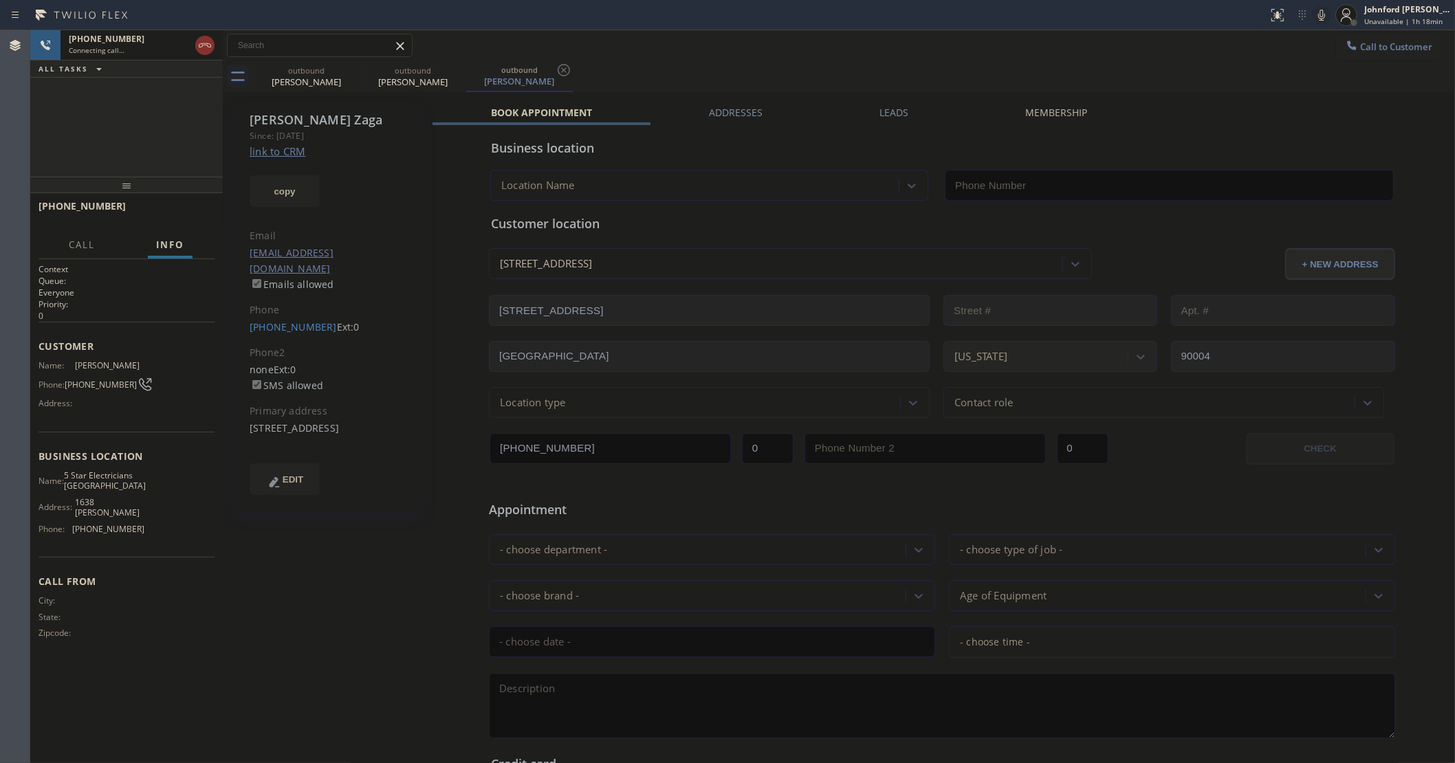
type input "(213) 699-4215"
click at [1318, 17] on icon at bounding box center [1321, 15] width 17 height 17
click at [1318, 17] on rect at bounding box center [1322, 14] width 10 height 10
click at [86, 139] on div "+18186062745 Live | 00:55 ALL TASKS ALL TASKS ACTIVE TASKS TASKS IN WRAP UP" at bounding box center [126, 103] width 193 height 146
click at [1325, 12] on icon at bounding box center [1321, 15] width 17 height 17
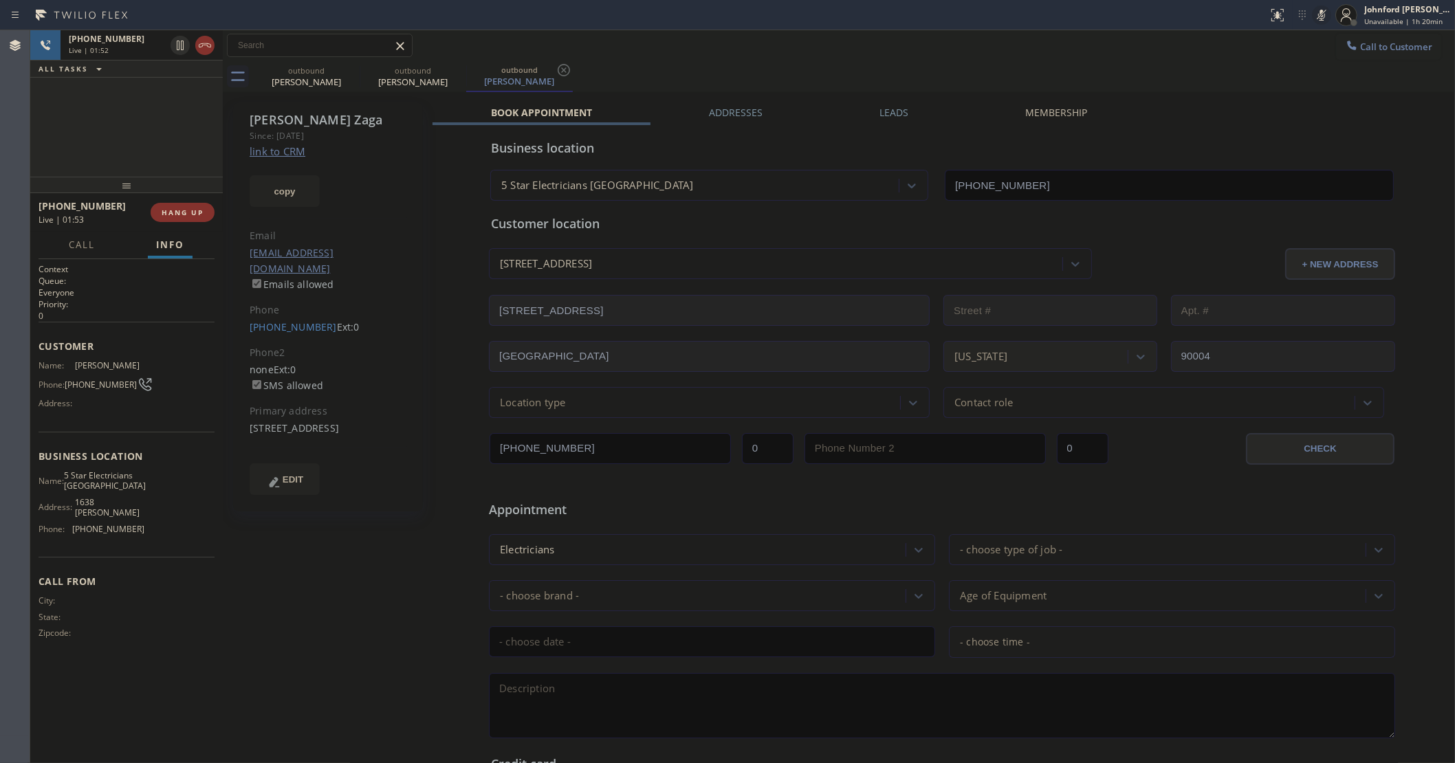
click at [1318, 12] on icon at bounding box center [1321, 15] width 17 height 17
click at [131, 129] on div "+18186062745 Live | 01:59 ALL TASKS ALL TASKS ACTIVE TASKS TASKS IN WRAP UP" at bounding box center [126, 103] width 193 height 146
click at [342, 64] on icon at bounding box center [350, 70] width 17 height 17
click at [138, 100] on div "+18186062745 Live | 06:07 ALL TASKS ALL TASKS ACTIVE TASKS TASKS IN WRAP UP" at bounding box center [126, 103] width 193 height 146
click at [197, 214] on span "HANG UP" at bounding box center [183, 213] width 42 height 10
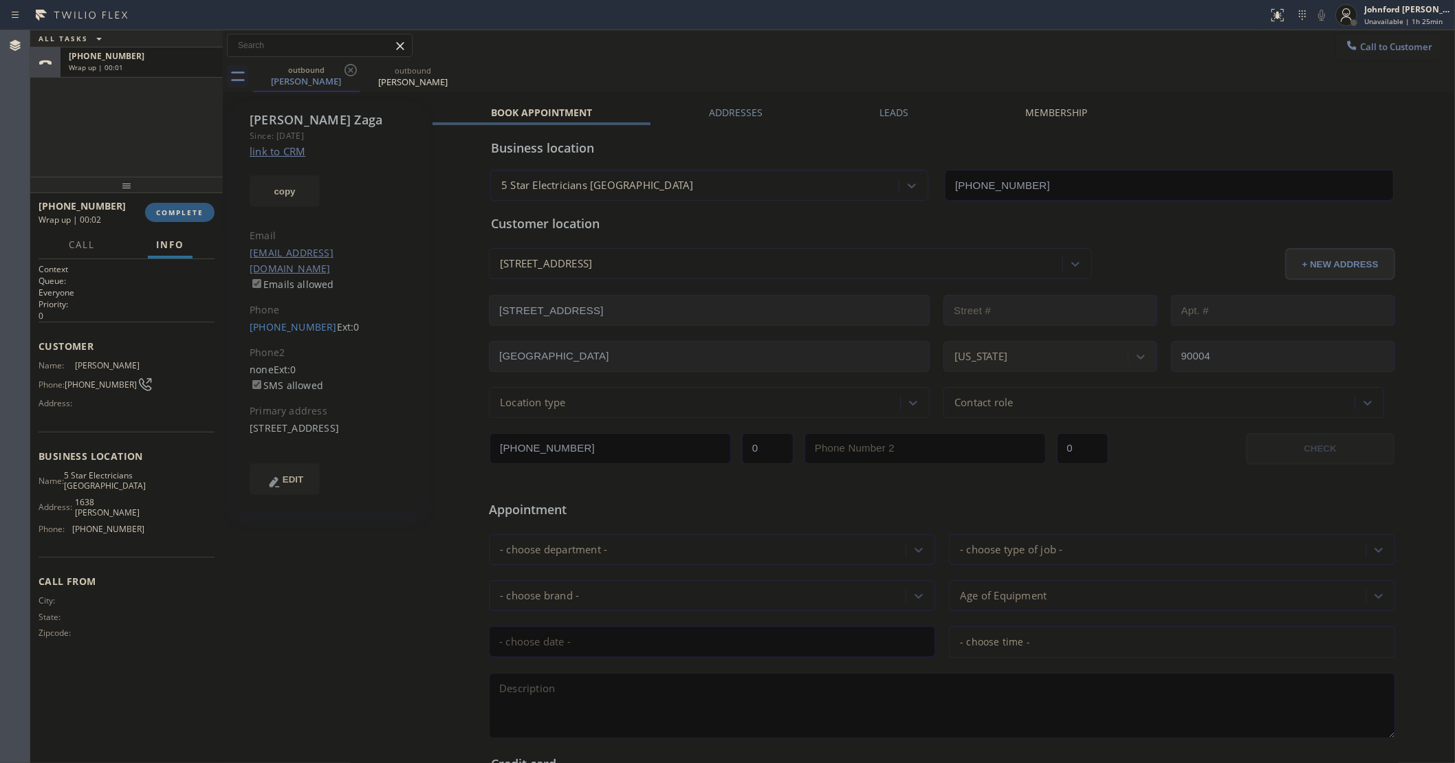
click at [142, 187] on div at bounding box center [126, 185] width 193 height 17
click at [158, 210] on span "COMPLETE" at bounding box center [179, 213] width 47 height 10
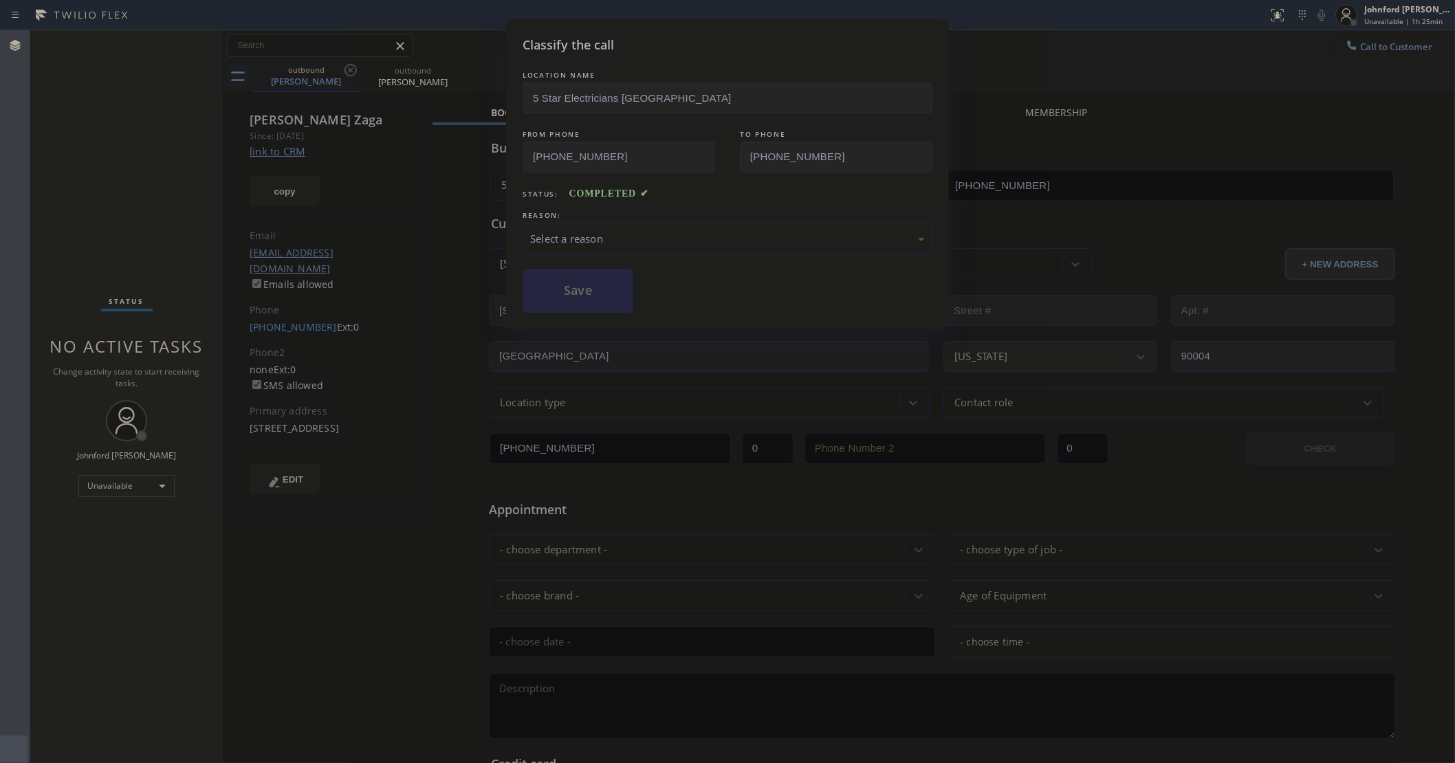
click at [643, 215] on div "REASON:" at bounding box center [728, 215] width 410 height 14
click at [648, 259] on div "LOCATION NAME 5 Star Electricians Silver Lake FROM PHONE (213) 699-4215 TO PHON…" at bounding box center [728, 190] width 410 height 245
click at [650, 231] on div "Select a reason" at bounding box center [727, 239] width 395 height 16
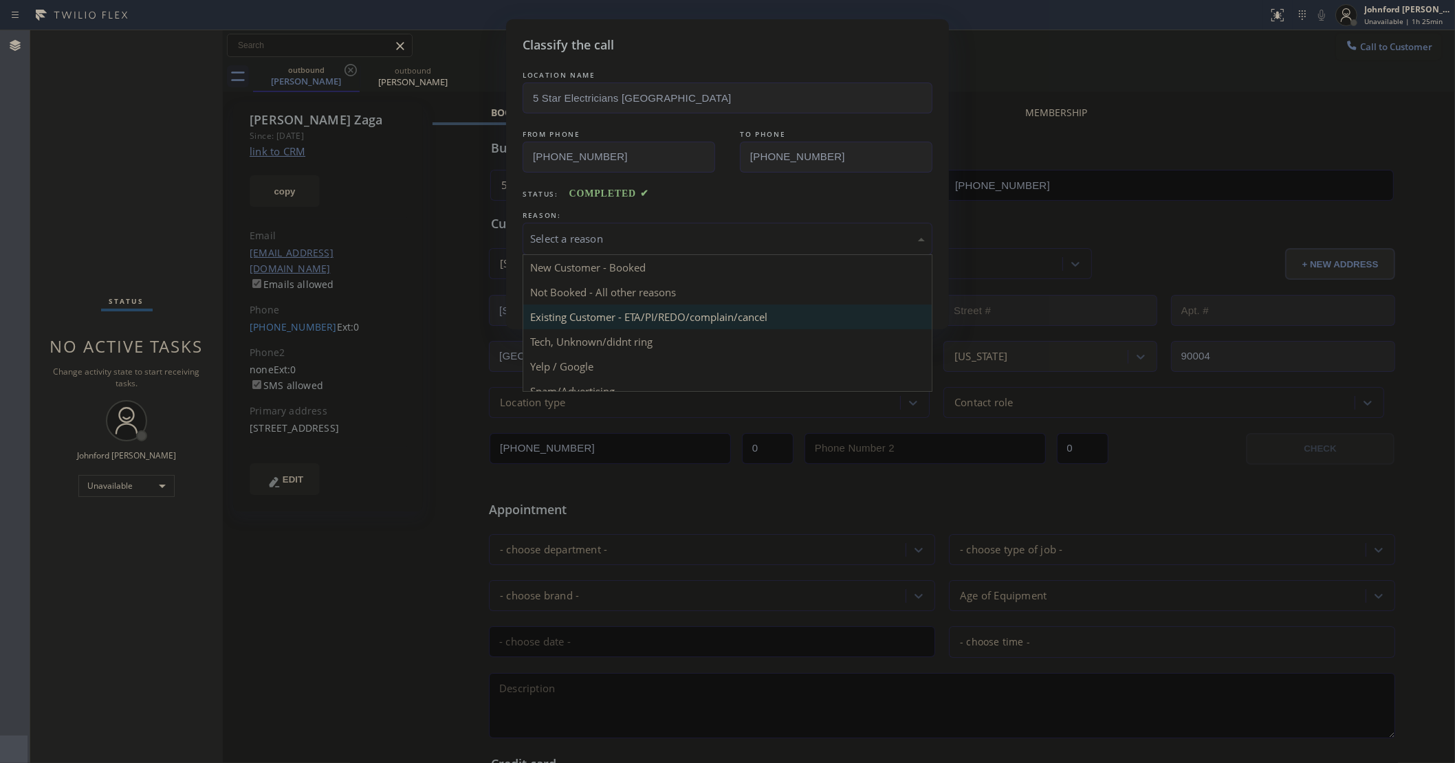
drag, startPoint x: 626, startPoint y: 309, endPoint x: 606, endPoint y: 305, distance: 19.8
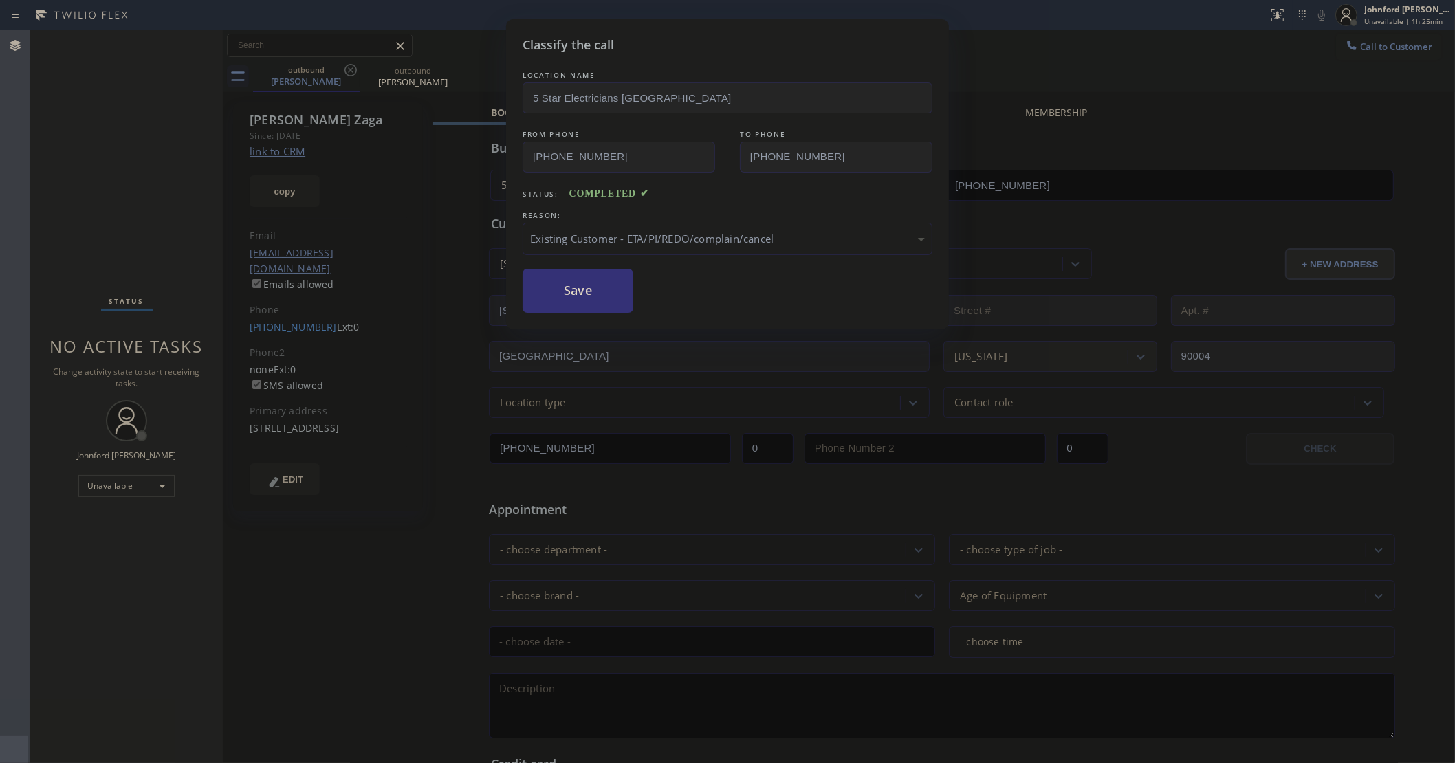
drag, startPoint x: 602, startPoint y: 301, endPoint x: 675, endPoint y: 69, distance: 243.8
click at [600, 300] on button "Save" at bounding box center [578, 291] width 111 height 44
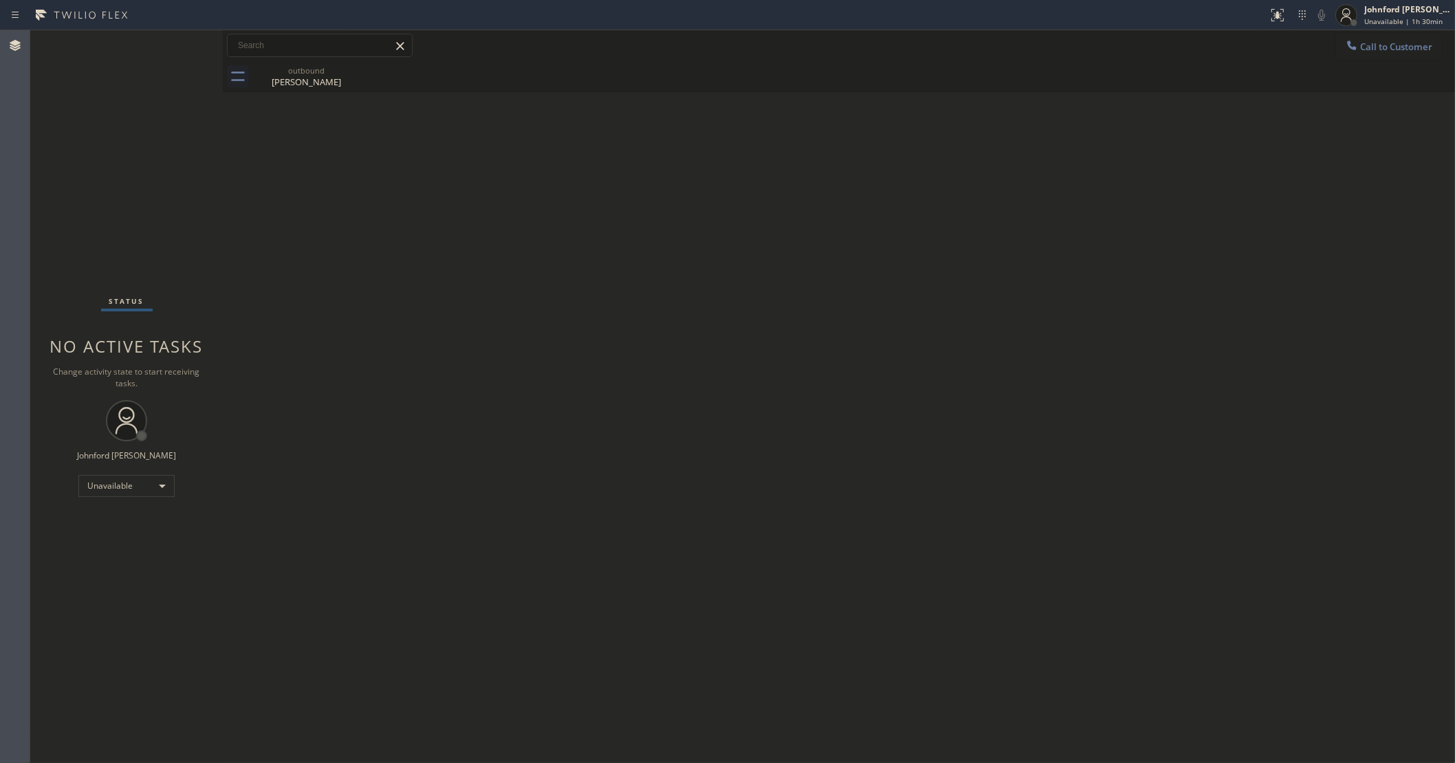
drag, startPoint x: 1355, startPoint y: 50, endPoint x: 806, endPoint y: 294, distance: 600.6
click at [1356, 52] on div at bounding box center [1352, 47] width 17 height 17
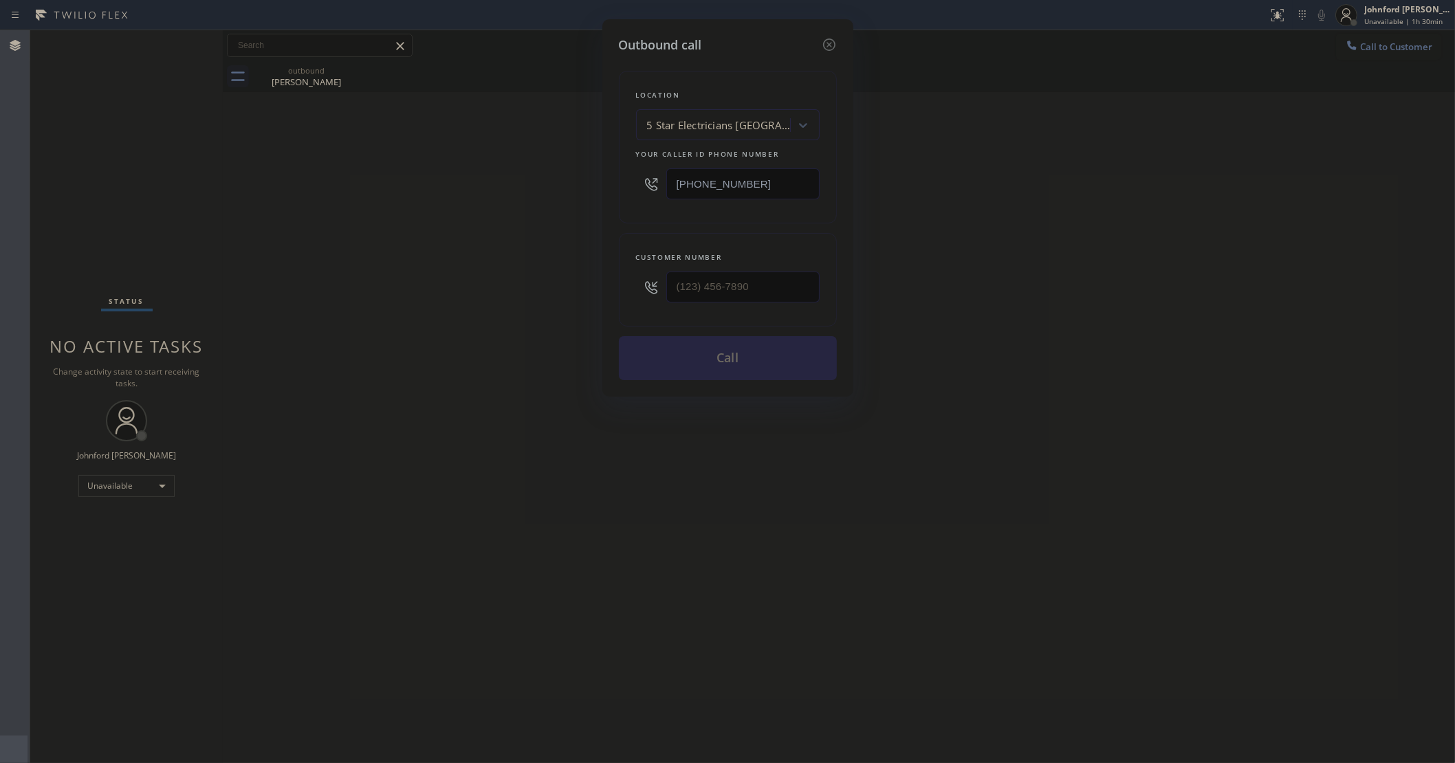
click at [799, 303] on div at bounding box center [742, 287] width 153 height 45
drag, startPoint x: 778, startPoint y: 292, endPoint x: 607, endPoint y: 292, distance: 170.5
click at [607, 292] on div "Outbound call Location 5 Star Electricians Silver Lake Your caller id phone num…" at bounding box center [727, 208] width 251 height 378
paste input "805) 797-4099"
type input "(805) 797-4099"
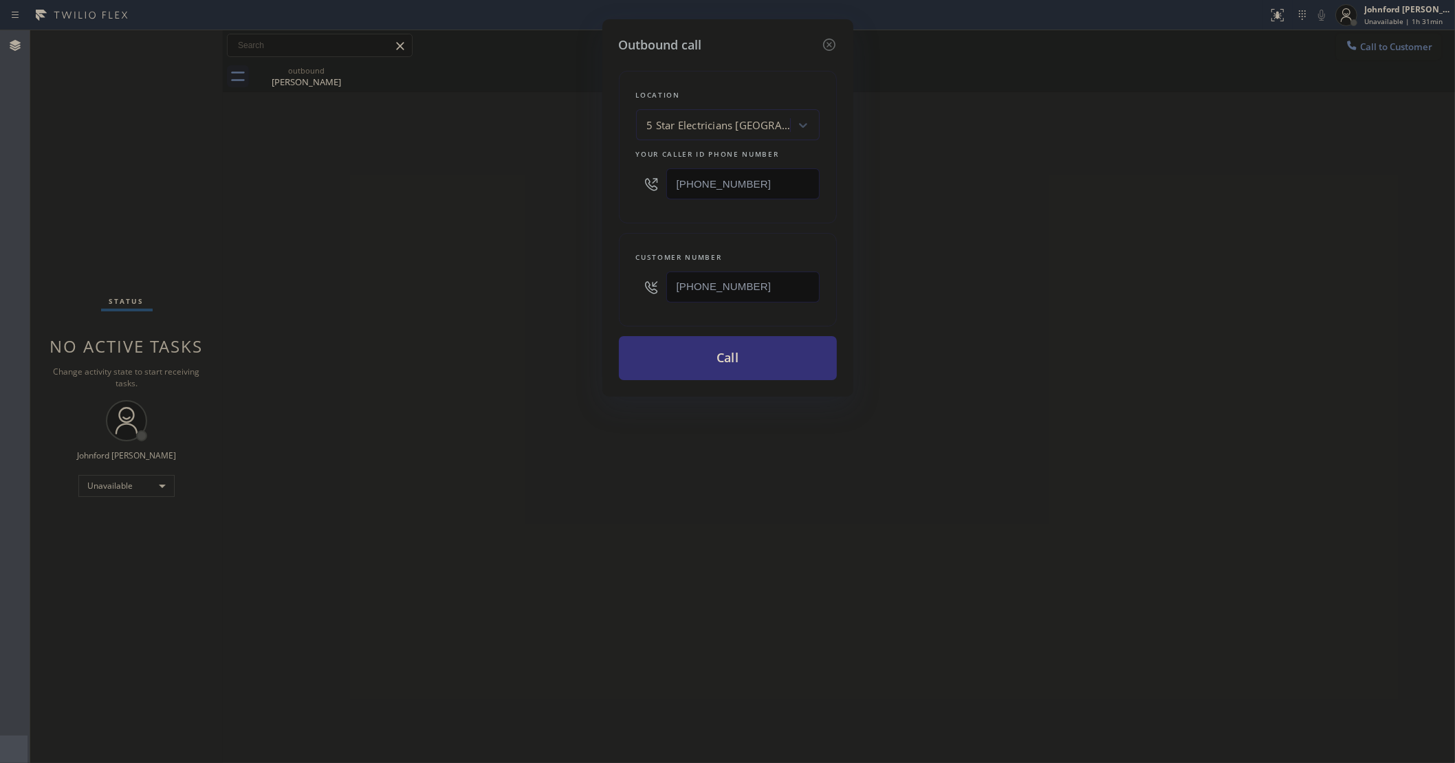
drag, startPoint x: 757, startPoint y: 169, endPoint x: 614, endPoint y: 196, distance: 145.5
click at [621, 196] on div "Location 5 Star Electricians Silver Lake Your caller id phone number (213) 699-…" at bounding box center [728, 147] width 218 height 153
paste input "888) 859-4448"
click at [555, 200] on div "Outbound call Location 5 Star Electricians Silver Lake Your caller id phone num…" at bounding box center [727, 381] width 1455 height 763
drag, startPoint x: 778, startPoint y: 189, endPoint x: 538, endPoint y: 200, distance: 240.2
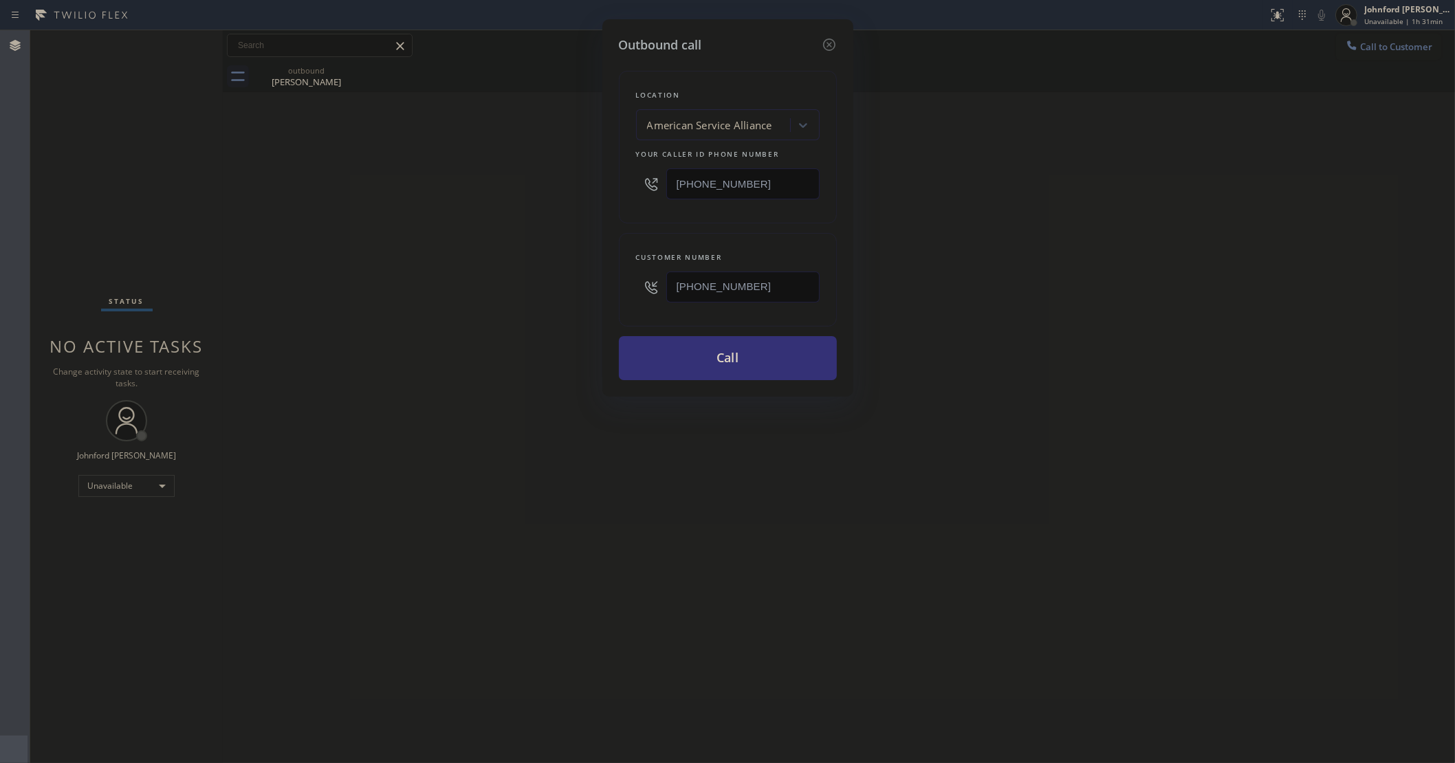
click at [557, 193] on div "Outbound call Location American Service Alliance Your caller id phone number (8…" at bounding box center [727, 381] width 1455 height 763
paste input "text"
type input "(888) 859-4448"
click at [524, 204] on div "Outbound call Location American Service Alliance Your caller id phone number (8…" at bounding box center [727, 381] width 1455 height 763
click at [141, 102] on div "Outbound call Location American Service Alliance Your caller id phone number (8…" at bounding box center [727, 381] width 1455 height 763
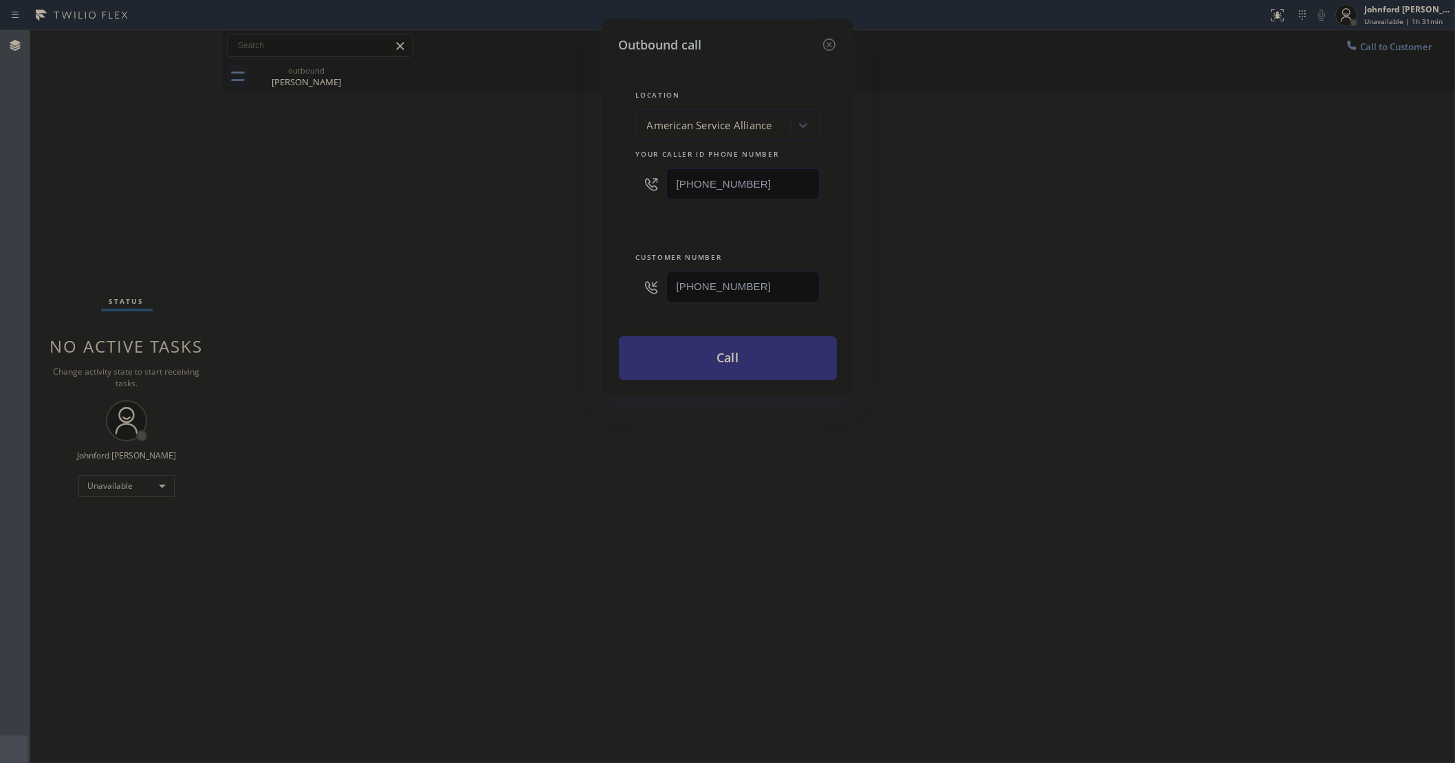
click at [750, 353] on button "Call" at bounding box center [728, 358] width 218 height 44
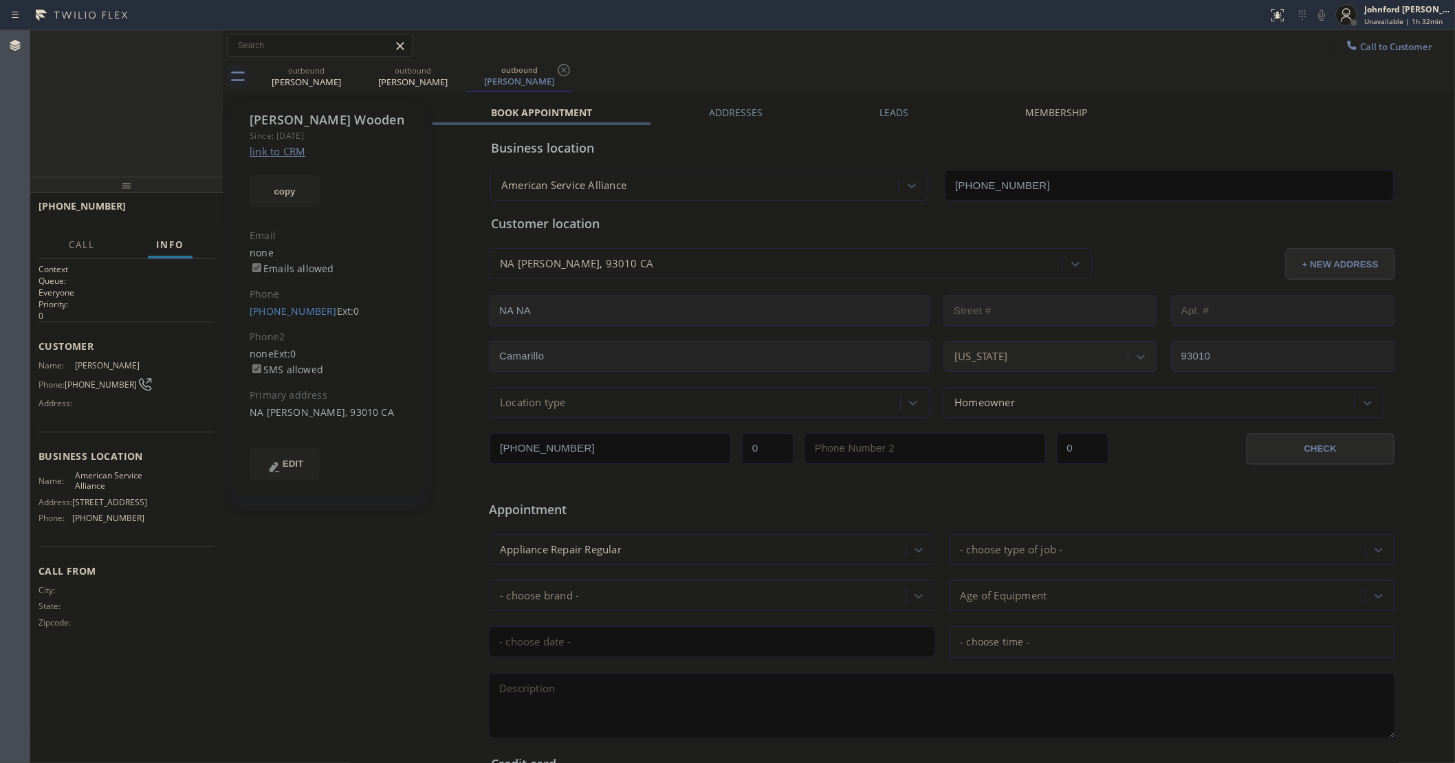
type input "(888) 859-4448"
click at [1315, 18] on icon at bounding box center [1321, 15] width 17 height 17
click at [107, 140] on div "+18057974099 Live | 00:04 ALL TASKS ALL TASKS ACTIVE TASKS TASKS IN WRAP UP" at bounding box center [126, 103] width 193 height 146
click at [1319, 15] on icon at bounding box center [1321, 15] width 17 height 17
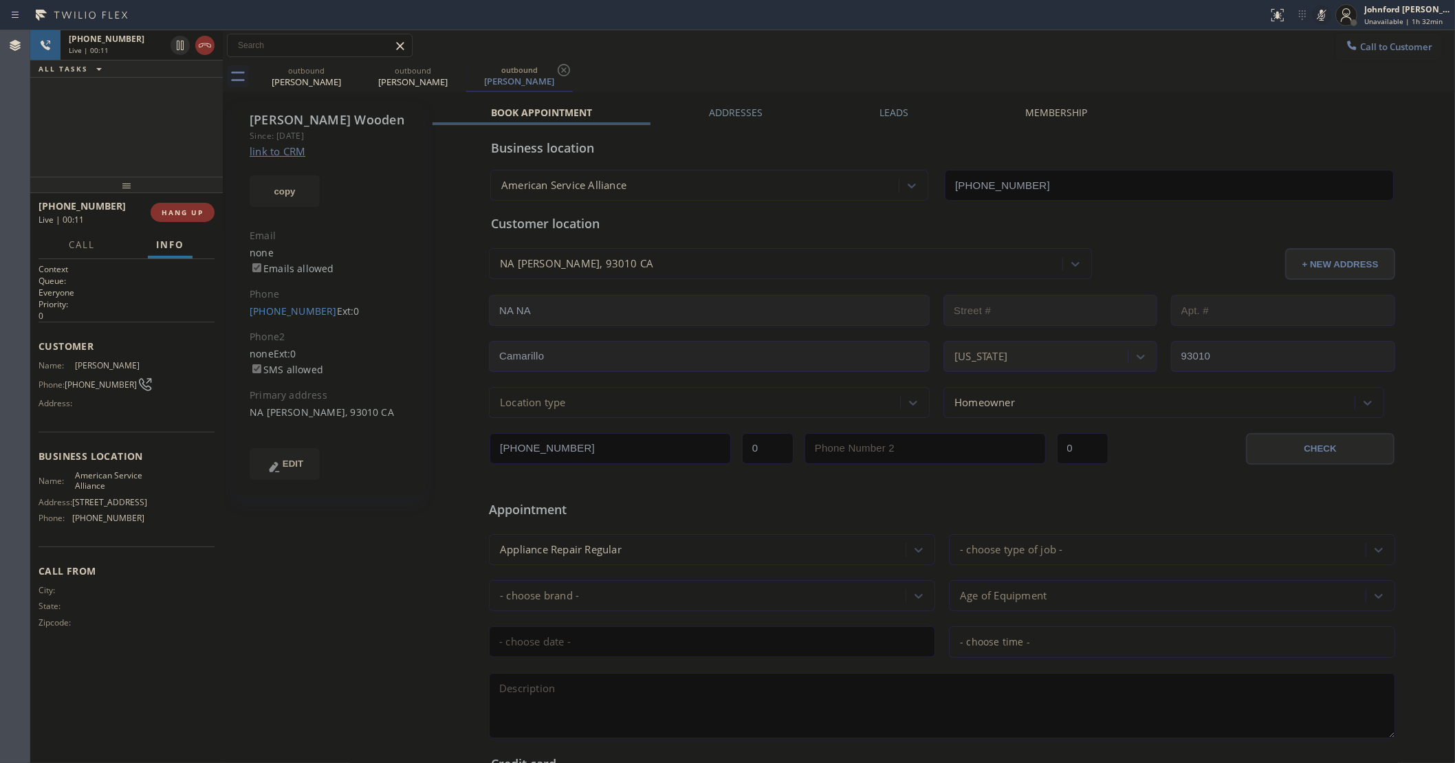
click at [1319, 15] on icon at bounding box center [1321, 15] width 17 height 17
click at [74, 127] on div "+18057974099 Live | 00:43 ALL TASKS ALL TASKS ACTIVE TASKS TASKS IN WRAP UP" at bounding box center [126, 103] width 193 height 146
click at [285, 190] on button "copy" at bounding box center [285, 191] width 70 height 32
click at [812, 74] on div "outbound Rony Zaga outbound Jesse Wooden outbound Jesse Wooden" at bounding box center [854, 76] width 1202 height 31
click at [1325, 14] on icon at bounding box center [1321, 15] width 17 height 17
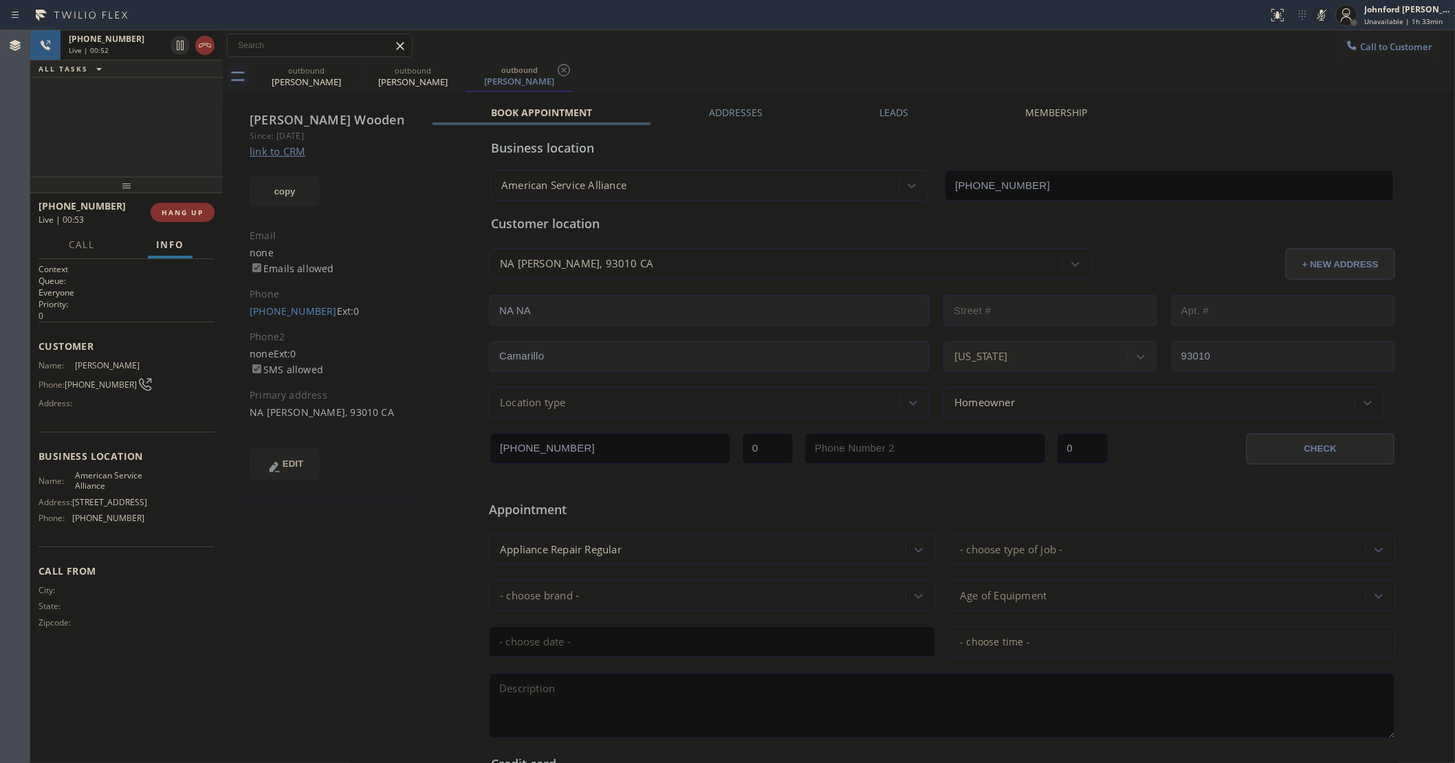
click at [1325, 14] on icon at bounding box center [1321, 15] width 17 height 17
click at [91, 103] on div "+18057974099 Live | 00:58 ALL TASKS ALL TASKS ACTIVE TASKS TASKS IN WRAP UP" at bounding box center [126, 103] width 193 height 146
click at [1318, 16] on icon at bounding box center [1321, 15] width 17 height 17
click at [785, 69] on div "outbound Rony Zaga outbound Jesse Wooden outbound Jesse Wooden" at bounding box center [854, 76] width 1202 height 31
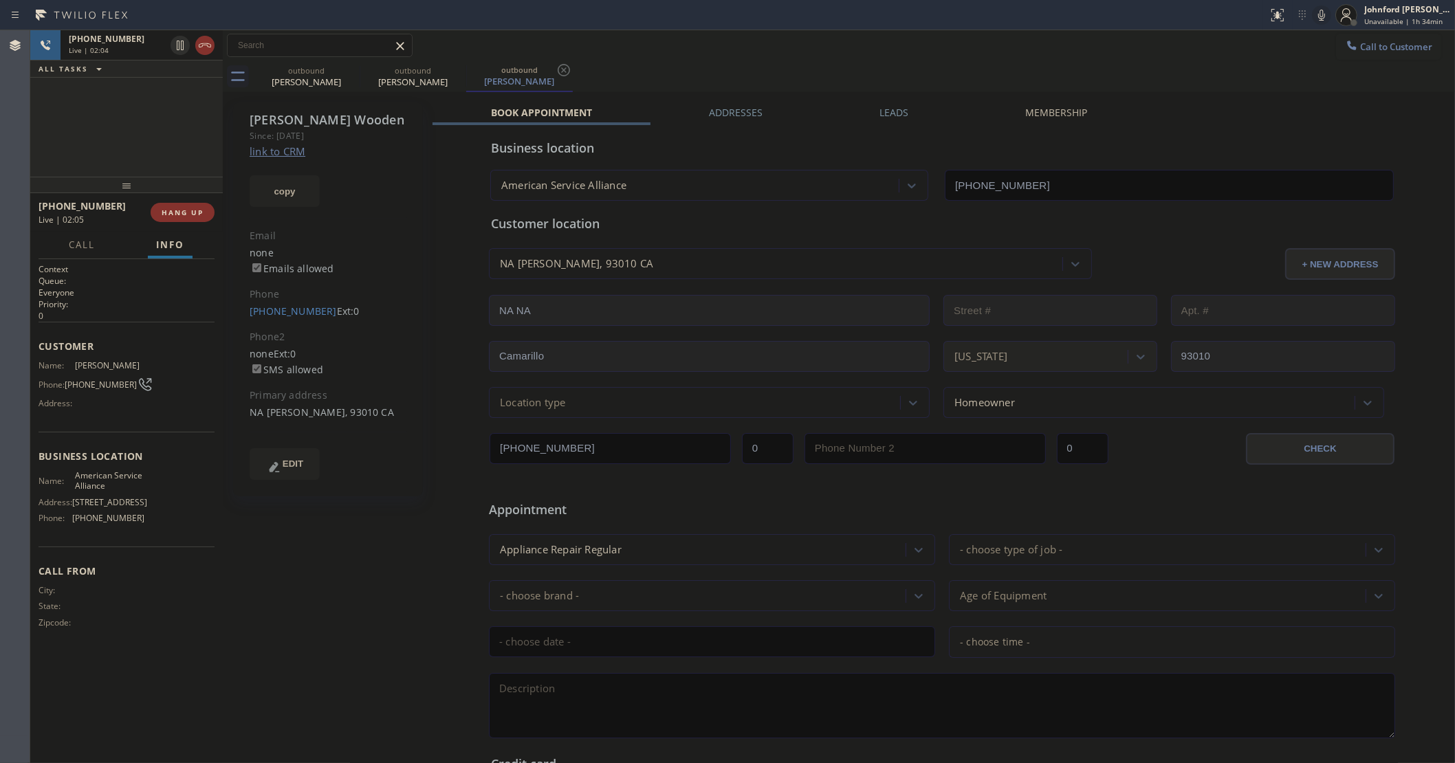
click at [1324, 12] on icon at bounding box center [1321, 15] width 17 height 17
click at [1322, 12] on rect at bounding box center [1322, 14] width 10 height 10
drag, startPoint x: 315, startPoint y: 315, endPoint x: 317, endPoint y: 325, distance: 10.5
click at [317, 325] on div "Jesse Wooden Since: 20 may 2020 link to CRM copy Email none Emails allowed Phon…" at bounding box center [328, 299] width 190 height 394
click at [314, 327] on div "Jesse Wooden Since: 20 may 2020 link to CRM copy Email none Emails allowed Phon…" at bounding box center [328, 299] width 190 height 394
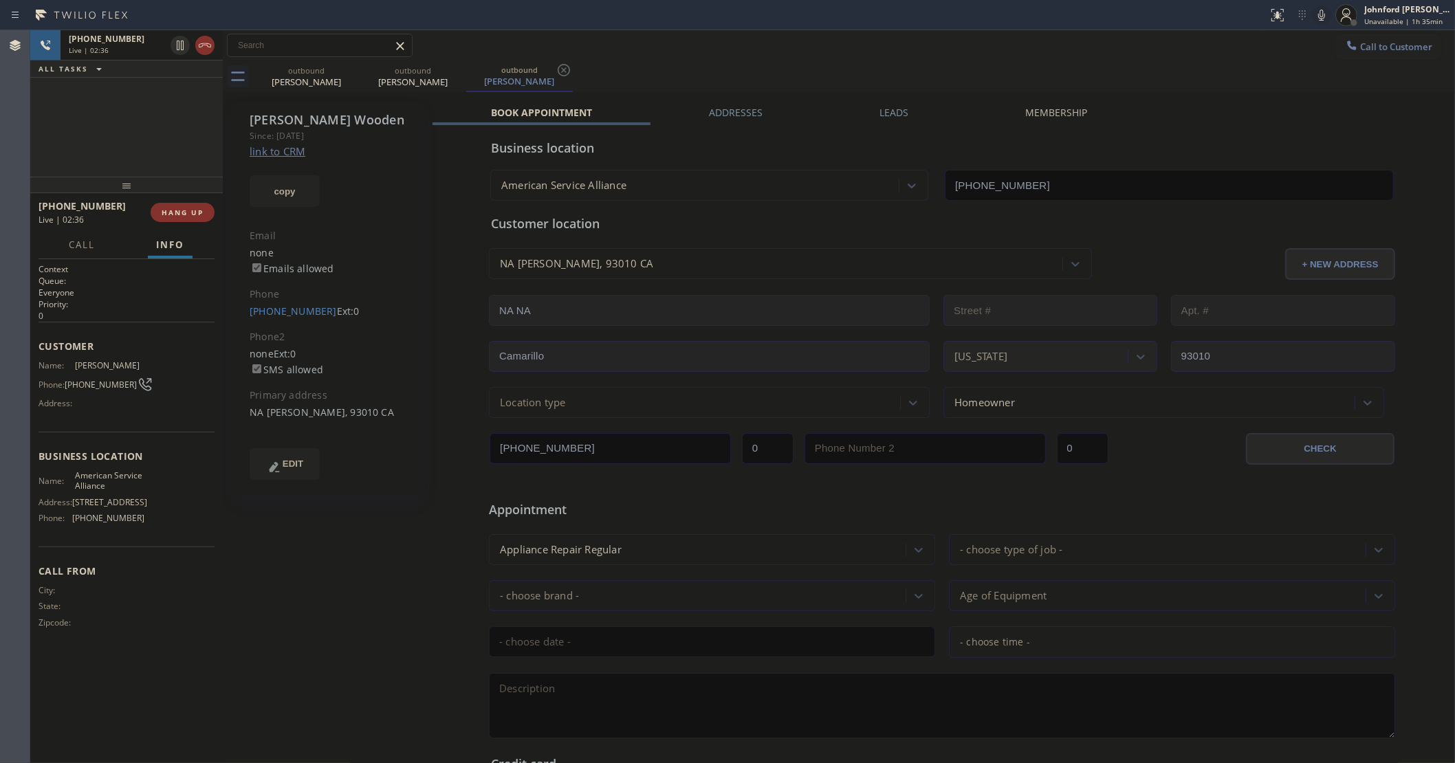
click at [107, 120] on div "+18057974099 Live | 02:36 ALL TASKS ALL TASKS ACTIVE TASKS TASKS IN WRAP UP" at bounding box center [126, 103] width 193 height 146
click at [163, 210] on span "HANG UP" at bounding box center [183, 213] width 42 height 10
click at [109, 122] on div "ALL TASKS ALL TASKS ACTIVE TASKS TASKS IN WRAP UP +18057974099 Wrap up | 01:43" at bounding box center [126, 103] width 193 height 146
click at [208, 211] on button "COMPLETE" at bounding box center [179, 212] width 69 height 19
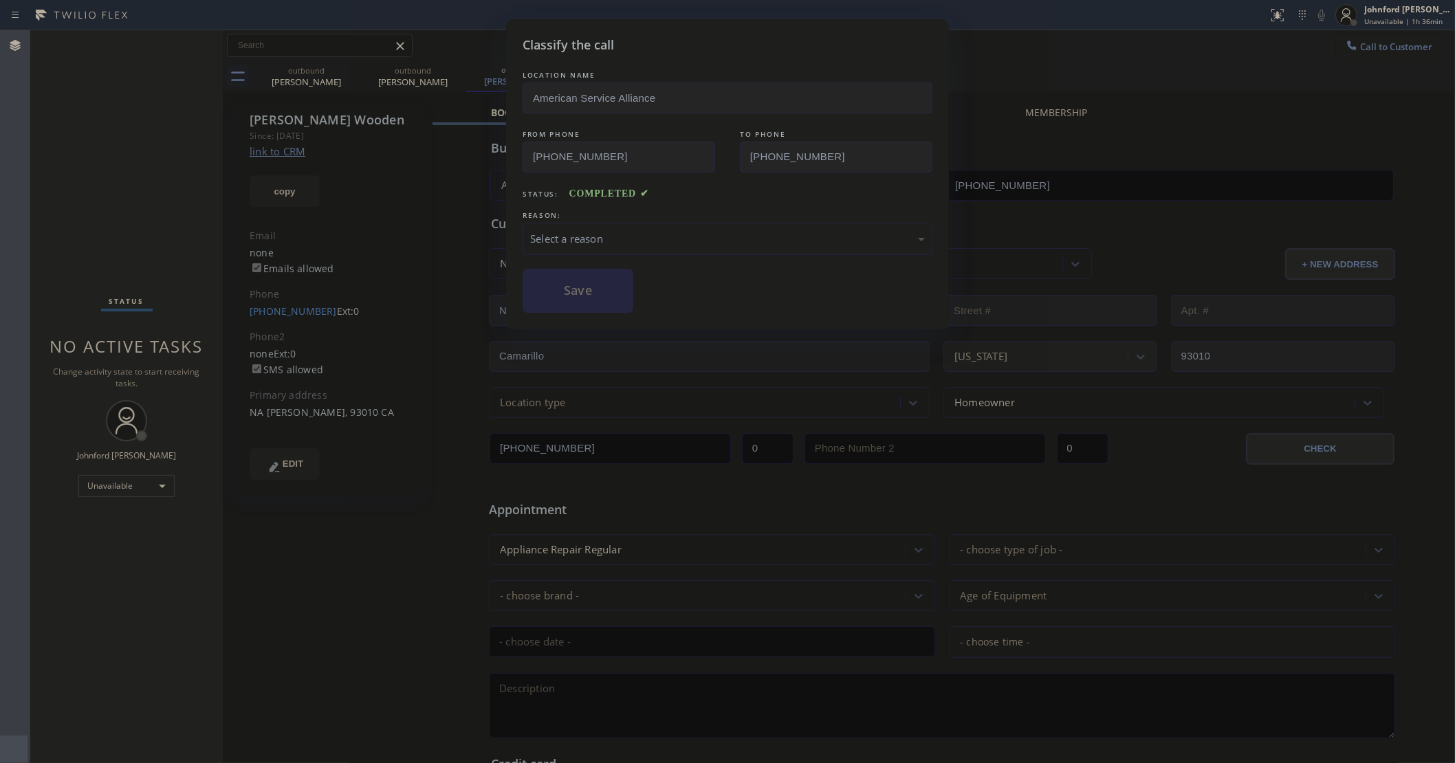
click at [655, 231] on div "Select a reason" at bounding box center [727, 239] width 395 height 16
click at [609, 296] on button "Save" at bounding box center [578, 291] width 111 height 44
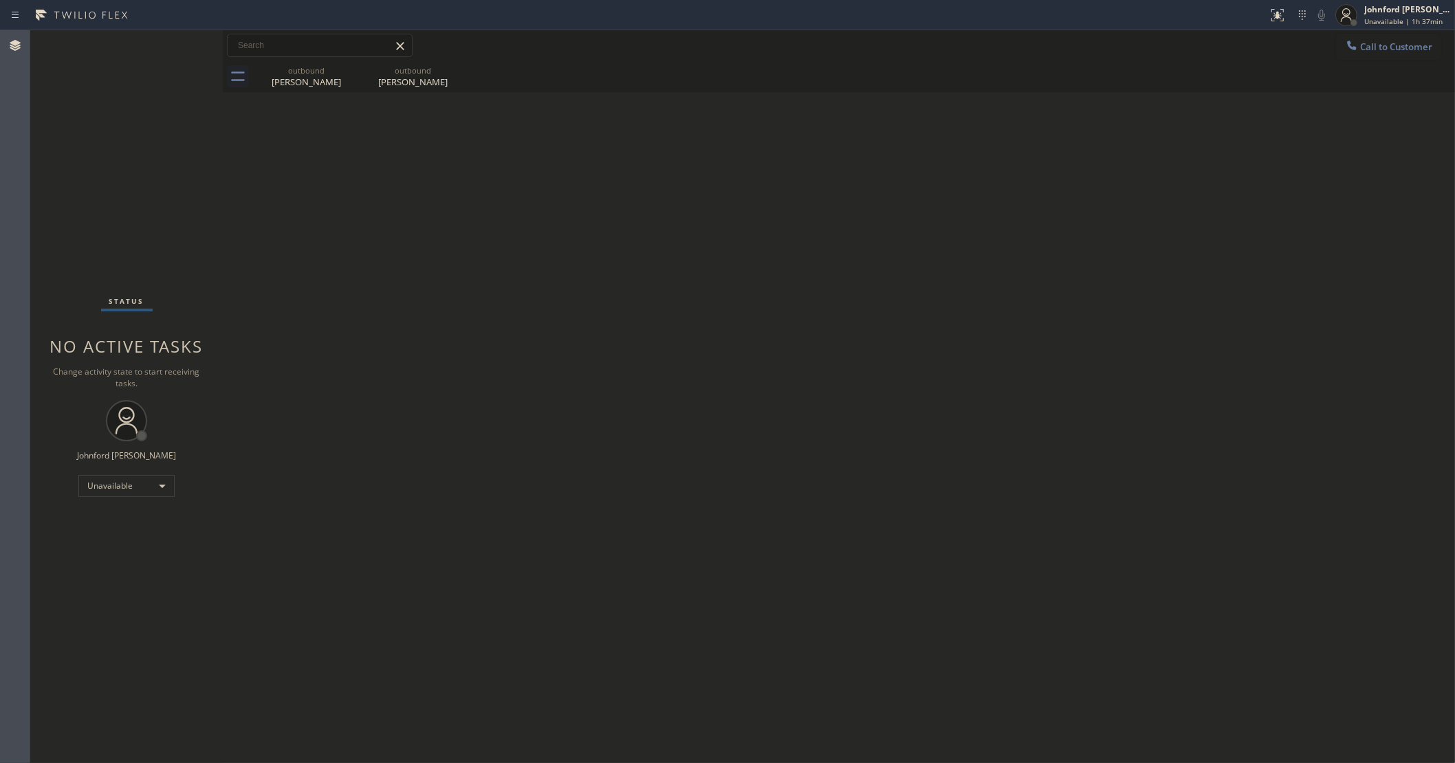
drag, startPoint x: 863, startPoint y: 164, endPoint x: 917, endPoint y: 43, distance: 132.4
click at [872, 155] on div "Back to Dashboard Change Sender ID Customers Technicians Select a contact Outbo…" at bounding box center [839, 396] width 1232 height 733
drag, startPoint x: 1383, startPoint y: 47, endPoint x: 1353, endPoint y: 52, distance: 30.1
click at [1384, 47] on span "Call to Customer" at bounding box center [1396, 47] width 72 height 12
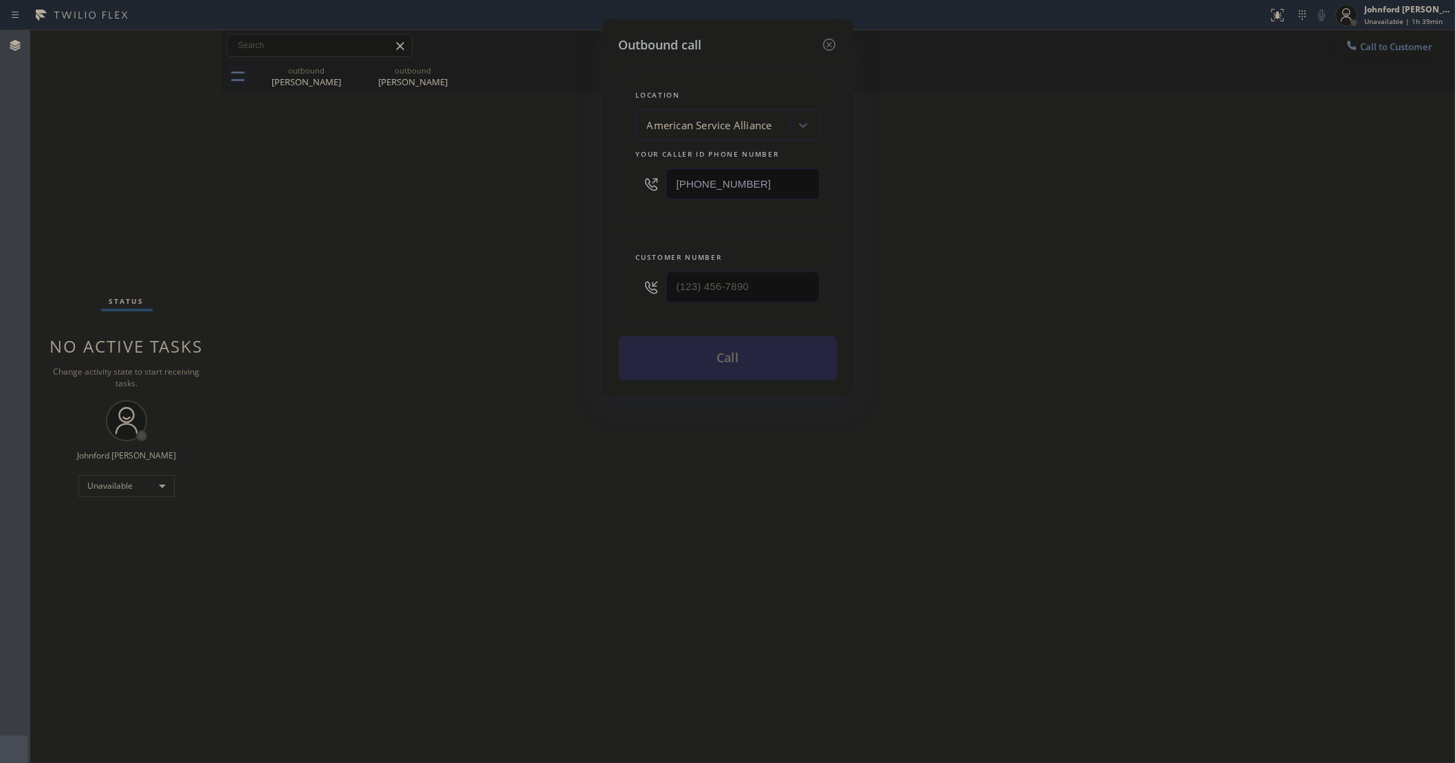
drag, startPoint x: 767, startPoint y: 177, endPoint x: 620, endPoint y: 181, distance: 147.2
click at [620, 181] on div "Location American Service Alliance Your caller id phone number (888) 859-4448" at bounding box center [728, 147] width 218 height 153
paste input "text"
type input "(888) 859-4448"
drag, startPoint x: 778, startPoint y: 296, endPoint x: 660, endPoint y: 296, distance: 117.6
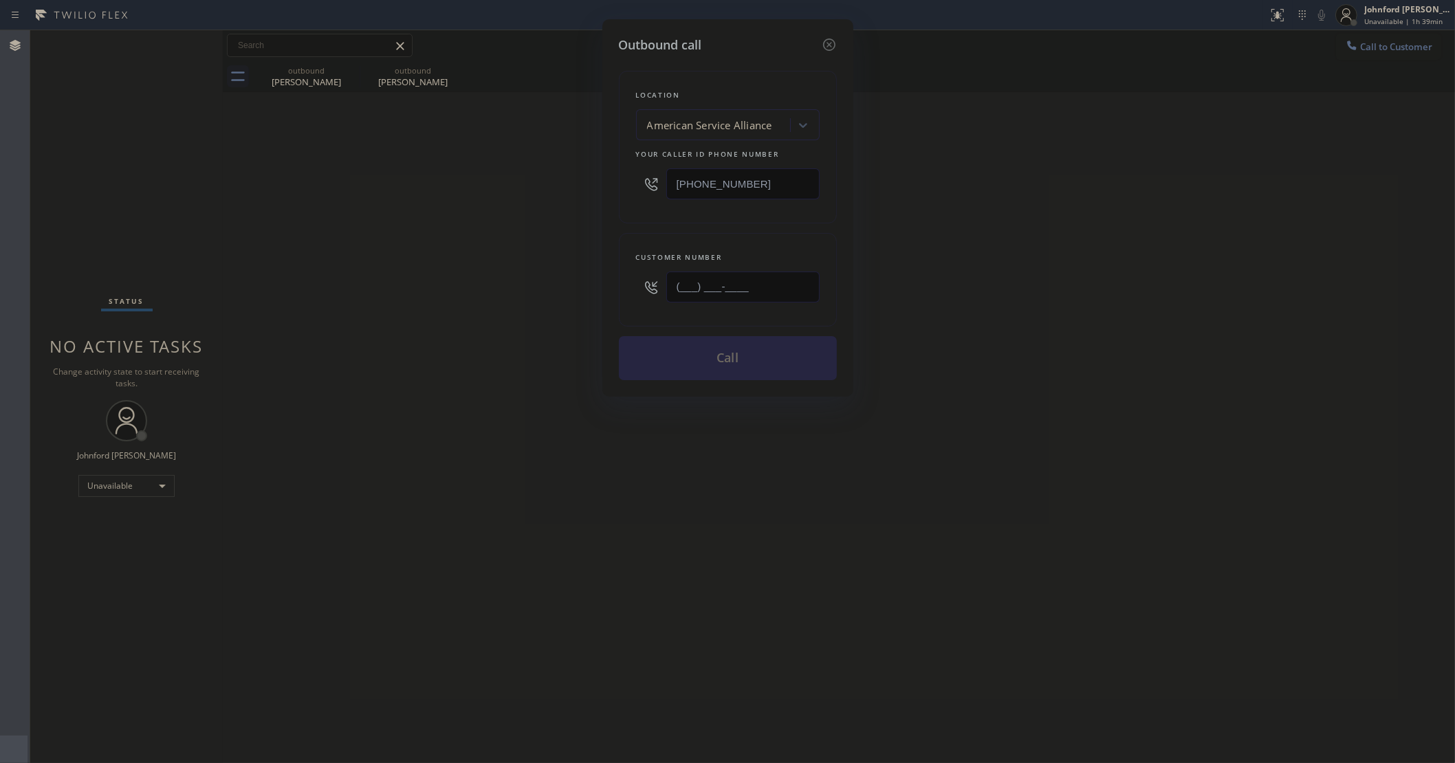
click at [661, 296] on div "(___) ___-____" at bounding box center [728, 287] width 184 height 45
paste input "805) 797-4099"
type input "(805) 797-4099"
click at [520, 296] on div "Outbound call Location American Service Alliance Your caller id phone number (8…" at bounding box center [727, 381] width 1455 height 763
click at [710, 361] on button "Call" at bounding box center [728, 358] width 218 height 44
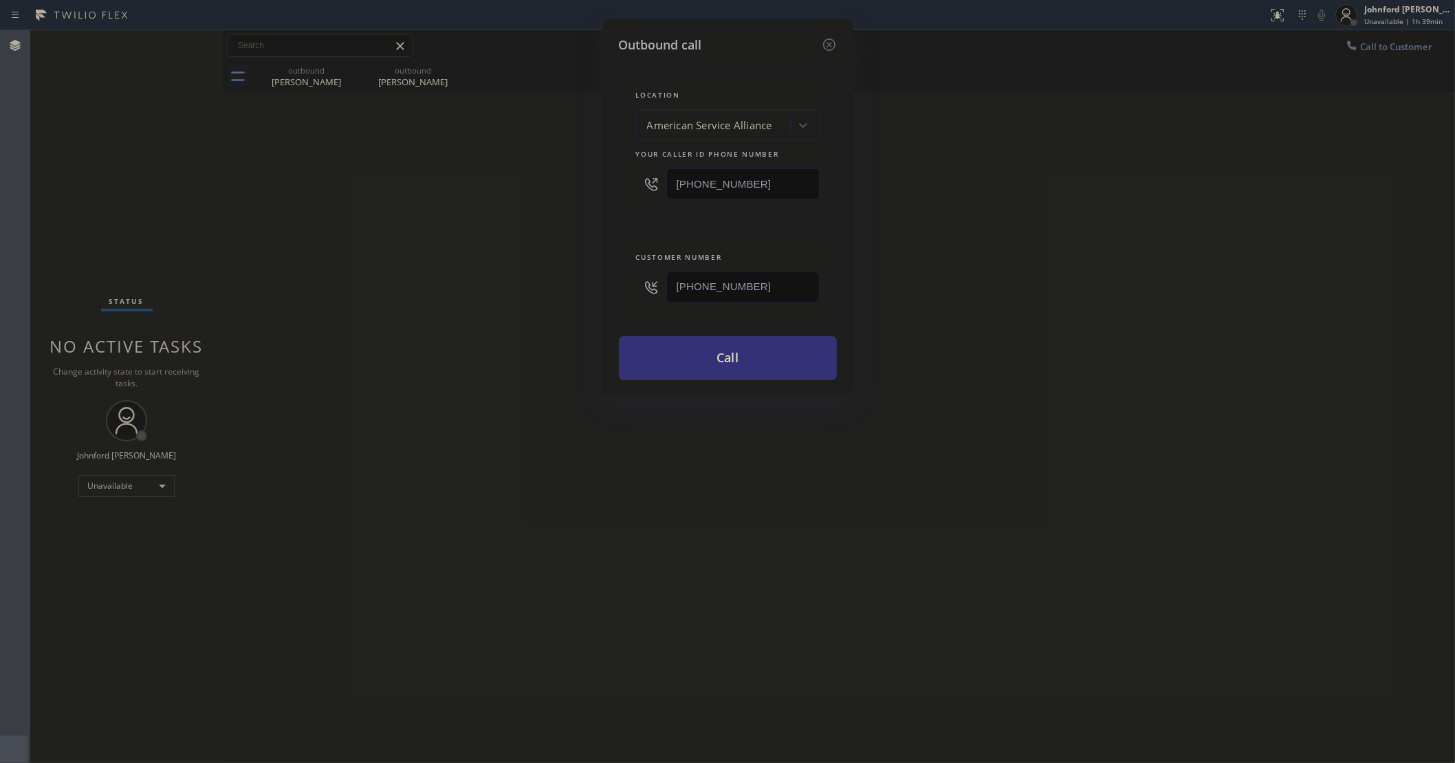
click at [1114, 303] on div "Outbound call Location American Service Alliance Your caller id phone number (8…" at bounding box center [727, 381] width 1455 height 763
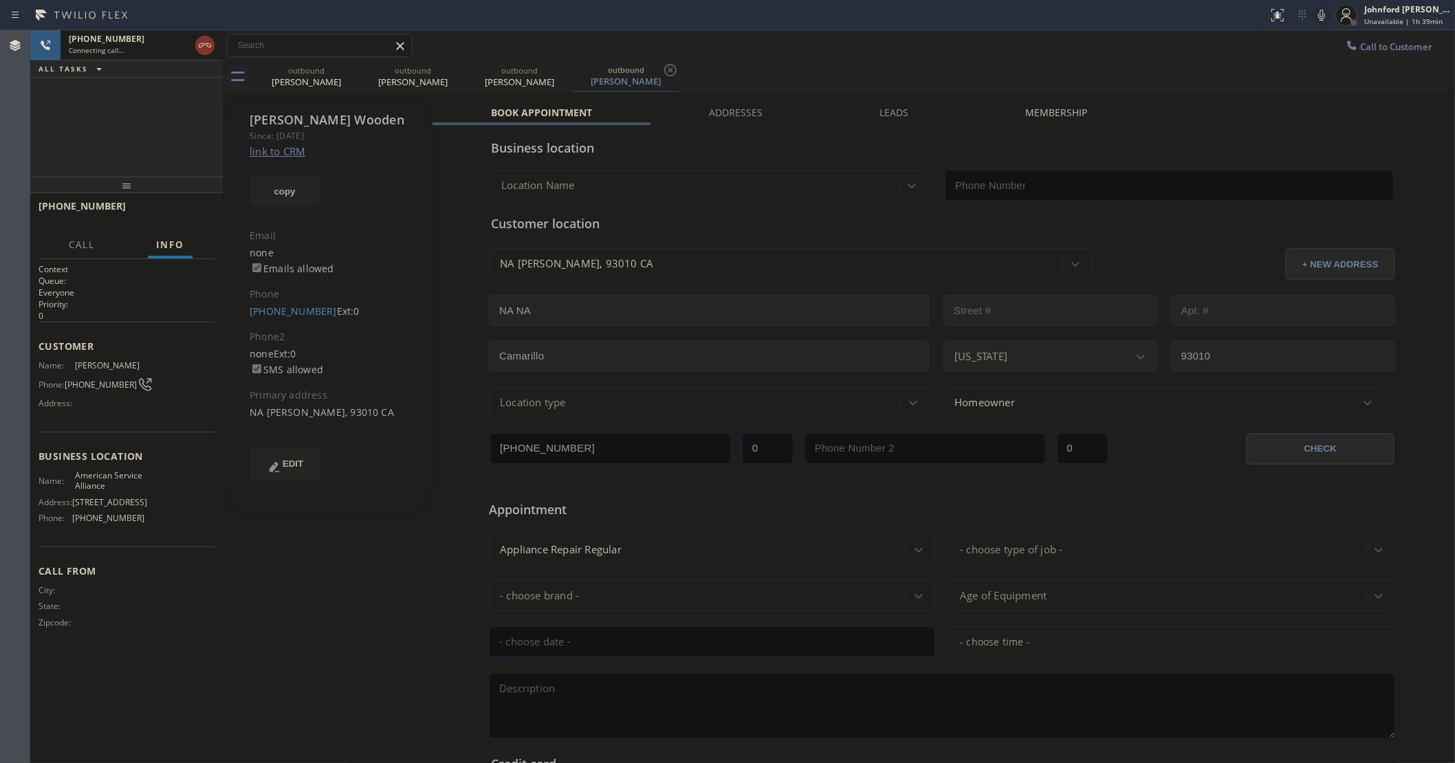
type input "(888) 859-4448"
click at [1225, 52] on div "Call to Customer Outbound call Location American Service Alliance Your caller i…" at bounding box center [839, 46] width 1232 height 24
click at [94, 139] on div "+18057974099 Live | 01:04 ALL TASKS ALL TASKS ACTIVE TASKS TASKS IN WRAP UP" at bounding box center [126, 103] width 193 height 146
drag, startPoint x: 351, startPoint y: 464, endPoint x: 365, endPoint y: 461, distance: 14.7
click at [351, 464] on div "EDIT" at bounding box center [328, 464] width 157 height 32
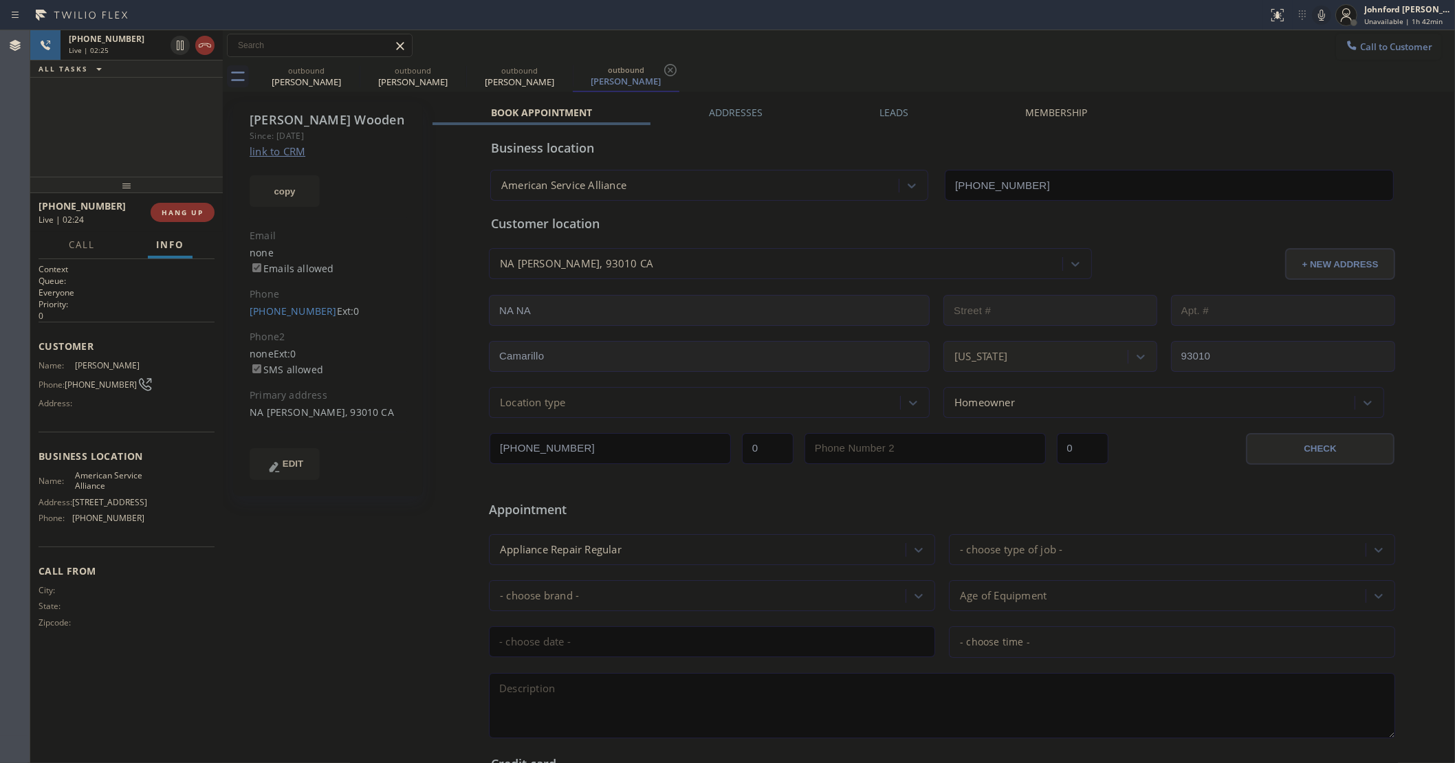
drag, startPoint x: 779, startPoint y: 78, endPoint x: 1064, endPoint y: 71, distance: 284.8
click at [779, 78] on div "outbound Rony Zaga outbound Jesse Wooden outbound Jesse Wooden outbound Jesse W…" at bounding box center [854, 76] width 1202 height 31
click at [1329, 21] on icon at bounding box center [1321, 15] width 17 height 17
click at [1326, 21] on icon at bounding box center [1321, 15] width 17 height 17
click at [184, 100] on div "+18057974099 Live | 02:46 ALL TASKS ALL TASKS ACTIVE TASKS TASKS IN WRAP UP" at bounding box center [126, 103] width 193 height 146
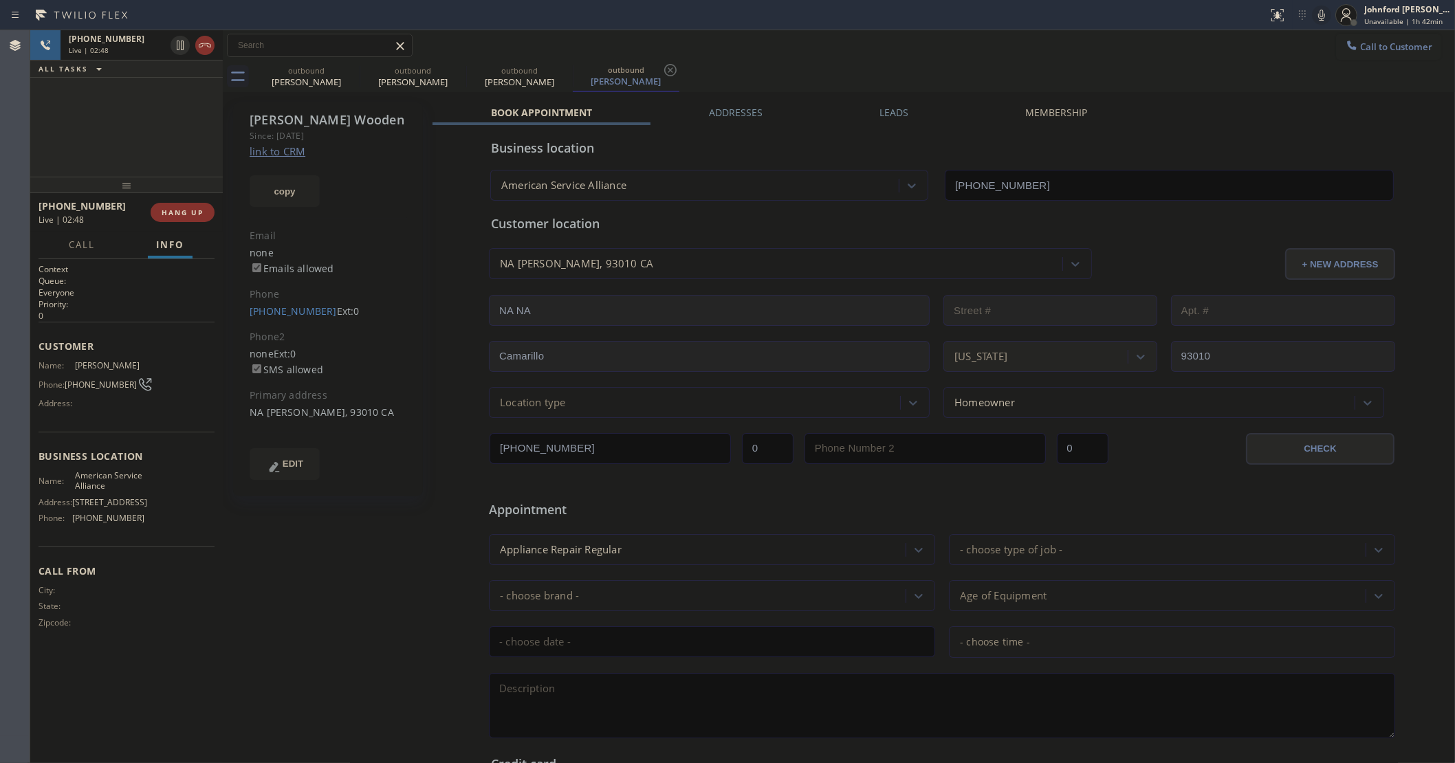
click at [87, 145] on div "+18057974099 Live | 02:48 ALL TASKS ALL TASKS ACTIVE TASKS TASKS IN WRAP UP" at bounding box center [126, 103] width 193 height 146
click at [115, 136] on div "+18057974099 Live | 02:51 ALL TASKS ALL TASKS ACTIVE TASKS TASKS IN WRAP UP" at bounding box center [126, 103] width 193 height 146
click at [999, 52] on div "Call to Customer Outbound call Location American Service Alliance Your caller i…" at bounding box center [839, 46] width 1232 height 24
click at [175, 208] on span "HANG UP" at bounding box center [183, 213] width 42 height 10
click at [175, 208] on span "COMPLETE" at bounding box center [179, 213] width 47 height 10
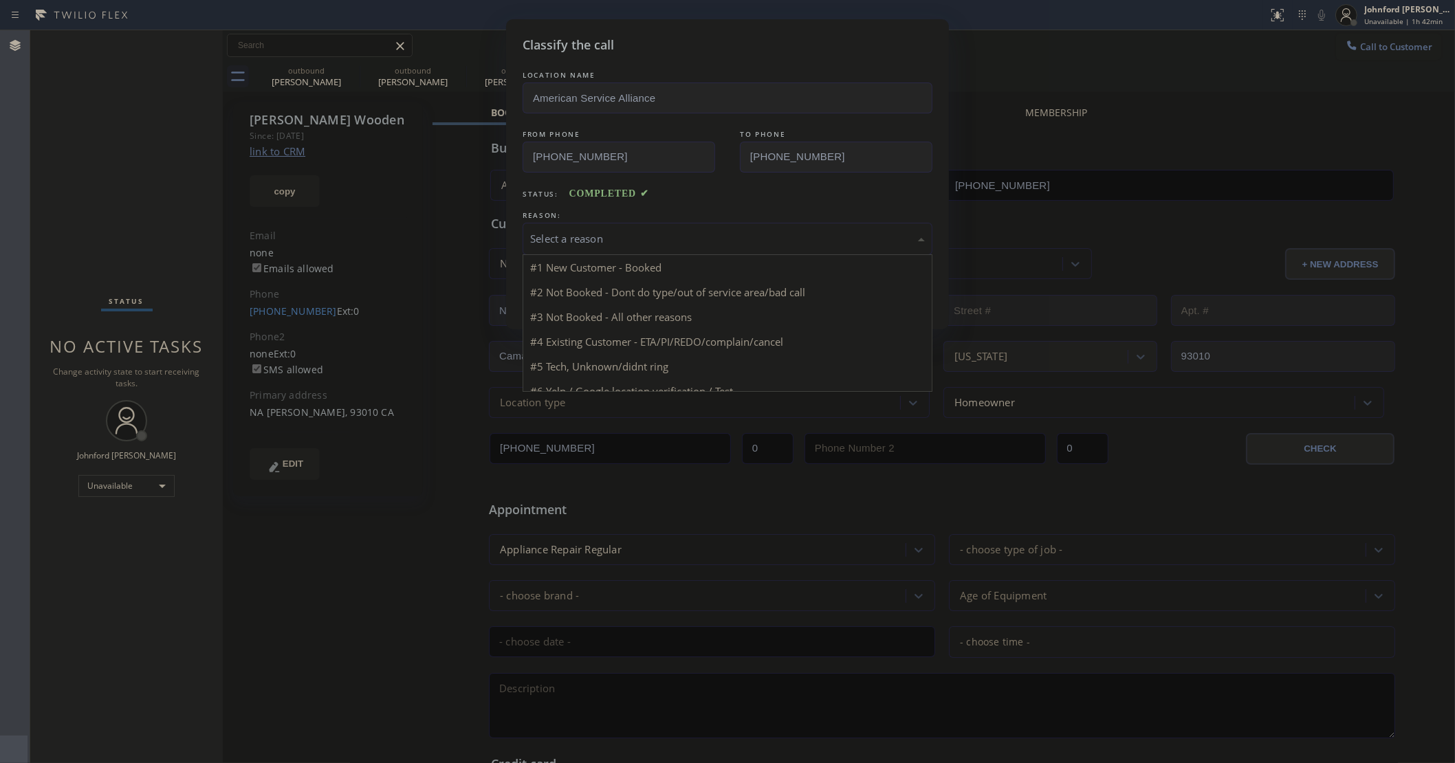
click at [573, 244] on div "Select a reason" at bounding box center [728, 239] width 410 height 32
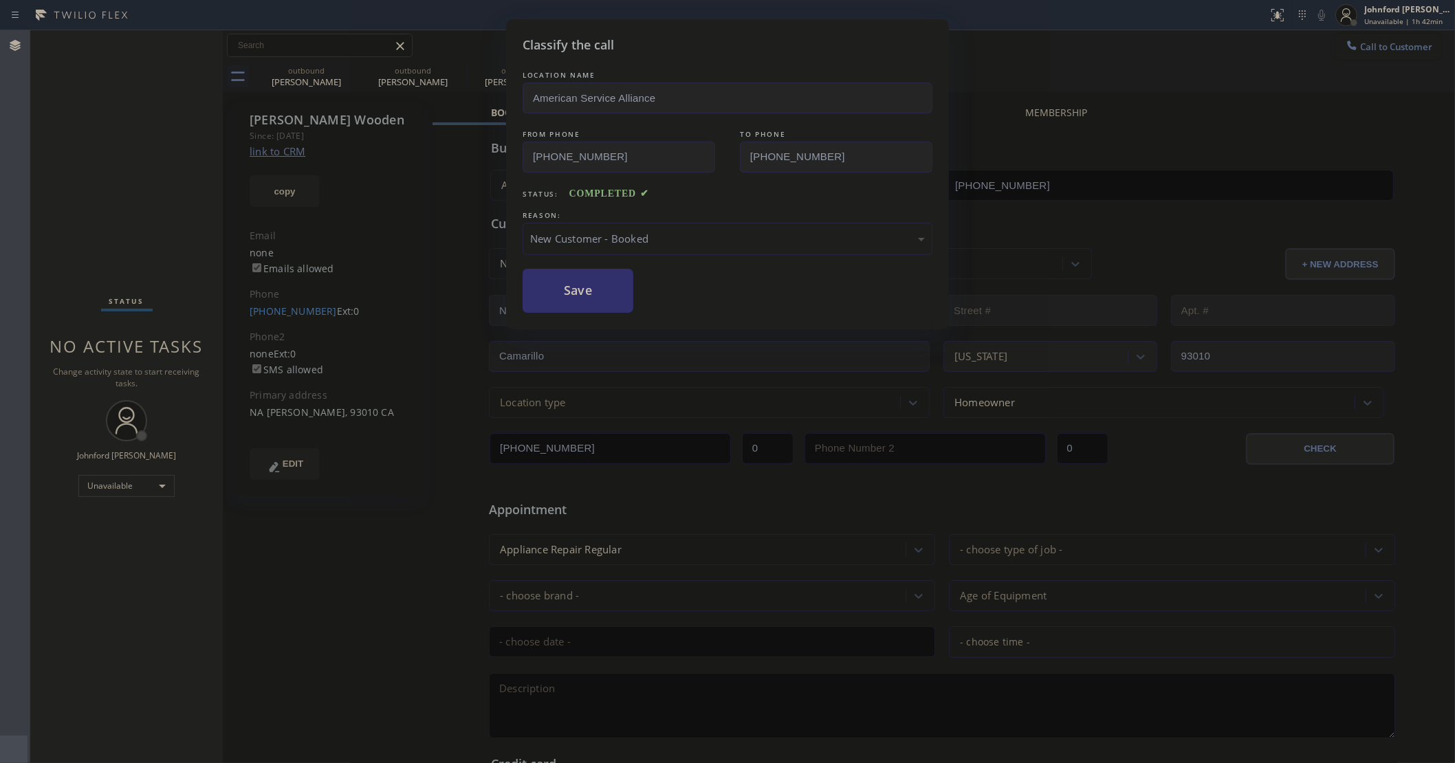
click at [566, 280] on button "Save" at bounding box center [578, 291] width 111 height 44
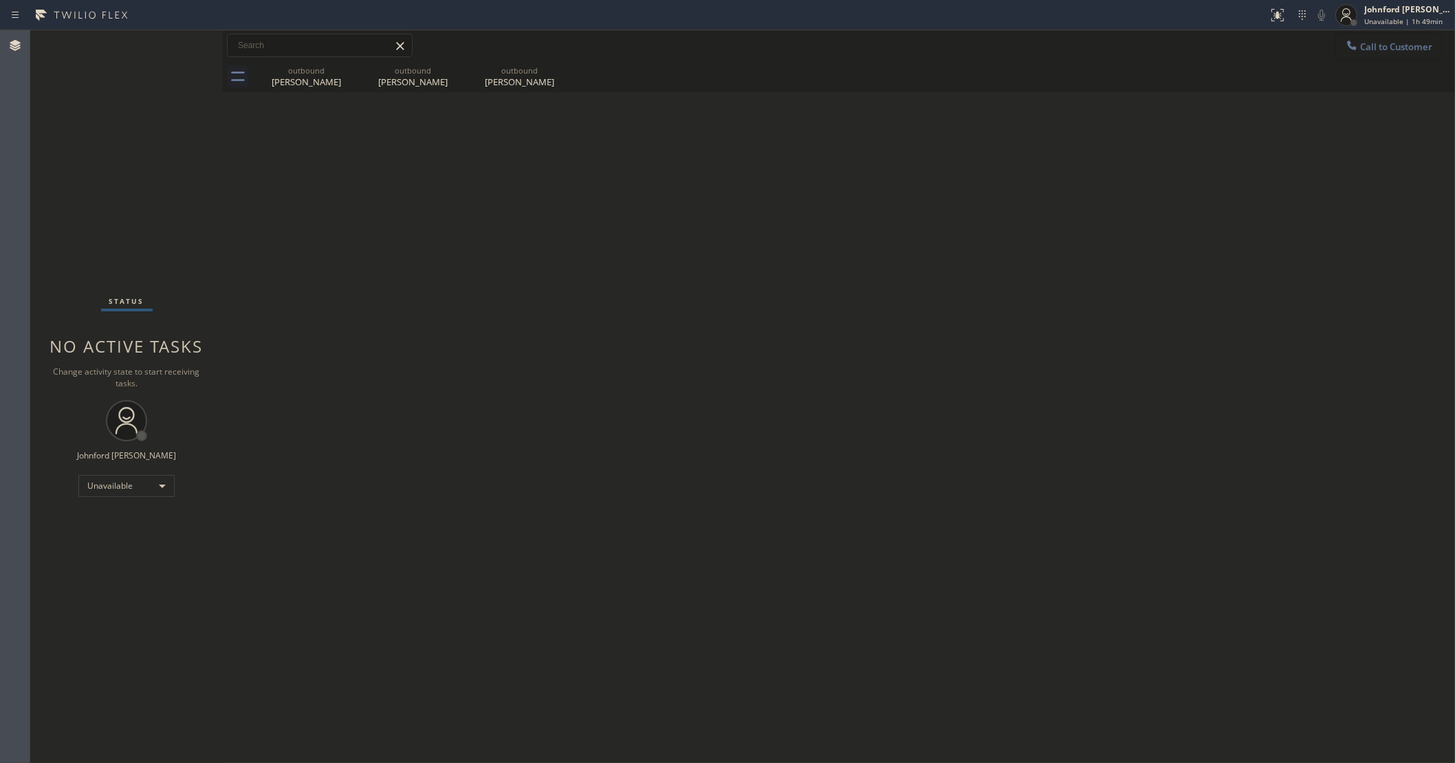
click at [1368, 56] on button "Call to Customer" at bounding box center [1388, 47] width 105 height 26
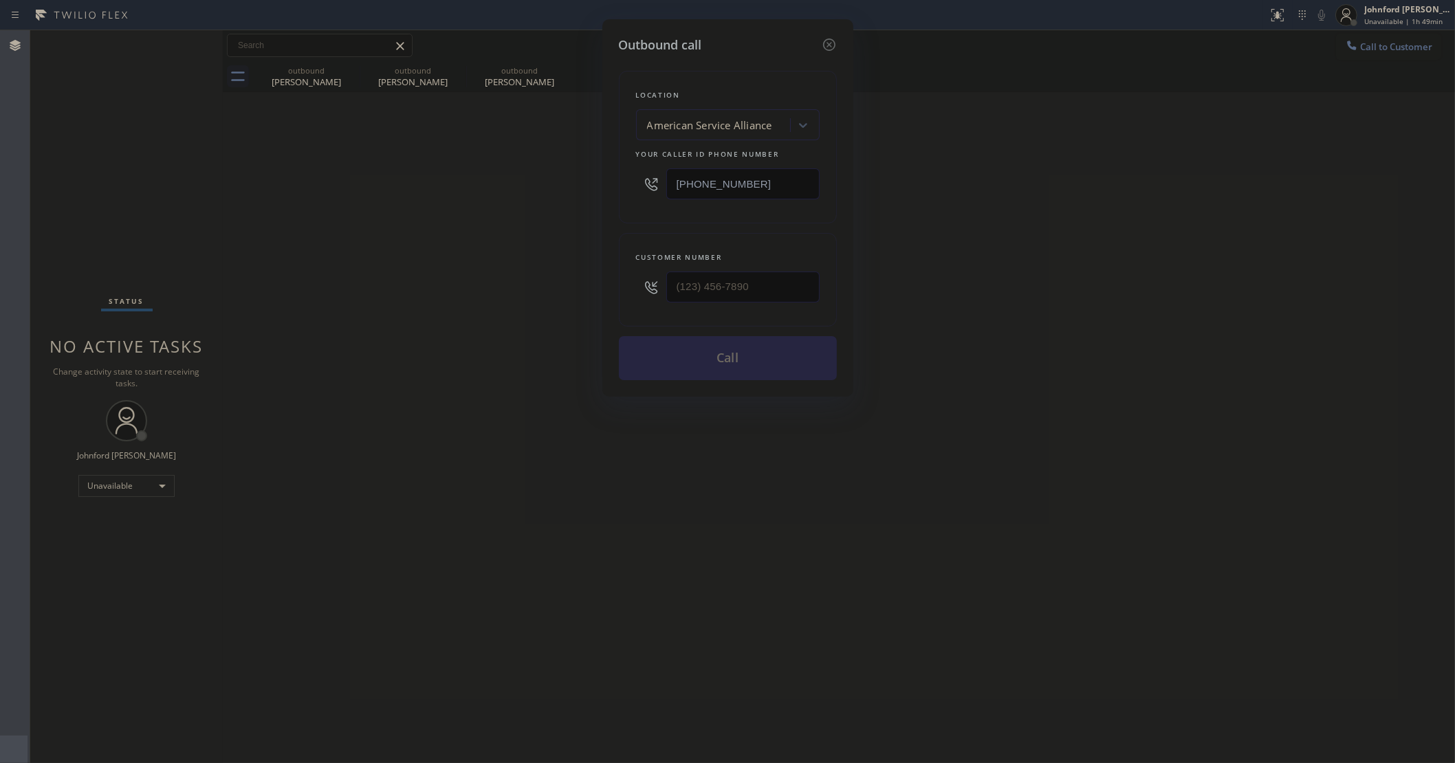
click at [1429, 45] on div "Outbound call Location American Service Alliance Your caller id phone number (8…" at bounding box center [727, 381] width 1455 height 763
drag, startPoint x: 761, startPoint y: 188, endPoint x: 635, endPoint y: 197, distance: 126.8
click at [638, 197] on div "(888) 859-4448" at bounding box center [728, 184] width 184 height 45
paste input "213) 699-4215"
type input "(213) 699-4215"
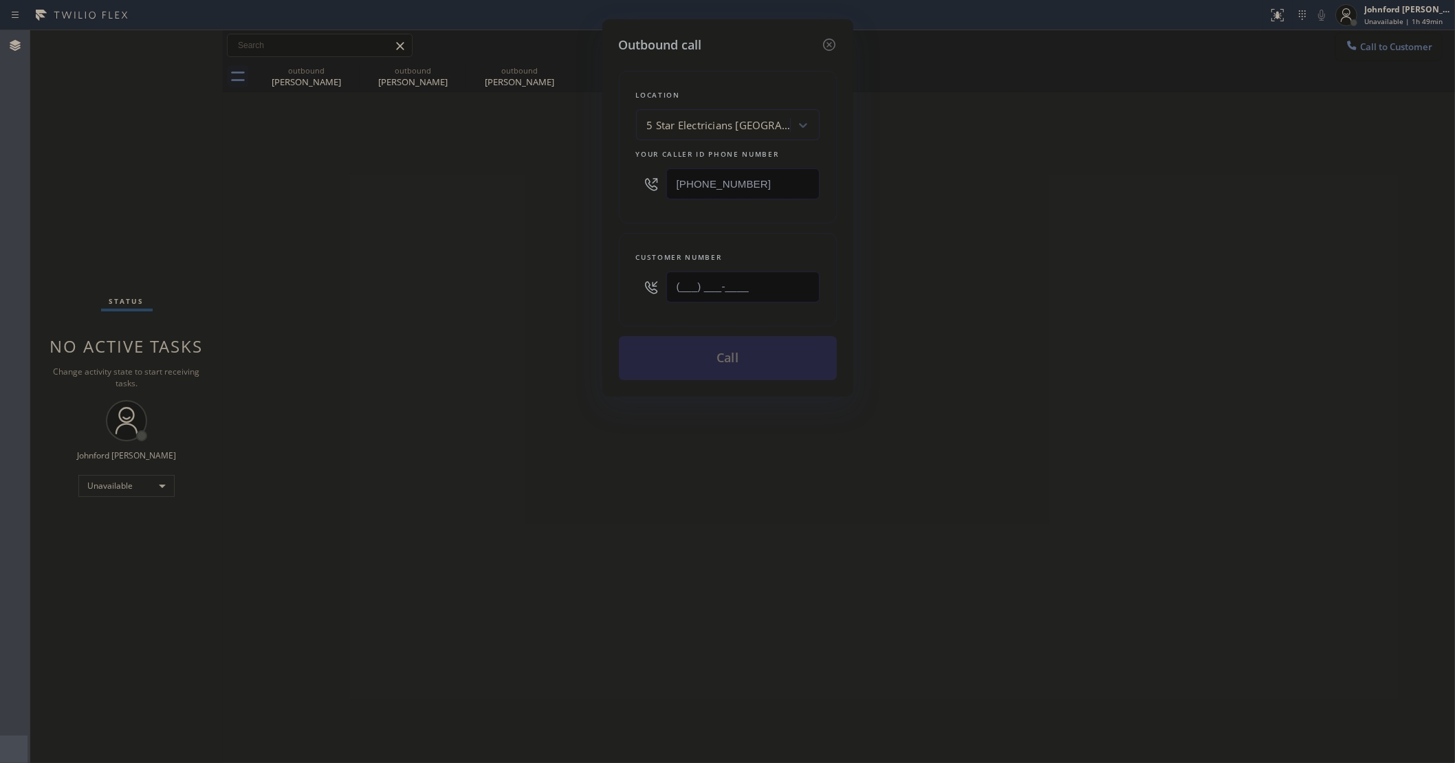
drag, startPoint x: 640, startPoint y: 294, endPoint x: 593, endPoint y: 300, distance: 47.3
click at [620, 296] on div "Customer number (___) ___-____" at bounding box center [728, 280] width 218 height 94
paste input "818) 606-2745"
type input "(818) 606-2745"
click at [524, 300] on div "Outbound call Location 5 Star Electricians Silver Lake Your caller id phone num…" at bounding box center [727, 381] width 1455 height 763
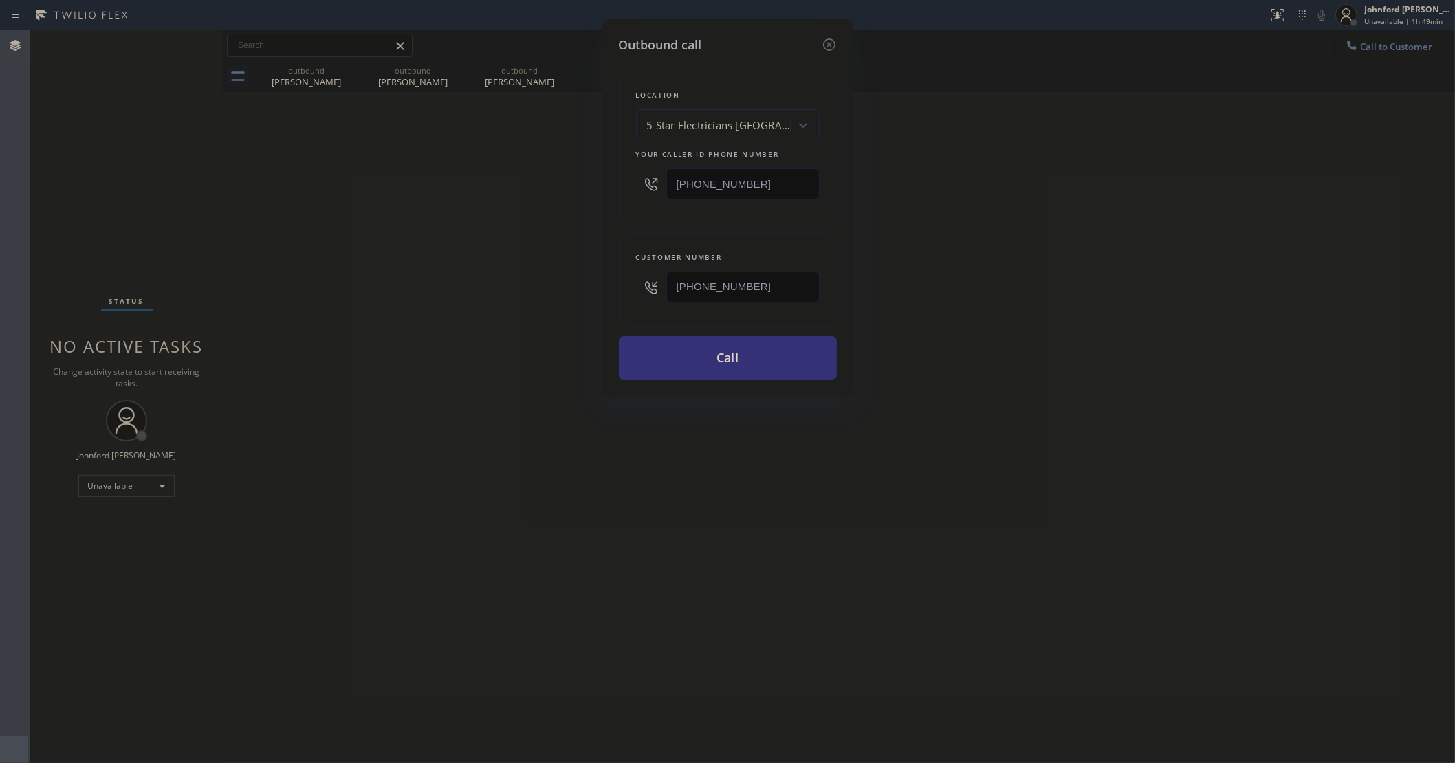
click at [1021, 399] on div "Outbound call Location 5 Star Electricians Silver Lake Your caller id phone num…" at bounding box center [727, 381] width 1455 height 763
click at [774, 362] on button "Call" at bounding box center [728, 358] width 218 height 44
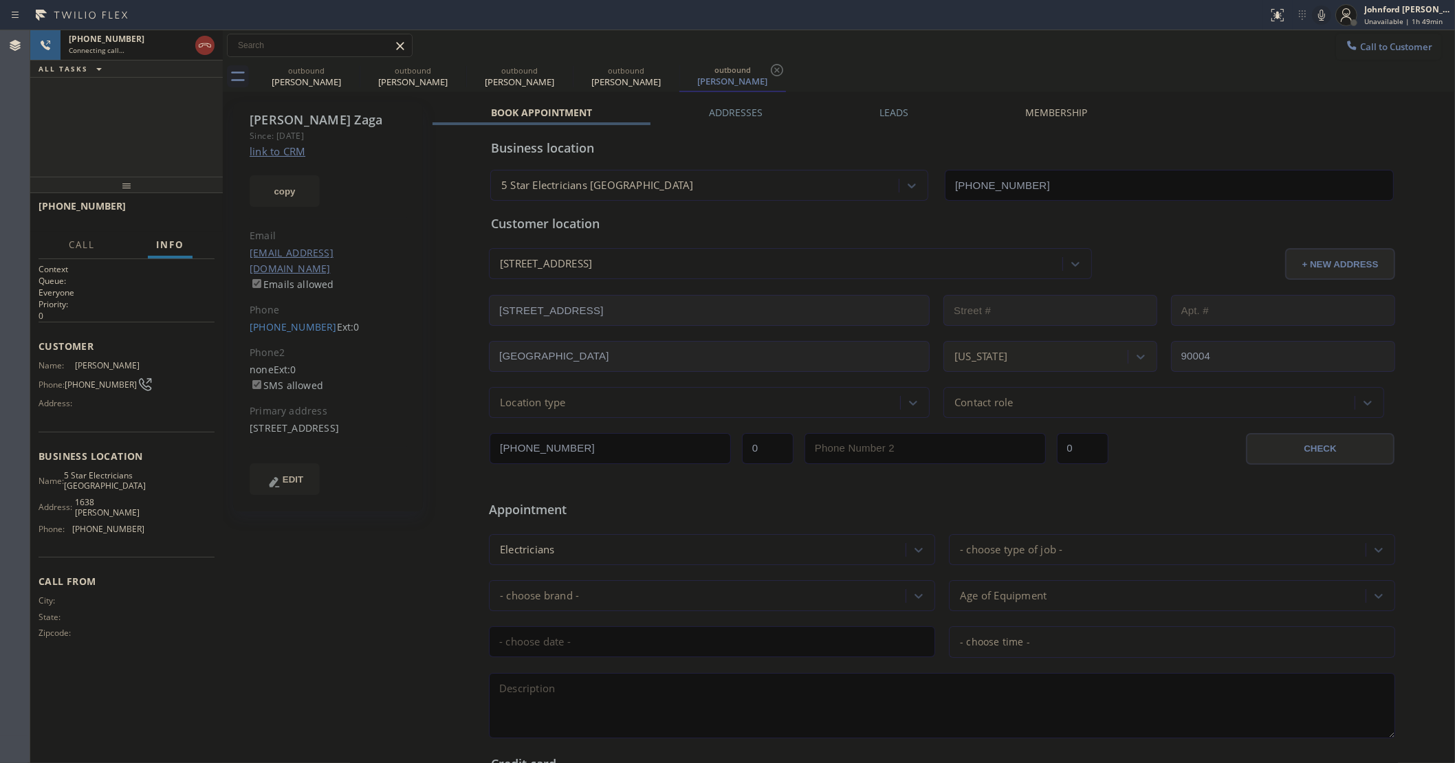
type input "(213) 699-4215"
click at [107, 118] on div "+18186062745 Connecting call… ALL TASKS ALL TASKS ACTIVE TASKS TASKS IN WRAP UP" at bounding box center [126, 103] width 193 height 146
click at [1314, 14] on icon at bounding box center [1321, 15] width 17 height 17
click at [1315, 12] on icon at bounding box center [1321, 15] width 17 height 17
click at [1319, 21] on icon at bounding box center [1321, 15] width 17 height 17
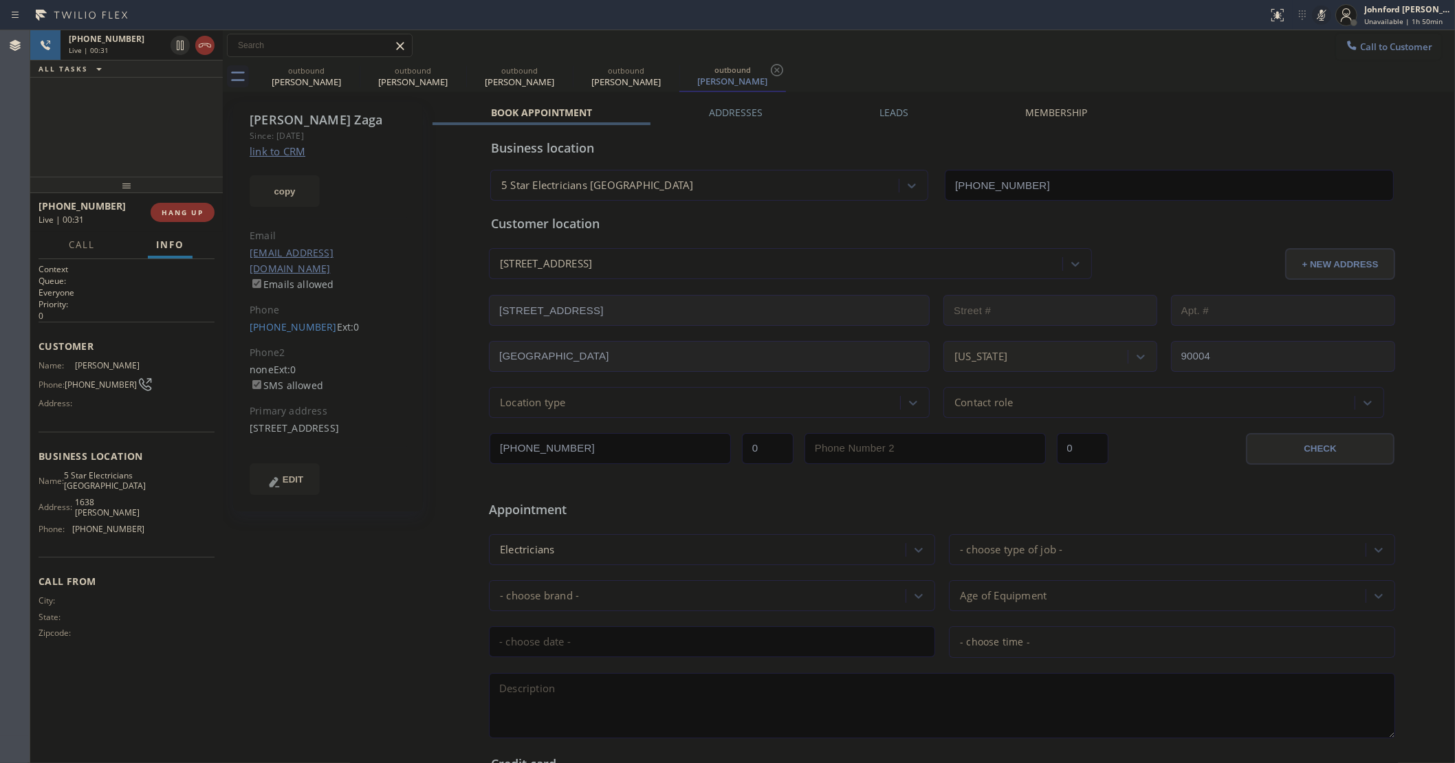
click at [1319, 21] on icon at bounding box center [1321, 15] width 17 height 17
click at [1320, 21] on icon at bounding box center [1321, 15] width 17 height 17
click at [1319, 18] on icon at bounding box center [1321, 15] width 17 height 17
click at [1318, 19] on icon at bounding box center [1321, 15] width 17 height 17
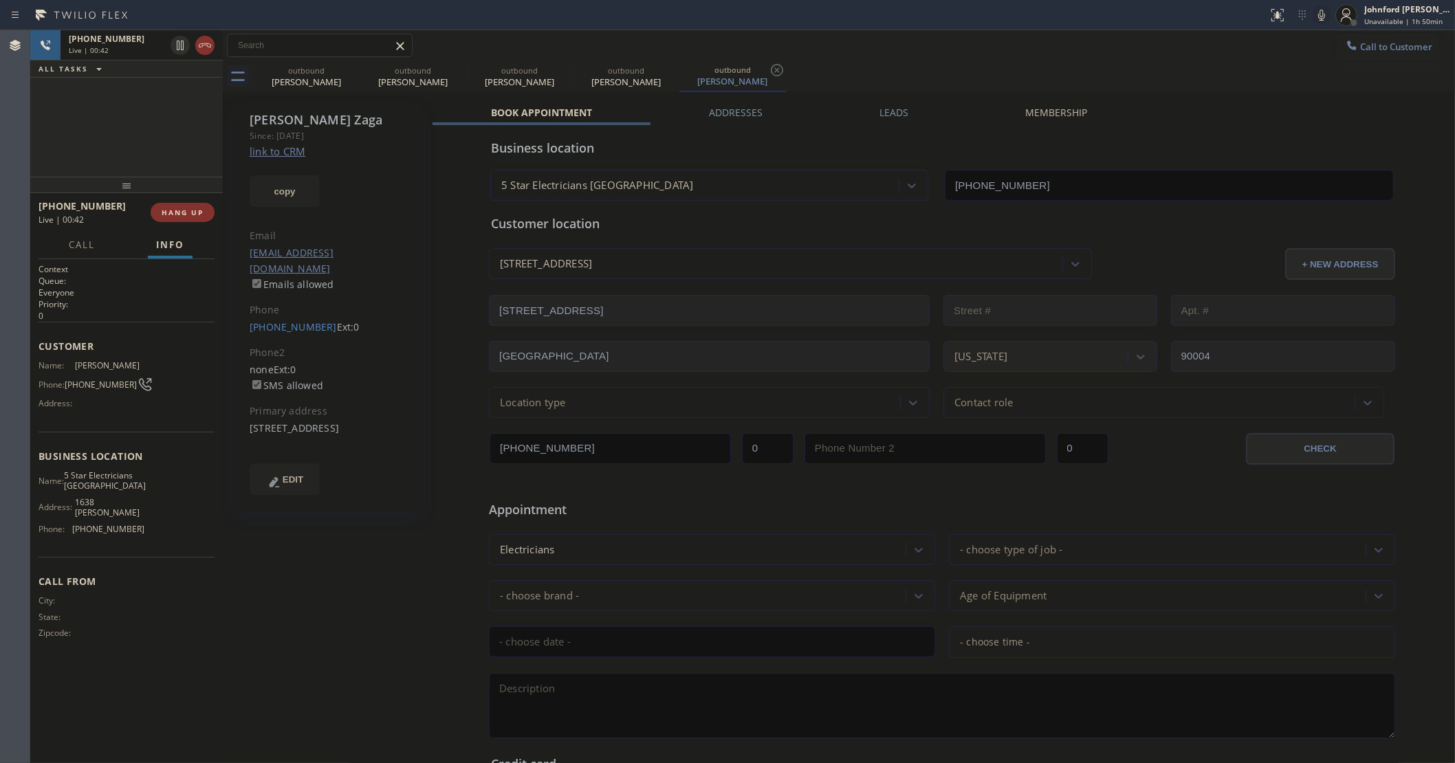
click at [111, 146] on div "+18186062745 Live | 00:42 ALL TASKS ALL TASKS ACTIVE TASKS TASKS IN WRAP UP" at bounding box center [126, 103] width 193 height 146
click at [81, 97] on div "+18186062745 Live | 01:31 ALL TASKS ALL TASKS ACTIVE TASKS TASKS IN WRAP UP" at bounding box center [126, 103] width 193 height 146
click at [89, 120] on div "+18186062745 Live | 02:05 ALL TASKS ALL TASKS ACTIVE TASKS TASKS IN WRAP UP" at bounding box center [126, 103] width 193 height 146
click at [880, 50] on div "Call to Customer Outbound call Location 5 Star Electricians Silver Lake Your ca…" at bounding box center [839, 46] width 1232 height 24
click at [1329, 16] on icon at bounding box center [1321, 15] width 17 height 17
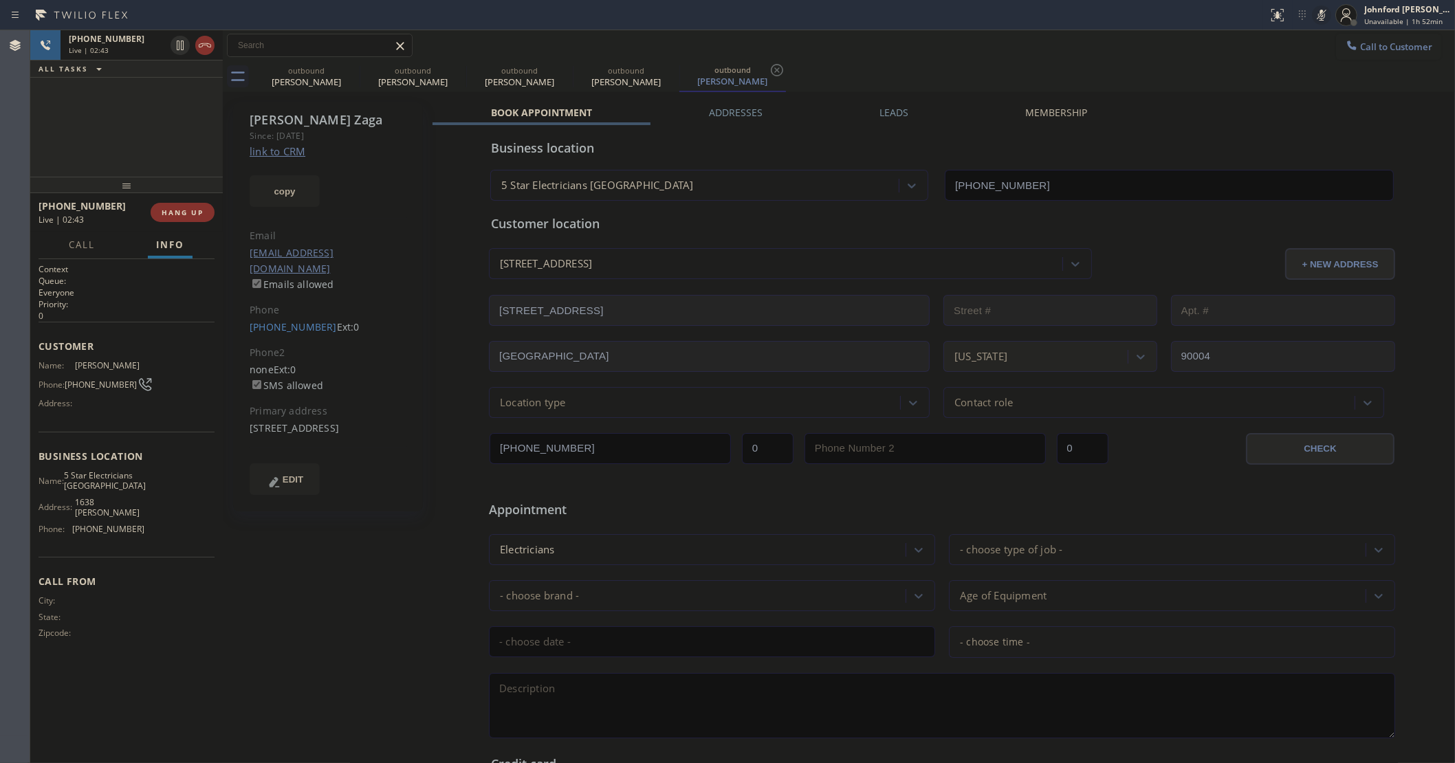
click at [1324, 15] on icon at bounding box center [1321, 15] width 7 height 11
click at [1315, 25] on div "Status report No issues detected If you experience an issue, please download th…" at bounding box center [1358, 15] width 193 height 30
click at [1322, 16] on icon at bounding box center [1321, 15] width 7 height 11
click at [93, 160] on div "+18186062745 Live | 04:35 ALL TASKS ALL TASKS ACTIVE TASKS TASKS IN WRAP UP" at bounding box center [126, 103] width 193 height 146
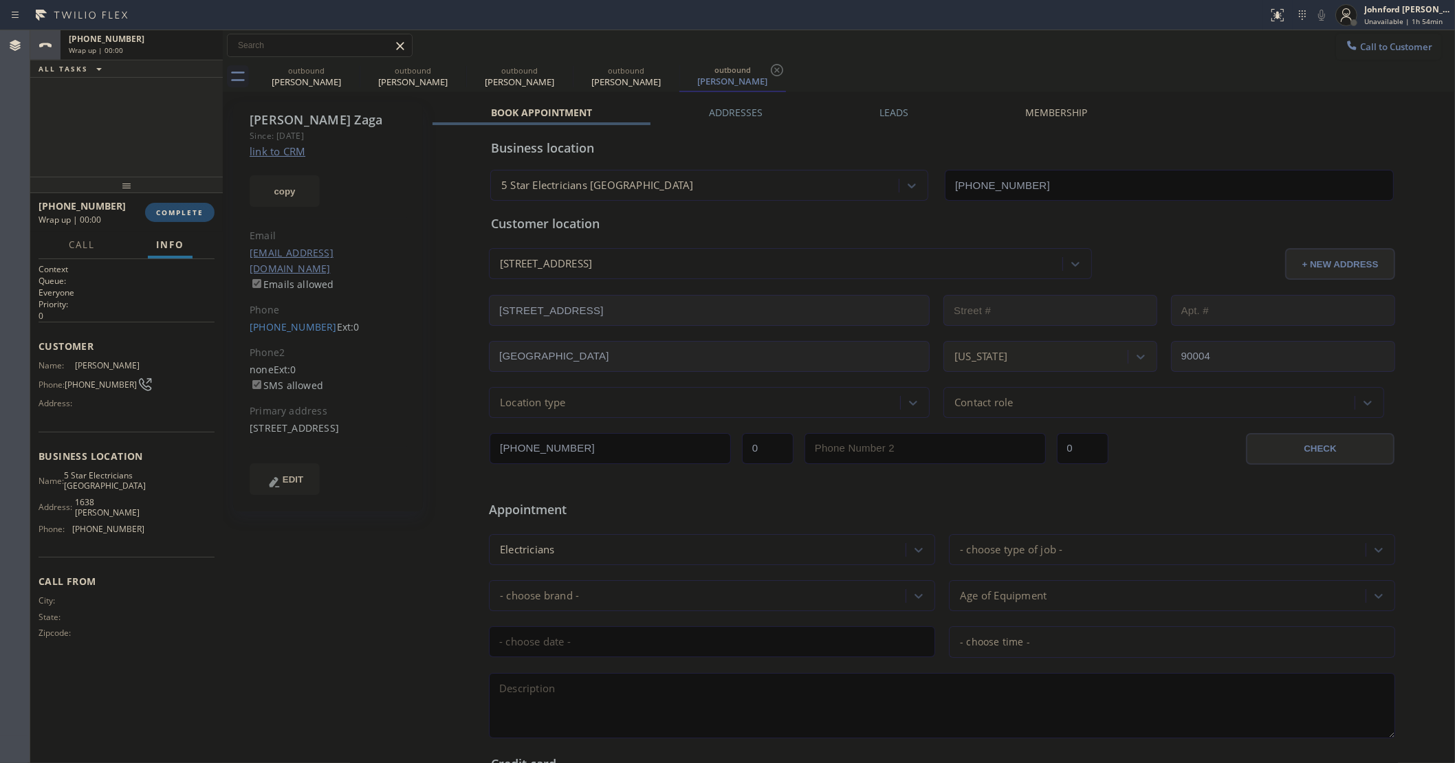
click at [193, 211] on span "COMPLETE" at bounding box center [179, 213] width 47 height 10
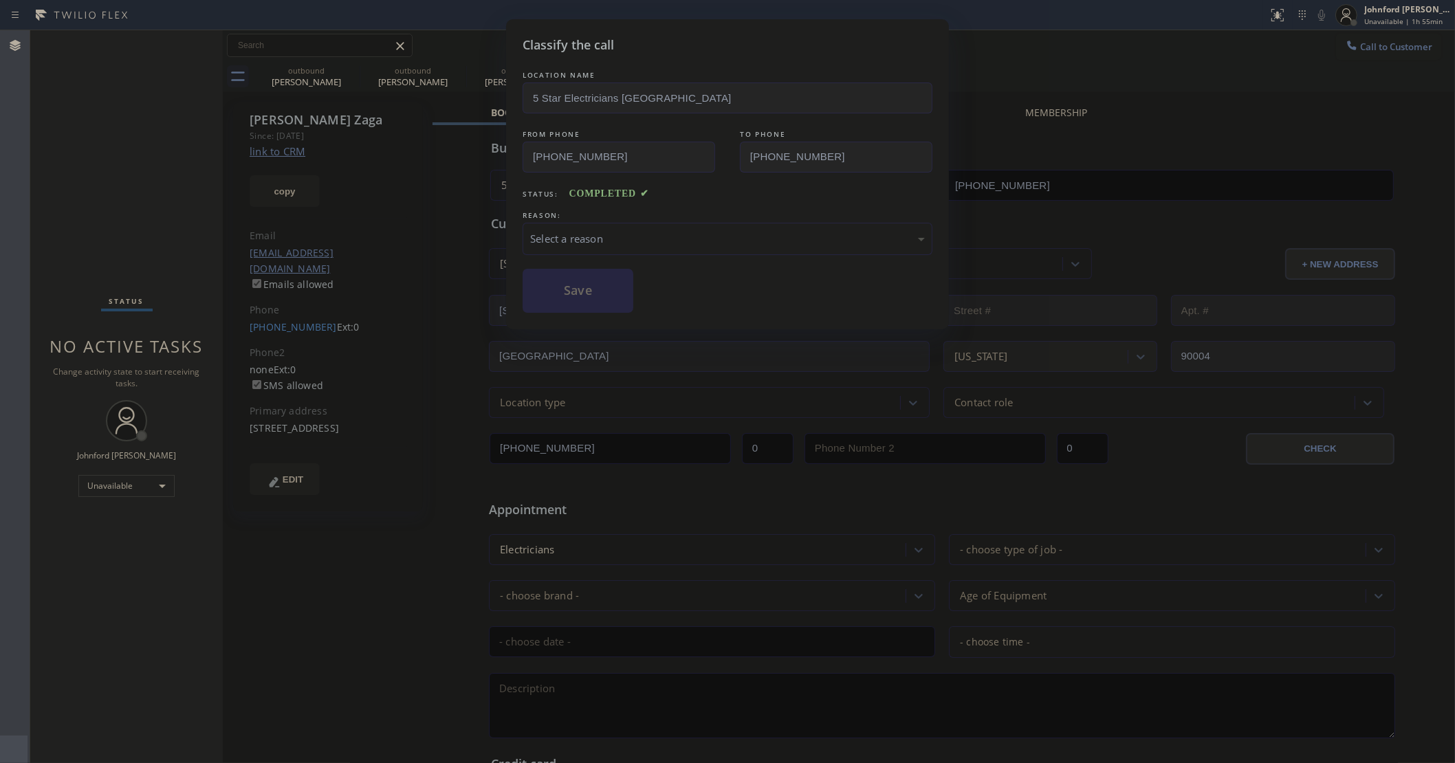
click at [1084, 54] on div "Classify the call LOCATION NAME 5 Star Electricians Silver Lake FROM PHONE (213…" at bounding box center [727, 381] width 1455 height 763
click at [989, 63] on div "Classify the call LOCATION NAME 5 Star Electricians Silver Lake FROM PHONE (213…" at bounding box center [727, 381] width 1455 height 763
click at [602, 234] on div "Select a reason" at bounding box center [727, 239] width 395 height 16
click at [595, 307] on button "Save" at bounding box center [578, 291] width 111 height 44
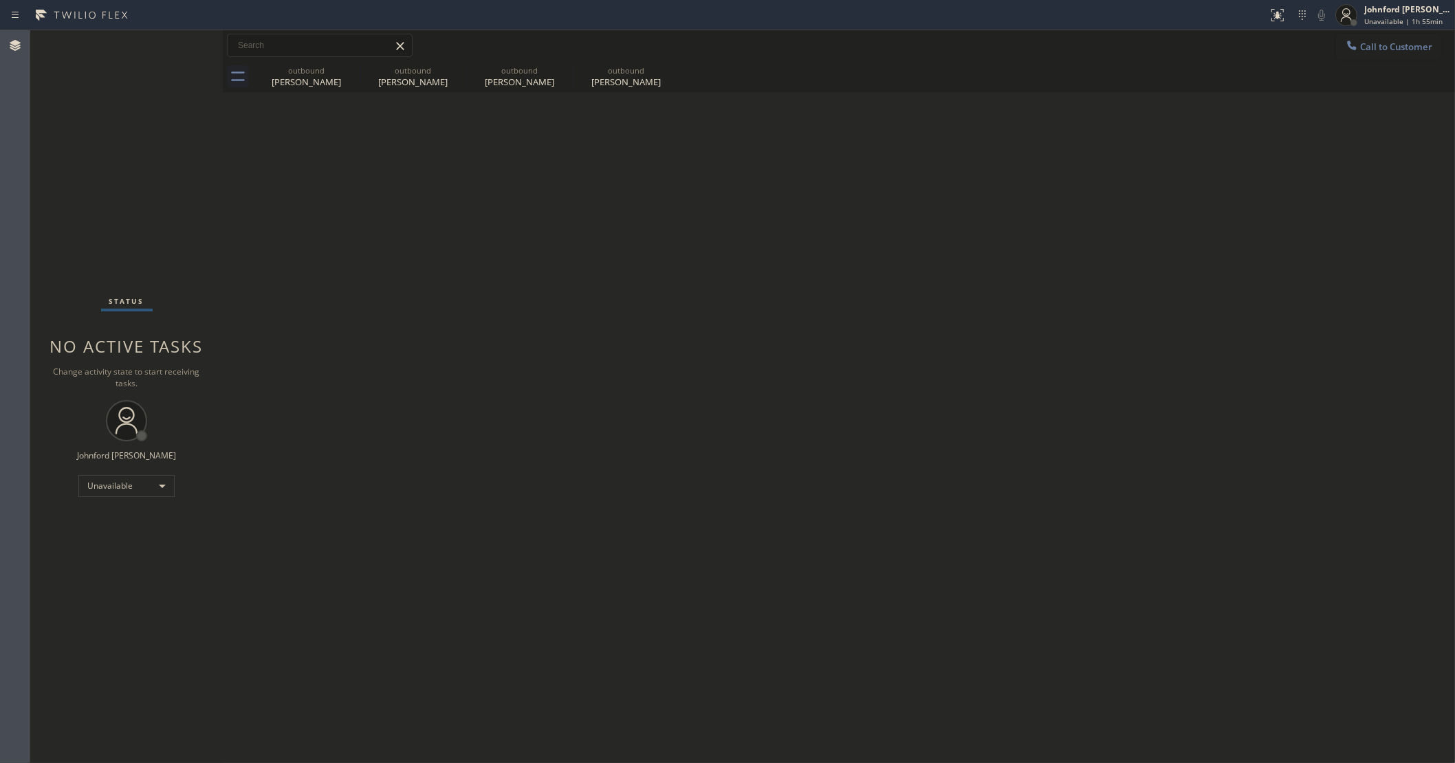
click at [788, 386] on div "Back to Dashboard Change Sender ID Customers Technicians Select a contact Outbo…" at bounding box center [839, 396] width 1232 height 733
click at [1118, 340] on div "Back to Dashboard Change Sender ID Customers Technicians Select a contact Outbo…" at bounding box center [839, 396] width 1232 height 733
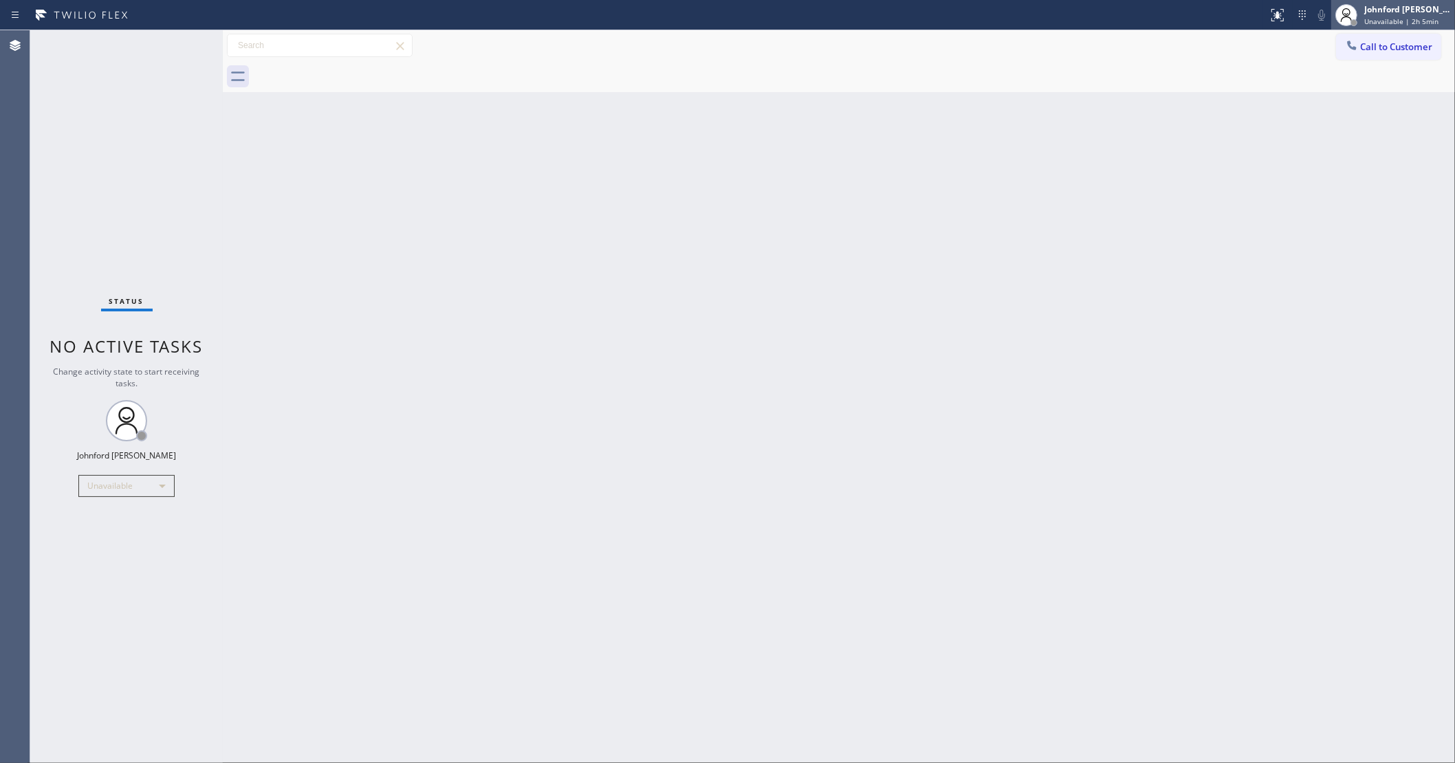
click at [1366, 17] on span "Unavailable | 2h 5min" at bounding box center [1401, 22] width 74 height 10
click at [1108, 107] on div "Back to Dashboard Change Sender ID Customers Technicians Select a contact Outbo…" at bounding box center [839, 396] width 1232 height 733
click at [97, 479] on div "Unavailable" at bounding box center [126, 486] width 96 height 22
click at [94, 558] on li "Break" at bounding box center [126, 556] width 94 height 17
drag, startPoint x: 1129, startPoint y: 318, endPoint x: 1201, endPoint y: 235, distance: 110.2
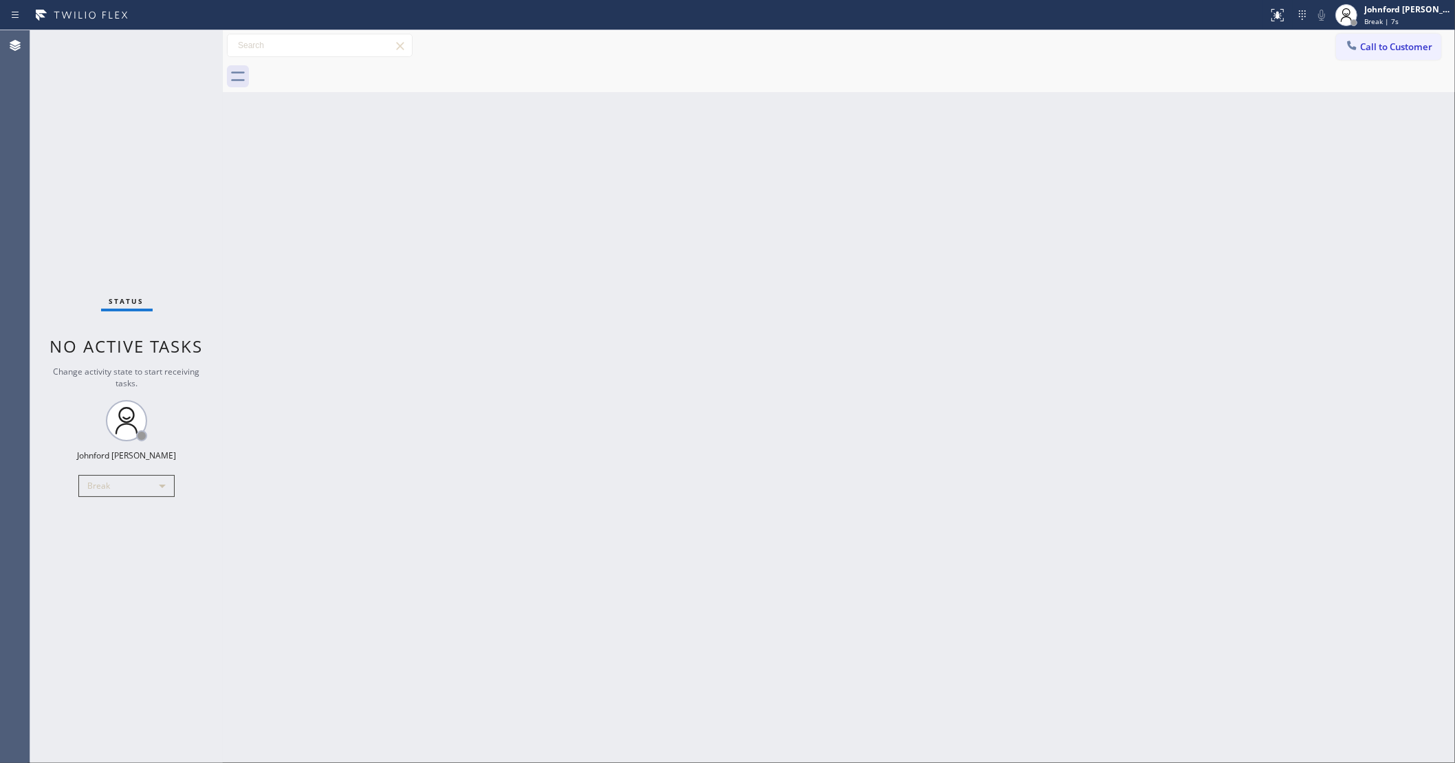
click at [1184, 275] on div "Back to Dashboard Change Sender ID Customers Technicians Select a contact Outbo…" at bounding box center [839, 396] width 1232 height 733
click at [94, 186] on div "Status No active tasks Change activity state to start receiving tasks. Johnford…" at bounding box center [126, 396] width 193 height 733
click at [95, 219] on div "Status No active tasks Change activity state to start receiving tasks. Johnford…" at bounding box center [126, 396] width 193 height 733
drag, startPoint x: 974, startPoint y: 184, endPoint x: 992, endPoint y: 111, distance: 75.6
click at [977, 186] on div "Back to Dashboard Change Sender ID Customers Technicians Select a contact Outbo…" at bounding box center [839, 396] width 1232 height 733
